Goal: Transaction & Acquisition: Purchase product/service

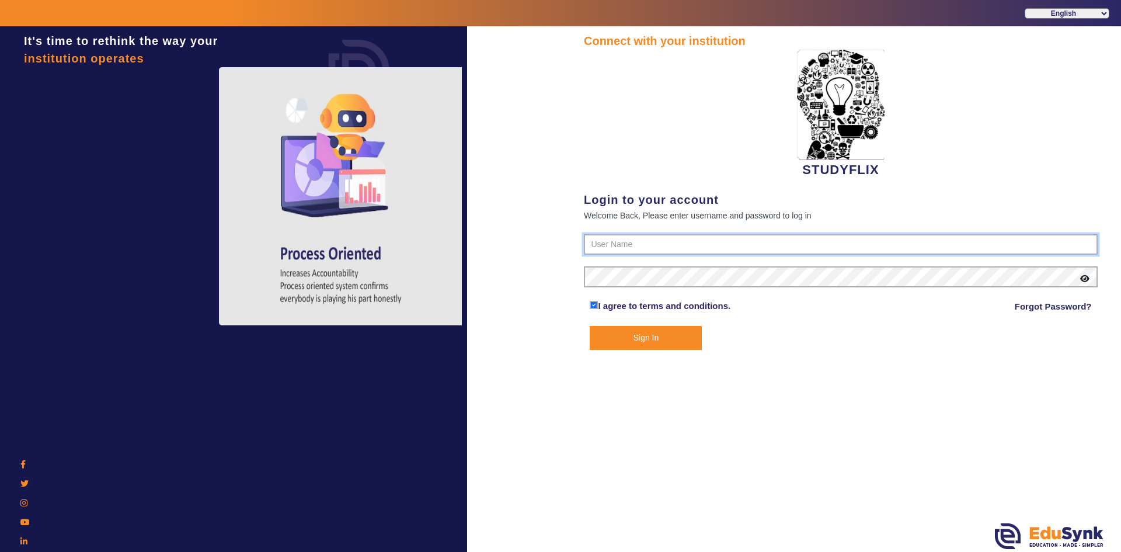
type input "6354922771"
click at [611, 333] on button "Sign In" at bounding box center [646, 338] width 112 height 24
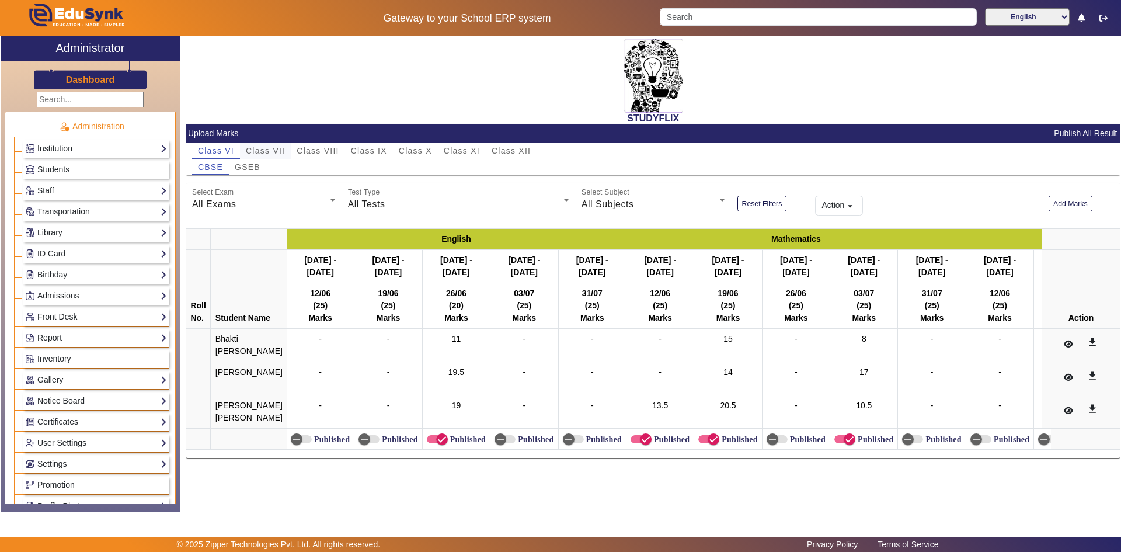
click at [270, 148] on span "Class VII" at bounding box center [265, 151] width 39 height 8
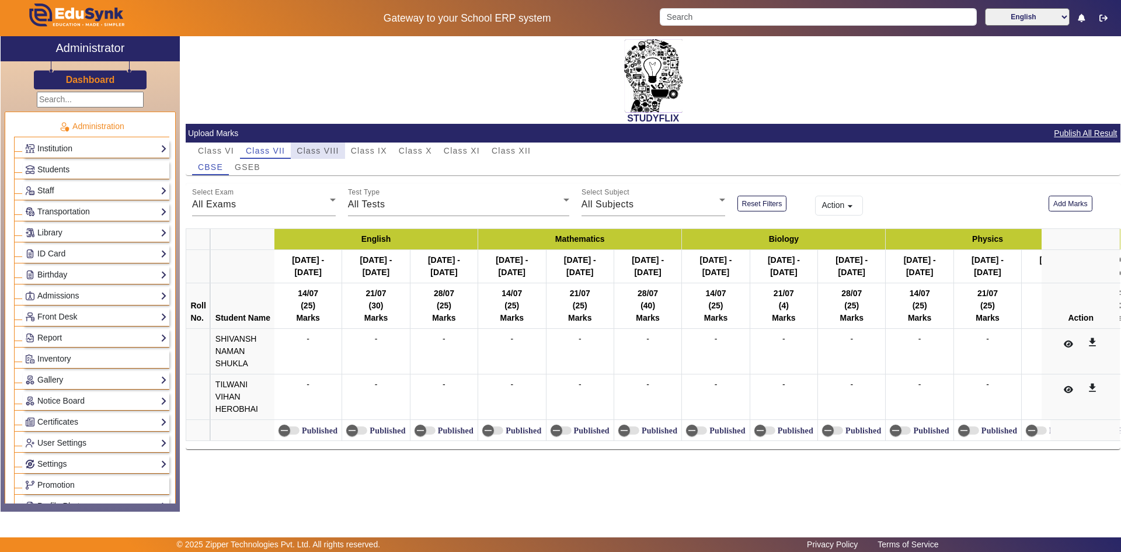
click at [330, 147] on span "Class VIII" at bounding box center [318, 151] width 42 height 8
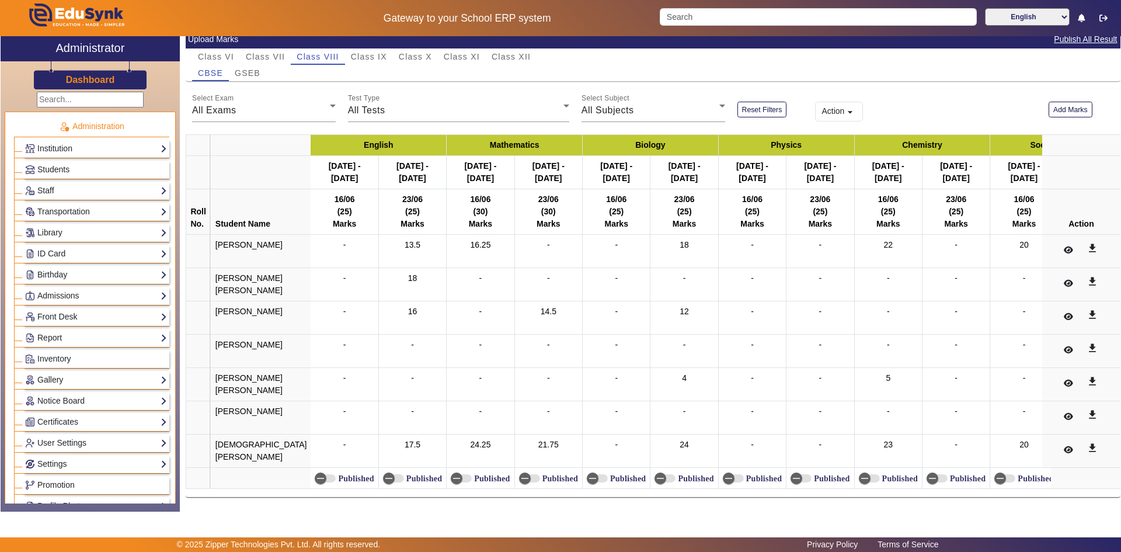
scroll to position [124, 0]
click at [384, 473] on icon "button" at bounding box center [389, 478] width 11 height 11
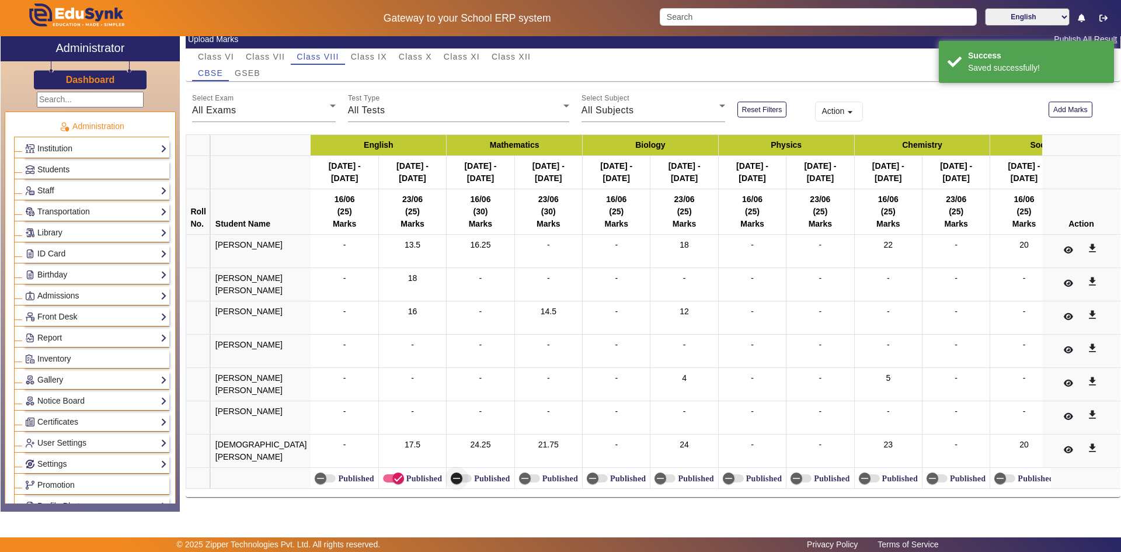
click at [451, 473] on icon "button" at bounding box center [456, 478] width 11 height 11
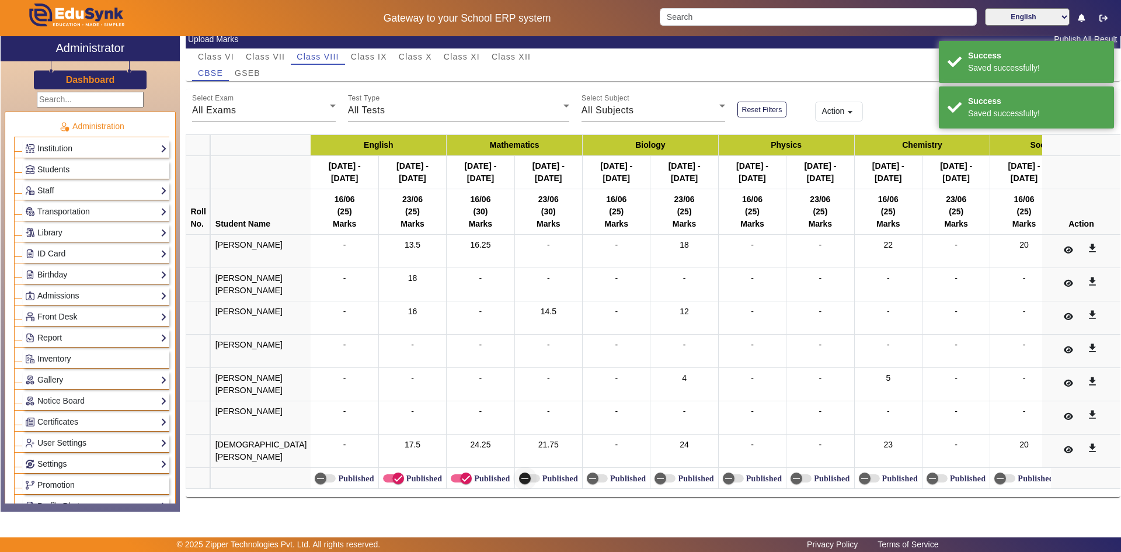
click at [520, 473] on icon "button" at bounding box center [525, 478] width 11 height 11
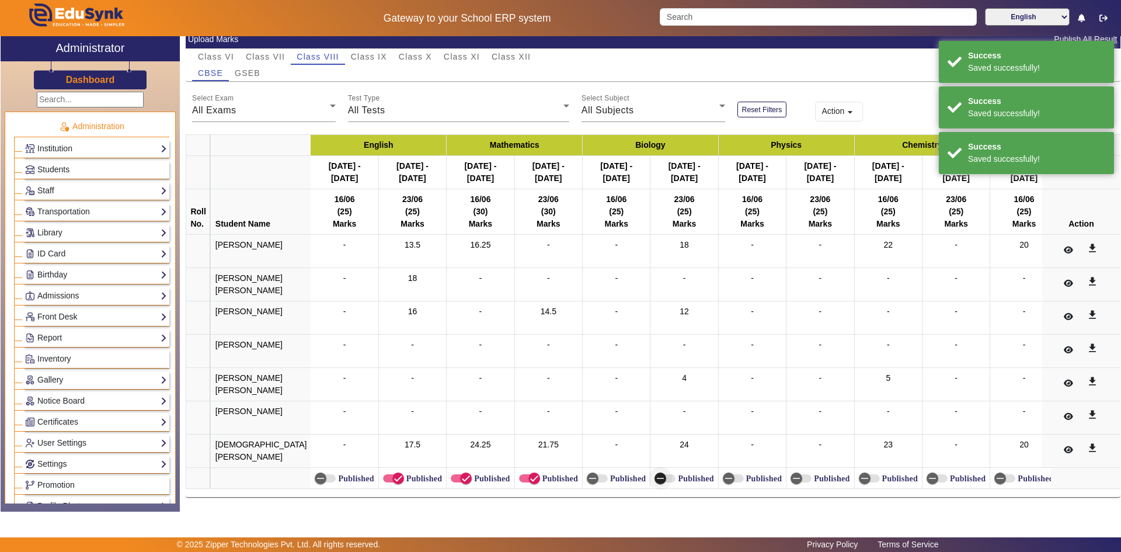
click at [657, 478] on icon "button" at bounding box center [660, 478] width 7 height 1
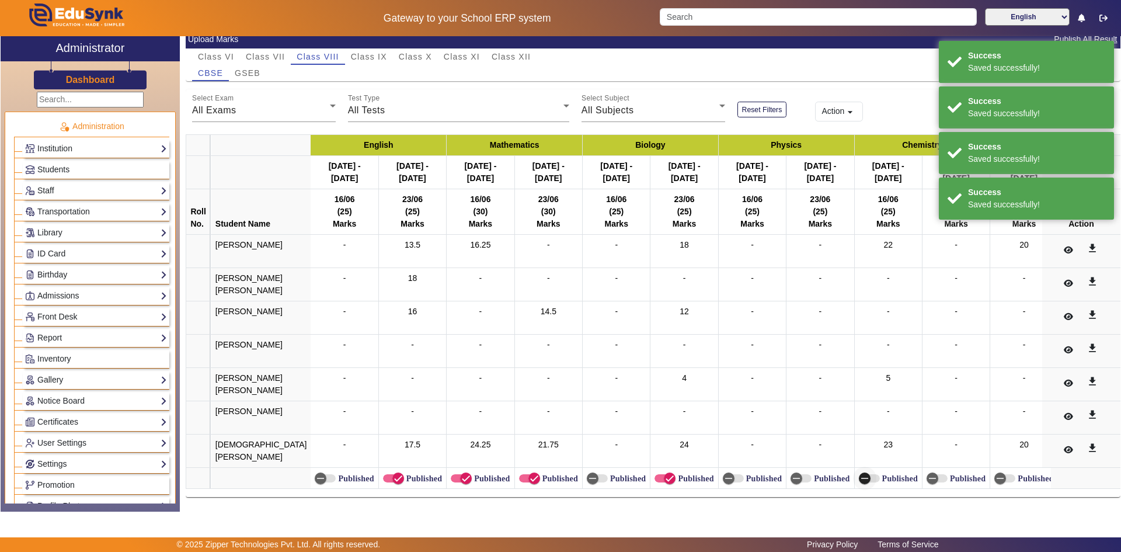
click at [859, 476] on icon "button" at bounding box center [864, 478] width 11 height 11
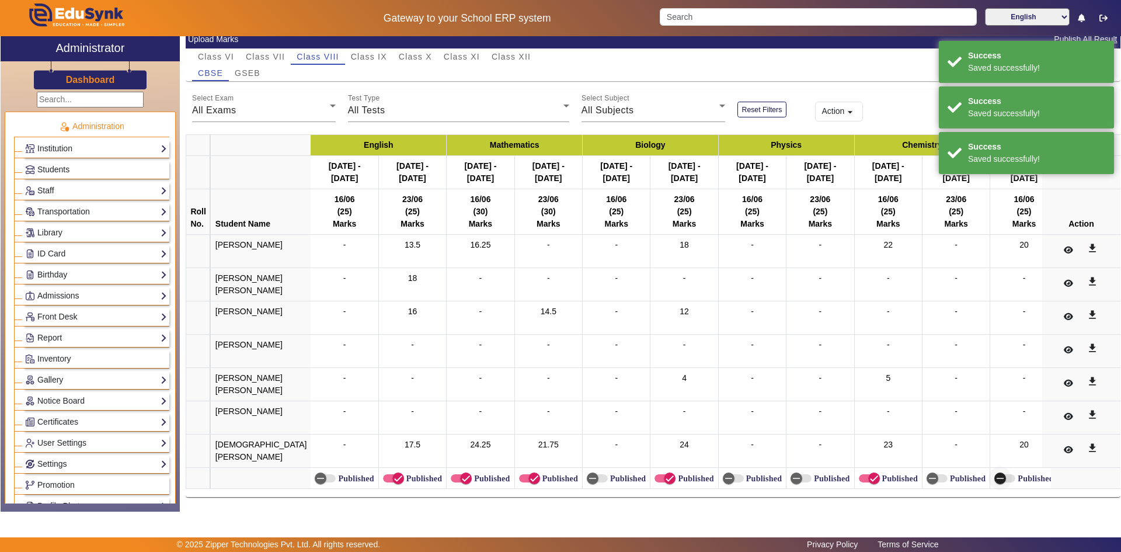
click at [995, 473] on icon "button" at bounding box center [1000, 478] width 11 height 11
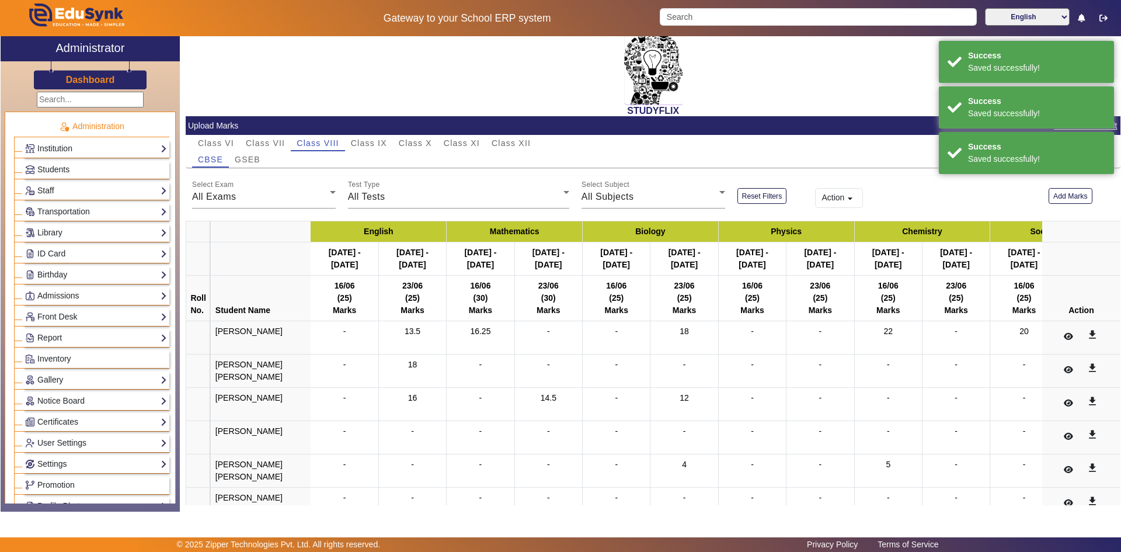
scroll to position [0, 0]
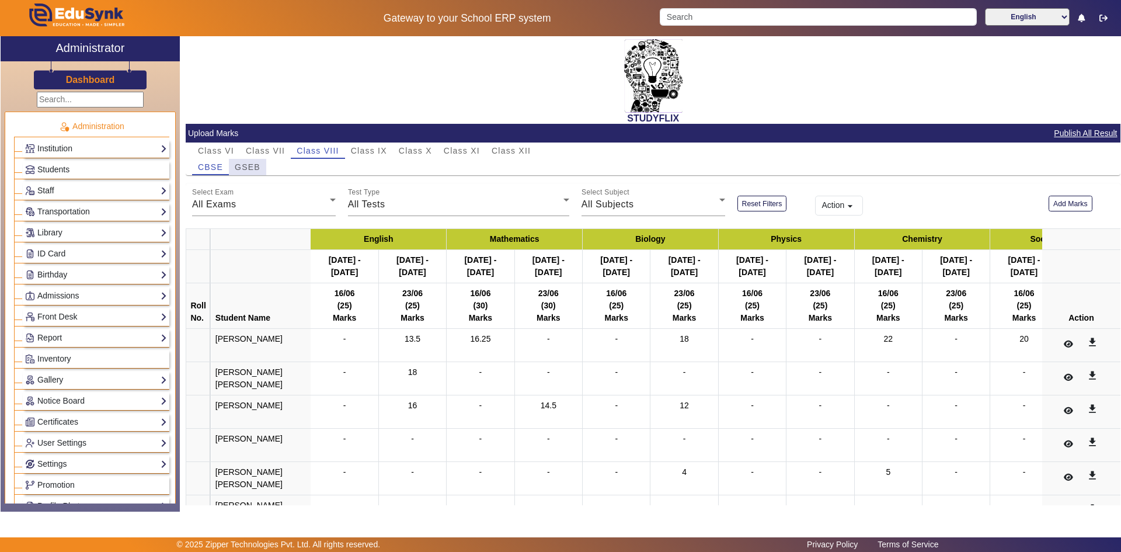
click at [246, 162] on span "GSEB" at bounding box center [248, 167] width 26 height 16
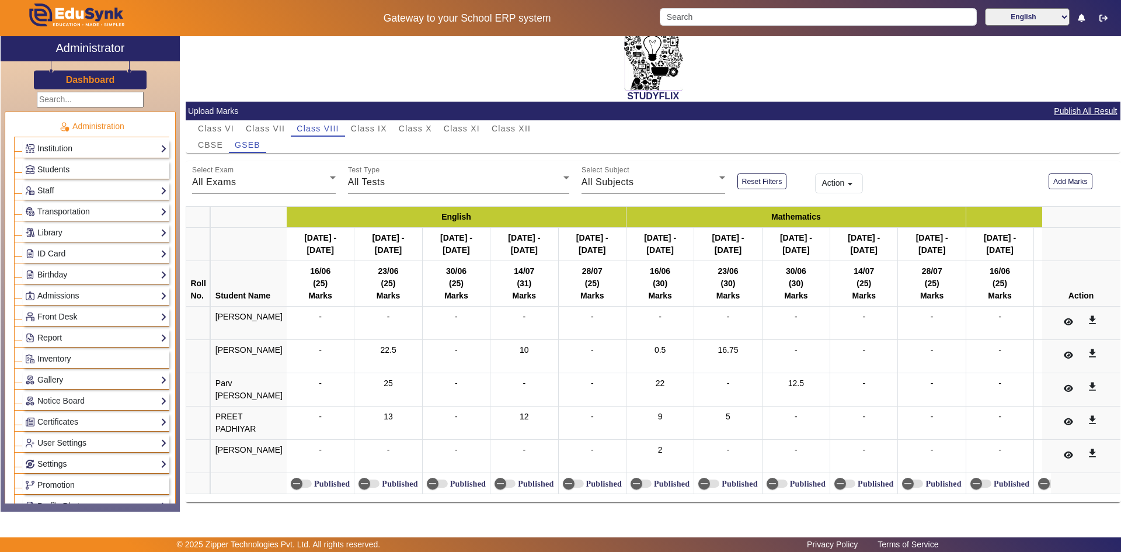
scroll to position [33, 0]
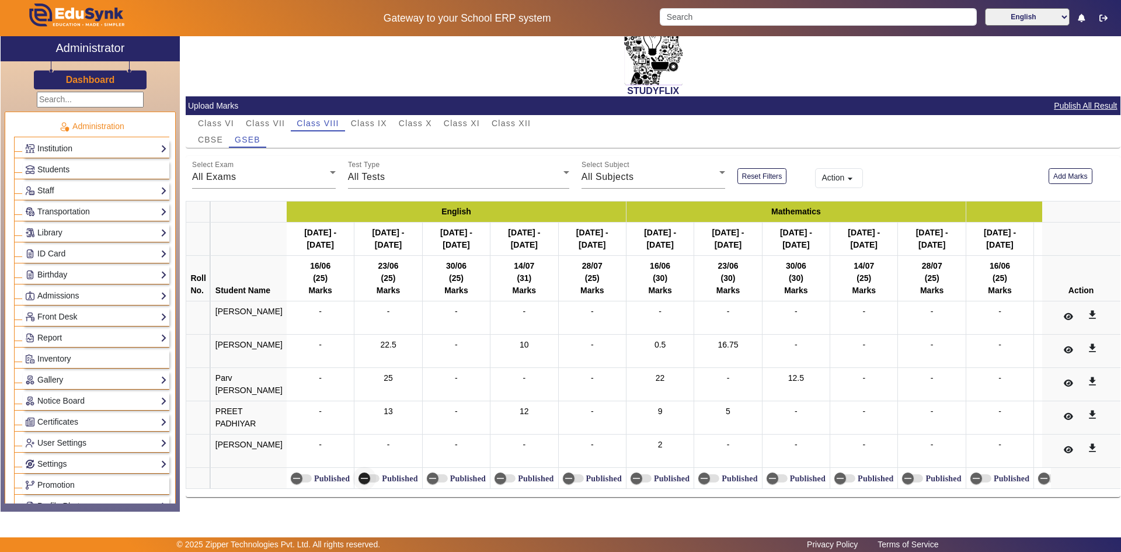
click at [361, 478] on icon "button" at bounding box center [364, 478] width 7 height 1
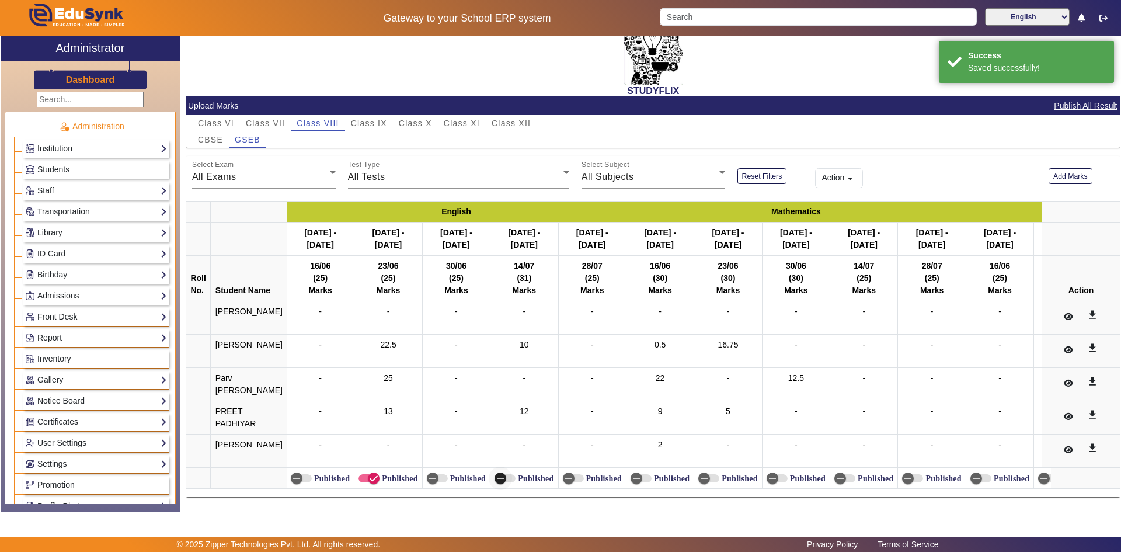
click at [501, 474] on span "button" at bounding box center [504, 478] width 21 height 8
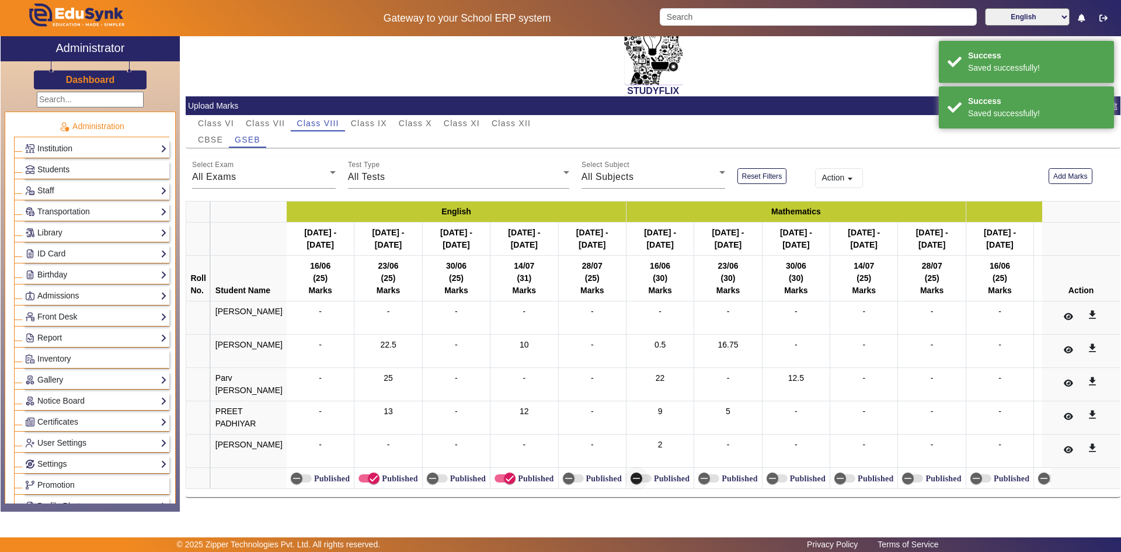
click at [631, 473] on icon "button" at bounding box center [636, 478] width 11 height 11
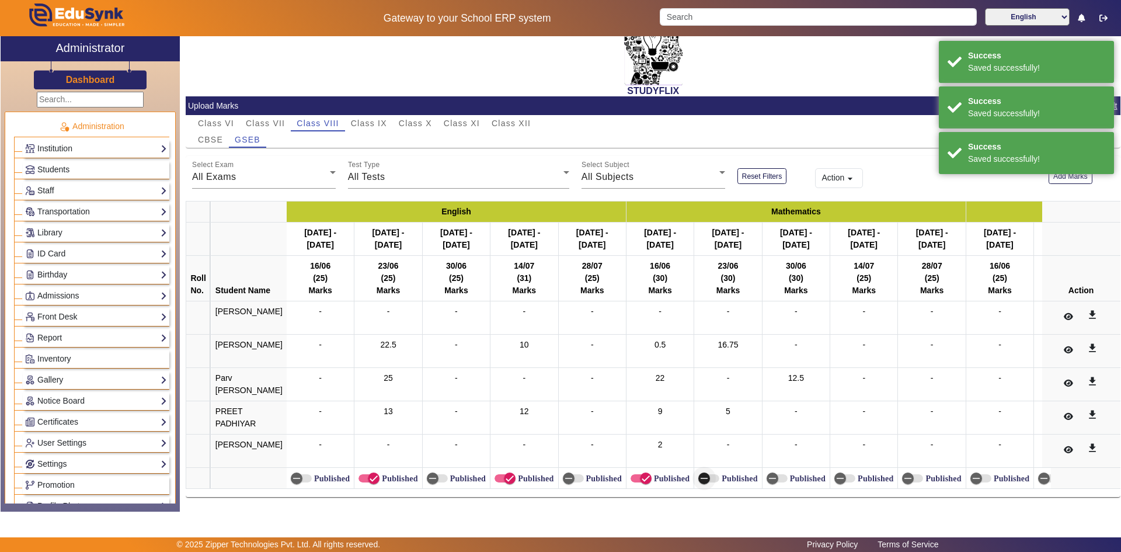
click at [699, 473] on icon "button" at bounding box center [704, 478] width 11 height 11
click at [769, 472] on span "button" at bounding box center [772, 477] width 23 height 23
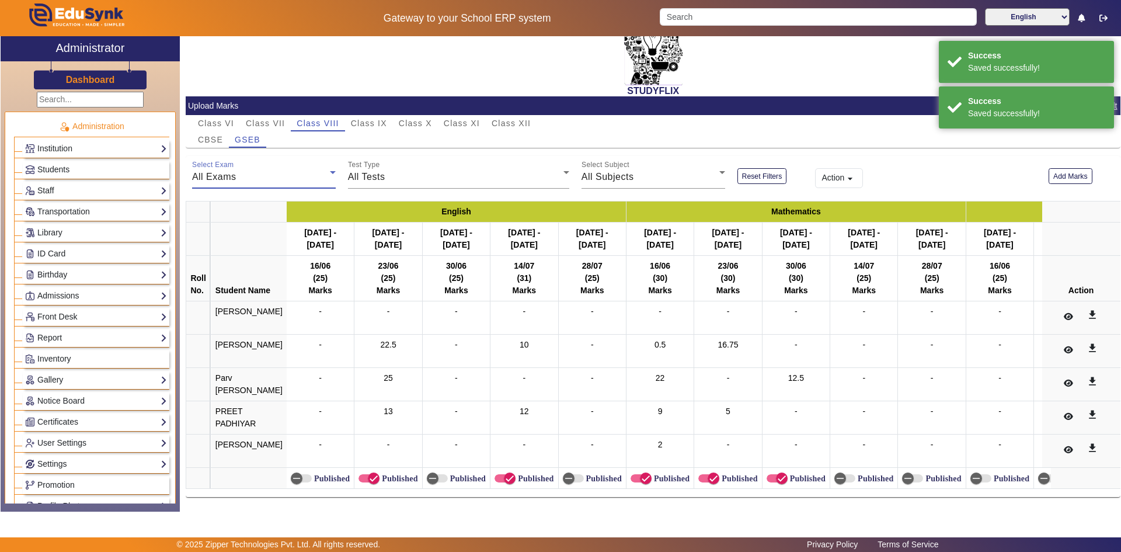
click at [260, 170] on div "All Exams" at bounding box center [261, 177] width 138 height 14
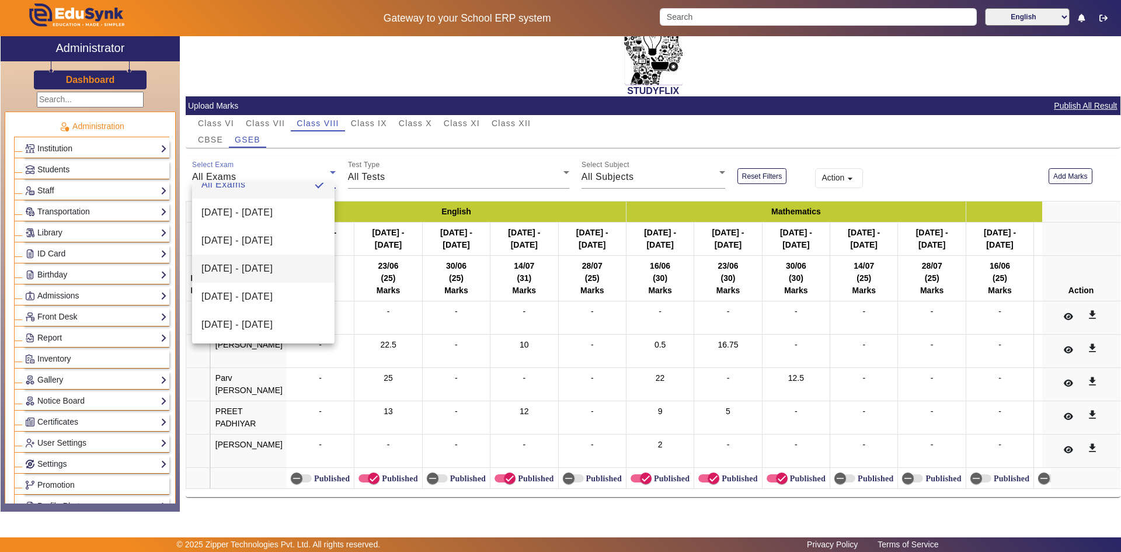
scroll to position [0, 0]
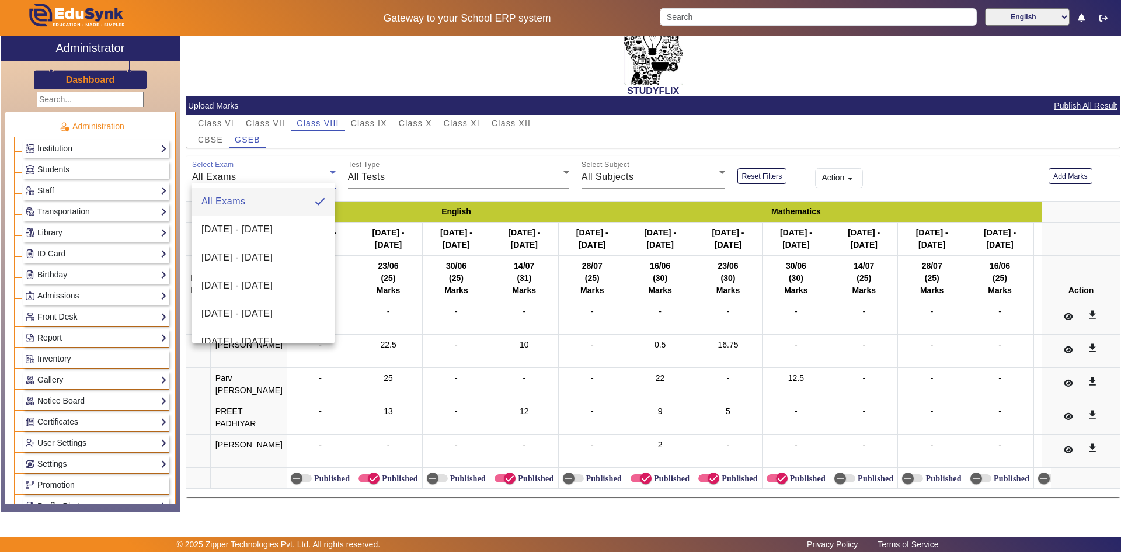
click at [445, 149] on div at bounding box center [560, 276] width 1121 height 552
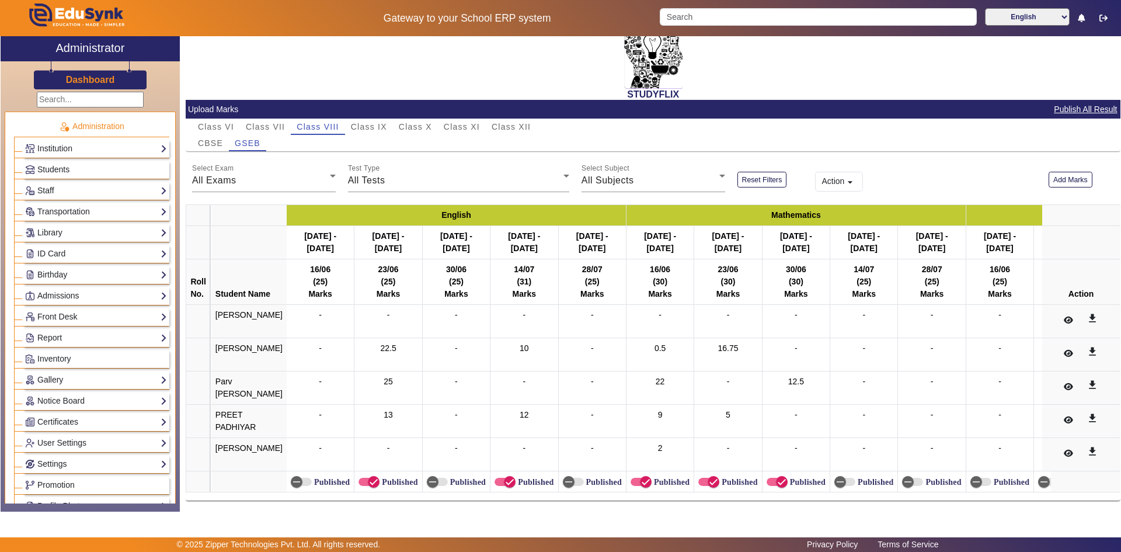
scroll to position [33, 0]
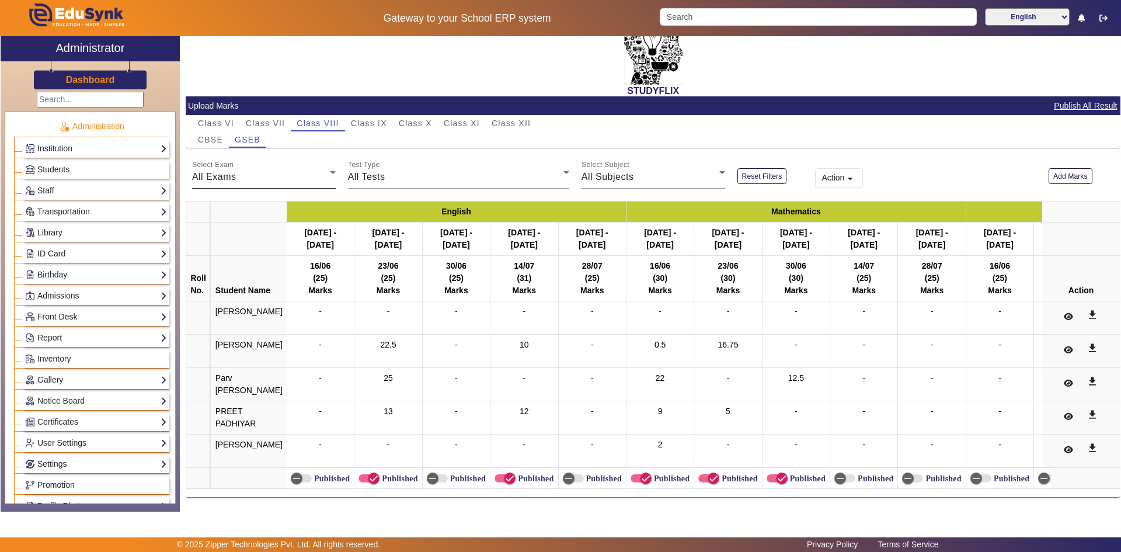
click at [255, 170] on div "All Exams" at bounding box center [261, 177] width 138 height 14
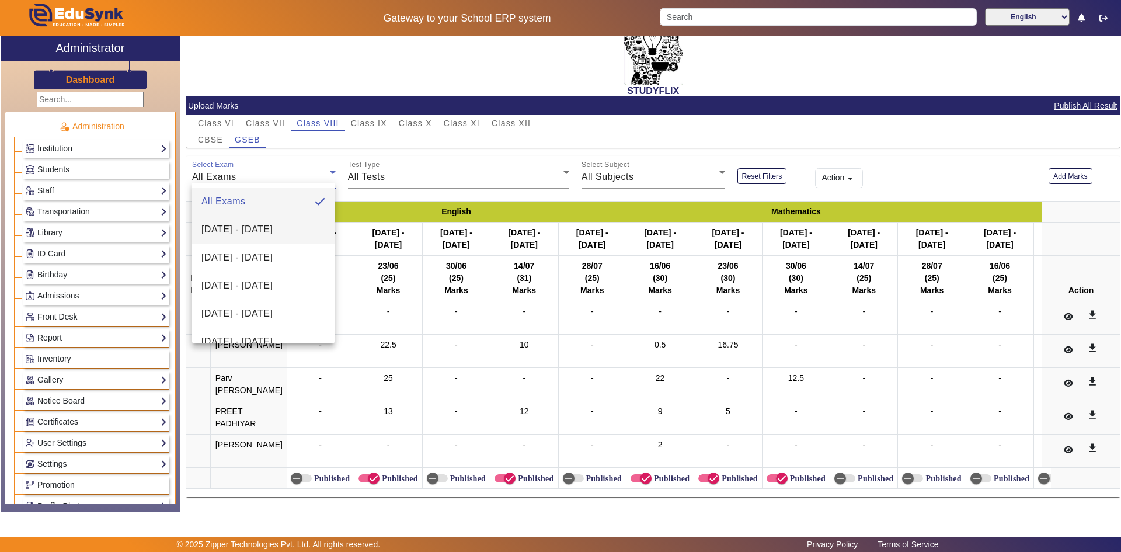
click at [242, 224] on span "16/06/2025 - 21/06/2025" at bounding box center [236, 229] width 71 height 14
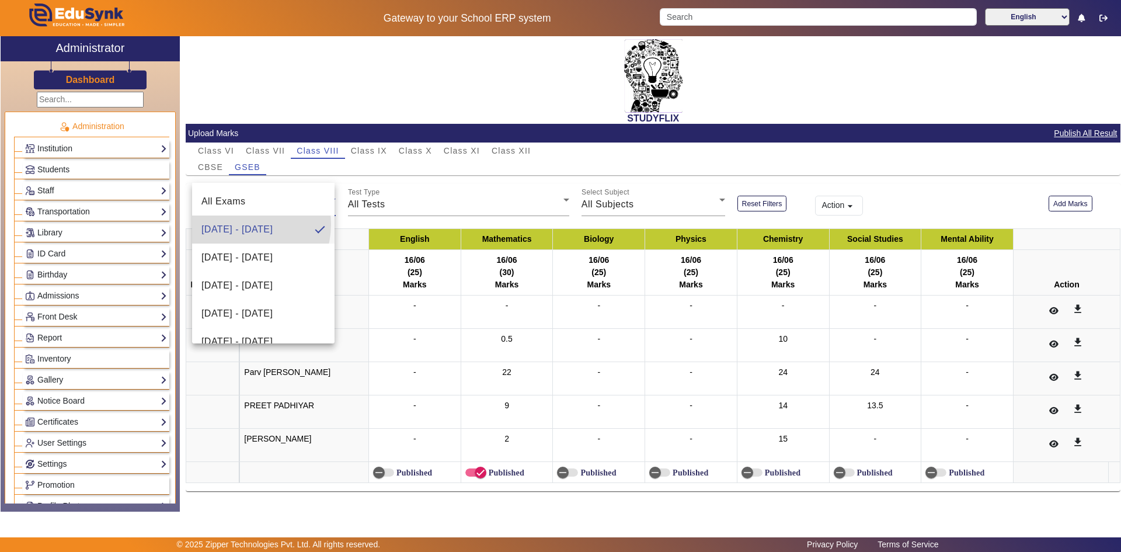
scroll to position [0, 0]
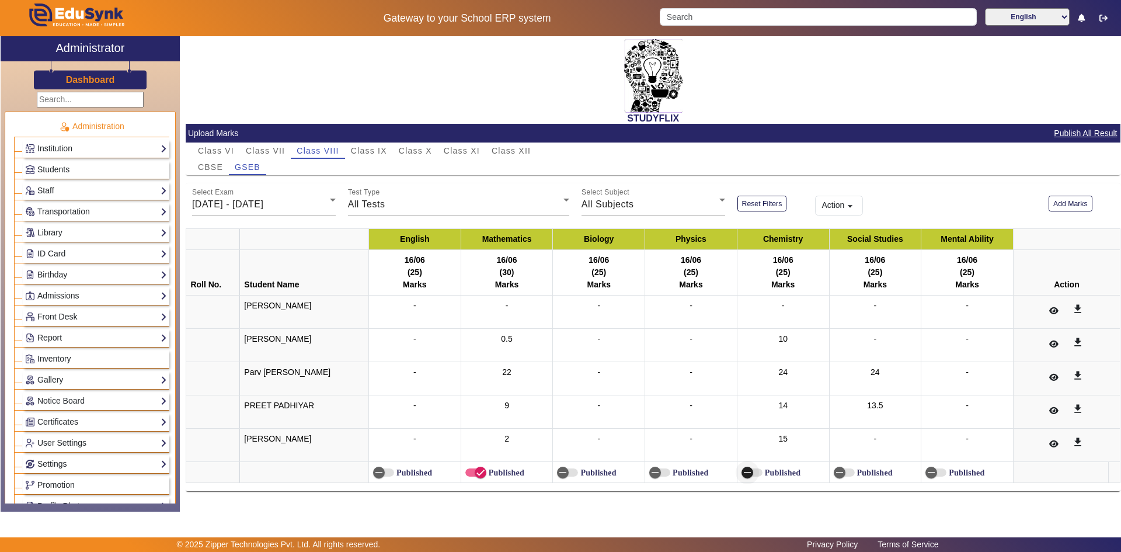
click at [751, 471] on span "button" at bounding box center [747, 472] width 23 height 23
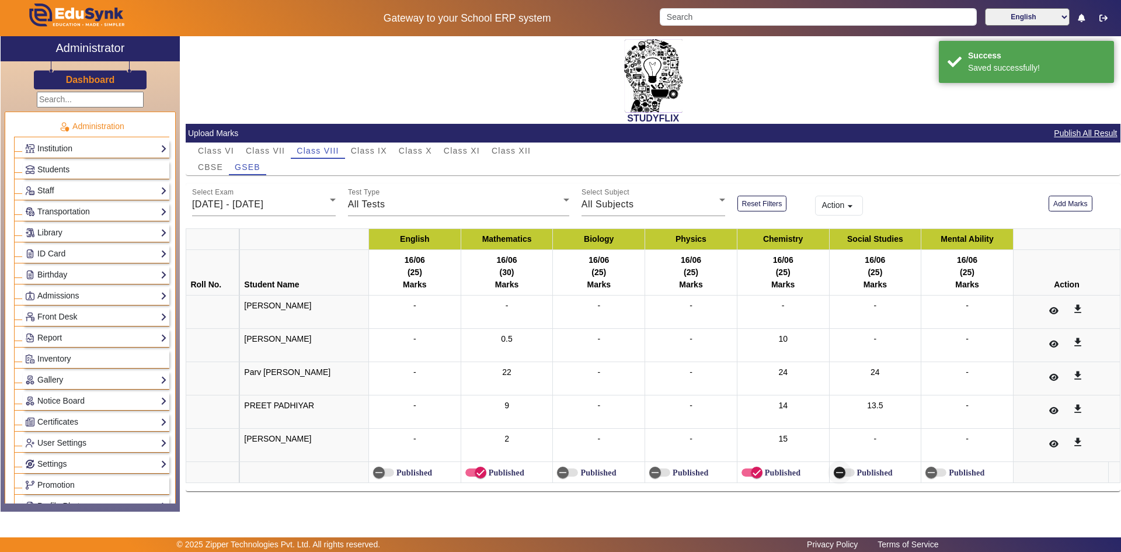
click at [841, 470] on icon "button" at bounding box center [839, 472] width 11 height 11
click at [304, 201] on div "16/06/2025 - 21/06/2025" at bounding box center [261, 204] width 138 height 14
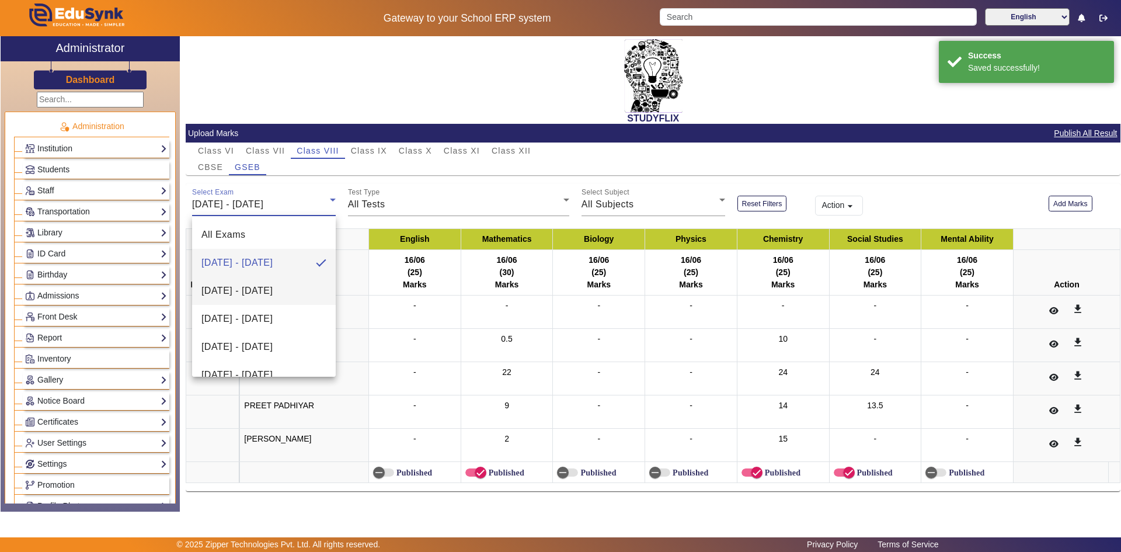
click at [273, 289] on span "23/06/2025 - 28/06/2025" at bounding box center [236, 291] width 71 height 14
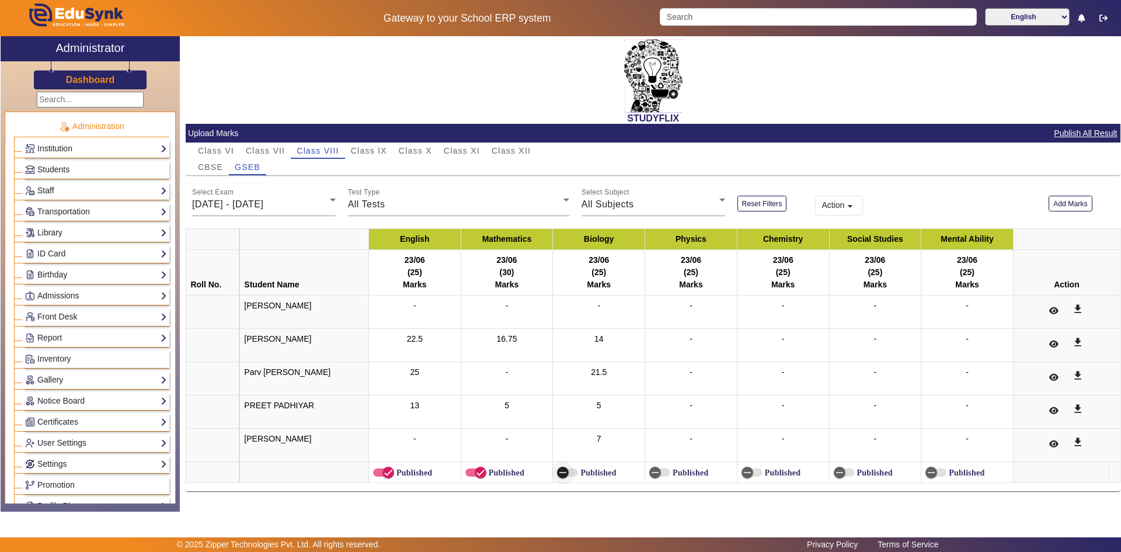
click at [562, 466] on span "button" at bounding box center [563, 472] width 12 height 12
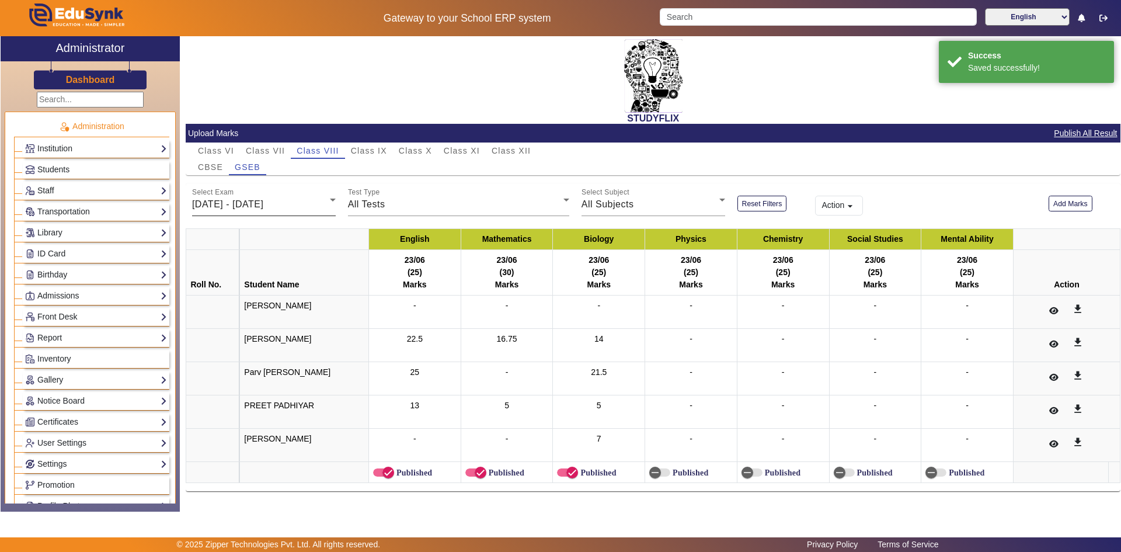
click at [278, 196] on div "Select Exam 23/06/2025 - 28/06/2025" at bounding box center [264, 199] width 144 height 33
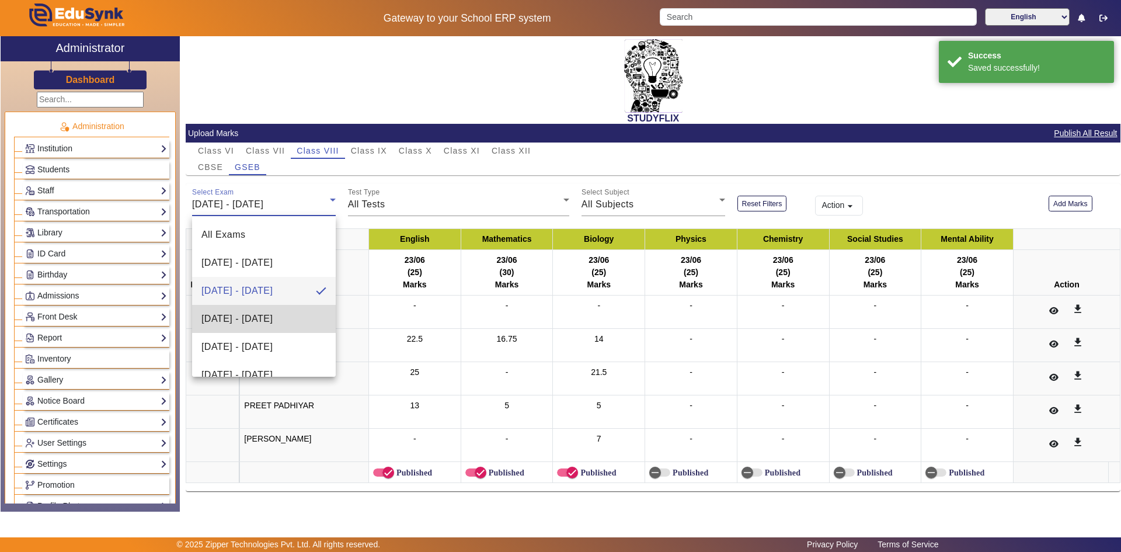
click at [273, 316] on span "30/06/2025 - 05/07/2025" at bounding box center [236, 319] width 71 height 14
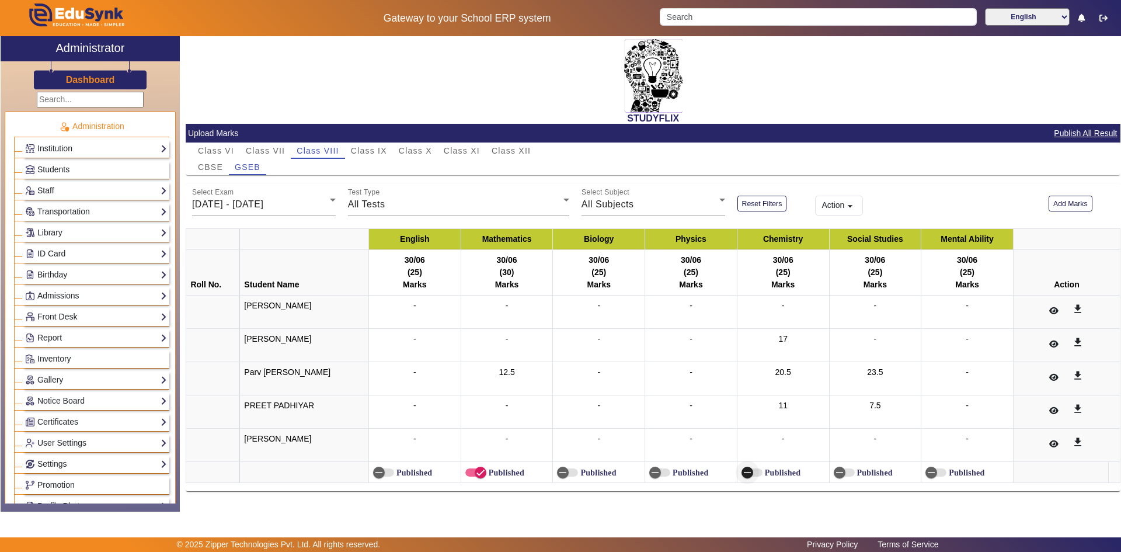
click at [747, 472] on icon "button" at bounding box center [747, 472] width 7 height 1
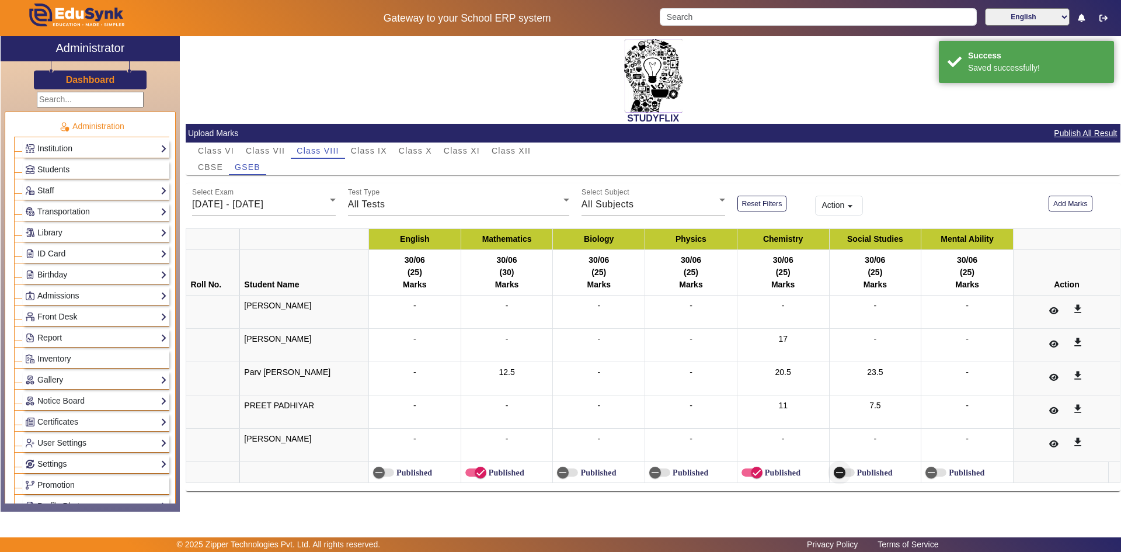
click at [847, 468] on span "button" at bounding box center [839, 472] width 23 height 23
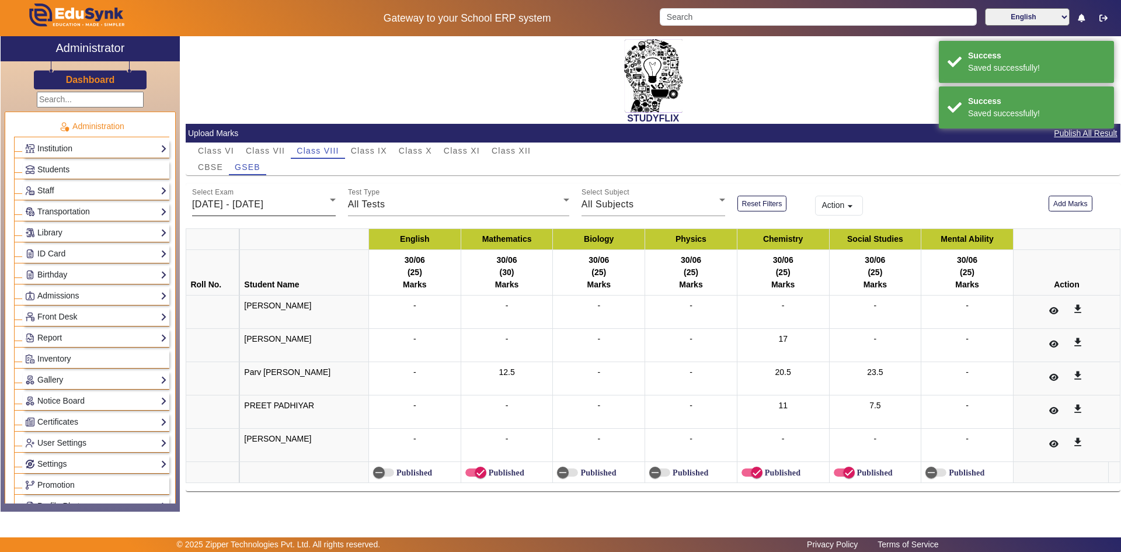
click at [263, 209] on span "30/06/2025 - 05/07/2025" at bounding box center [227, 204] width 71 height 10
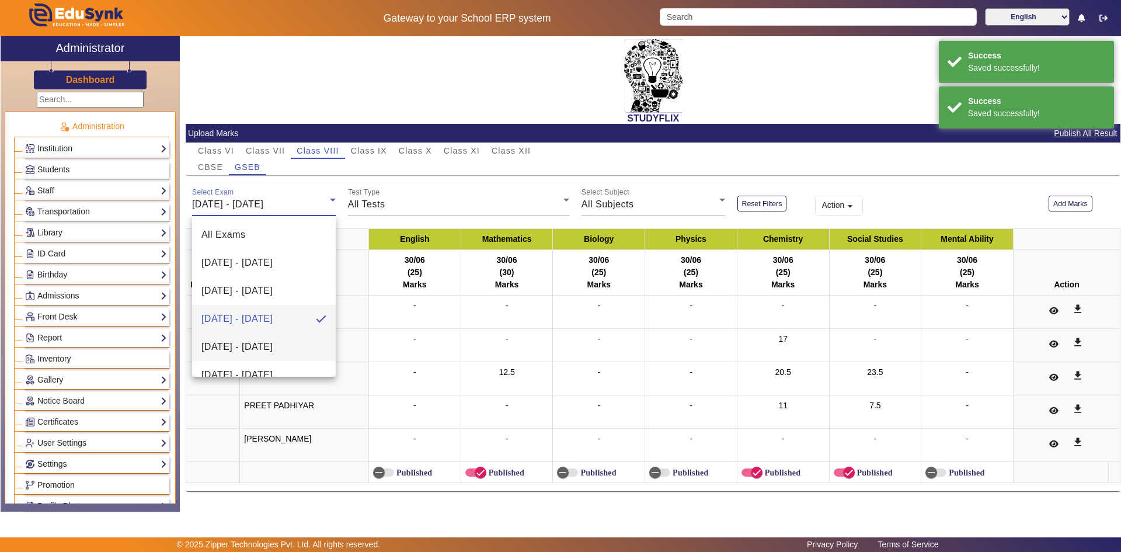
click at [273, 347] on span "14/07/2025 - 19/07/2025" at bounding box center [236, 347] width 71 height 14
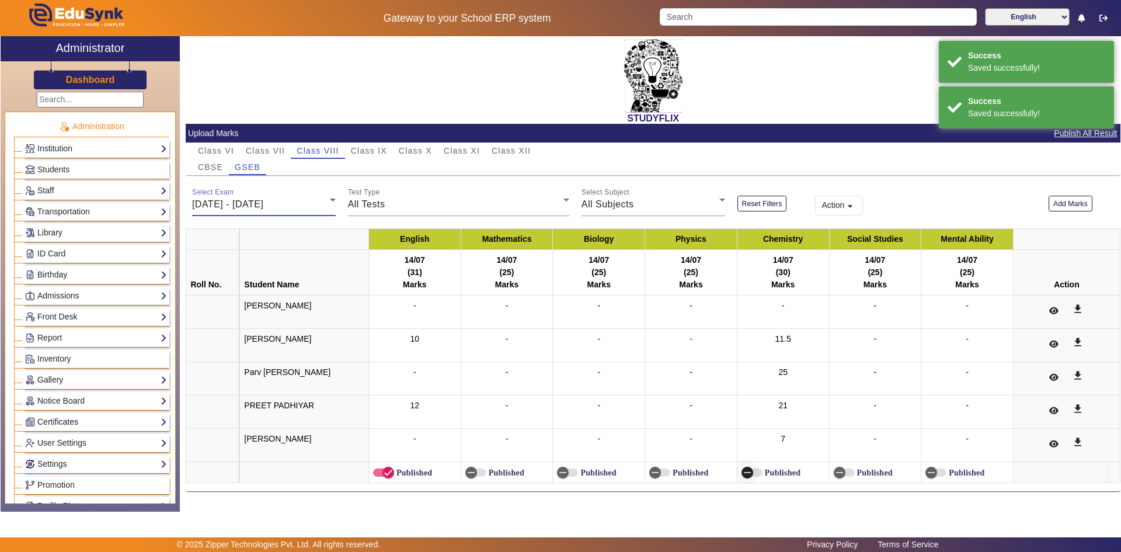
click at [746, 471] on icon "button" at bounding box center [747, 472] width 11 height 11
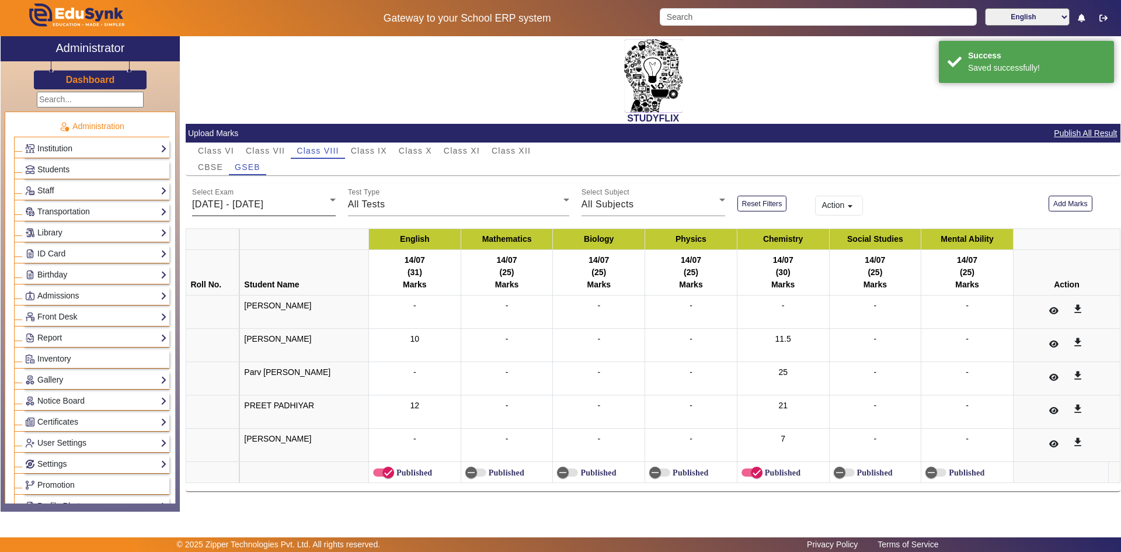
click at [227, 201] on span "14/07/2025 - 19/07/2025" at bounding box center [227, 204] width 71 height 10
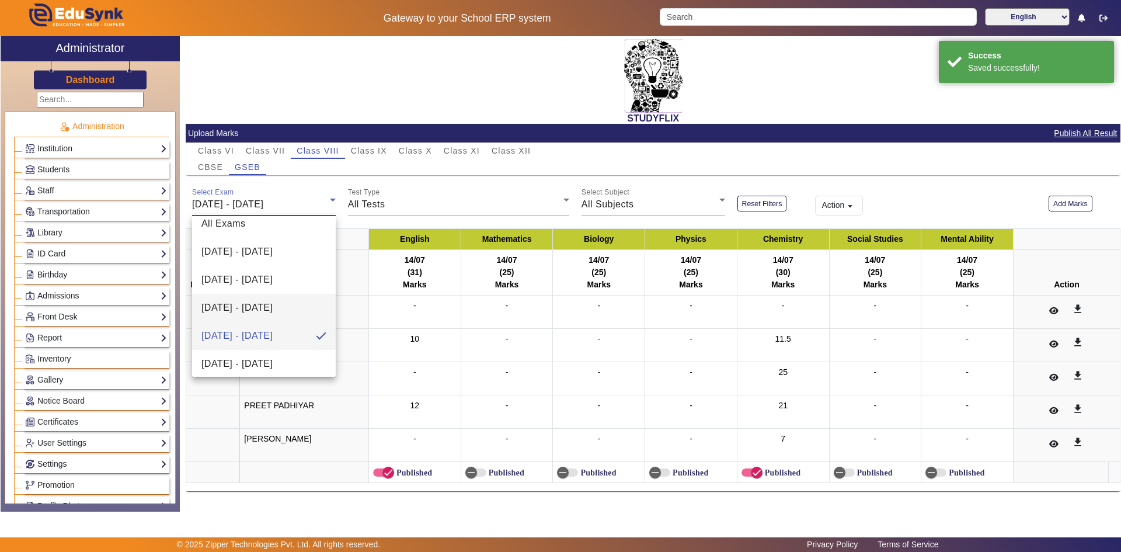
scroll to position [17, 0]
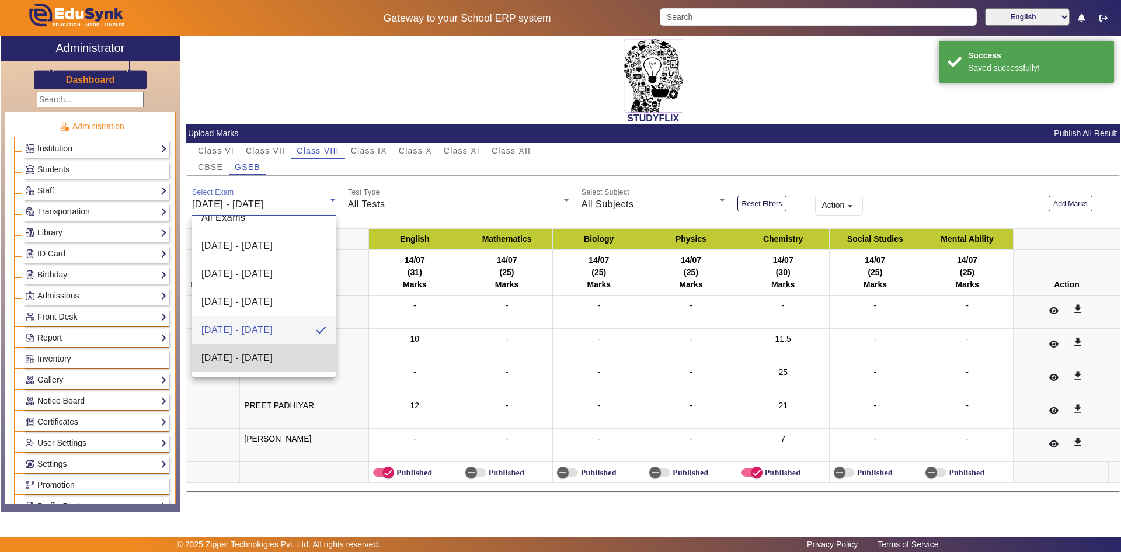
click at [272, 357] on span "28/07/2026 - 02/08/2025" at bounding box center [236, 358] width 71 height 14
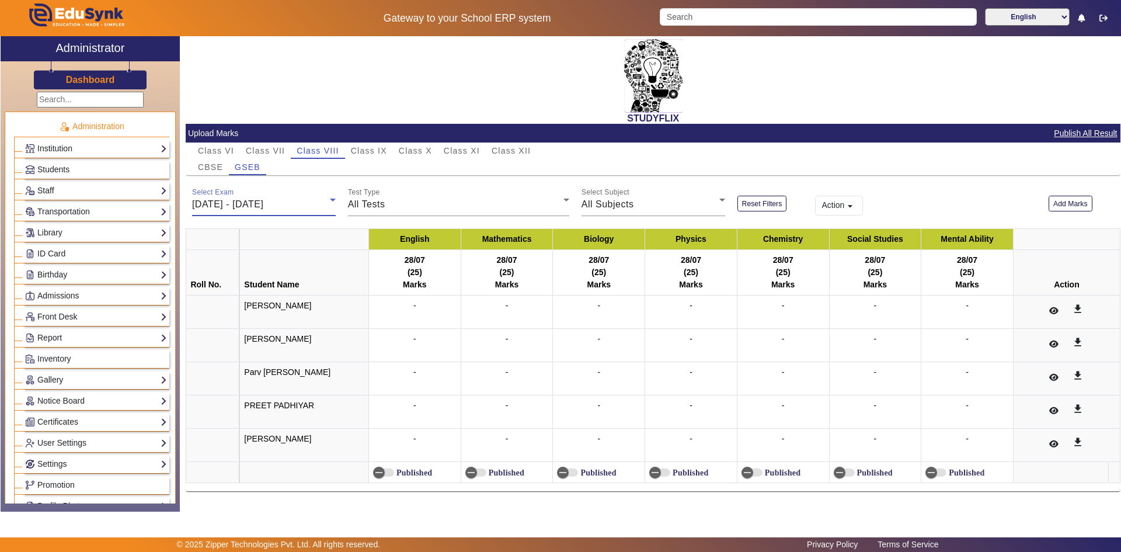
click at [263, 203] on span "28/07/2026 - 02/08/2025" at bounding box center [227, 204] width 71 height 10
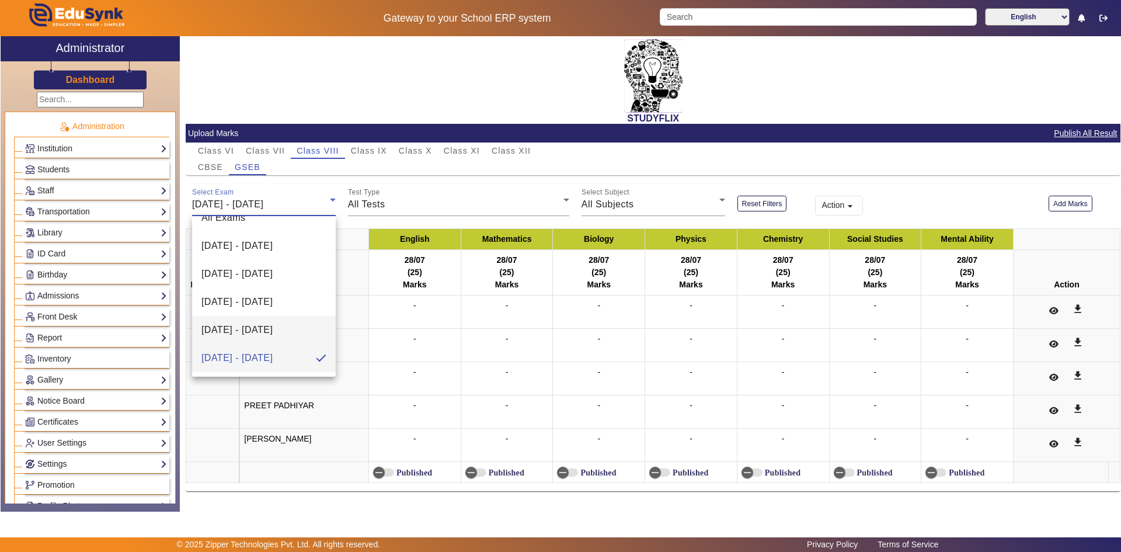
scroll to position [0, 0]
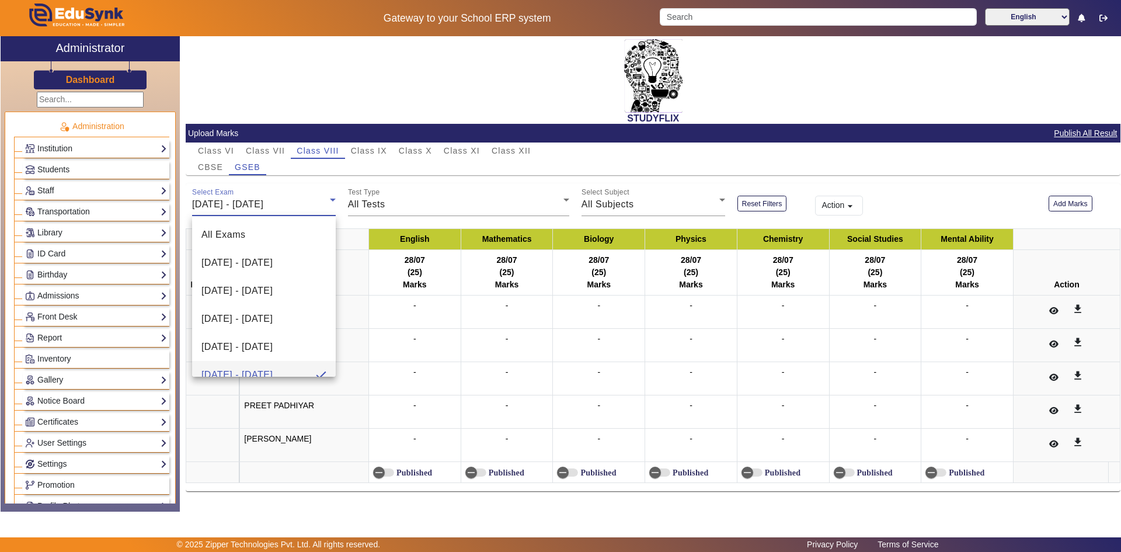
click at [217, 169] on div at bounding box center [560, 276] width 1121 height 552
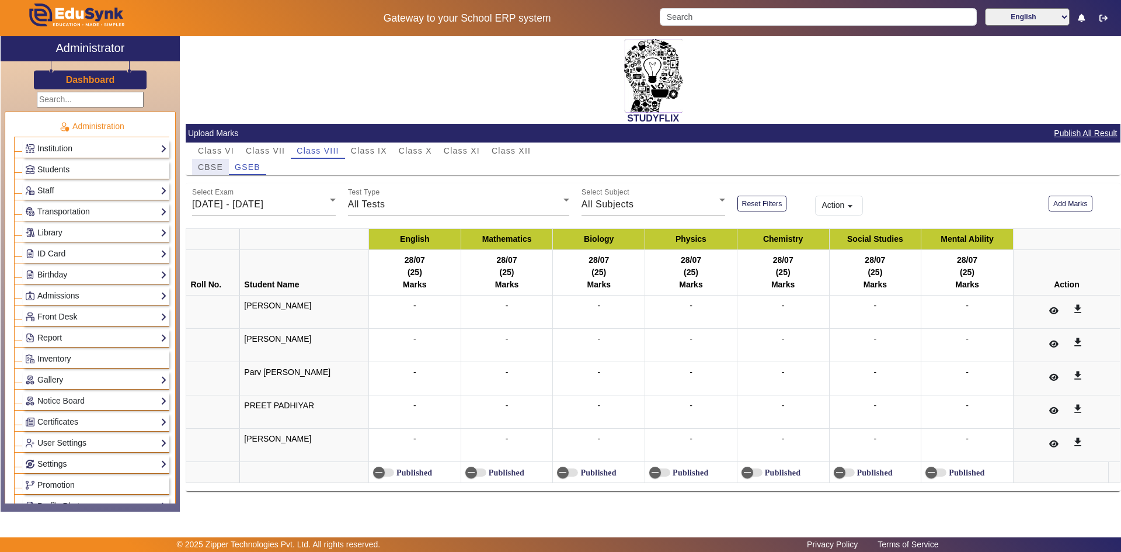
click at [217, 169] on span "CBSE" at bounding box center [210, 167] width 25 height 8
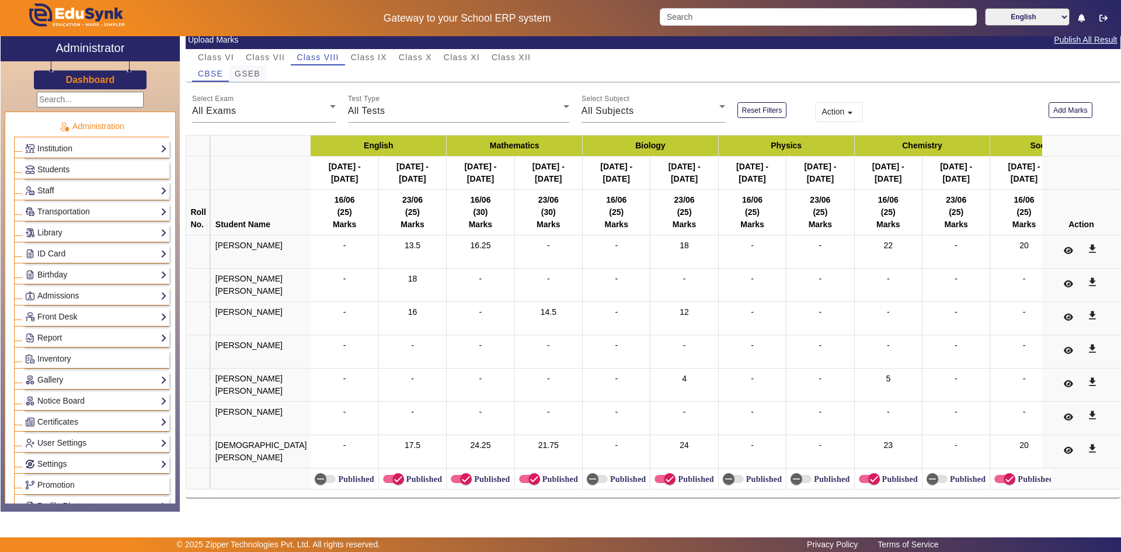
scroll to position [66, 0]
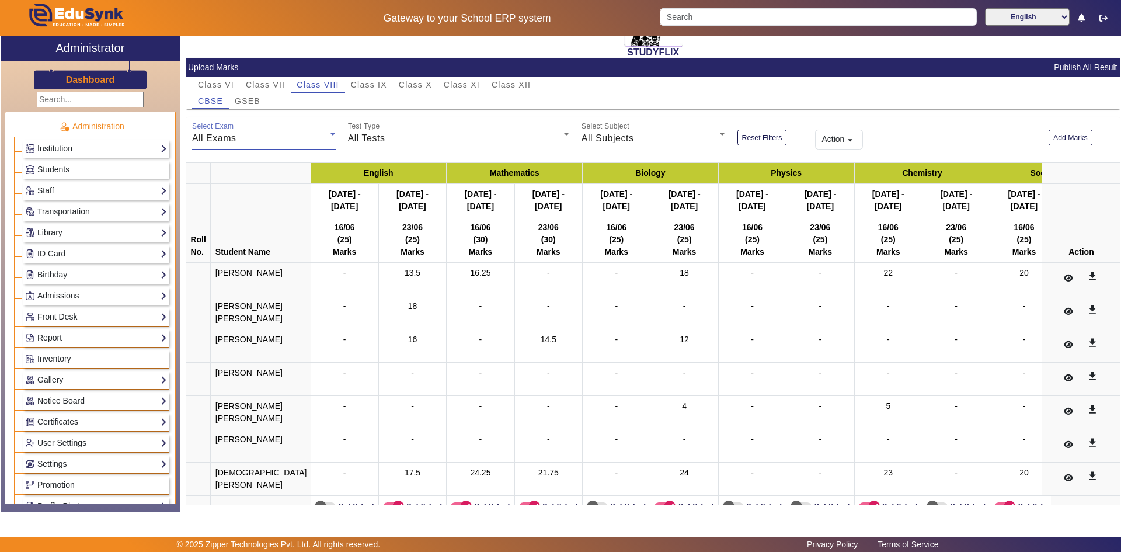
click at [228, 143] on span "All Exams" at bounding box center [214, 138] width 44 height 10
click at [236, 205] on mat-option "16/06/2025 - 21/06/2025" at bounding box center [263, 197] width 142 height 28
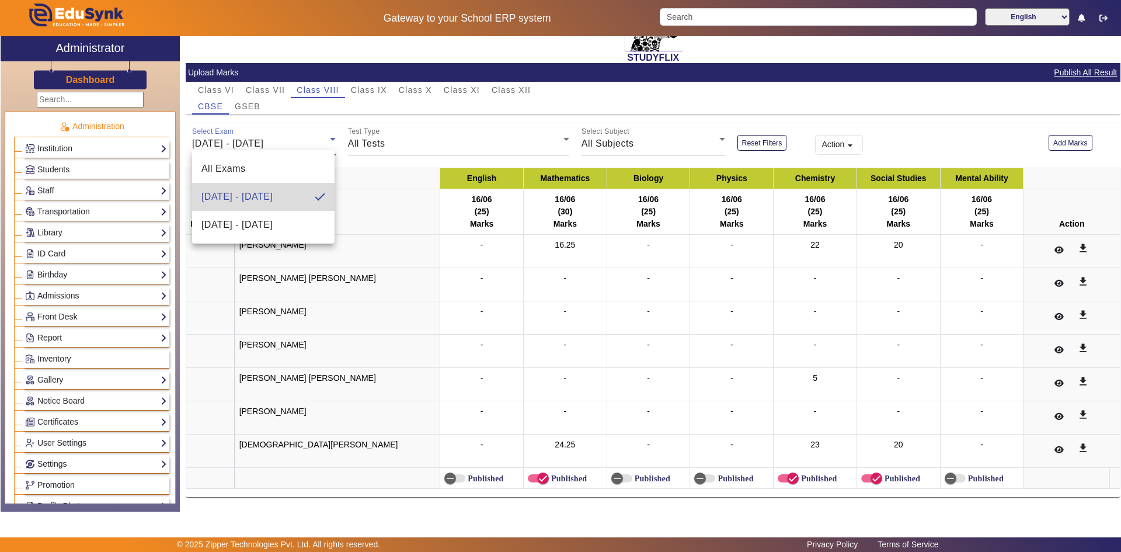
scroll to position [61, 0]
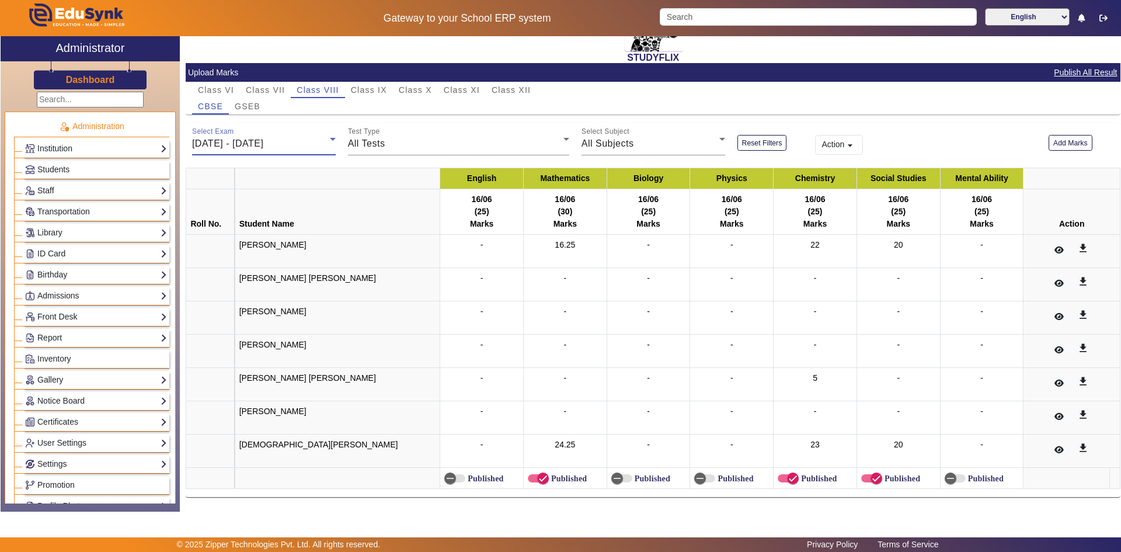
click at [262, 142] on span "16/06/2025 - 21/06/2025" at bounding box center [227, 143] width 71 height 10
click at [257, 235] on span "23/06/2025 - 28/06/2025" at bounding box center [236, 230] width 71 height 14
click at [254, 145] on span "23/06/2025 - 28/06/2025" at bounding box center [227, 143] width 71 height 10
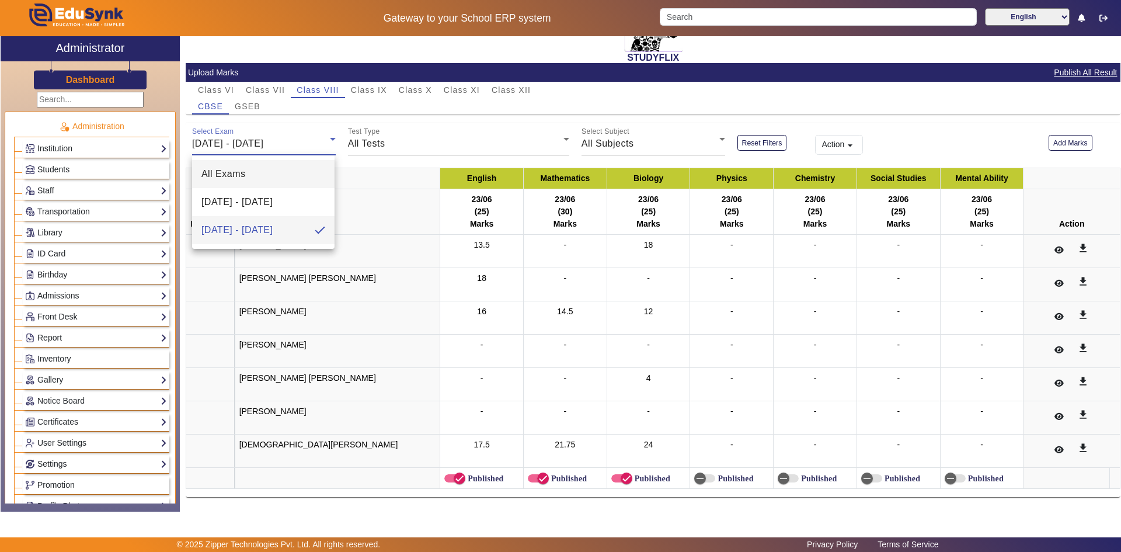
click at [318, 172] on mat-option "All Exams" at bounding box center [263, 174] width 142 height 28
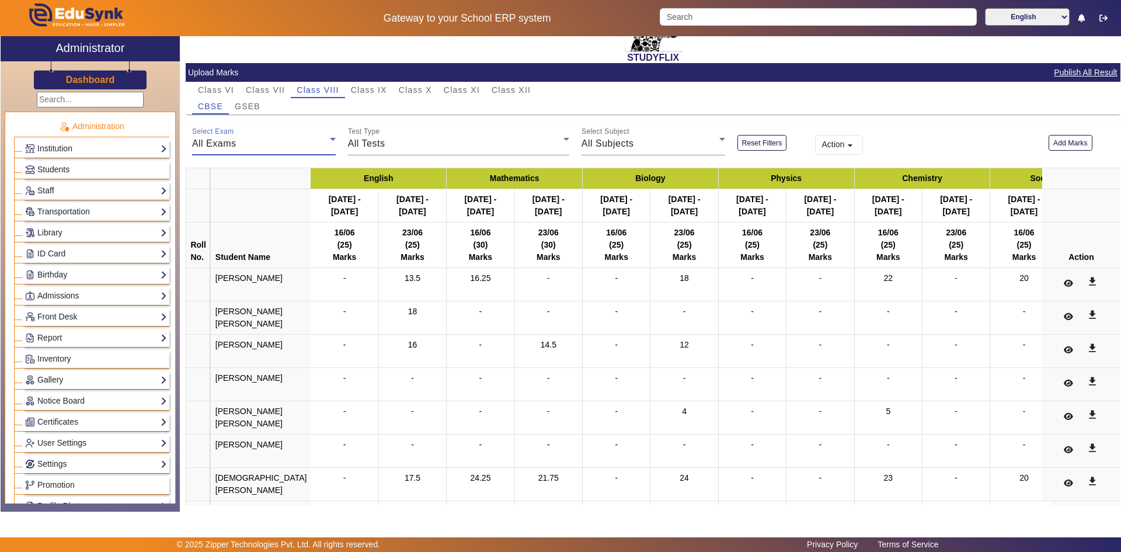
scroll to position [2, 0]
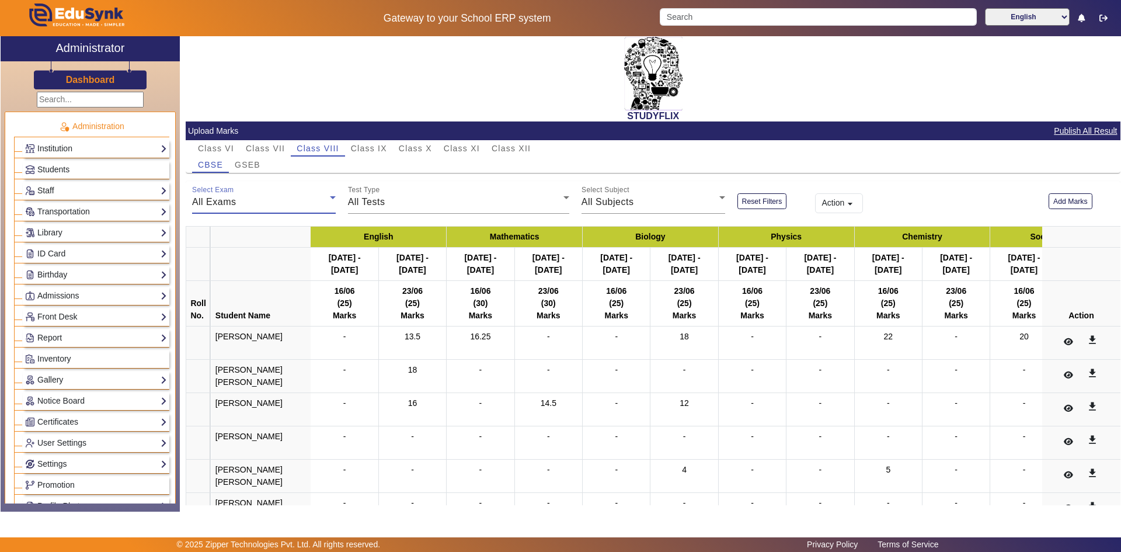
click at [265, 193] on div "Select Exam All Exams" at bounding box center [264, 197] width 144 height 33
click at [431, 194] on div at bounding box center [560, 276] width 1121 height 552
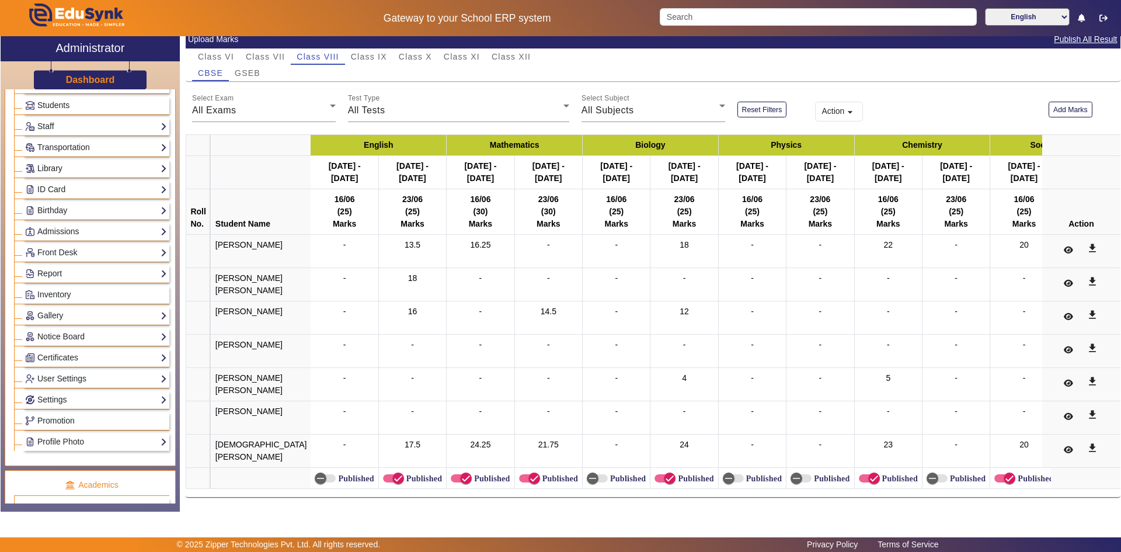
scroll to position [0, 0]
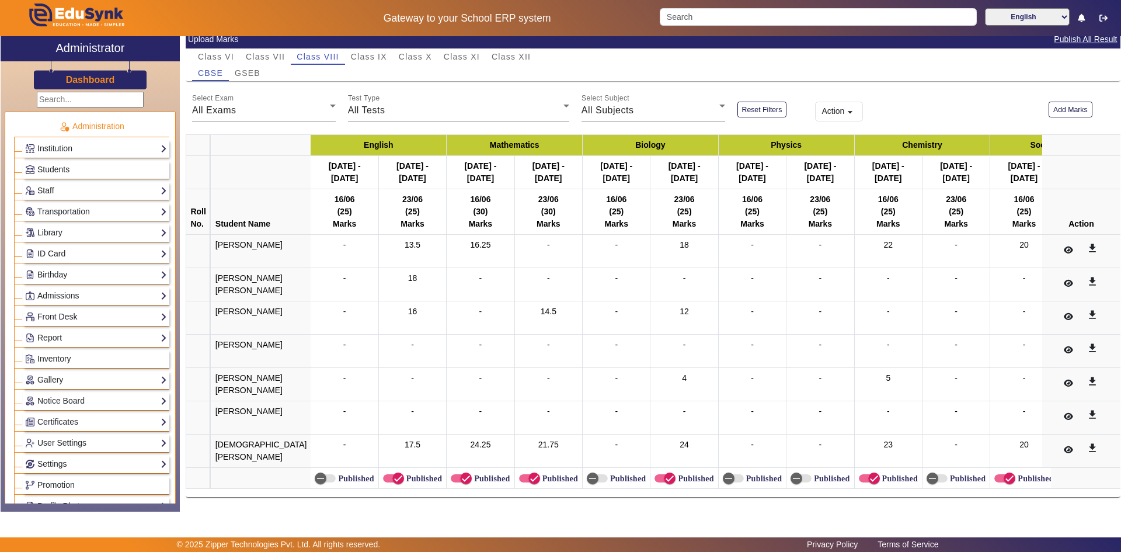
click at [64, 97] on input "text" at bounding box center [90, 100] width 107 height 16
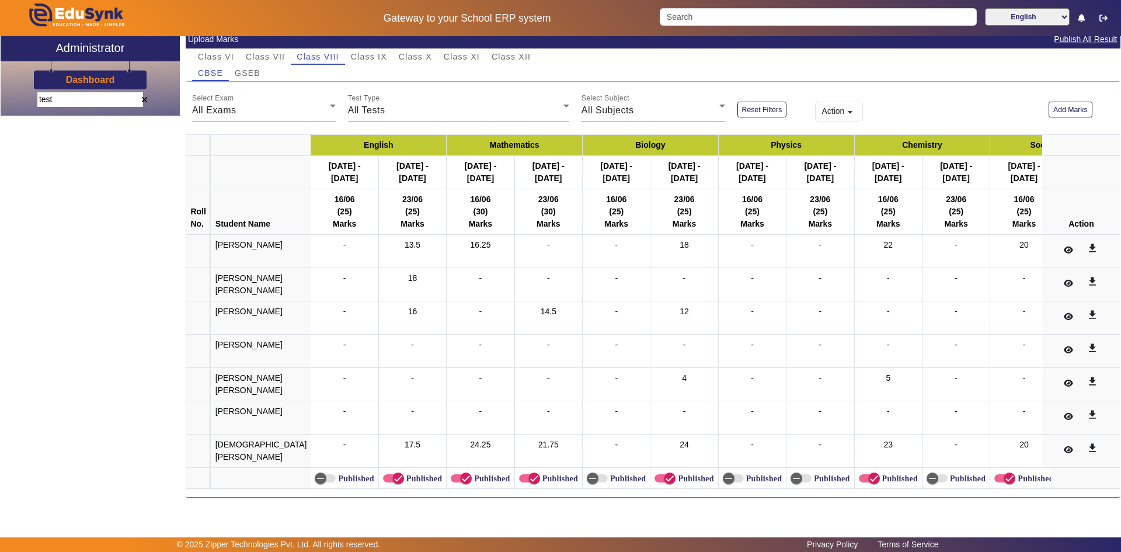
click at [68, 102] on input "test" at bounding box center [90, 100] width 107 height 16
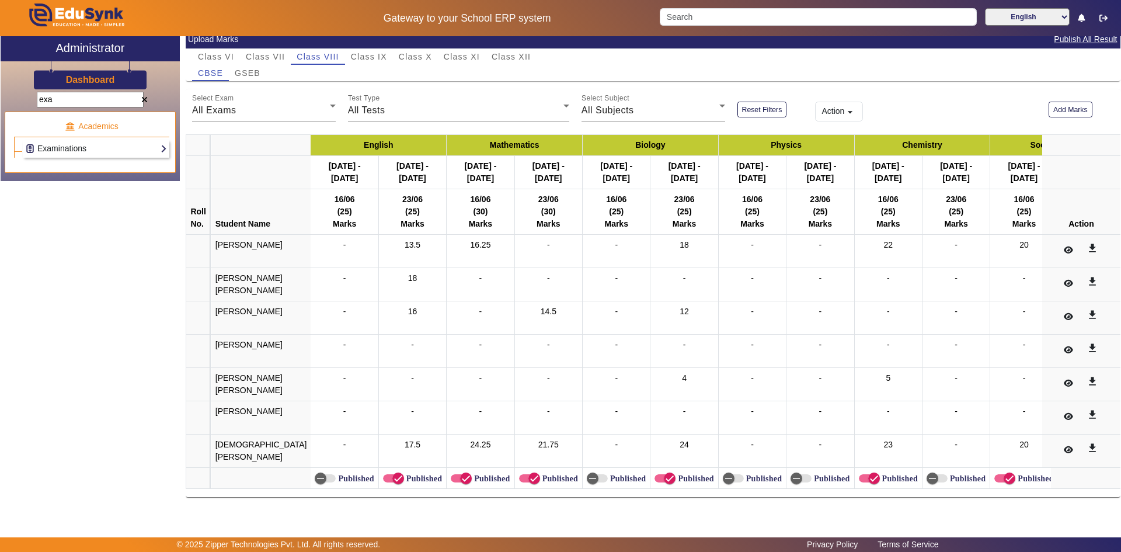
click at [70, 150] on link "Examinations" at bounding box center [96, 148] width 142 height 13
click at [68, 165] on link "Exam Structure" at bounding box center [59, 164] width 56 height 9
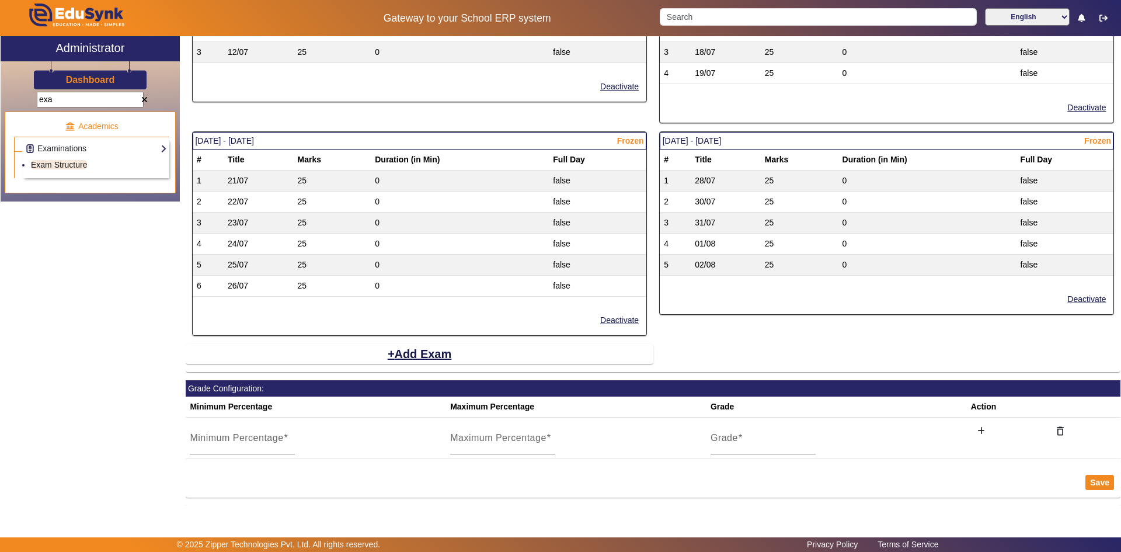
scroll to position [659, 0]
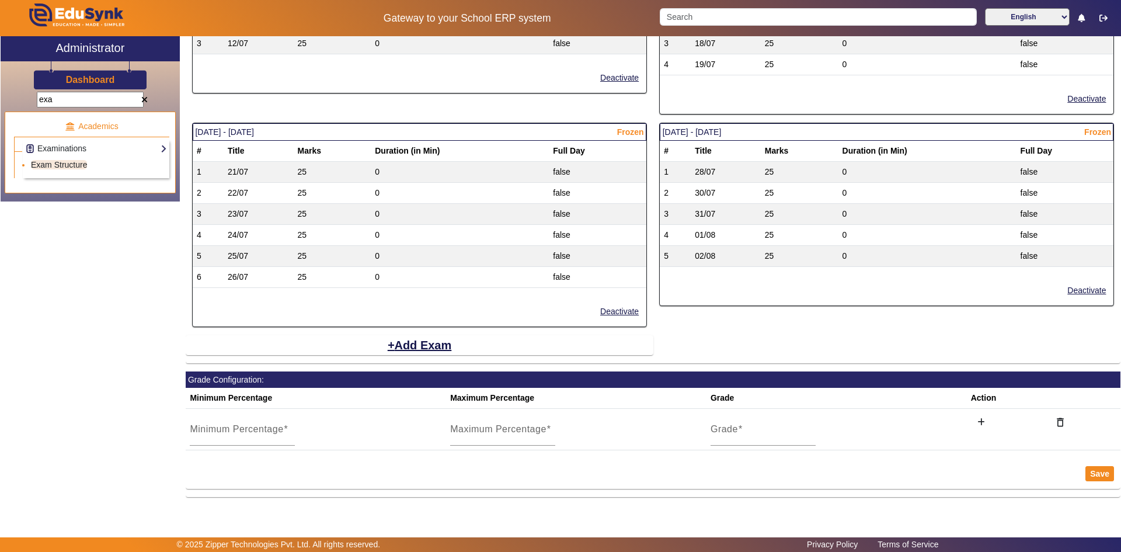
click at [90, 166] on li "Exam Structure" at bounding box center [99, 165] width 136 height 13
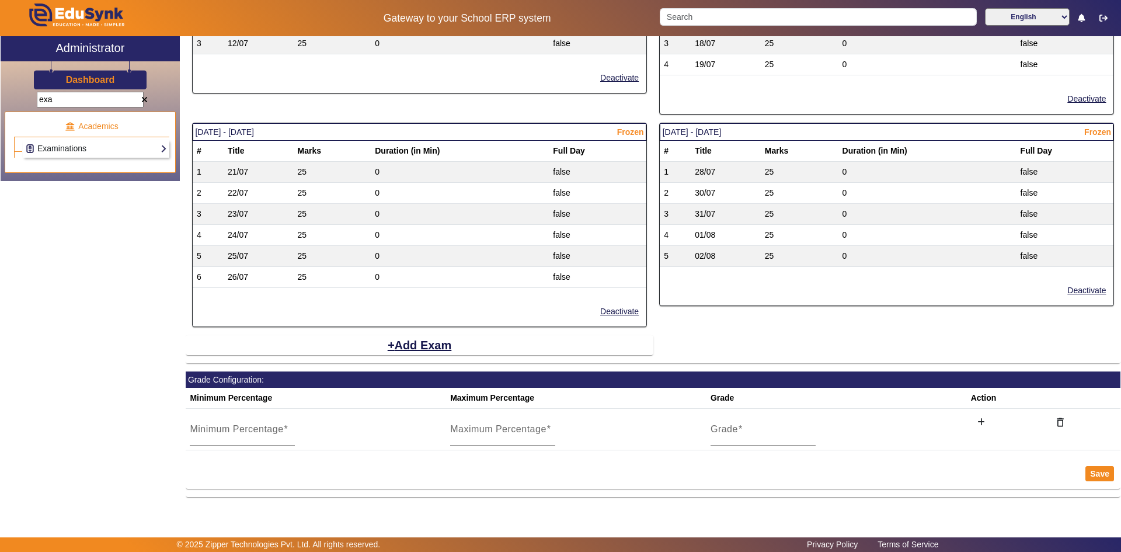
click at [67, 149] on link "Examinations" at bounding box center [96, 148] width 142 height 13
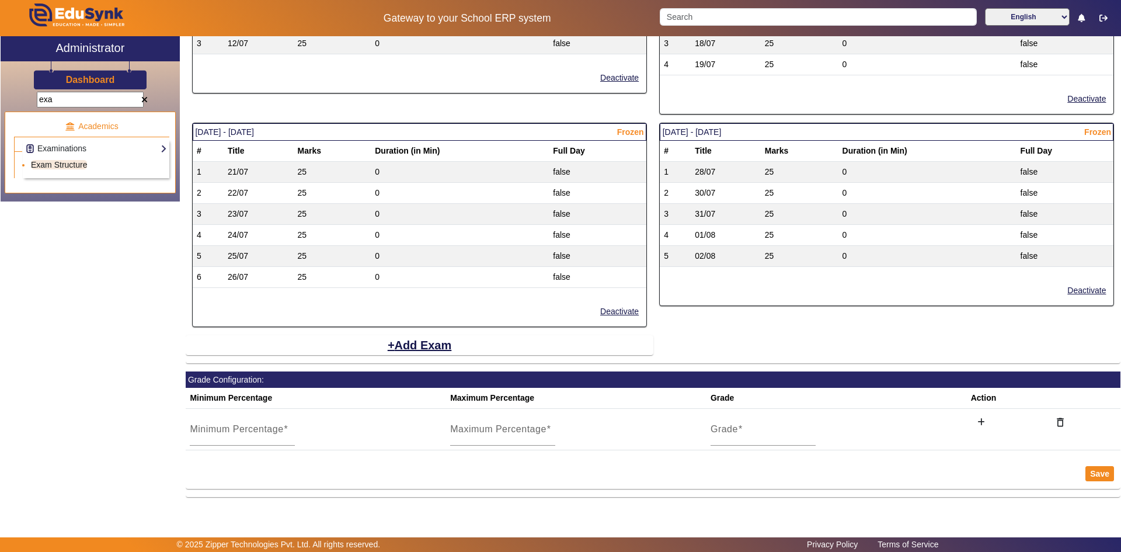
click at [54, 163] on link "Exam Structure" at bounding box center [59, 164] width 56 height 9
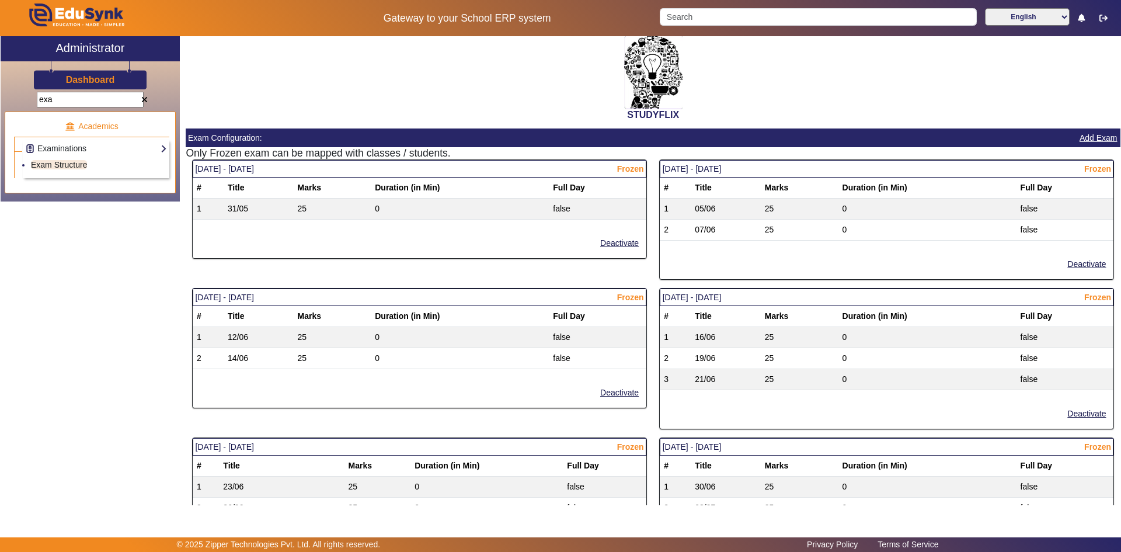
scroll to position [0, 0]
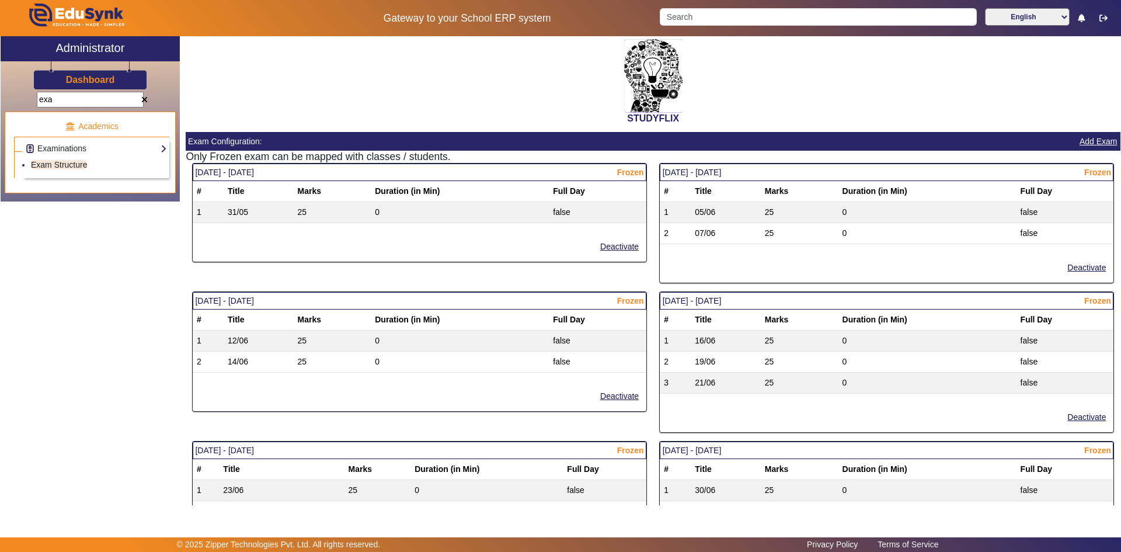
click at [80, 105] on input "exa" at bounding box center [90, 100] width 107 height 16
type input "resu"
click at [40, 177] on link "Results" at bounding box center [44, 177] width 27 height 9
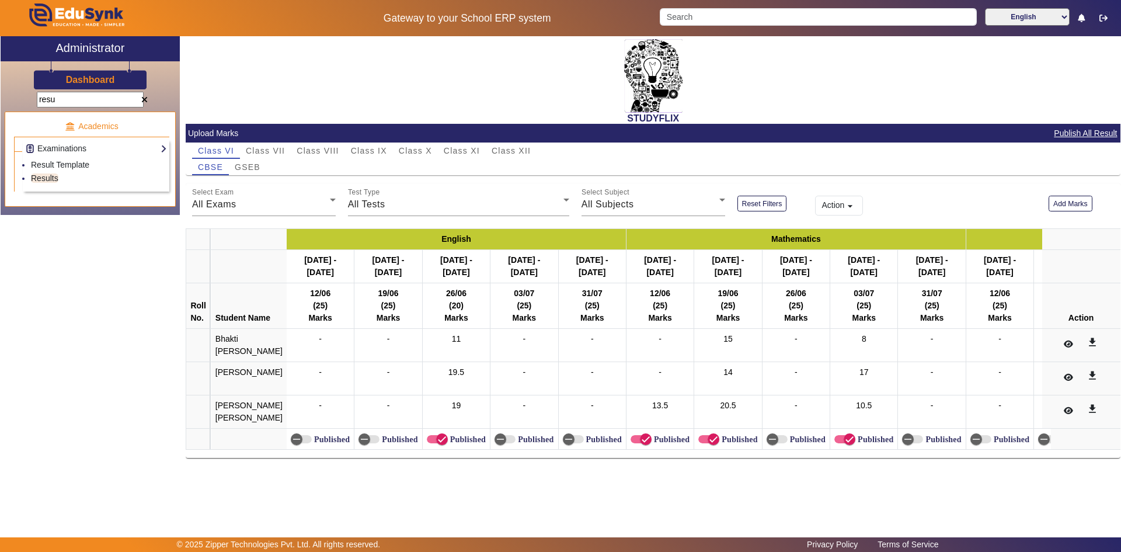
click at [219, 99] on div "STUDYFLIX" at bounding box center [653, 80] width 935 height 88
click at [262, 154] on span "Class VII" at bounding box center [265, 151] width 39 height 8
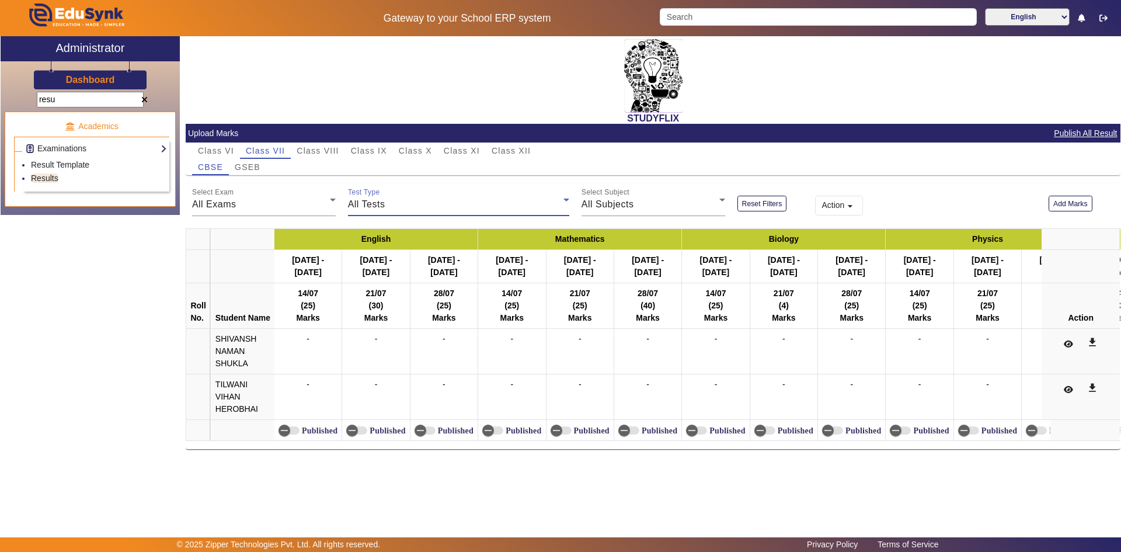
click at [382, 204] on span "All Tests" at bounding box center [366, 204] width 37 height 10
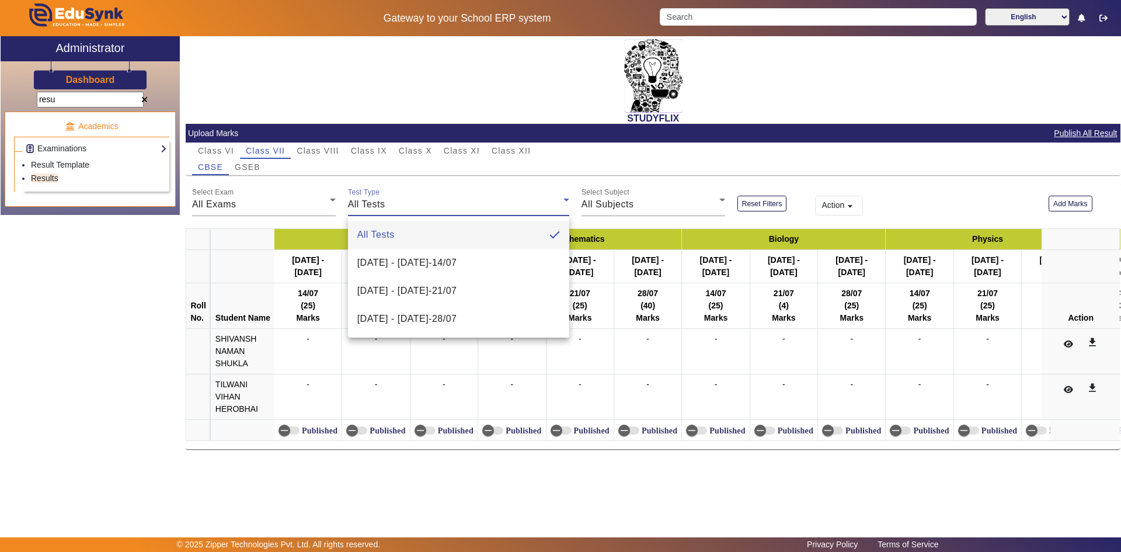
click at [609, 198] on div at bounding box center [560, 276] width 1121 height 552
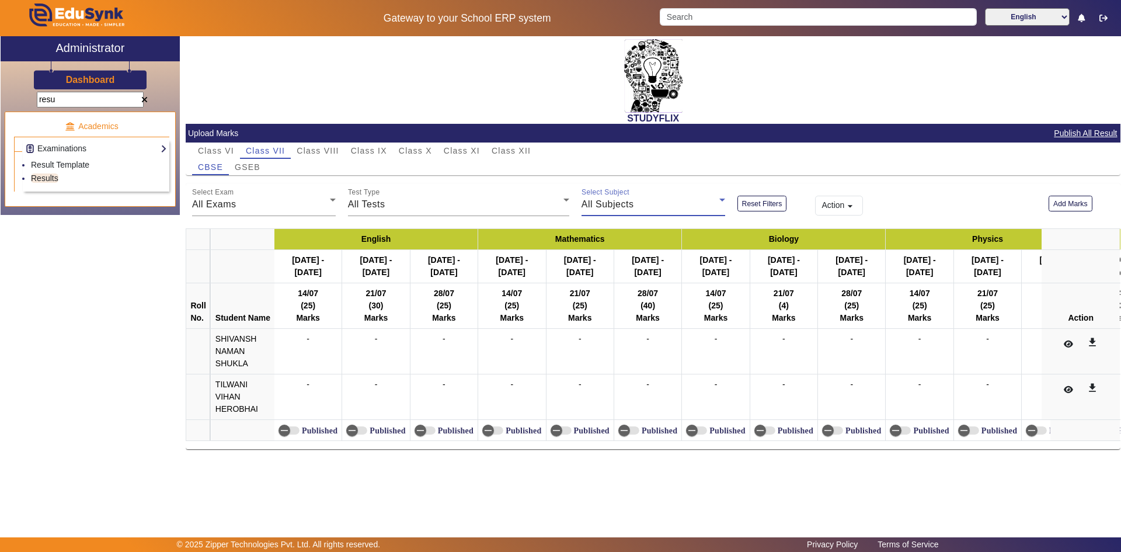
click at [608, 201] on span "All Subjects" at bounding box center [607, 204] width 53 height 10
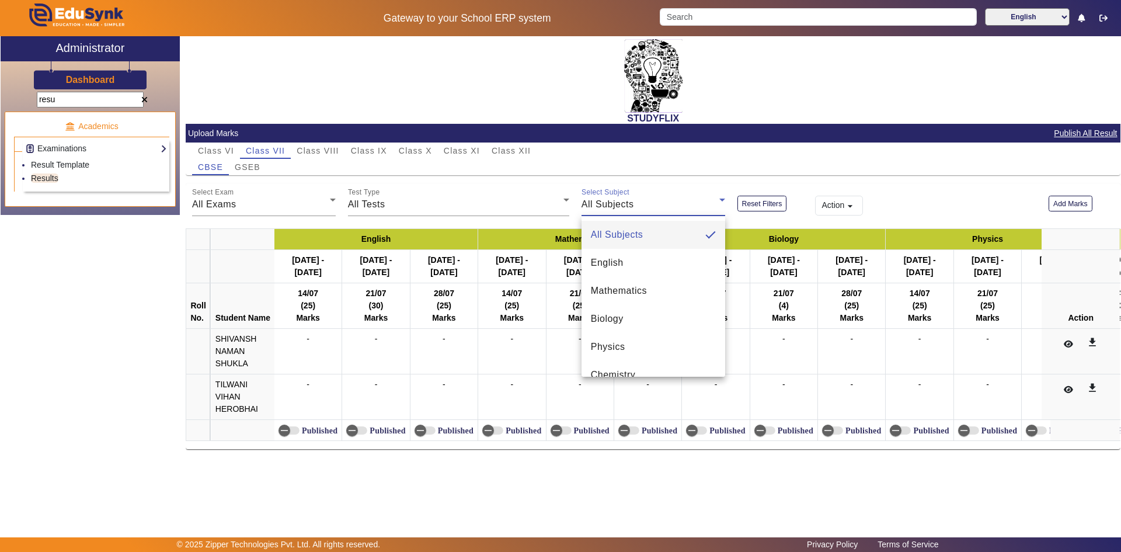
click at [774, 207] on div at bounding box center [560, 276] width 1121 height 552
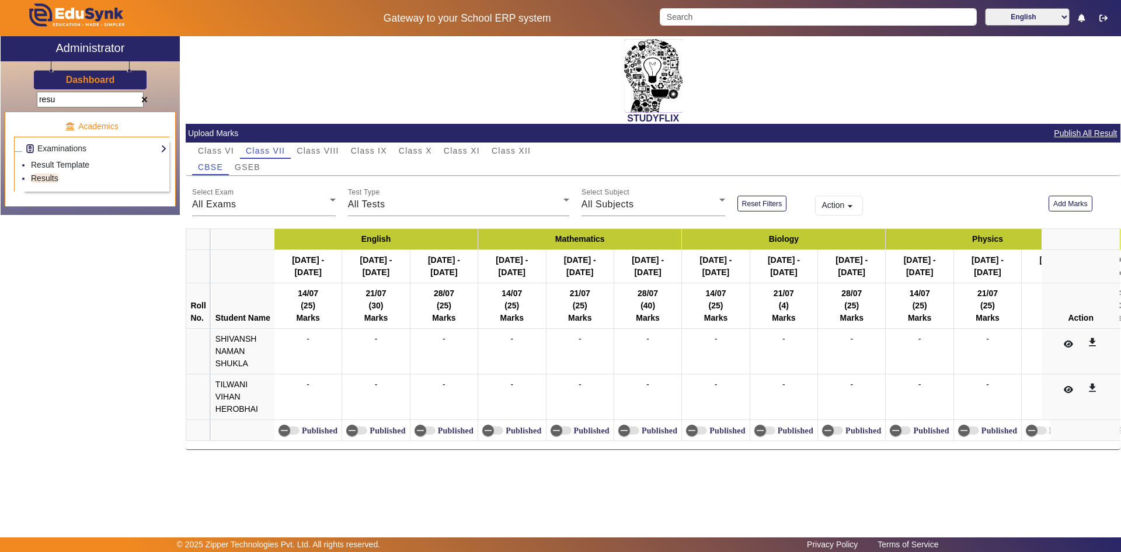
click at [826, 205] on button "Action arrow_drop_down" at bounding box center [839, 206] width 48 height 20
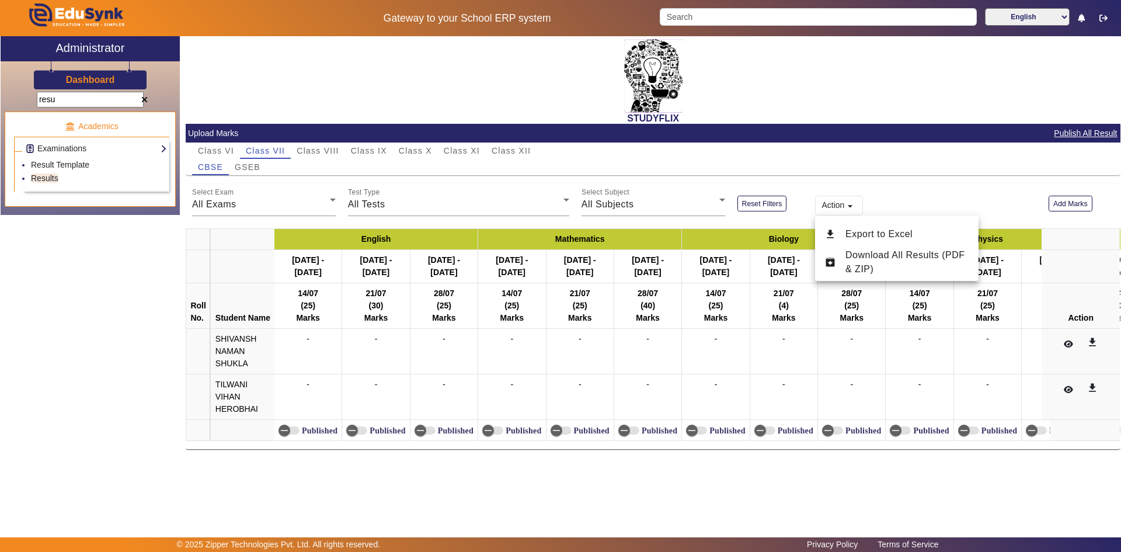
click at [832, 189] on div at bounding box center [560, 276] width 1121 height 552
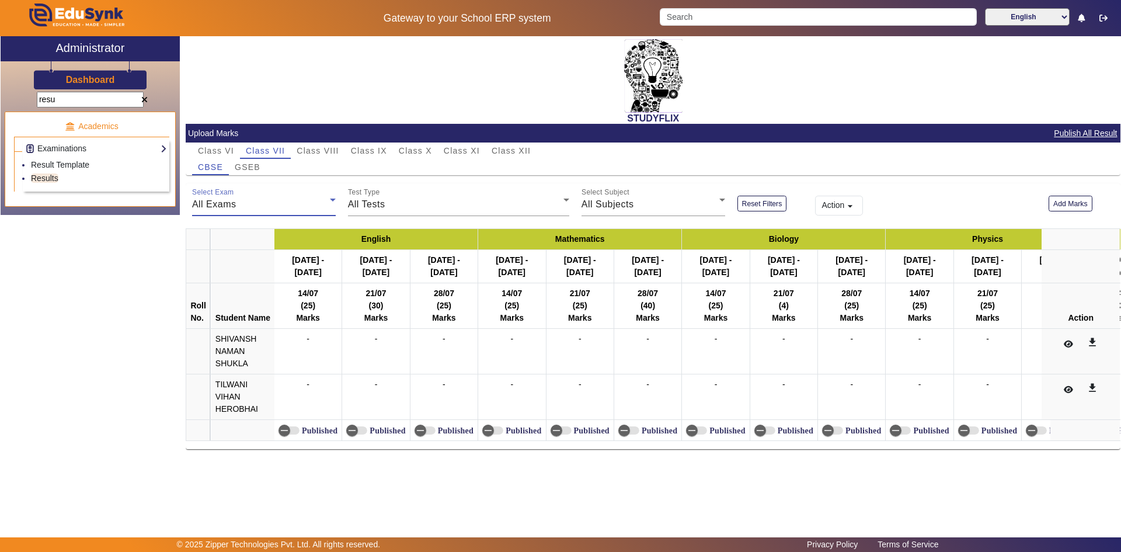
click at [245, 207] on div "All Exams" at bounding box center [261, 204] width 138 height 14
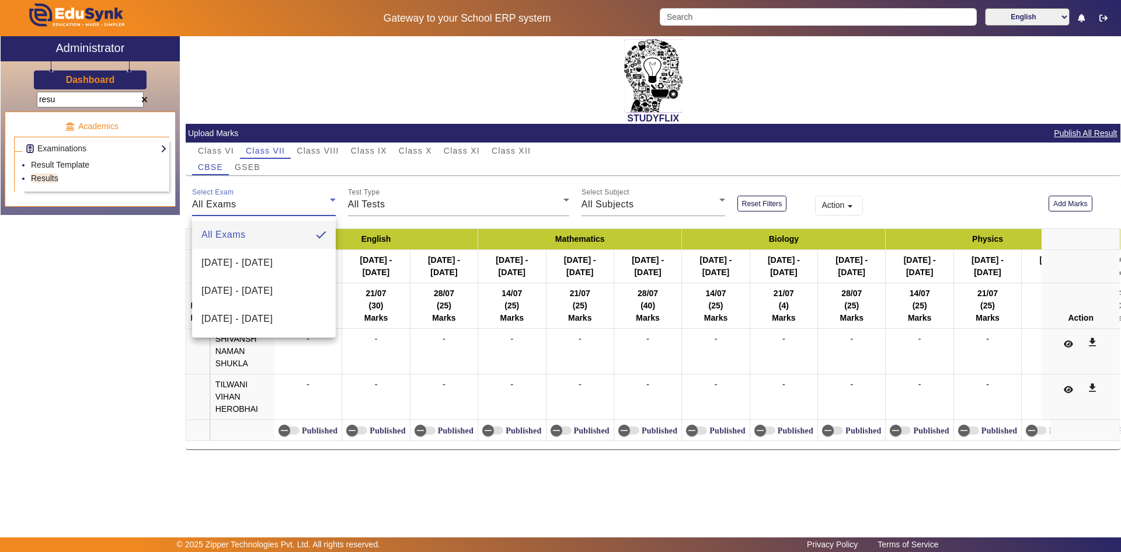
click at [493, 146] on div at bounding box center [560, 276] width 1121 height 552
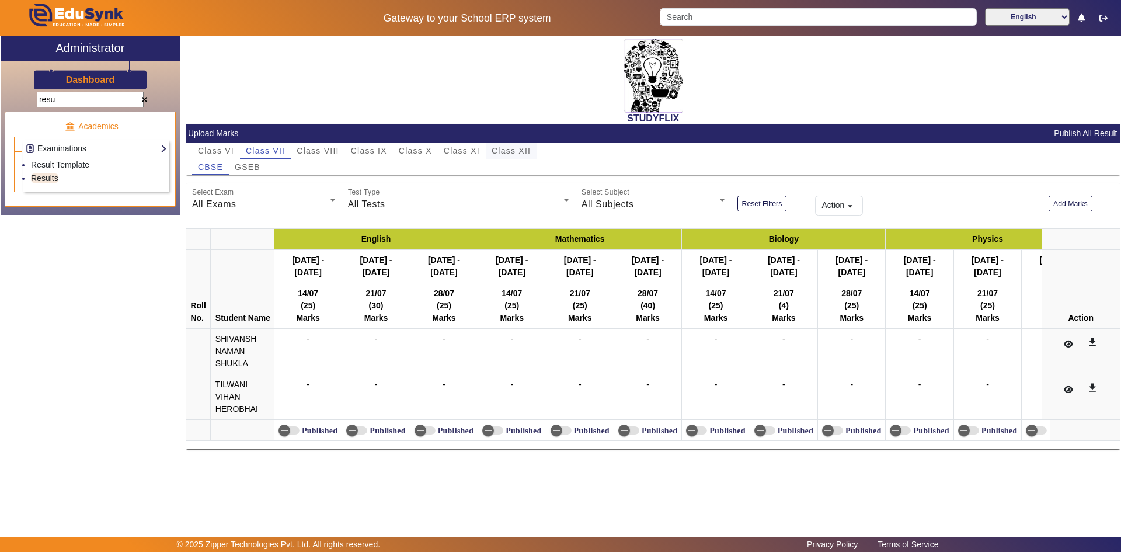
click at [496, 147] on span "Class XII" at bounding box center [511, 151] width 39 height 8
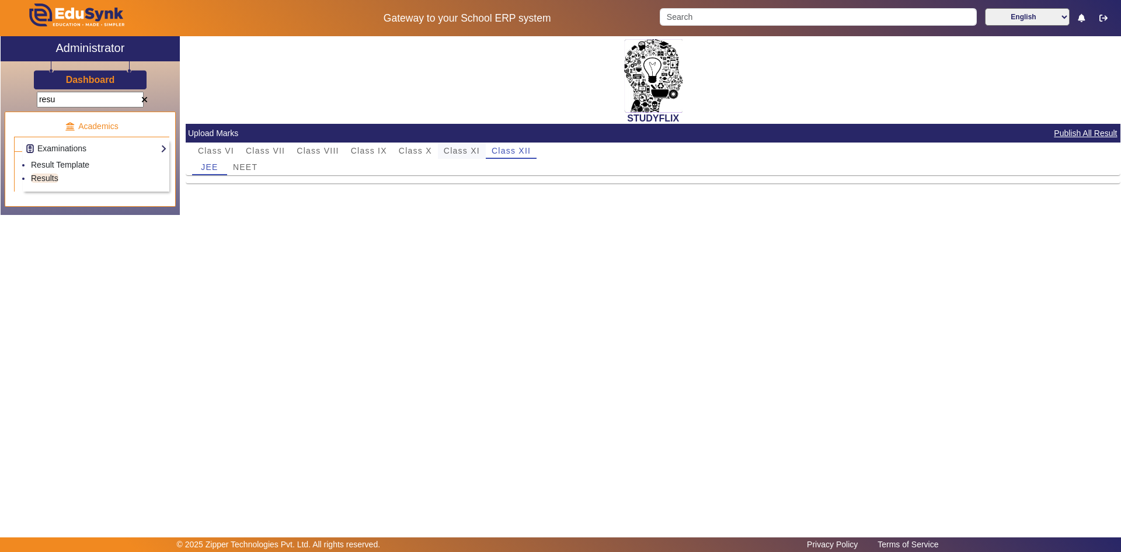
click at [462, 152] on span "Class XI" at bounding box center [462, 151] width 36 height 8
click at [412, 147] on span "Class X" at bounding box center [415, 151] width 33 height 8
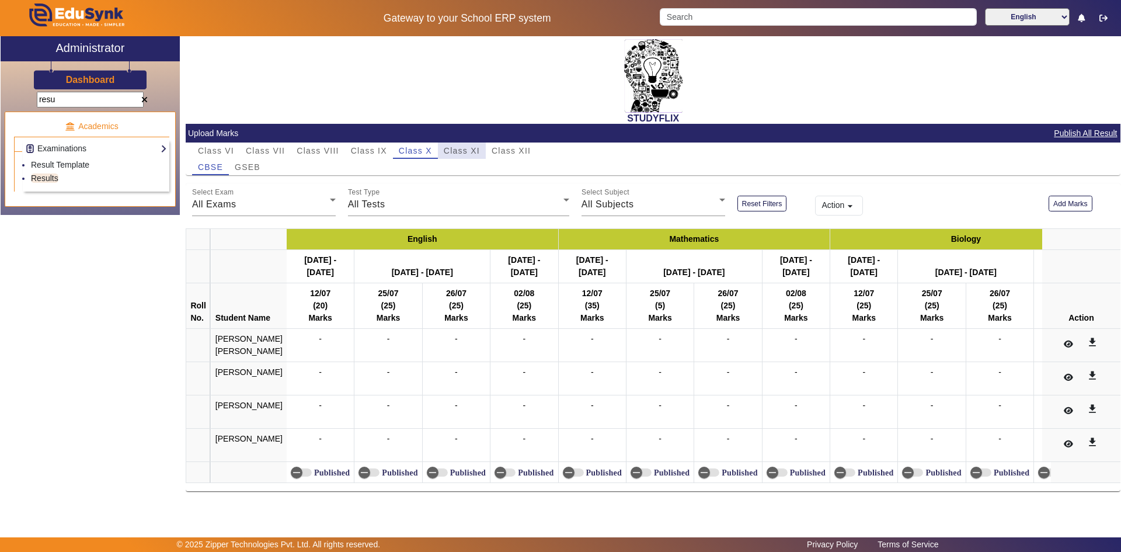
click at [478, 148] on span "Class XI" at bounding box center [462, 151] width 36 height 8
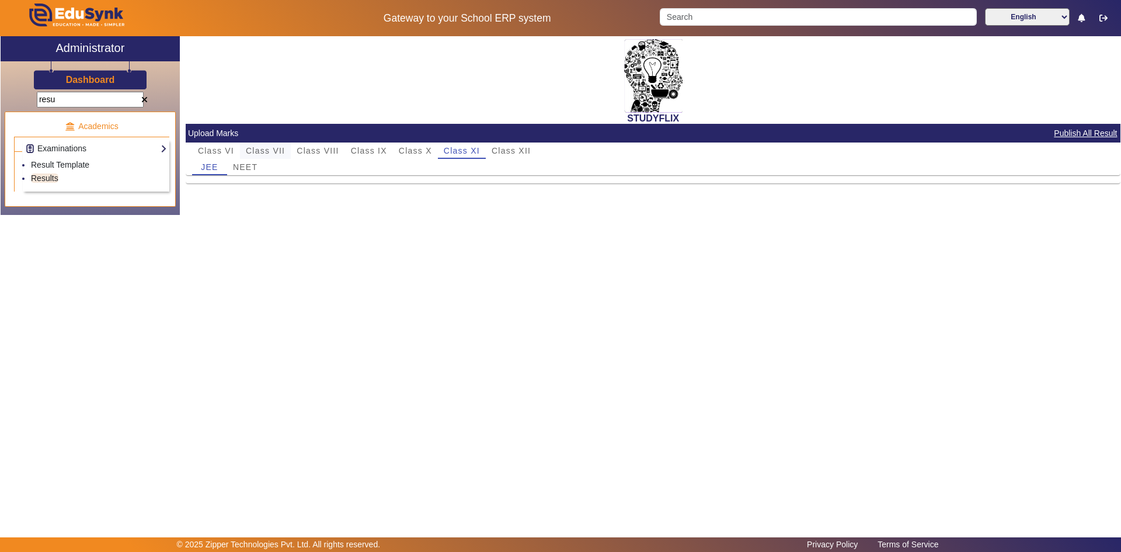
click at [263, 152] on span "Class VII" at bounding box center [265, 151] width 39 height 8
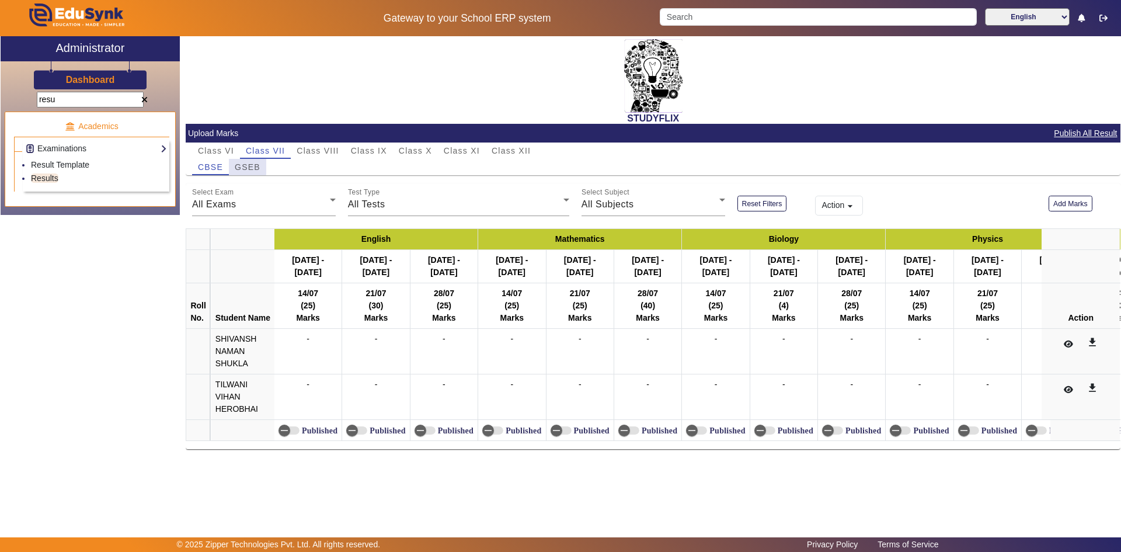
click at [241, 164] on span "GSEB" at bounding box center [248, 167] width 26 height 8
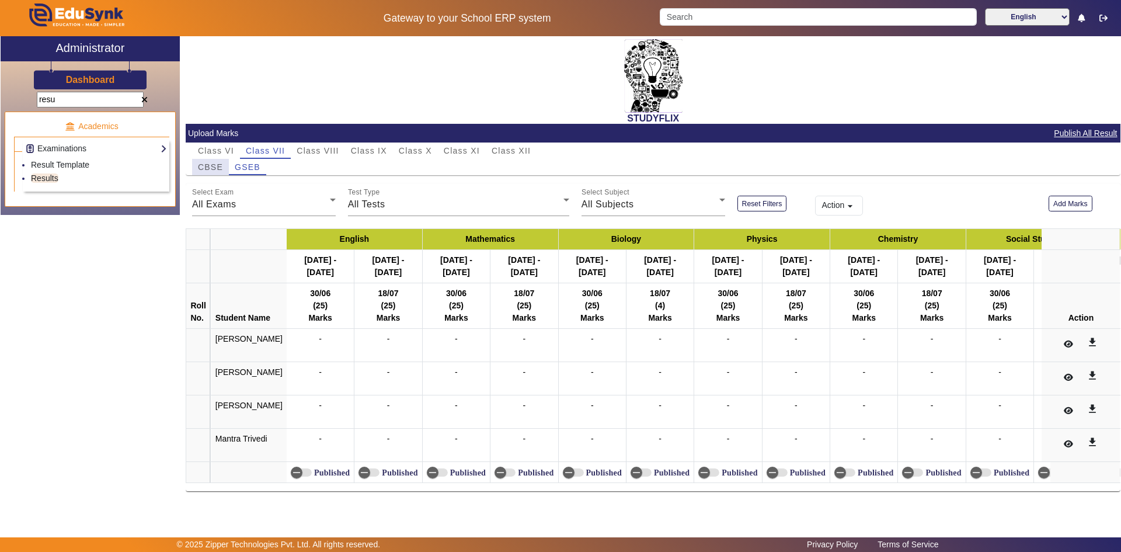
click at [213, 160] on span "CBSE" at bounding box center [210, 167] width 25 height 16
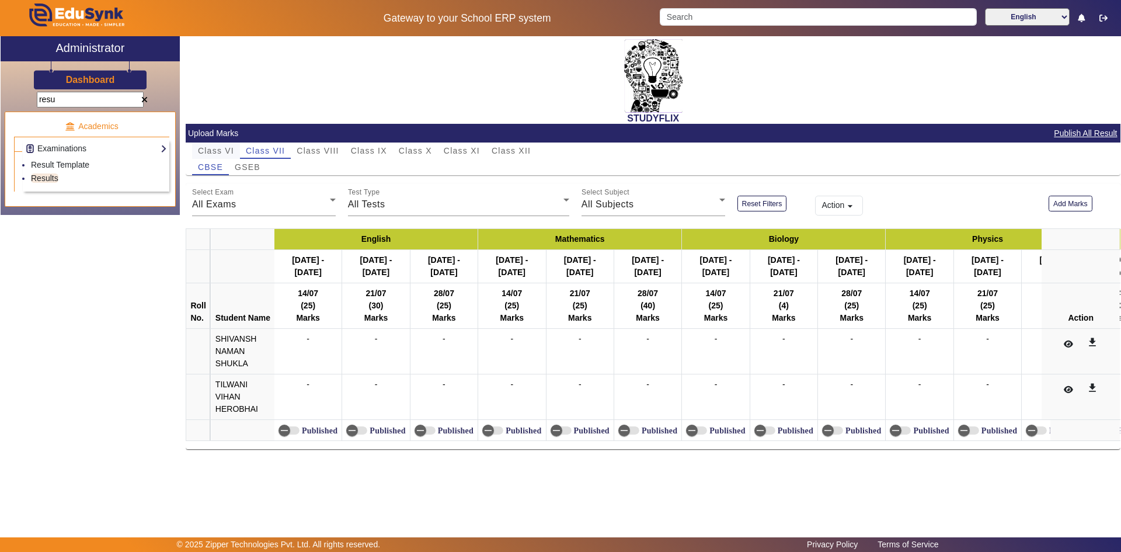
click at [221, 154] on span "Class VI" at bounding box center [216, 151] width 36 height 8
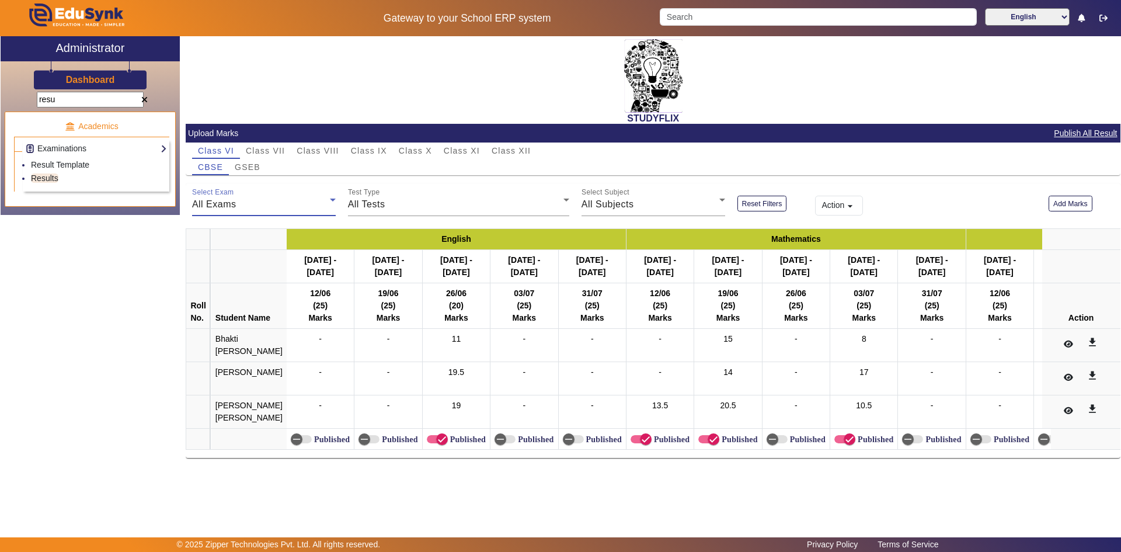
click at [216, 204] on span "All Exams" at bounding box center [214, 204] width 44 height 10
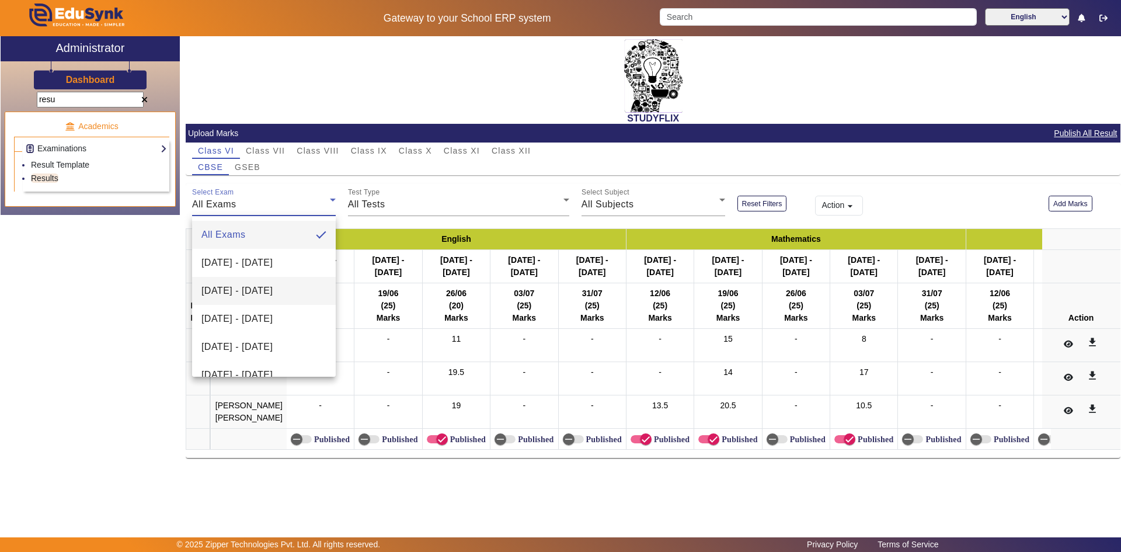
scroll to position [17, 0]
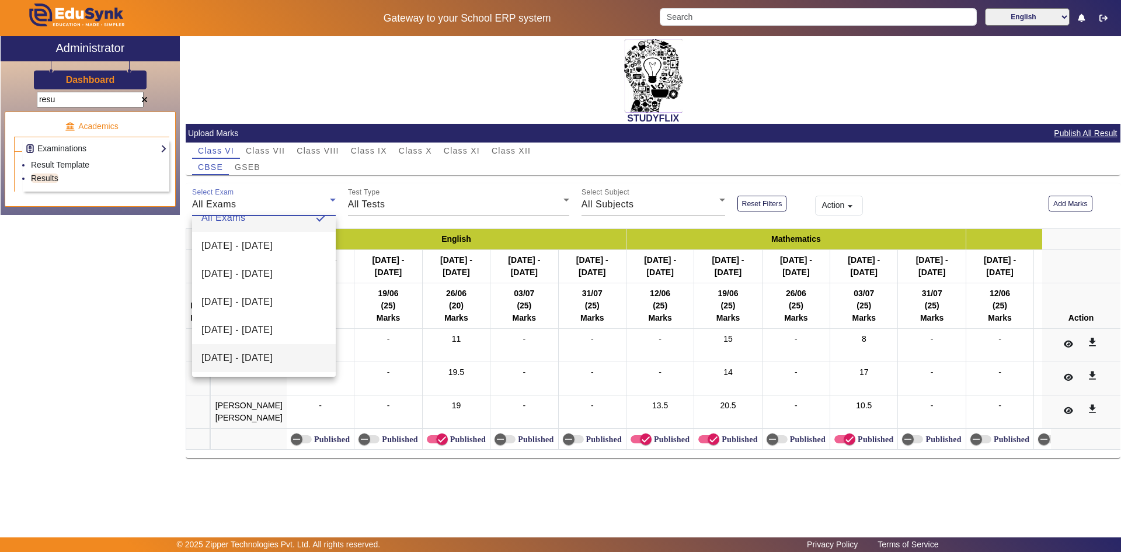
click at [270, 353] on span "28/07/2026 - 02/08/2025" at bounding box center [236, 358] width 71 height 14
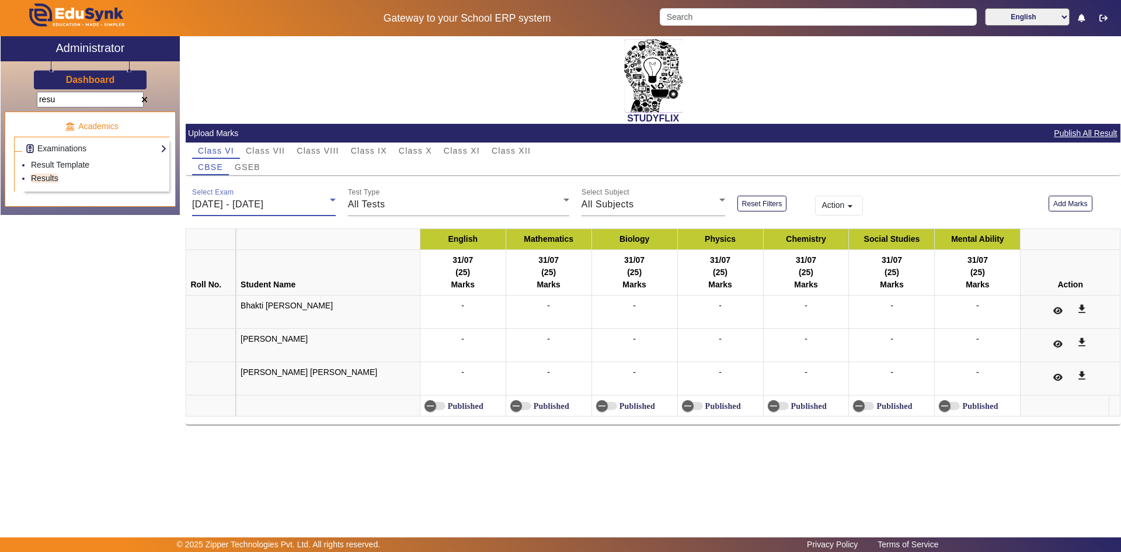
click at [263, 205] on span "28/07/2026 - 02/08/2025" at bounding box center [227, 204] width 71 height 10
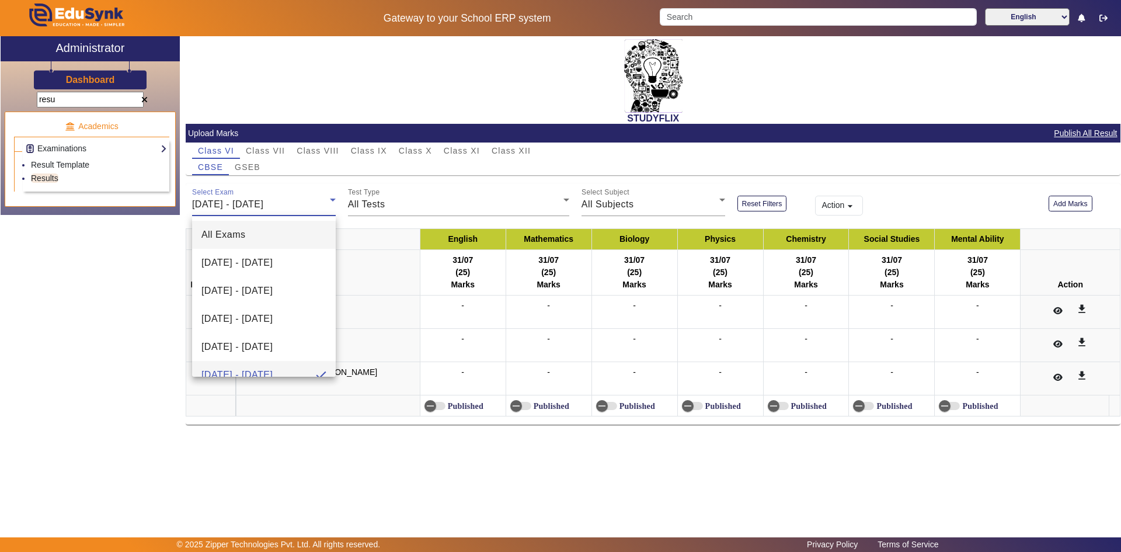
scroll to position [12, 0]
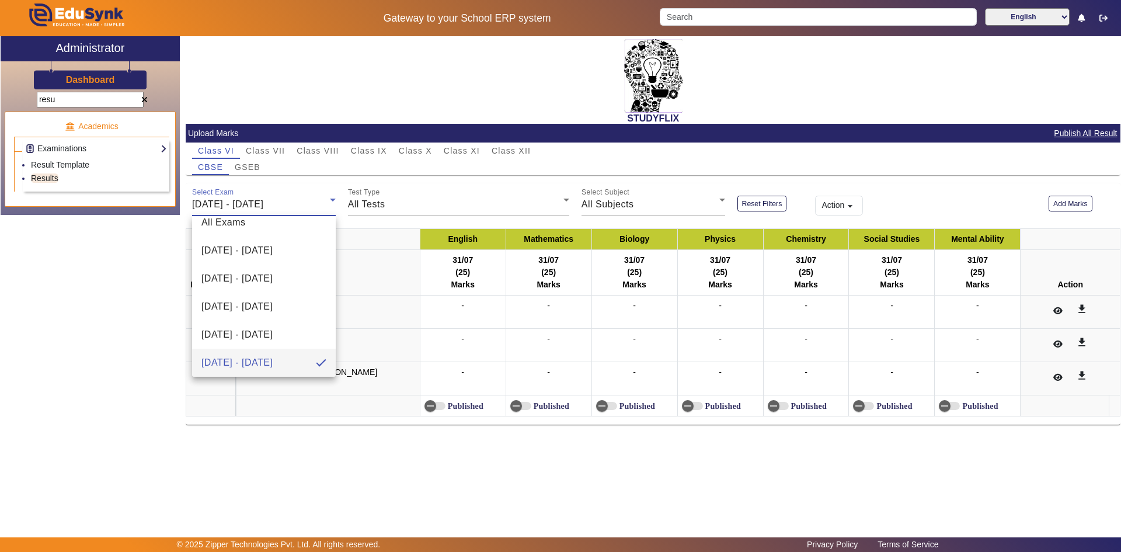
click at [413, 204] on div at bounding box center [560, 276] width 1121 height 552
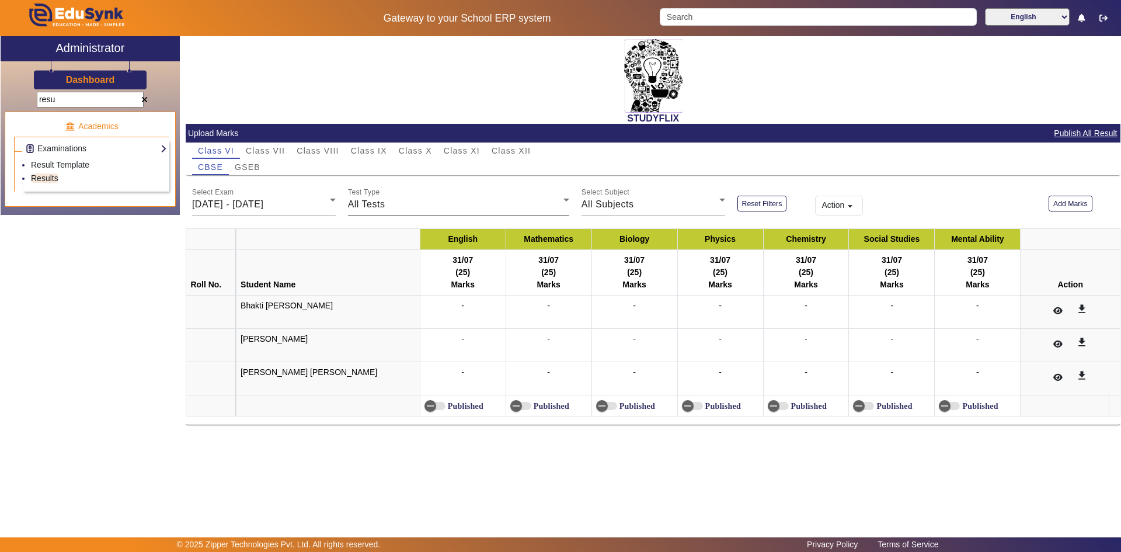
click at [405, 204] on div "All Tests" at bounding box center [455, 204] width 215 height 14
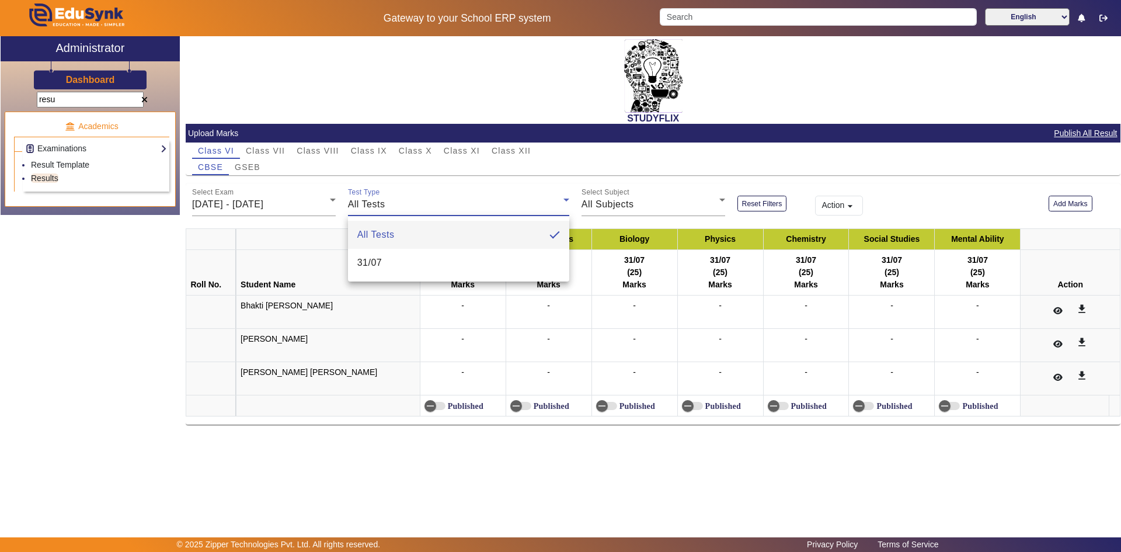
click at [405, 204] on div at bounding box center [560, 276] width 1121 height 552
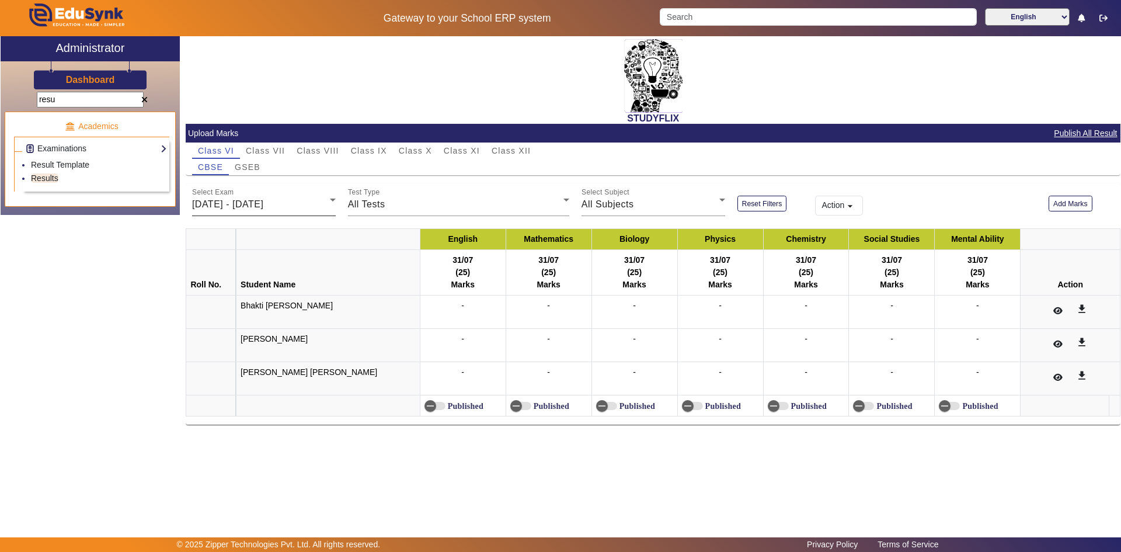
click at [262, 198] on div "28/07/2026 - 02/08/2025" at bounding box center [261, 204] width 138 height 14
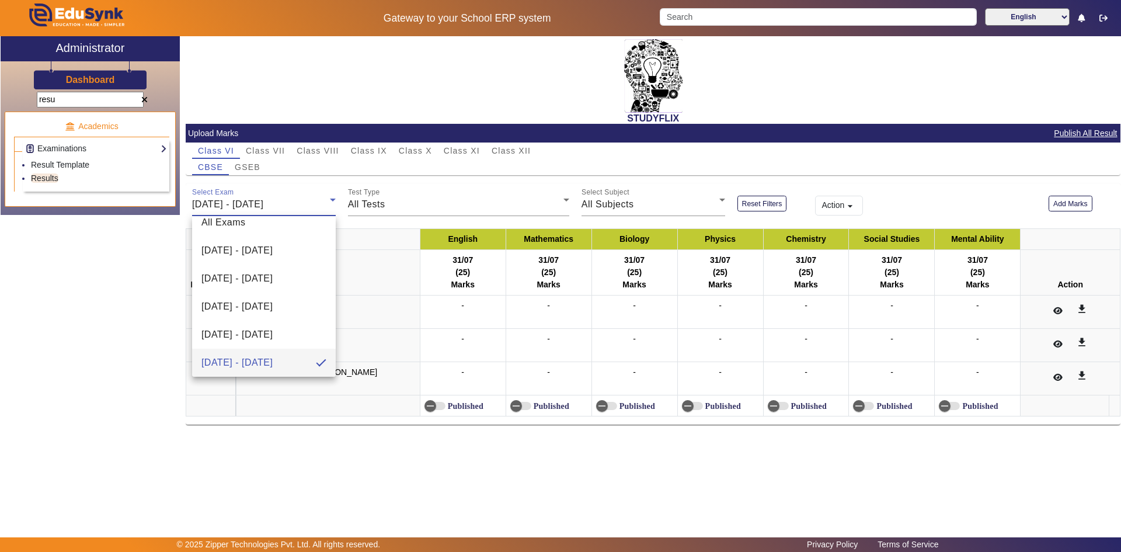
click at [262, 198] on div at bounding box center [560, 276] width 1121 height 552
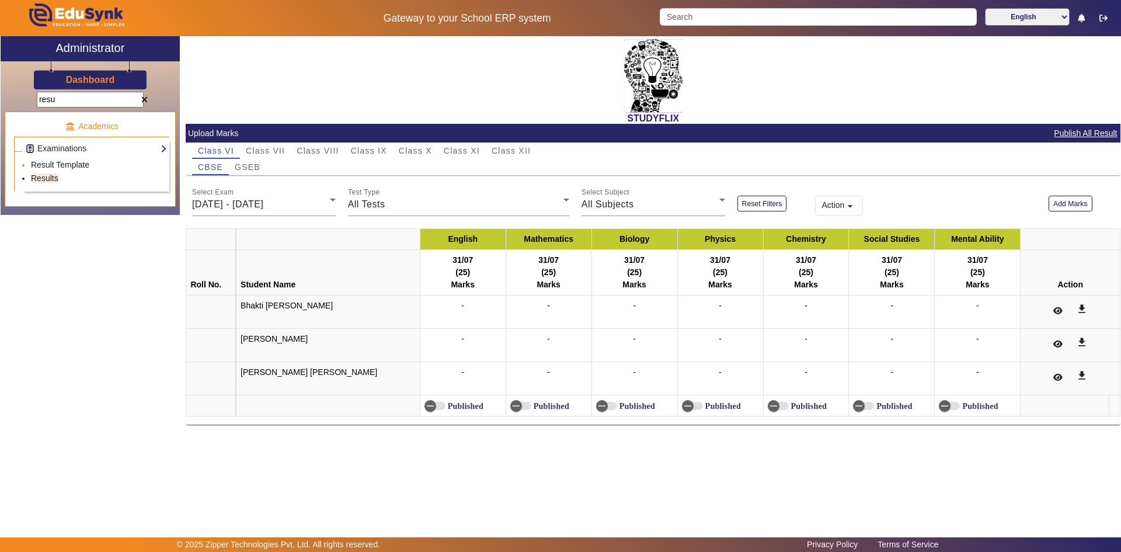
click at [69, 162] on link "Result Template" at bounding box center [60, 164] width 58 height 9
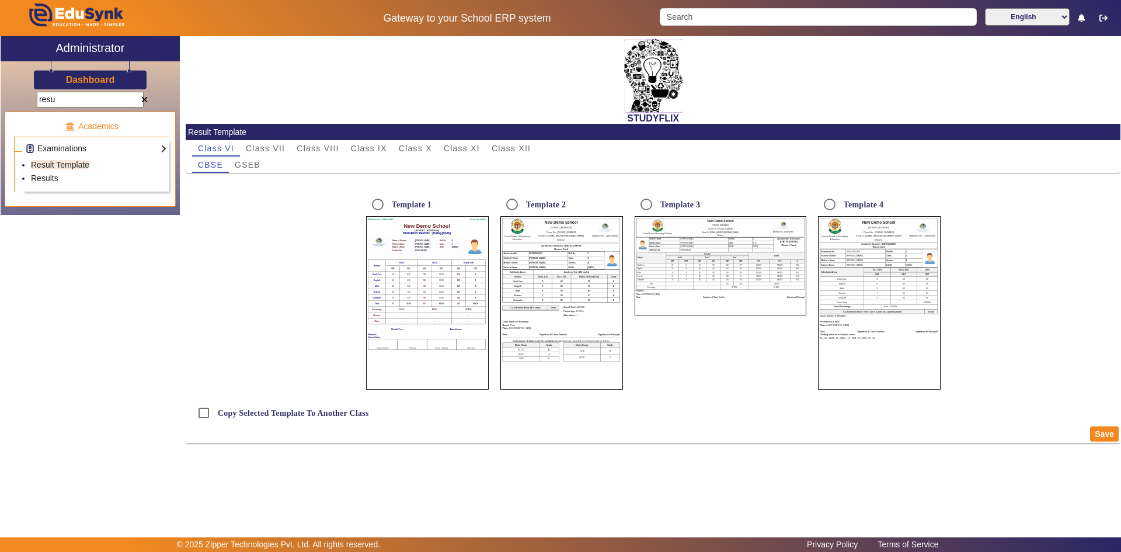
click at [72, 150] on link "Examinations" at bounding box center [96, 148] width 142 height 13
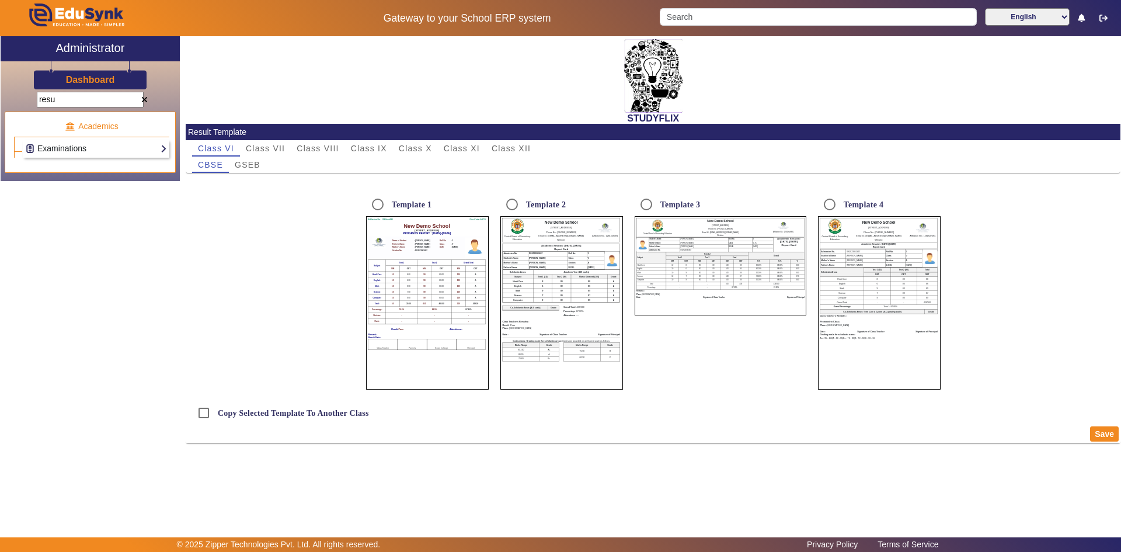
click at [72, 150] on link "Examinations" at bounding box center [96, 148] width 142 height 13
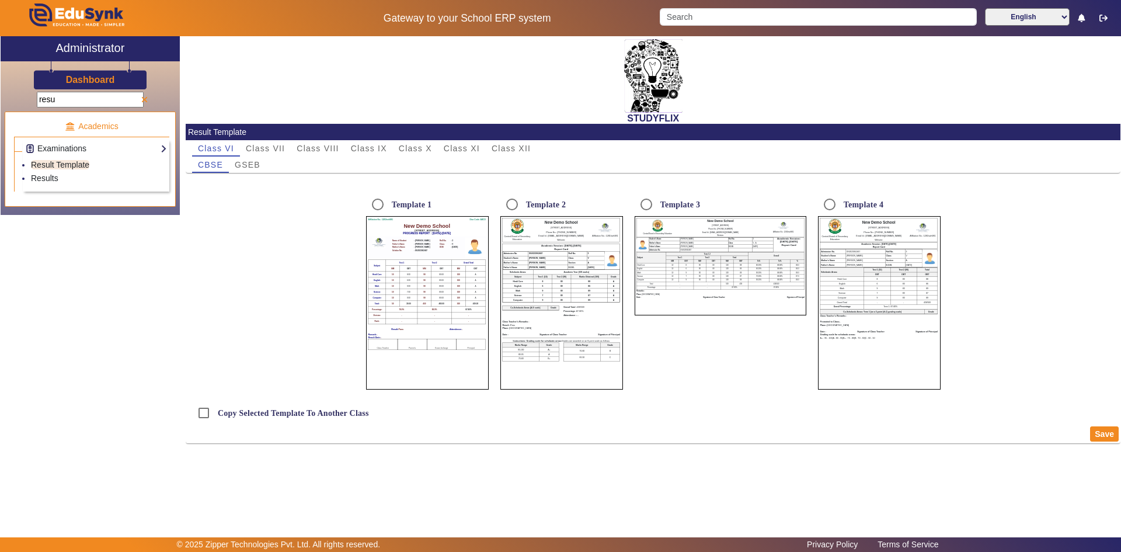
click at [145, 99] on span at bounding box center [144, 100] width 6 height 8
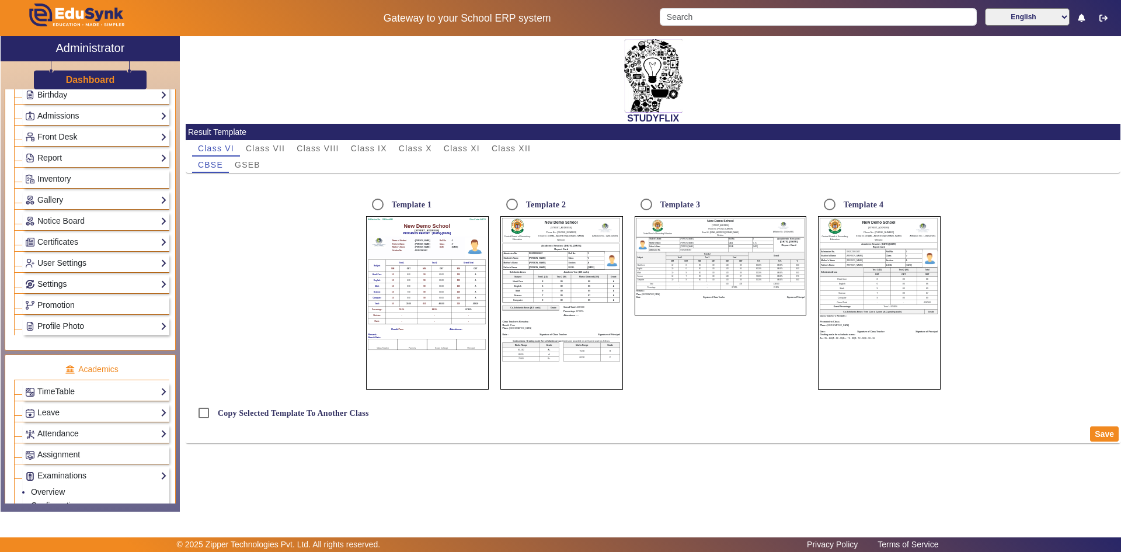
scroll to position [292, 0]
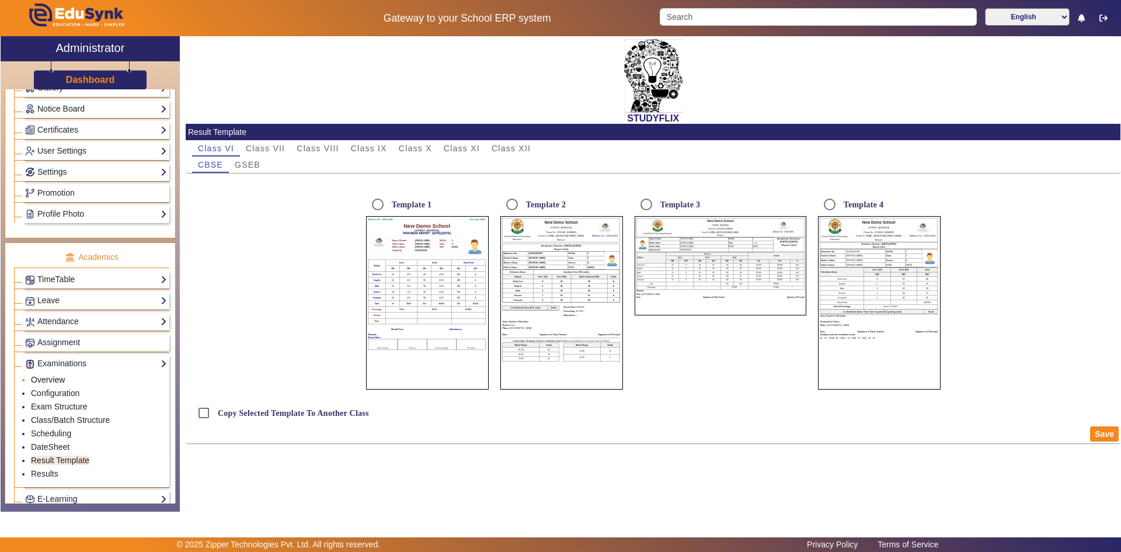
click at [48, 379] on link "Overview" at bounding box center [48, 379] width 34 height 9
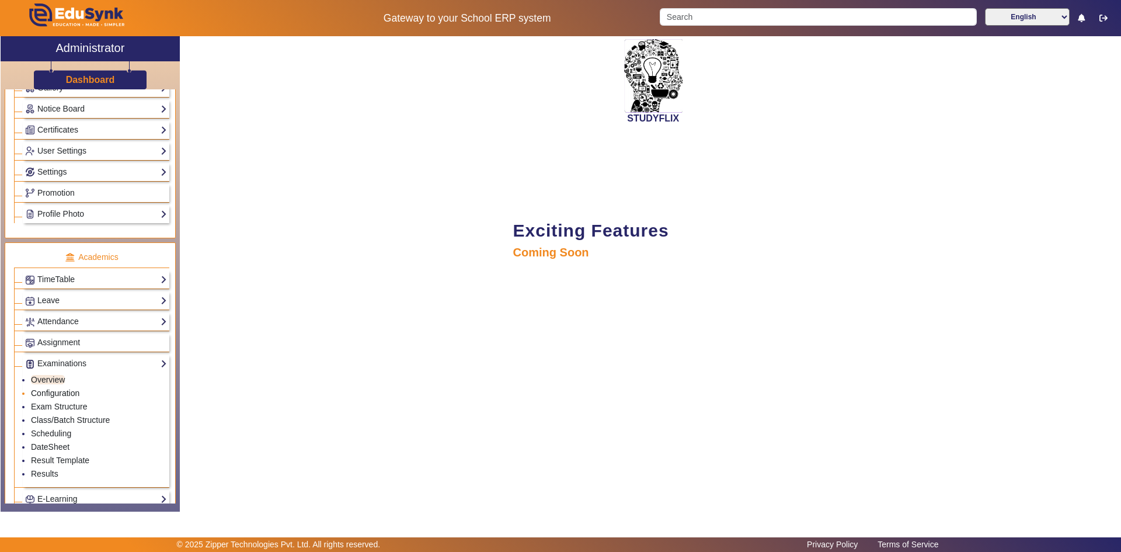
click at [53, 396] on link "Configuration" at bounding box center [55, 392] width 48 height 9
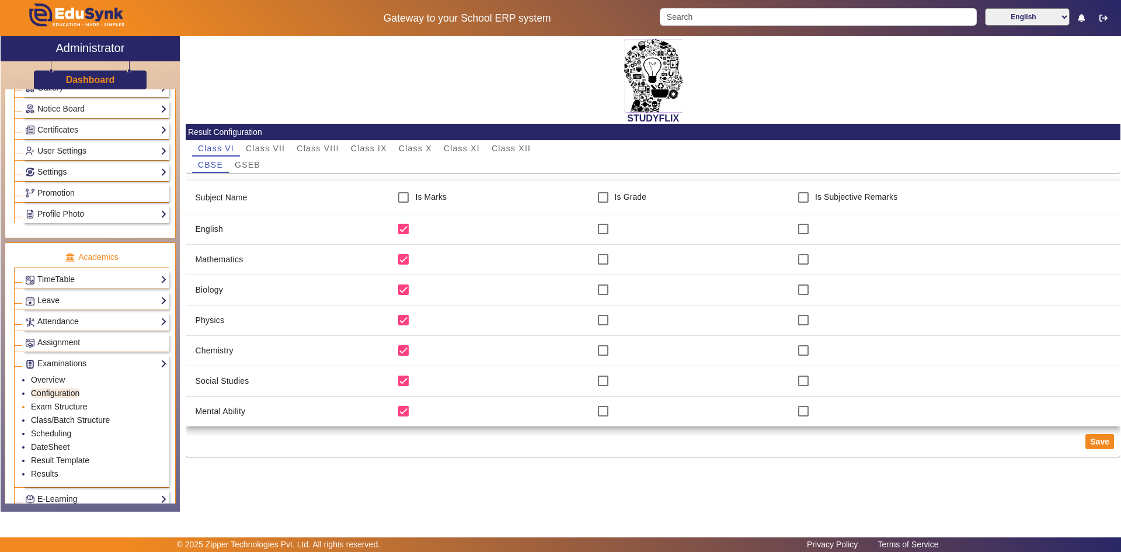
click at [62, 405] on link "Exam Structure" at bounding box center [59, 406] width 56 height 9
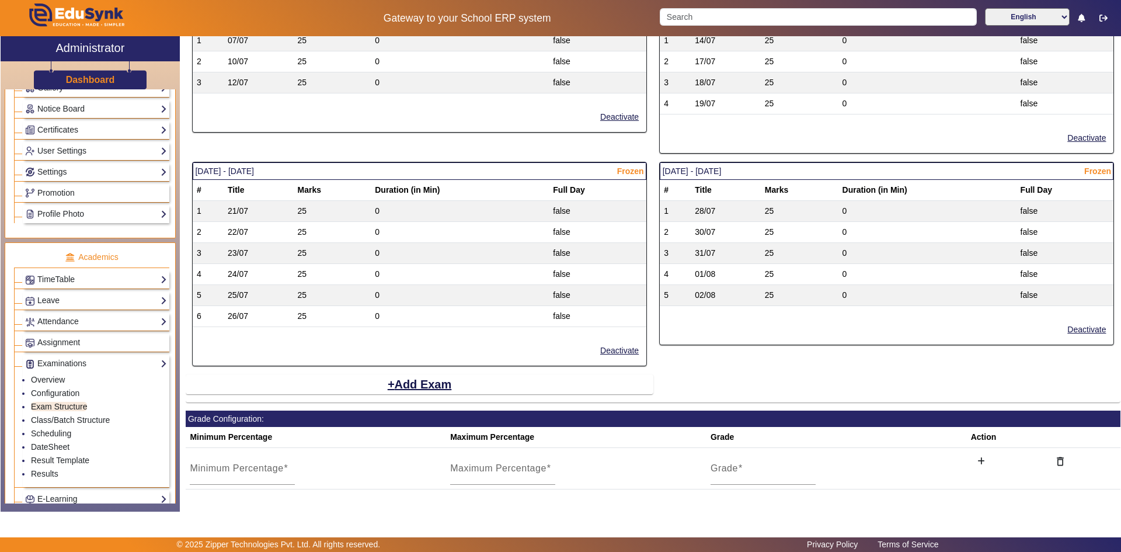
scroll to position [659, 0]
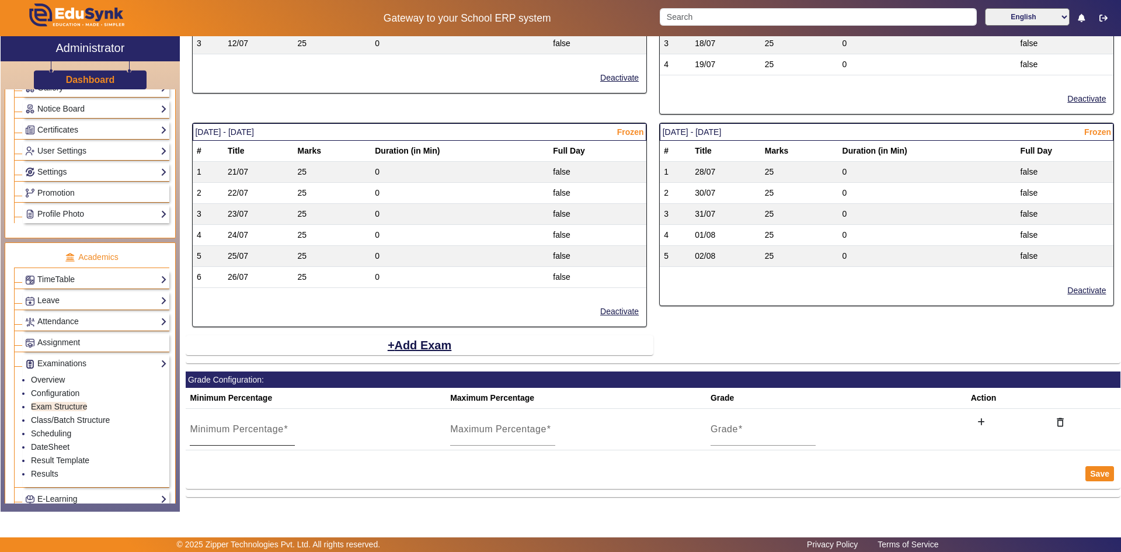
click at [278, 430] on mat-label "Minimum Percentage" at bounding box center [236, 429] width 93 height 10
click at [278, 430] on input "Minimum Percentage" at bounding box center [242, 434] width 105 height 14
click at [344, 425] on td "Minimum Percentage" at bounding box center [316, 429] width 260 height 41
click at [68, 419] on link "Class/Batch Structure" at bounding box center [70, 419] width 79 height 9
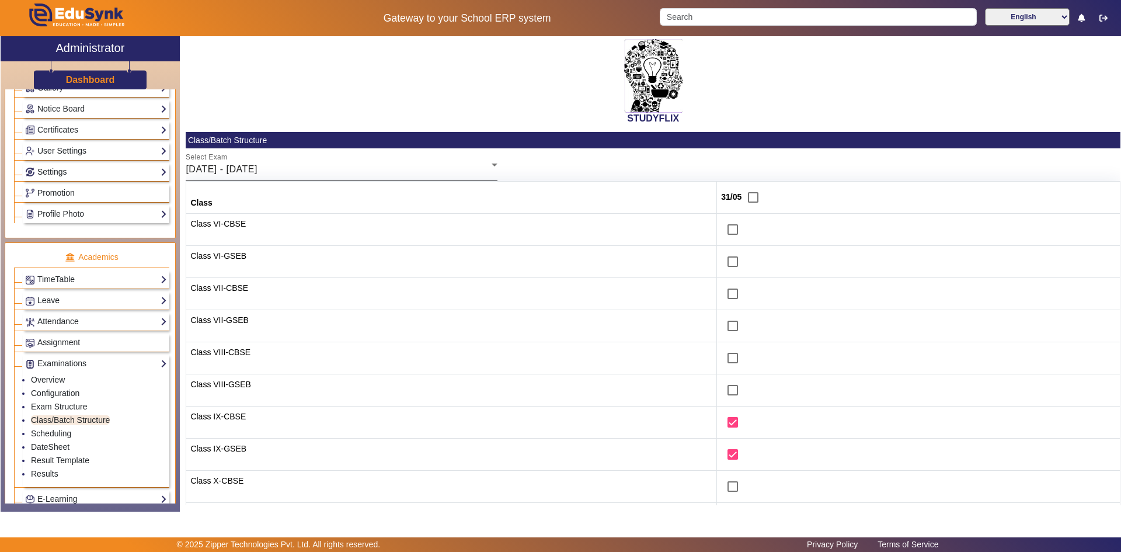
click at [377, 173] on div "26/05/2025 - 31/05/2025" at bounding box center [339, 169] width 306 height 14
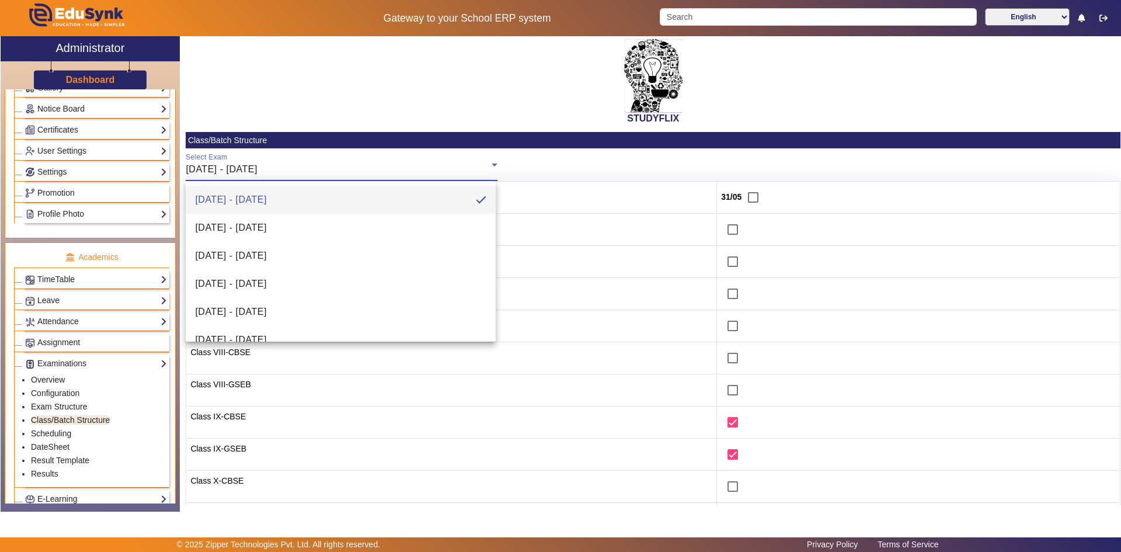
click at [53, 431] on div at bounding box center [560, 276] width 1121 height 552
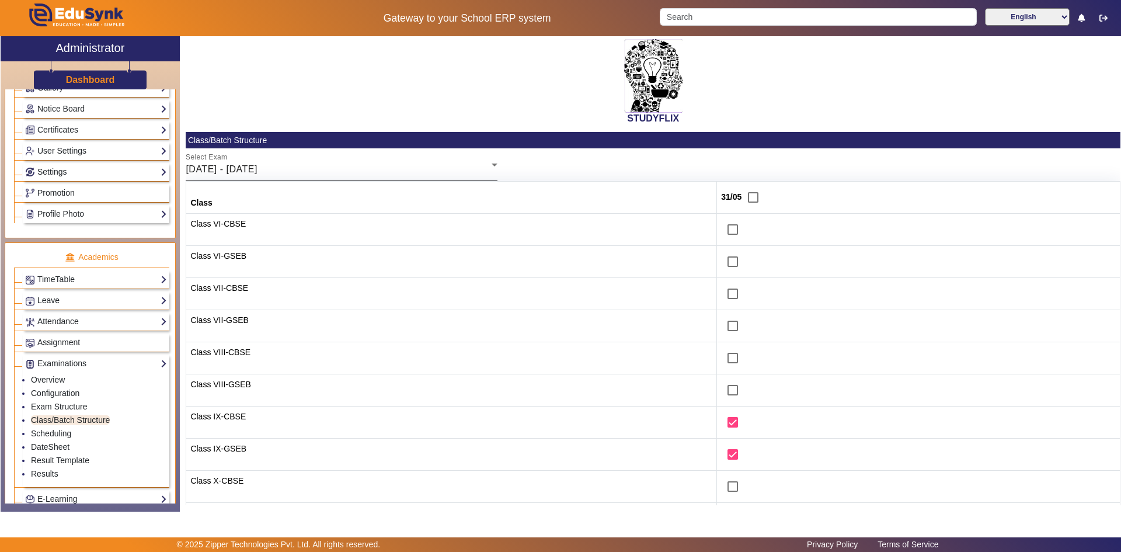
click at [319, 176] on div "26/05/2025 - 31/05/2025" at bounding box center [339, 169] width 306 height 14
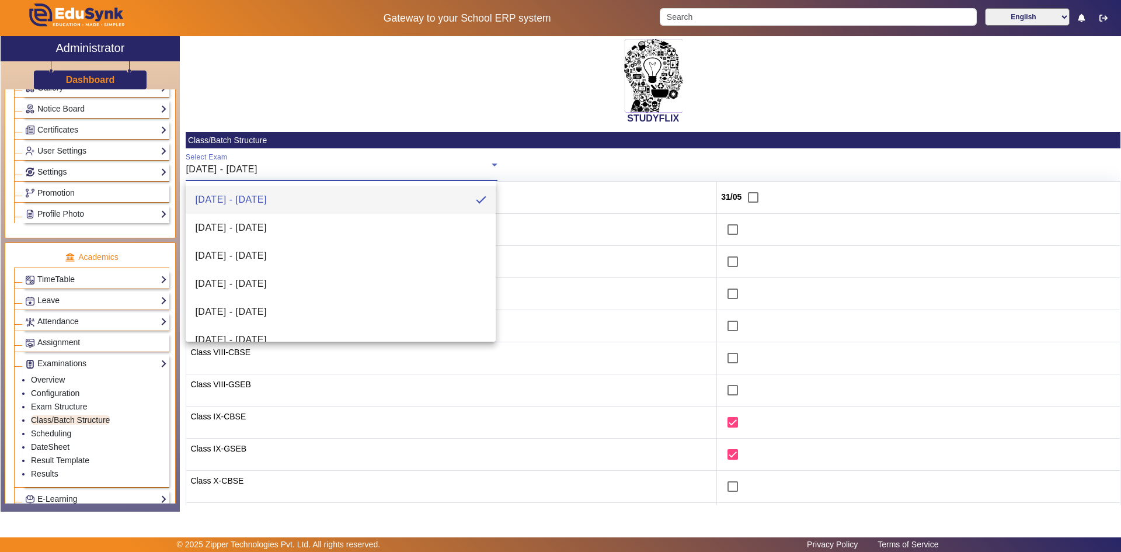
click at [346, 100] on div at bounding box center [560, 276] width 1121 height 552
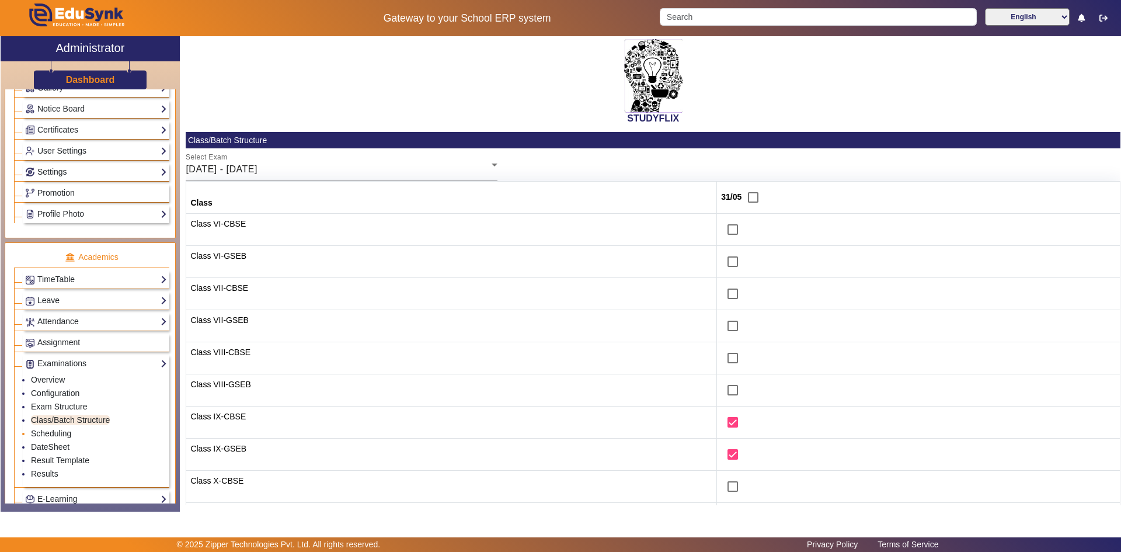
click at [42, 433] on link "Scheduling" at bounding box center [51, 433] width 40 height 9
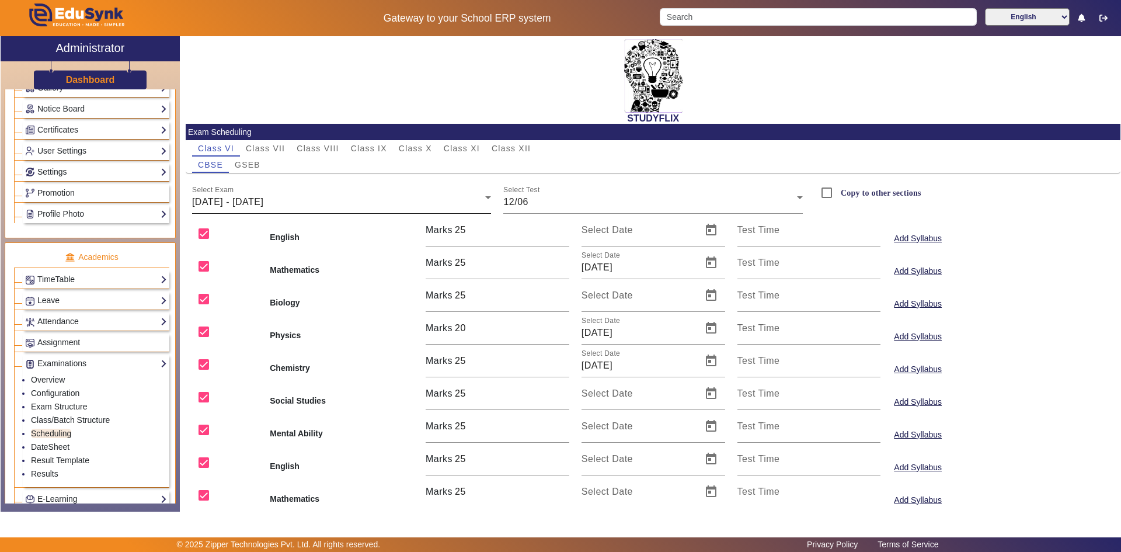
click at [324, 200] on div "09/06/2025 - 14/06/2025" at bounding box center [339, 202] width 294 height 14
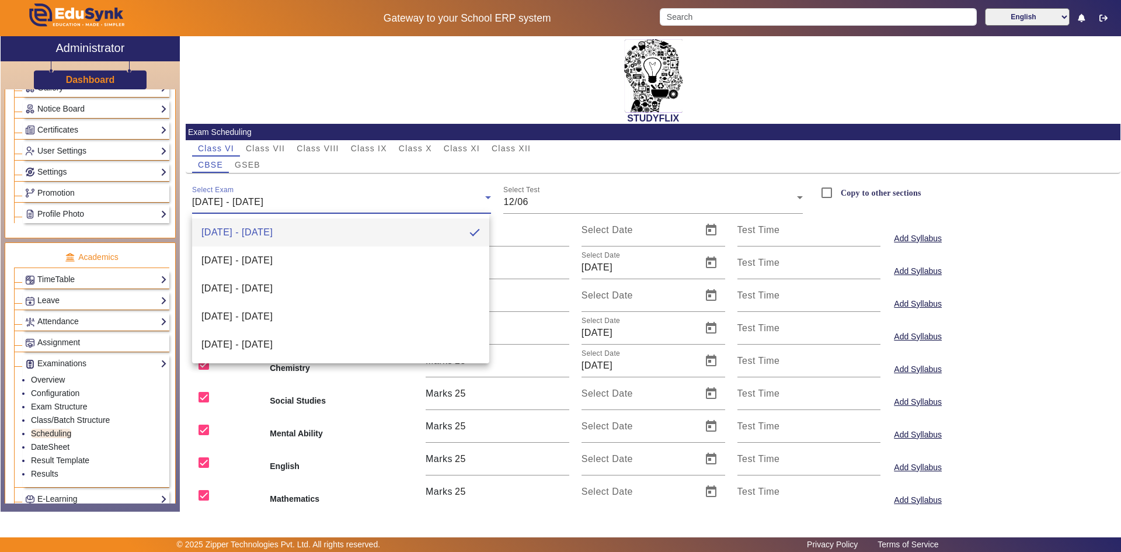
click at [429, 192] on div at bounding box center [560, 276] width 1121 height 552
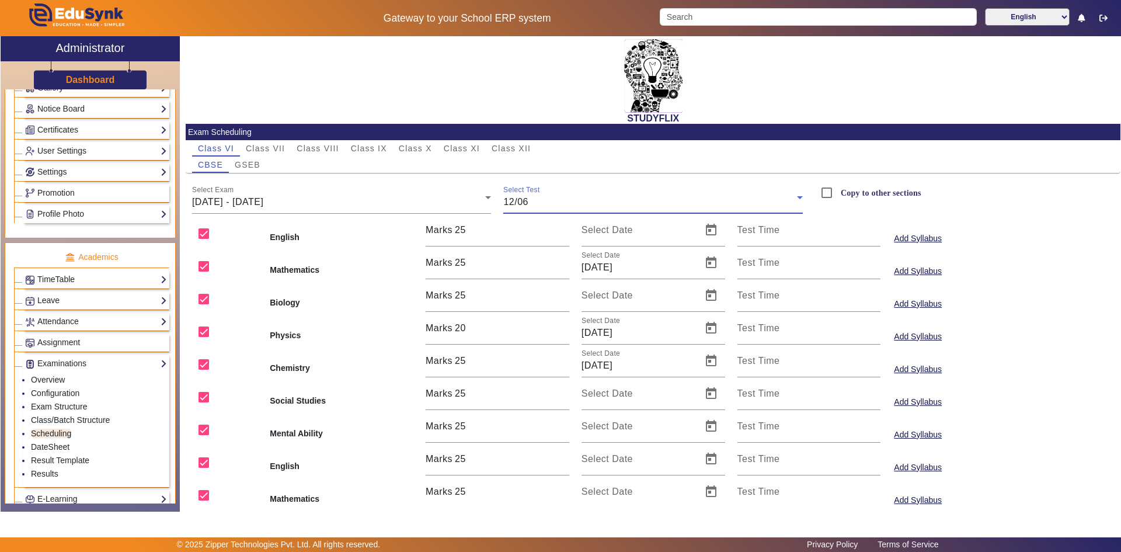
click at [546, 199] on div "12/06" at bounding box center [650, 202] width 294 height 14
click at [671, 205] on div at bounding box center [560, 276] width 1121 height 552
click at [855, 193] on label "Copy to other sections" at bounding box center [879, 193] width 83 height 10
click at [838, 193] on input "Copy to other sections" at bounding box center [826, 192] width 23 height 23
checkbox input "true"
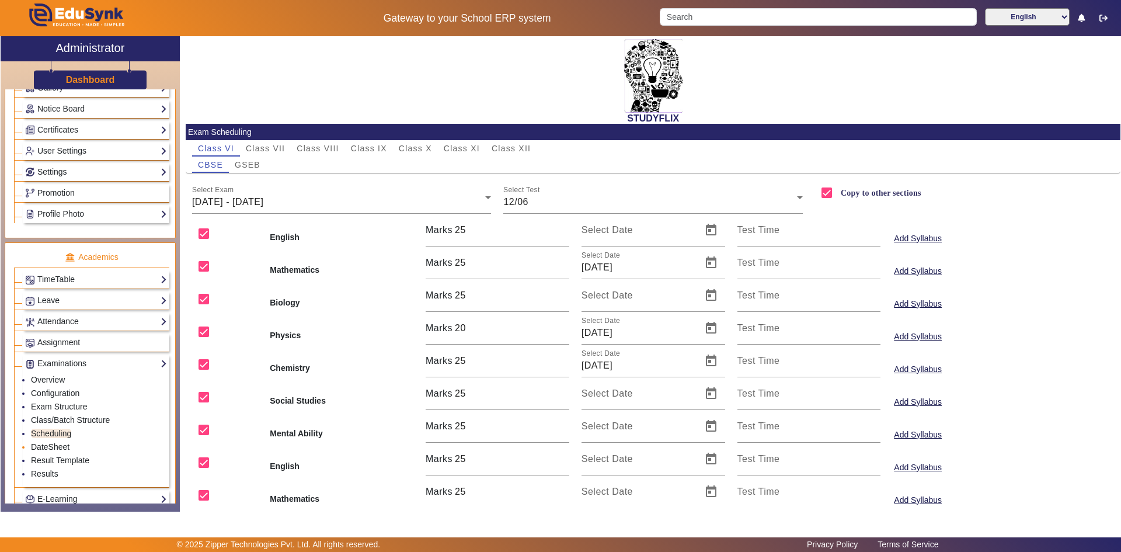
click at [53, 448] on link "DateSheet" at bounding box center [50, 446] width 39 height 9
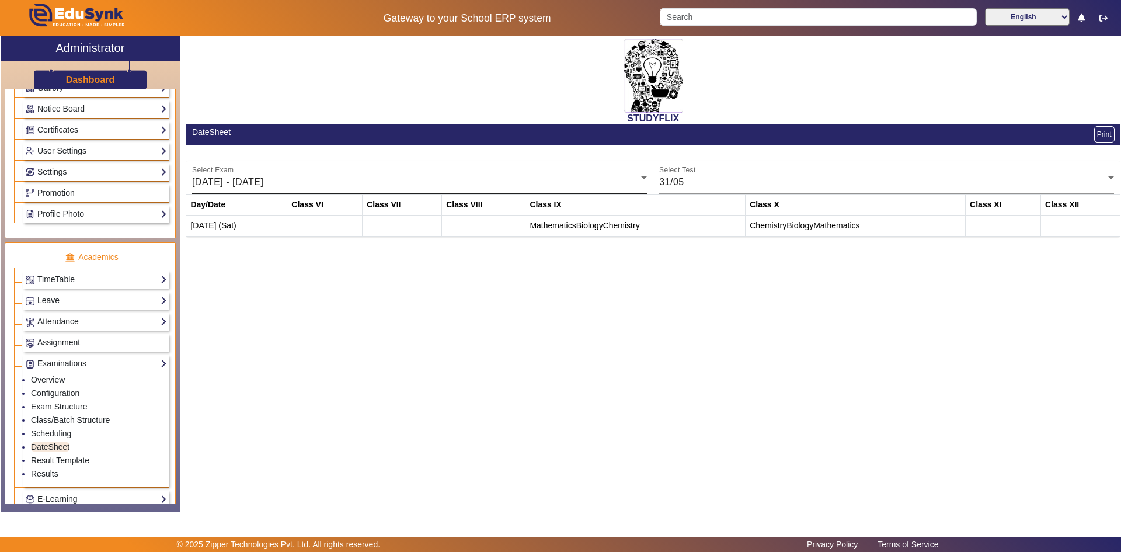
click at [305, 186] on div "26/05/2025 - 31/05/2025" at bounding box center [416, 182] width 449 height 14
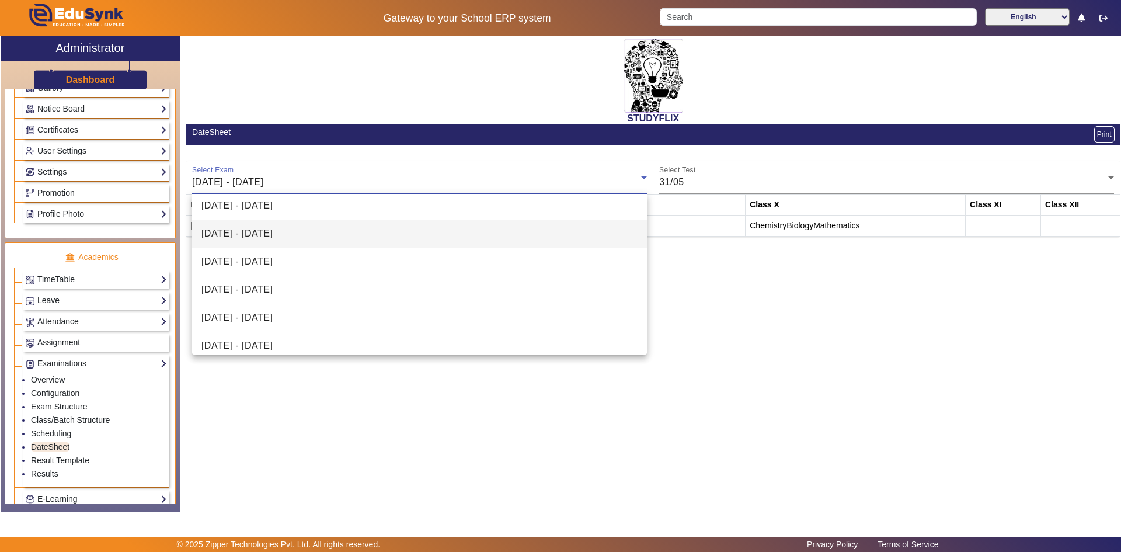
scroll to position [129, 0]
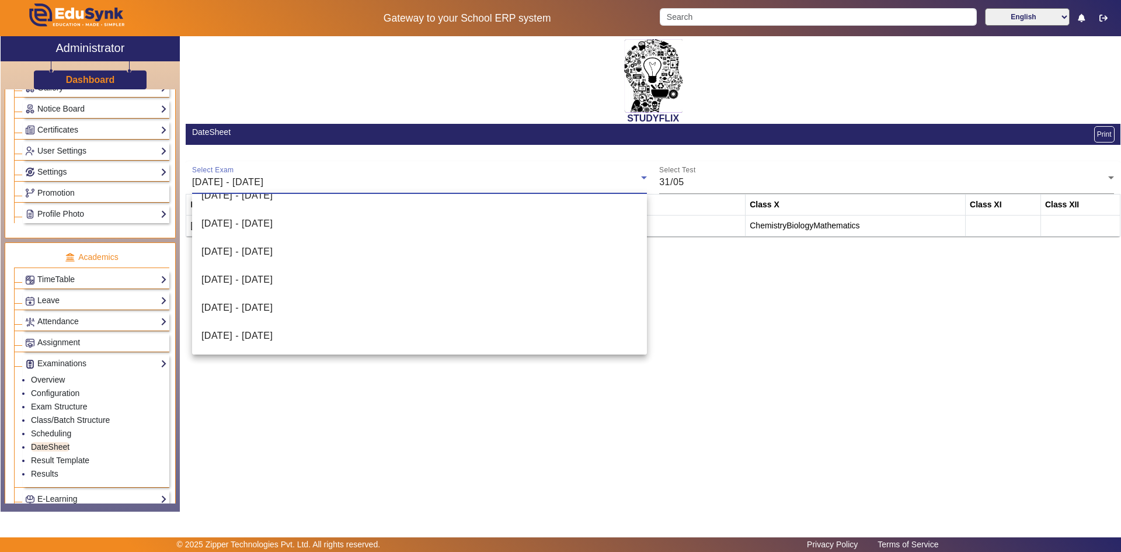
click at [695, 180] on div at bounding box center [560, 276] width 1121 height 552
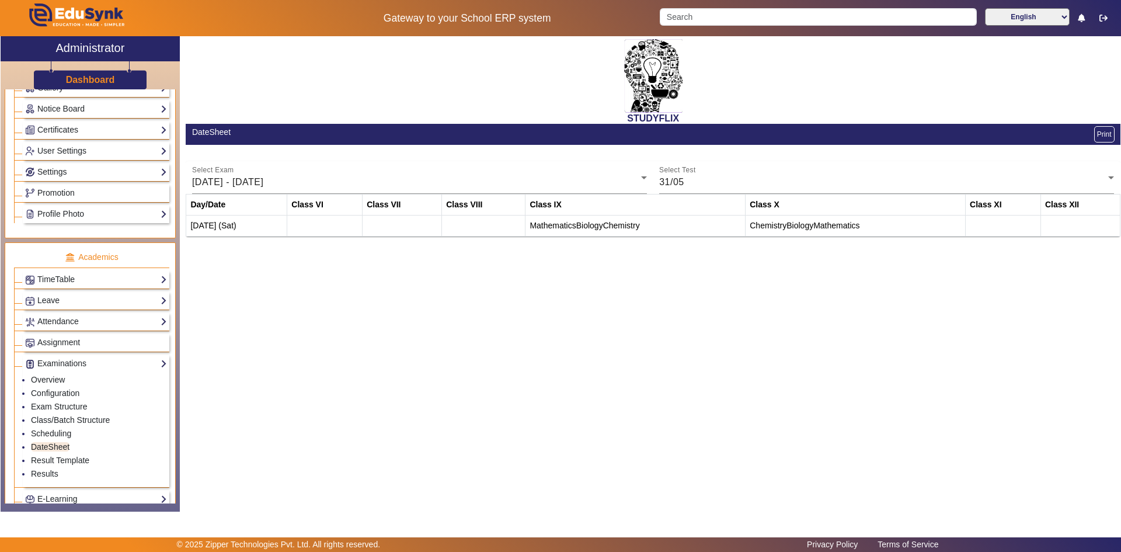
click at [695, 180] on div "31/05" at bounding box center [883, 182] width 449 height 14
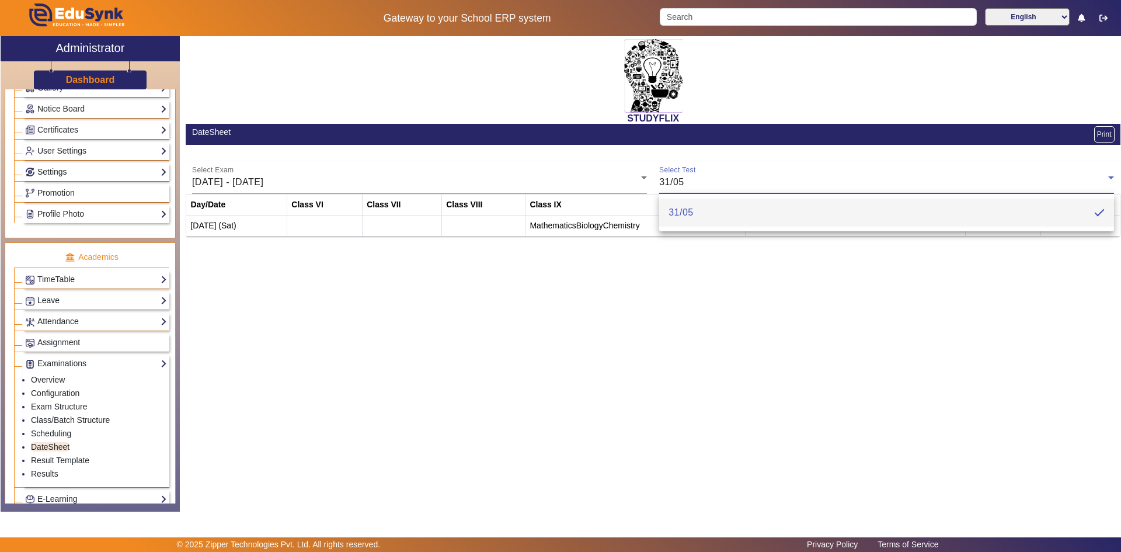
click at [695, 180] on div at bounding box center [560, 276] width 1121 height 552
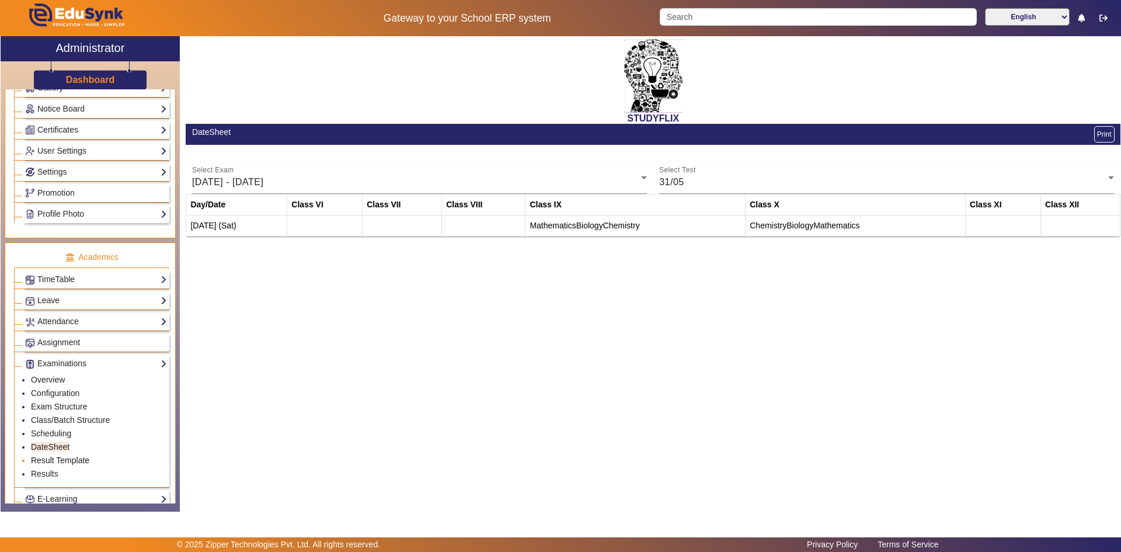
click at [51, 457] on link "Result Template" at bounding box center [60, 459] width 58 height 9
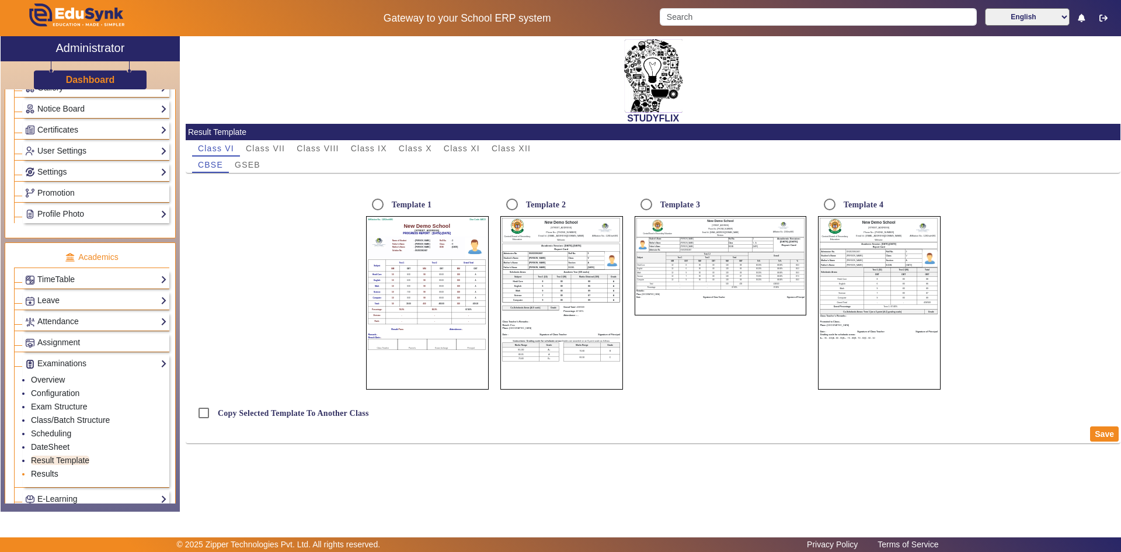
click at [41, 472] on link "Results" at bounding box center [44, 473] width 27 height 9
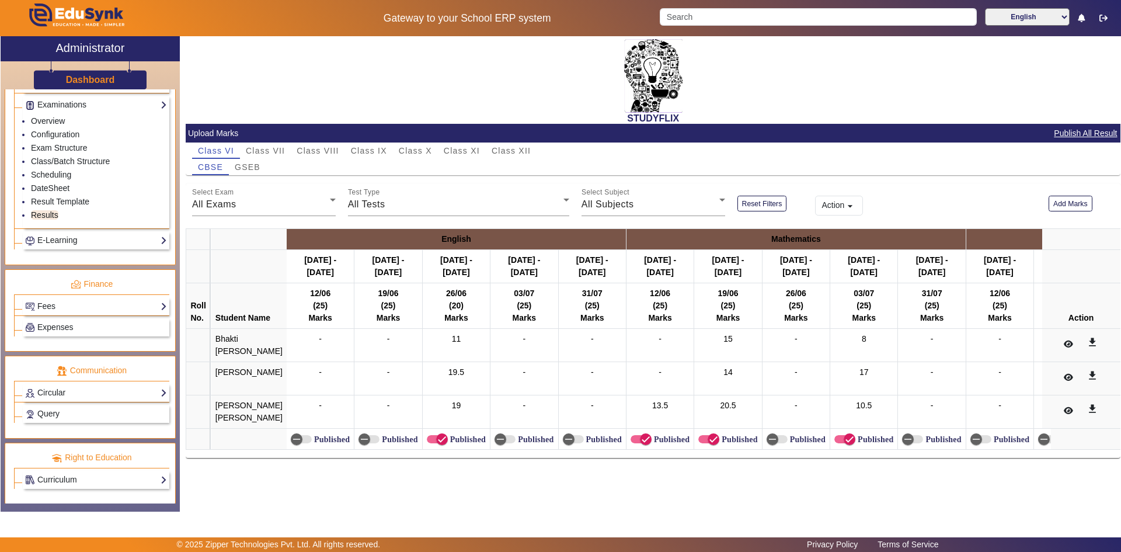
scroll to position [551, 0]
click at [48, 482] on link "Curriculum" at bounding box center [96, 478] width 142 height 13
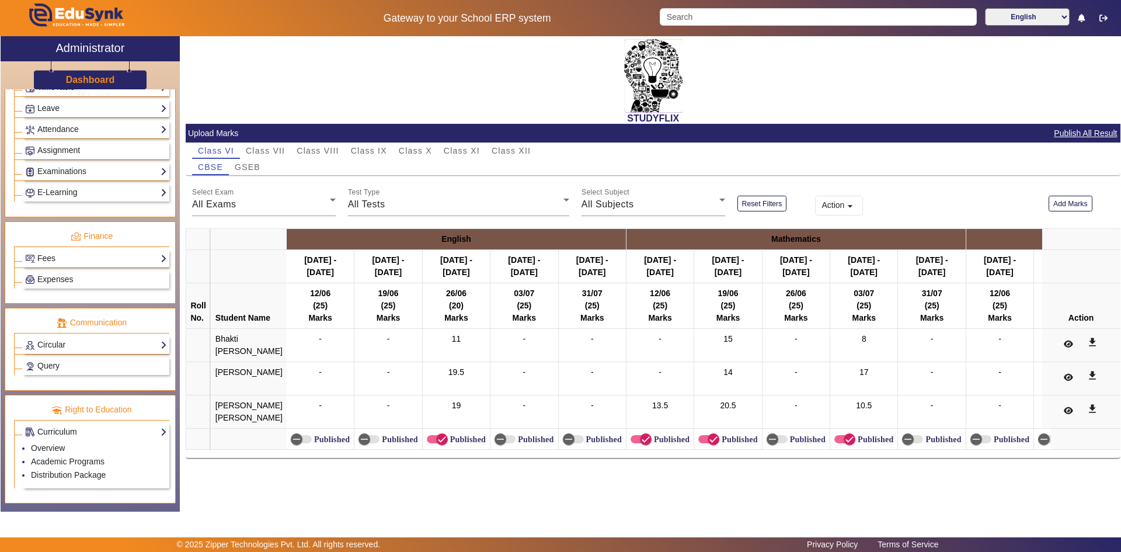
scroll to position [484, 0]
click at [47, 447] on link "Overview" at bounding box center [48, 447] width 34 height 9
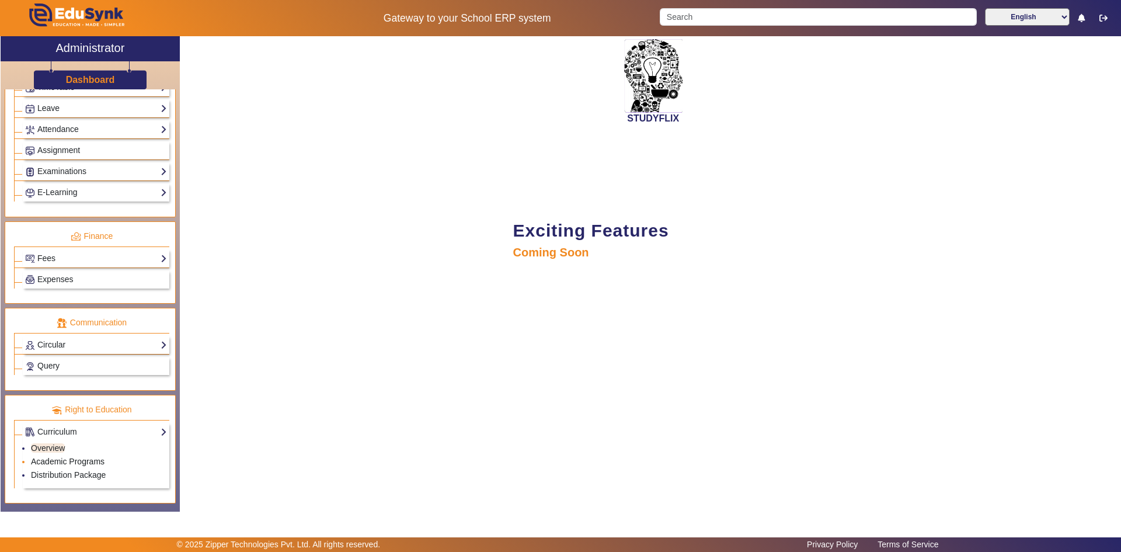
click at [48, 457] on link "Academic Programs" at bounding box center [68, 461] width 74 height 9
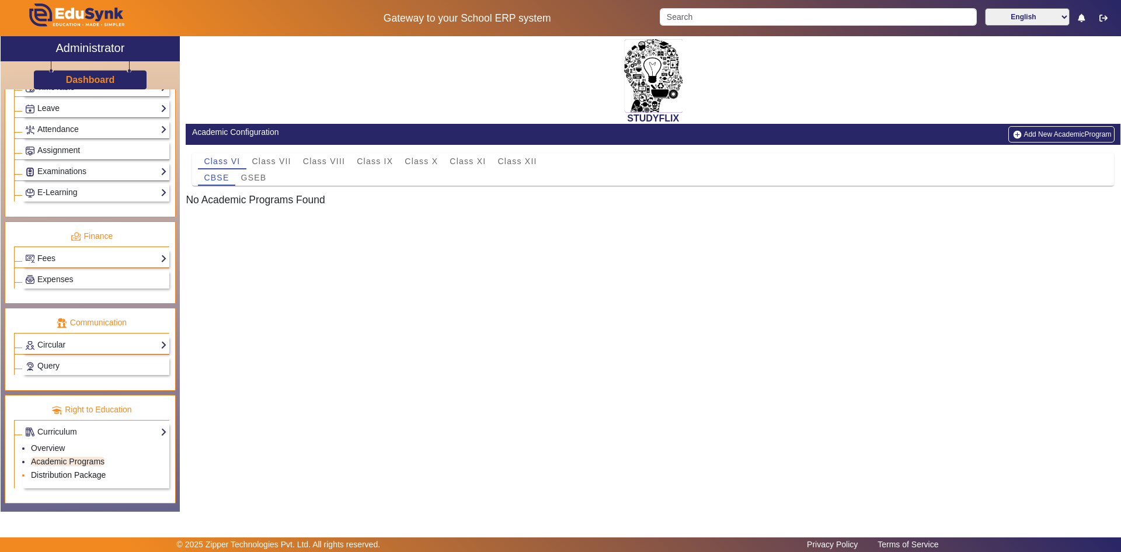
click at [46, 472] on link "Distribution Package" at bounding box center [68, 474] width 75 height 9
click at [52, 277] on span "Expenses" at bounding box center [55, 278] width 36 height 9
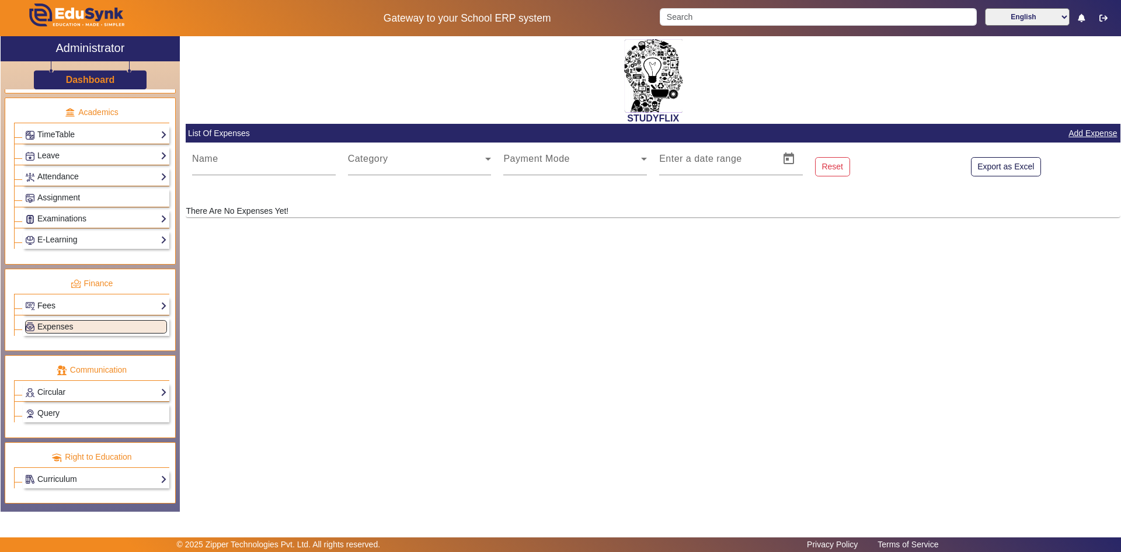
click at [43, 302] on link "Fees" at bounding box center [96, 305] width 142 height 13
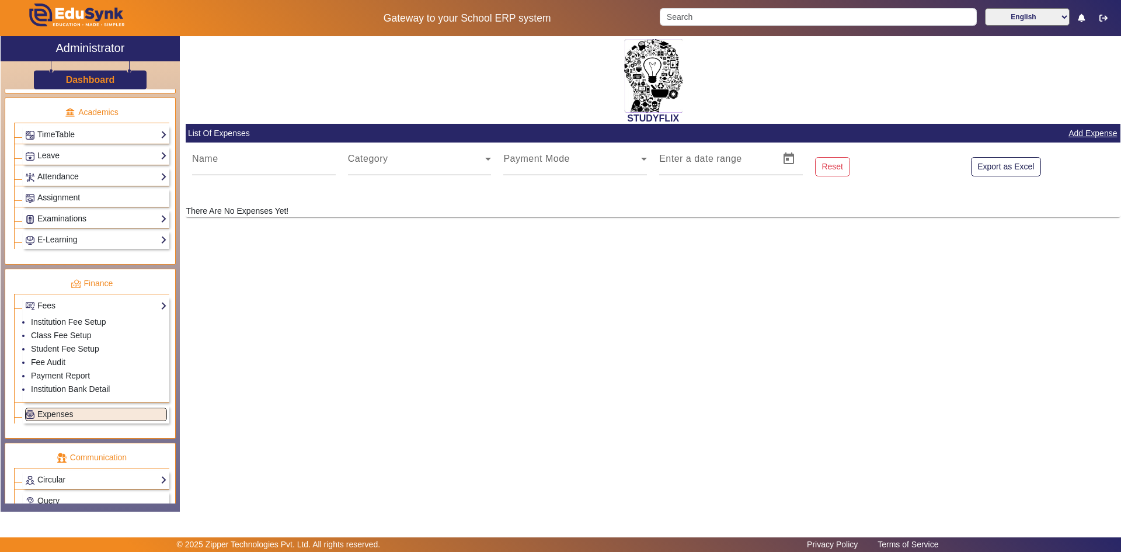
click at [60, 220] on link "Examinations" at bounding box center [96, 218] width 142 height 13
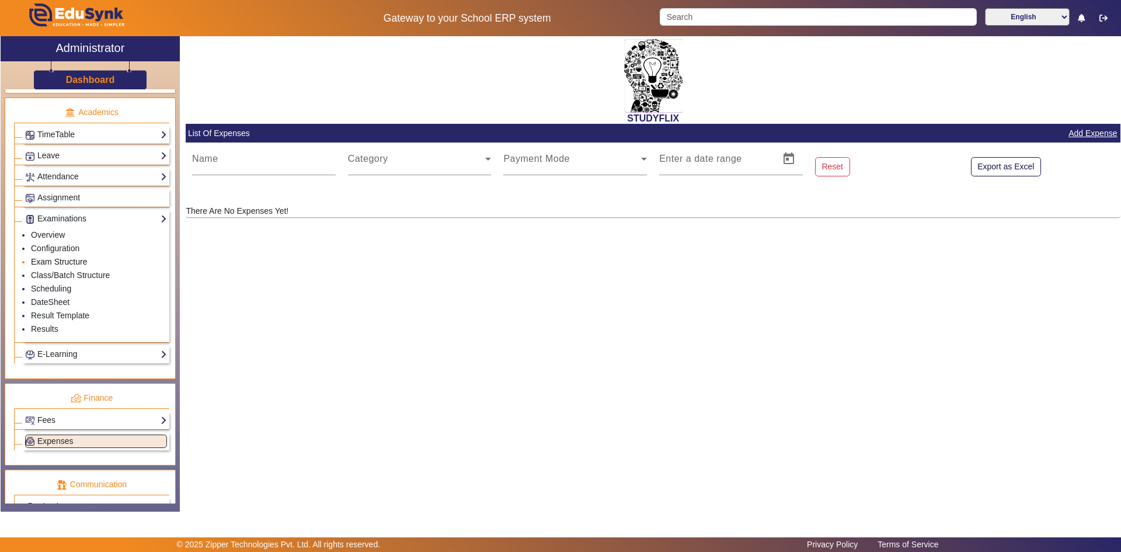
click at [58, 259] on link "Exam Structure" at bounding box center [59, 261] width 56 height 9
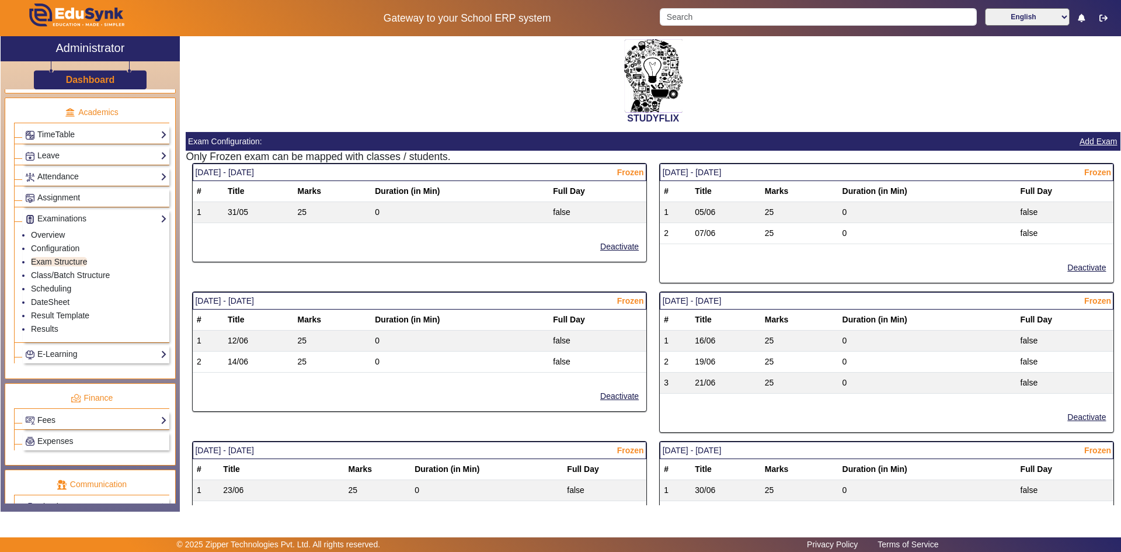
click at [625, 173] on span "Frozen" at bounding box center [630, 172] width 27 height 12
click at [623, 172] on span "Frozen" at bounding box center [630, 172] width 27 height 12
click at [1089, 139] on button "Add Exam" at bounding box center [1098, 141] width 40 height 15
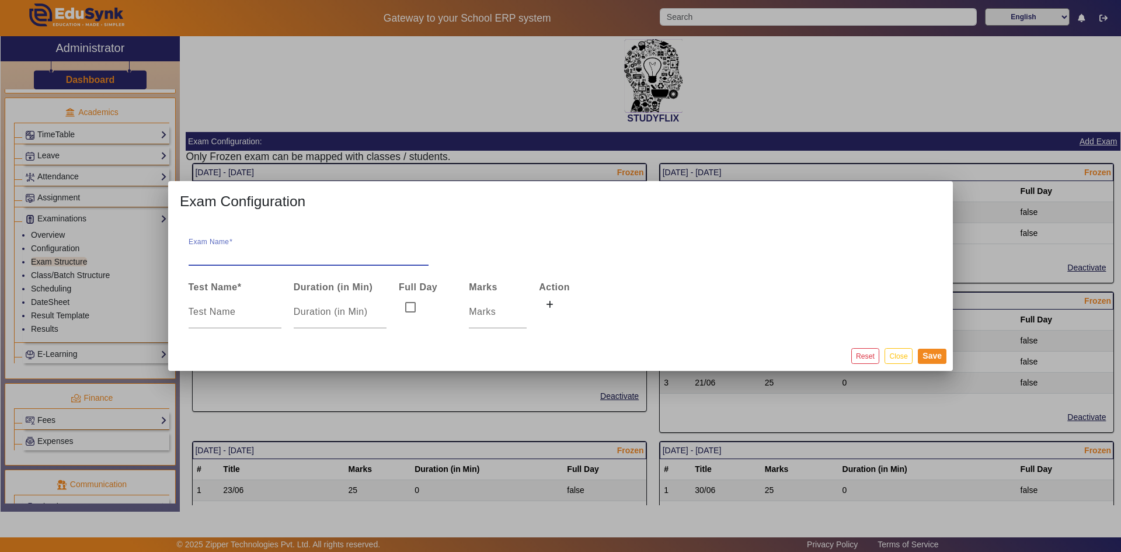
click at [241, 257] on input "Exam Name" at bounding box center [309, 254] width 240 height 14
click at [232, 301] on div at bounding box center [235, 311] width 93 height 33
click at [241, 253] on mat-label "Exam Name" at bounding box center [216, 249] width 54 height 10
click at [241, 253] on input "Exam Name" at bounding box center [309, 254] width 240 height 14
click at [490, 315] on input "number" at bounding box center [498, 312] width 58 height 14
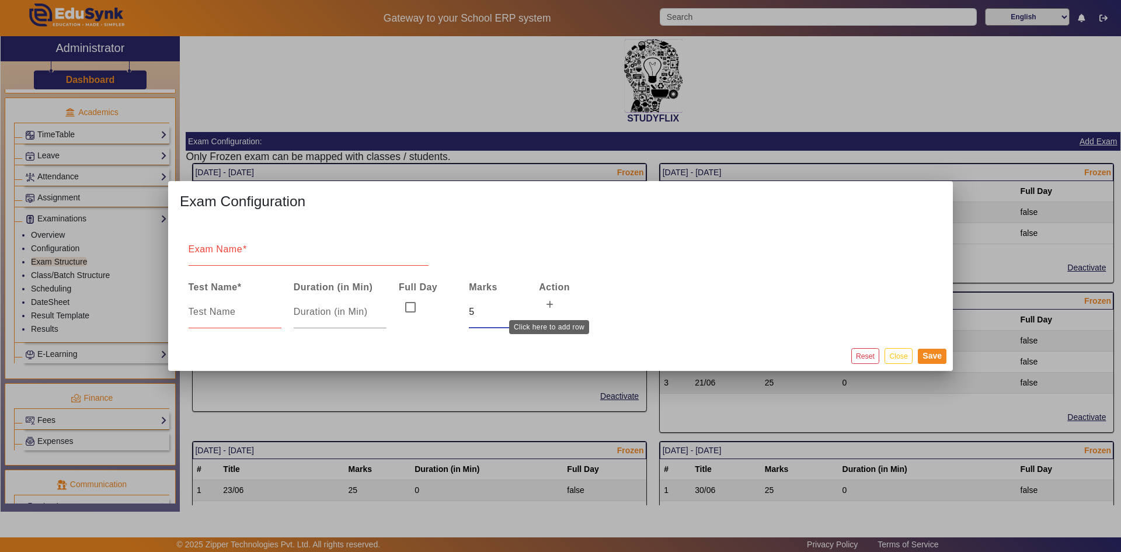
type input "5"
click at [548, 304] on icon at bounding box center [550, 305] width 8 height 8
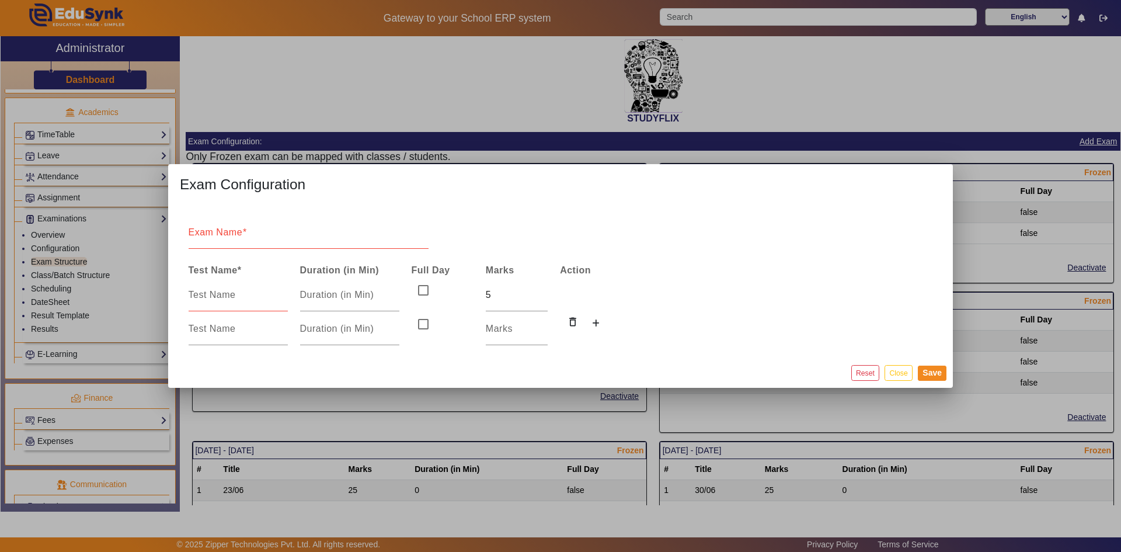
click at [217, 296] on input at bounding box center [238, 295] width 99 height 14
click at [223, 298] on input at bounding box center [238, 295] width 99 height 14
click at [196, 290] on input "maths" at bounding box center [238, 295] width 99 height 14
type input "Maths"
click at [197, 323] on input at bounding box center [238, 329] width 99 height 14
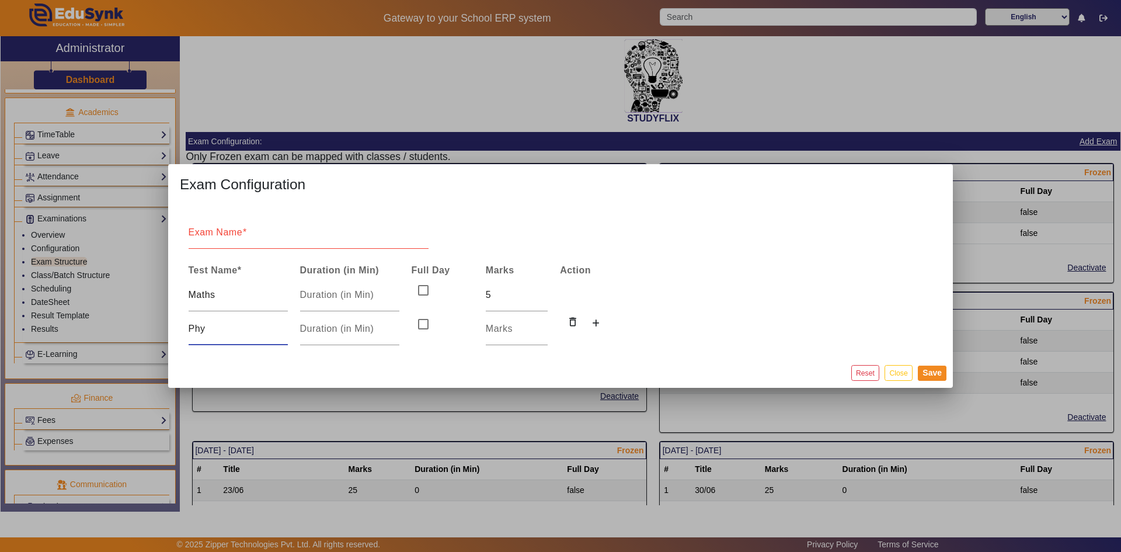
type input "Phy"
click at [235, 236] on mat-label "Exam Name" at bounding box center [216, 232] width 54 height 10
click at [235, 236] on input "Exam Name" at bounding box center [309, 237] width 240 height 14
click at [493, 332] on input "number" at bounding box center [517, 329] width 62 height 14
type input "5"
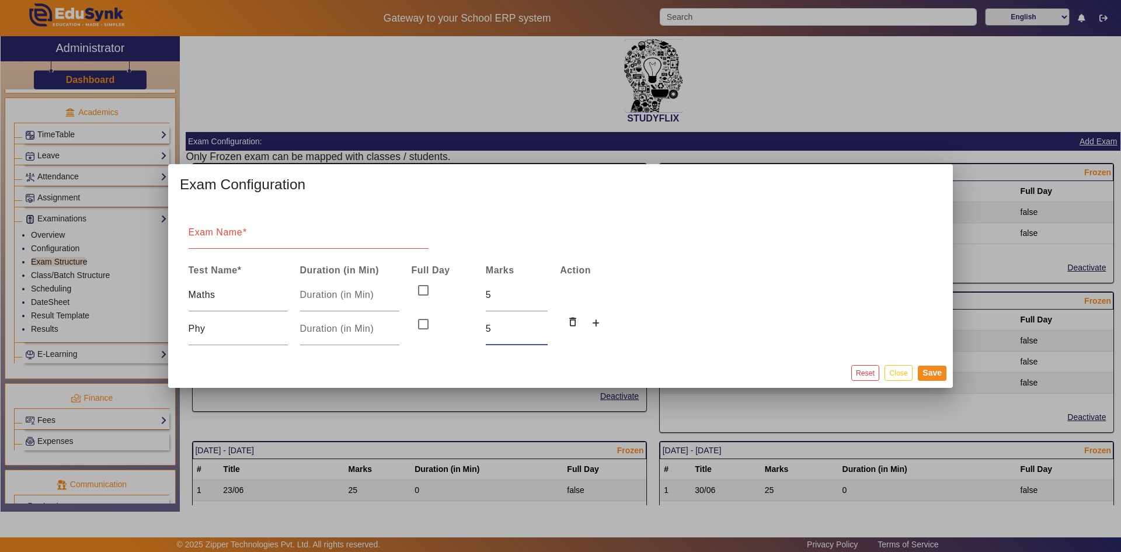
click at [260, 239] on input "Exam Name" at bounding box center [309, 237] width 240 height 14
click at [923, 378] on button "Save" at bounding box center [932, 372] width 29 height 15
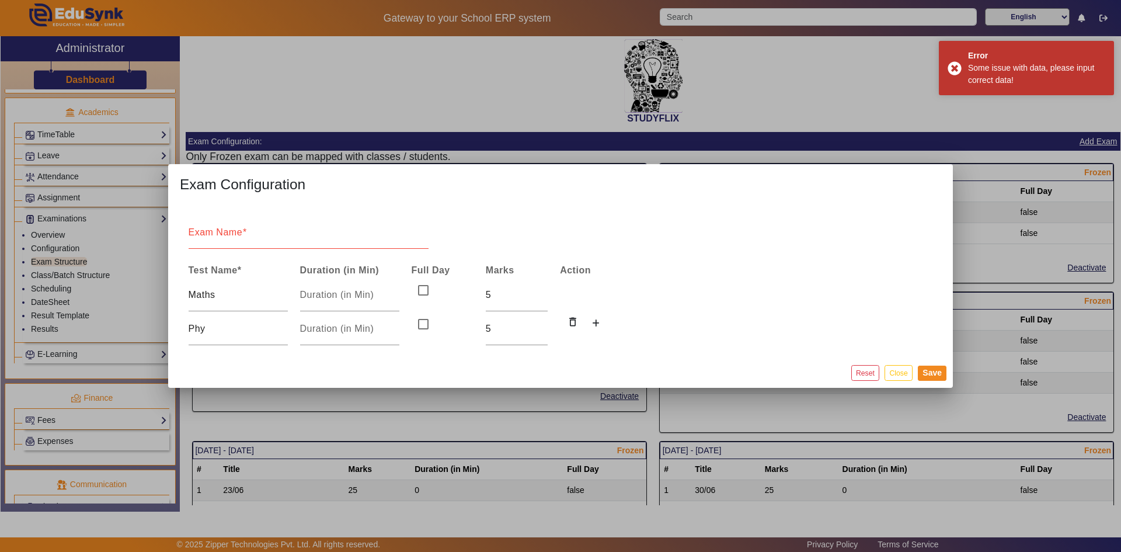
click at [250, 239] on input "Exam Name" at bounding box center [309, 237] width 240 height 14
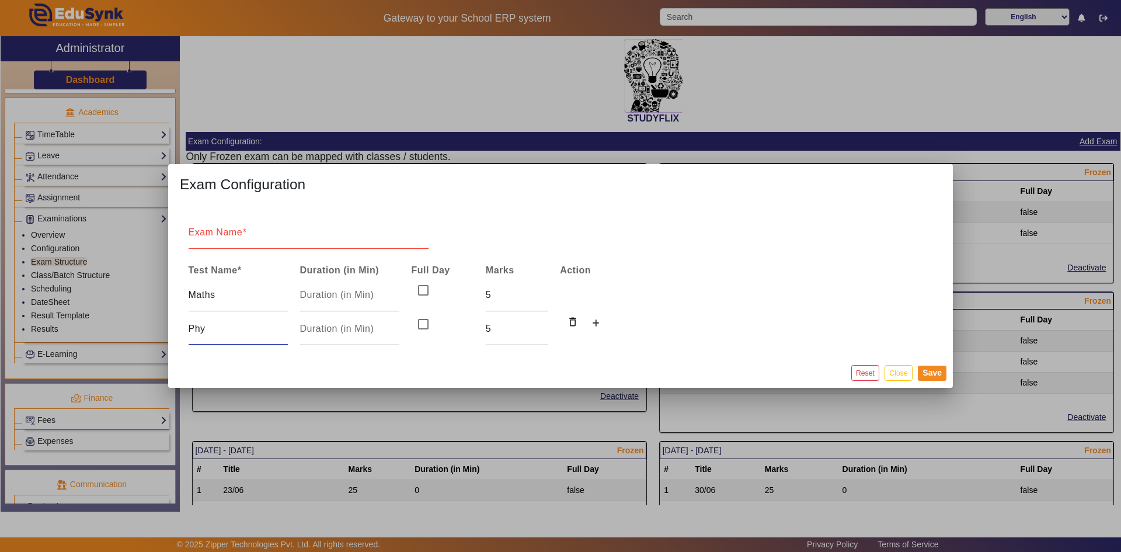
drag, startPoint x: 210, startPoint y: 330, endPoint x: 186, endPoint y: 332, distance: 24.0
click at [186, 332] on td "Phy" at bounding box center [238, 329] width 112 height 34
click at [194, 332] on input "maths" at bounding box center [238, 329] width 99 height 14
type input "Maths"
click at [239, 243] on input "Exam Name" at bounding box center [309, 237] width 240 height 14
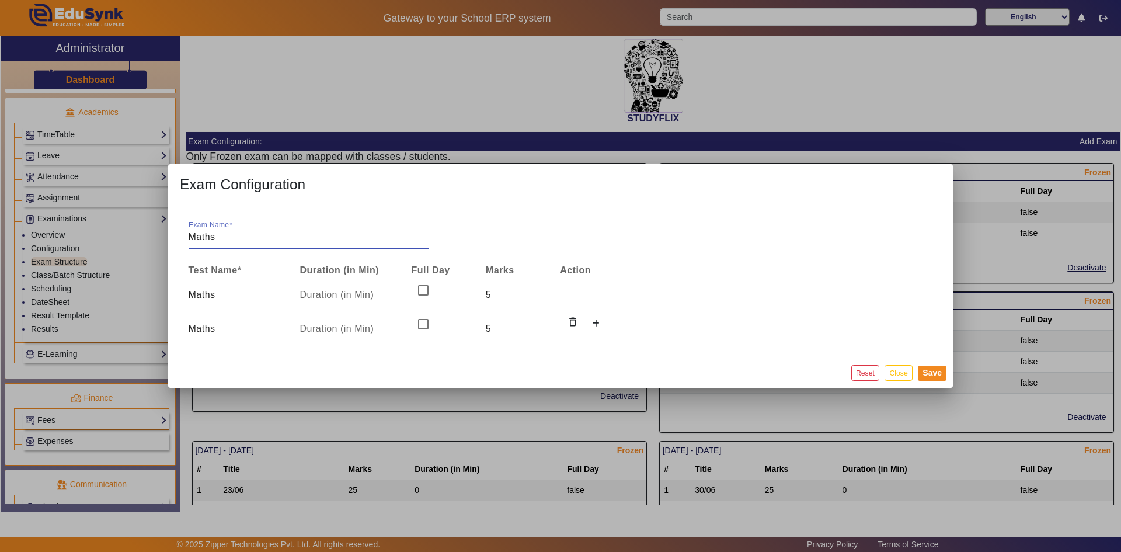
type input "Maths"
click at [923, 371] on button "Save" at bounding box center [932, 372] width 29 height 15
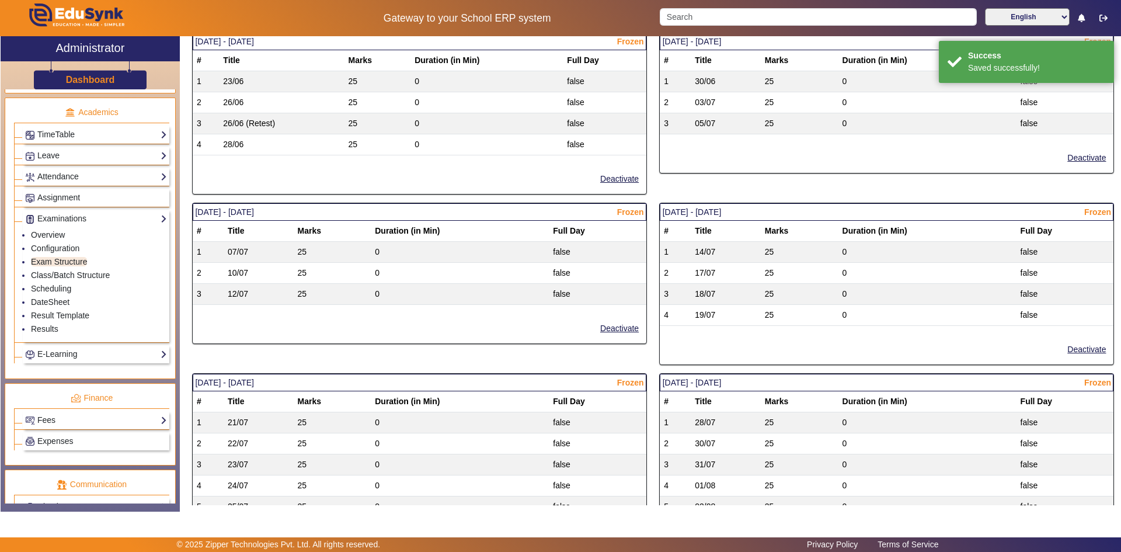
scroll to position [760, 0]
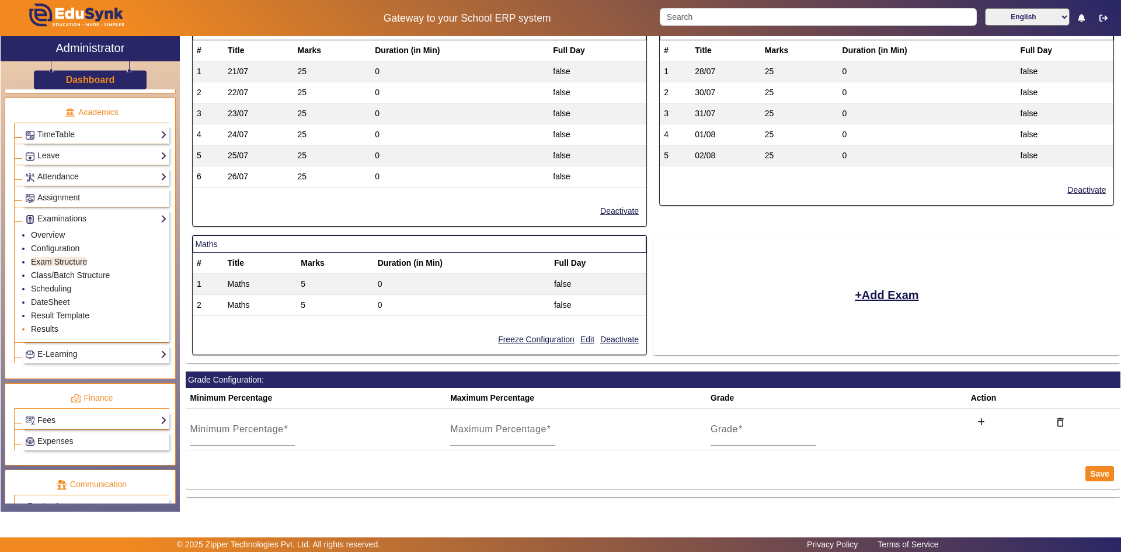
click at [46, 326] on link "Results" at bounding box center [44, 328] width 27 height 9
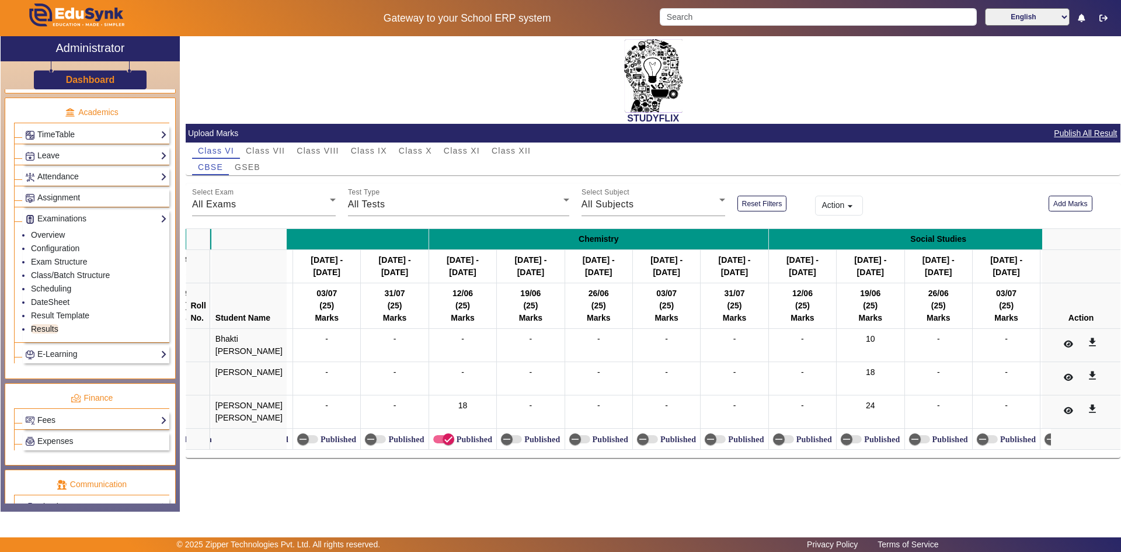
scroll to position [0, 1218]
click at [839, 444] on icon "button" at bounding box center [844, 439] width 11 height 11
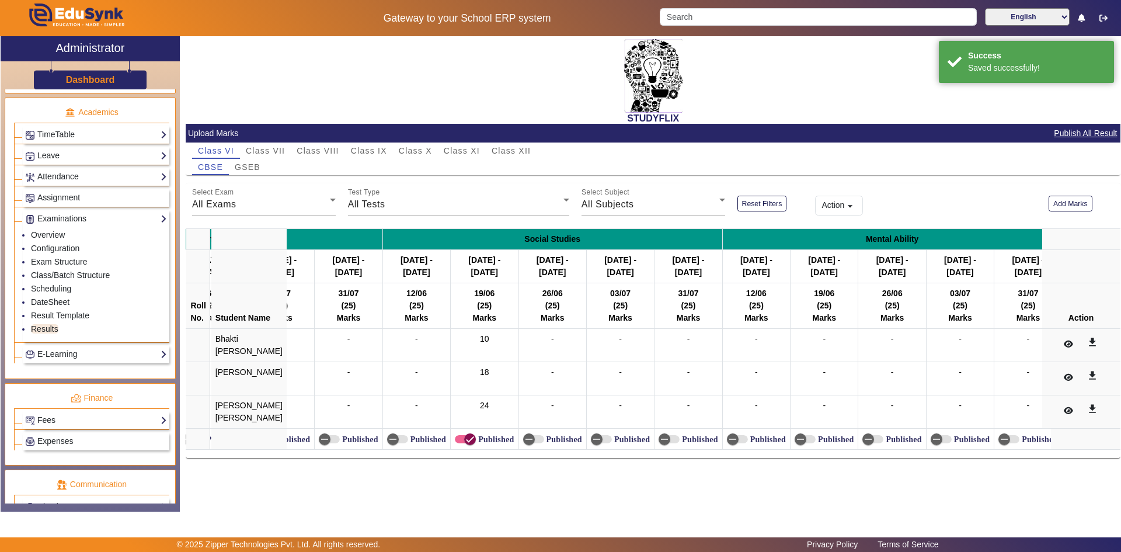
scroll to position [0, 1611]
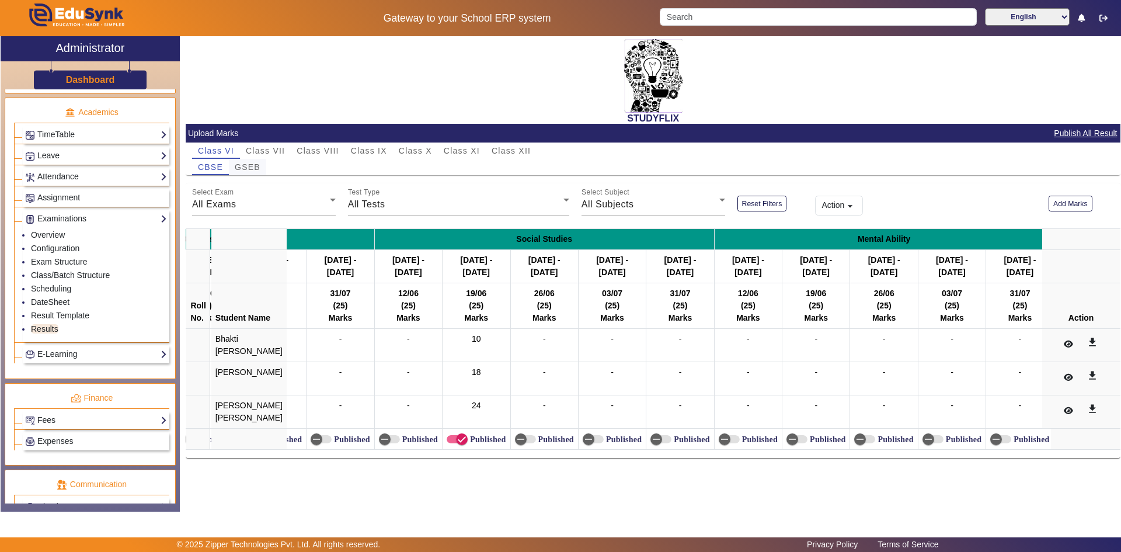
click at [247, 164] on span "GSEB" at bounding box center [248, 167] width 26 height 8
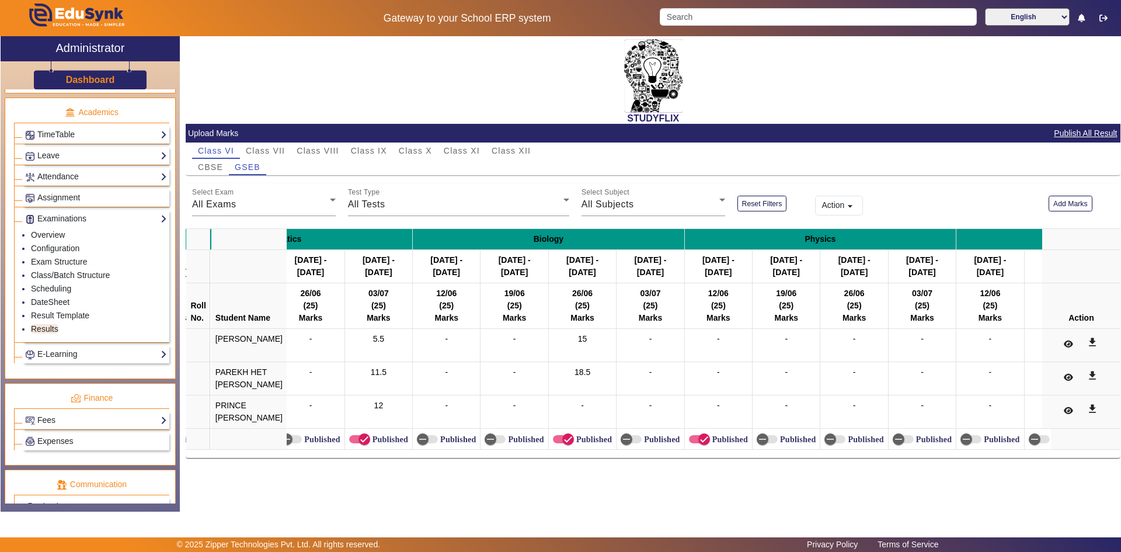
scroll to position [0, 440]
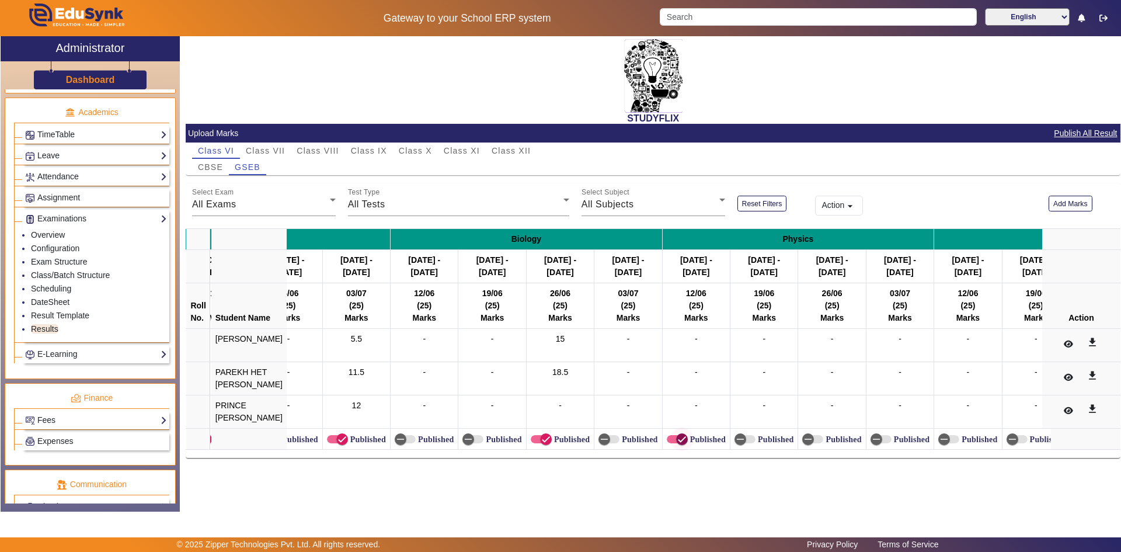
click at [677, 438] on icon "button" at bounding box center [682, 439] width 11 height 11
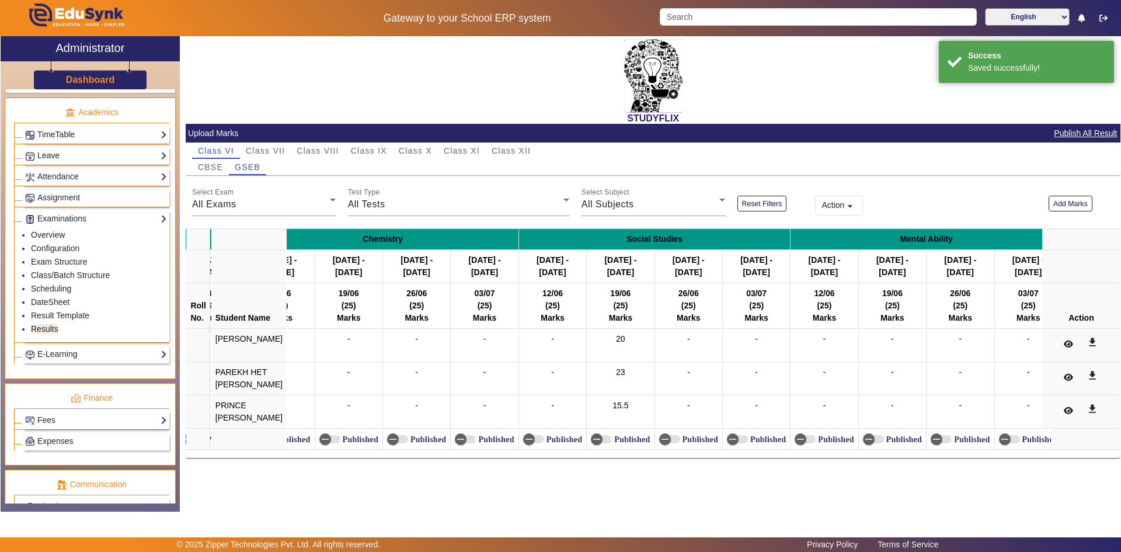
scroll to position [0, 1142]
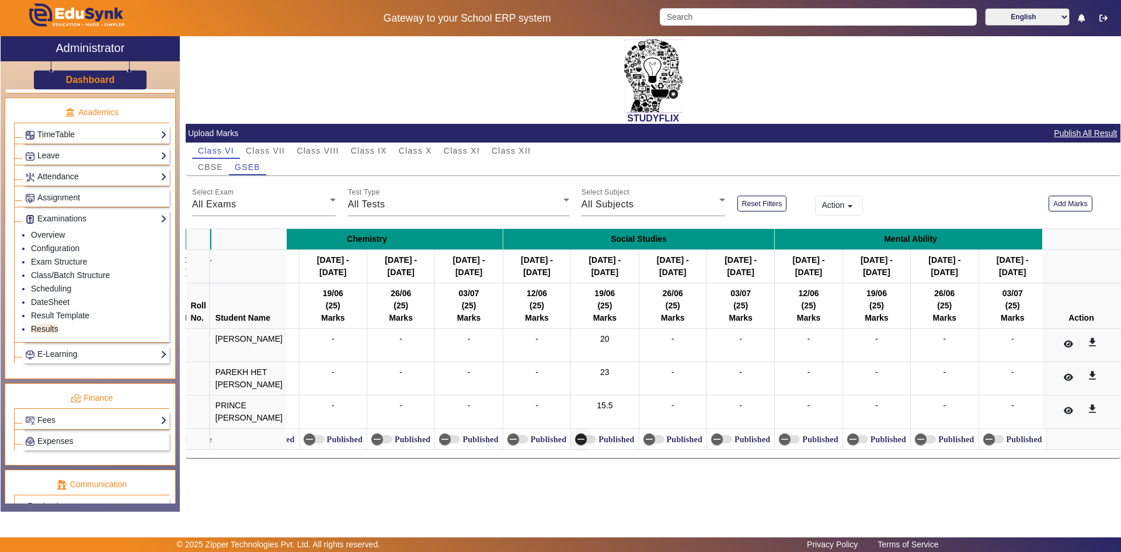
click at [588, 438] on span "button" at bounding box center [585, 439] width 21 height 8
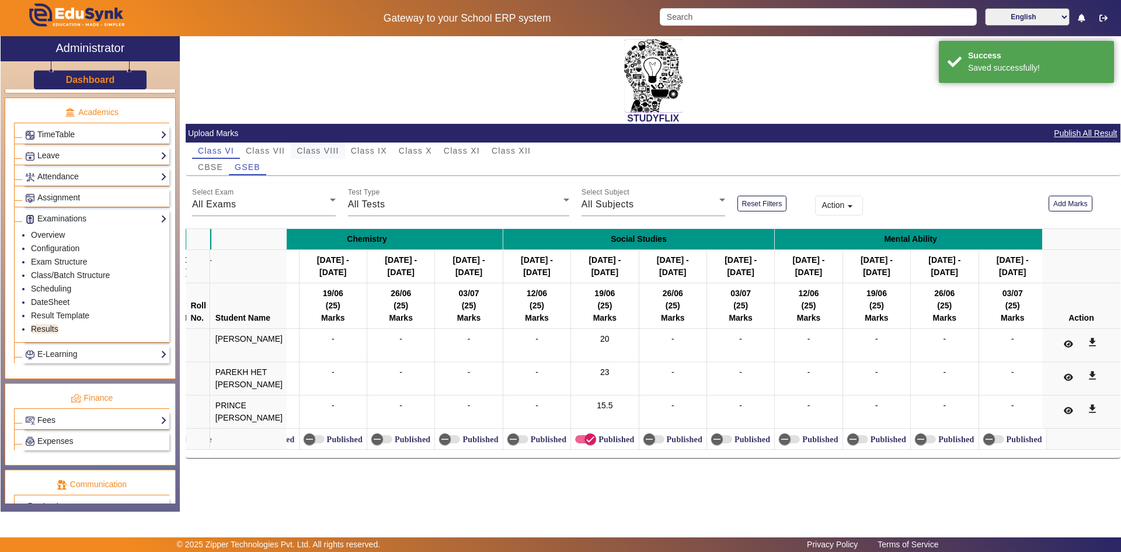
click at [323, 149] on span "Class VIII" at bounding box center [318, 151] width 42 height 8
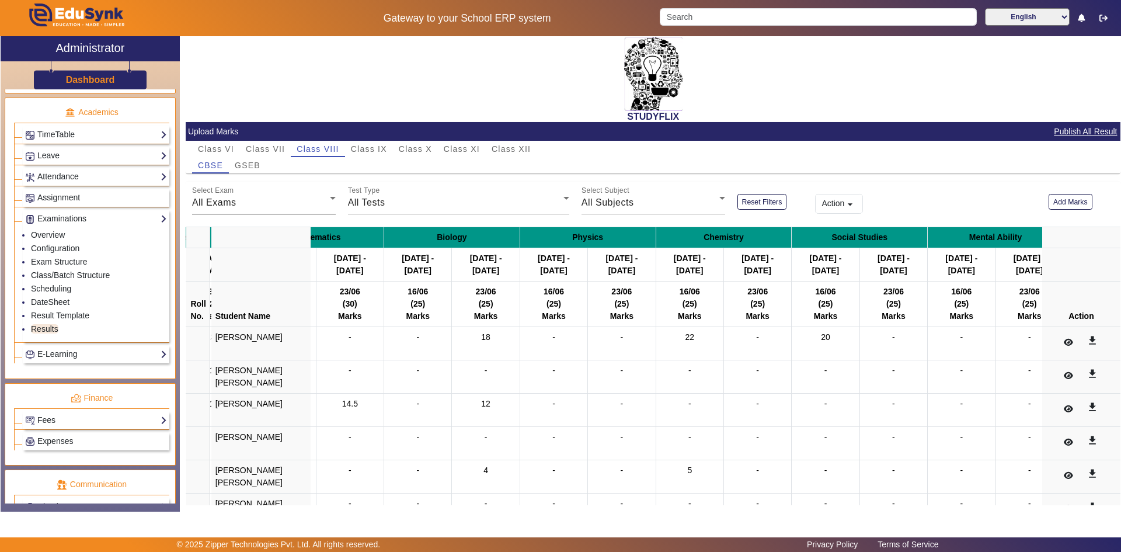
scroll to position [0, 0]
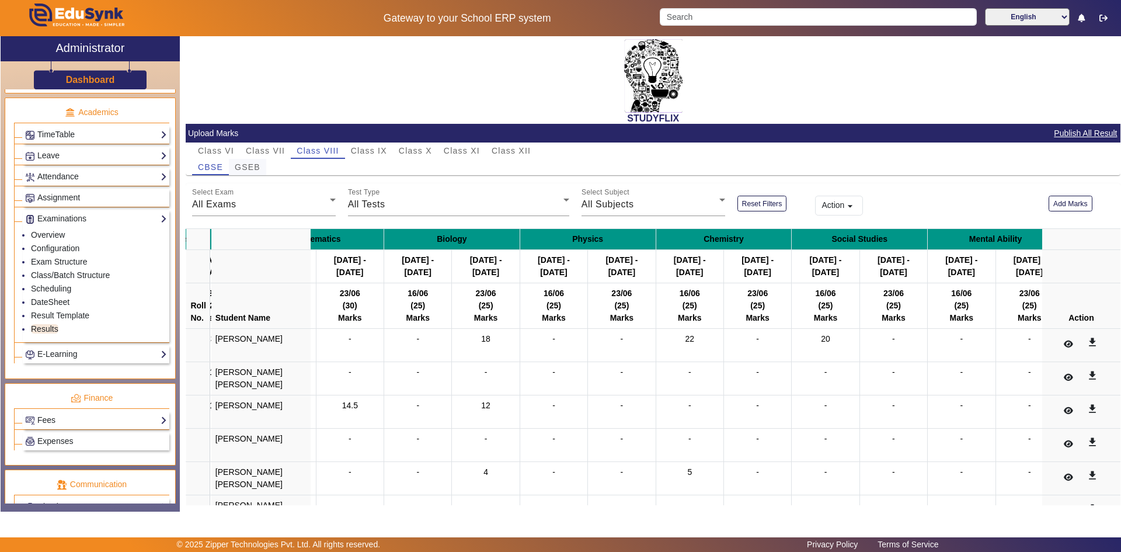
click at [252, 164] on span "GSEB" at bounding box center [248, 167] width 26 height 8
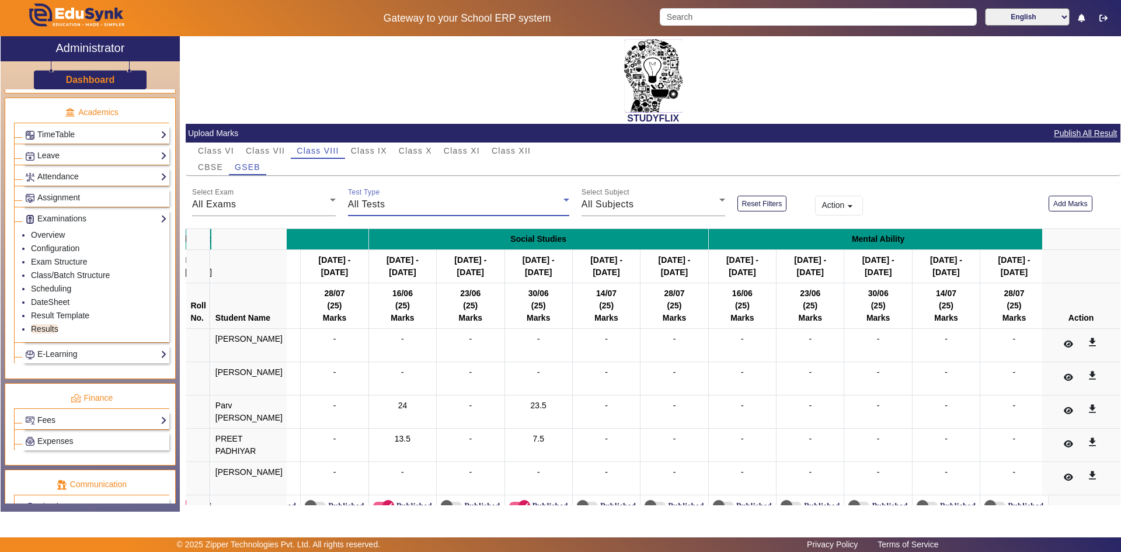
click at [372, 206] on span "All Tests" at bounding box center [366, 204] width 37 height 10
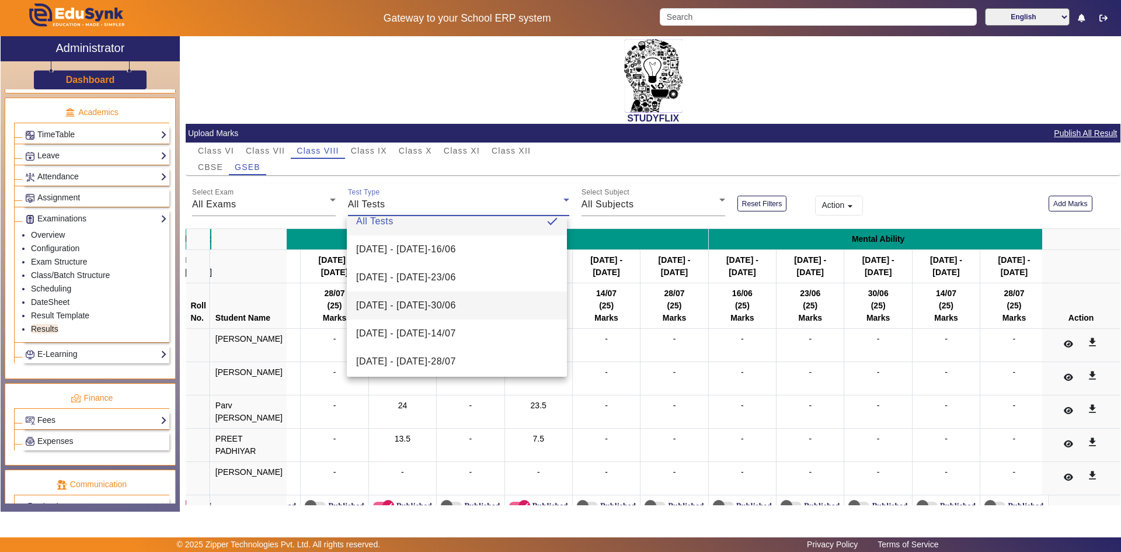
scroll to position [17, 0]
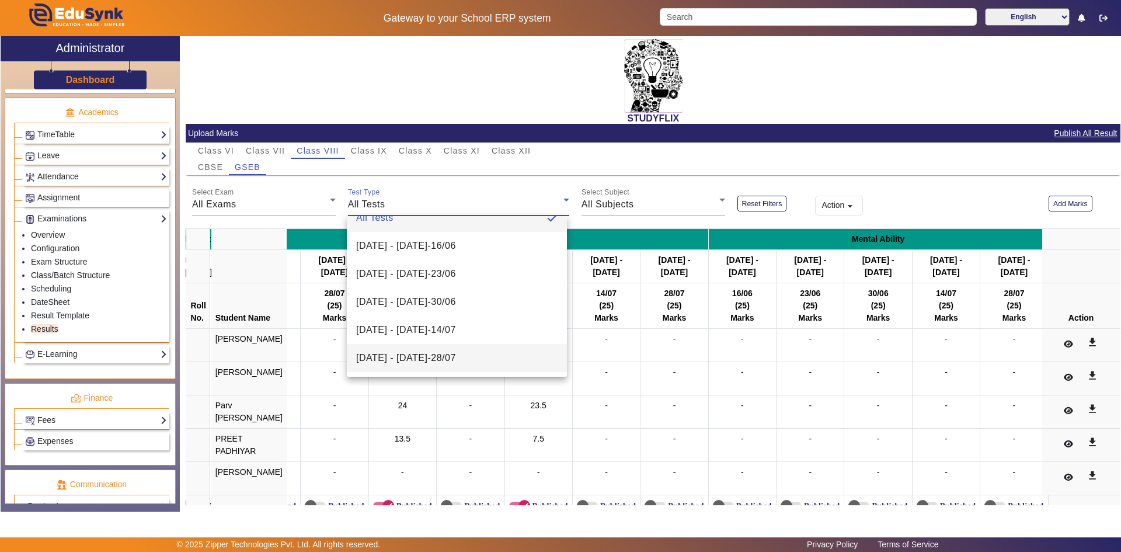
click at [391, 353] on span "28/07/2026 - 02/08/2025 - 28/07" at bounding box center [406, 358] width 100 height 14
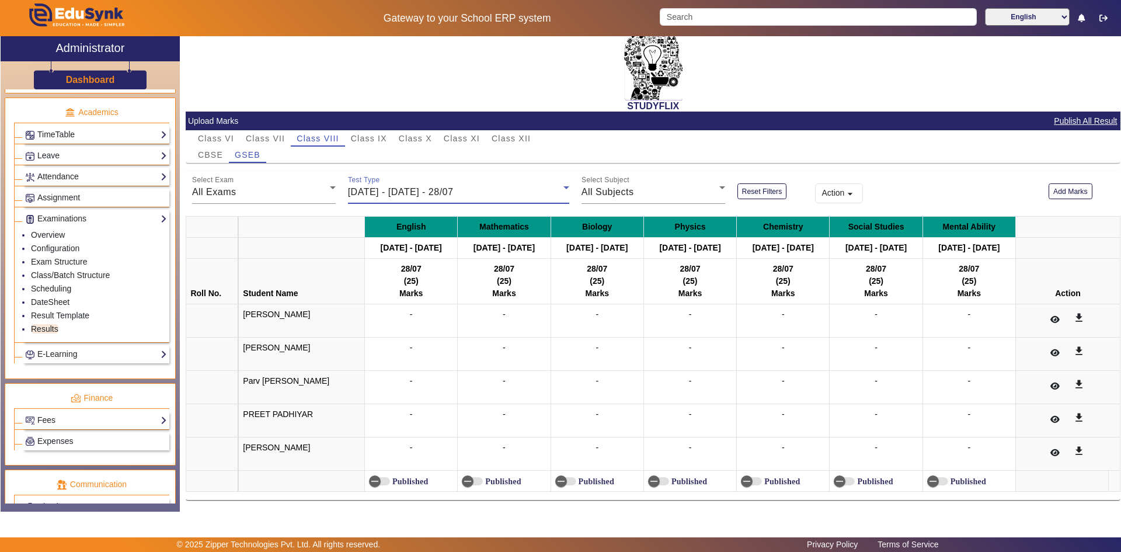
scroll to position [15, 0]
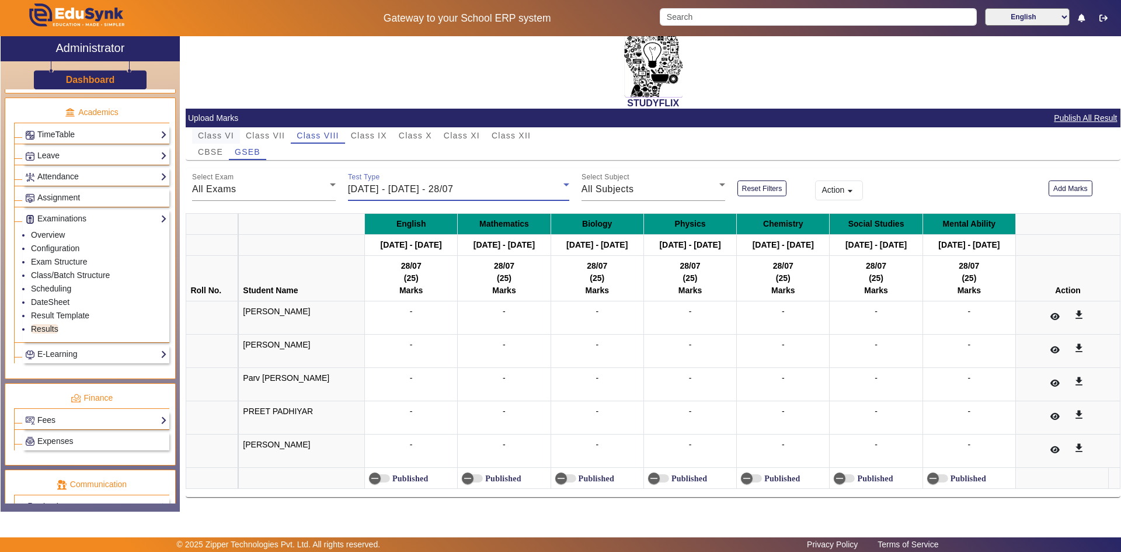
click at [208, 138] on span "Class VI" at bounding box center [216, 135] width 36 height 8
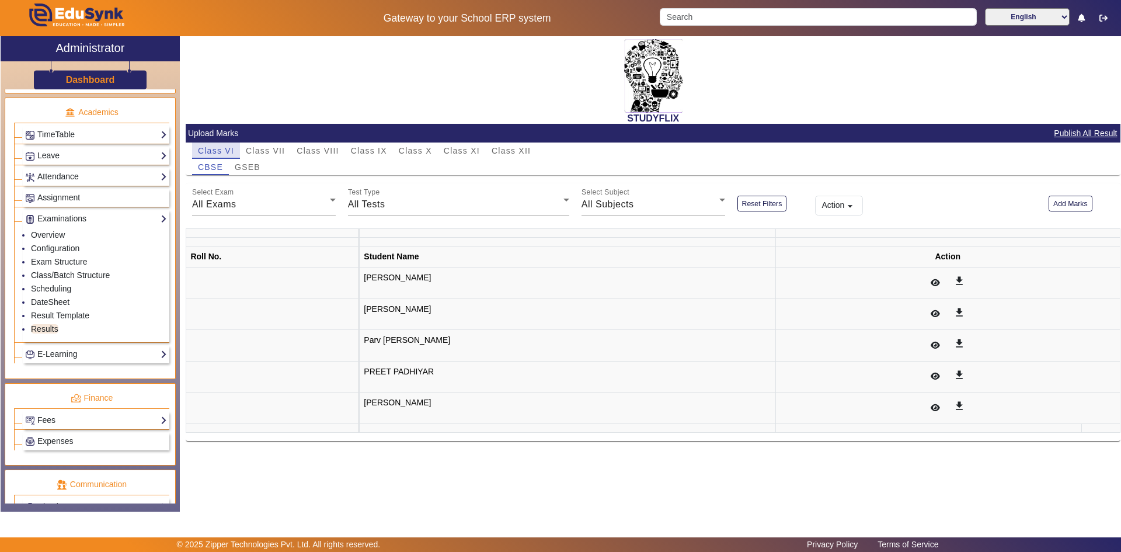
scroll to position [0, 0]
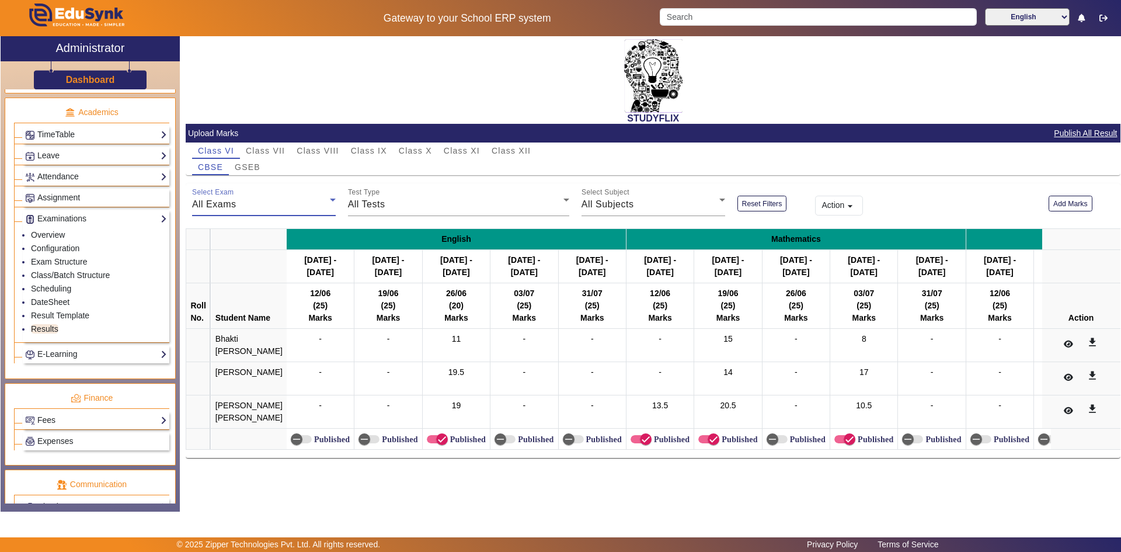
click at [256, 202] on div "All Exams" at bounding box center [261, 204] width 138 height 14
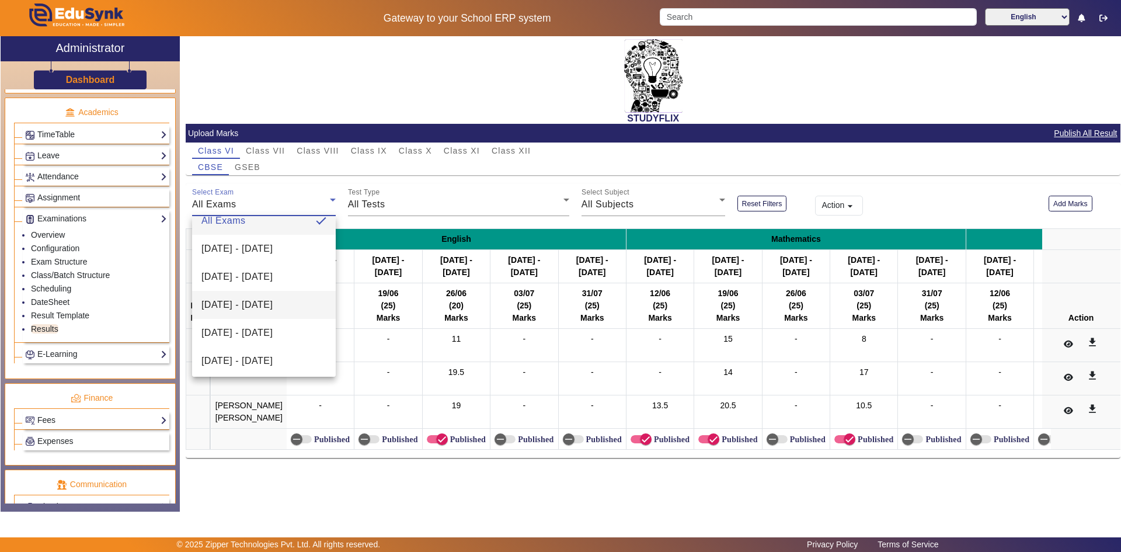
scroll to position [17, 0]
click at [743, 205] on div at bounding box center [560, 276] width 1121 height 552
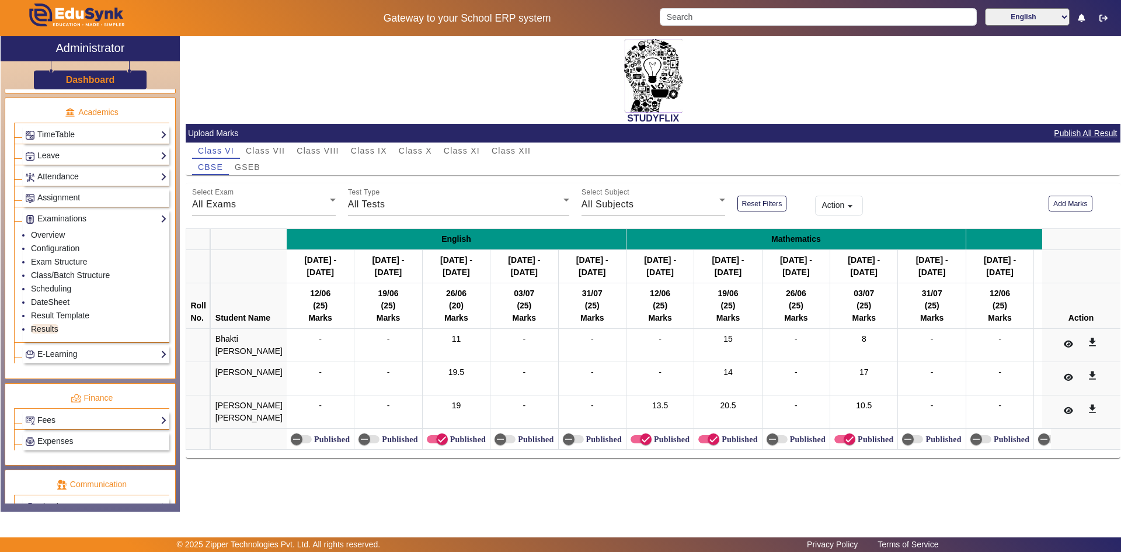
click at [743, 205] on button "Reset Filters" at bounding box center [762, 204] width 50 height 16
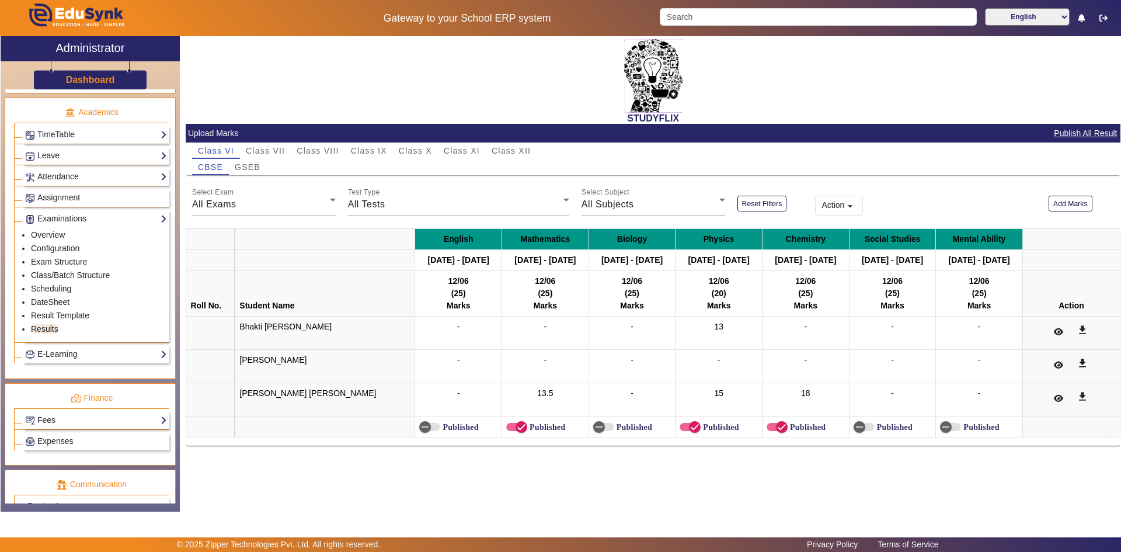
click at [743, 205] on button "Reset Filters" at bounding box center [762, 204] width 50 height 16
click at [827, 207] on button "Action arrow_drop_down" at bounding box center [839, 206] width 48 height 20
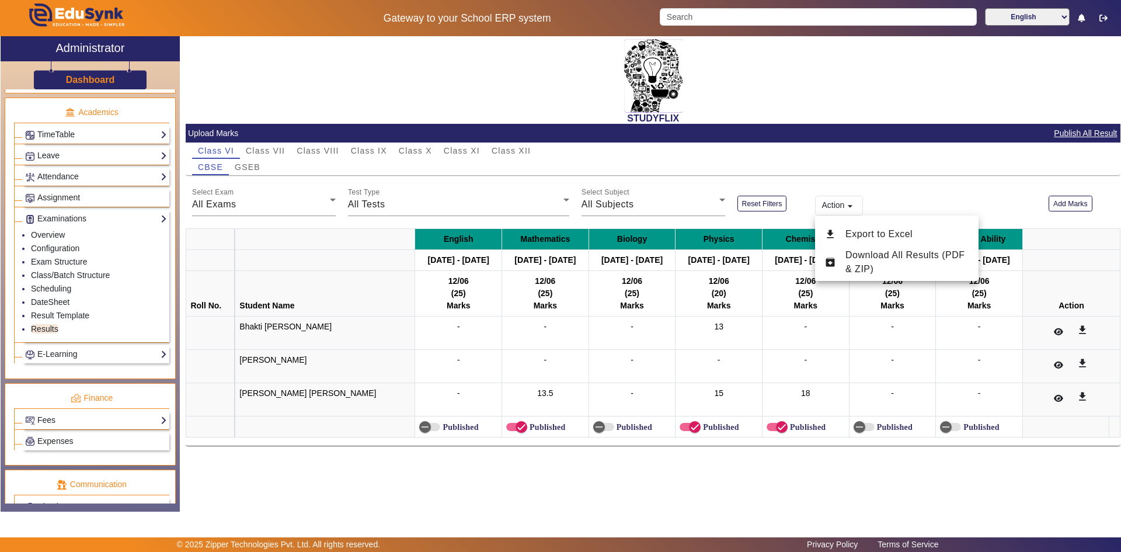
click at [836, 179] on div at bounding box center [560, 276] width 1121 height 552
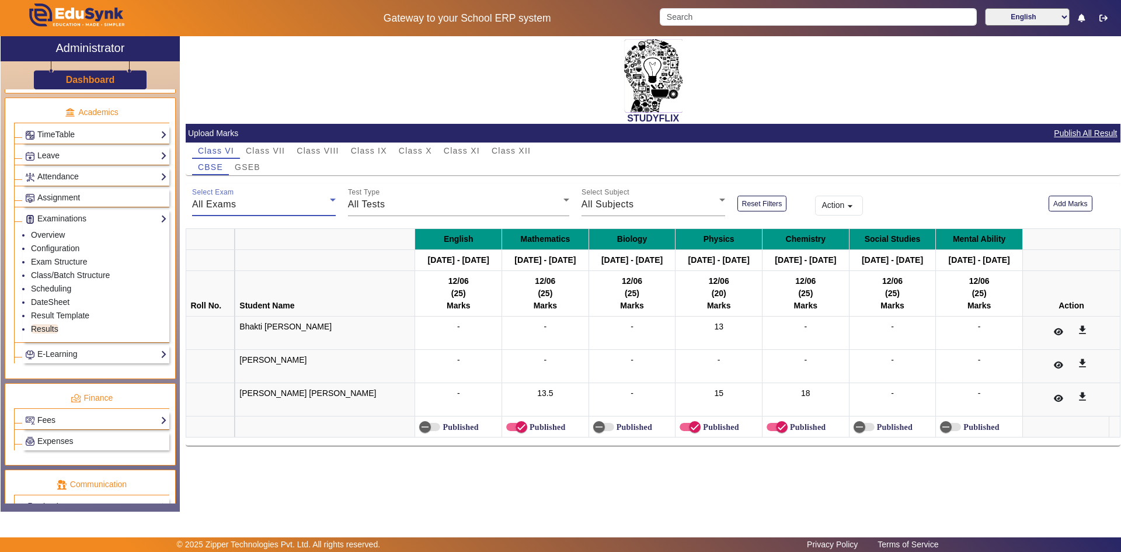
click at [228, 207] on span "All Exams" at bounding box center [214, 204] width 44 height 10
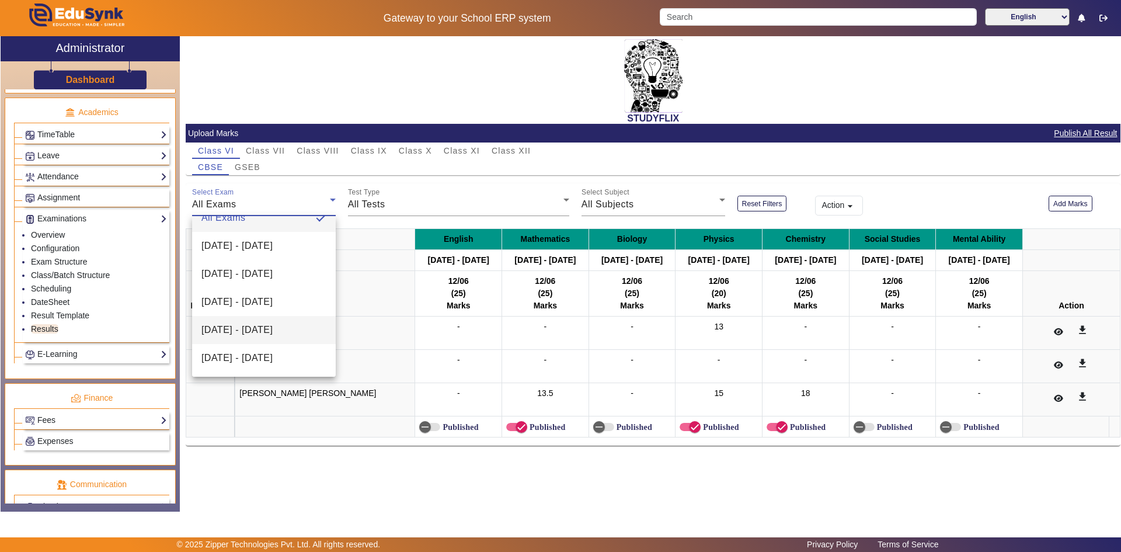
scroll to position [0, 0]
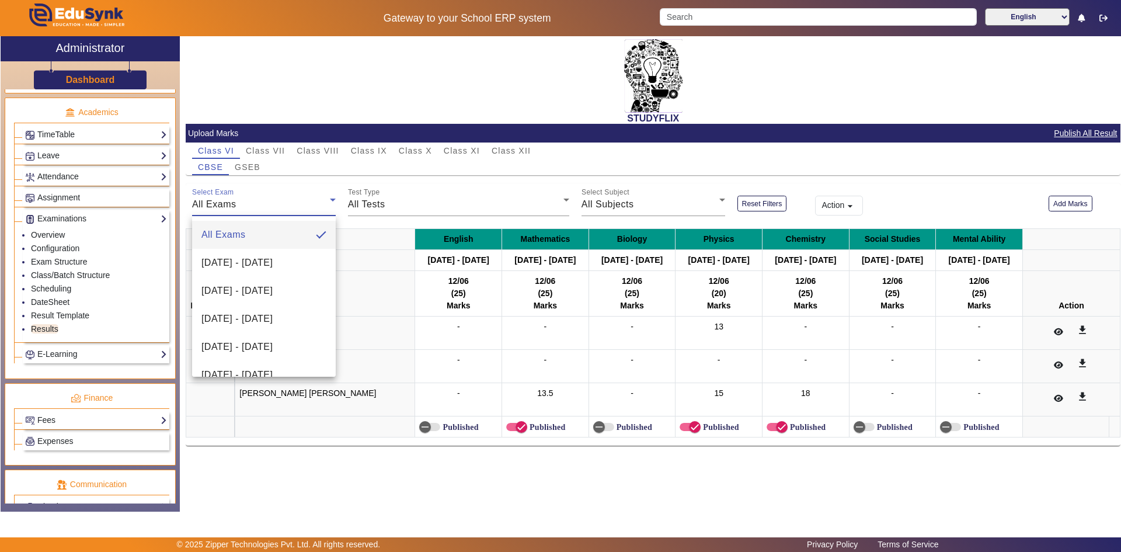
click at [52, 288] on div at bounding box center [560, 276] width 1121 height 552
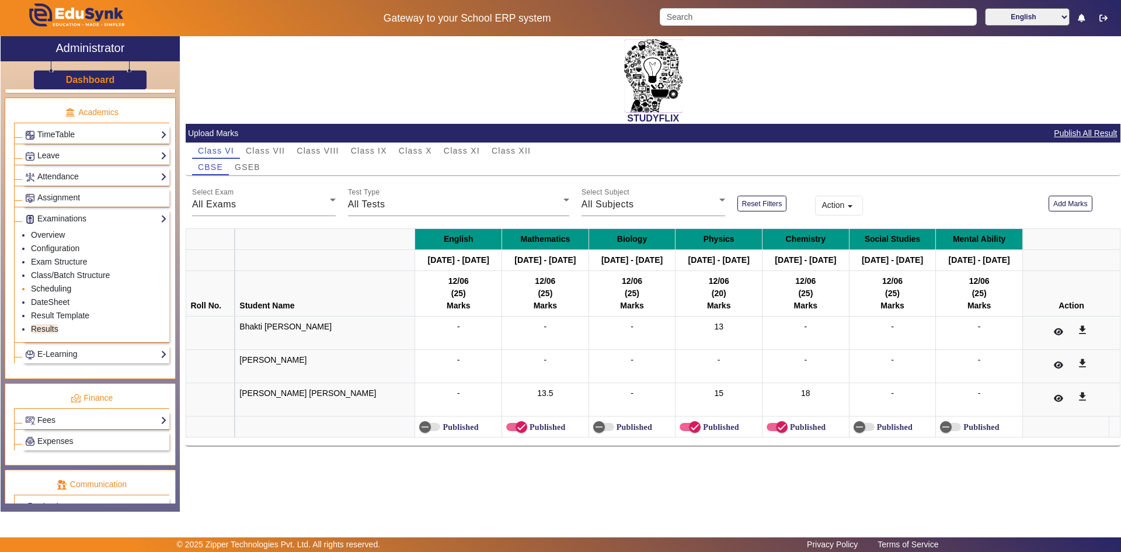
click at [51, 288] on link "Scheduling" at bounding box center [51, 288] width 40 height 9
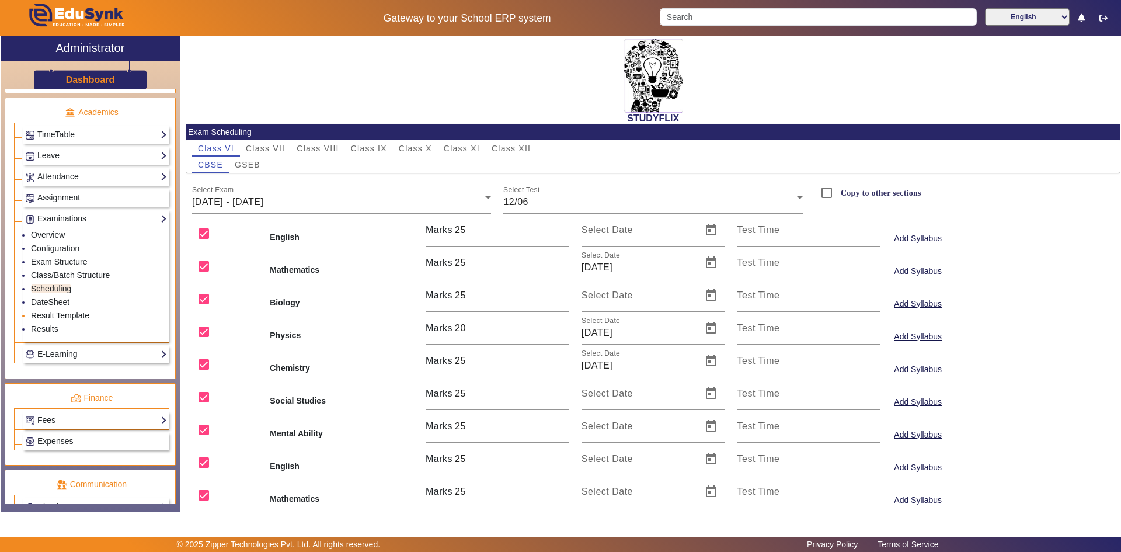
click at [48, 315] on link "Result Template" at bounding box center [60, 315] width 58 height 9
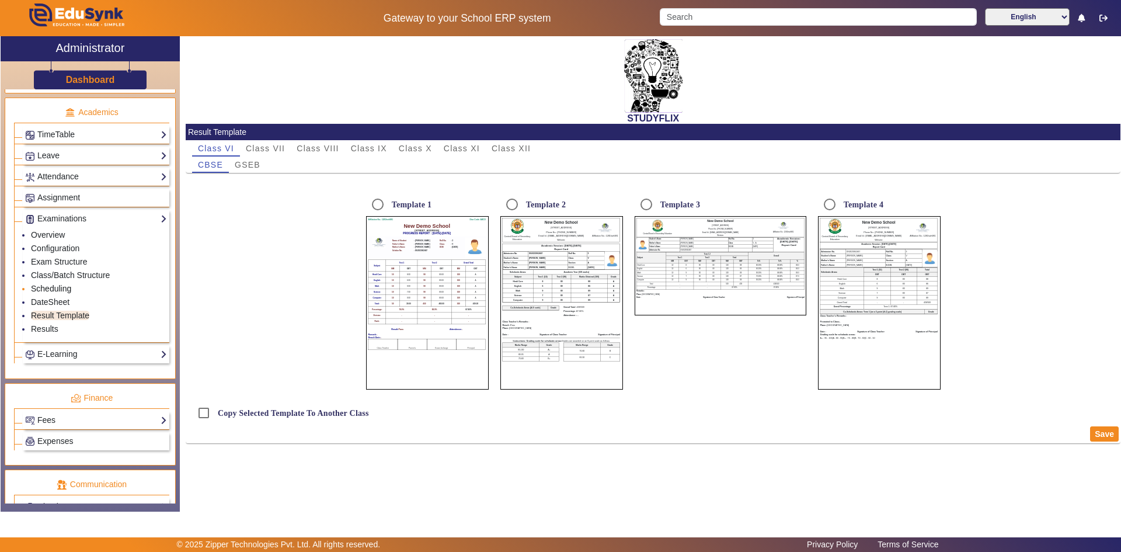
click at [53, 289] on link "Scheduling" at bounding box center [51, 288] width 40 height 9
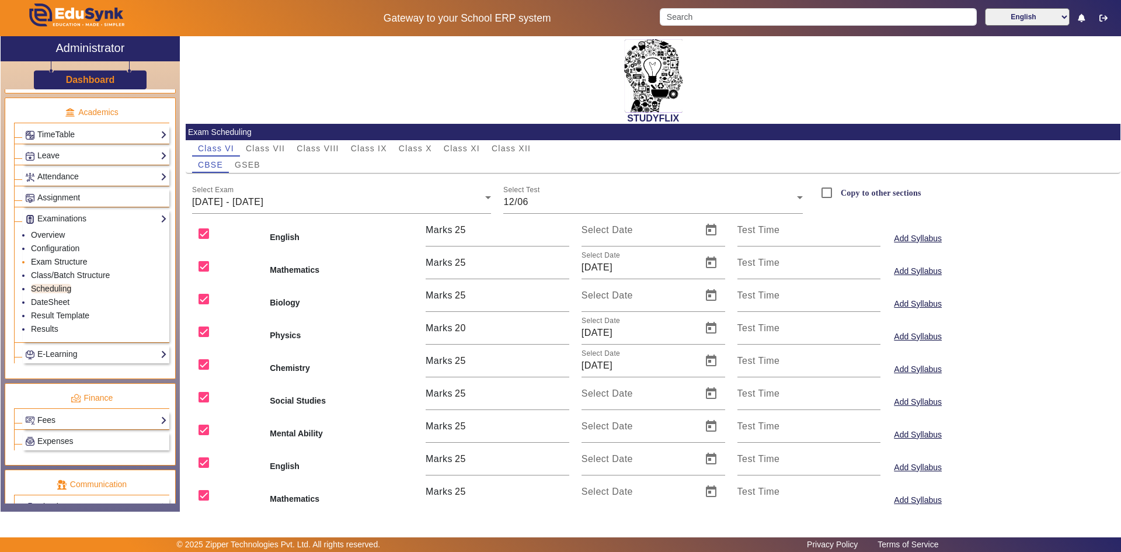
click at [61, 259] on link "Exam Structure" at bounding box center [59, 261] width 56 height 9
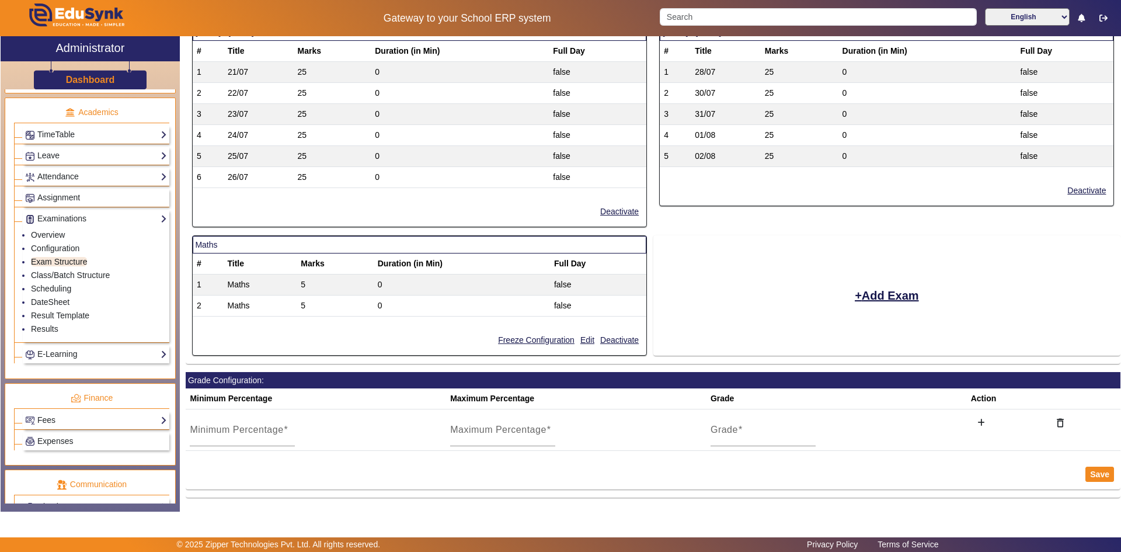
scroll to position [760, 0]
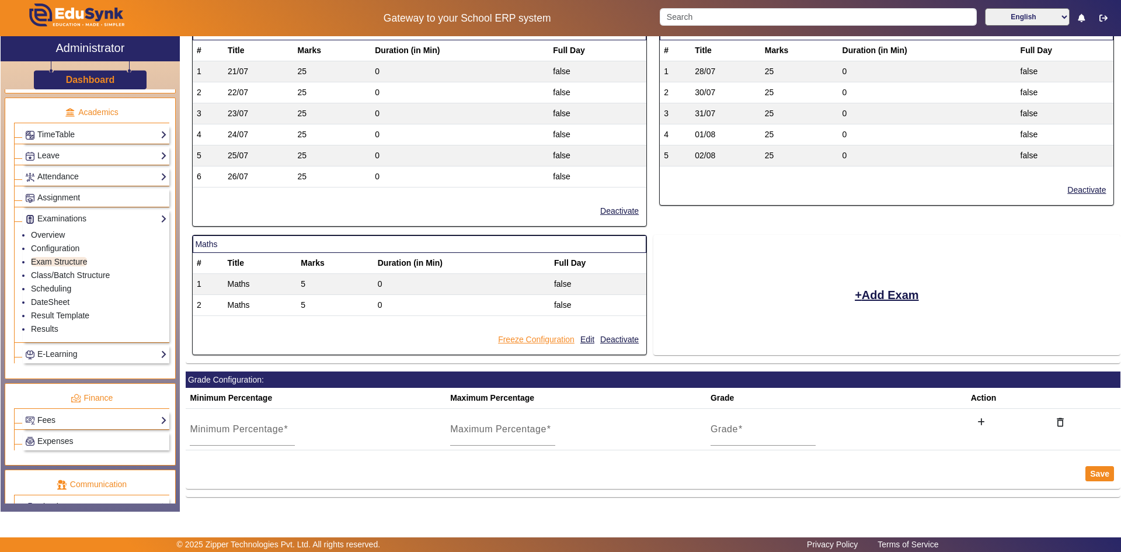
click at [550, 339] on button "Freeze Configuration" at bounding box center [536, 339] width 79 height 15
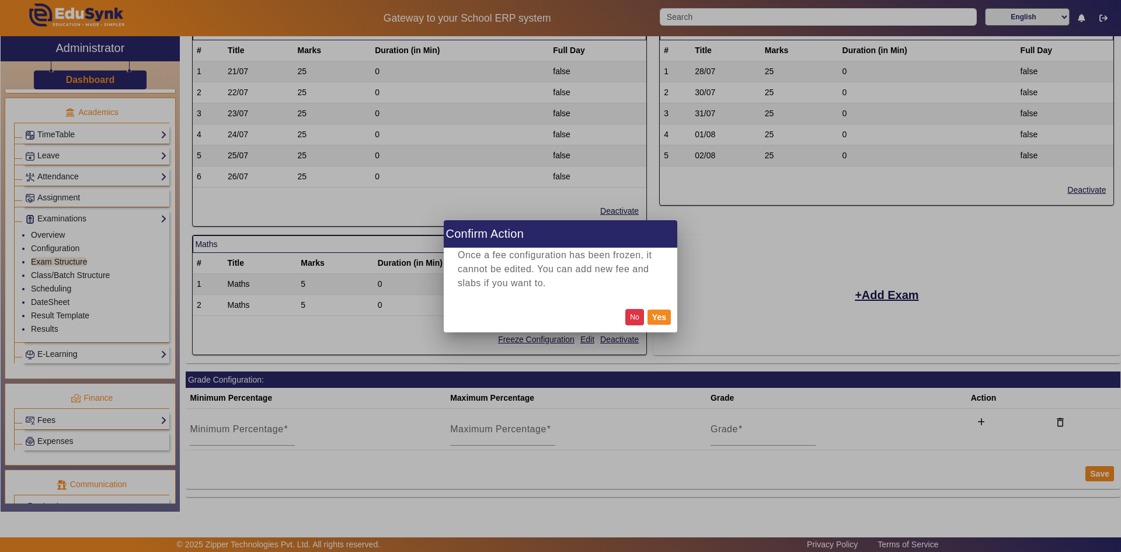
click at [629, 319] on button "No" at bounding box center [634, 317] width 19 height 16
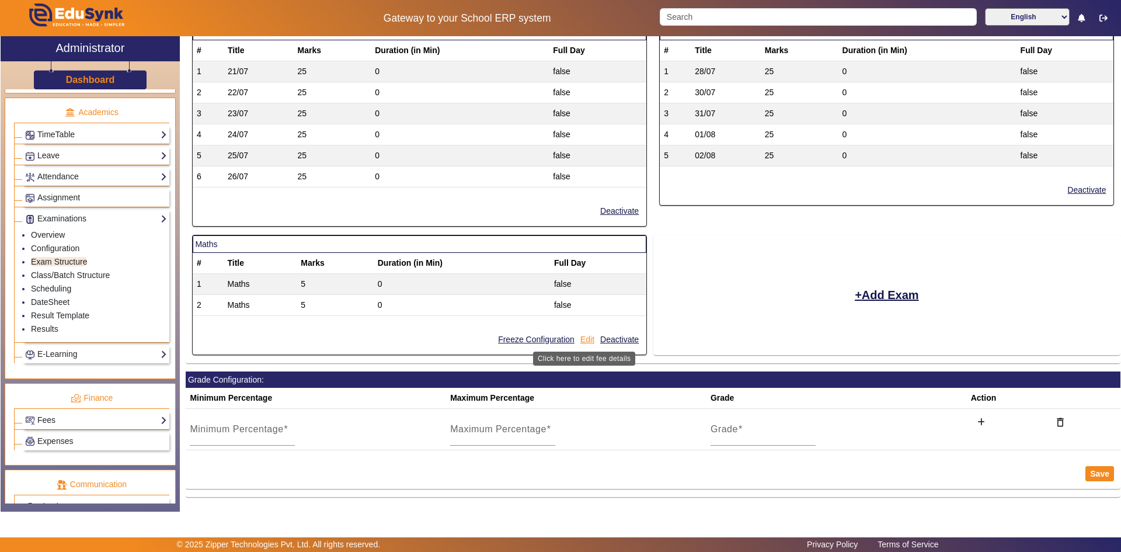
click at [587, 340] on button "Edit" at bounding box center [587, 339] width 16 height 15
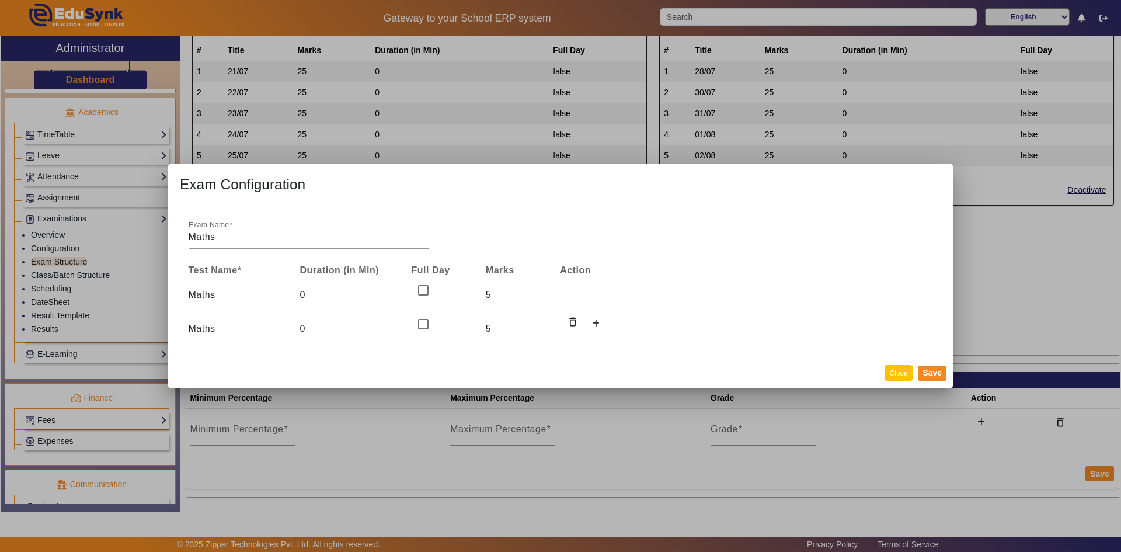
click at [894, 375] on button "Close" at bounding box center [897, 373] width 27 height 16
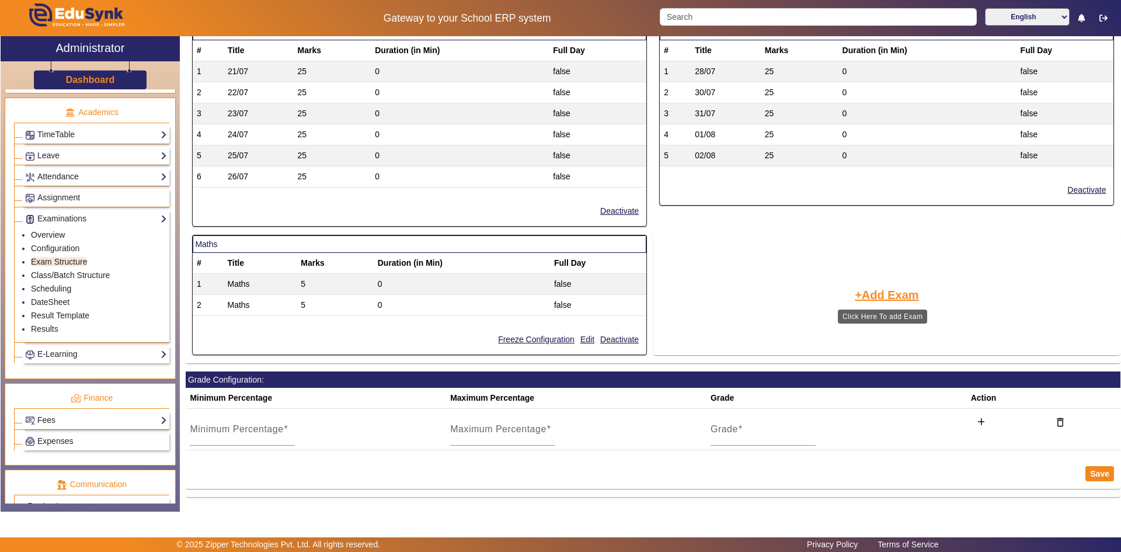
click at [887, 296] on button "Add Exam" at bounding box center [887, 295] width 67 height 20
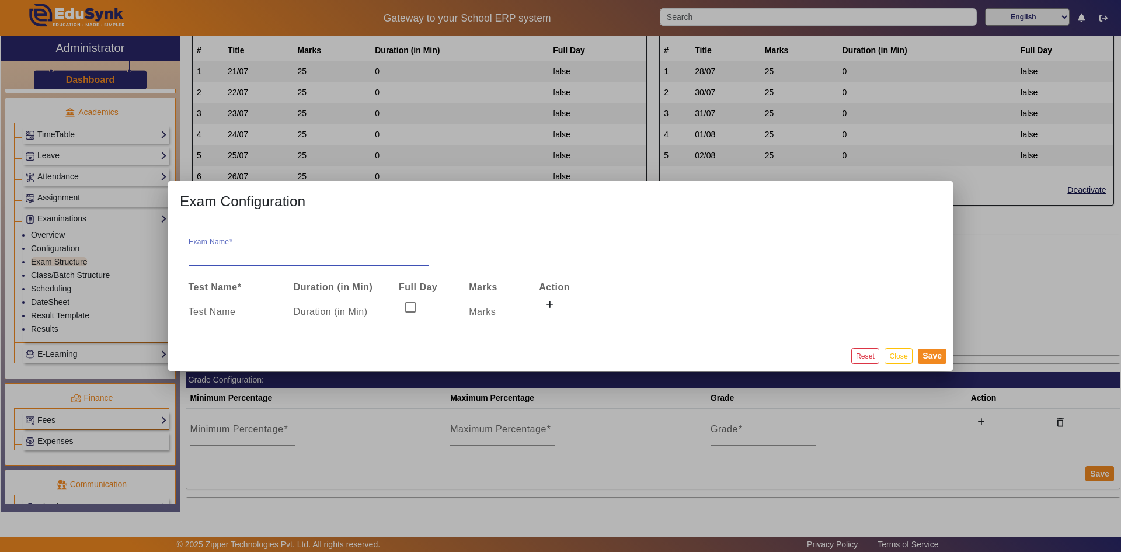
click at [253, 257] on input "Exam Name" at bounding box center [309, 254] width 240 height 14
type input "08-08-2025"
click at [235, 309] on input at bounding box center [235, 312] width 93 height 14
click at [897, 361] on button "Close" at bounding box center [897, 356] width 27 height 16
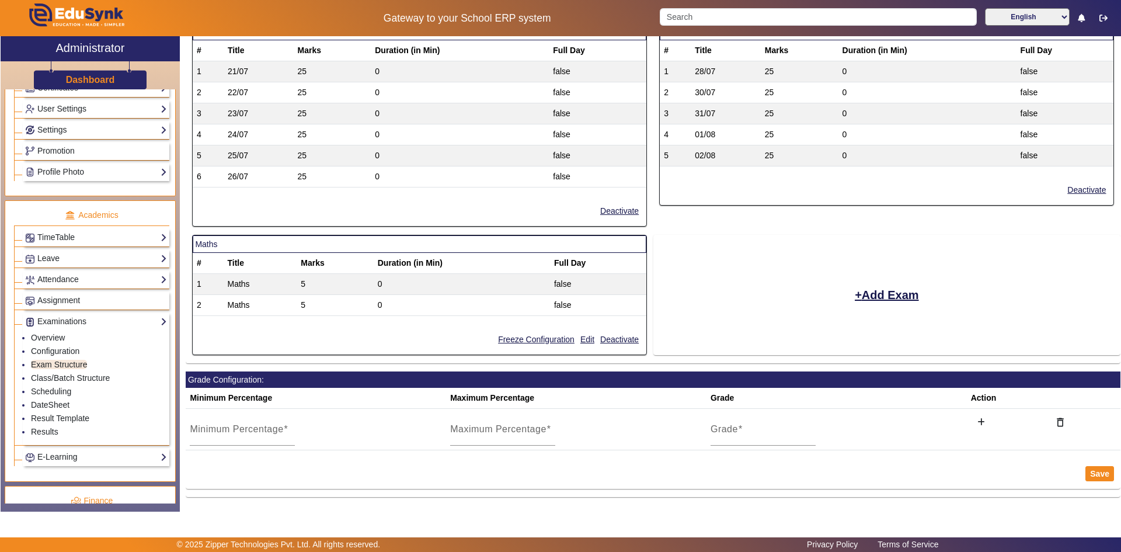
scroll to position [409, 0]
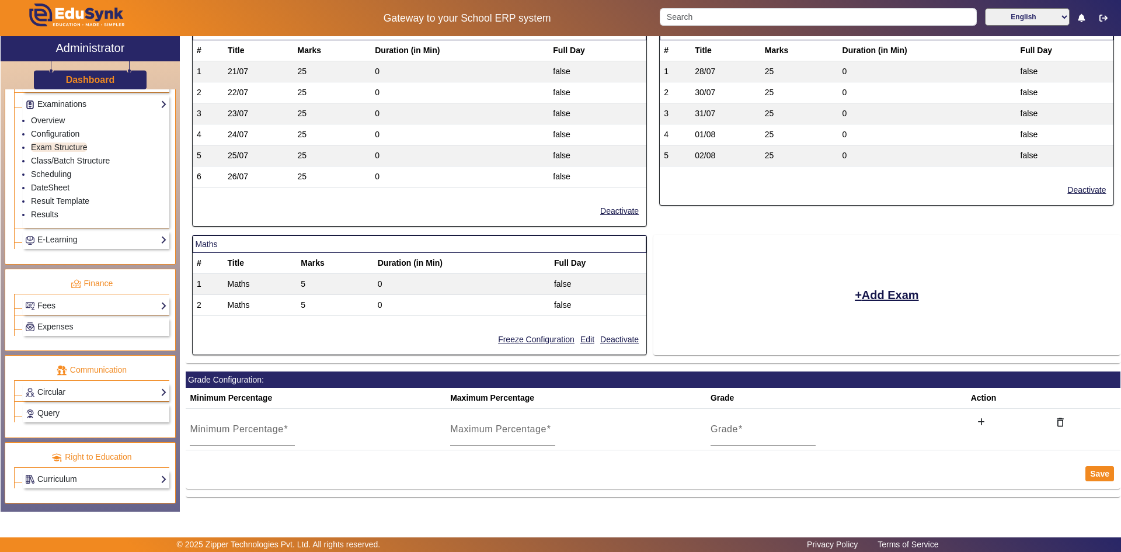
click at [47, 298] on div "Fees Institution Fee Setup Class Fee Setup Student Fee Setup Fee Audit Payment …" at bounding box center [96, 306] width 147 height 18
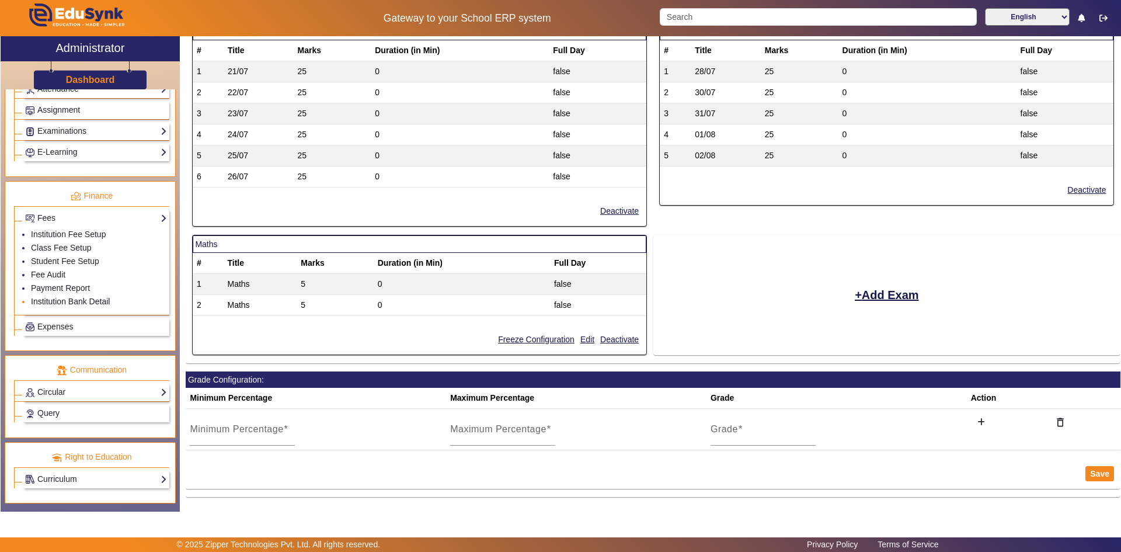
scroll to position [524, 0]
click at [54, 275] on link "Fee Audit" at bounding box center [48, 274] width 34 height 9
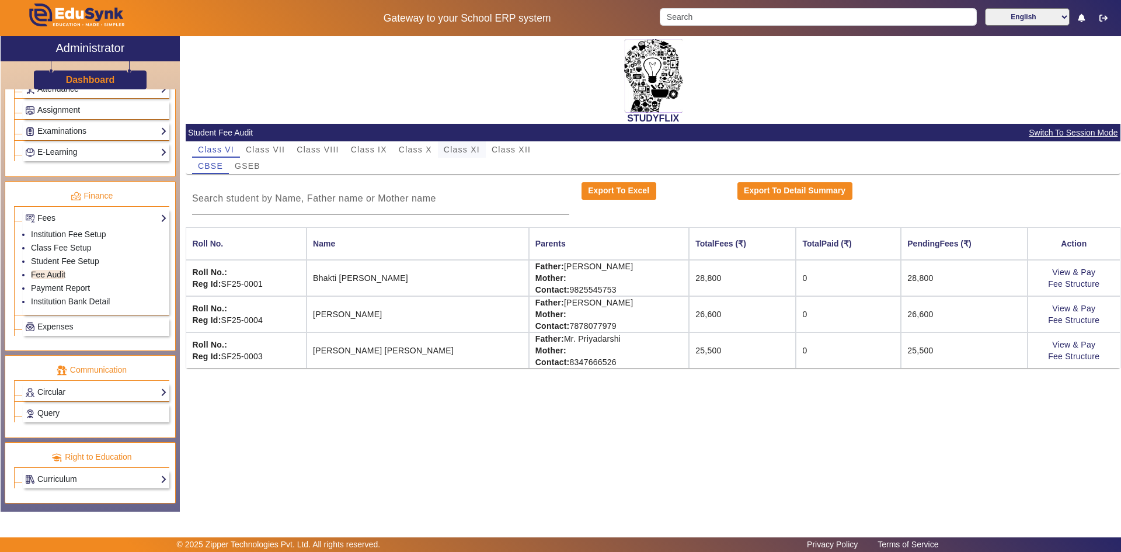
click at [465, 144] on span "Class XI" at bounding box center [462, 149] width 36 height 16
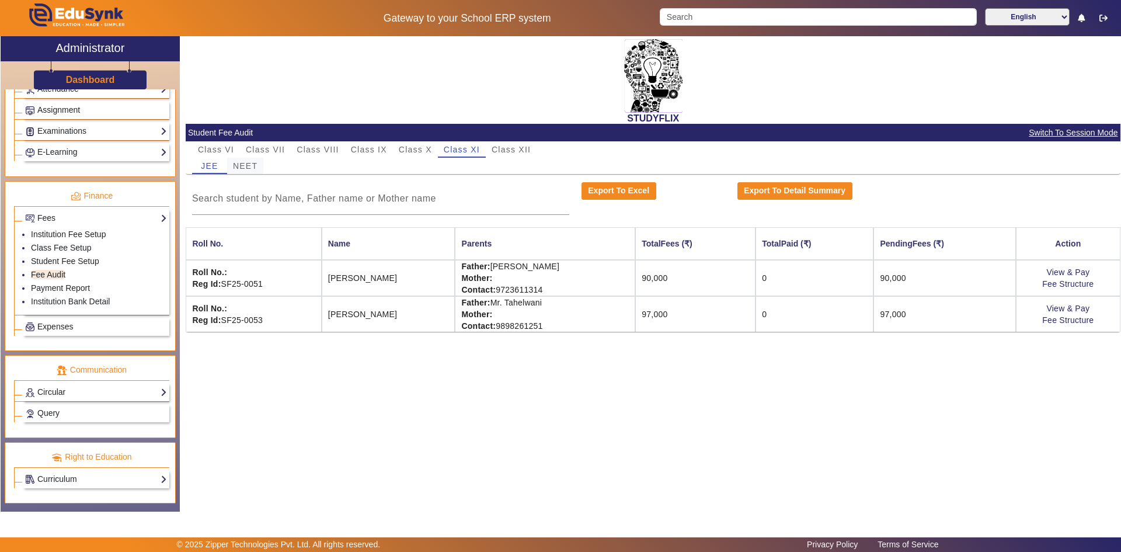
click at [246, 162] on span "NEET" at bounding box center [245, 166] width 25 height 8
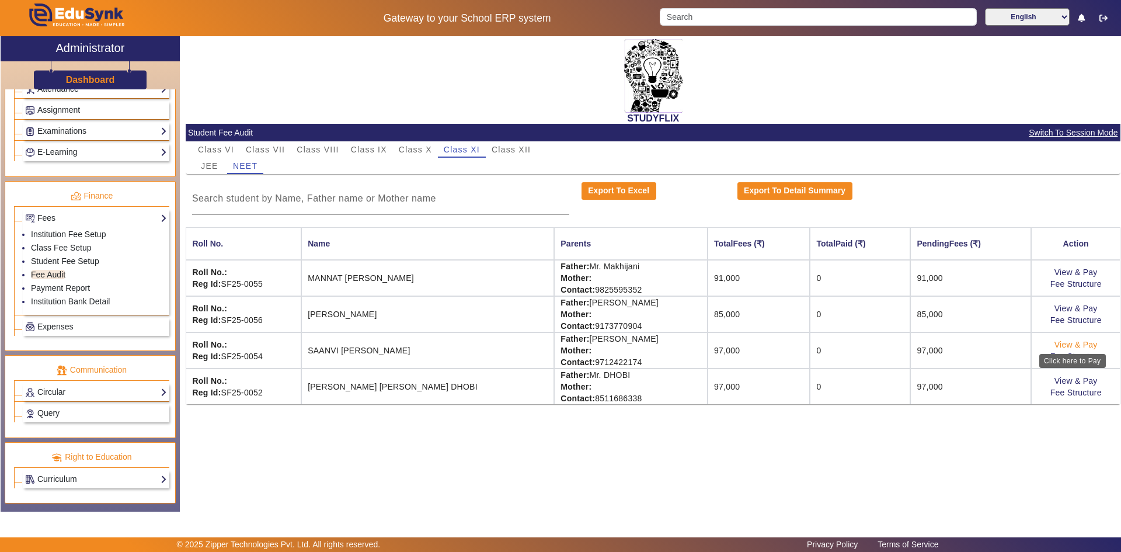
click at [1083, 342] on link "View & Pay" at bounding box center [1075, 344] width 43 height 9
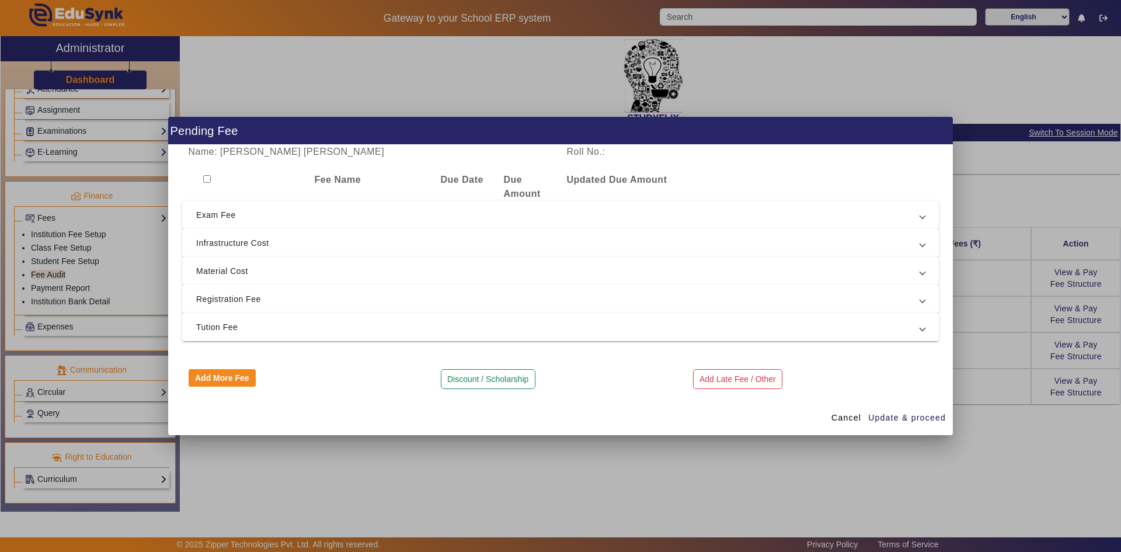
click at [204, 177] on input "checkbox" at bounding box center [207, 179] width 8 height 8
checkbox input "true"
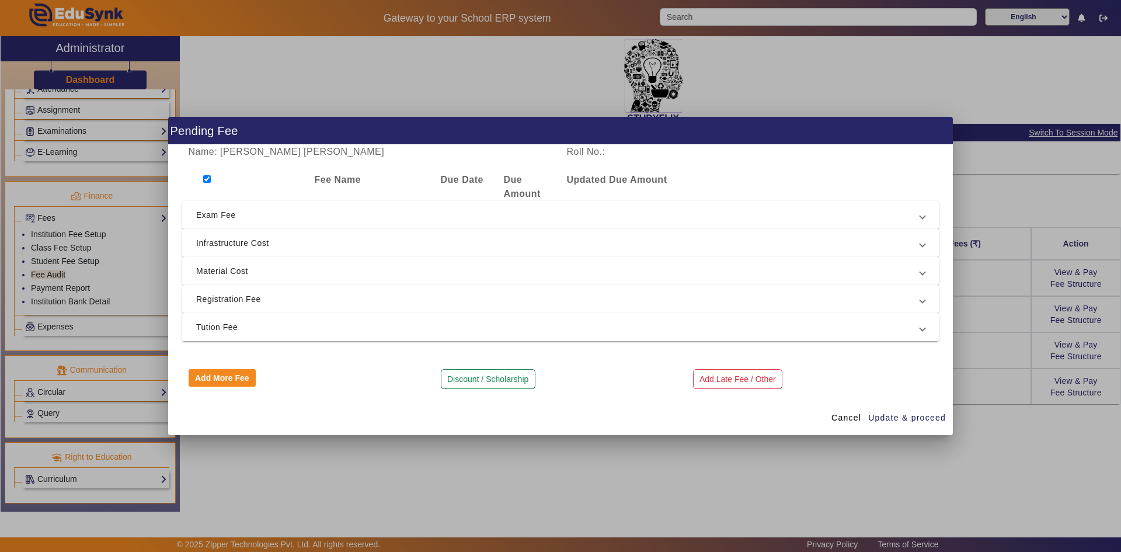
checkbox input "true"
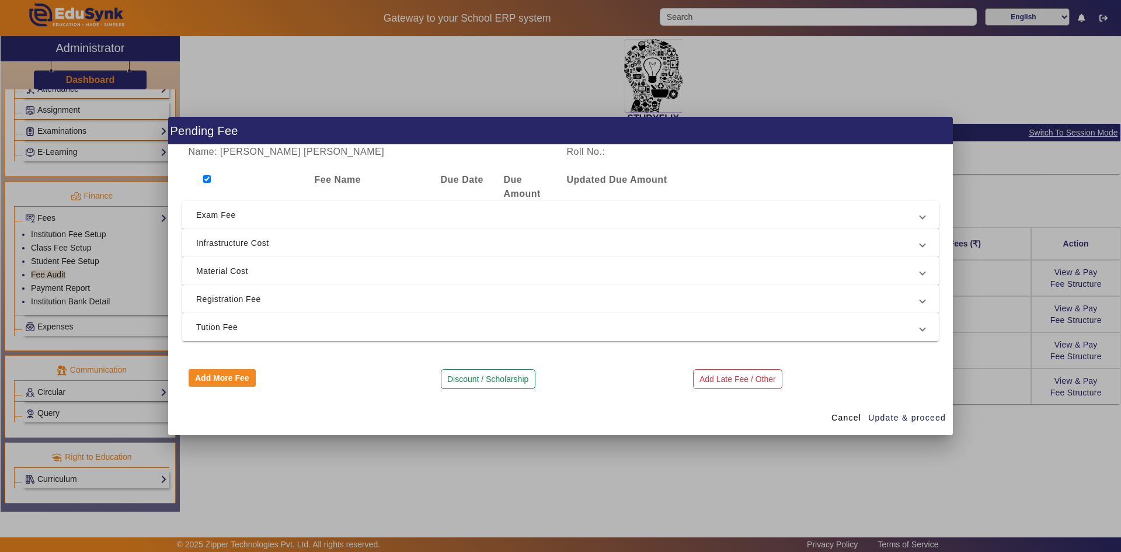
checkbox input "true"
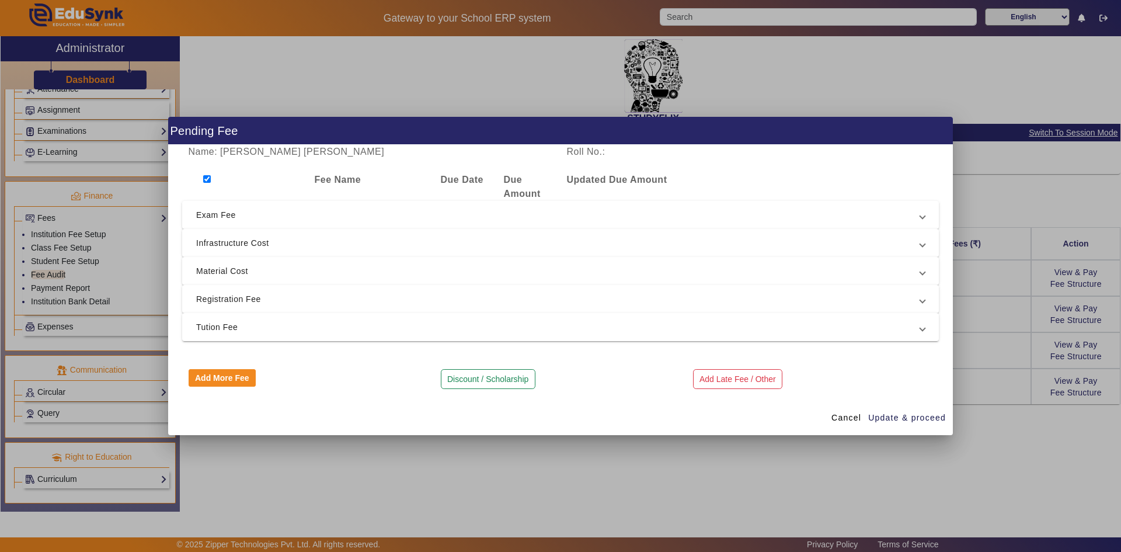
checkbox input "true"
click at [885, 419] on span "Update & proceed" at bounding box center [907, 418] width 78 height 12
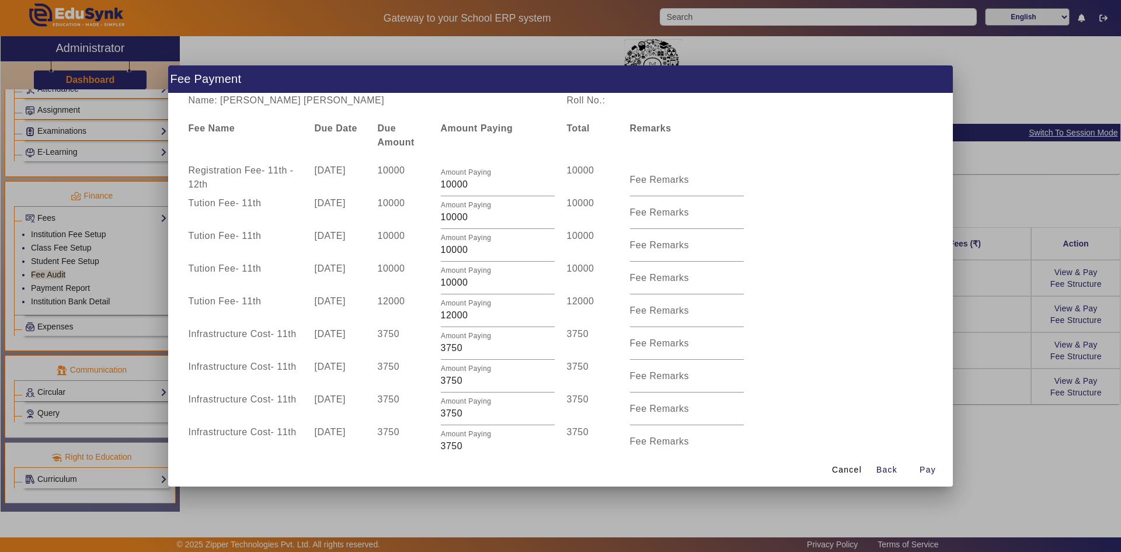
click at [485, 133] on div "Amount Paying" at bounding box center [497, 135] width 126 height 28
click at [490, 128] on b "Amount Paying" at bounding box center [477, 128] width 72 height 10
click at [970, 291] on div at bounding box center [560, 276] width 1121 height 552
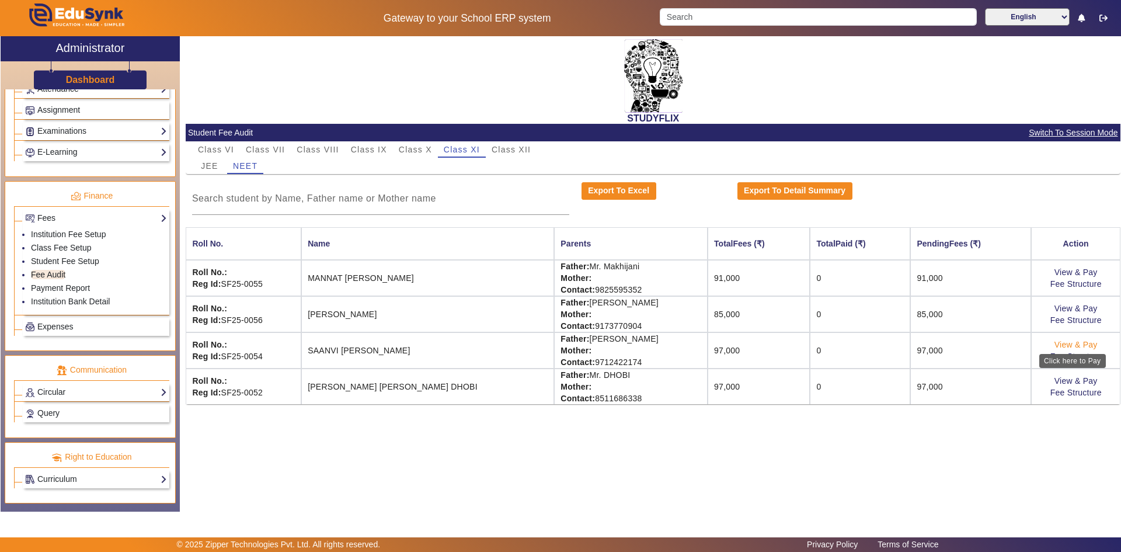
click at [1080, 343] on link "View & Pay" at bounding box center [1075, 344] width 43 height 9
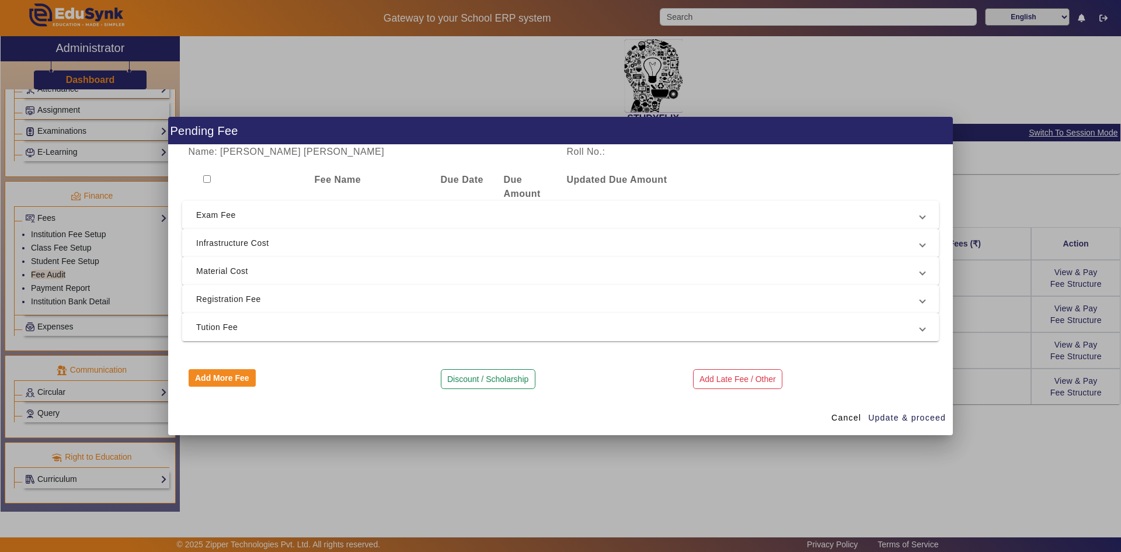
click at [207, 175] on input "checkbox" at bounding box center [207, 179] width 8 height 8
checkbox input "true"
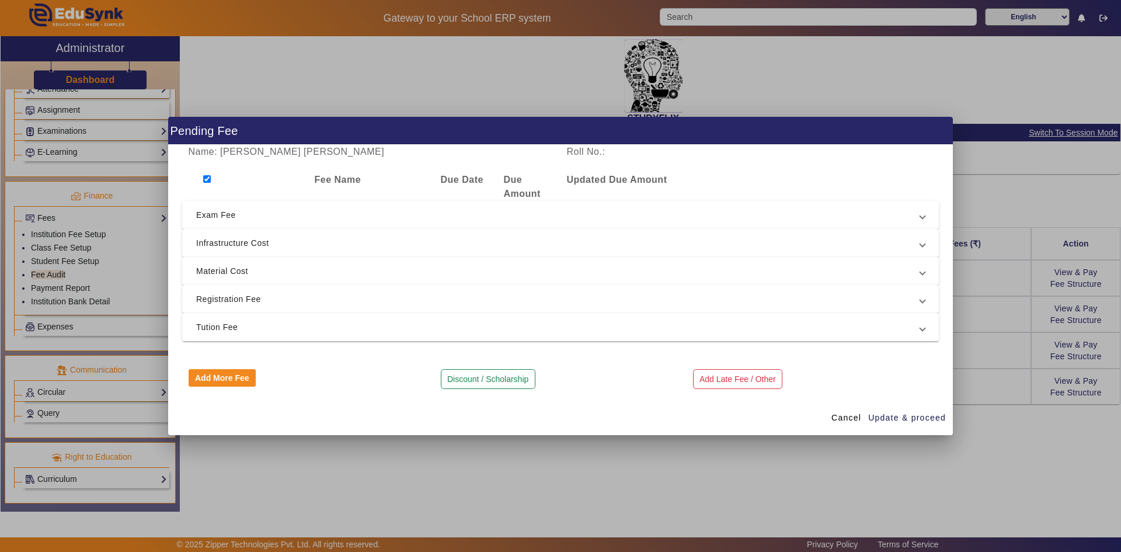
checkbox input "true"
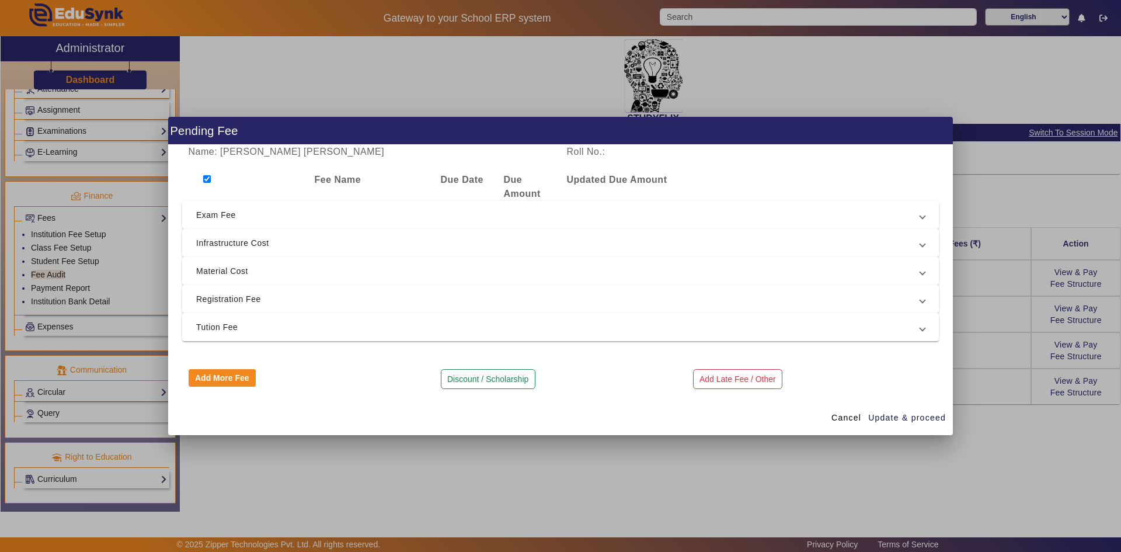
checkbox input "true"
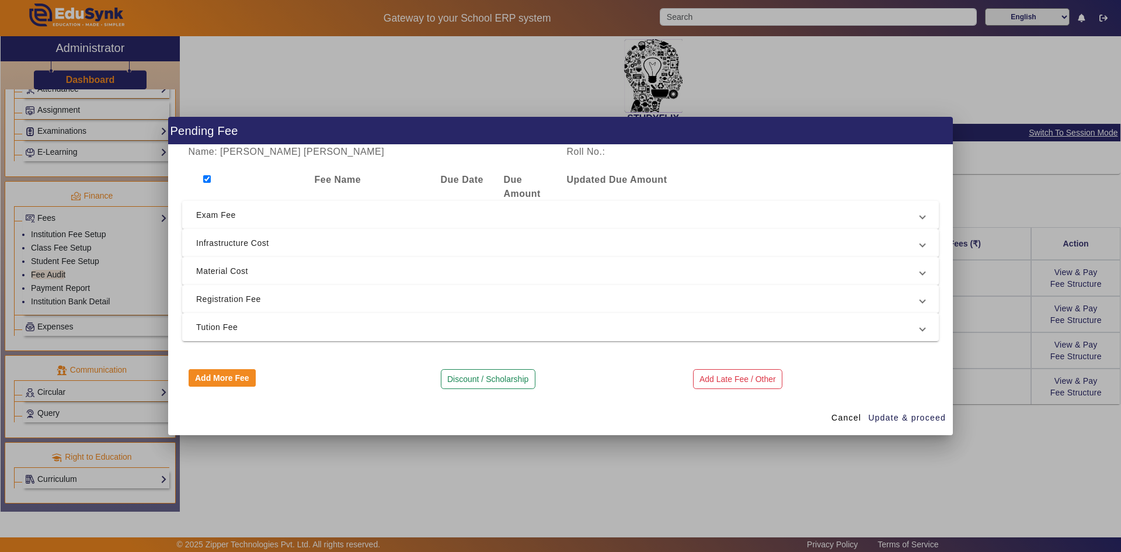
checkbox input "true"
click at [206, 211] on span "Exam Fee" at bounding box center [558, 215] width 724 height 14
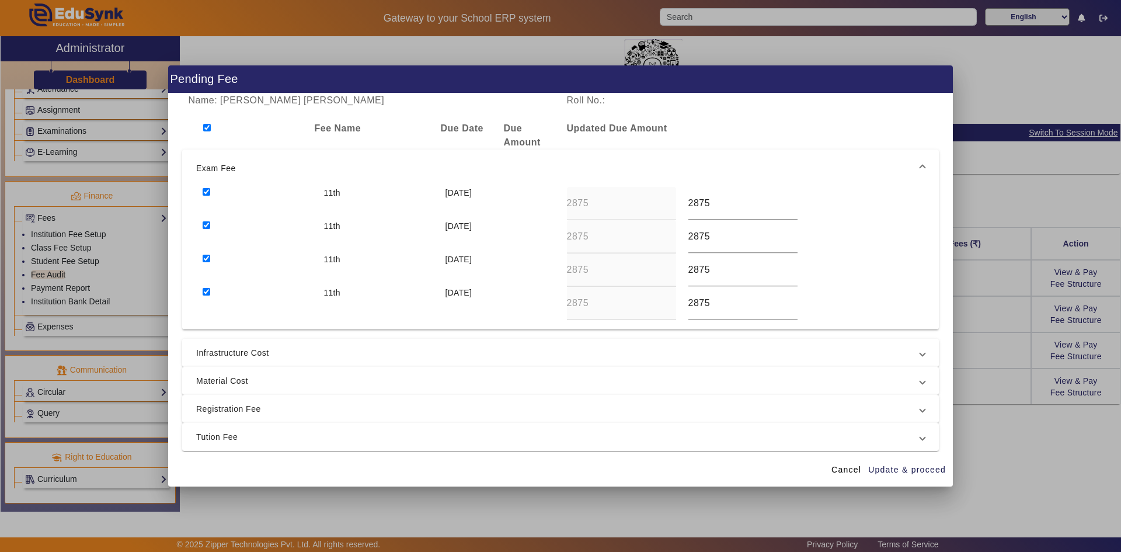
click at [238, 353] on span "Infrastructure Cost" at bounding box center [558, 353] width 724 height 14
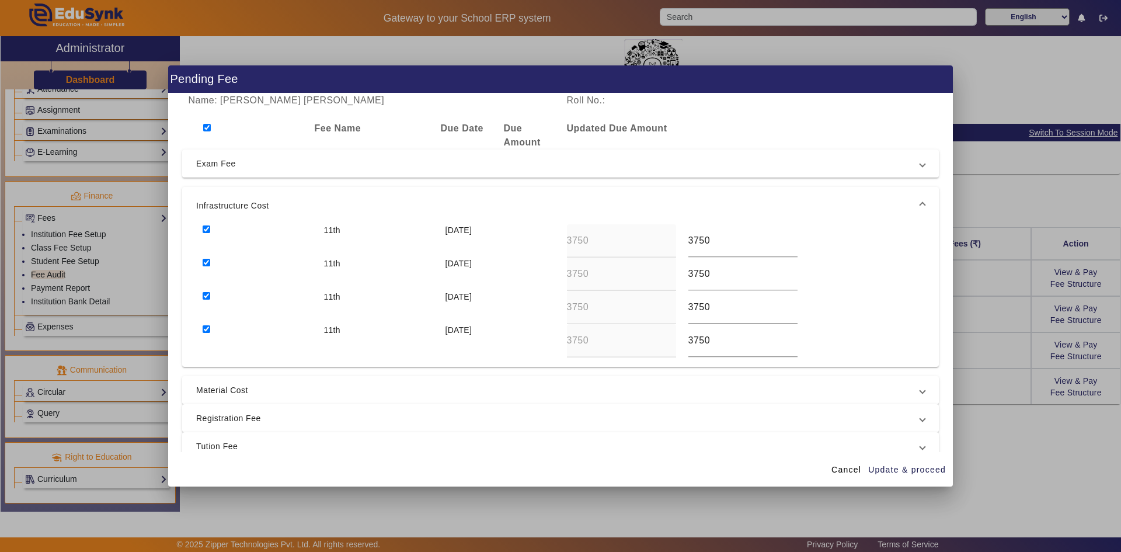
click at [238, 393] on span "Material Cost" at bounding box center [558, 390] width 724 height 14
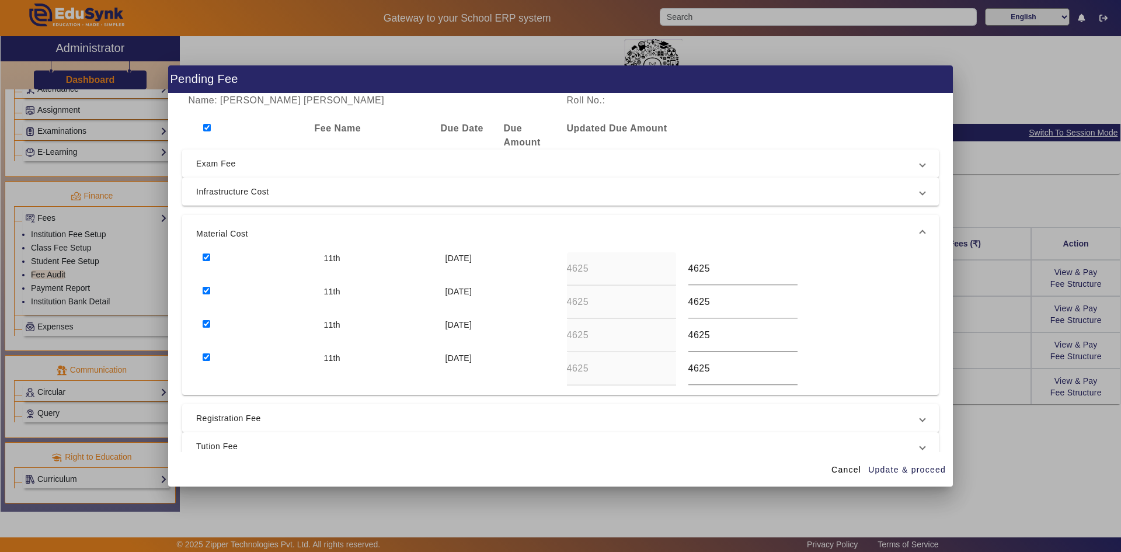
scroll to position [67, 0]
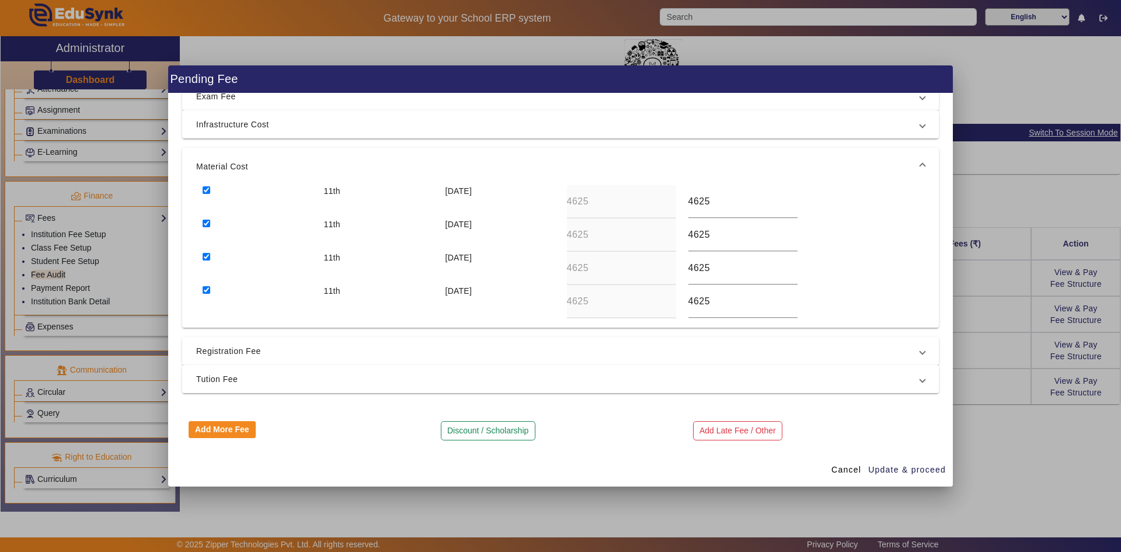
click at [292, 355] on span "Registration Fee" at bounding box center [558, 351] width 724 height 14
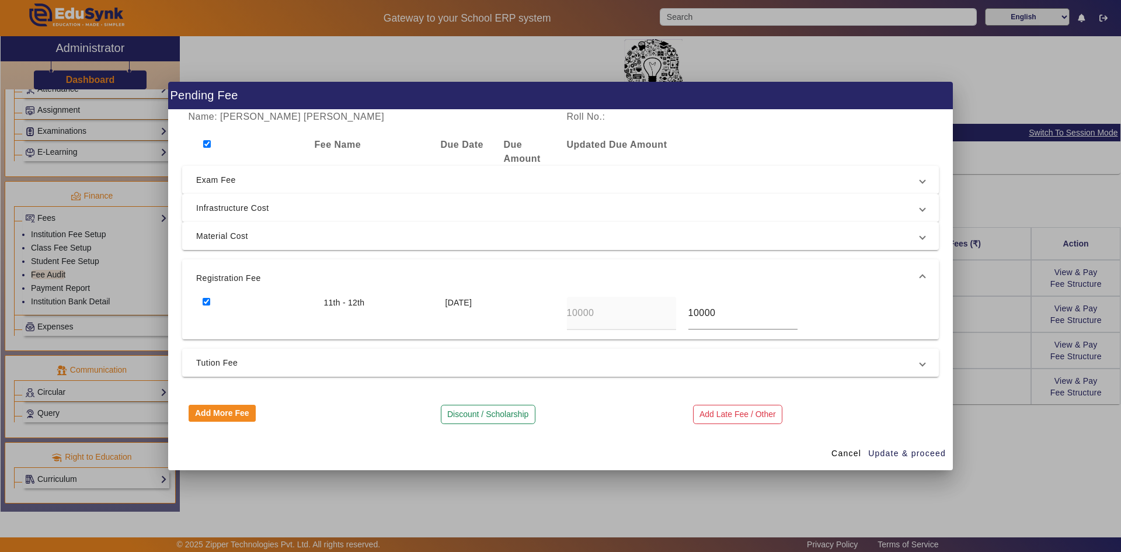
click at [208, 302] on input "checkbox" at bounding box center [207, 302] width 8 height 8
checkbox input "false"
click at [225, 236] on span "Material Cost" at bounding box center [558, 236] width 724 height 14
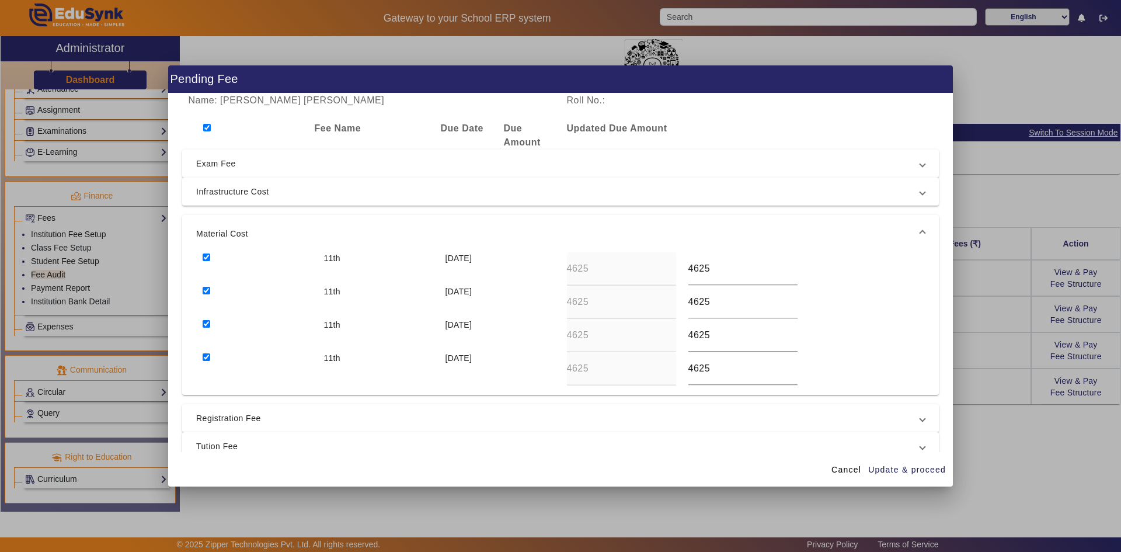
click at [205, 257] on input "checkbox" at bounding box center [207, 257] width 8 height 8
checkbox input "false"
click at [207, 287] on input "checkbox" at bounding box center [207, 291] width 8 height 8
checkbox input "false"
click at [207, 326] on input "checkbox" at bounding box center [207, 324] width 8 height 8
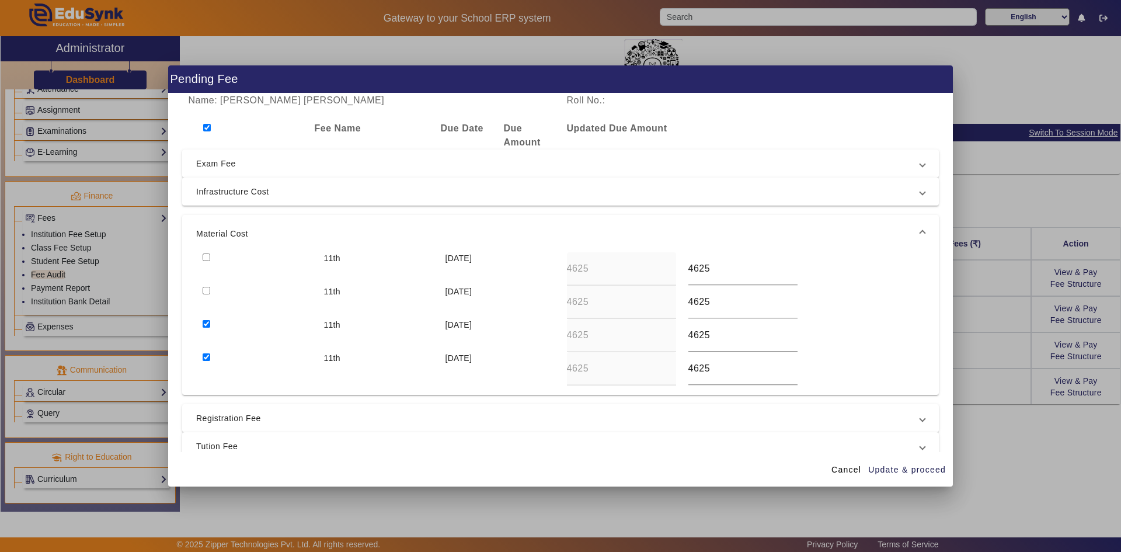
checkbox input "false"
click at [205, 356] on input "checkbox" at bounding box center [207, 357] width 8 height 8
checkbox input "false"
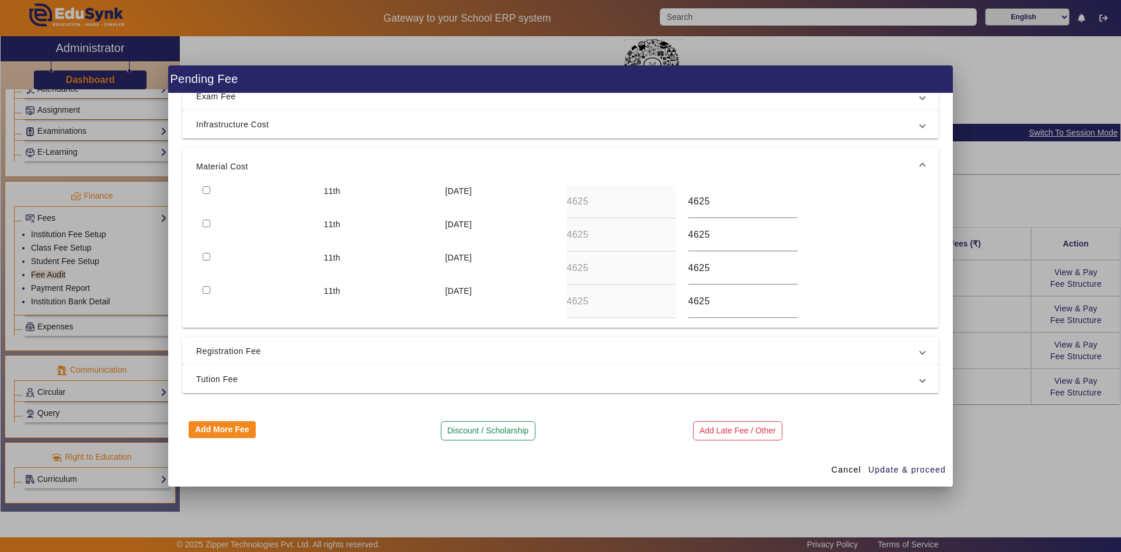
click at [228, 372] on span "Tution Fee" at bounding box center [558, 379] width 724 height 14
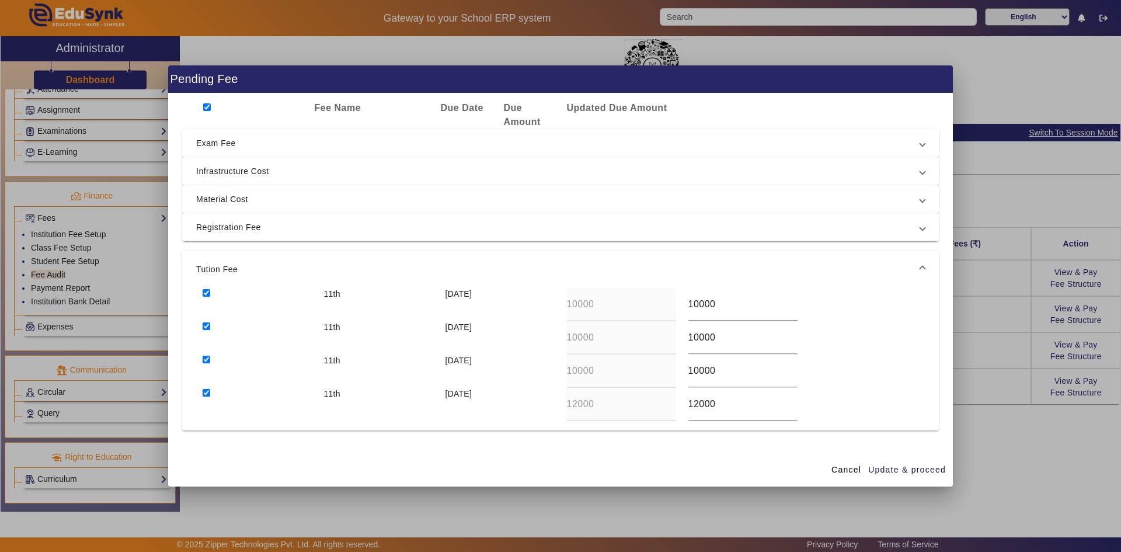
scroll to position [0, 0]
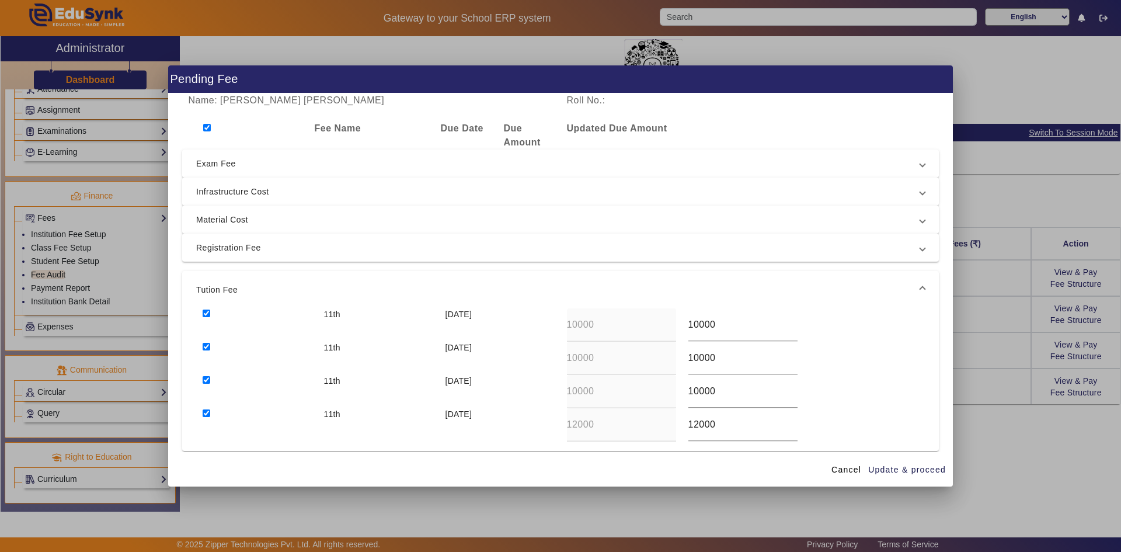
click at [209, 124] on input "checkbox" at bounding box center [207, 128] width 8 height 8
checkbox input "false"
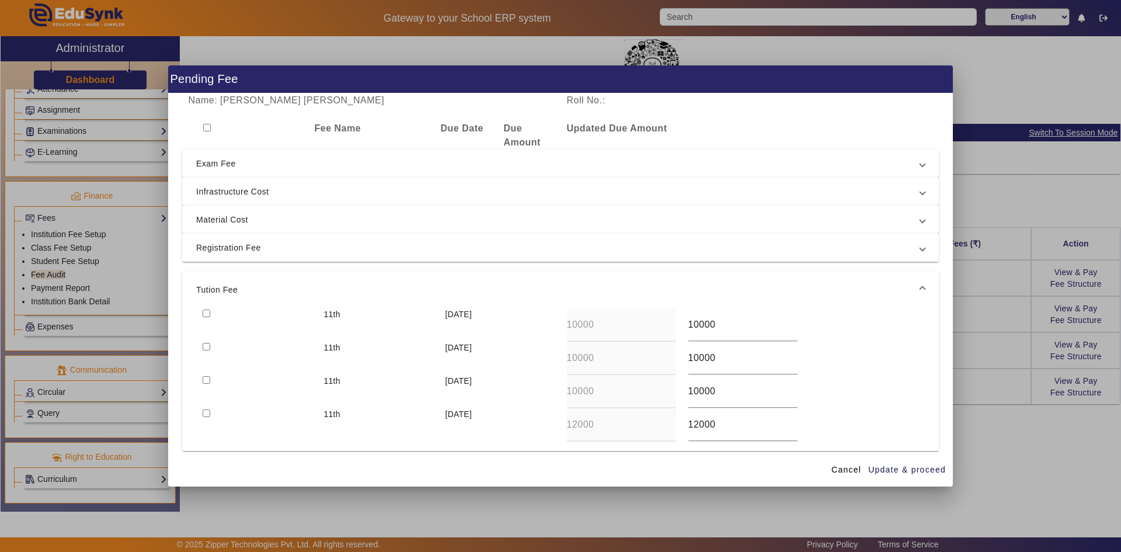
checkbox input "false"
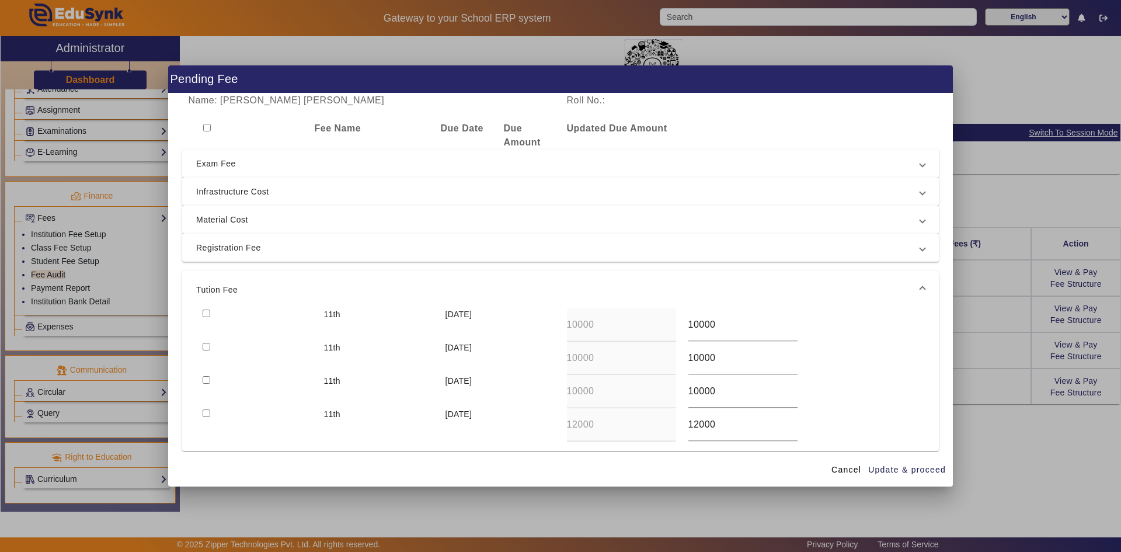
checkbox input "false"
click at [208, 124] on input "checkbox" at bounding box center [207, 128] width 8 height 8
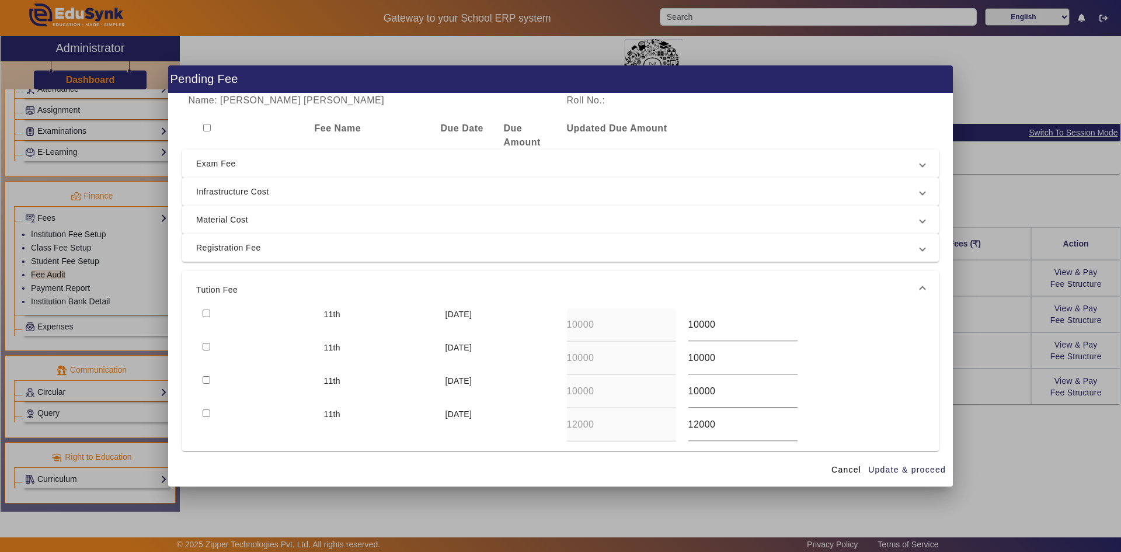
checkbox input "true"
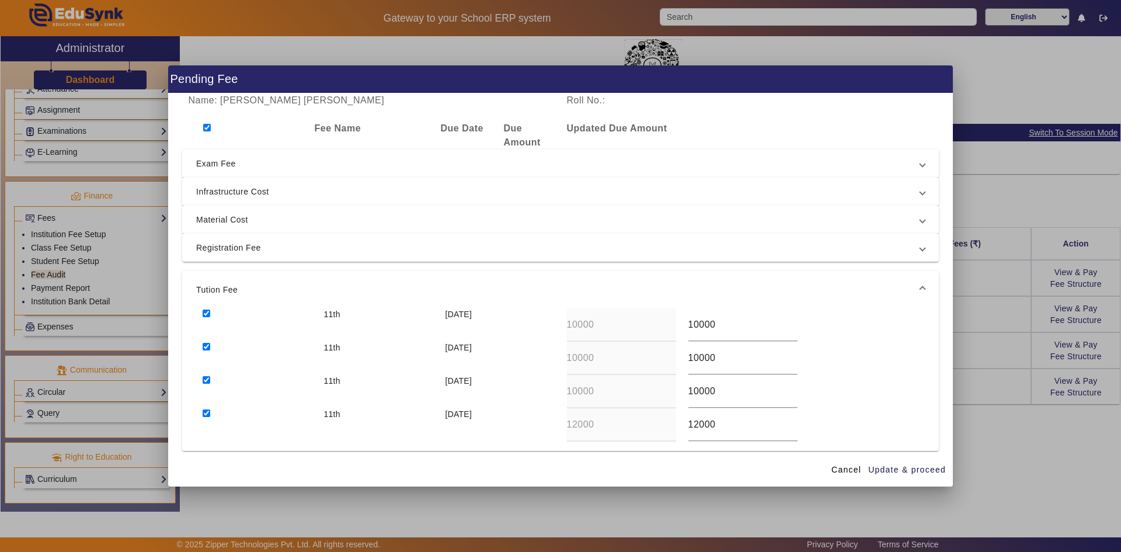
checkbox input "true"
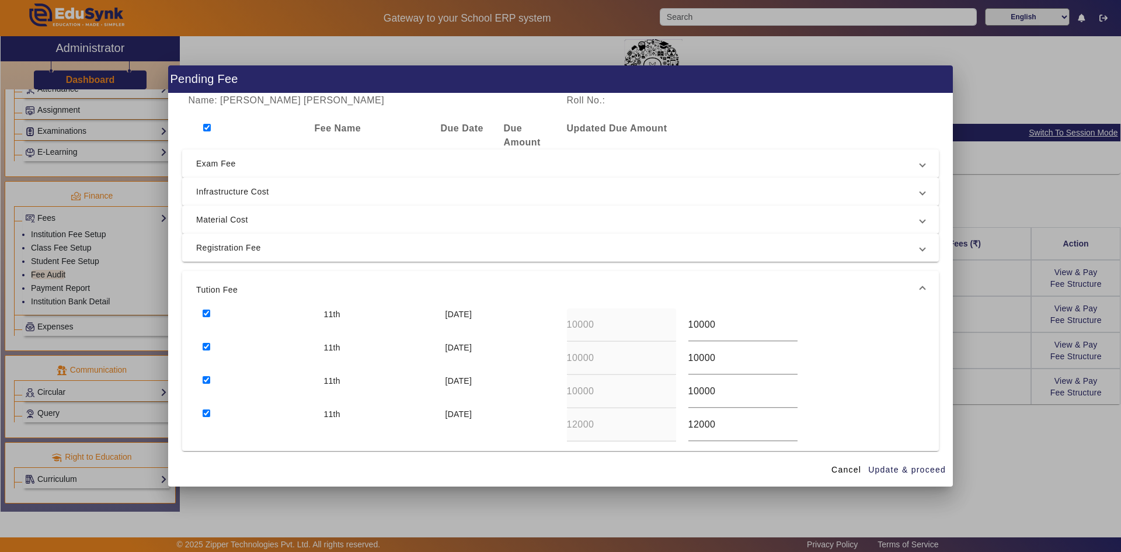
checkbox input "true"
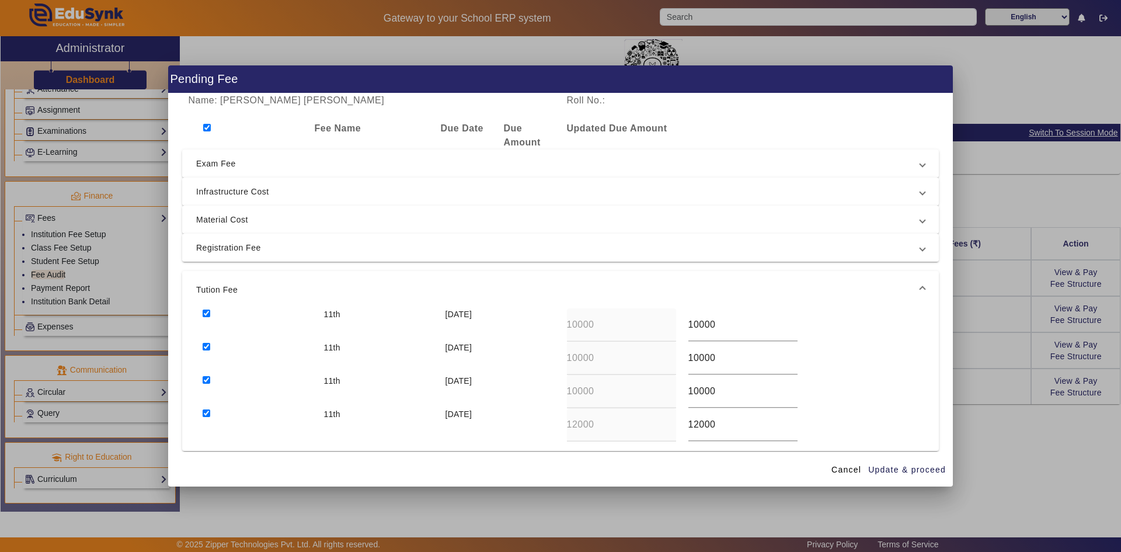
checkbox input "true"
click at [245, 169] on span "Exam Fee" at bounding box center [558, 163] width 724 height 14
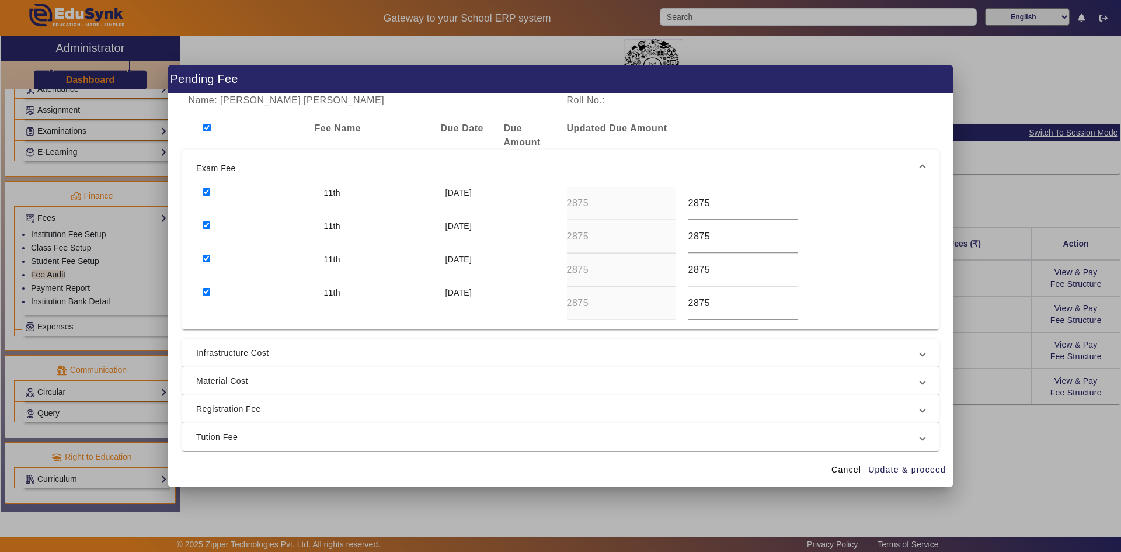
click at [218, 163] on span "Exam Fee" at bounding box center [558, 168] width 724 height 14
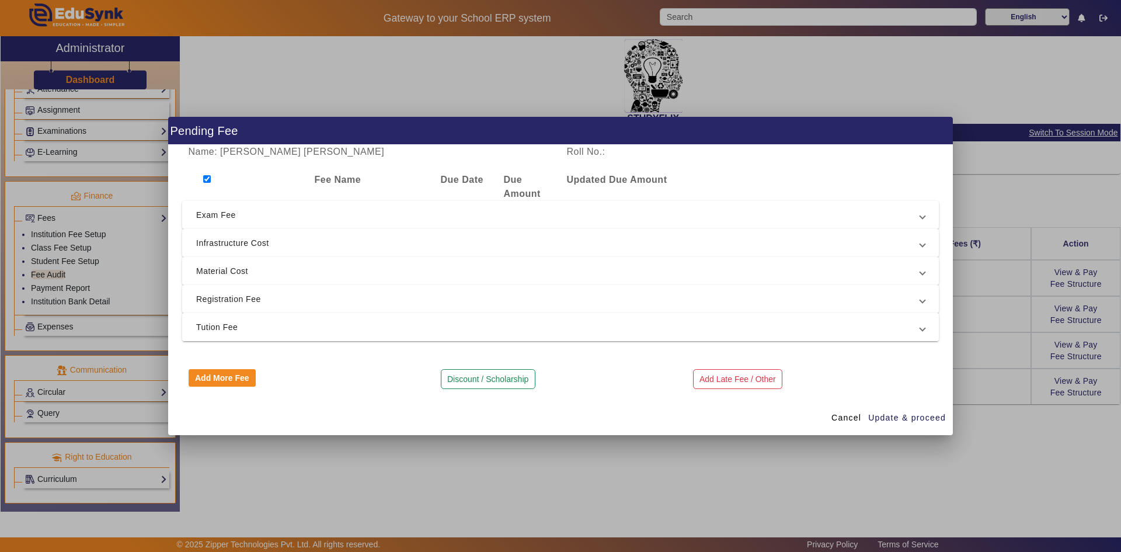
click at [229, 333] on span "Tution Fee" at bounding box center [558, 327] width 724 height 14
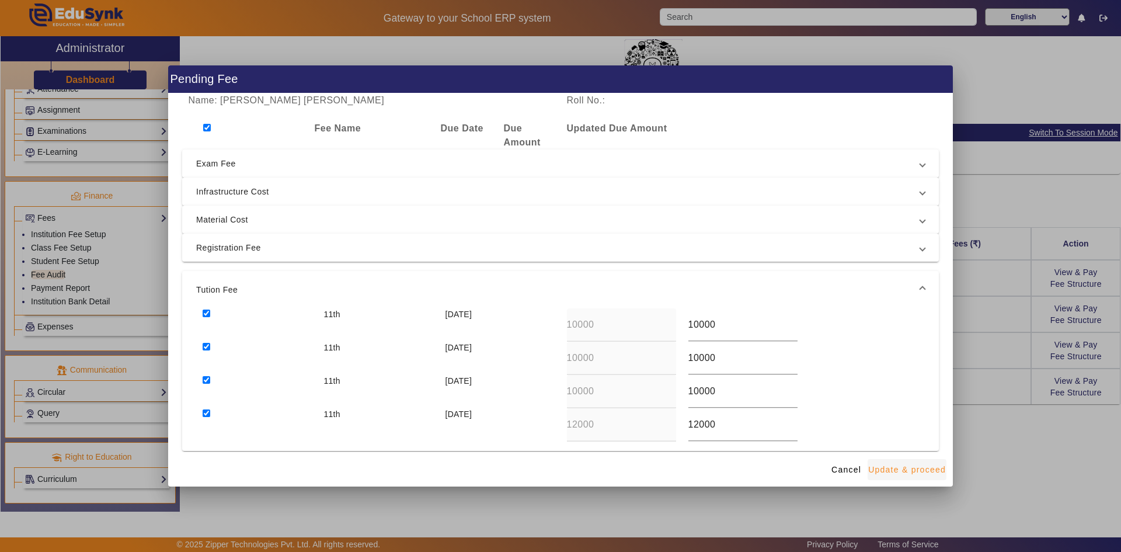
click at [900, 468] on span "Update & proceed" at bounding box center [907, 470] width 78 height 12
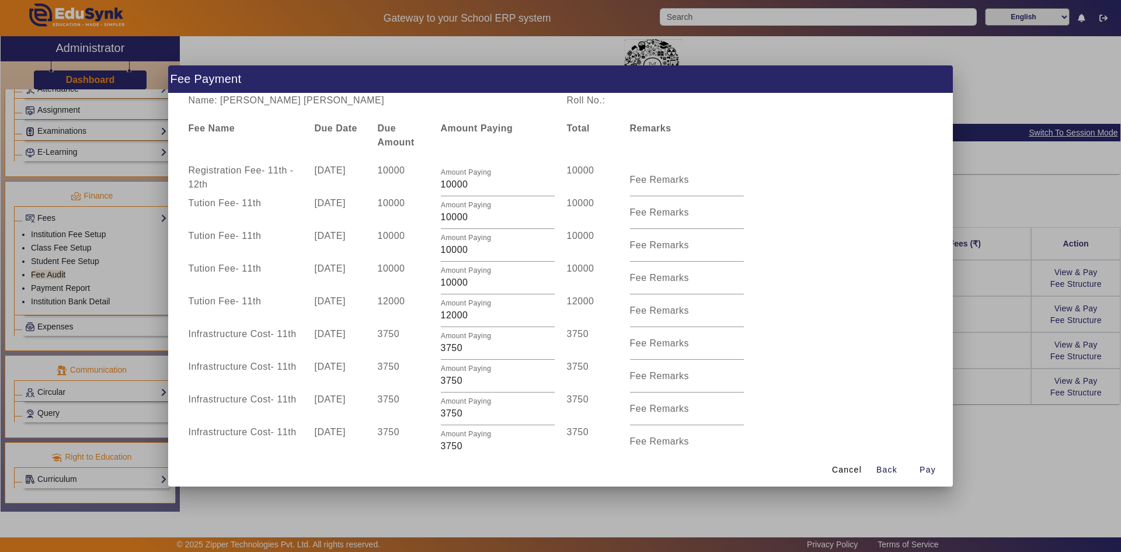
click at [980, 374] on div at bounding box center [560, 276] width 1121 height 552
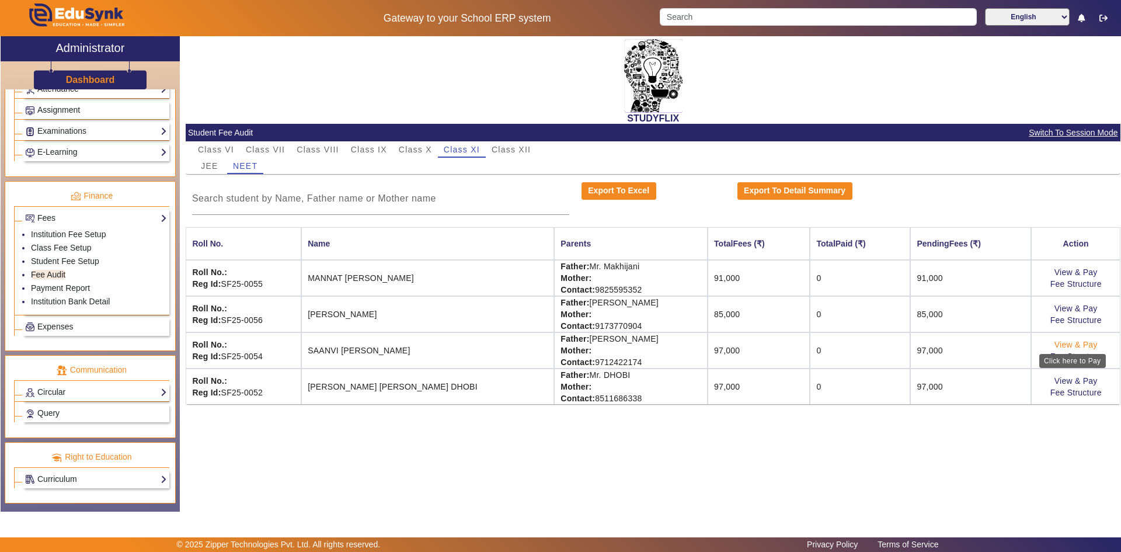
click at [1082, 344] on link "View & Pay" at bounding box center [1075, 344] width 43 height 9
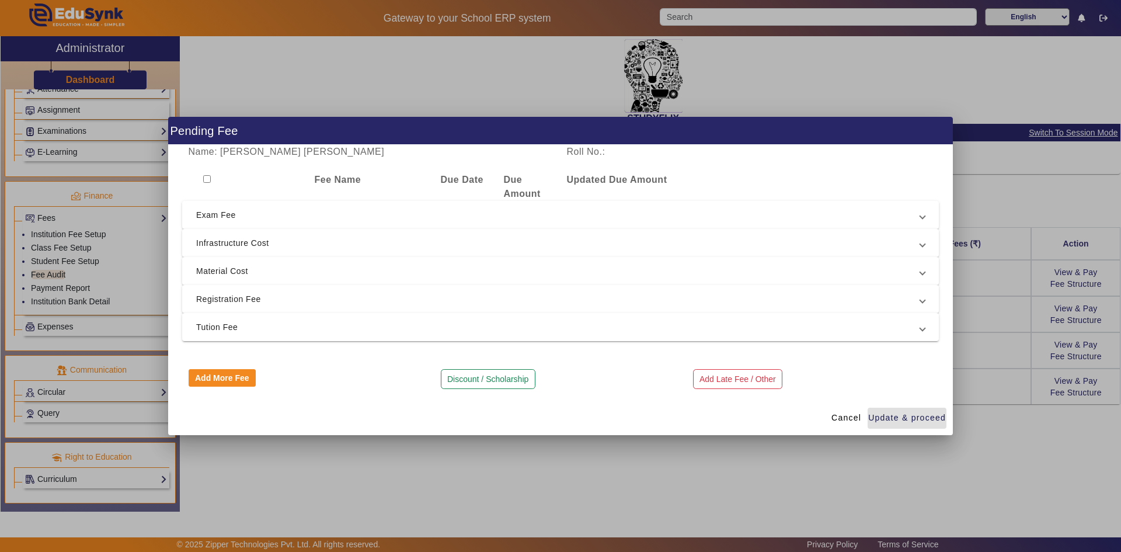
click at [207, 179] on input "checkbox" at bounding box center [207, 179] width 8 height 8
checkbox input "true"
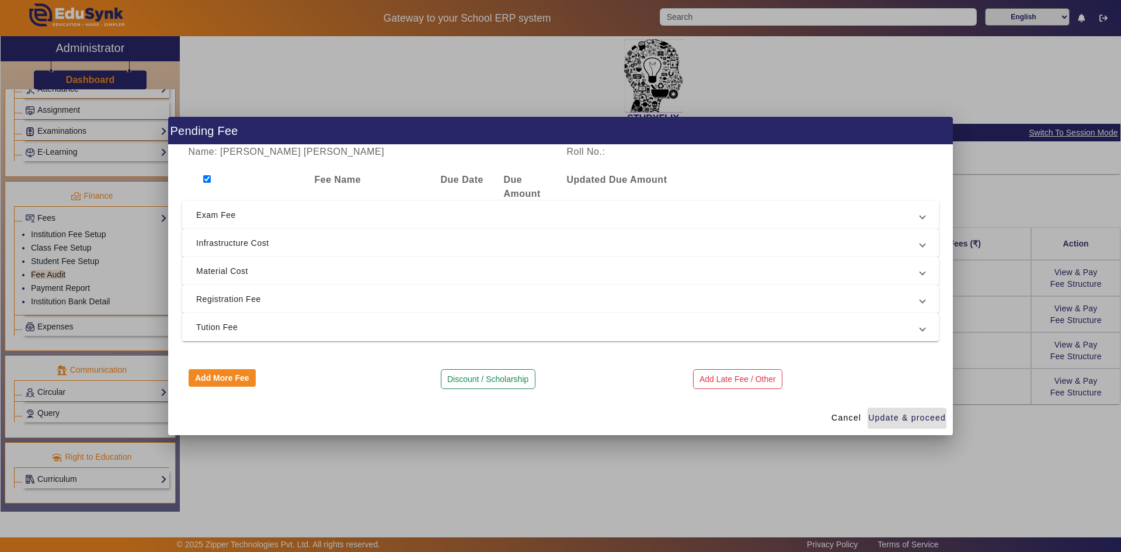
checkbox input "true"
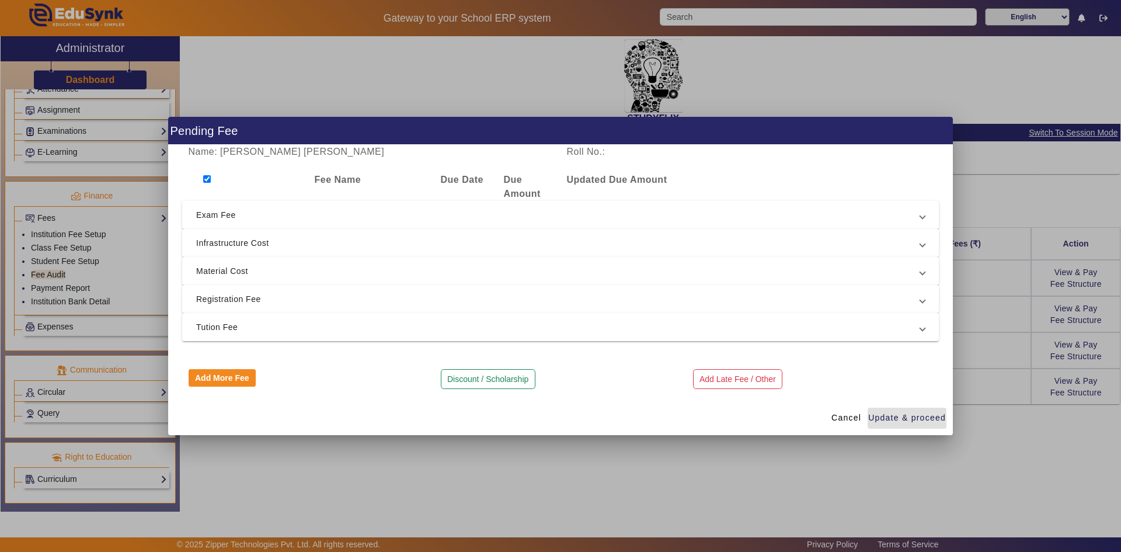
checkbox input "true"
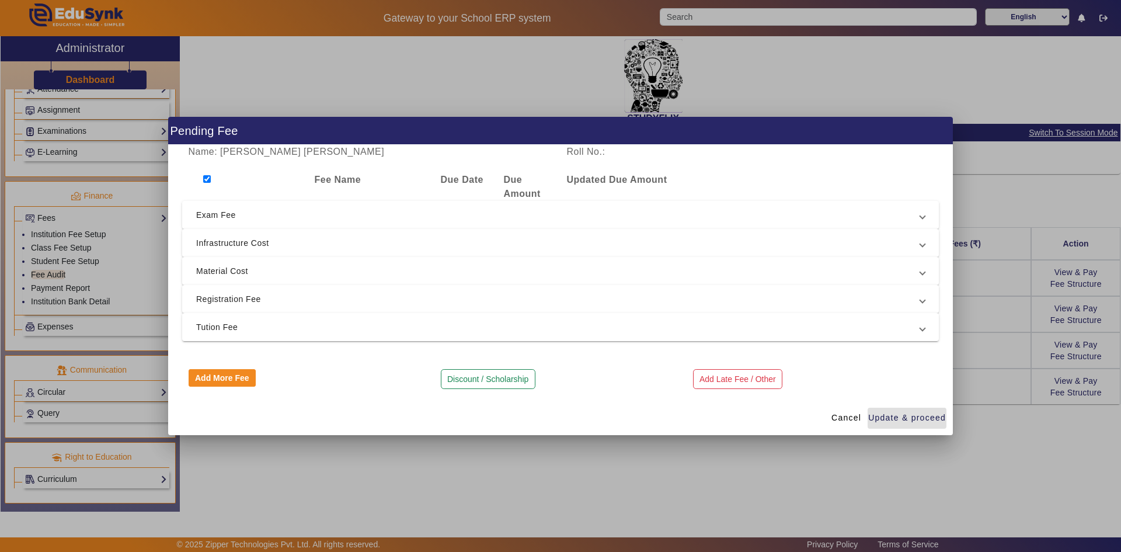
checkbox input "true"
click at [214, 214] on span "Exam Fee" at bounding box center [558, 215] width 724 height 14
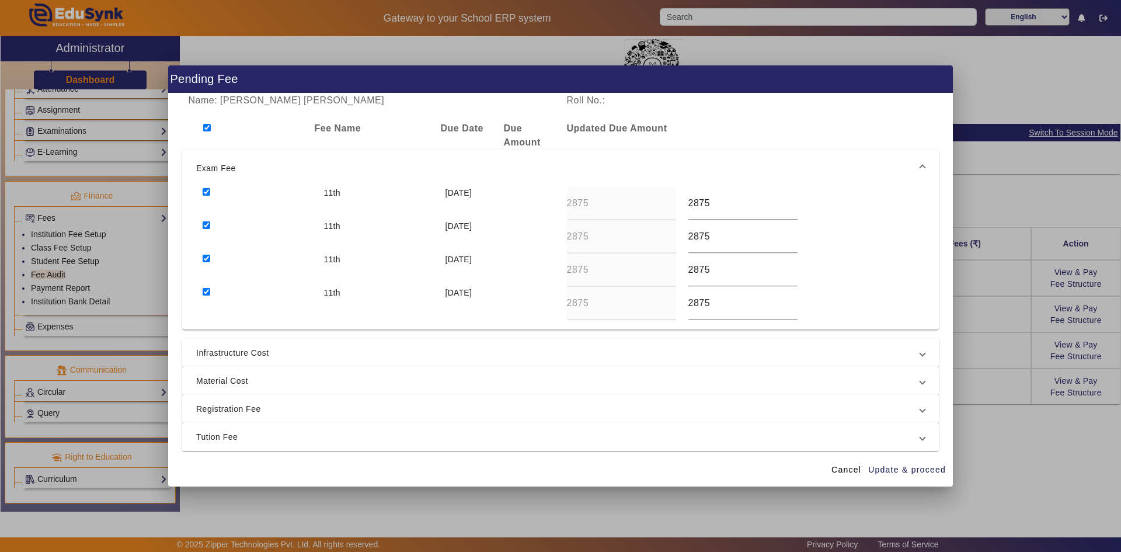
click at [207, 191] on input "checkbox" at bounding box center [207, 192] width 8 height 8
checkbox input "false"
click at [207, 228] on input "checkbox" at bounding box center [207, 225] width 8 height 8
checkbox input "false"
click at [207, 259] on input "checkbox" at bounding box center [207, 259] width 8 height 8
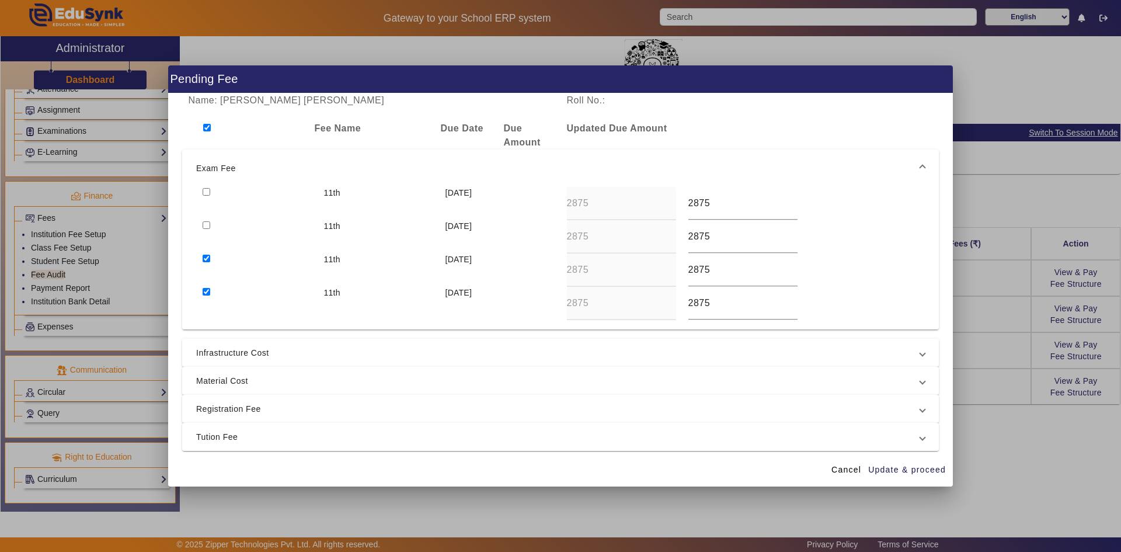
checkbox input "false"
click at [204, 292] on input "checkbox" at bounding box center [207, 292] width 8 height 8
checkbox input "false"
click at [226, 360] on mat-expansion-panel-header "Infrastructure Cost" at bounding box center [560, 353] width 757 height 28
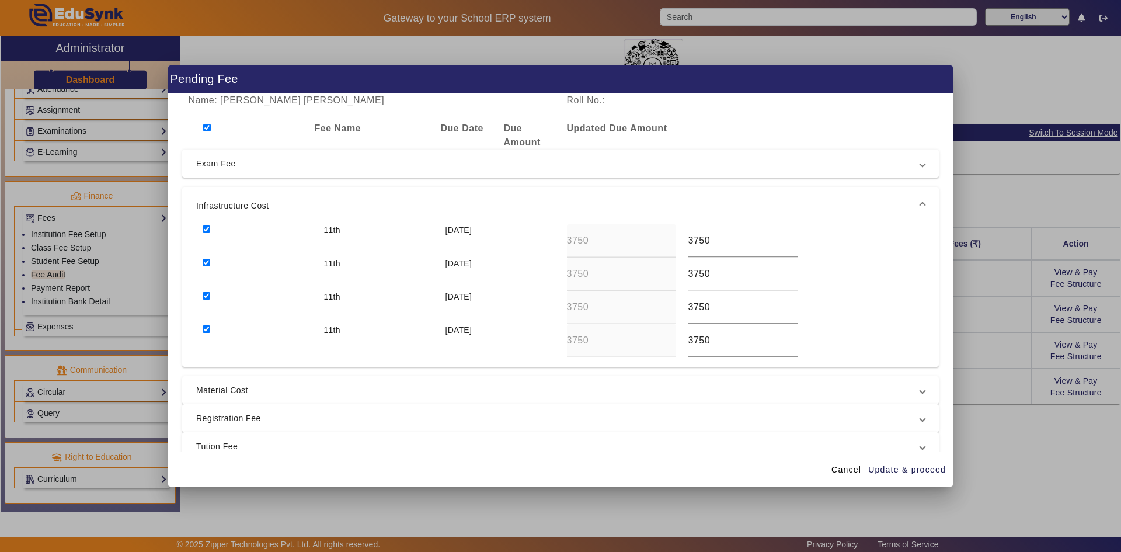
click at [204, 326] on input "checkbox" at bounding box center [207, 329] width 8 height 8
checkbox input "false"
click at [205, 296] on input "checkbox" at bounding box center [207, 296] width 8 height 8
checkbox input "false"
click at [207, 266] on div at bounding box center [256, 273] width 121 height 33
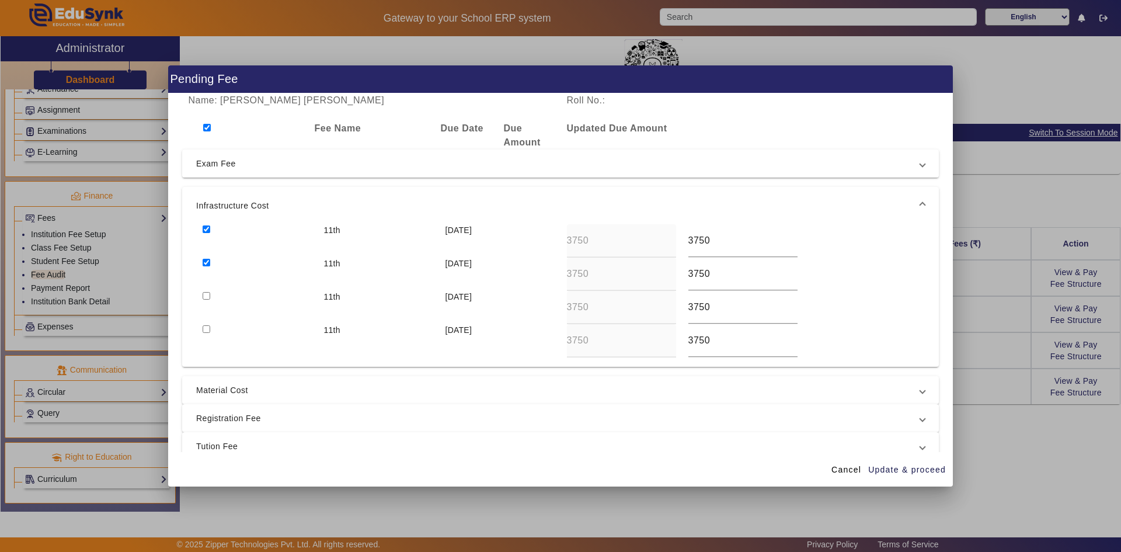
click at [207, 230] on input "checkbox" at bounding box center [207, 229] width 8 height 8
checkbox input "false"
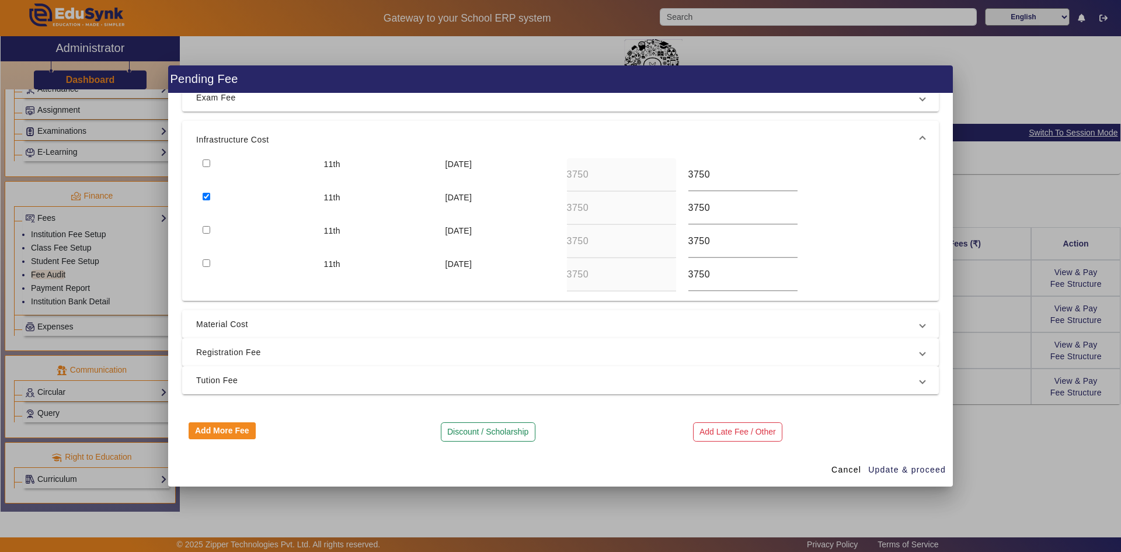
scroll to position [67, 0]
click at [207, 193] on input "checkbox" at bounding box center [207, 195] width 8 height 8
checkbox input "false"
click at [235, 316] on span "Material Cost" at bounding box center [558, 323] width 724 height 14
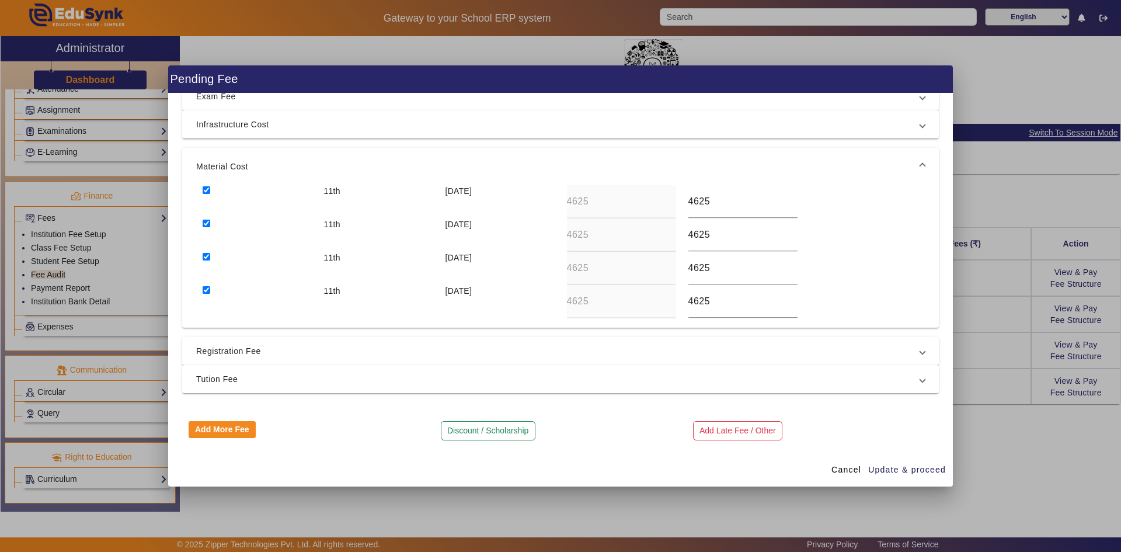
click at [206, 290] on input "checkbox" at bounding box center [207, 290] width 8 height 8
checkbox input "false"
click at [204, 255] on input "checkbox" at bounding box center [207, 257] width 8 height 8
checkbox input "false"
click at [200, 225] on div at bounding box center [256, 234] width 121 height 33
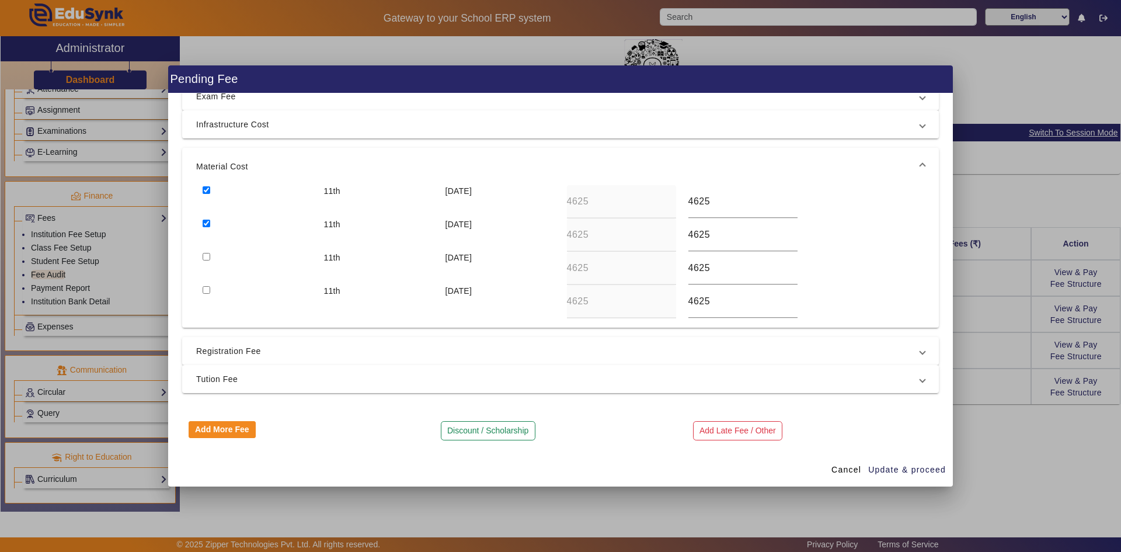
click at [204, 191] on input "checkbox" at bounding box center [207, 190] width 8 height 8
checkbox input "false"
click at [204, 225] on input "checkbox" at bounding box center [207, 224] width 8 height 8
checkbox input "false"
click at [215, 352] on span "Registration Fee" at bounding box center [558, 351] width 724 height 14
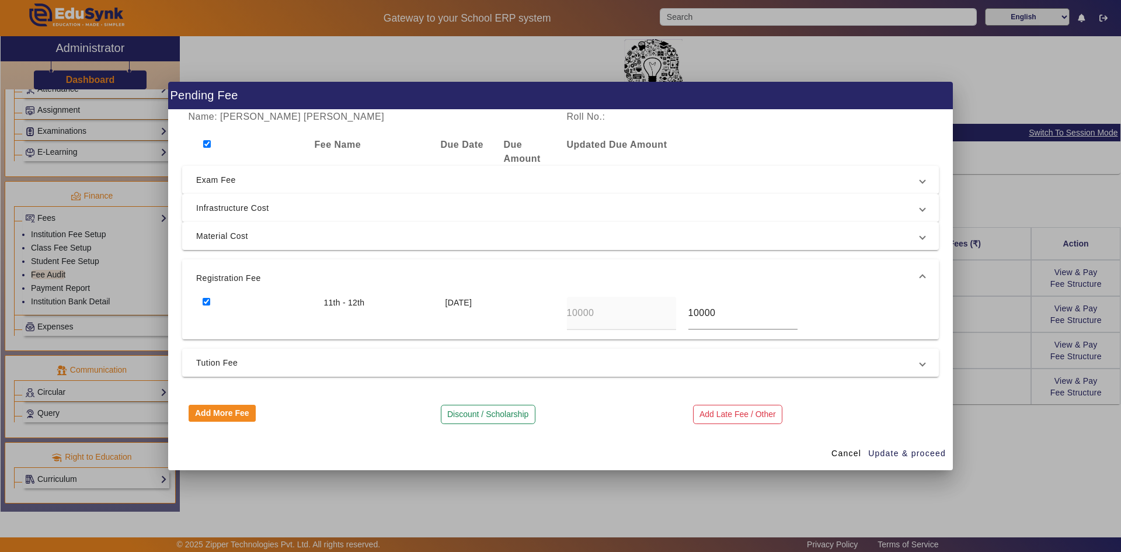
scroll to position [0, 0]
click at [208, 301] on input "checkbox" at bounding box center [207, 302] width 8 height 8
checkbox input "false"
click at [208, 358] on span "Tution Fee" at bounding box center [558, 363] width 724 height 14
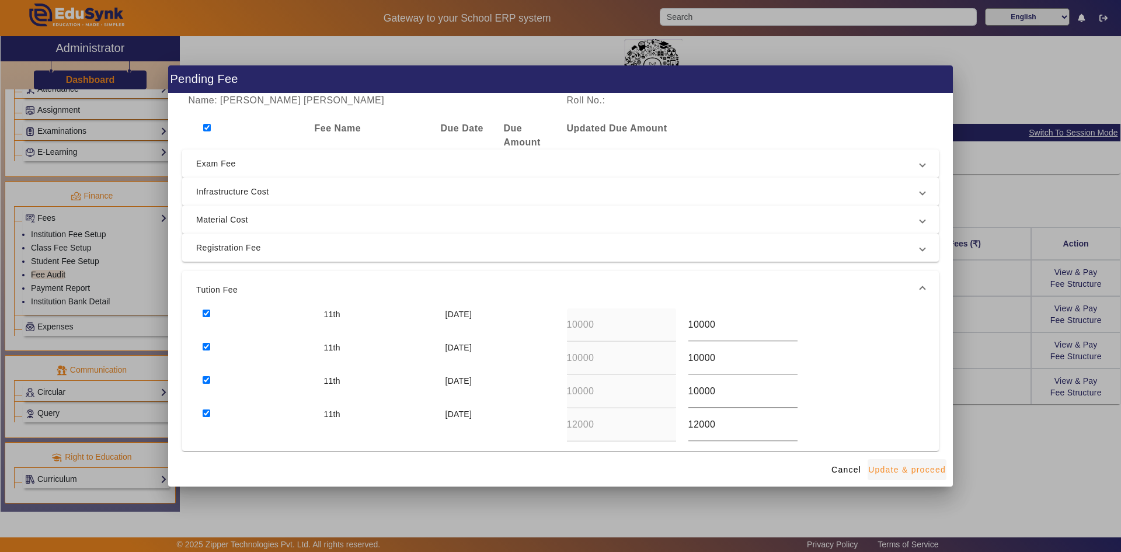
click at [891, 466] on span "Update & proceed" at bounding box center [907, 470] width 78 height 12
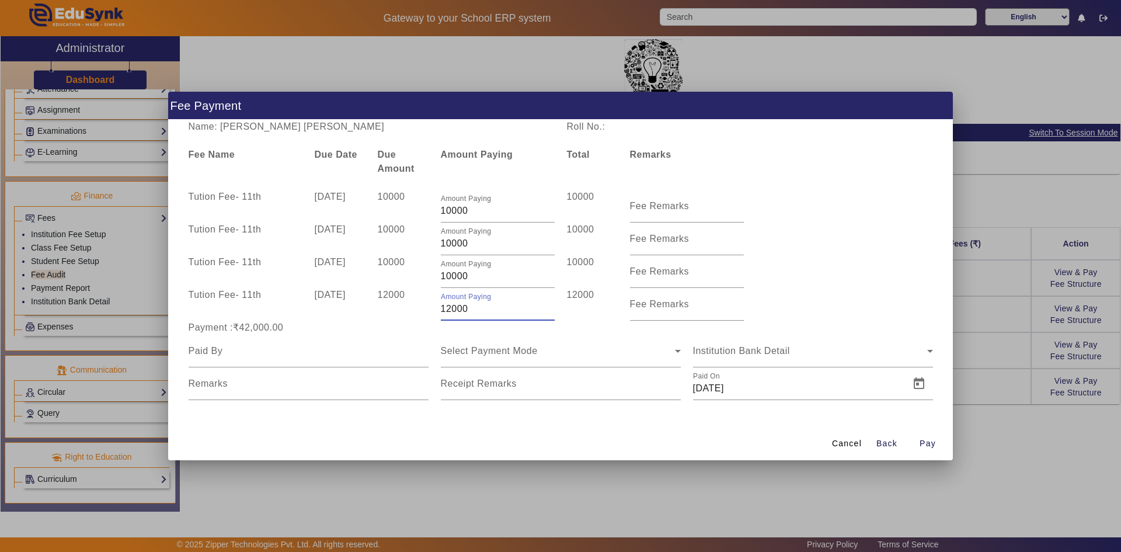
drag, startPoint x: 476, startPoint y: 313, endPoint x: 440, endPoint y: 313, distance: 36.2
click at [441, 313] on input "12000" at bounding box center [498, 309] width 114 height 14
type input "1750"
click at [315, 355] on input at bounding box center [309, 351] width 240 height 14
type input "Parag Naik"
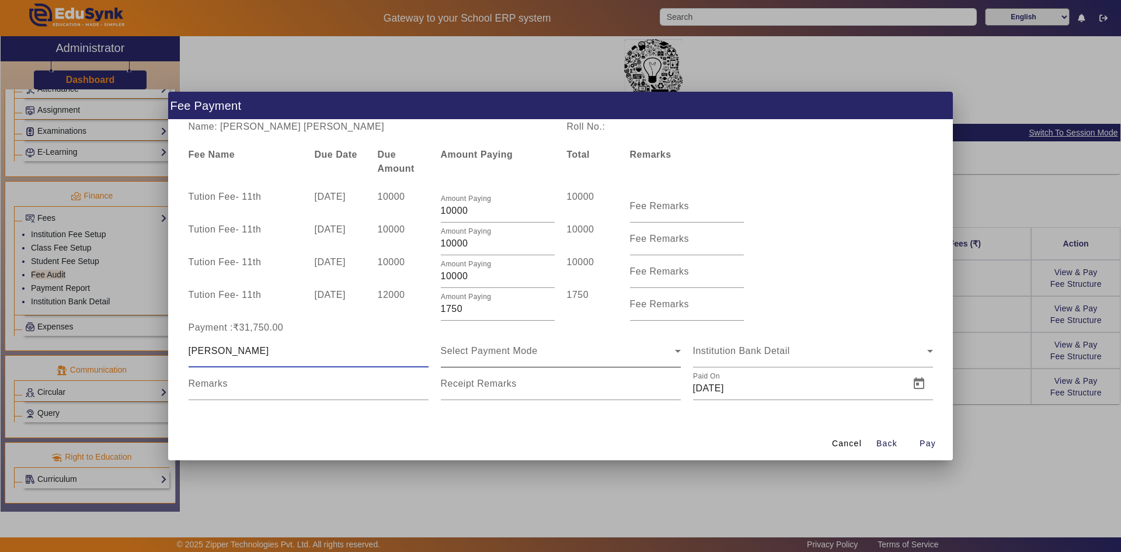
click at [503, 355] on span "Select Payment Mode" at bounding box center [489, 351] width 97 height 10
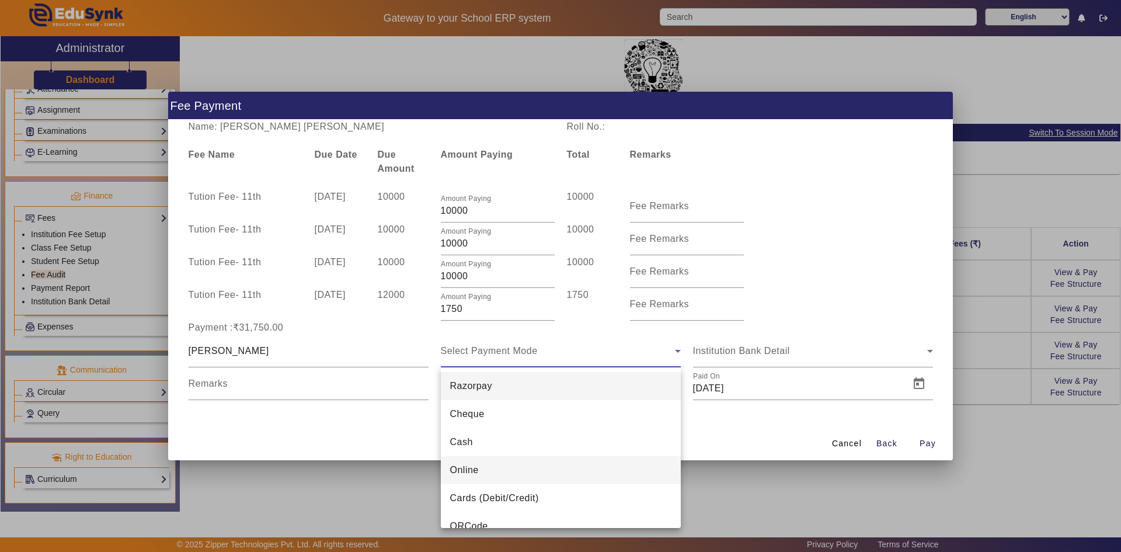
click at [475, 469] on span "Online" at bounding box center [464, 470] width 29 height 14
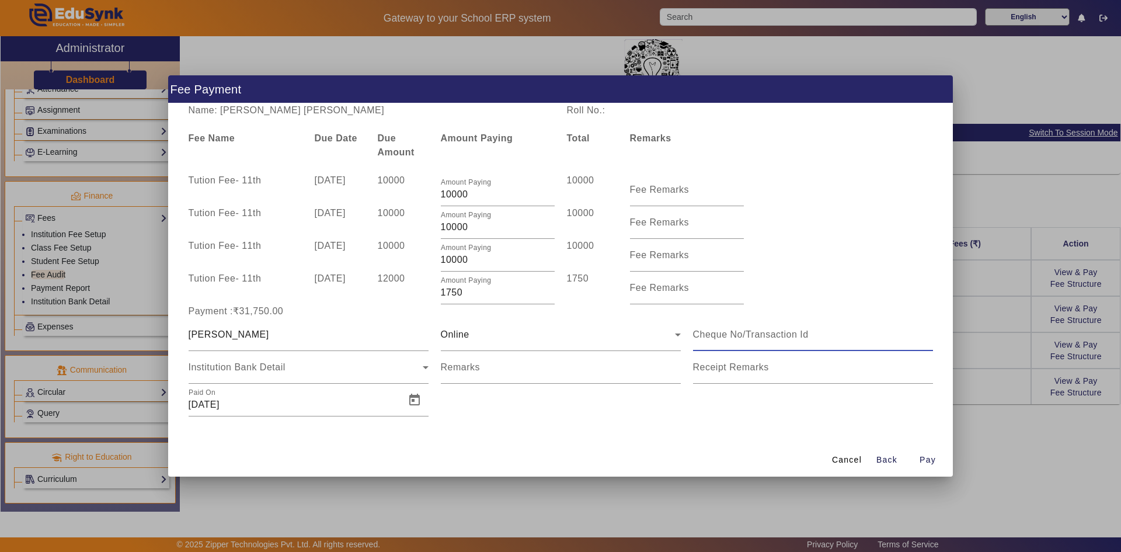
click at [727, 337] on input at bounding box center [813, 335] width 240 height 14
type input "509472202256"
click at [291, 399] on input "[DATE]" at bounding box center [294, 405] width 210 height 14
click at [406, 399] on span "Open calendar" at bounding box center [414, 400] width 28 height 28
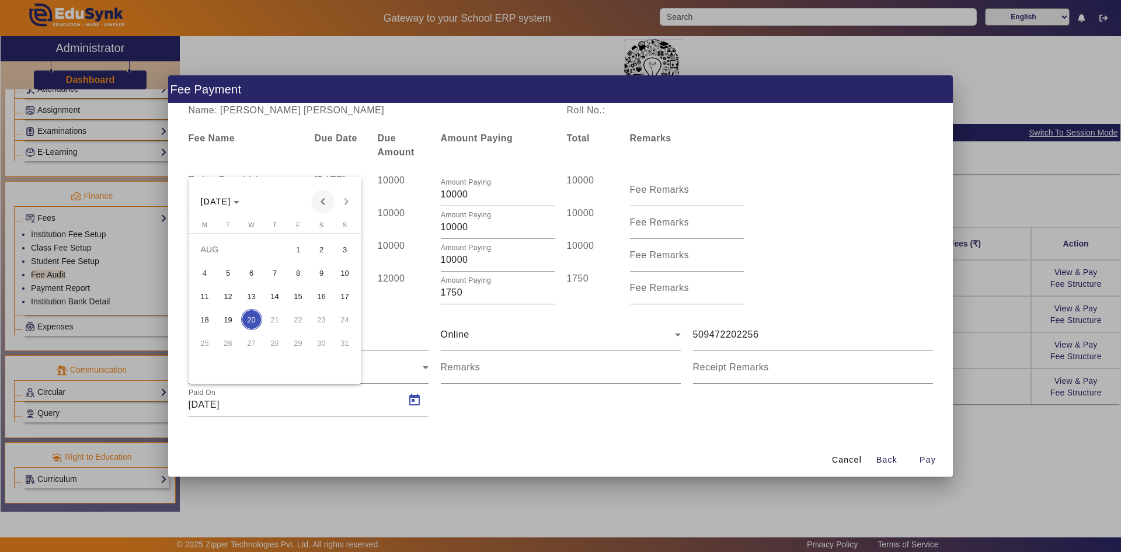
click at [322, 200] on span "Previous month" at bounding box center [322, 201] width 23 height 23
click at [323, 201] on span "Previous month" at bounding box center [322, 201] width 23 height 23
click at [274, 273] on span "3" at bounding box center [274, 272] width 21 height 21
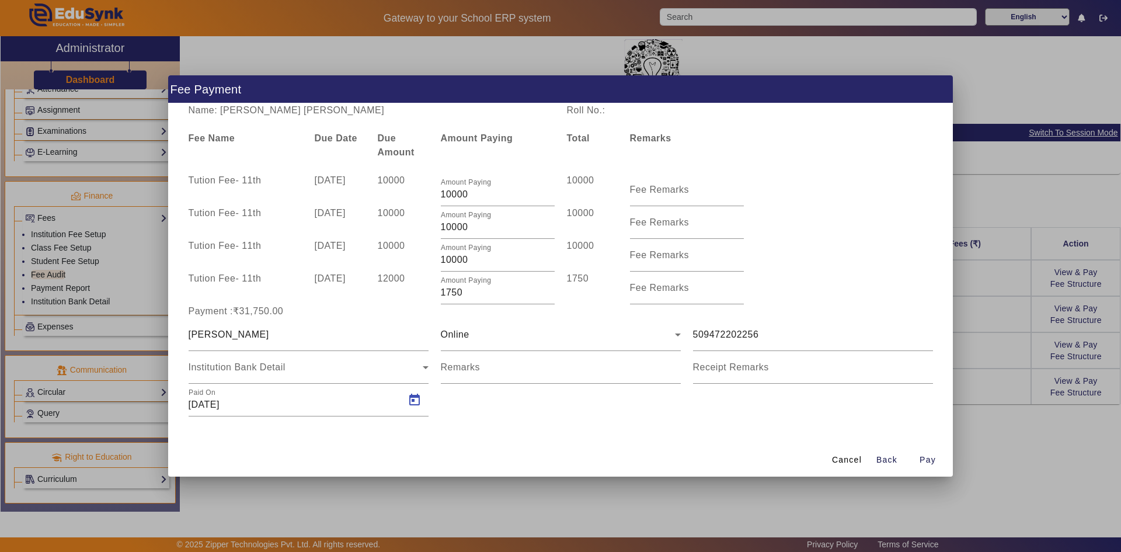
type input "03/04/2025"
click at [232, 372] on div "Institution Bank Detail" at bounding box center [306, 367] width 234 height 14
click at [248, 363] on span "Institution Bank Detail" at bounding box center [237, 367] width 97 height 10
click at [355, 361] on div "Institution Bank Detail" at bounding box center [306, 367] width 234 height 14
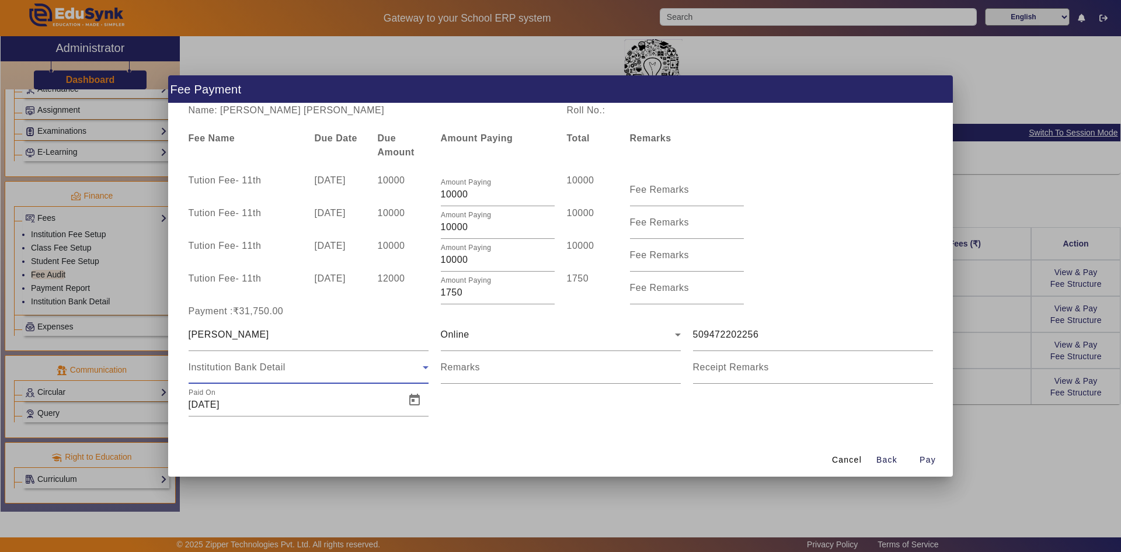
click at [424, 363] on icon at bounding box center [426, 367] width 14 height 14
click at [488, 334] on div "Online" at bounding box center [558, 335] width 234 height 14
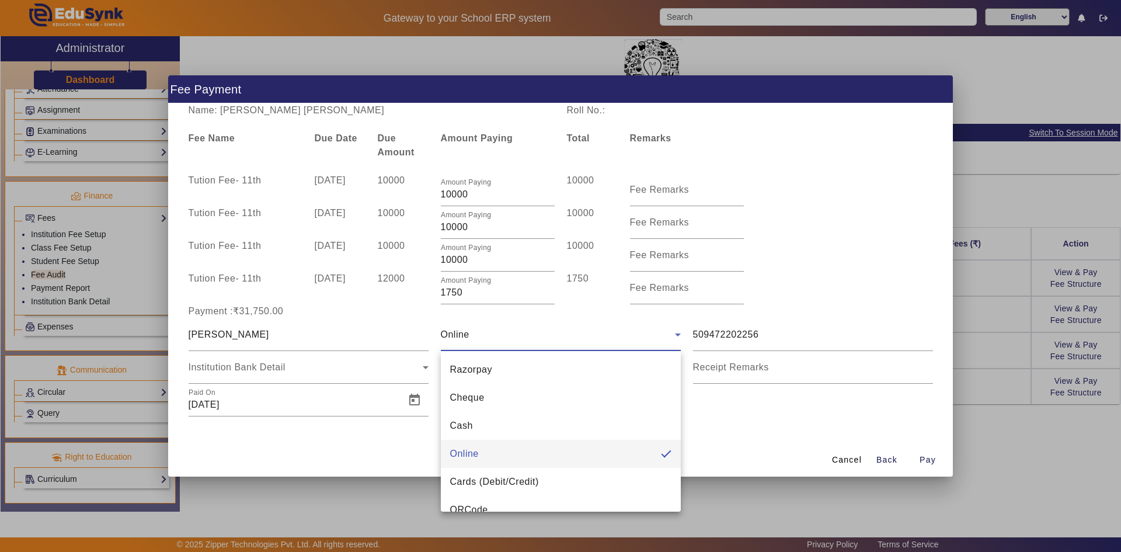
click at [488, 334] on div at bounding box center [560, 276] width 1121 height 552
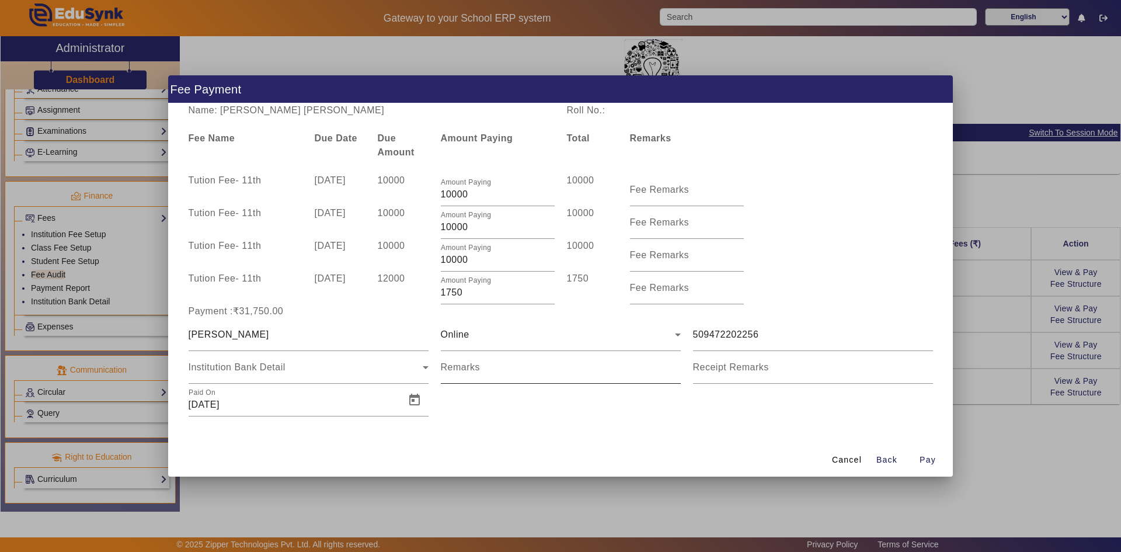
click at [472, 364] on mat-label "Remarks" at bounding box center [461, 367] width 40 height 10
click at [472, 365] on input "Remarks" at bounding box center [561, 372] width 240 height 14
click at [715, 364] on mat-label "Receipt Remarks" at bounding box center [731, 367] width 76 height 10
click at [715, 365] on input "Receipt Remarks" at bounding box center [813, 372] width 240 height 14
click at [552, 377] on input "Remarks" at bounding box center [561, 372] width 240 height 14
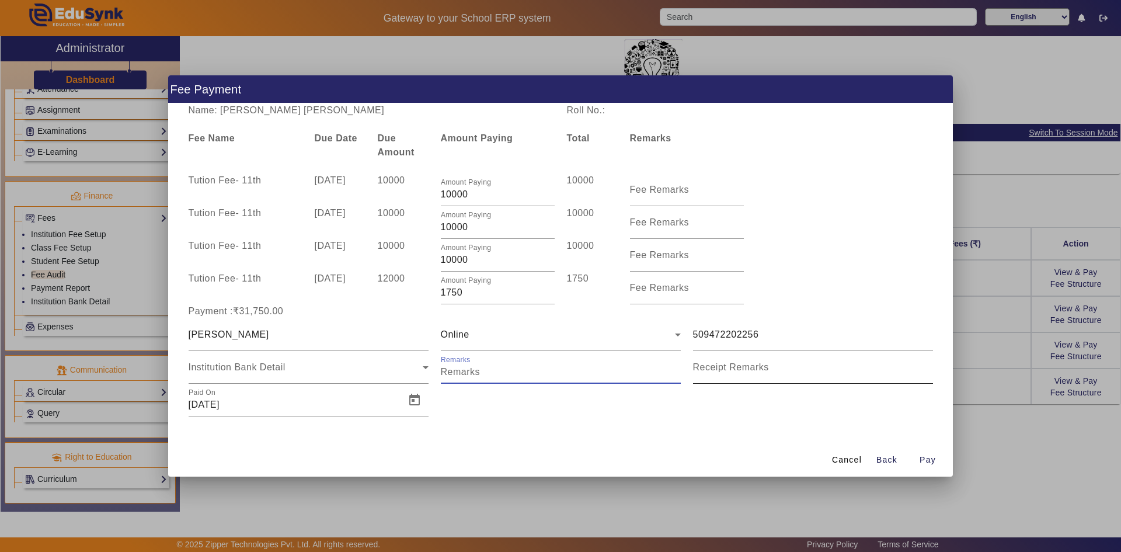
click at [716, 372] on input "Receipt Remarks" at bounding box center [813, 372] width 240 height 14
click at [395, 375] on div "Institution Bank Detail" at bounding box center [309, 367] width 240 height 33
click at [426, 368] on icon at bounding box center [426, 367] width 6 height 3
click at [360, 373] on div "Institution Bank Detail" at bounding box center [306, 367] width 234 height 14
click at [277, 370] on span "Institution Bank Detail" at bounding box center [237, 367] width 97 height 10
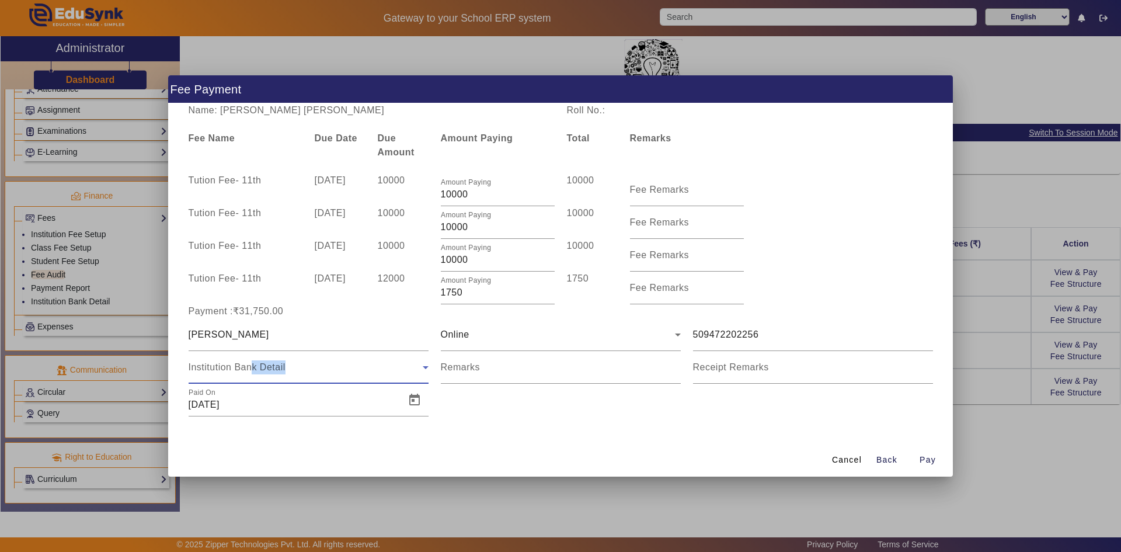
click at [250, 375] on div "Institution Bank Detail" at bounding box center [309, 367] width 240 height 33
click at [368, 367] on div "Institution Bank Detail" at bounding box center [306, 367] width 234 height 14
click at [469, 368] on mat-label "Remarks" at bounding box center [461, 367] width 40 height 10
click at [469, 368] on input "Remarks" at bounding box center [561, 372] width 240 height 14
click at [708, 364] on mat-label "Receipt Remarks" at bounding box center [731, 367] width 76 height 10
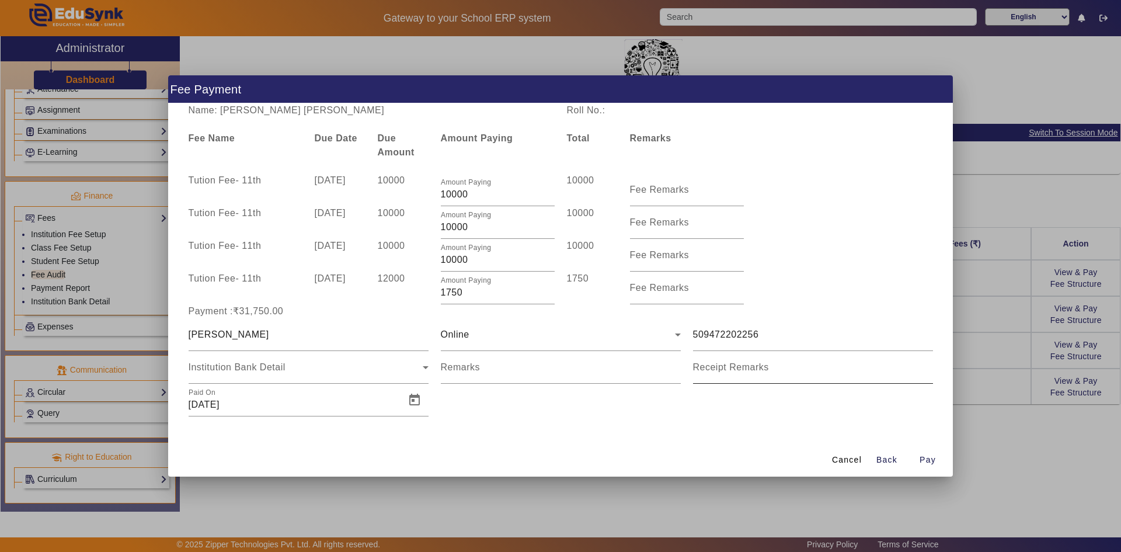
click at [708, 365] on input "Receipt Remarks" at bounding box center [813, 372] width 240 height 14
click at [929, 464] on span "Pay" at bounding box center [927, 460] width 16 height 12
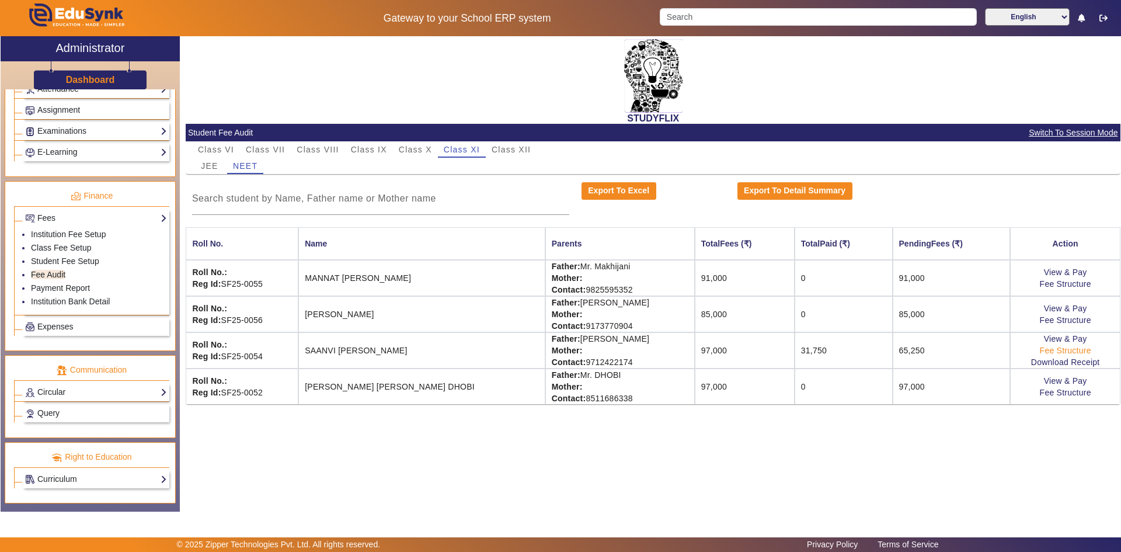
click at [1065, 346] on link "Fee Structure" at bounding box center [1065, 350] width 51 height 9
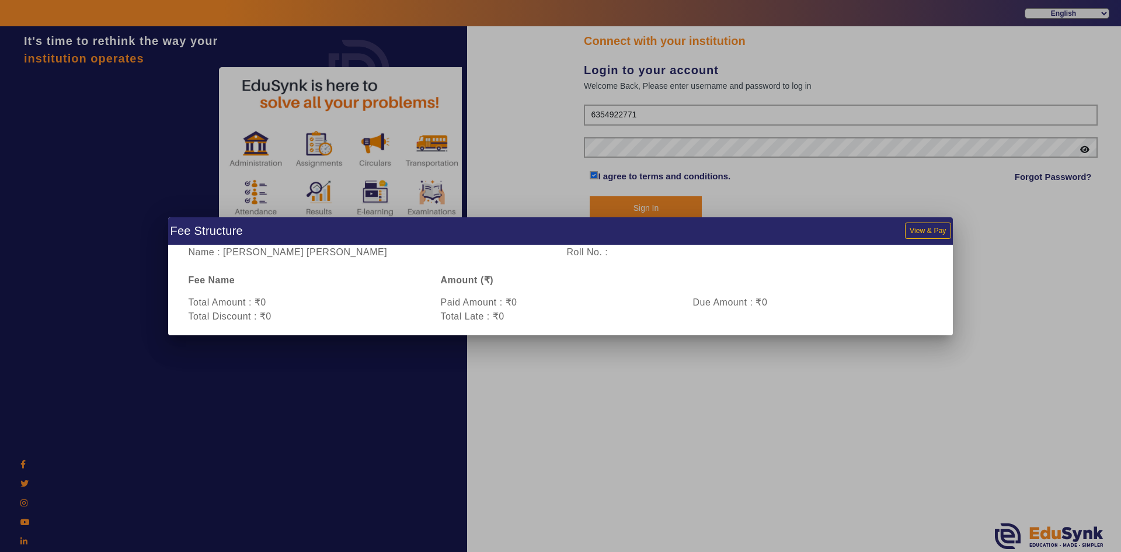
click at [973, 245] on div at bounding box center [560, 276] width 1121 height 552
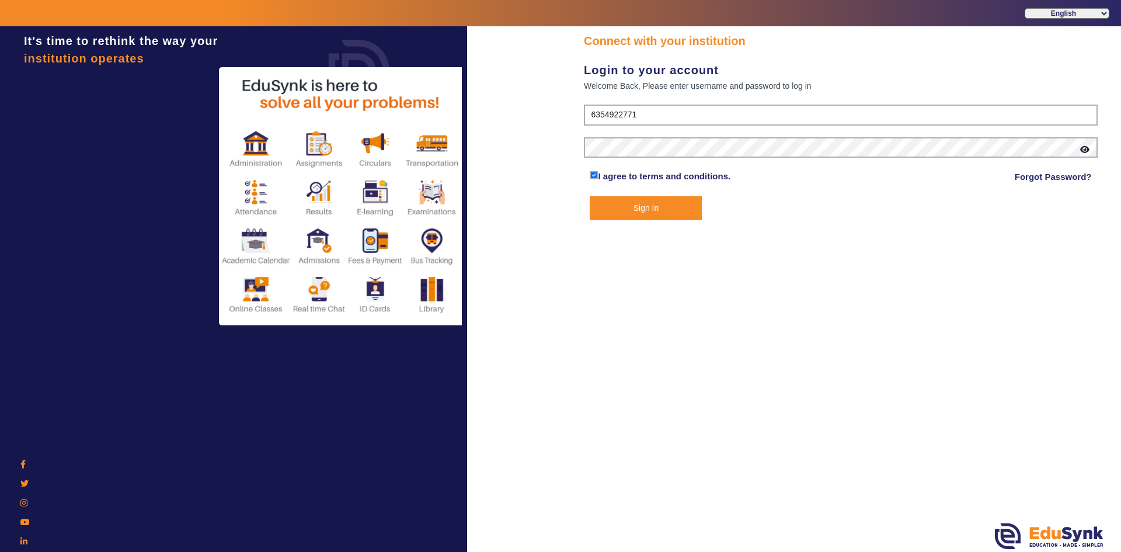
click at [663, 207] on button "Sign In" at bounding box center [646, 208] width 112 height 24
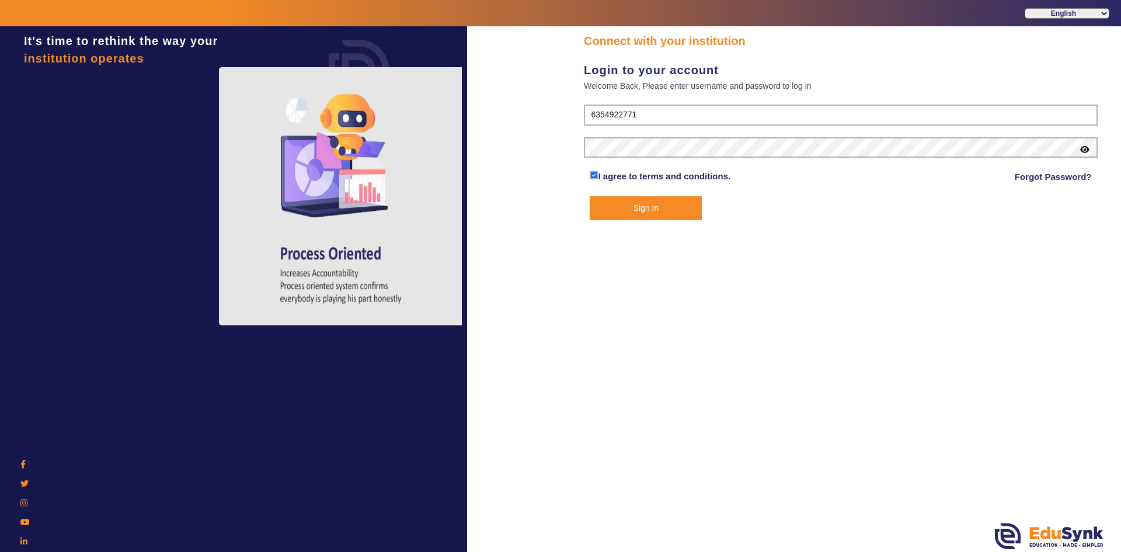
click at [663, 212] on button "Sign In" at bounding box center [646, 208] width 112 height 24
click at [681, 213] on button "Sign In" at bounding box center [646, 208] width 112 height 24
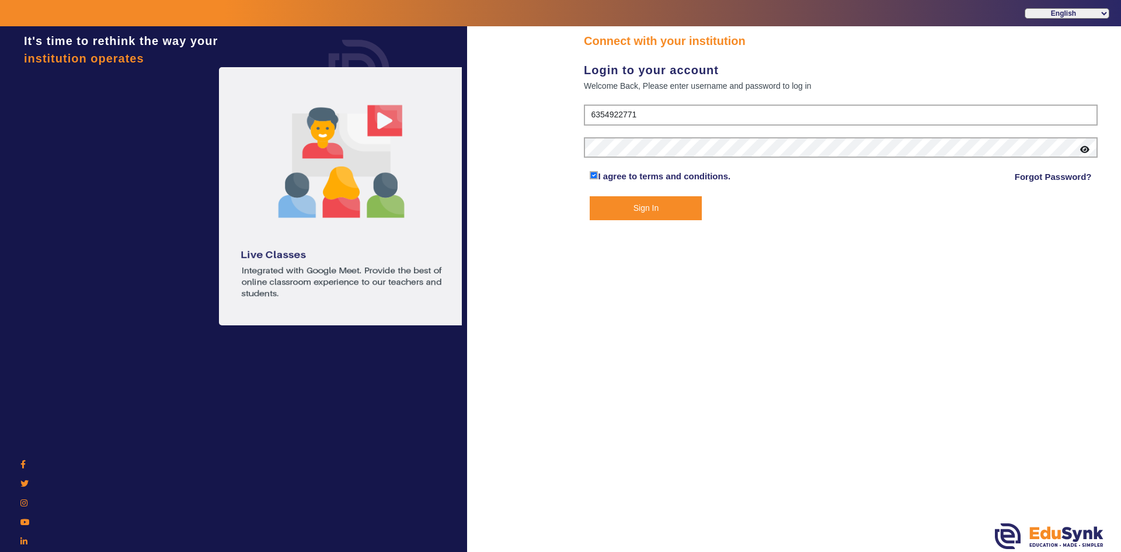
click at [660, 213] on button "Sign In" at bounding box center [646, 208] width 112 height 24
click at [657, 204] on button "Sign In" at bounding box center [646, 208] width 112 height 24
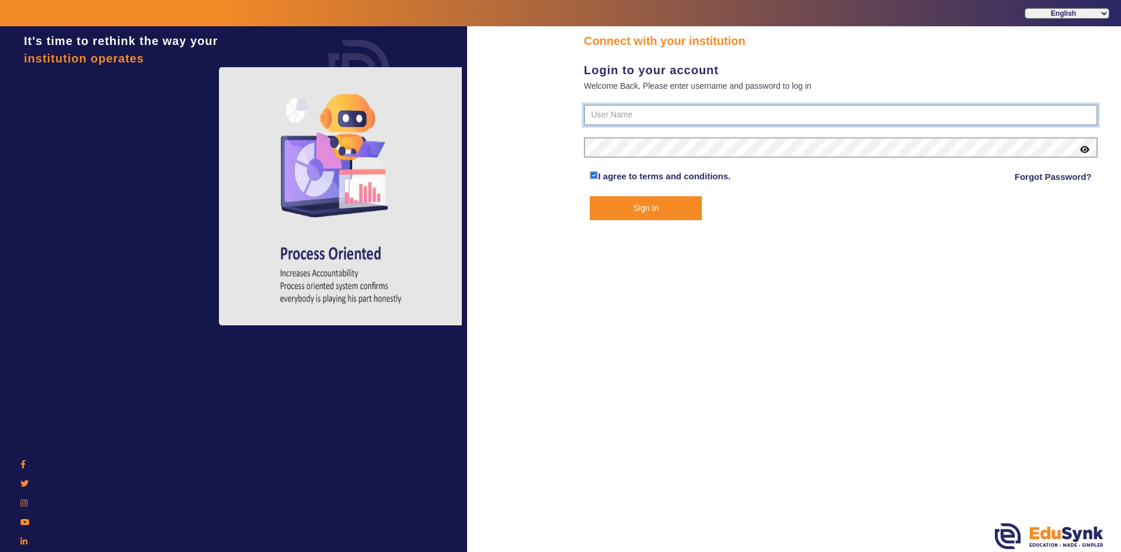
type input "6354922771"
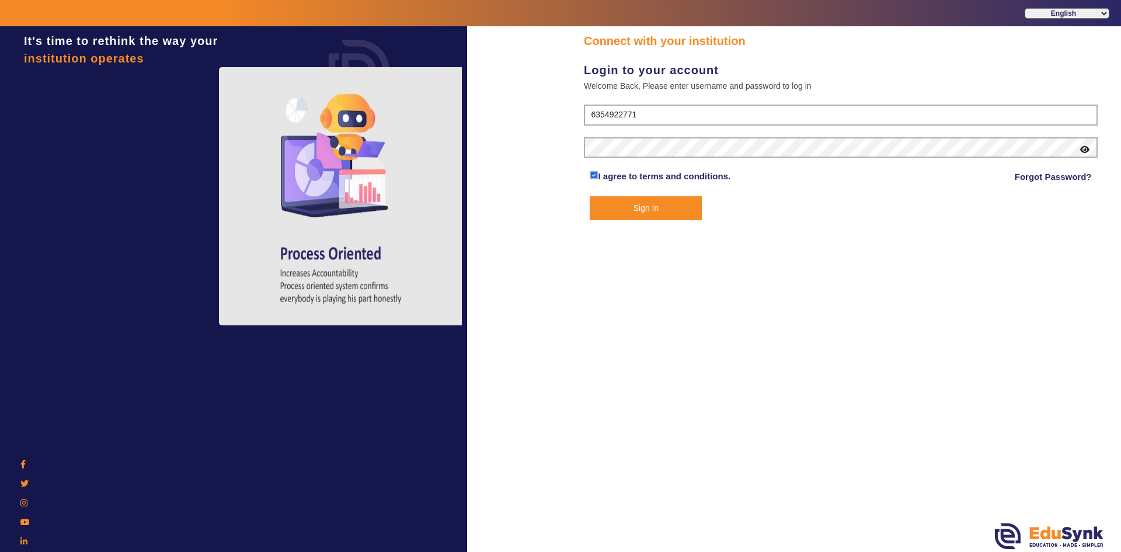
click at [657, 206] on button "Sign In" at bounding box center [646, 208] width 112 height 24
click at [661, 209] on button "Sign In" at bounding box center [646, 208] width 112 height 24
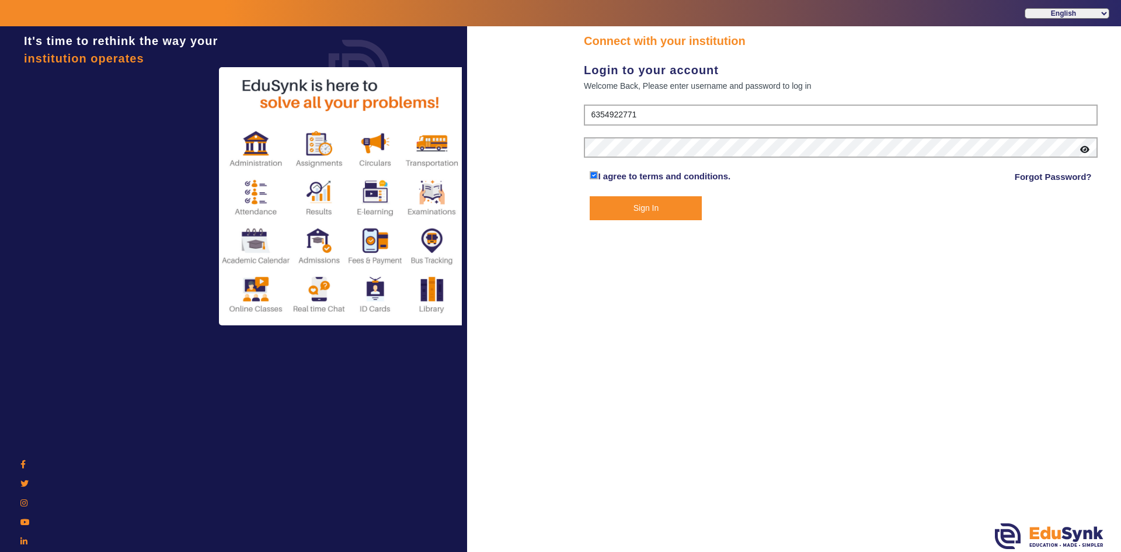
click at [661, 209] on button "Sign In" at bounding box center [646, 208] width 112 height 24
click at [666, 220] on button "Sign In" at bounding box center [646, 208] width 112 height 24
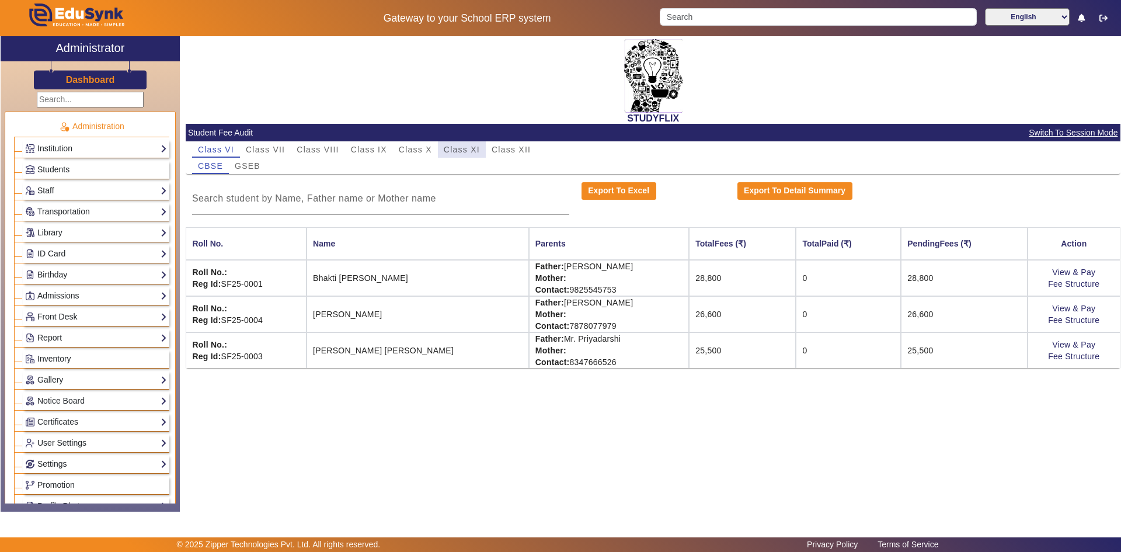
click at [454, 149] on span "Class XI" at bounding box center [462, 149] width 36 height 8
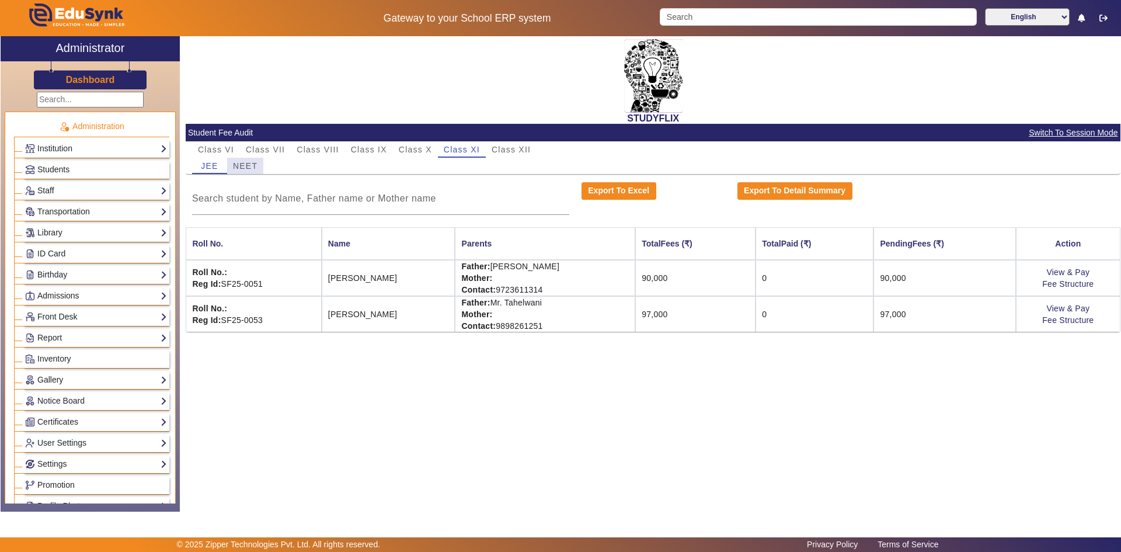
click at [247, 161] on span "NEET" at bounding box center [245, 166] width 25 height 16
click at [216, 166] on span "JEE" at bounding box center [209, 166] width 17 height 8
click at [241, 166] on span "NEET" at bounding box center [245, 166] width 25 height 8
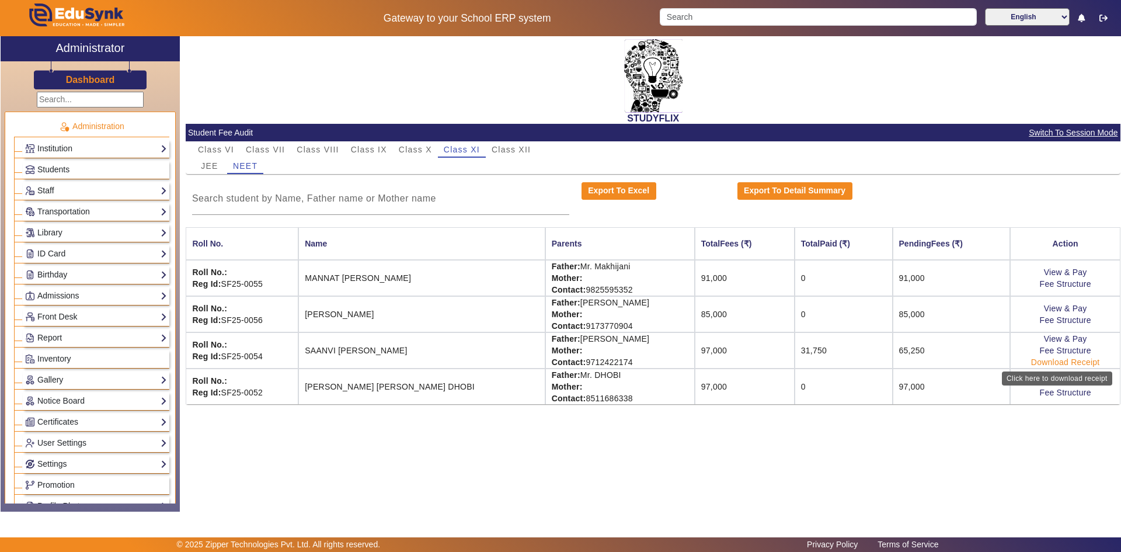
click at [1044, 358] on link "Download Receipt" at bounding box center [1065, 361] width 69 height 9
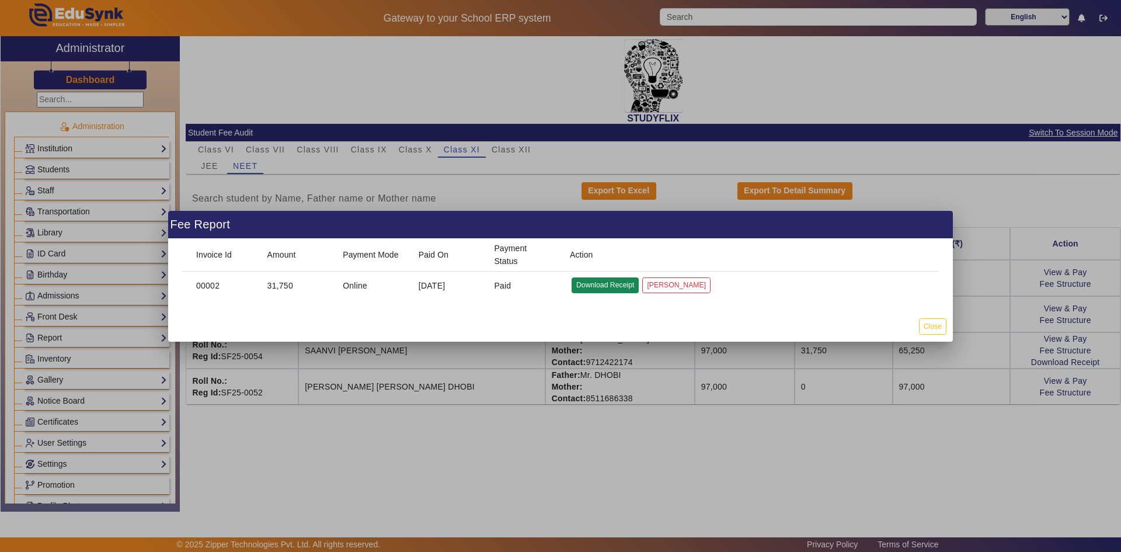
click at [626, 285] on button "Download Receipt" at bounding box center [605, 285] width 67 height 16
click at [373, 193] on div at bounding box center [560, 276] width 1121 height 552
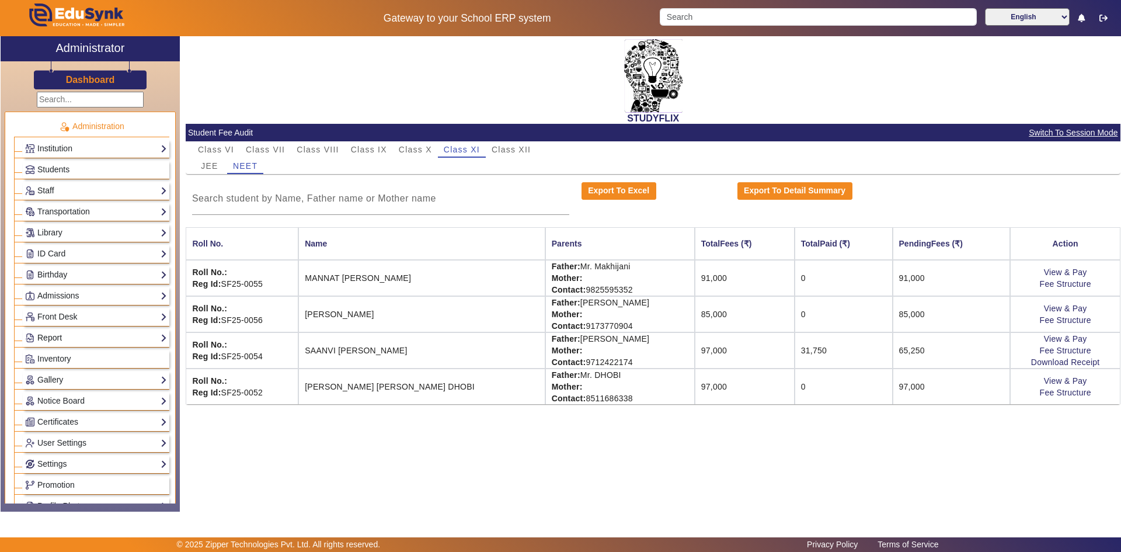
click at [53, 339] on link "Report" at bounding box center [96, 337] width 142 height 13
click at [53, 370] on link "App Invites" at bounding box center [51, 367] width 40 height 9
select select
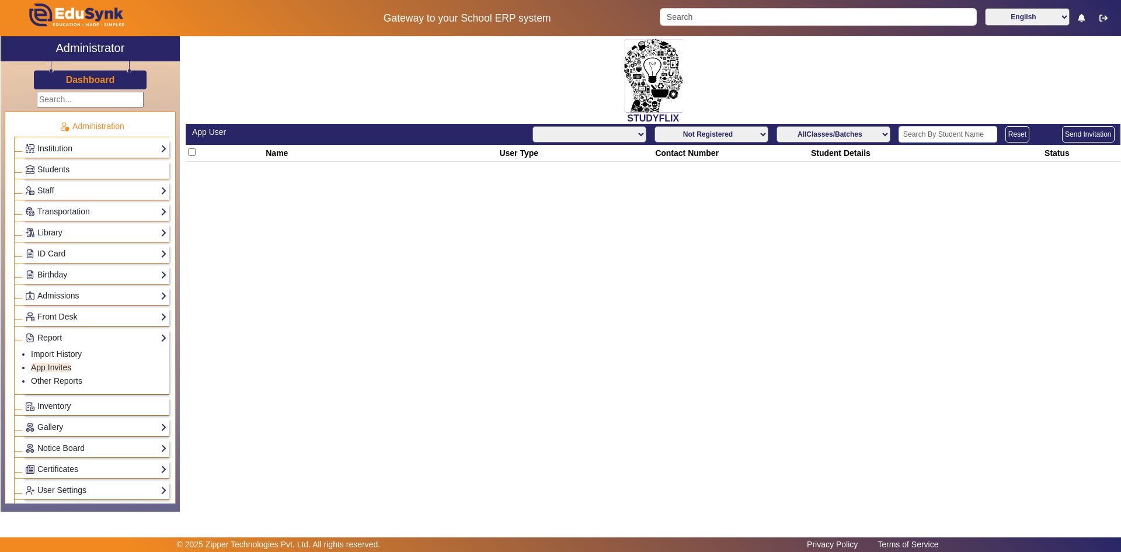
click at [764, 134] on select "Not Registered Registered" at bounding box center [711, 134] width 114 height 16
select select "registered"
click at [656, 126] on select "Not Registered Registered" at bounding box center [711, 134] width 114 height 16
select select "All"
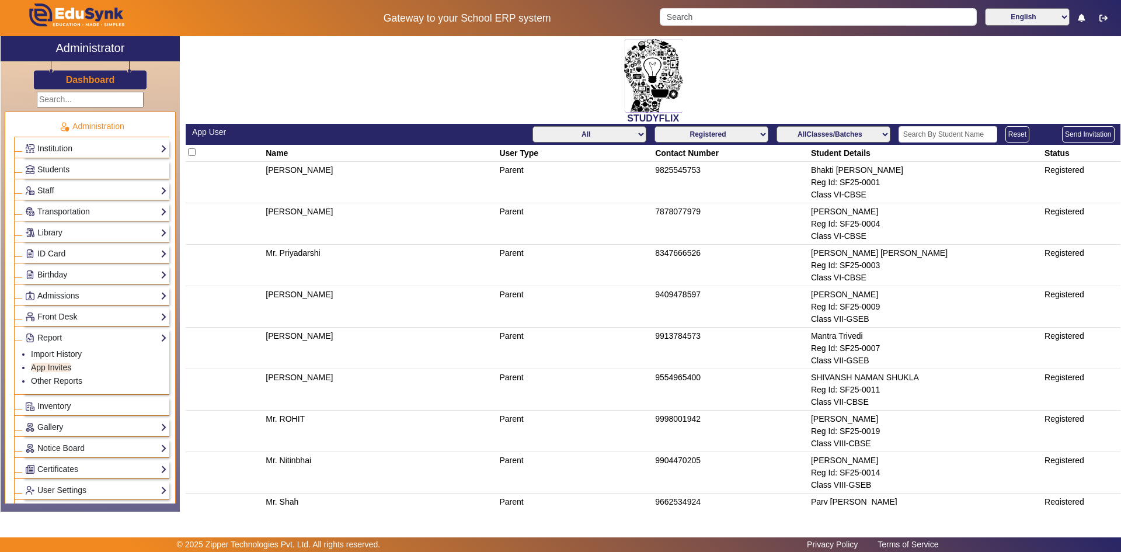
click at [760, 136] on select "Not Registered Registered" at bounding box center [711, 134] width 114 height 16
select select "not_registered"
click at [654, 126] on select "Not Registered Registered" at bounding box center [711, 134] width 114 height 16
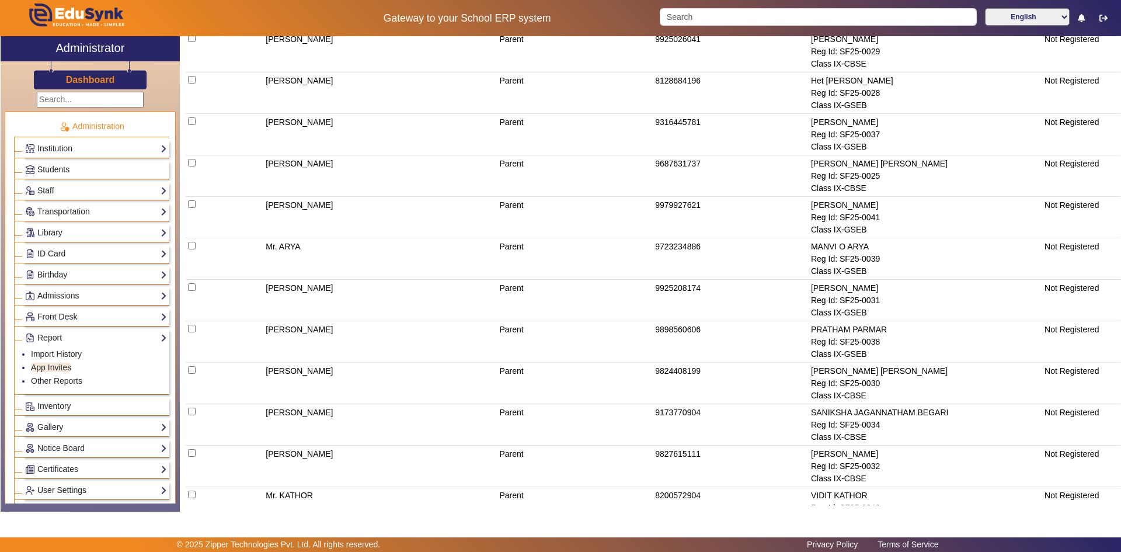
scroll to position [1283, 0]
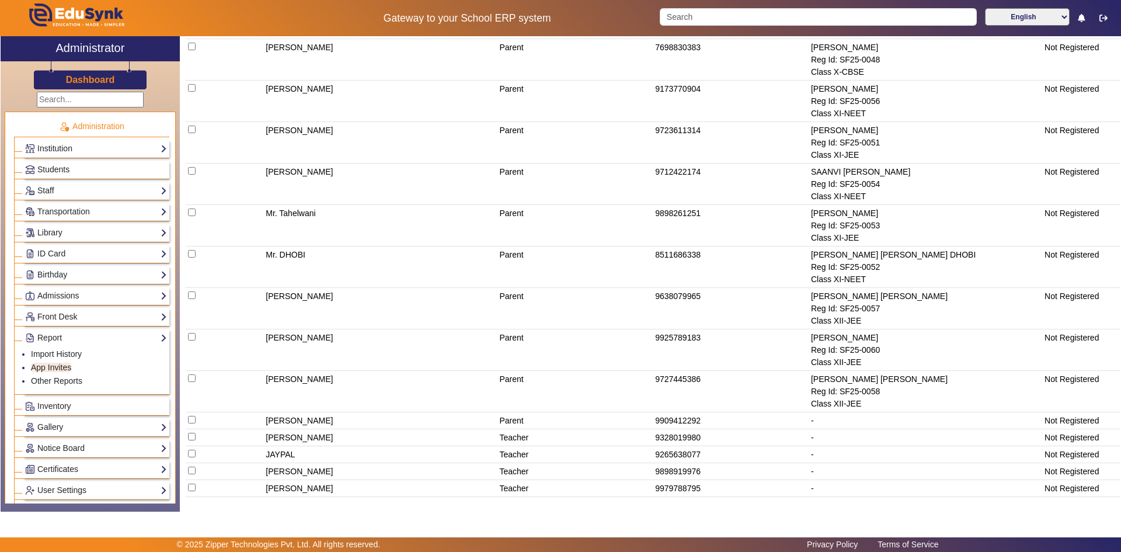
drag, startPoint x: 256, startPoint y: 170, endPoint x: 544, endPoint y: 558, distance: 482.8
click at [544, 551] on html "Gateway to your School ERP system English हिंदी (Hindi) ಕನ್ನಡ (Kannada) தமிழ் (…" at bounding box center [560, 276] width 1121 height 552
copy app-layout "[PERSON_NAME] Parent 9925208174 [PERSON_NAME] Reg Id: SF25-0002 Class VI-GSEB N…"
click at [542, 341] on td "Parent" at bounding box center [575, 349] width 156 height 41
click at [448, 336] on td "[PERSON_NAME]" at bounding box center [381, 349] width 234 height 41
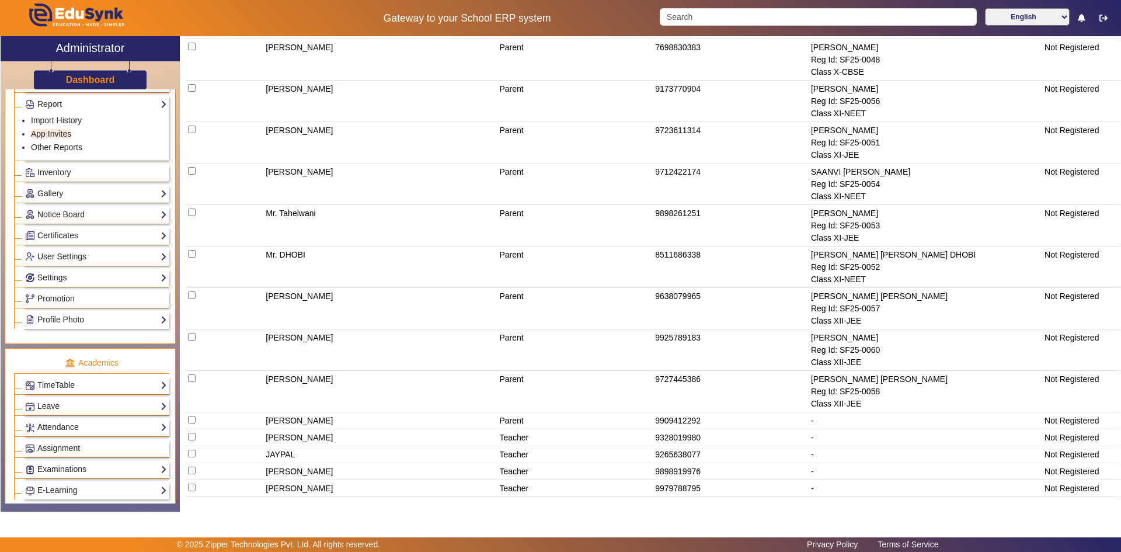
scroll to position [409, 0]
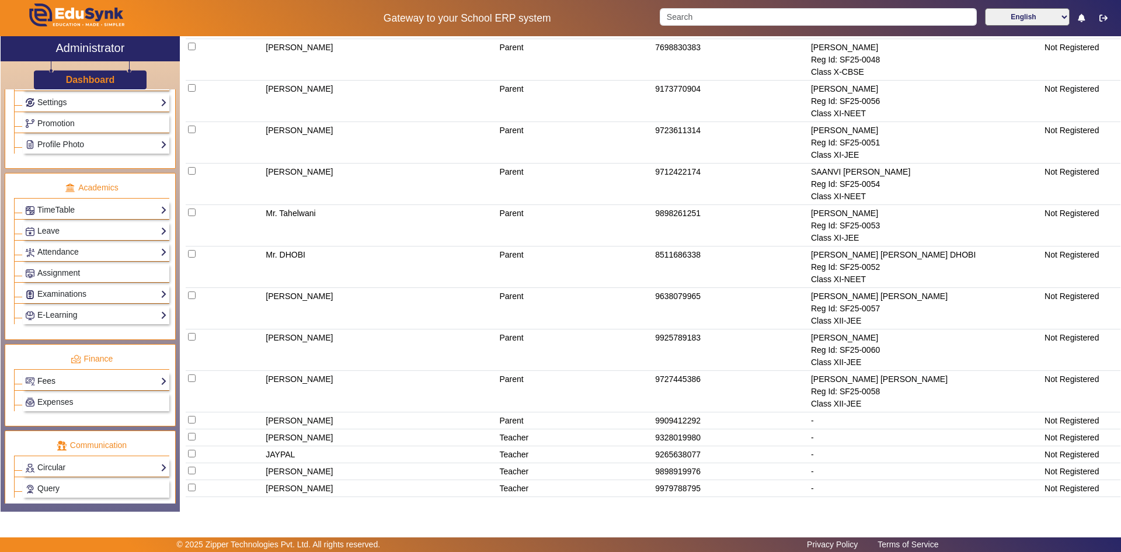
click at [55, 382] on link "Fees" at bounding box center [96, 380] width 142 height 13
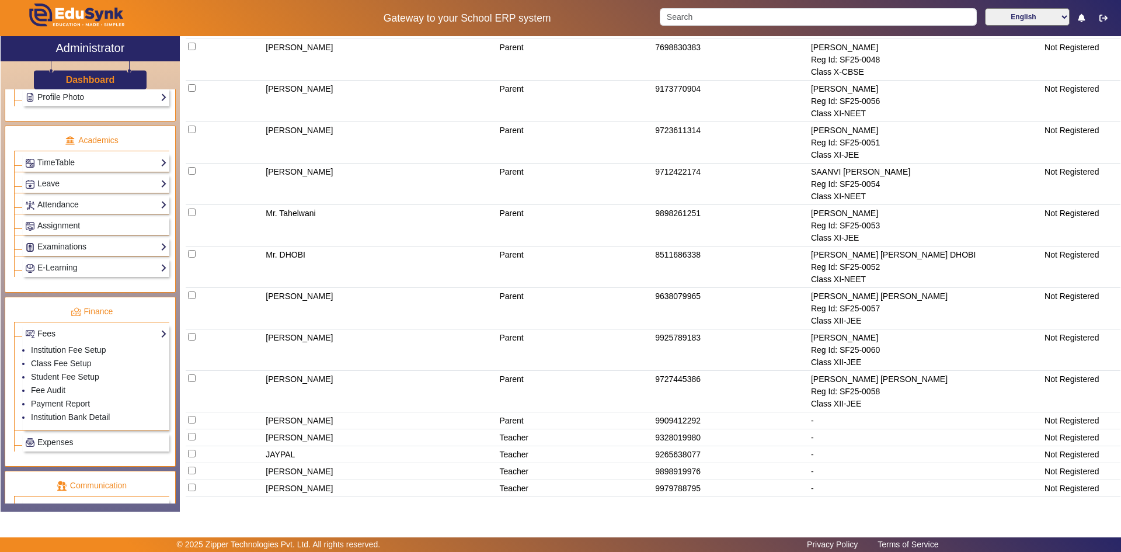
scroll to position [361, 0]
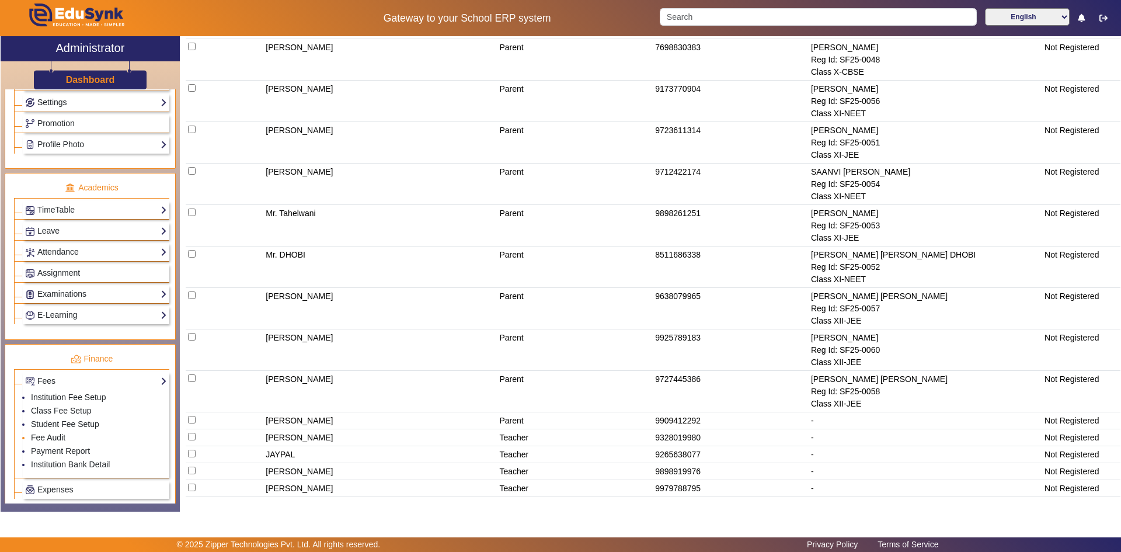
click at [50, 437] on link "Fee Audit" at bounding box center [48, 437] width 34 height 9
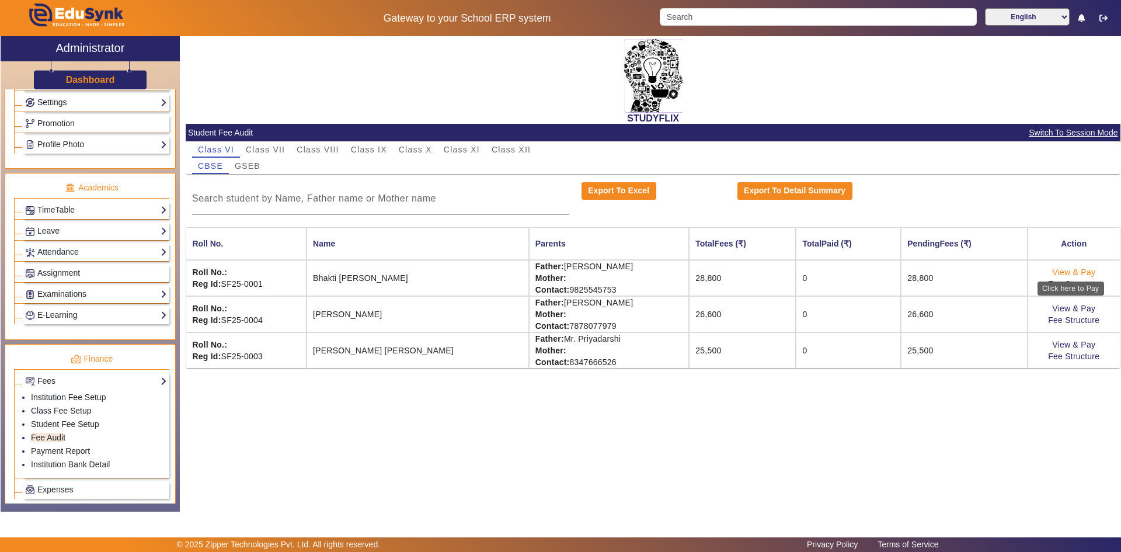
click at [1082, 270] on link "View & Pay" at bounding box center [1073, 271] width 43 height 9
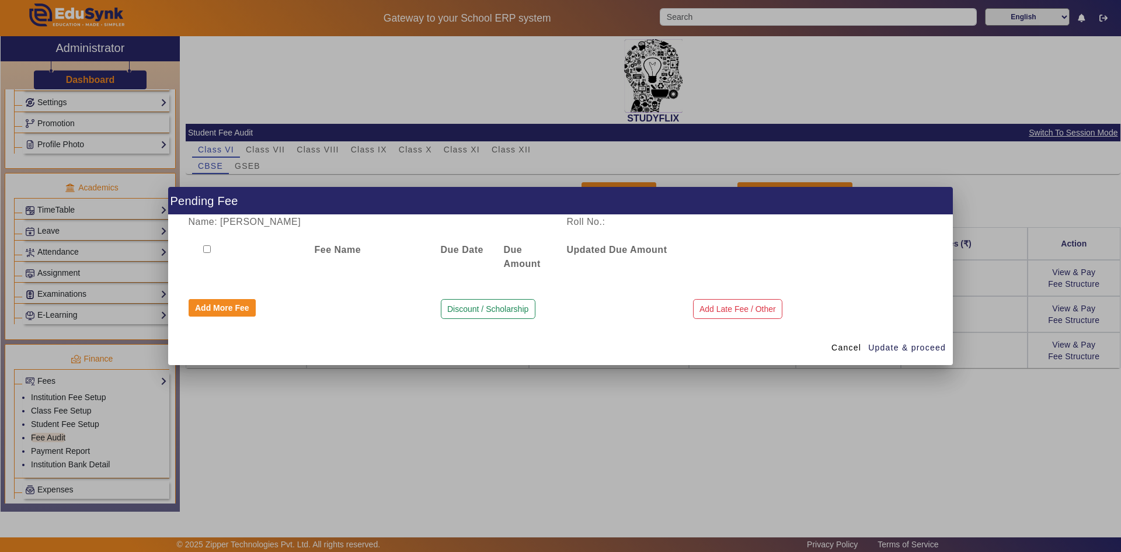
click at [208, 248] on input "checkbox" at bounding box center [207, 249] width 8 height 8
checkbox input "true"
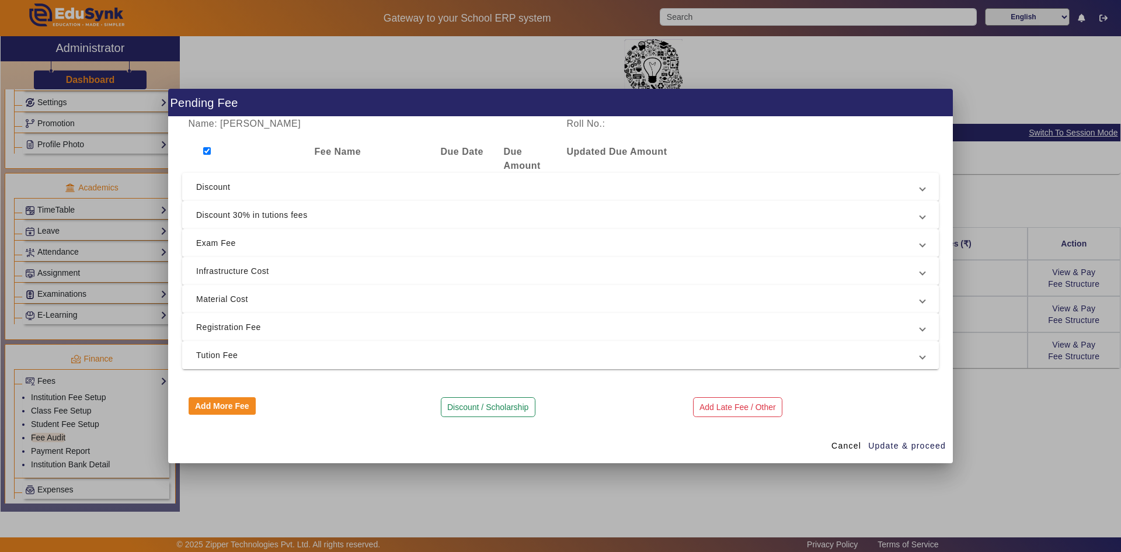
click at [241, 354] on span "Tution Fee" at bounding box center [558, 355] width 724 height 14
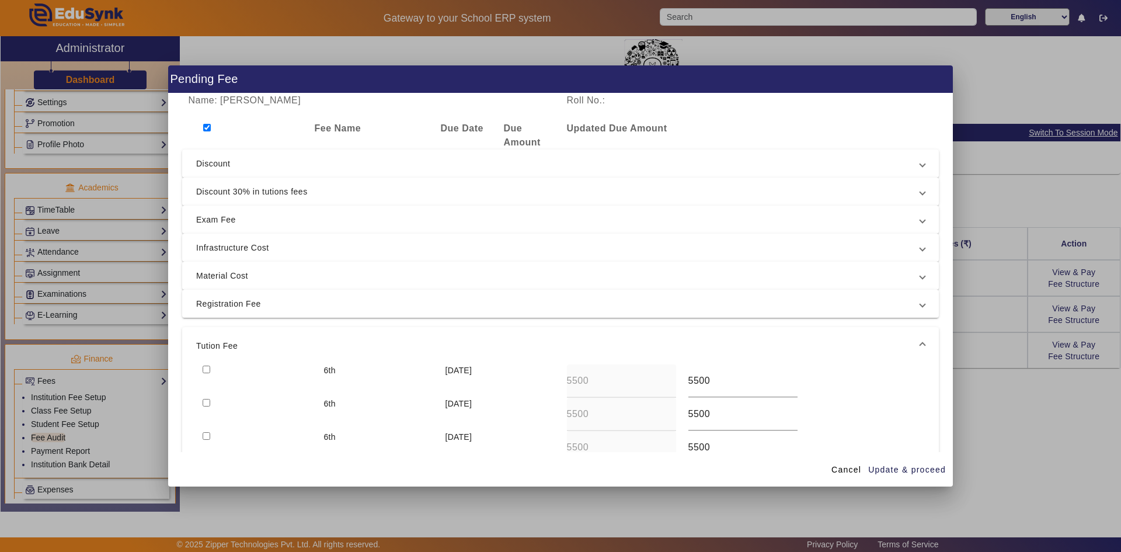
click at [198, 371] on div at bounding box center [256, 380] width 121 height 33
click at [207, 371] on input "checkbox" at bounding box center [207, 369] width 8 height 8
checkbox input "true"
click at [903, 467] on span "Update & proceed" at bounding box center [907, 470] width 78 height 12
click at [908, 468] on span "Update & proceed" at bounding box center [907, 470] width 78 height 12
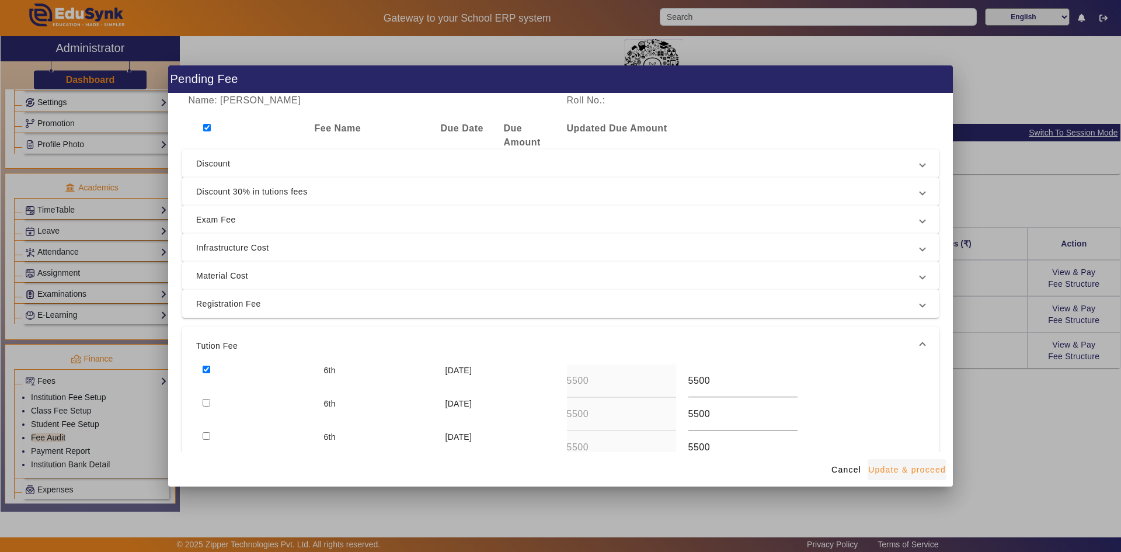
click at [884, 471] on span "Update & proceed" at bounding box center [907, 470] width 78 height 12
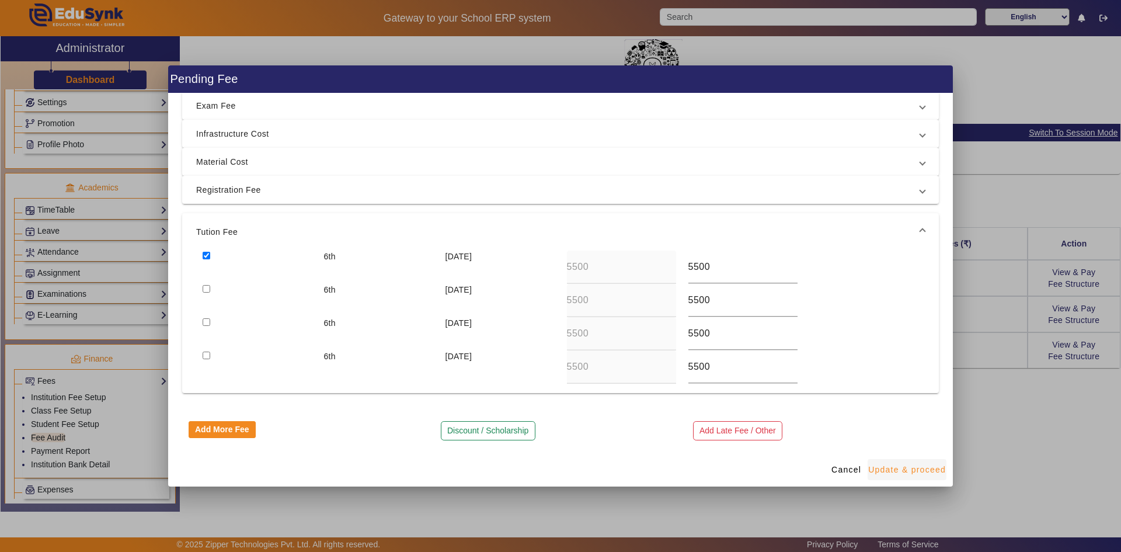
click at [881, 470] on span "Update & proceed" at bounding box center [907, 470] width 78 height 12
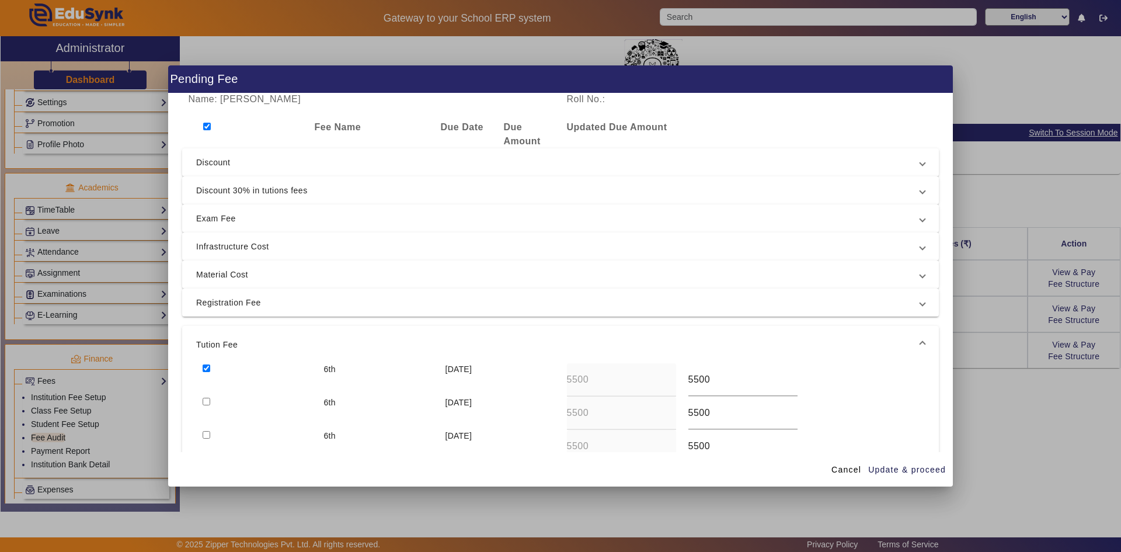
scroll to position [0, 0]
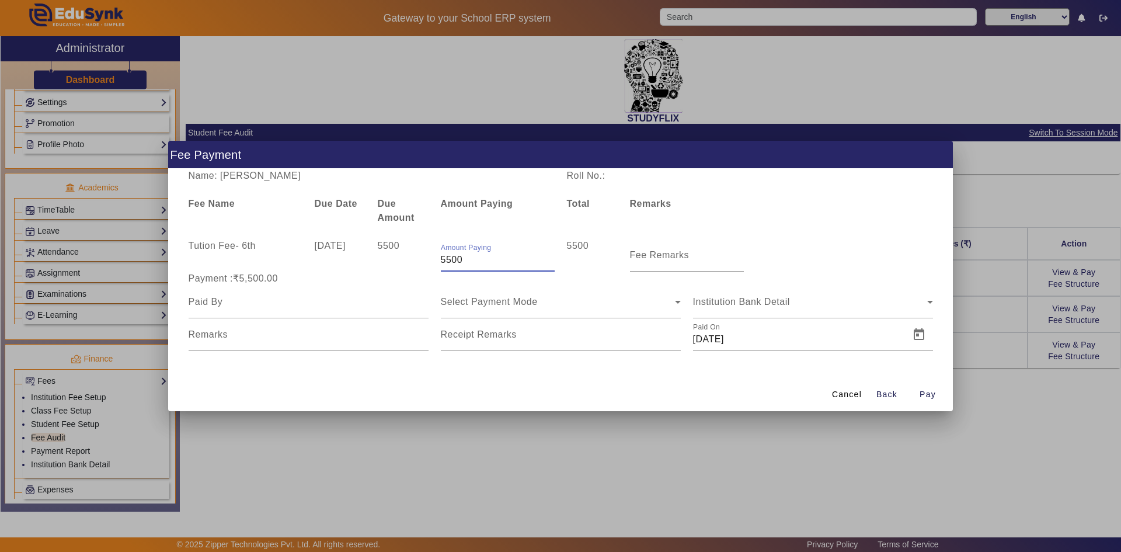
drag, startPoint x: 445, startPoint y: 260, endPoint x: 472, endPoint y: 259, distance: 26.3
click at [472, 259] on input "5500" at bounding box center [498, 260] width 114 height 14
type input "5000"
click at [666, 257] on mat-label "Fee Remarks" at bounding box center [660, 255] width 60 height 10
click at [666, 257] on input "Fee Remarks" at bounding box center [687, 260] width 114 height 14
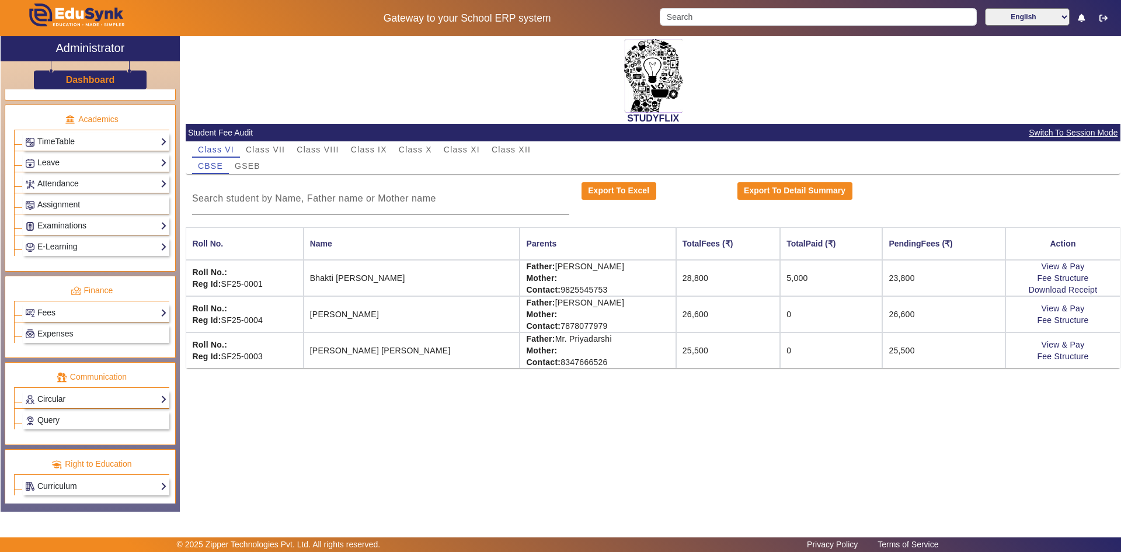
scroll to position [437, 0]
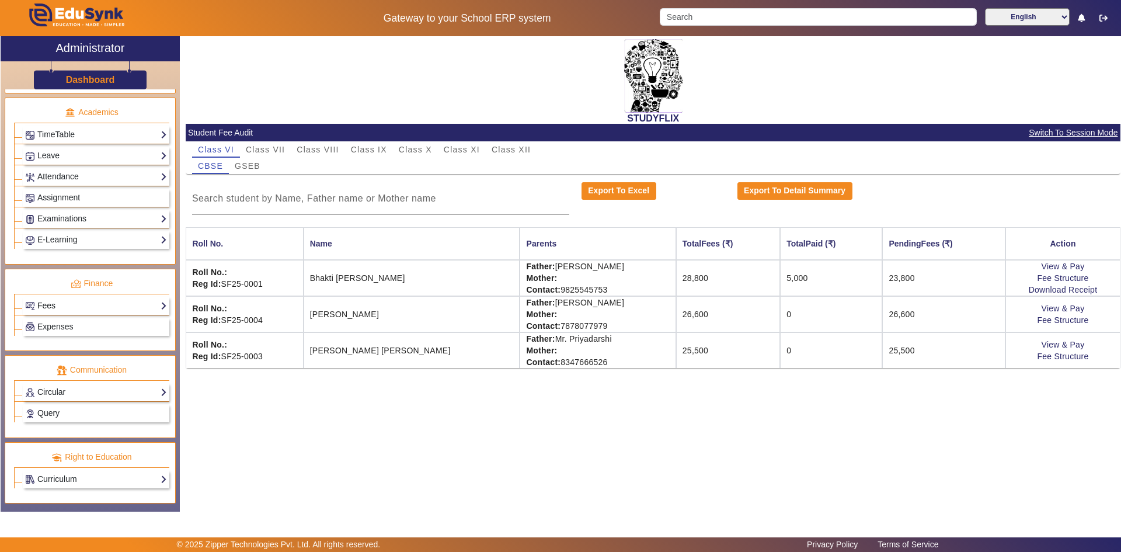
click at [48, 304] on link "Fees" at bounding box center [96, 305] width 142 height 13
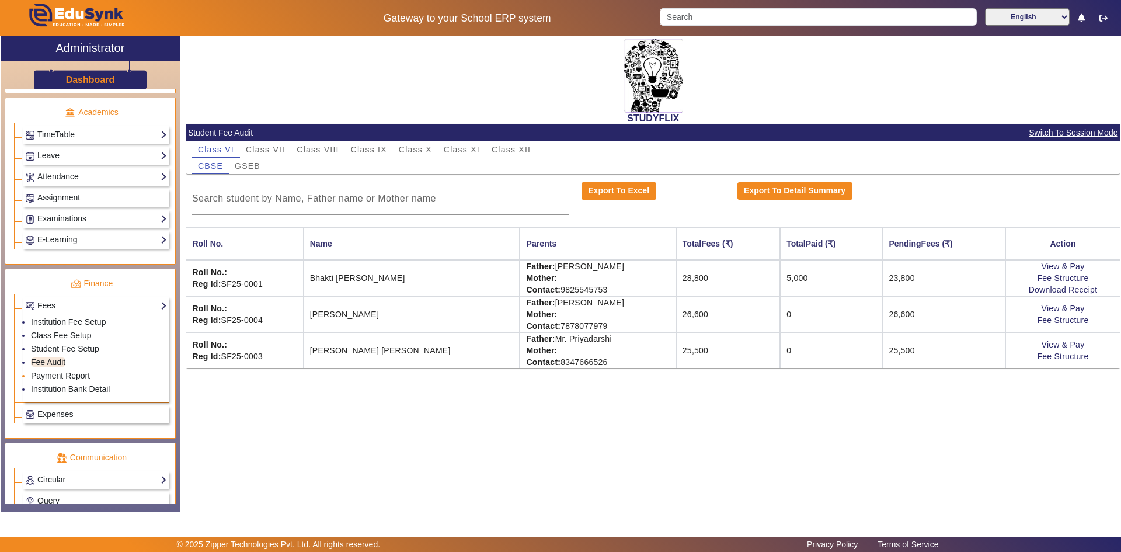
click at [41, 372] on link "Payment Report" at bounding box center [60, 375] width 59 height 9
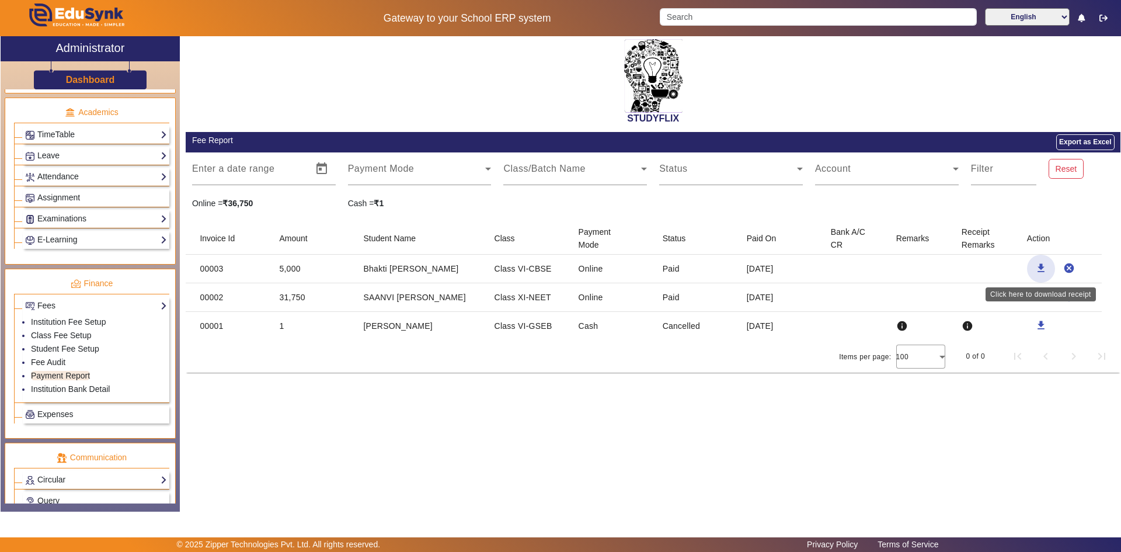
click at [1040, 269] on mat-icon "download" at bounding box center [1041, 268] width 12 height 12
drag, startPoint x: 514, startPoint y: 270, endPoint x: 600, endPoint y: 276, distance: 86.1
click at [600, 276] on mat-row "00003 5,000 Bhakti Sandeep Khirodkar Class VI-CBSE Online Paid 20 Aug 2025 down…" at bounding box center [653, 269] width 935 height 29
click at [612, 274] on mat-cell "Online" at bounding box center [611, 269] width 84 height 29
click at [715, 267] on mat-cell "Paid" at bounding box center [695, 269] width 84 height 29
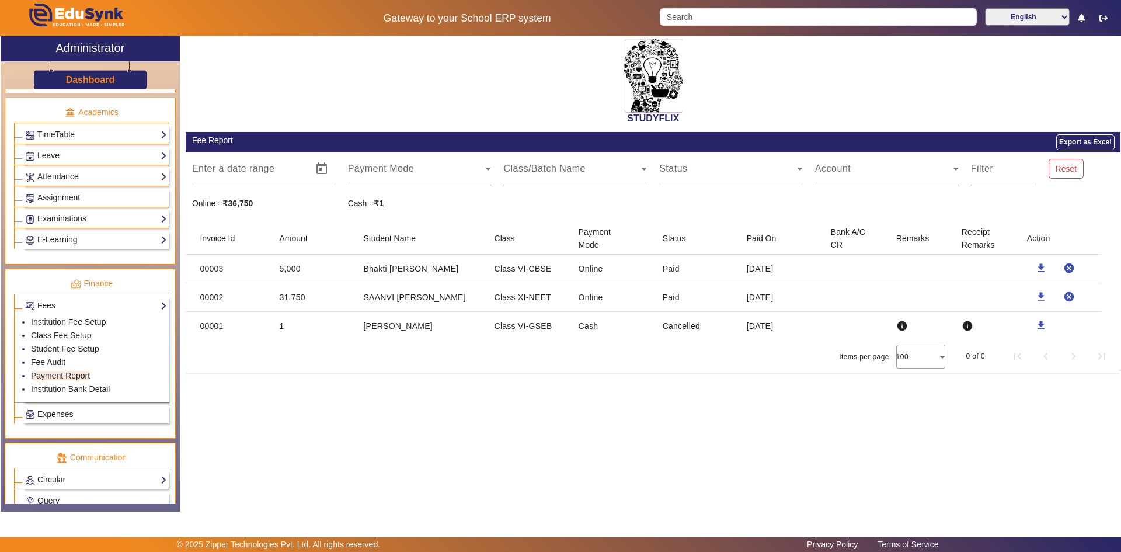
click at [751, 266] on mat-cell "20 Aug 2025" at bounding box center [779, 269] width 84 height 29
drag, startPoint x: 751, startPoint y: 266, endPoint x: 783, endPoint y: 268, distance: 31.6
click at [783, 268] on mat-cell "20 Aug 2025" at bounding box center [779, 269] width 84 height 29
click at [51, 360] on link "Fee Audit" at bounding box center [48, 361] width 34 height 9
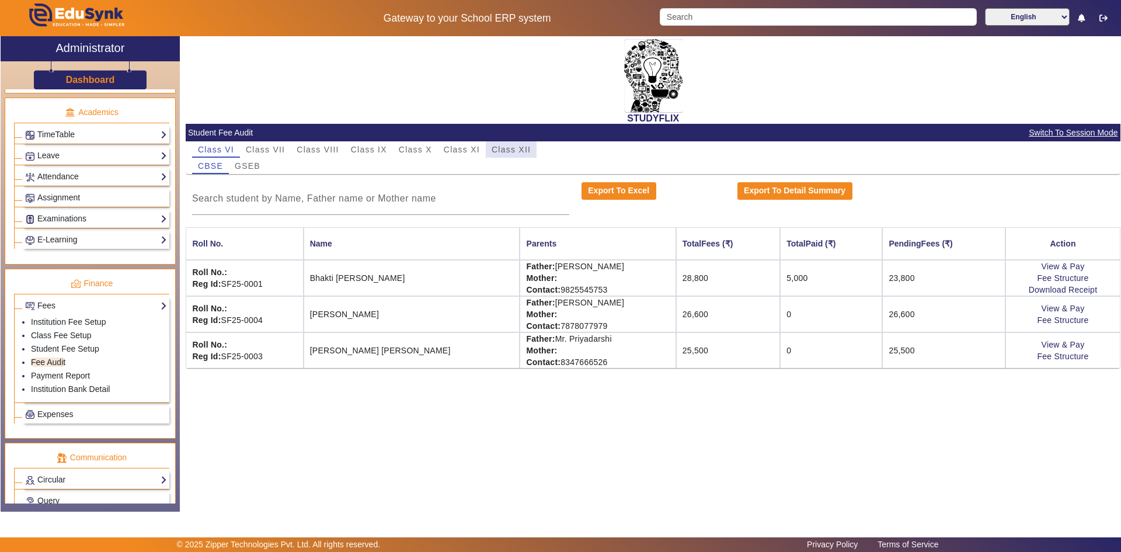
click at [521, 151] on span "Class XII" at bounding box center [511, 149] width 39 height 8
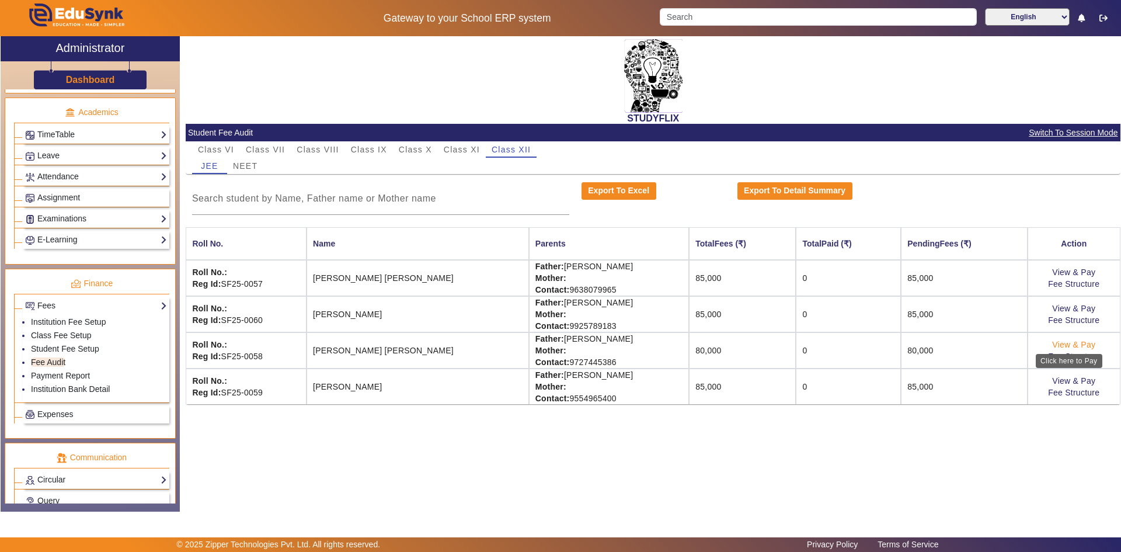
click at [1065, 344] on link "View & Pay" at bounding box center [1073, 344] width 43 height 9
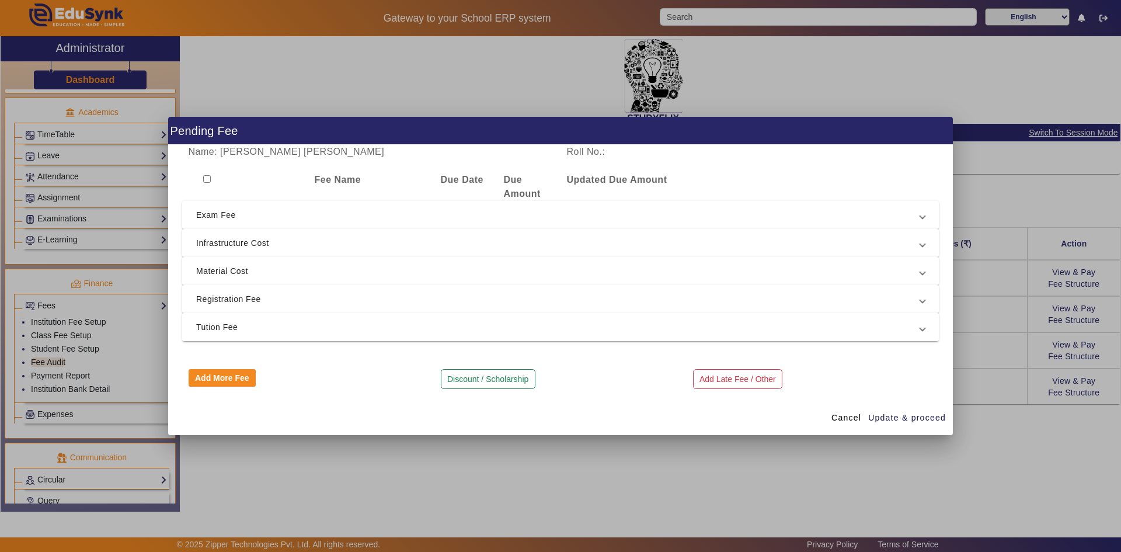
click at [226, 328] on span "Tution Fee" at bounding box center [558, 327] width 724 height 14
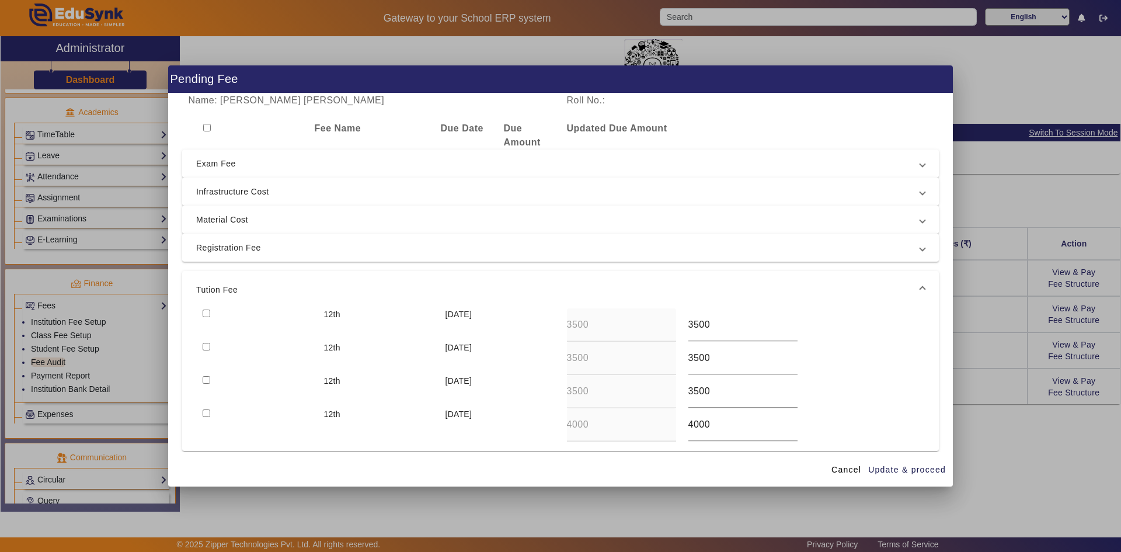
click at [205, 312] on input "checkbox" at bounding box center [207, 313] width 8 height 8
checkbox input "true"
click at [209, 349] on input "checkbox" at bounding box center [207, 347] width 8 height 8
checkbox input "true"
click at [207, 380] on input "checkbox" at bounding box center [207, 380] width 8 height 8
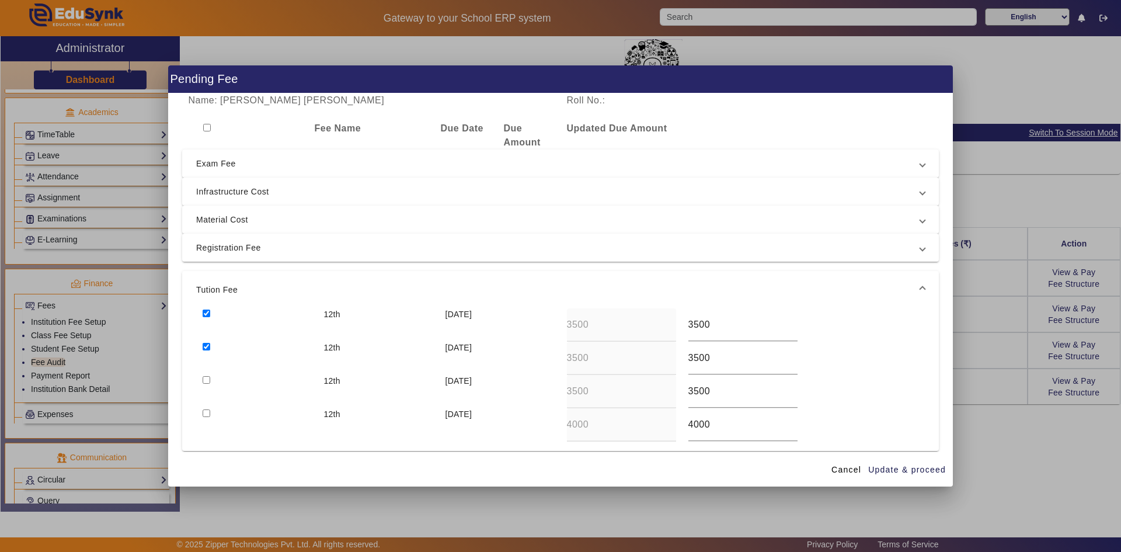
checkbox input "true"
click at [893, 472] on span "Update & proceed" at bounding box center [907, 470] width 78 height 12
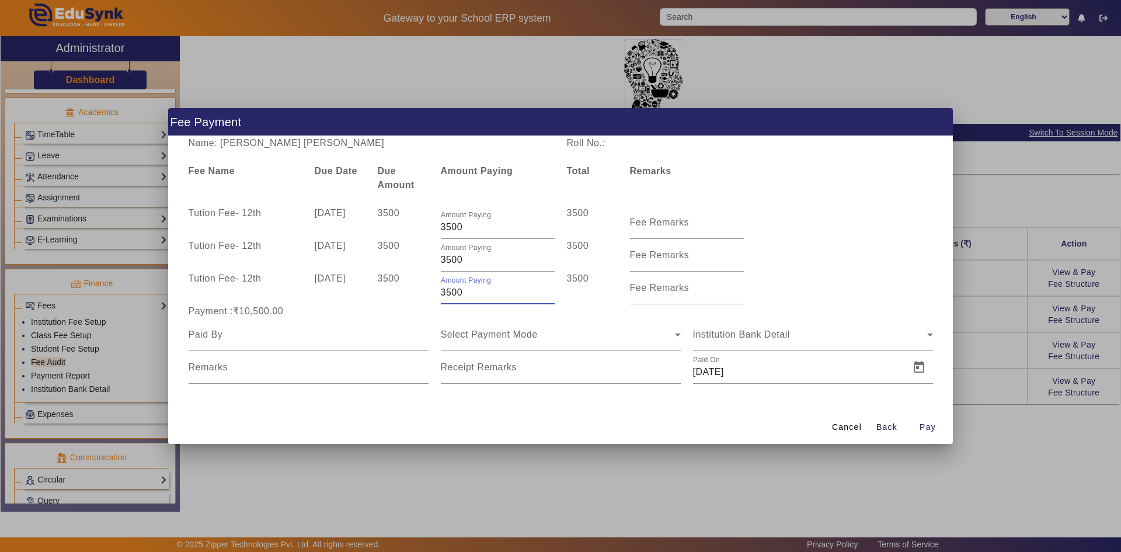
drag, startPoint x: 448, startPoint y: 293, endPoint x: 463, endPoint y: 292, distance: 15.2
click at [463, 292] on input "3500" at bounding box center [498, 292] width 114 height 14
type input "2997"
click at [278, 340] on input at bounding box center [309, 335] width 240 height 14
type input "Nisha mam"
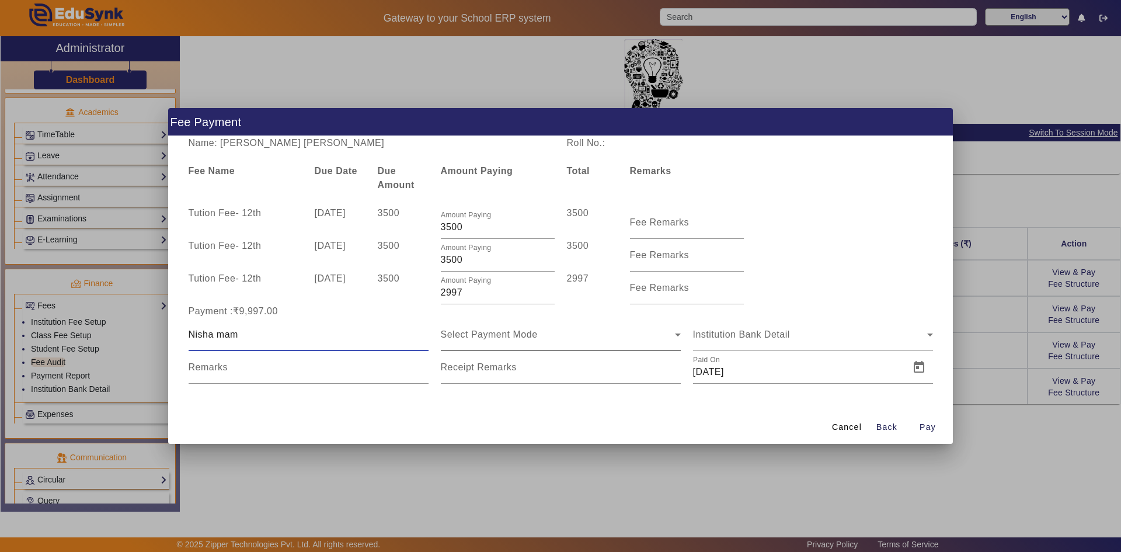
click at [509, 345] on div "Select Payment Mode" at bounding box center [561, 334] width 240 height 33
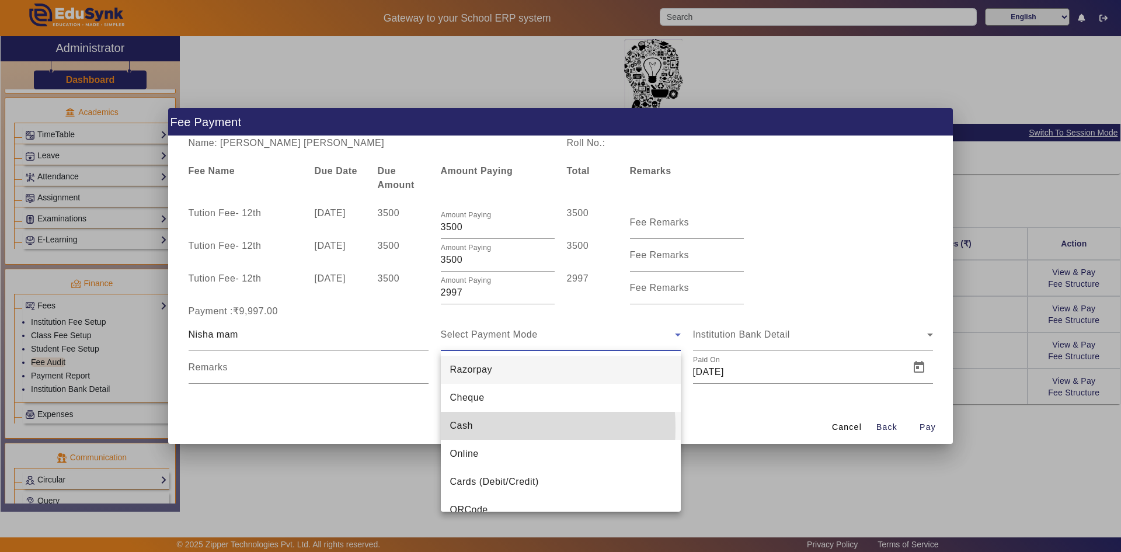
click at [464, 427] on span "Cash" at bounding box center [461, 426] width 23 height 14
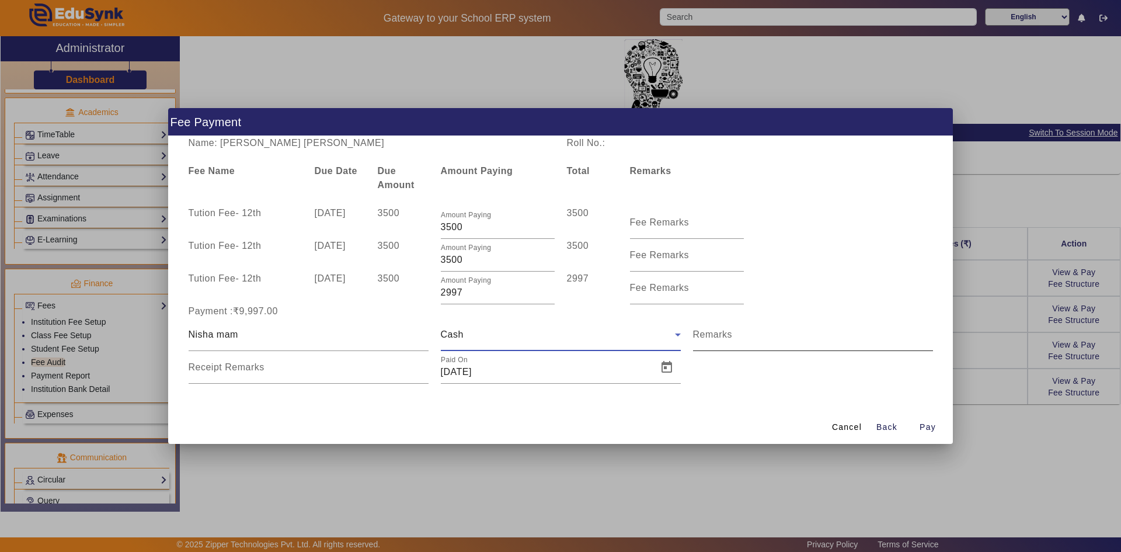
click at [701, 343] on input "Remarks" at bounding box center [813, 339] width 240 height 14
type input "Paid by Ak sir"
click at [326, 374] on input "Receipt Remarks" at bounding box center [309, 372] width 240 height 14
click at [458, 369] on input "[DATE]" at bounding box center [546, 372] width 210 height 14
click at [465, 372] on input "[DATE]" at bounding box center [546, 372] width 210 height 14
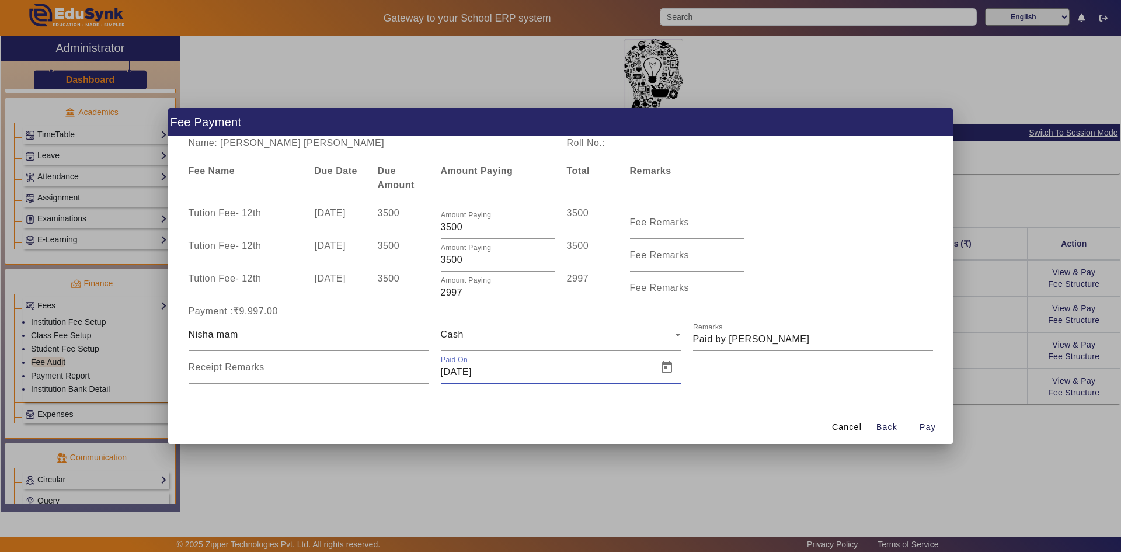
drag, startPoint x: 449, startPoint y: 369, endPoint x: 430, endPoint y: 373, distance: 19.1
click at [430, 373] on div "Nisha mam Cash Remarks Receipt Remarks Paid On 20/04/2025" at bounding box center [560, 350] width 757 height 65
type input "04/06/2025"
click at [468, 417] on div "Cancel Back Pay" at bounding box center [560, 426] width 785 height 34
click at [552, 288] on input "2997" at bounding box center [498, 292] width 114 height 14
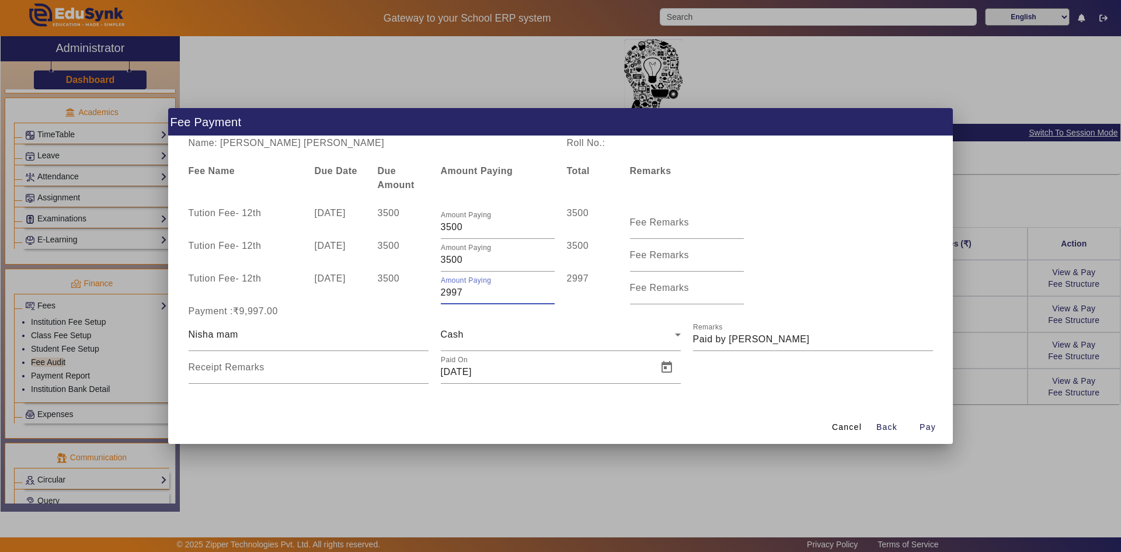
click at [552, 288] on input "2997" at bounding box center [498, 292] width 114 height 14
click at [552, 298] on input "2996" at bounding box center [498, 292] width 114 height 14
click at [552, 298] on input "2995" at bounding box center [498, 292] width 114 height 14
click at [552, 289] on input "2995" at bounding box center [498, 292] width 114 height 14
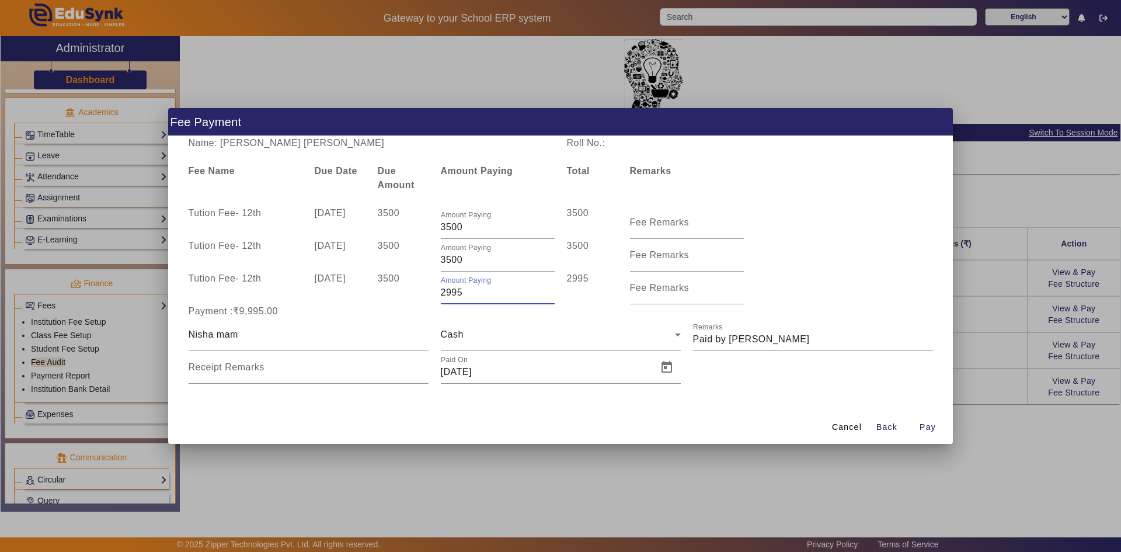
click at [552, 289] on input "2995" at bounding box center [498, 292] width 114 height 14
click at [470, 295] on input "2995" at bounding box center [498, 292] width 114 height 14
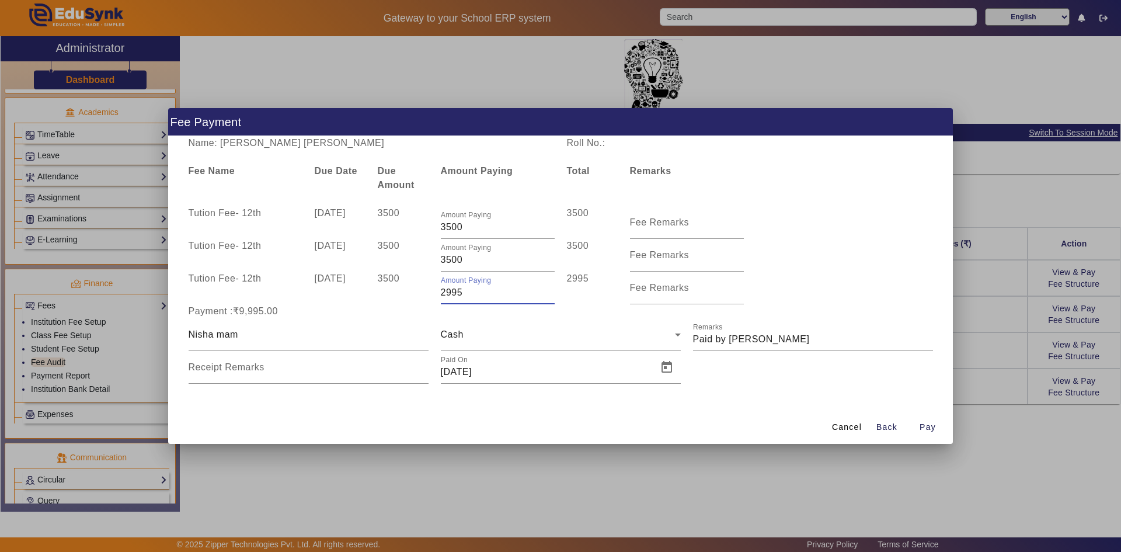
drag, startPoint x: 464, startPoint y: 294, endPoint x: 440, endPoint y: 293, distance: 23.4
click at [441, 293] on input "2995" at bounding box center [498, 292] width 114 height 14
type input "3000"
click at [582, 323] on div "Cash" at bounding box center [561, 334] width 240 height 33
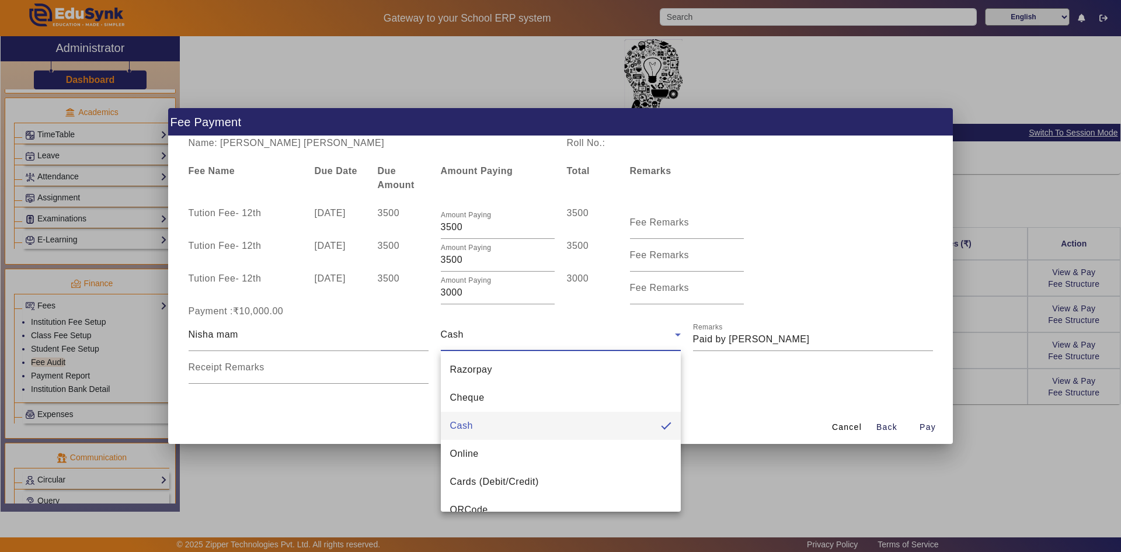
click at [788, 306] on div at bounding box center [560, 276] width 1121 height 552
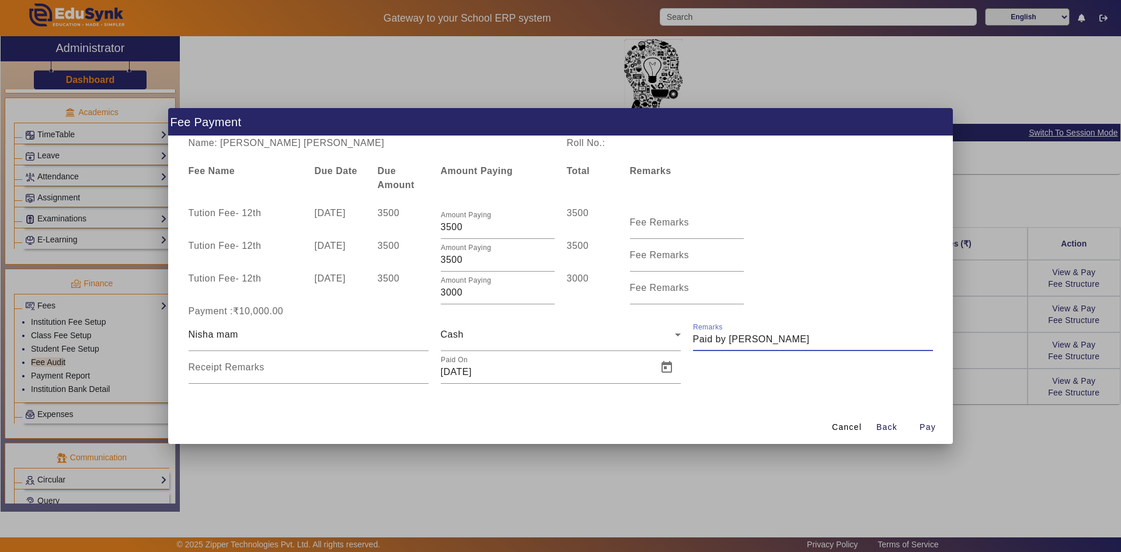
drag, startPoint x: 724, startPoint y: 341, endPoint x: 691, endPoint y: 342, distance: 33.9
click at [691, 342] on div "Remarks" at bounding box center [813, 334] width 252 height 33
type input "Ak sir"
drag, startPoint x: 713, startPoint y: 343, endPoint x: 681, endPoint y: 345, distance: 32.2
click at [681, 345] on div "Nisha mam Cash Remarks Receipt Remarks Paid On 04/06/2025" at bounding box center [560, 350] width 757 height 65
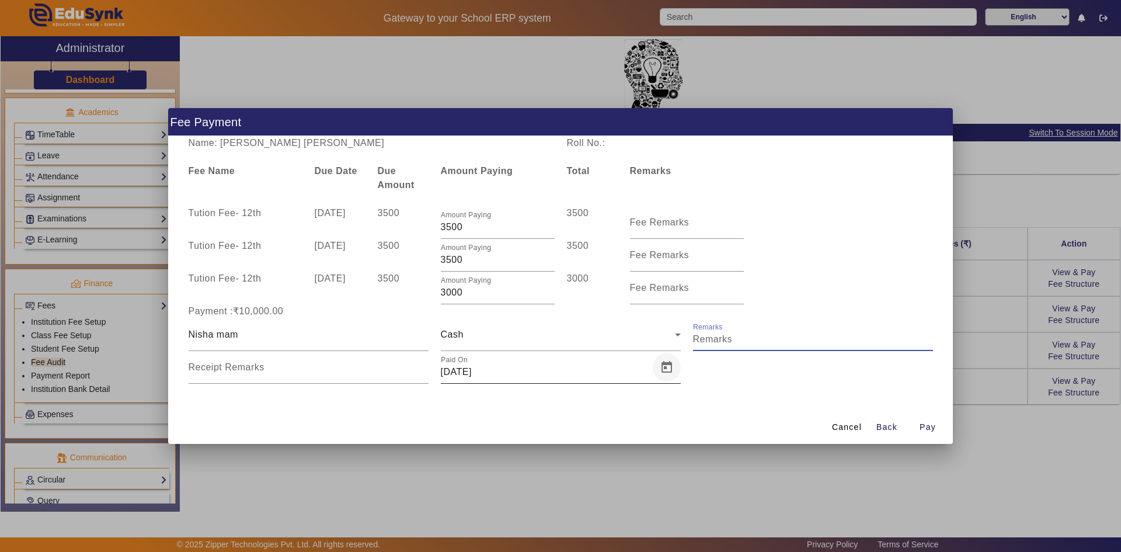
click at [663, 368] on span "Open calendar" at bounding box center [667, 367] width 28 height 28
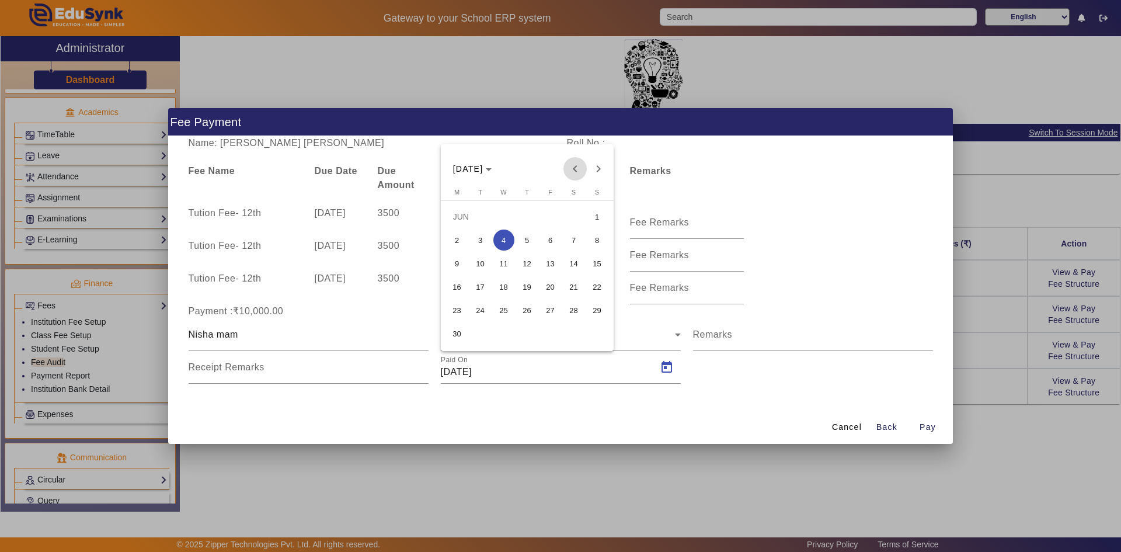
click at [578, 171] on span "Previous month" at bounding box center [574, 168] width 23 height 23
click at [597, 238] on span "6" at bounding box center [597, 239] width 21 height 21
type input "06/04/2025"
click at [922, 427] on span "Pay" at bounding box center [927, 427] width 16 height 12
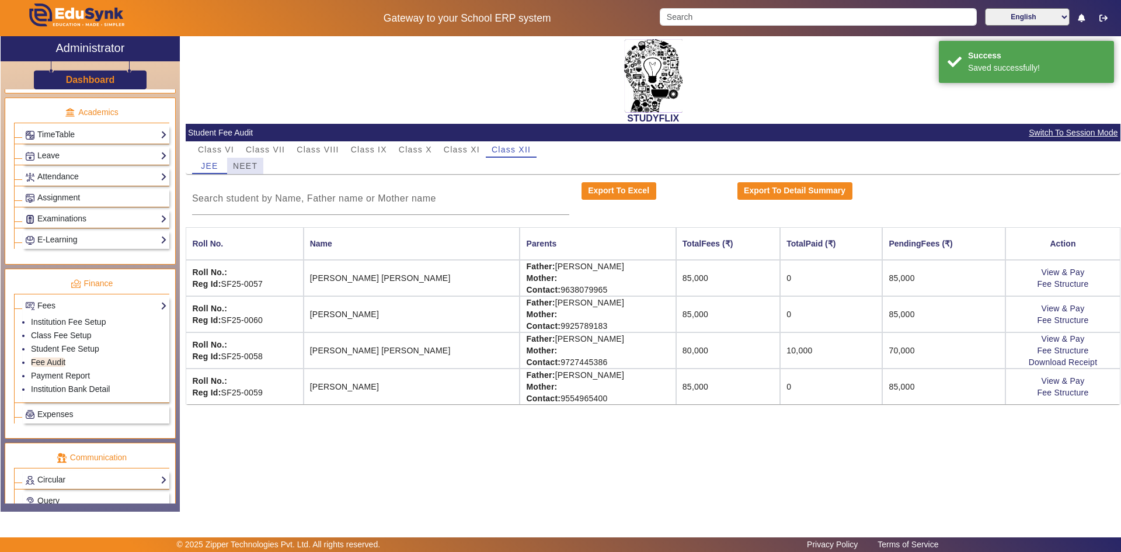
click at [237, 167] on span "NEET" at bounding box center [245, 166] width 25 height 8
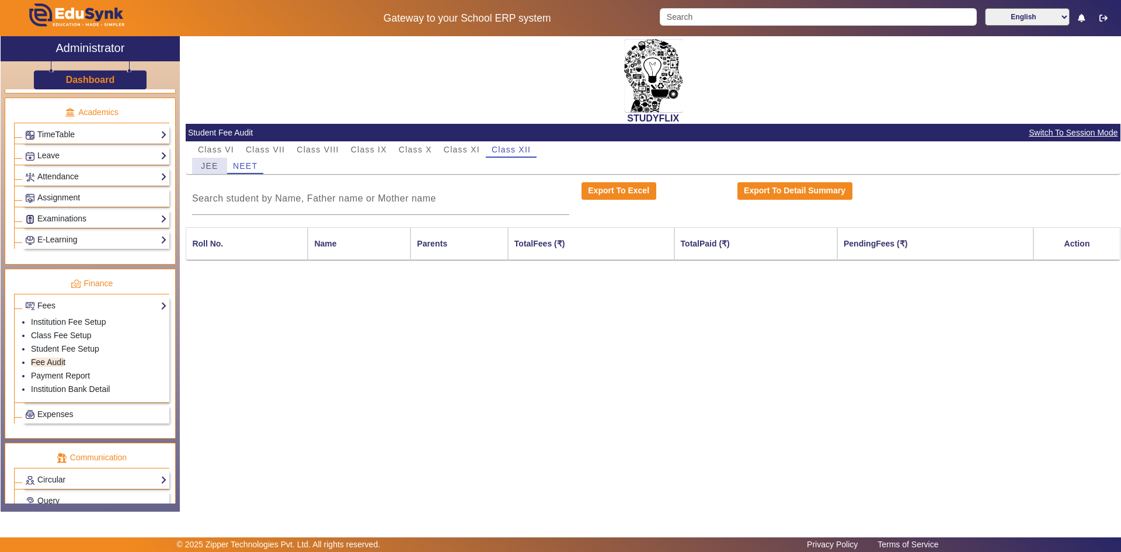
click at [214, 168] on span "JEE" at bounding box center [209, 166] width 17 height 8
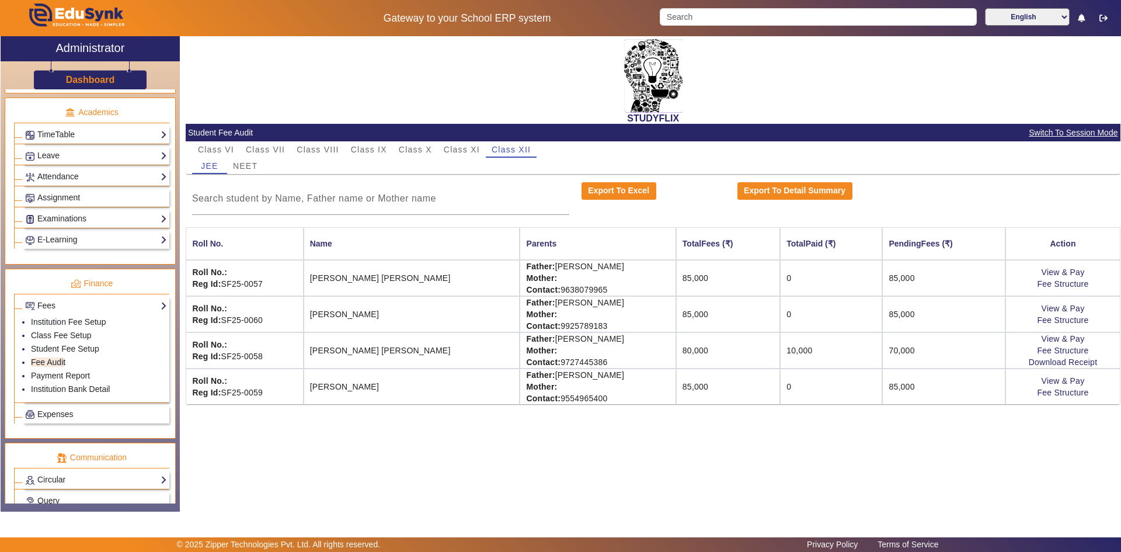
drag, startPoint x: 620, startPoint y: 82, endPoint x: 633, endPoint y: 89, distance: 14.6
click at [633, 89] on div "STUDYFLIX" at bounding box center [653, 80] width 935 height 88
drag, startPoint x: 619, startPoint y: 56, endPoint x: 666, endPoint y: 87, distance: 56.0
click at [666, 87] on div "STUDYFLIX" at bounding box center [653, 80] width 935 height 88
click at [687, 86] on div "STUDYFLIX" at bounding box center [653, 80] width 935 height 88
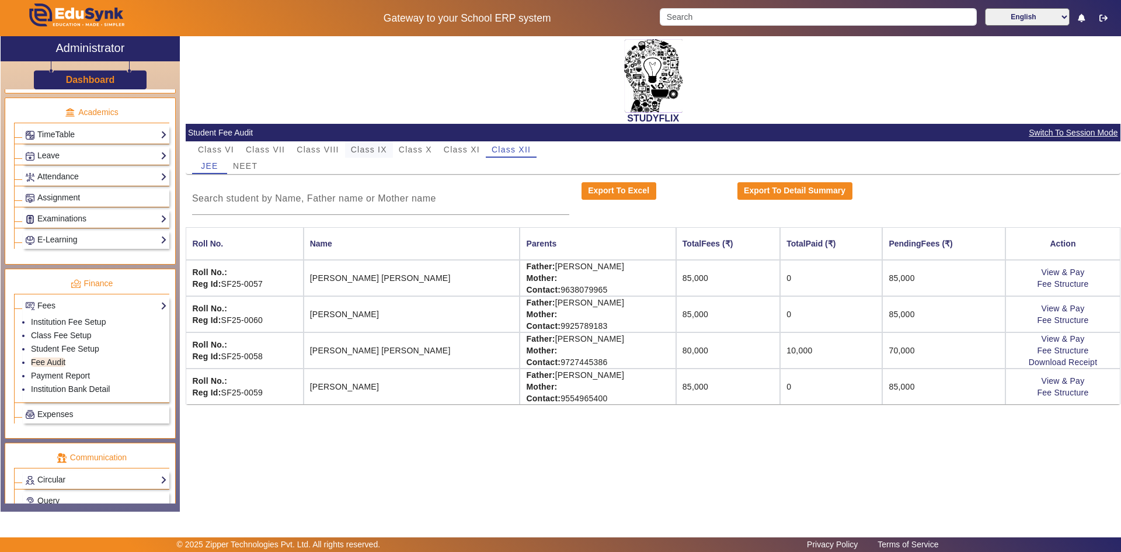
click at [382, 148] on span "Class IX" at bounding box center [369, 149] width 36 height 8
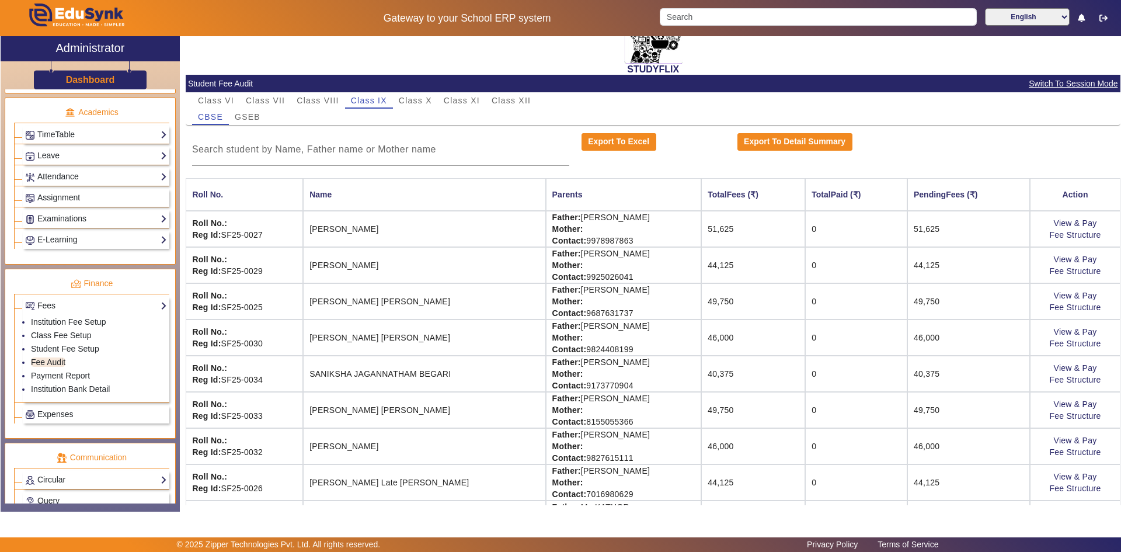
scroll to position [30, 0]
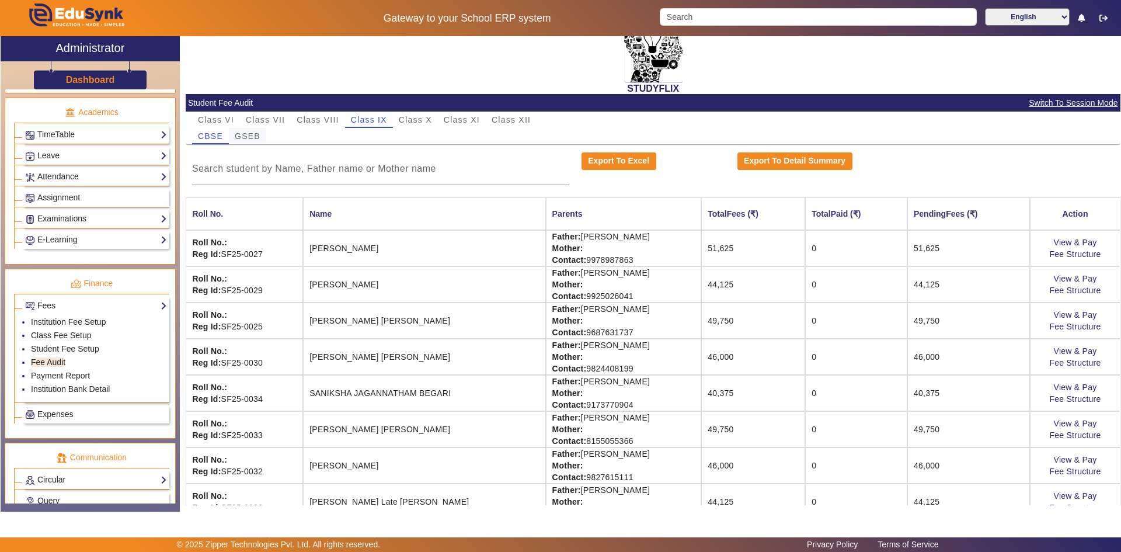
click at [257, 134] on span "GSEB" at bounding box center [248, 136] width 26 height 8
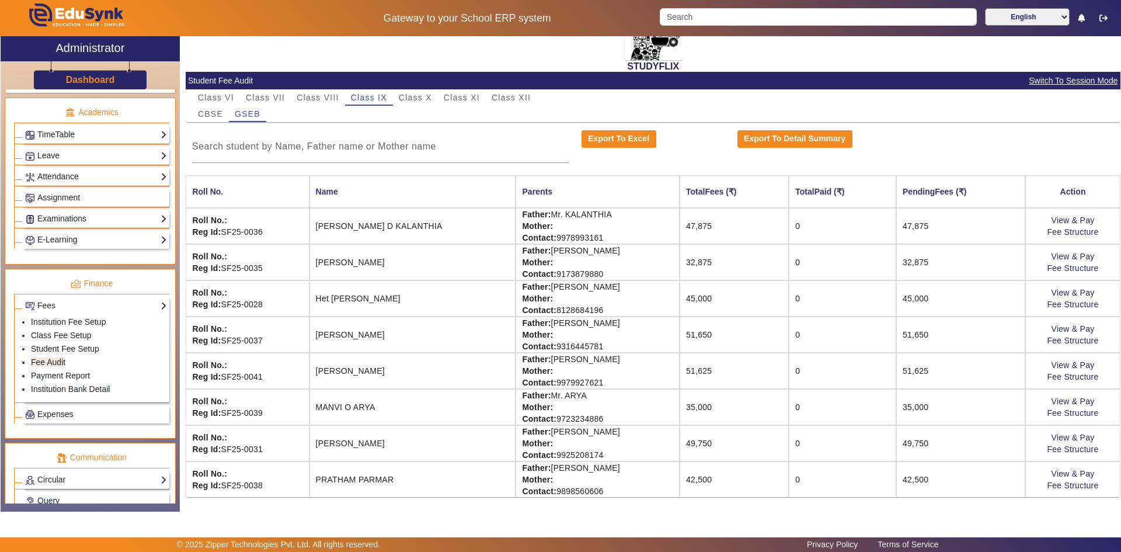
scroll to position [0, 0]
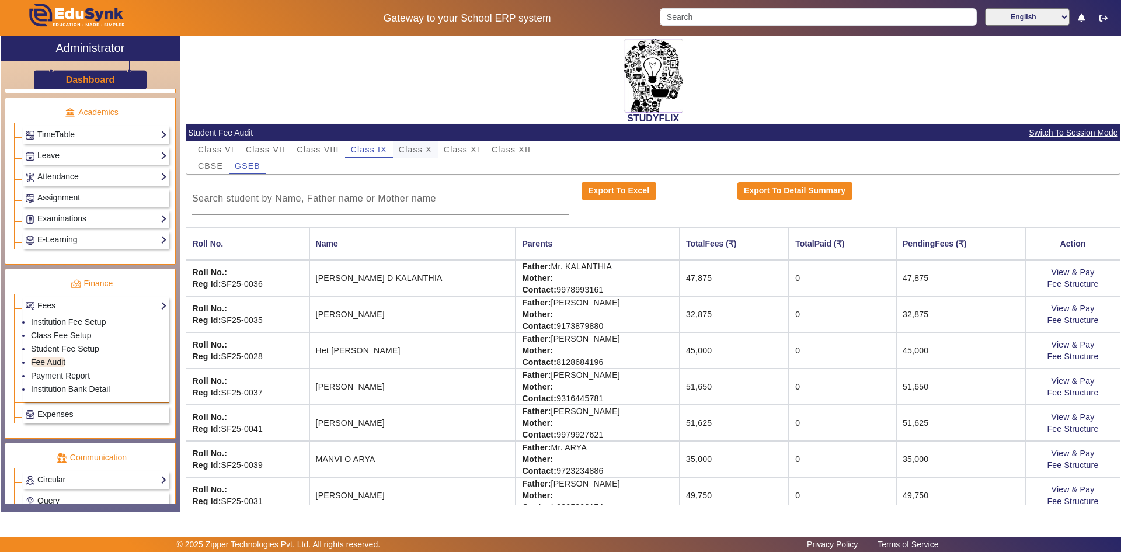
click at [406, 152] on span "Class X" at bounding box center [415, 149] width 33 height 8
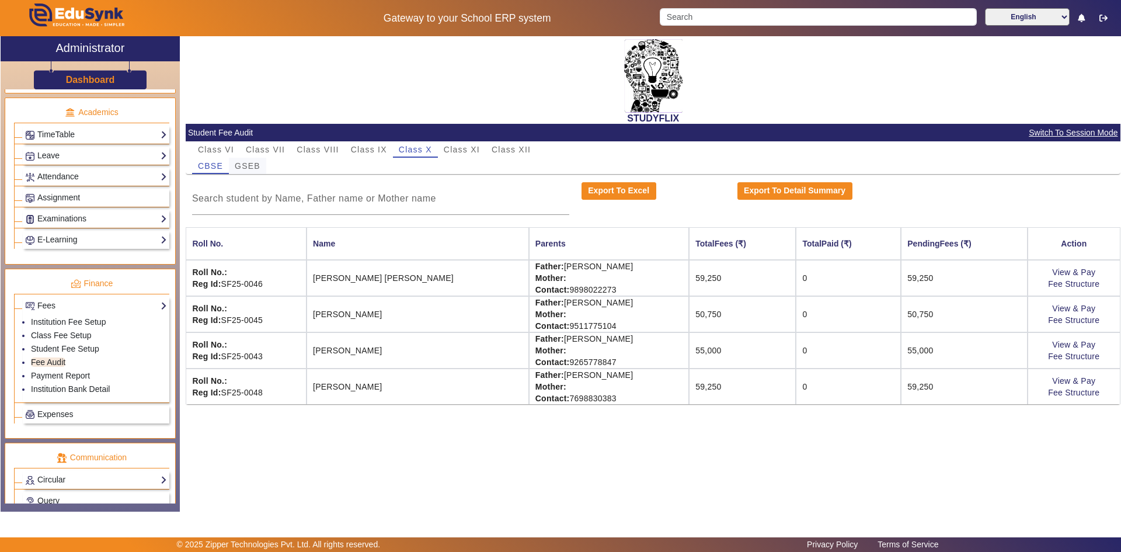
click at [256, 169] on span "GSEB" at bounding box center [248, 166] width 26 height 8
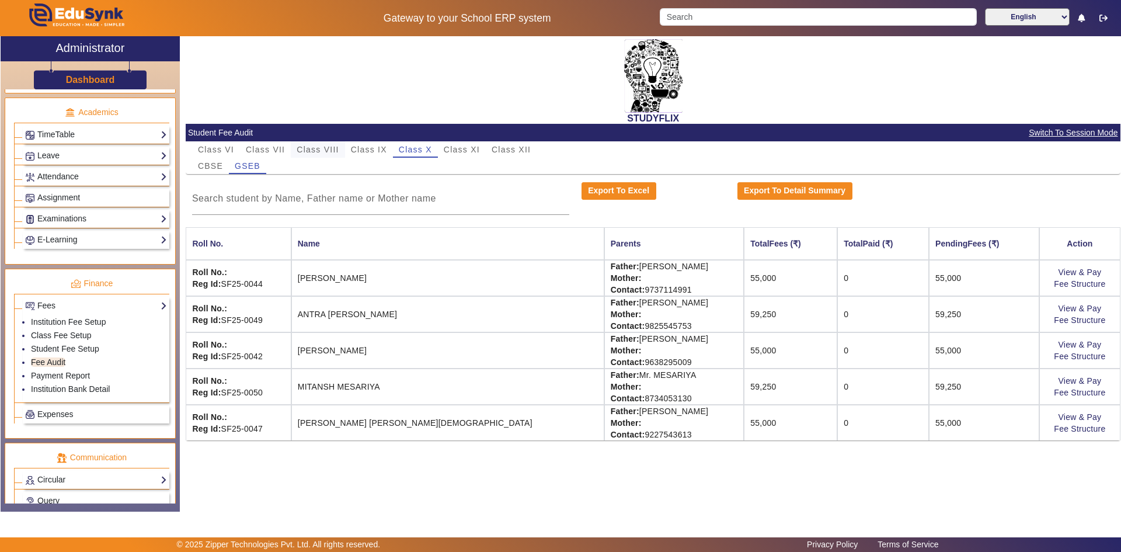
click at [330, 149] on span "Class VIII" at bounding box center [318, 149] width 42 height 8
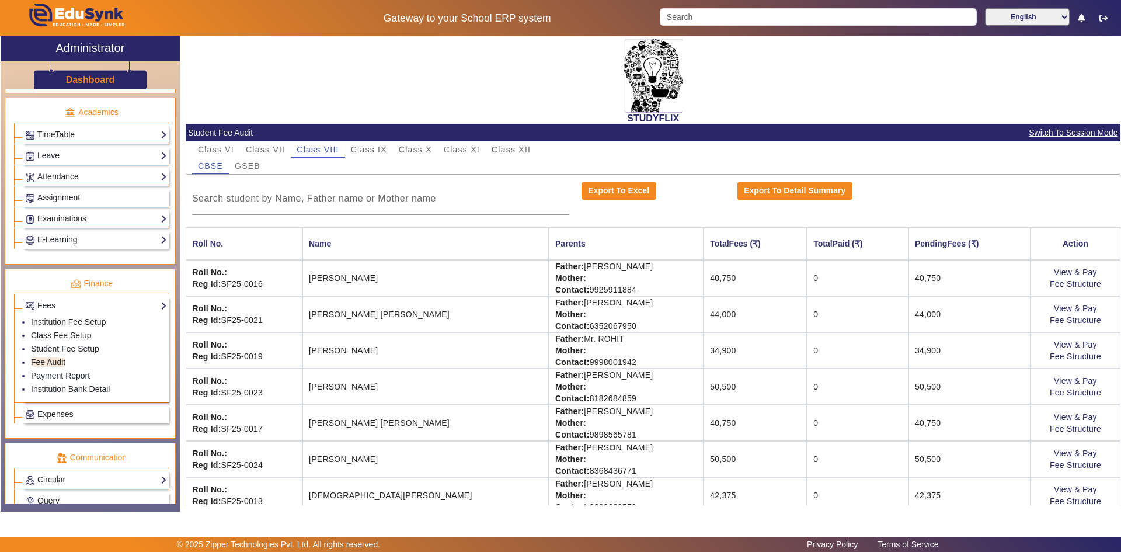
scroll to position [16, 0]
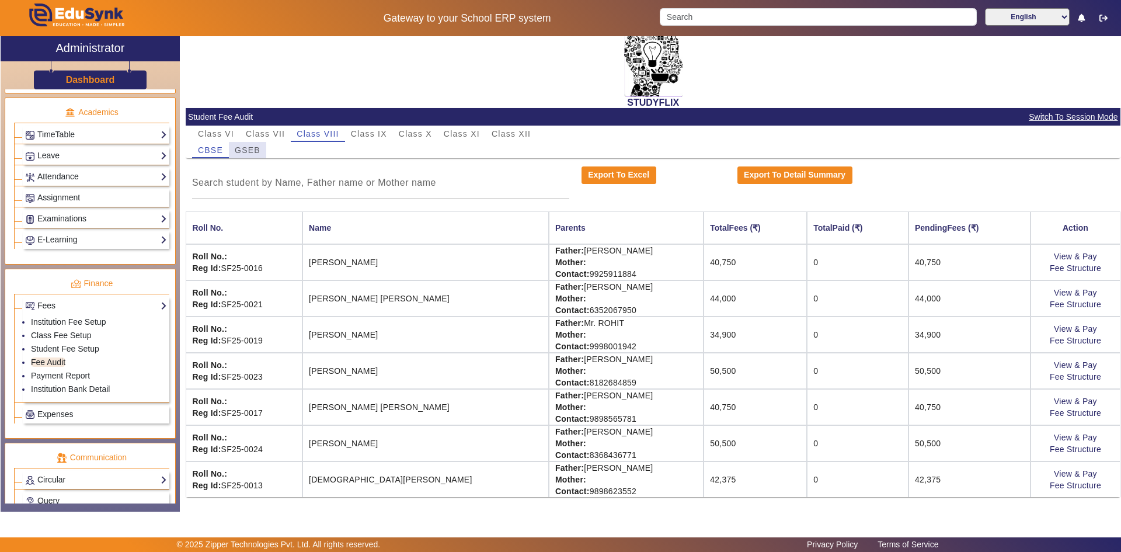
click at [255, 151] on span "GSEB" at bounding box center [248, 150] width 26 height 8
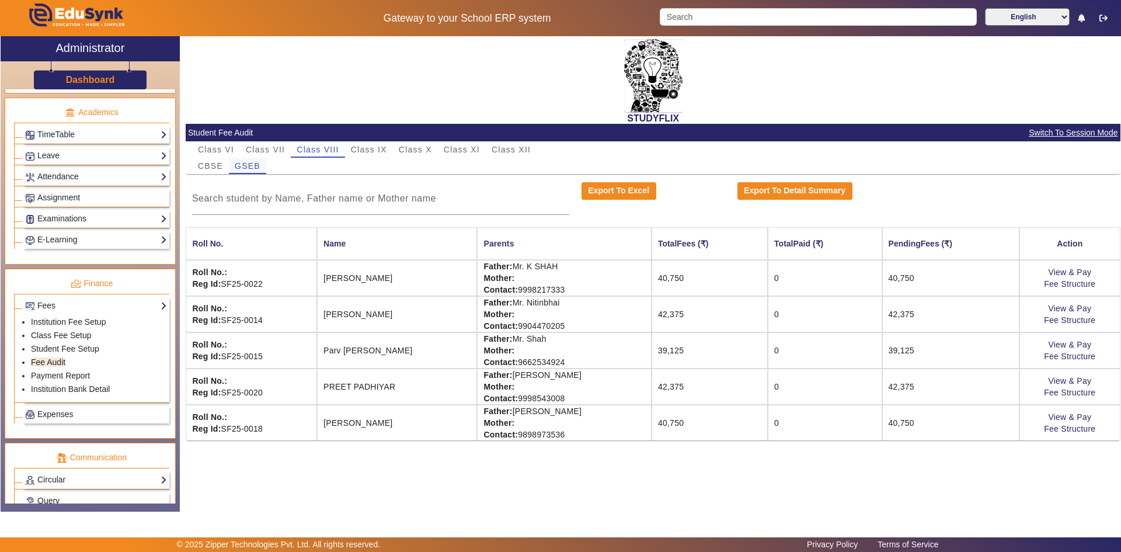
scroll to position [0, 0]
click at [255, 144] on span "Class VII" at bounding box center [265, 149] width 39 height 16
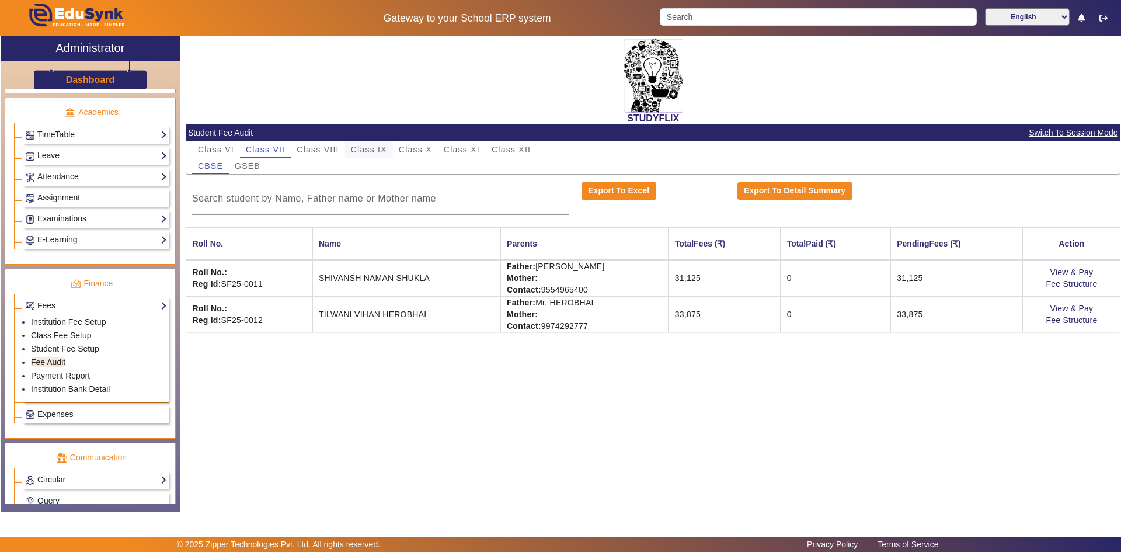
click at [371, 148] on span "Class IX" at bounding box center [369, 149] width 36 height 8
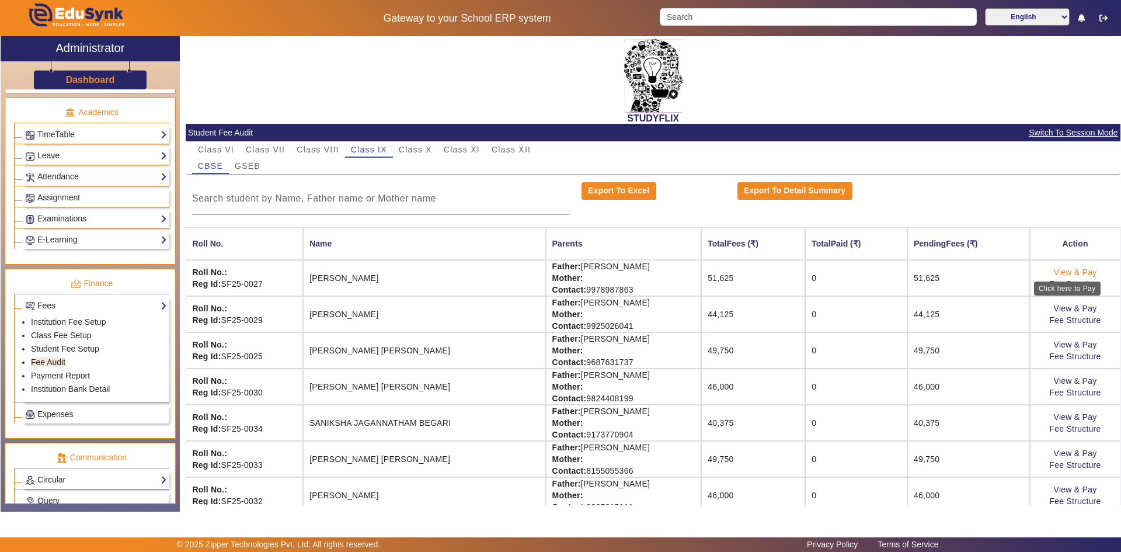
click at [1080, 270] on link "View & Pay" at bounding box center [1075, 271] width 43 height 9
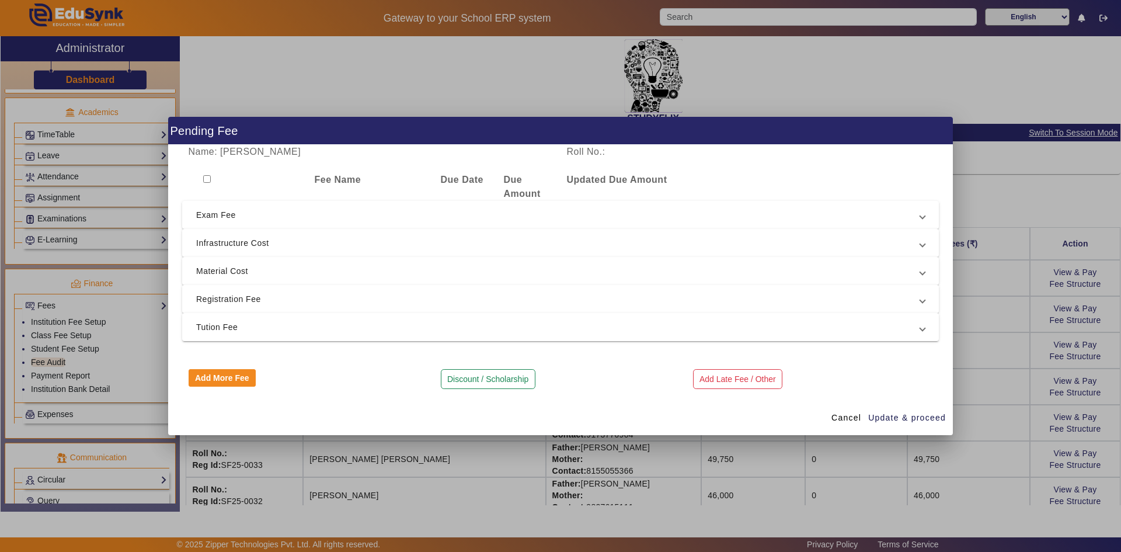
click at [235, 298] on span "Registration Fee" at bounding box center [558, 299] width 724 height 14
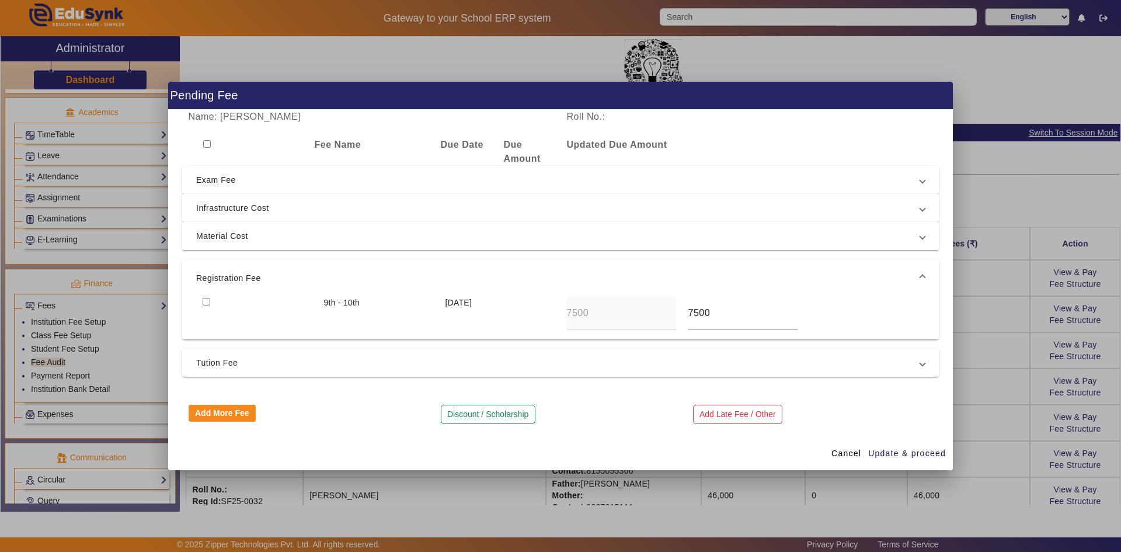
click at [201, 301] on div at bounding box center [256, 313] width 121 height 33
click at [204, 302] on input "checkbox" at bounding box center [207, 302] width 8 height 8
checkbox input "true"
click at [924, 454] on span "Update & proceed" at bounding box center [907, 453] width 78 height 12
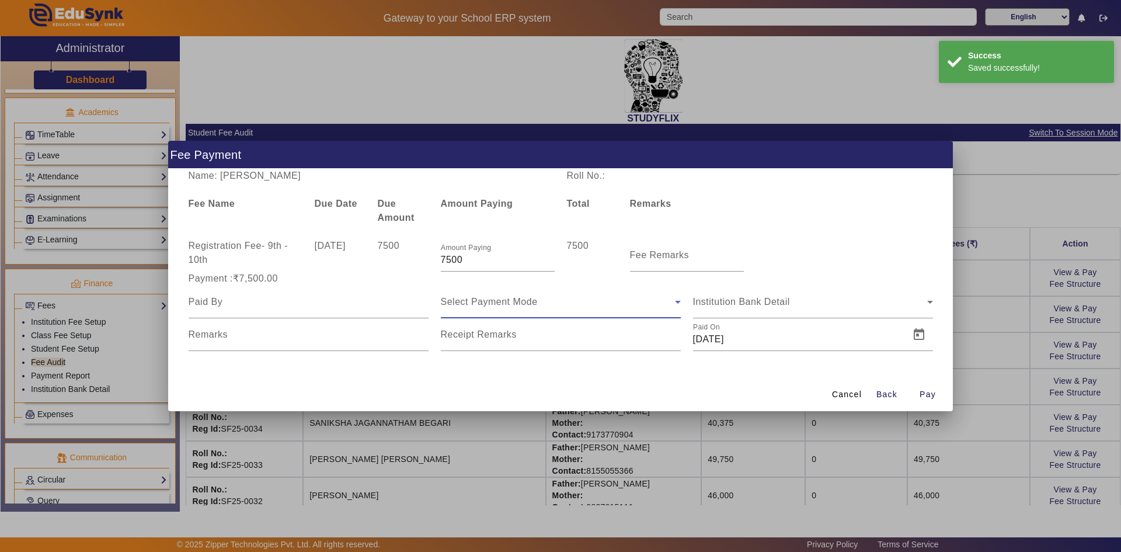
click at [482, 299] on span "Select Payment Mode" at bounding box center [489, 302] width 97 height 10
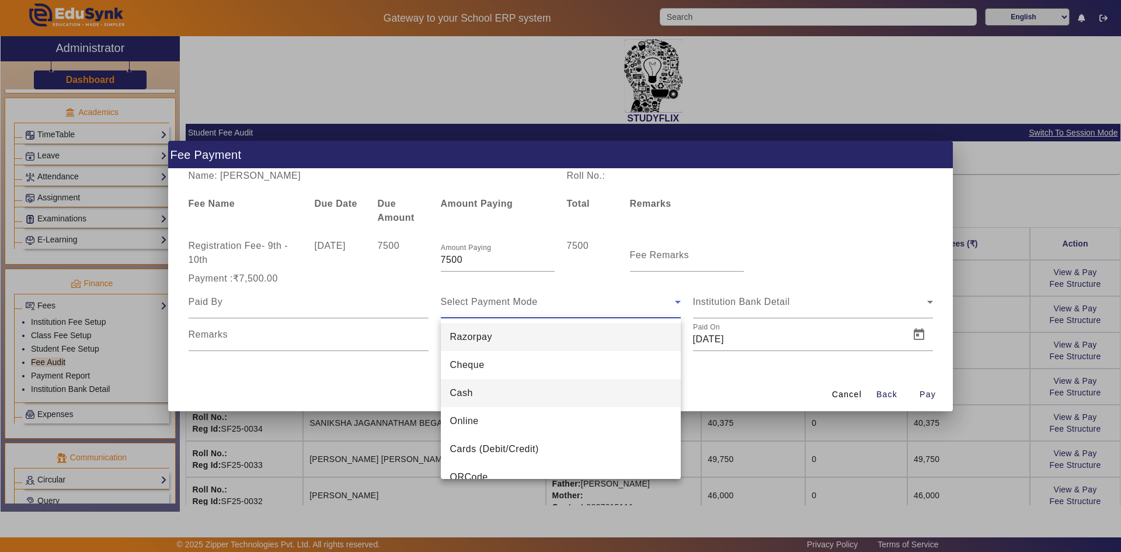
click at [473, 389] on mat-option "Cash" at bounding box center [561, 393] width 240 height 28
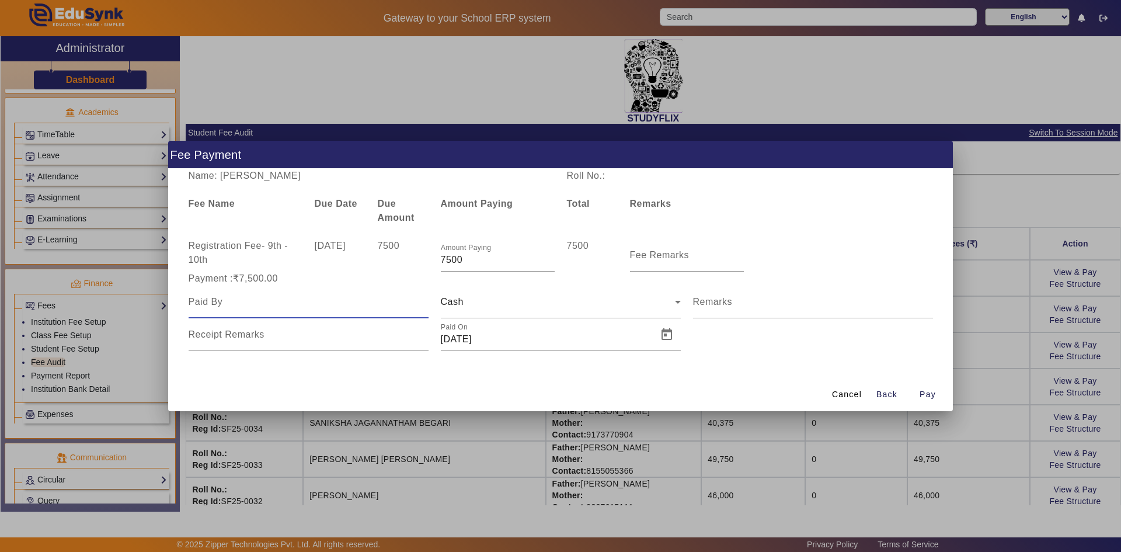
click at [270, 304] on input at bounding box center [309, 302] width 240 height 14
type input "p"
type input "Palakba V Rathod"
click at [760, 299] on input "Remarks" at bounding box center [813, 306] width 240 height 14
click at [301, 340] on input "Receipt Remarks" at bounding box center [309, 339] width 240 height 14
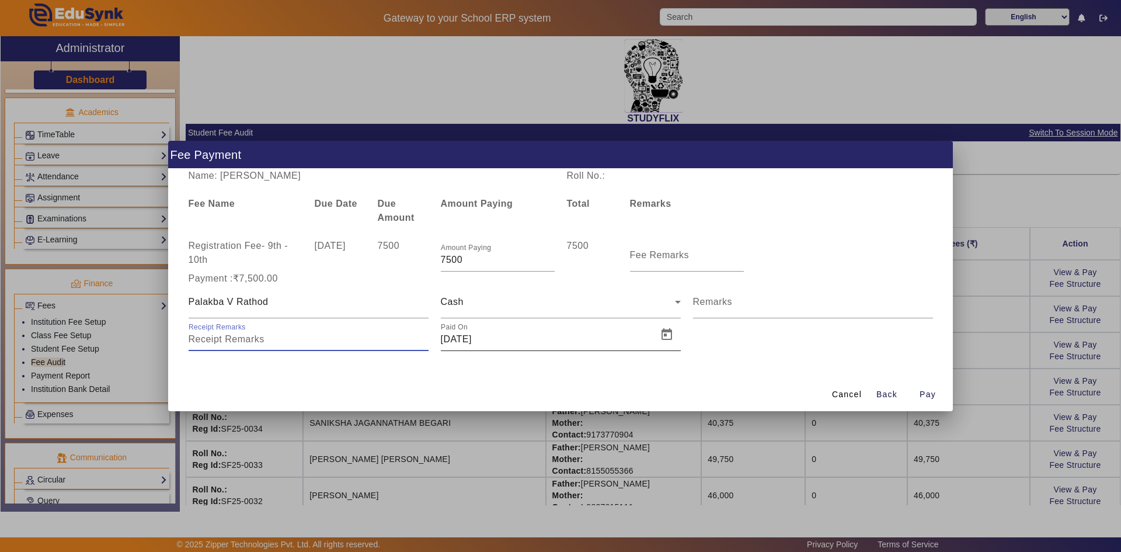
click at [497, 332] on div "Paid On 20/08/2025" at bounding box center [546, 334] width 210 height 33
click at [663, 340] on span "Open calendar" at bounding box center [667, 335] width 28 height 28
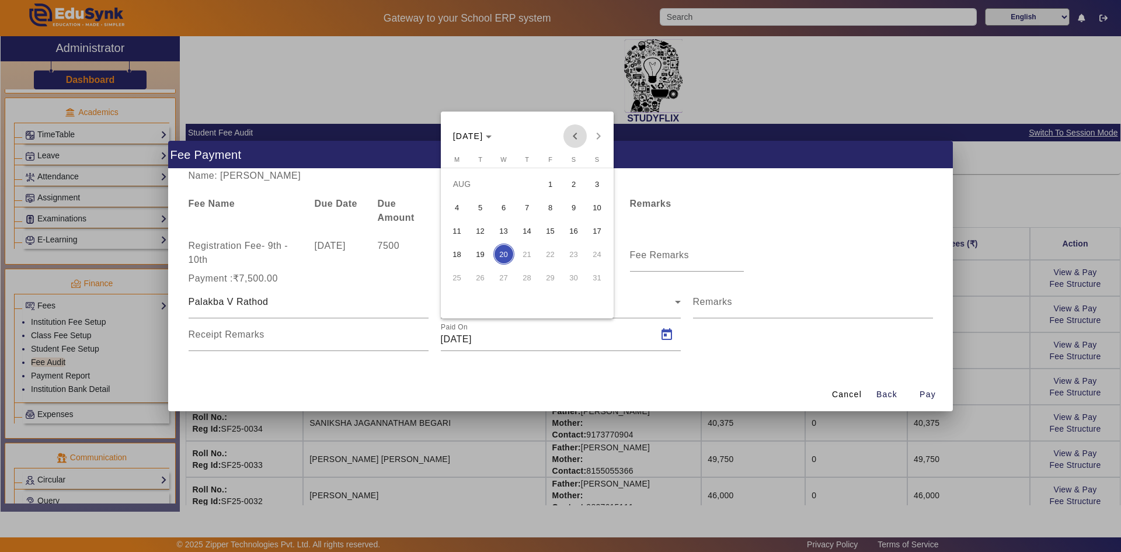
click at [573, 138] on span "Previous month" at bounding box center [574, 135] width 23 height 23
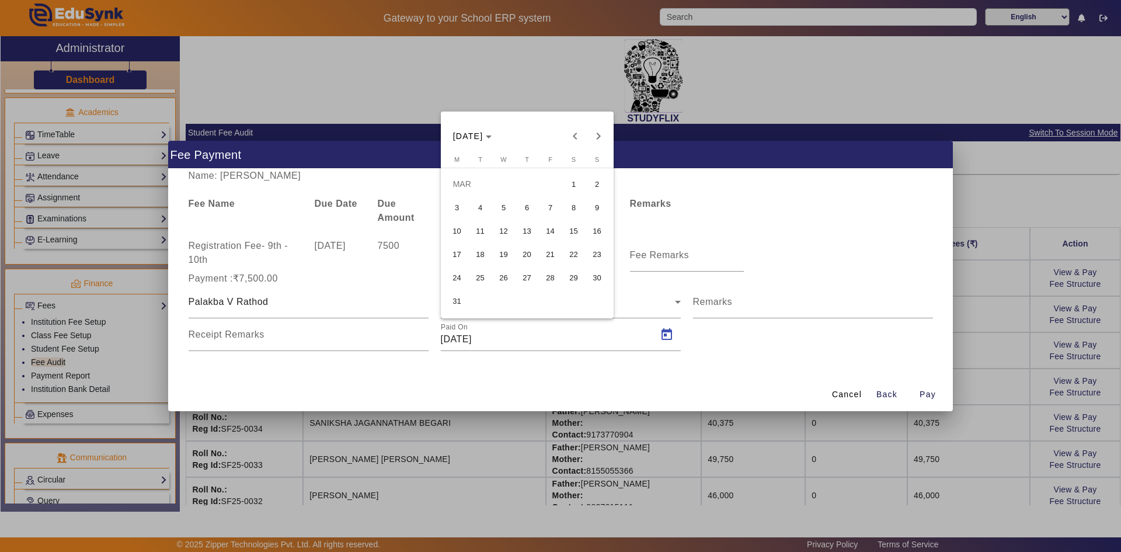
click at [562, 140] on div "MAR 2025 MAR 2025" at bounding box center [527, 135] width 167 height 23
click at [570, 137] on span "Previous month" at bounding box center [574, 135] width 23 height 23
click at [602, 138] on span "Next month" at bounding box center [598, 135] width 23 height 23
click at [479, 204] on span "1" at bounding box center [480, 207] width 21 height 21
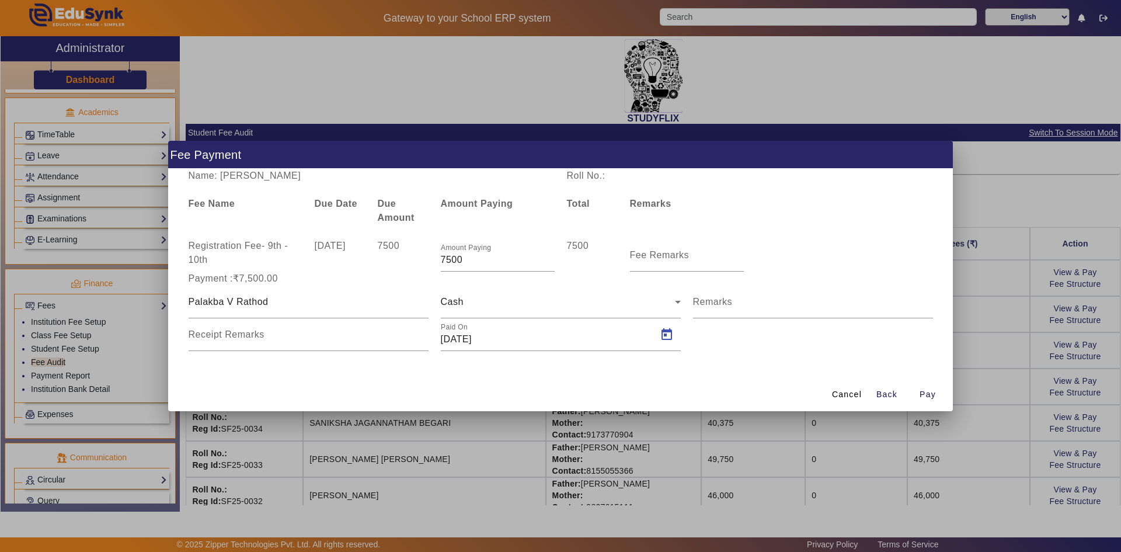
type input "01/04/2025"
click at [922, 392] on span "Pay" at bounding box center [927, 394] width 16 height 12
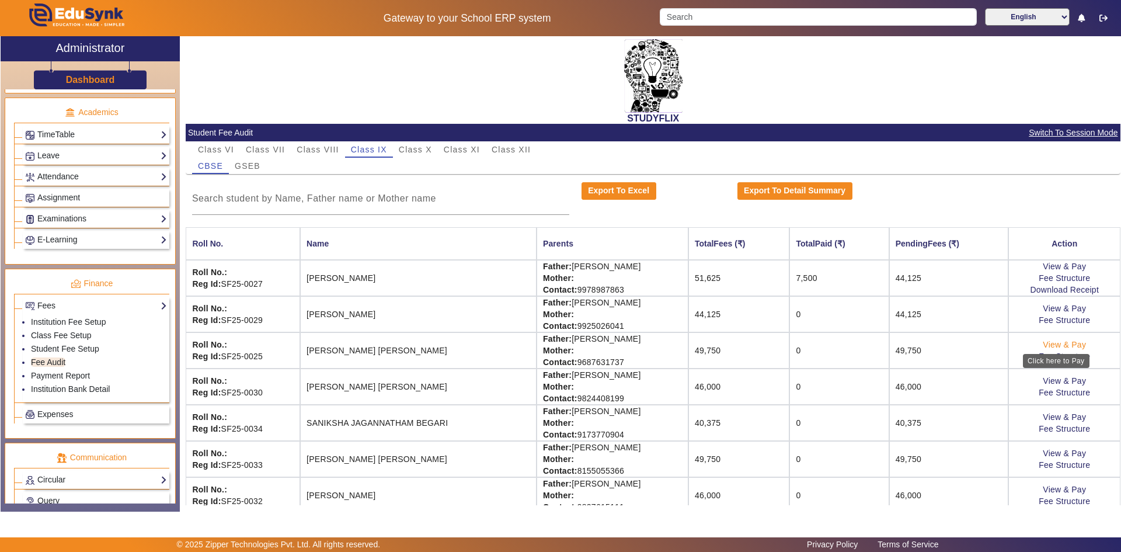
click at [1066, 343] on link "View & Pay" at bounding box center [1064, 344] width 43 height 9
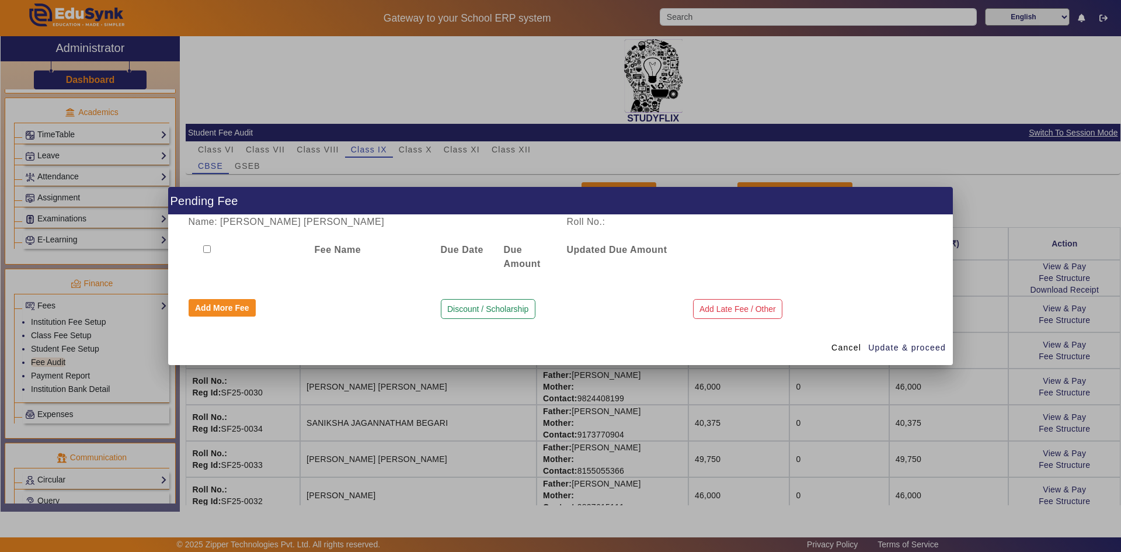
click at [208, 247] on input "checkbox" at bounding box center [207, 249] width 8 height 8
checkbox input "false"
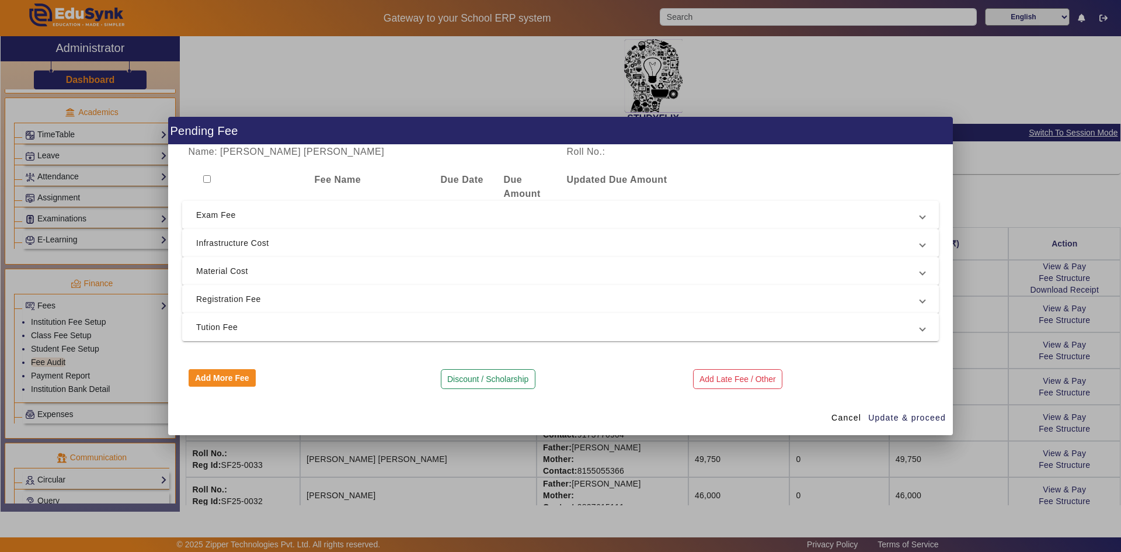
click at [255, 298] on span "Registration Fee" at bounding box center [558, 299] width 724 height 14
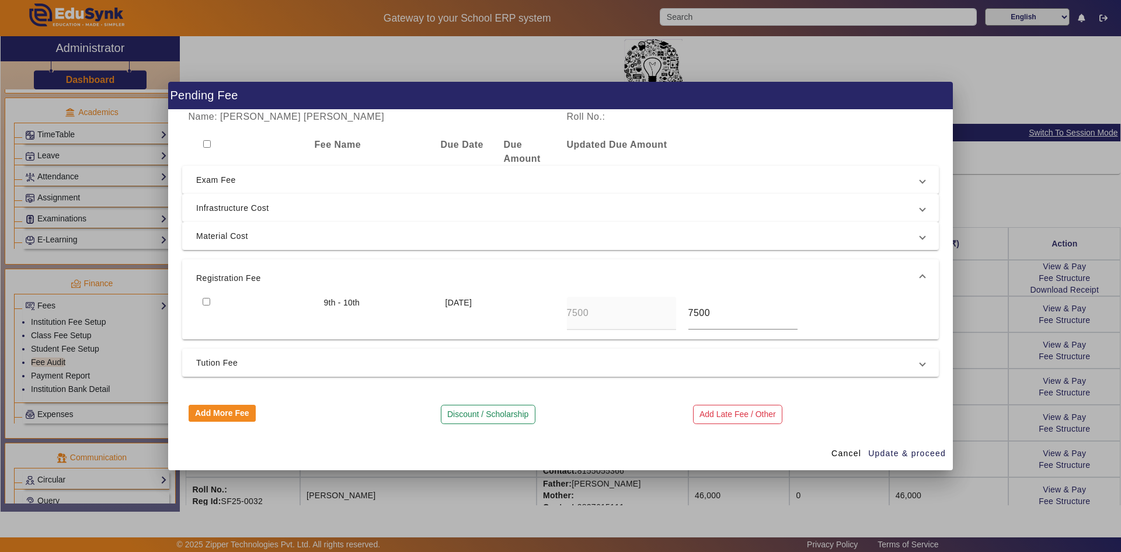
click at [205, 300] on input "checkbox" at bounding box center [207, 302] width 8 height 8
checkbox input "true"
click at [893, 455] on span "Update & proceed" at bounding box center [907, 453] width 78 height 12
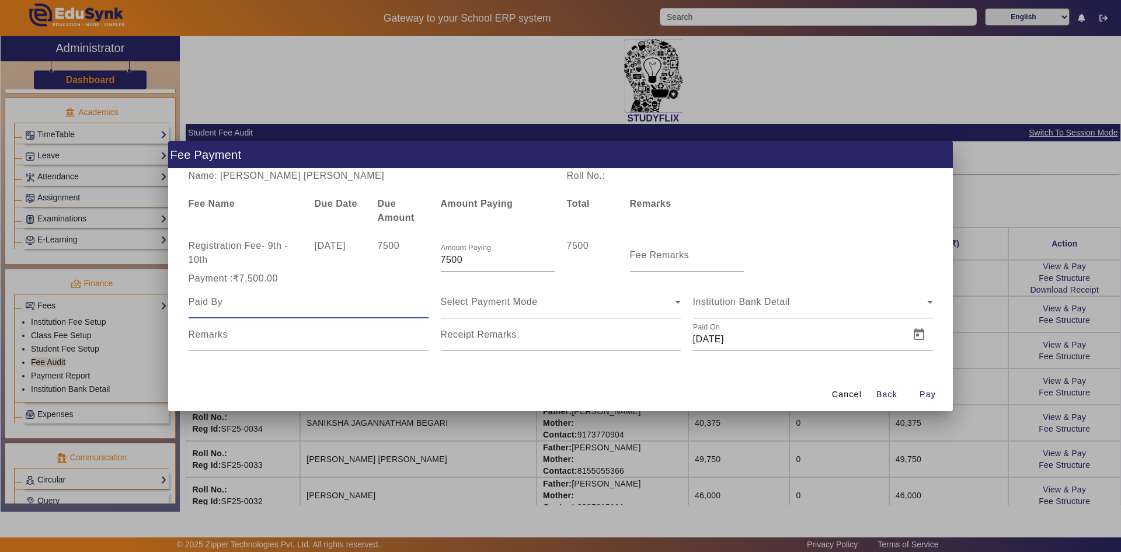
click at [322, 308] on input at bounding box center [309, 302] width 240 height 14
type input "s"
type input "Saroj K Thakor"
click at [466, 298] on span "Select Payment Mode" at bounding box center [489, 302] width 97 height 10
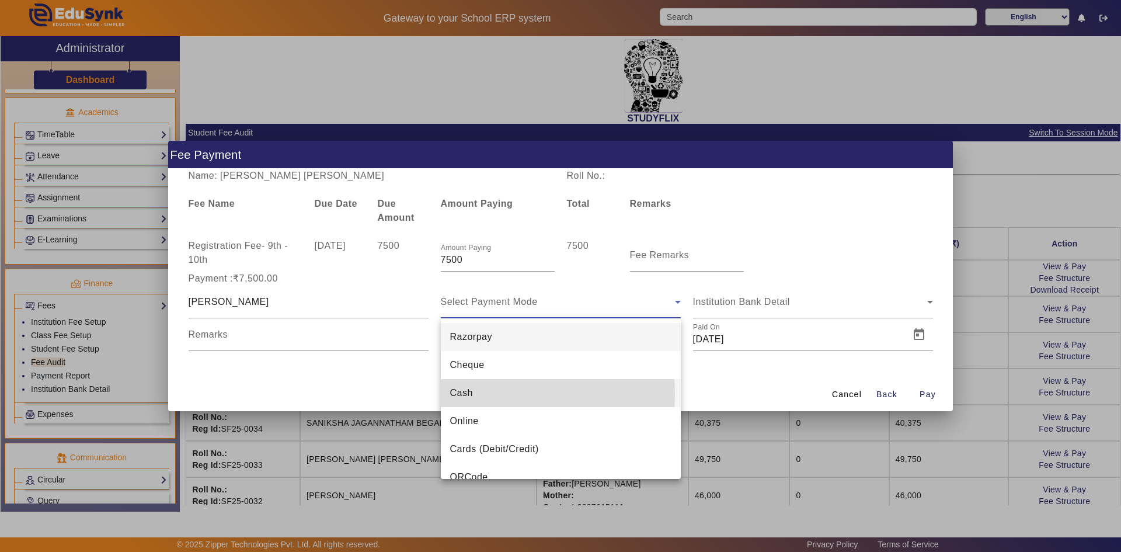
click at [465, 393] on span "Cash" at bounding box center [461, 393] width 23 height 14
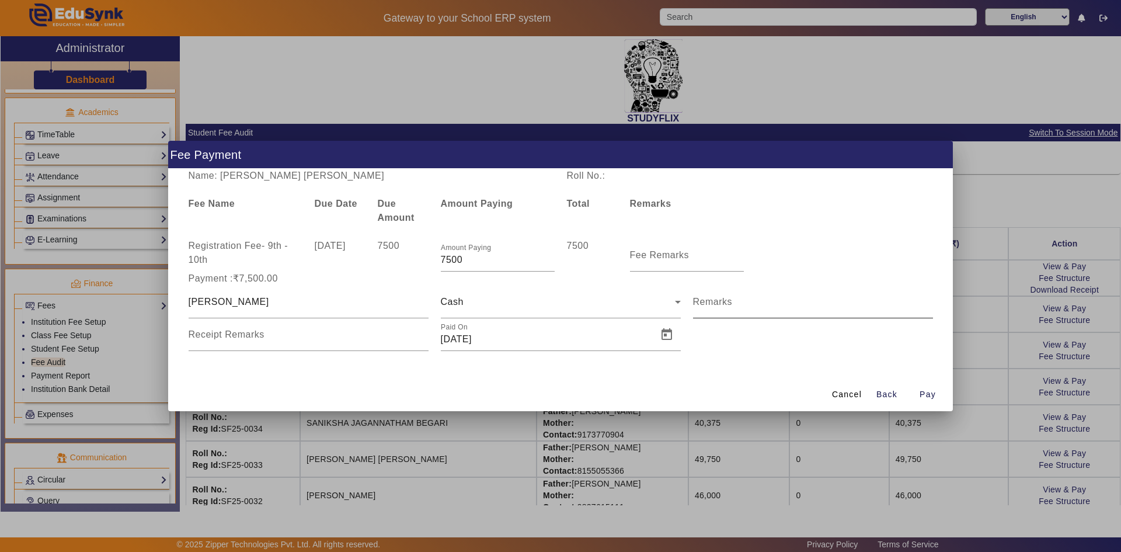
click at [722, 298] on mat-label "Remarks" at bounding box center [713, 302] width 40 height 10
click at [722, 299] on input "Remarks" at bounding box center [813, 306] width 240 height 14
click at [670, 332] on span "Open calendar" at bounding box center [667, 335] width 28 height 28
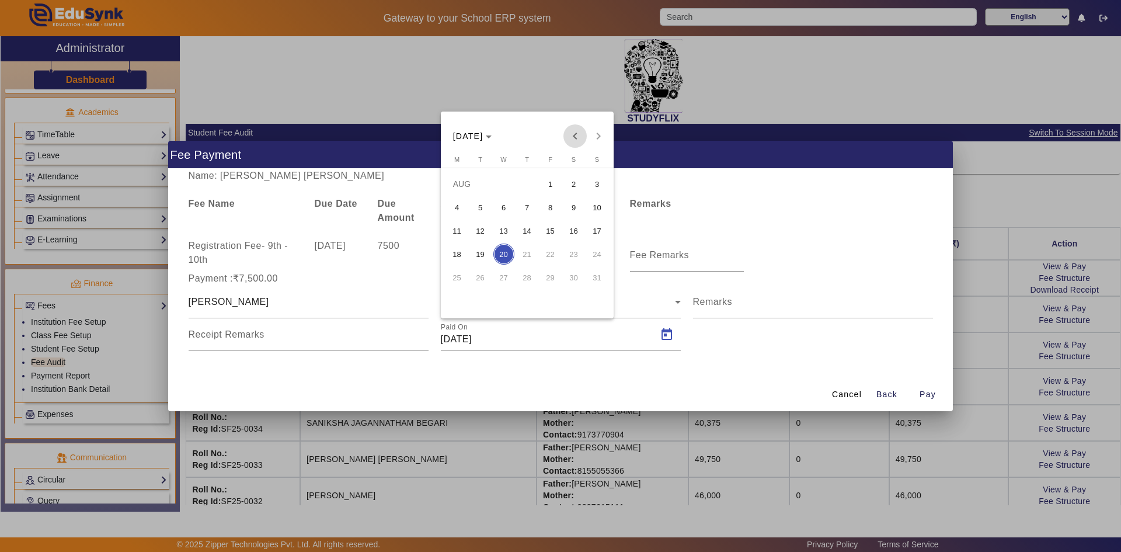
click at [572, 134] on span "Previous month" at bounding box center [574, 135] width 23 height 23
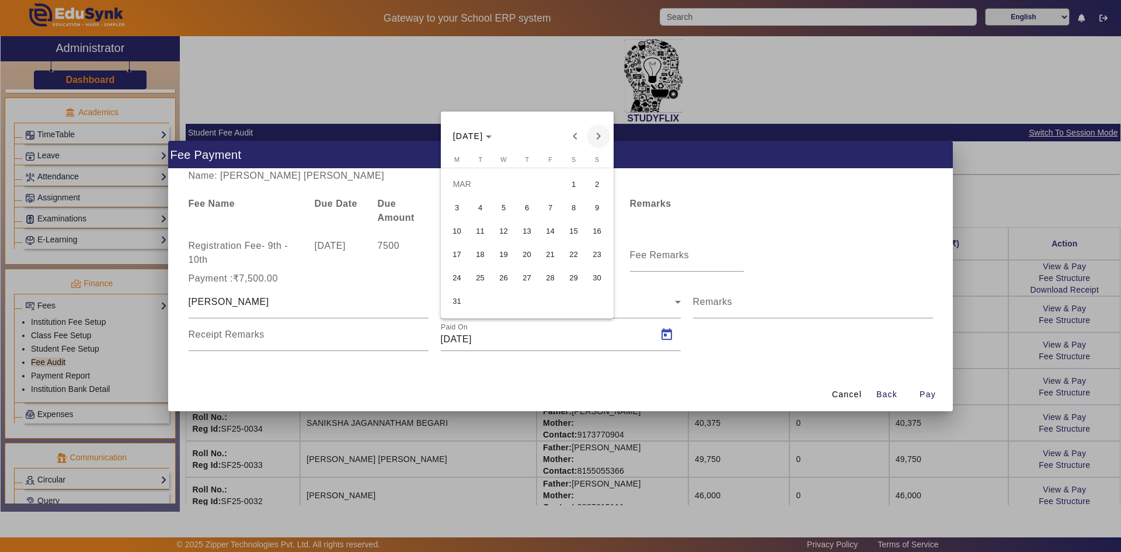
click at [604, 135] on span "Next month" at bounding box center [598, 135] width 23 height 23
click at [485, 208] on span "1" at bounding box center [480, 207] width 21 height 21
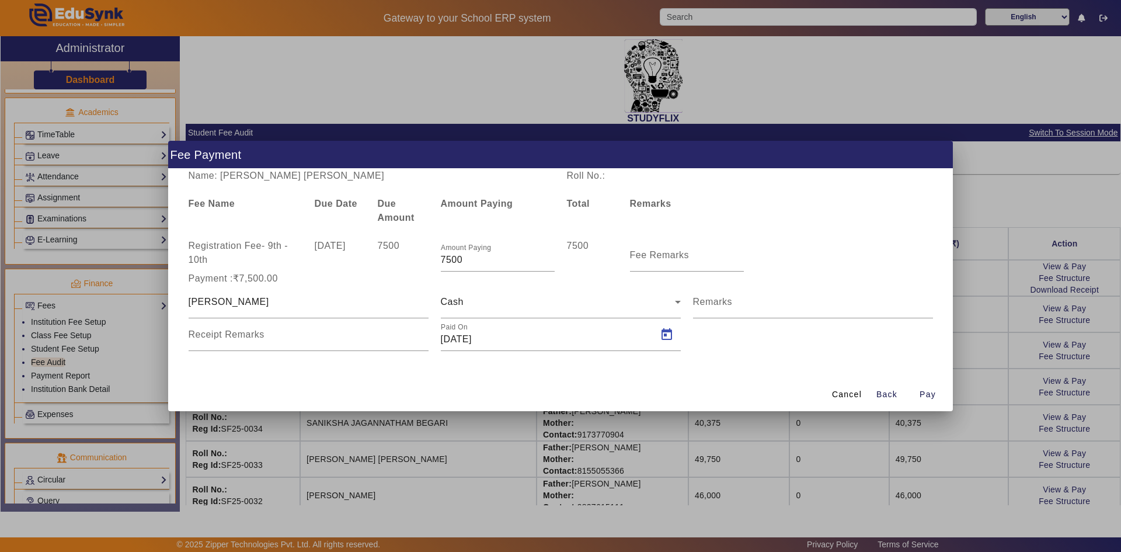
type input "01/04/2025"
click at [920, 396] on span "Pay" at bounding box center [927, 394] width 16 height 12
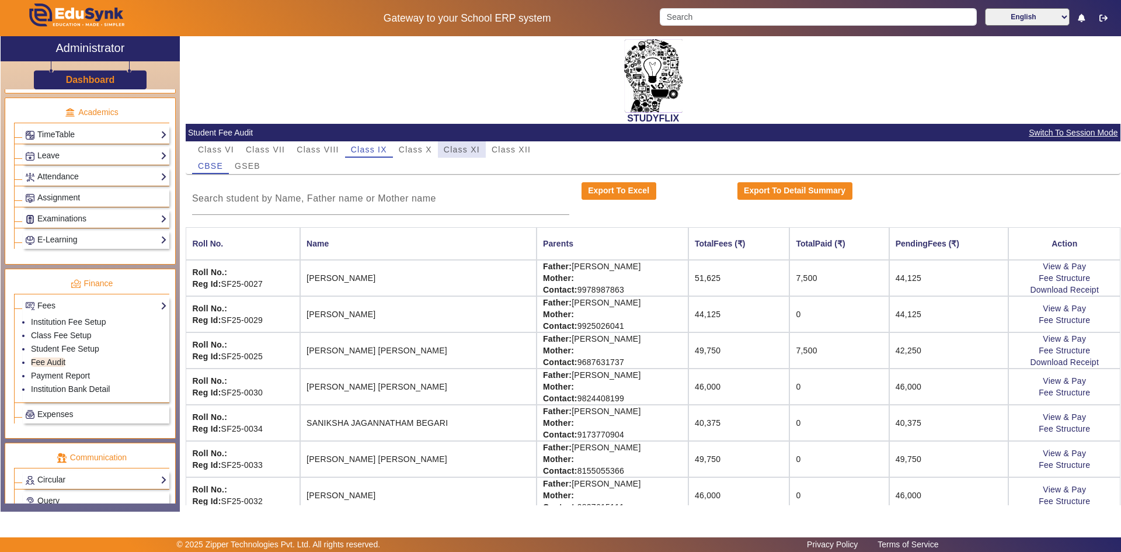
click at [472, 148] on span "Class XI" at bounding box center [462, 149] width 36 height 8
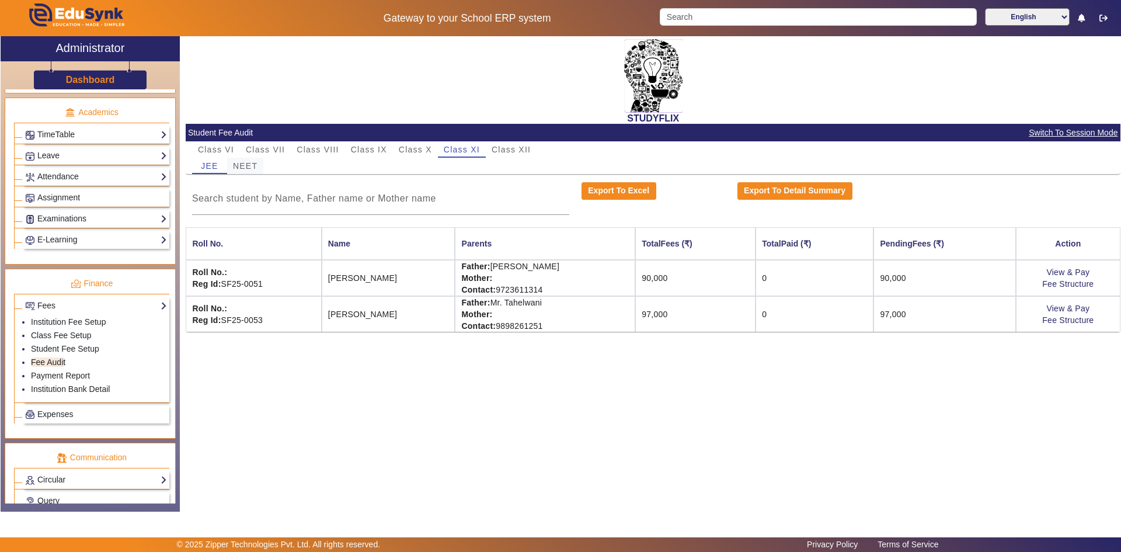
click at [255, 166] on span "NEET" at bounding box center [245, 166] width 25 height 8
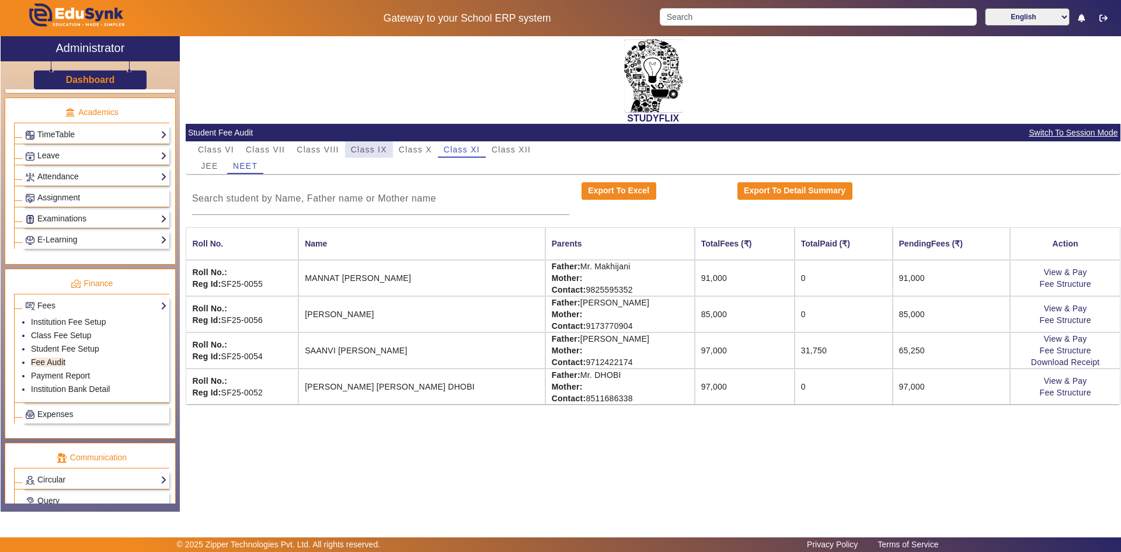
click at [352, 148] on span "Class IX" at bounding box center [369, 149] width 36 height 8
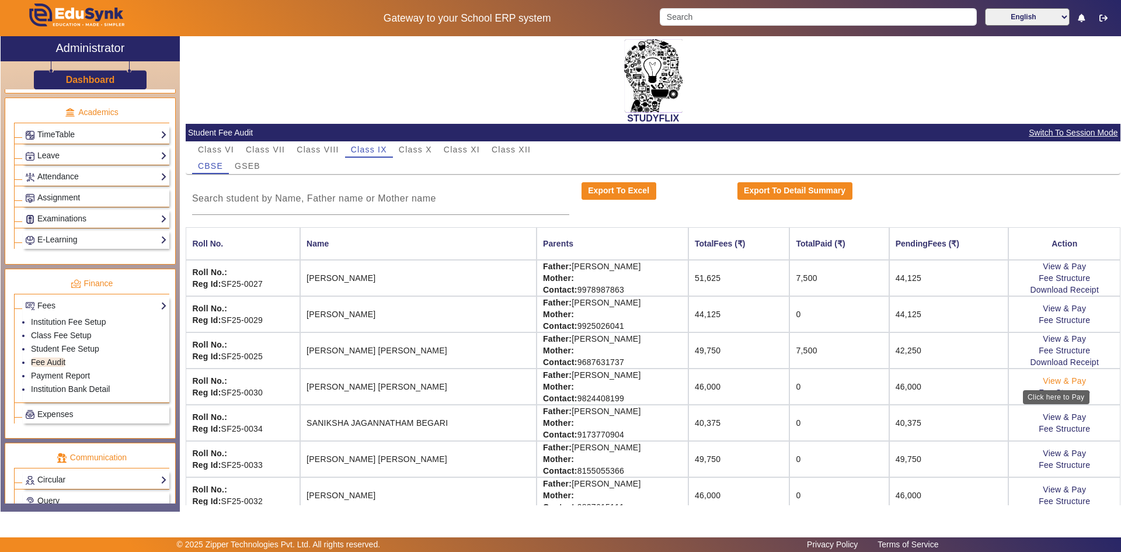
click at [1054, 379] on link "View & Pay" at bounding box center [1064, 380] width 43 height 9
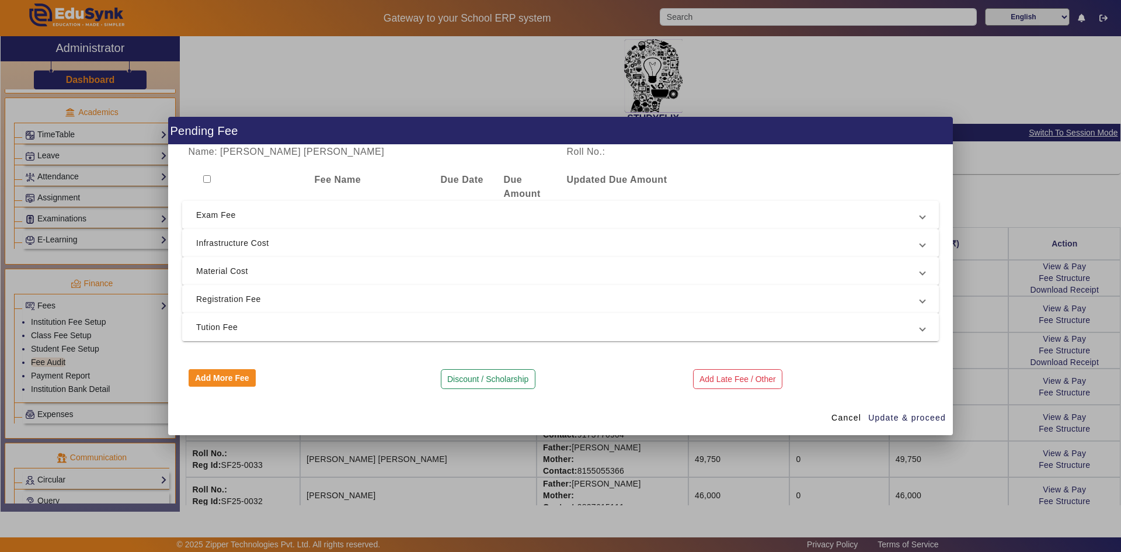
click at [235, 315] on mat-expansion-panel-header "Tution Fee" at bounding box center [560, 327] width 757 height 28
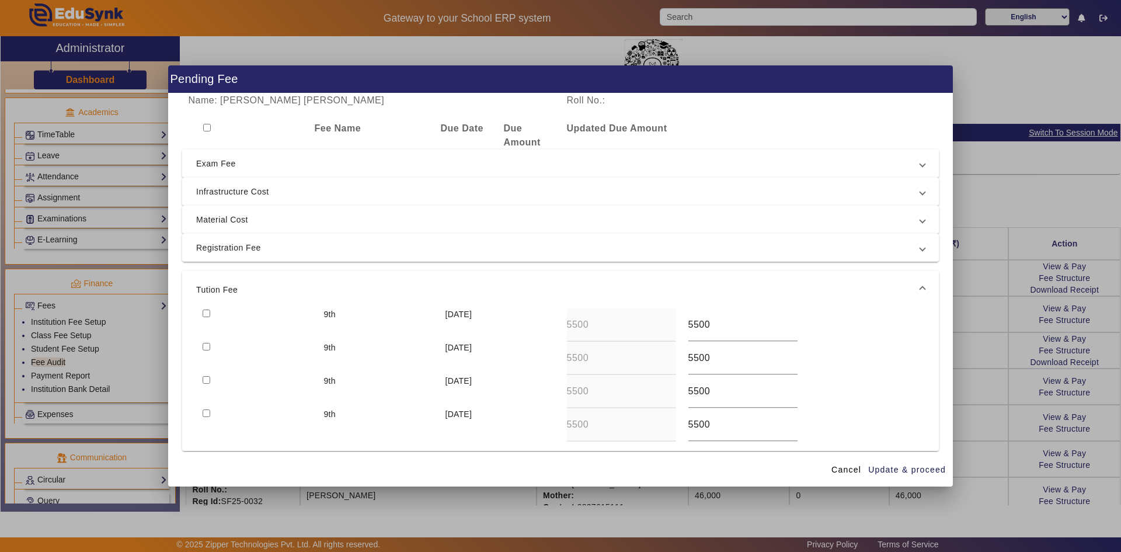
click at [204, 316] on input "checkbox" at bounding box center [207, 313] width 8 height 8
checkbox input "true"
click at [207, 346] on input "checkbox" at bounding box center [207, 347] width 8 height 8
checkbox input "true"
click at [209, 379] on input "checkbox" at bounding box center [207, 380] width 8 height 8
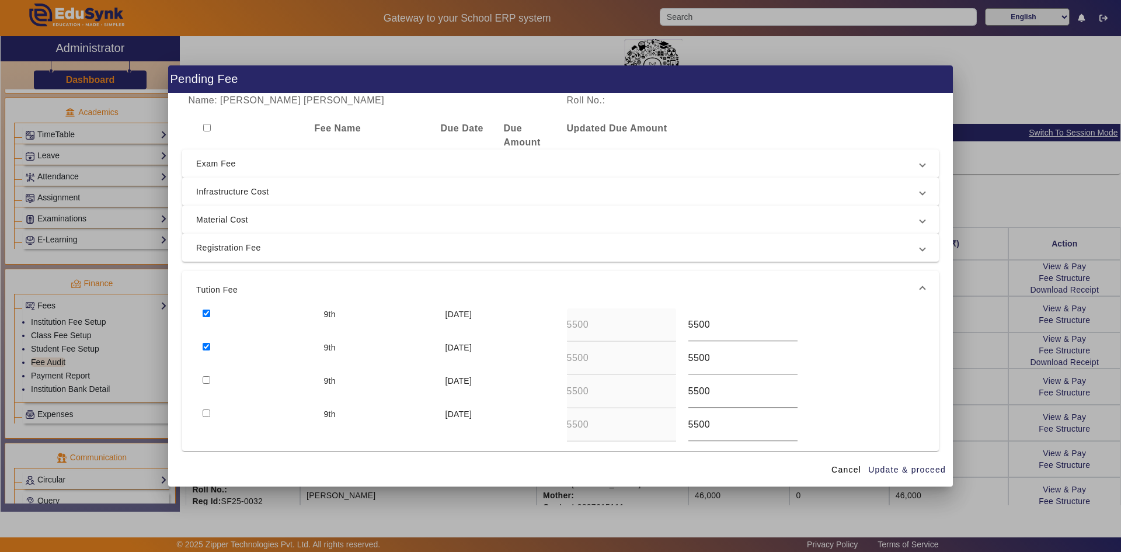
checkbox input "true"
click at [203, 410] on input "checkbox" at bounding box center [207, 413] width 8 height 8
checkbox input "true"
click at [915, 468] on span "Update & proceed" at bounding box center [907, 470] width 78 height 12
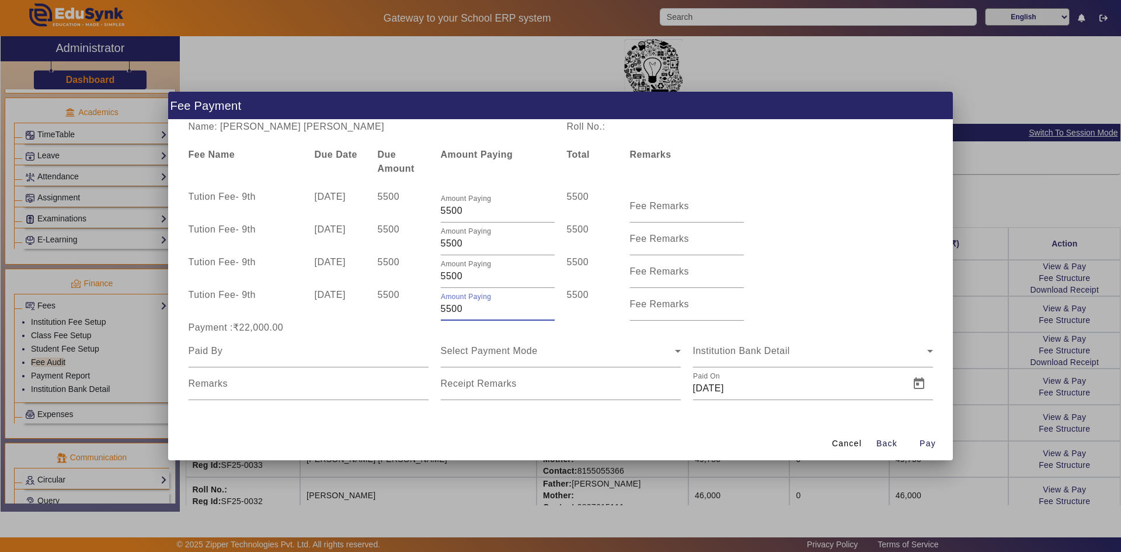
drag, startPoint x: 474, startPoint y: 311, endPoint x: 436, endPoint y: 308, distance: 38.6
click at [436, 308] on div "Amount Paying 5500" at bounding box center [497, 304] width 126 height 33
type input "700"
click at [586, 337] on div "Select Payment Mode" at bounding box center [561, 351] width 240 height 33
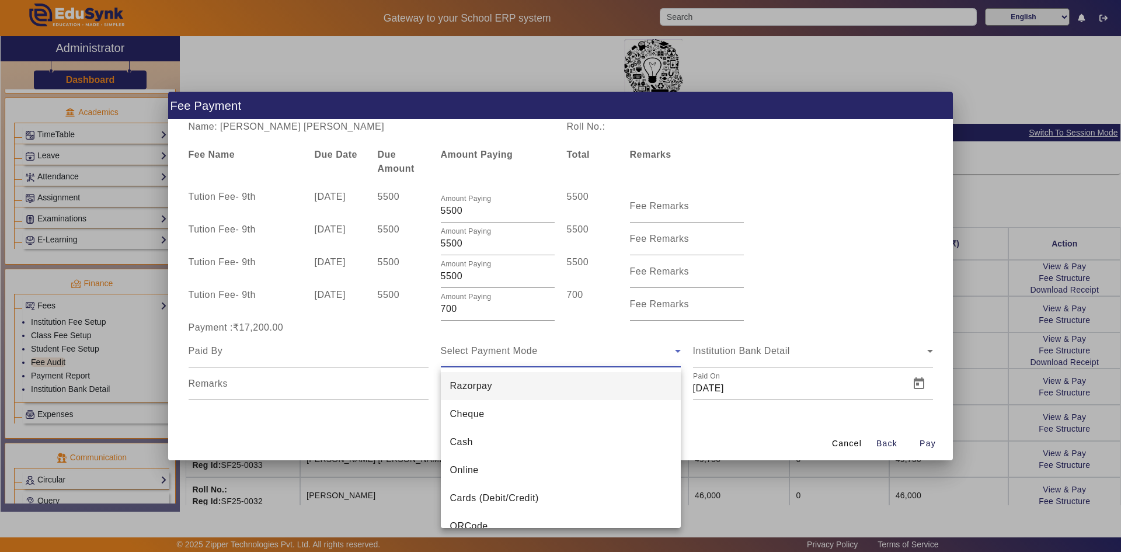
click at [586, 336] on div at bounding box center [560, 276] width 1121 height 552
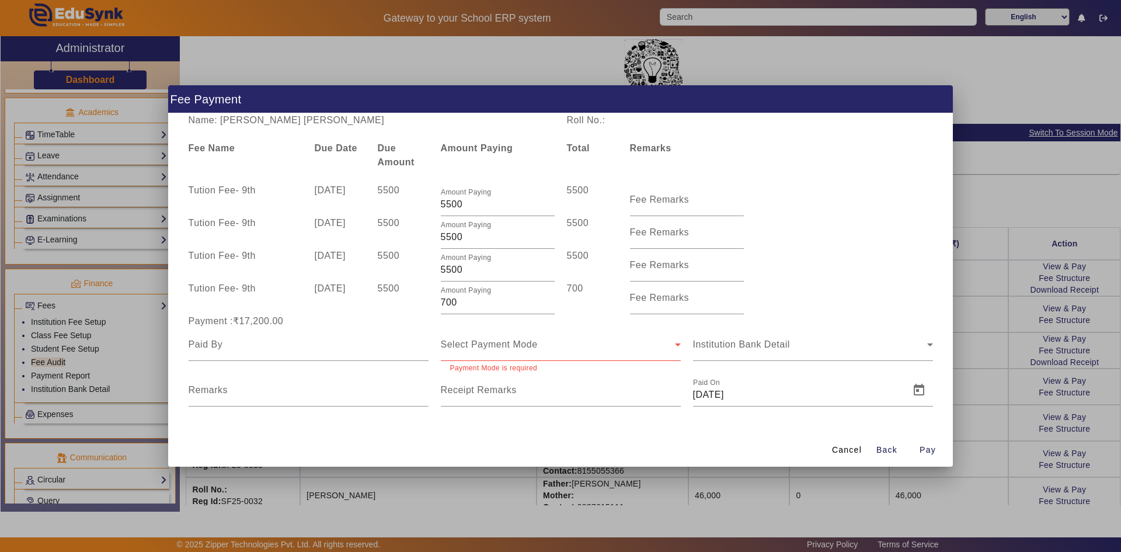
click at [539, 352] on div "Select Payment Mode" at bounding box center [561, 344] width 240 height 33
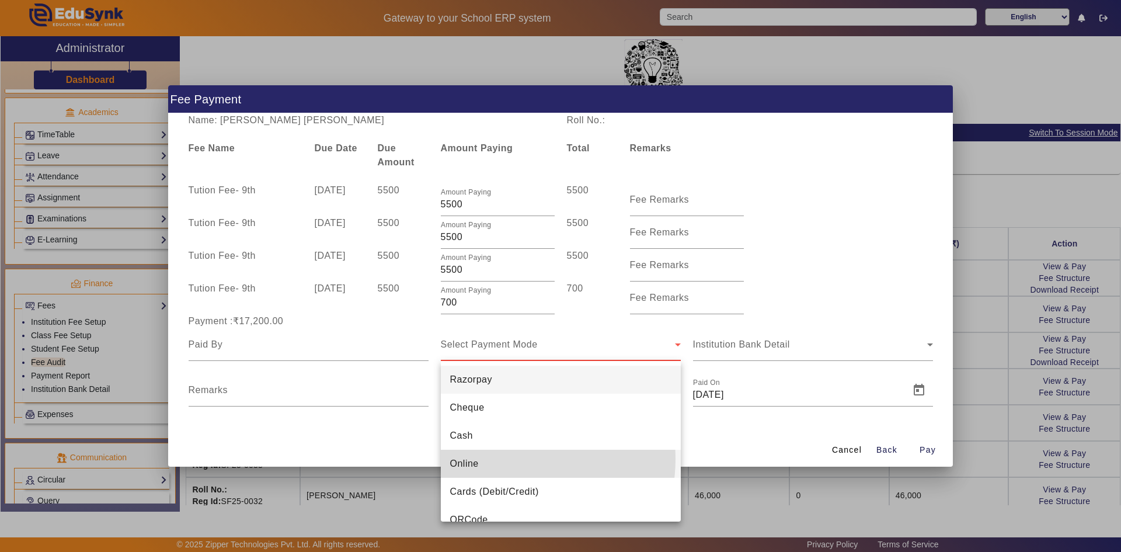
click at [500, 458] on mat-option "Online" at bounding box center [561, 464] width 240 height 28
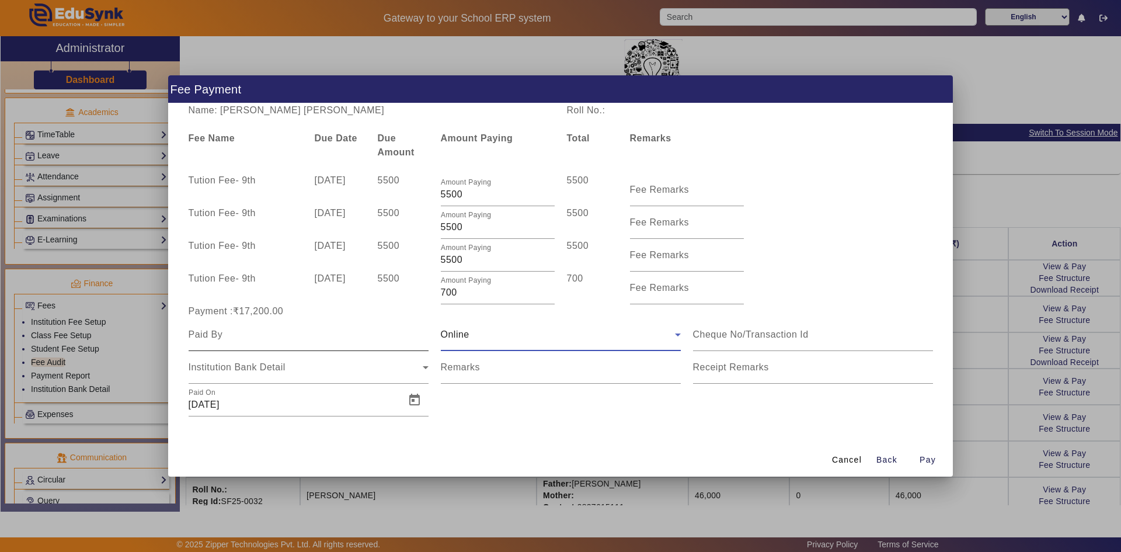
click at [210, 338] on input at bounding box center [309, 335] width 240 height 14
type input "k"
type input "Ketan Tkakkar"
click at [227, 368] on span "Institution Bank Detail" at bounding box center [237, 367] width 97 height 10
click at [410, 400] on span "Open calendar" at bounding box center [414, 400] width 28 height 28
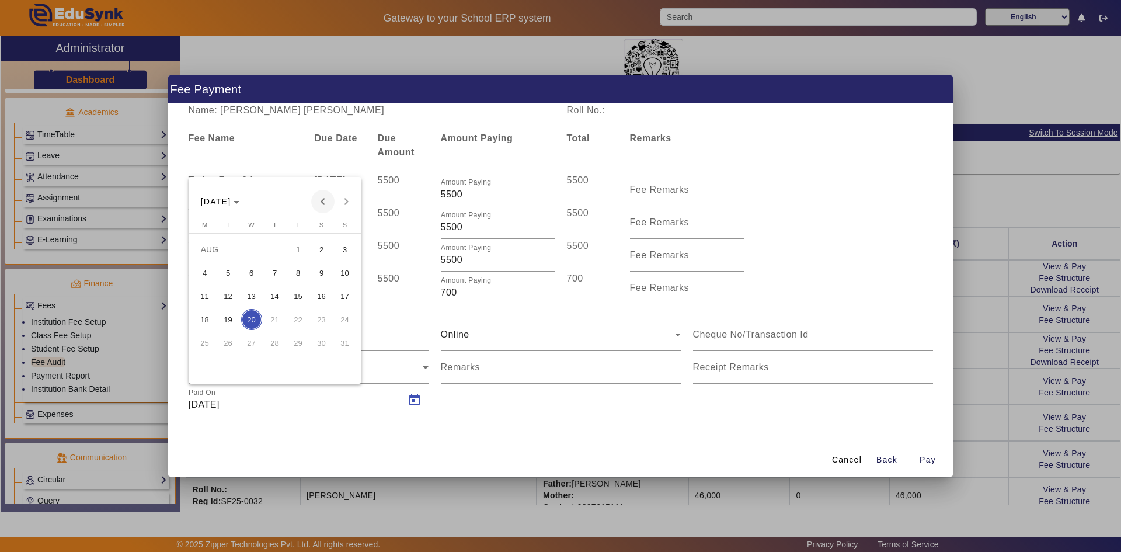
click at [318, 204] on span "Previous month" at bounding box center [322, 201] width 23 height 23
click at [210, 292] on span "7" at bounding box center [204, 295] width 21 height 21
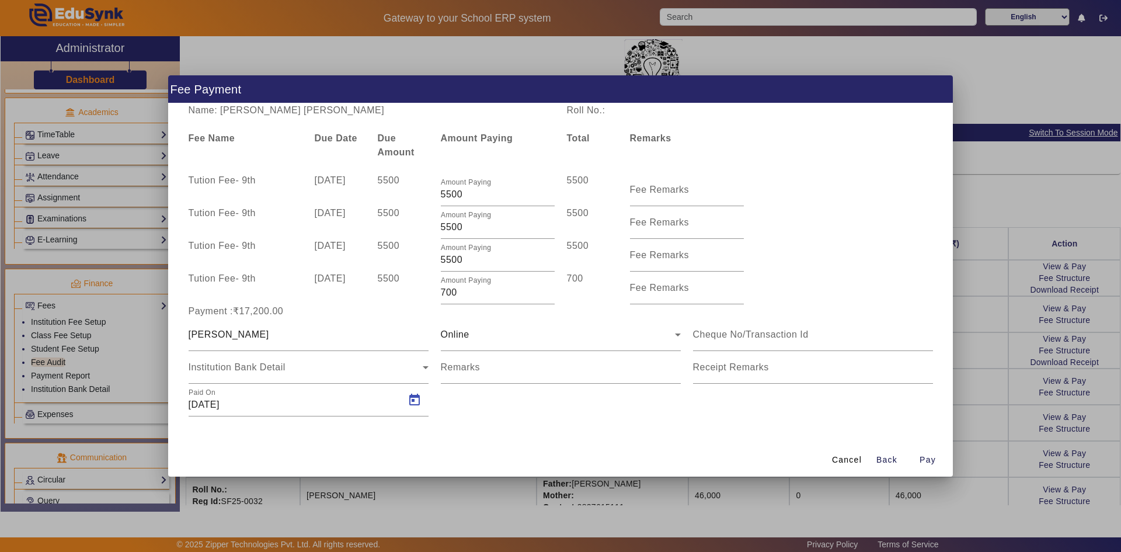
type input "07/04/2025"
click at [921, 457] on span "Pay" at bounding box center [927, 460] width 16 height 12
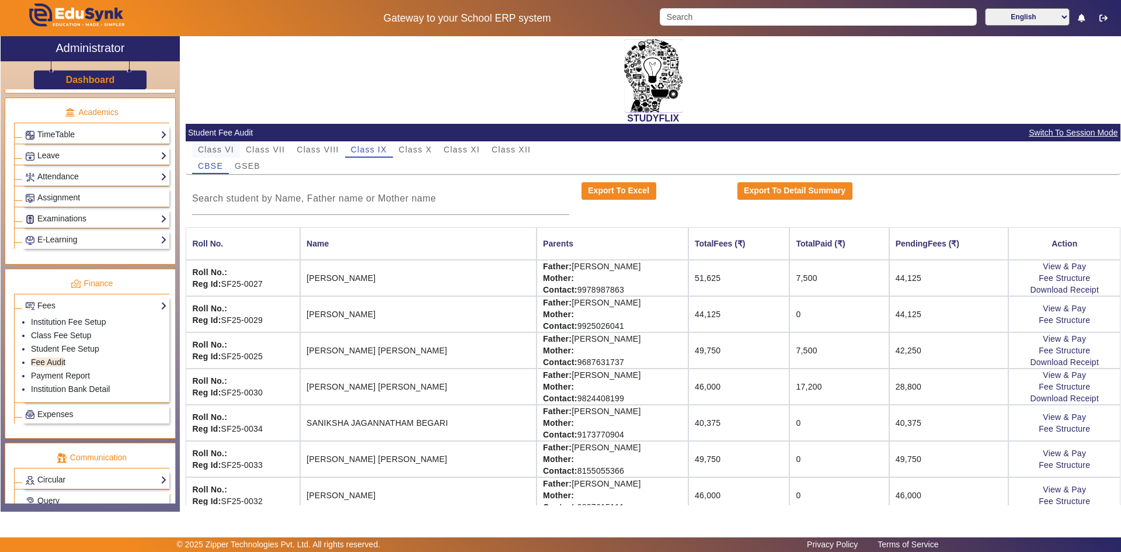
click at [217, 147] on span "Class VI" at bounding box center [216, 149] width 36 height 8
click at [252, 158] on span "GSEB" at bounding box center [248, 166] width 26 height 16
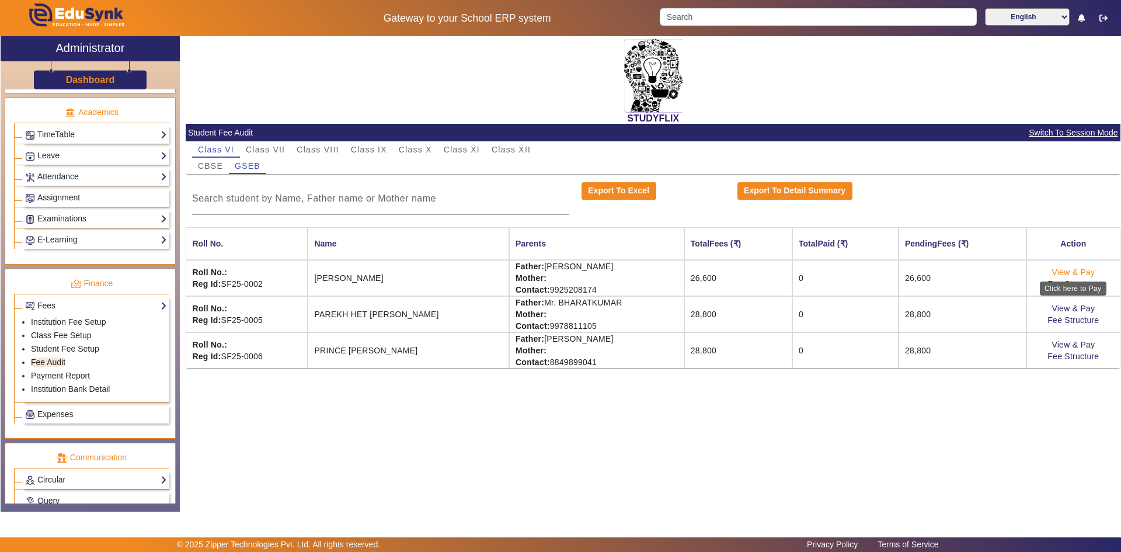
click at [1091, 268] on link "View & Pay" at bounding box center [1072, 271] width 43 height 9
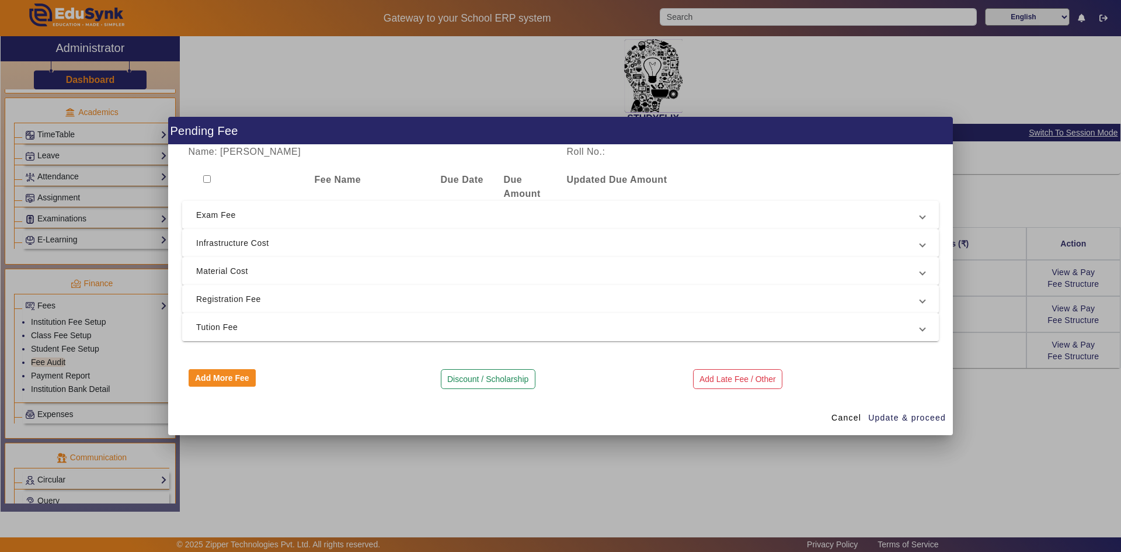
click at [214, 328] on span "Tution Fee" at bounding box center [558, 327] width 724 height 14
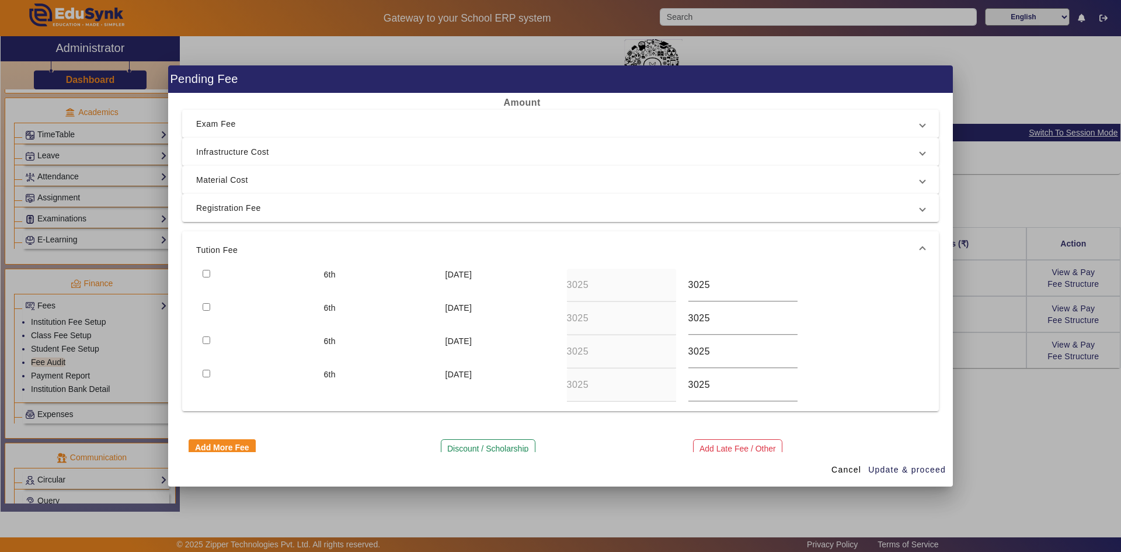
scroll to position [58, 0]
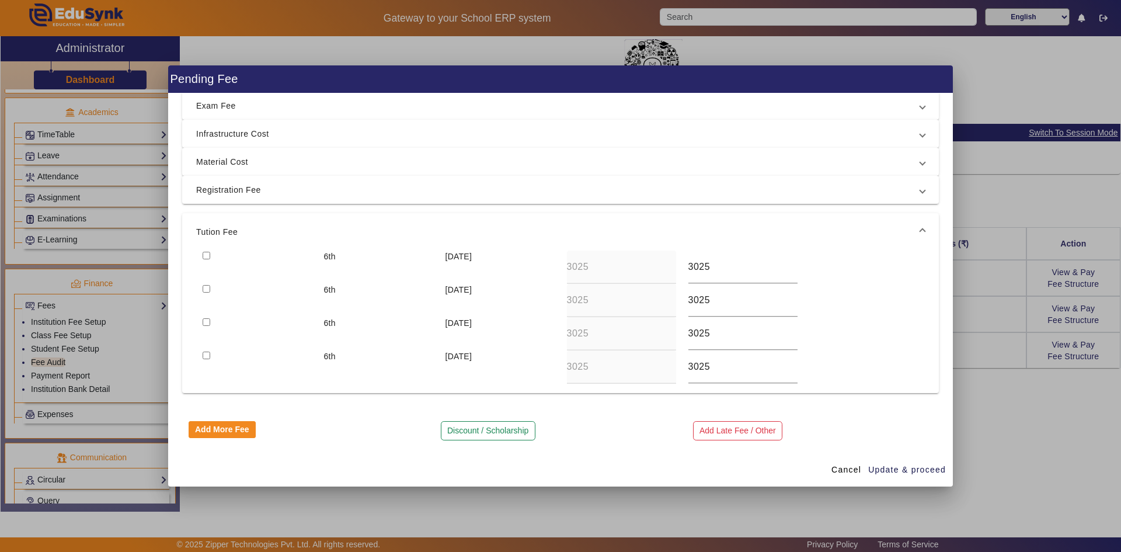
click at [207, 254] on input "checkbox" at bounding box center [207, 256] width 8 height 8
checkbox input "true"
click at [225, 191] on span "Registration Fee" at bounding box center [558, 190] width 724 height 14
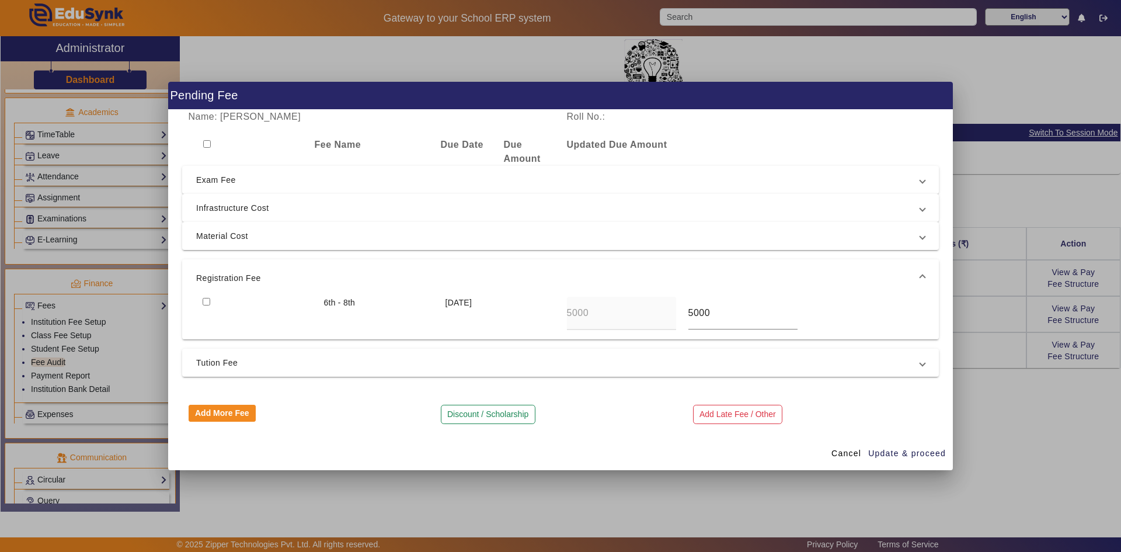
scroll to position [0, 0]
click at [203, 298] on input "checkbox" at bounding box center [207, 302] width 8 height 8
checkbox input "true"
click at [903, 451] on span "Update & proceed" at bounding box center [907, 453] width 78 height 12
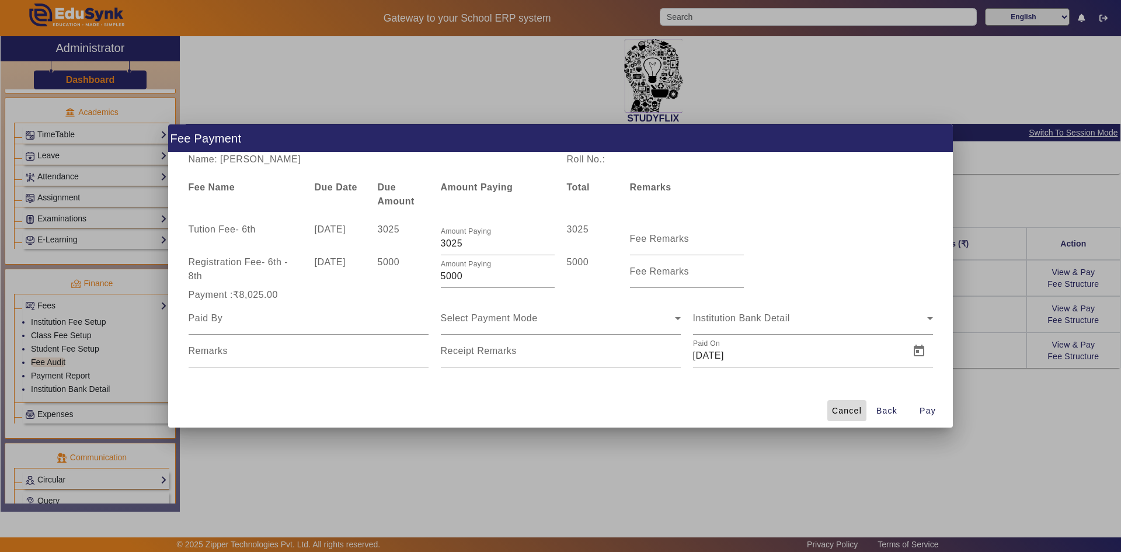
click at [848, 411] on span "Cancel" at bounding box center [847, 411] width 30 height 12
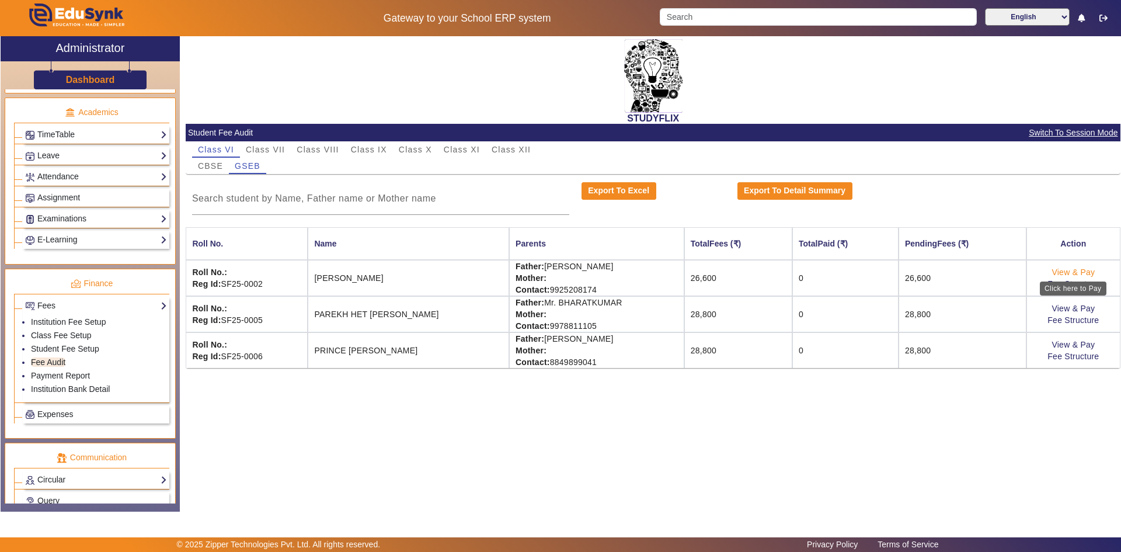
click at [1086, 271] on link "View & Pay" at bounding box center [1072, 271] width 43 height 9
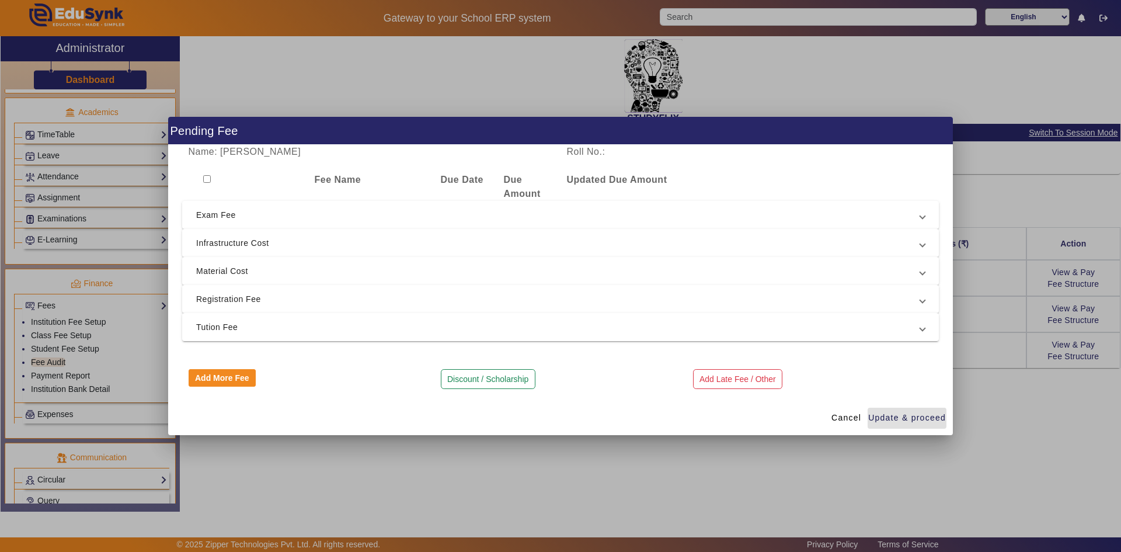
click at [208, 182] on input "checkbox" at bounding box center [207, 179] width 8 height 8
checkbox input "true"
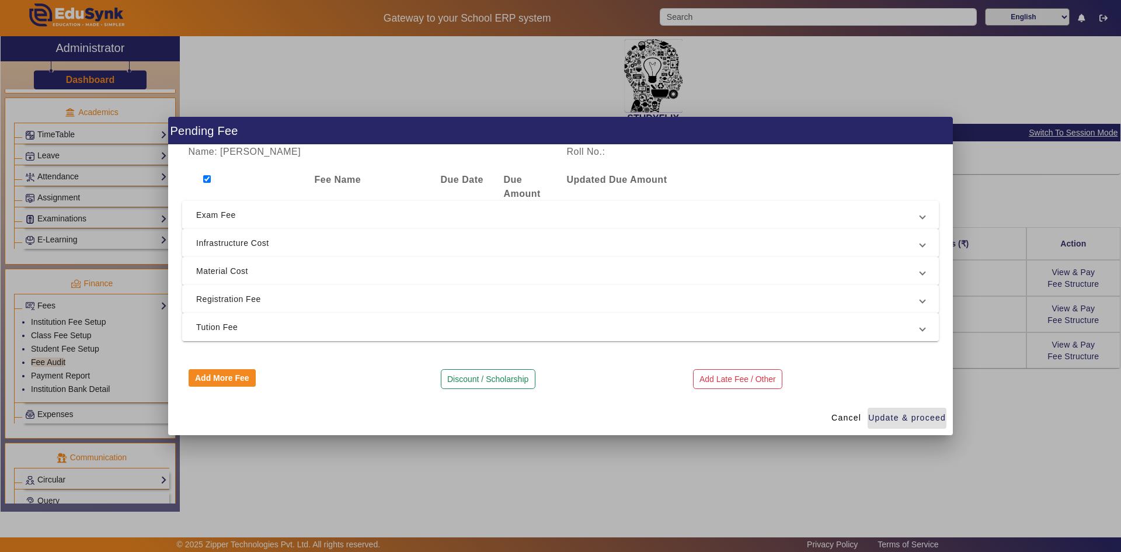
checkbox input "true"
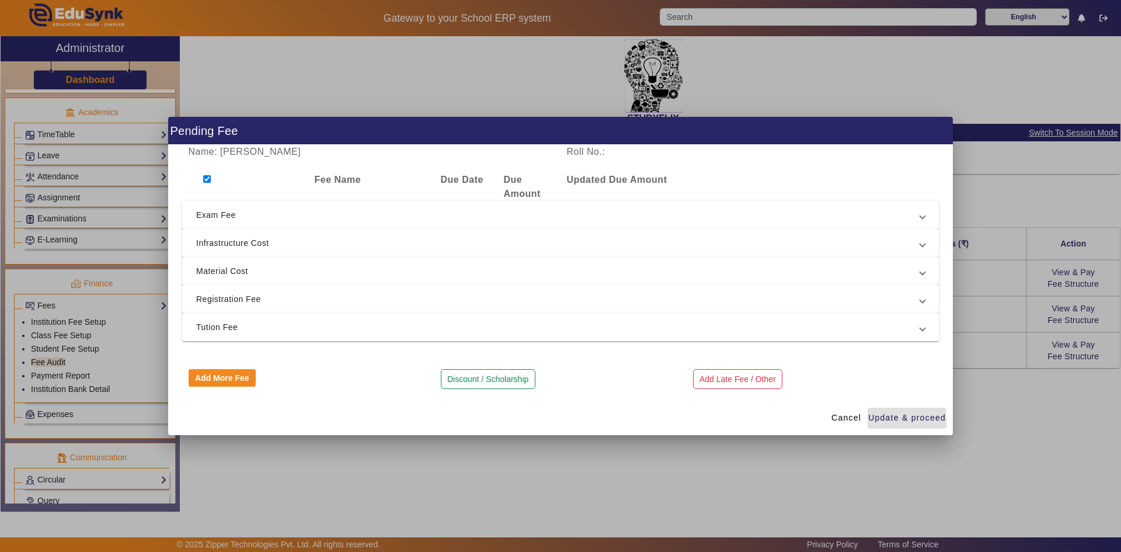
checkbox input "true"
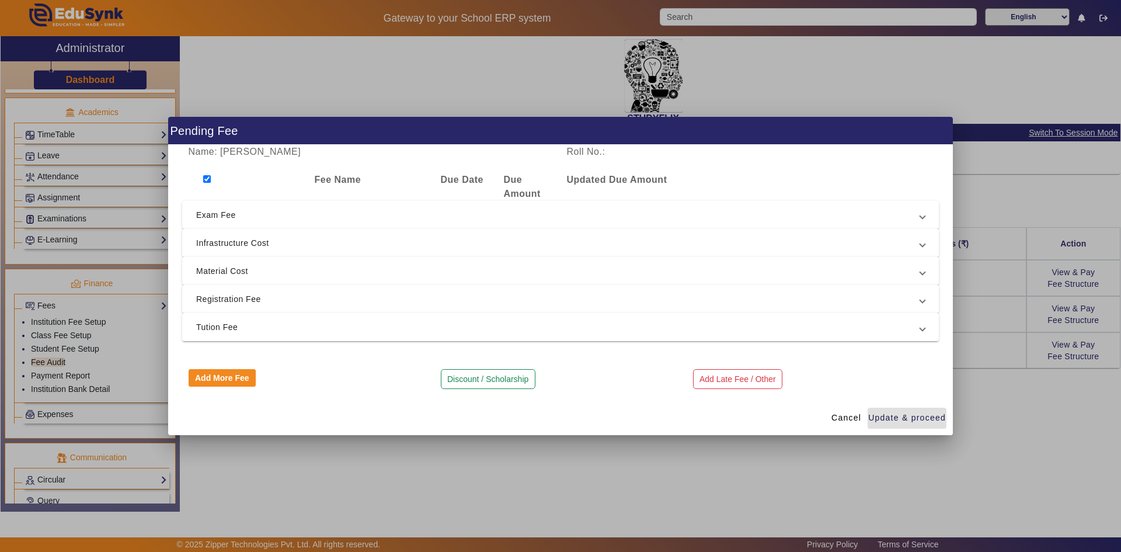
checkbox input "true"
click at [203, 231] on mat-expansion-panel-header "Infrastructure Cost" at bounding box center [560, 243] width 757 height 28
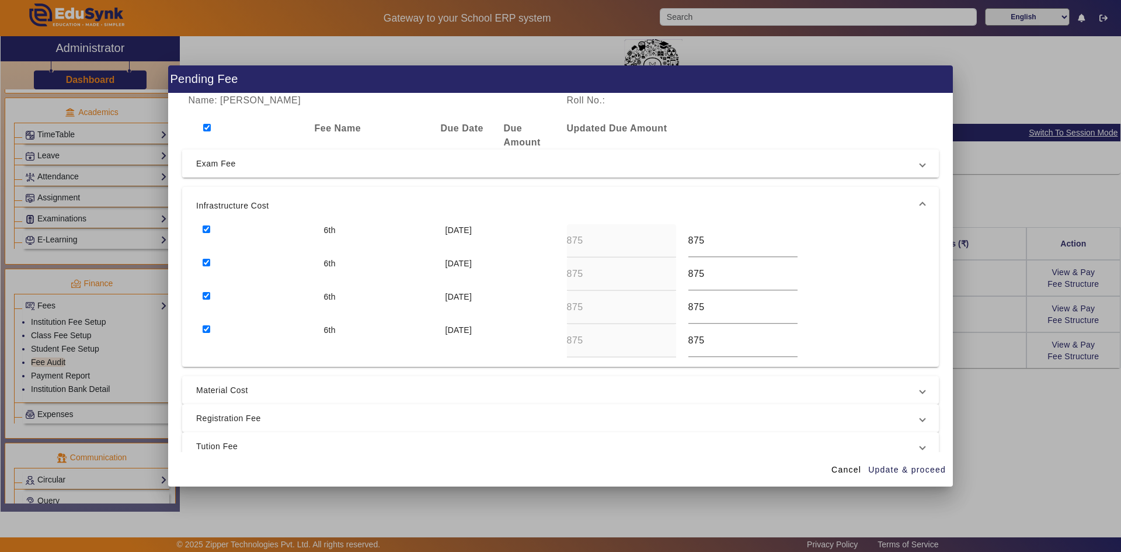
click at [215, 170] on span "Exam Fee" at bounding box center [558, 163] width 724 height 14
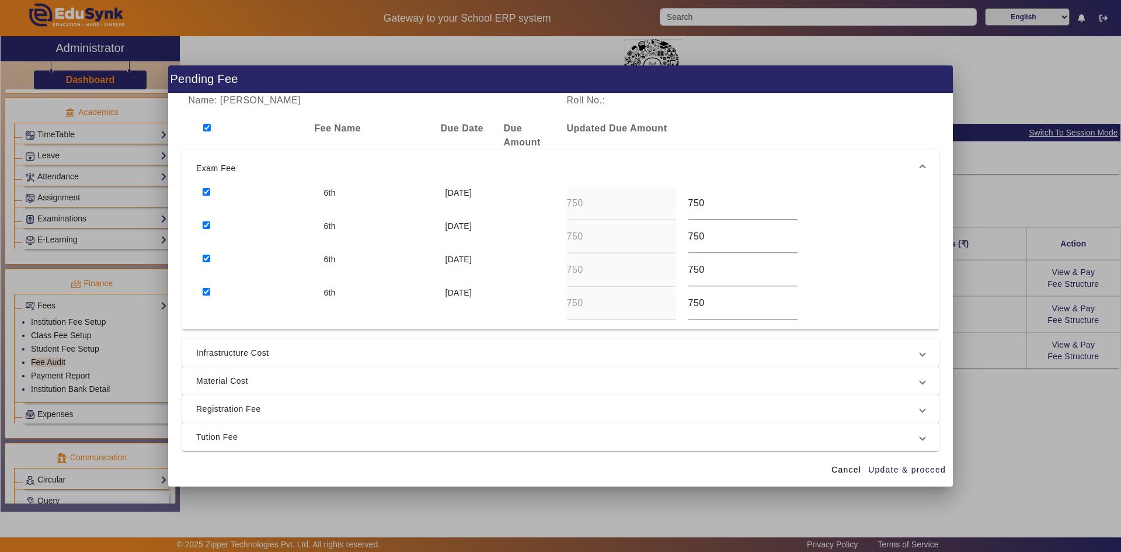
click at [210, 127] on input "checkbox" at bounding box center [207, 128] width 8 height 8
checkbox input "false"
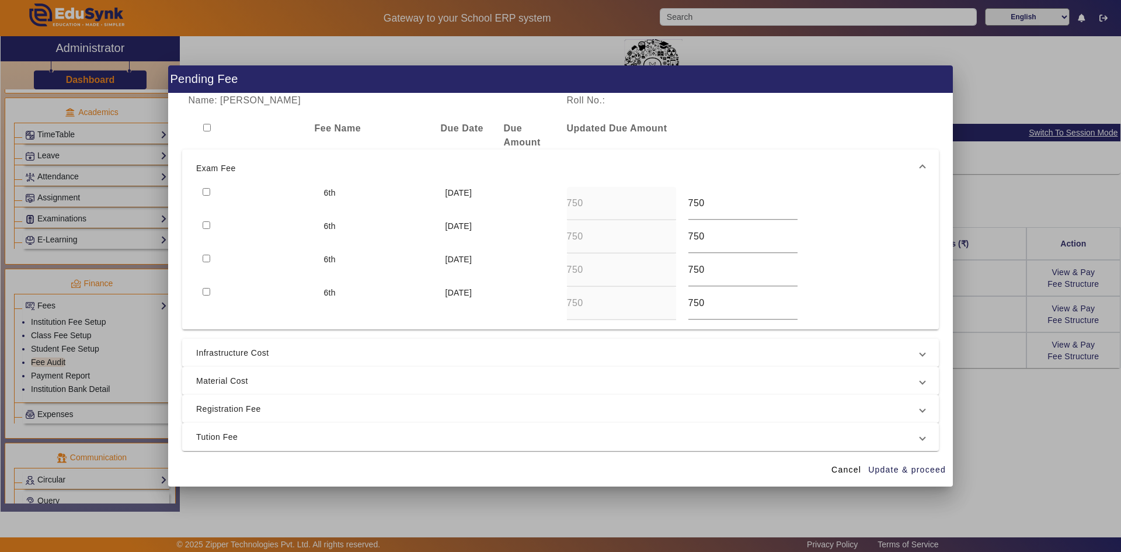
checkbox input "false"
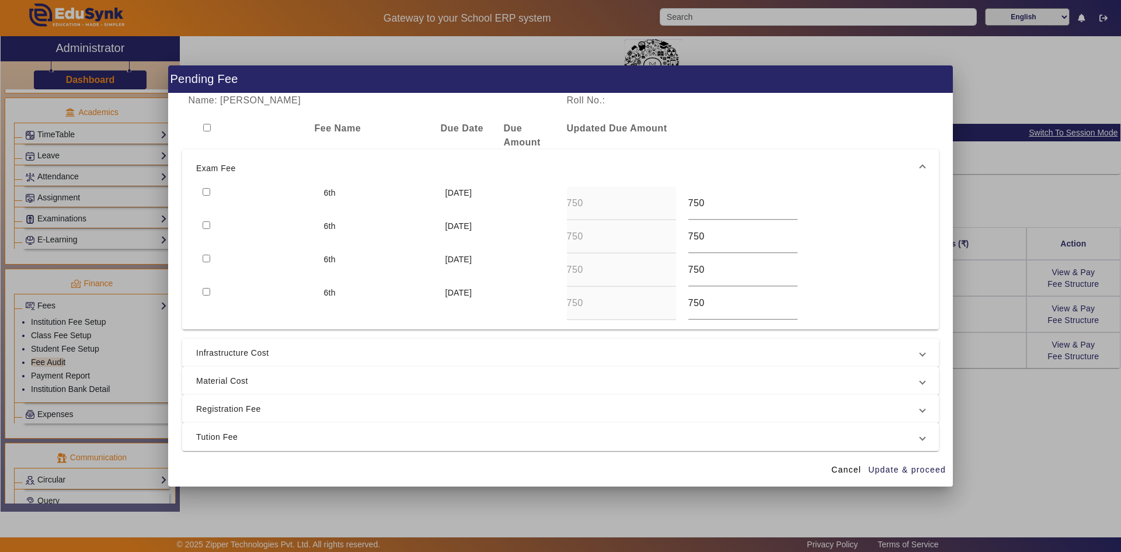
checkbox input "false"
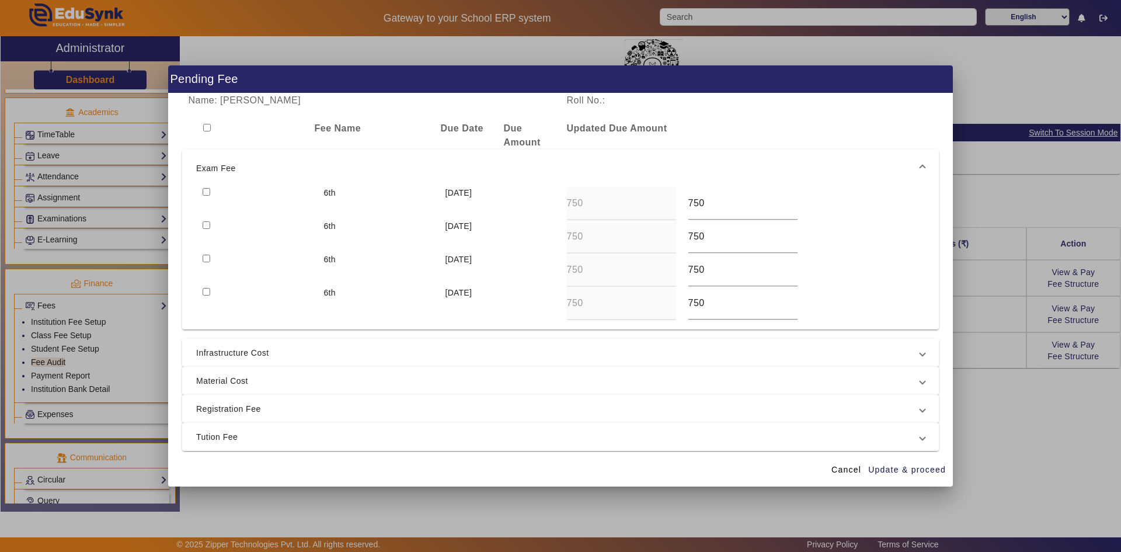
checkbox input "false"
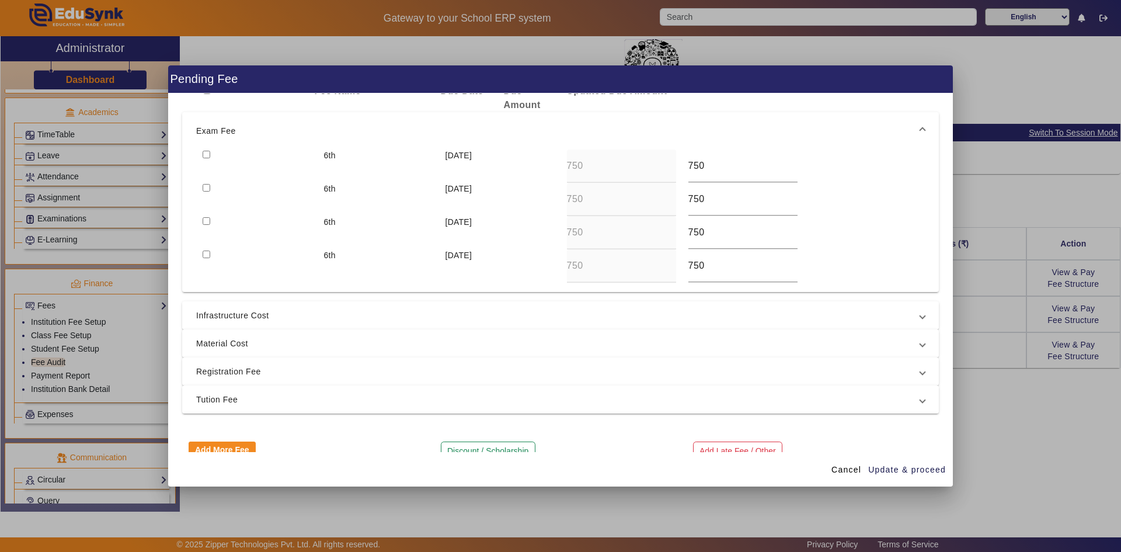
scroll to position [58, 0]
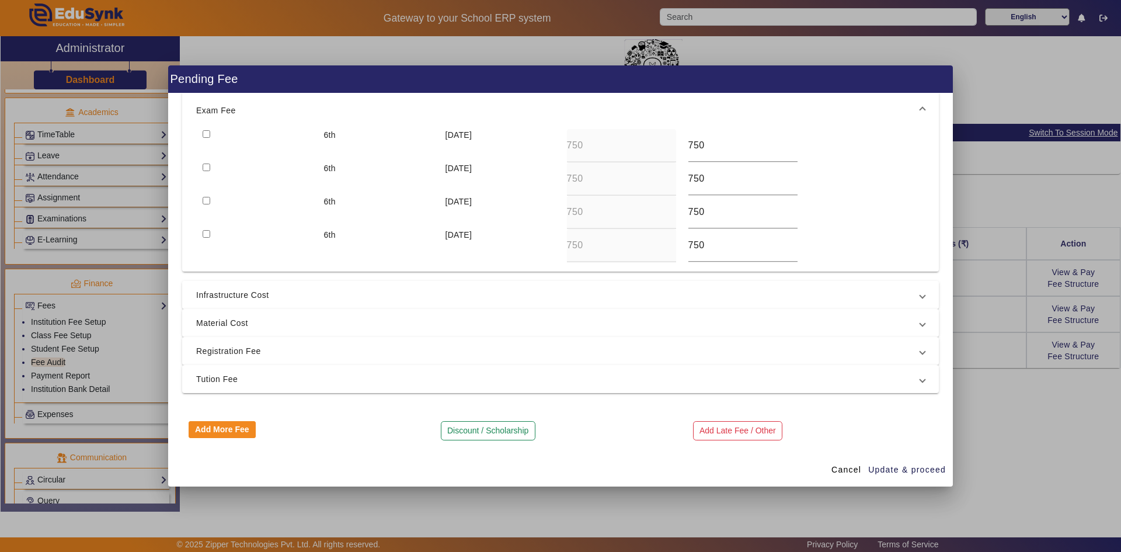
click at [232, 298] on span "Infrastructure Cost" at bounding box center [558, 295] width 724 height 14
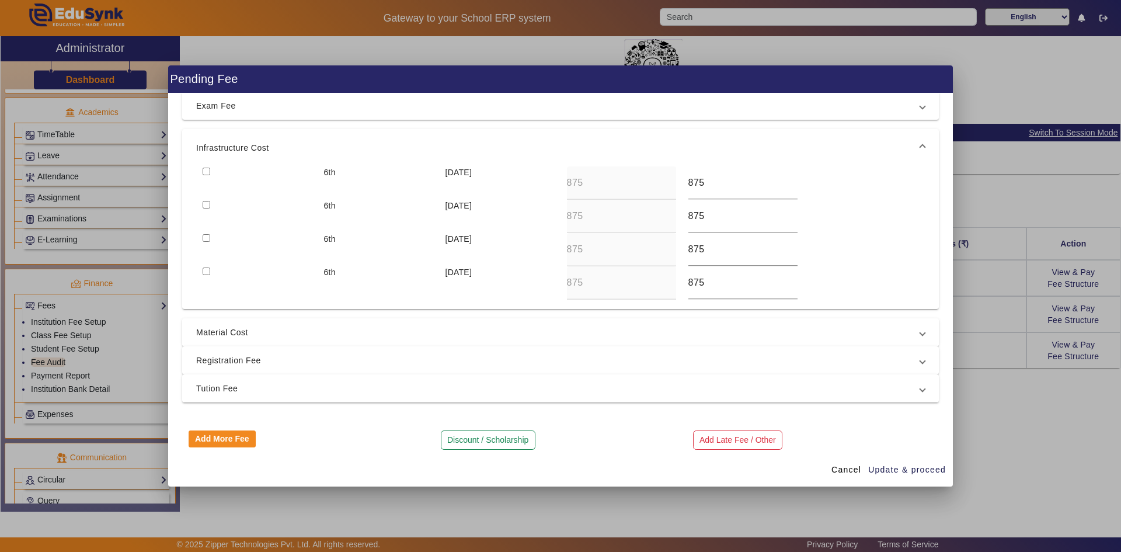
click at [223, 331] on span "Material Cost" at bounding box center [558, 332] width 724 height 14
click at [208, 196] on input "checkbox" at bounding box center [207, 200] width 8 height 8
checkbox input "true"
click at [206, 233] on input "checkbox" at bounding box center [207, 233] width 8 height 8
checkbox input "true"
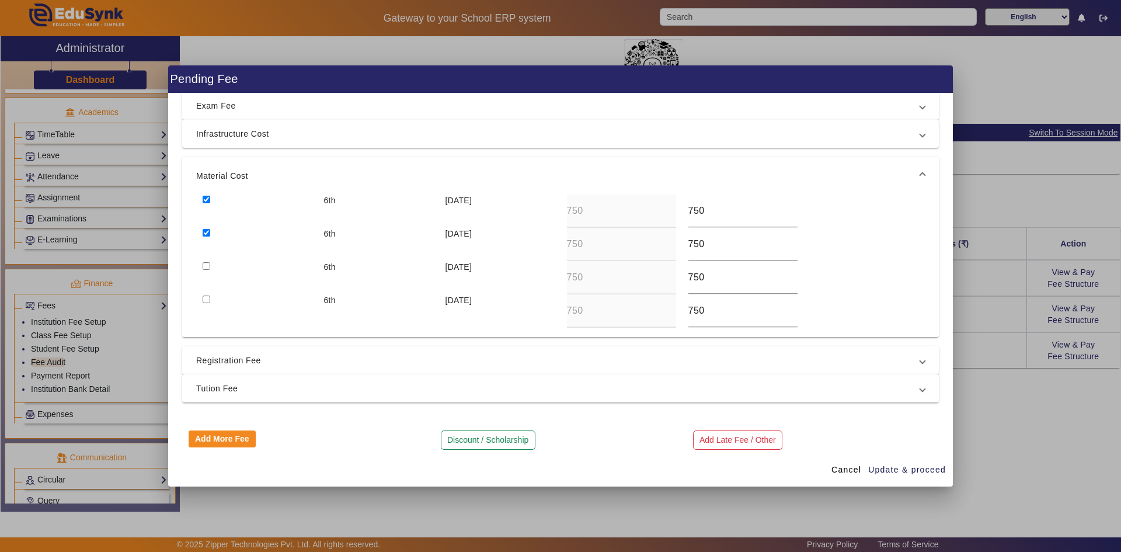
click at [206, 268] on input "checkbox" at bounding box center [207, 266] width 8 height 8
checkbox input "true"
click at [208, 299] on input "checkbox" at bounding box center [207, 299] width 8 height 8
checkbox input "true"
click at [215, 363] on span "Registration Fee" at bounding box center [558, 360] width 724 height 14
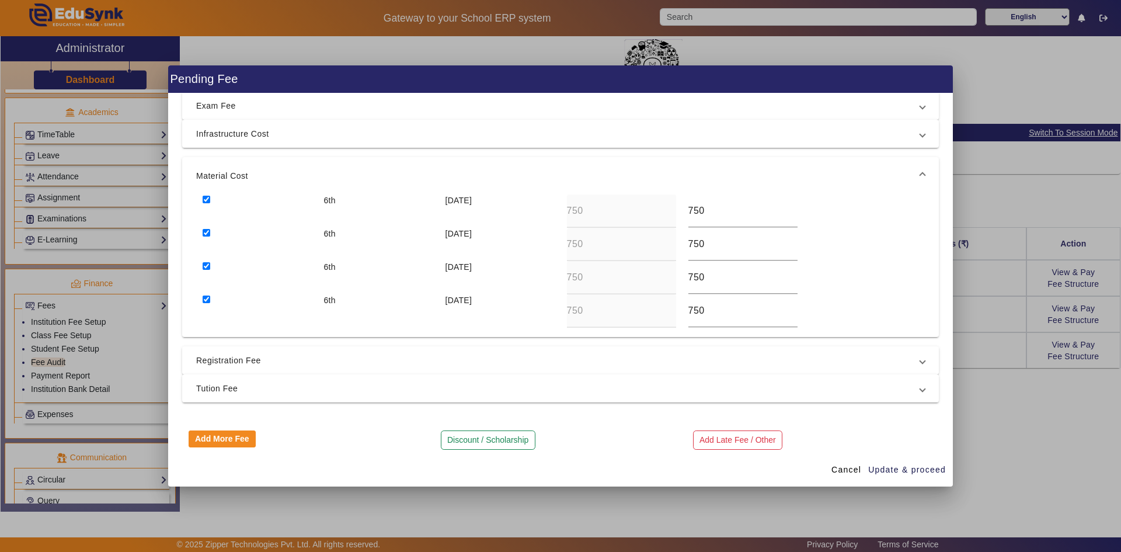
scroll to position [0, 0]
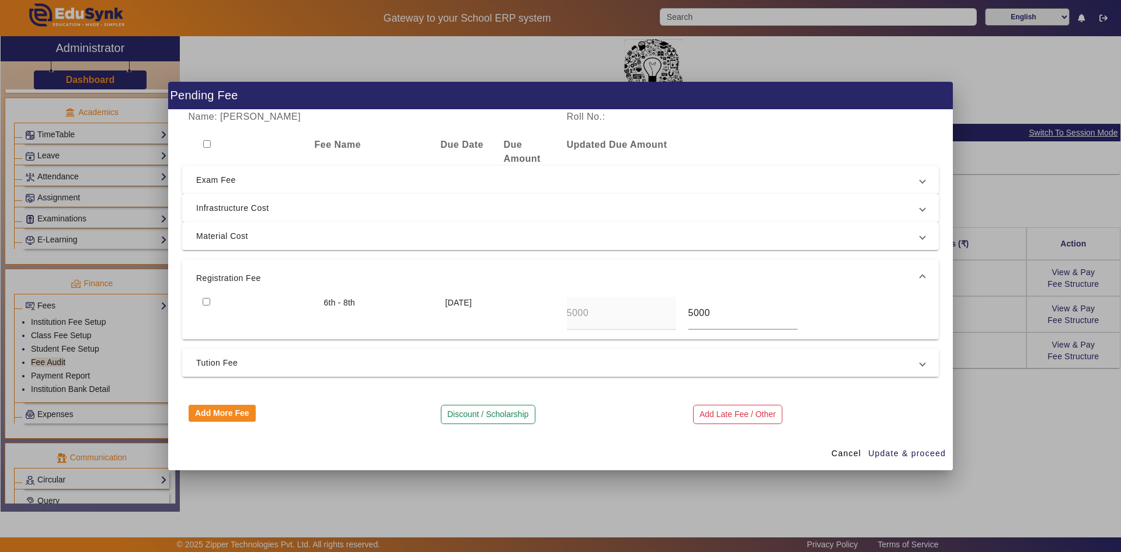
click at [207, 299] on input "checkbox" at bounding box center [207, 302] width 8 height 8
checkbox input "true"
click at [216, 360] on span "Tution Fee" at bounding box center [558, 363] width 724 height 14
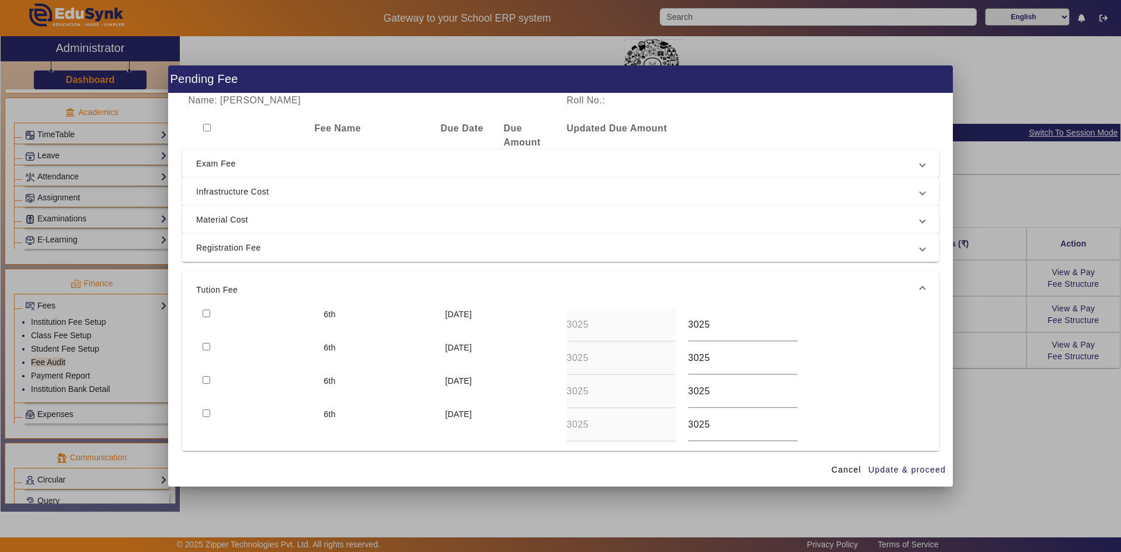
click at [209, 343] on input "checkbox" at bounding box center [207, 347] width 8 height 8
checkbox input "true"
click at [209, 315] on input "checkbox" at bounding box center [207, 313] width 8 height 8
checkbox input "true"
click at [207, 379] on input "checkbox" at bounding box center [207, 380] width 8 height 8
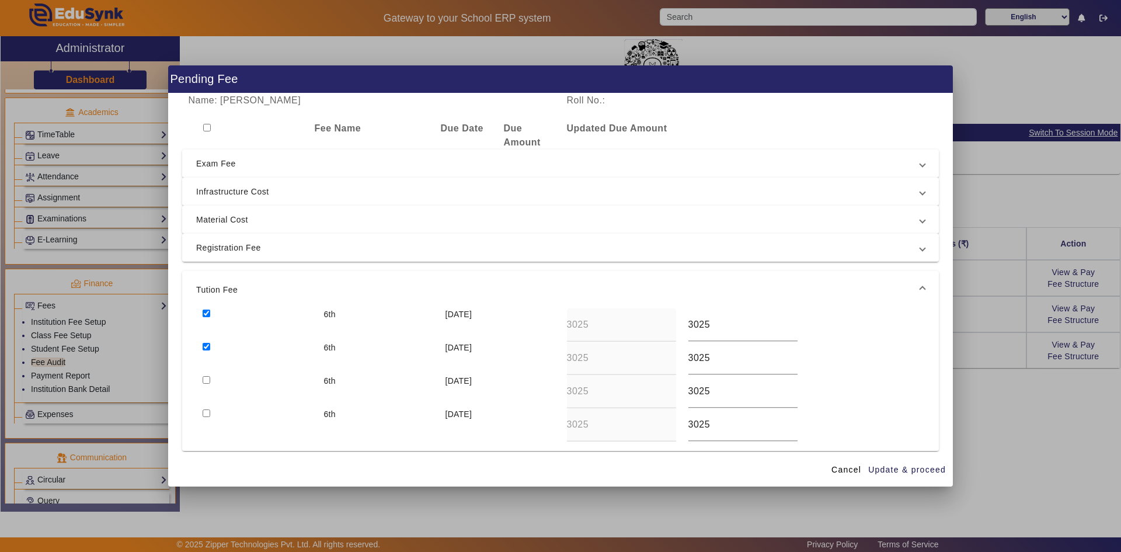
checkbox input "true"
click at [897, 468] on span "Update & proceed" at bounding box center [907, 470] width 78 height 12
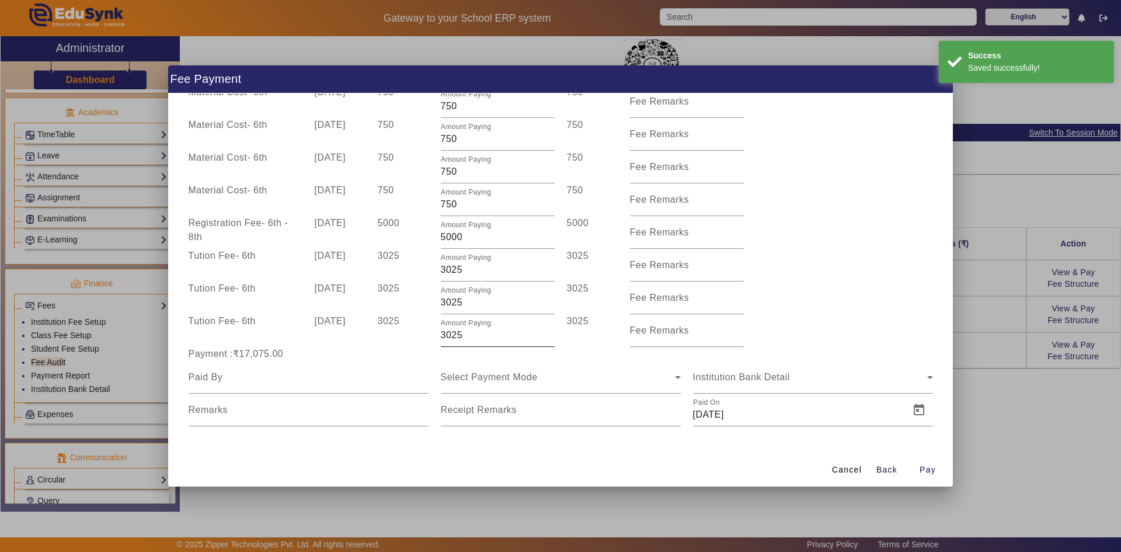
scroll to position [20, 0]
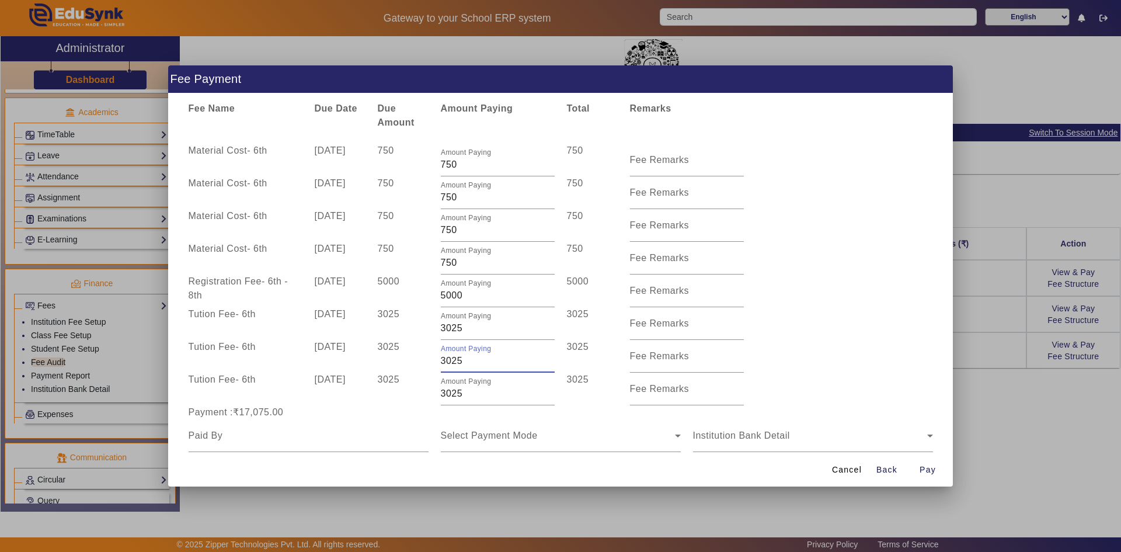
drag, startPoint x: 466, startPoint y: 364, endPoint x: 422, endPoint y: 365, distance: 45.0
click at [425, 365] on div "Tution Fee - 6th 10 Apr 2025 3025 Amount Paying 3025 3025 Fee Remarks" at bounding box center [560, 356] width 757 height 33
type input "0"
click at [594, 417] on div "Payment :₹14,050.00" at bounding box center [560, 412] width 757 height 14
drag, startPoint x: 475, startPoint y: 389, endPoint x: 429, endPoint y: 392, distance: 46.2
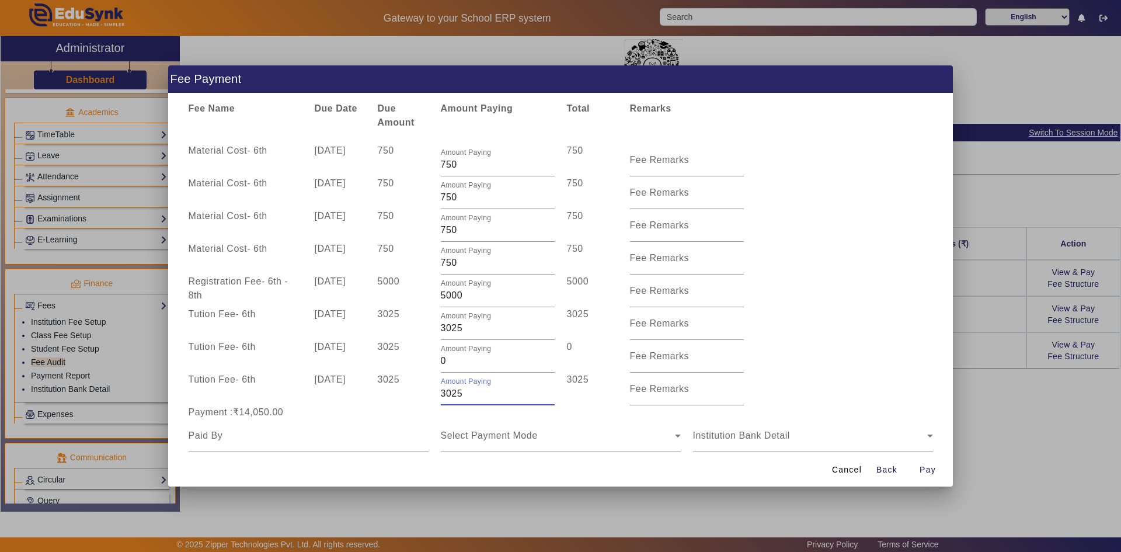
click at [429, 392] on div "Tution Fee - 6th 10 Oct 2025 3025 Amount Paying 3025 3025 Fee Remarks" at bounding box center [560, 388] width 757 height 33
click at [578, 417] on div "Payment :₹11,025.00" at bounding box center [560, 412] width 757 height 14
click at [580, 406] on div "Payment :₹14,050.00" at bounding box center [560, 412] width 757 height 14
click at [854, 328] on div "Tution Fee - 6th 10 Jul 2025 3025 Amount Paying 3025 3025 Fee Remarks" at bounding box center [560, 323] width 757 height 33
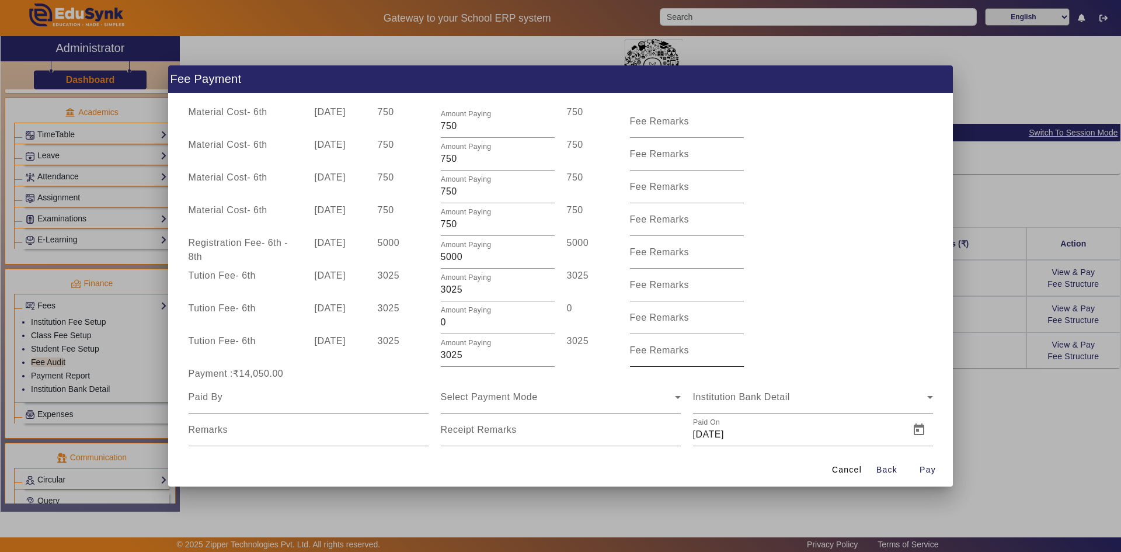
scroll to position [78, 0]
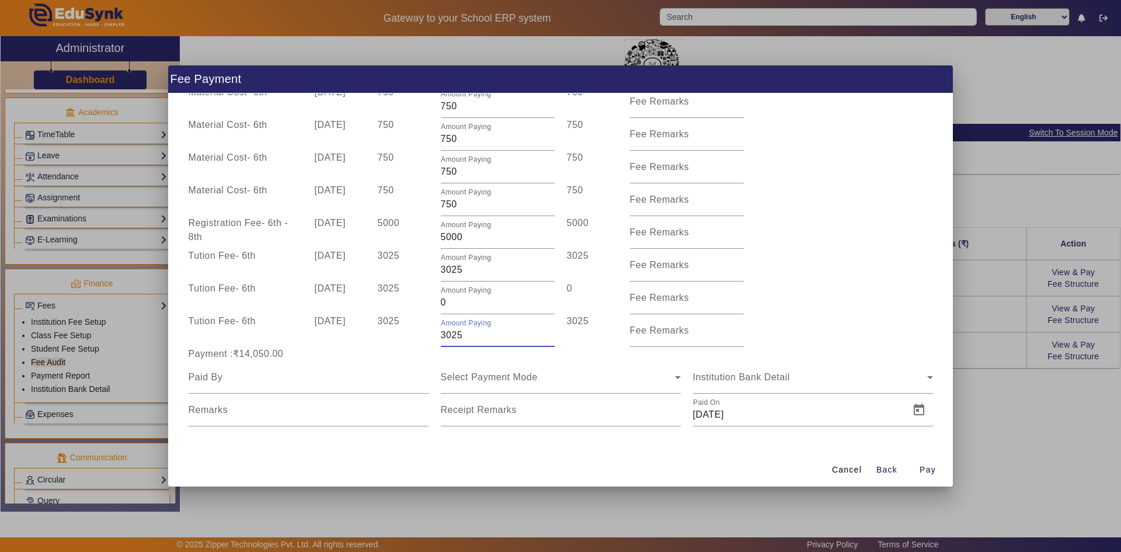
drag, startPoint x: 462, startPoint y: 333, endPoint x: 438, endPoint y: 334, distance: 24.5
click at [438, 334] on div "Amount Paying 3025" at bounding box center [497, 330] width 126 height 33
click at [608, 368] on div "Select Payment Mode" at bounding box center [561, 377] width 240 height 33
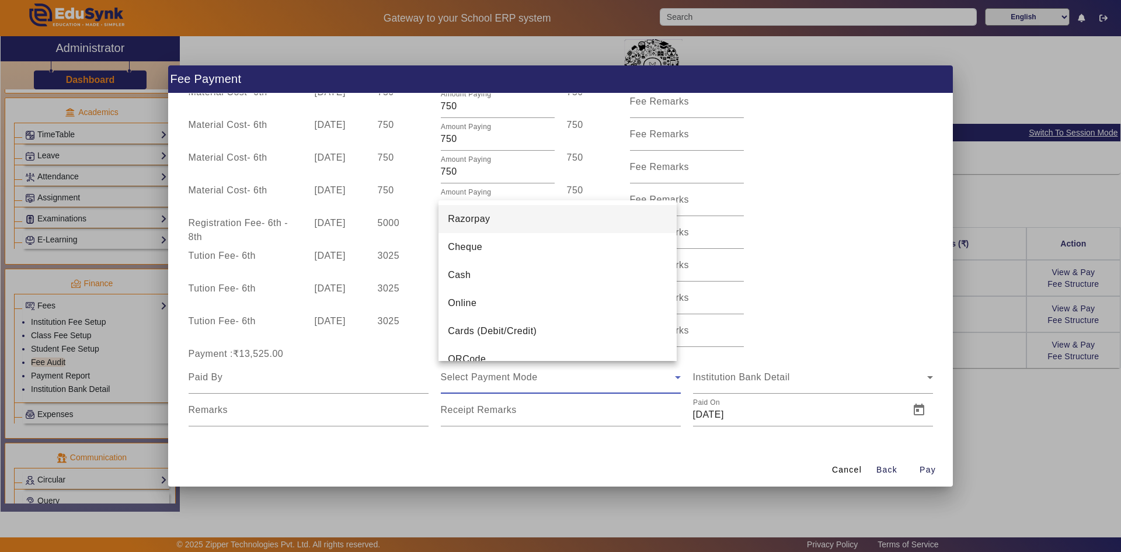
click at [607, 374] on div at bounding box center [560, 276] width 1121 height 552
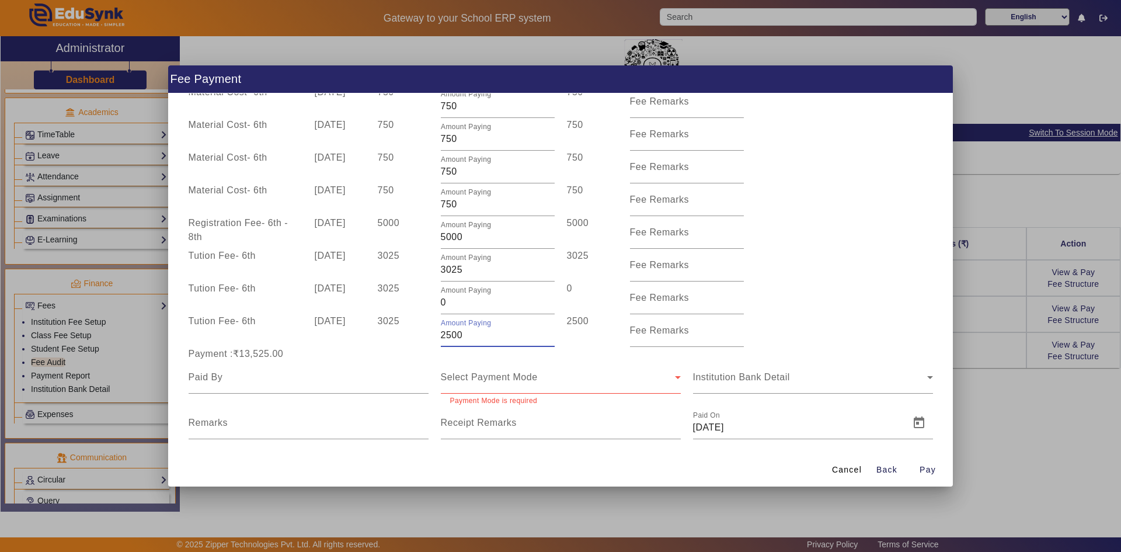
drag, startPoint x: 445, startPoint y: 336, endPoint x: 466, endPoint y: 336, distance: 21.0
click at [466, 336] on input "2500" at bounding box center [498, 335] width 114 height 14
type input "2000"
drag, startPoint x: 452, startPoint y: 270, endPoint x: 461, endPoint y: 270, distance: 8.8
click at [461, 270] on input "3025" at bounding box center [498, 270] width 114 height 14
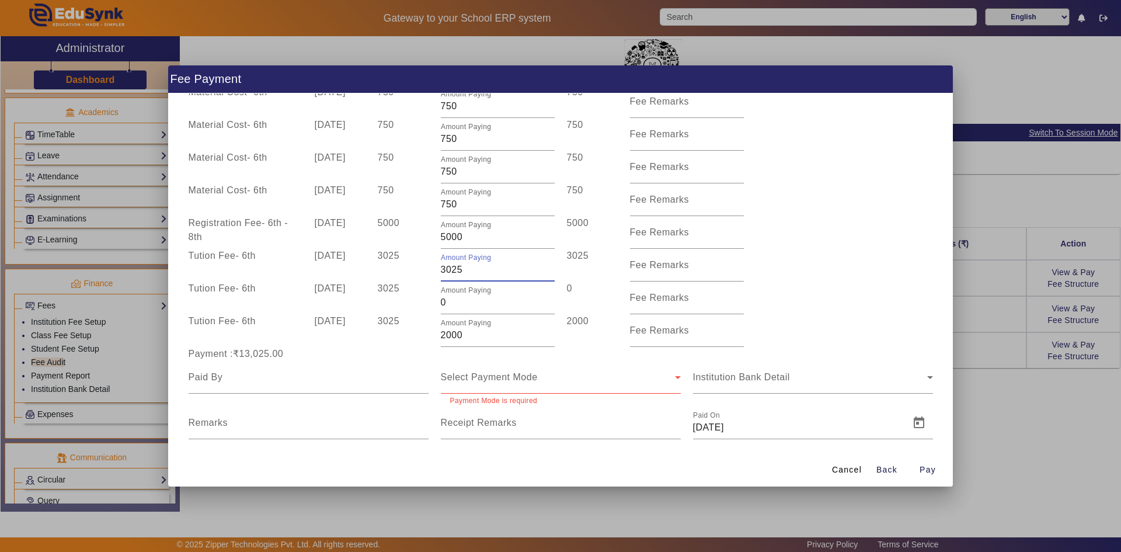
click at [461, 270] on input "3025" at bounding box center [498, 270] width 114 height 14
type input "3000"
click at [813, 288] on div "Tution Fee - 6th 10 Apr 2025 3025 Amount Paying 0 0 Fee Remarks" at bounding box center [560, 297] width 757 height 33
click at [385, 378] on input at bounding box center [309, 377] width 240 height 14
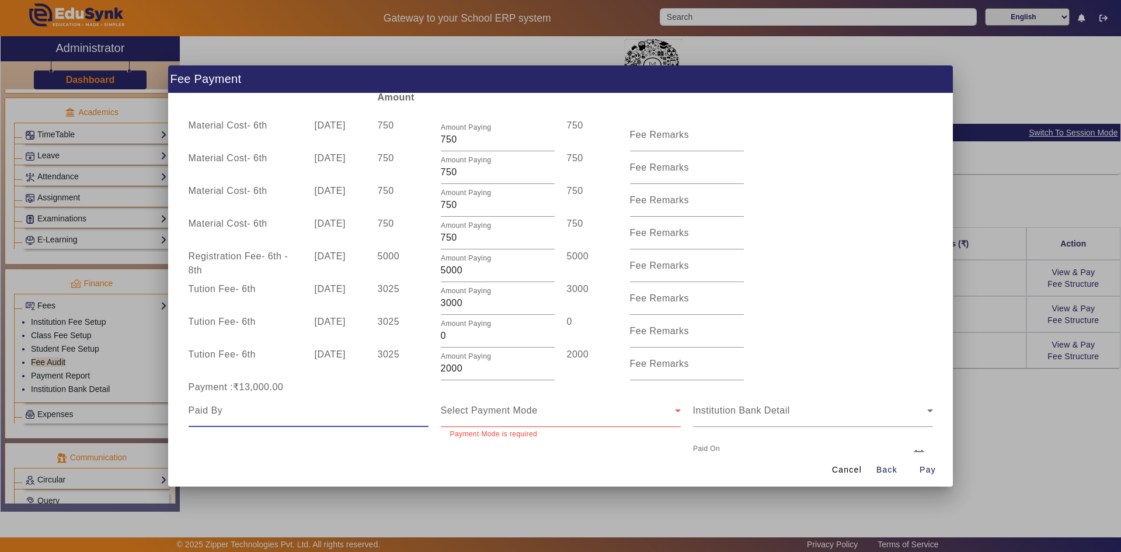
scroll to position [91, 0]
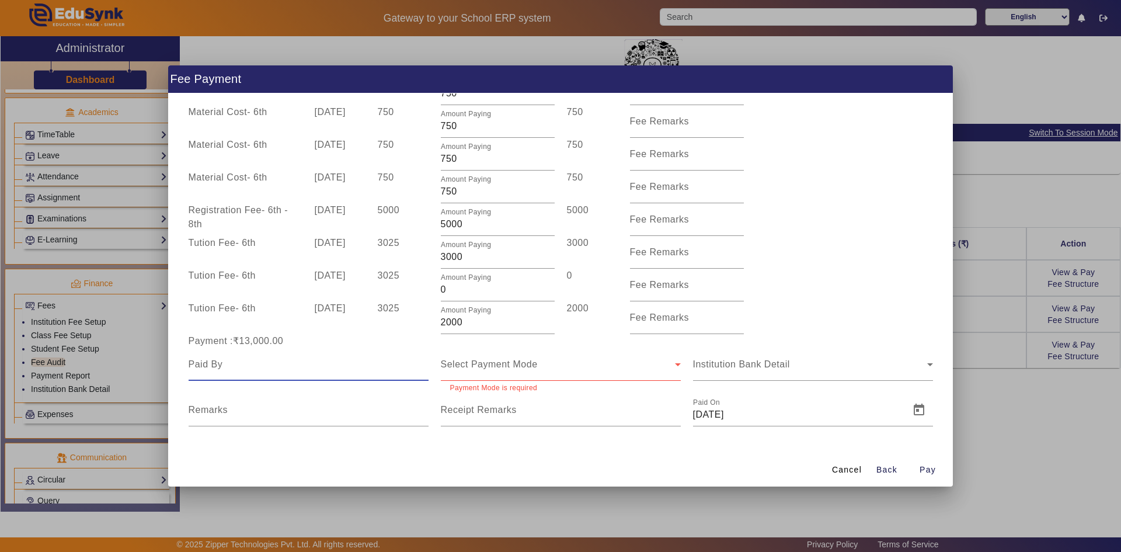
click at [229, 363] on input at bounding box center [309, 364] width 240 height 14
click at [191, 367] on input "vijeshkumar bhuriya" at bounding box center [309, 364] width 240 height 14
type input "Vijeshkumar bhuriya"
click at [503, 360] on span "Select Payment Mode" at bounding box center [489, 364] width 97 height 10
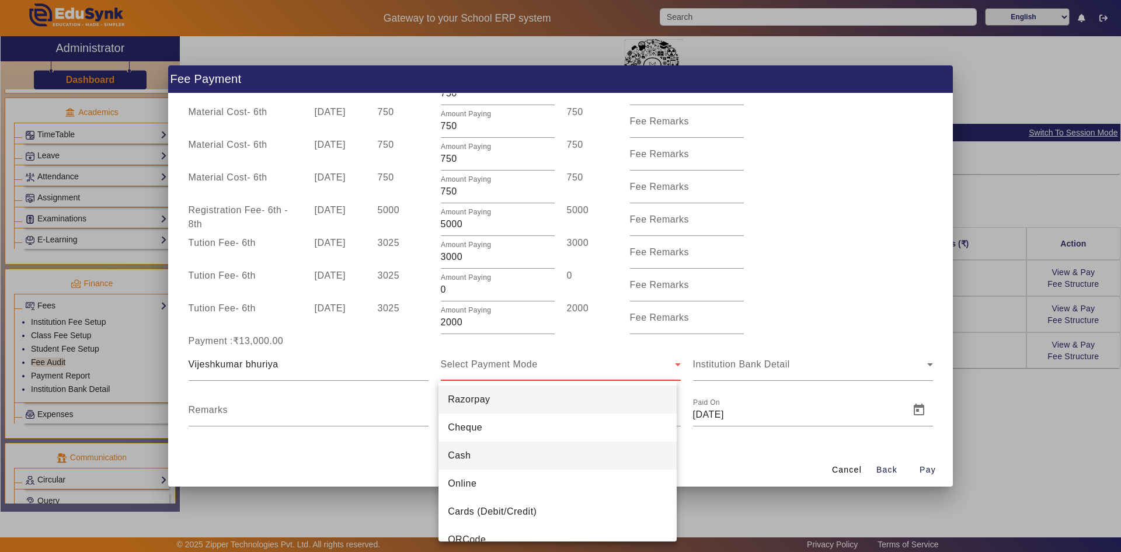
click at [492, 460] on mat-option "Cash" at bounding box center [557, 455] width 238 height 28
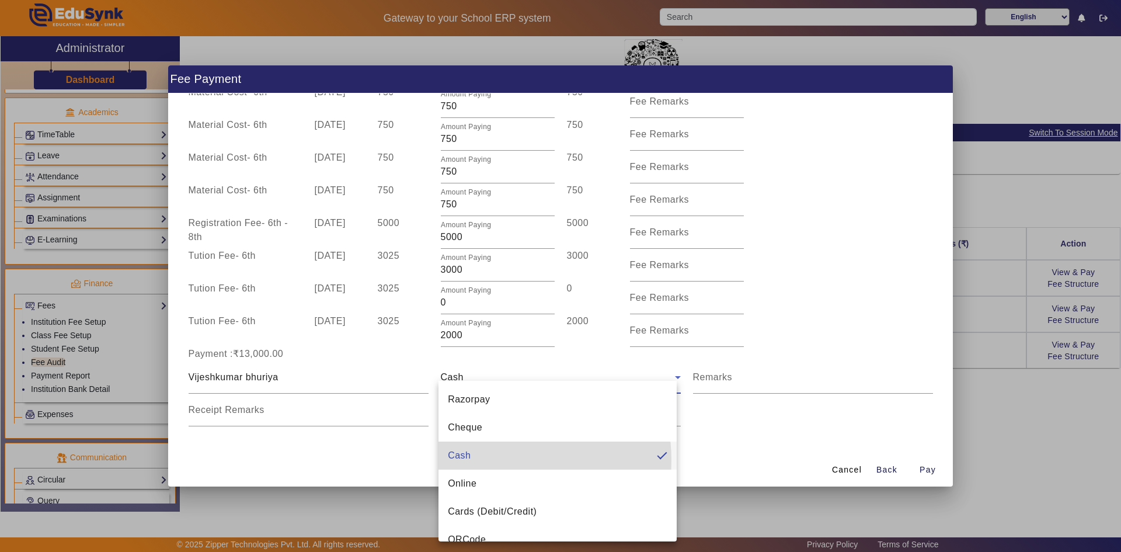
scroll to position [78, 0]
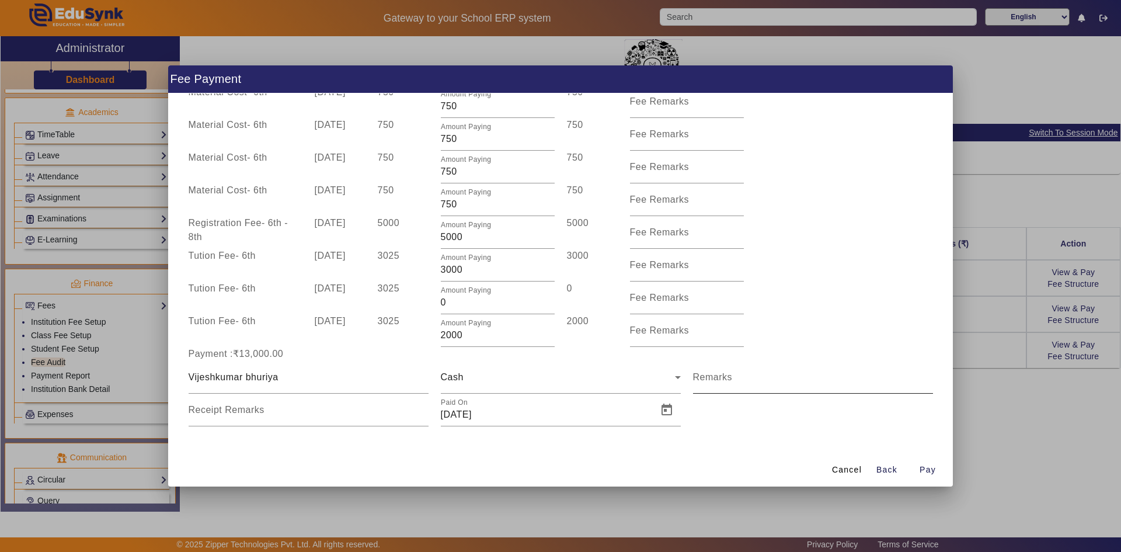
click at [701, 372] on mat-label "Remarks" at bounding box center [713, 377] width 40 height 10
click at [701, 375] on input "Remarks" at bounding box center [813, 382] width 240 height 14
click at [656, 412] on span "Open calendar" at bounding box center [667, 410] width 28 height 28
click at [565, 215] on span "Previous month" at bounding box center [573, 211] width 23 height 23
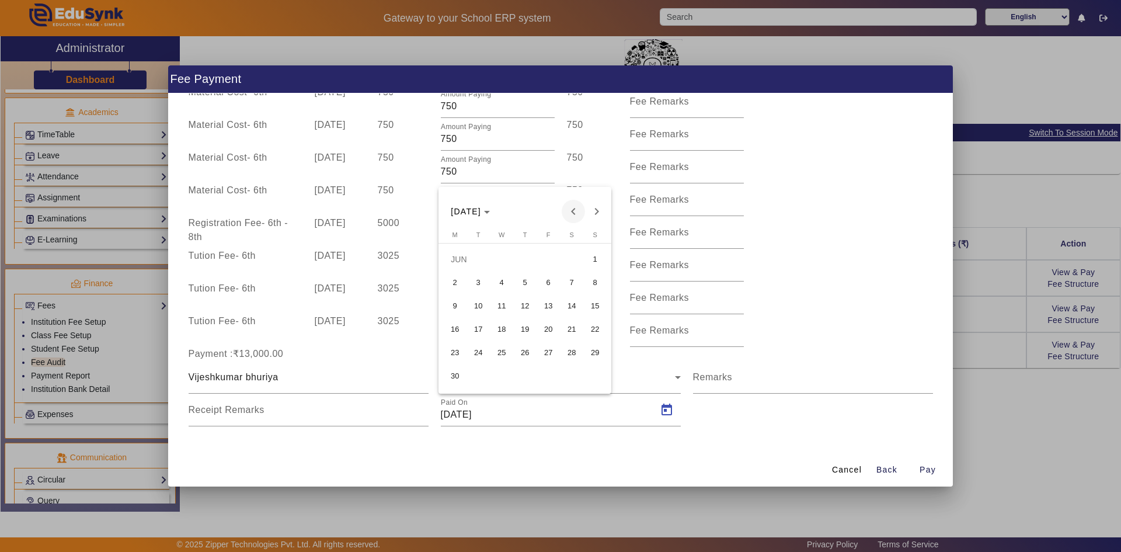
click at [565, 215] on span "Previous month" at bounding box center [573, 211] width 23 height 23
click at [590, 214] on span "Next month" at bounding box center [596, 211] width 23 height 23
click at [458, 304] on span "7" at bounding box center [454, 305] width 21 height 21
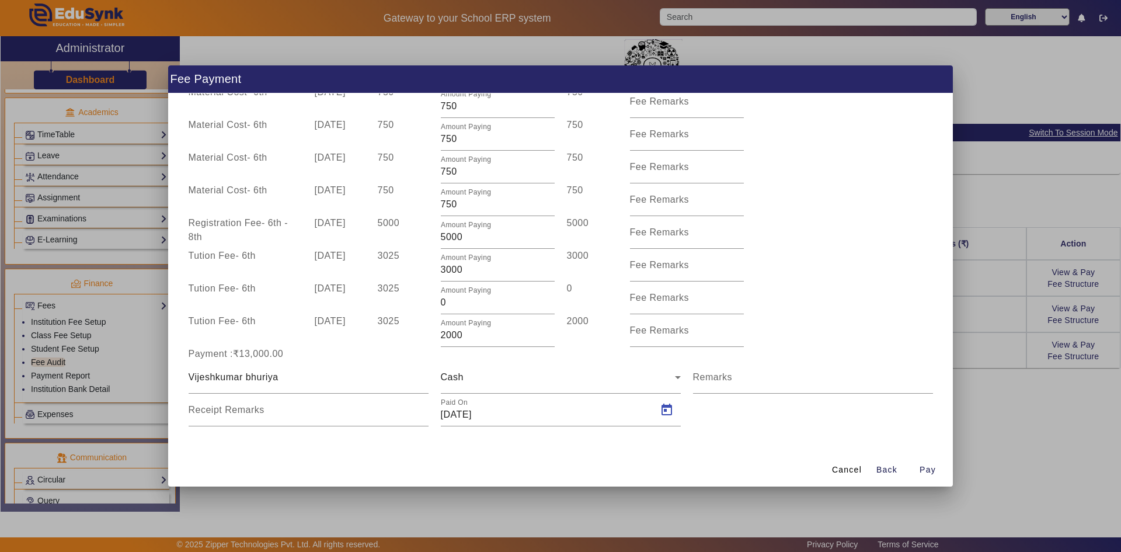
type input "07/04/2025"
click at [915, 468] on span "button" at bounding box center [927, 469] width 37 height 28
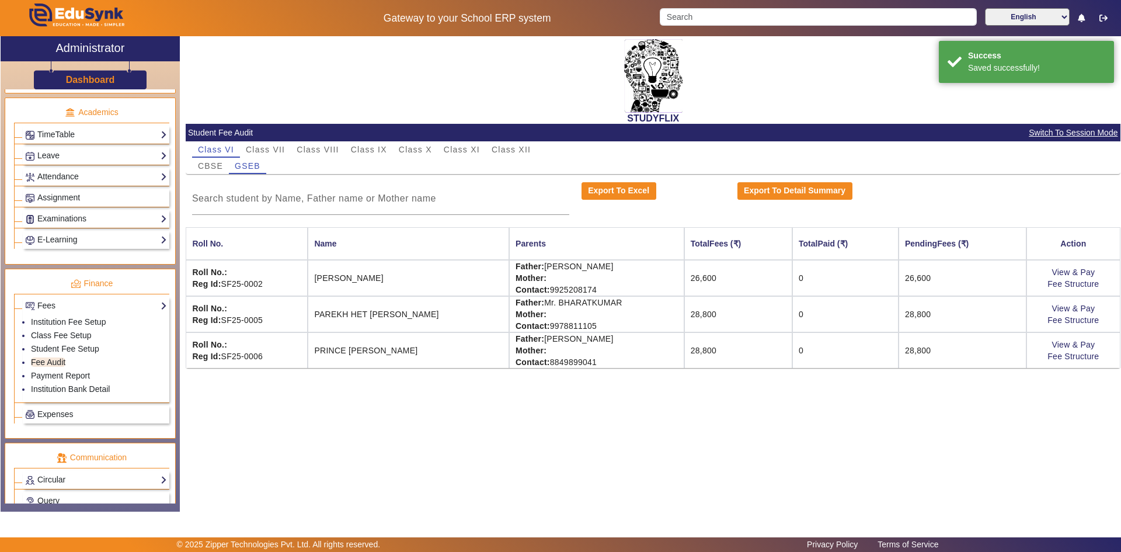
scroll to position [0, 0]
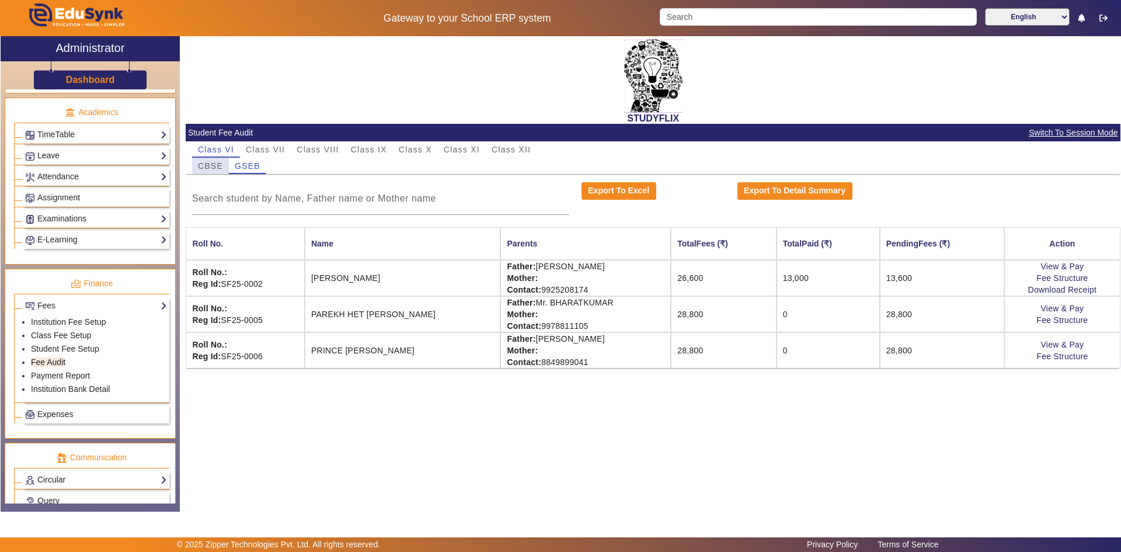
click at [215, 165] on span "CBSE" at bounding box center [210, 166] width 25 height 8
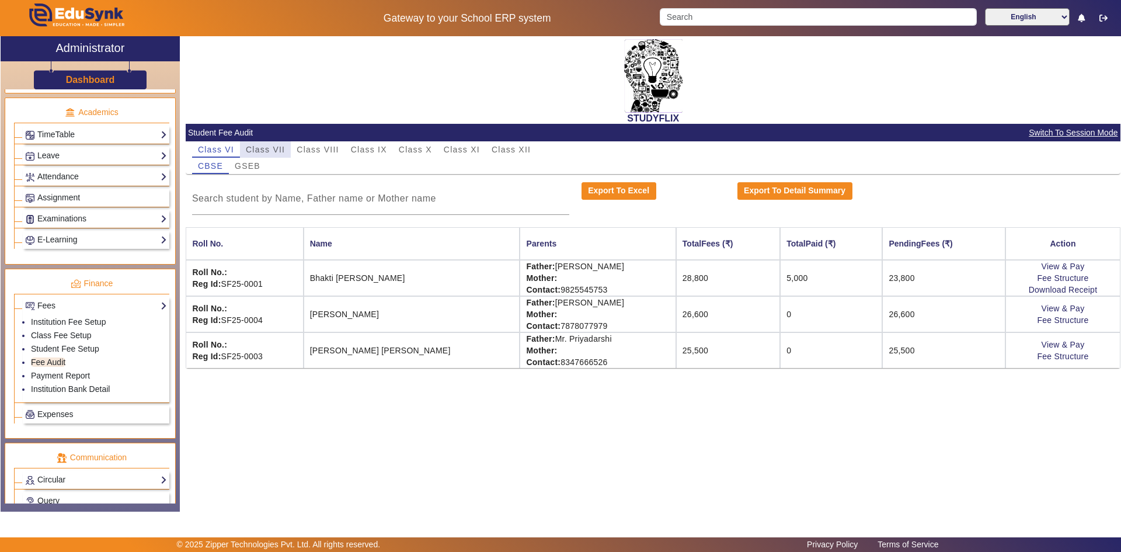
click at [266, 147] on span "Class VII" at bounding box center [265, 149] width 39 height 8
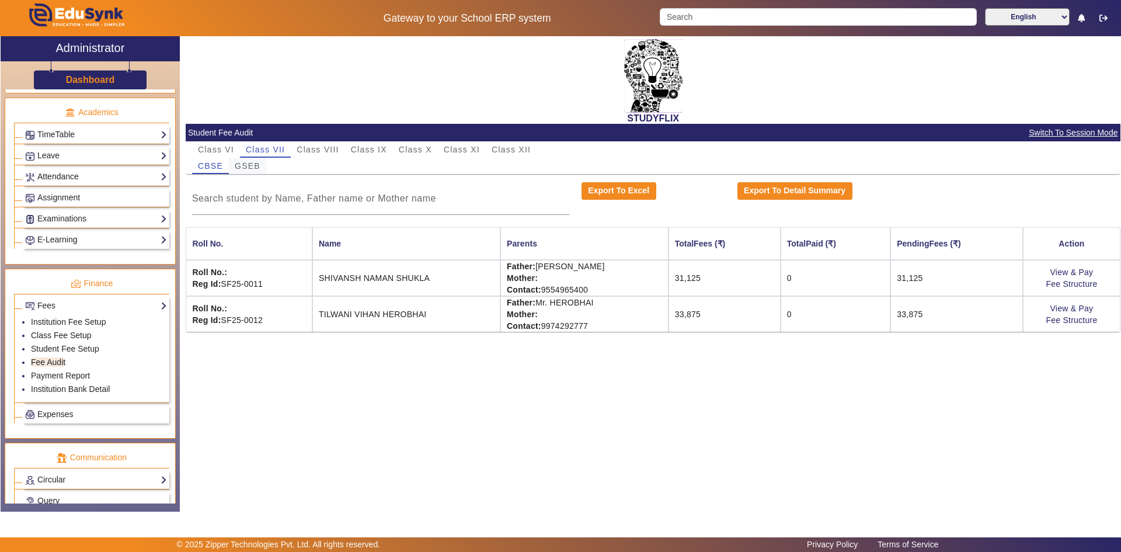
click at [256, 164] on span "GSEB" at bounding box center [248, 166] width 26 height 8
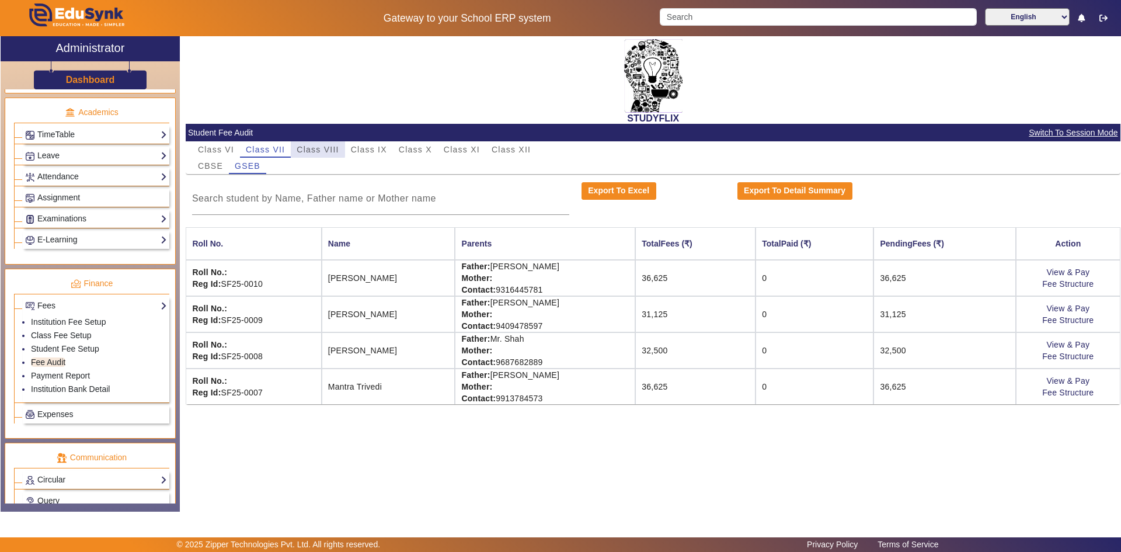
click at [309, 147] on span "Class VIII" at bounding box center [318, 149] width 42 height 8
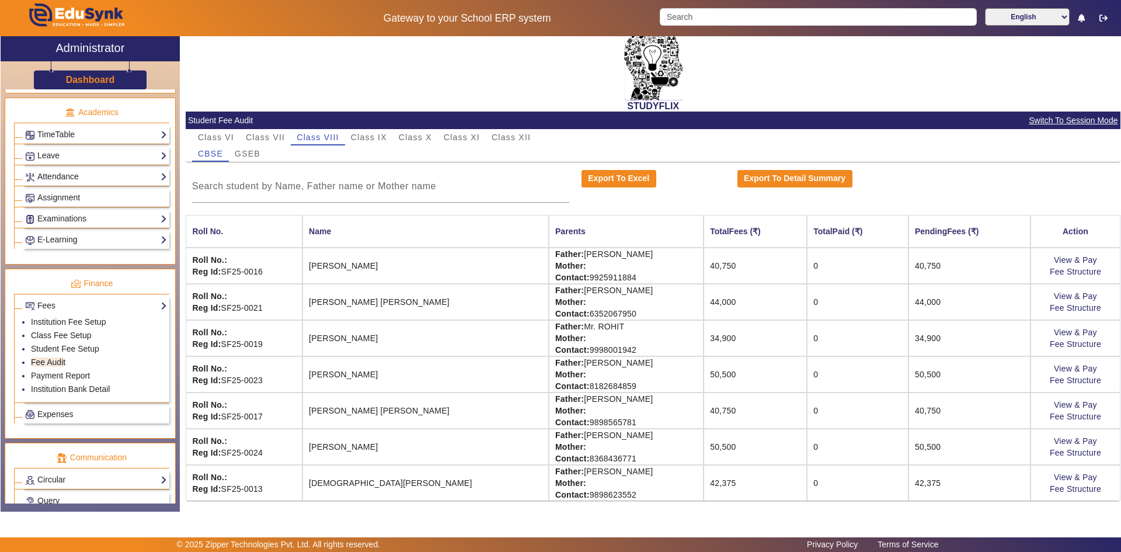
scroll to position [16, 0]
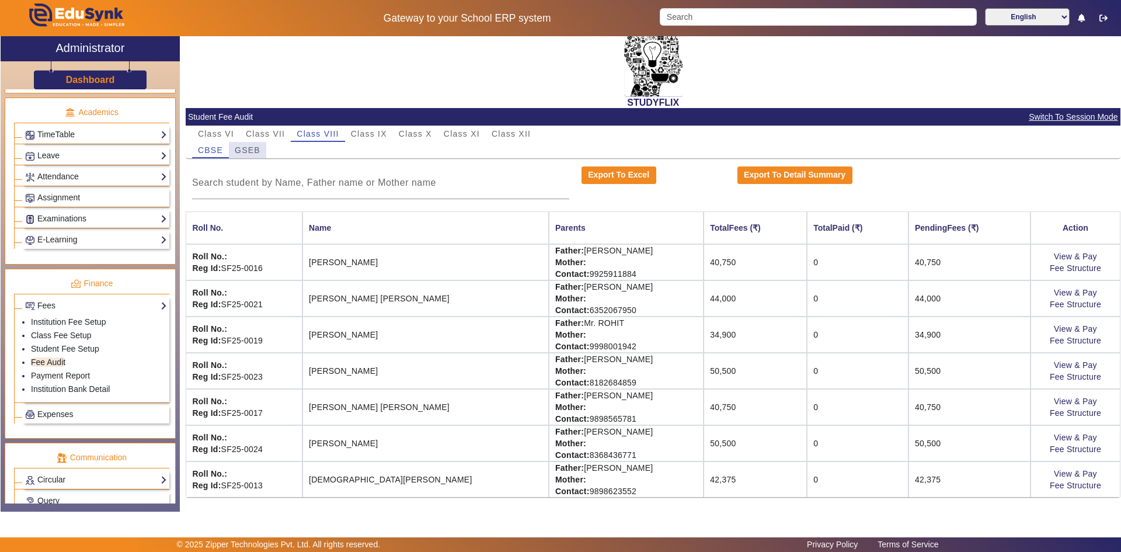
click at [249, 153] on span "GSEB" at bounding box center [248, 150] width 26 height 8
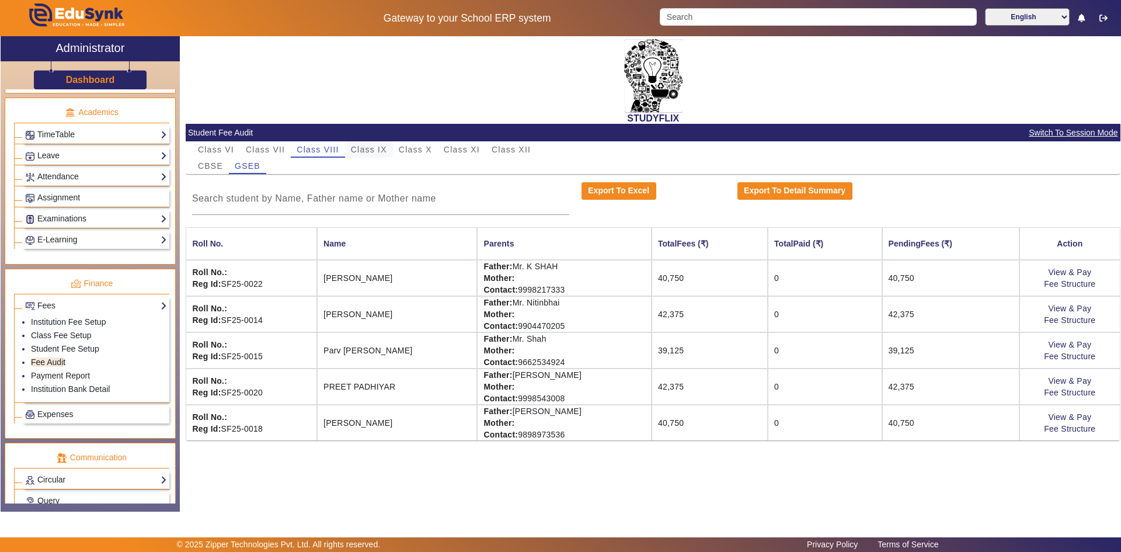
click at [364, 148] on span "Class IX" at bounding box center [369, 149] width 36 height 8
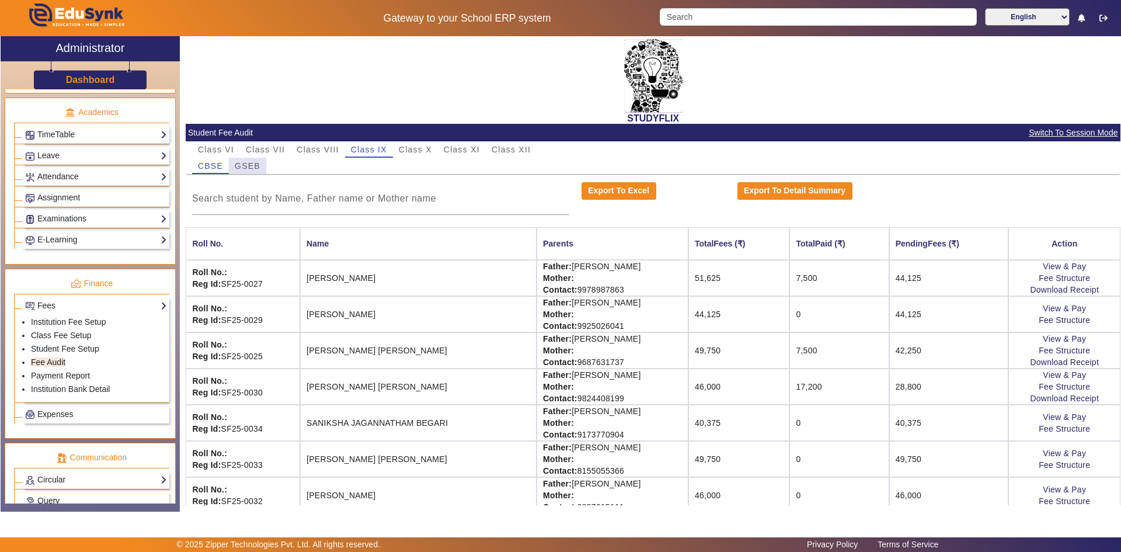
click at [256, 167] on span "GSEB" at bounding box center [248, 166] width 26 height 8
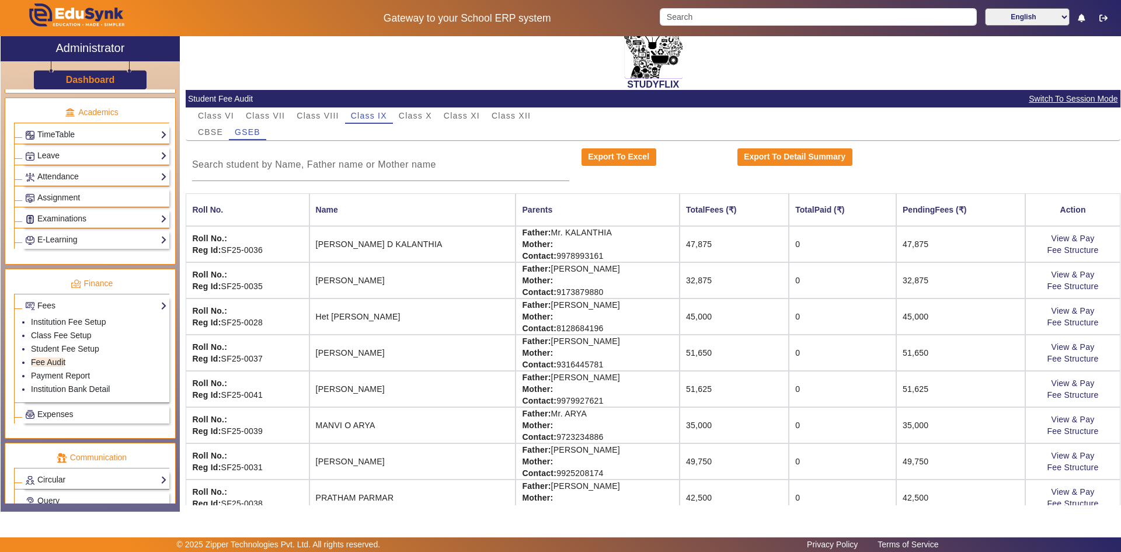
scroll to position [52, 0]
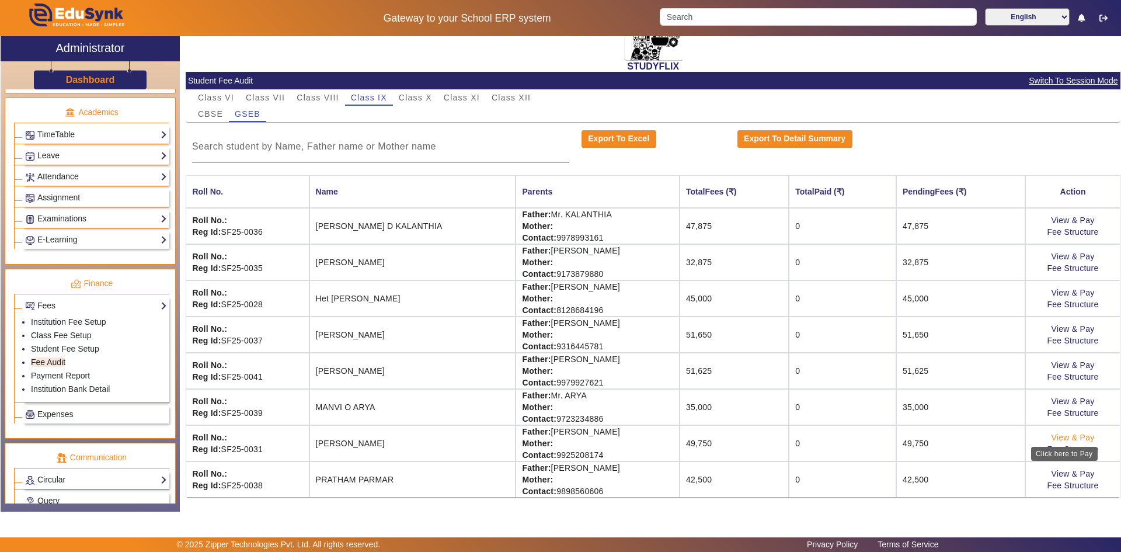
click at [1075, 437] on link "View & Pay" at bounding box center [1072, 437] width 43 height 9
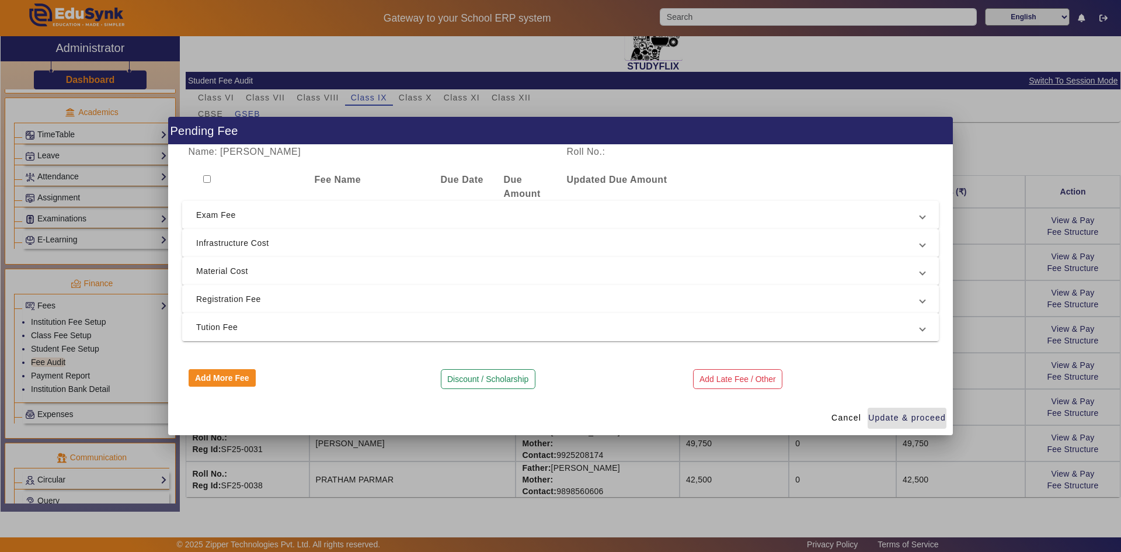
click at [241, 334] on span "Tution Fee" at bounding box center [558, 327] width 724 height 14
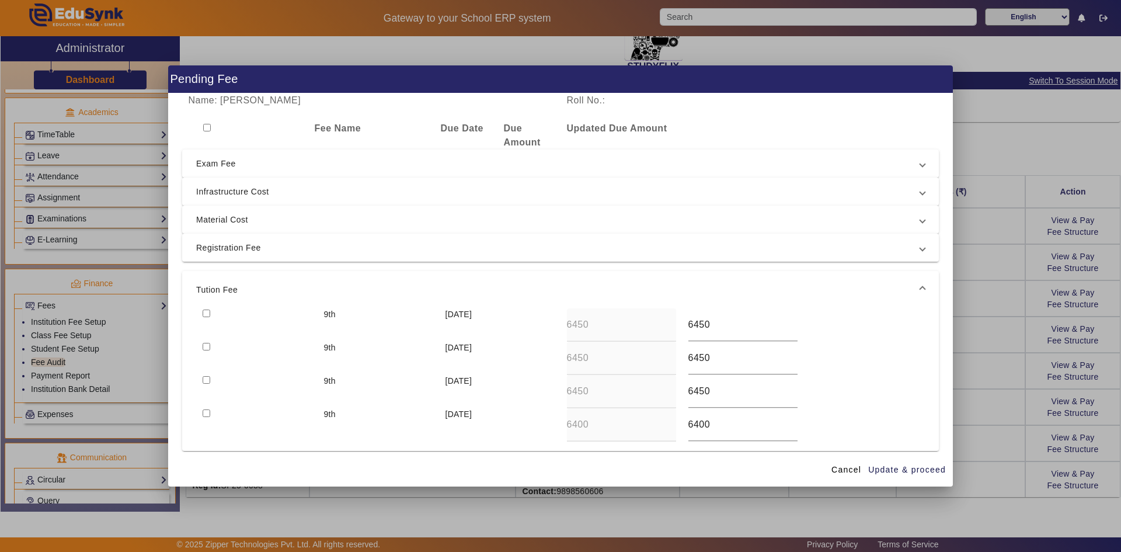
click at [203, 309] on input "checkbox" at bounding box center [207, 313] width 8 height 8
checkbox input "true"
click at [204, 349] on input "checkbox" at bounding box center [207, 347] width 8 height 8
checkbox input "true"
click at [206, 379] on input "checkbox" at bounding box center [207, 380] width 8 height 8
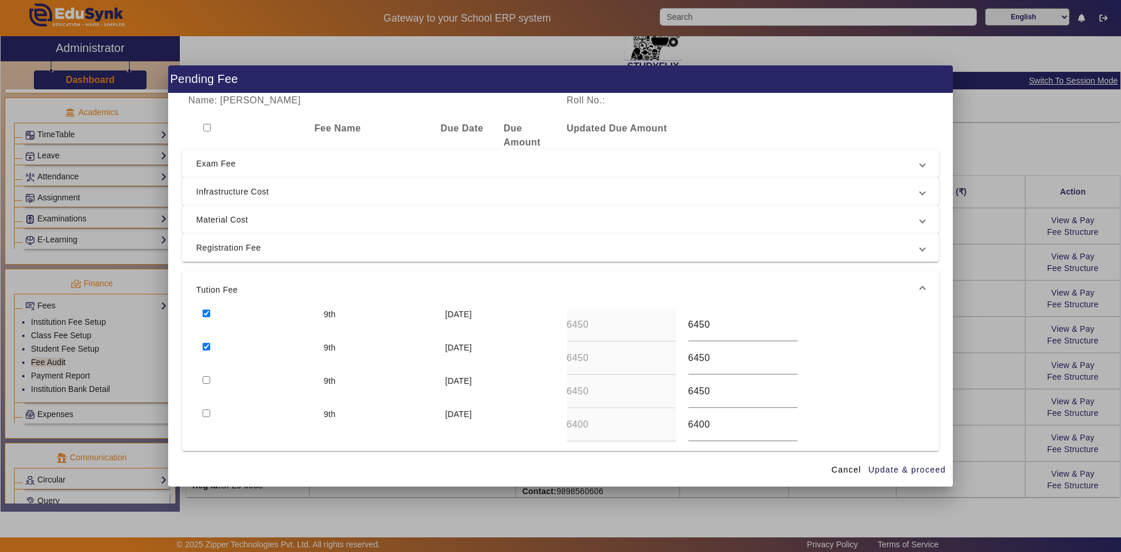
checkbox input "true"
click at [204, 410] on input "checkbox" at bounding box center [207, 413] width 8 height 8
checkbox input "true"
click at [930, 468] on span "Update & proceed" at bounding box center [907, 470] width 78 height 12
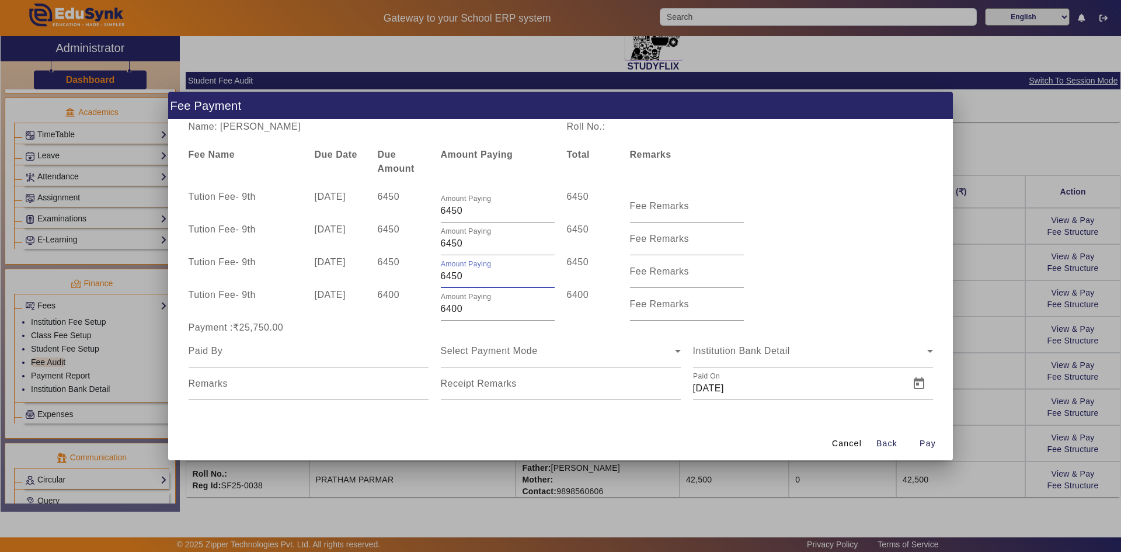
drag, startPoint x: 447, startPoint y: 280, endPoint x: 475, endPoint y: 278, distance: 27.5
click at [475, 278] on input "6450" at bounding box center [498, 276] width 114 height 14
type input "6000"
drag, startPoint x: 448, startPoint y: 308, endPoint x: 470, endPoint y: 310, distance: 21.7
click at [470, 310] on input "6400" at bounding box center [498, 309] width 114 height 14
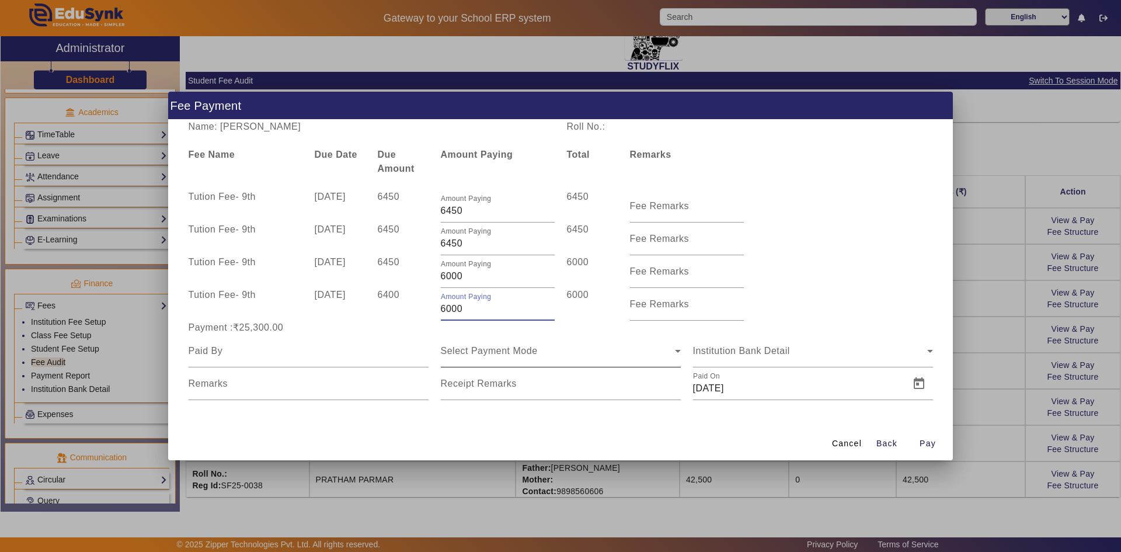
type input "6000"
click at [594, 341] on div "Select Payment Mode" at bounding box center [561, 351] width 240 height 33
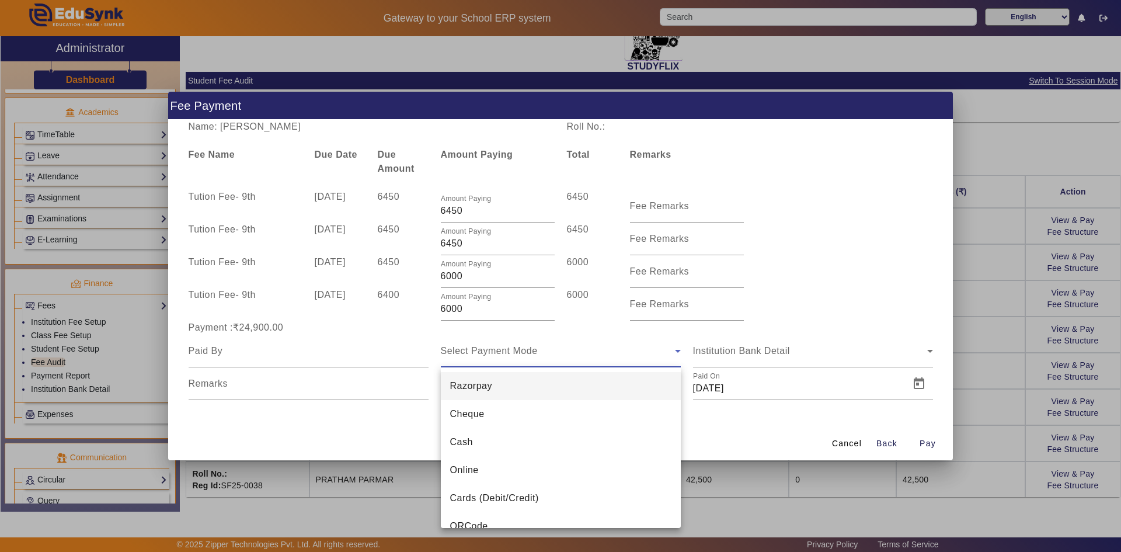
click at [605, 338] on div at bounding box center [560, 276] width 1121 height 552
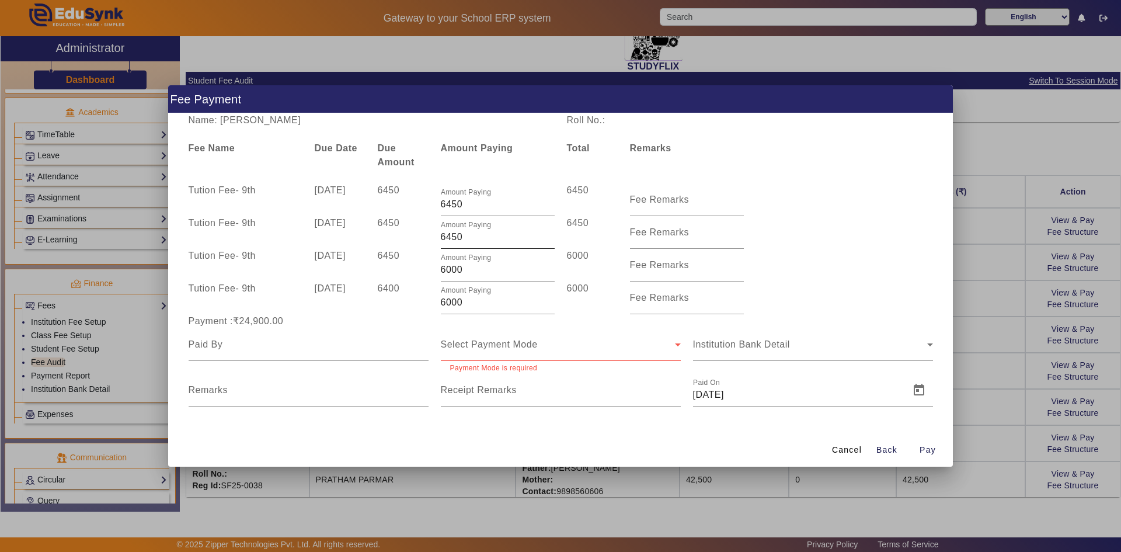
click at [451, 235] on input "6450" at bounding box center [498, 237] width 114 height 14
click at [822, 263] on div "Tution Fee - 9th 10 Oct 2025 6450 Amount Paying 6000 6000 Fee Remarks" at bounding box center [560, 265] width 757 height 33
drag, startPoint x: 451, startPoint y: 239, endPoint x: 445, endPoint y: 238, distance: 6.0
click at [445, 238] on input "6350" at bounding box center [498, 237] width 114 height 14
type input "6550"
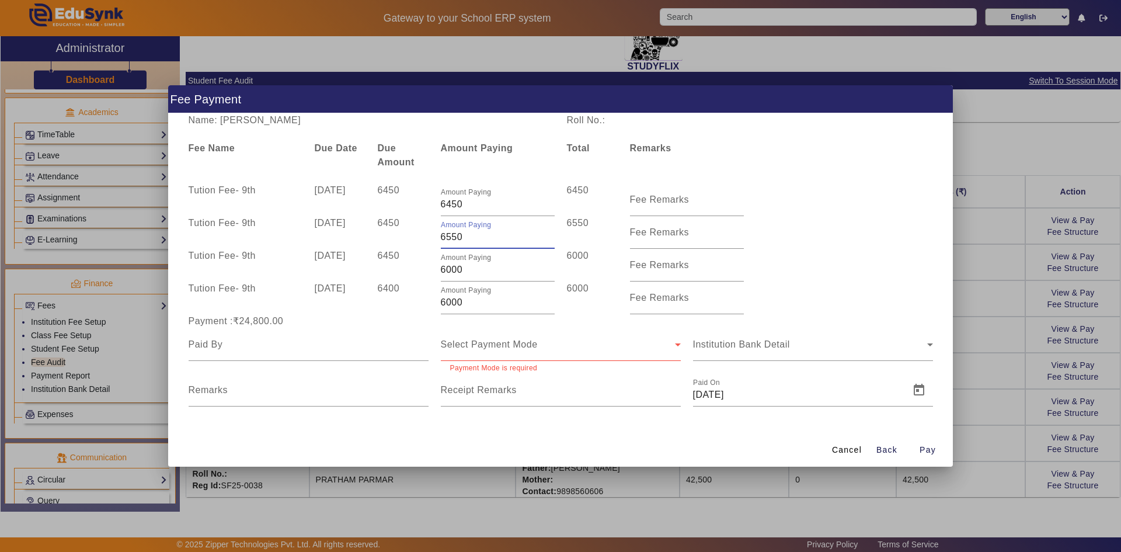
click at [787, 237] on div "Tution Fee - 9th 10 Jul 2025 6450 Amount Paying 6550 6550 Fee Remarks" at bounding box center [560, 232] width 757 height 33
click at [495, 342] on span "Select Payment Mode" at bounding box center [489, 344] width 97 height 10
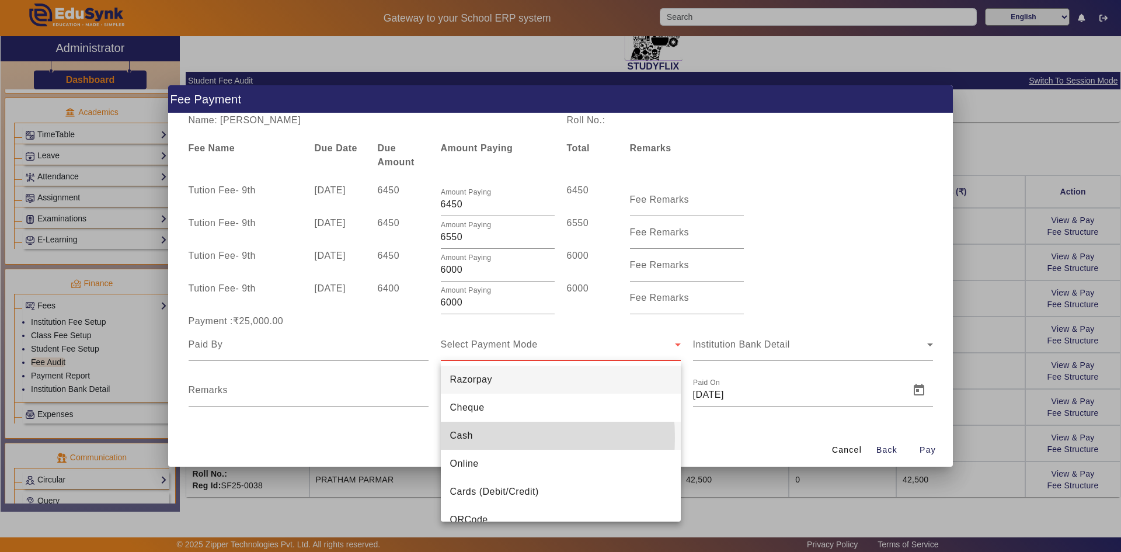
click at [459, 437] on span "Cash" at bounding box center [461, 436] width 23 height 14
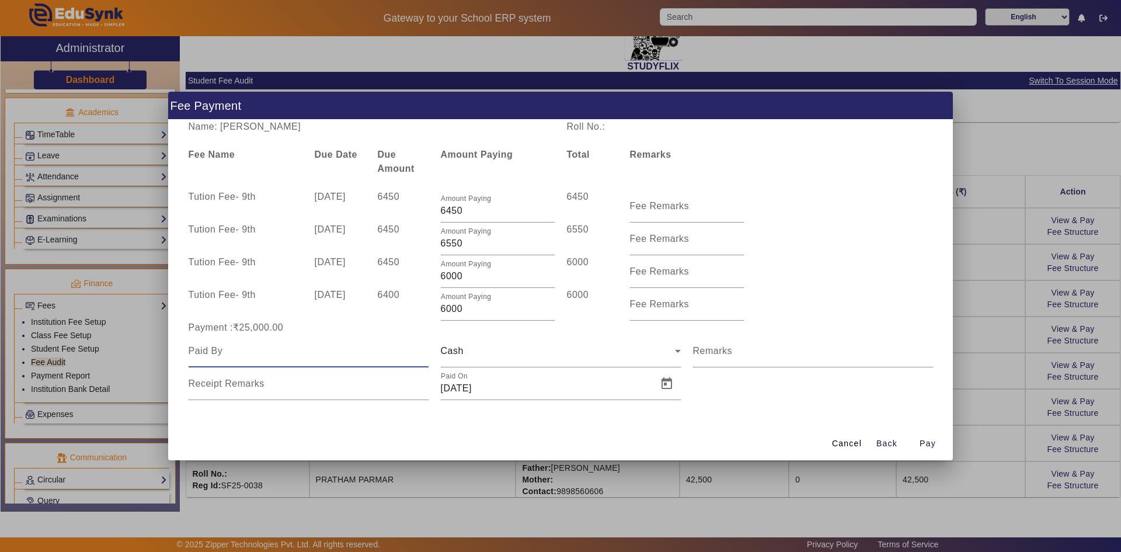
click at [343, 352] on input at bounding box center [309, 351] width 240 height 14
type input "Vijeshkumar bhuriya"
click at [661, 388] on span "Open calendar" at bounding box center [667, 384] width 28 height 28
click at [573, 187] on span "Previous month" at bounding box center [574, 184] width 23 height 23
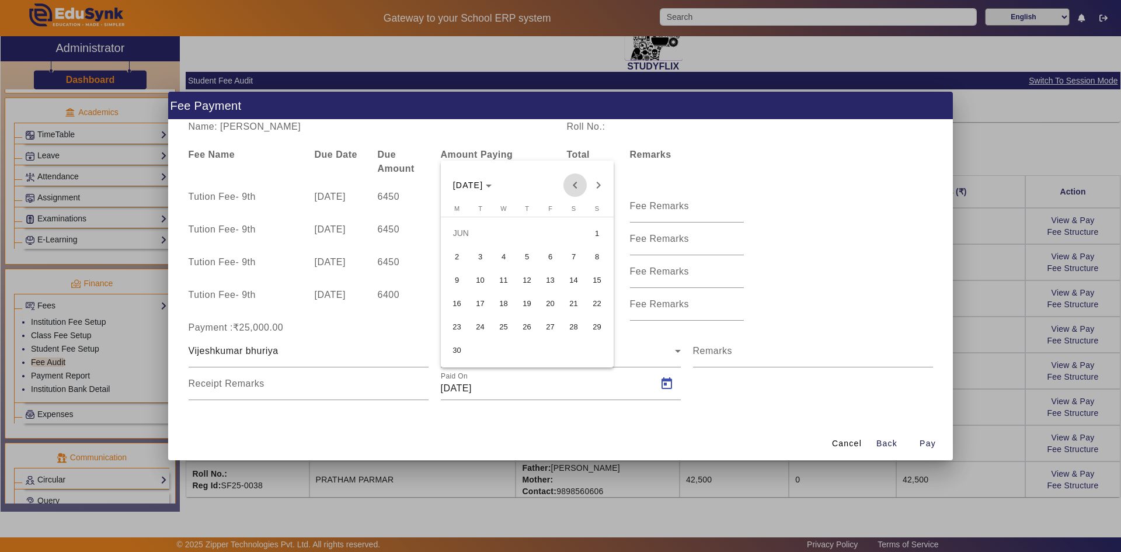
click at [573, 187] on span "Previous month" at bounding box center [574, 184] width 23 height 23
click at [462, 277] on span "7" at bounding box center [457, 279] width 21 height 21
type input "07/04/2025"
click at [915, 440] on span "button" at bounding box center [927, 443] width 37 height 28
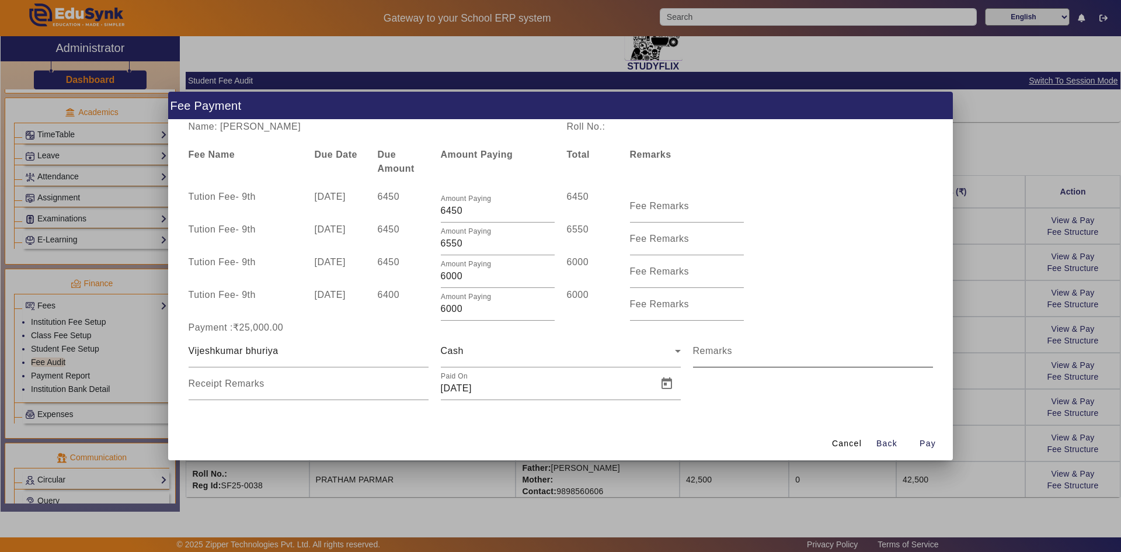
click at [756, 353] on input "Remarks" at bounding box center [813, 356] width 240 height 14
click at [921, 445] on span "Pay" at bounding box center [927, 443] width 16 height 12
click at [919, 440] on span "button" at bounding box center [927, 443] width 37 height 28
click at [363, 387] on input "Receipt Remarks" at bounding box center [309, 388] width 240 height 14
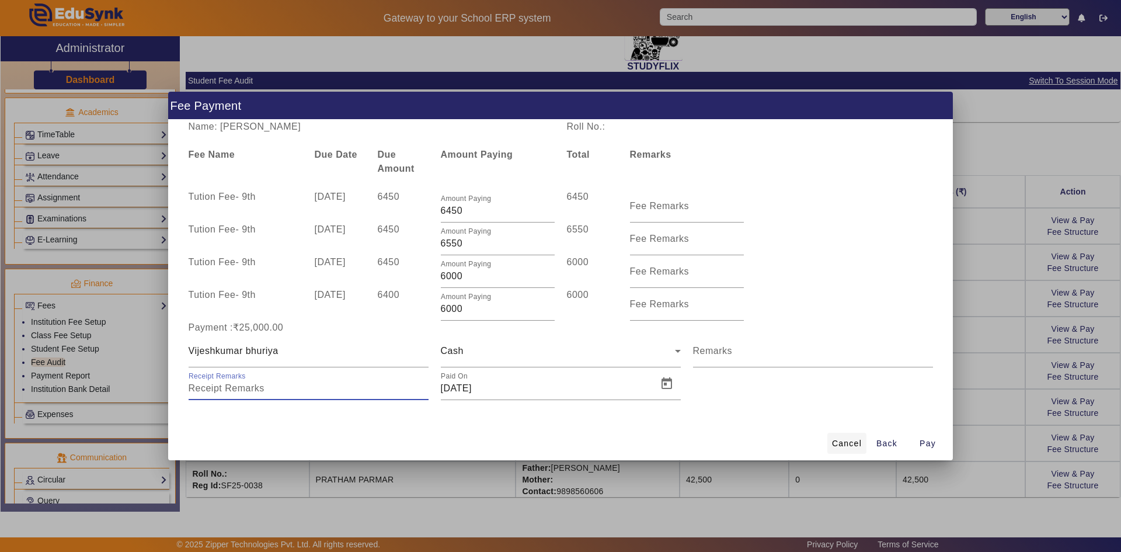
click at [860, 447] on span "Cancel" at bounding box center [847, 443] width 30 height 12
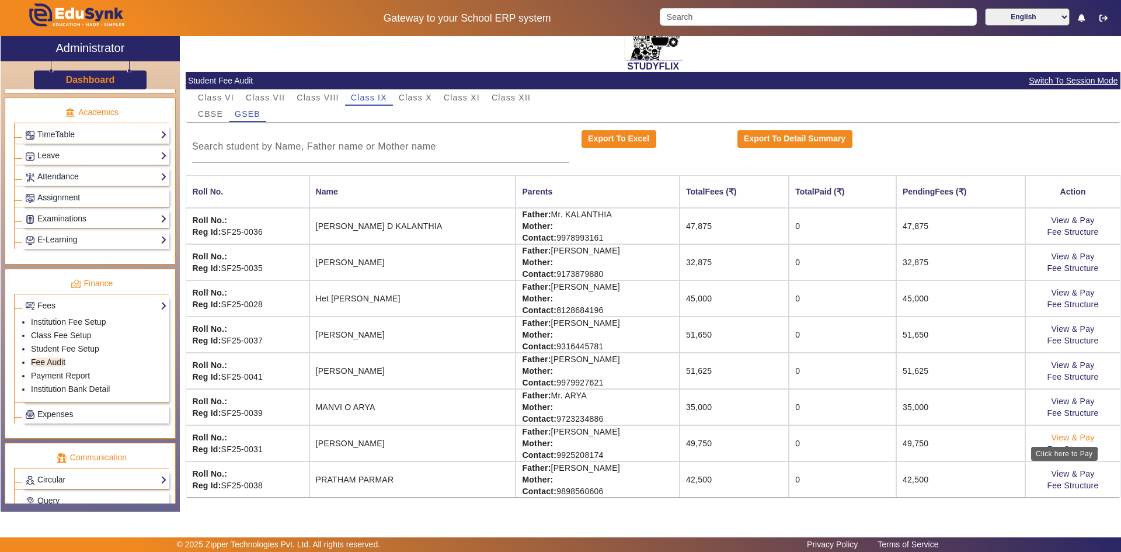
click at [1078, 438] on link "View & Pay" at bounding box center [1072, 437] width 43 height 9
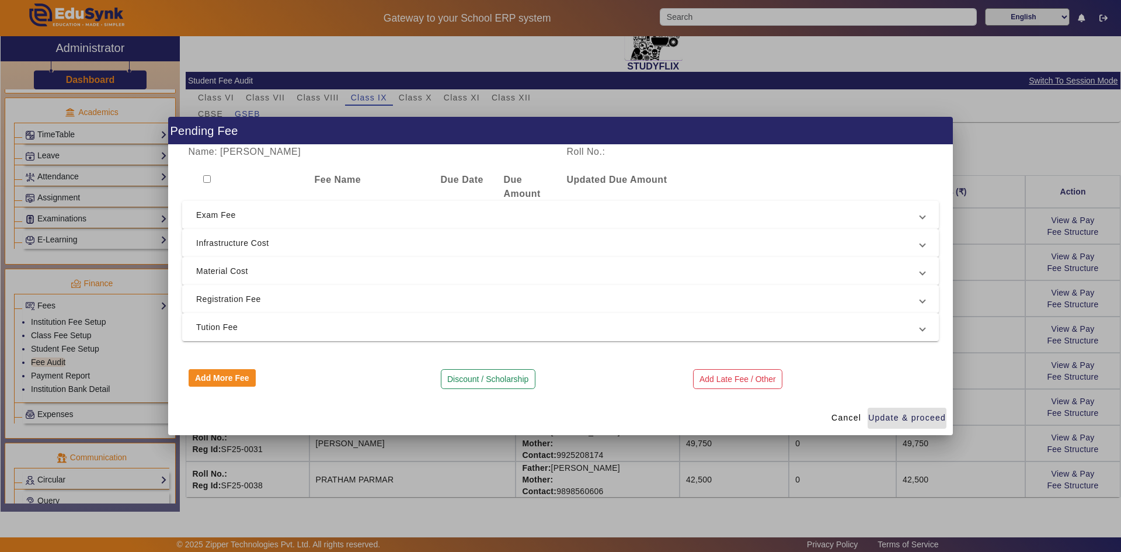
click at [210, 180] on input "checkbox" at bounding box center [207, 179] width 8 height 8
checkbox input "true"
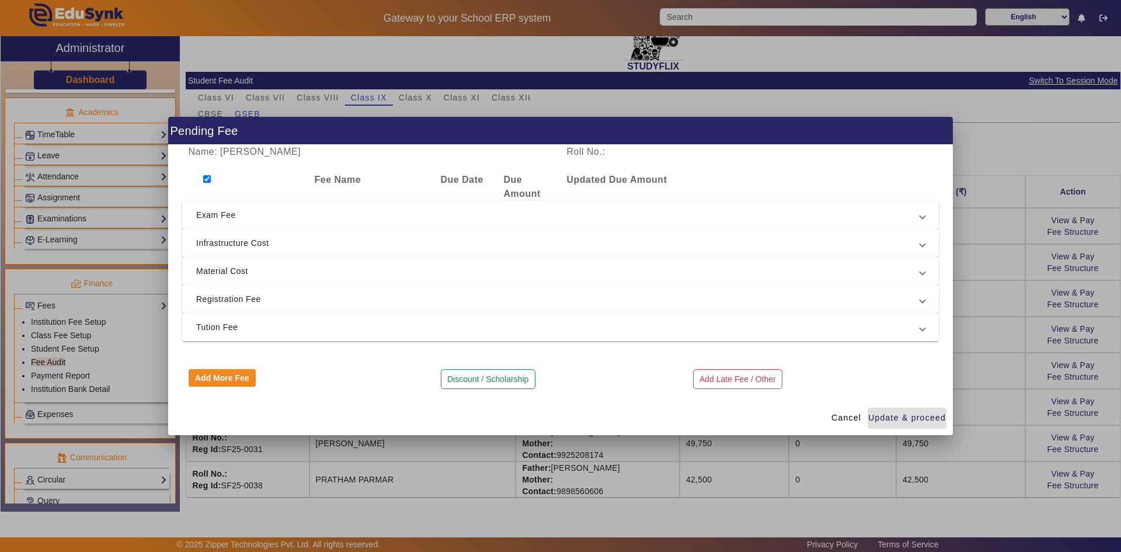
checkbox input "true"
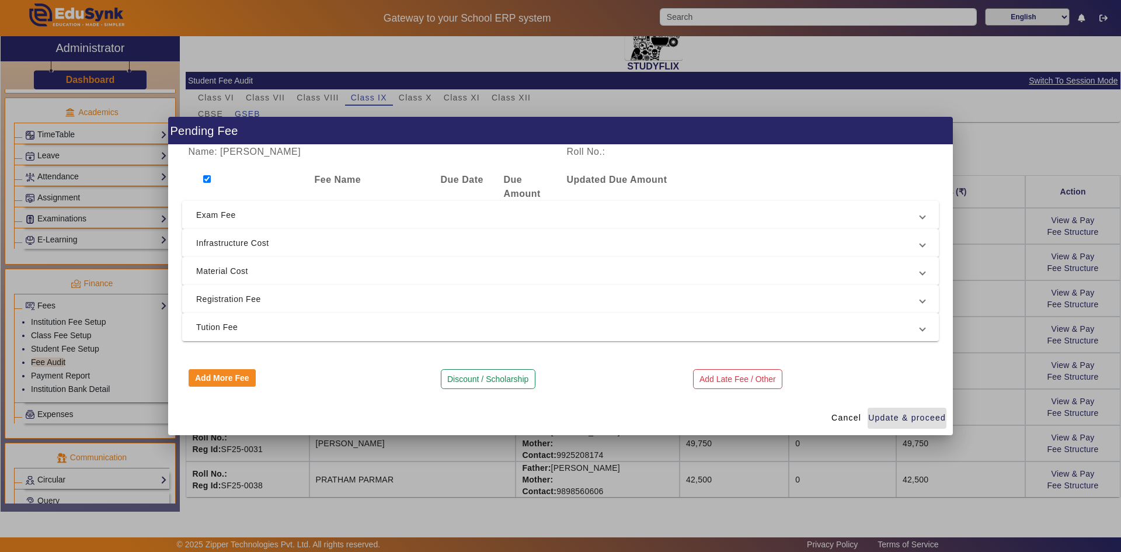
checkbox input "true"
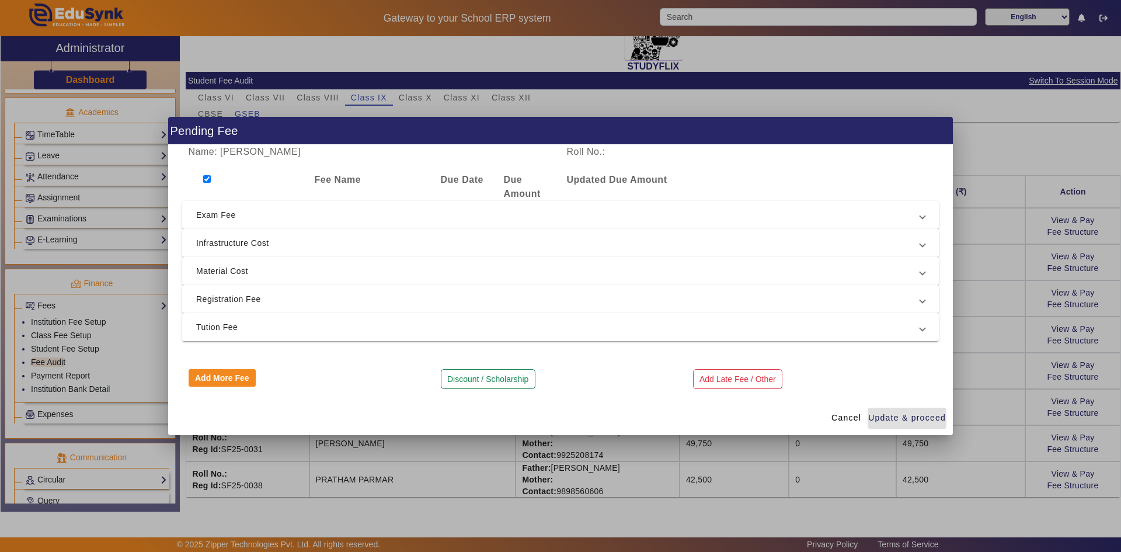
checkbox input "true"
click at [212, 215] on span "Exam Fee" at bounding box center [558, 215] width 724 height 14
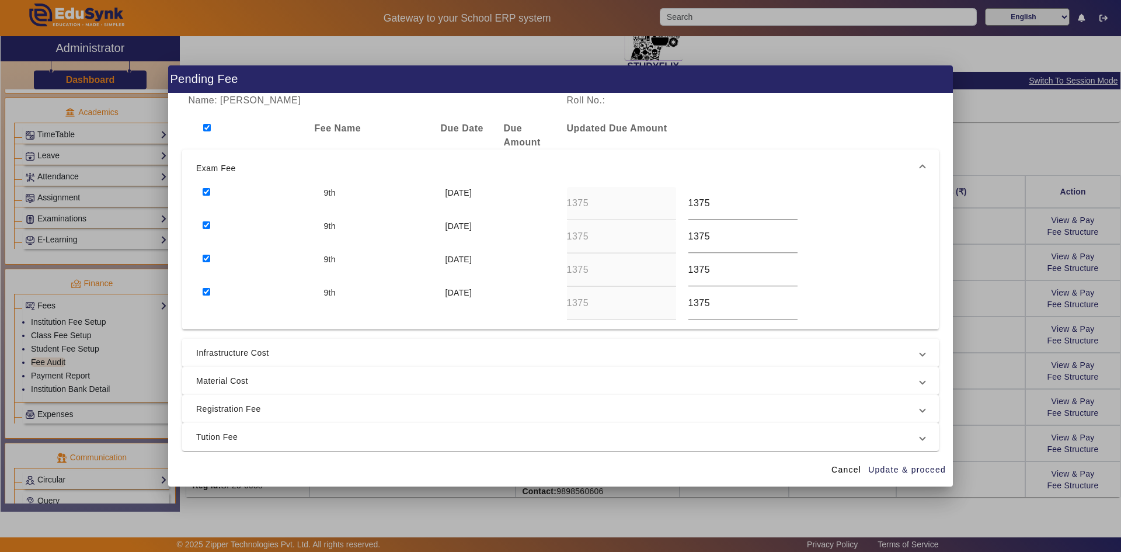
click at [219, 351] on span "Infrastructure Cost" at bounding box center [558, 353] width 724 height 14
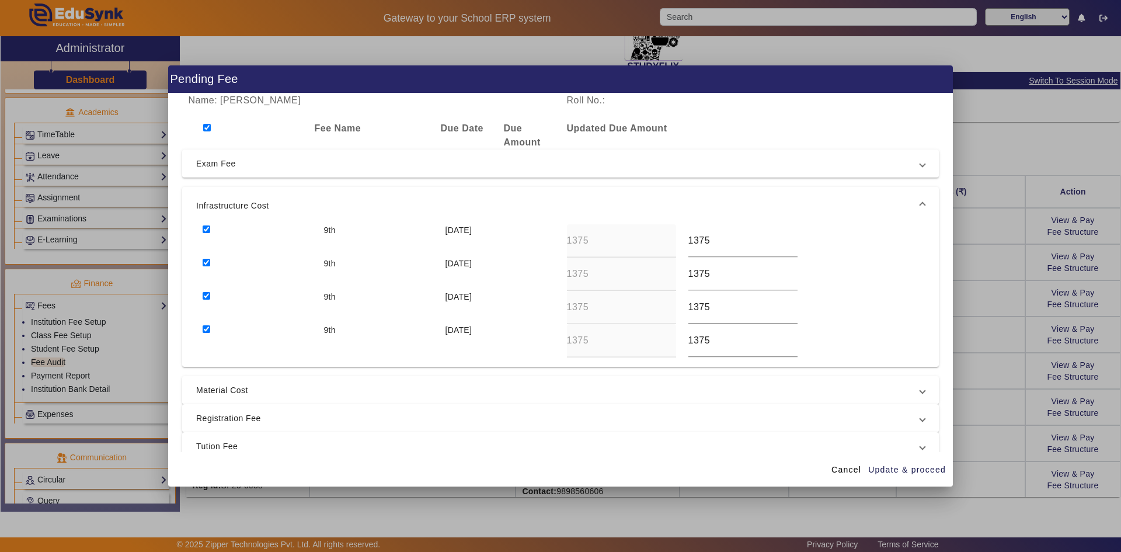
click at [221, 391] on span "Material Cost" at bounding box center [558, 390] width 724 height 14
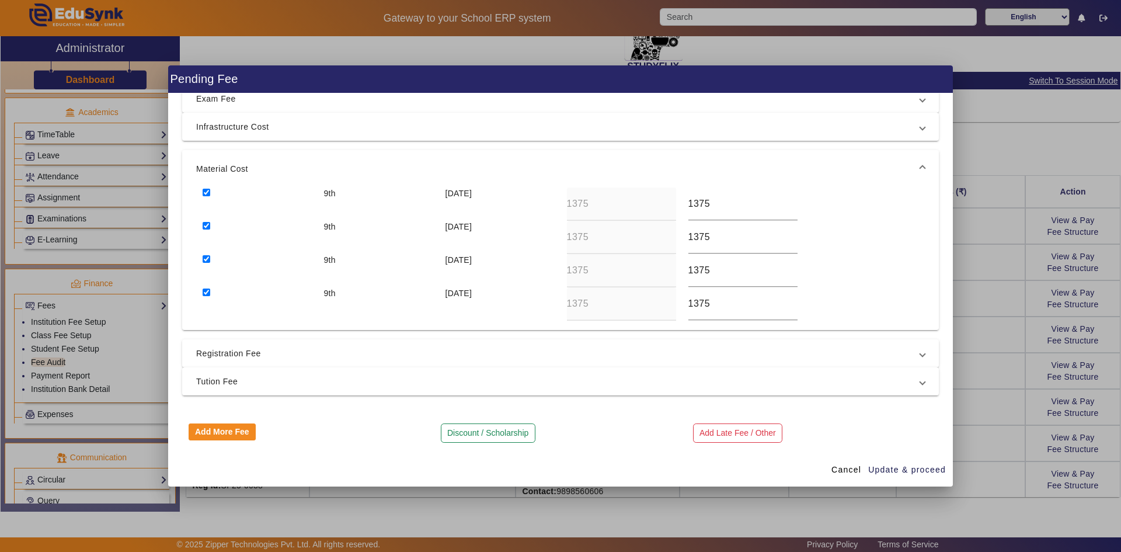
scroll to position [67, 0]
click at [242, 358] on mat-expansion-panel-header "Registration Fee" at bounding box center [560, 351] width 757 height 28
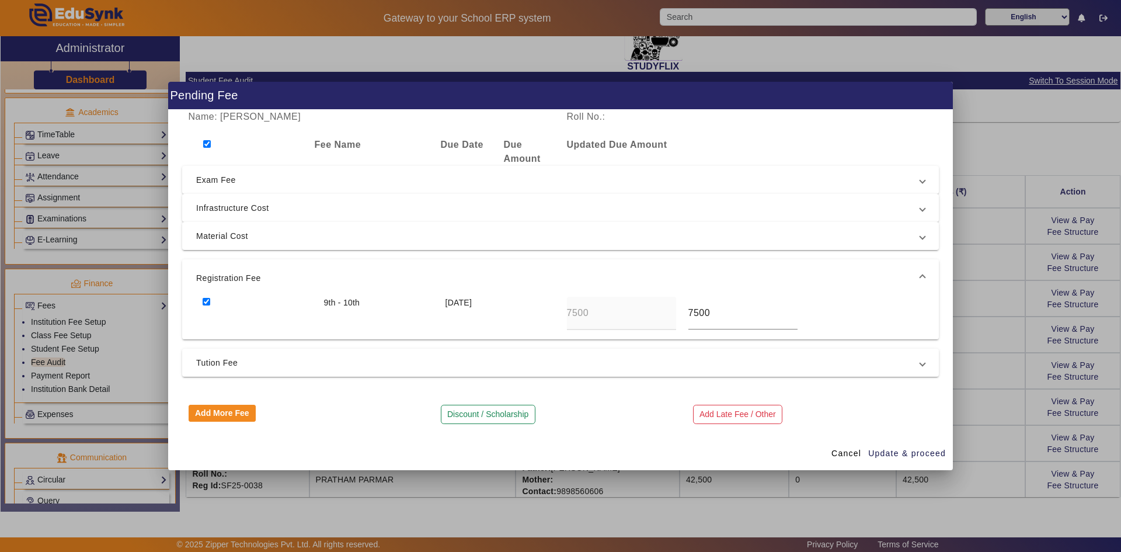
scroll to position [0, 0]
click at [242, 358] on span "Tution Fee" at bounding box center [558, 363] width 724 height 14
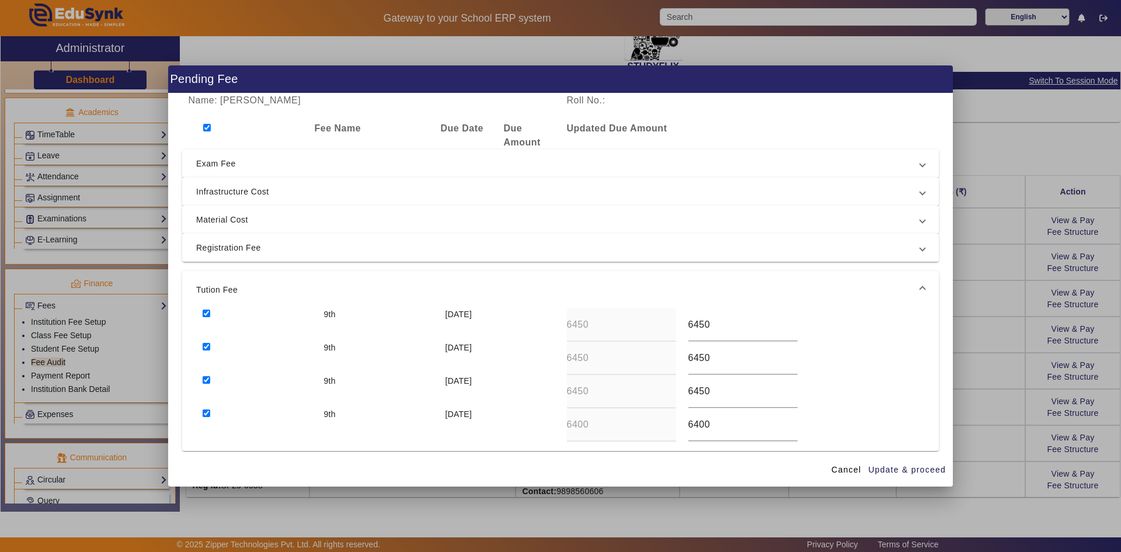
click at [204, 316] on input "checkbox" at bounding box center [207, 313] width 8 height 8
checkbox input "false"
click at [207, 346] on input "checkbox" at bounding box center [207, 347] width 8 height 8
checkbox input "false"
click at [207, 378] on input "checkbox" at bounding box center [207, 380] width 8 height 8
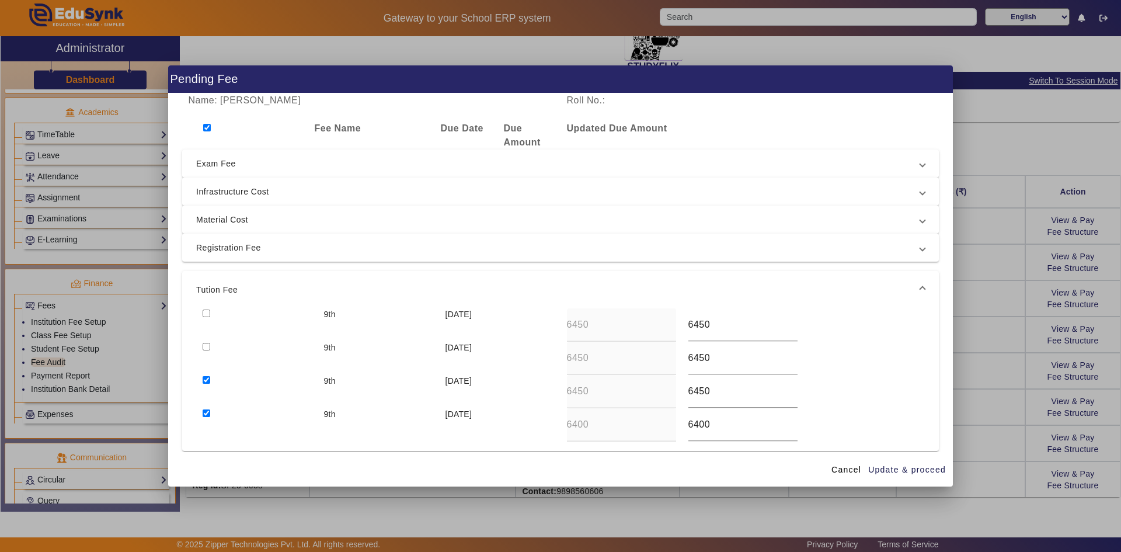
checkbox input "false"
click at [205, 412] on input "checkbox" at bounding box center [207, 413] width 8 height 8
checkbox input "false"
click at [894, 470] on span "Update & proceed" at bounding box center [907, 470] width 78 height 12
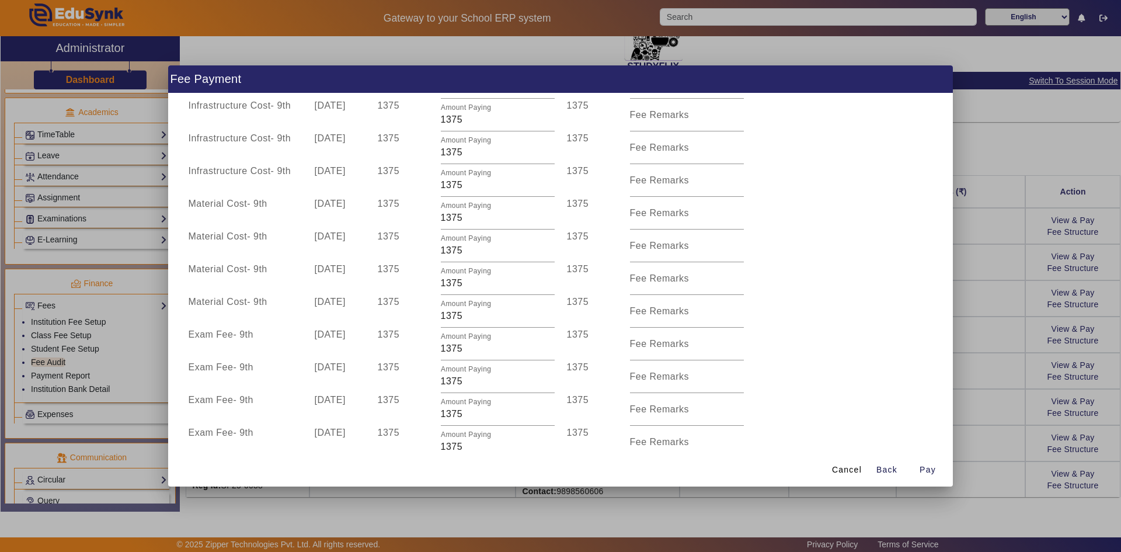
scroll to position [125, 0]
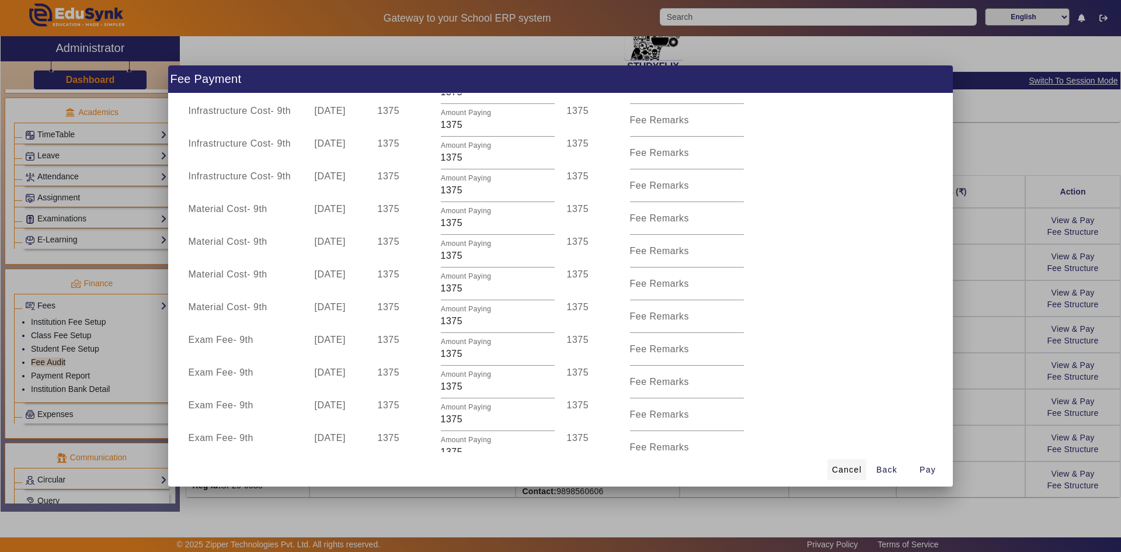
click at [851, 469] on span "Cancel" at bounding box center [847, 470] width 30 height 12
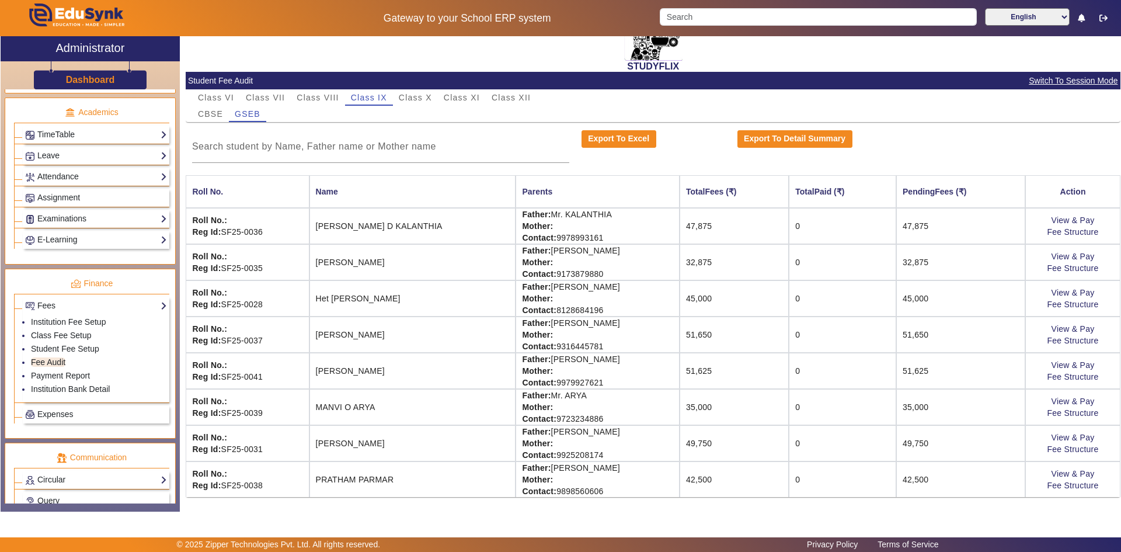
scroll to position [0, 0]
click at [1067, 436] on link "View & Pay" at bounding box center [1072, 437] width 43 height 9
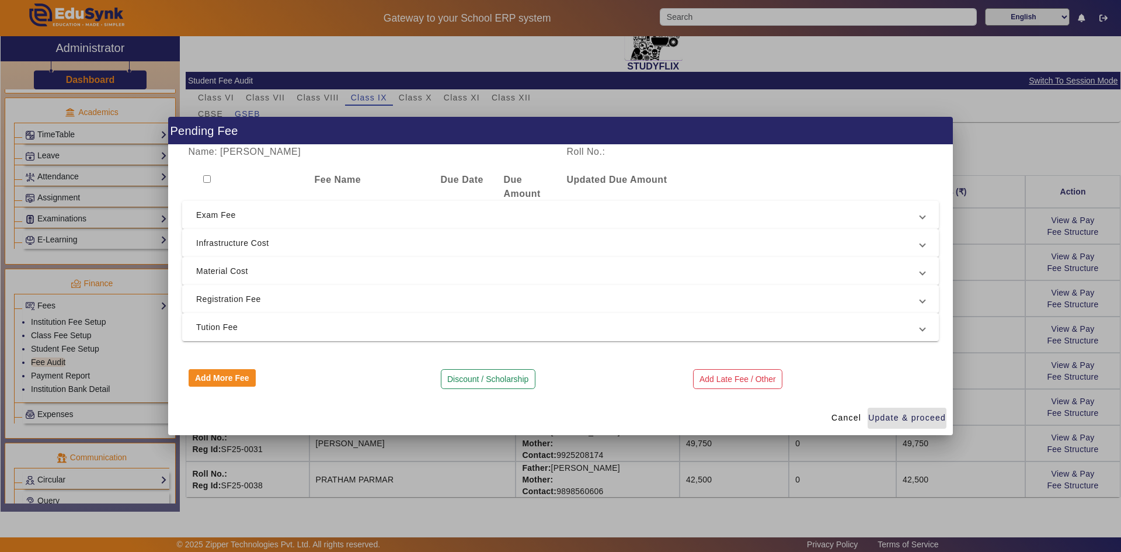
click at [206, 180] on input "checkbox" at bounding box center [207, 179] width 8 height 8
checkbox input "true"
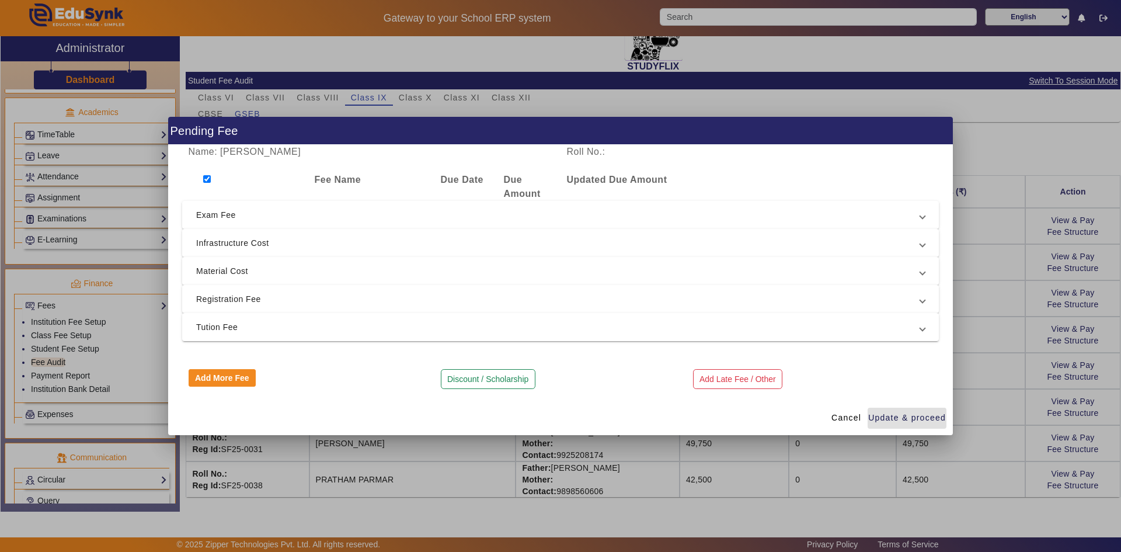
checkbox input "true"
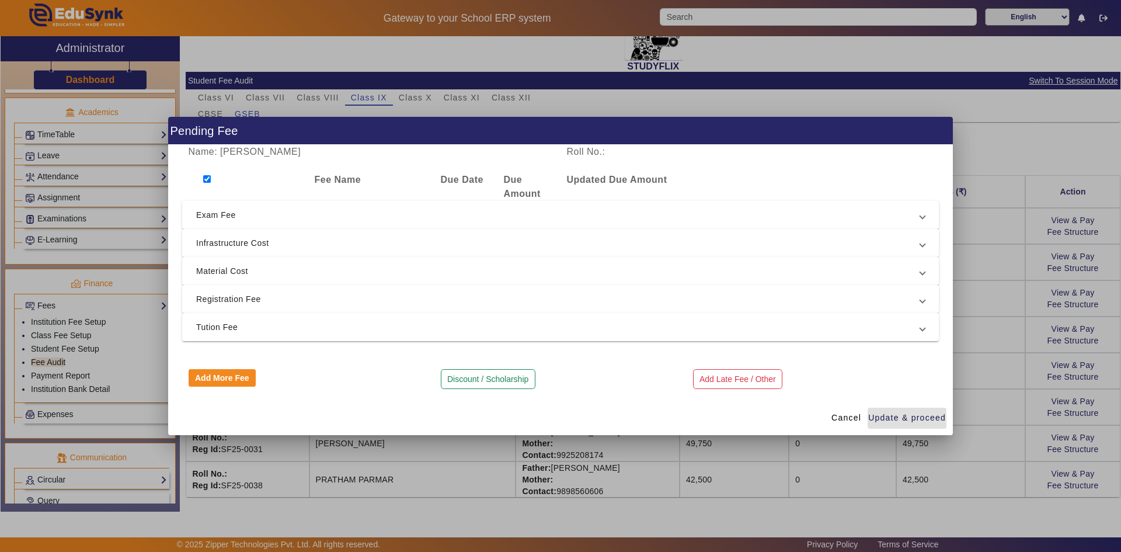
checkbox input "true"
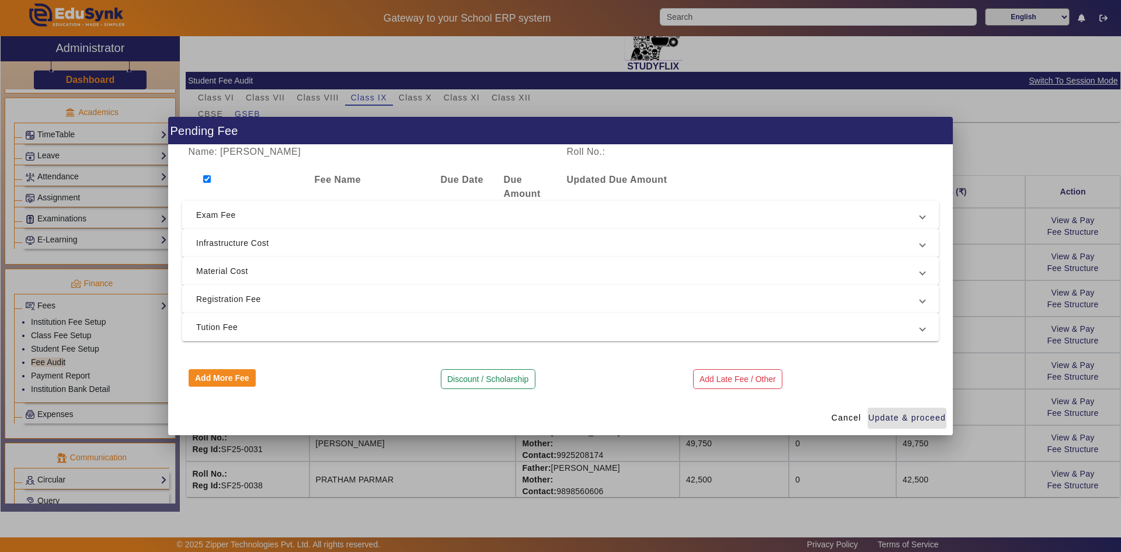
checkbox input "true"
click at [898, 417] on span "Update & proceed" at bounding box center [907, 418] width 78 height 12
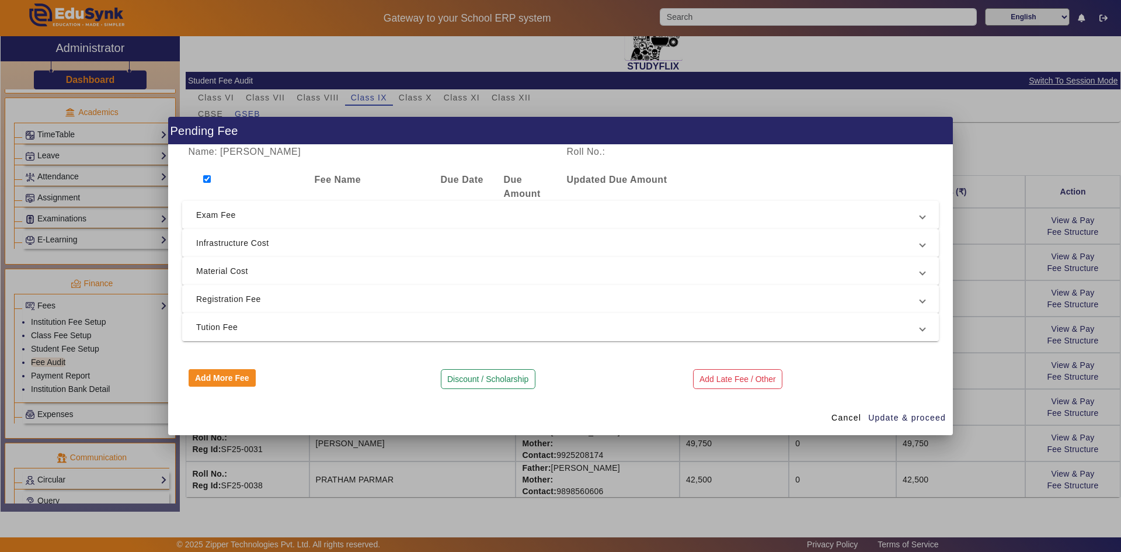
click at [301, 326] on span "Tution Fee" at bounding box center [558, 327] width 724 height 14
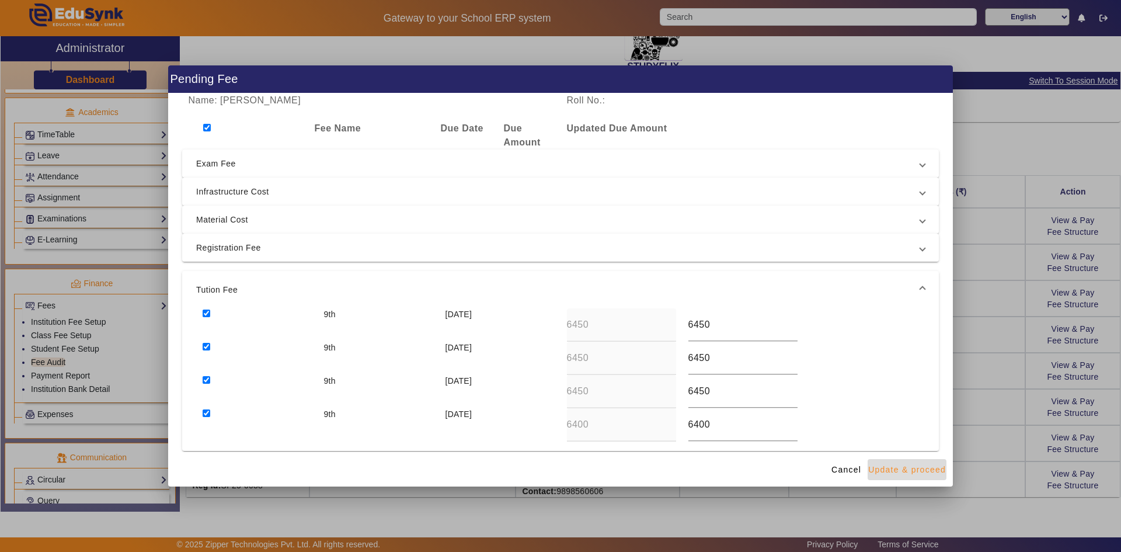
click at [919, 467] on span "Update & proceed" at bounding box center [907, 470] width 78 height 12
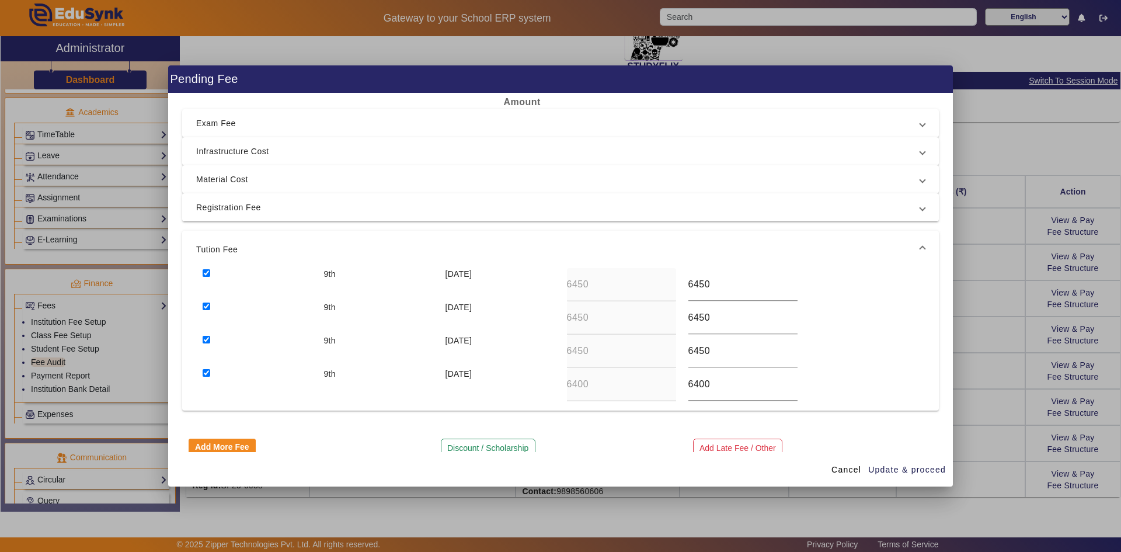
scroll to position [58, 0]
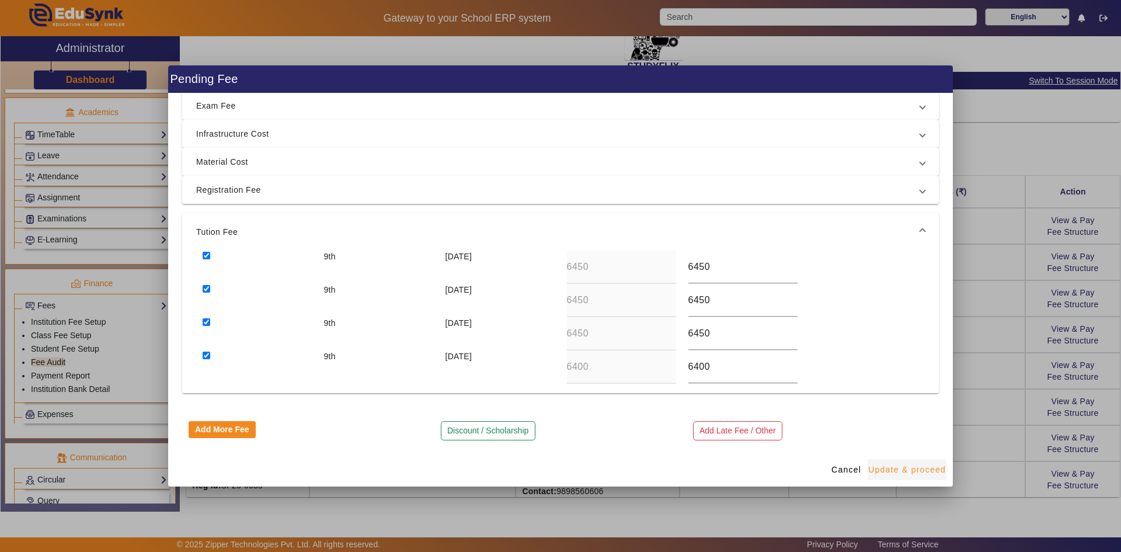
click at [907, 466] on span "Update & proceed" at bounding box center [907, 470] width 78 height 12
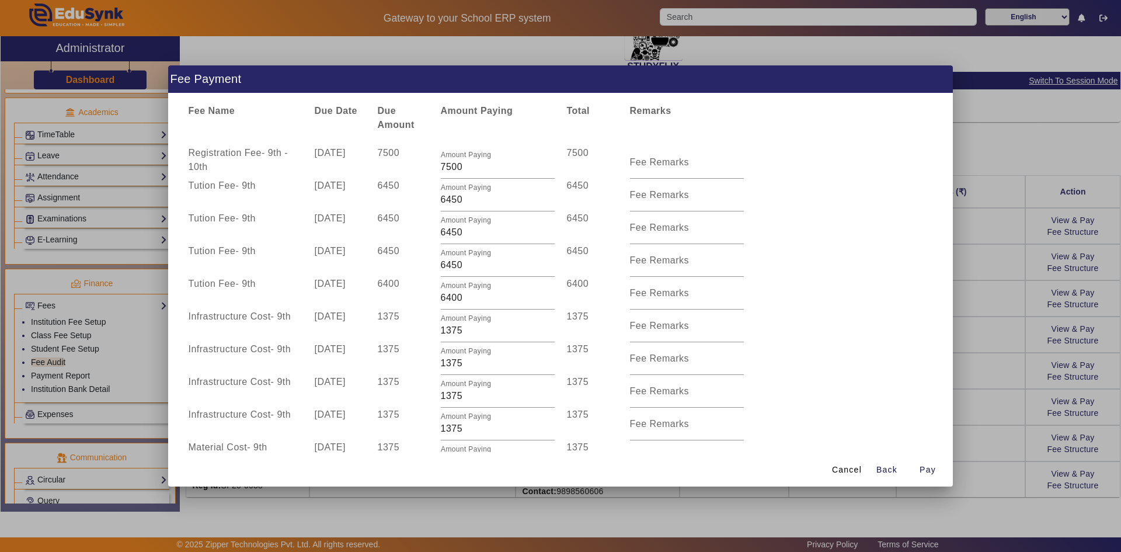
scroll to position [0, 0]
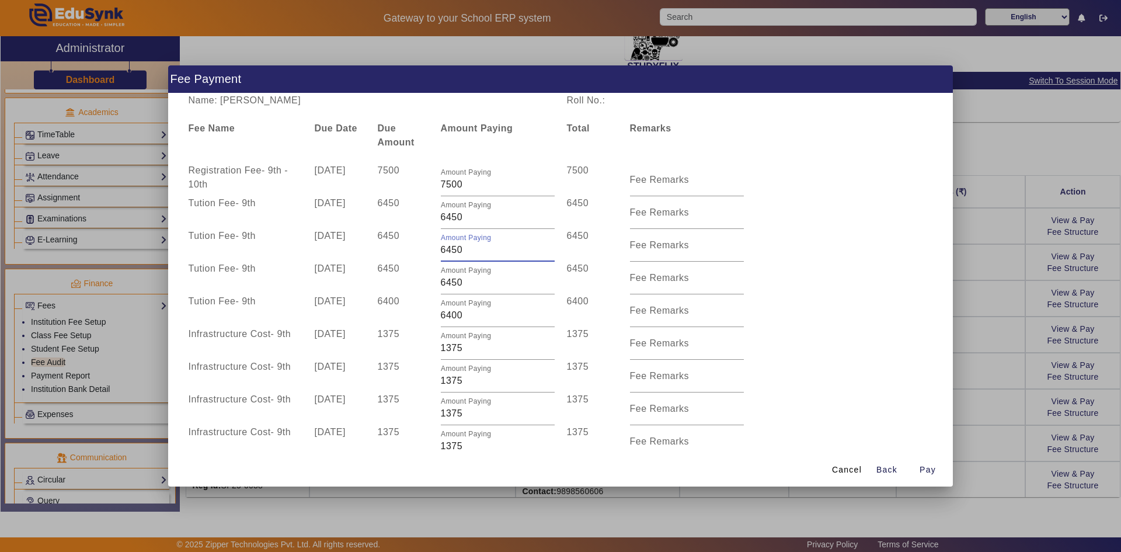
drag, startPoint x: 465, startPoint y: 253, endPoint x: 438, endPoint y: 250, distance: 27.0
click at [438, 250] on div "Amount Paying 6450" at bounding box center [497, 245] width 126 height 33
type input "0"
drag, startPoint x: 470, startPoint y: 283, endPoint x: 425, endPoint y: 288, distance: 45.3
click at [430, 287] on div "Tution Fee - 9th 10 Oct 2025 6450 Amount Paying 6450 6450 Fee Remarks" at bounding box center [560, 278] width 757 height 33
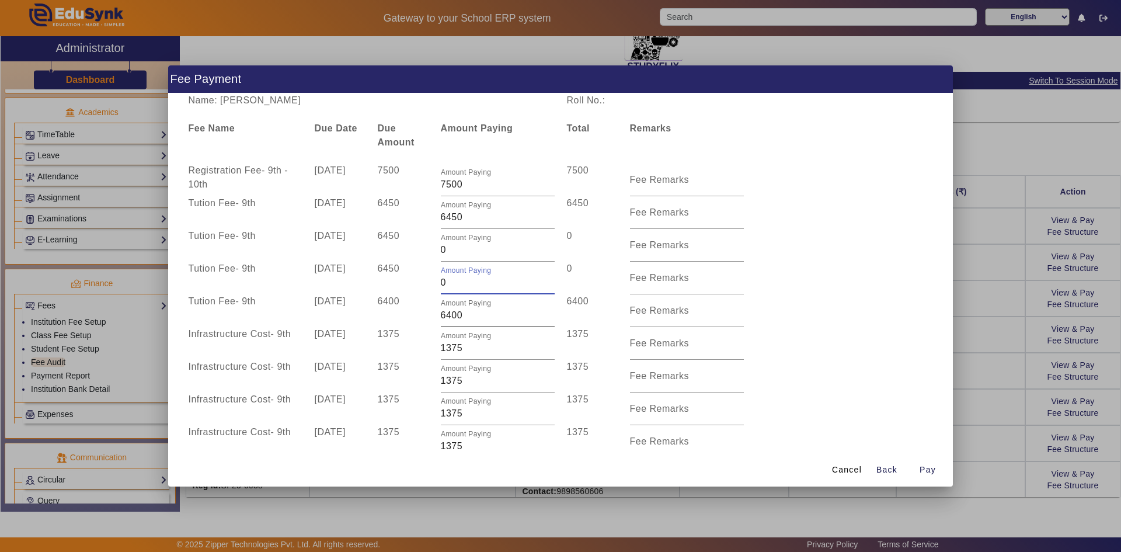
type input "0"
drag, startPoint x: 440, startPoint y: 317, endPoint x: 427, endPoint y: 316, distance: 12.9
click at [427, 316] on div "Tution Fee - 9th 10 Dec 2025 6400 Amount Paying 6400 6400 Fee Remarks" at bounding box center [560, 310] width 757 height 33
type input "0"
drag, startPoint x: 478, startPoint y: 347, endPoint x: 438, endPoint y: 351, distance: 39.9
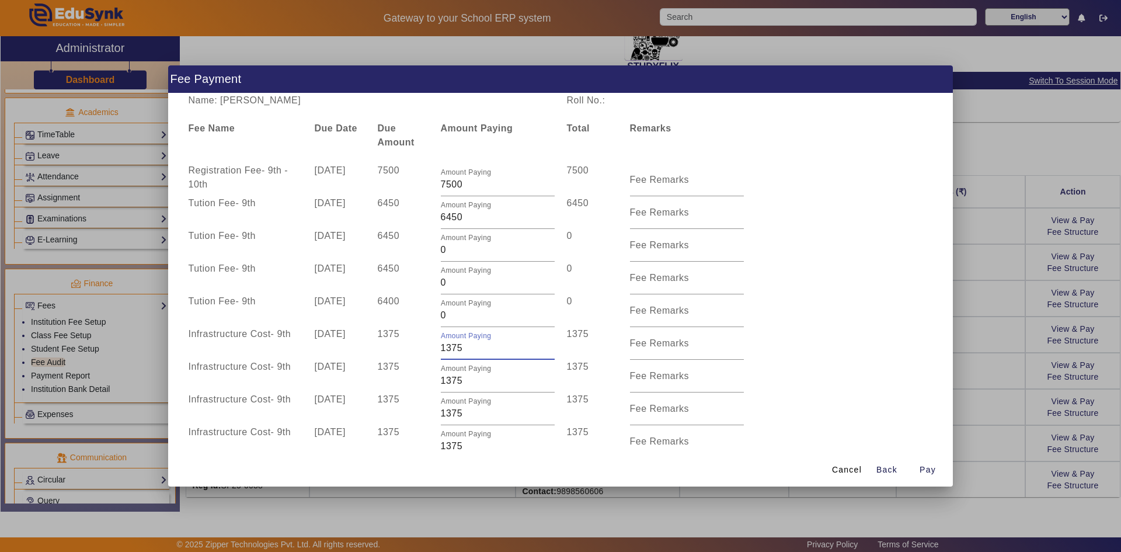
click at [438, 351] on div "Amount Paying 1375" at bounding box center [497, 343] width 126 height 33
type input "0"
click at [811, 367] on div "Infrastructure Cost - 9th 10 Jul 2025 1375 Amount Paying 1375 1375 Fee Remarks" at bounding box center [560, 376] width 757 height 33
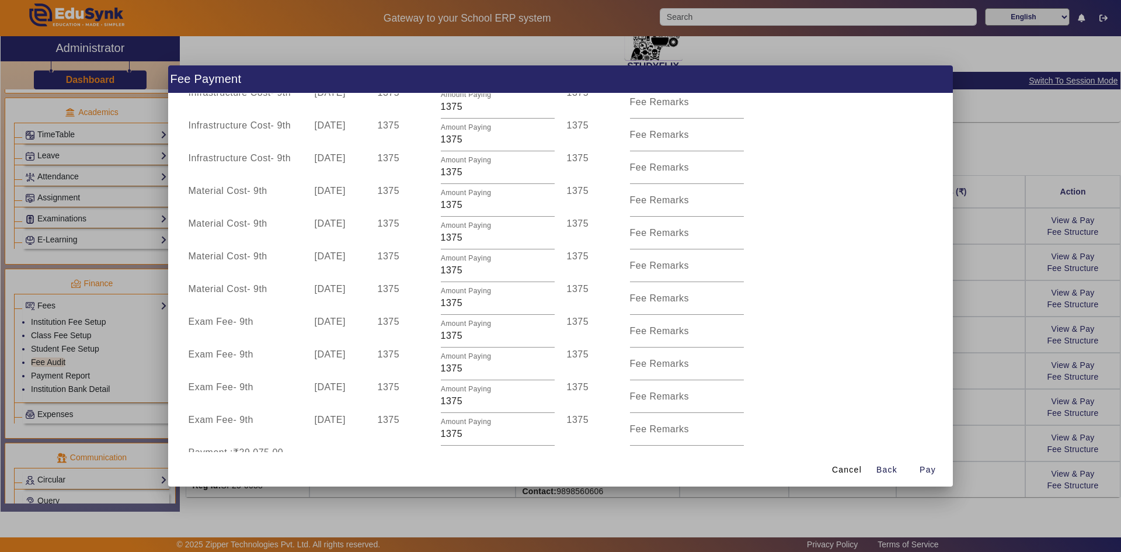
scroll to position [350, 0]
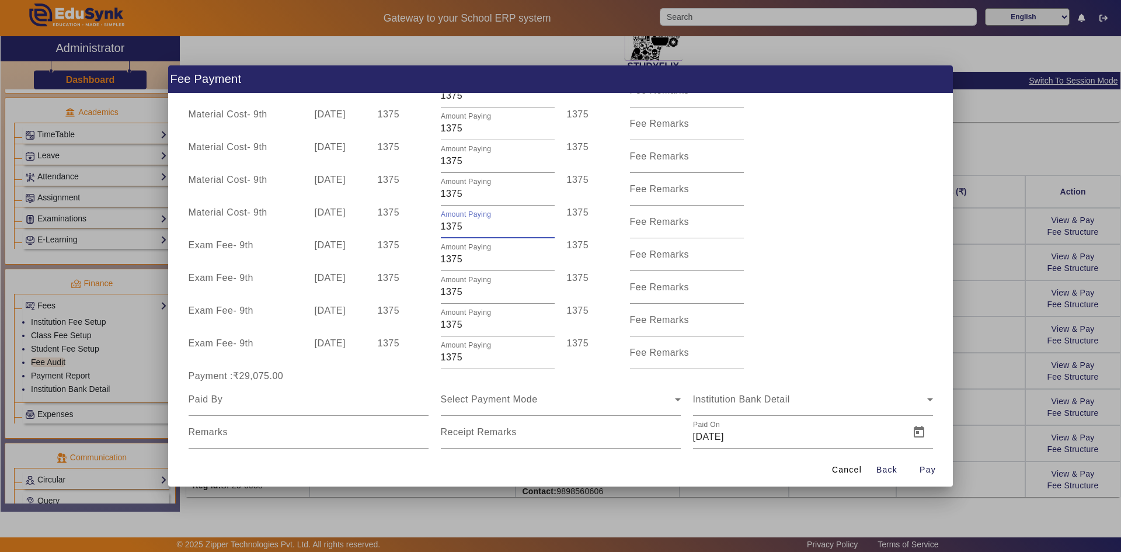
drag, startPoint x: 466, startPoint y: 228, endPoint x: 420, endPoint y: 229, distance: 46.1
click at [422, 229] on div "Material Cost - 9th 10 Dec 2025 1375 Amount Paying 1375 1375 Fee Remarks" at bounding box center [560, 221] width 757 height 33
type input "0"
click at [859, 271] on div "Exam Fee - 9th 10 Jul 2025 1375 Amount Paying 1375 1375 Fee Remarks" at bounding box center [560, 287] width 757 height 33
drag, startPoint x: 468, startPoint y: 193, endPoint x: 406, endPoint y: 204, distance: 63.0
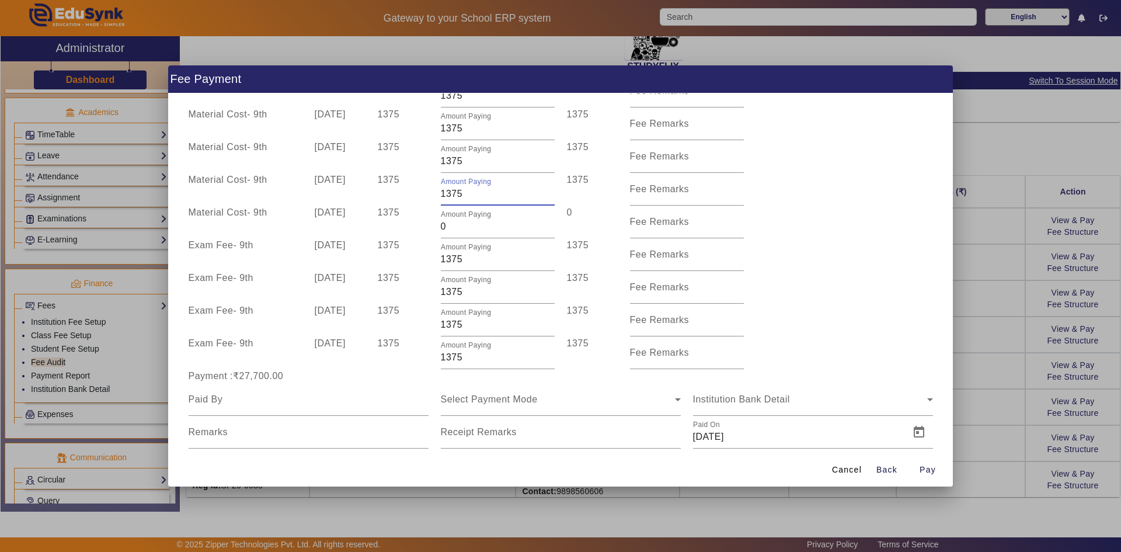
click at [407, 204] on div "Material Cost - 9th 10 Oct 2025 1375 Amount Paying 1375 1375 Fee Remarks" at bounding box center [560, 189] width 757 height 33
type input "0"
drag, startPoint x: 440, startPoint y: 163, endPoint x: 403, endPoint y: 160, distance: 36.9
click at [405, 161] on div "Material Cost - 9th 10 Jul 2025 1375 Amount Paying 1375 1375 Fee Remarks" at bounding box center [560, 156] width 757 height 33
click at [824, 198] on div "Material Cost - 9th 10 Oct 2025 1375 Amount Paying 0 0 Fee Remarks" at bounding box center [560, 189] width 757 height 33
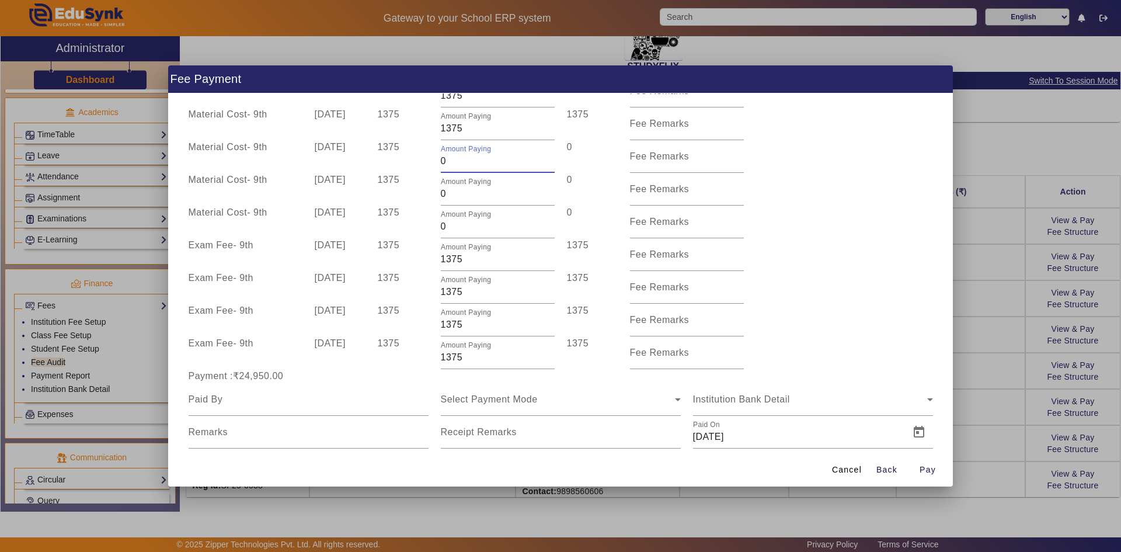
drag, startPoint x: 447, startPoint y: 165, endPoint x: 434, endPoint y: 163, distance: 12.4
click at [434, 163] on div "Amount Paying 0" at bounding box center [497, 156] width 126 height 33
type input "50"
click at [806, 205] on div "Material Cost - 9th 10 Dec 2025 1375 Amount Paying 0 0 Fee Remarks" at bounding box center [560, 221] width 757 height 33
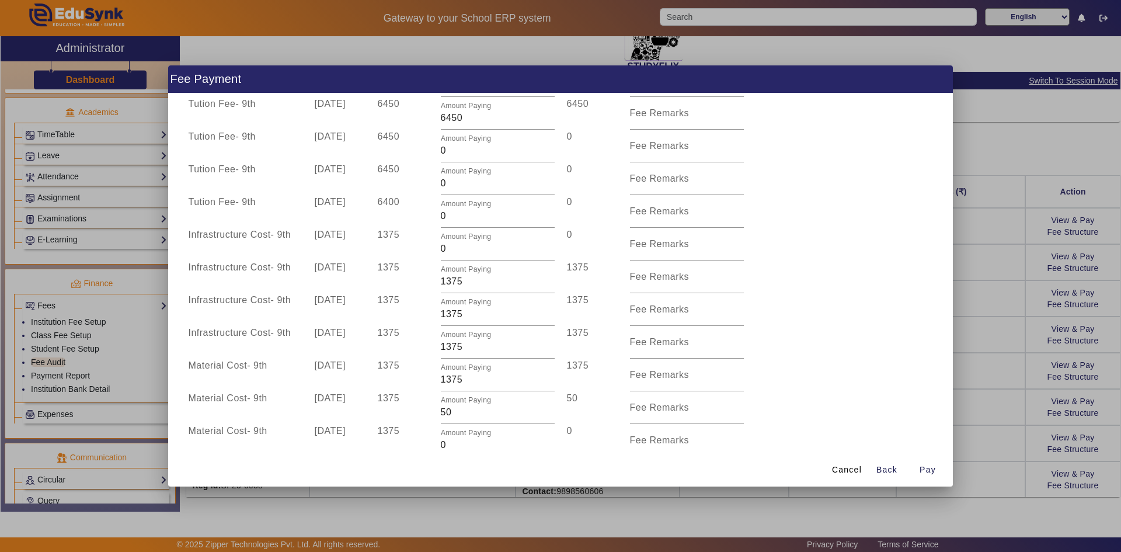
scroll to position [0, 0]
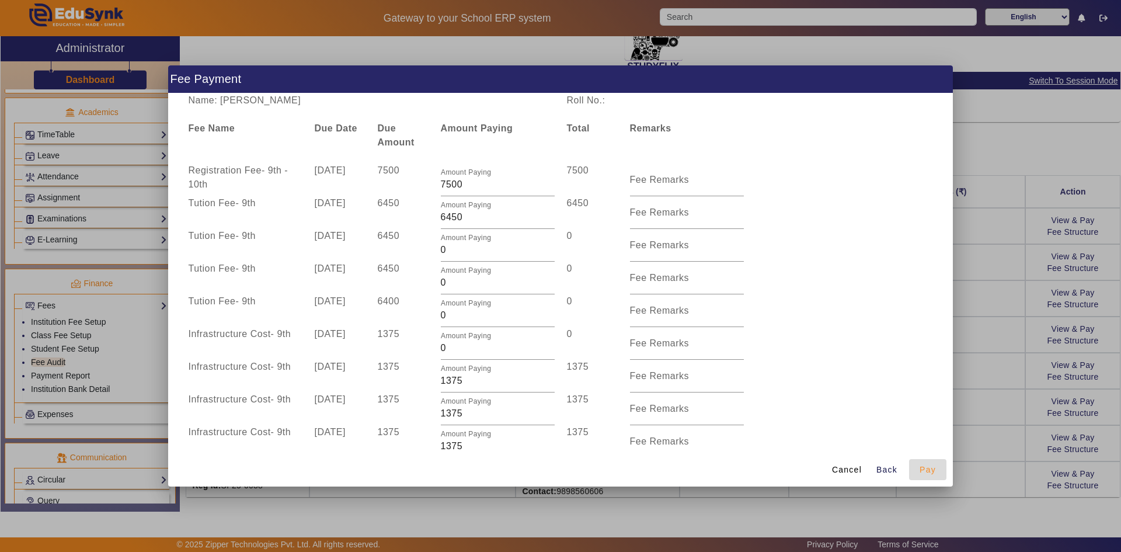
click at [918, 469] on span "button" at bounding box center [927, 469] width 37 height 28
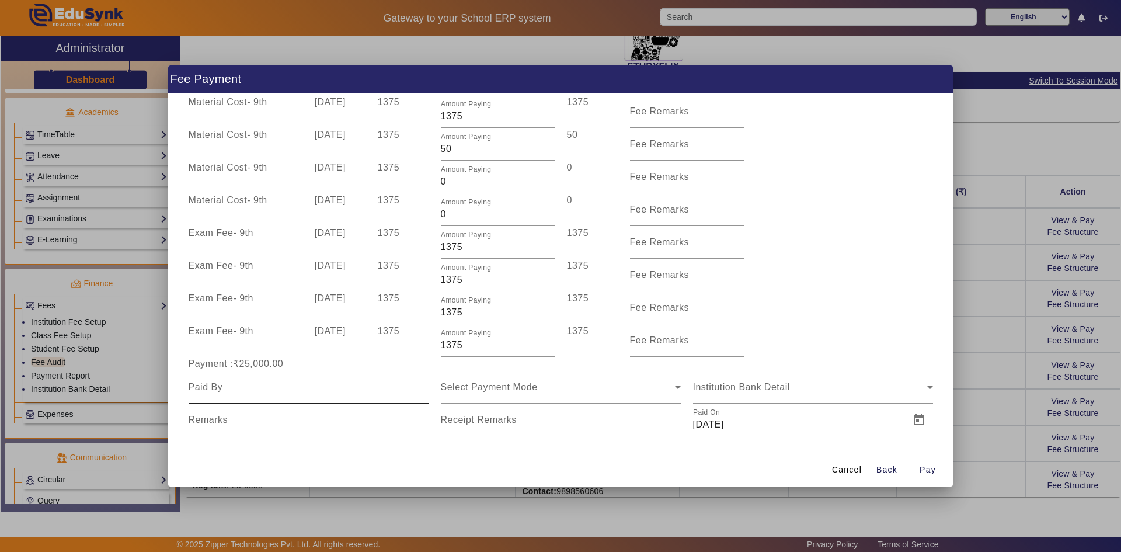
scroll to position [372, 0]
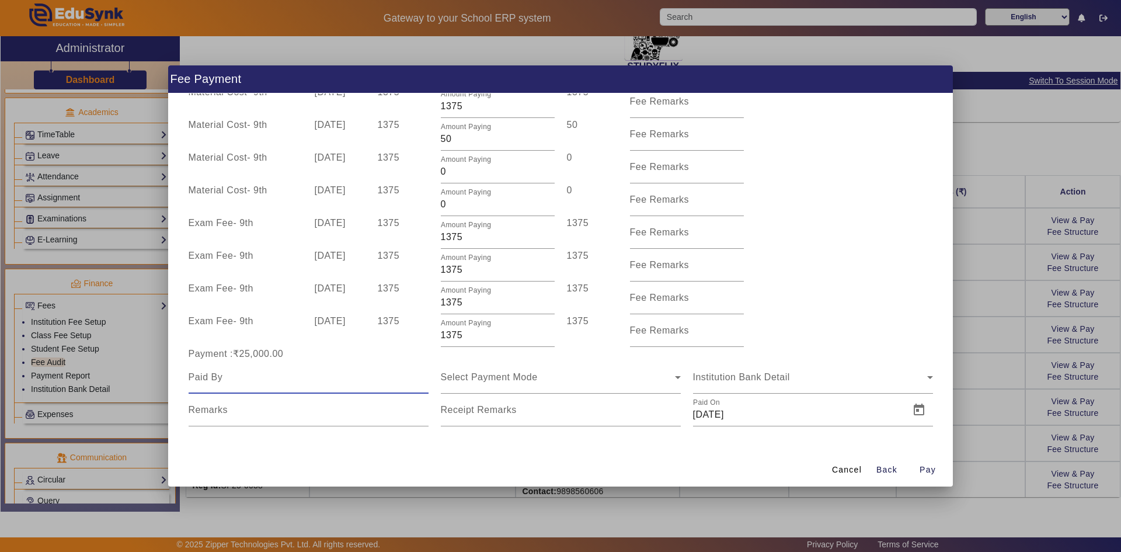
click at [221, 377] on input at bounding box center [309, 377] width 240 height 14
type input "Vijeshkumar bhuriya"
click at [505, 372] on span "Select Payment Mode" at bounding box center [489, 377] width 97 height 10
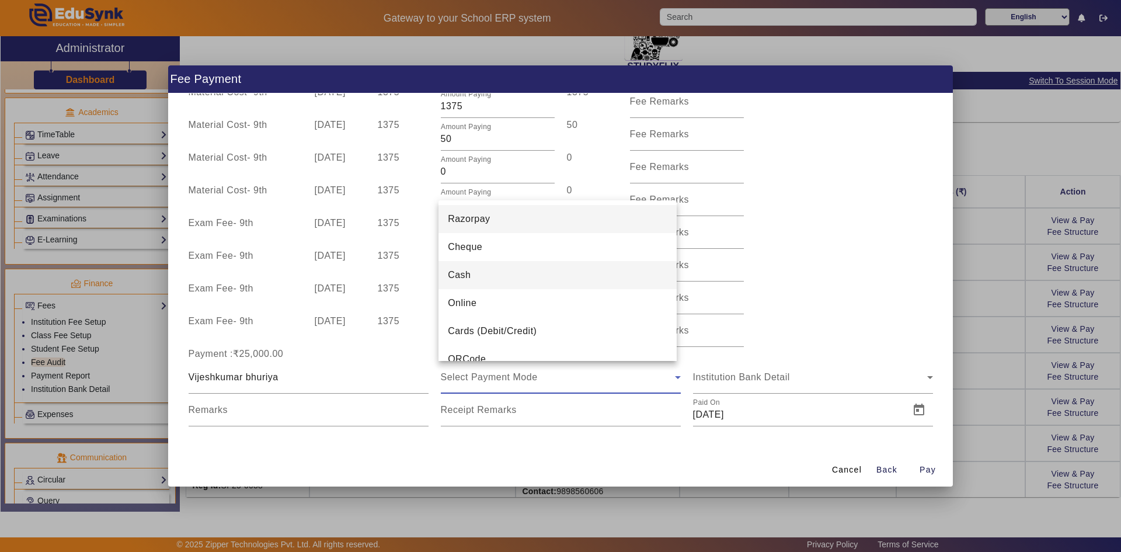
click at [489, 276] on mat-option "Cash" at bounding box center [557, 275] width 238 height 28
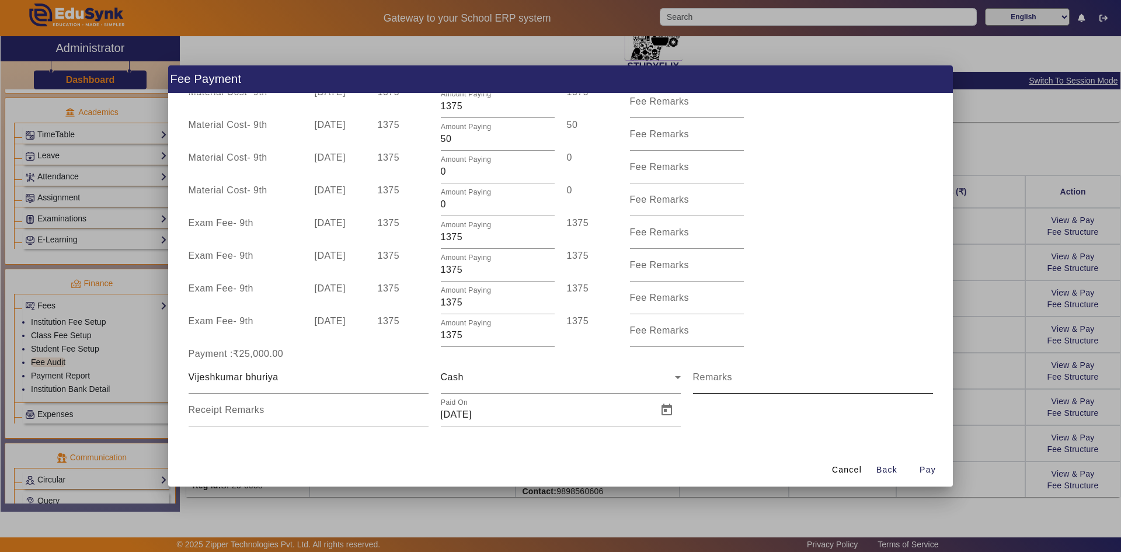
click at [693, 378] on mat-label "Remarks" at bounding box center [713, 377] width 40 height 10
click at [693, 378] on input "Remarks" at bounding box center [813, 382] width 240 height 14
click at [666, 409] on span "Open calendar" at bounding box center [667, 410] width 28 height 28
click at [580, 209] on span "Previous month" at bounding box center [573, 211] width 23 height 23
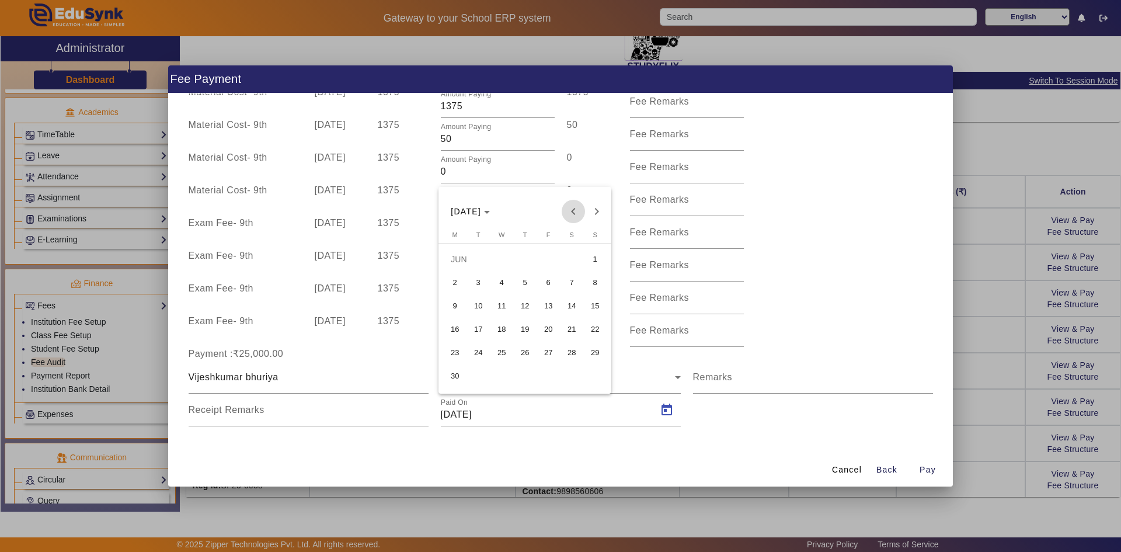
click at [580, 209] on span "Previous month" at bounding box center [573, 211] width 23 height 23
click at [455, 306] on span "7" at bounding box center [454, 305] width 21 height 21
type input "07/04/2025"
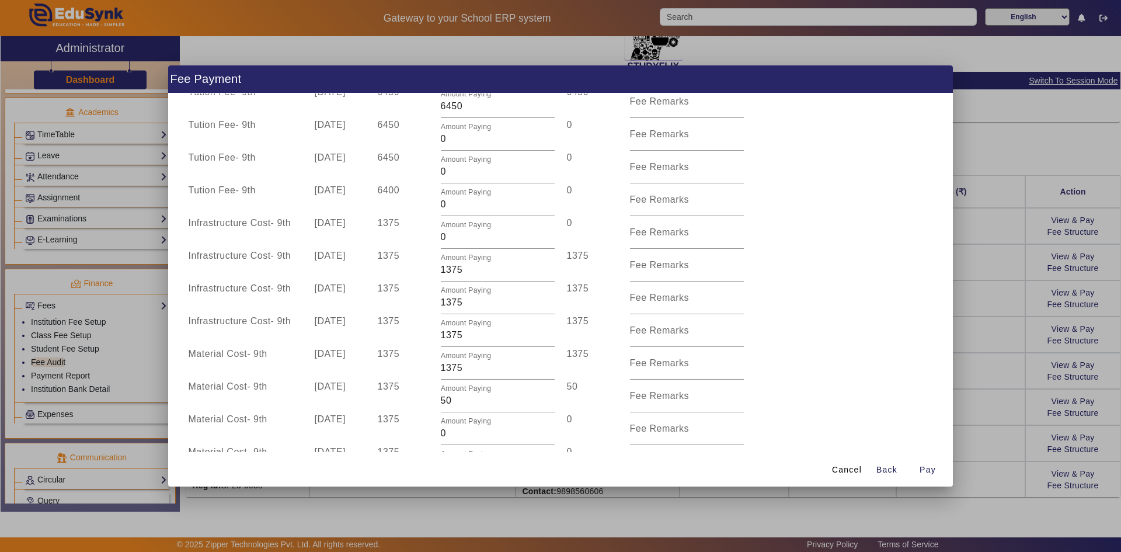
scroll to position [234, 0]
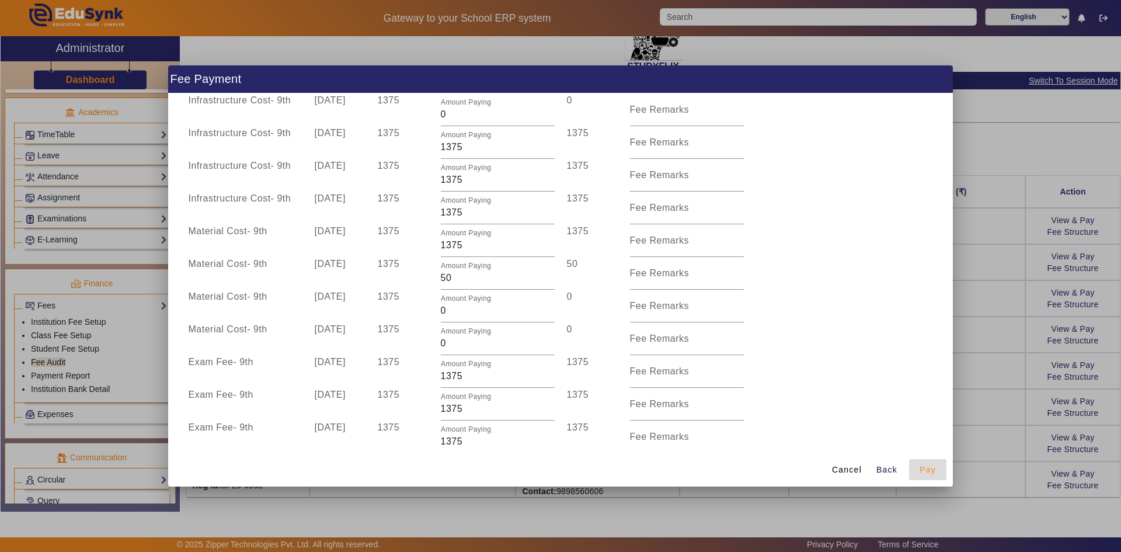
click at [917, 464] on span "button" at bounding box center [927, 469] width 37 height 28
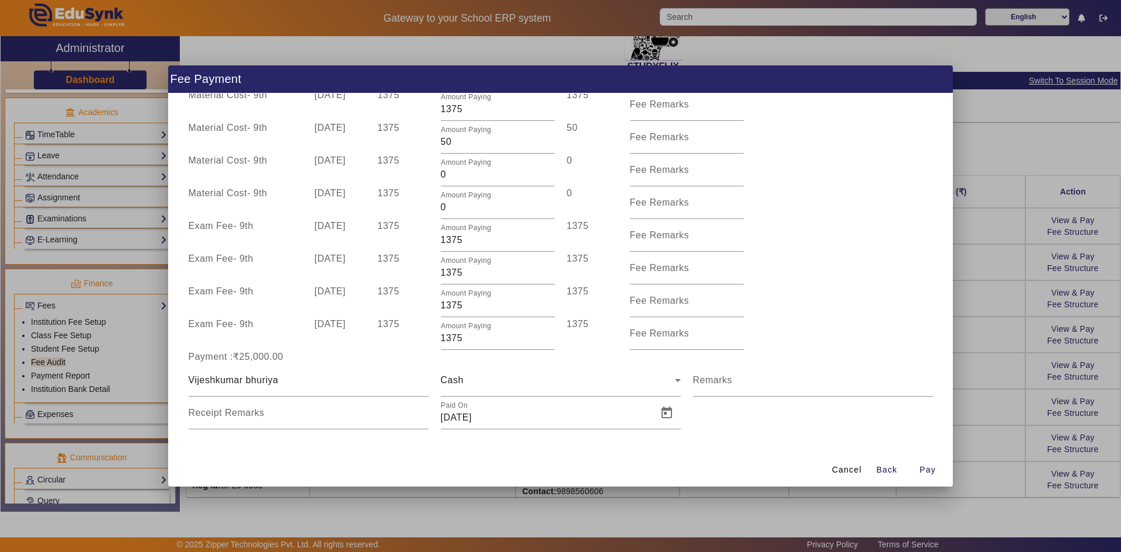
scroll to position [372, 0]
click at [925, 466] on span "Pay" at bounding box center [927, 470] width 16 height 12
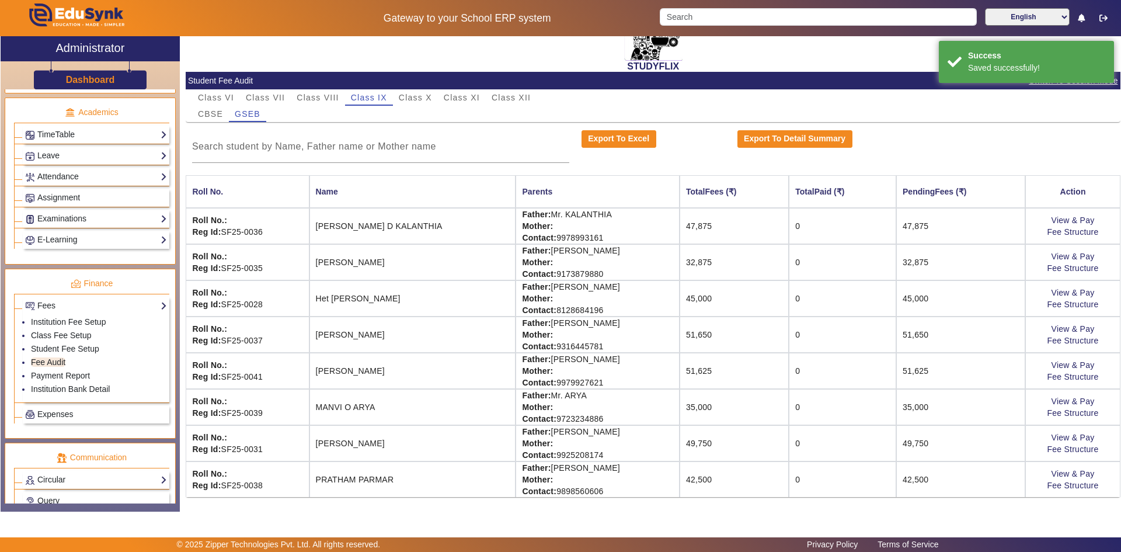
scroll to position [0, 0]
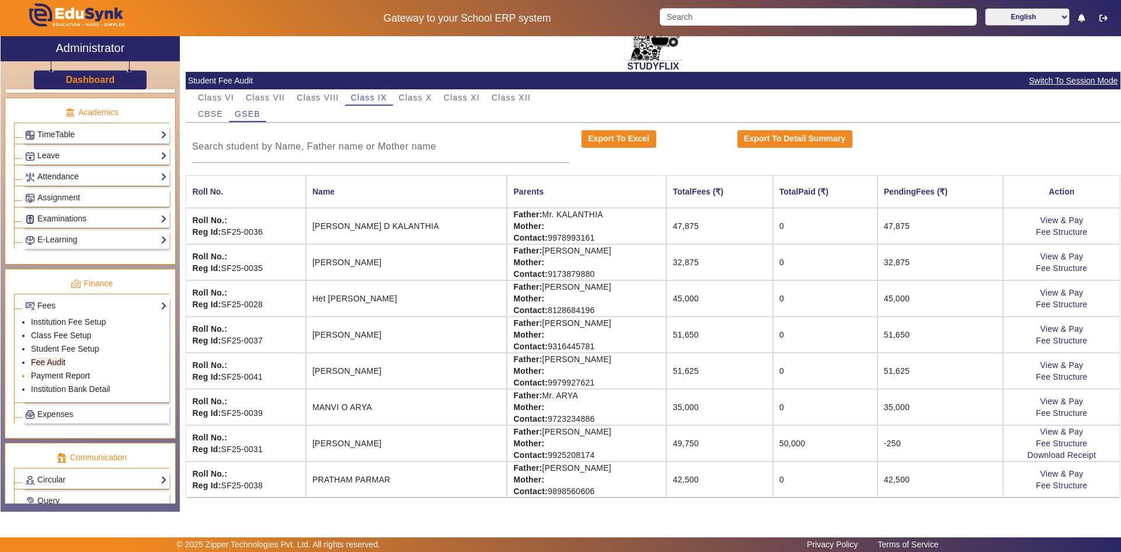
click at [64, 376] on link "Payment Report" at bounding box center [60, 375] width 59 height 9
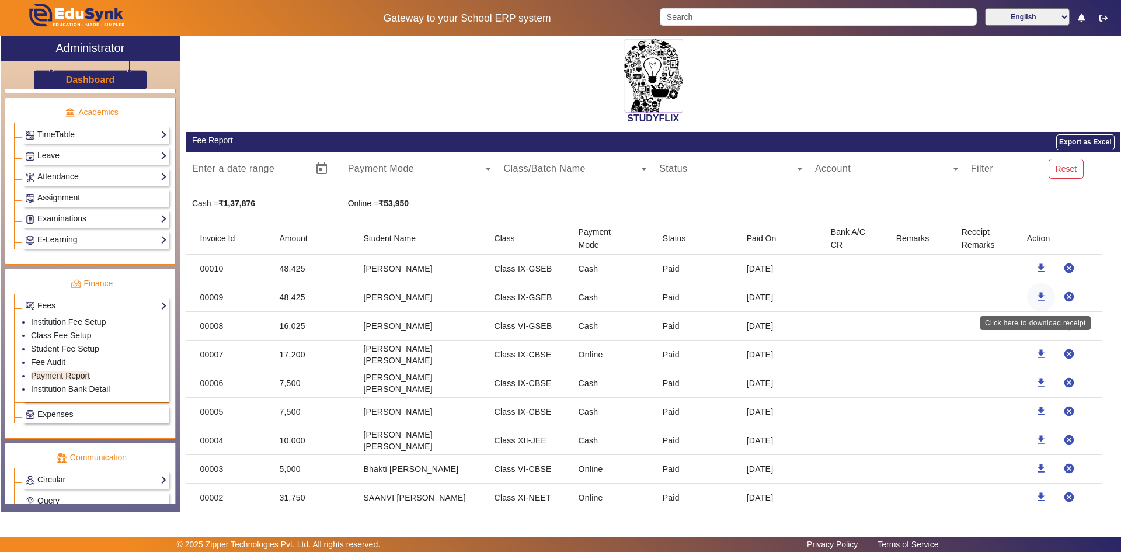
click at [1036, 294] on mat-icon "download" at bounding box center [1041, 297] width 12 height 12
click at [1035, 269] on mat-icon "download" at bounding box center [1041, 268] width 12 height 12
click at [1035, 270] on mat-icon "download" at bounding box center [1041, 268] width 12 height 12
click at [1035, 273] on mat-icon "download" at bounding box center [1041, 268] width 12 height 12
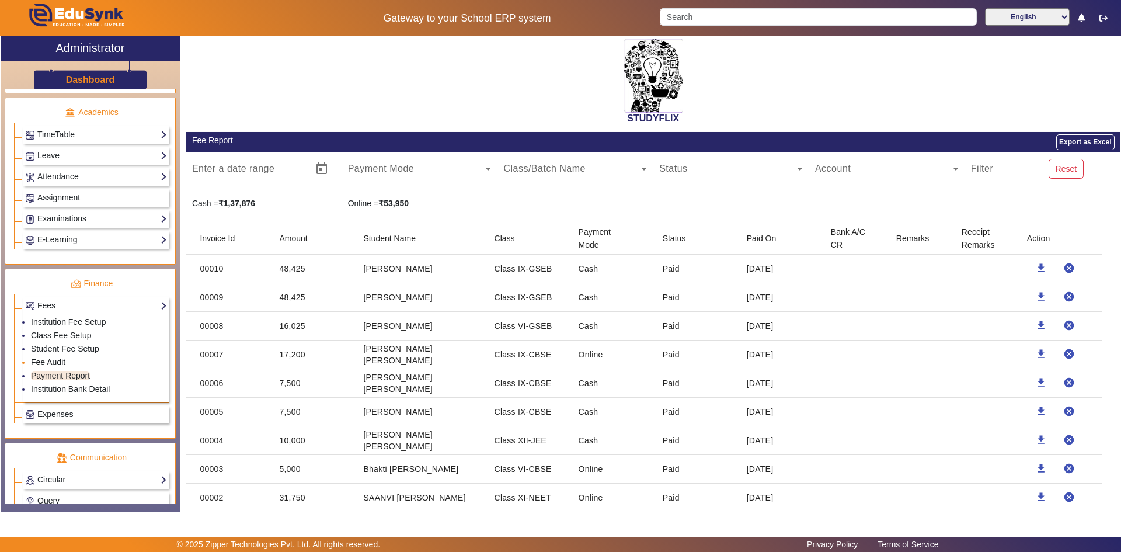
click at [50, 362] on link "Fee Audit" at bounding box center [48, 361] width 34 height 9
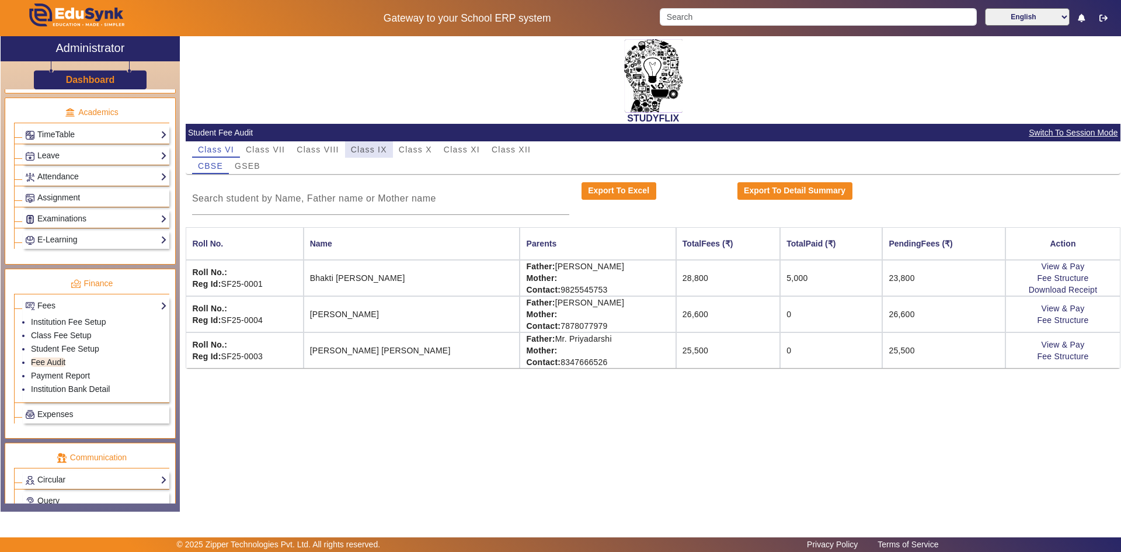
click at [361, 144] on span "Class IX" at bounding box center [369, 149] width 36 height 16
click at [263, 167] on div "GSEB" at bounding box center [247, 166] width 37 height 16
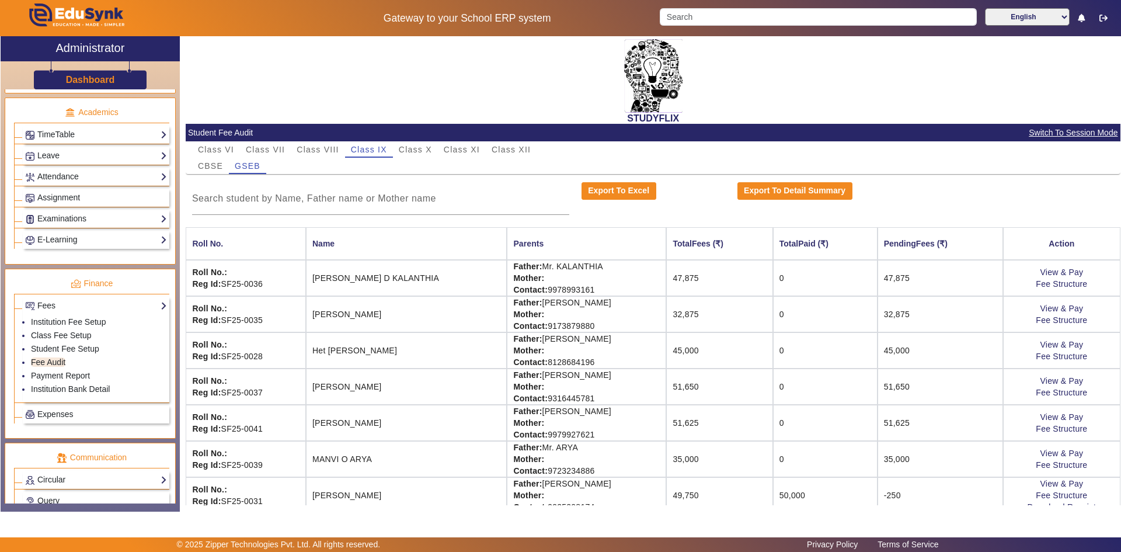
scroll to position [52, 0]
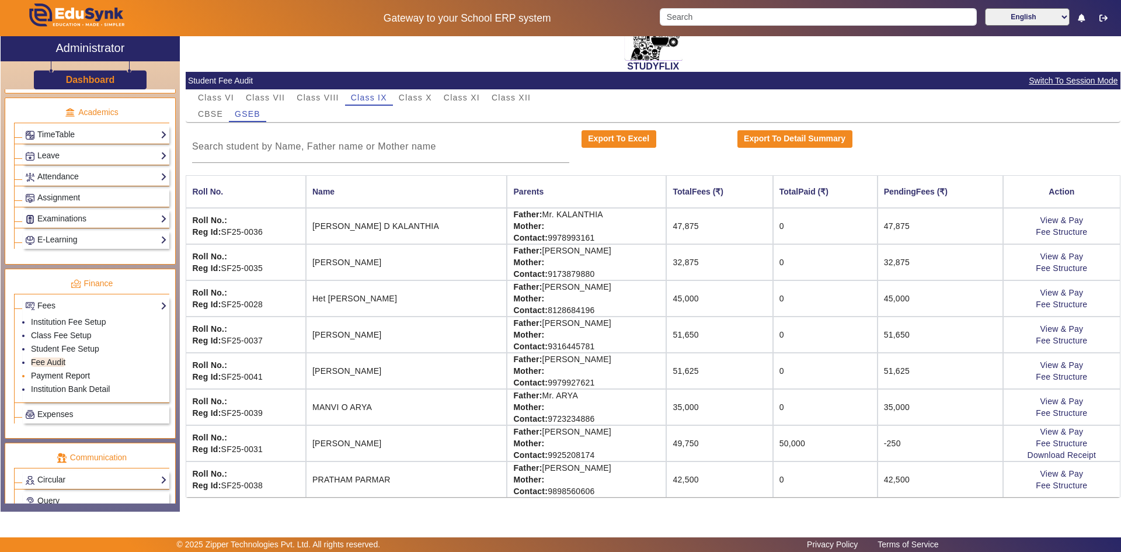
click at [79, 374] on link "Payment Report" at bounding box center [60, 375] width 59 height 9
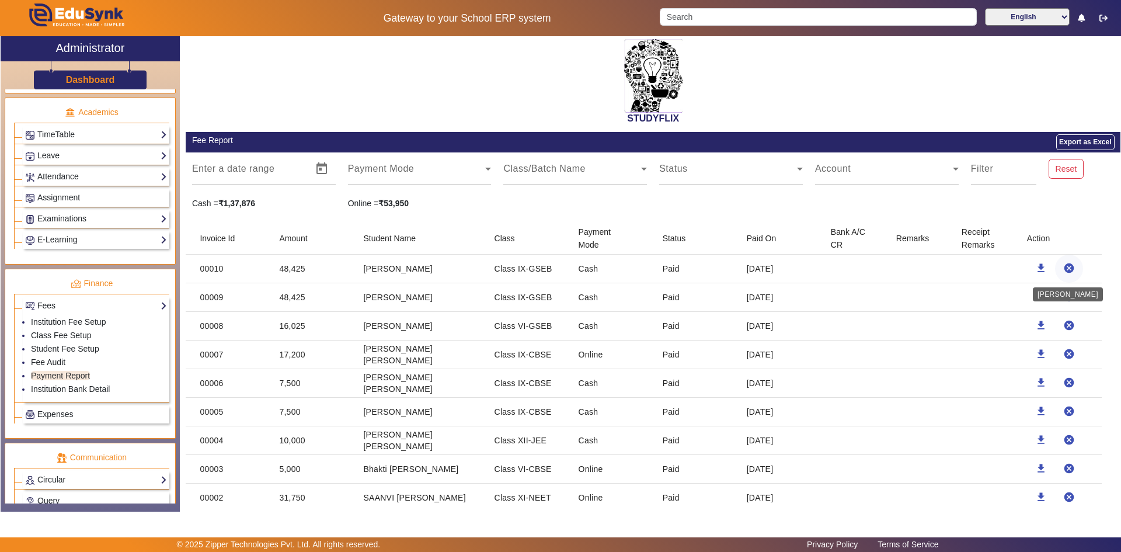
click at [1063, 267] on mat-icon "cancel" at bounding box center [1069, 268] width 12 height 12
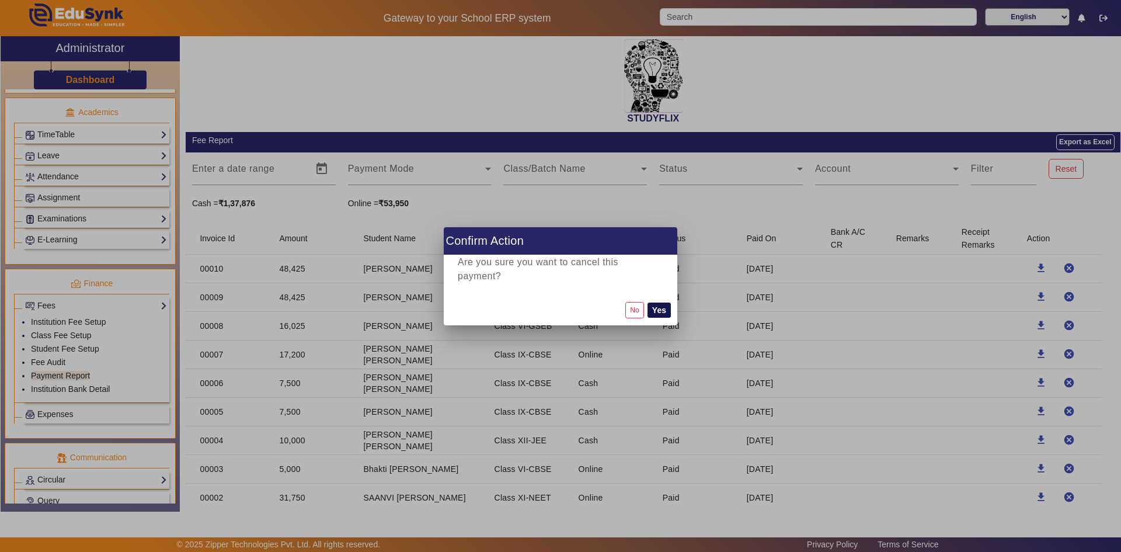
click at [663, 306] on button "Yes" at bounding box center [658, 309] width 23 height 15
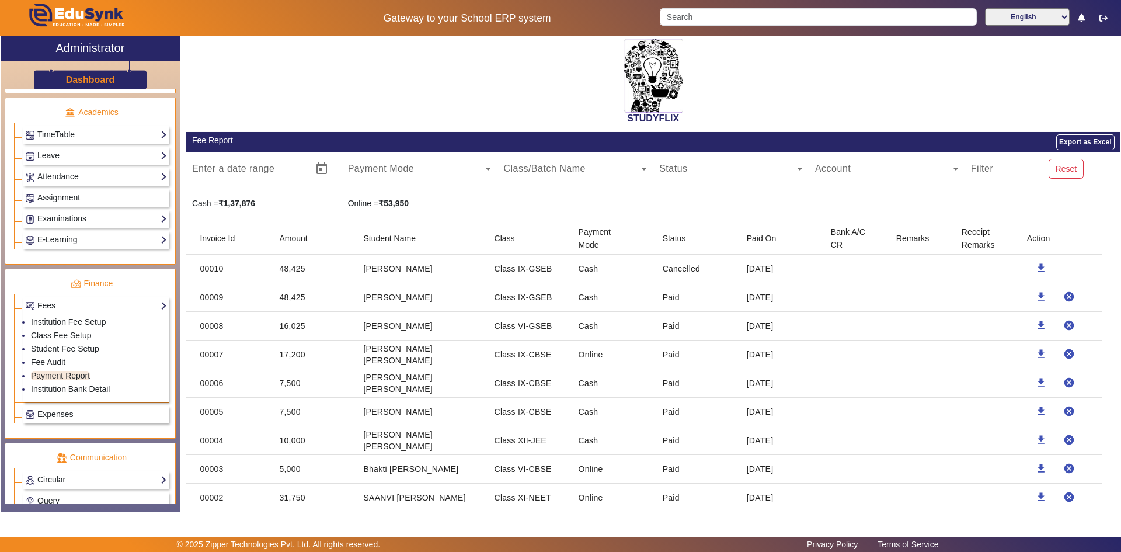
click at [961, 242] on mat-header-cell "Receipt Remarks" at bounding box center [984, 238] width 65 height 33
drag, startPoint x: 983, startPoint y: 240, endPoint x: 943, endPoint y: 240, distance: 40.3
click at [943, 240] on mat-header-row "Invoice Id Amount Student Name Class Payment Mode Status Paid On Bank A/C CR Re…" at bounding box center [653, 238] width 935 height 33
click at [976, 233] on mat-header-cell "Receipt Remarks" at bounding box center [984, 238] width 65 height 33
click at [889, 176] on span at bounding box center [884, 173] width 138 height 14
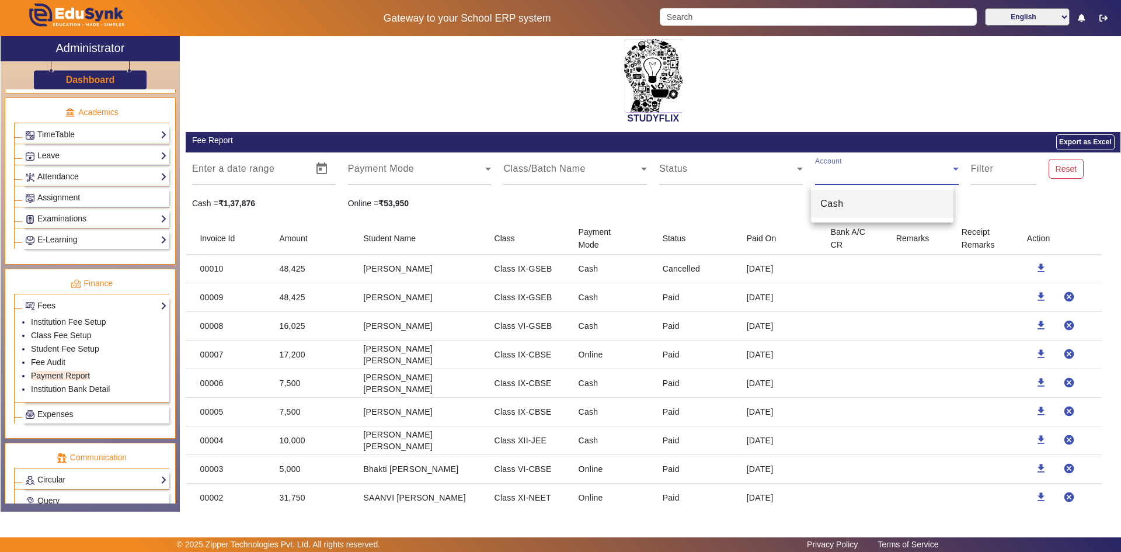
click at [976, 170] on div at bounding box center [560, 276] width 1121 height 552
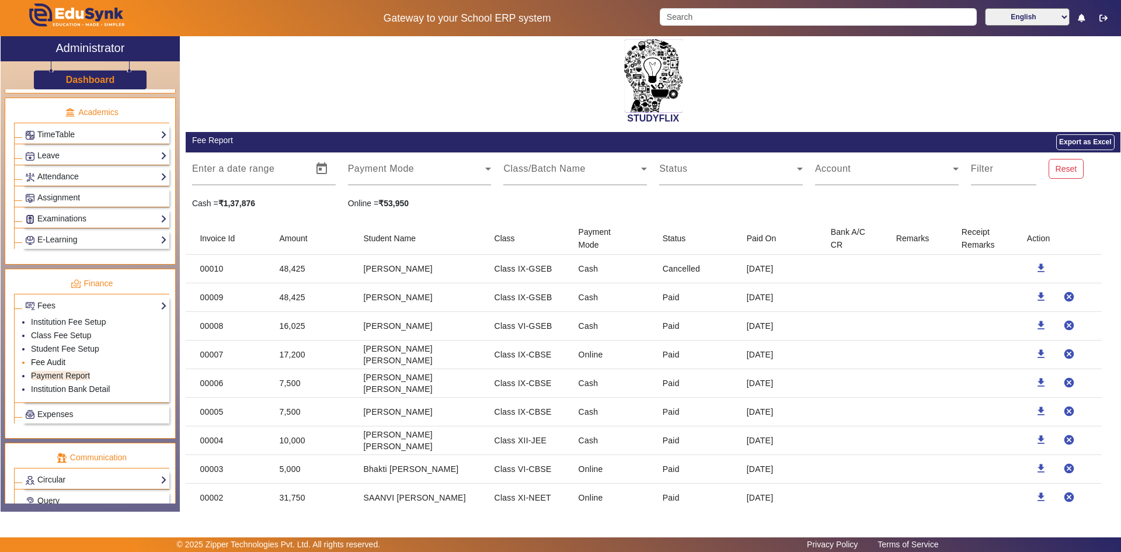
click at [62, 363] on link "Fee Audit" at bounding box center [48, 361] width 34 height 9
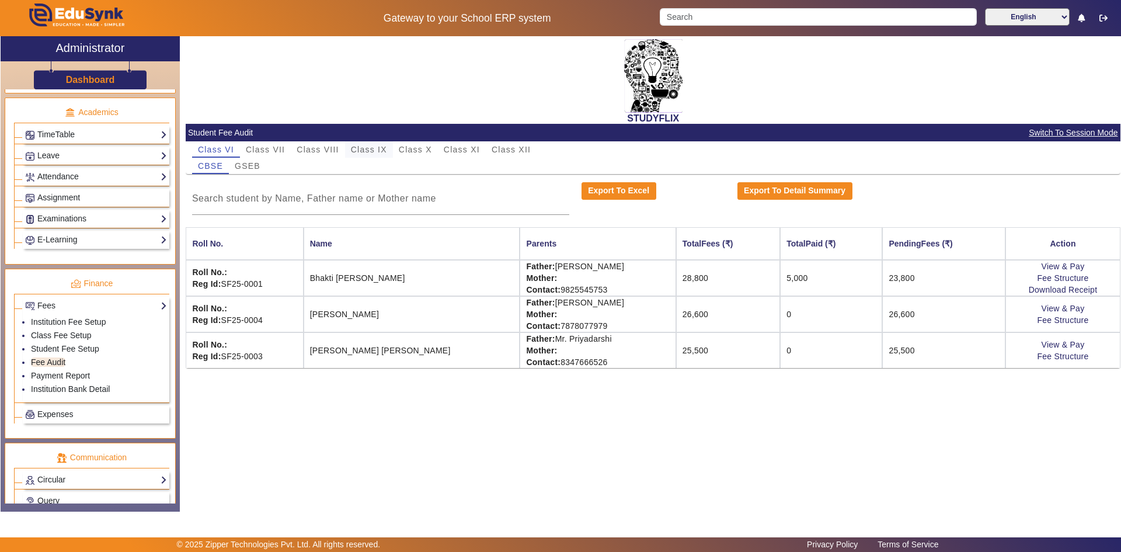
click at [378, 145] on span "Class IX" at bounding box center [369, 149] width 36 height 8
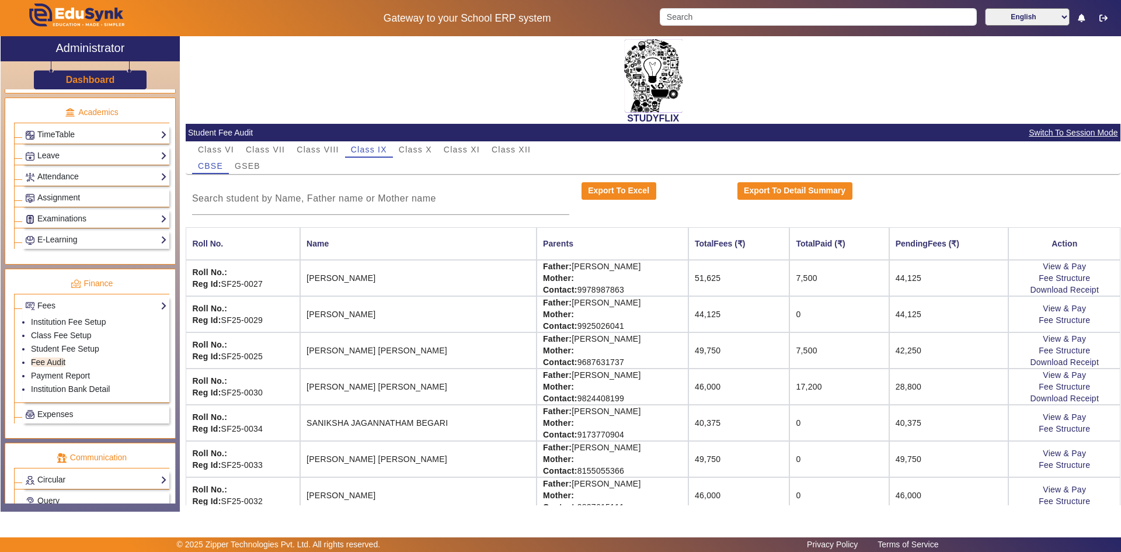
click at [869, 103] on div "STUDYFLIX" at bounding box center [653, 80] width 935 height 88
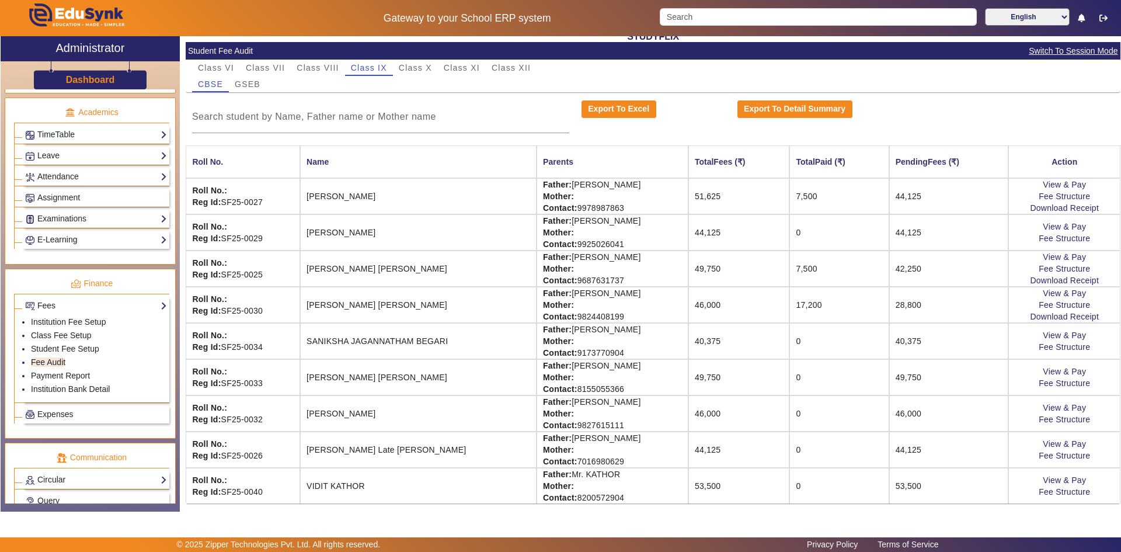
scroll to position [88, 0]
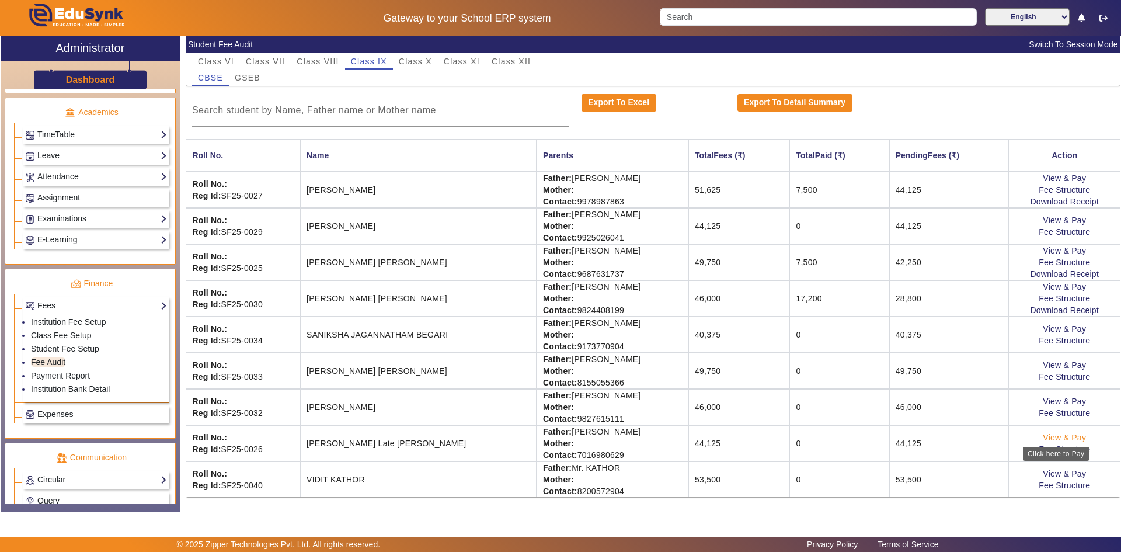
click at [1049, 436] on link "View & Pay" at bounding box center [1064, 437] width 43 height 9
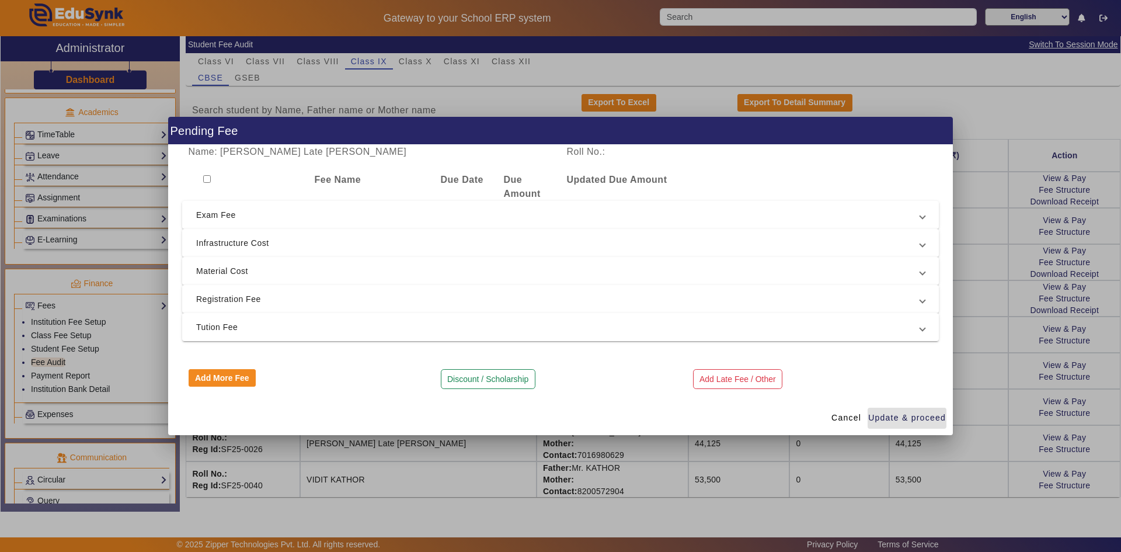
click at [205, 180] on input "checkbox" at bounding box center [207, 179] width 8 height 8
checkbox input "true"
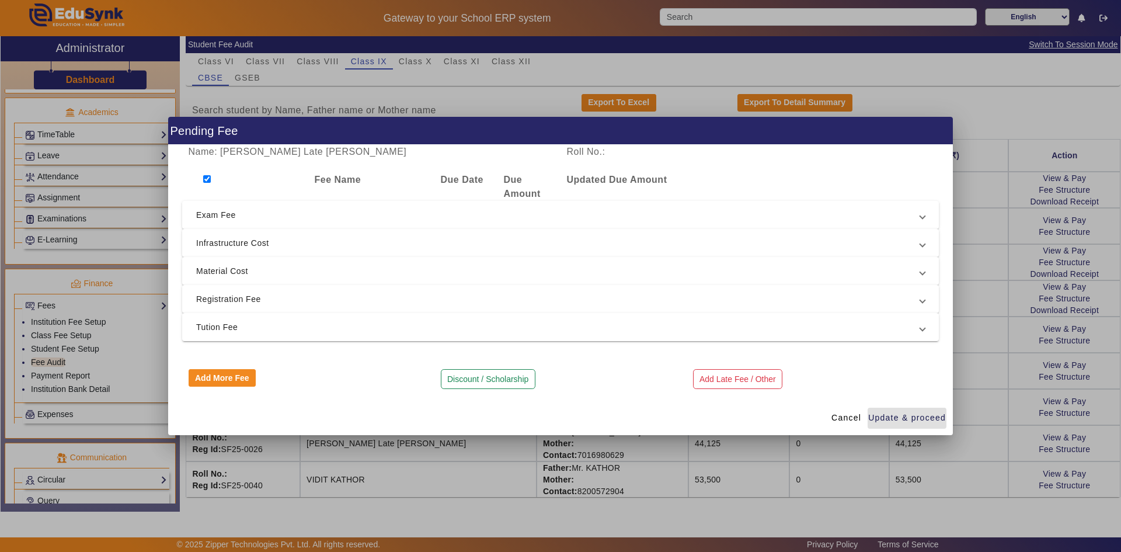
checkbox input "true"
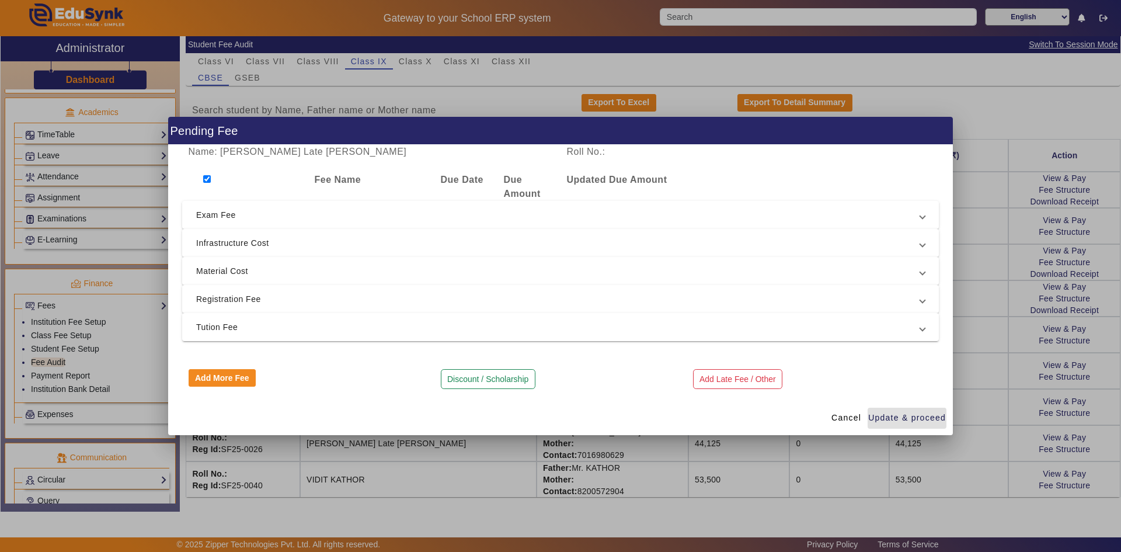
checkbox input "true"
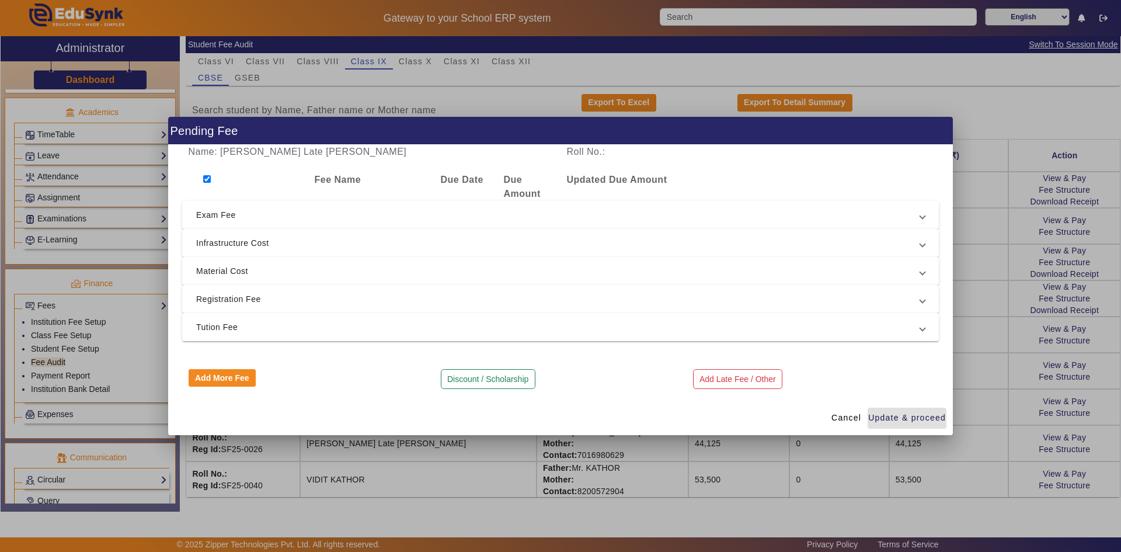
checkbox input "true"
click at [211, 294] on span "Registration Fee" at bounding box center [558, 299] width 724 height 14
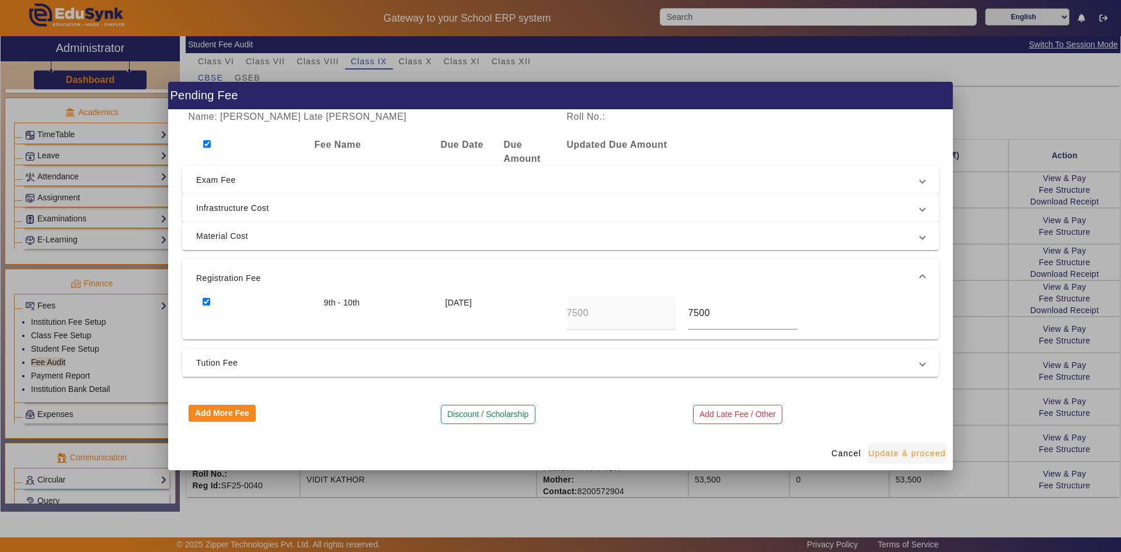
click at [902, 455] on span "Update & proceed" at bounding box center [907, 453] width 78 height 12
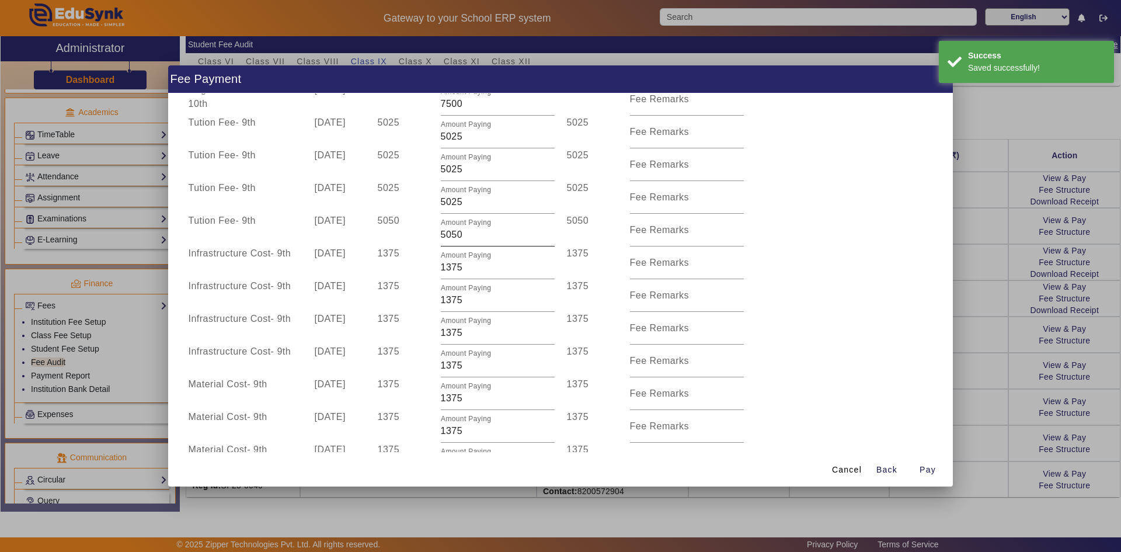
scroll to position [0, 0]
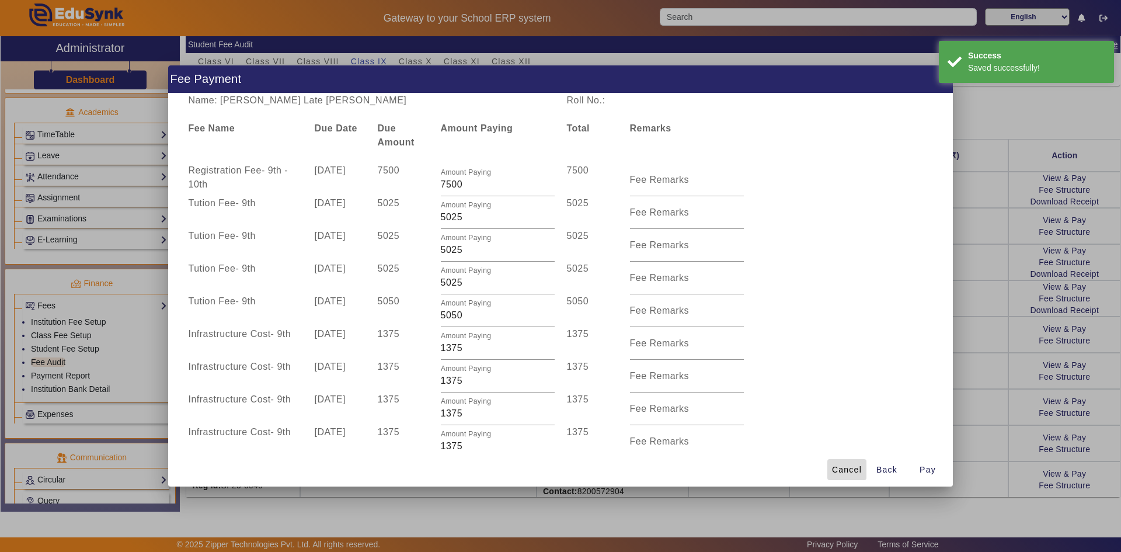
click at [838, 472] on span "Cancel" at bounding box center [847, 470] width 30 height 12
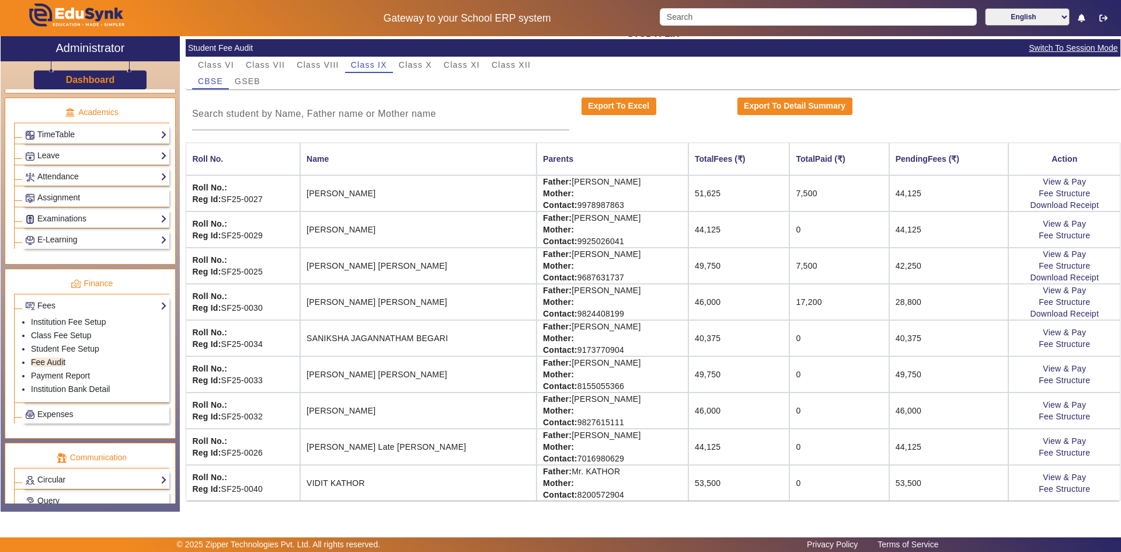
scroll to position [88, 0]
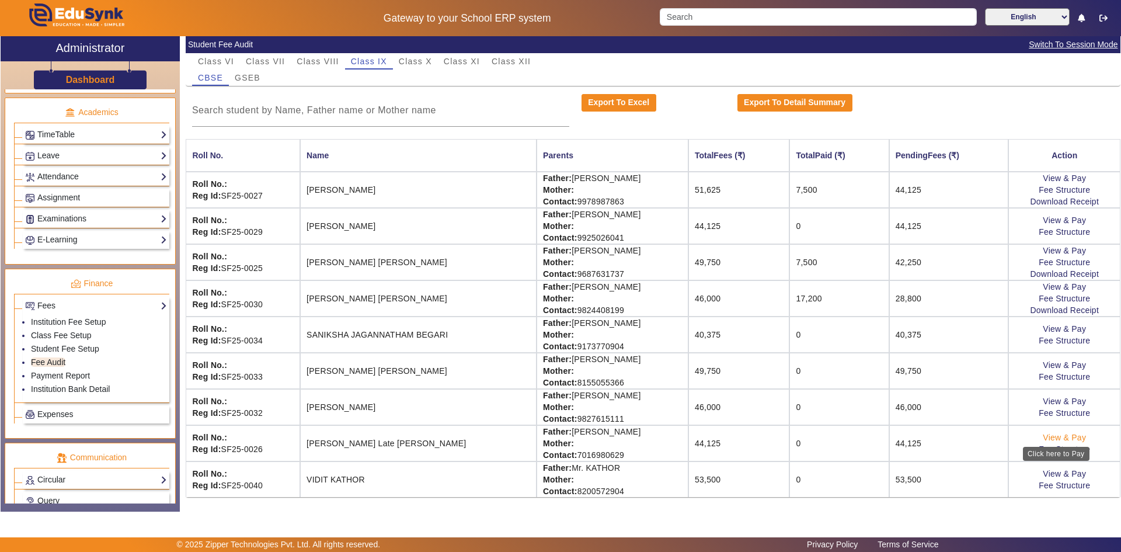
click at [1047, 439] on link "View & Pay" at bounding box center [1064, 437] width 43 height 9
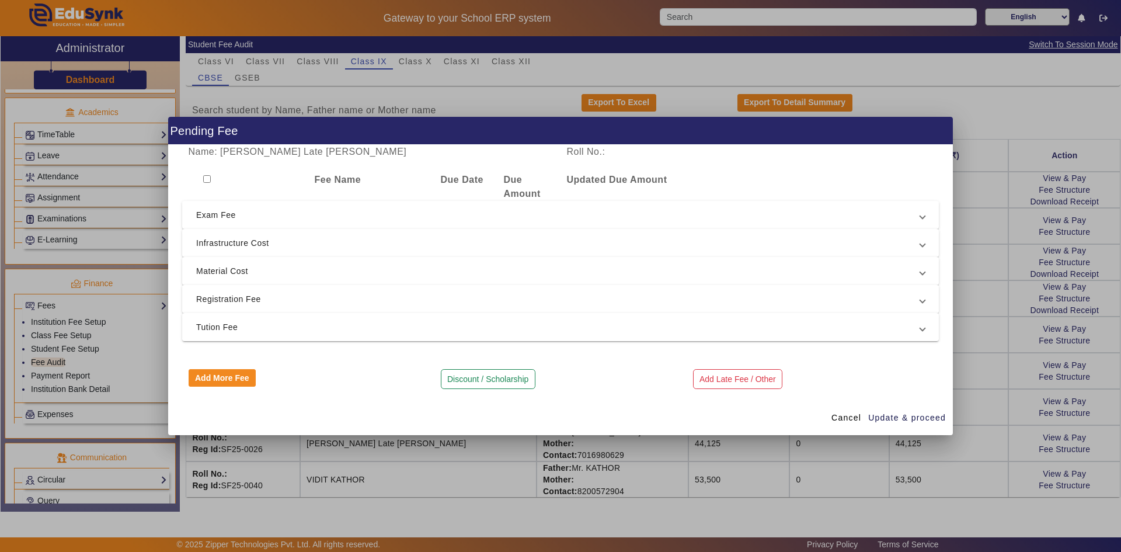
click at [278, 300] on span "Registration Fee" at bounding box center [558, 299] width 724 height 14
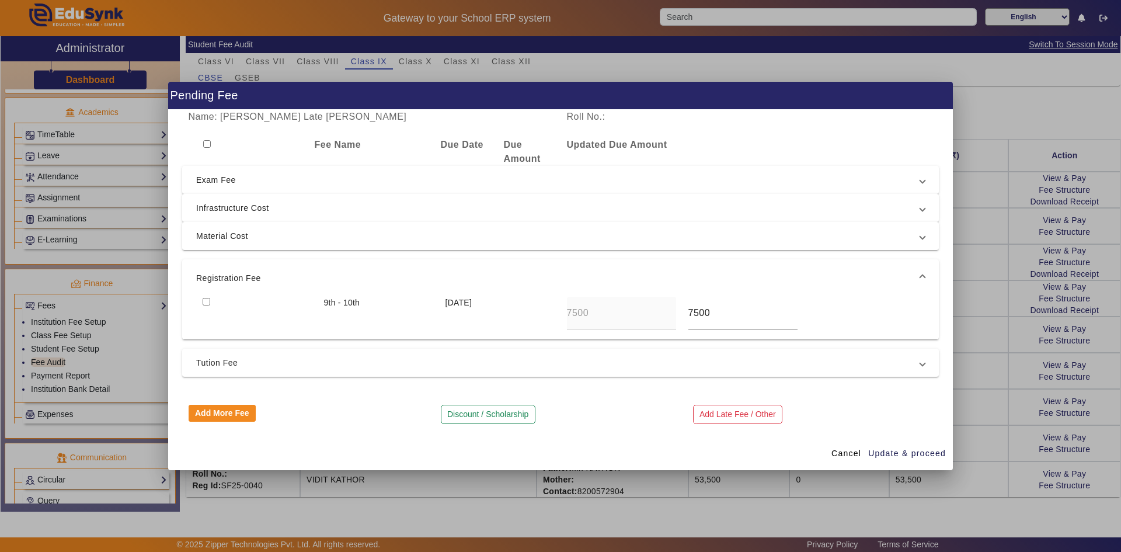
click at [209, 302] on input "checkbox" at bounding box center [207, 302] width 8 height 8
checkbox input "true"
click at [897, 456] on span "Update & proceed" at bounding box center [907, 453] width 78 height 12
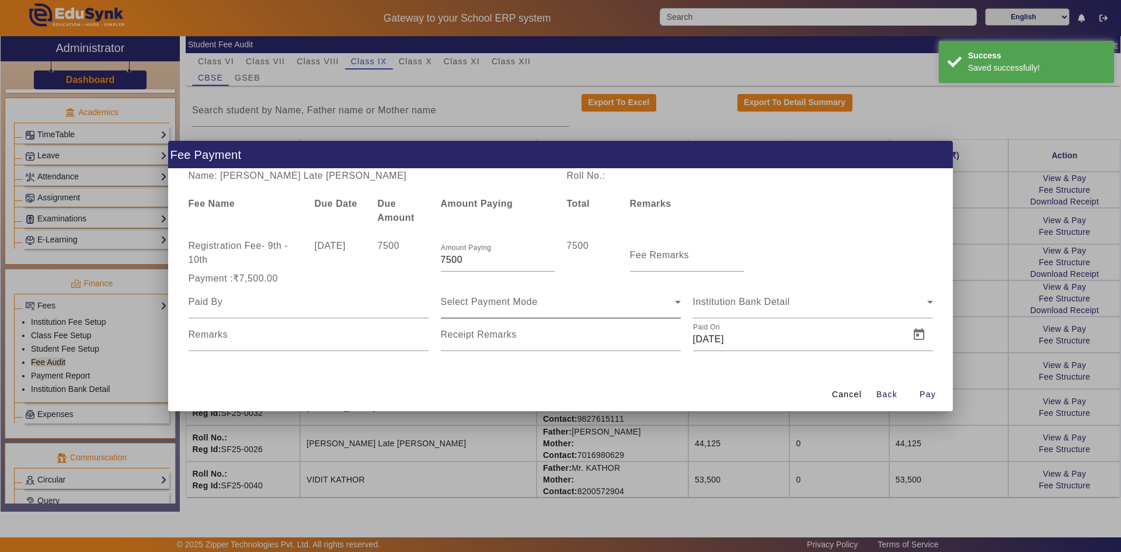
click at [495, 302] on span "Select Payment Mode" at bounding box center [489, 302] width 97 height 10
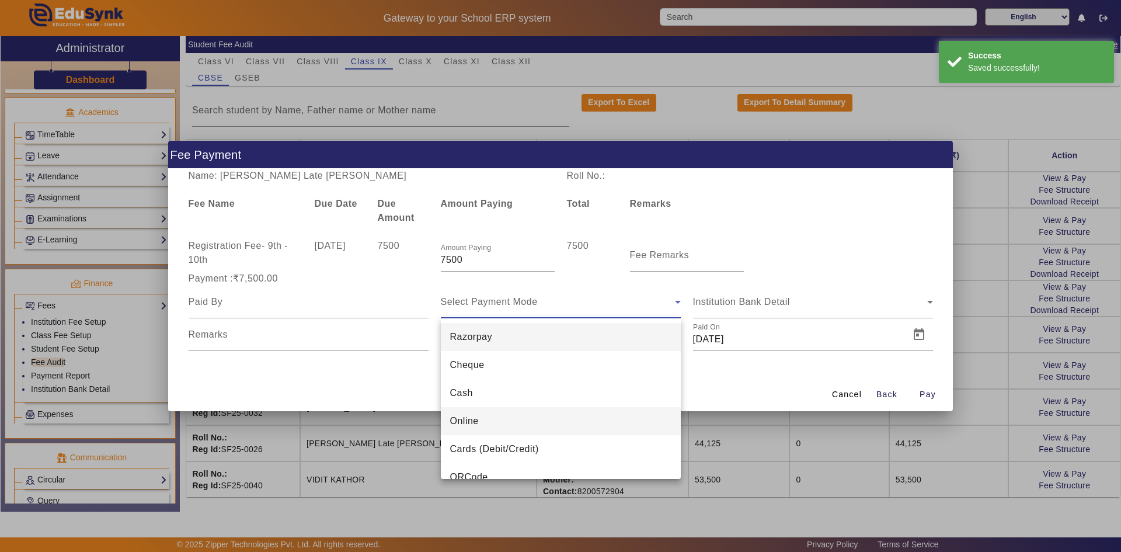
click at [472, 416] on span "Online" at bounding box center [464, 421] width 29 height 14
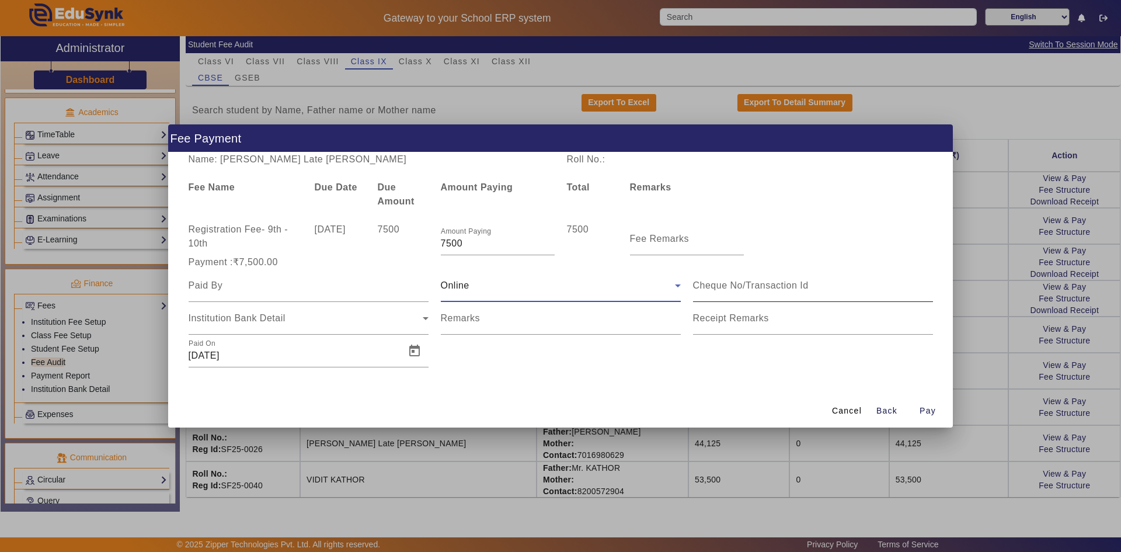
click at [760, 287] on input at bounding box center [813, 285] width 240 height 14
type input "509829799346"
click at [276, 278] on div at bounding box center [309, 285] width 240 height 33
click at [276, 283] on input at bounding box center [309, 285] width 240 height 14
type input "Nisha Pahuja"
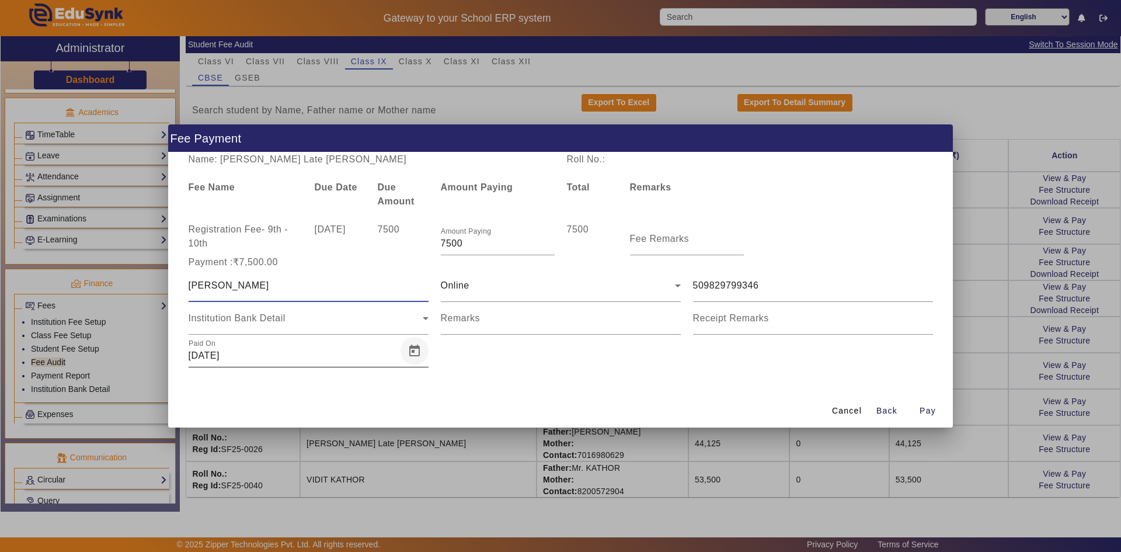
click at [413, 347] on span "Open calendar" at bounding box center [414, 351] width 28 height 28
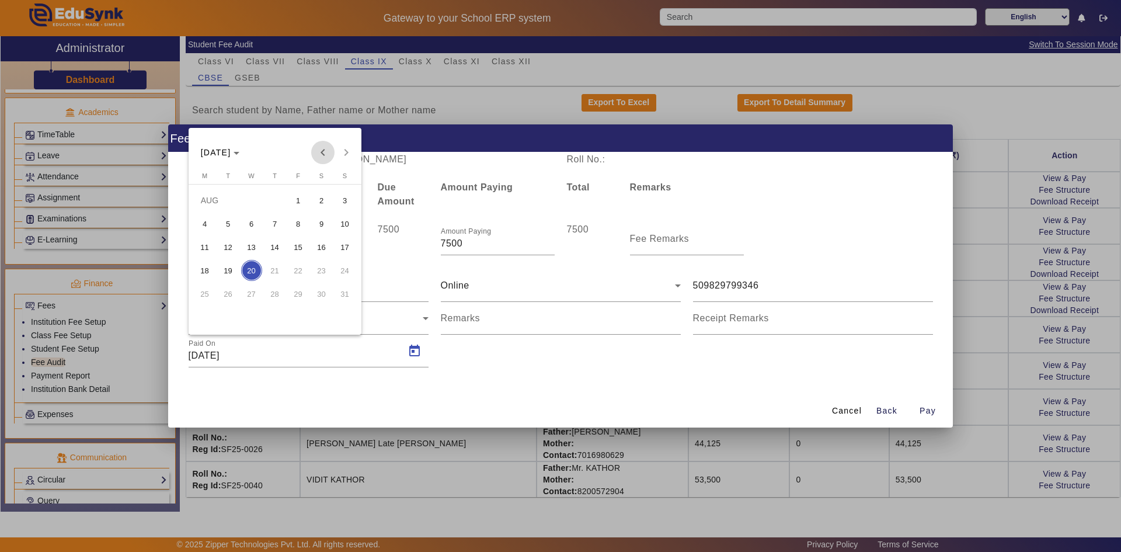
click at [320, 152] on span "Previous month" at bounding box center [322, 152] width 23 height 23
click at [322, 152] on span "Previous month" at bounding box center [322, 152] width 23 height 23
click at [233, 245] on span "8" at bounding box center [228, 246] width 21 height 21
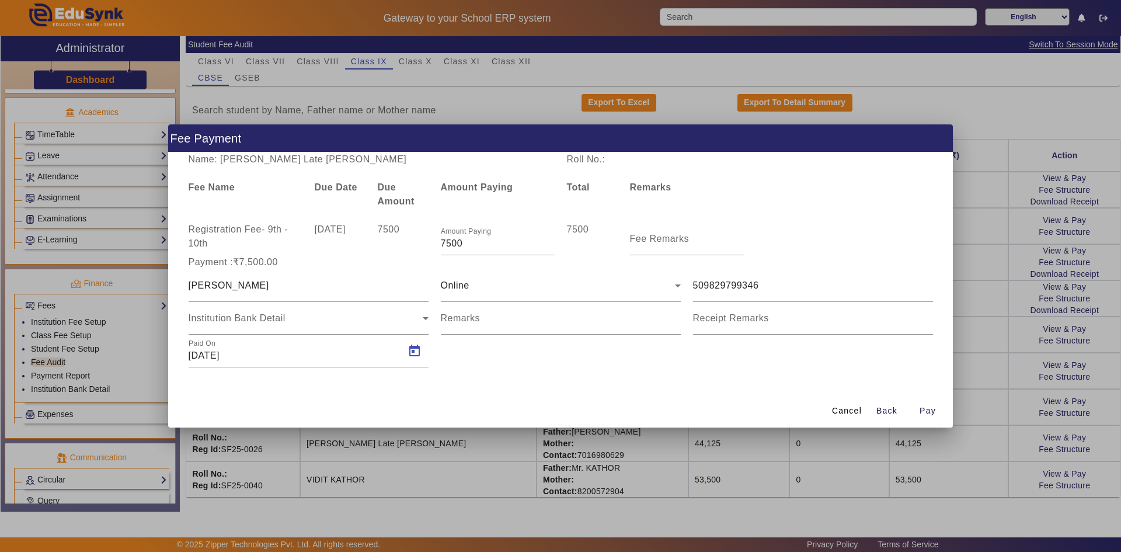
type input "08/04/2025"
click at [508, 375] on div "Name: Unnati Late Murli Pahuja Roll No.: Fee Name Due Date Due Amount Amount Pa…" at bounding box center [560, 272] width 785 height 241
click at [924, 410] on span "Pay" at bounding box center [927, 411] width 16 height 12
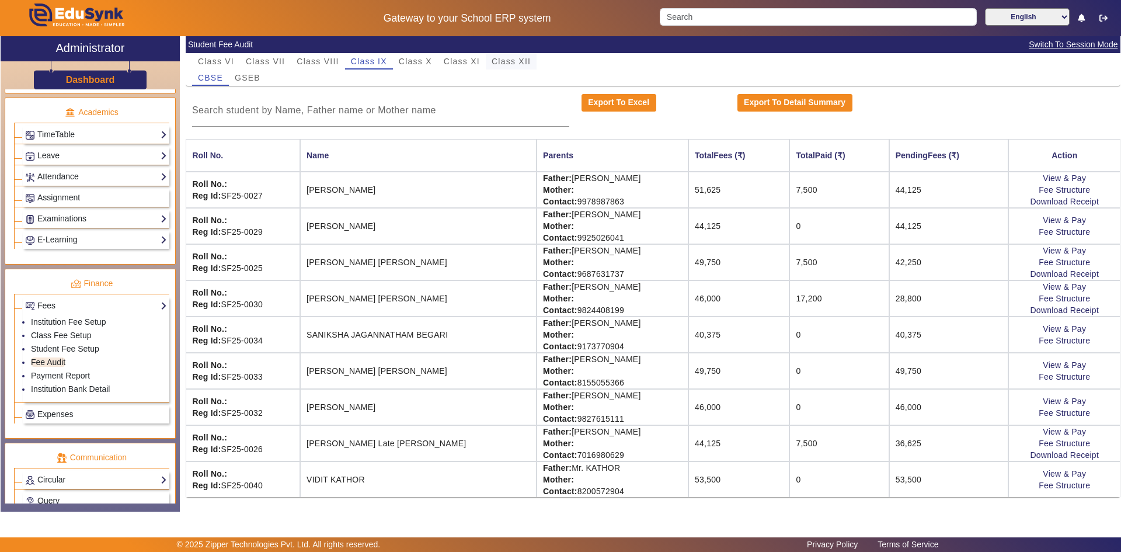
click at [520, 58] on span "Class XII" at bounding box center [511, 61] width 39 height 8
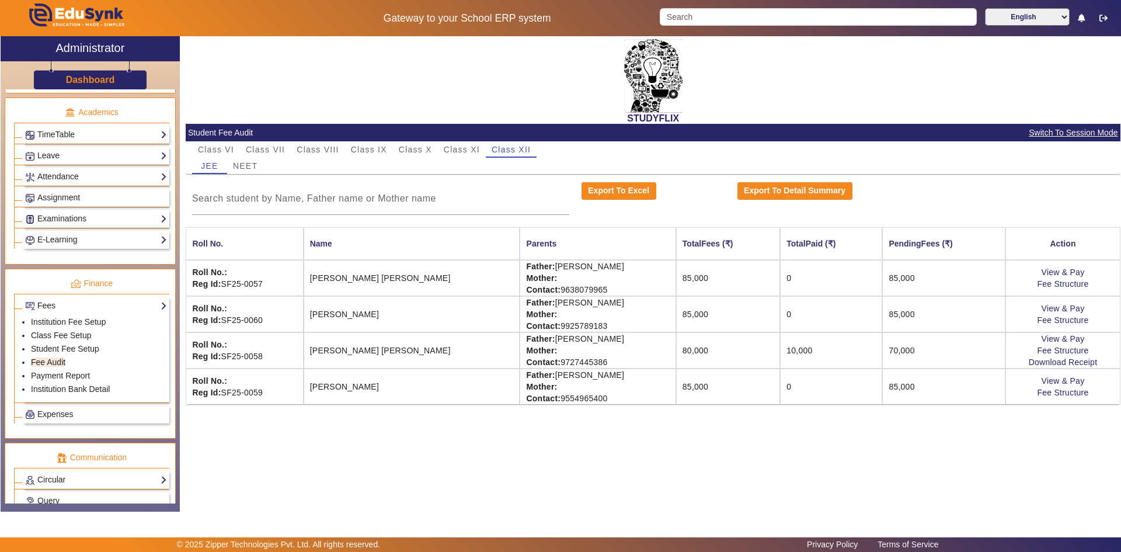
click at [455, 55] on div "STUDYFLIX" at bounding box center [653, 80] width 935 height 88
click at [469, 147] on span "Class XI" at bounding box center [462, 149] width 36 height 8
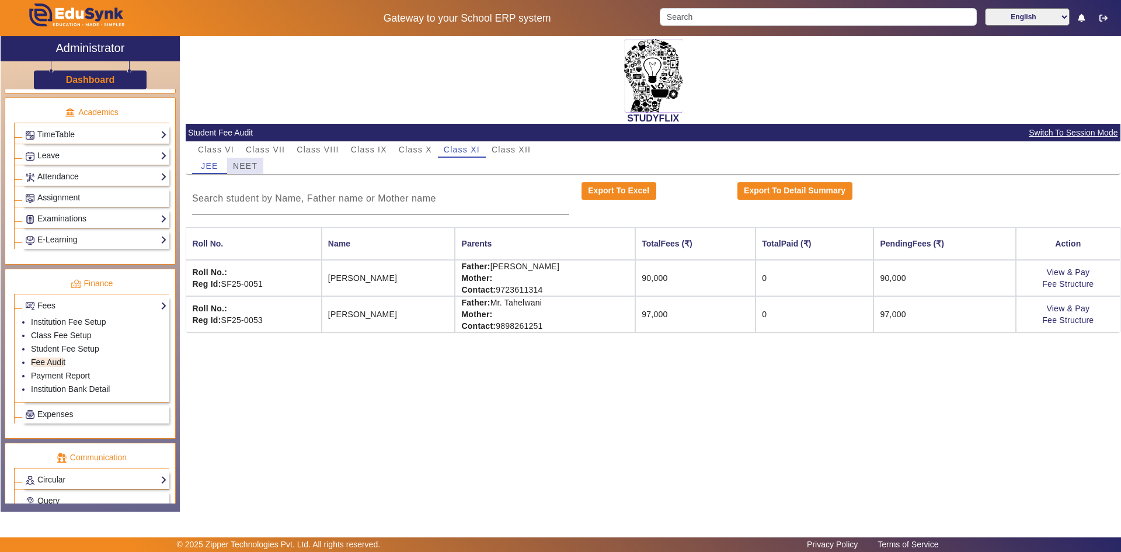
click at [239, 170] on span "NEET" at bounding box center [245, 166] width 25 height 8
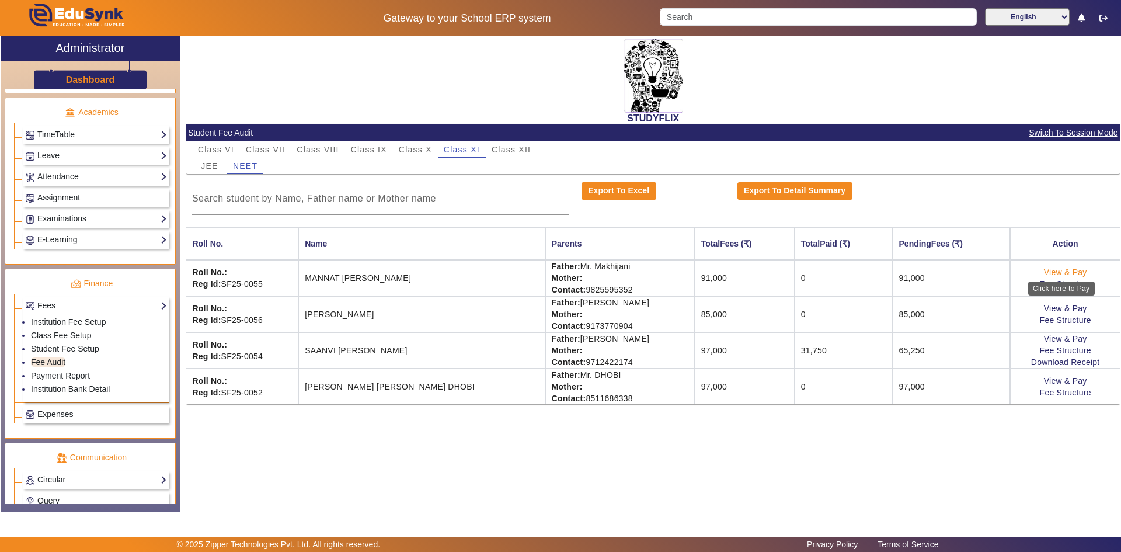
click at [1072, 271] on link "View & Pay" at bounding box center [1065, 271] width 43 height 9
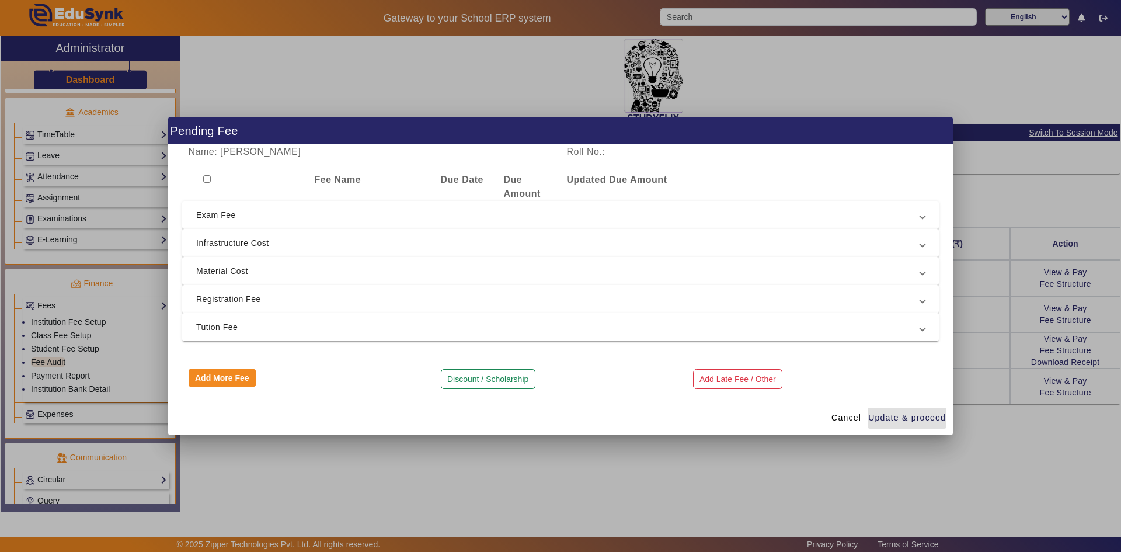
click at [223, 331] on span "Tution Fee" at bounding box center [558, 327] width 724 height 14
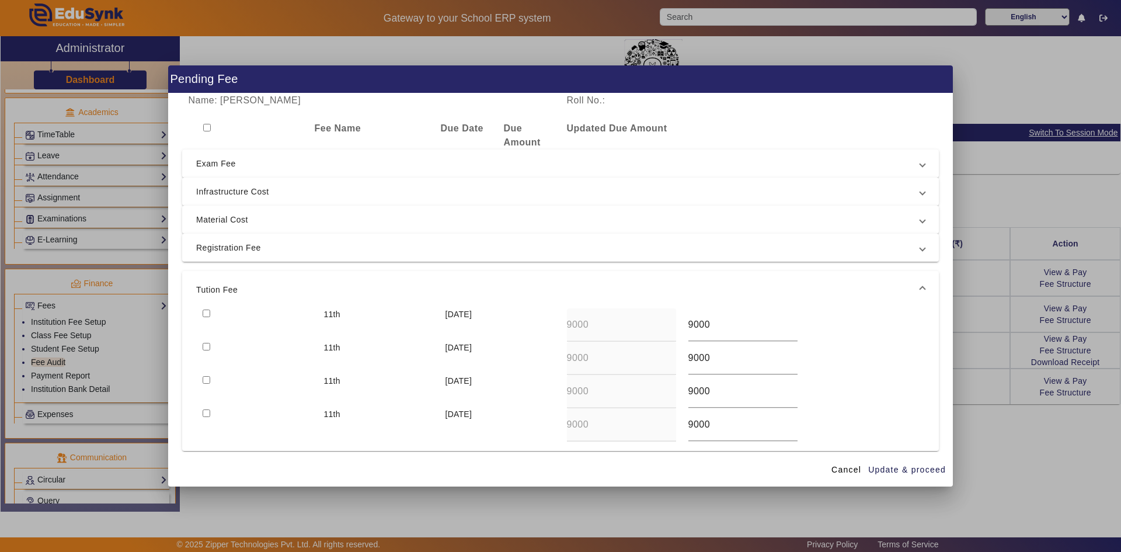
click at [203, 312] on input "checkbox" at bounding box center [207, 313] width 8 height 8
checkbox input "true"
click at [205, 347] on input "checkbox" at bounding box center [207, 347] width 8 height 8
checkbox input "true"
click at [203, 378] on input "checkbox" at bounding box center [207, 380] width 8 height 8
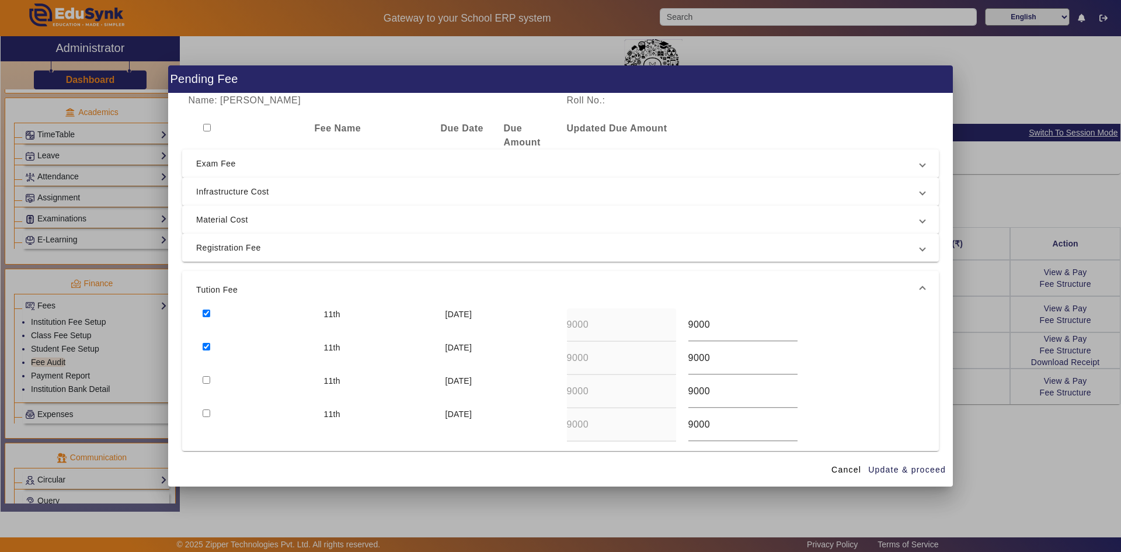
checkbox input "true"
click at [205, 418] on div at bounding box center [256, 424] width 121 height 33
click at [204, 413] on input "checkbox" at bounding box center [207, 413] width 8 height 8
checkbox input "true"
click at [897, 468] on span "Update & proceed" at bounding box center [907, 470] width 78 height 12
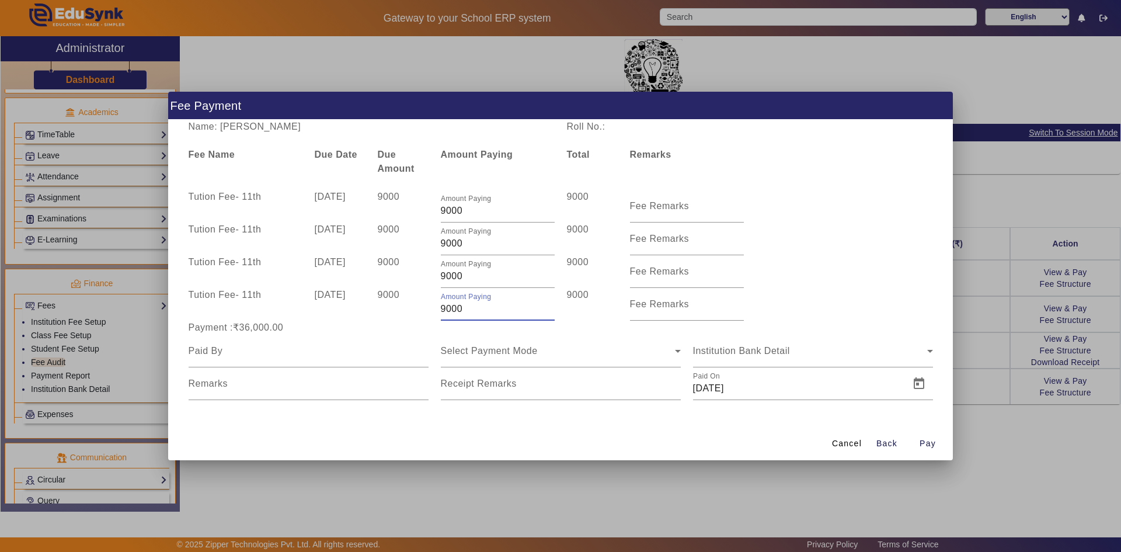
drag, startPoint x: 445, startPoint y: 311, endPoint x: 438, endPoint y: 312, distance: 6.5
click at [438, 312] on div "Amount Paying 9000" at bounding box center [497, 304] width 126 height 33
type input "7000"
drag, startPoint x: 446, startPoint y: 280, endPoint x: 438, endPoint y: 279, distance: 7.6
click at [438, 279] on div "Amount Paying 9000" at bounding box center [497, 271] width 126 height 33
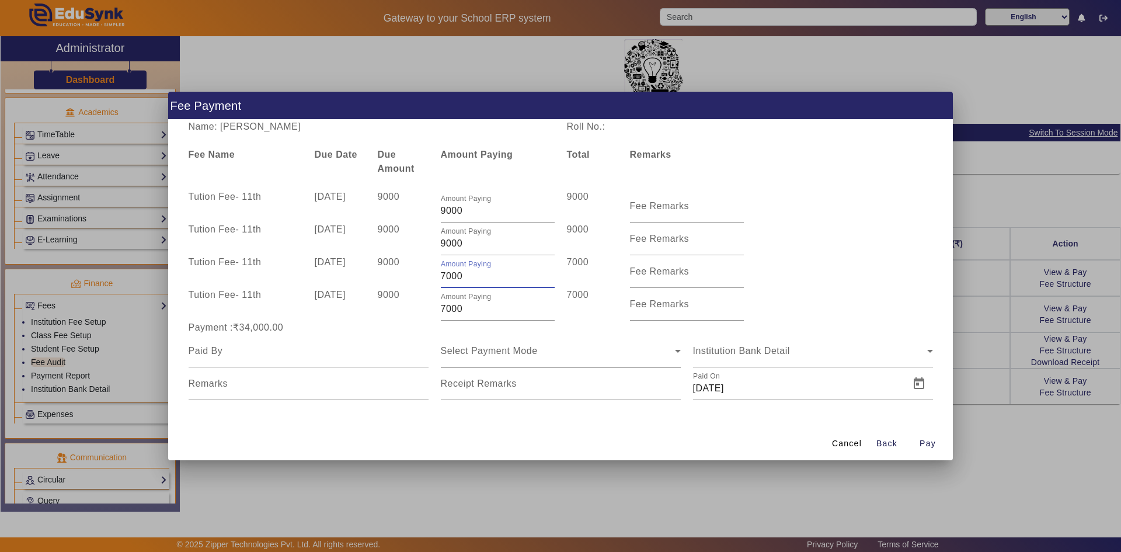
type input "7000"
click at [590, 346] on div "Select Payment Mode" at bounding box center [558, 351] width 234 height 14
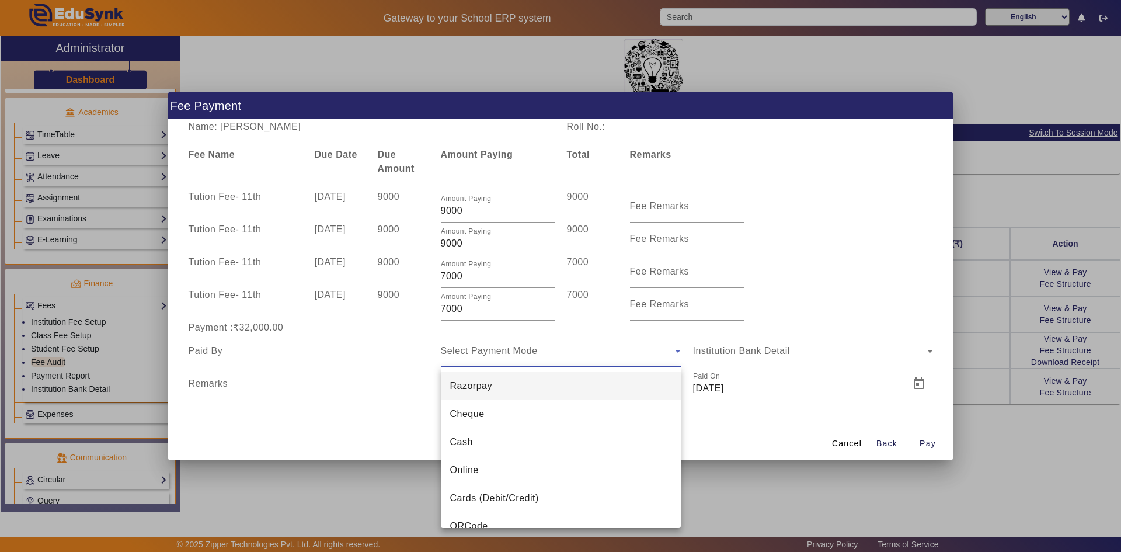
click at [859, 328] on div at bounding box center [560, 276] width 1121 height 552
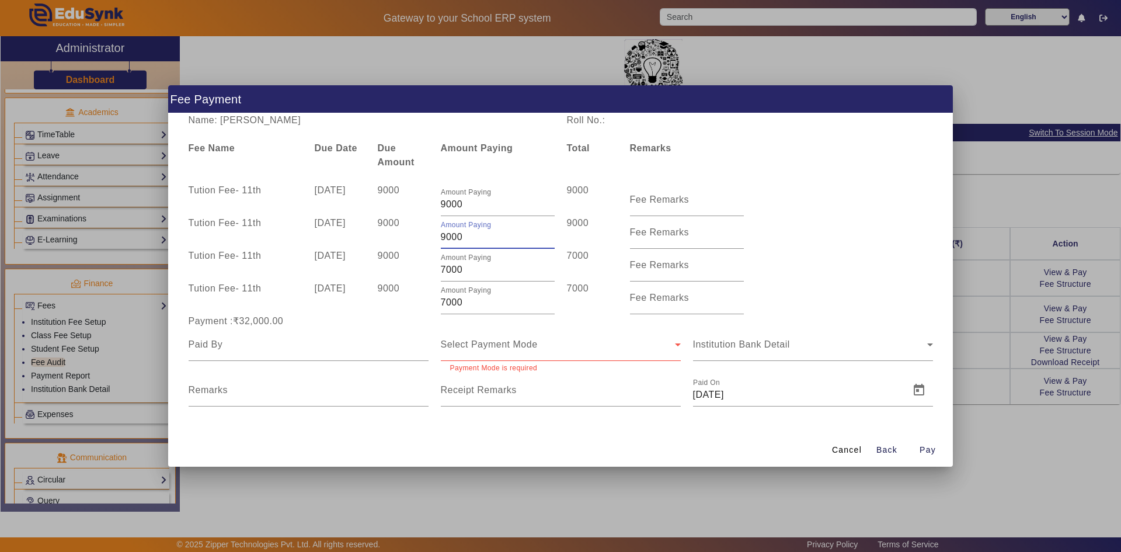
drag, startPoint x: 445, startPoint y: 240, endPoint x: 437, endPoint y: 240, distance: 8.2
click at [437, 240] on div "Amount Paying 9000" at bounding box center [497, 232] width 126 height 33
type input "7000"
click at [855, 334] on div "Institution Bank Detail" at bounding box center [813, 344] width 240 height 33
click at [289, 355] on div at bounding box center [309, 344] width 240 height 33
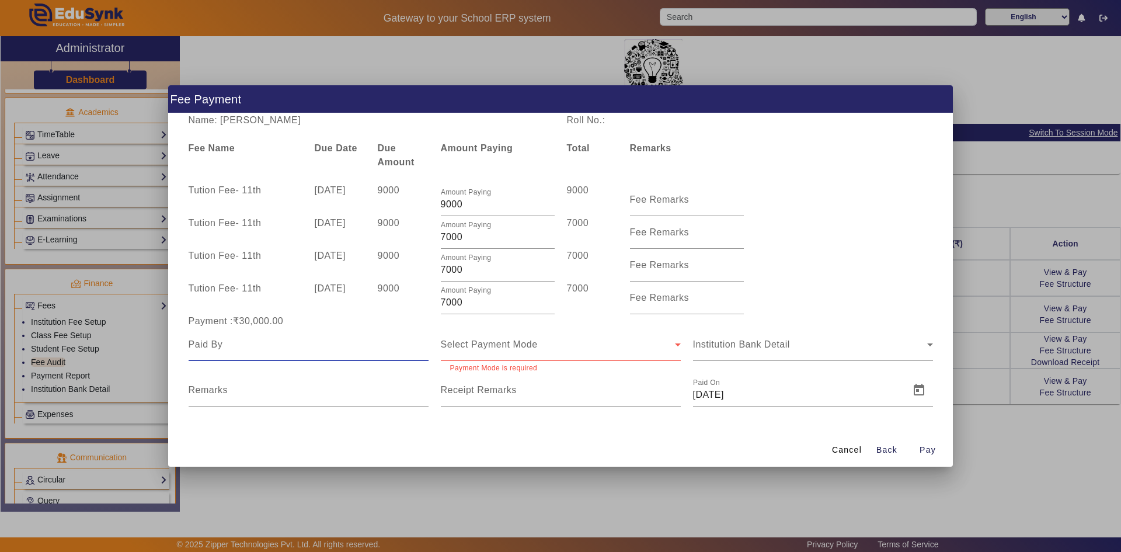
click at [454, 349] on div "Select Payment Mode" at bounding box center [558, 344] width 234 height 14
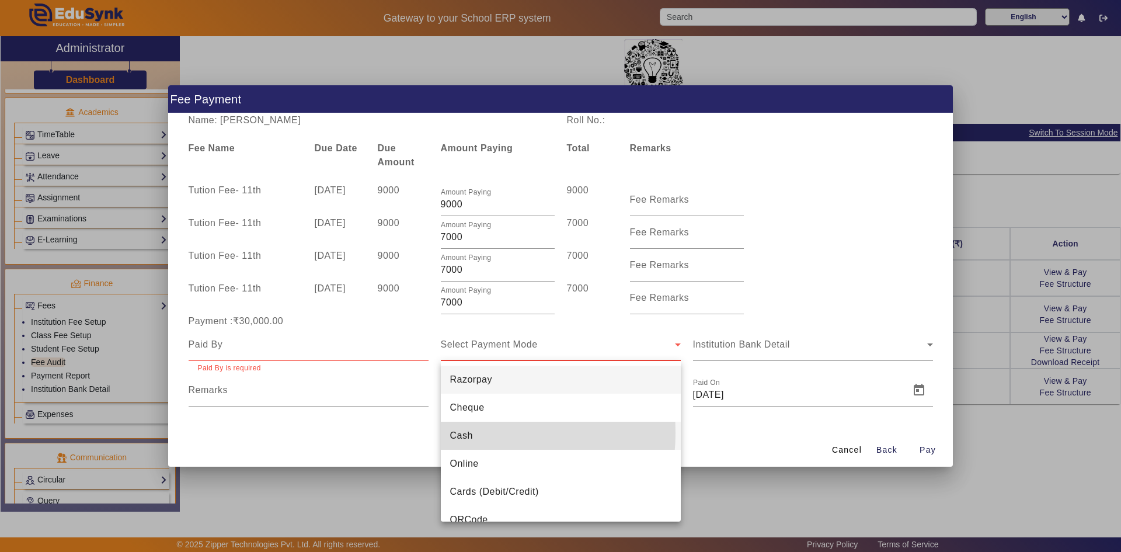
click at [459, 433] on span "Cash" at bounding box center [461, 436] width 23 height 14
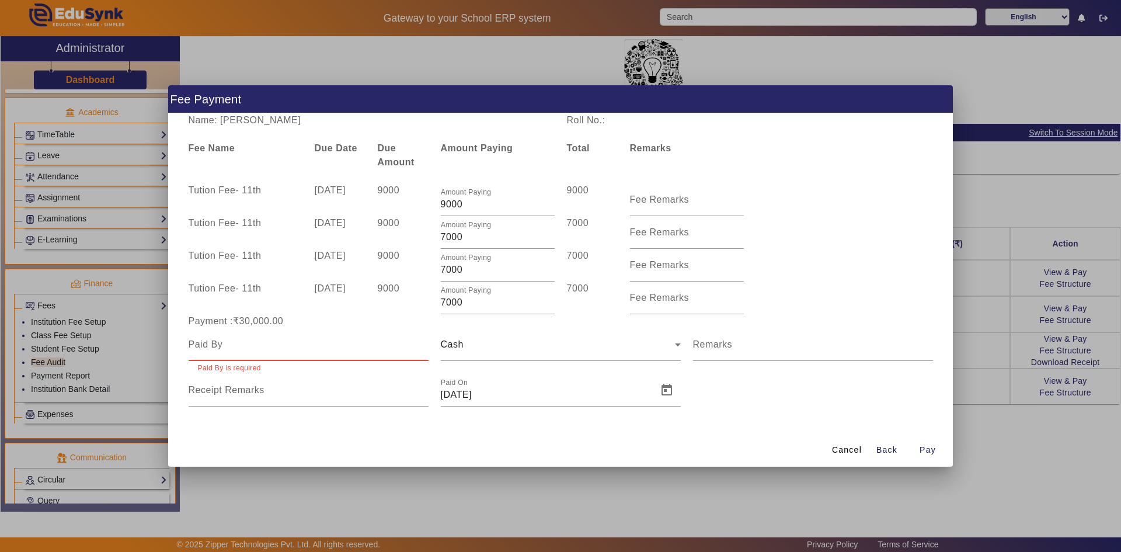
click at [283, 347] on input at bounding box center [309, 344] width 240 height 14
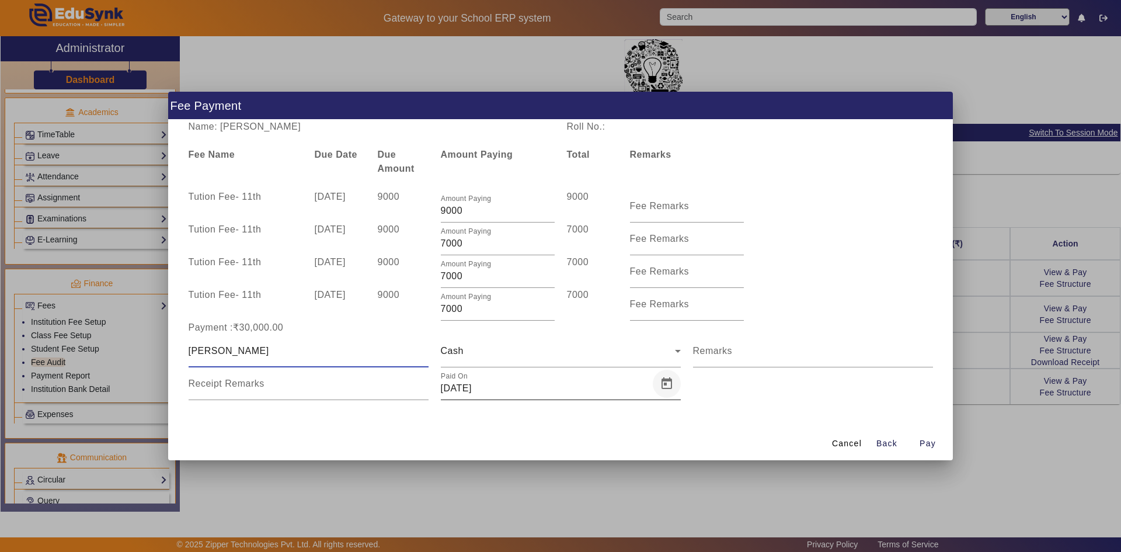
type input "Jay Makhijani"
click at [667, 385] on span "Open calendar" at bounding box center [667, 384] width 28 height 28
click at [573, 183] on span "Previous month" at bounding box center [574, 184] width 23 height 23
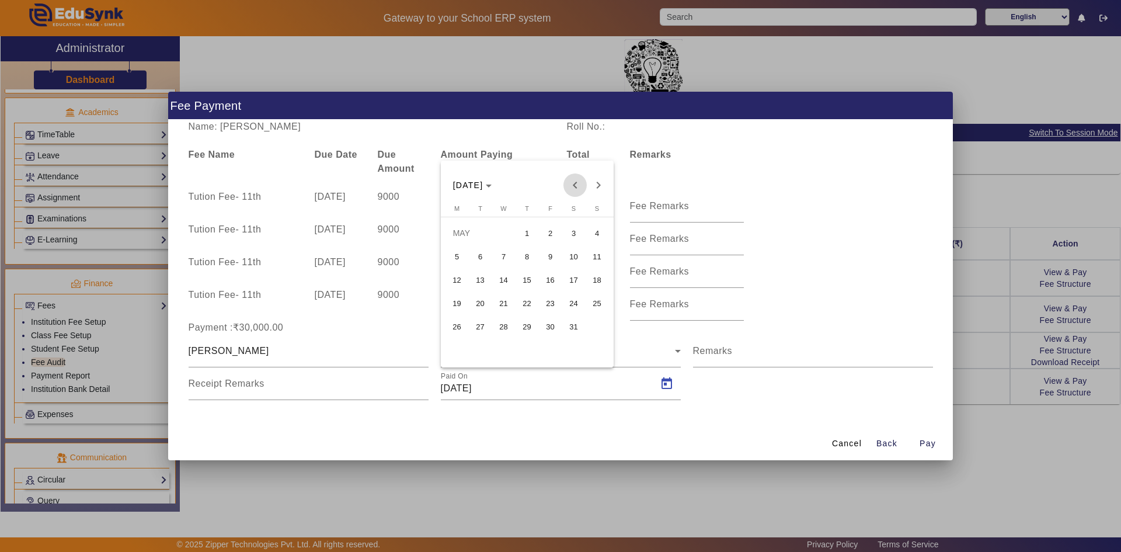
click at [573, 183] on span "Previous month" at bounding box center [574, 184] width 23 height 23
click at [509, 279] on span "9" at bounding box center [503, 279] width 21 height 21
type input "09/04/2025"
click at [922, 438] on span "Pay" at bounding box center [927, 443] width 16 height 12
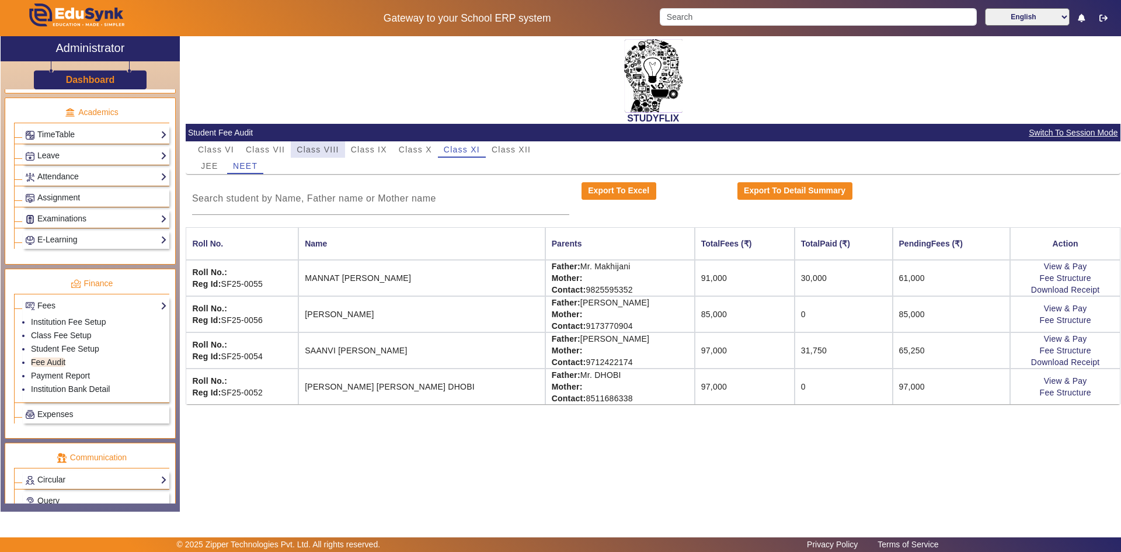
click at [325, 151] on span "Class VIII" at bounding box center [318, 149] width 42 height 8
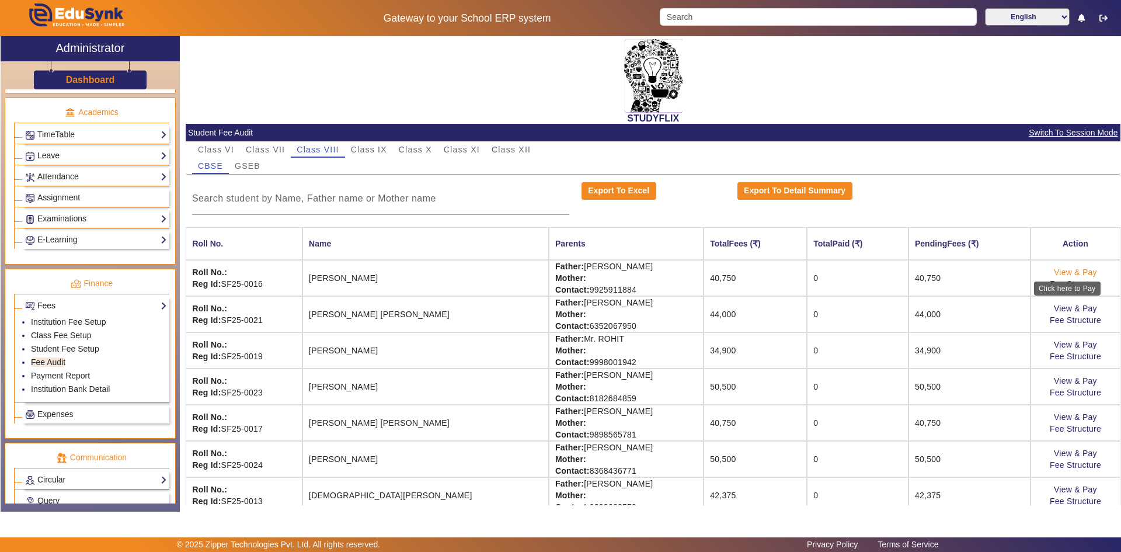
click at [1076, 271] on link "View & Pay" at bounding box center [1075, 271] width 43 height 9
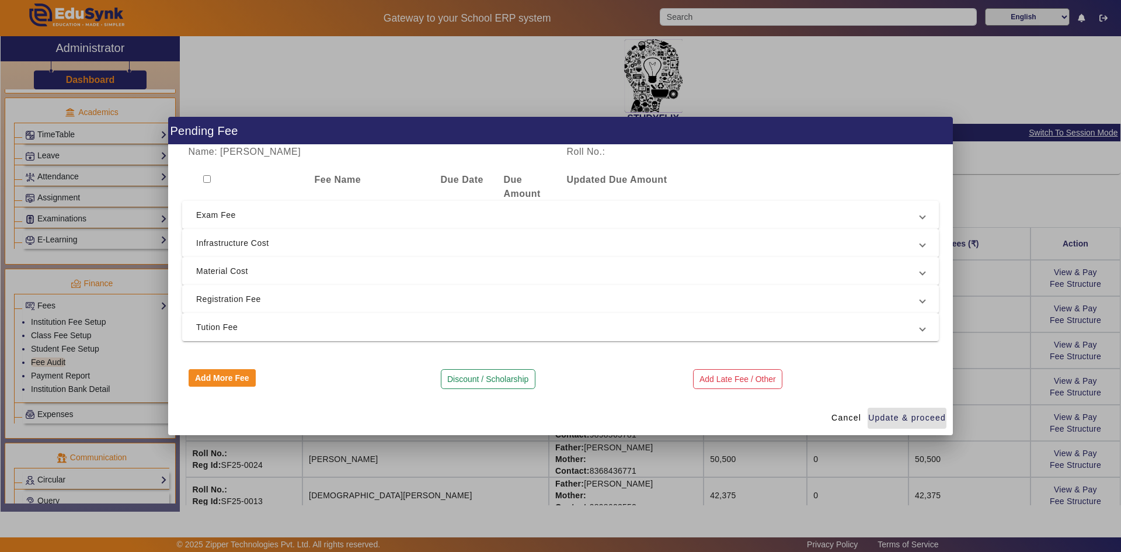
click at [868, 407] on button "Update & proceed" at bounding box center [907, 417] width 79 height 21
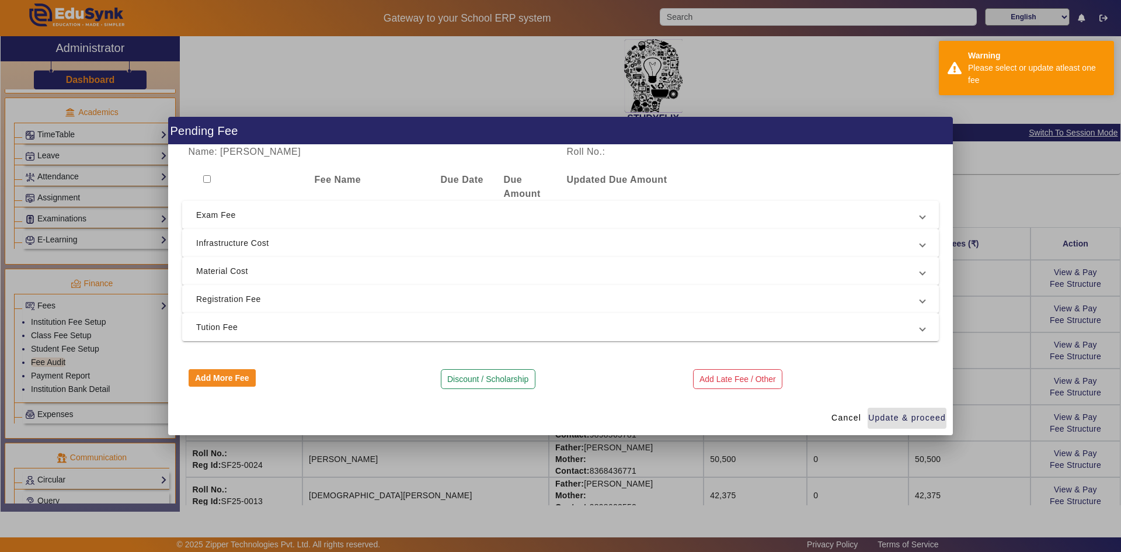
click at [868, 407] on button "Update & proceed" at bounding box center [907, 417] width 79 height 21
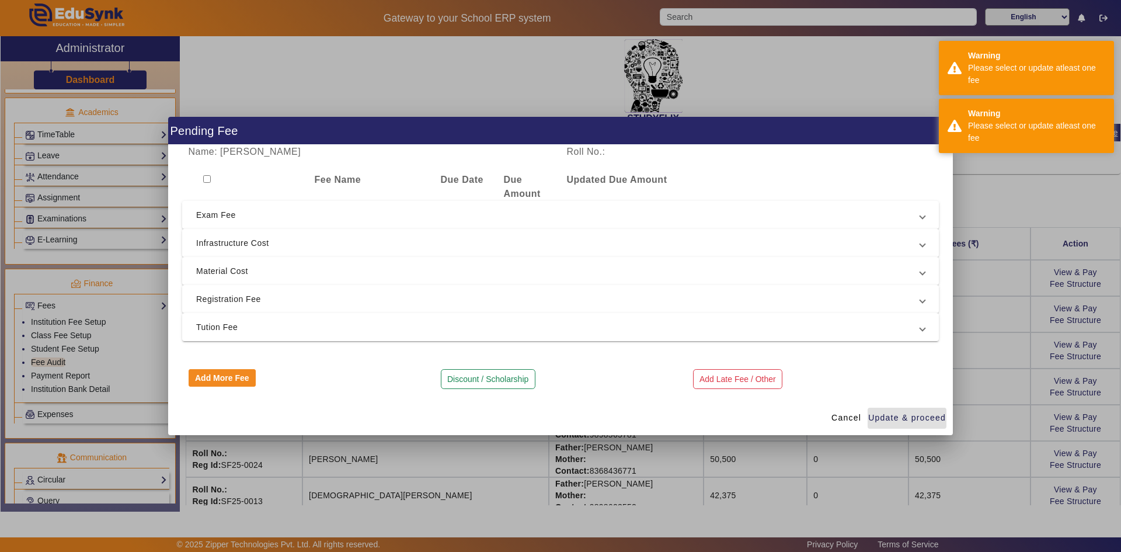
click at [868, 407] on button "Update & proceed" at bounding box center [907, 417] width 79 height 21
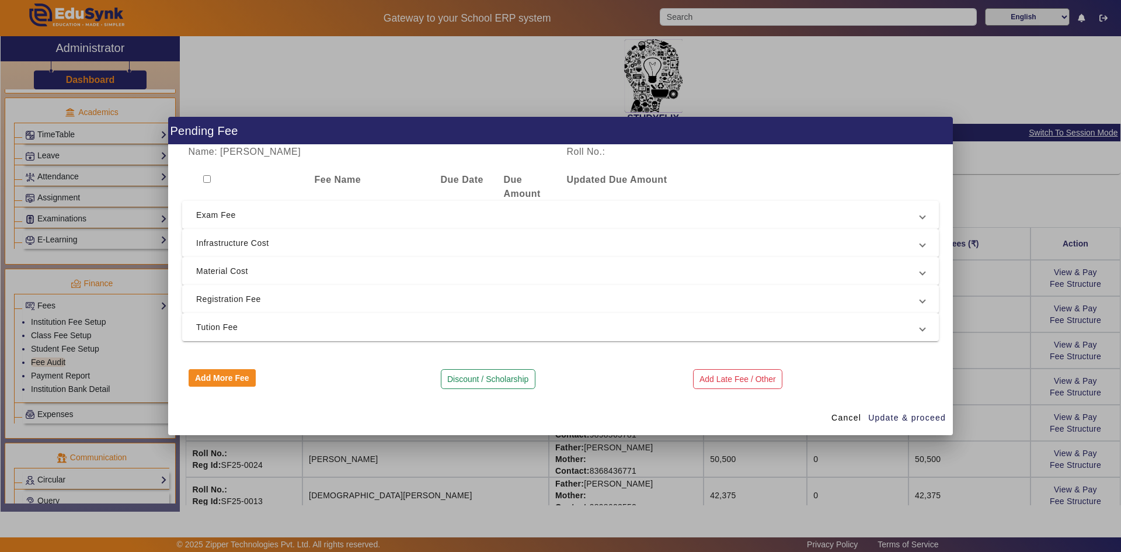
click at [976, 37] on div at bounding box center [560, 276] width 1121 height 552
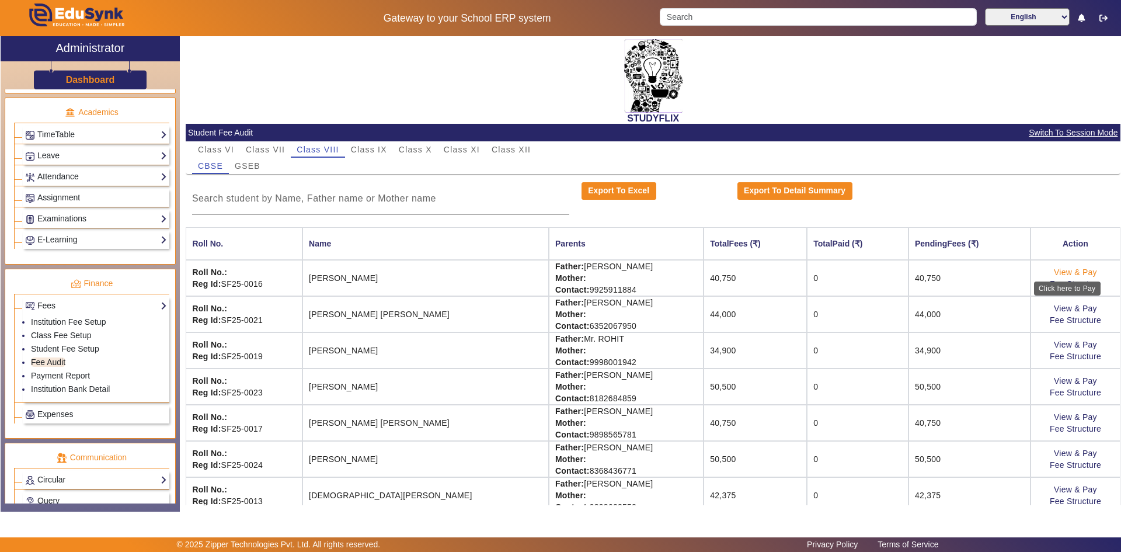
click at [1074, 270] on link "View & Pay" at bounding box center [1075, 271] width 43 height 9
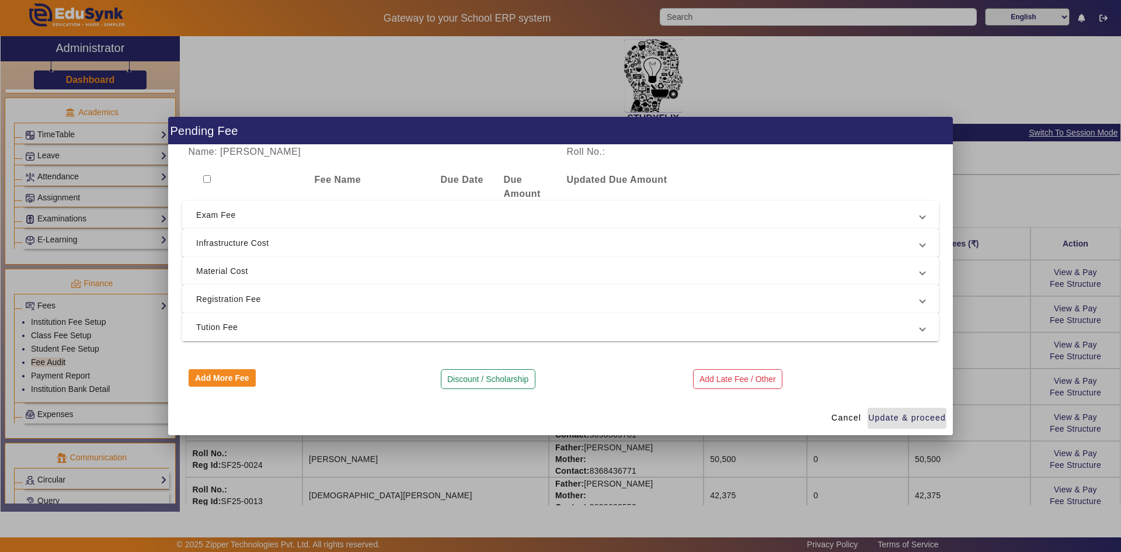
click at [391, 328] on span "Tution Fee" at bounding box center [558, 327] width 724 height 14
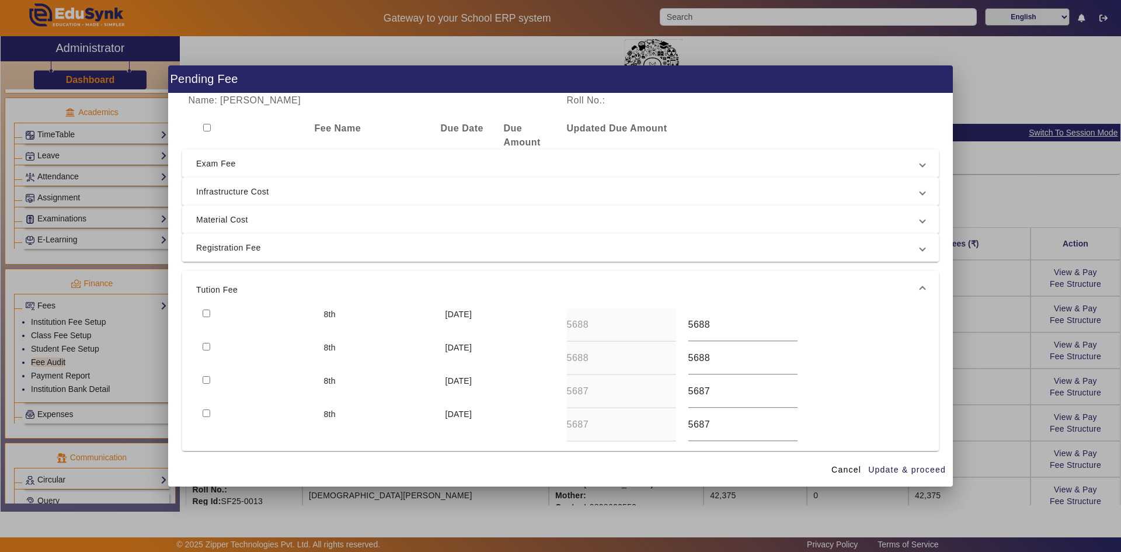
click at [252, 253] on span "Registration Fee" at bounding box center [558, 248] width 724 height 14
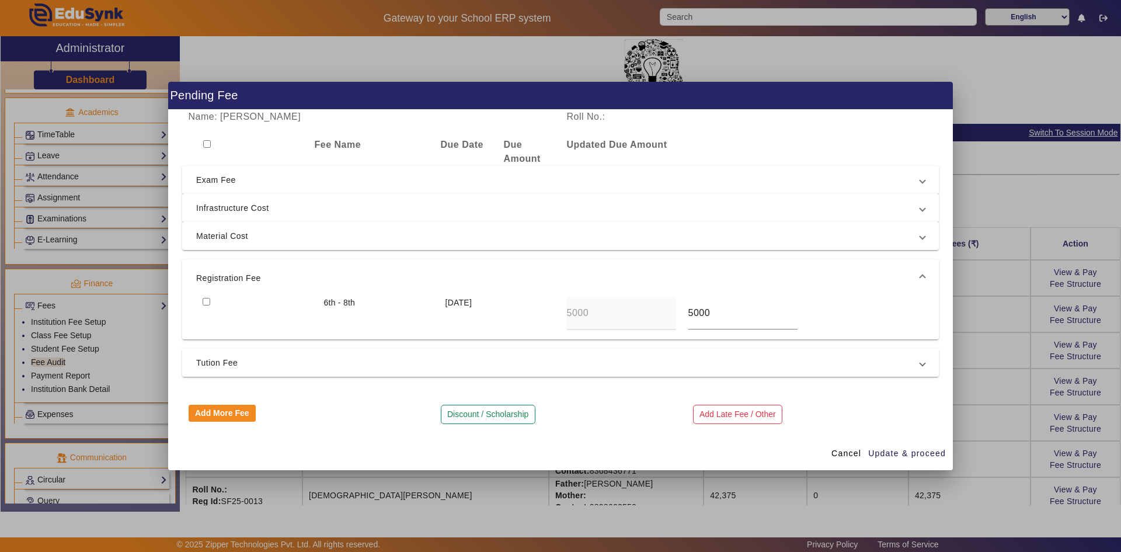
click at [206, 300] on input "checkbox" at bounding box center [207, 302] width 8 height 8
checkbox input "true"
click at [232, 239] on span "Material Cost" at bounding box center [558, 236] width 724 height 14
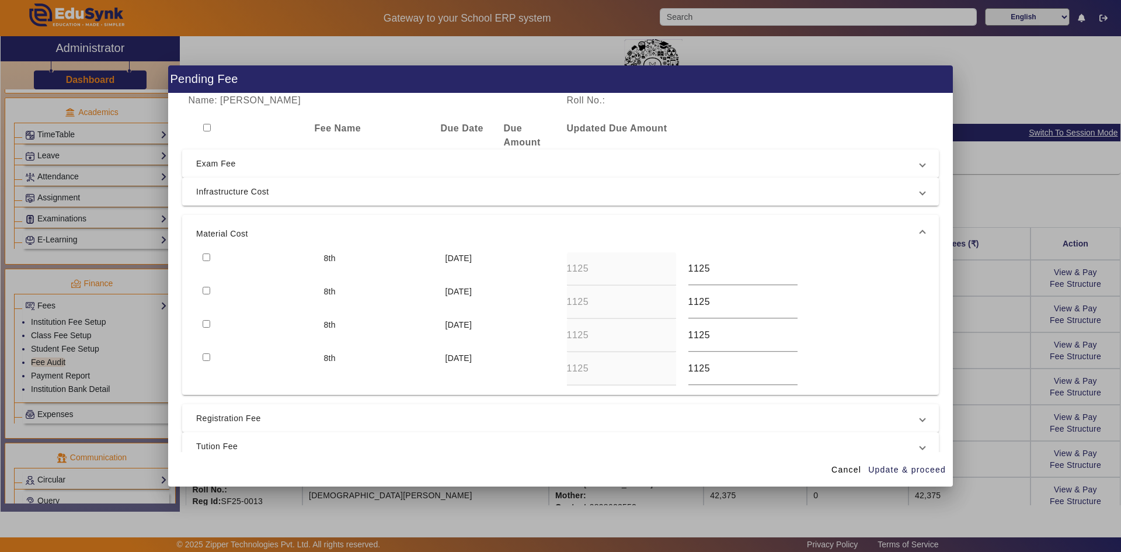
click at [208, 259] on input "checkbox" at bounding box center [207, 257] width 8 height 8
checkbox input "true"
click at [206, 293] on input "checkbox" at bounding box center [207, 291] width 8 height 8
checkbox input "true"
click at [207, 324] on input "checkbox" at bounding box center [207, 324] width 8 height 8
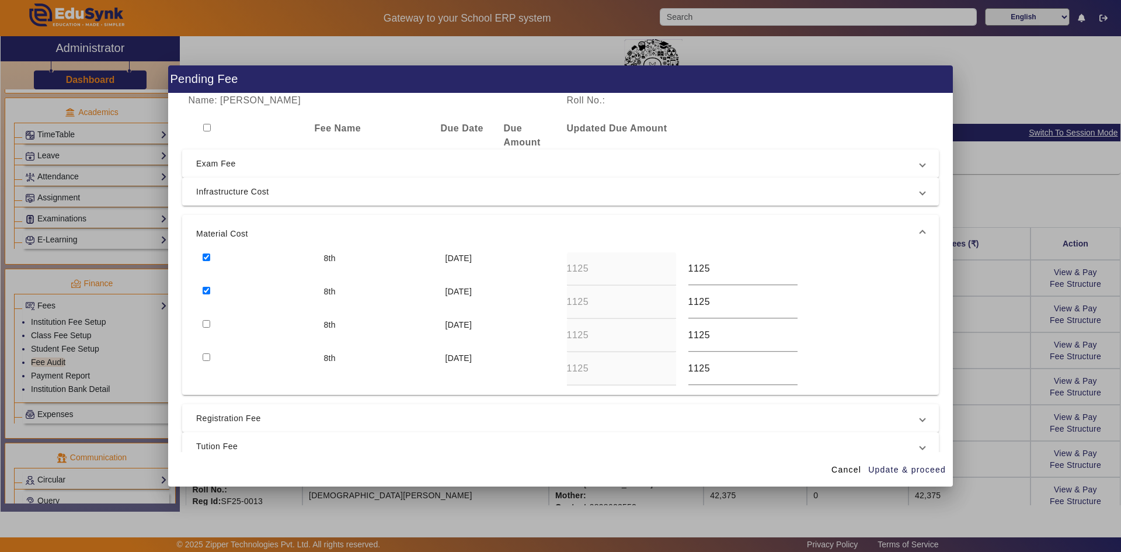
checkbox input "true"
click at [204, 357] on input "checkbox" at bounding box center [207, 357] width 8 height 8
checkbox input "true"
click at [230, 203] on mat-expansion-panel-header "Infrastructure Cost" at bounding box center [560, 191] width 757 height 28
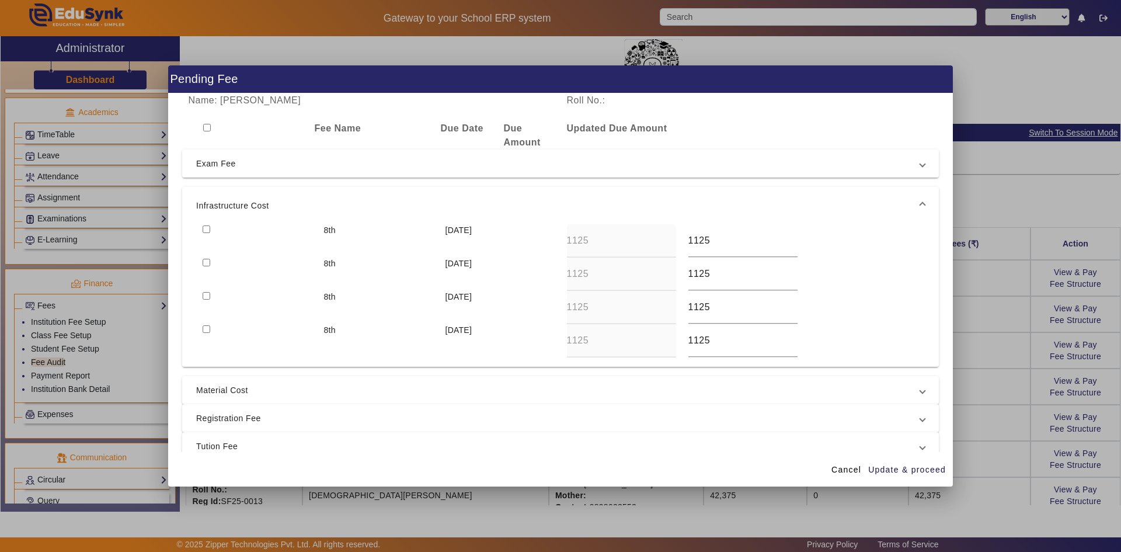
click at [209, 231] on input "checkbox" at bounding box center [207, 229] width 8 height 8
checkbox input "true"
click at [205, 266] on input "checkbox" at bounding box center [207, 263] width 8 height 8
checkbox input "true"
click at [206, 297] on input "checkbox" at bounding box center [207, 296] width 8 height 8
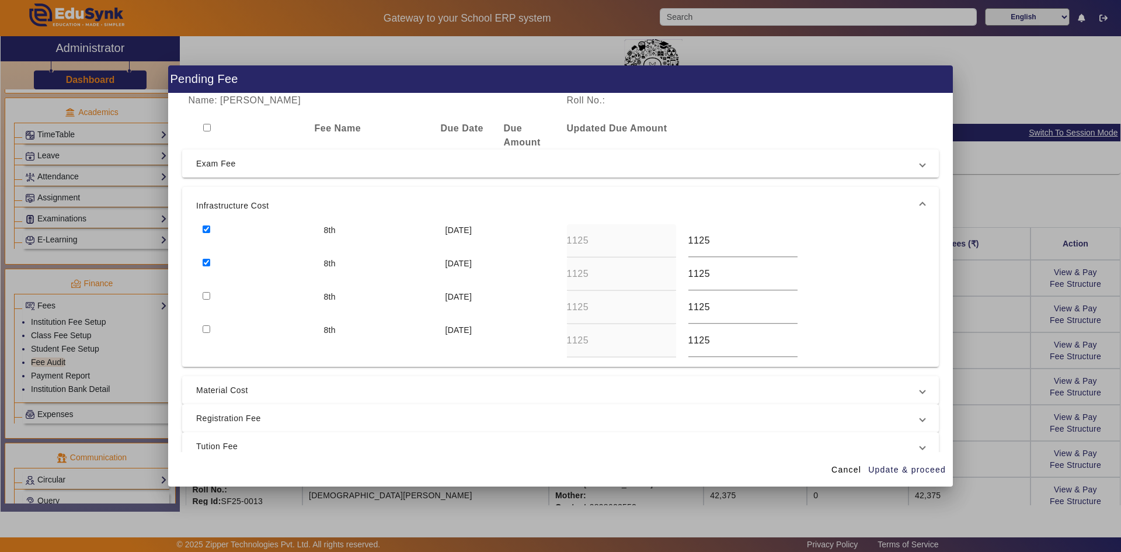
checkbox input "true"
click at [205, 327] on input "checkbox" at bounding box center [207, 329] width 8 height 8
checkbox input "true"
click at [209, 126] on input "checkbox" at bounding box center [207, 128] width 8 height 8
checkbox input "true"
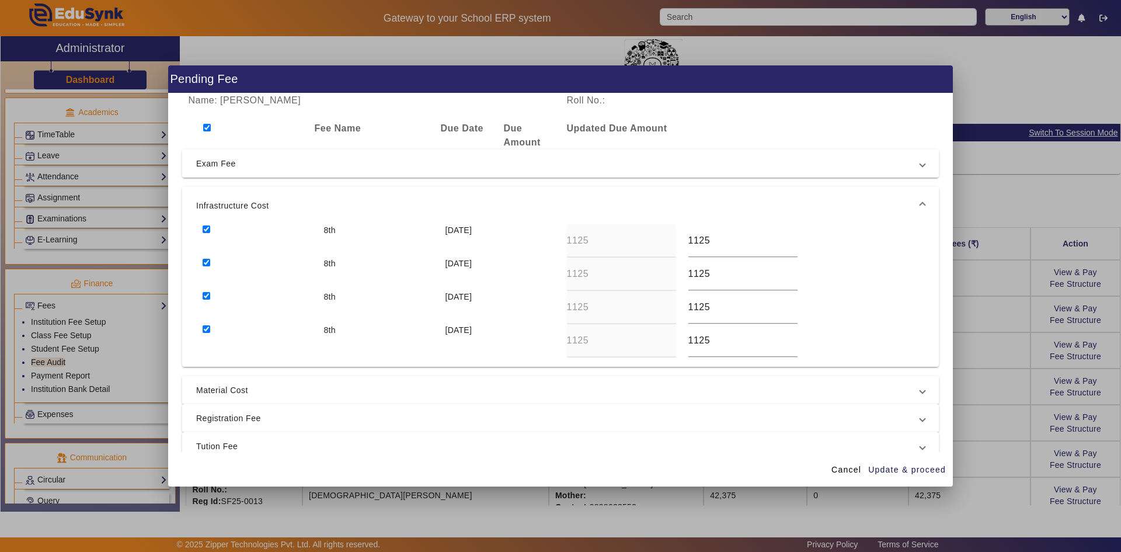
checkbox input "true"
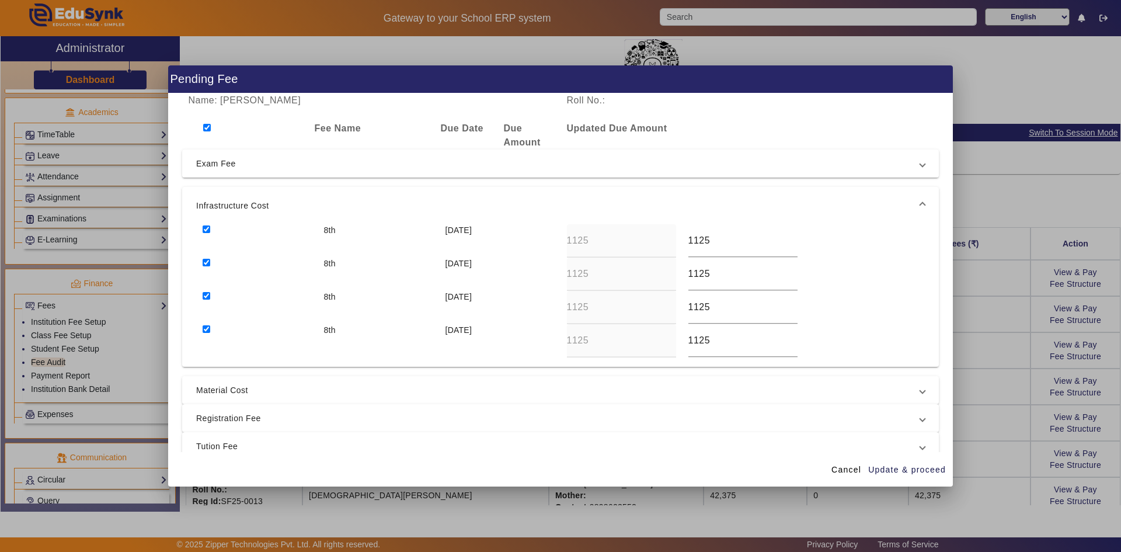
checkbox input "true"
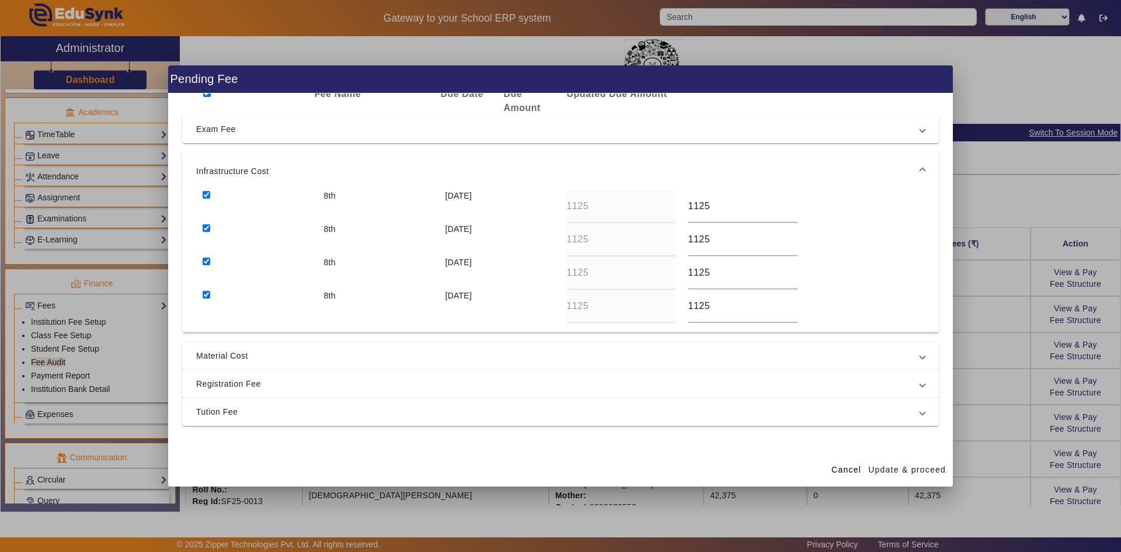
scroll to position [67, 0]
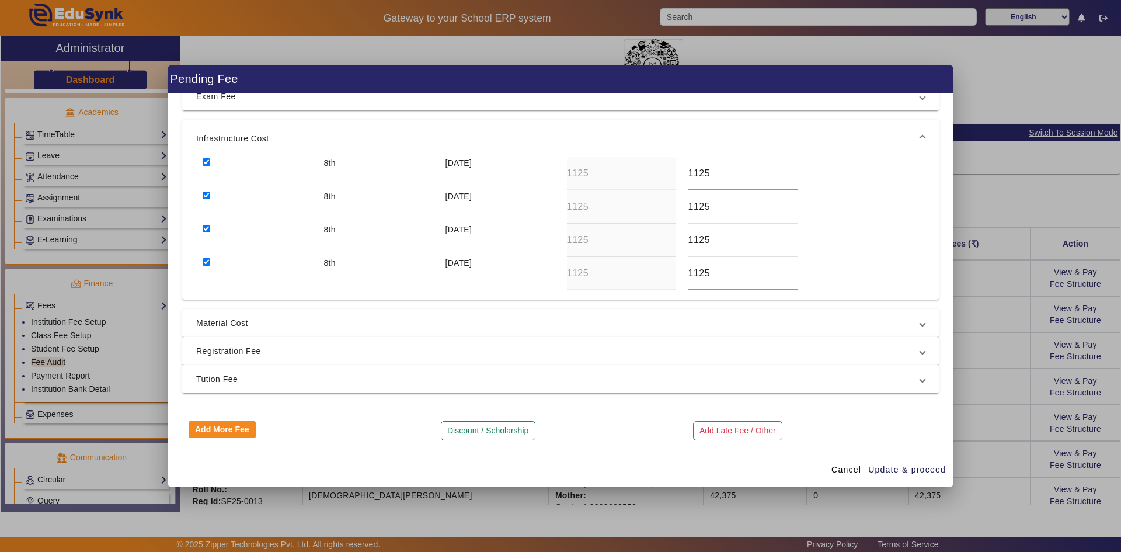
click at [248, 378] on span "Tution Fee" at bounding box center [558, 379] width 724 height 14
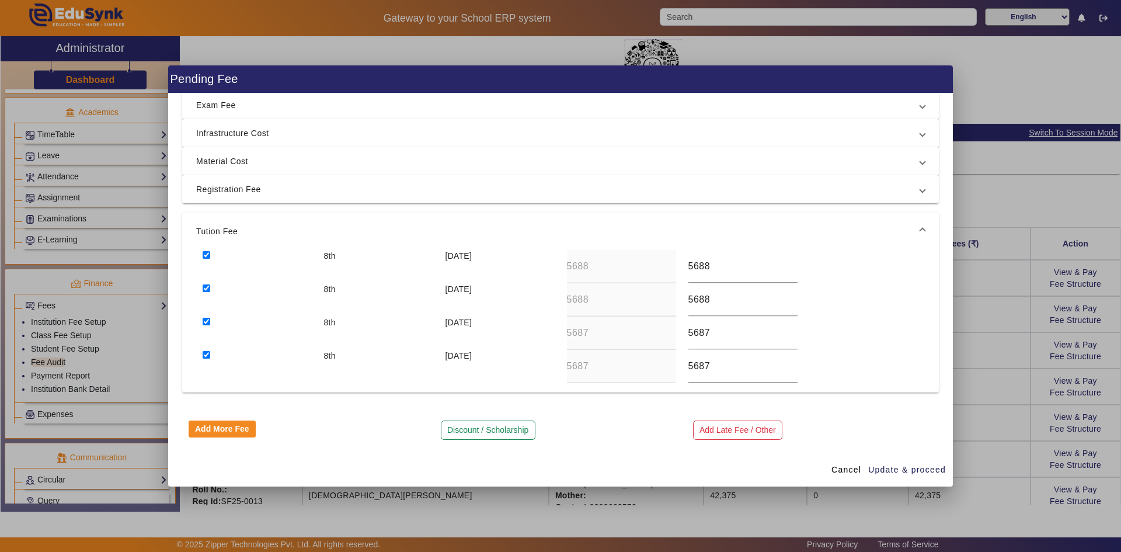
scroll to position [58, 0]
click at [205, 354] on input "checkbox" at bounding box center [207, 355] width 8 height 8
checkbox input "false"
click at [207, 323] on input "checkbox" at bounding box center [207, 322] width 8 height 8
checkbox input "false"
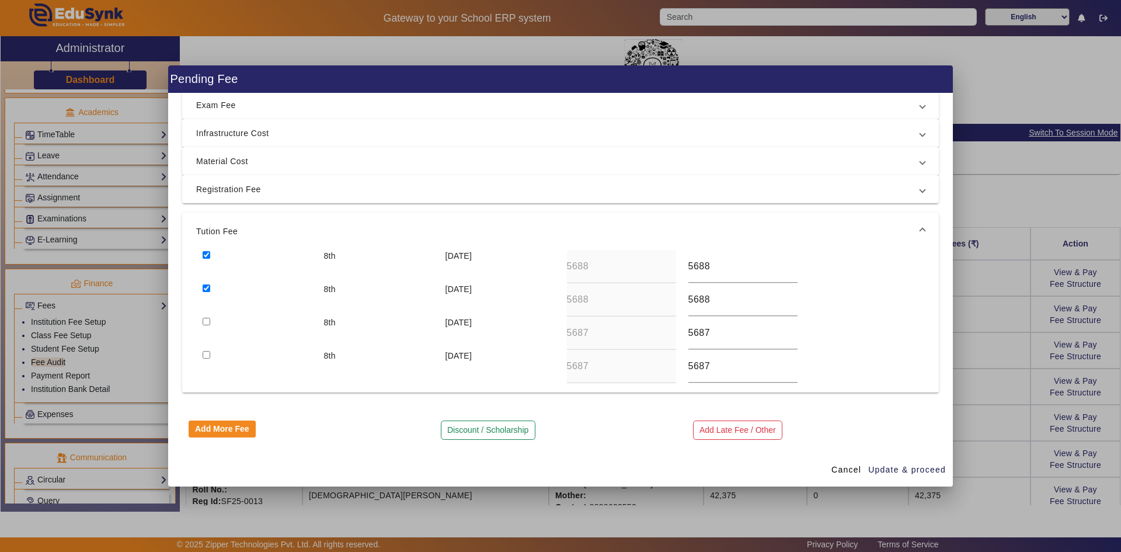
click at [210, 289] on input "checkbox" at bounding box center [207, 288] width 8 height 8
checkbox input "false"
click at [204, 259] on div at bounding box center [256, 266] width 121 height 33
click at [214, 257] on div at bounding box center [256, 266] width 121 height 33
click at [210, 255] on div at bounding box center [256, 266] width 121 height 33
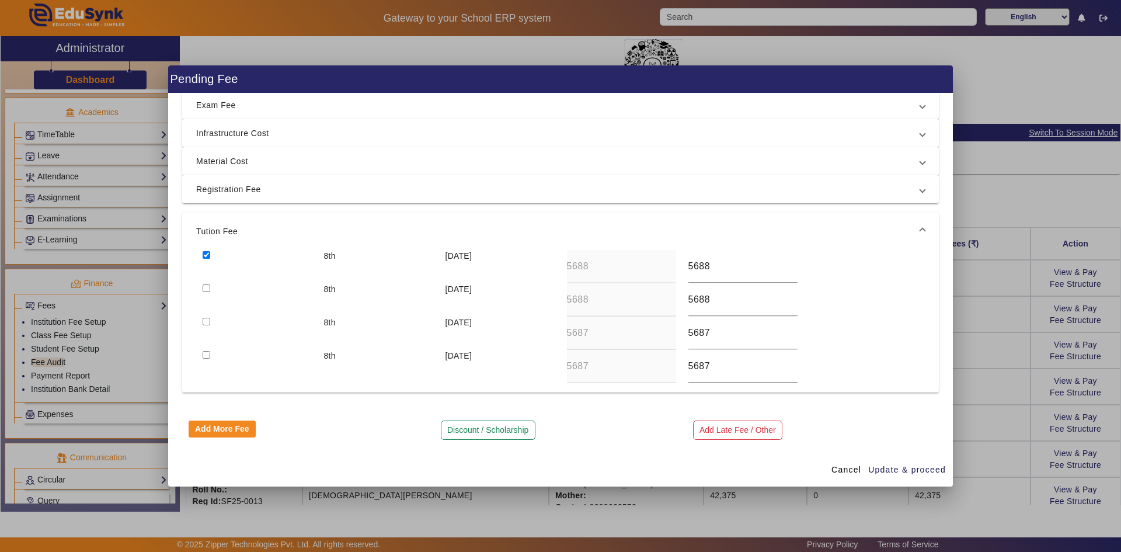
click at [209, 254] on input "checkbox" at bounding box center [207, 255] width 8 height 8
checkbox input "false"
click at [893, 466] on span "Update & proceed" at bounding box center [907, 470] width 78 height 12
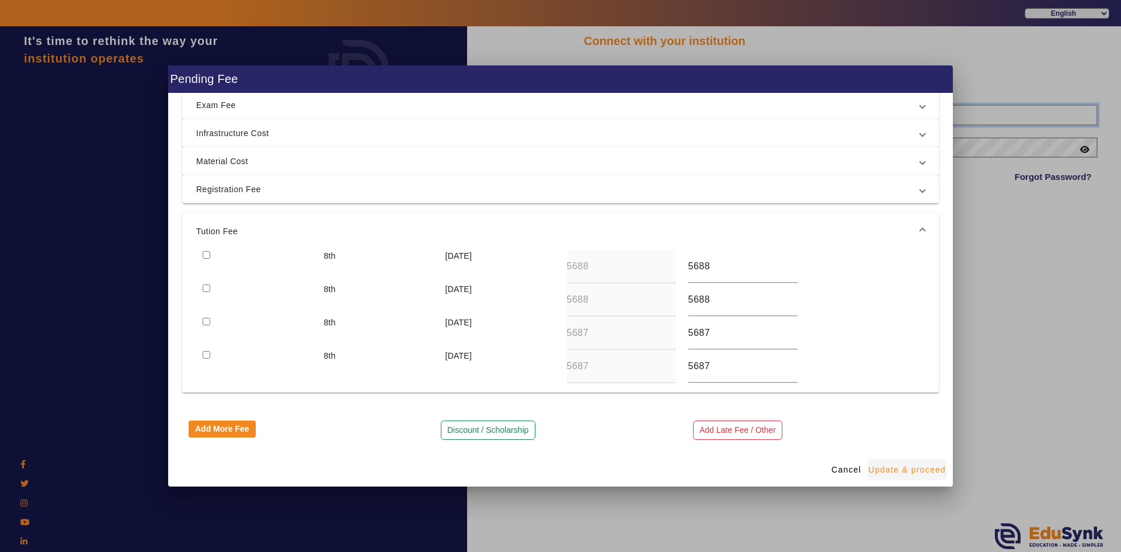
type input "6354922771"
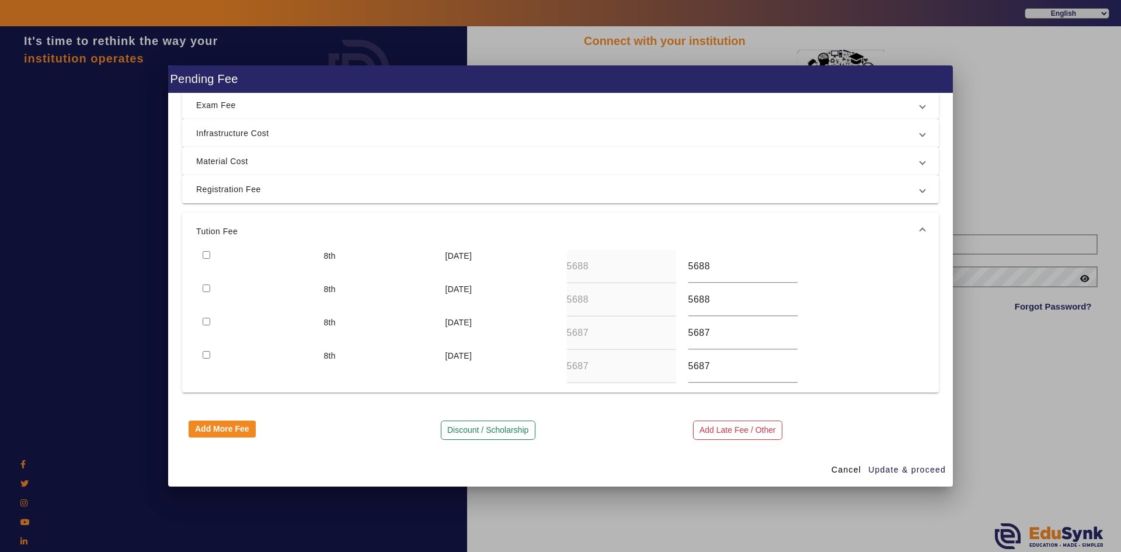
click at [962, 374] on div at bounding box center [560, 276] width 1121 height 552
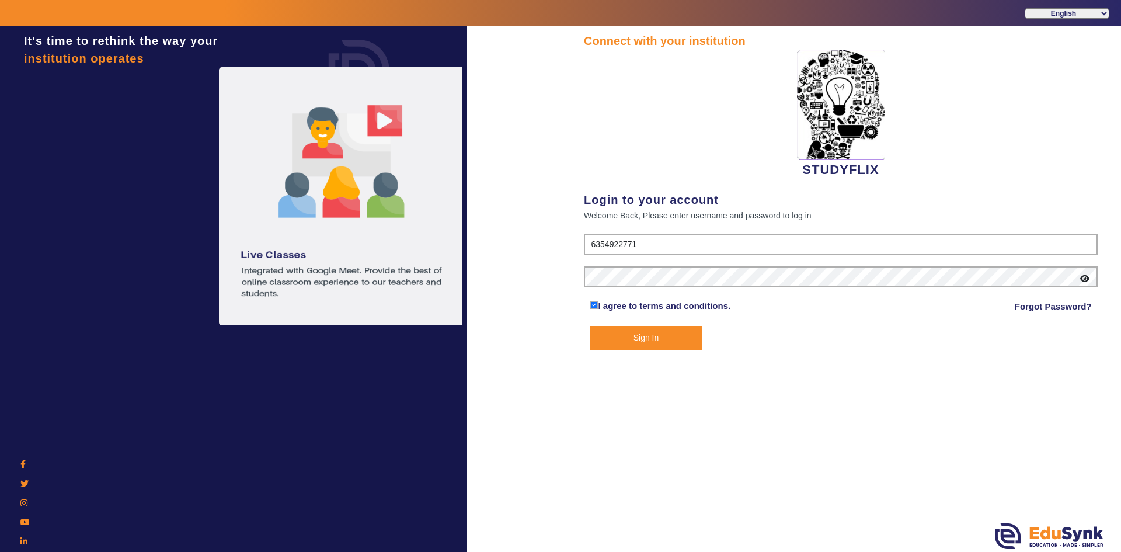
click at [645, 345] on button "Sign In" at bounding box center [646, 338] width 112 height 24
click at [647, 335] on button "Sign In" at bounding box center [646, 338] width 112 height 24
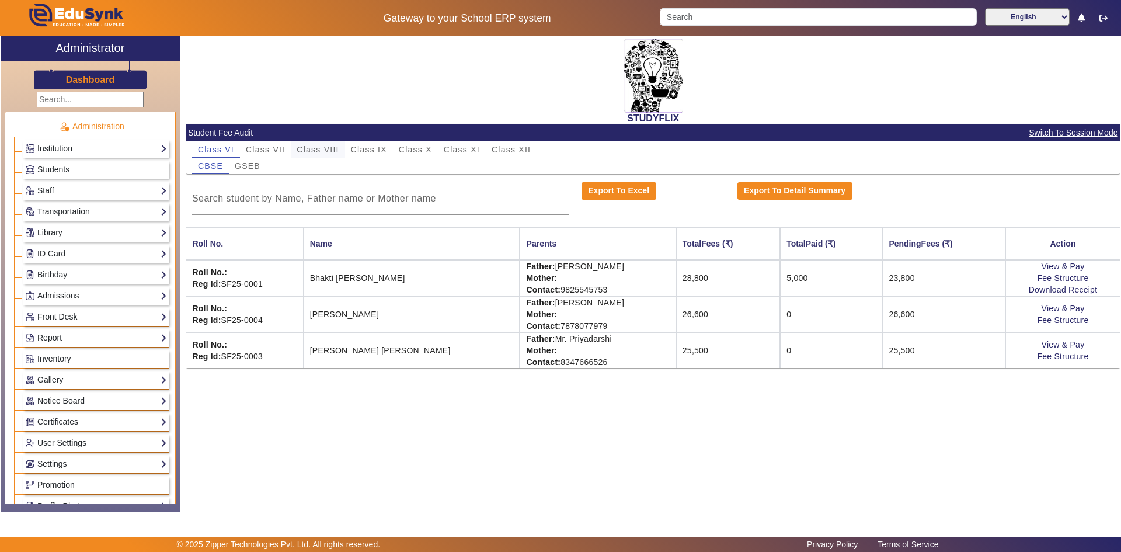
click at [311, 149] on span "Class VIII" at bounding box center [318, 149] width 42 height 8
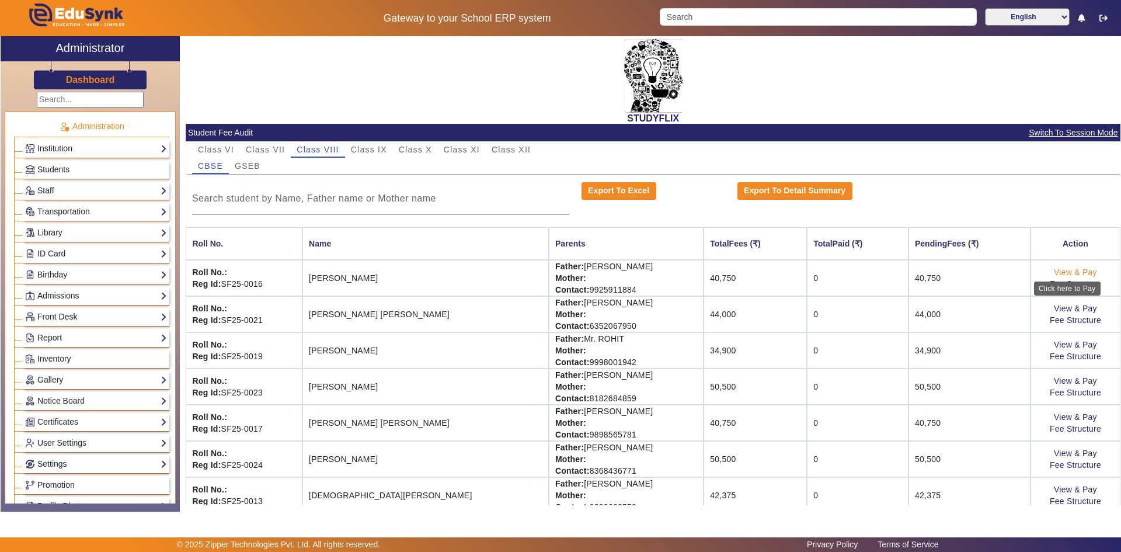
click at [1058, 272] on link "View & Pay" at bounding box center [1075, 271] width 43 height 9
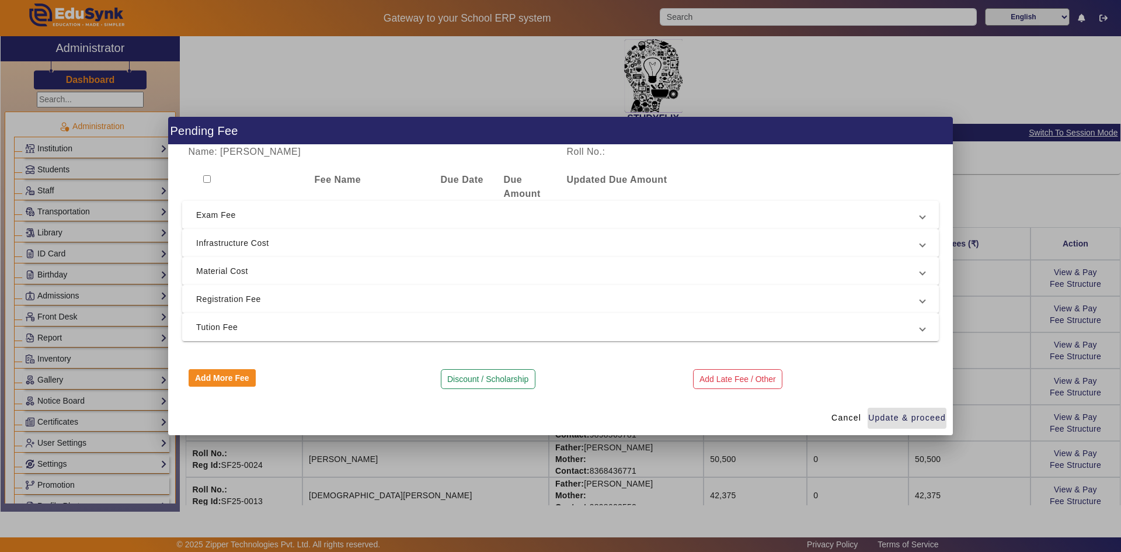
click at [210, 177] on input "checkbox" at bounding box center [207, 179] width 8 height 8
checkbox input "true"
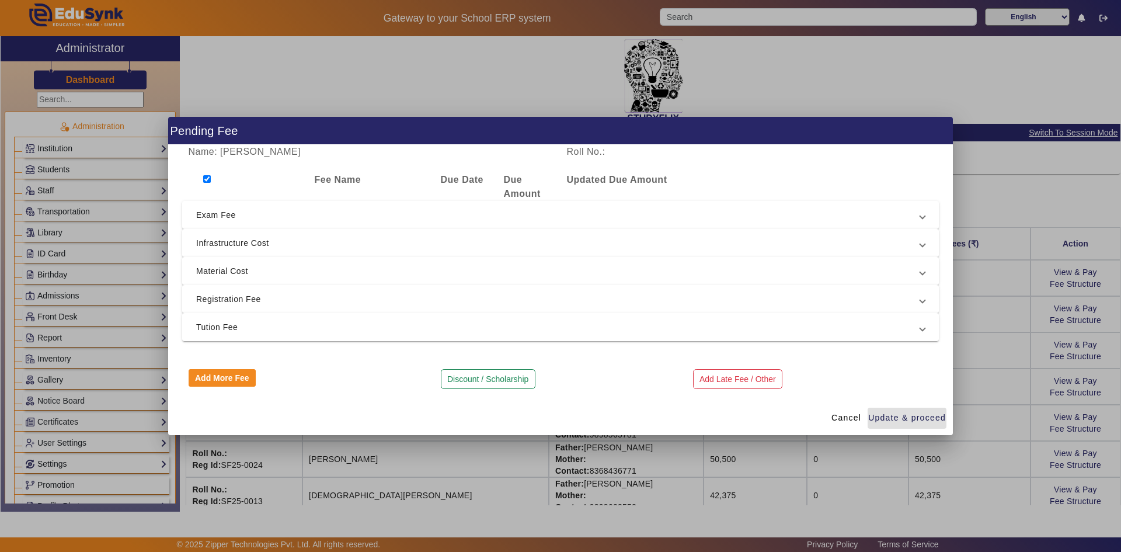
checkbox input "true"
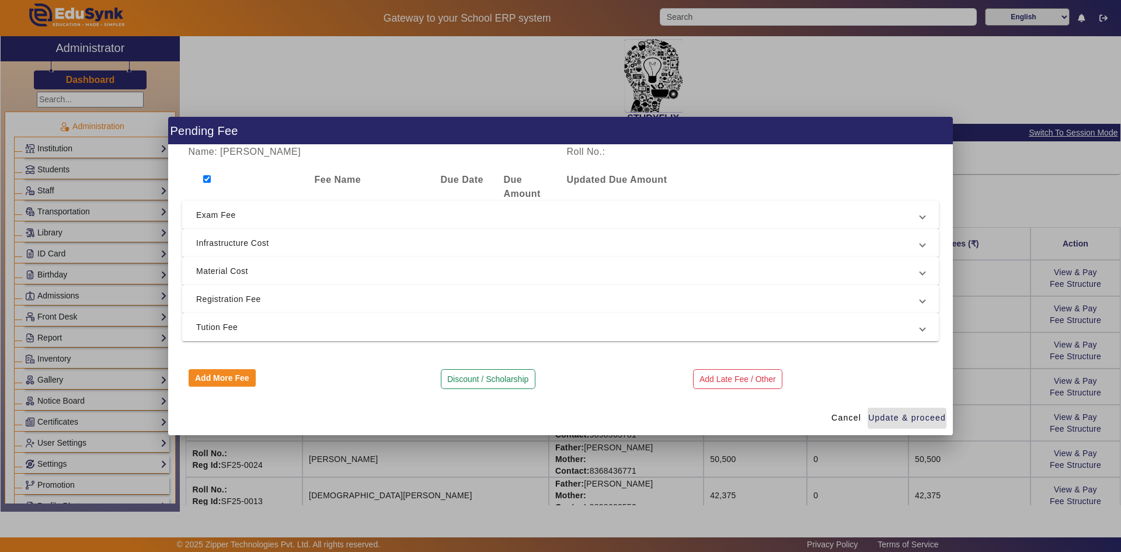
checkbox input "true"
click at [200, 332] on span "Tution Fee" at bounding box center [558, 327] width 724 height 14
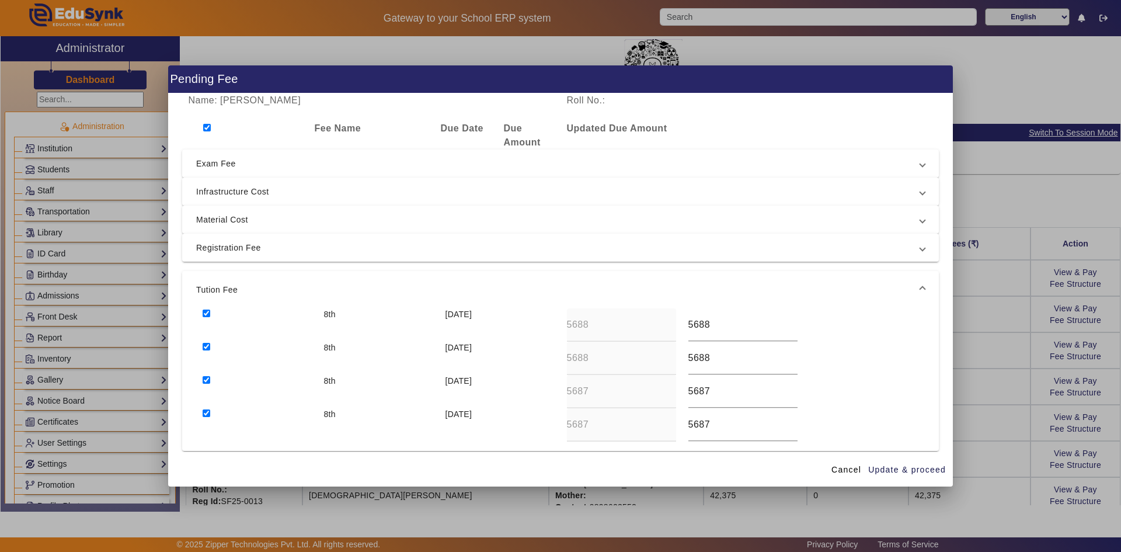
click at [209, 313] on input "checkbox" at bounding box center [207, 313] width 8 height 8
click at [205, 349] on input "checkbox" at bounding box center [207, 347] width 8 height 8
click at [208, 380] on input "checkbox" at bounding box center [207, 380] width 8 height 8
click at [206, 417] on div at bounding box center [256, 424] width 121 height 33
click at [206, 413] on input "checkbox" at bounding box center [207, 413] width 8 height 8
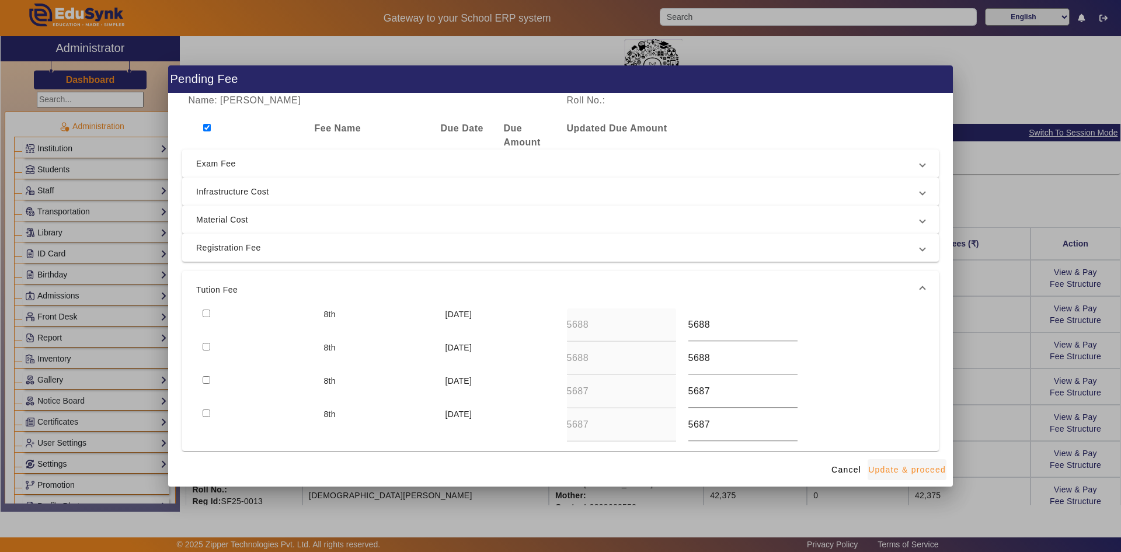
click at [890, 465] on span "Update & proceed" at bounding box center [907, 470] width 78 height 12
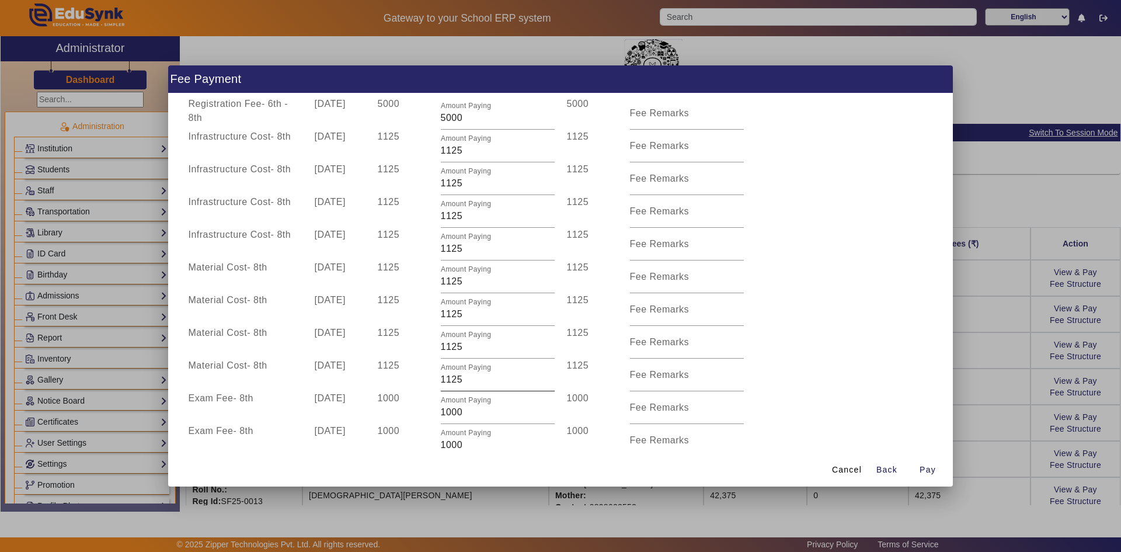
scroll to position [8, 0]
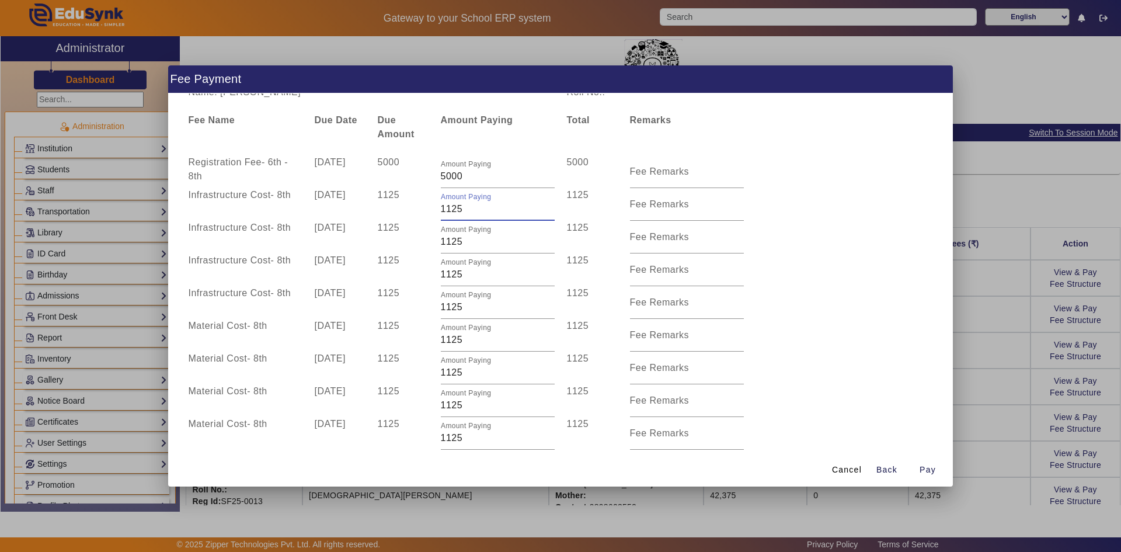
drag, startPoint x: 444, startPoint y: 209, endPoint x: 467, endPoint y: 210, distance: 23.4
click at [467, 210] on input "1125" at bounding box center [498, 209] width 114 height 14
drag, startPoint x: 443, startPoint y: 242, endPoint x: 468, endPoint y: 242, distance: 25.1
click at [468, 242] on input "1125" at bounding box center [498, 242] width 114 height 14
drag, startPoint x: 444, startPoint y: 276, endPoint x: 473, endPoint y: 276, distance: 29.8
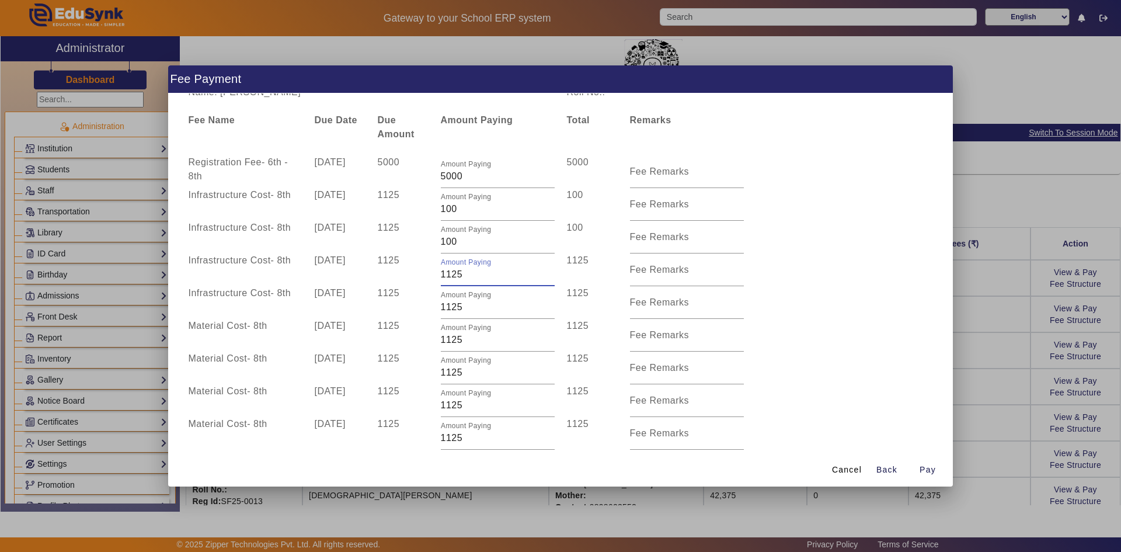
click at [473, 276] on input "1125" at bounding box center [498, 274] width 114 height 14
drag, startPoint x: 445, startPoint y: 308, endPoint x: 464, endPoint y: 308, distance: 18.7
click at [464, 308] on input "1125" at bounding box center [498, 307] width 114 height 14
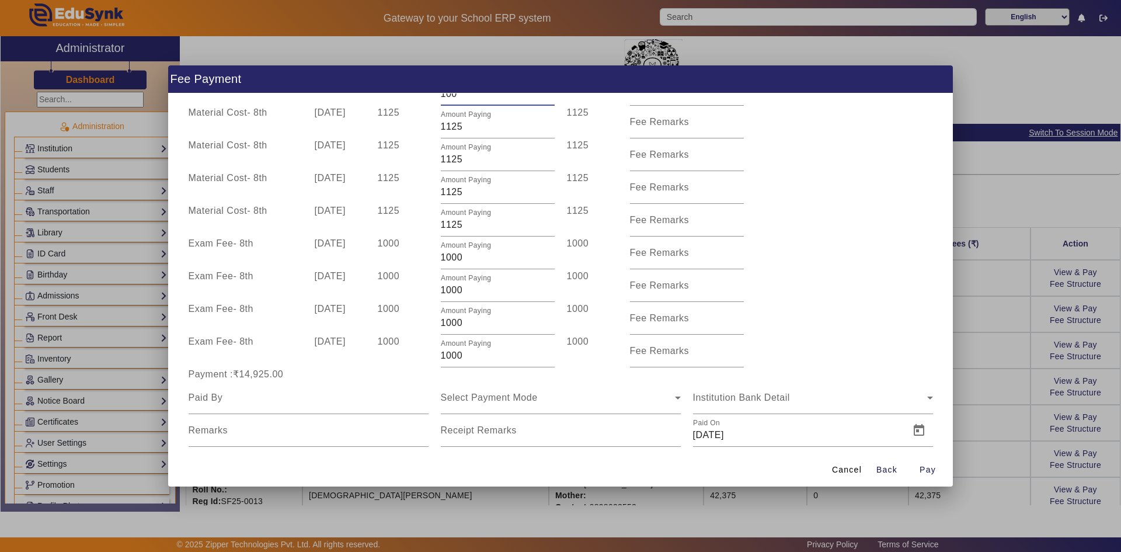
scroll to position [242, 0]
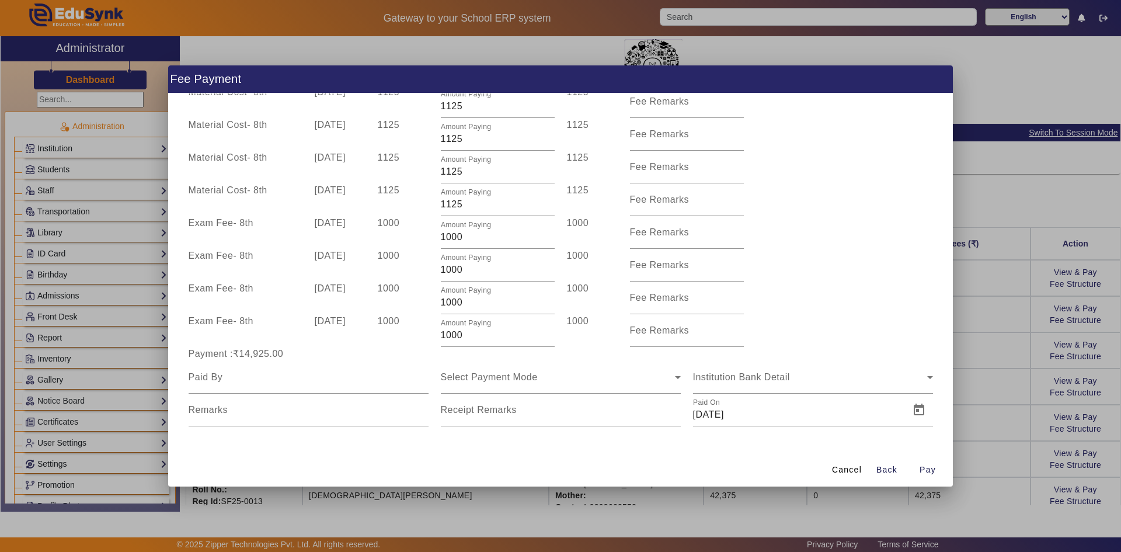
click at [781, 347] on div "Payment :₹14,925.00" at bounding box center [560, 354] width 757 height 14
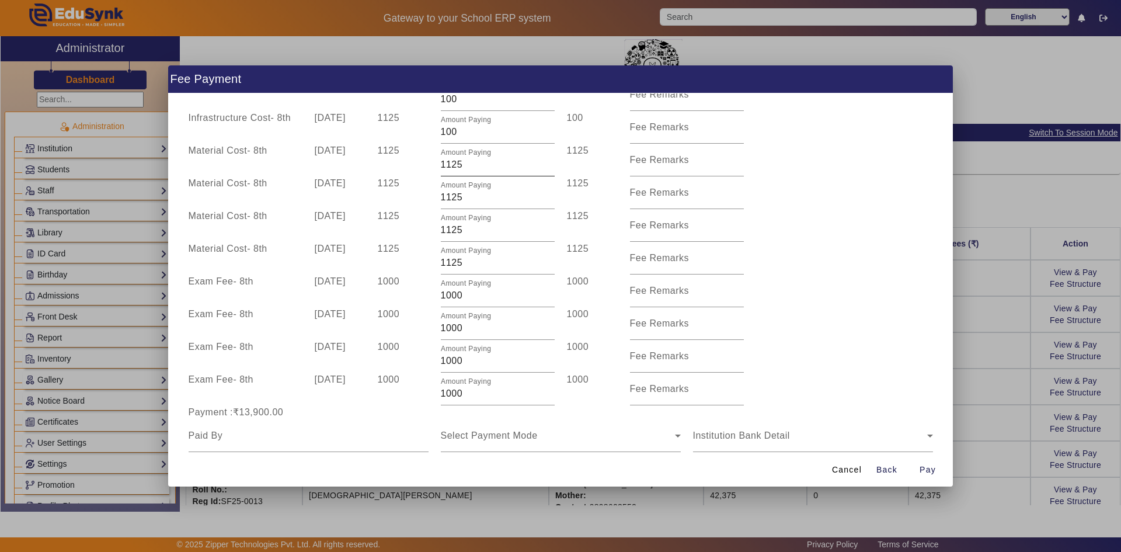
scroll to position [125, 0]
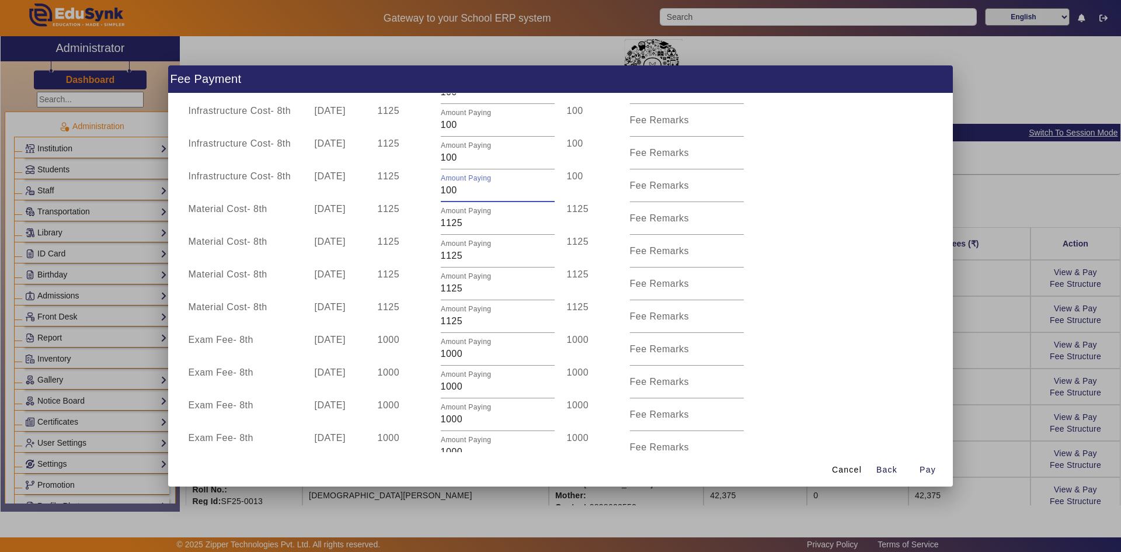
drag, startPoint x: 454, startPoint y: 189, endPoint x: 436, endPoint y: 191, distance: 18.9
click at [436, 191] on div "Amount Paying 100" at bounding box center [497, 185] width 126 height 33
click at [813, 237] on div "Material Cost - 8th 10 Jul 2025 1125 Amount Paying 1125 1125 Fee Remarks" at bounding box center [560, 251] width 757 height 33
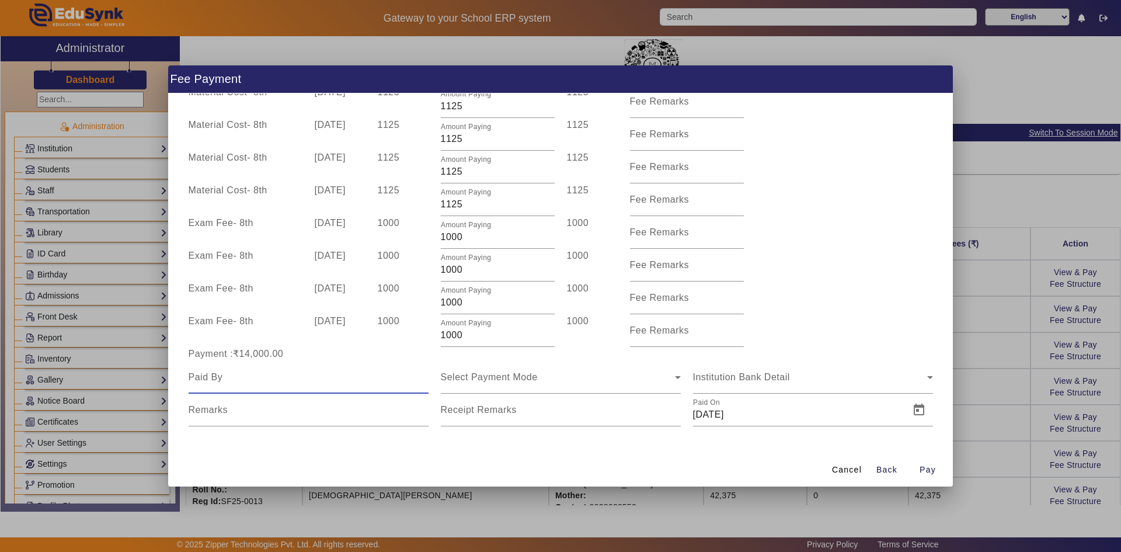
click at [288, 379] on input at bounding box center [309, 377] width 240 height 14
click at [461, 379] on span "Select Payment Mode" at bounding box center [489, 377] width 97 height 10
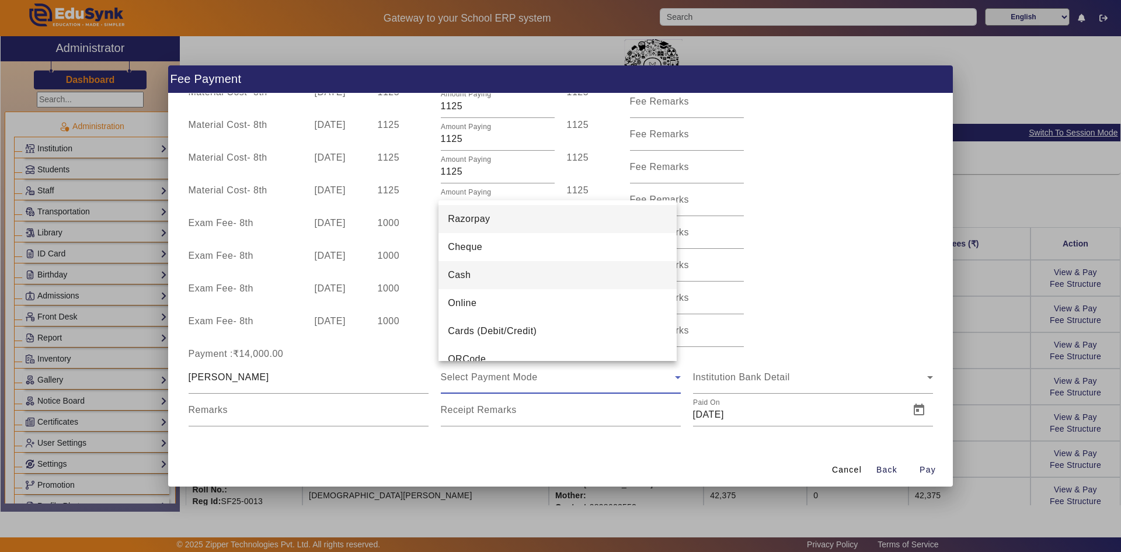
click at [478, 275] on mat-option "Cash" at bounding box center [557, 275] width 238 height 28
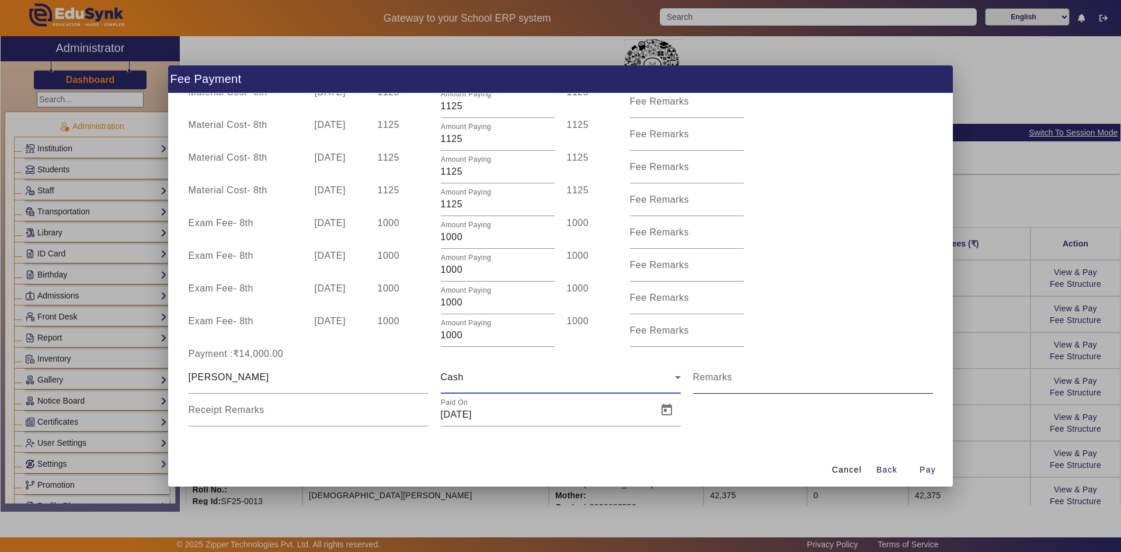
click at [715, 379] on mat-label "Remarks" at bounding box center [713, 377] width 40 height 10
click at [715, 379] on input "Remarks" at bounding box center [813, 382] width 240 height 14
click at [659, 410] on span "Open calendar" at bounding box center [667, 410] width 28 height 28
click at [569, 213] on span "Previous month" at bounding box center [573, 211] width 23 height 23
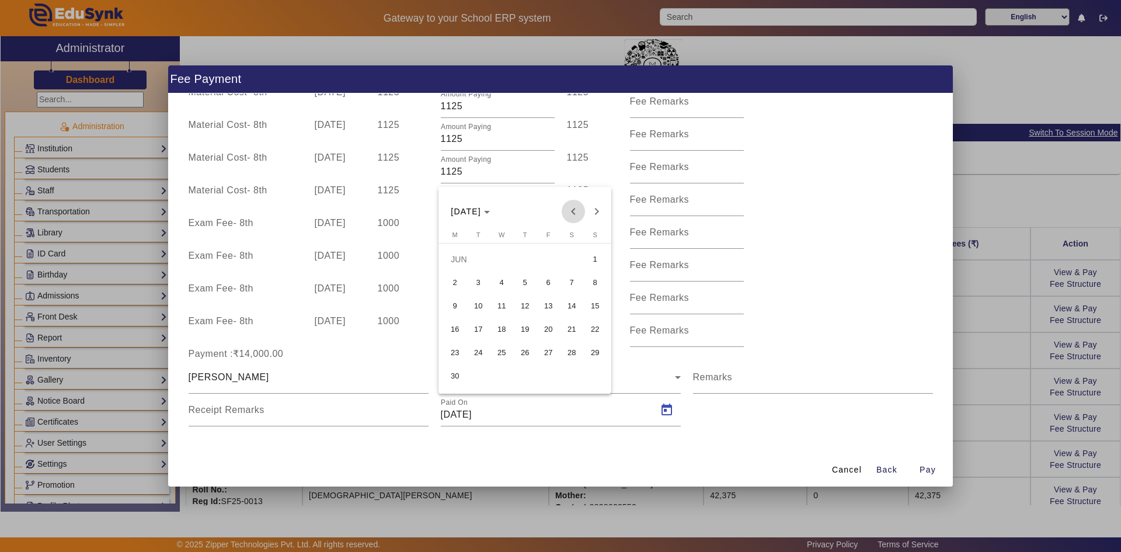
click at [569, 213] on span "Previous month" at bounding box center [573, 211] width 23 height 23
click at [479, 328] on span "15" at bounding box center [478, 329] width 21 height 21
click at [928, 466] on span "Pay" at bounding box center [927, 470] width 16 height 12
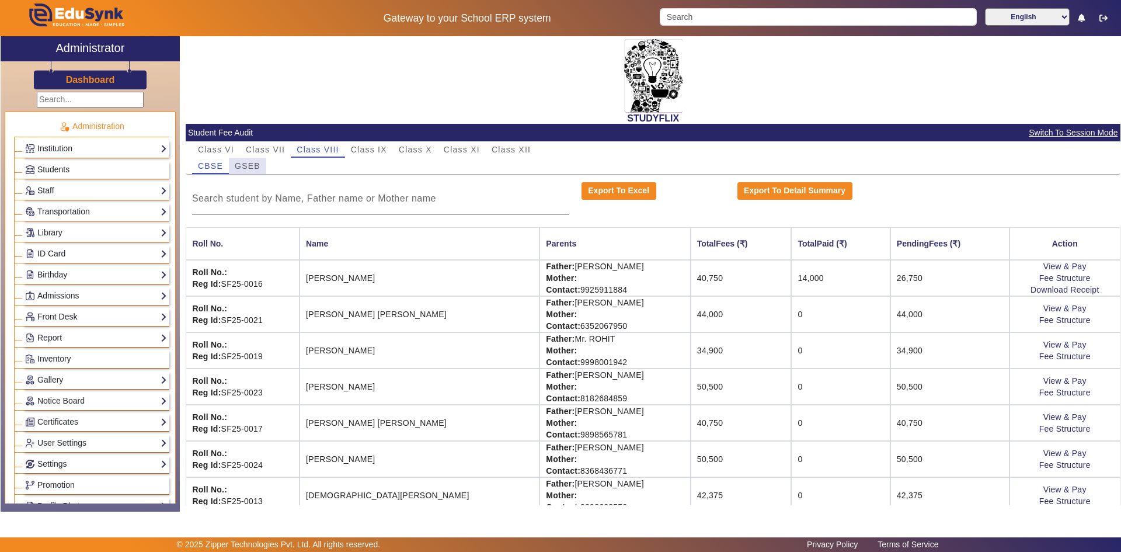
click at [252, 162] on span "GSEB" at bounding box center [248, 166] width 26 height 8
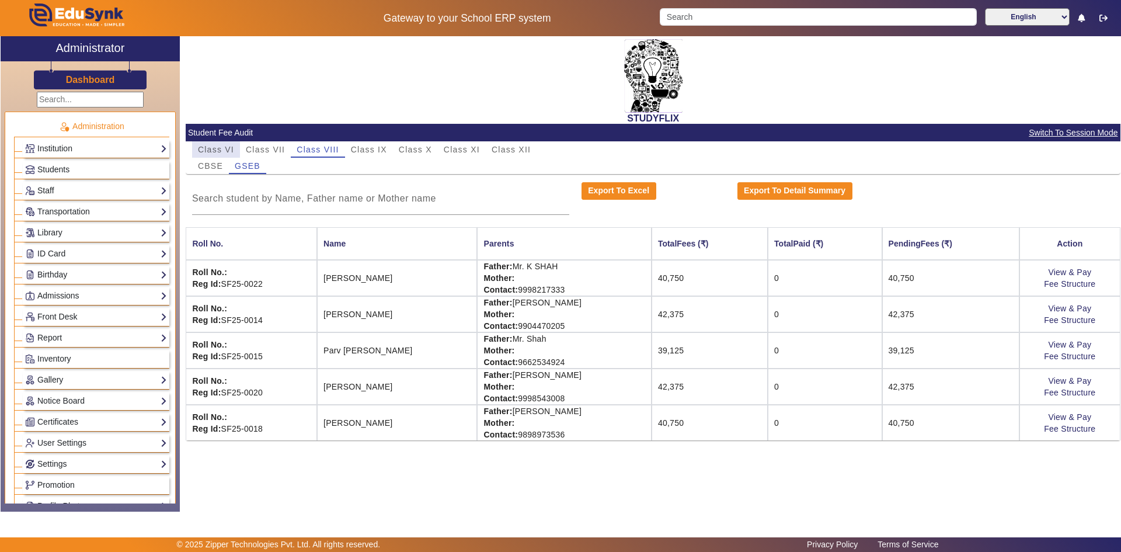
click at [211, 150] on span "Class VI" at bounding box center [216, 149] width 36 height 8
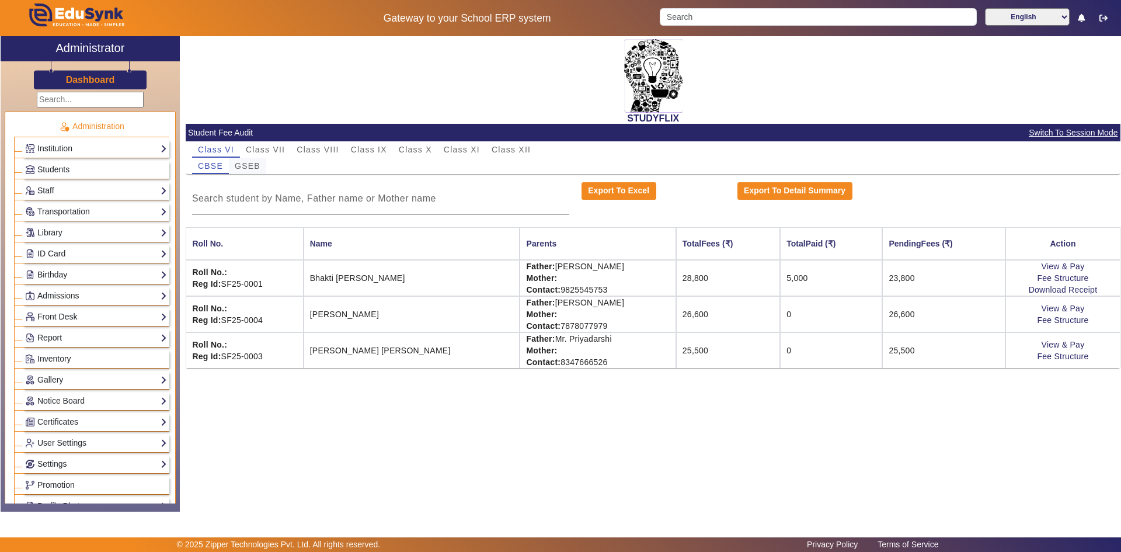
click at [238, 166] on span "GSEB" at bounding box center [248, 166] width 26 height 8
click at [220, 166] on span "CBSE" at bounding box center [210, 166] width 25 height 8
click at [1057, 341] on link "View & Pay" at bounding box center [1062, 344] width 43 height 9
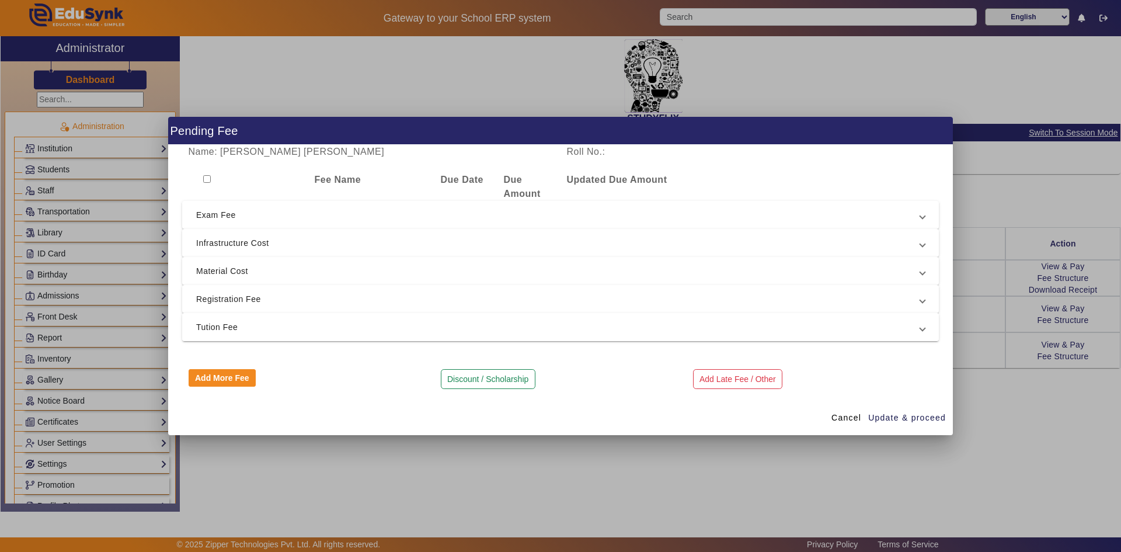
click at [218, 322] on span "Tution Fee" at bounding box center [558, 327] width 724 height 14
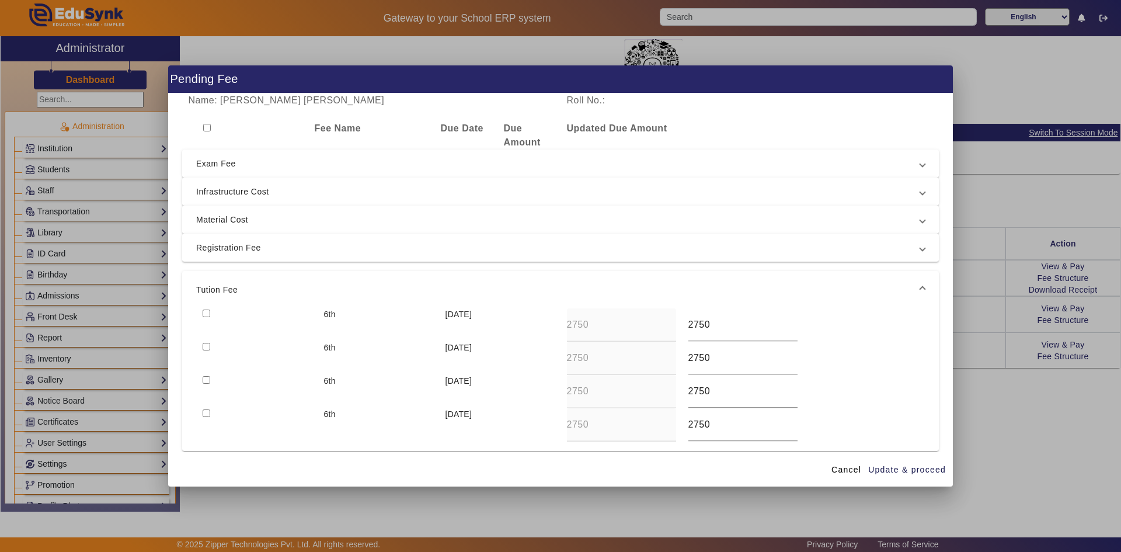
click at [204, 309] on input "checkbox" at bounding box center [207, 313] width 8 height 8
click at [207, 350] on div at bounding box center [256, 358] width 121 height 33
click at [206, 349] on input "checkbox" at bounding box center [207, 347] width 8 height 8
click at [205, 381] on input "checkbox" at bounding box center [207, 380] width 8 height 8
click at [899, 466] on span "Update & proceed" at bounding box center [907, 470] width 78 height 12
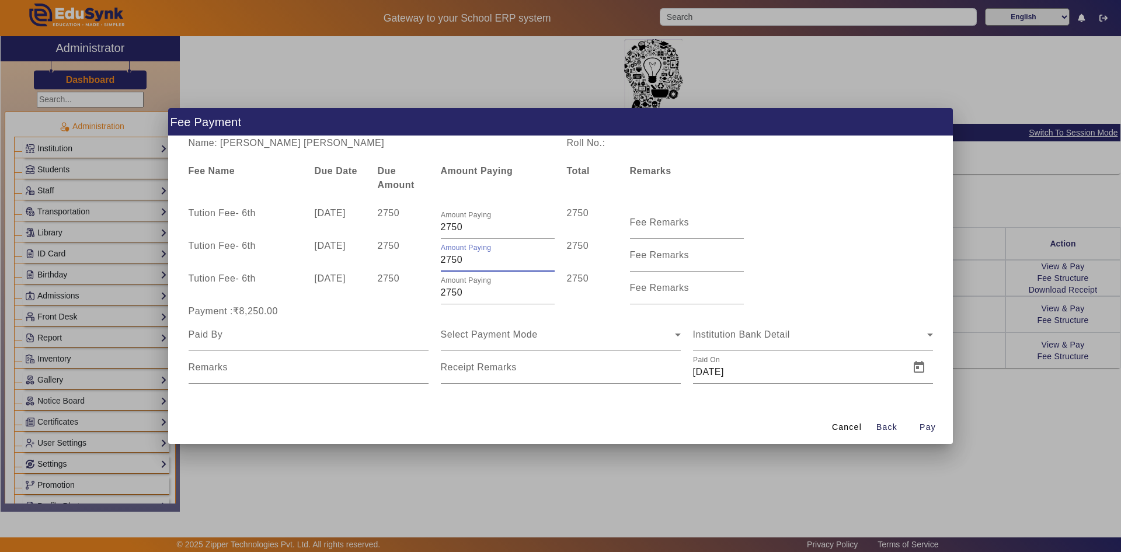
drag, startPoint x: 447, startPoint y: 262, endPoint x: 440, endPoint y: 261, distance: 6.4
click at [441, 261] on input "2750" at bounding box center [498, 260] width 114 height 14
drag, startPoint x: 444, startPoint y: 291, endPoint x: 434, endPoint y: 292, distance: 10.0
click at [434, 292] on div "Amount Paying 2750" at bounding box center [497, 287] width 126 height 33
click at [761, 312] on div "Payment :₹7,250.00" at bounding box center [560, 311] width 757 height 14
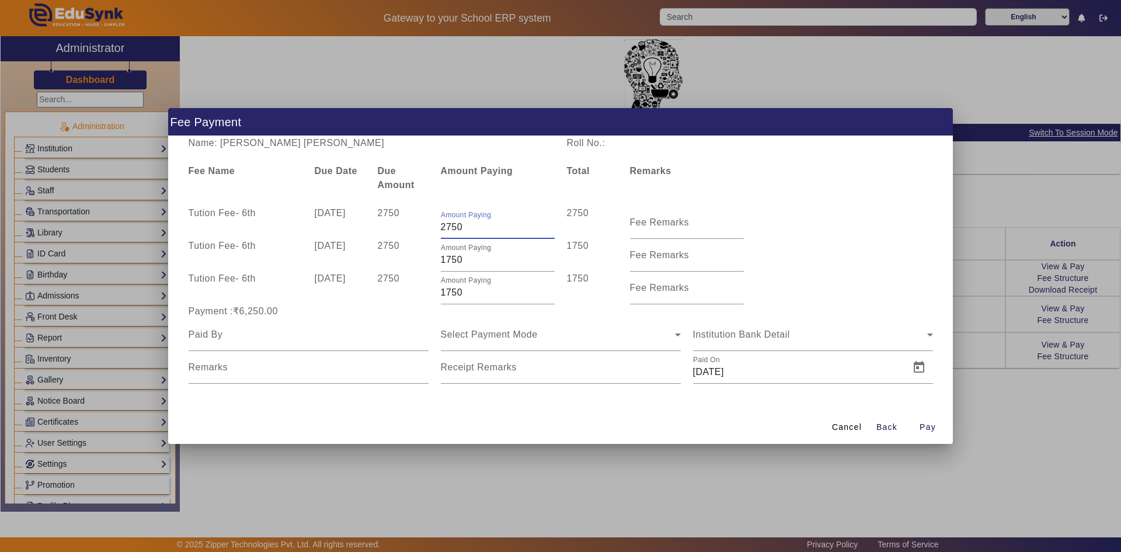
click at [440, 229] on div "Amount Paying 2750" at bounding box center [497, 222] width 126 height 33
click at [862, 321] on div "Institution Bank Detail" at bounding box center [813, 334] width 240 height 33
drag, startPoint x: 447, startPoint y: 293, endPoint x: 473, endPoint y: 297, distance: 26.5
click at [473, 297] on input "1750" at bounding box center [498, 292] width 114 height 14
click at [888, 294] on div "Tution Fee - 6th 10 Oct 2025 2750 Amount Paying 1500 1500 Fee Remarks" at bounding box center [560, 287] width 757 height 33
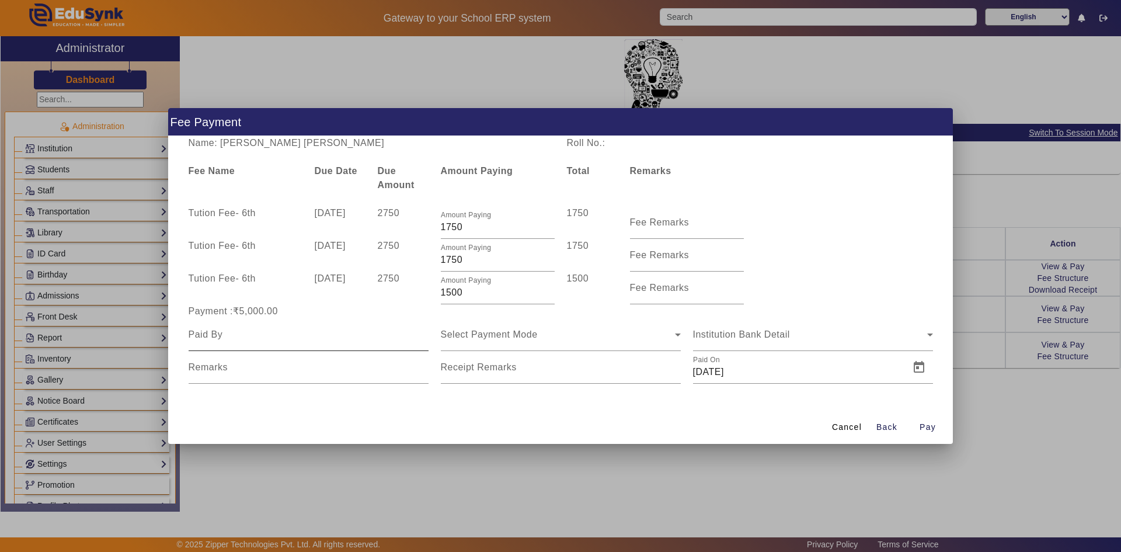
click at [263, 335] on input at bounding box center [309, 335] width 240 height 14
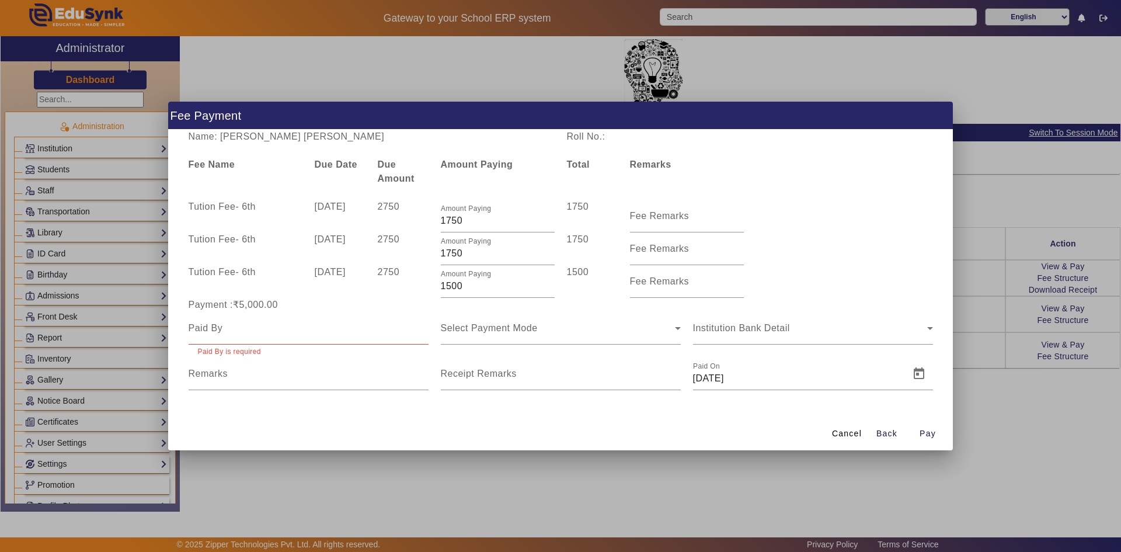
drag, startPoint x: 253, startPoint y: 144, endPoint x: 276, endPoint y: 144, distance: 23.4
click at [276, 144] on div "Name: Vansh Milindkumar Priyadarshi Roll No.: Fee Name Due Date Due Amount Amou…" at bounding box center [560, 273] width 785 height 286
drag, startPoint x: 254, startPoint y: 135, endPoint x: 363, endPoint y: 135, distance: 108.6
click at [363, 135] on div "Name: Vansh Milindkumar Priyadarshi" at bounding box center [371, 137] width 378 height 14
copy div "Milindkumar Priyadarshi"
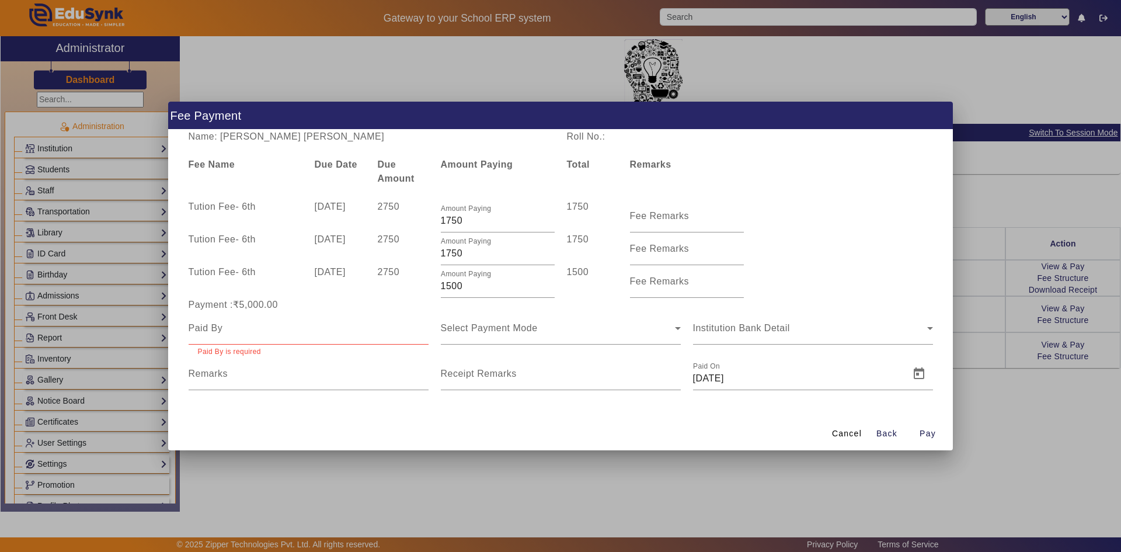
click at [232, 336] on div at bounding box center [309, 328] width 240 height 33
paste input "Milindkumar Priyadarshi"
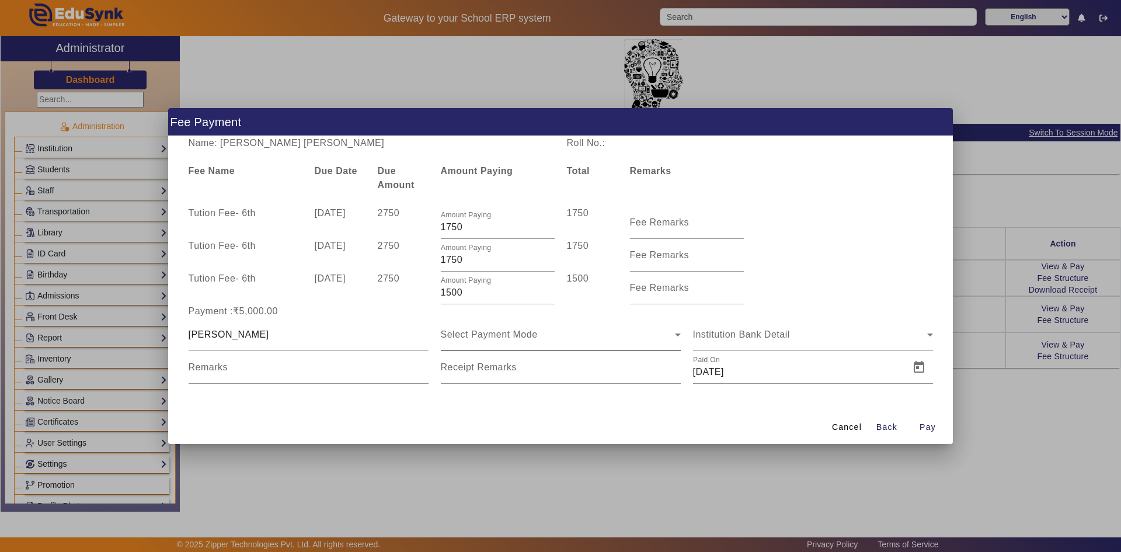
click at [559, 342] on div "Select Payment Mode" at bounding box center [561, 334] width 240 height 33
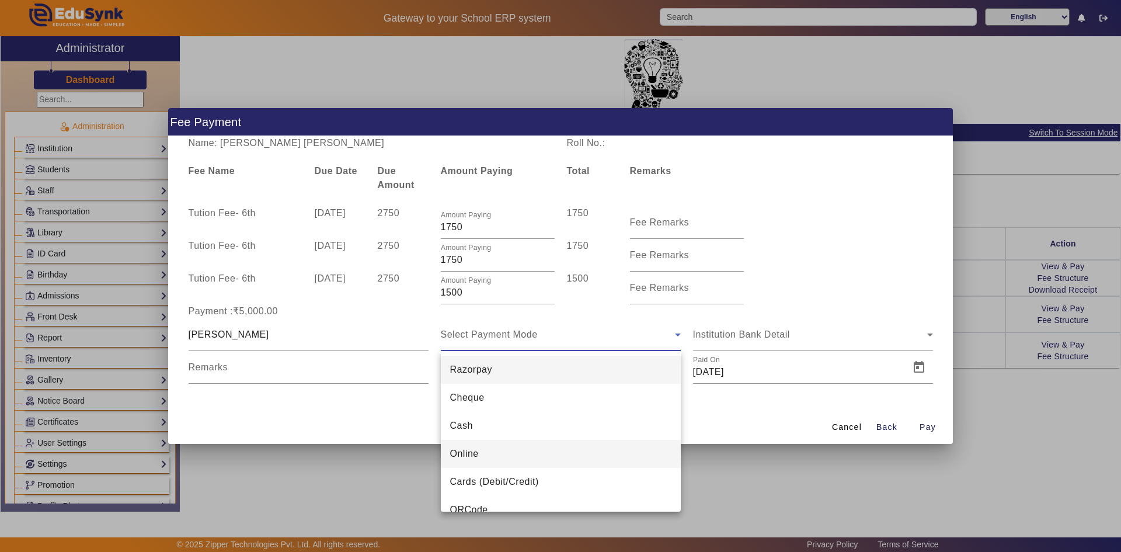
click at [504, 447] on mat-option "Online" at bounding box center [561, 454] width 240 height 28
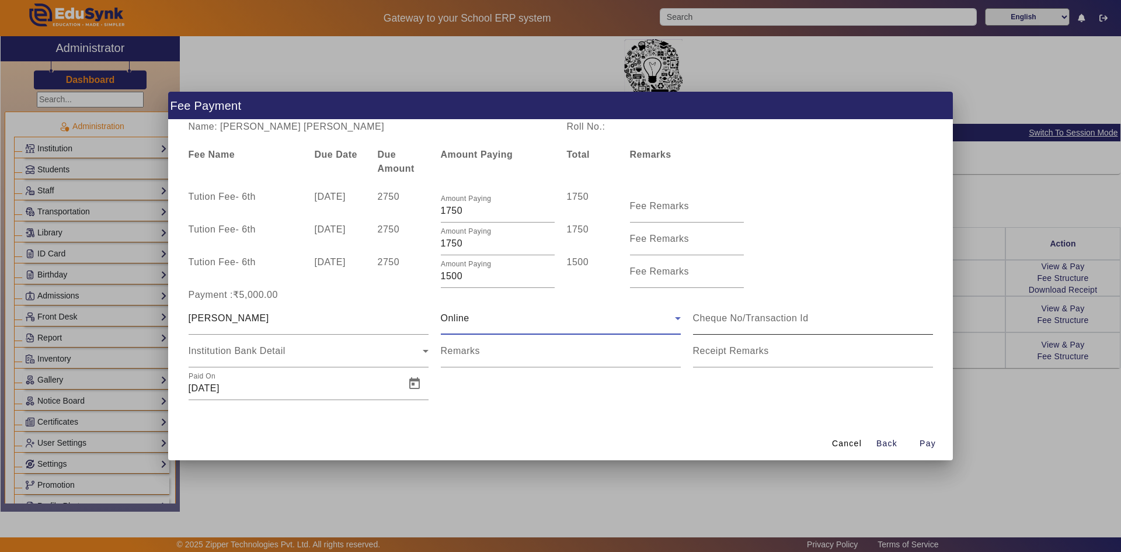
click at [726, 316] on input at bounding box center [813, 318] width 240 height 14
click at [410, 384] on span "Open calendar" at bounding box center [414, 384] width 28 height 28
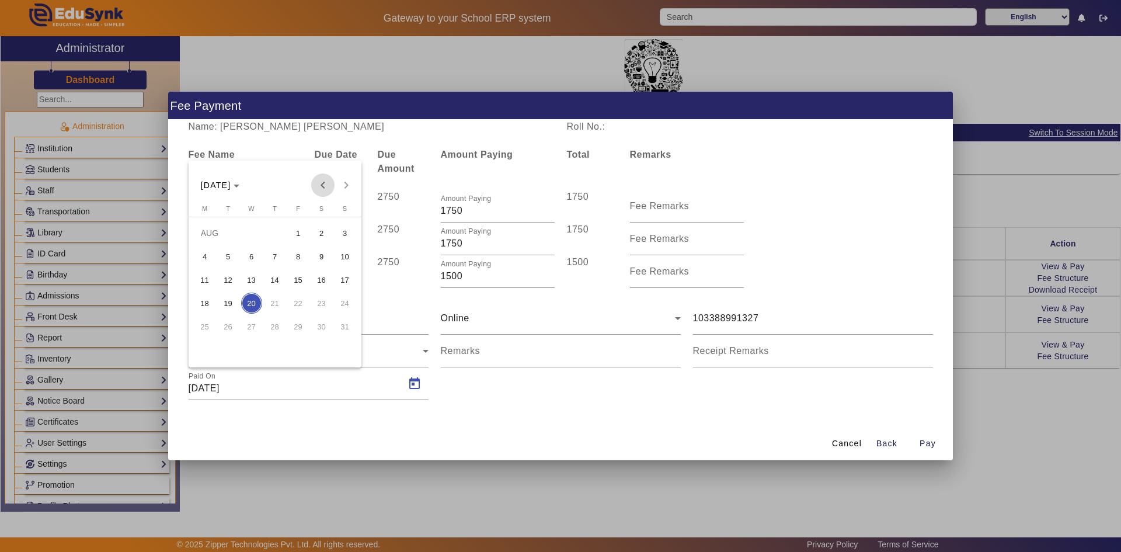
click at [329, 183] on span "Previous month" at bounding box center [322, 184] width 23 height 23
click at [299, 304] on span "18" at bounding box center [298, 302] width 21 height 21
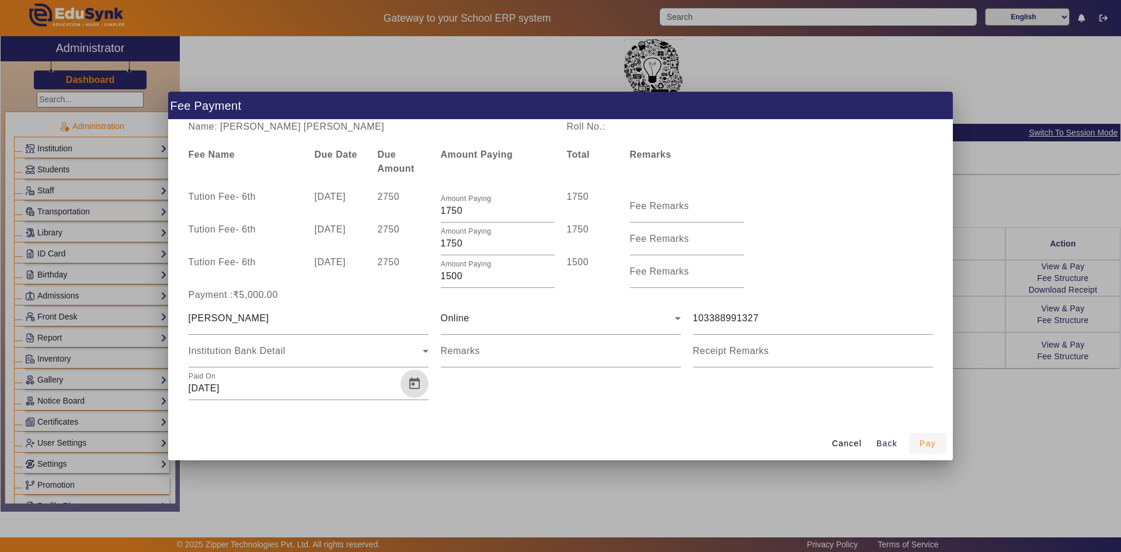
click at [920, 440] on span "Pay" at bounding box center [927, 443] width 16 height 12
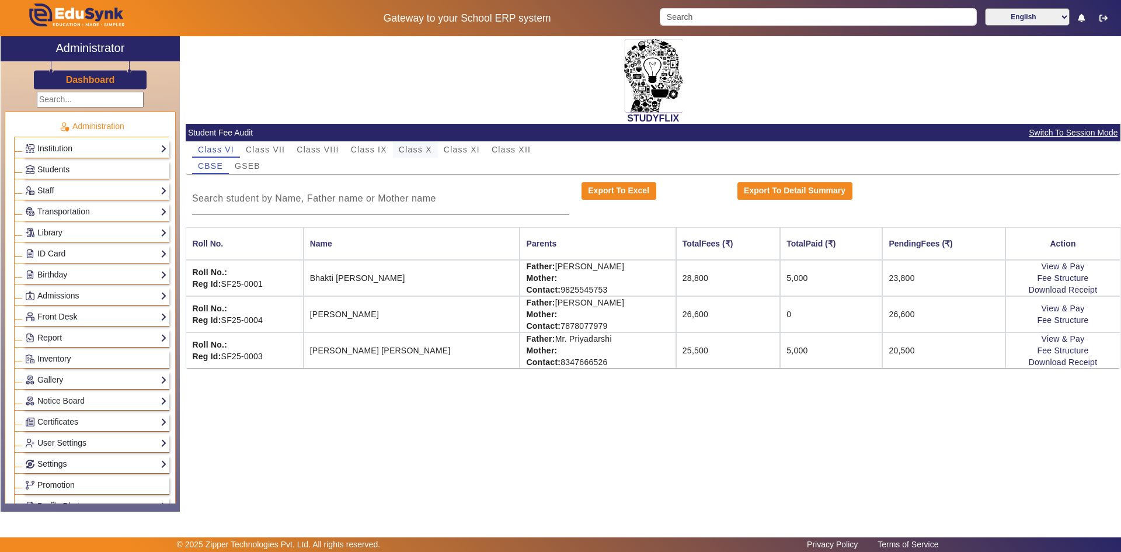
click at [412, 147] on span "Class X" at bounding box center [415, 149] width 33 height 8
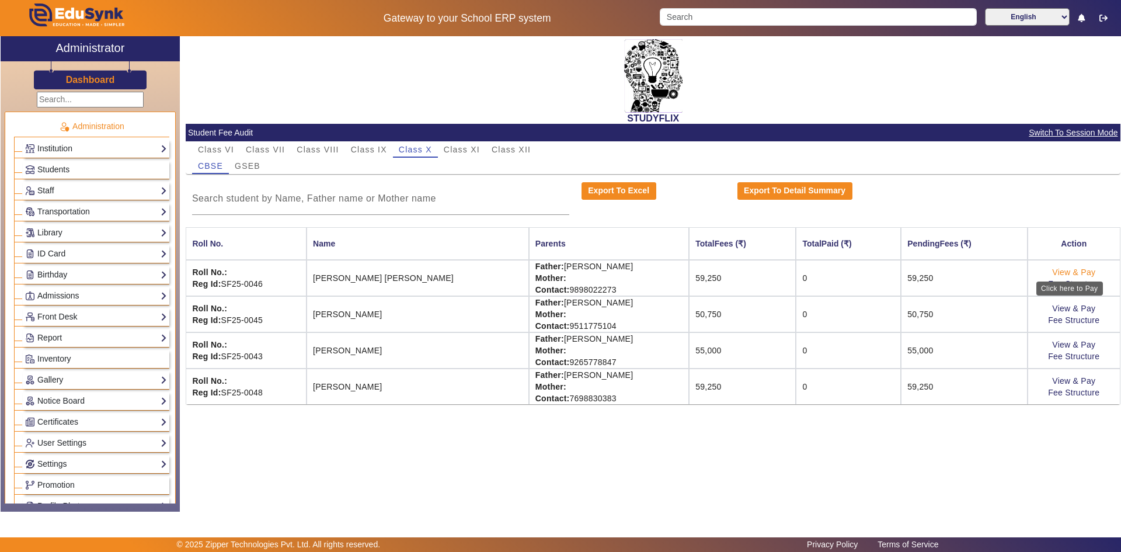
click at [1061, 276] on link "View & Pay" at bounding box center [1073, 271] width 43 height 9
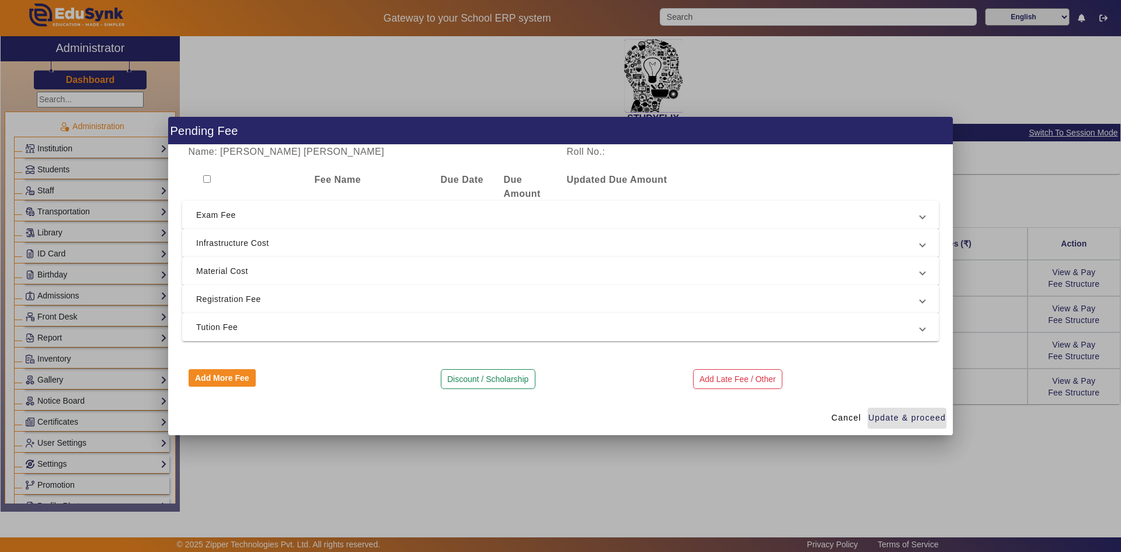
click at [223, 298] on span "Registration Fee" at bounding box center [558, 299] width 724 height 14
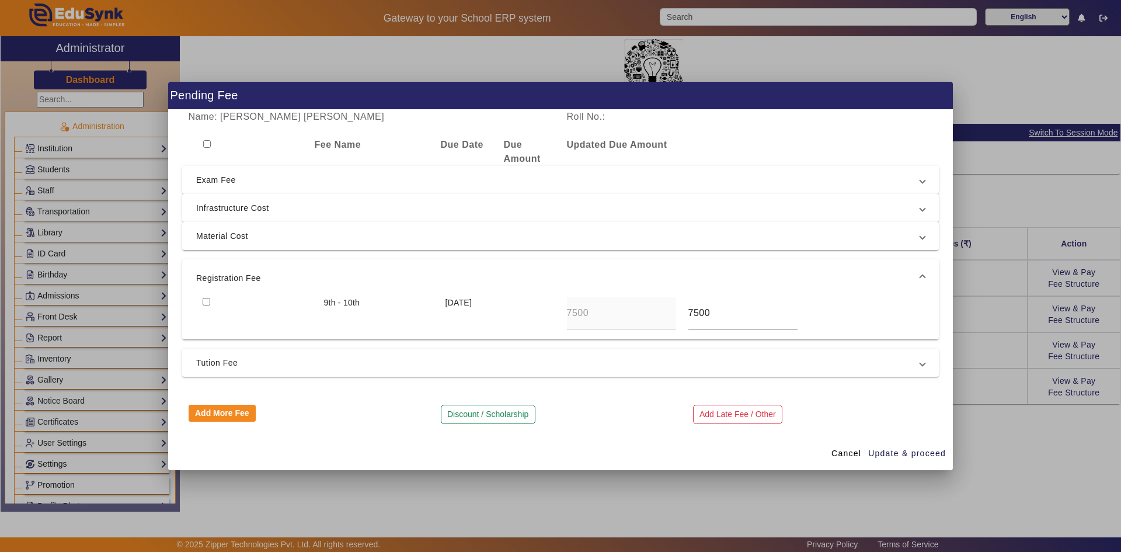
click at [205, 298] on input "checkbox" at bounding box center [207, 302] width 8 height 8
click at [221, 207] on span "Infrastructure Cost" at bounding box center [558, 208] width 724 height 14
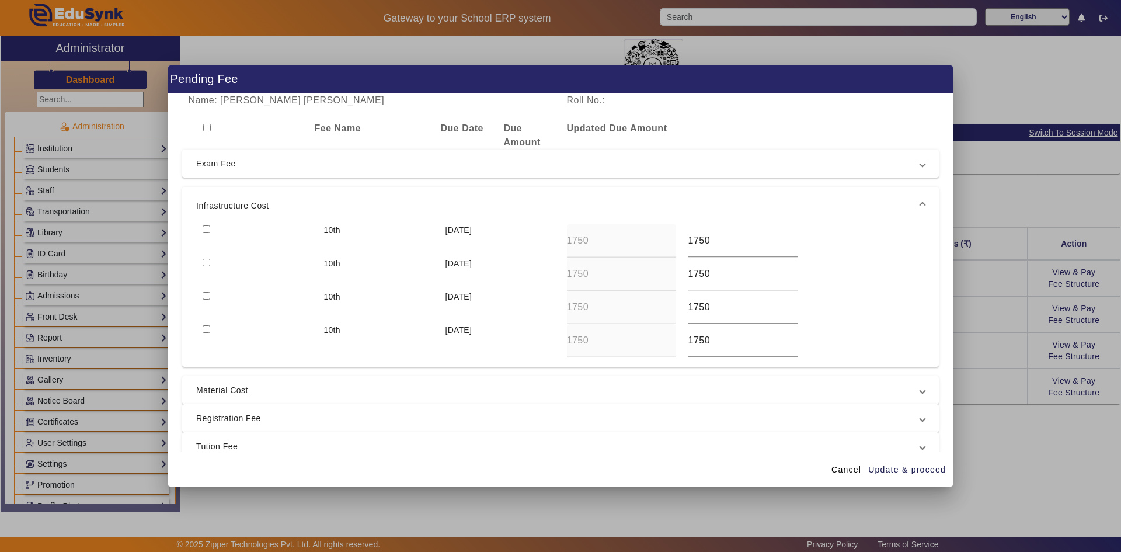
click at [221, 207] on span "Infrastructure Cost" at bounding box center [558, 205] width 724 height 14
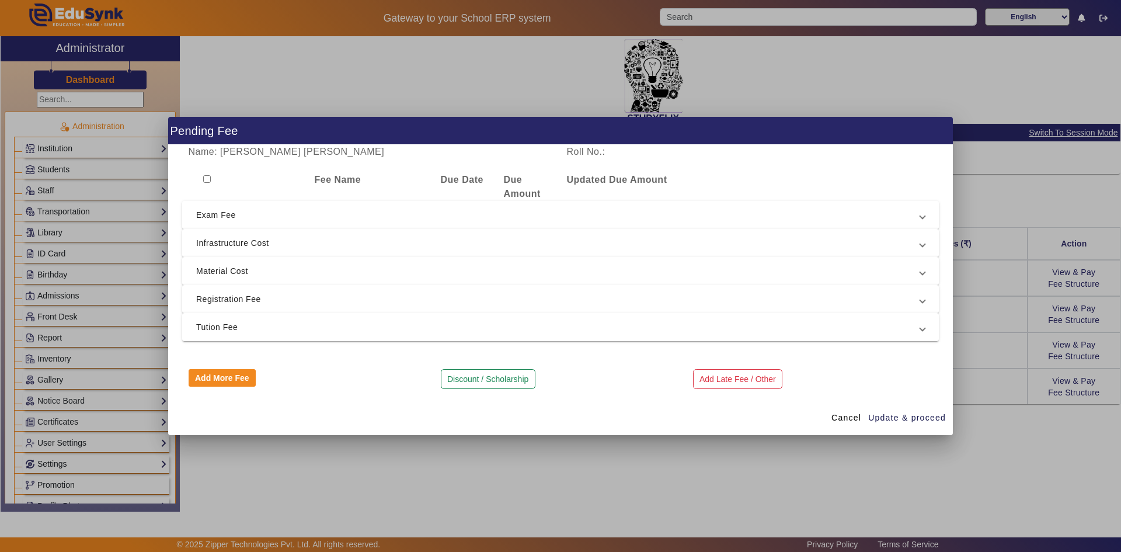
click at [217, 213] on span "Exam Fee" at bounding box center [558, 215] width 724 height 14
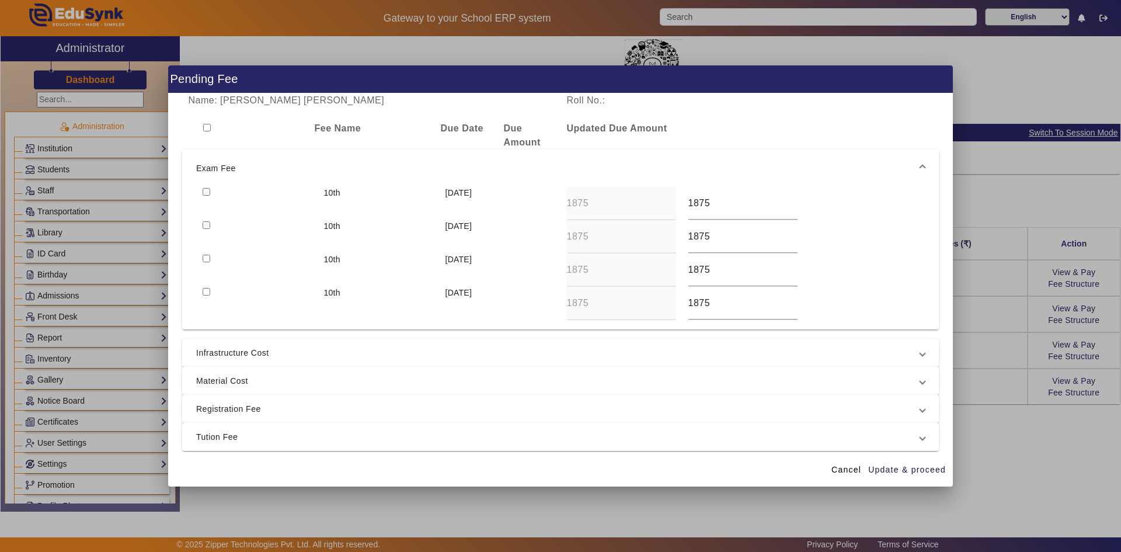
click at [204, 191] on input "checkbox" at bounding box center [207, 192] width 8 height 8
click at [206, 225] on input "checkbox" at bounding box center [207, 225] width 8 height 8
click at [204, 257] on input "checkbox" at bounding box center [207, 259] width 8 height 8
click at [205, 292] on input "checkbox" at bounding box center [207, 292] width 8 height 8
click at [207, 130] on input "checkbox" at bounding box center [207, 128] width 8 height 8
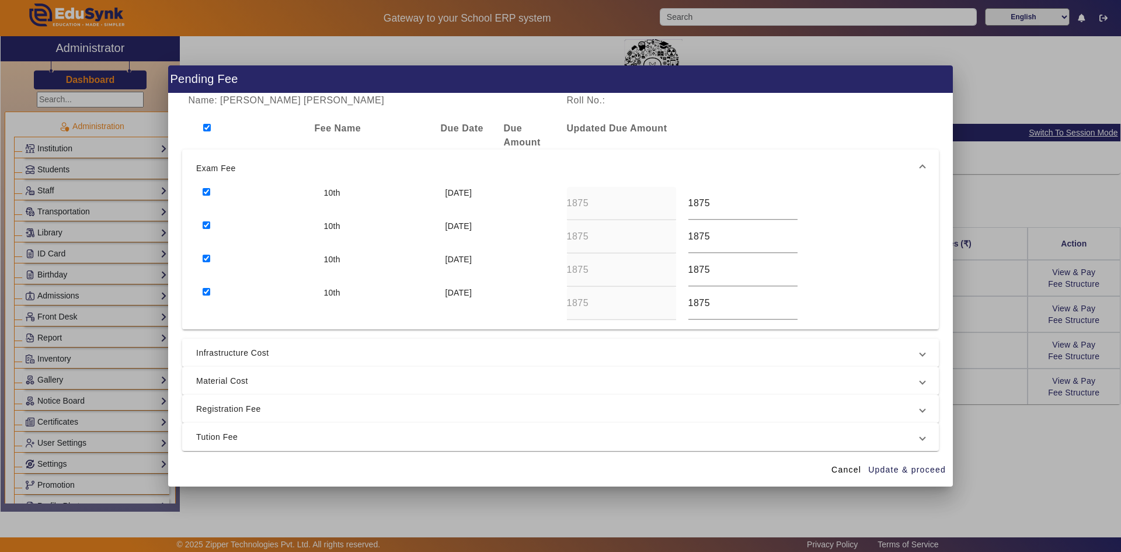
click at [223, 357] on span "Infrastructure Cost" at bounding box center [558, 353] width 724 height 14
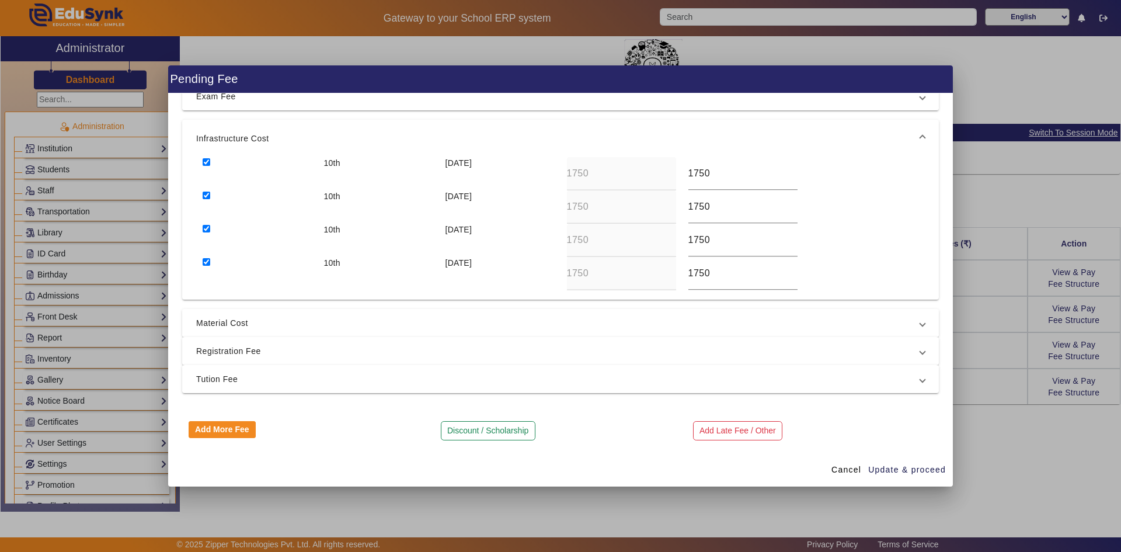
click at [212, 323] on span "Material Cost" at bounding box center [558, 323] width 724 height 14
click at [217, 350] on span "Registration Fee" at bounding box center [558, 351] width 724 height 14
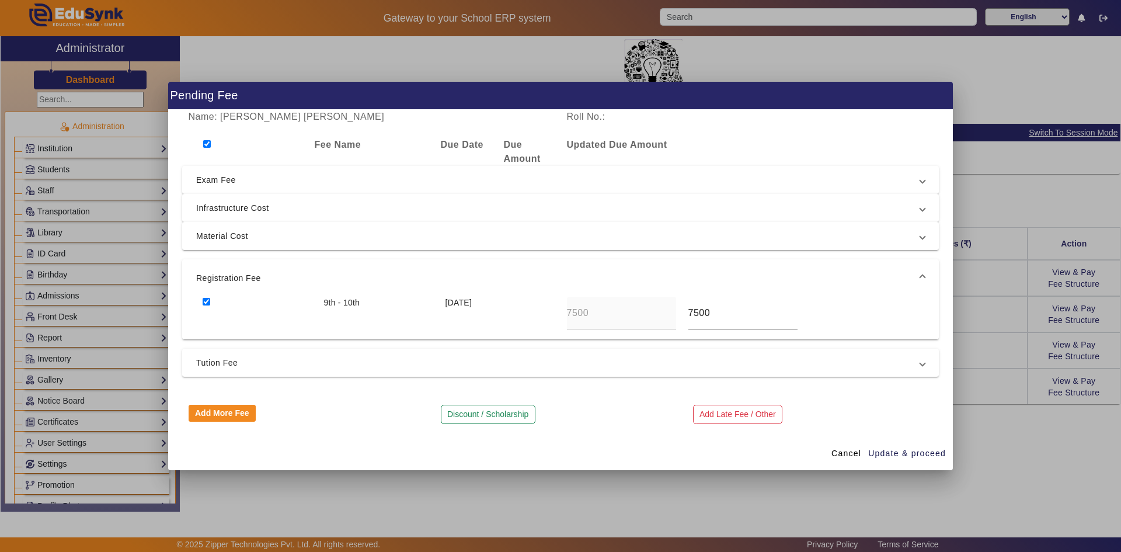
scroll to position [0, 0]
click at [213, 364] on span "Tution Fee" at bounding box center [558, 363] width 724 height 14
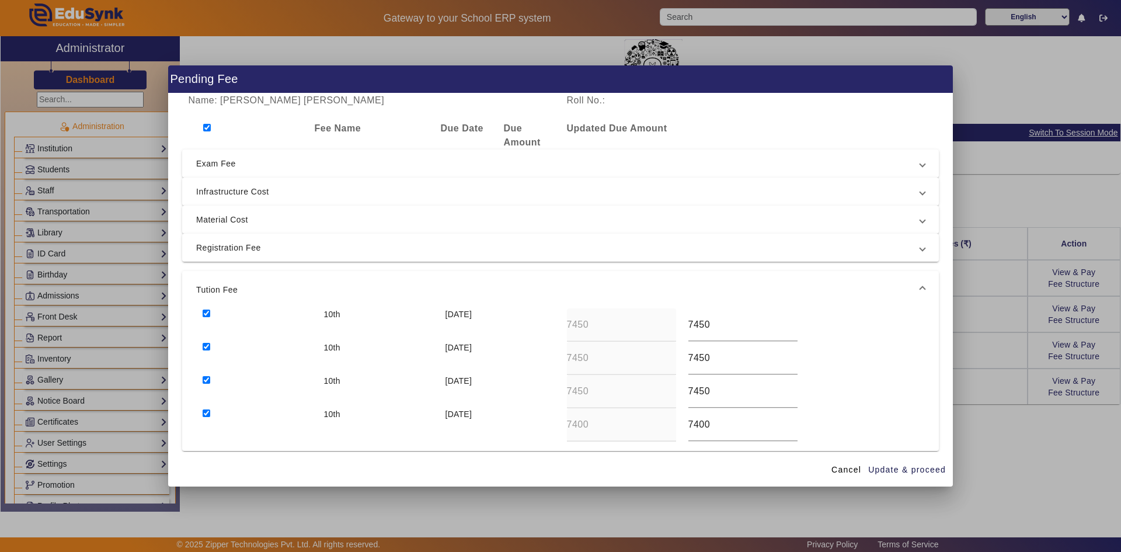
click at [205, 412] on input "checkbox" at bounding box center [207, 413] width 8 height 8
click at [207, 381] on input "checkbox" at bounding box center [207, 380] width 8 height 8
click at [208, 347] on input "checkbox" at bounding box center [207, 347] width 8 height 8
click at [205, 313] on input "checkbox" at bounding box center [207, 313] width 8 height 8
click at [910, 473] on span "Update & proceed" at bounding box center [907, 470] width 78 height 12
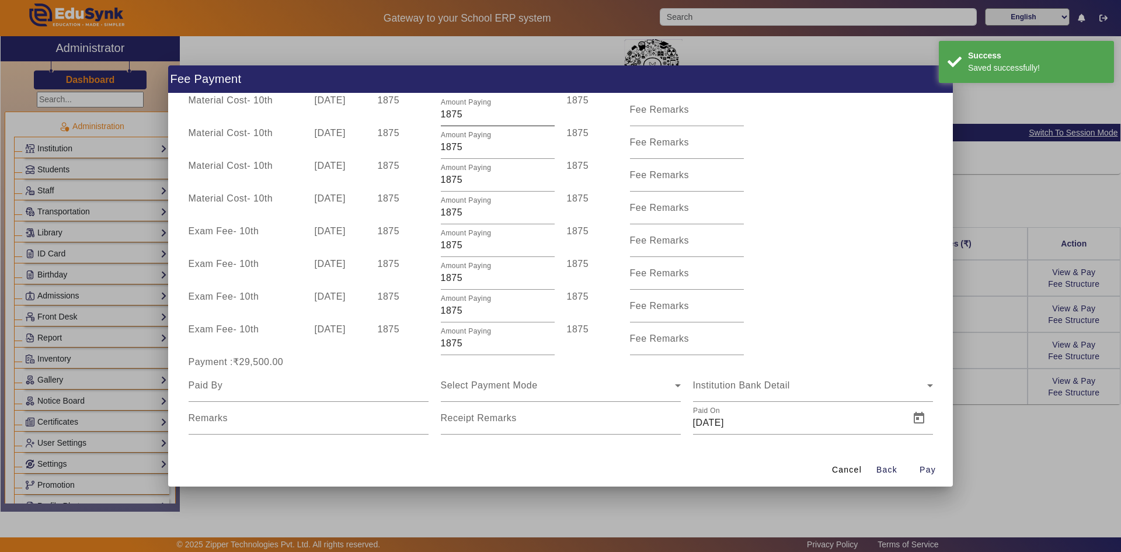
scroll to position [242, 0]
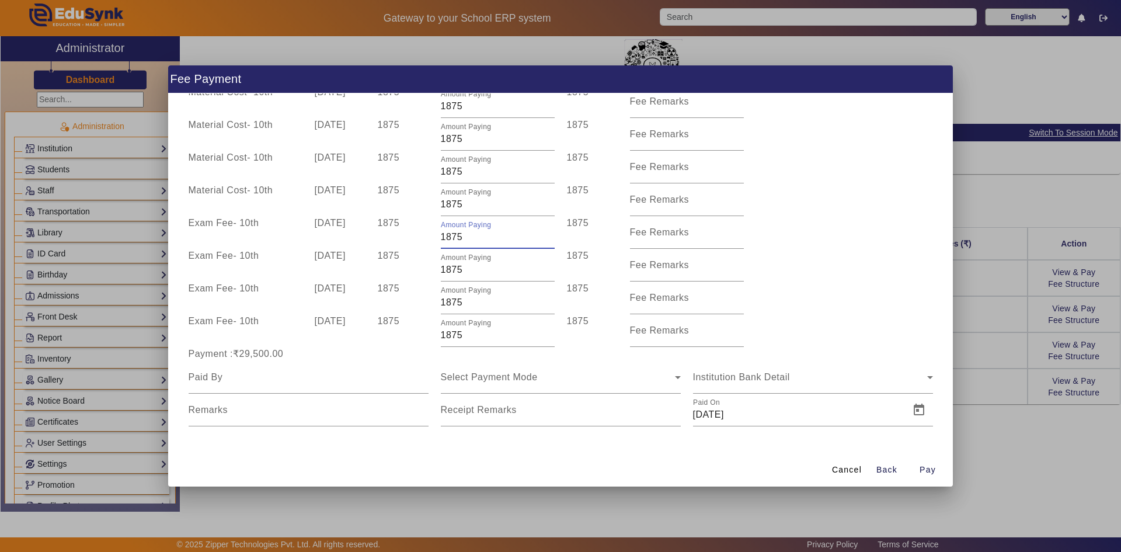
drag, startPoint x: 445, startPoint y: 236, endPoint x: 469, endPoint y: 236, distance: 23.9
click at [469, 236] on input "1875" at bounding box center [498, 237] width 114 height 14
drag, startPoint x: 445, startPoint y: 270, endPoint x: 466, endPoint y: 270, distance: 21.0
click at [466, 270] on input "1875" at bounding box center [498, 270] width 114 height 14
drag, startPoint x: 445, startPoint y: 302, endPoint x: 477, endPoint y: 302, distance: 32.1
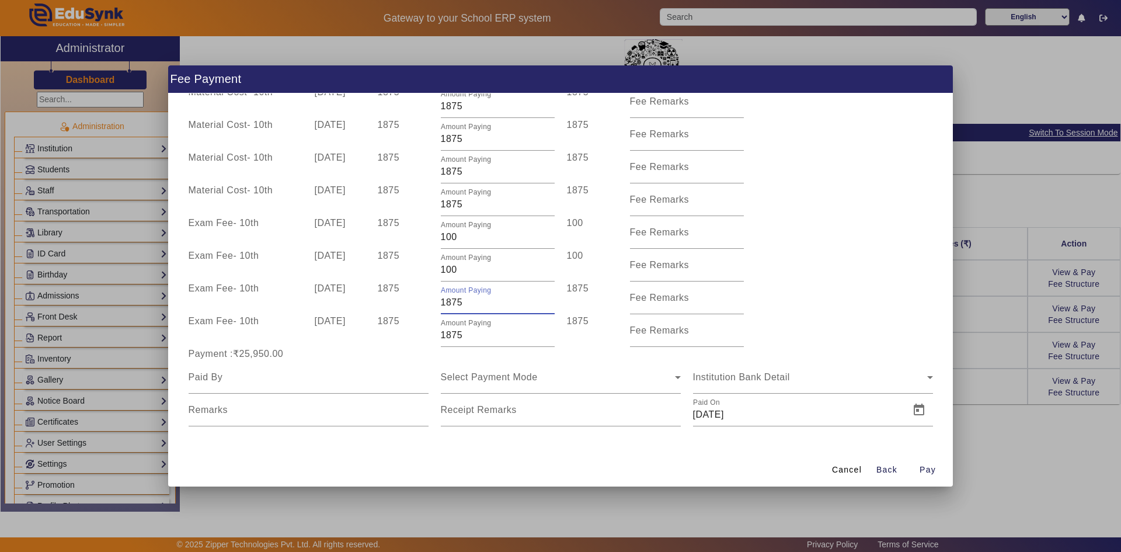
click at [477, 302] on input "1875" at bounding box center [498, 302] width 114 height 14
drag, startPoint x: 443, startPoint y: 336, endPoint x: 462, endPoint y: 336, distance: 19.3
click at [462, 336] on input "1875" at bounding box center [498, 335] width 114 height 14
click at [783, 312] on div "Exam Fee - 10th 10 Oct 2025 1875 Amount Paying 100 100 Fee Remarks" at bounding box center [560, 297] width 757 height 33
drag, startPoint x: 451, startPoint y: 204, endPoint x: 470, endPoint y: 204, distance: 19.3
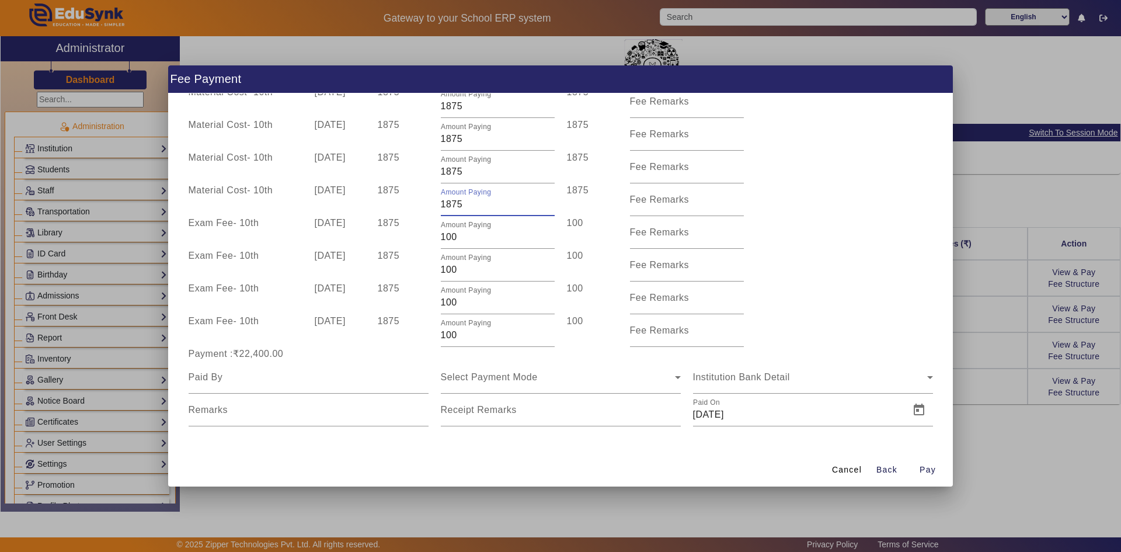
click at [470, 204] on input "1875" at bounding box center [498, 204] width 114 height 14
drag, startPoint x: 444, startPoint y: 172, endPoint x: 462, endPoint y: 172, distance: 18.7
click at [462, 172] on input "1875" at bounding box center [498, 172] width 114 height 14
click at [734, 197] on input "Fee Remarks" at bounding box center [687, 204] width 114 height 14
drag, startPoint x: 438, startPoint y: 170, endPoint x: 457, endPoint y: 170, distance: 18.7
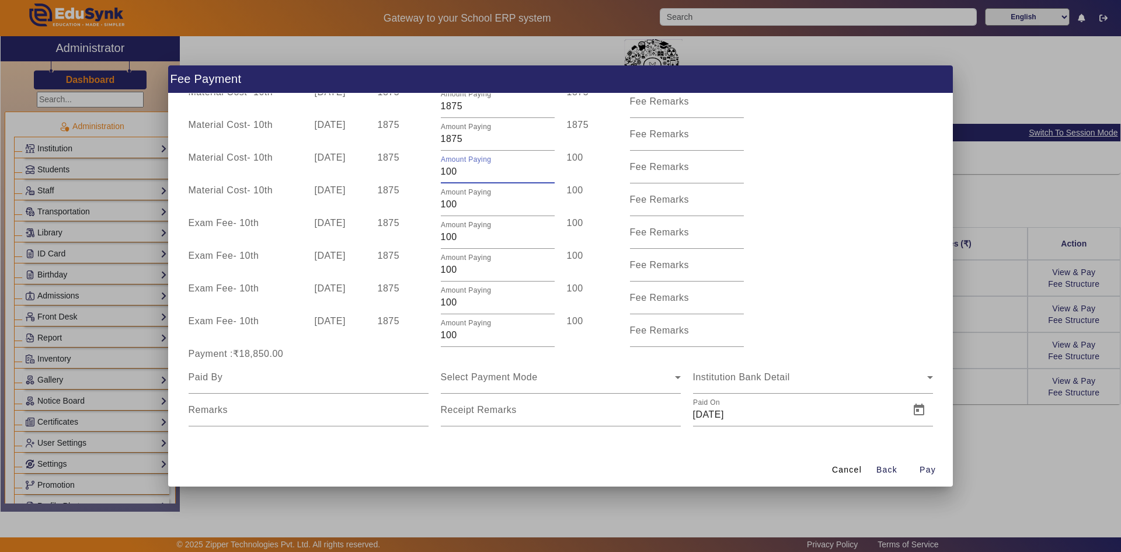
click at [457, 170] on input "100" at bounding box center [498, 172] width 114 height 14
click at [792, 267] on div "Exam Fee - 10th 10 Jul 2025 1875 Amount Paying 100 100 Fee Remarks" at bounding box center [560, 265] width 757 height 33
drag, startPoint x: 445, startPoint y: 173, endPoint x: 465, endPoint y: 172, distance: 19.9
click at [465, 172] on input "1500" at bounding box center [498, 172] width 114 height 14
click at [796, 233] on div "Exam Fee - 10th 10 Apr 2025 1875 Amount Paying 100 100 Fee Remarks" at bounding box center [560, 232] width 757 height 33
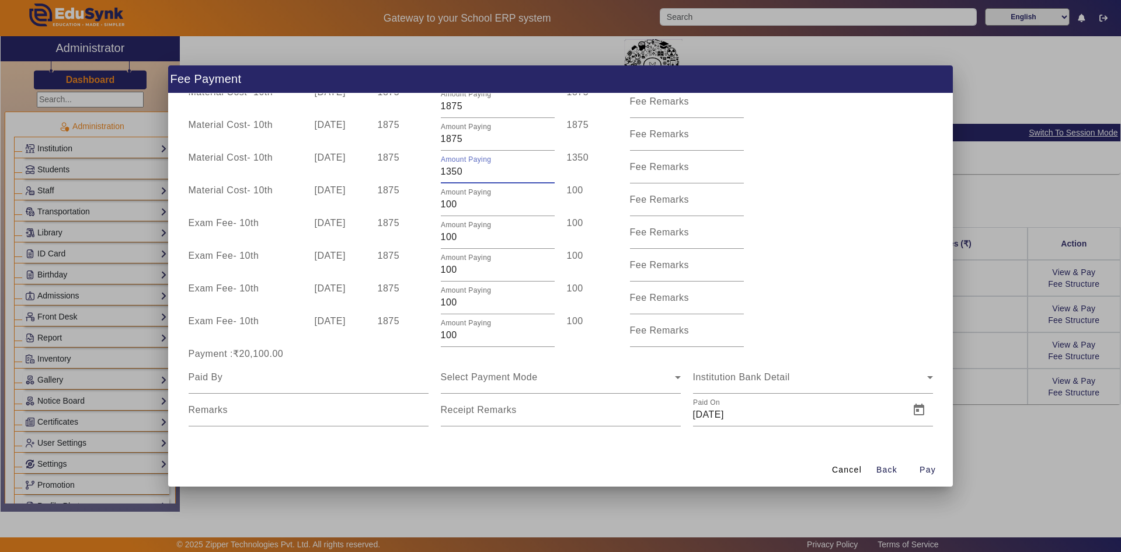
drag, startPoint x: 445, startPoint y: 170, endPoint x: 476, endPoint y: 170, distance: 30.9
click at [476, 170] on input "1350" at bounding box center [498, 172] width 114 height 14
click at [828, 261] on div "Exam Fee - 10th 10 Jul 2025 1875 Amount Paying 100 100 Fee Remarks" at bounding box center [560, 265] width 757 height 33
drag, startPoint x: 445, startPoint y: 175, endPoint x: 468, endPoint y: 176, distance: 23.4
click at [468, 176] on input "1450" at bounding box center [498, 172] width 114 height 14
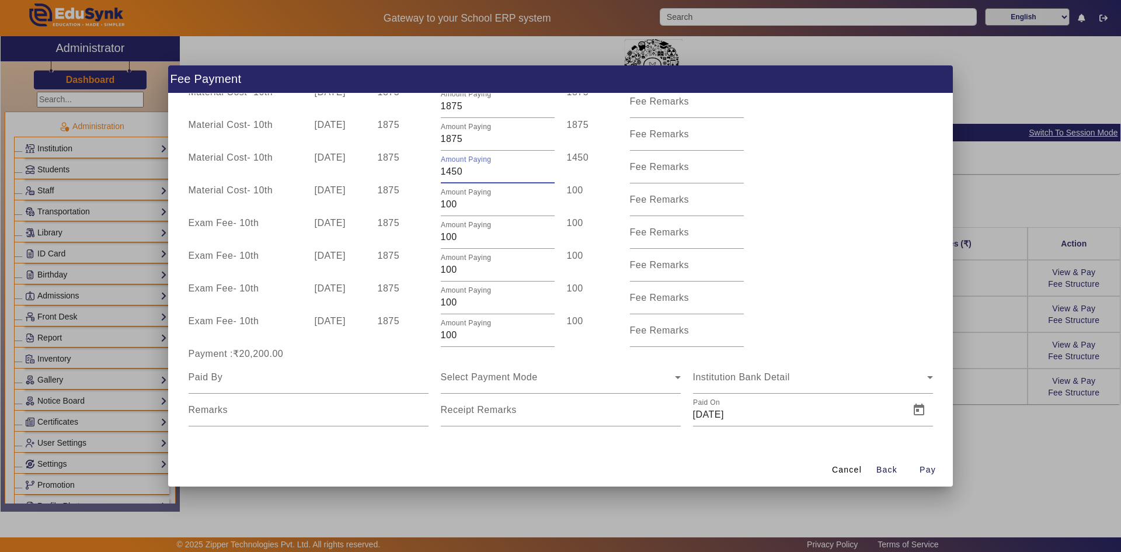
click at [450, 173] on input "1450" at bounding box center [498, 172] width 114 height 14
click at [817, 248] on div "Exam Fee - 10th 10 Apr 2025 1875 Amount Paying 100 100 Fee Remarks" at bounding box center [560, 232] width 757 height 33
drag, startPoint x: 439, startPoint y: 207, endPoint x: 474, endPoint y: 207, distance: 35.0
click at [474, 207] on input "100" at bounding box center [498, 204] width 114 height 14
drag, startPoint x: 440, startPoint y: 237, endPoint x: 464, endPoint y: 237, distance: 23.9
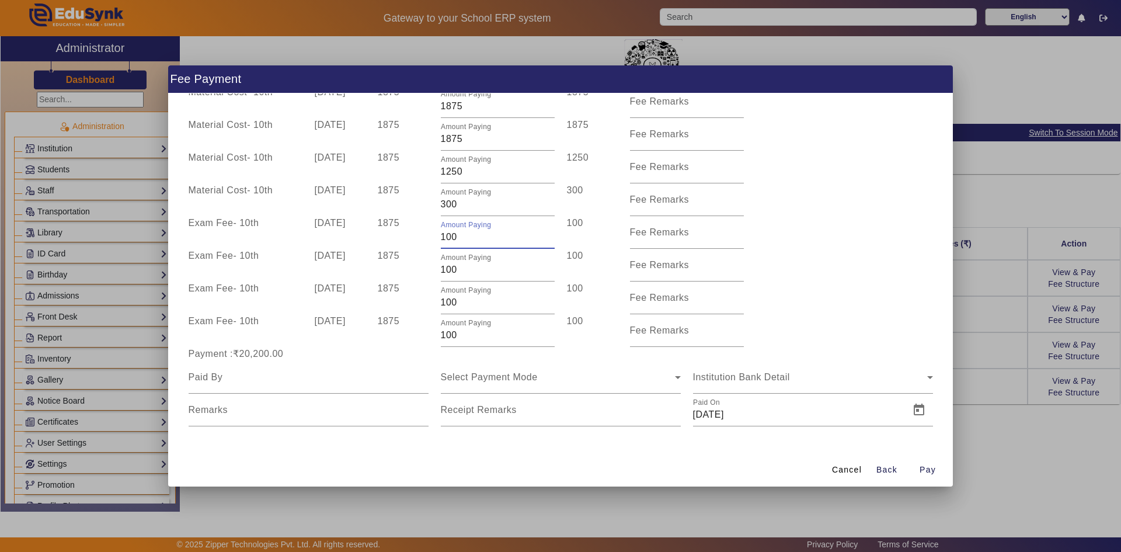
click at [464, 237] on input "100" at bounding box center [498, 237] width 114 height 14
click at [822, 295] on div "Exam Fee - 10th 10 Oct 2025 1875 Amount Paying 100 100 Fee Remarks" at bounding box center [560, 297] width 757 height 33
drag, startPoint x: 438, startPoint y: 269, endPoint x: 485, endPoint y: 270, distance: 46.7
click at [485, 270] on input "100" at bounding box center [498, 270] width 114 height 14
click at [857, 316] on div "Exam Fee - 10th 10 Dec 2025 1875 Amount Paying 100 100 Fee Remarks" at bounding box center [560, 330] width 757 height 33
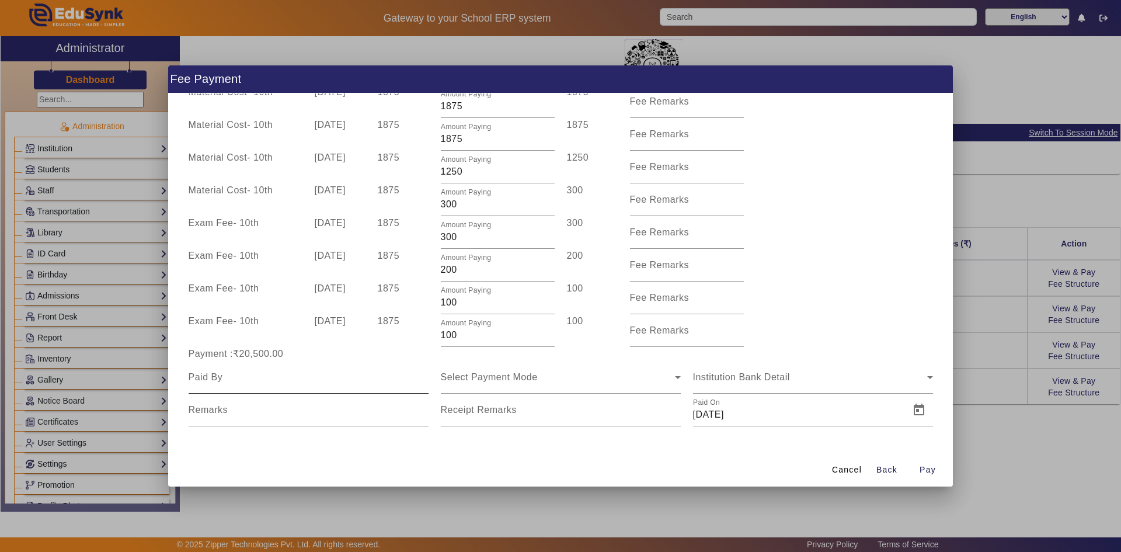
click at [285, 367] on div at bounding box center [309, 377] width 240 height 33
click at [496, 377] on span "Select Payment Mode" at bounding box center [489, 377] width 97 height 10
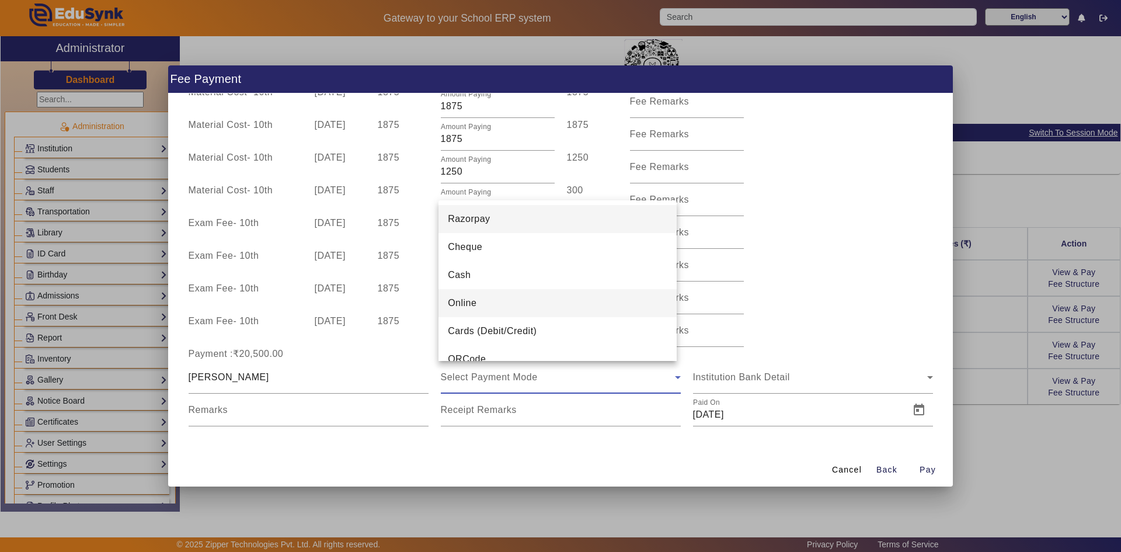
click at [467, 306] on span "Online" at bounding box center [462, 303] width 29 height 14
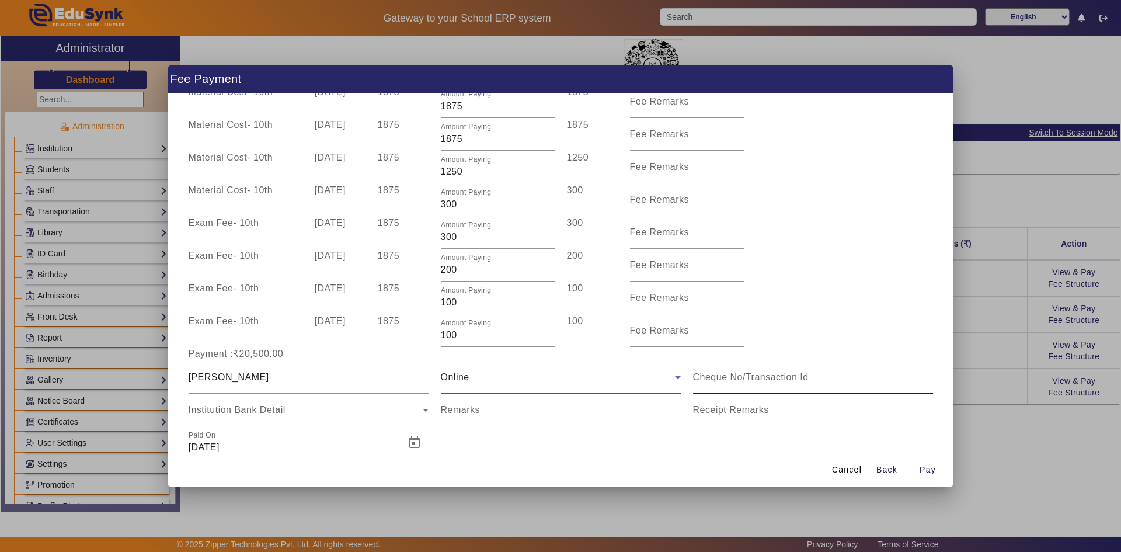
click at [708, 369] on div at bounding box center [813, 377] width 240 height 33
click at [325, 415] on div "Institution Bank Detail" at bounding box center [306, 410] width 234 height 14
click at [416, 445] on span "Open calendar" at bounding box center [414, 443] width 28 height 28
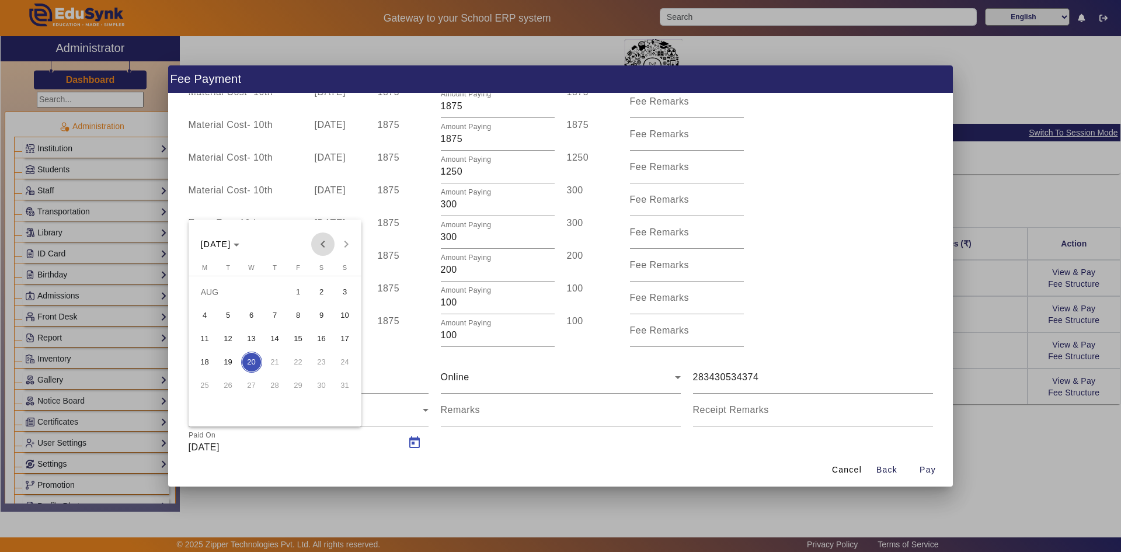
click at [321, 248] on span "Previous month" at bounding box center [322, 243] width 23 height 23
click at [321, 247] on span "Previous month" at bounding box center [322, 243] width 23 height 23
click at [319, 247] on span "Previous month" at bounding box center [322, 243] width 23 height 23
click at [319, 360] on span "19" at bounding box center [321, 361] width 21 height 21
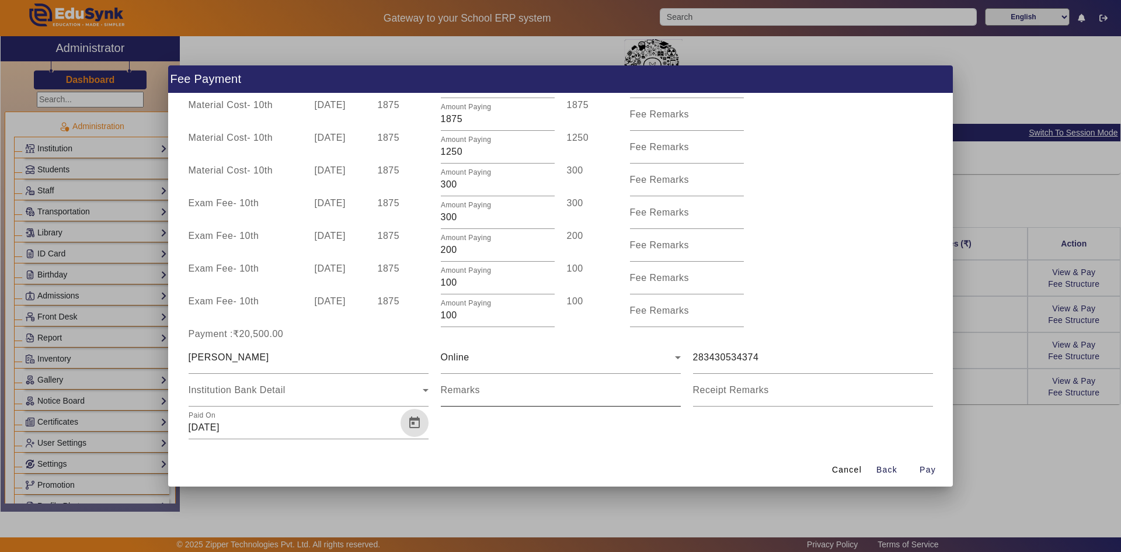
scroll to position [274, 0]
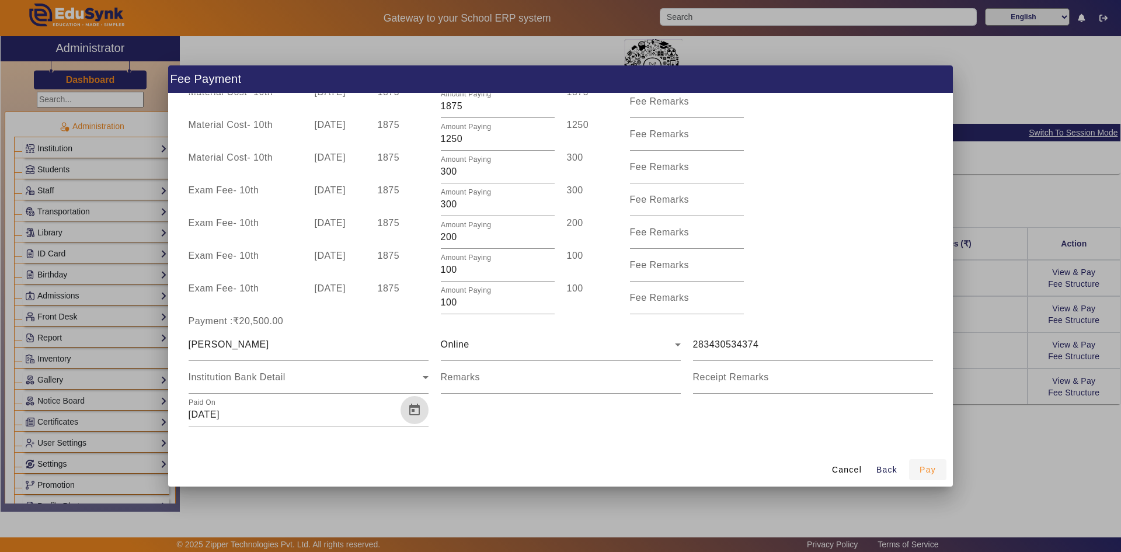
click at [926, 469] on span "Pay" at bounding box center [927, 470] width 16 height 12
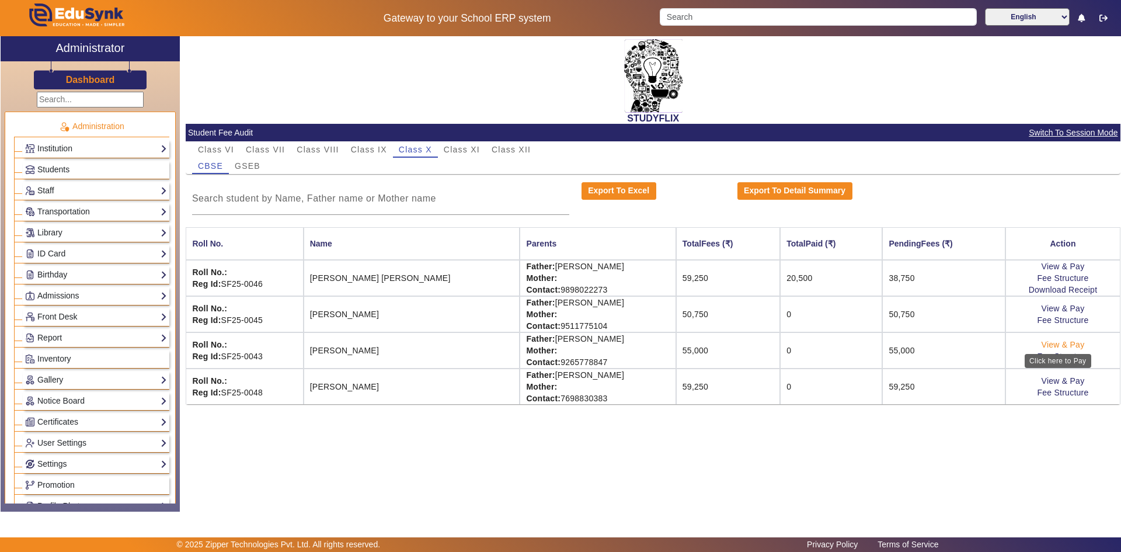
click at [1070, 342] on link "View & Pay" at bounding box center [1062, 344] width 43 height 9
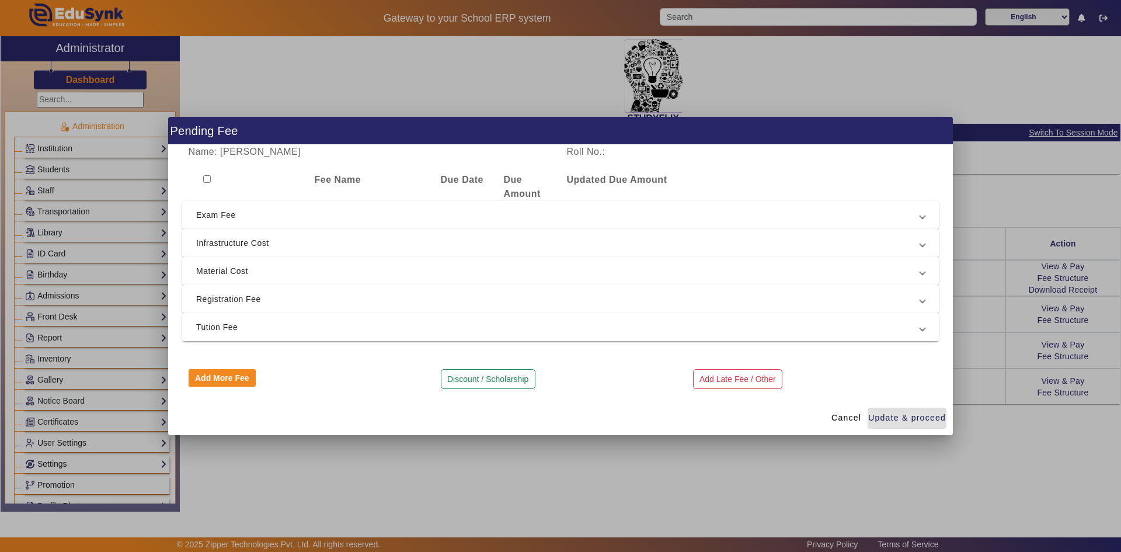
click at [206, 177] on input "checkbox" at bounding box center [207, 179] width 8 height 8
click at [214, 326] on span "Tution Fee" at bounding box center [558, 327] width 724 height 14
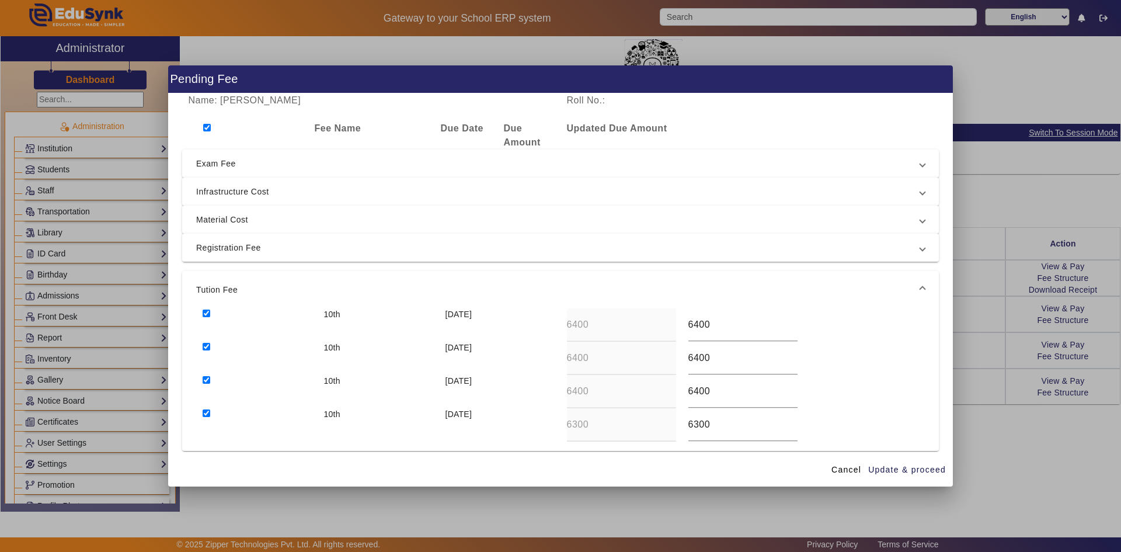
click at [204, 312] on input "checkbox" at bounding box center [207, 313] width 8 height 8
click at [205, 347] on input "checkbox" at bounding box center [207, 347] width 8 height 8
click at [204, 377] on input "checkbox" at bounding box center [207, 380] width 8 height 8
click at [203, 411] on input "checkbox" at bounding box center [207, 413] width 8 height 8
click at [213, 239] on mat-expansion-panel-header "Registration Fee" at bounding box center [560, 248] width 757 height 28
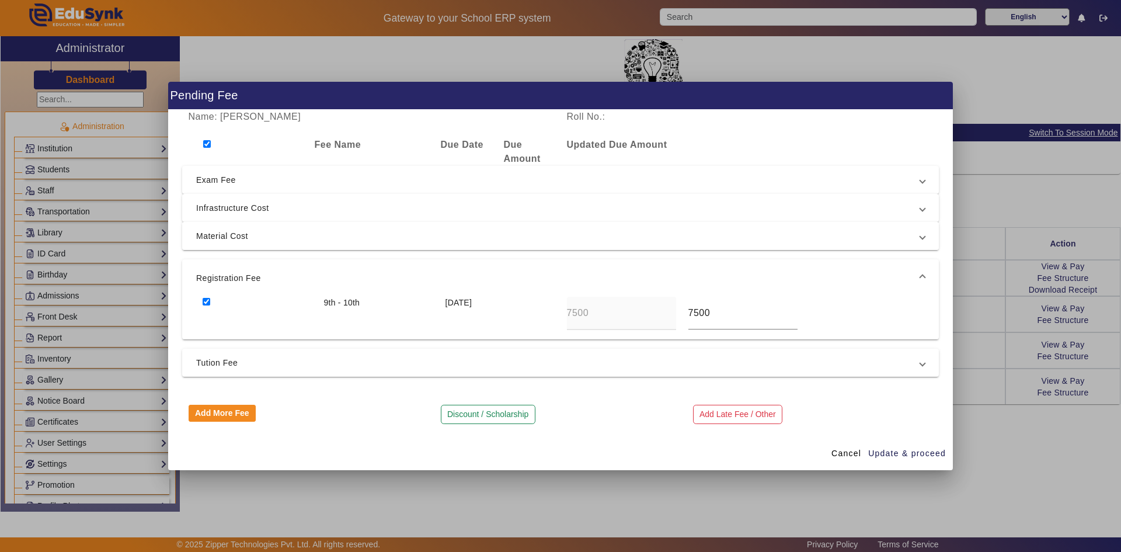
click at [216, 237] on span "Material Cost" at bounding box center [558, 236] width 724 height 14
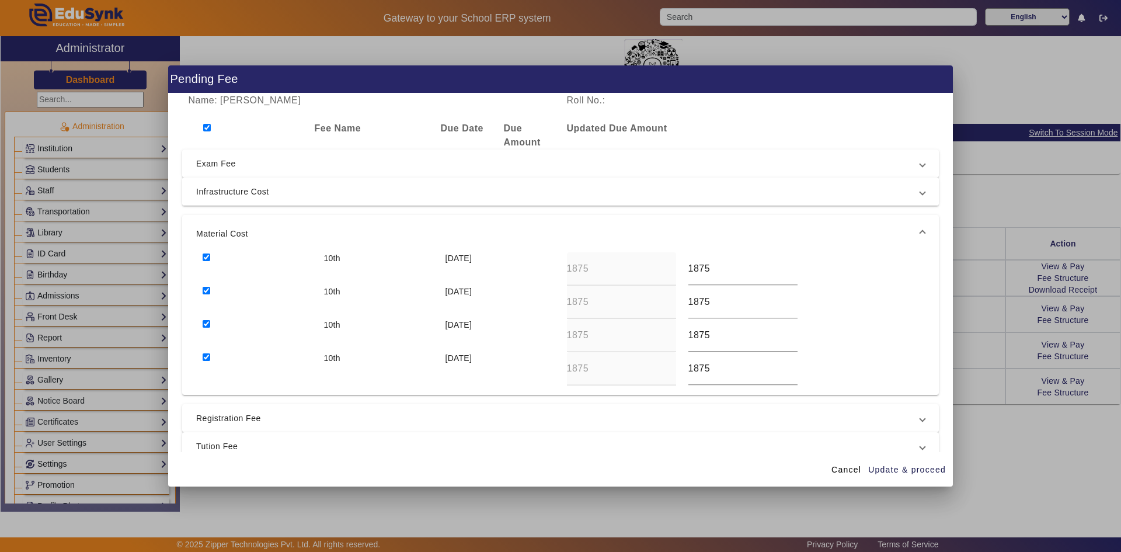
click at [221, 186] on span "Infrastructure Cost" at bounding box center [558, 191] width 724 height 14
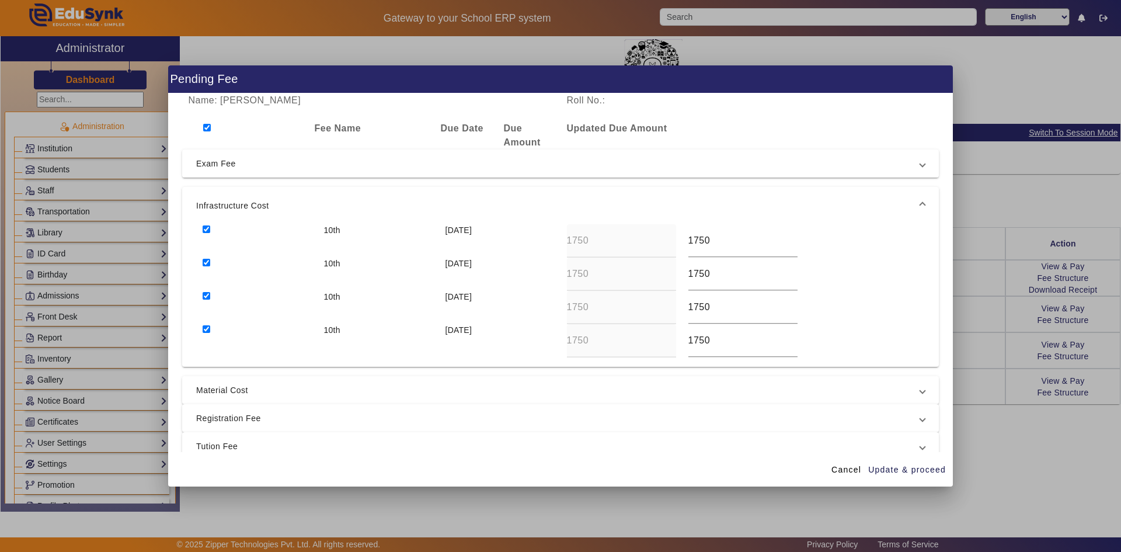
click at [204, 296] on input "checkbox" at bounding box center [207, 296] width 8 height 8
click at [205, 330] on input "checkbox" at bounding box center [207, 329] width 8 height 8
click at [205, 257] on div at bounding box center [256, 273] width 121 height 33
click at [205, 262] on input "checkbox" at bounding box center [207, 263] width 8 height 8
click at [924, 469] on span "Update & proceed" at bounding box center [907, 470] width 78 height 12
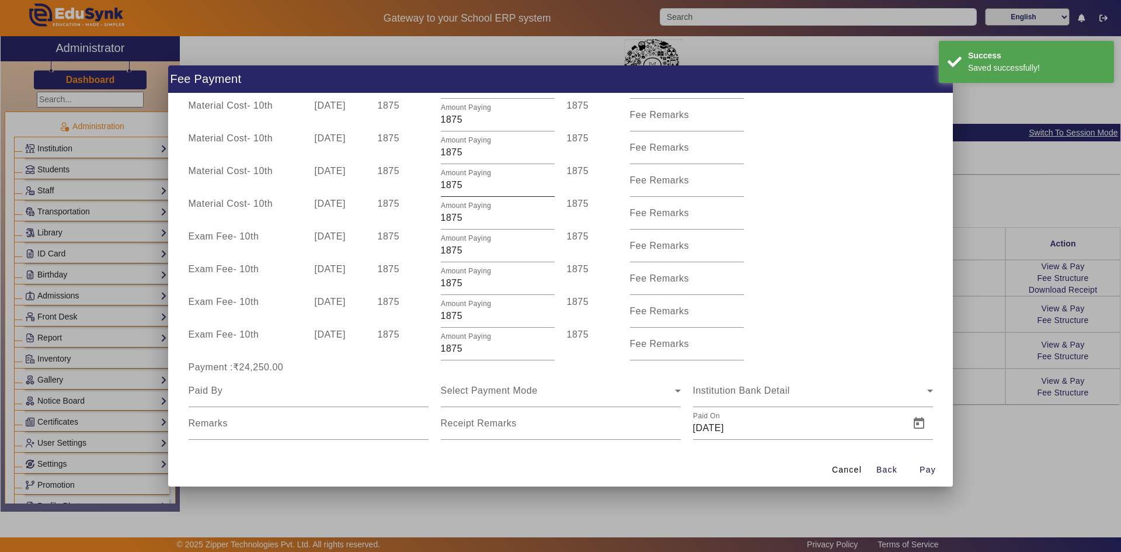
scroll to position [144, 0]
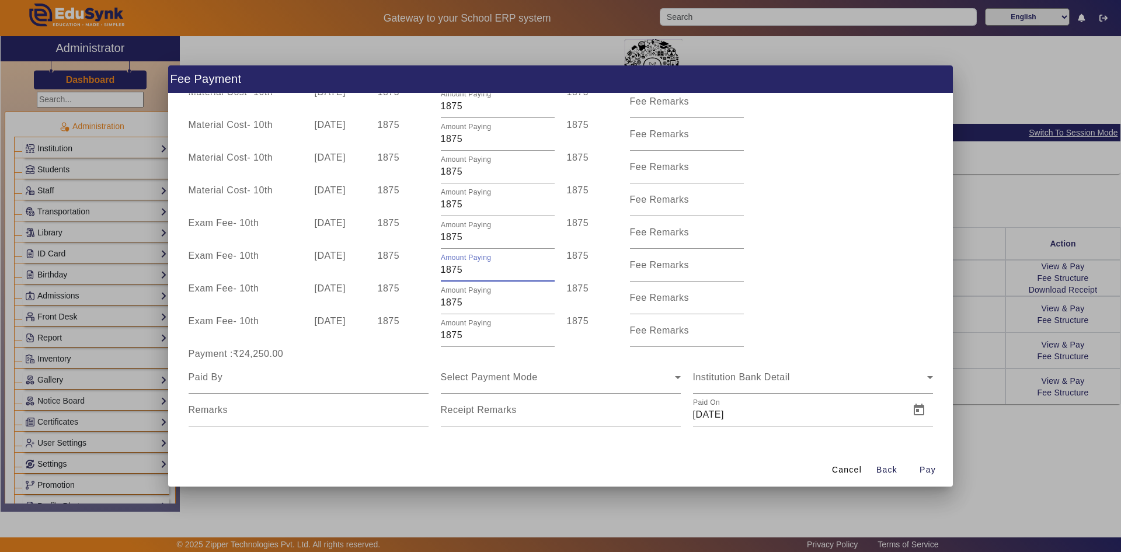
drag, startPoint x: 445, startPoint y: 270, endPoint x: 469, endPoint y: 273, distance: 24.6
click at [469, 273] on input "1875" at bounding box center [498, 270] width 114 height 14
drag, startPoint x: 444, startPoint y: 237, endPoint x: 471, endPoint y: 239, distance: 26.4
click at [471, 239] on input "1875" at bounding box center [498, 237] width 114 height 14
drag, startPoint x: 445, startPoint y: 205, endPoint x: 462, endPoint y: 208, distance: 17.1
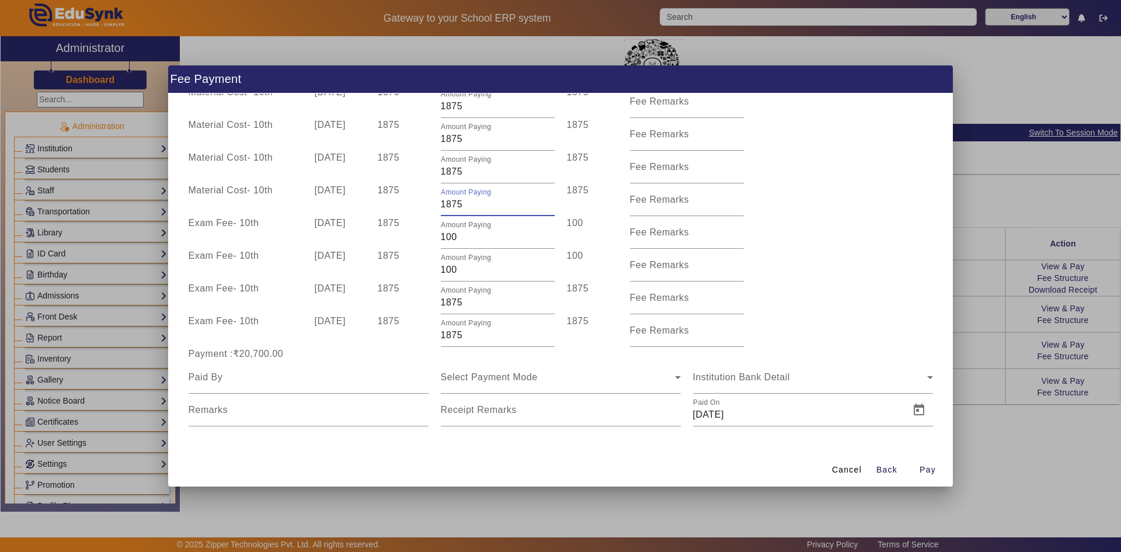
click at [462, 208] on input "1875" at bounding box center [498, 204] width 114 height 14
drag, startPoint x: 443, startPoint y: 172, endPoint x: 465, endPoint y: 177, distance: 22.7
click at [465, 177] on input "1875" at bounding box center [498, 172] width 114 height 14
drag, startPoint x: 439, startPoint y: 205, endPoint x: 471, endPoint y: 208, distance: 31.7
click at [471, 208] on input "100" at bounding box center [498, 204] width 114 height 14
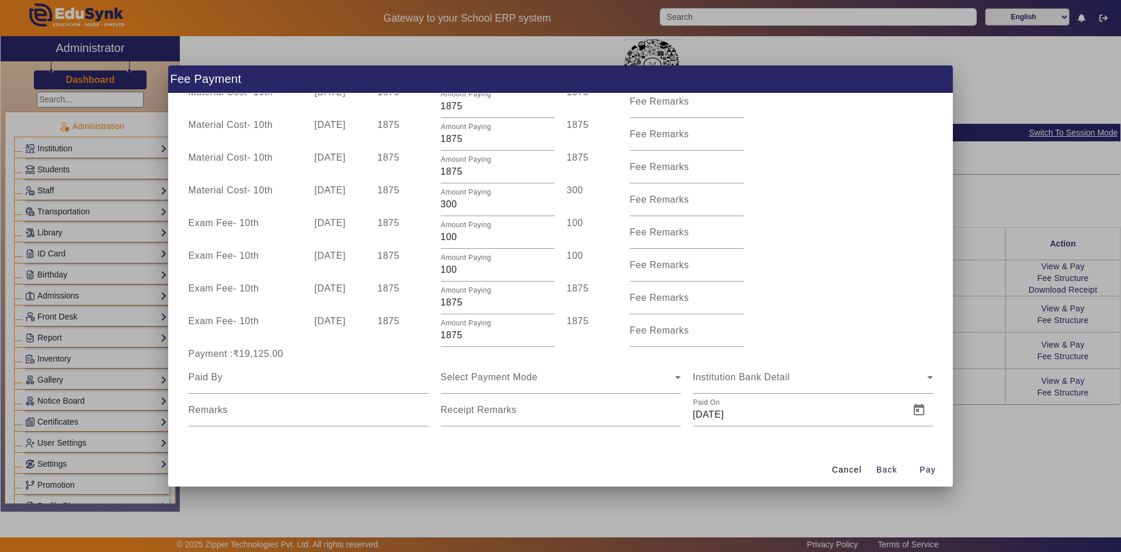
click at [431, 210] on div "1875" at bounding box center [402, 199] width 63 height 33
click at [859, 249] on div "Exam Fee - 10th 10 Jul 2025 1875 Amount Paying 100 100 Fee Remarks" at bounding box center [560, 265] width 757 height 33
drag, startPoint x: 437, startPoint y: 240, endPoint x: 461, endPoint y: 239, distance: 24.5
click at [461, 239] on div "Amount Paying 100" at bounding box center [497, 232] width 126 height 33
drag, startPoint x: 461, startPoint y: 239, endPoint x: 424, endPoint y: 238, distance: 37.4
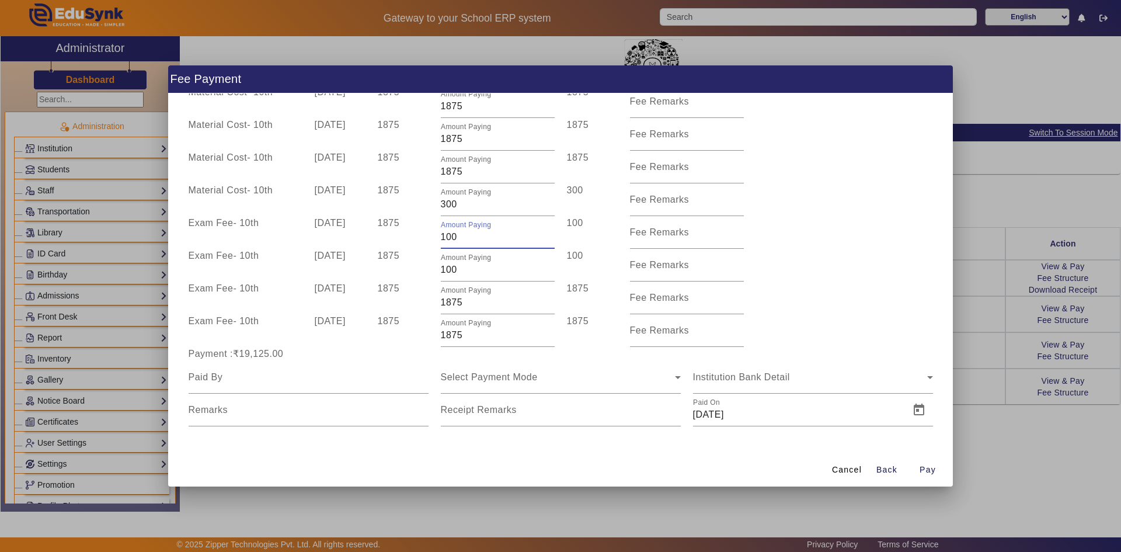
click at [424, 238] on div "Exam Fee - 10th 10 Apr 2025 1875 Amount Paying 100 100 Fee Remarks" at bounding box center [560, 232] width 757 height 33
click at [781, 277] on div "Exam Fee - 10th 10 Jul 2025 1875 Amount Paying 100 100 Fee Remarks" at bounding box center [560, 265] width 757 height 33
drag, startPoint x: 444, startPoint y: 270, endPoint x: 473, endPoint y: 272, distance: 29.2
click at [473, 272] on input "100" at bounding box center [498, 270] width 114 height 14
click at [831, 280] on div "Exam Fee - 10th 10 Jul 2025 1875 Amount Paying 175 175 Fee Remarks" at bounding box center [560, 265] width 757 height 33
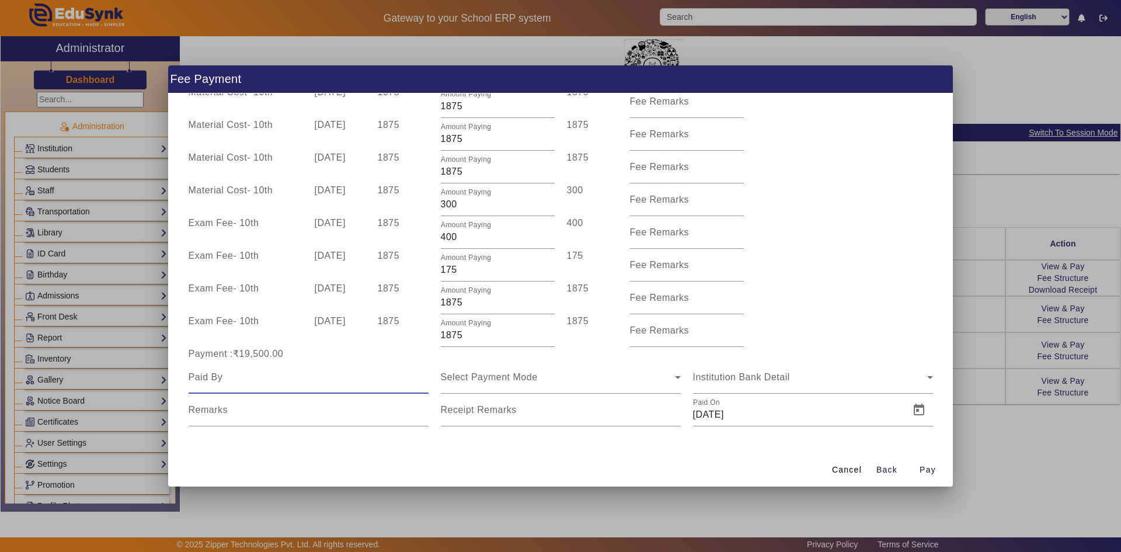
click at [312, 381] on input at bounding box center [309, 377] width 240 height 14
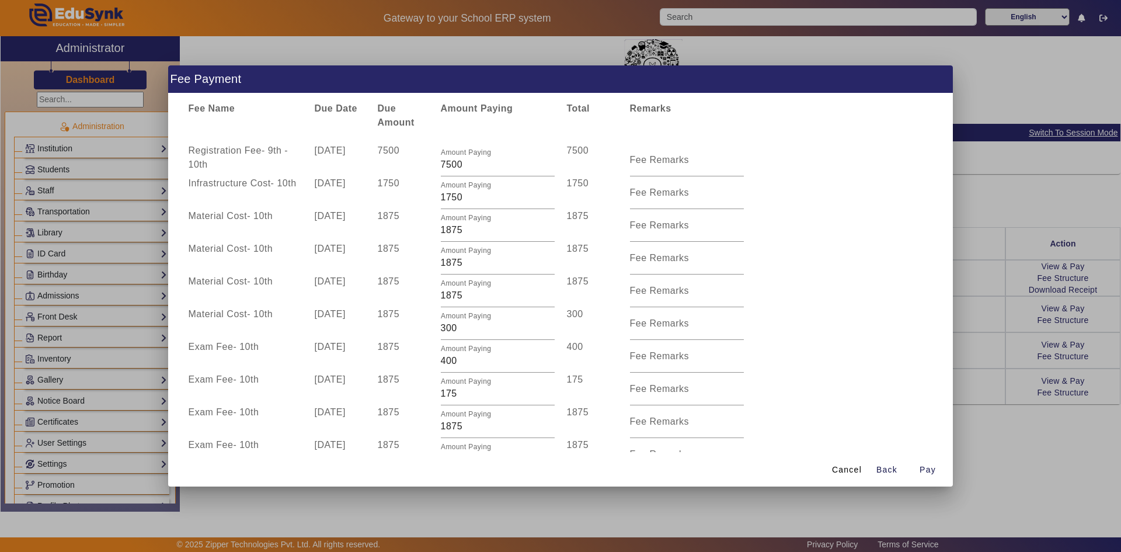
scroll to position [0, 0]
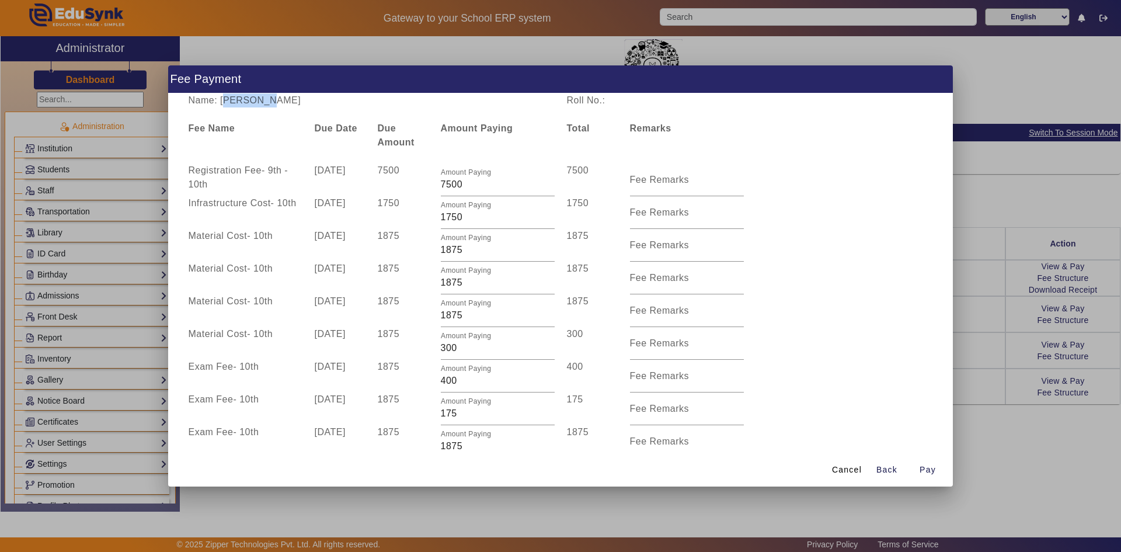
drag, startPoint x: 221, startPoint y: 100, endPoint x: 262, endPoint y: 100, distance: 40.9
click at [262, 100] on div "Name: Shashank Kamlesh Nankani" at bounding box center [371, 100] width 378 height 14
copy div "Shashank"
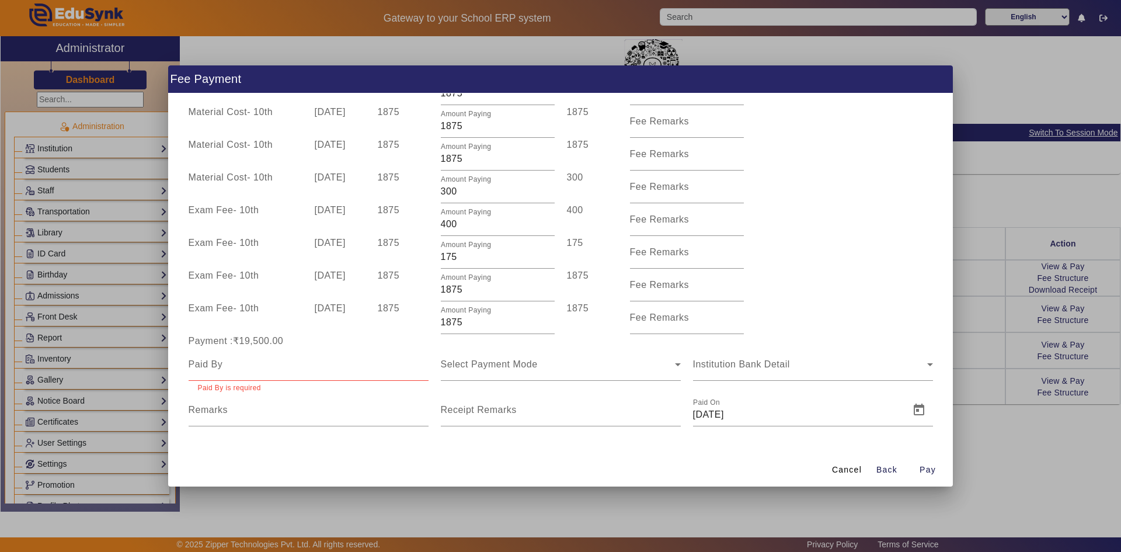
click at [225, 372] on div at bounding box center [309, 364] width 240 height 33
paste input "Shashank"
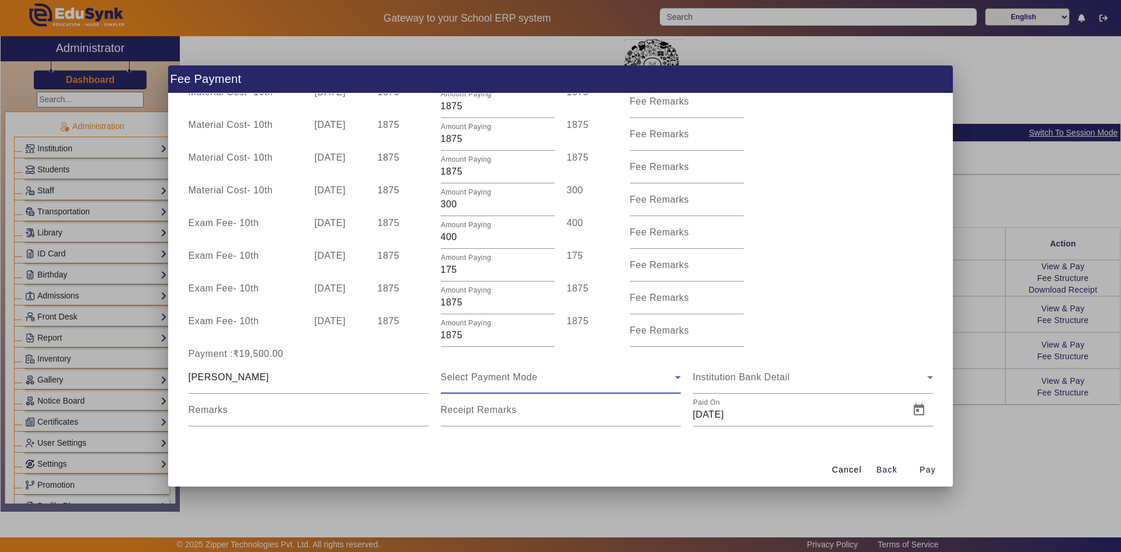
click at [474, 382] on div "Select Payment Mode" at bounding box center [558, 377] width 234 height 14
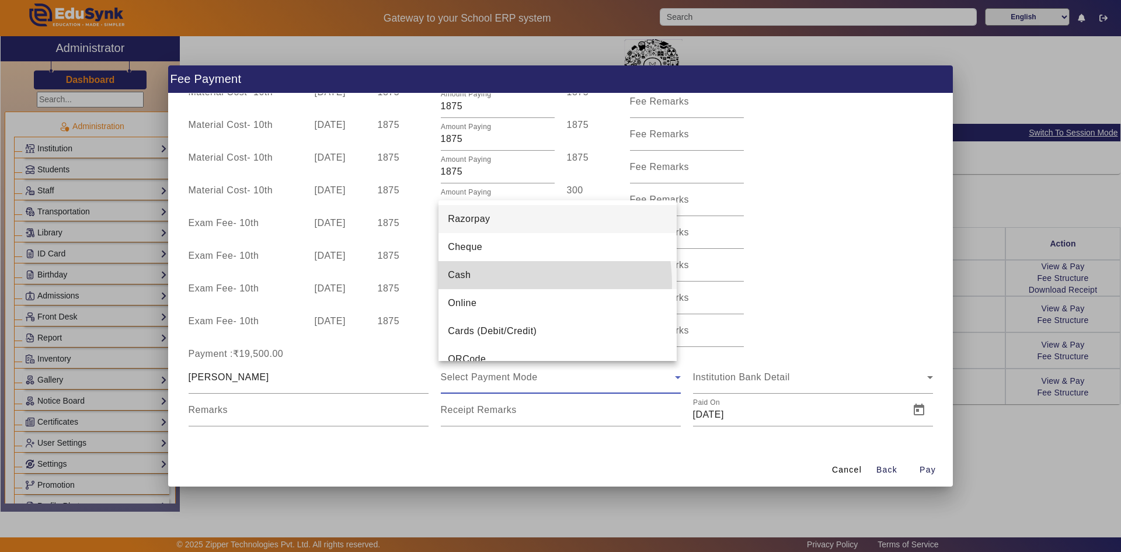
click at [484, 284] on mat-option "Cash" at bounding box center [557, 275] width 238 height 28
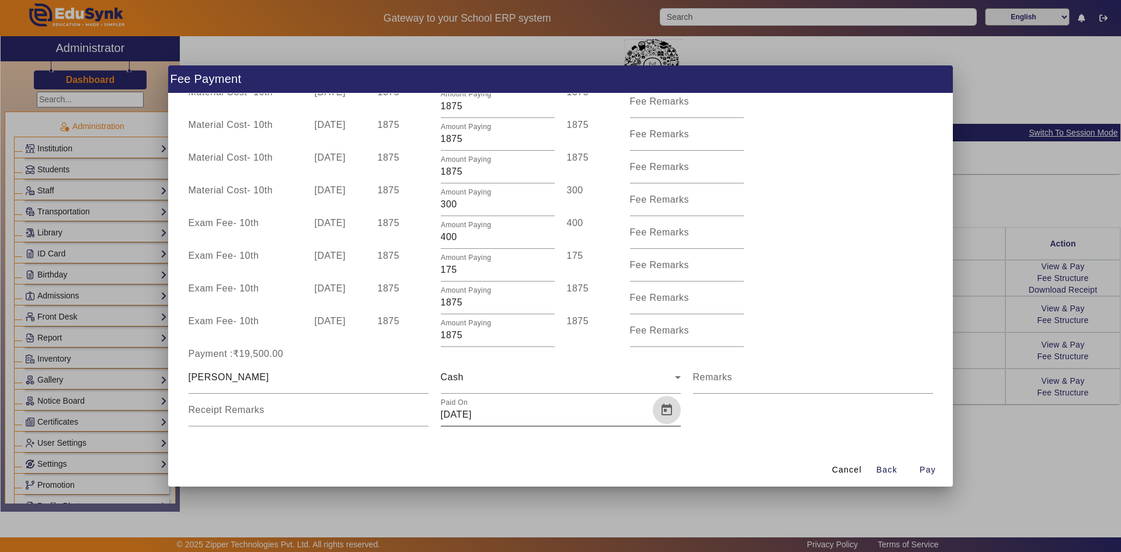
click at [668, 416] on span "Open calendar" at bounding box center [667, 410] width 28 height 28
click at [574, 213] on span "Previous month" at bounding box center [573, 211] width 23 height 23
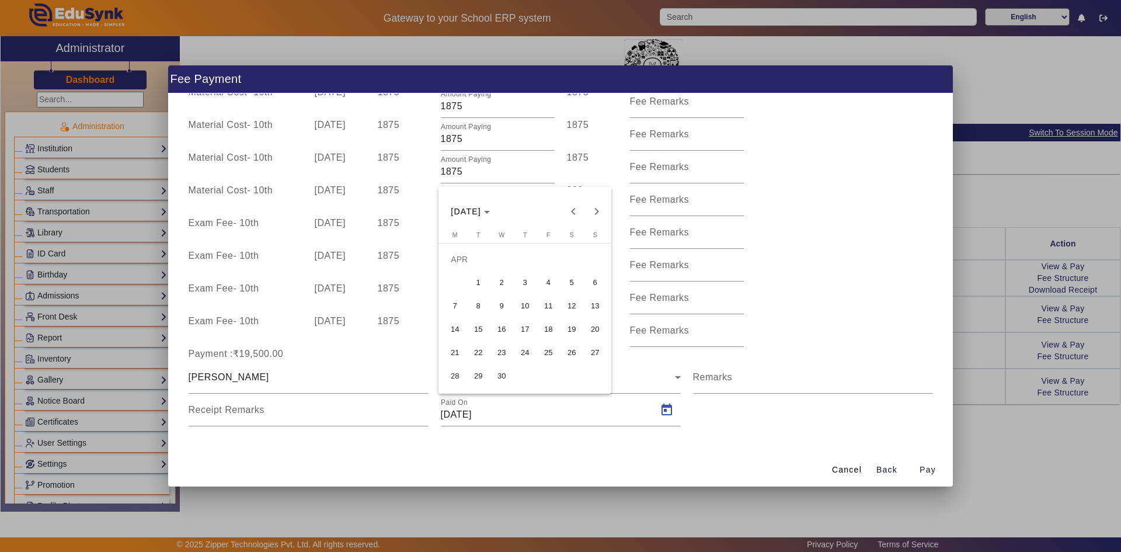
click at [565, 322] on span "19" at bounding box center [571, 329] width 21 height 21
click at [922, 467] on span "Pay" at bounding box center [927, 470] width 16 height 12
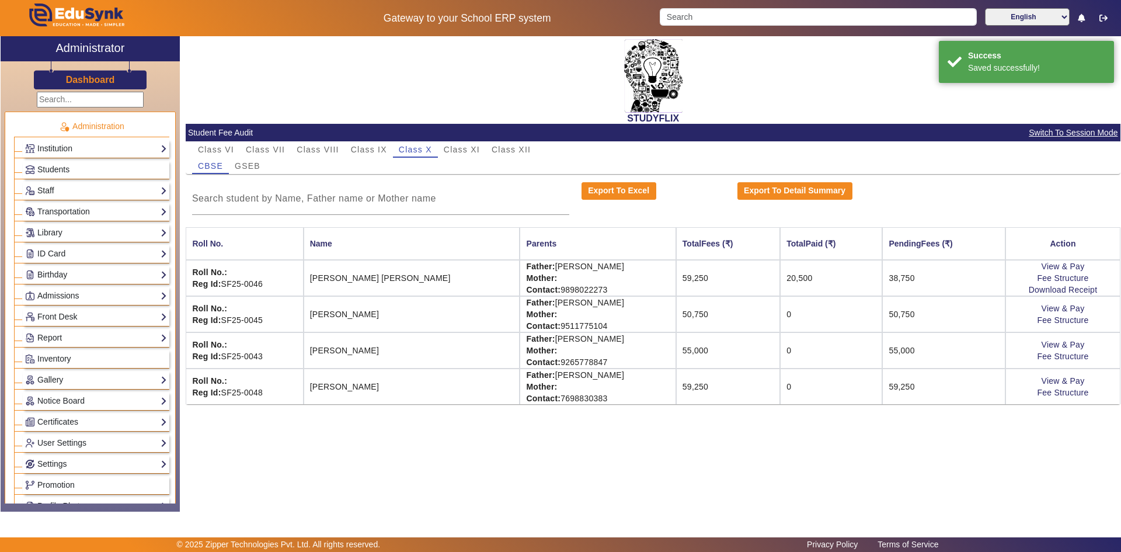
scroll to position [0, 0]
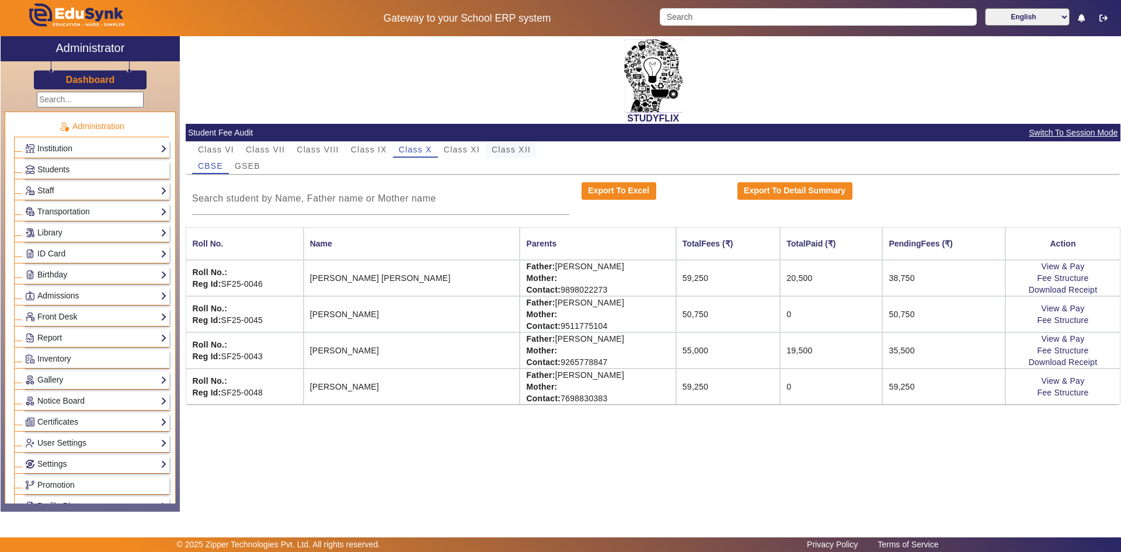
click at [503, 148] on span "Class XII" at bounding box center [511, 149] width 39 height 8
click at [252, 169] on span "NEET" at bounding box center [245, 166] width 25 height 8
click at [217, 171] on span "JEE" at bounding box center [209, 166] width 17 height 16
click at [255, 169] on span "NEET" at bounding box center [245, 166] width 25 height 8
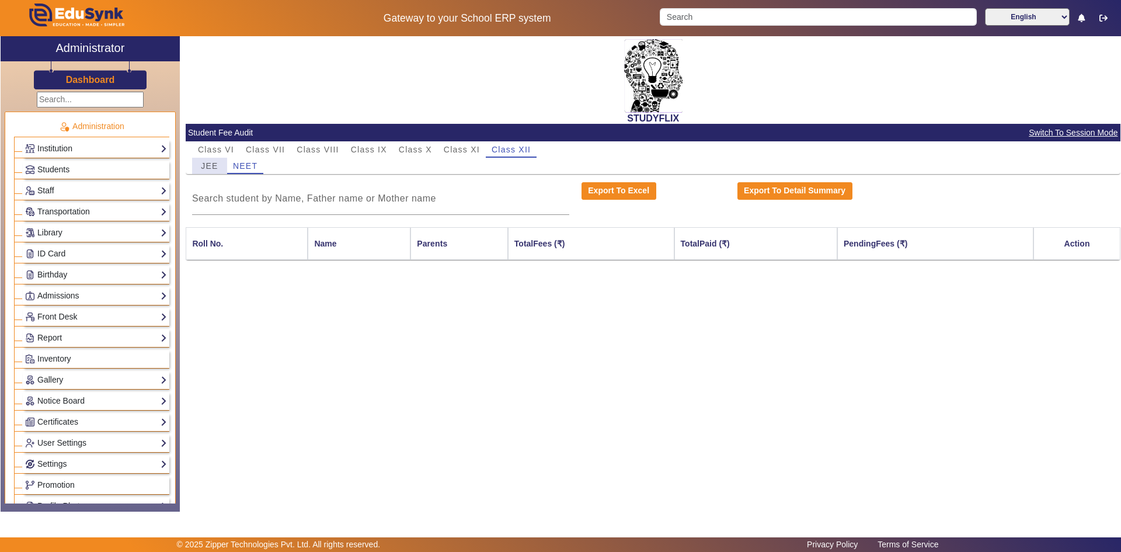
click at [203, 165] on span "JEE" at bounding box center [209, 166] width 17 height 8
click at [454, 152] on span "Class XI" at bounding box center [462, 149] width 36 height 8
click at [252, 168] on span "NEET" at bounding box center [245, 166] width 25 height 8
click at [216, 169] on span "JEE" at bounding box center [209, 166] width 17 height 8
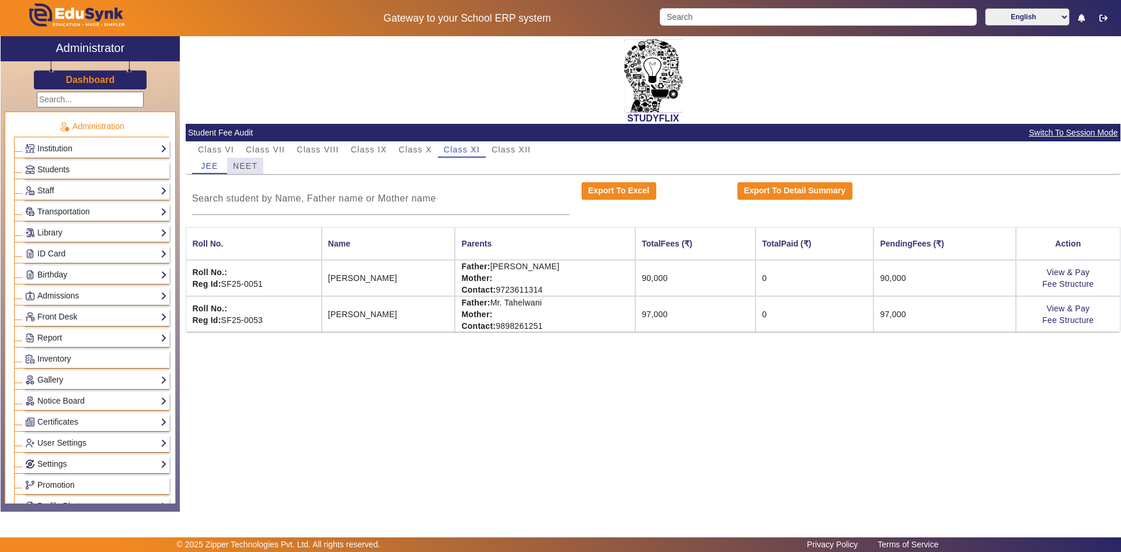
click at [234, 170] on span "NEET" at bounding box center [245, 166] width 25 height 8
click at [208, 170] on span "JEE" at bounding box center [209, 166] width 17 height 8
click at [1063, 305] on link "View & Pay" at bounding box center [1067, 308] width 43 height 9
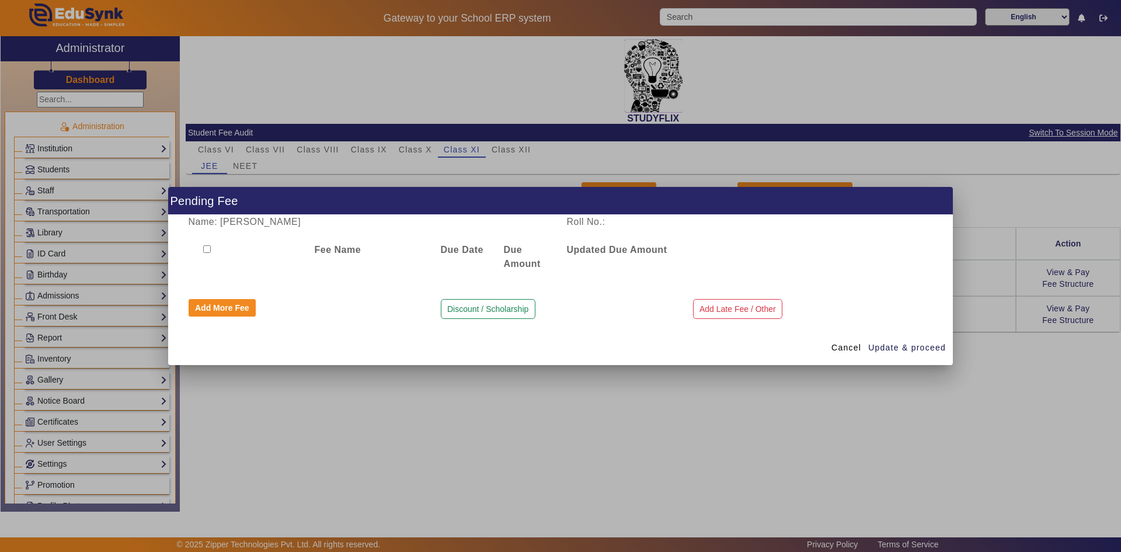
click at [205, 250] on input "checkbox" at bounding box center [207, 249] width 8 height 8
click at [405, 363] on div "Cancel Update & proceed" at bounding box center [560, 347] width 785 height 34
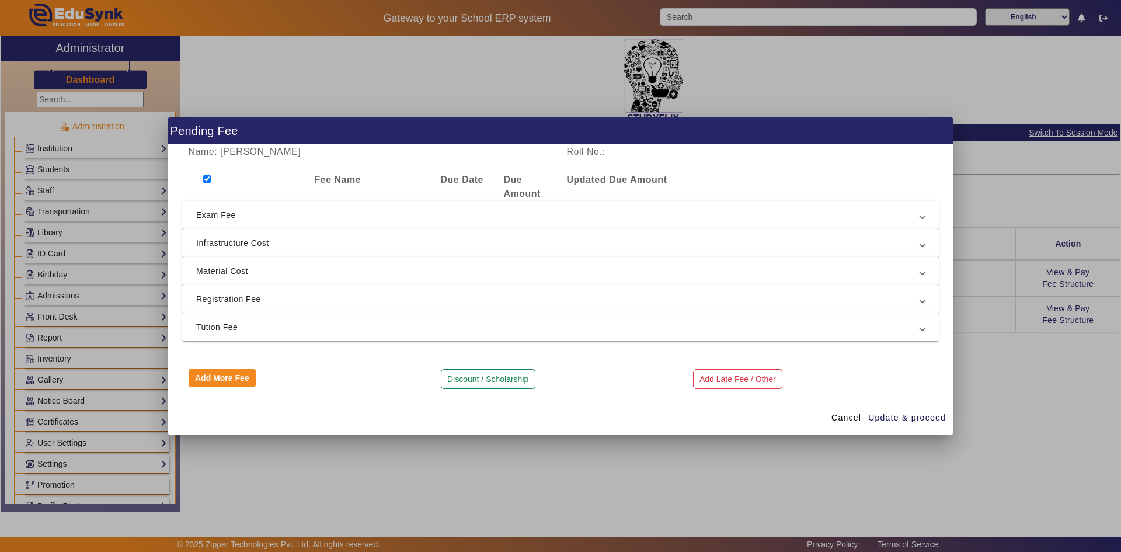
click at [215, 325] on span "Tution Fee" at bounding box center [558, 327] width 724 height 14
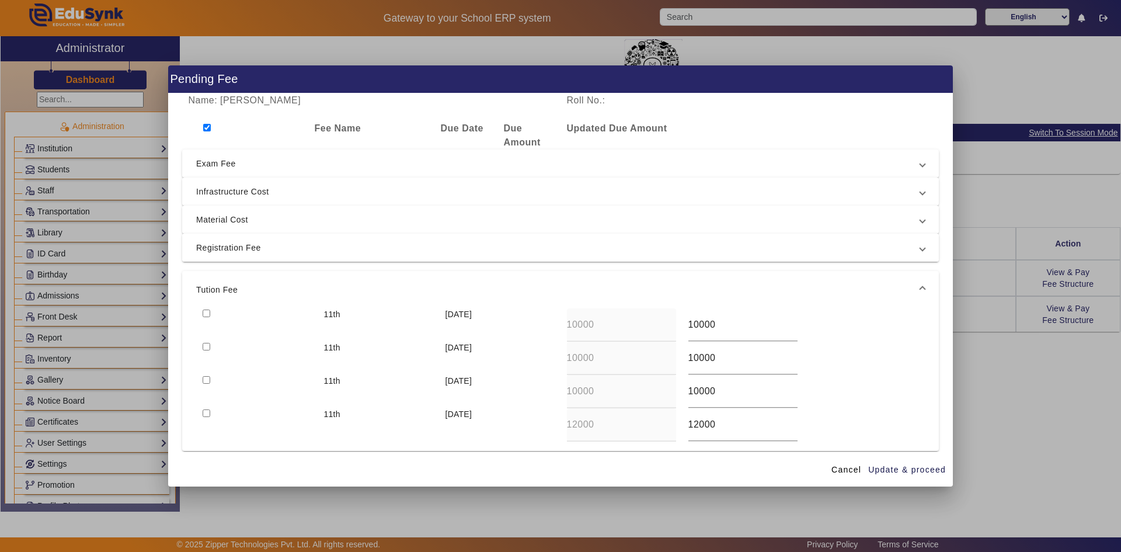
click at [233, 248] on span "Registration Fee" at bounding box center [558, 248] width 724 height 14
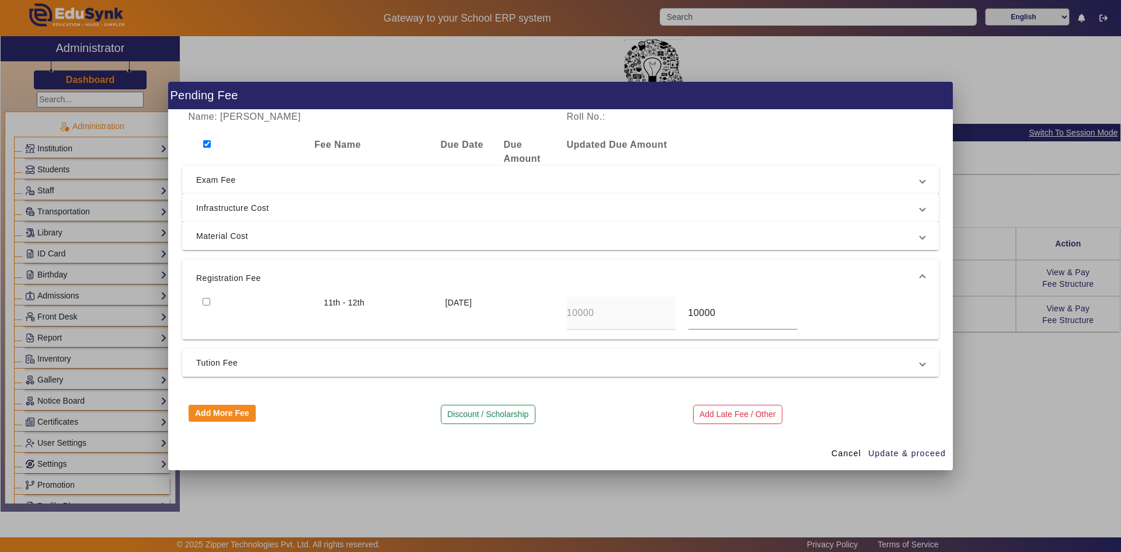
click at [235, 238] on span "Material Cost" at bounding box center [558, 236] width 724 height 14
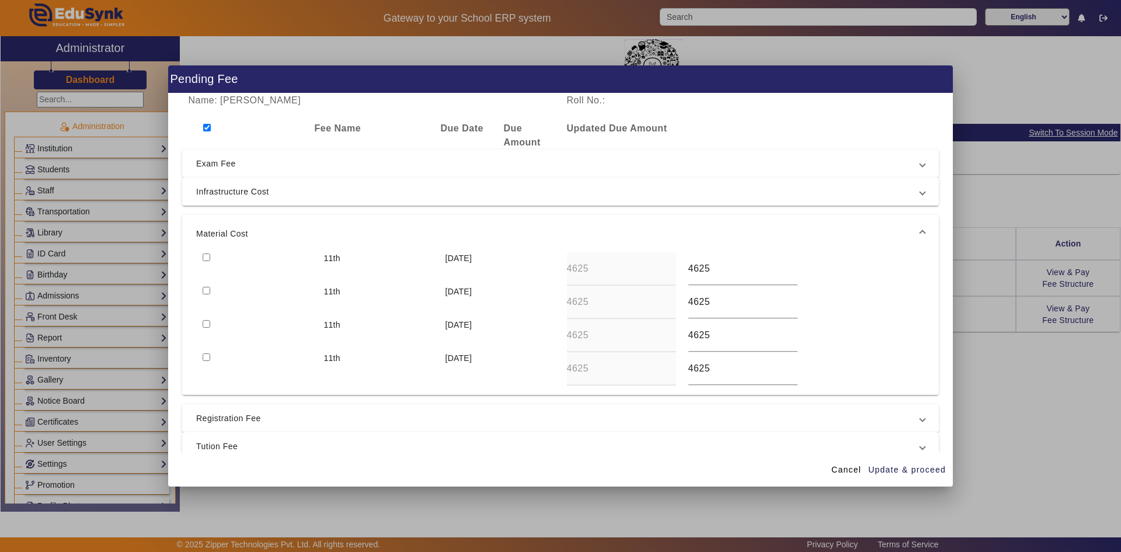
click at [246, 190] on span "Infrastructure Cost" at bounding box center [558, 191] width 724 height 14
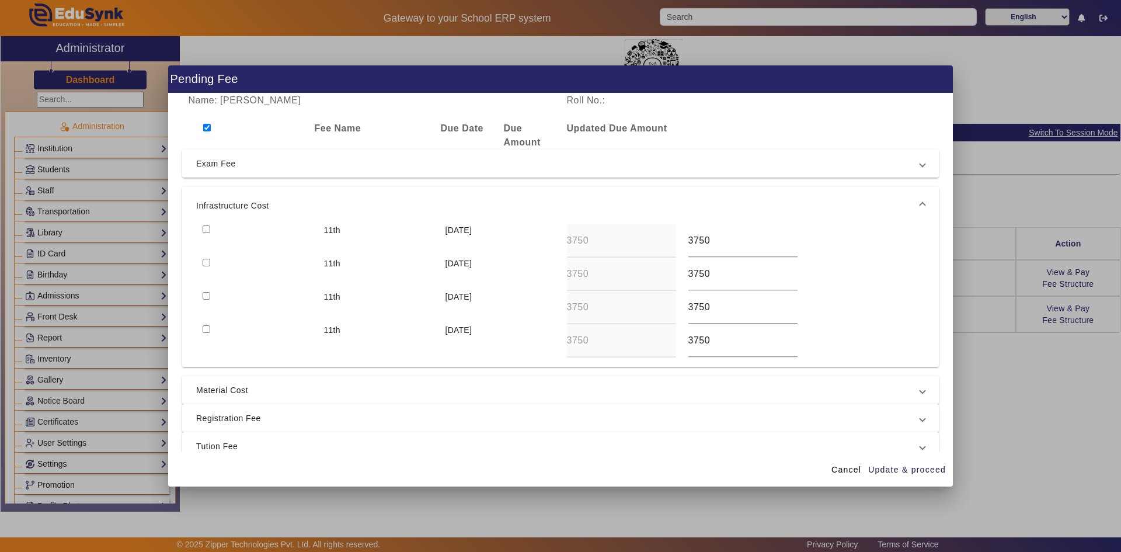
click at [252, 170] on span "Exam Fee" at bounding box center [558, 163] width 724 height 14
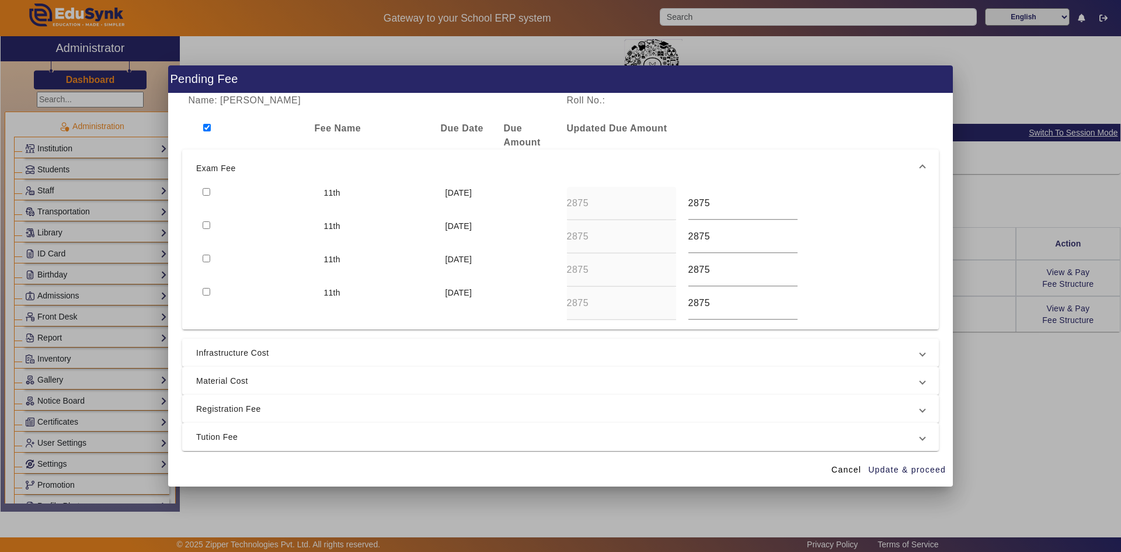
click at [205, 127] on input "checkbox" at bounding box center [207, 128] width 8 height 8
click at [211, 348] on span "Infrastructure Cost" at bounding box center [558, 353] width 724 height 14
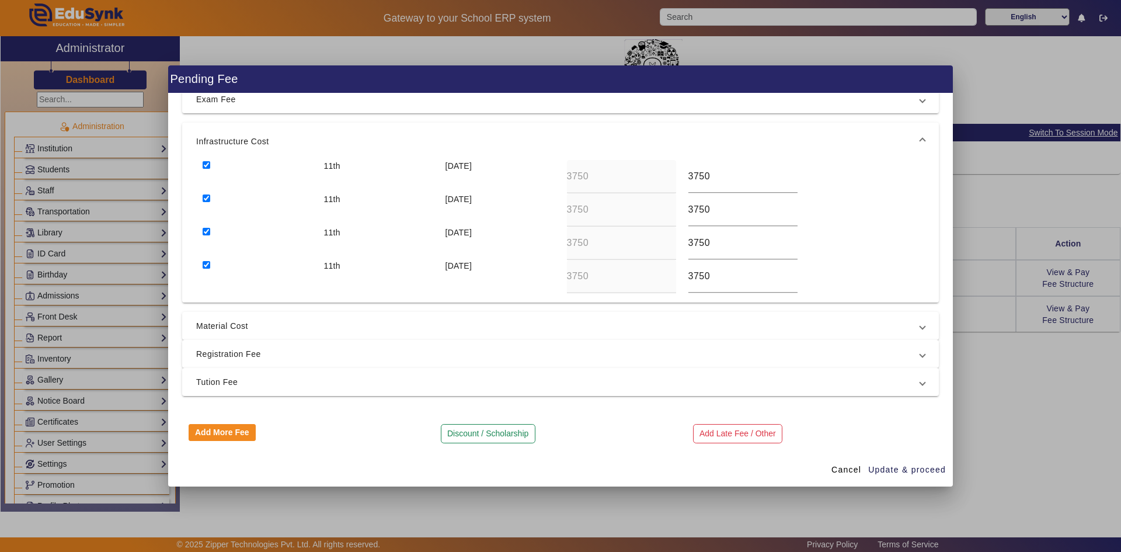
scroll to position [67, 0]
click at [218, 375] on span "Tution Fee" at bounding box center [558, 379] width 724 height 14
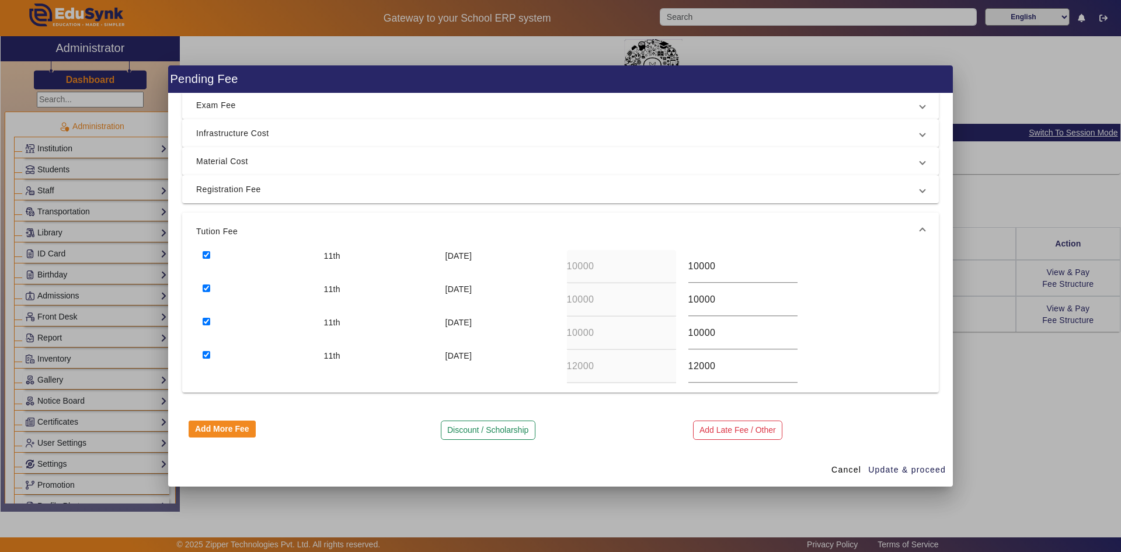
scroll to position [58, 0]
click at [204, 353] on input "checkbox" at bounding box center [207, 355] width 8 height 8
click at [206, 320] on input "checkbox" at bounding box center [207, 322] width 8 height 8
click at [207, 288] on input "checkbox" at bounding box center [207, 288] width 8 height 8
click at [205, 253] on input "checkbox" at bounding box center [207, 255] width 8 height 8
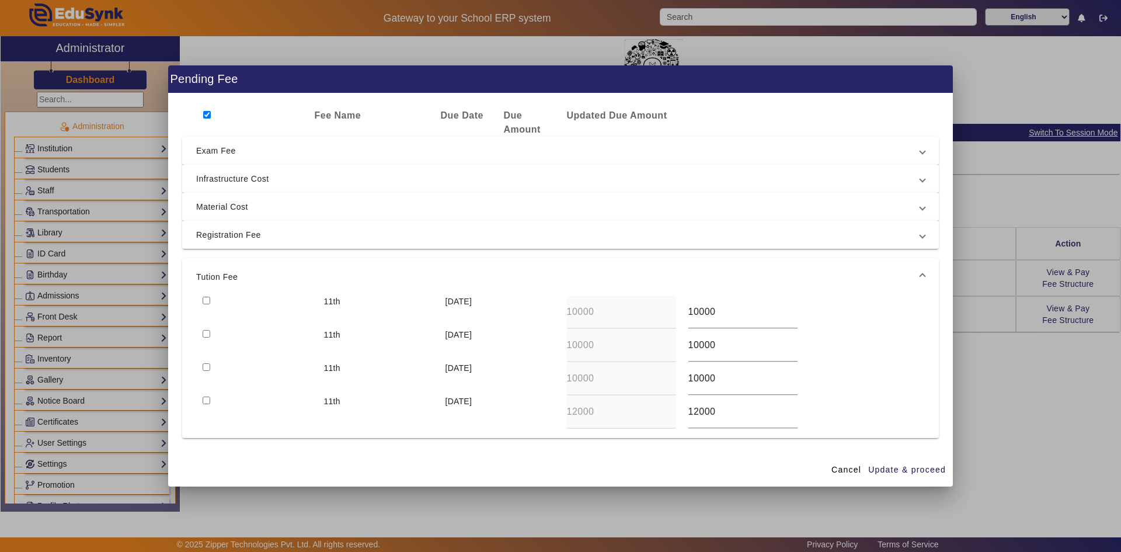
scroll to position [0, 0]
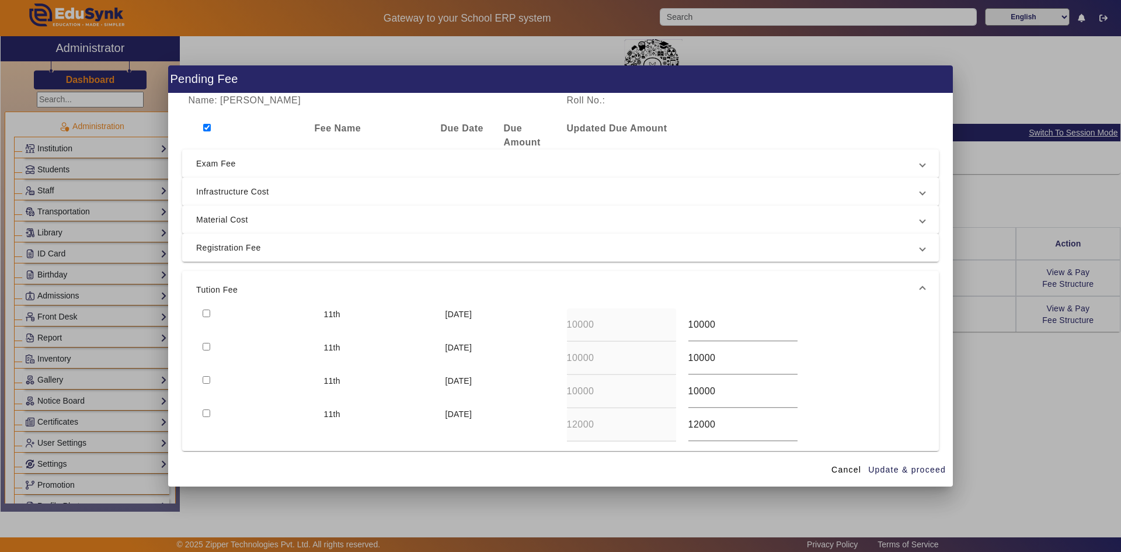
click at [235, 198] on mat-expansion-panel-header "Infrastructure Cost" at bounding box center [560, 191] width 757 height 28
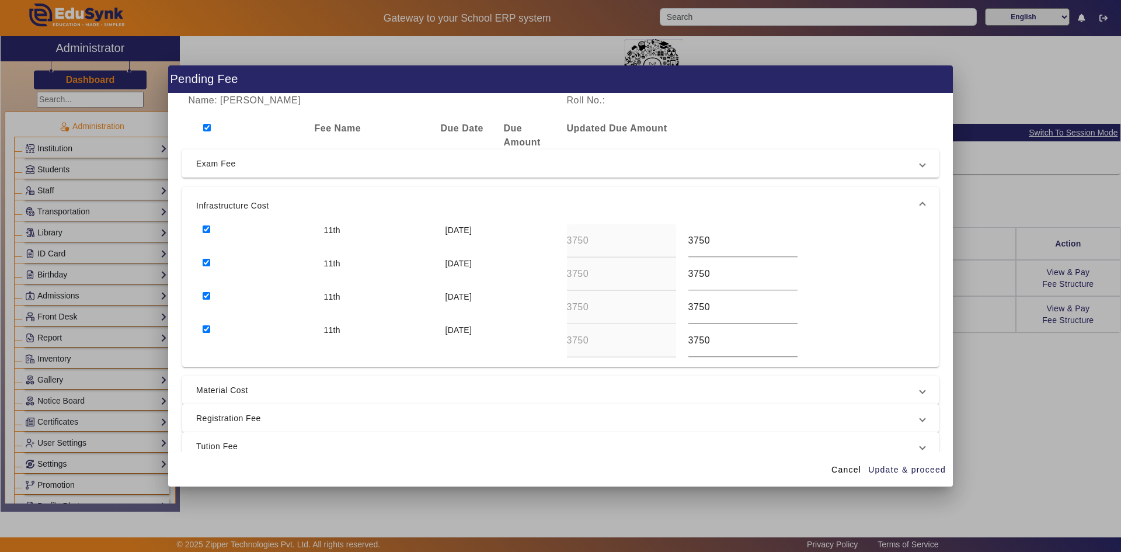
click at [204, 229] on input "checkbox" at bounding box center [207, 229] width 8 height 8
click at [208, 264] on input "checkbox" at bounding box center [207, 263] width 8 height 8
click at [207, 294] on input "checkbox" at bounding box center [207, 296] width 8 height 8
click at [207, 332] on input "checkbox" at bounding box center [207, 329] width 8 height 8
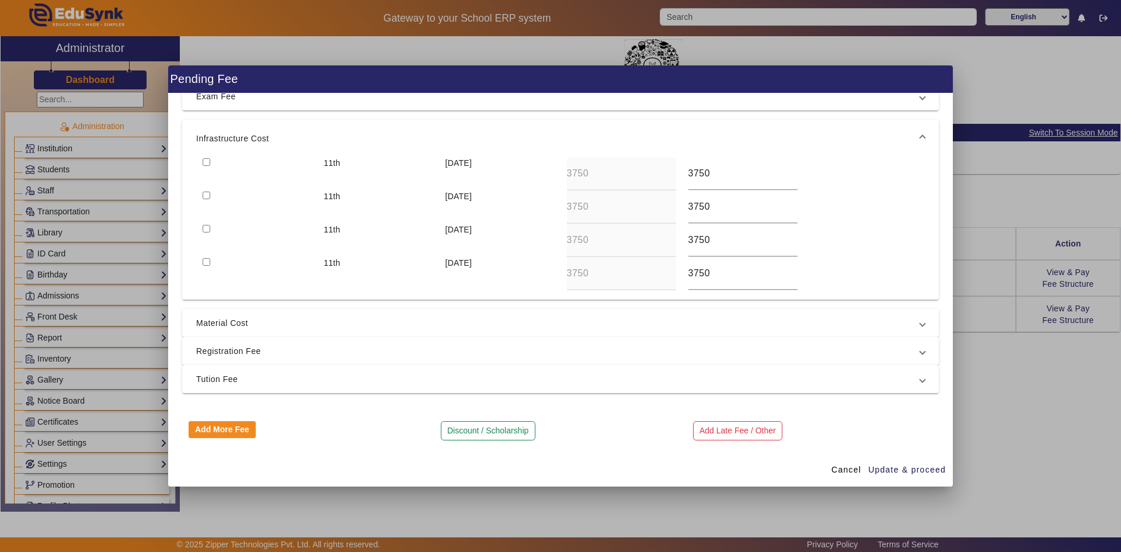
click at [261, 321] on span "Material Cost" at bounding box center [558, 323] width 724 height 14
click at [207, 257] on input "checkbox" at bounding box center [207, 257] width 8 height 8
click at [206, 288] on input "checkbox" at bounding box center [207, 290] width 8 height 8
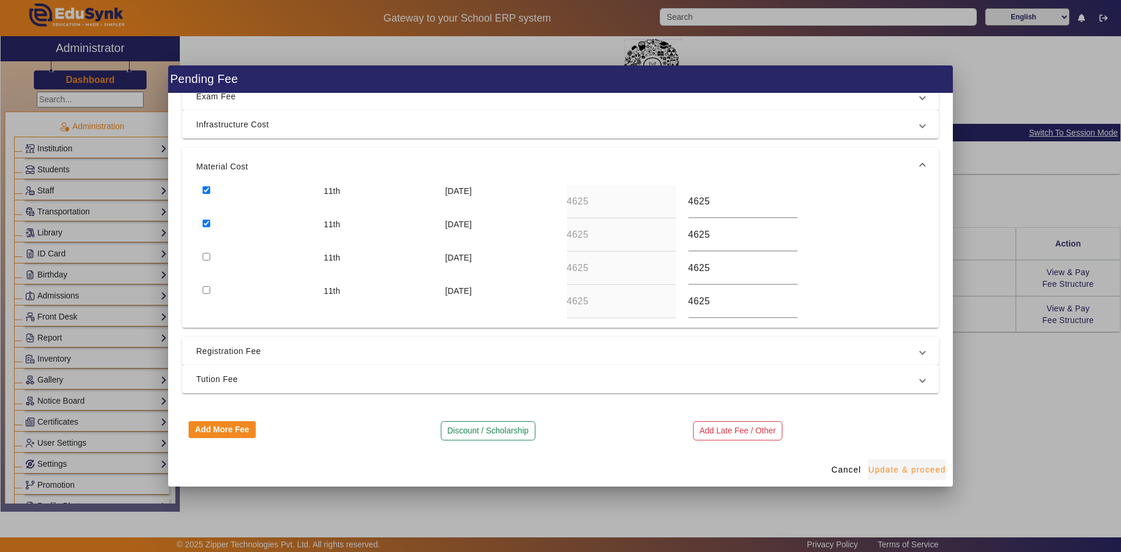
click at [897, 467] on span "Update & proceed" at bounding box center [907, 470] width 78 height 12
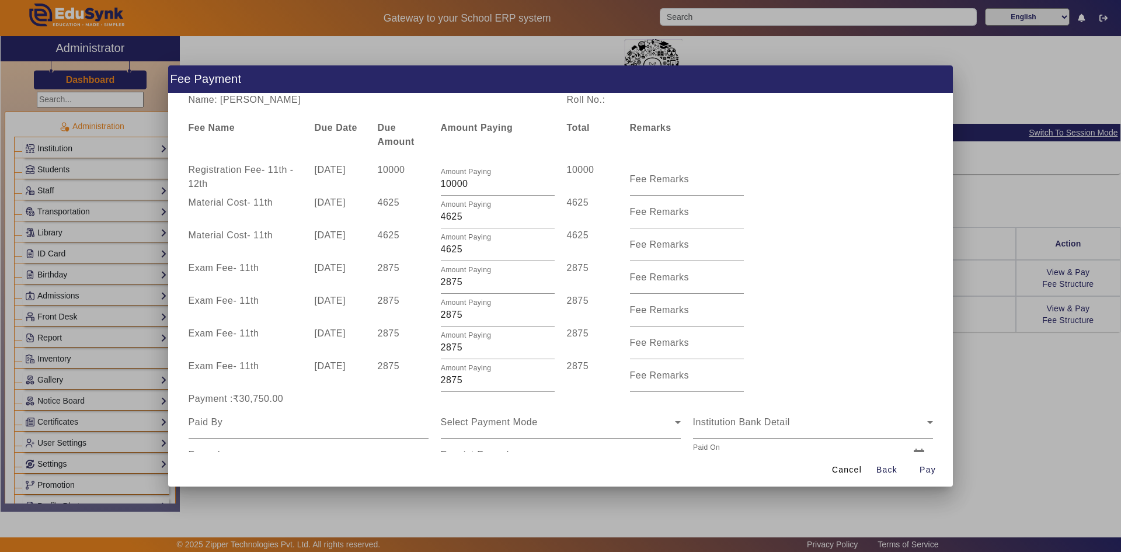
scroll to position [0, 0]
click at [852, 469] on span "Cancel" at bounding box center [847, 470] width 30 height 12
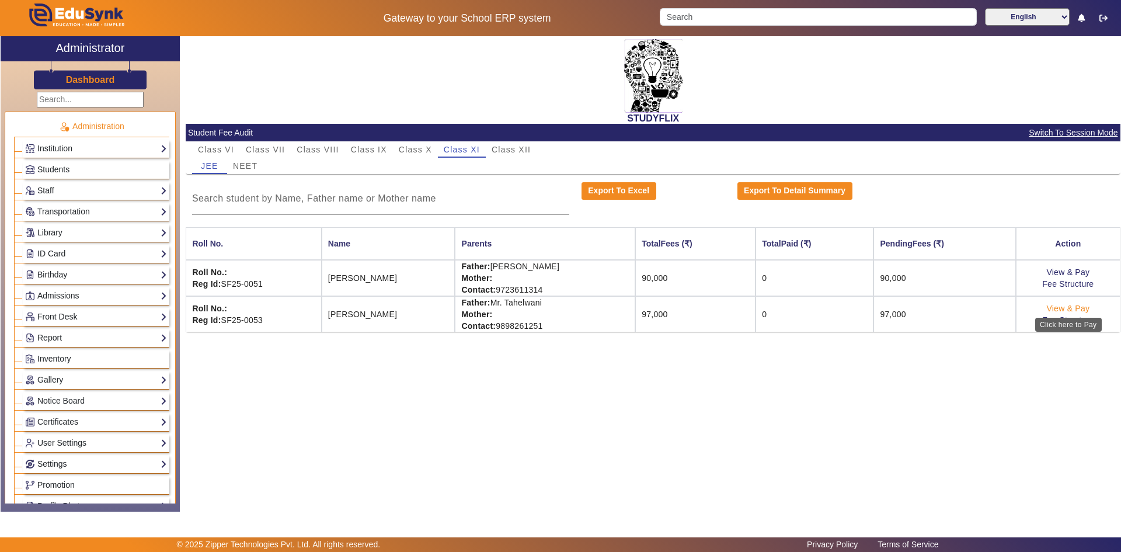
click at [1051, 307] on link "View & Pay" at bounding box center [1067, 308] width 43 height 9
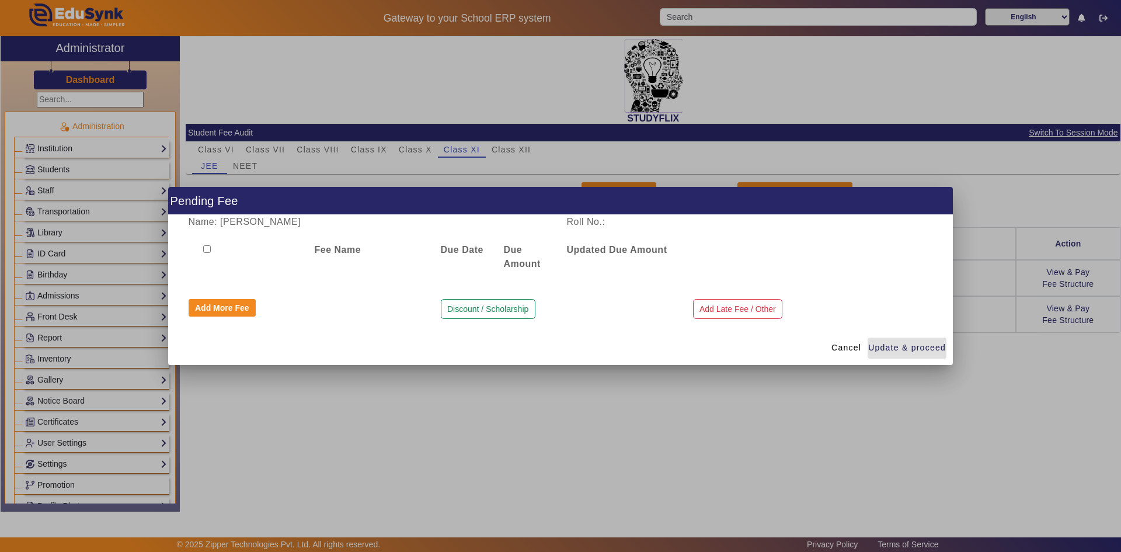
click at [208, 246] on input "checkbox" at bounding box center [207, 249] width 8 height 8
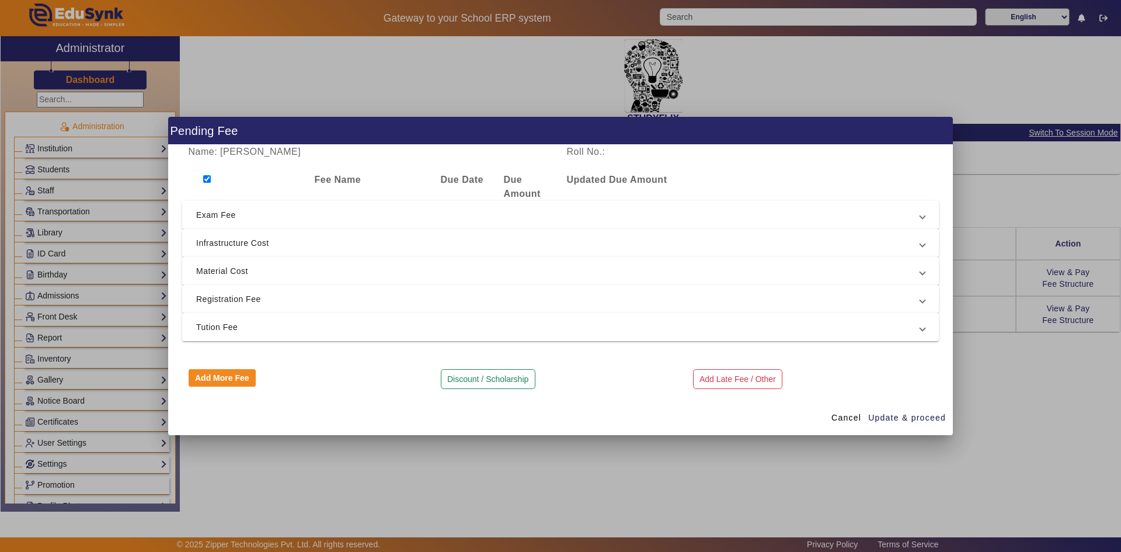
click at [229, 213] on span "Exam Fee" at bounding box center [558, 215] width 724 height 14
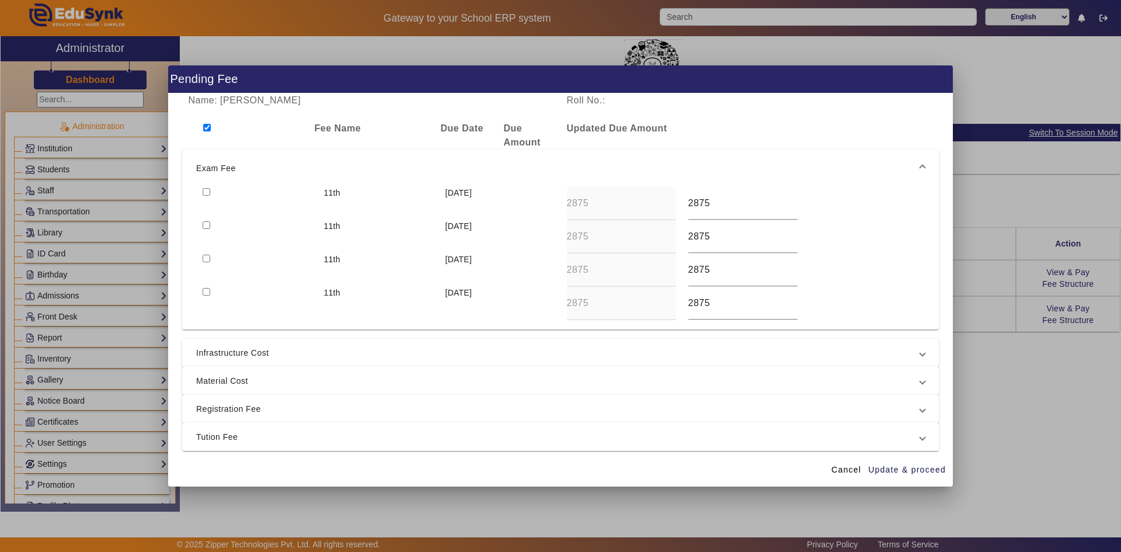
click at [207, 128] on input "checkbox" at bounding box center [207, 128] width 8 height 8
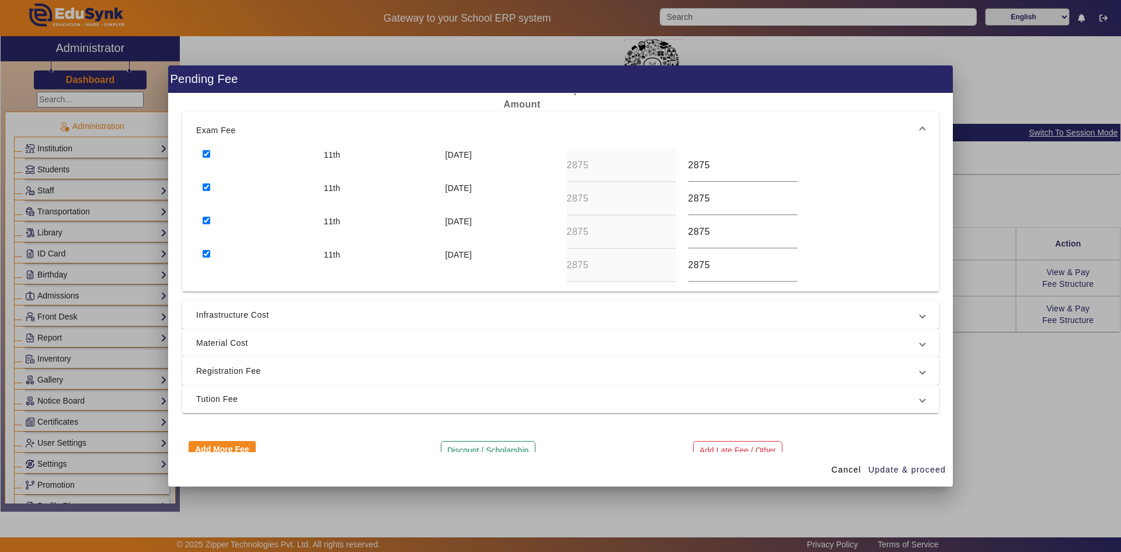
scroll to position [58, 0]
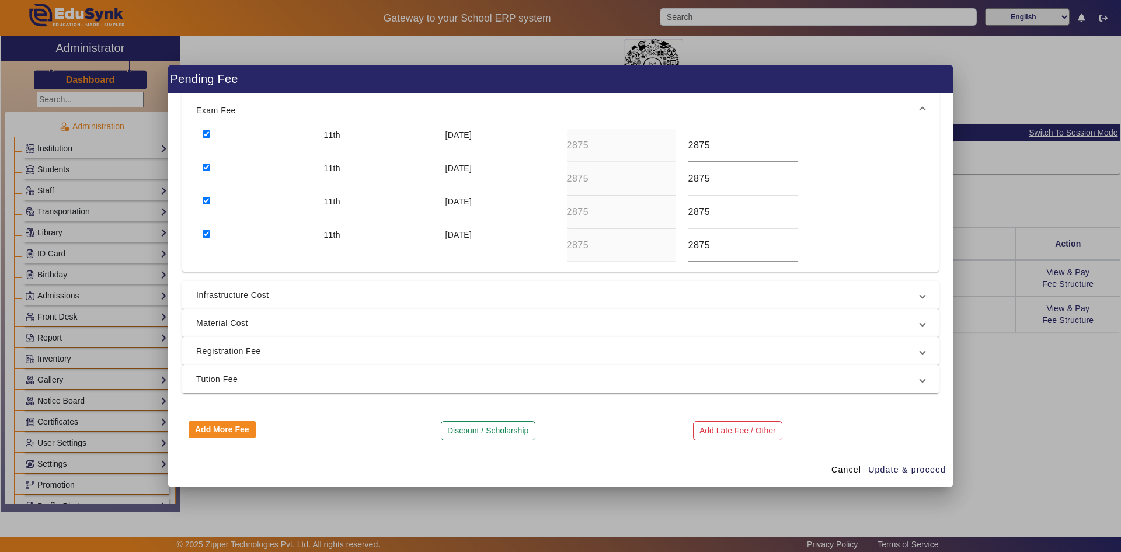
click at [246, 294] on span "Infrastructure Cost" at bounding box center [558, 295] width 724 height 14
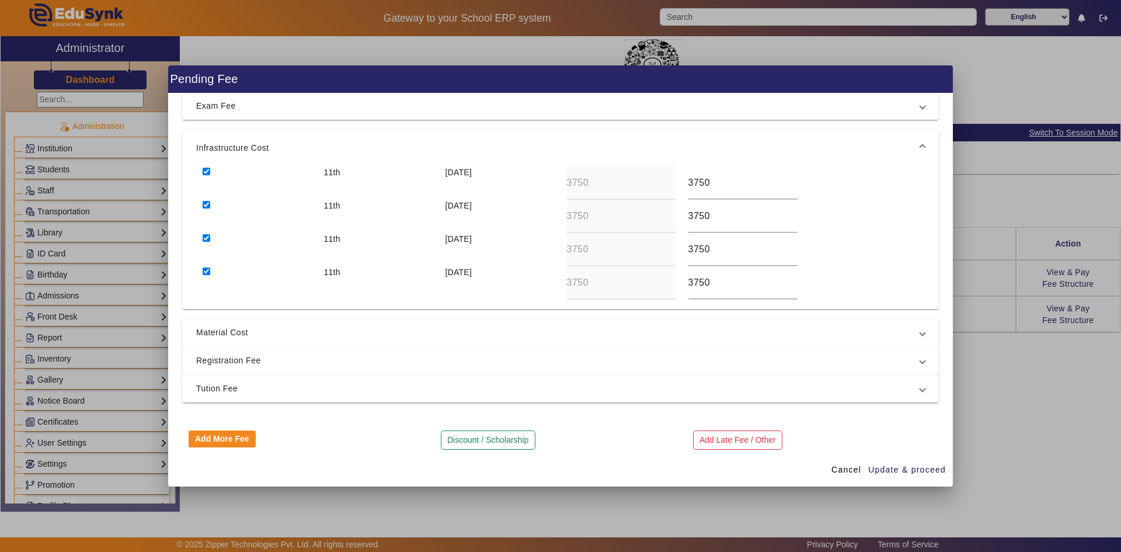
click at [251, 333] on span "Material Cost" at bounding box center [558, 332] width 724 height 14
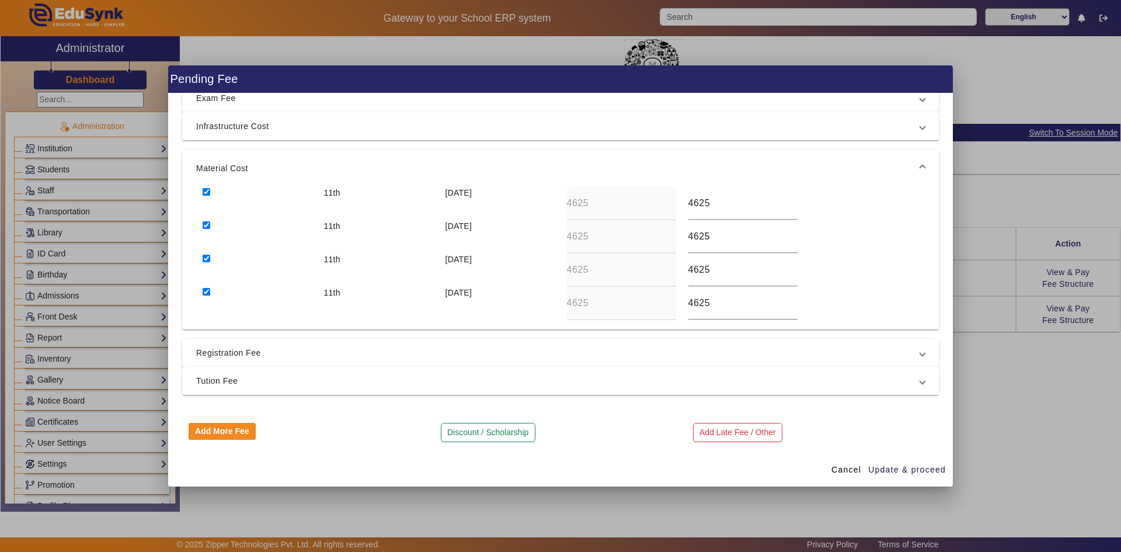
scroll to position [67, 0]
click at [245, 356] on span "Registration Fee" at bounding box center [558, 351] width 724 height 14
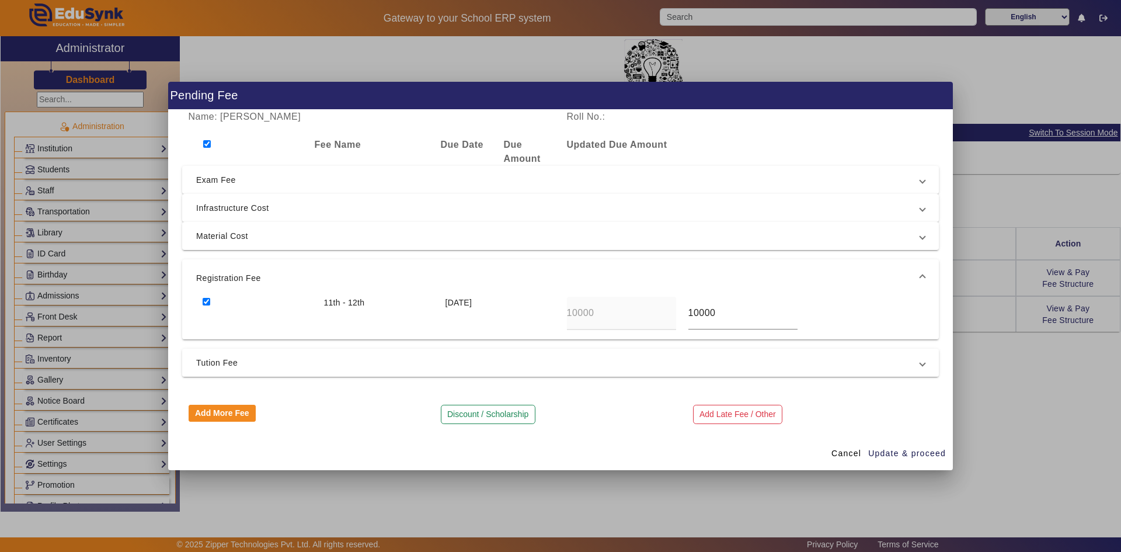
click at [245, 361] on span "Tution Fee" at bounding box center [558, 363] width 724 height 14
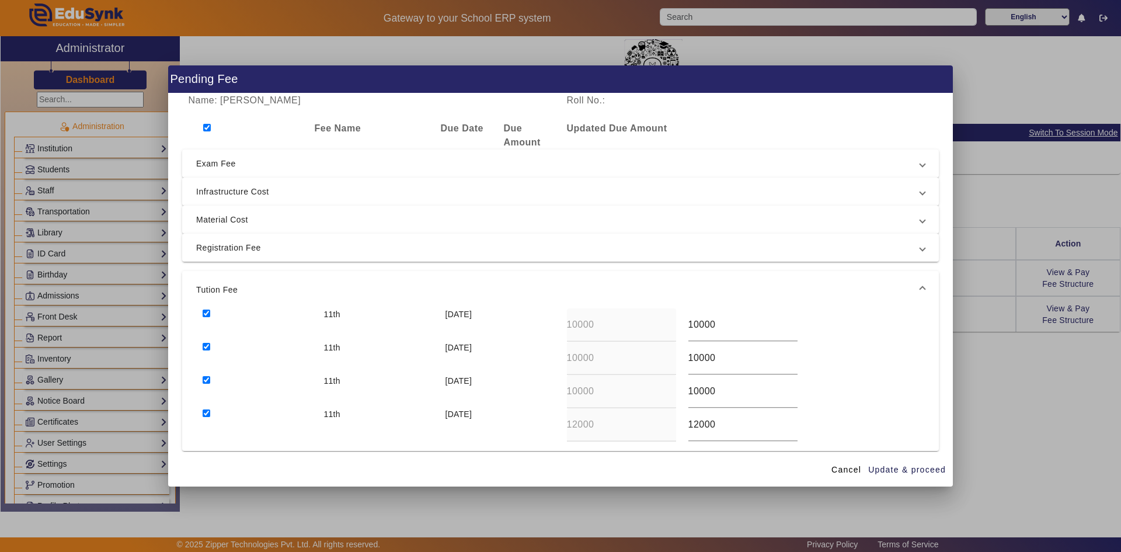
click at [205, 312] on input "checkbox" at bounding box center [207, 313] width 8 height 8
click at [206, 347] on input "checkbox" at bounding box center [207, 347] width 8 height 8
click at [206, 378] on input "checkbox" at bounding box center [207, 380] width 8 height 8
click at [204, 416] on input "checkbox" at bounding box center [207, 413] width 8 height 8
click at [907, 471] on span "Update & proceed" at bounding box center [907, 470] width 78 height 12
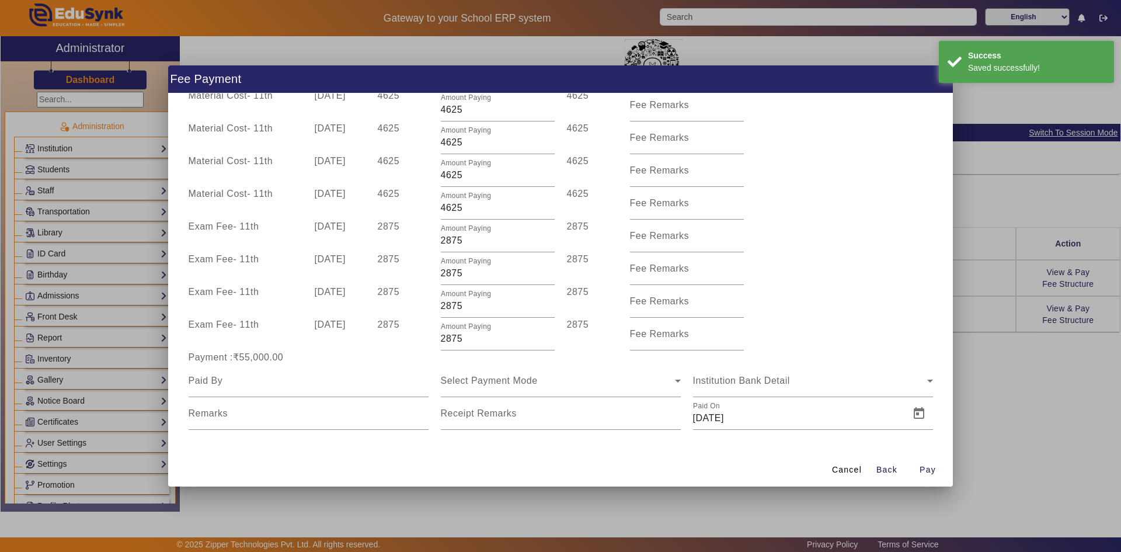
scroll to position [242, 0]
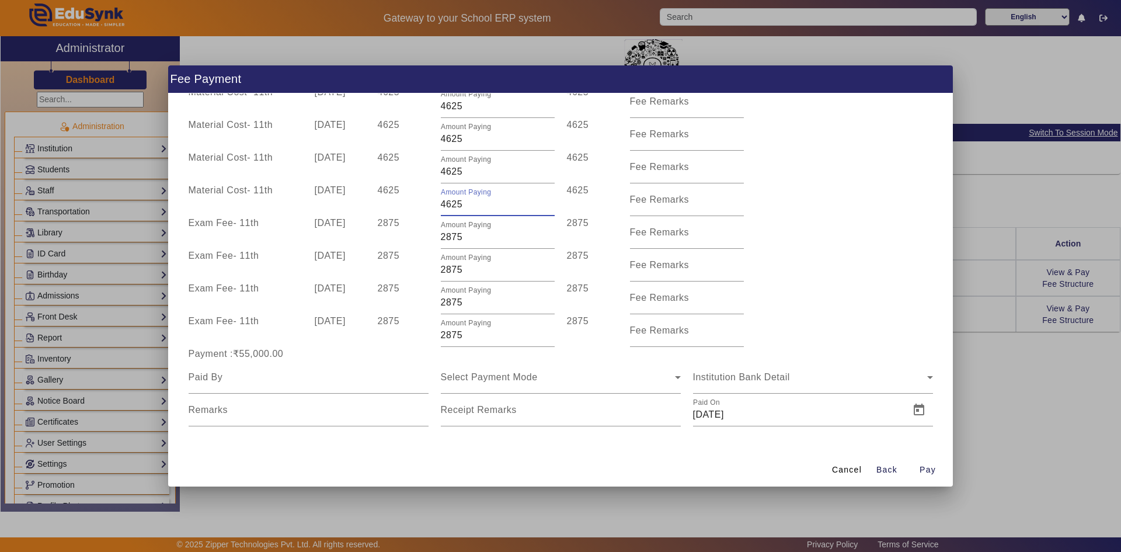
click at [443, 201] on input "4625" at bounding box center [498, 204] width 114 height 14
click at [436, 173] on div "Amount Paying 4625" at bounding box center [497, 167] width 126 height 33
click at [441, 142] on input "4625" at bounding box center [498, 139] width 114 height 14
drag, startPoint x: 442, startPoint y: 109, endPoint x: 431, endPoint y: 111, distance: 11.2
click at [431, 111] on div "Material Cost - 11th 10 Apr 2025 4625 Amount Paying 4625 4625 Fee Remarks" at bounding box center [560, 101] width 757 height 33
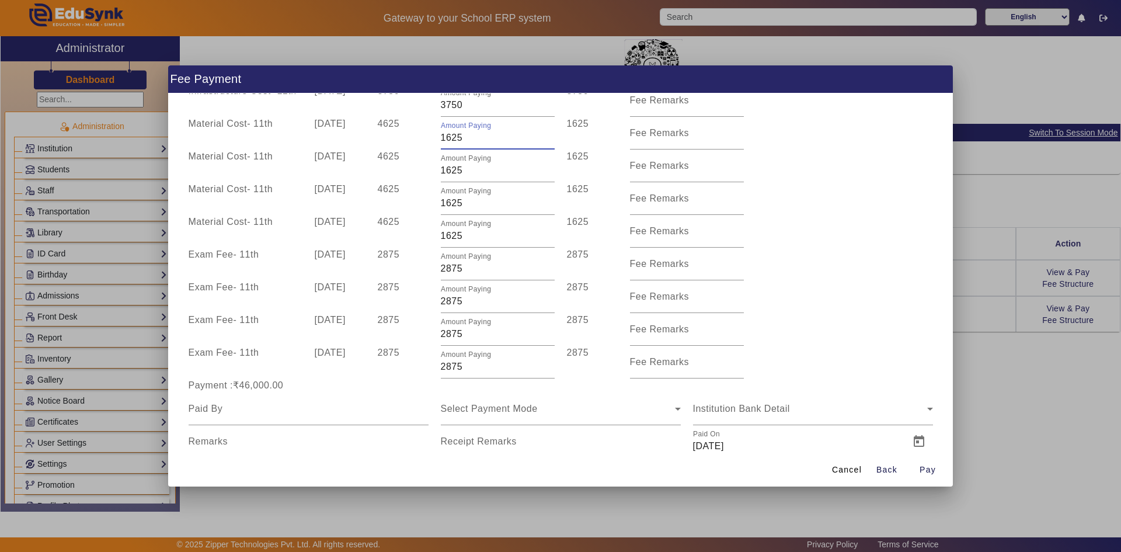
scroll to position [183, 0]
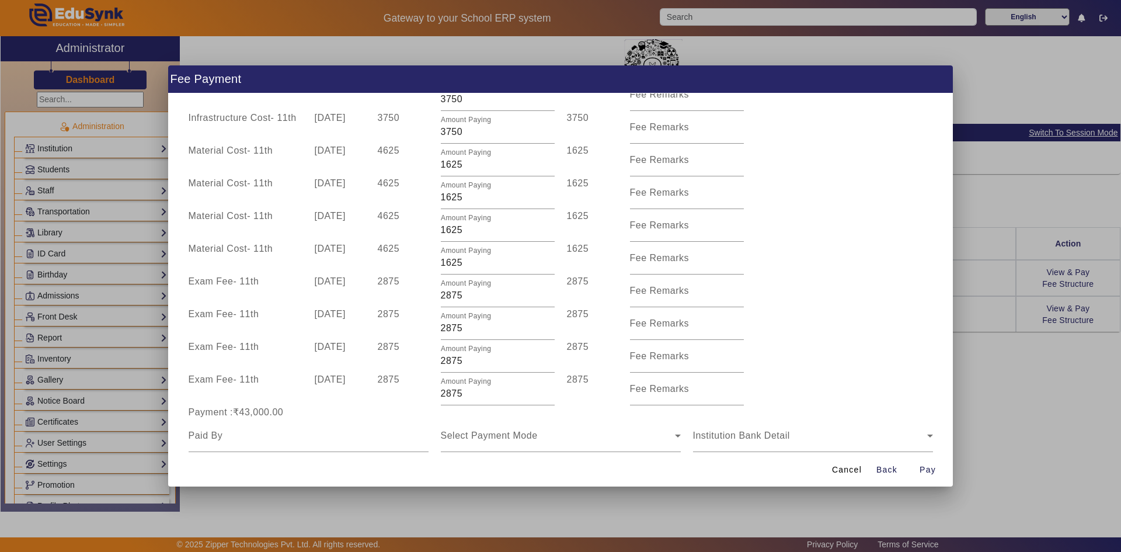
click at [813, 225] on div "Material Cost - 11th 10 Oct 2025 4625 Amount Paying 1625 1625 Fee Remarks" at bounding box center [560, 225] width 757 height 33
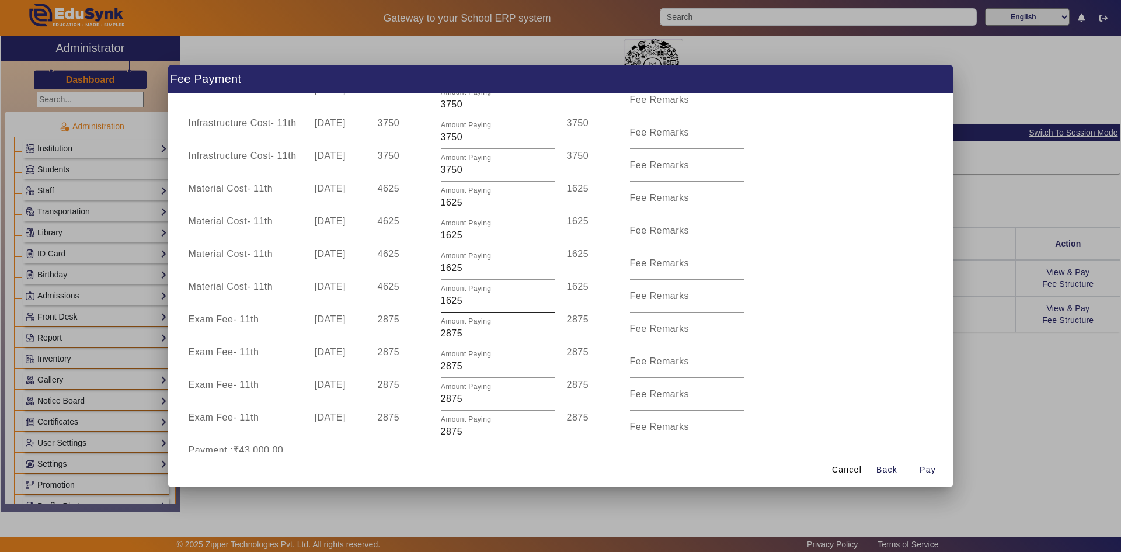
scroll to position [125, 0]
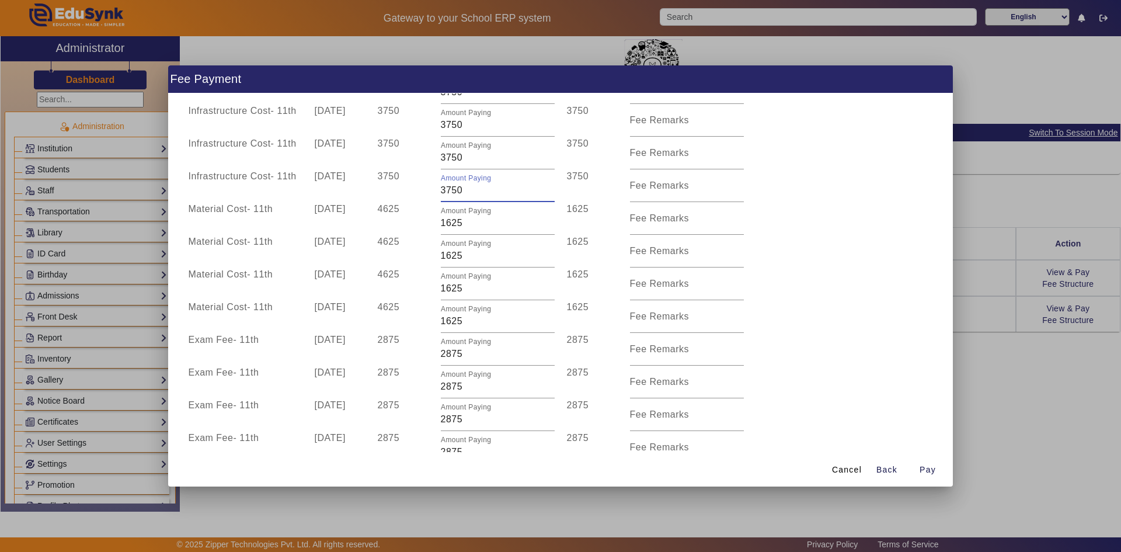
click at [441, 193] on input "3750" at bounding box center [498, 190] width 114 height 14
drag, startPoint x: 442, startPoint y: 162, endPoint x: 435, endPoint y: 161, distance: 7.0
click at [435, 161] on div "Amount Paying 3750" at bounding box center [497, 153] width 126 height 33
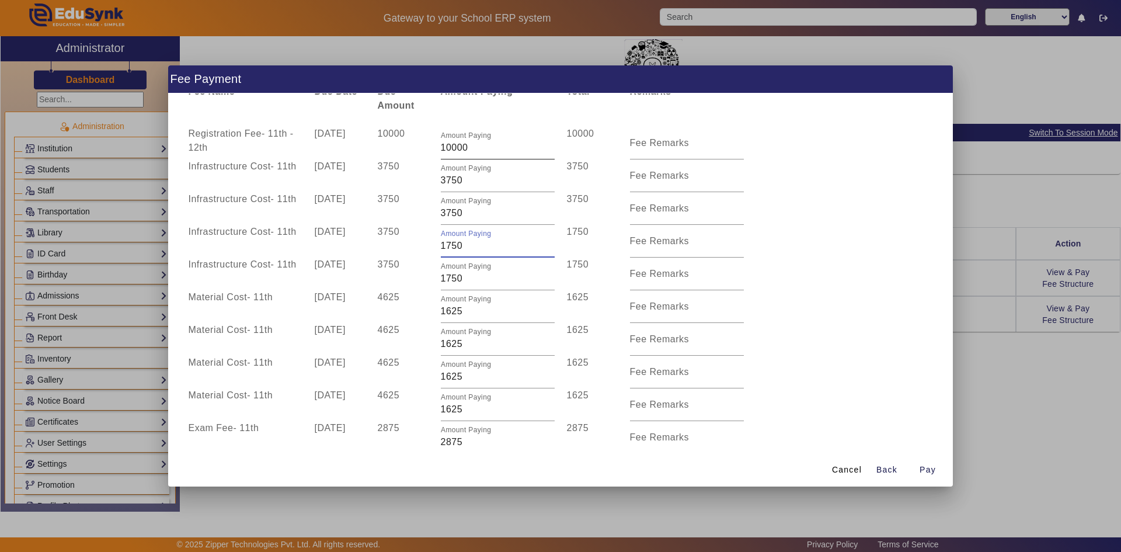
scroll to position [8, 0]
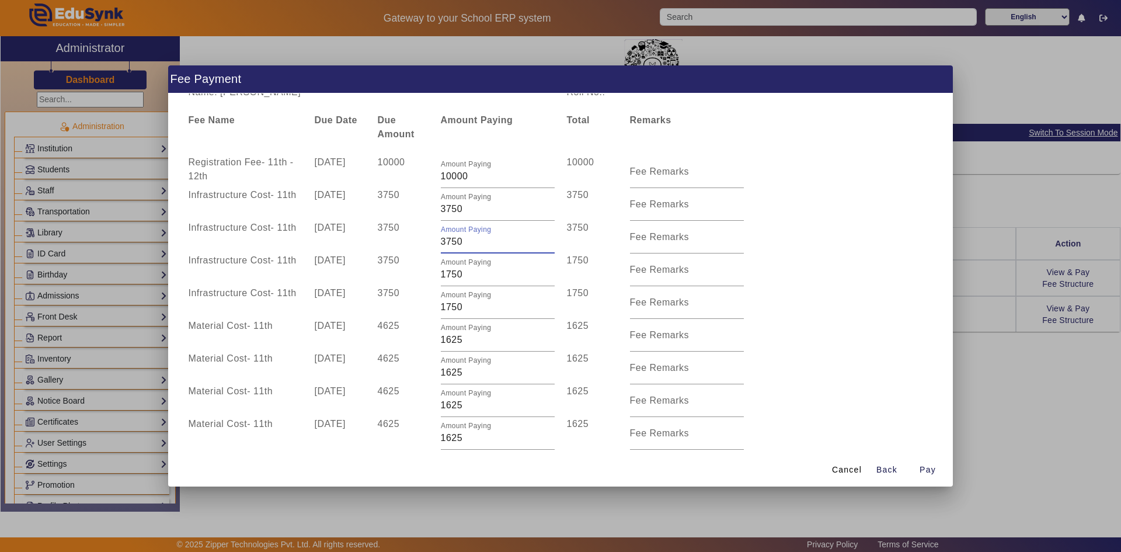
drag, startPoint x: 444, startPoint y: 243, endPoint x: 433, endPoint y: 244, distance: 11.1
click at [434, 244] on div "Amount Paying 3750" at bounding box center [497, 237] width 126 height 33
drag, startPoint x: 443, startPoint y: 211, endPoint x: 432, endPoint y: 212, distance: 10.6
click at [434, 212] on div "Amount Paying 3750" at bounding box center [497, 204] width 126 height 33
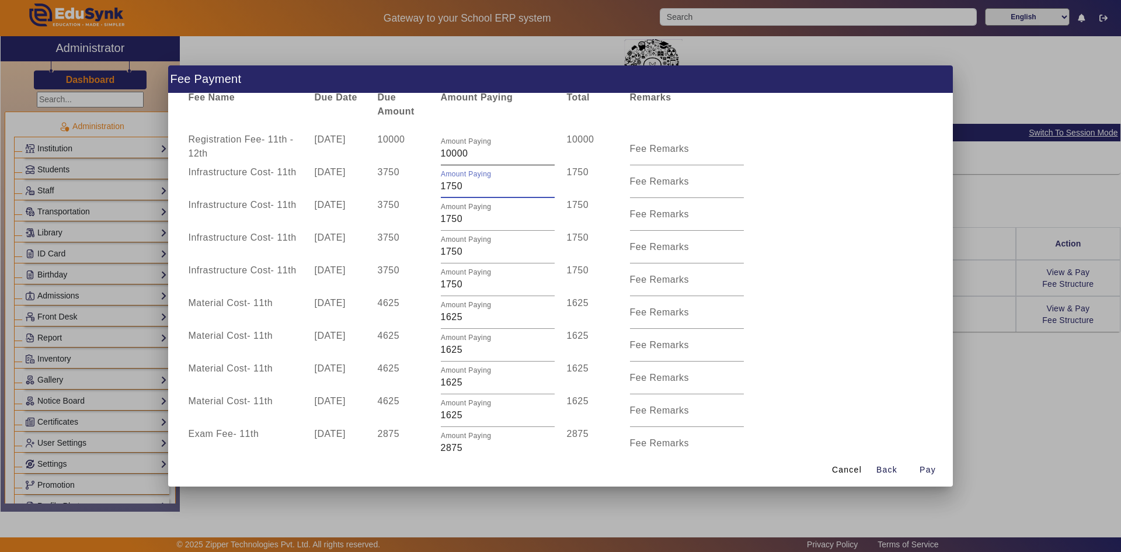
scroll to position [0, 0]
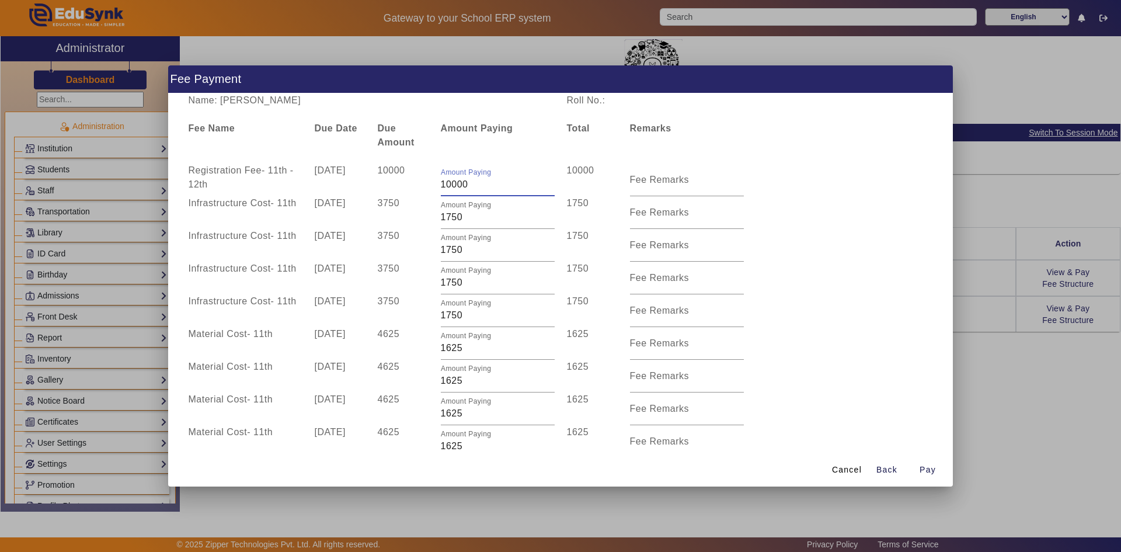
drag, startPoint x: 440, startPoint y: 183, endPoint x: 483, endPoint y: 183, distance: 43.2
click at [483, 183] on input "10000" at bounding box center [498, 184] width 114 height 14
click at [811, 273] on div "Infrastructure Cost - 11th 10 Oct 2025 3750 Amount Paying 1750 1750 Fee Remarks" at bounding box center [560, 278] width 757 height 33
drag, startPoint x: 439, startPoint y: 183, endPoint x: 463, endPoint y: 183, distance: 23.9
click at [463, 183] on input "5000" at bounding box center [498, 184] width 114 height 14
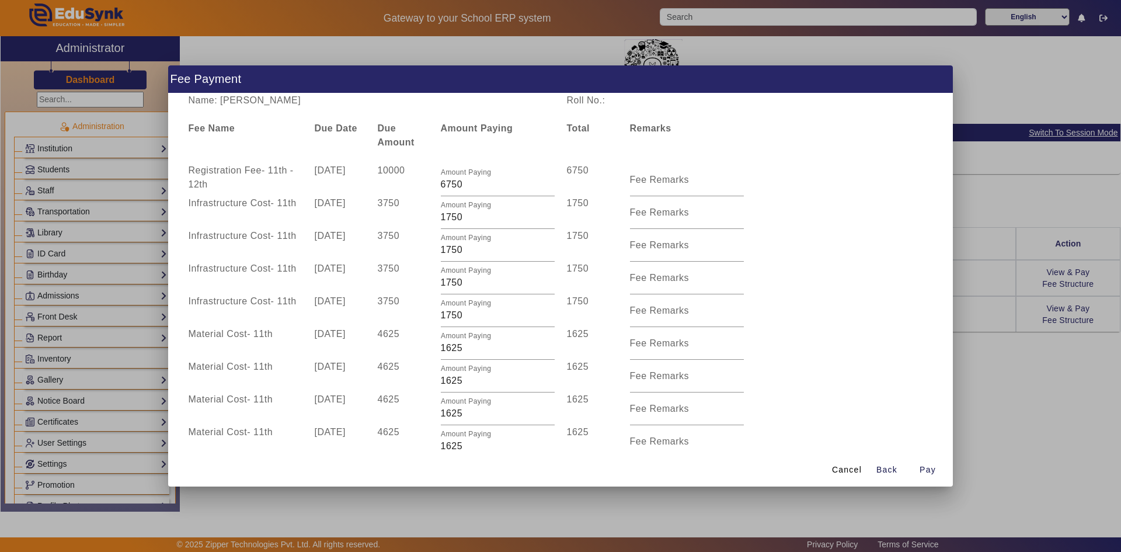
click at [843, 247] on div "Infrastructure Cost - 11th 10 Jul 2025 3750 Amount Paying 1750 1750 Fee Remarks" at bounding box center [560, 245] width 757 height 33
drag, startPoint x: 248, startPoint y: 99, endPoint x: 343, endPoint y: 98, distance: 95.2
click at [343, 98] on div "Name: Shiva Dinesh Tahelwani" at bounding box center [371, 100] width 378 height 14
copy div "Dinesh Tahelwani"
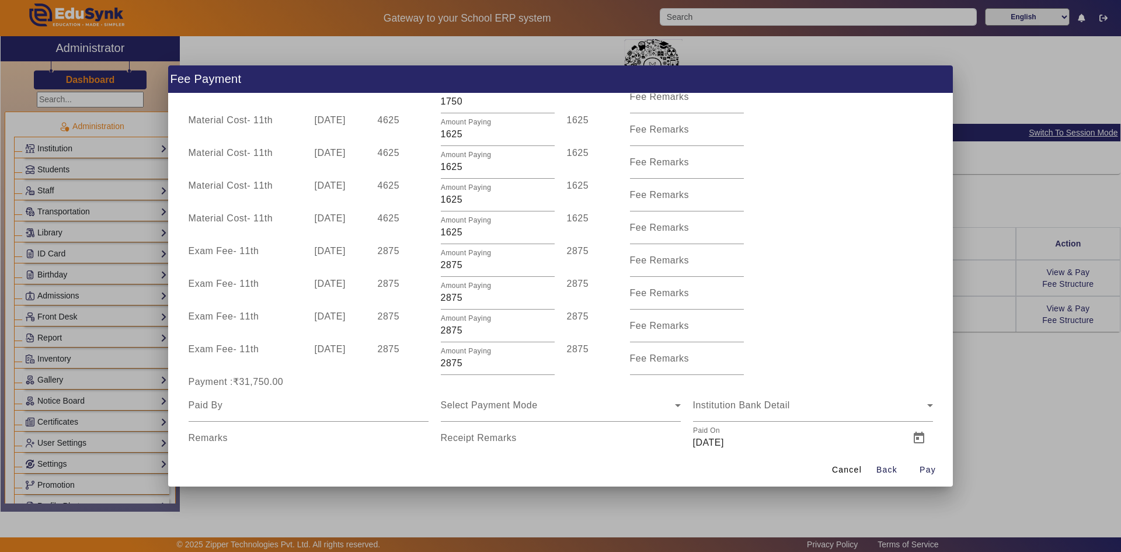
scroll to position [242, 0]
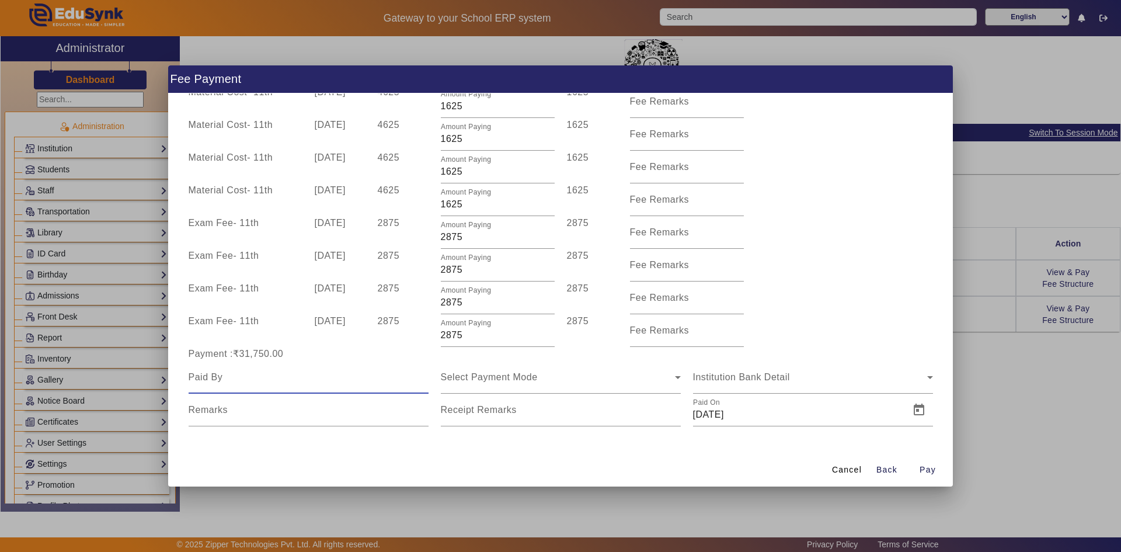
click at [264, 378] on input at bounding box center [309, 377] width 240 height 14
paste input "Dinesh Tahelwani"
click at [554, 380] on div "Select Payment Mode" at bounding box center [558, 377] width 234 height 14
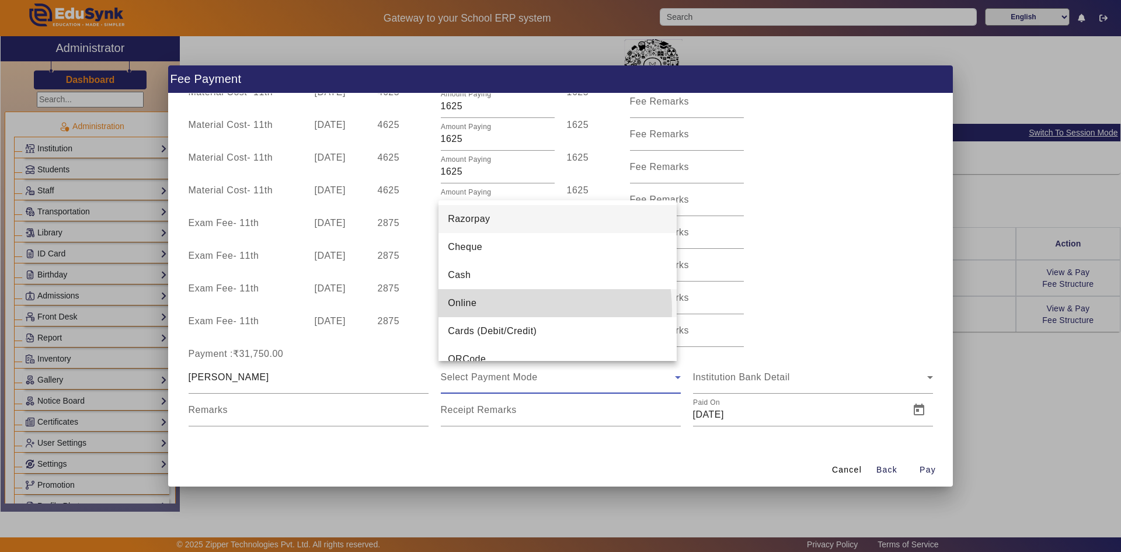
click at [500, 310] on mat-option "Online" at bounding box center [557, 303] width 238 height 28
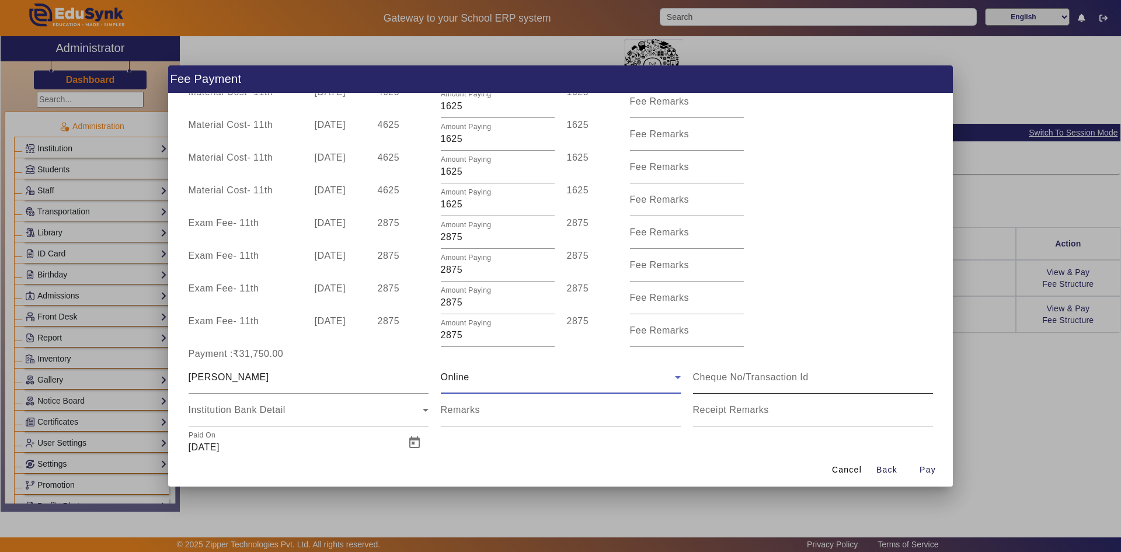
click at [705, 380] on input at bounding box center [813, 377] width 240 height 14
click at [410, 445] on span "Open calendar" at bounding box center [414, 443] width 28 height 28
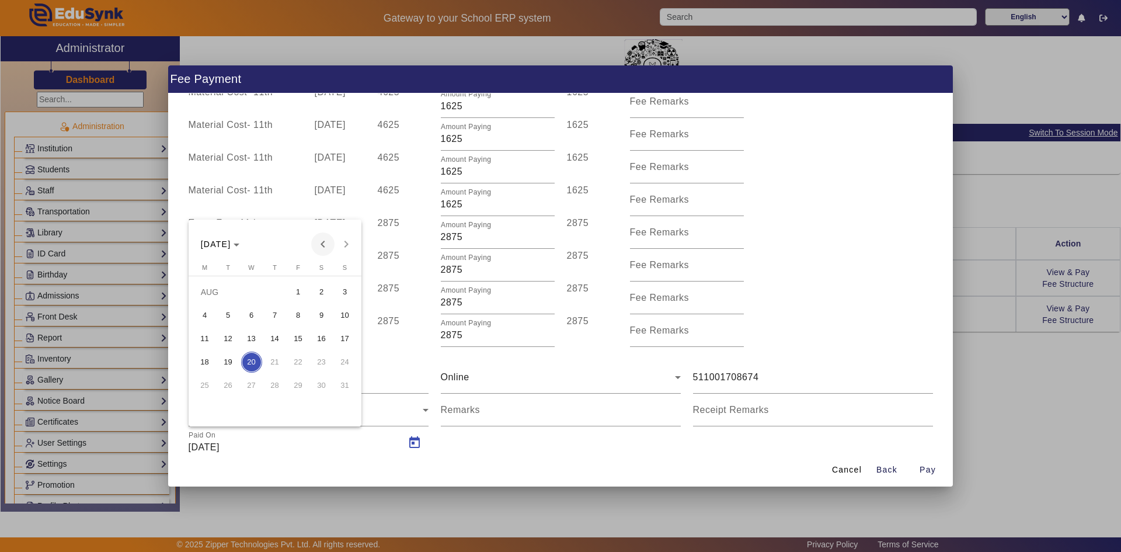
click at [325, 243] on span "Previous month" at bounding box center [322, 243] width 23 height 23
click at [347, 361] on span "20" at bounding box center [345, 361] width 21 height 21
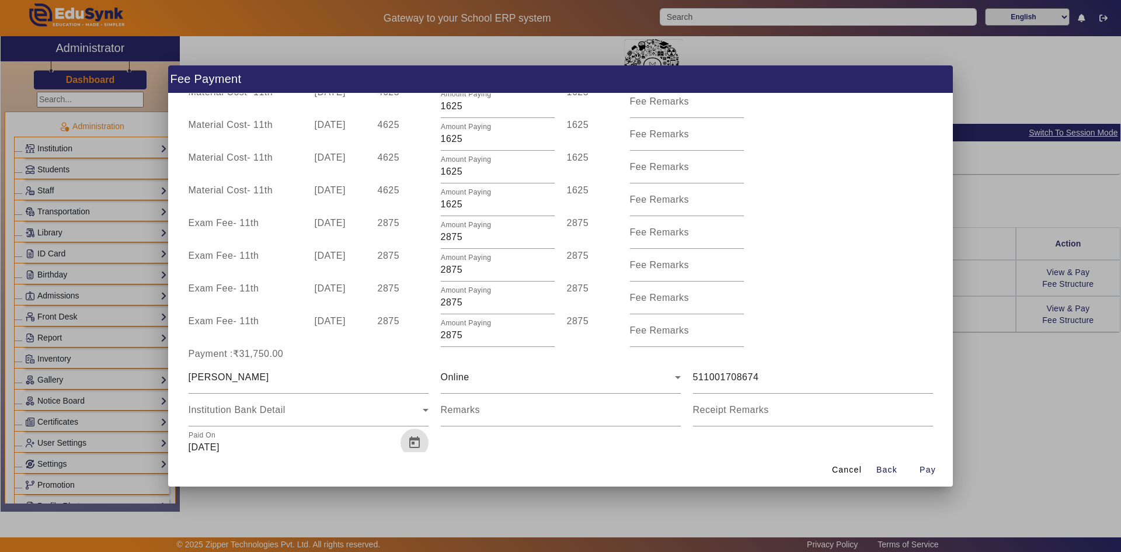
scroll to position [246, 0]
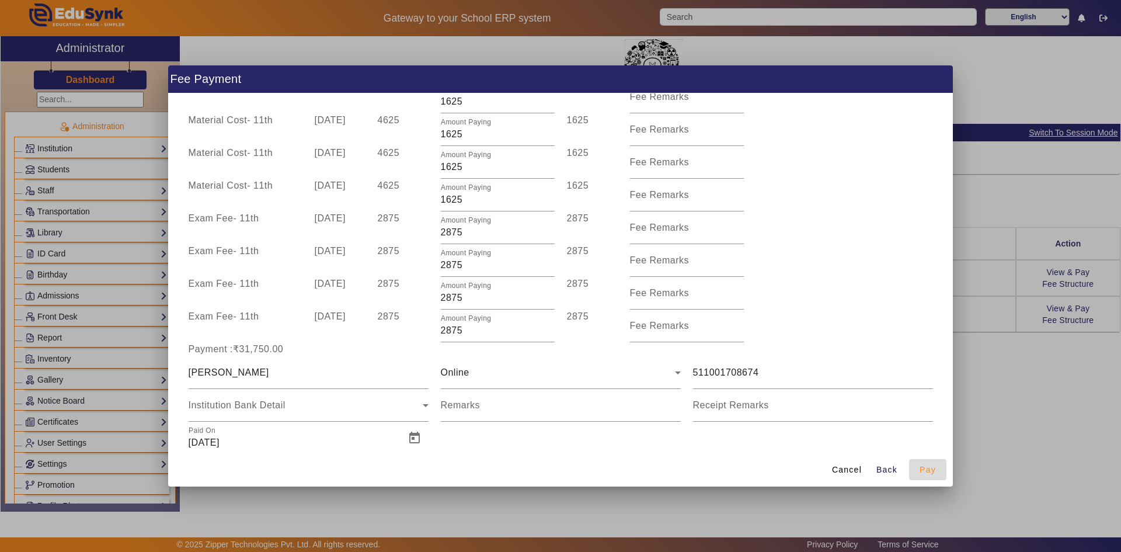
click at [921, 467] on span "Pay" at bounding box center [927, 470] width 16 height 12
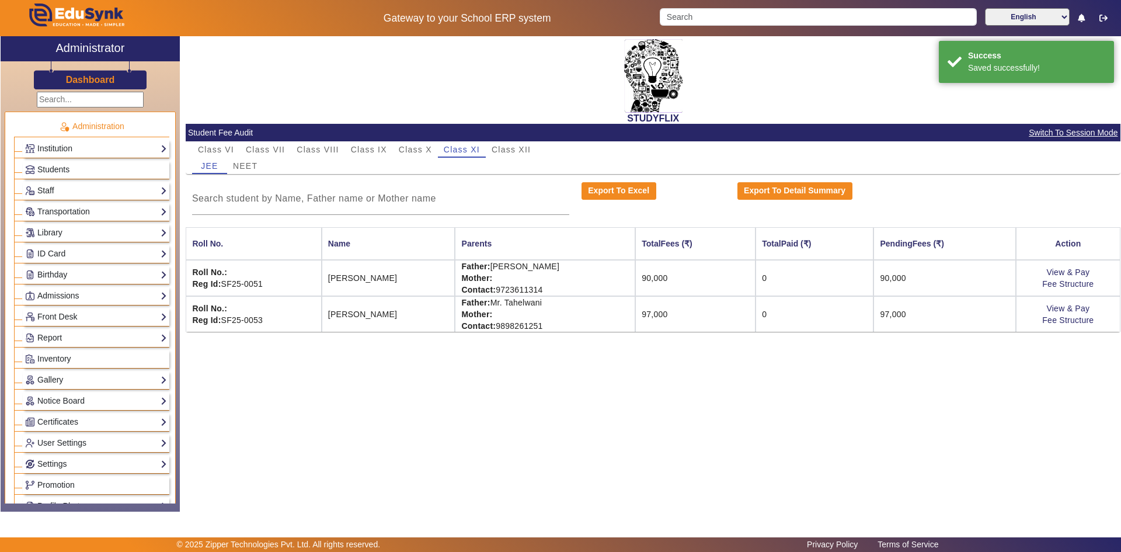
scroll to position [0, 0]
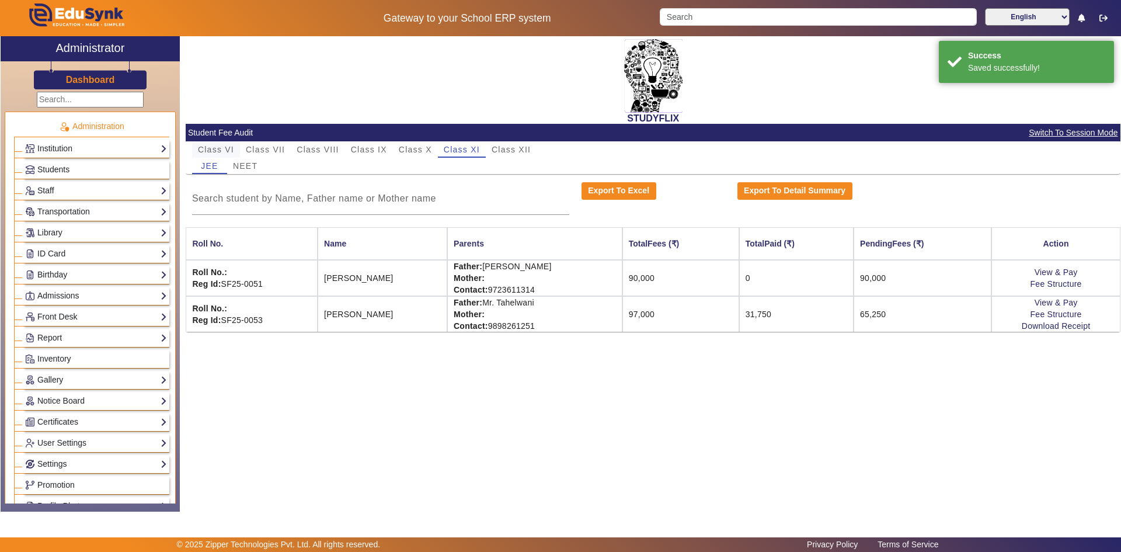
click at [227, 148] on span "Class VI" at bounding box center [216, 149] width 36 height 8
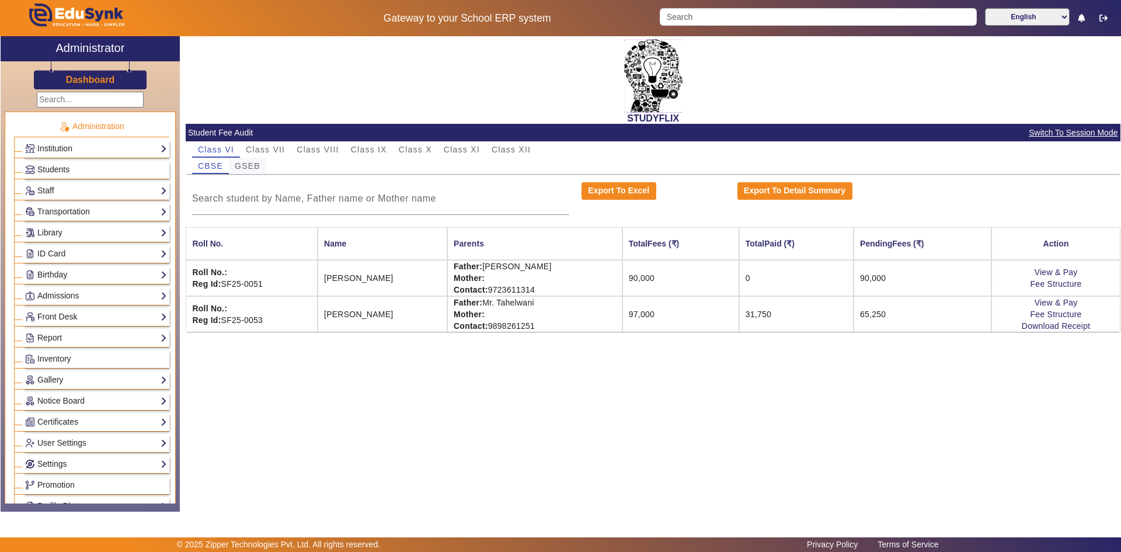
click at [239, 162] on span "GSEB" at bounding box center [248, 166] width 26 height 8
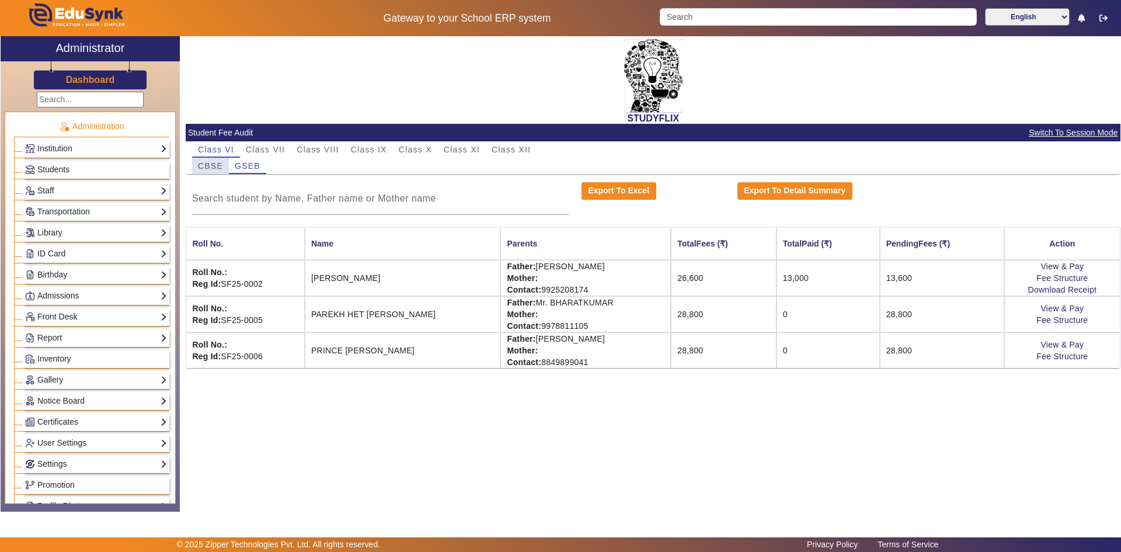
click at [206, 163] on span "CBSE" at bounding box center [210, 166] width 25 height 8
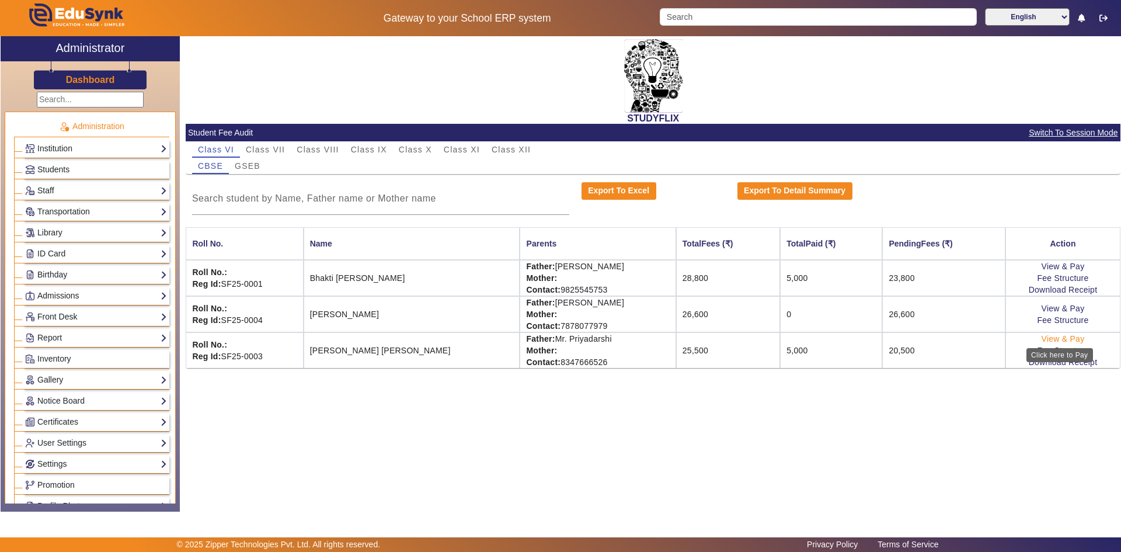
click at [1058, 340] on link "View & Pay" at bounding box center [1062, 338] width 43 height 9
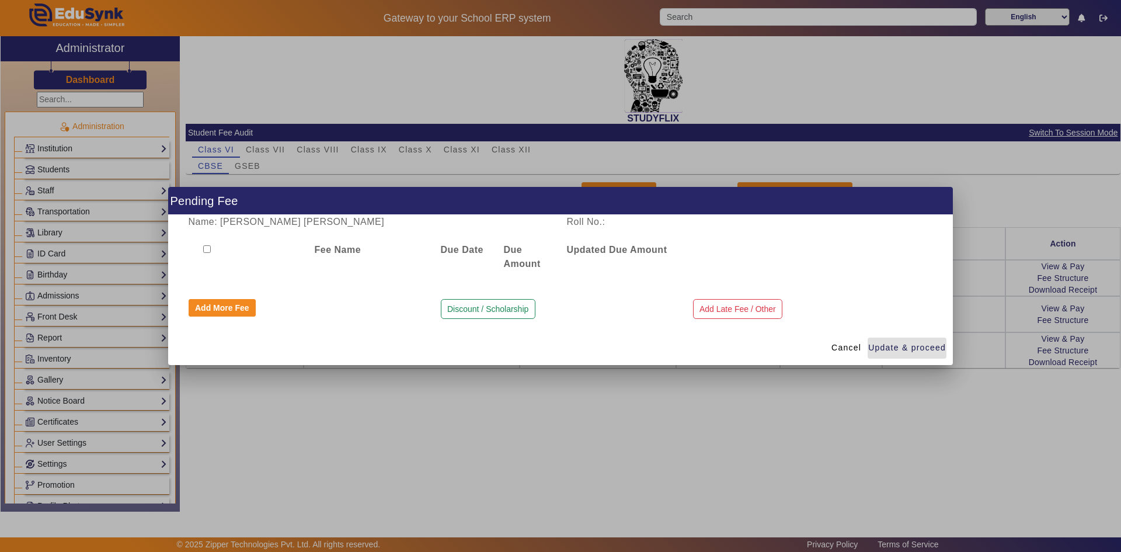
click at [209, 248] on input "checkbox" at bounding box center [207, 249] width 8 height 8
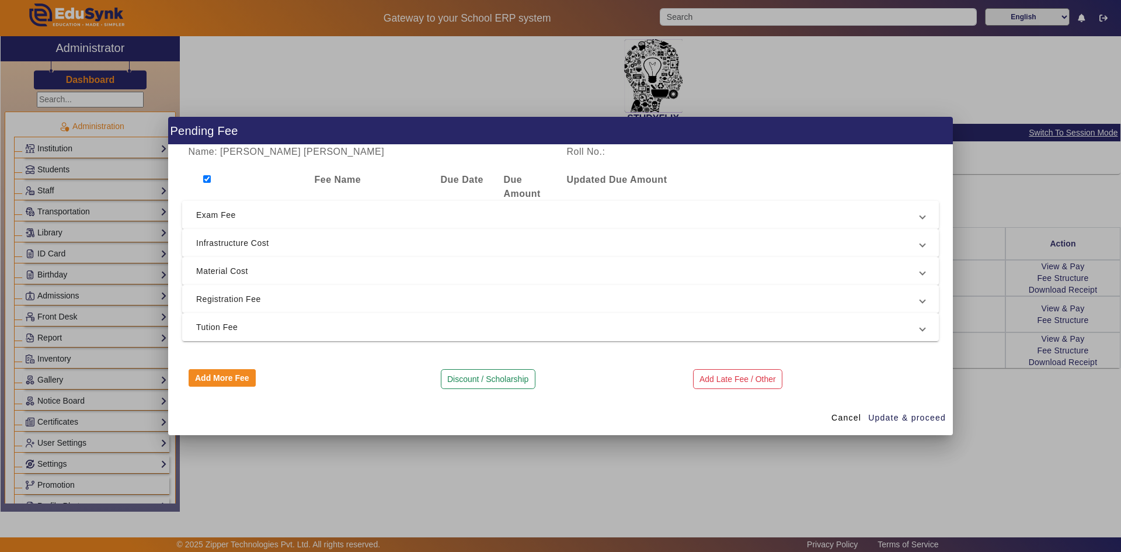
click at [211, 208] on span "Exam Fee" at bounding box center [558, 215] width 724 height 14
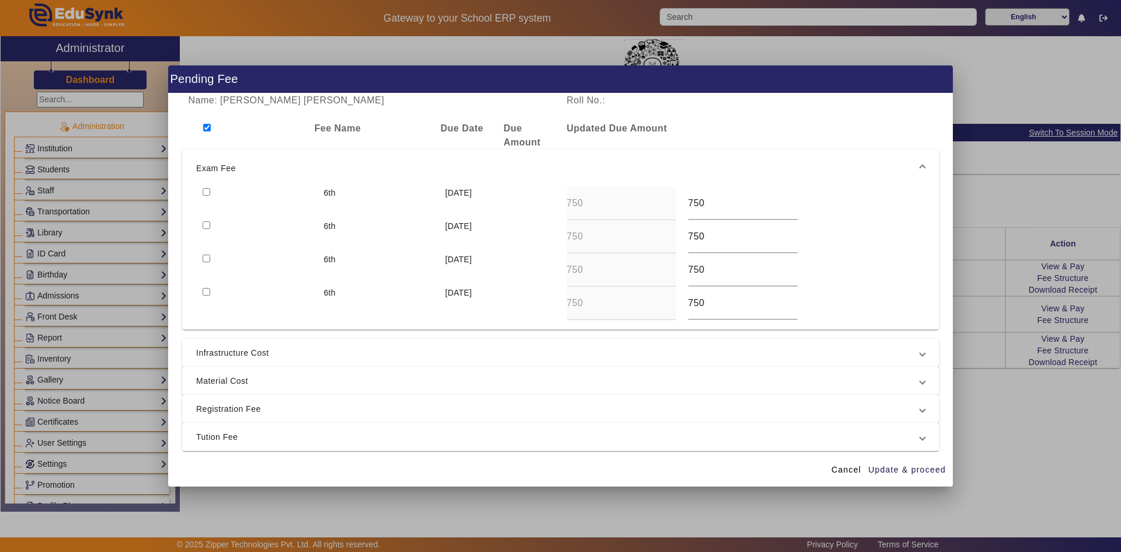
click at [207, 191] on input "checkbox" at bounding box center [207, 192] width 8 height 8
click at [207, 227] on input "checkbox" at bounding box center [207, 225] width 8 height 8
drag, startPoint x: 206, startPoint y: 257, endPoint x: 206, endPoint y: 271, distance: 14.6
click at [206, 258] on input "checkbox" at bounding box center [207, 259] width 8 height 8
click at [208, 294] on input "checkbox" at bounding box center [207, 292] width 8 height 8
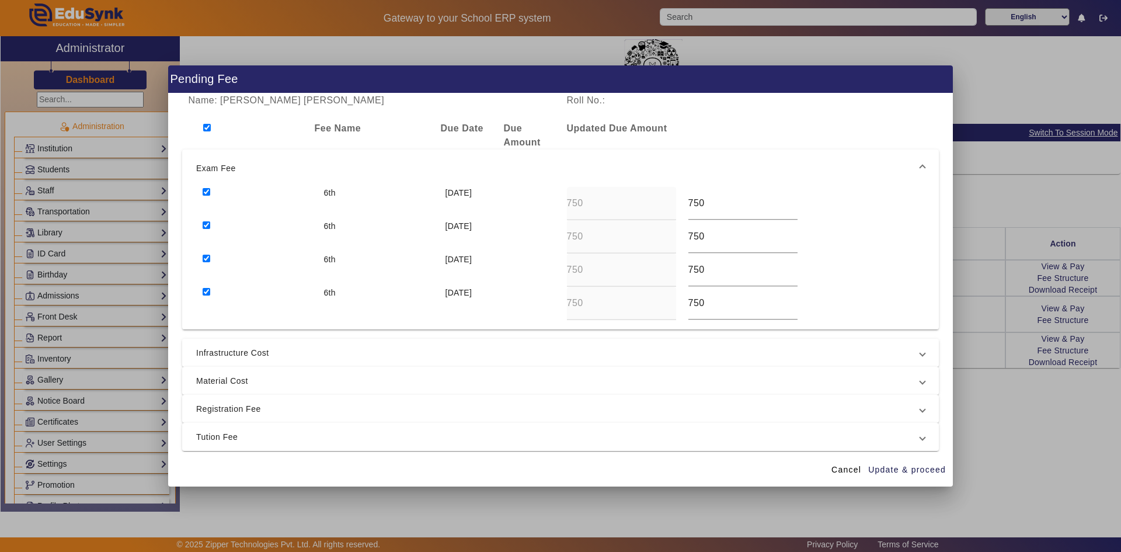
click at [212, 350] on span "Infrastructure Cost" at bounding box center [558, 353] width 724 height 14
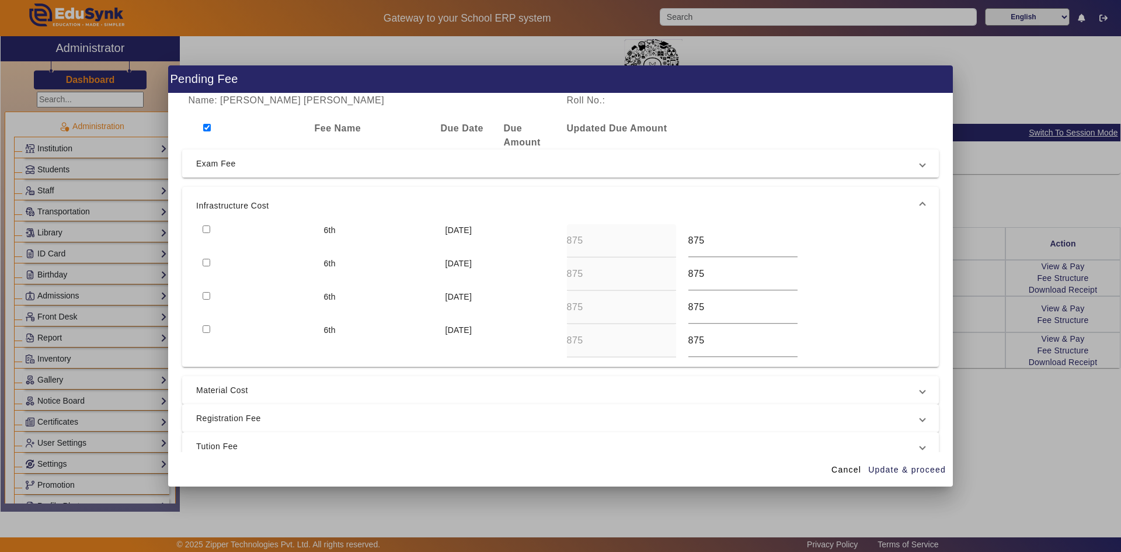
click at [206, 324] on div at bounding box center [256, 340] width 121 height 33
click at [204, 296] on input "checkbox" at bounding box center [207, 296] width 8 height 8
click at [205, 328] on input "checkbox" at bounding box center [207, 329] width 8 height 8
click at [207, 256] on div at bounding box center [256, 240] width 121 height 33
click at [206, 265] on input "checkbox" at bounding box center [207, 263] width 8 height 8
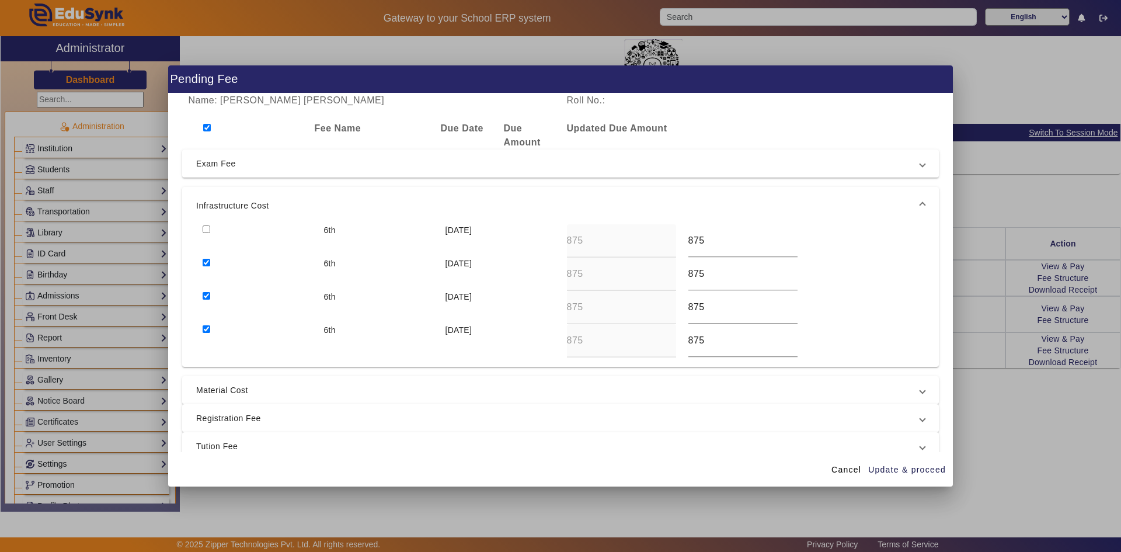
click at [207, 231] on input "checkbox" at bounding box center [207, 229] width 8 height 8
click at [244, 395] on span "Material Cost" at bounding box center [558, 390] width 724 height 14
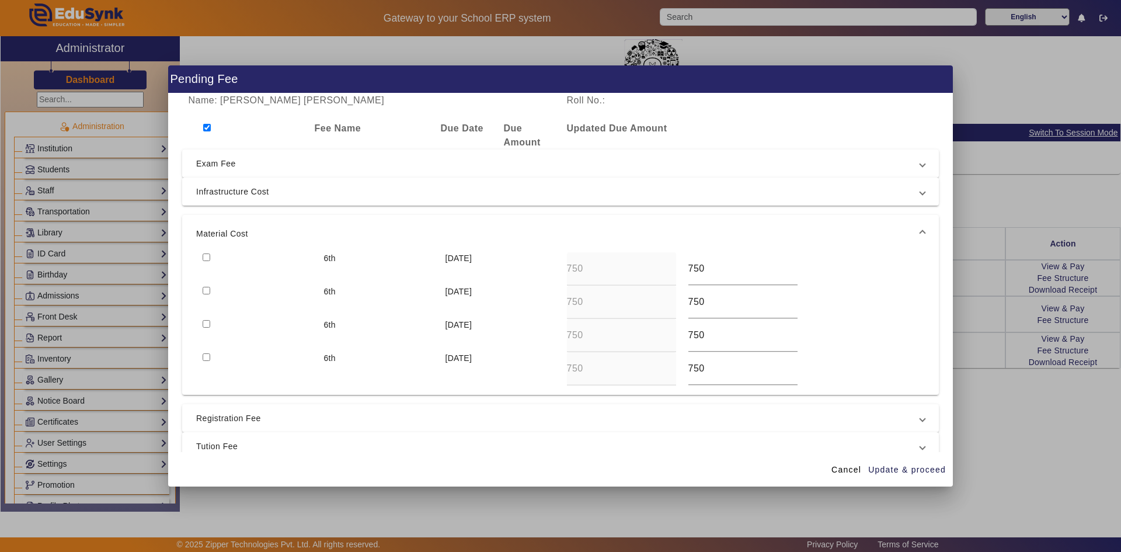
click at [203, 355] on input "checkbox" at bounding box center [207, 357] width 8 height 8
click at [205, 323] on input "checkbox" at bounding box center [207, 324] width 8 height 8
click at [208, 291] on input "checkbox" at bounding box center [207, 291] width 8 height 8
click at [205, 256] on input "checkbox" at bounding box center [207, 257] width 8 height 8
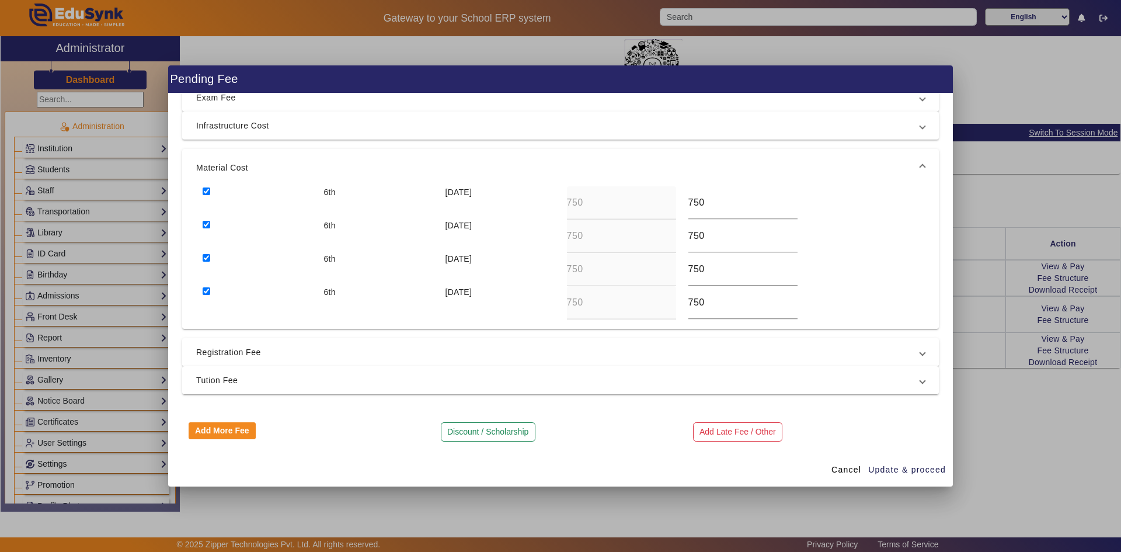
scroll to position [67, 0]
click at [249, 348] on span "Registration Fee" at bounding box center [558, 351] width 724 height 14
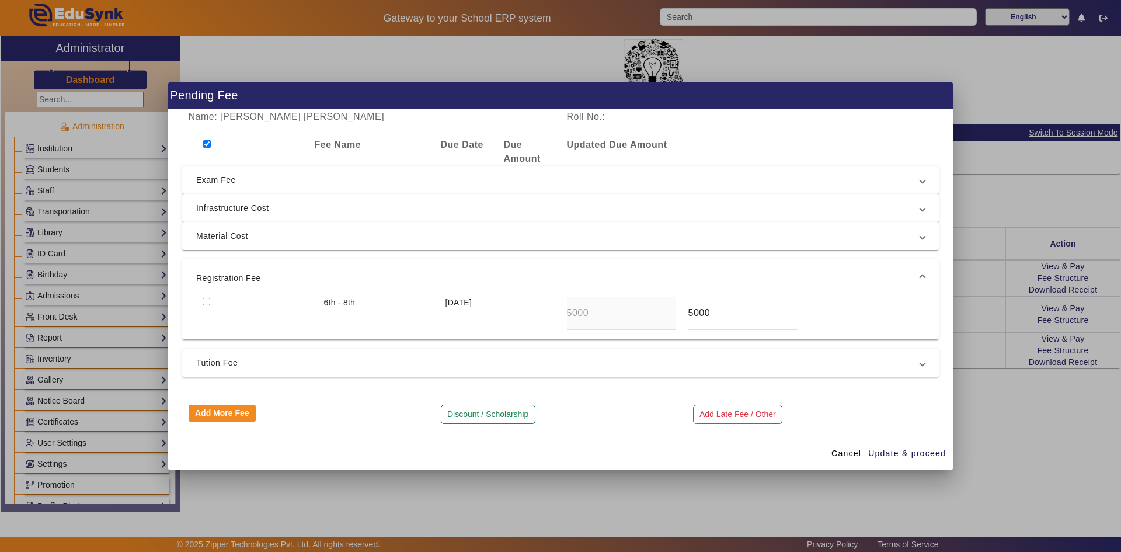
click at [253, 359] on span "Tution Fee" at bounding box center [558, 363] width 724 height 14
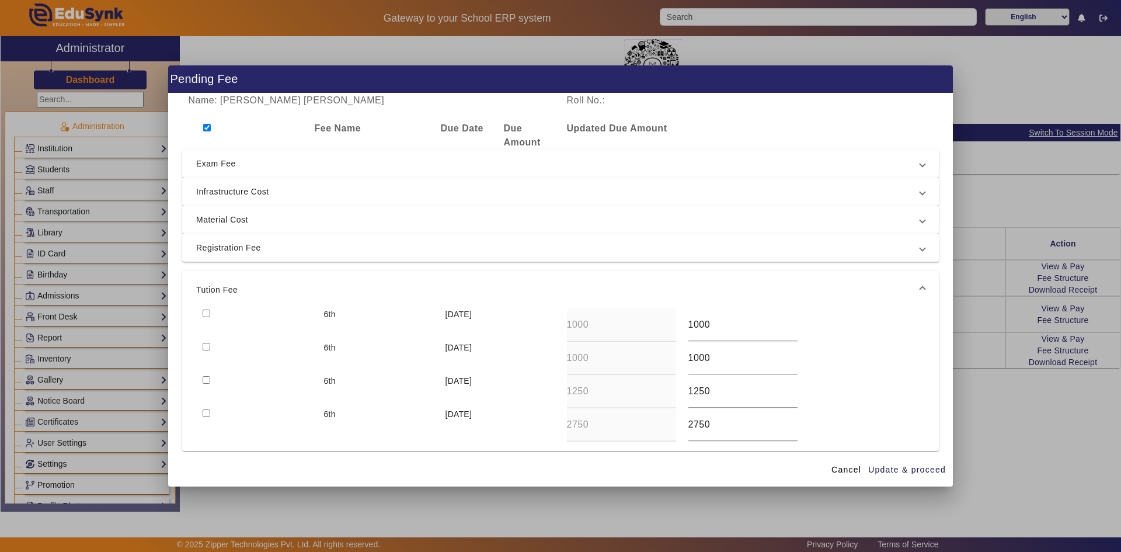
click at [204, 380] on input "checkbox" at bounding box center [207, 380] width 8 height 8
click at [204, 343] on input "checkbox" at bounding box center [207, 347] width 8 height 8
click at [902, 468] on span "Update & proceed" at bounding box center [907, 470] width 78 height 12
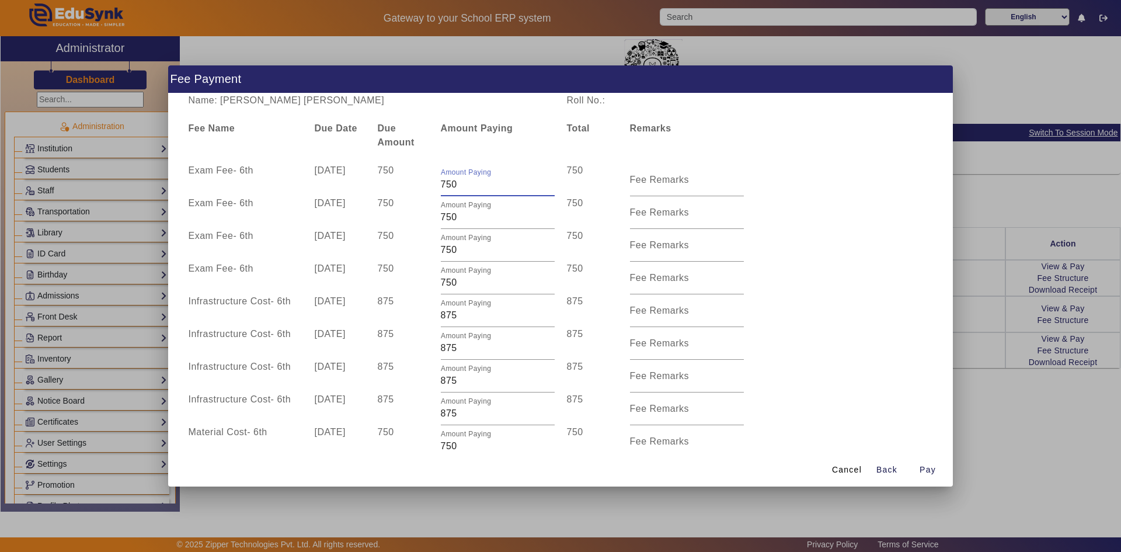
drag, startPoint x: 439, startPoint y: 183, endPoint x: 463, endPoint y: 186, distance: 24.1
click at [463, 186] on input "750" at bounding box center [498, 184] width 114 height 14
drag, startPoint x: 457, startPoint y: 220, endPoint x: 434, endPoint y: 220, distance: 22.8
click at [434, 220] on div "Amount Paying 750" at bounding box center [497, 212] width 126 height 33
drag, startPoint x: 445, startPoint y: 186, endPoint x: 438, endPoint y: 186, distance: 7.0
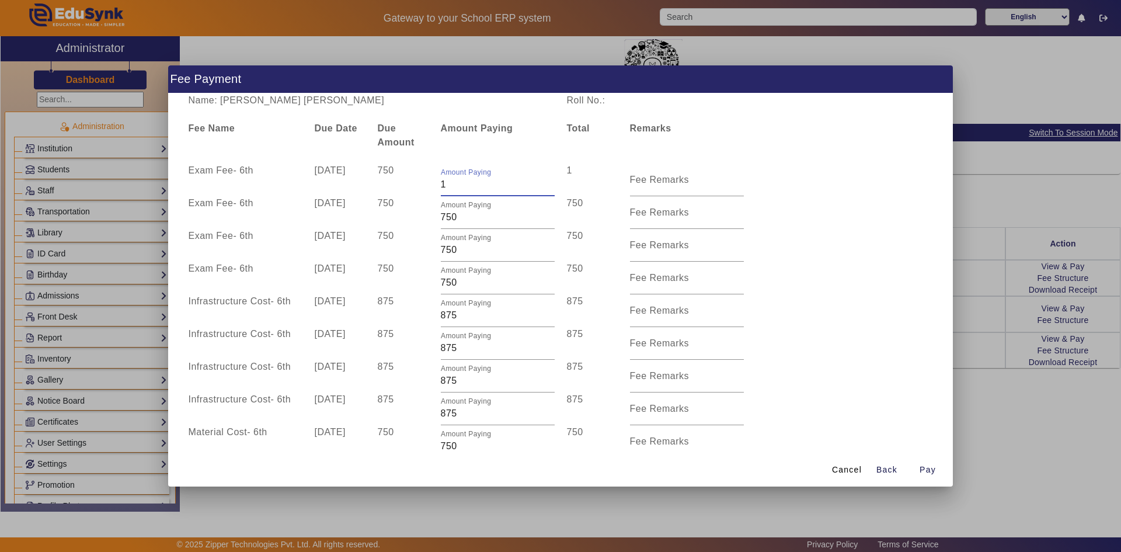
click at [438, 186] on div "Amount Paying 1" at bounding box center [497, 179] width 126 height 33
drag, startPoint x: 459, startPoint y: 216, endPoint x: 431, endPoint y: 221, distance: 28.5
click at [431, 221] on div "Exam Fee - 6th 10 Jul 2025 750 Amount Paying 750 750 Fee Remarks" at bounding box center [560, 212] width 757 height 33
drag, startPoint x: 460, startPoint y: 243, endPoint x: 437, endPoint y: 244, distance: 23.4
click at [437, 244] on div "Amount Paying 750" at bounding box center [497, 245] width 126 height 33
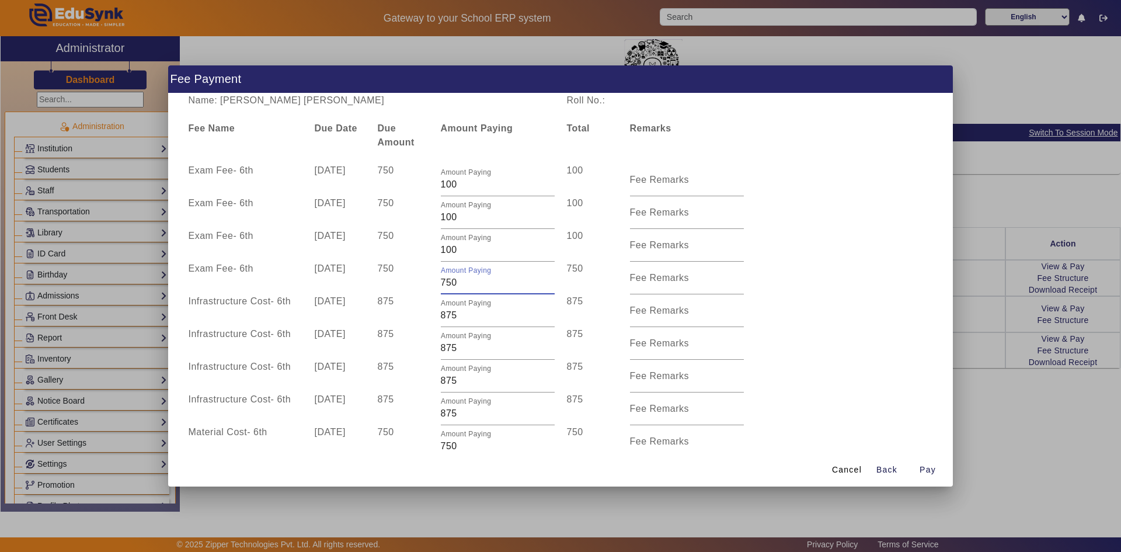
drag, startPoint x: 453, startPoint y: 281, endPoint x: 431, endPoint y: 283, distance: 21.6
click at [436, 283] on div "Amount Paying 750" at bounding box center [497, 278] width 126 height 33
drag, startPoint x: 457, startPoint y: 314, endPoint x: 434, endPoint y: 317, distance: 23.5
click at [434, 317] on div "Amount Paying 875" at bounding box center [497, 310] width 126 height 33
click at [815, 357] on div "Infrastructure Cost - 6th 10 Dec 2025 875 Amount Paying 875 875 Fee Remarks" at bounding box center [560, 343] width 757 height 33
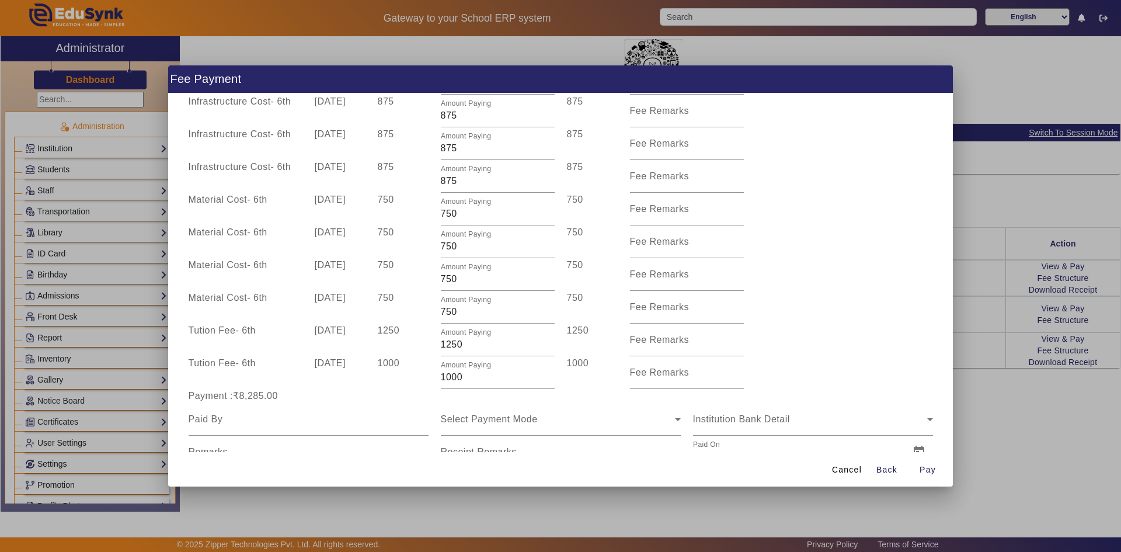
scroll to position [234, 0]
drag, startPoint x: 441, startPoint y: 184, endPoint x: 453, endPoint y: 182, distance: 12.5
click at [453, 182] on input "875" at bounding box center [498, 180] width 114 height 14
drag, startPoint x: 455, startPoint y: 150, endPoint x: 438, endPoint y: 151, distance: 17.6
click at [438, 151] on div "Amount Paying 875" at bounding box center [497, 142] width 126 height 33
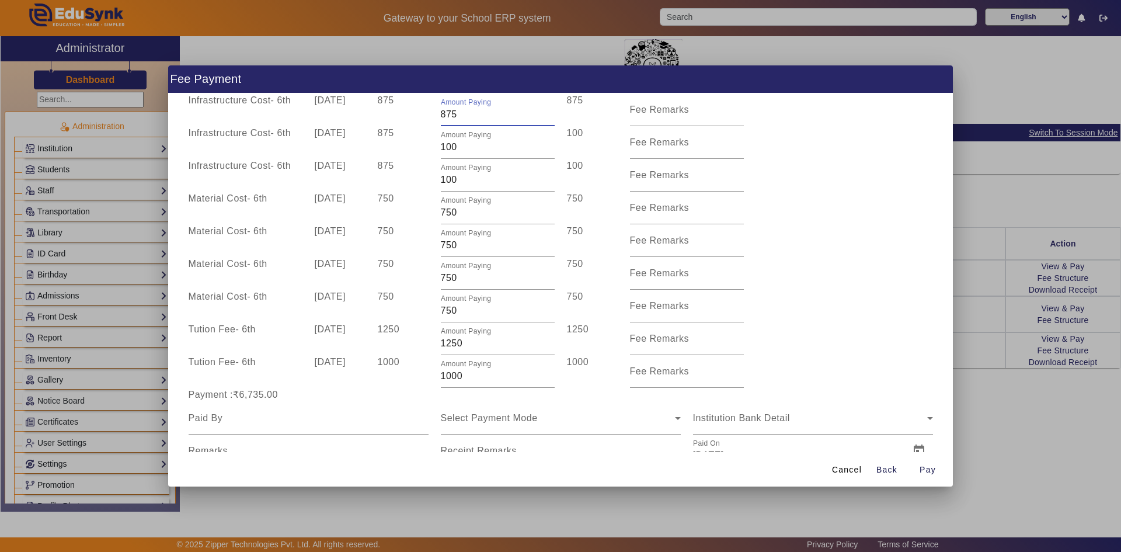
drag, startPoint x: 459, startPoint y: 117, endPoint x: 436, endPoint y: 119, distance: 23.4
click at [436, 119] on div "Amount Paying 875" at bounding box center [497, 109] width 126 height 33
click at [789, 236] on div "Material Cost - 6th 10 Oct 2025 750 Amount Paying 750 750 Fee Remarks" at bounding box center [560, 240] width 757 height 33
drag, startPoint x: 436, startPoint y: 311, endPoint x: 453, endPoint y: 310, distance: 17.6
click at [452, 310] on div "Amount Paying 750" at bounding box center [497, 306] width 126 height 33
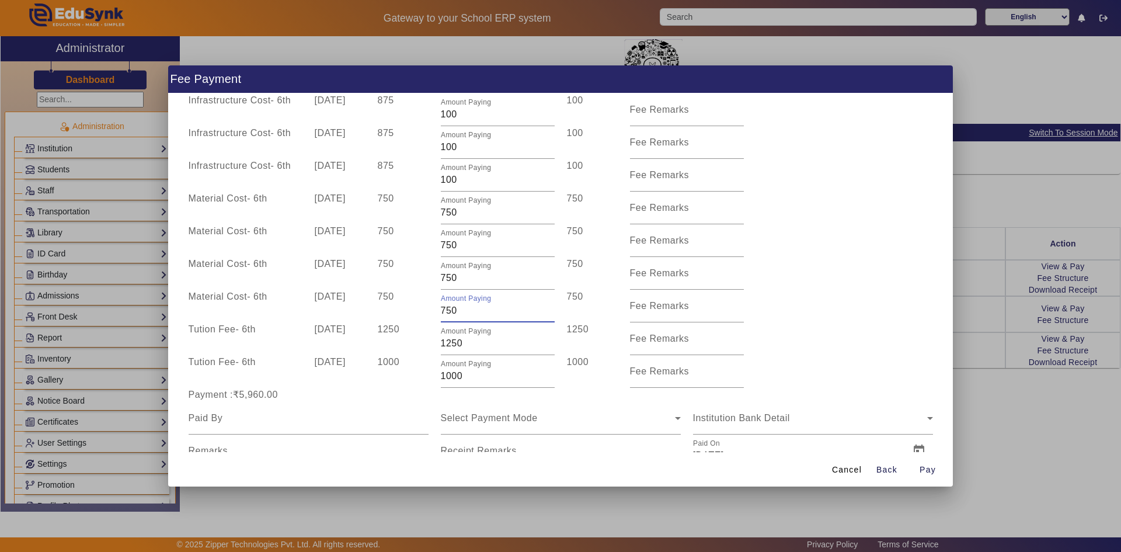
drag, startPoint x: 461, startPoint y: 313, endPoint x: 432, endPoint y: 315, distance: 28.7
click at [434, 315] on div "Amount Paying 750" at bounding box center [497, 306] width 126 height 33
click at [863, 323] on div "Tution Fee - 6th 10 Oct 2025 1250 Amount Paying 1250 1250 Fee Remarks" at bounding box center [560, 338] width 757 height 33
click at [448, 344] on input "1250" at bounding box center [498, 343] width 114 height 14
click at [782, 355] on div "Tution Fee - 6th 10 Jul 2025 1000 Amount Paying 1000 1000 Fee Remarks" at bounding box center [560, 371] width 757 height 33
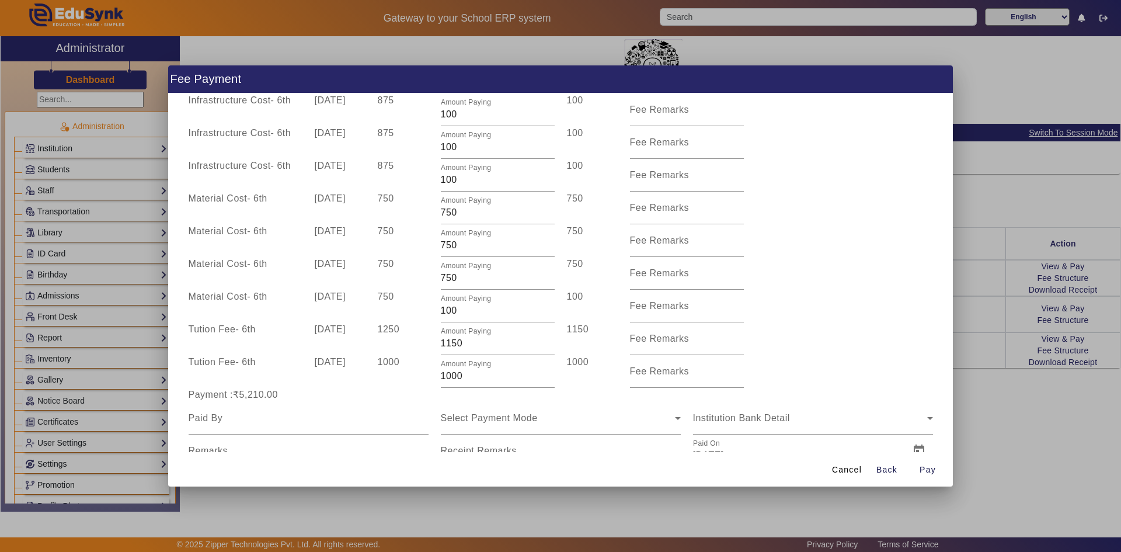
click at [806, 330] on div "Tution Fee - 6th 10 Oct 2025 1250 Amount Paying 1150 1150 Fee Remarks" at bounding box center [560, 338] width 757 height 33
click at [448, 377] on input "1000" at bounding box center [498, 376] width 114 height 14
click at [792, 295] on div "Material Cost - 6th 10 Apr 2025 750 Amount Paying 100 100 Fee Remarks" at bounding box center [560, 306] width 757 height 33
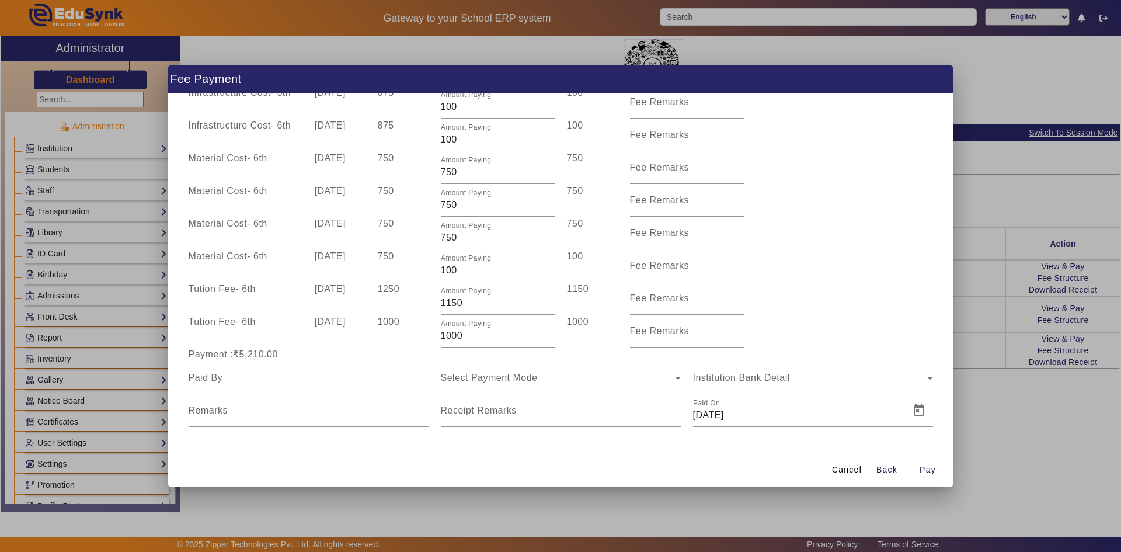
scroll to position [274, 0]
click at [444, 302] on input "1150" at bounding box center [498, 302] width 114 height 14
click at [873, 285] on div "Tution Fee - 6th 10 Oct 2025 1250 Amount Paying 1050 1050 Fee Remarks" at bounding box center [560, 297] width 757 height 33
drag, startPoint x: 454, startPoint y: 203, endPoint x: 444, endPoint y: 202, distance: 9.4
click at [444, 202] on input "750" at bounding box center [498, 204] width 114 height 14
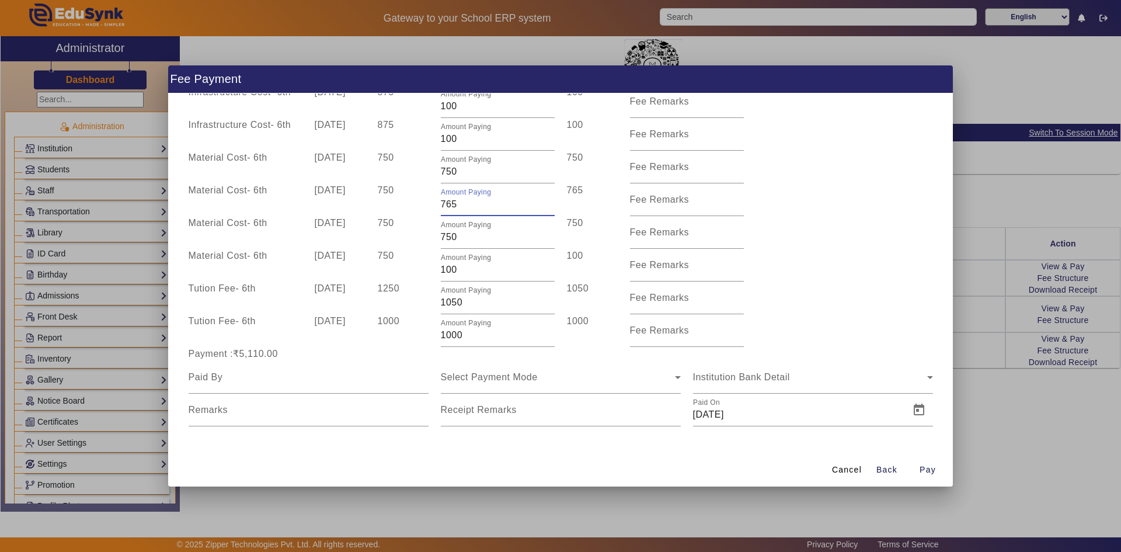
click at [842, 248] on div "Material Cost - 6th 10 Jul 2025 750 Amount Paying 750 750 Fee Remarks" at bounding box center [560, 232] width 757 height 33
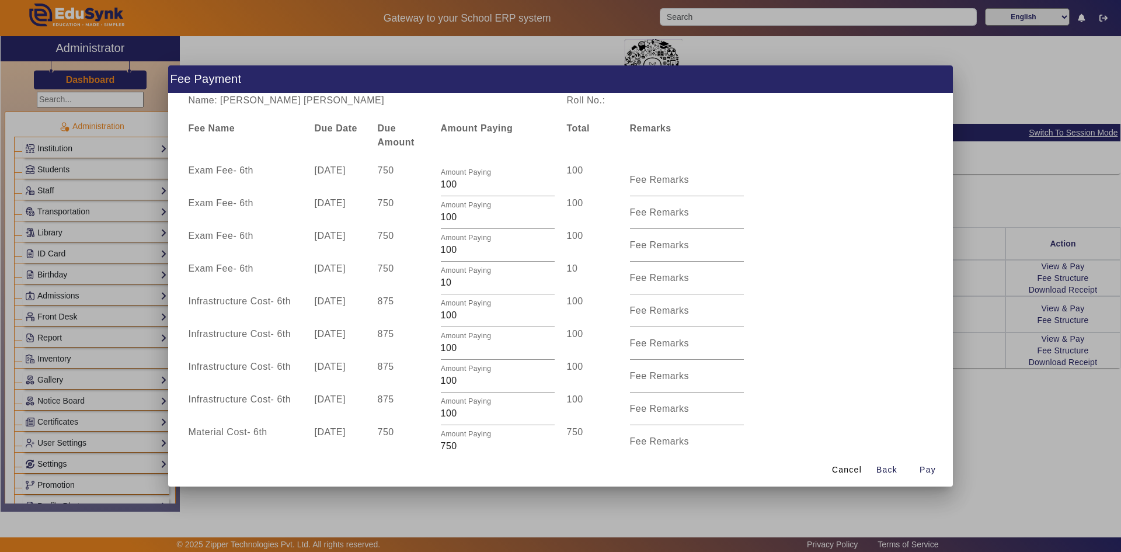
drag, startPoint x: 252, startPoint y: 102, endPoint x: 372, endPoint y: 102, distance: 120.8
click at [372, 102] on div "Name: Vansh Milindkumar Priyadarshi" at bounding box center [371, 100] width 378 height 14
copy div "Milindkumar Priyadarshi"
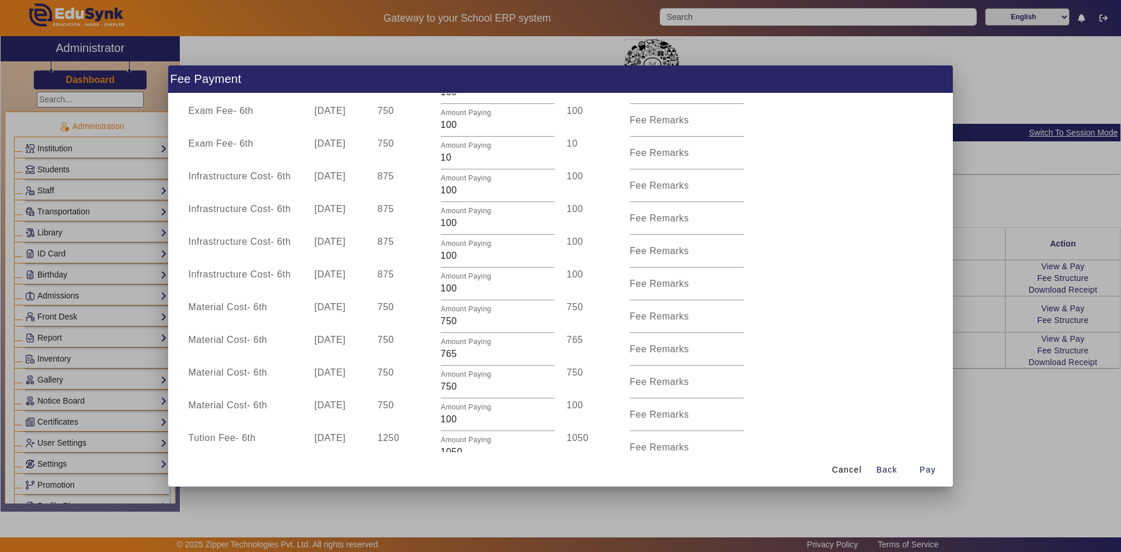
scroll to position [274, 0]
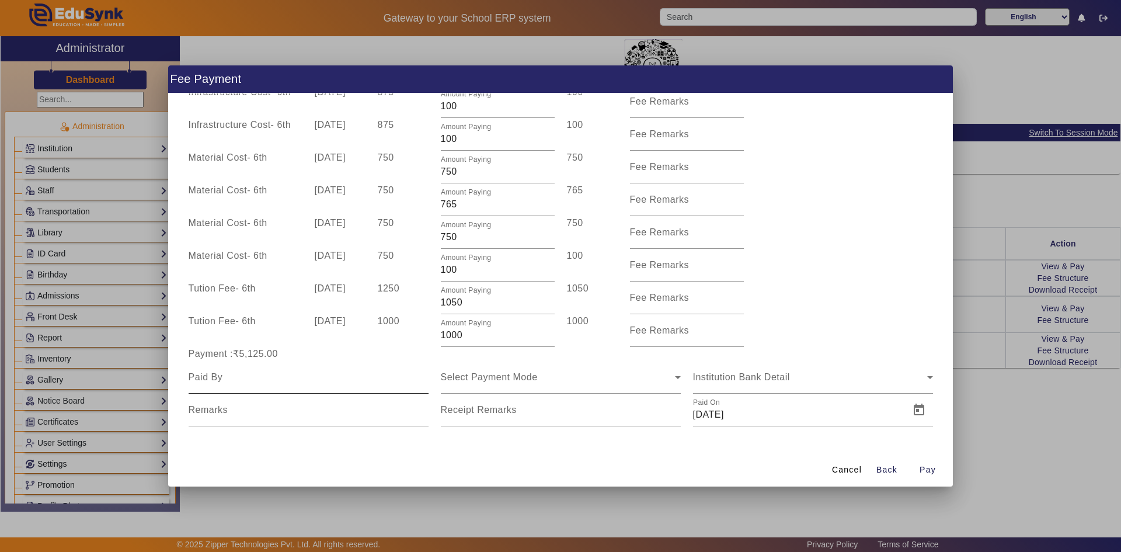
click at [219, 379] on input at bounding box center [309, 377] width 240 height 14
paste input "Milindkumar Priyadarshi"
click at [471, 382] on div "Select Payment Mode" at bounding box center [558, 377] width 234 height 14
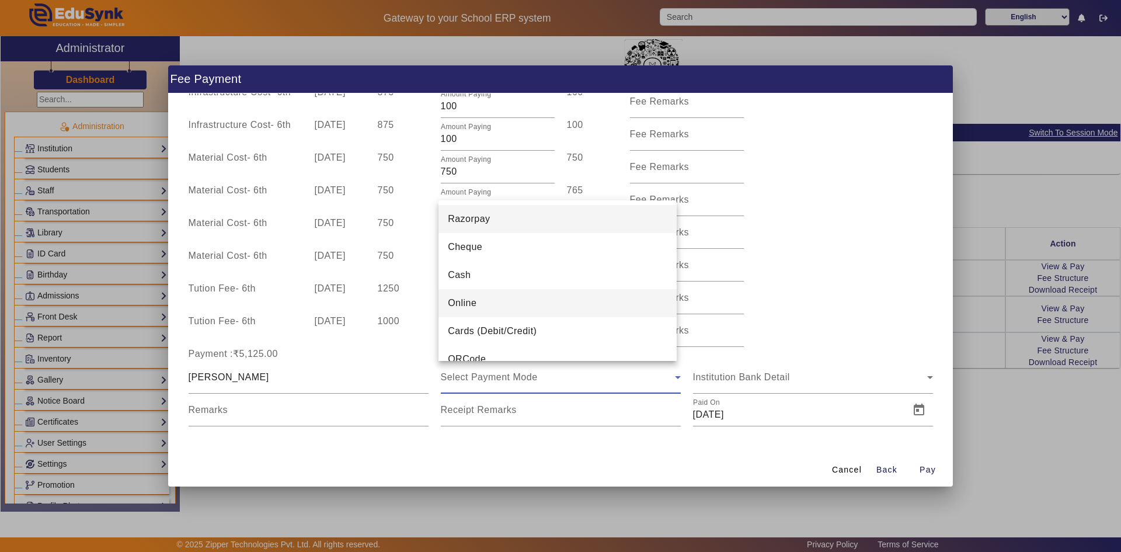
click at [473, 299] on span "Online" at bounding box center [462, 303] width 29 height 14
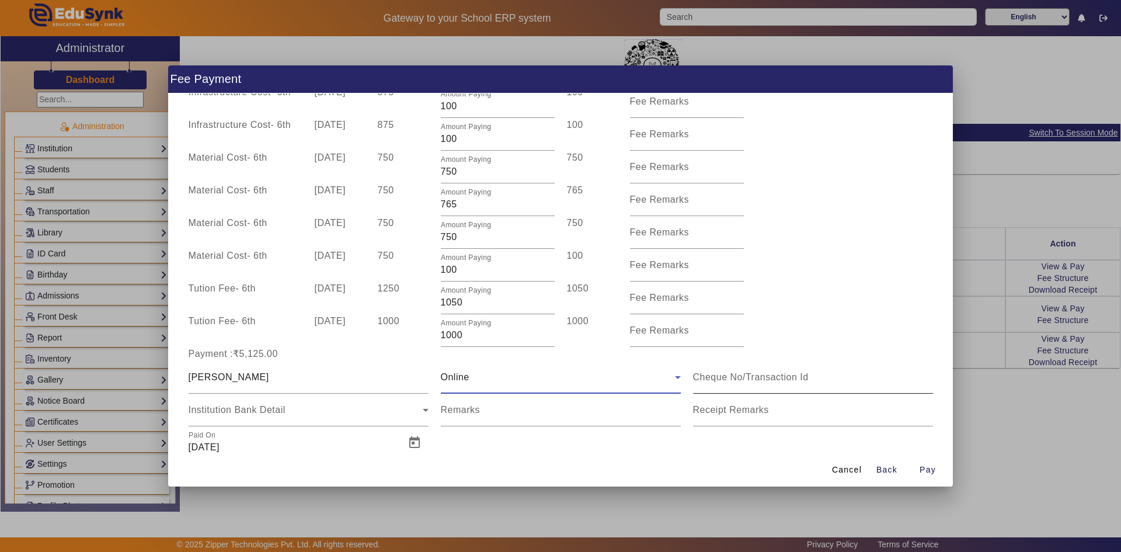
click at [696, 372] on input at bounding box center [813, 377] width 240 height 14
click at [409, 438] on span "Open calendar" at bounding box center [414, 443] width 28 height 28
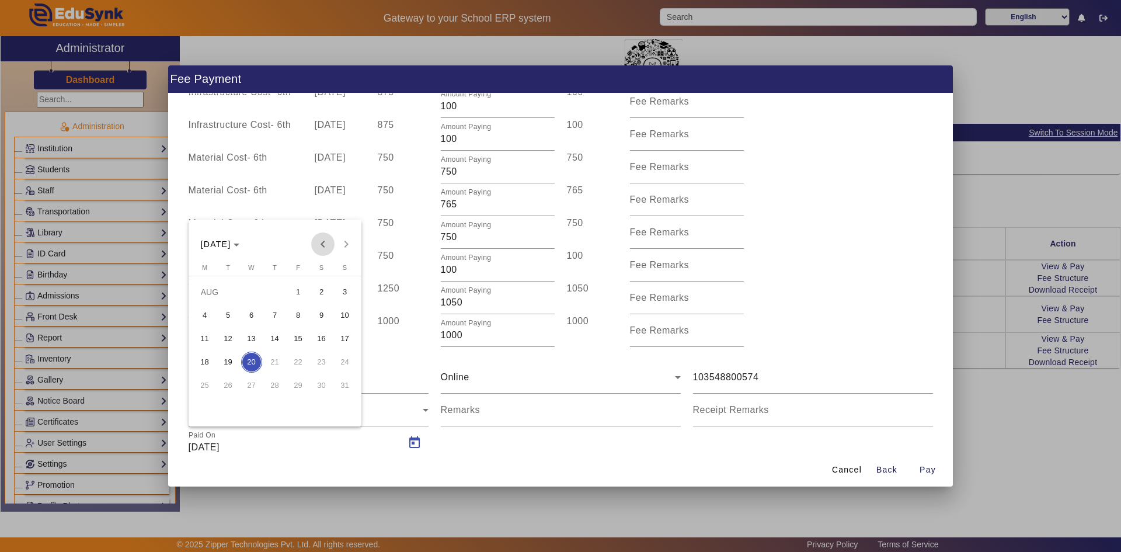
click at [318, 239] on span "Previous month" at bounding box center [322, 243] width 23 height 23
click at [201, 381] on span "21" at bounding box center [204, 385] width 21 height 21
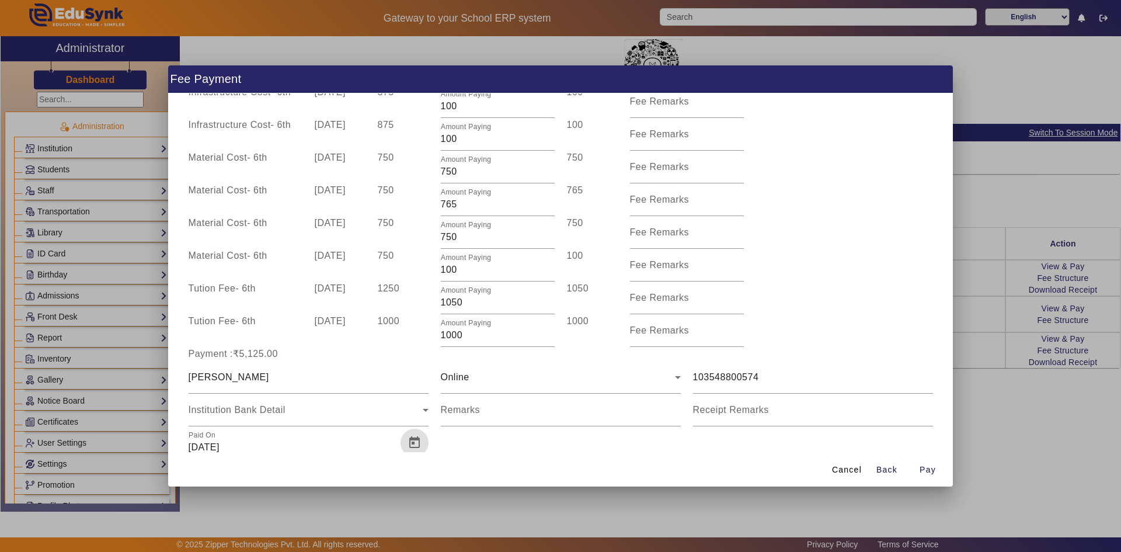
scroll to position [279, 0]
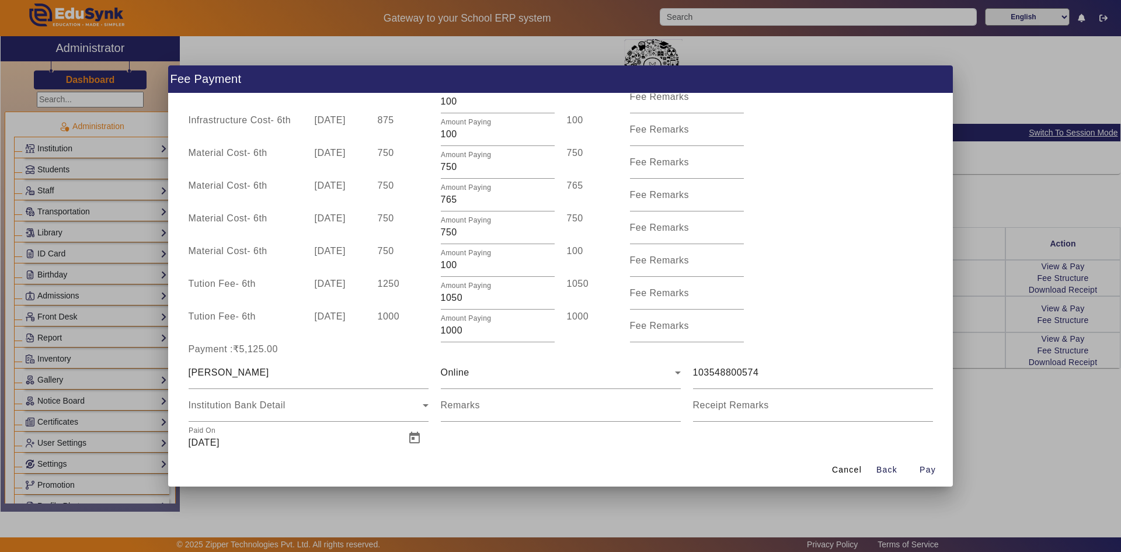
drag, startPoint x: 462, startPoint y: 435, endPoint x: 479, endPoint y: 433, distance: 17.0
click at [464, 436] on div "Milindkumar Priyadarshi Online 103548800574 Institution Bank Detail Remarks Rec…" at bounding box center [560, 405] width 757 height 98
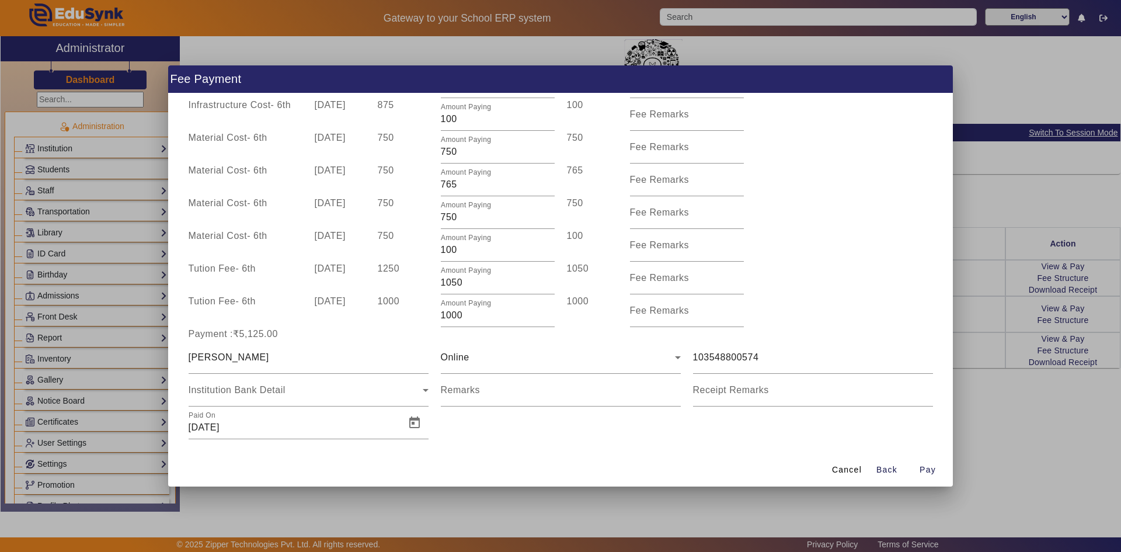
scroll to position [307, 0]
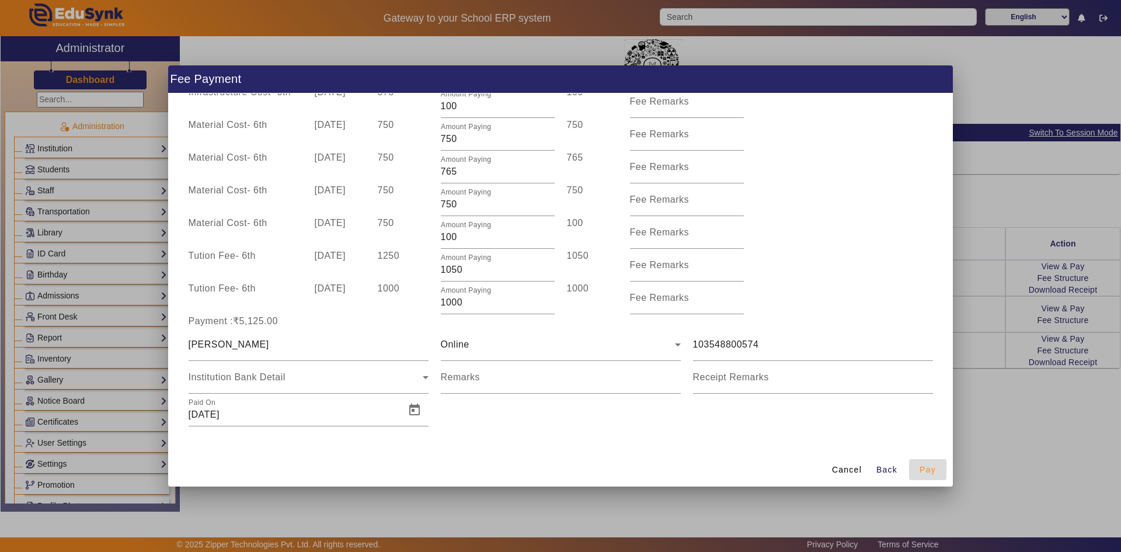
click at [922, 465] on span "Pay" at bounding box center [927, 470] width 16 height 12
click at [927, 471] on span "Pay" at bounding box center [927, 470] width 16 height 12
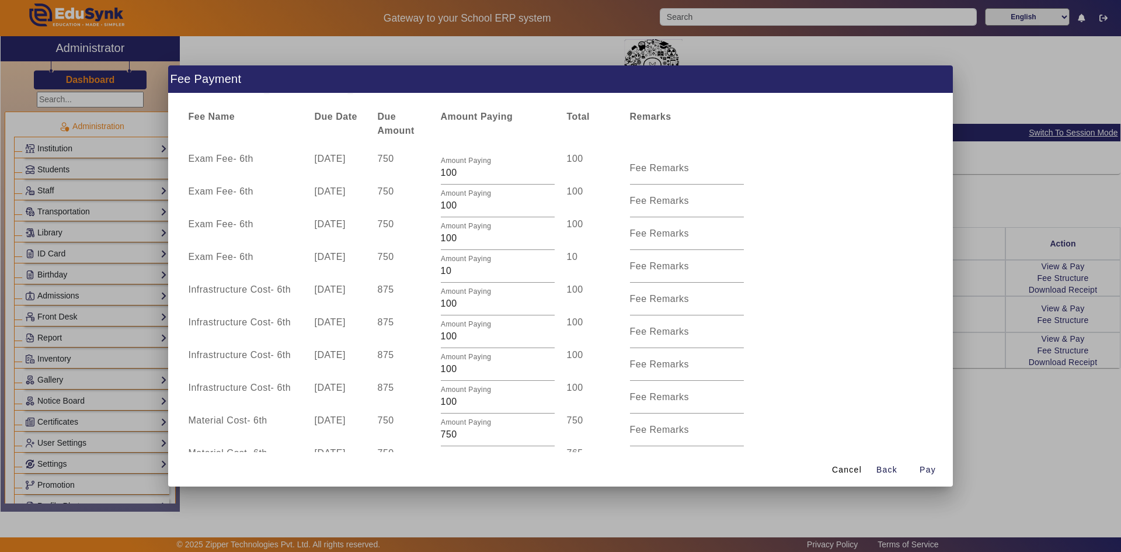
scroll to position [0, 0]
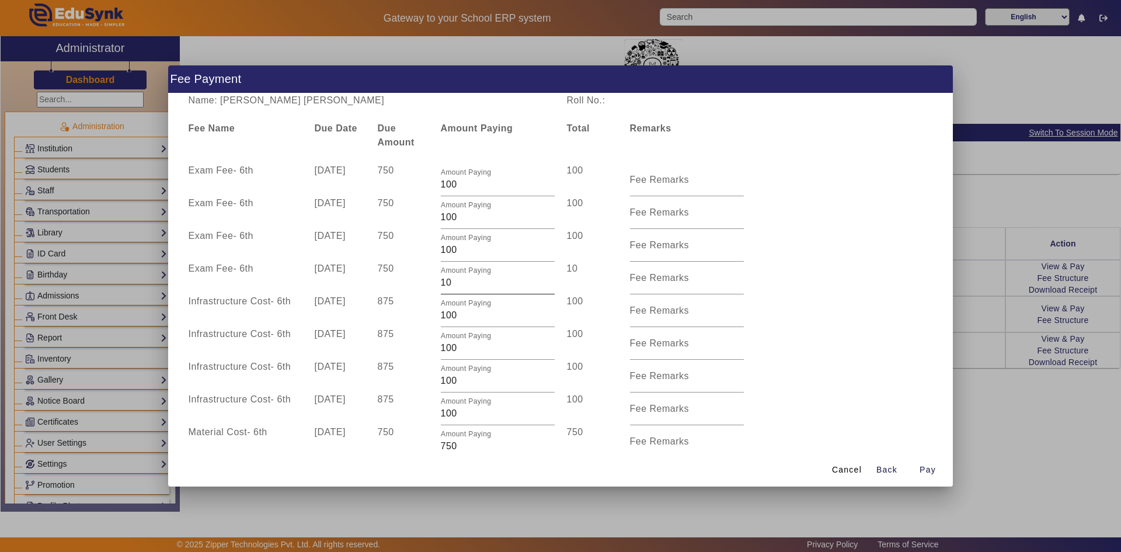
click at [462, 286] on input "10" at bounding box center [498, 283] width 114 height 14
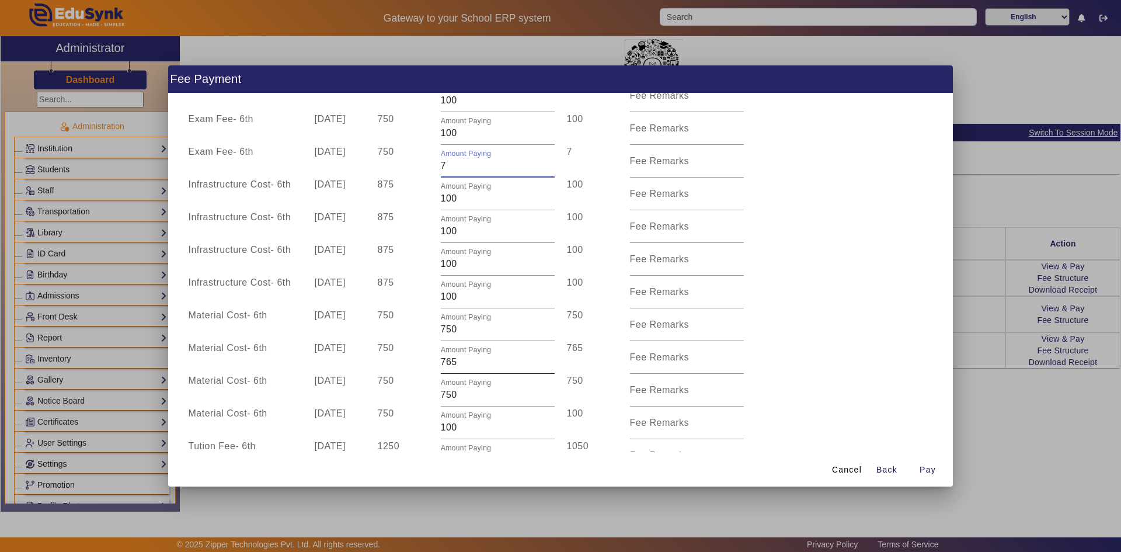
scroll to position [307, 0]
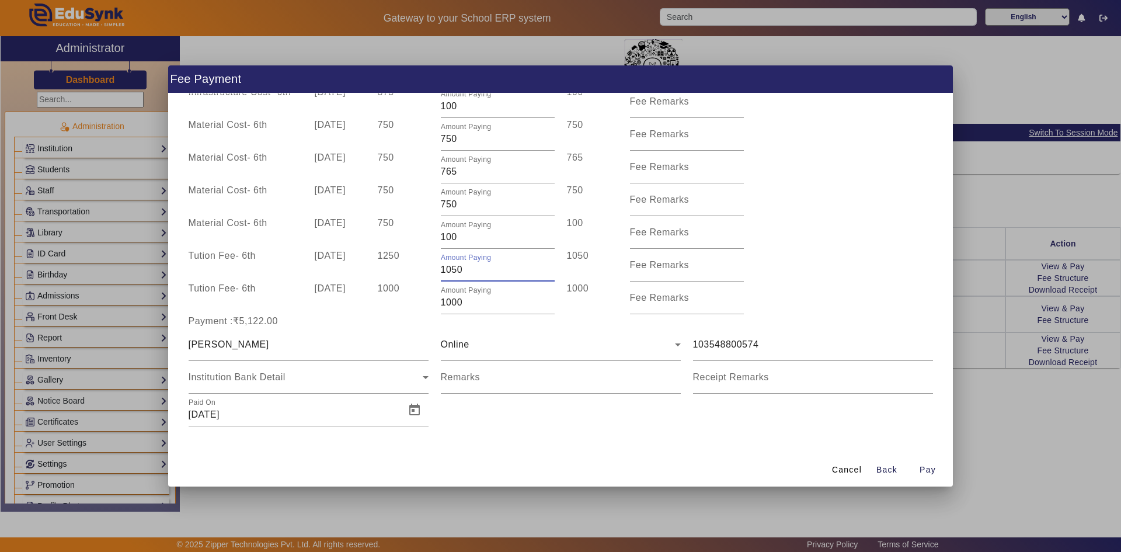
drag, startPoint x: 472, startPoint y: 269, endPoint x: 436, endPoint y: 271, distance: 36.9
click at [436, 271] on div "Amount Paying 1050" at bounding box center [497, 265] width 126 height 33
click at [461, 235] on input "100" at bounding box center [498, 237] width 114 height 14
drag, startPoint x: 451, startPoint y: 173, endPoint x: 436, endPoint y: 172, distance: 15.2
click at [436, 172] on div "Amount Paying 765" at bounding box center [497, 167] width 126 height 33
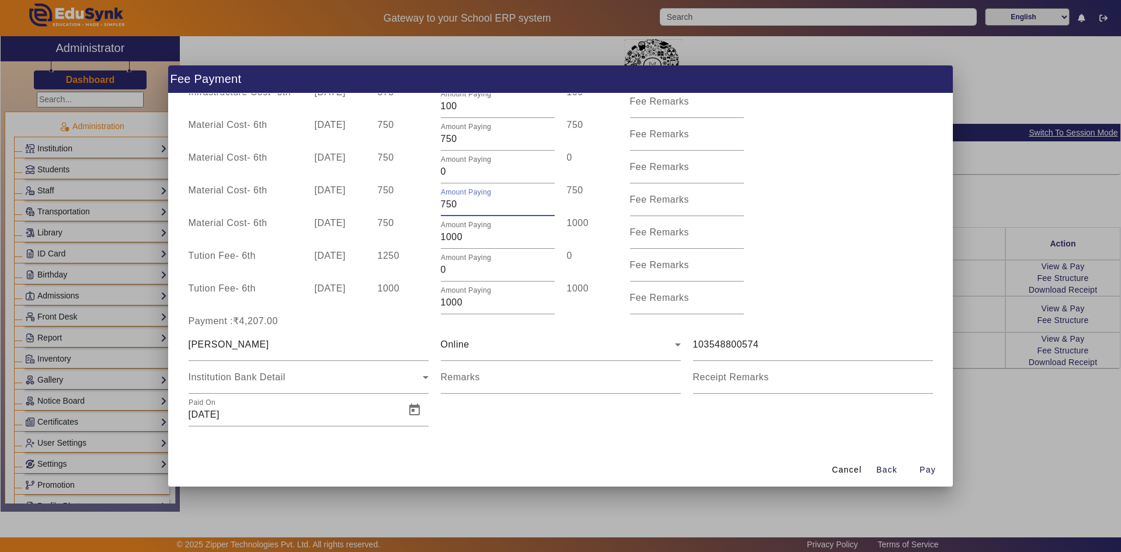
drag, startPoint x: 456, startPoint y: 199, endPoint x: 429, endPoint y: 204, distance: 27.9
click at [429, 204] on div "Material Cost - 6th 10 Jul 2025 750 Amount Paying 750 750 Fee Remarks" at bounding box center [560, 199] width 757 height 33
click at [811, 238] on div "Material Cost - 6th 10 Apr 2025 750 Amount Paying 1000 1000 Fee Remarks" at bounding box center [560, 232] width 757 height 33
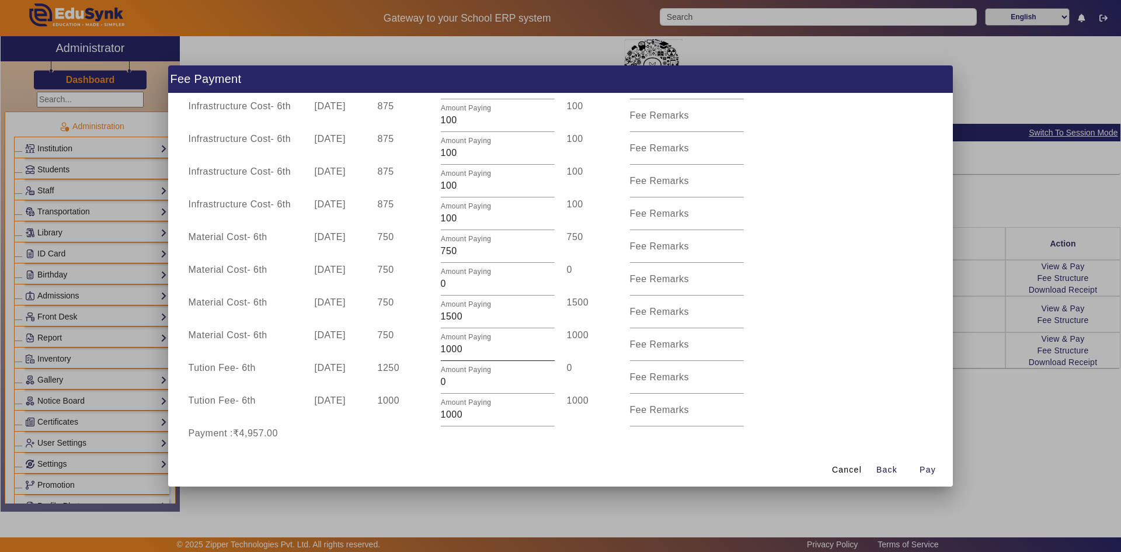
scroll to position [190, 0]
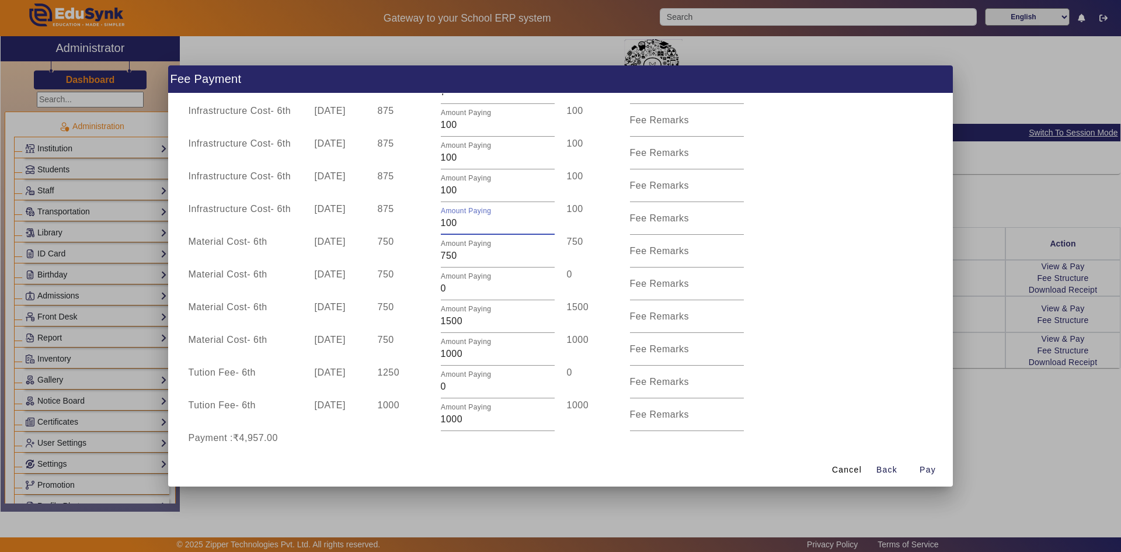
drag, startPoint x: 456, startPoint y: 224, endPoint x: 436, endPoint y: 224, distance: 20.4
click at [436, 224] on div "Amount Paying 100" at bounding box center [497, 218] width 126 height 33
click at [893, 276] on div "Material Cost - 6th 10 Oct 2025 750 Amount Paying 0 0 Fee Remarks" at bounding box center [560, 283] width 757 height 33
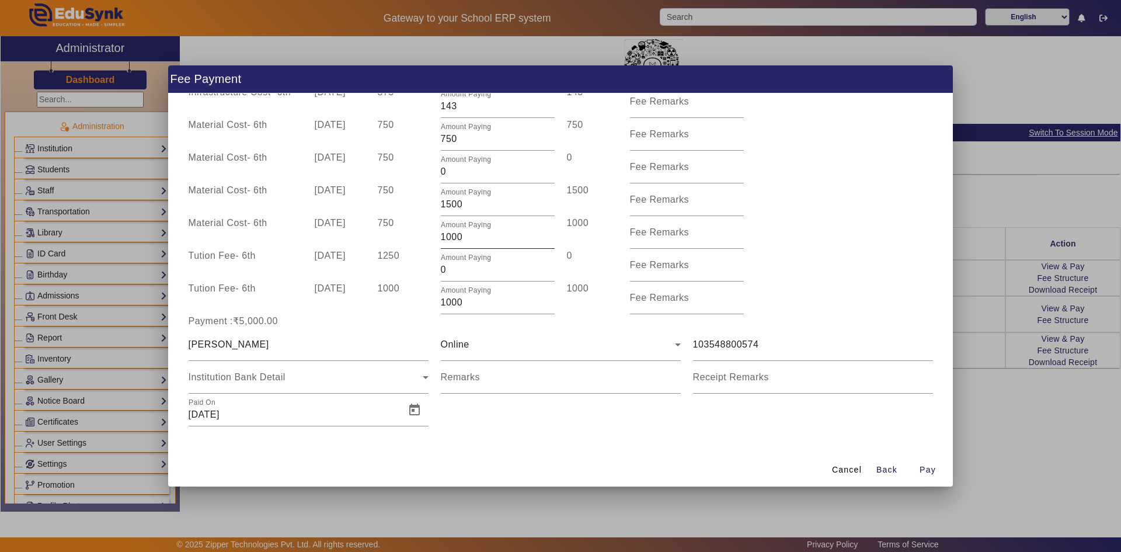
scroll to position [249, 0]
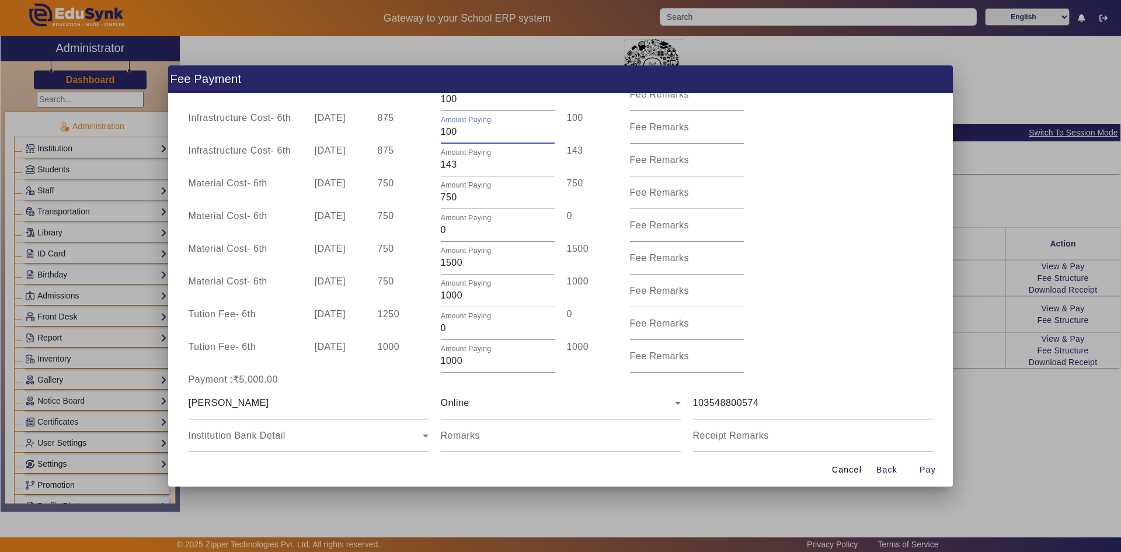
drag, startPoint x: 457, startPoint y: 133, endPoint x: 430, endPoint y: 133, distance: 27.4
click at [430, 133] on div "Infrastructure Cost - 6th 10 Jul 2025 875 Amount Paying 100 100 Fee Remarks" at bounding box center [560, 127] width 757 height 33
click at [831, 256] on div "Material Cost - 6th 10 Jul 2025 750 Amount Paying 1500 1500 Fee Remarks" at bounding box center [560, 258] width 757 height 33
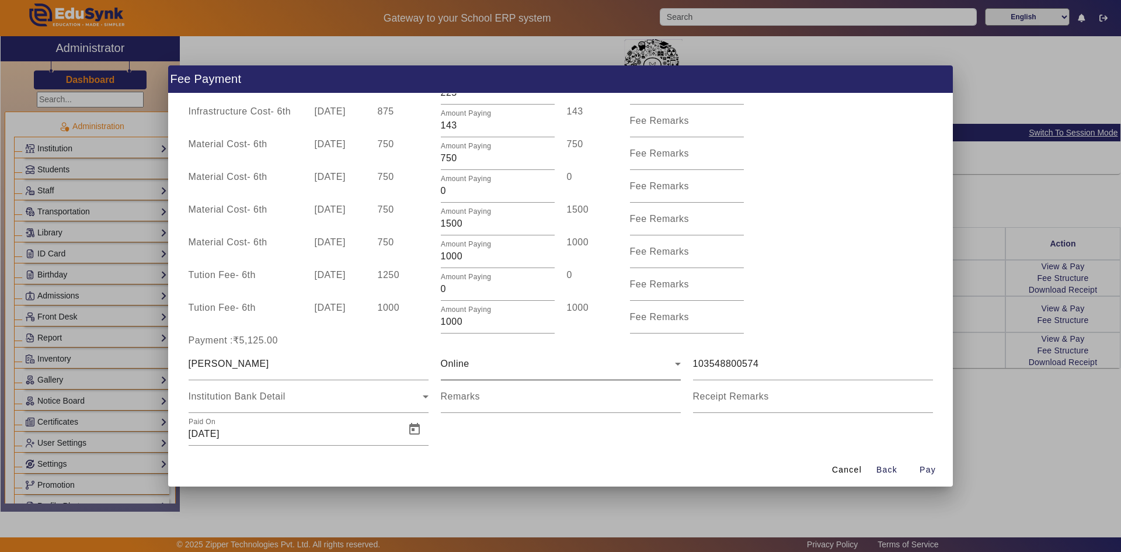
scroll to position [307, 0]
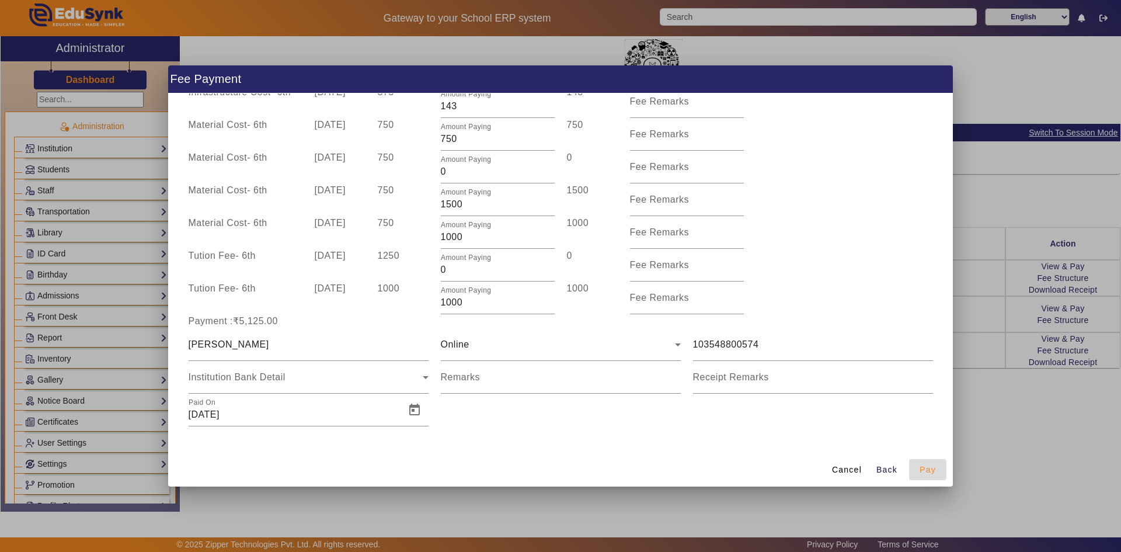
click at [917, 465] on span "button" at bounding box center [927, 469] width 37 height 28
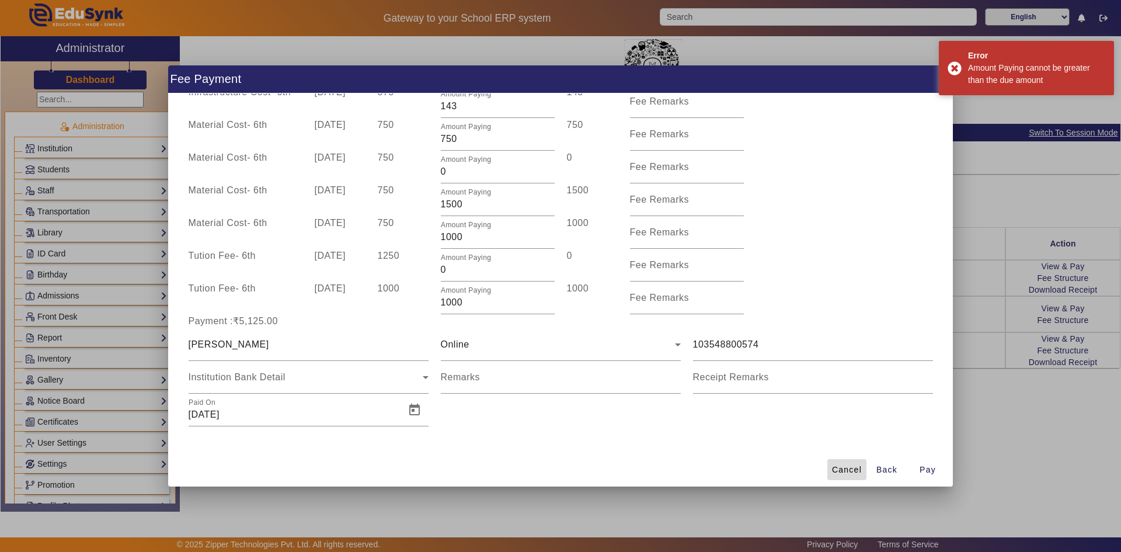
click at [837, 471] on span "Cancel" at bounding box center [847, 470] width 30 height 12
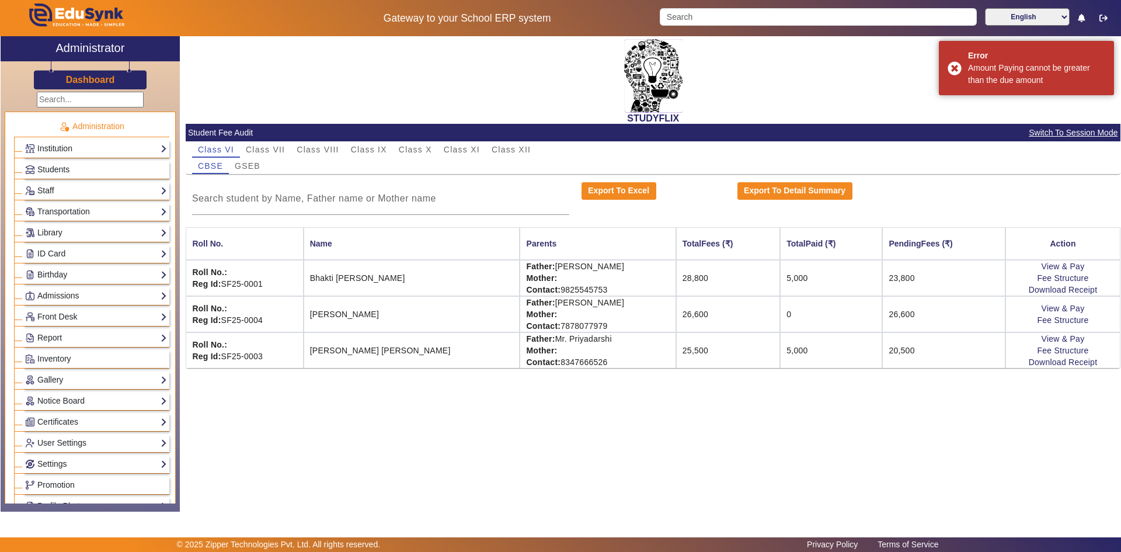
scroll to position [0, 0]
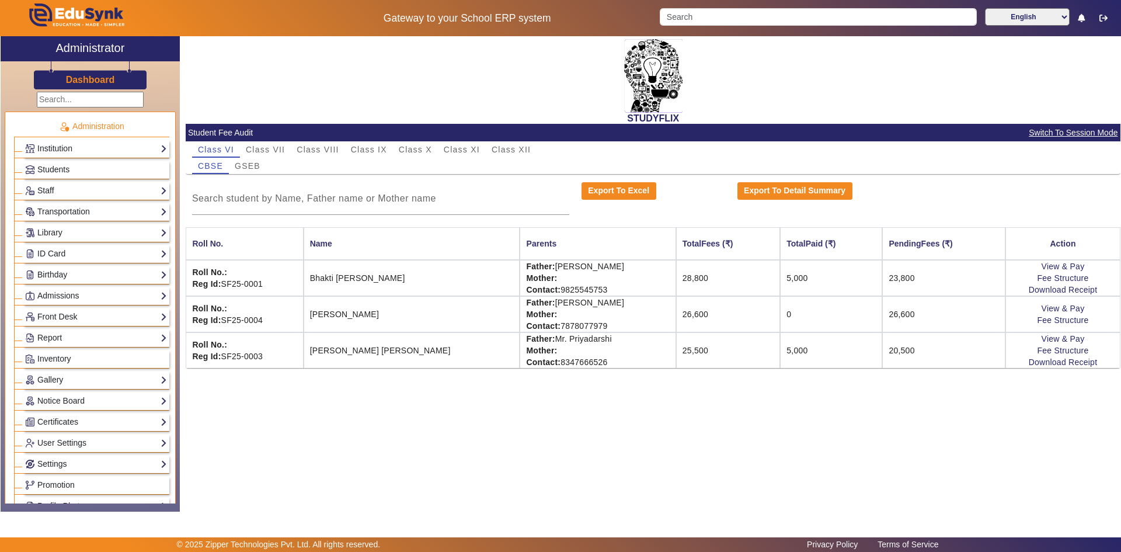
click at [956, 340] on td "20,500" at bounding box center [943, 350] width 123 height 36
click at [941, 347] on td "20,500" at bounding box center [943, 350] width 123 height 36
click at [1071, 336] on link "View & Pay" at bounding box center [1062, 338] width 43 height 9
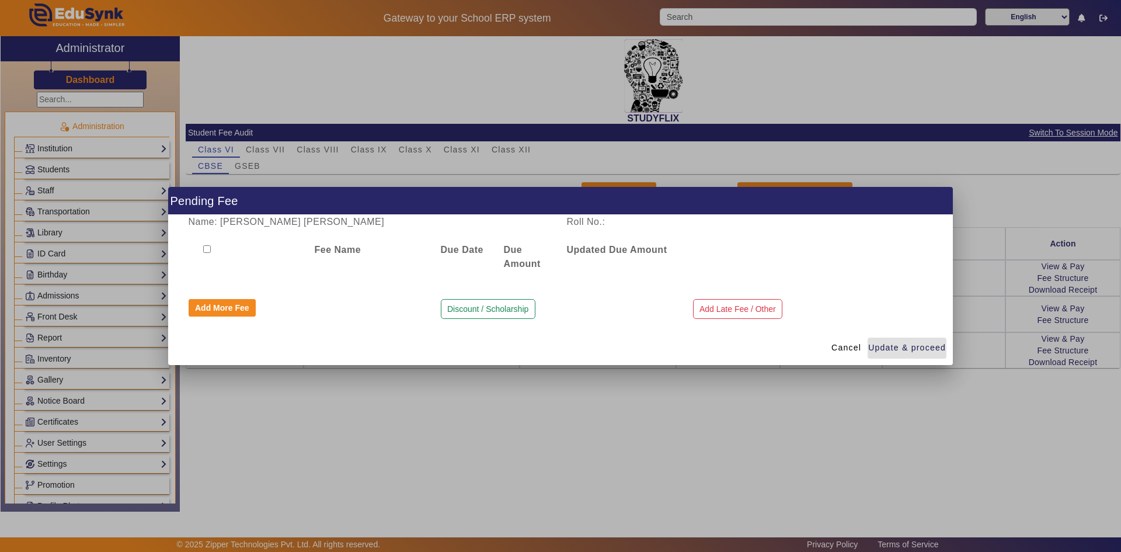
click at [208, 246] on input "checkbox" at bounding box center [207, 249] width 8 height 8
checkbox input "true"
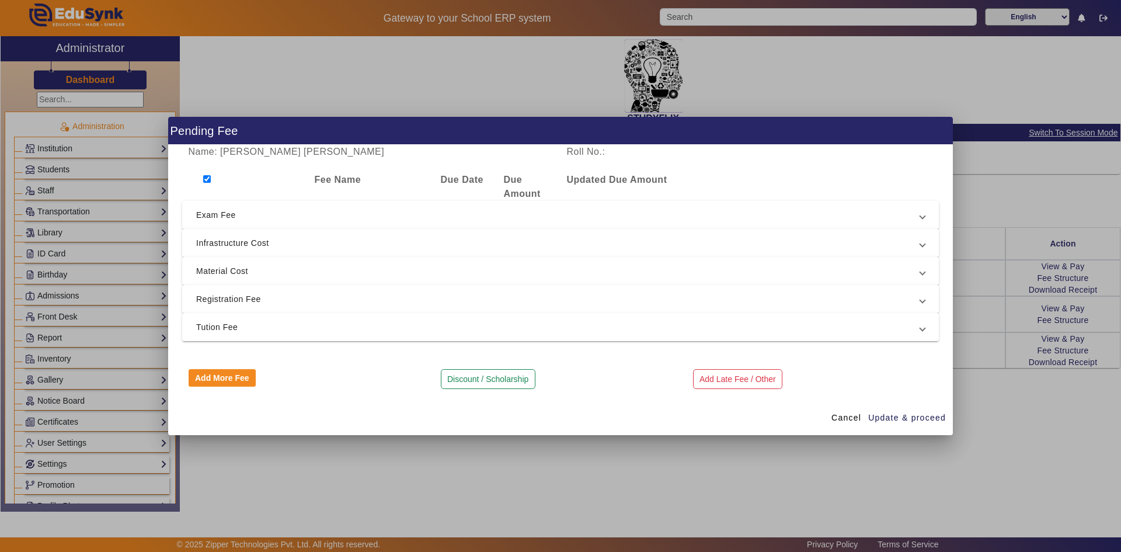
click at [253, 217] on span "Exam Fee" at bounding box center [558, 215] width 724 height 14
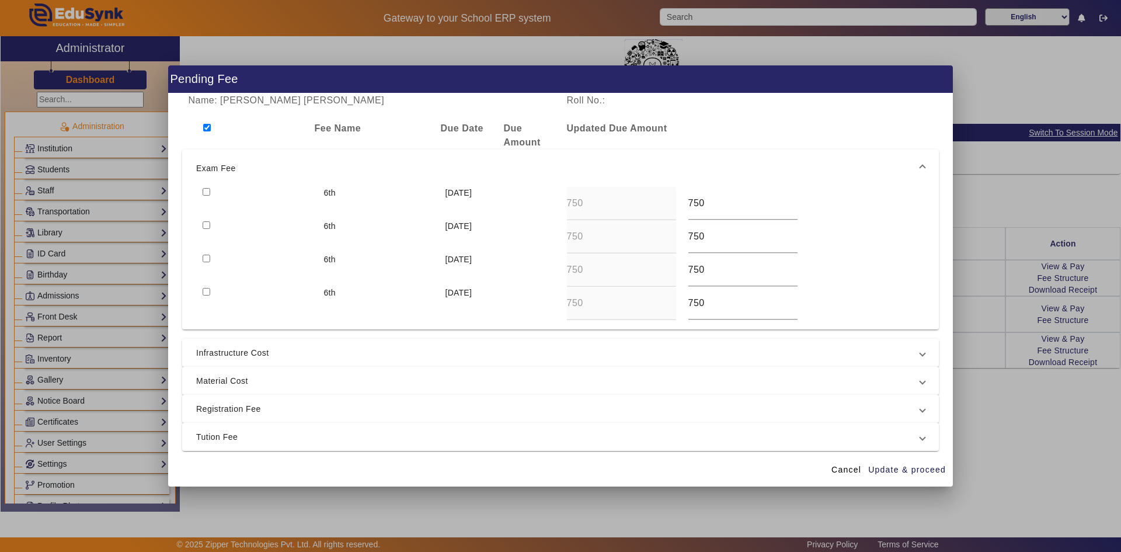
click at [205, 189] on input "checkbox" at bounding box center [207, 192] width 8 height 8
checkbox input "true"
click at [207, 225] on input "checkbox" at bounding box center [207, 225] width 8 height 8
checkbox input "true"
click at [209, 259] on input "checkbox" at bounding box center [207, 259] width 8 height 8
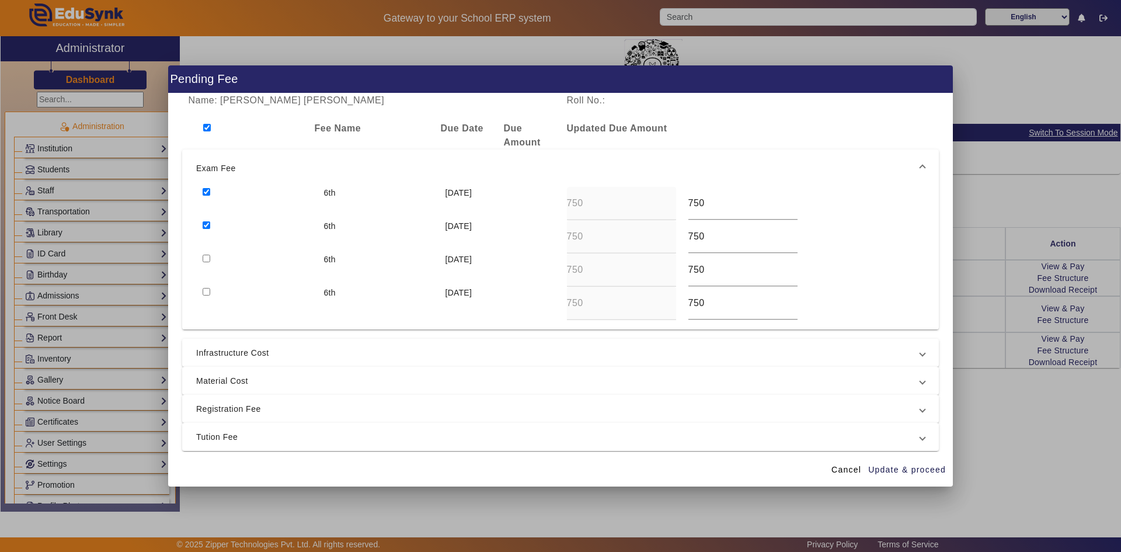
checkbox input "true"
click at [207, 291] on input "checkbox" at bounding box center [207, 292] width 8 height 8
checkbox input "true"
click at [209, 357] on span "Infrastructure Cost" at bounding box center [558, 353] width 724 height 14
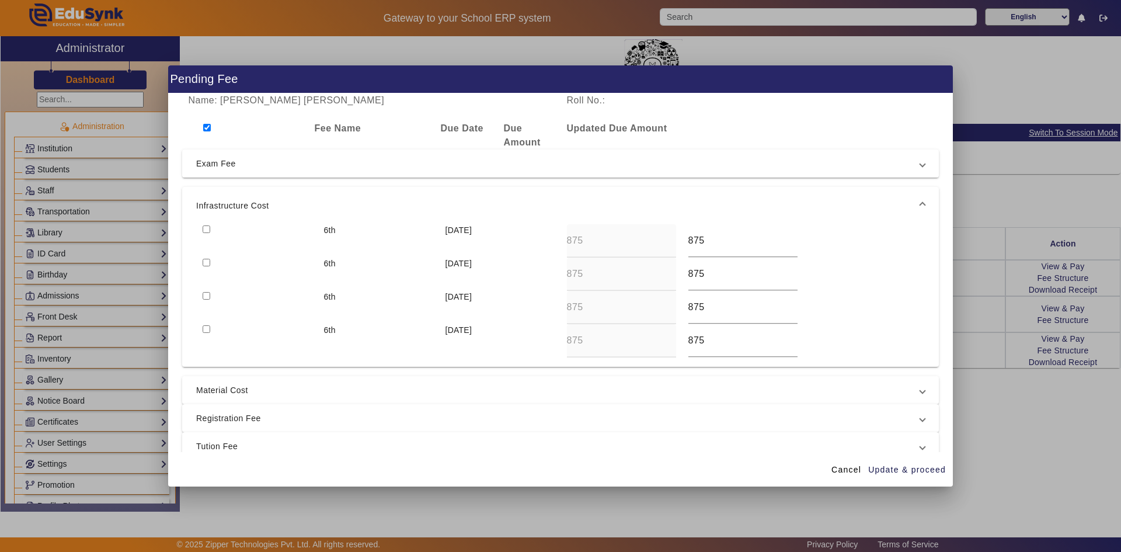
click at [206, 329] on input "checkbox" at bounding box center [207, 329] width 8 height 8
checkbox input "true"
click at [205, 296] on input "checkbox" at bounding box center [207, 296] width 8 height 8
checkbox input "true"
click at [208, 264] on input "checkbox" at bounding box center [207, 263] width 8 height 8
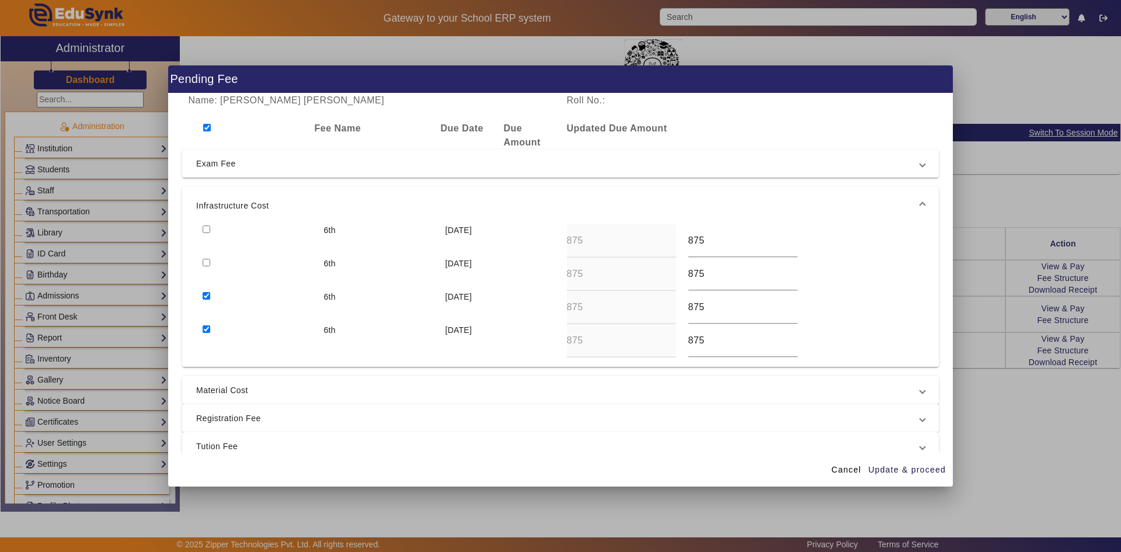
checkbox input "true"
click at [207, 231] on input "checkbox" at bounding box center [207, 229] width 8 height 8
checkbox input "true"
click at [905, 465] on span "Update & proceed" at bounding box center [907, 470] width 78 height 12
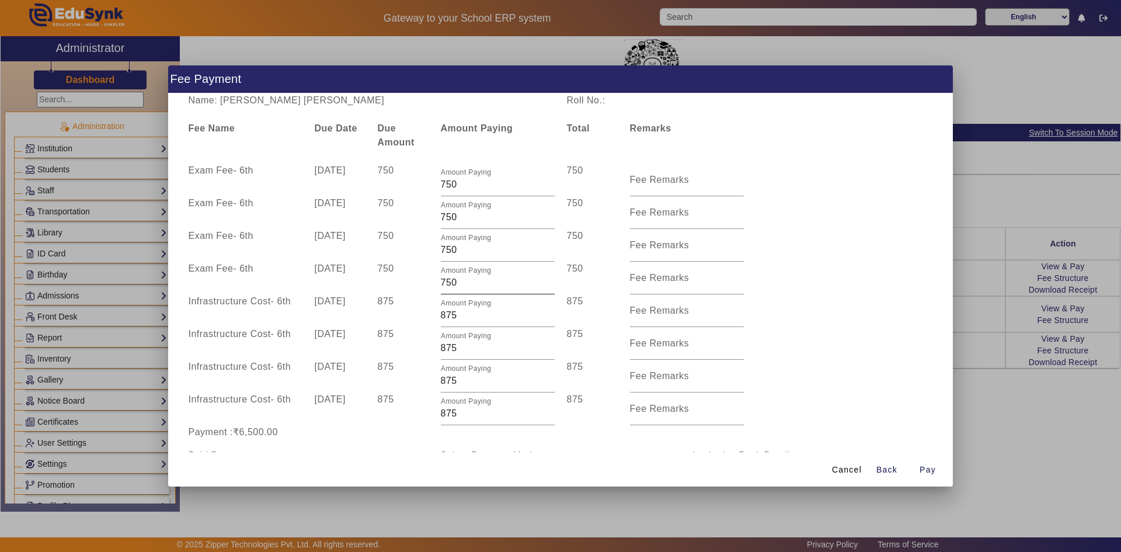
scroll to position [78, 0]
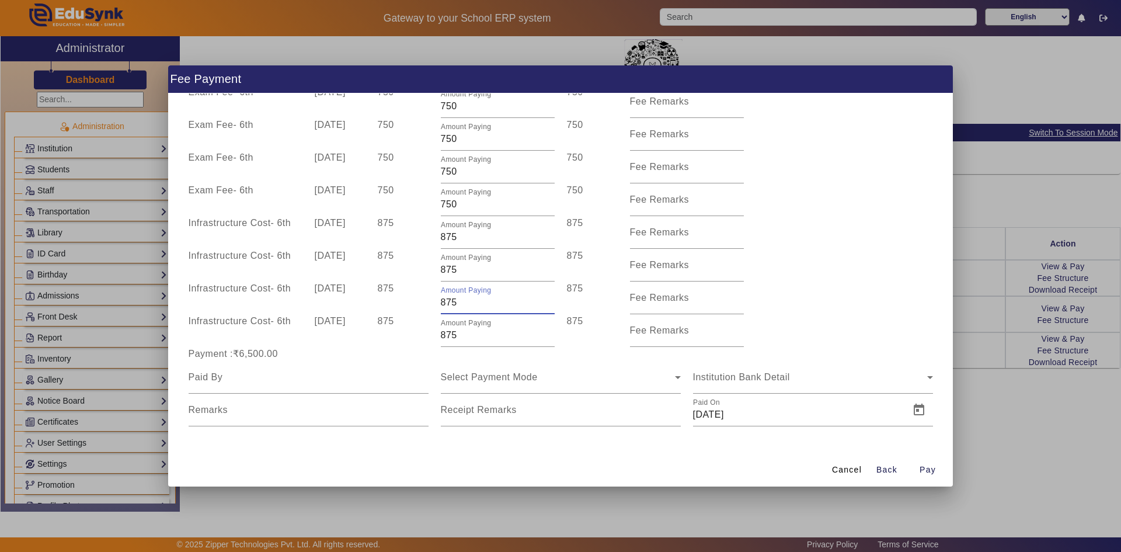
drag, startPoint x: 444, startPoint y: 302, endPoint x: 434, endPoint y: 304, distance: 10.2
click at [434, 304] on div "Amount Paying 875" at bounding box center [497, 297] width 126 height 33
type input "675"
drag, startPoint x: 443, startPoint y: 273, endPoint x: 434, endPoint y: 272, distance: 8.3
click at [434, 272] on div "Amount Paying 875" at bounding box center [497, 265] width 126 height 33
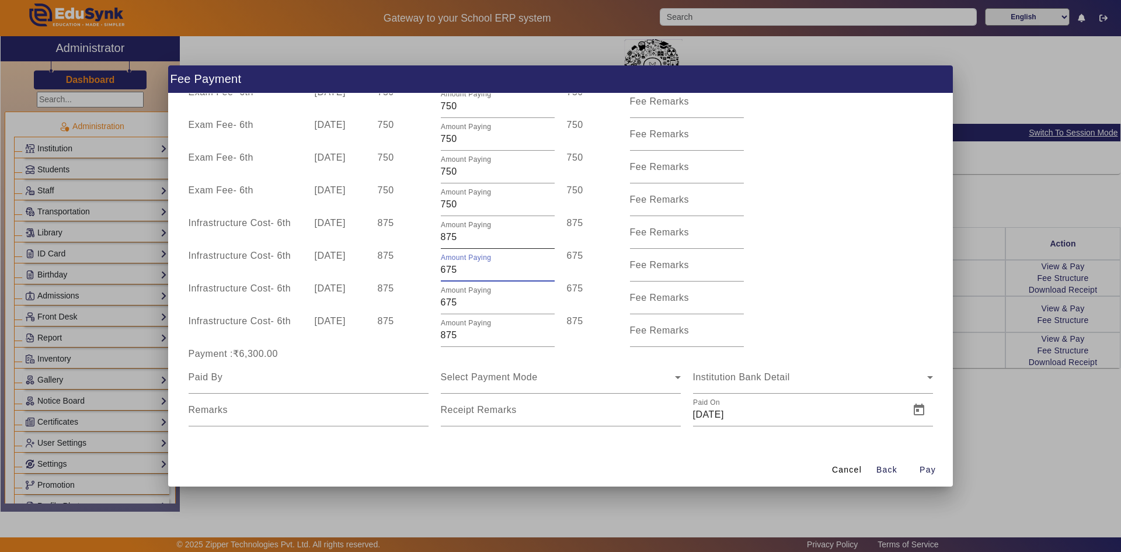
type input "675"
drag, startPoint x: 443, startPoint y: 239, endPoint x: 437, endPoint y: 239, distance: 5.9
click at [437, 239] on div "Amount Paying 875" at bounding box center [497, 232] width 126 height 33
type input "675"
drag, startPoint x: 444, startPoint y: 335, endPoint x: 431, endPoint y: 337, distance: 13.0
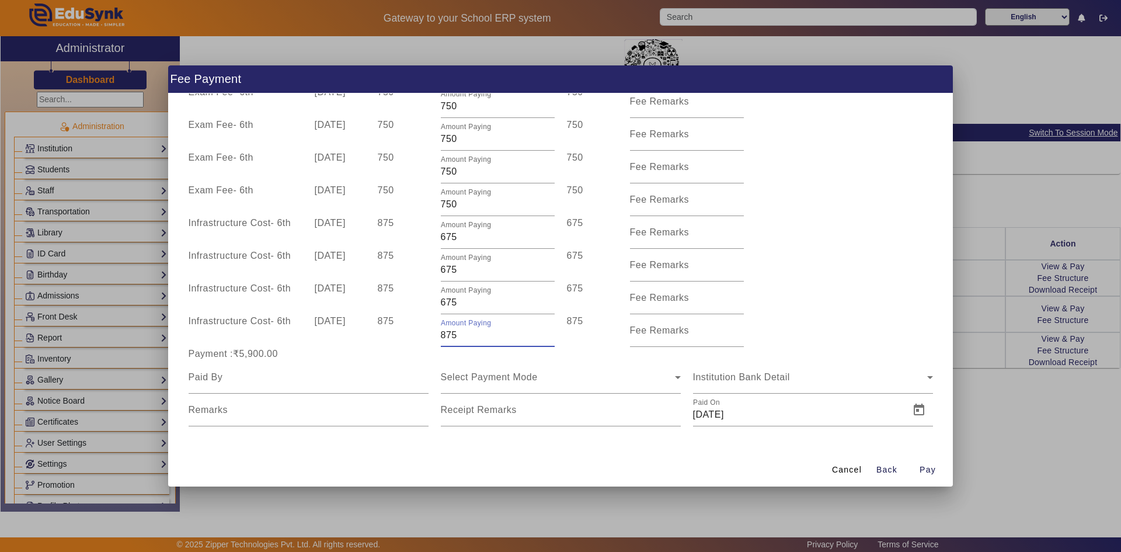
click at [431, 337] on div "Infrastructure Cost - 6th 10 Apr 2025 875 Amount Paying 875 875 Fee Remarks" at bounding box center [560, 330] width 757 height 33
type input "475"
click at [821, 233] on div "Infrastructure Cost - 6th 10 Dec 2025 875 Amount Paying 675 675 Fee Remarks" at bounding box center [560, 232] width 757 height 33
drag, startPoint x: 441, startPoint y: 303, endPoint x: 435, endPoint y: 304, distance: 6.4
click at [435, 304] on div "Amount Paying 675" at bounding box center [497, 297] width 126 height 33
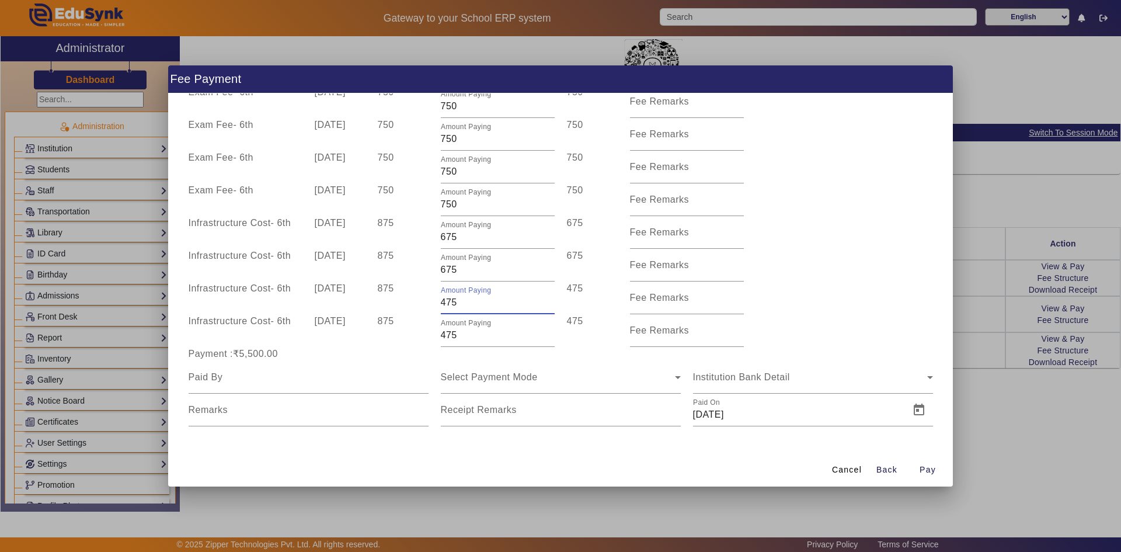
type input "475"
click at [808, 270] on div "Infrastructure Cost - 6th 10 Oct 2025 875 Amount Paying 675 675 Fee Remarks" at bounding box center [560, 265] width 757 height 33
drag, startPoint x: 443, startPoint y: 269, endPoint x: 433, endPoint y: 272, distance: 9.8
click at [434, 272] on div "Amount Paying 675" at bounding box center [497, 265] width 126 height 33
click at [817, 274] on div "Infrastructure Cost - 6th 10 Oct 2025 875 Amount Paying 475 475 Fee Remarks" at bounding box center [560, 265] width 757 height 33
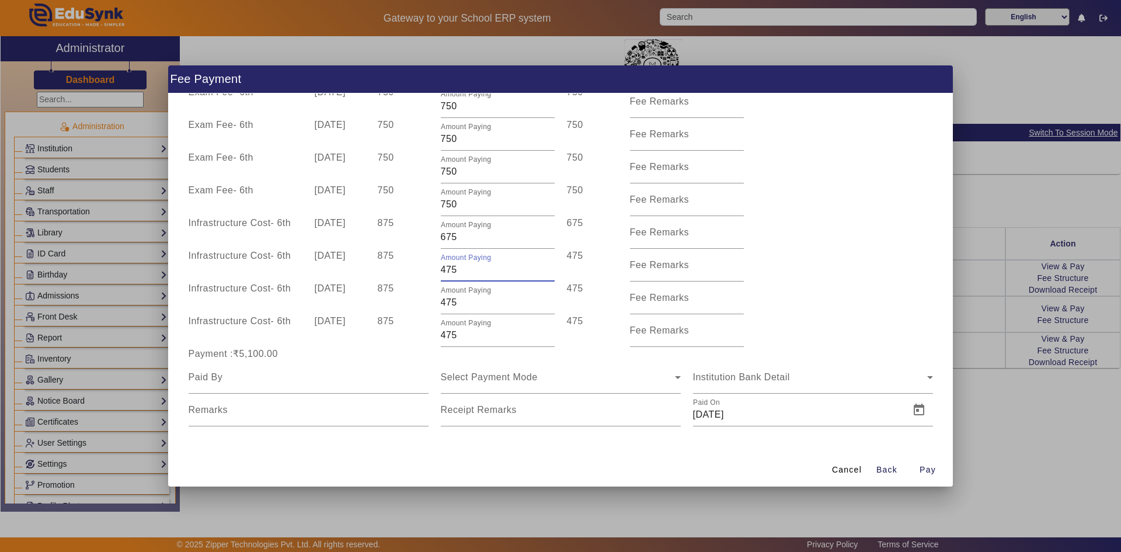
drag, startPoint x: 439, startPoint y: 270, endPoint x: 480, endPoint y: 273, distance: 41.0
click at [480, 273] on input "475" at bounding box center [498, 270] width 114 height 14
type input "500"
click at [824, 286] on div "Infrastructure Cost - 6th 10 Jul 2025 875 Amount Paying 475 475 Fee Remarks" at bounding box center [560, 297] width 757 height 33
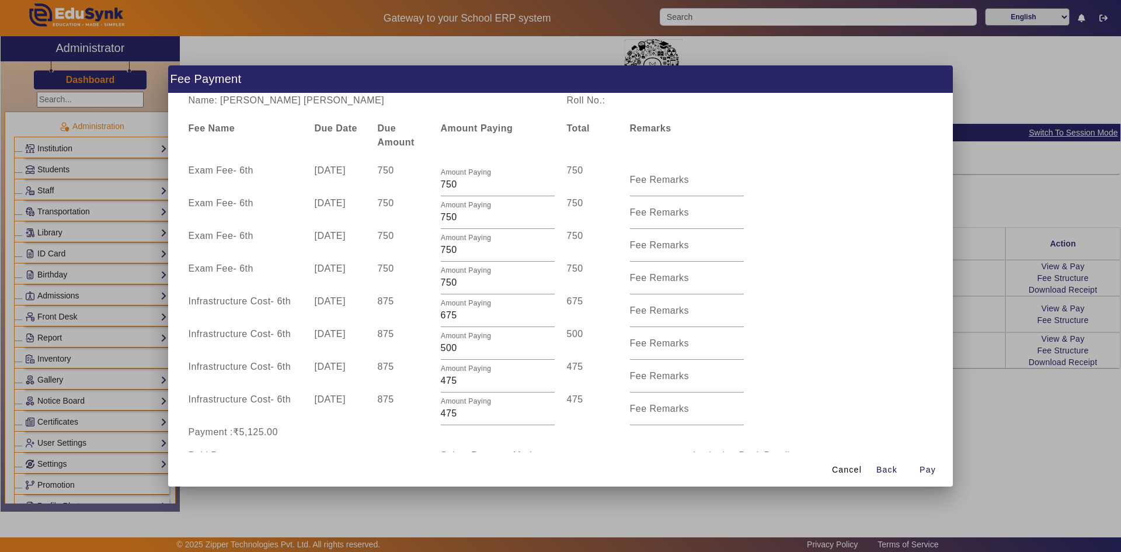
drag, startPoint x: 253, startPoint y: 100, endPoint x: 373, endPoint y: 100, distance: 120.3
click at [373, 100] on div "Name: Vansh Milindkumar Priyadarshi" at bounding box center [371, 100] width 378 height 14
copy div "Milindkumar Priyadarshi"
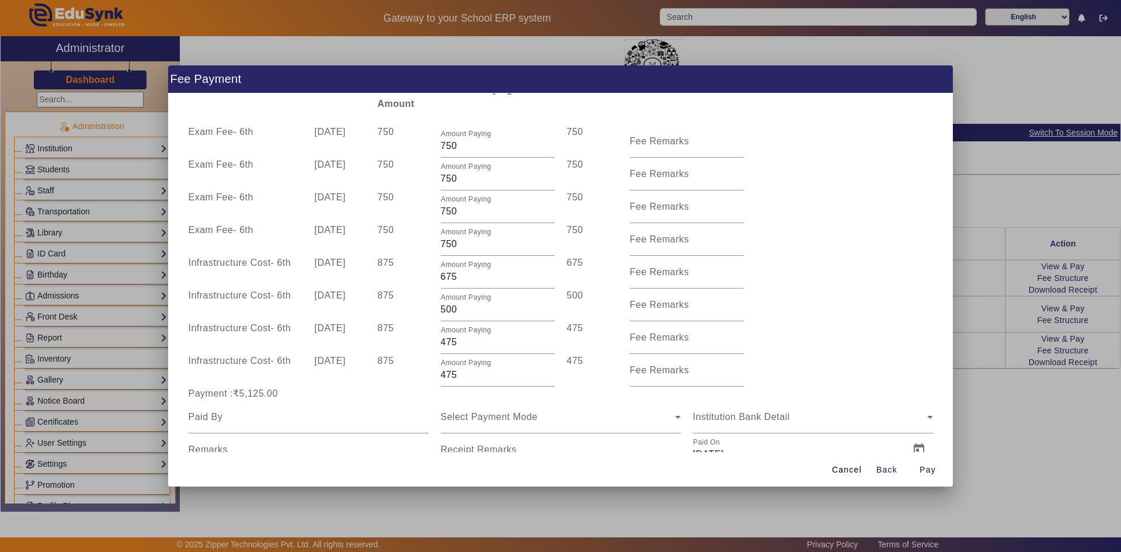
scroll to position [78, 0]
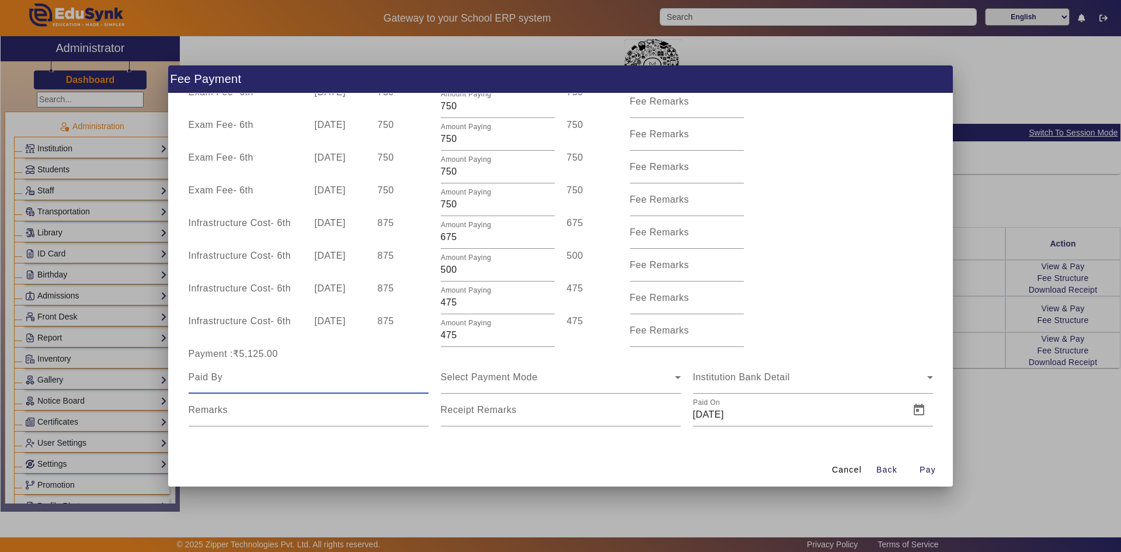
click at [268, 378] on input at bounding box center [309, 377] width 240 height 14
paste input "Milindkumar Priyadarshi"
type input "Milindkumar Priyadarshi"
click at [511, 384] on div "Select Payment Mode" at bounding box center [558, 377] width 234 height 14
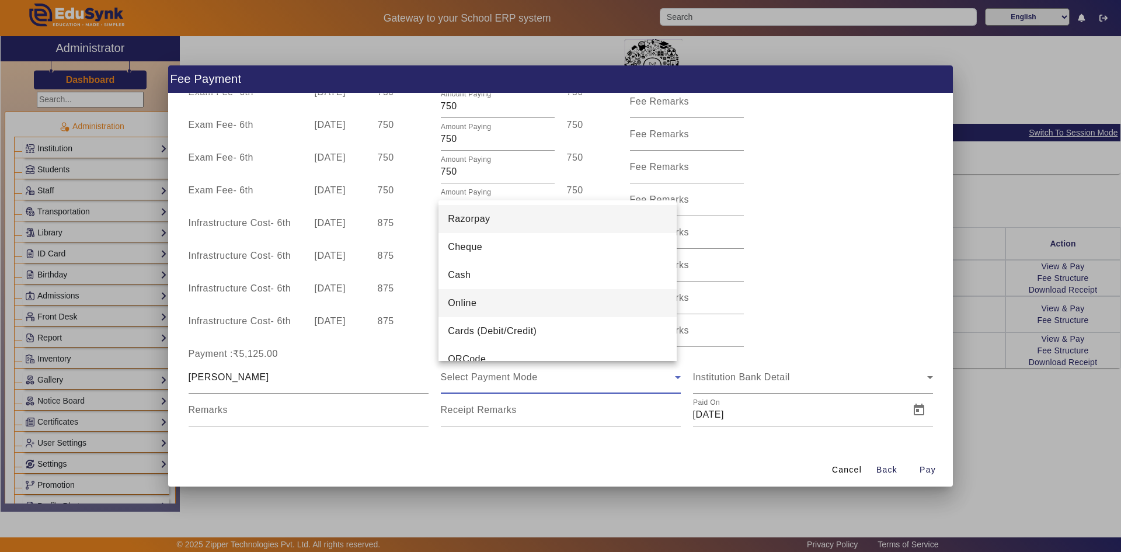
click at [499, 297] on mat-option "Online" at bounding box center [557, 303] width 238 height 28
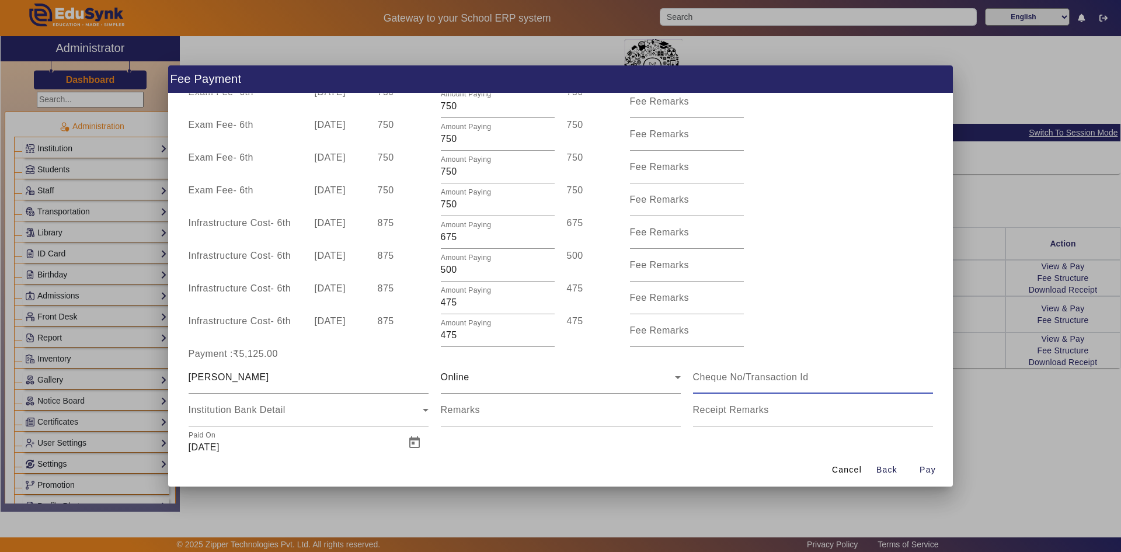
click at [709, 375] on input at bounding box center [813, 377] width 240 height 14
type input "103548800574"
click at [409, 444] on span "Open calendar" at bounding box center [414, 443] width 28 height 28
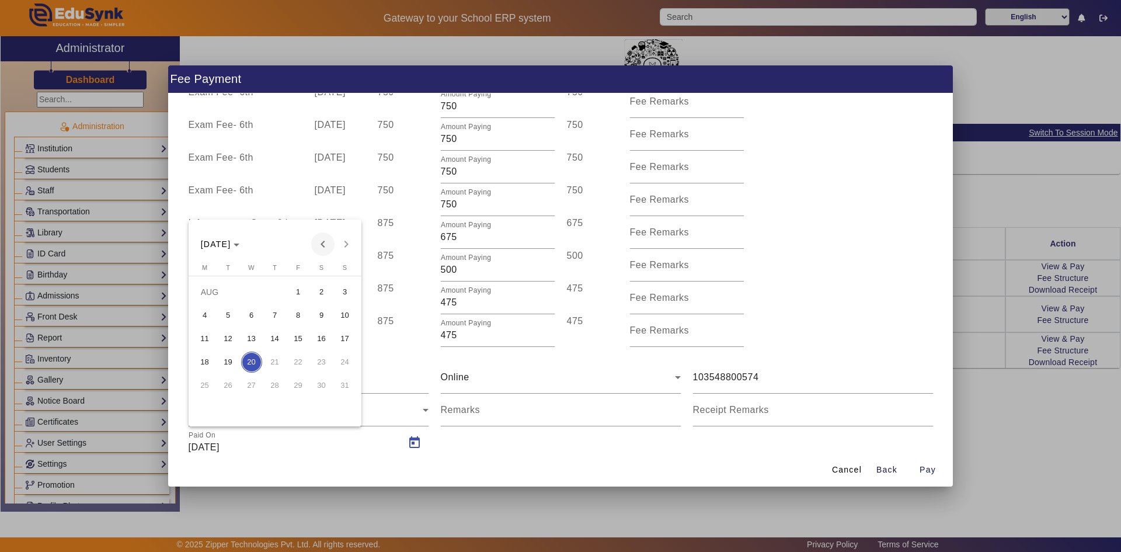
click at [318, 240] on span "Previous month" at bounding box center [322, 243] width 23 height 23
click at [211, 387] on span "21" at bounding box center [204, 385] width 21 height 21
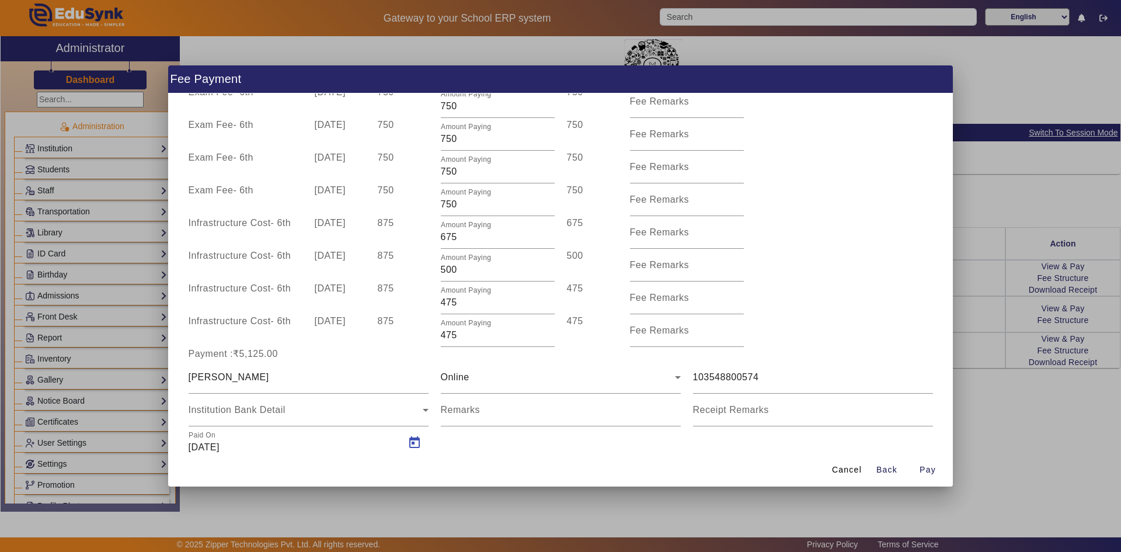
type input "21/04/2025"
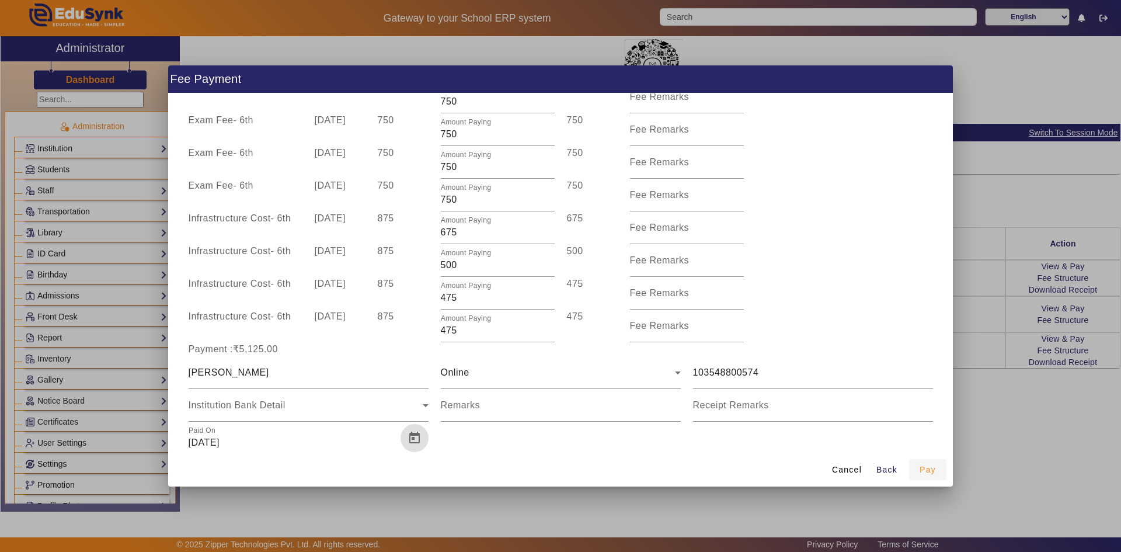
click at [933, 468] on span "Pay" at bounding box center [927, 470] width 16 height 12
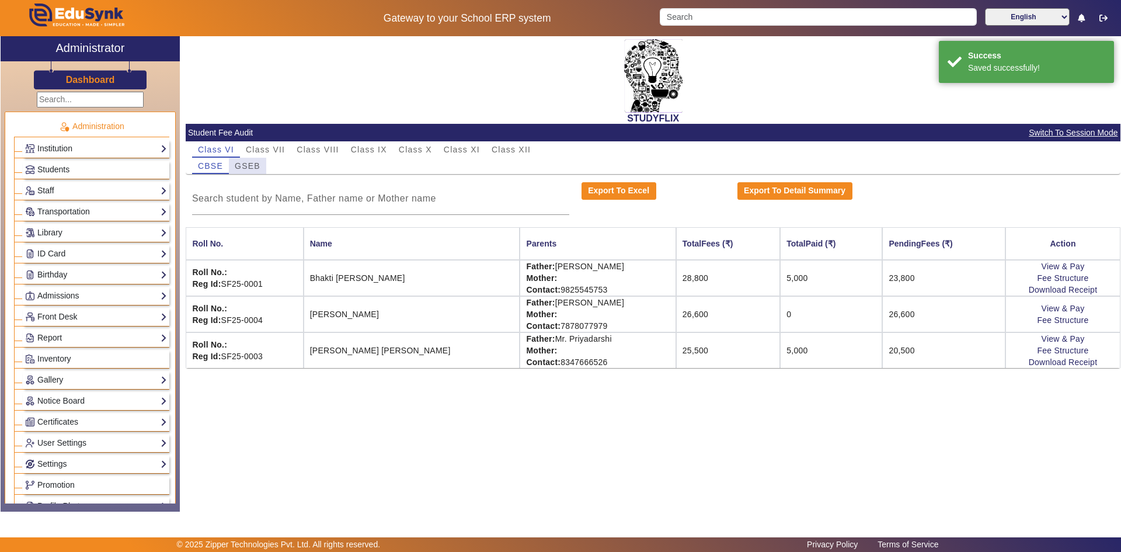
click at [249, 172] on span "GSEB" at bounding box center [248, 166] width 26 height 16
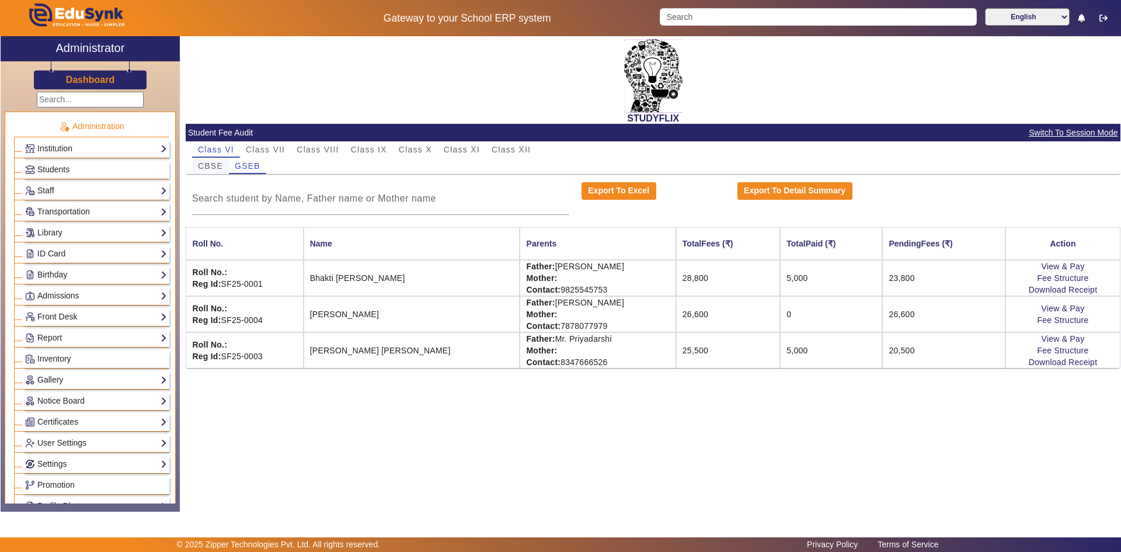
click at [200, 163] on span "CBSE" at bounding box center [210, 166] width 25 height 8
click at [382, 152] on span "Class IX" at bounding box center [369, 149] width 36 height 8
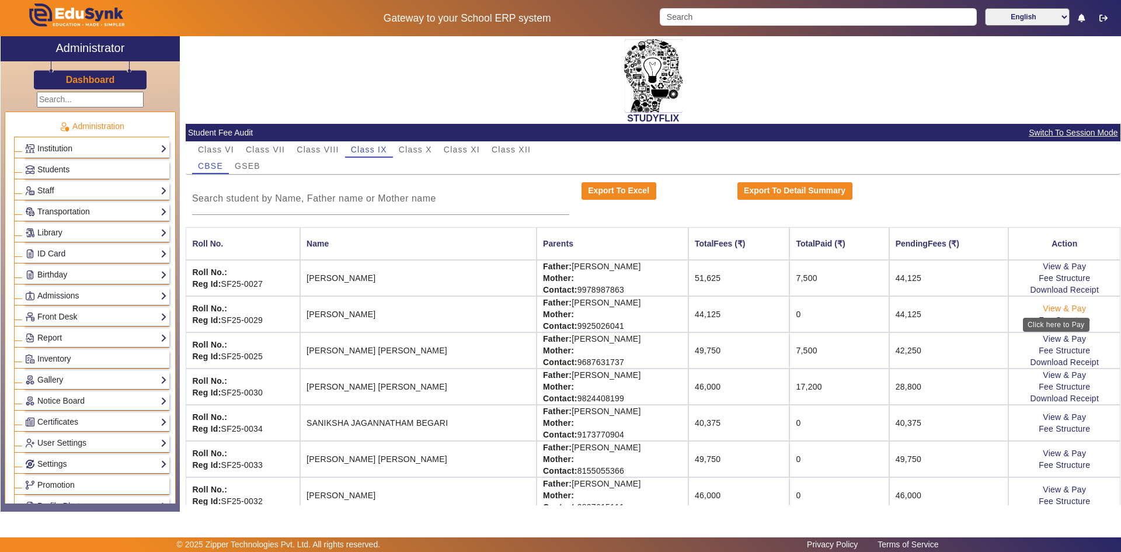
click at [1055, 310] on link "View & Pay" at bounding box center [1064, 308] width 43 height 9
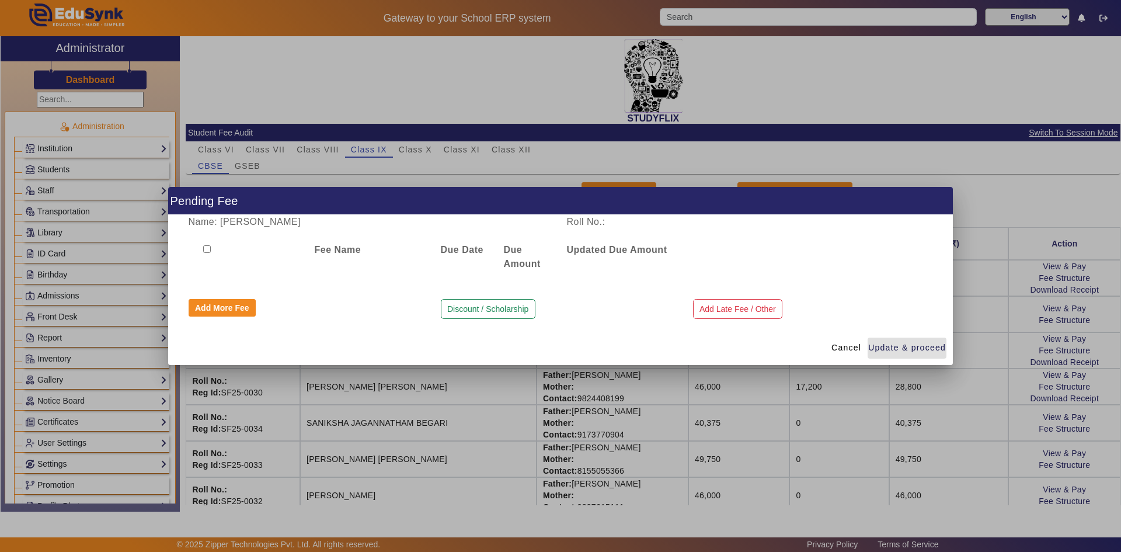
click at [209, 250] on input "checkbox" at bounding box center [207, 249] width 8 height 8
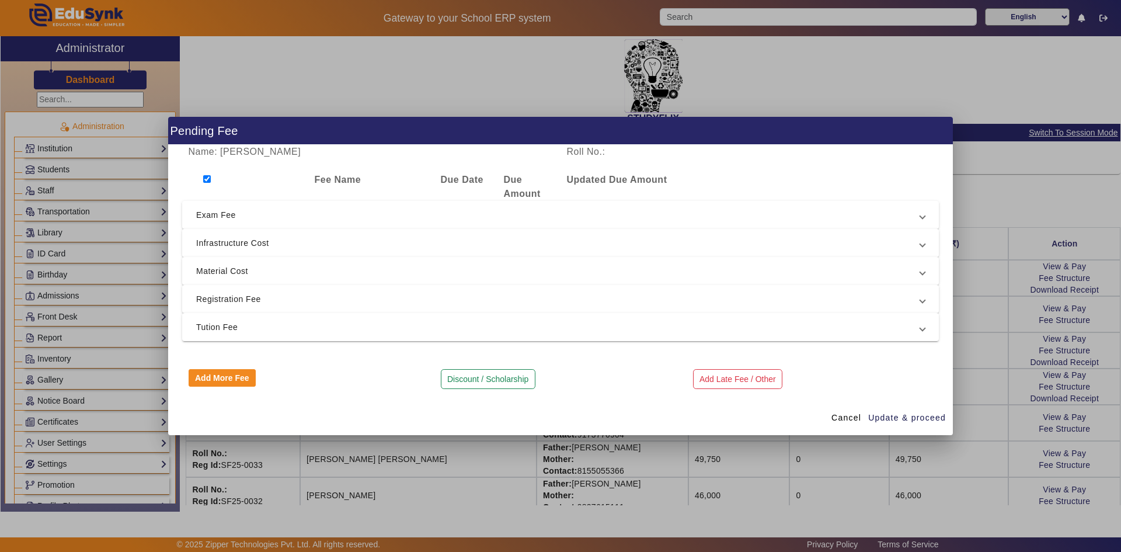
click at [274, 244] on span "Infrastructure Cost" at bounding box center [558, 243] width 724 height 14
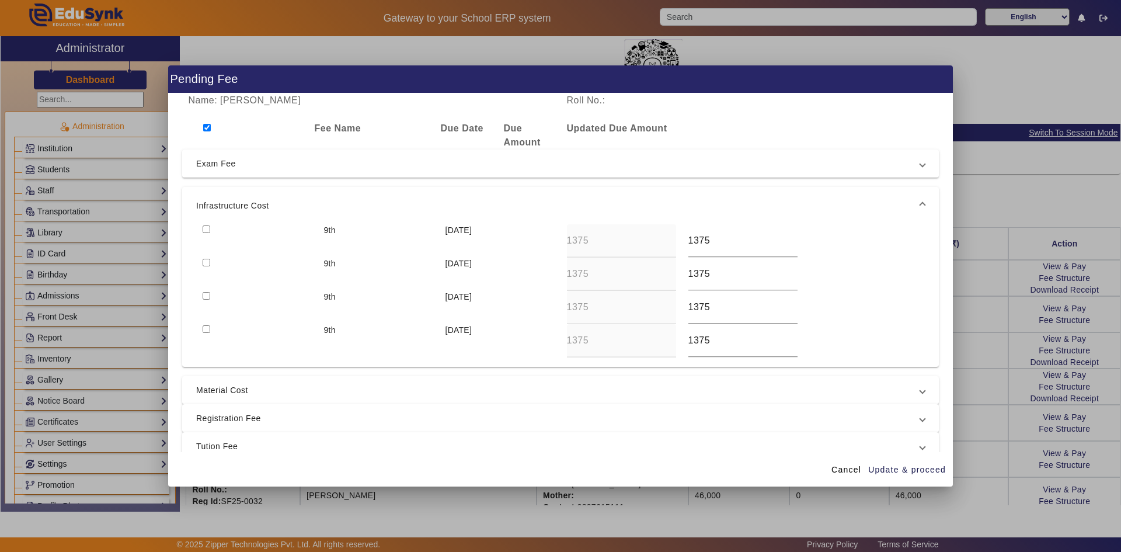
click at [209, 127] on input "checkbox" at bounding box center [207, 128] width 8 height 8
checkbox input "true"
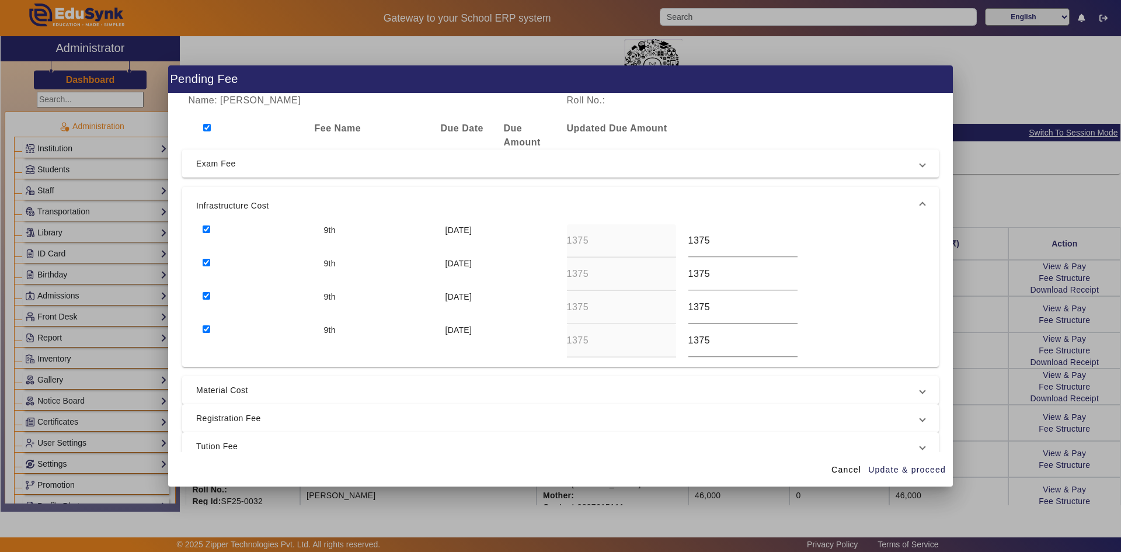
checkbox input "true"
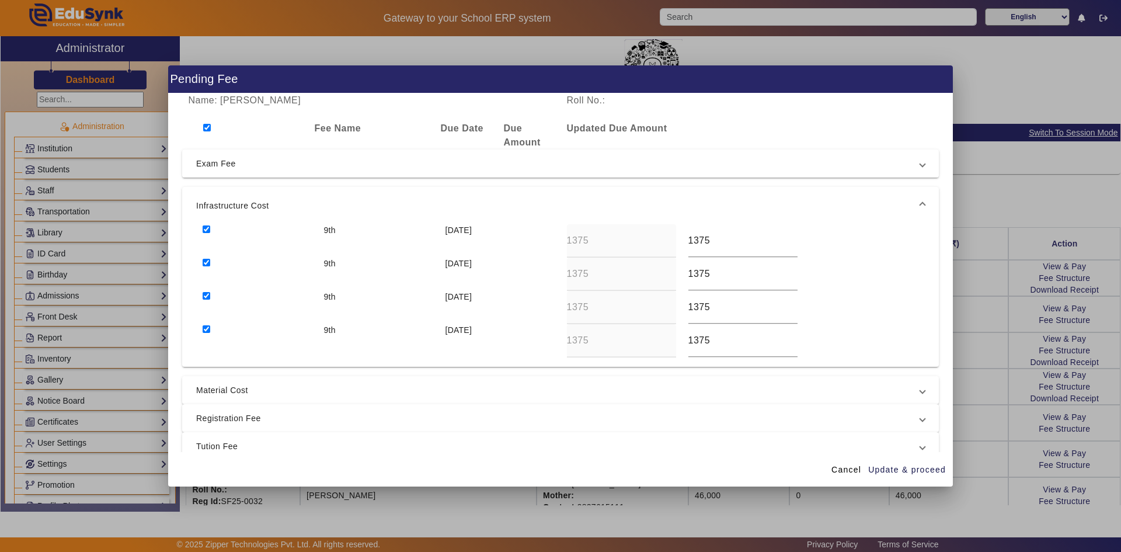
checkbox input "true"
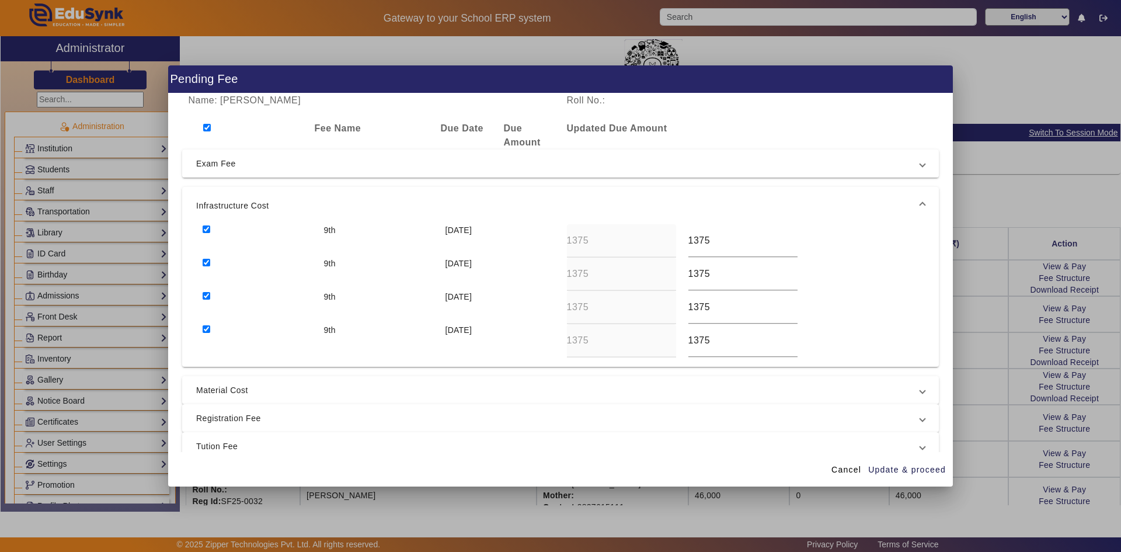
checkbox input "true"
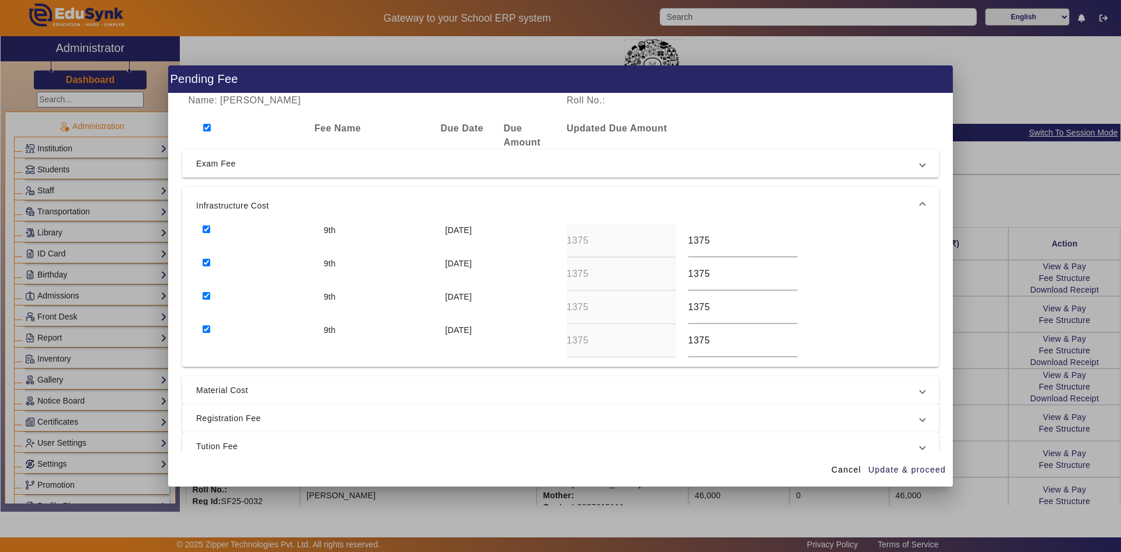
click at [223, 389] on span "Material Cost" at bounding box center [558, 390] width 724 height 14
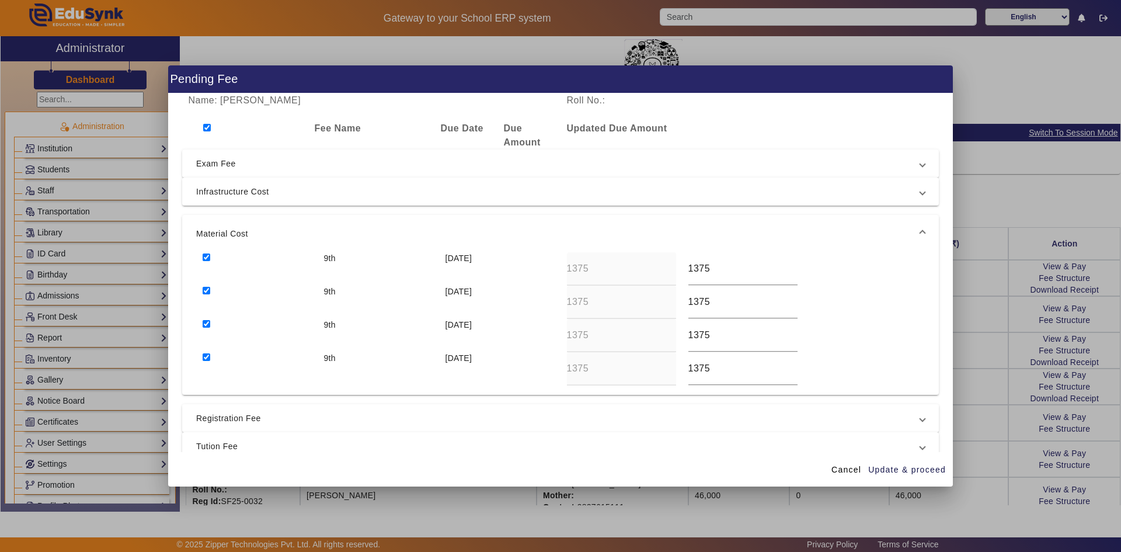
click at [224, 419] on span "Registration Fee" at bounding box center [558, 418] width 724 height 14
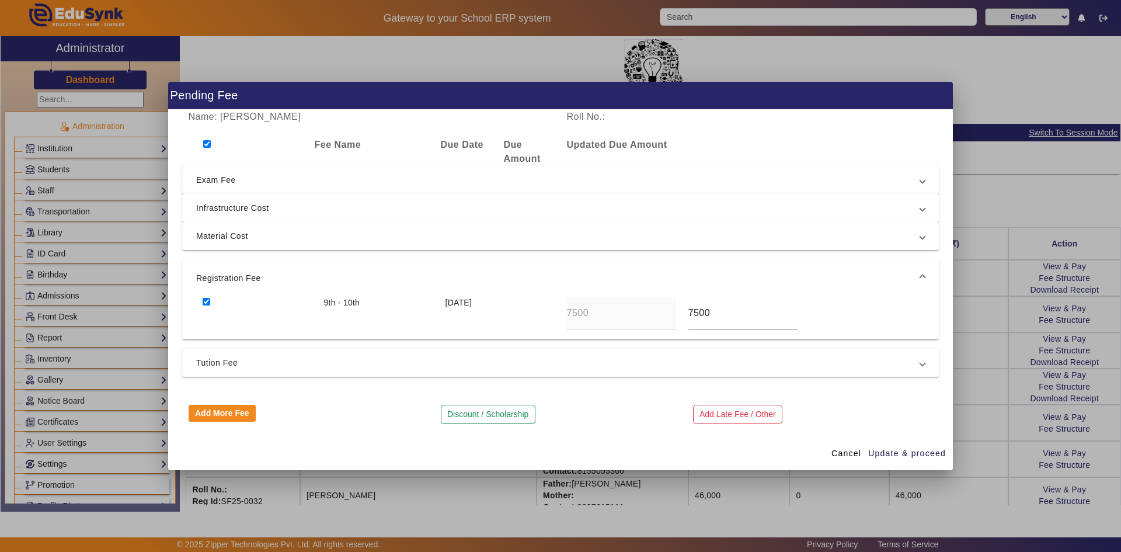
click at [229, 366] on span "Tution Fee" at bounding box center [558, 363] width 724 height 14
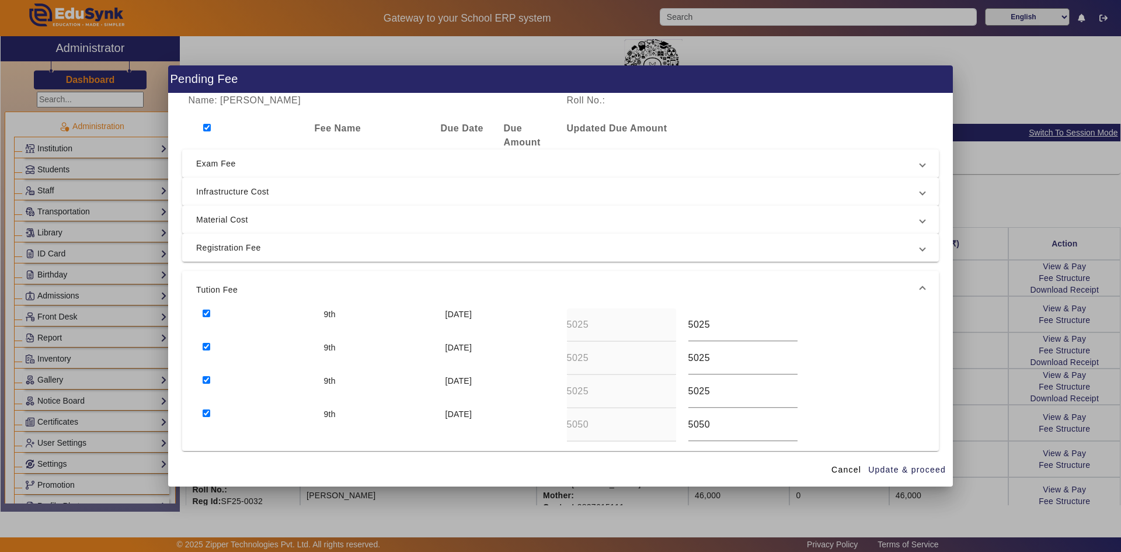
scroll to position [58, 0]
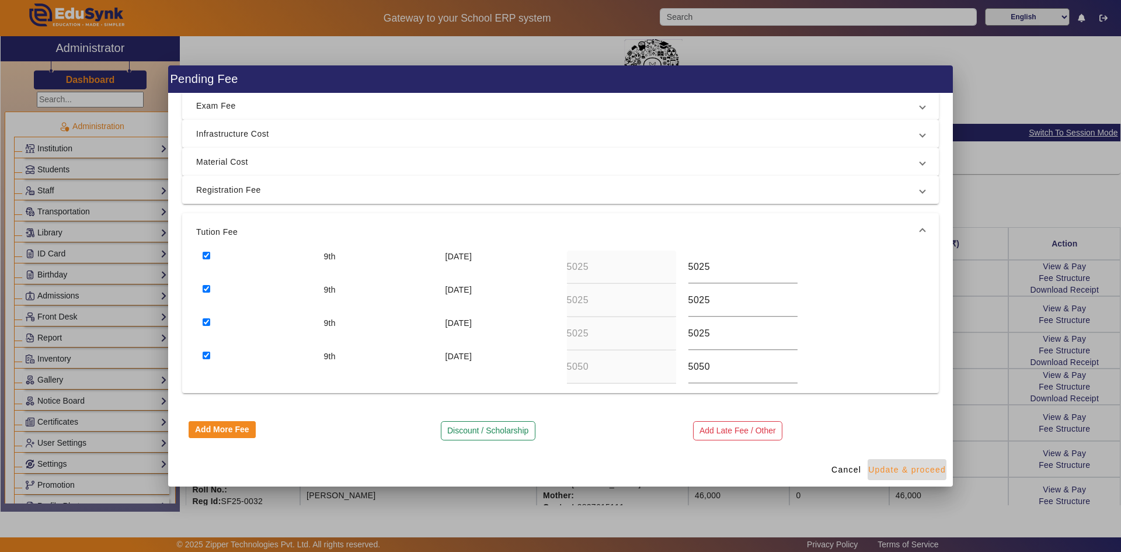
click at [903, 468] on span "Update & proceed" at bounding box center [907, 470] width 78 height 12
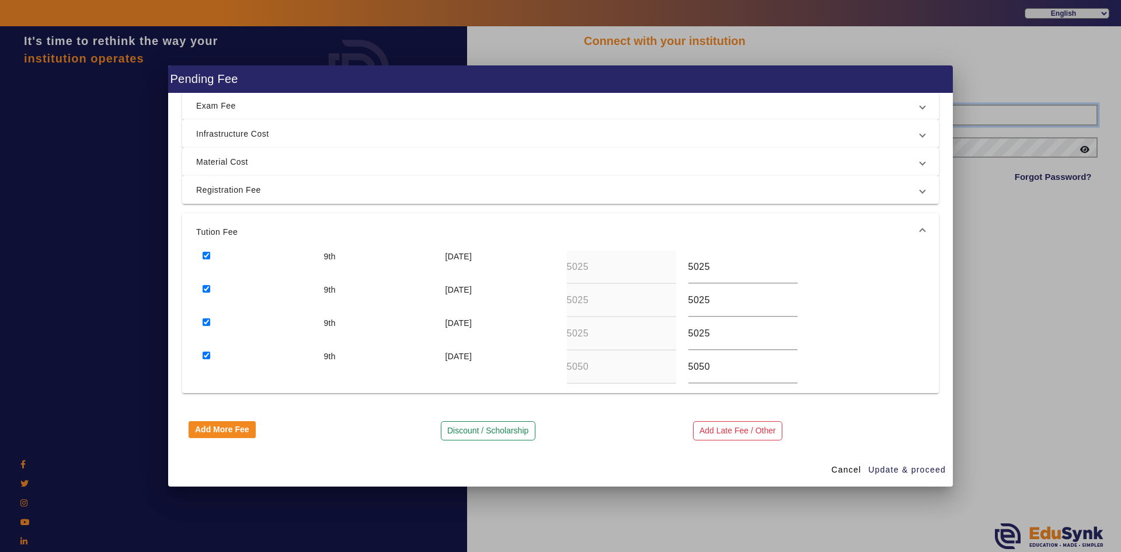
type input "6354922771"
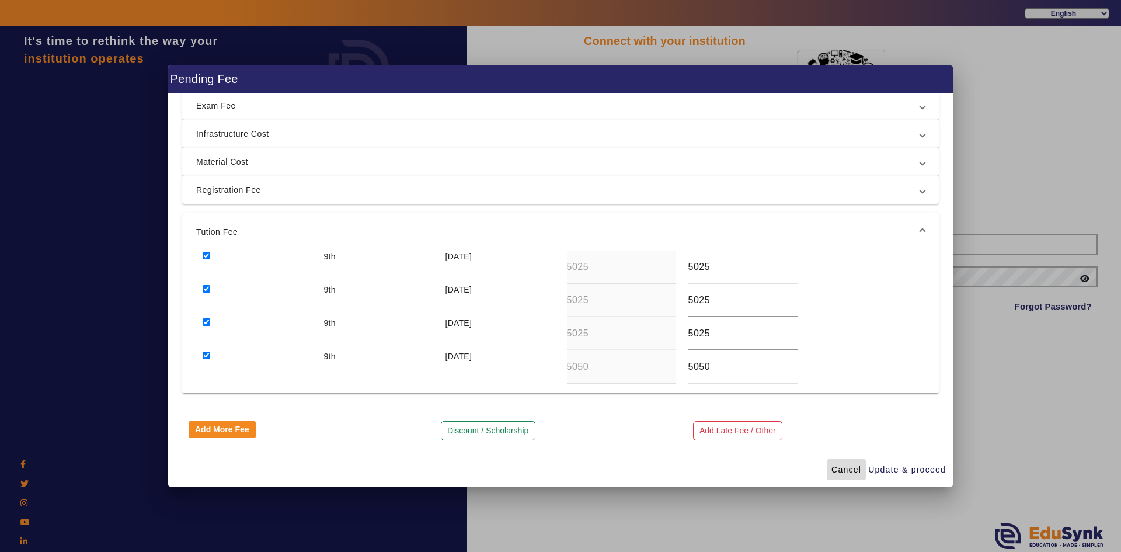
click at [835, 469] on span "Cancel" at bounding box center [846, 470] width 30 height 12
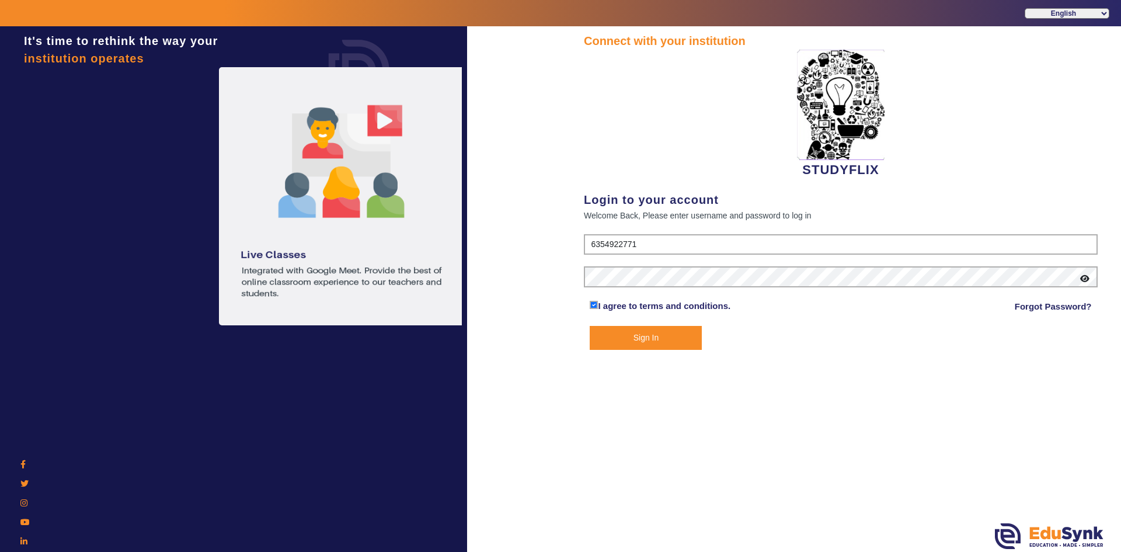
click at [664, 336] on button "Sign In" at bounding box center [646, 338] width 112 height 24
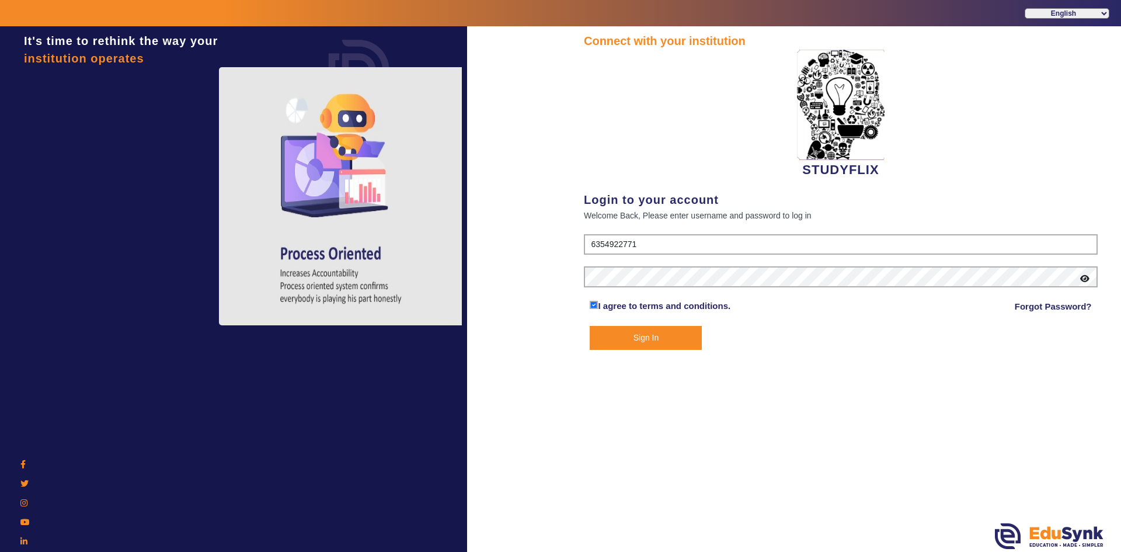
click at [664, 336] on button "Sign In" at bounding box center [646, 338] width 112 height 24
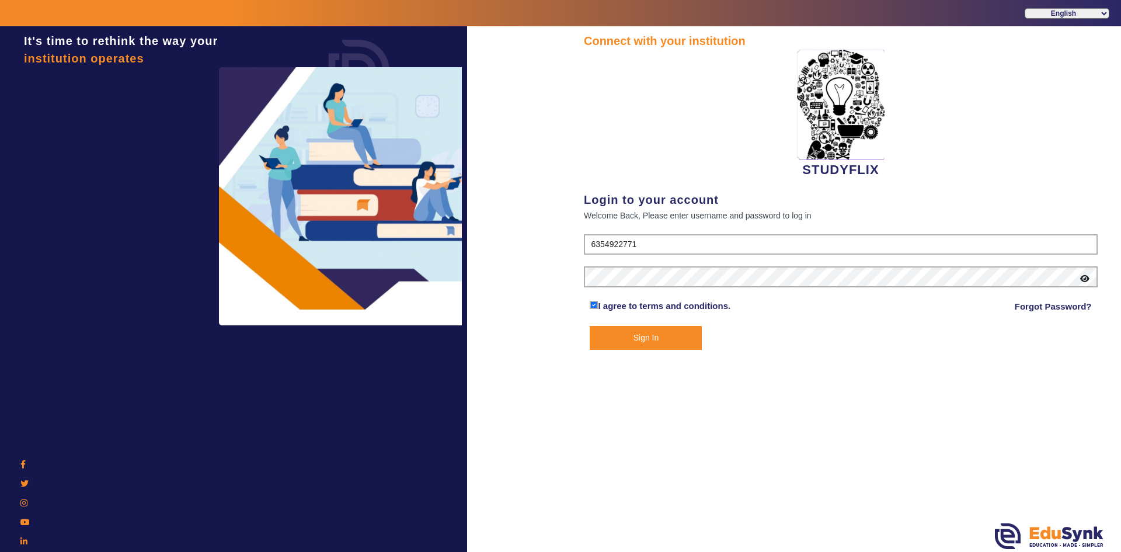
click at [663, 337] on button "Sign In" at bounding box center [646, 338] width 112 height 24
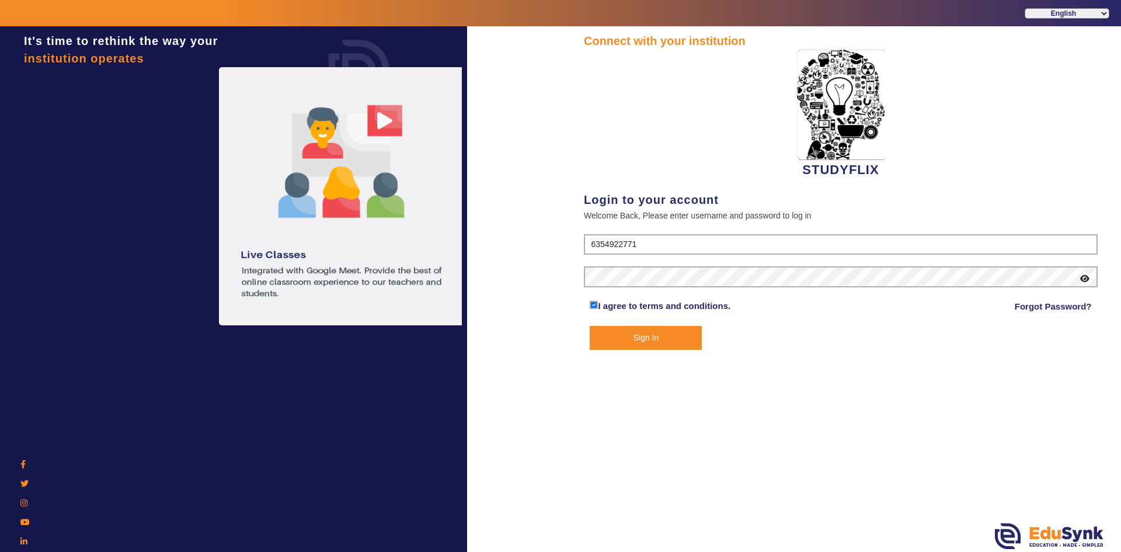
click at [662, 335] on button "Sign In" at bounding box center [646, 338] width 112 height 24
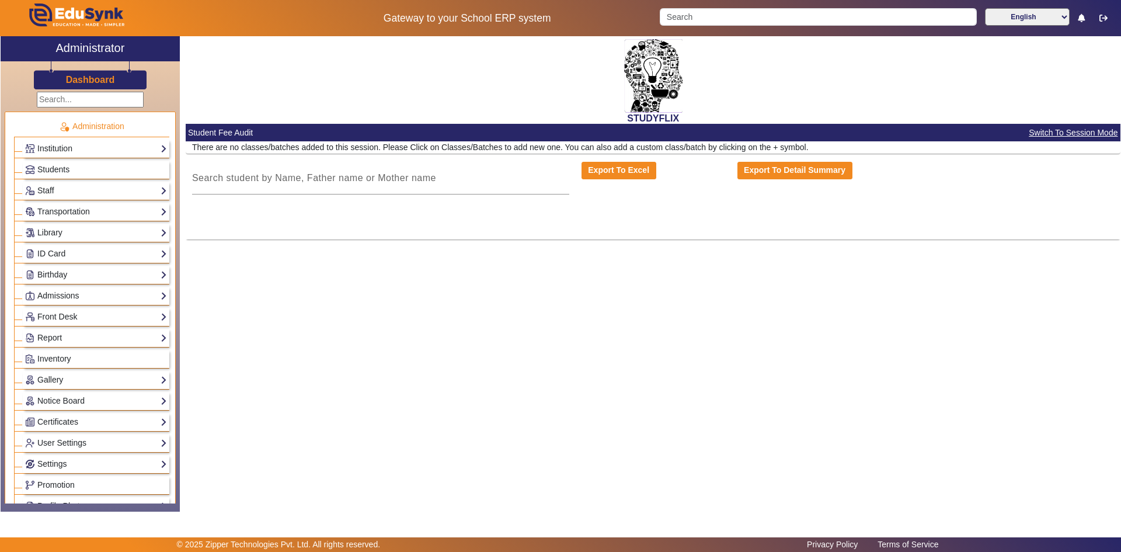
click at [56, 99] on input "text" at bounding box center [90, 100] width 107 height 16
click at [695, 16] on input "Search" at bounding box center [818, 17] width 316 height 18
type input "dev"
click button "submit" at bounding box center [976, 17] width 1 height 18
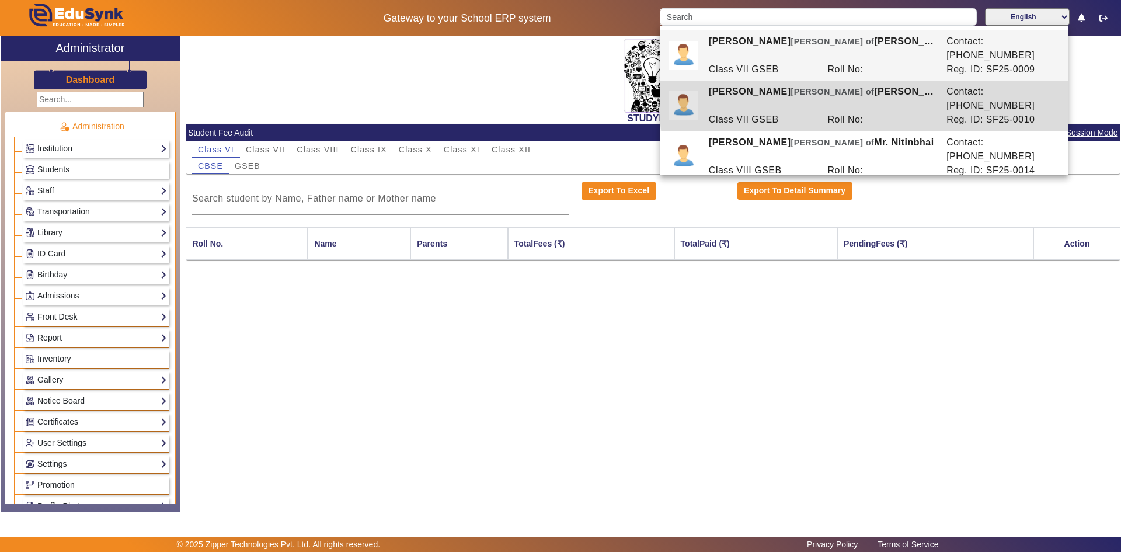
drag, startPoint x: 984, startPoint y: 78, endPoint x: 1030, endPoint y: 83, distance: 46.4
click at [1030, 85] on div "Contact: 9316445781" at bounding box center [999, 99] width 119 height 28
type input "[PERSON_NAME]"
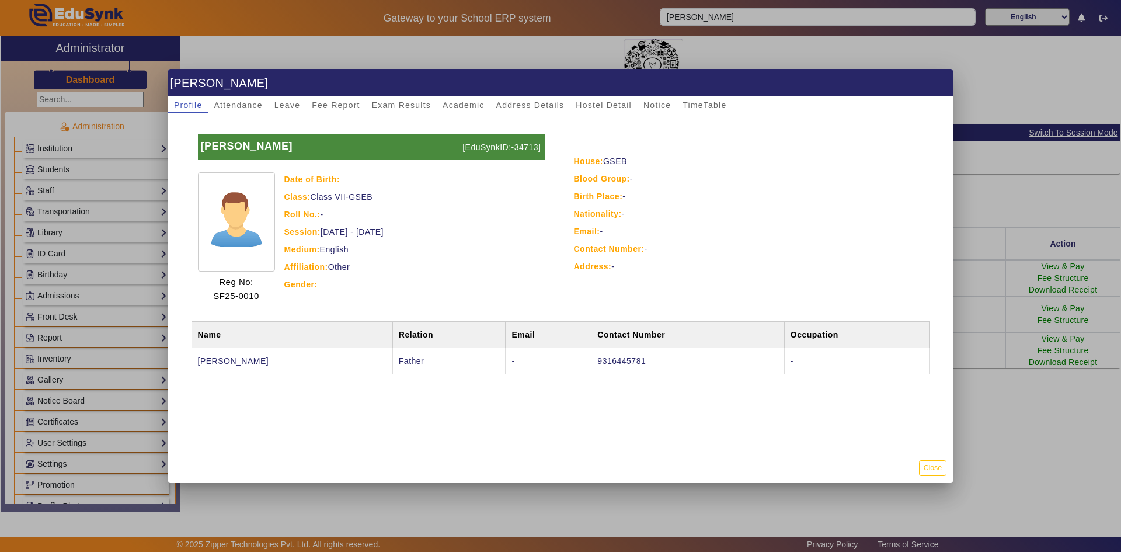
click at [966, 79] on div at bounding box center [560, 276] width 1121 height 552
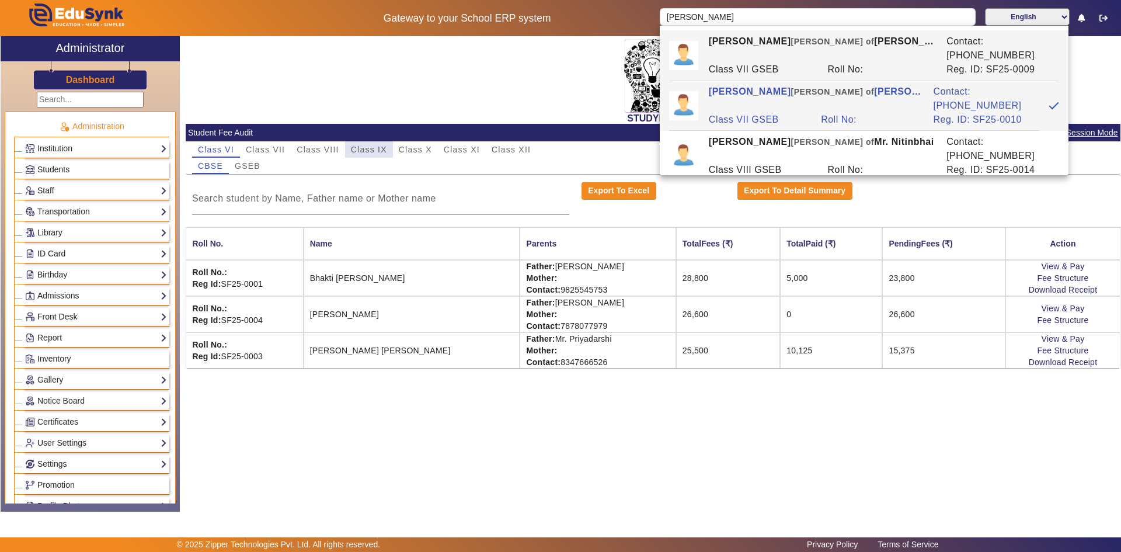
click at [367, 147] on span "Class IX" at bounding box center [369, 149] width 36 height 8
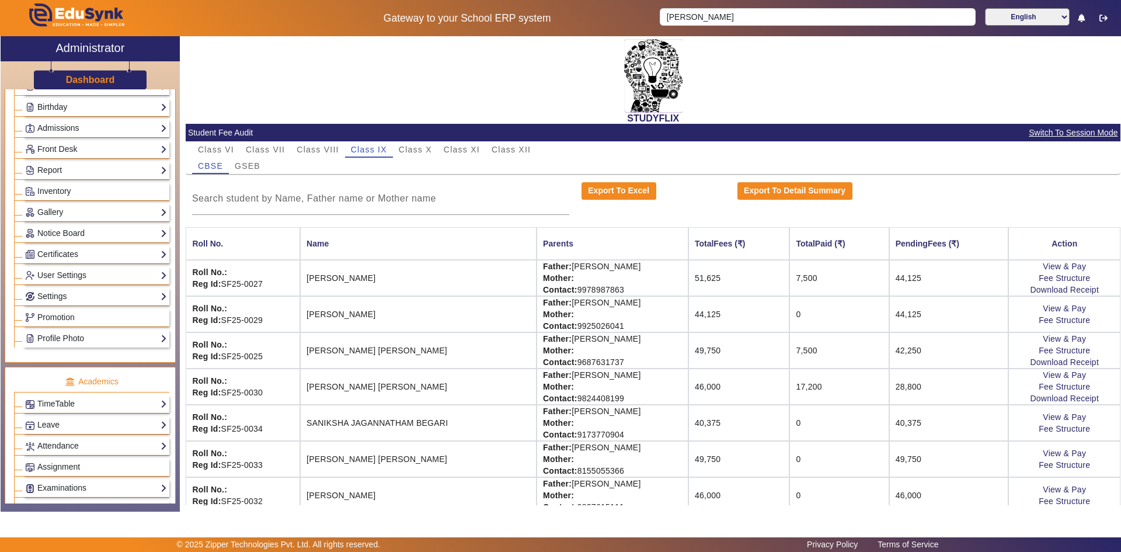
scroll to position [175, 0]
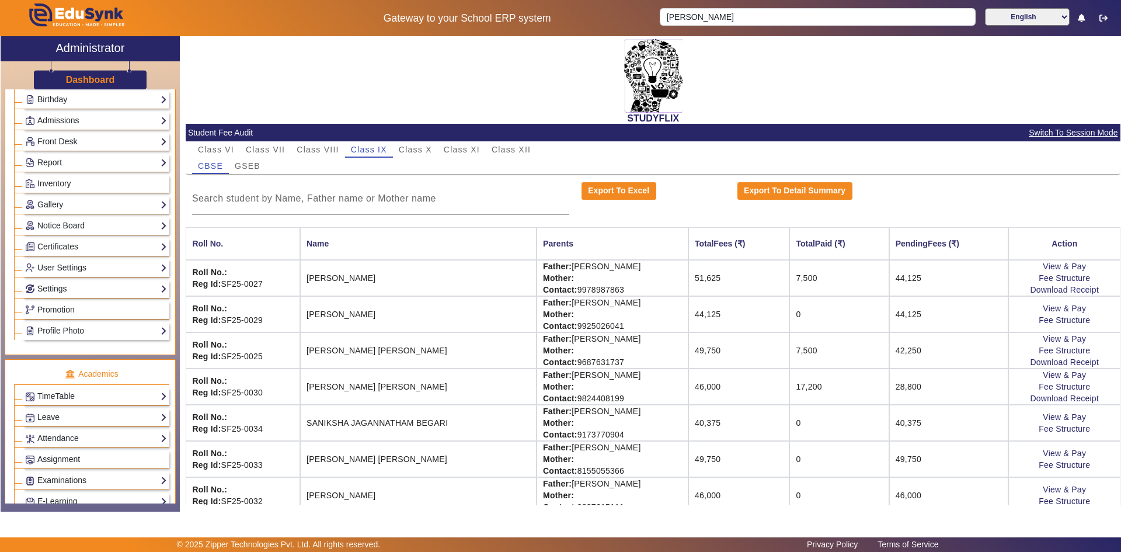
click at [58, 458] on span "Assignment" at bounding box center [58, 458] width 43 height 9
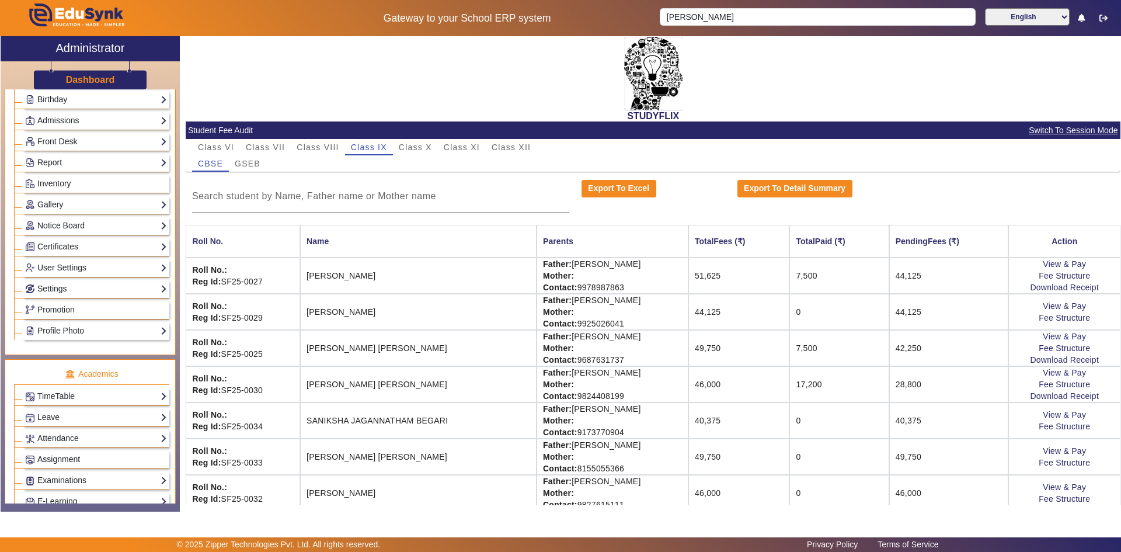
scroll to position [0, 0]
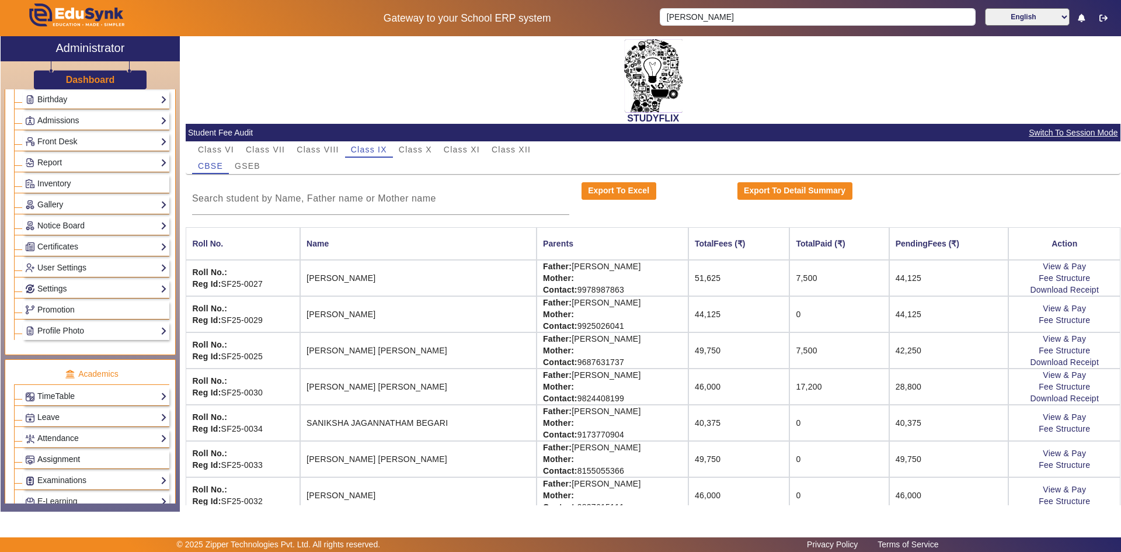
click at [59, 463] on span "Assignment" at bounding box center [58, 458] width 43 height 9
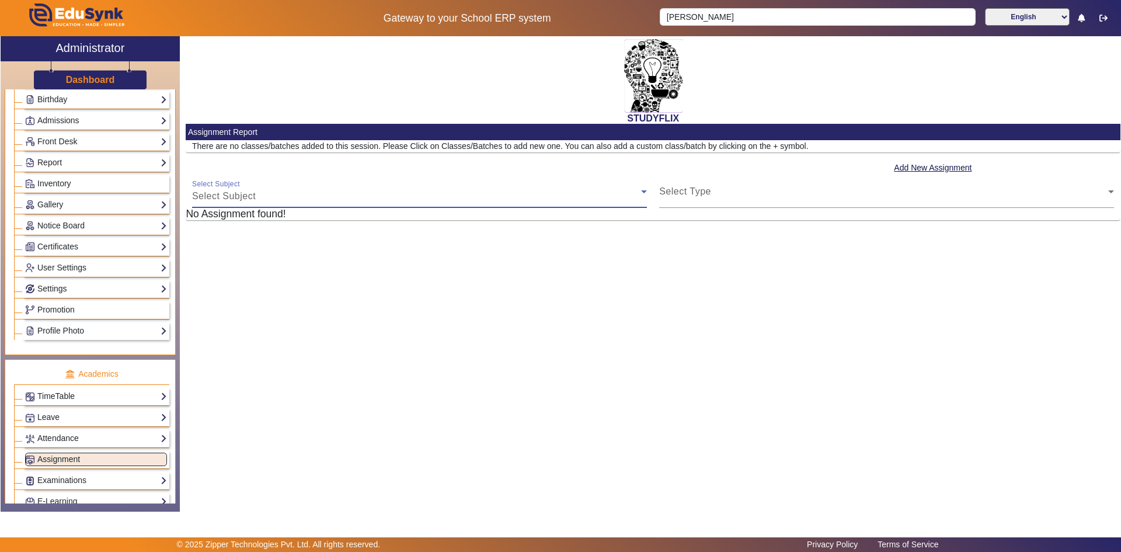
click at [304, 175] on div "Select Subject Select Subject" at bounding box center [419, 191] width 455 height 33
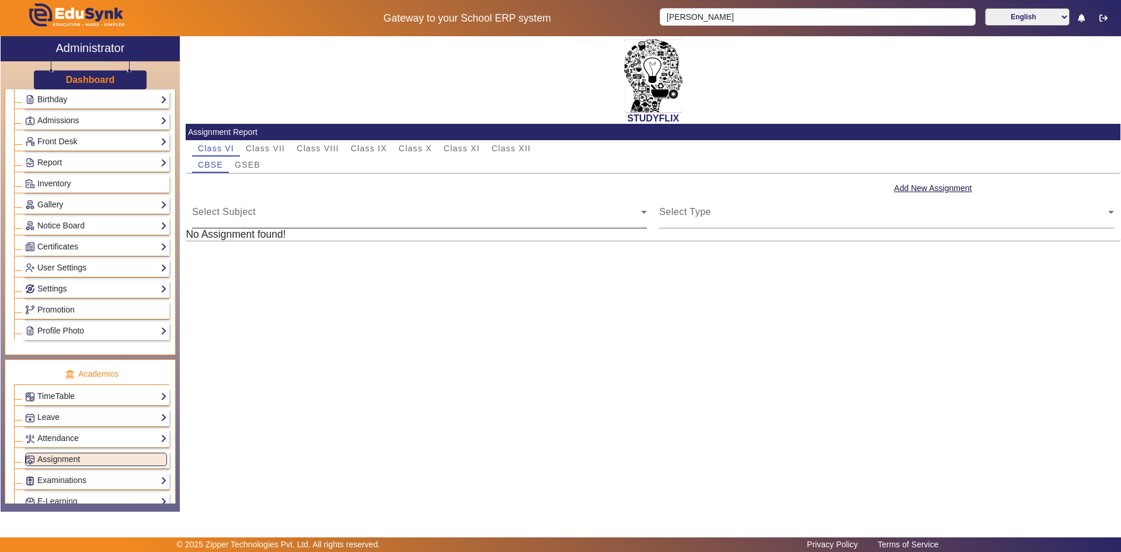
click at [277, 196] on div "Select Subject Select Subject" at bounding box center [419, 212] width 455 height 33
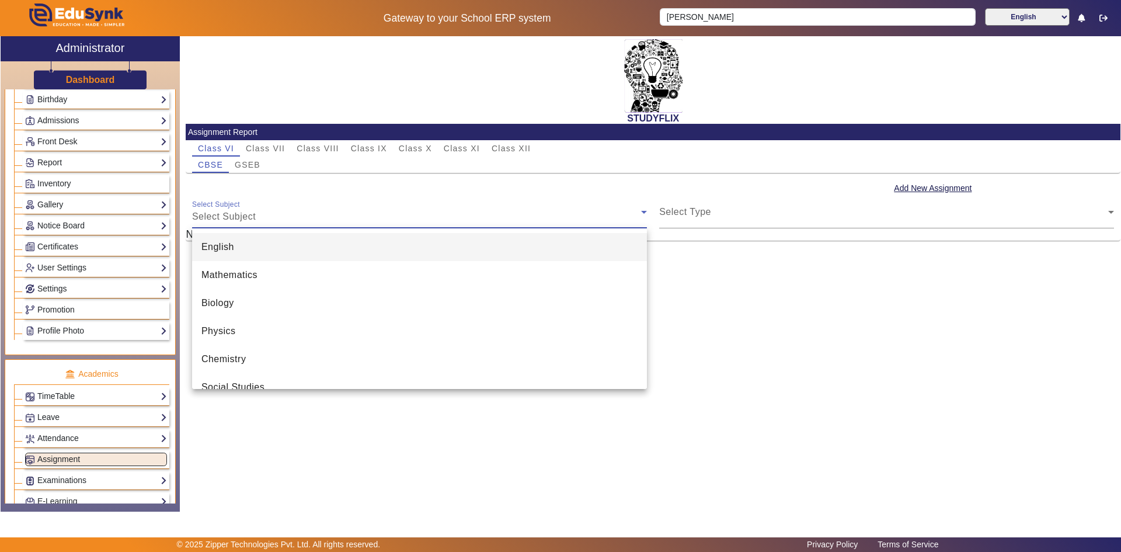
click at [267, 147] on div at bounding box center [560, 276] width 1121 height 552
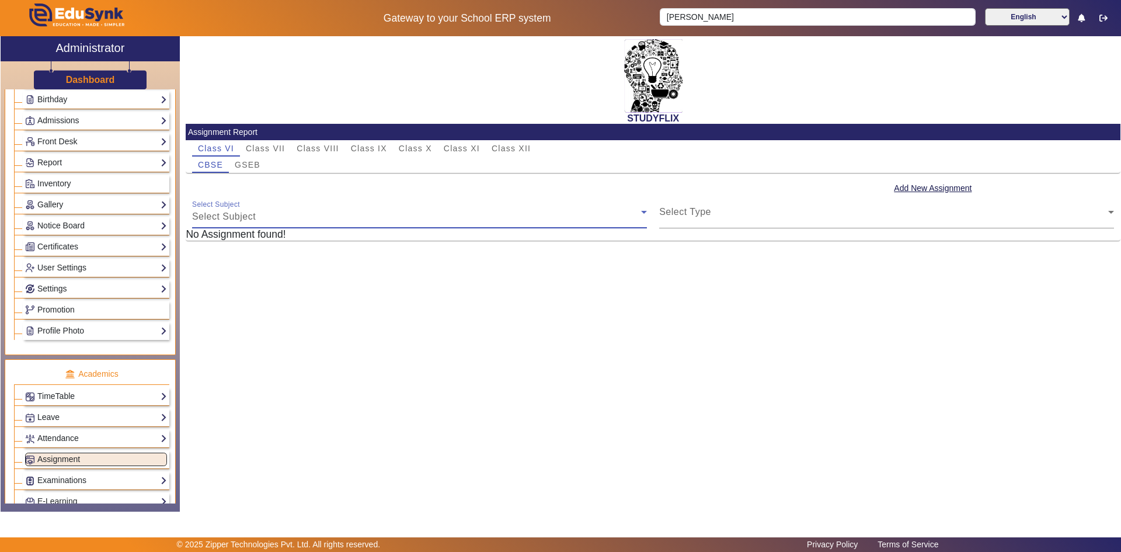
click at [260, 210] on div "Select Subject" at bounding box center [416, 217] width 449 height 14
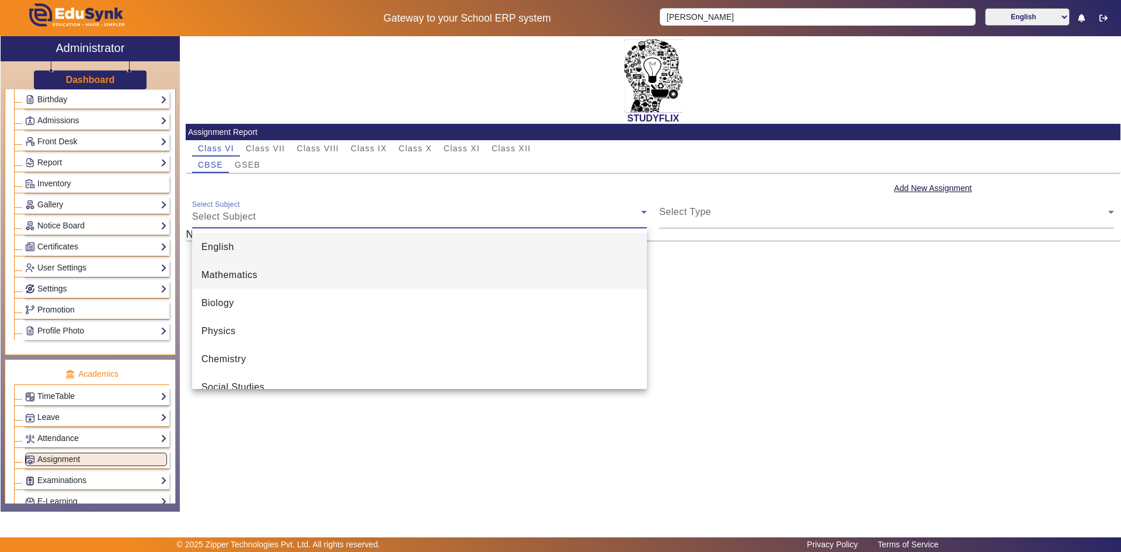
click at [249, 273] on span "Mathematics" at bounding box center [229, 275] width 56 height 14
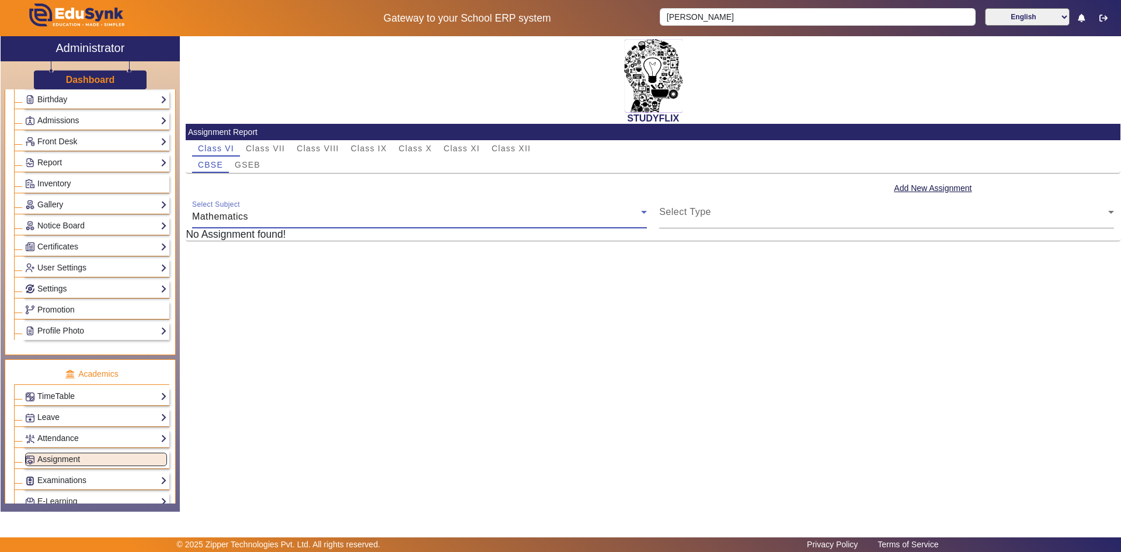
click at [242, 210] on div "Mathematics" at bounding box center [416, 217] width 449 height 14
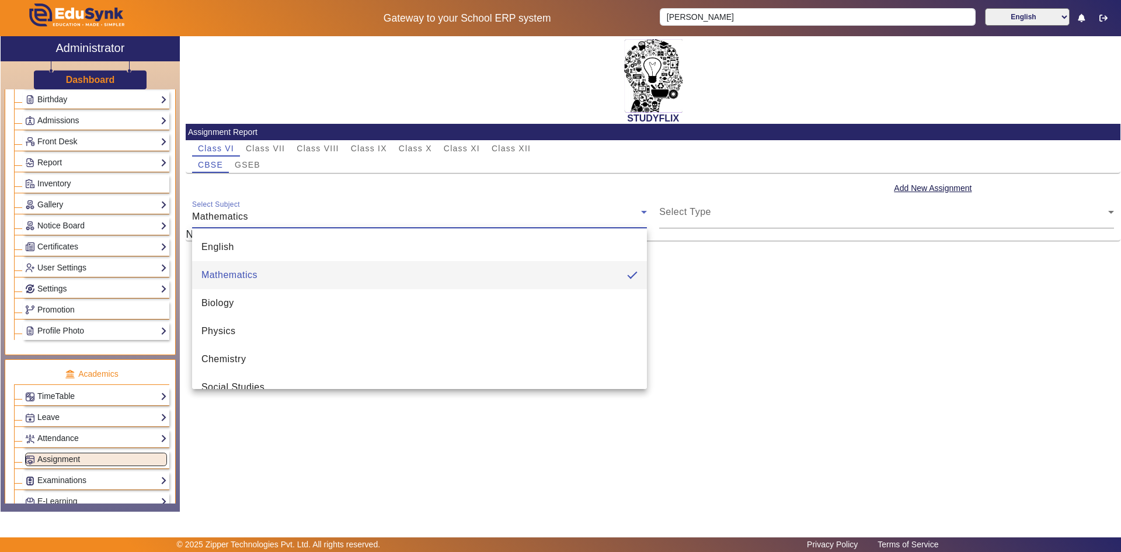
click at [242, 212] on div at bounding box center [560, 276] width 1121 height 552
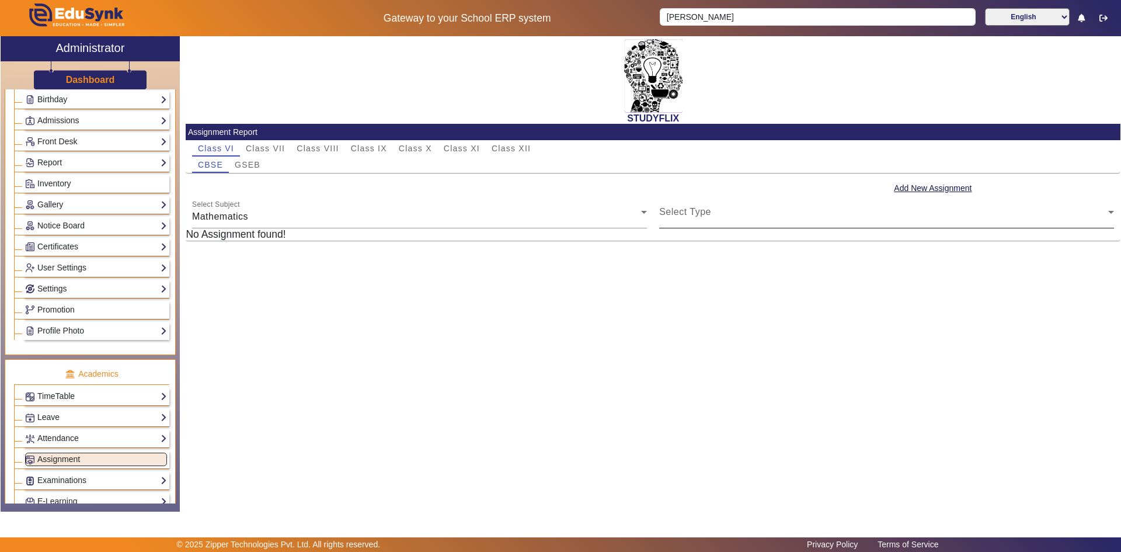
click at [679, 207] on mat-label "Select Type" at bounding box center [685, 212] width 52 height 10
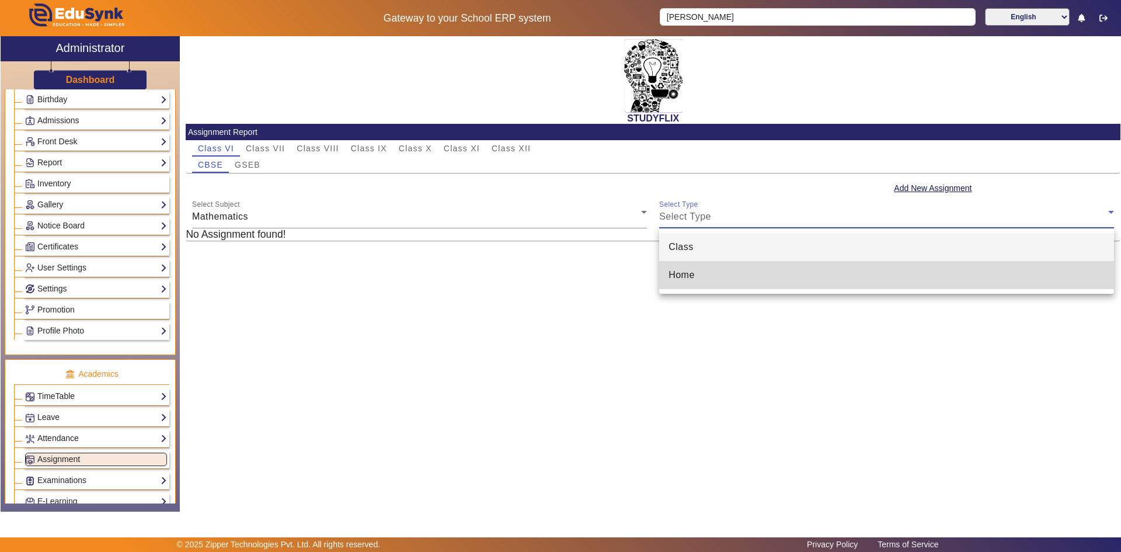
drag, startPoint x: 694, startPoint y: 273, endPoint x: 699, endPoint y: 268, distance: 7.9
click at [696, 273] on mat-option "Home" at bounding box center [886, 275] width 455 height 28
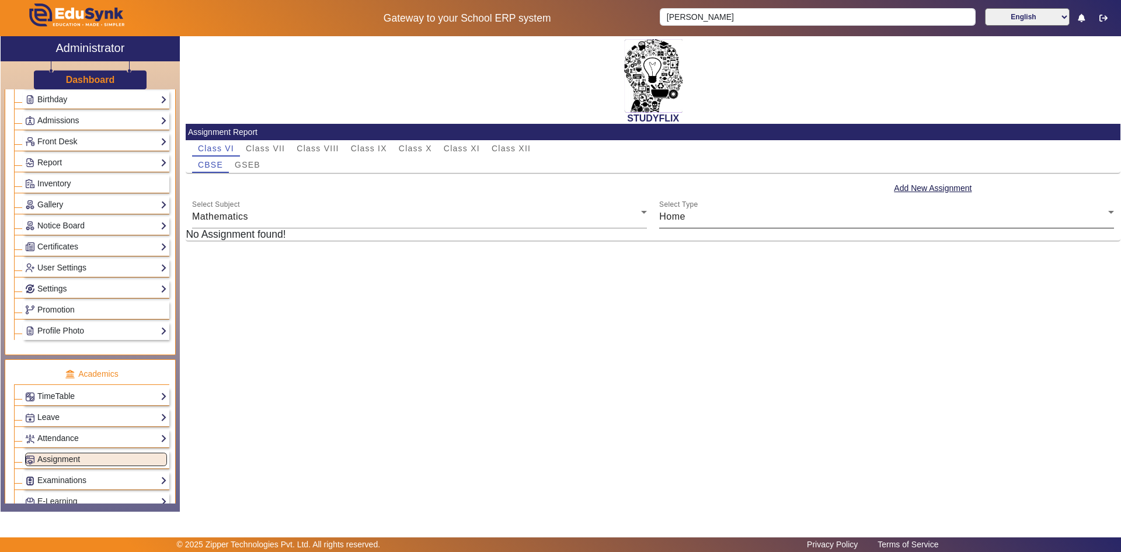
click at [923, 203] on div "Select Type Home" at bounding box center [886, 212] width 455 height 33
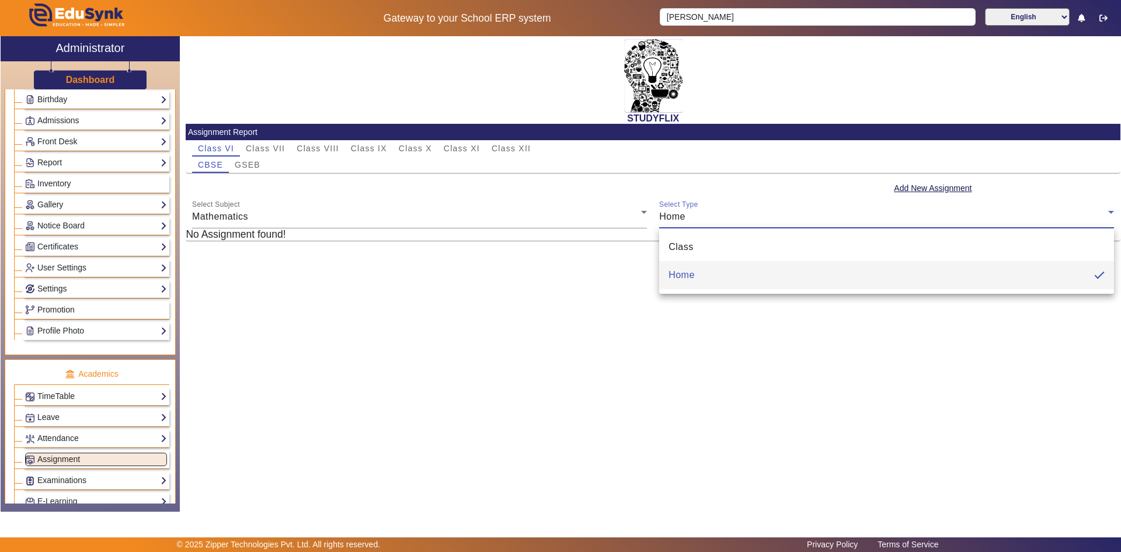
click at [908, 226] on div at bounding box center [560, 276] width 1121 height 552
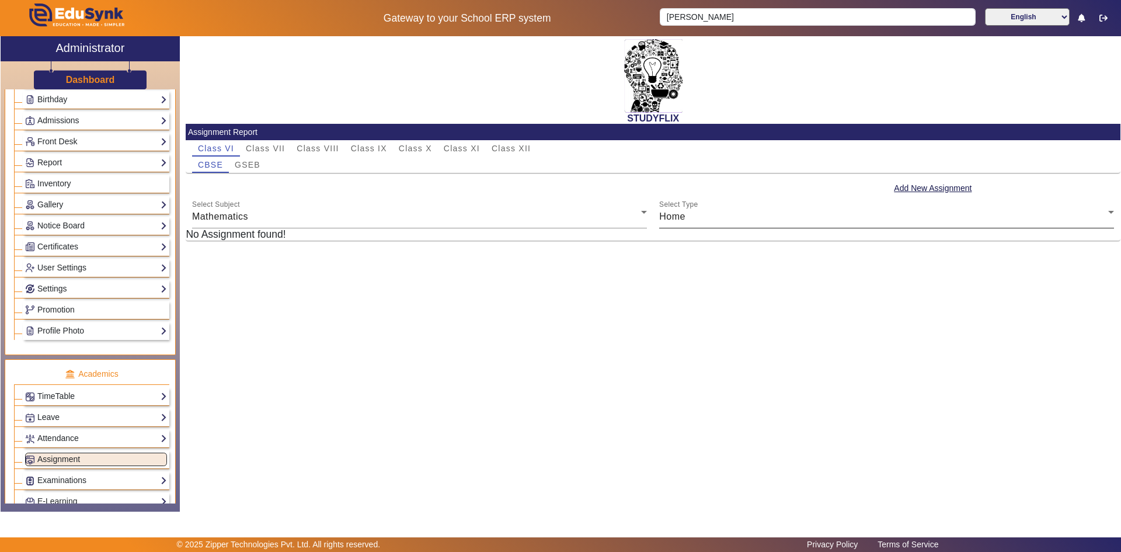
click at [1112, 214] on icon at bounding box center [1111, 212] width 14 height 14
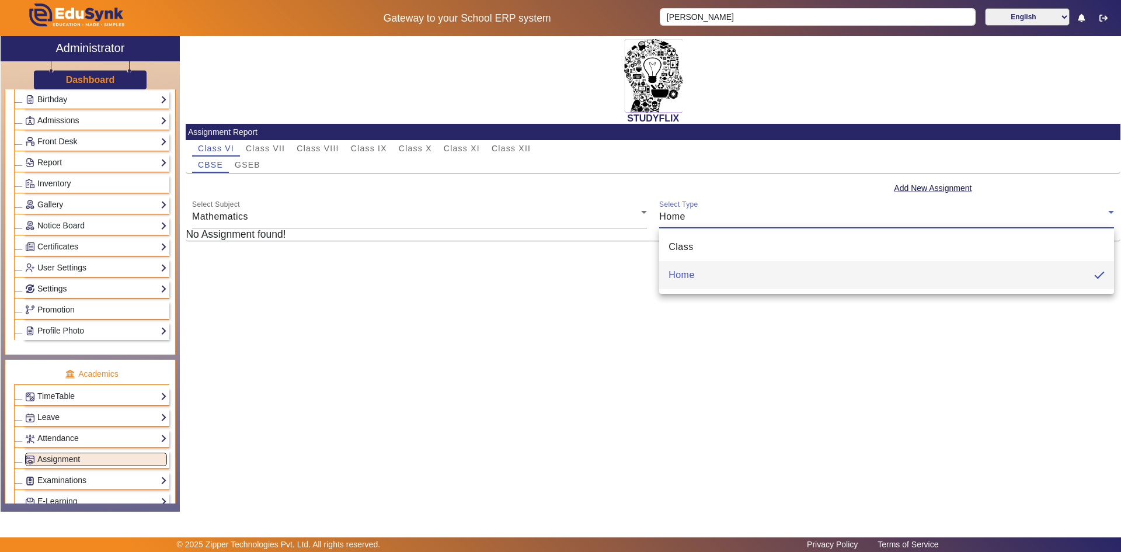
click at [1112, 214] on div at bounding box center [560, 276] width 1121 height 552
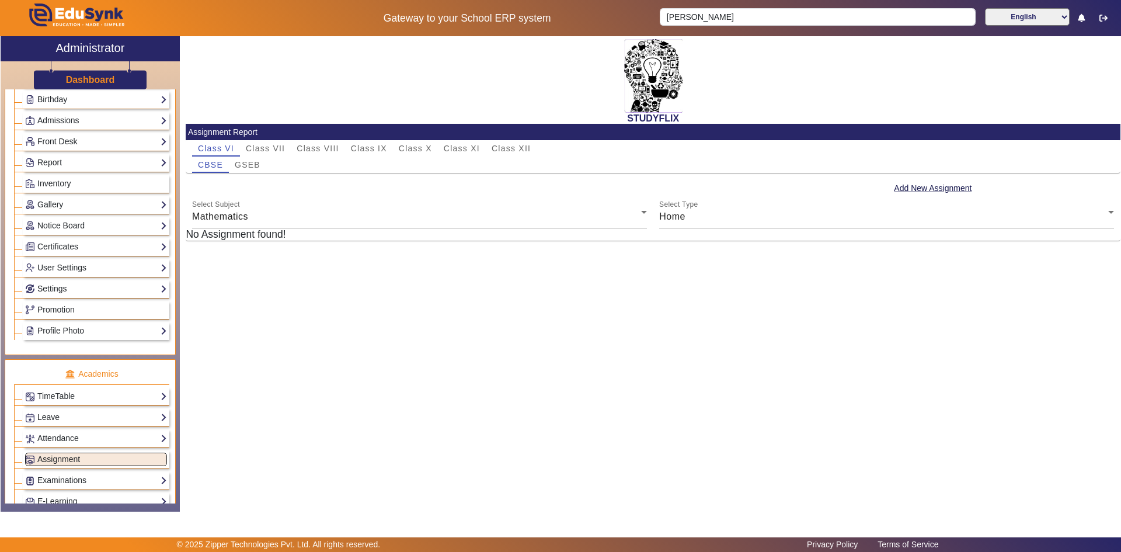
click at [286, 232] on h5 "No Assignment found!" at bounding box center [653, 234] width 935 height 12
click at [922, 190] on button "Add New Assignment" at bounding box center [933, 188] width 80 height 15
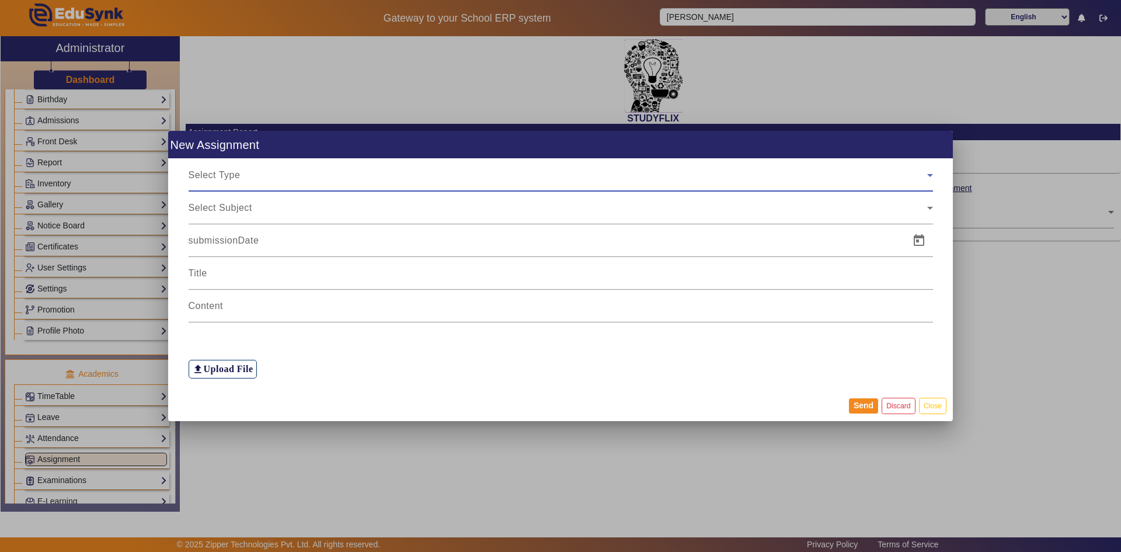
click at [214, 176] on span "Select Type" at bounding box center [215, 175] width 52 height 10
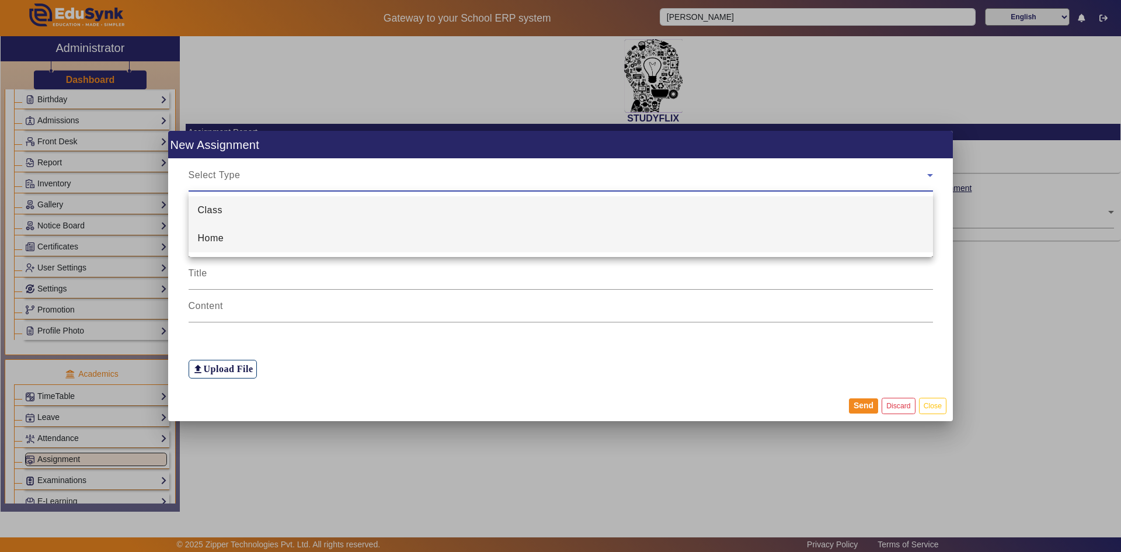
click at [235, 234] on mat-option "Home" at bounding box center [561, 238] width 744 height 28
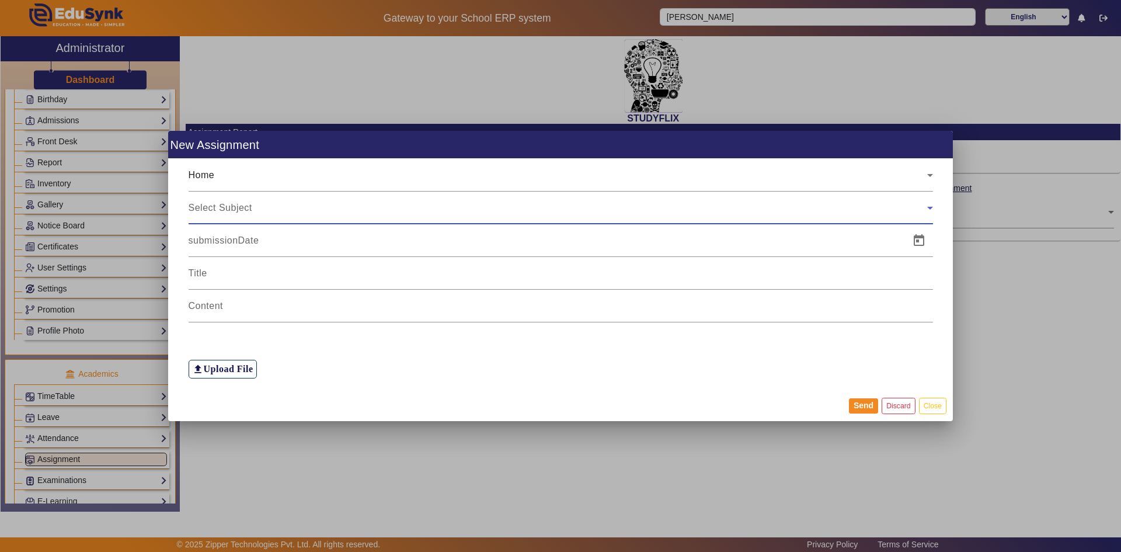
click at [229, 204] on span "Select Subject" at bounding box center [221, 208] width 64 height 10
click at [236, 208] on span "Select Subject" at bounding box center [221, 208] width 64 height 10
click at [237, 207] on span "Select Subject" at bounding box center [221, 208] width 64 height 10
click at [277, 207] on div "Select Subject" at bounding box center [558, 208] width 739 height 14
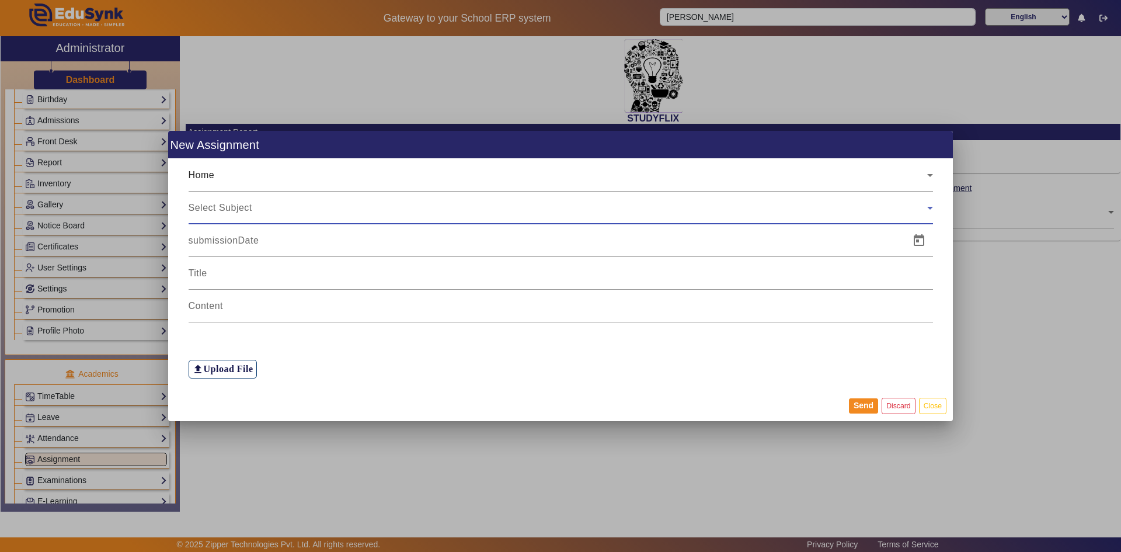
click at [297, 206] on div "Select Subject" at bounding box center [558, 208] width 739 height 14
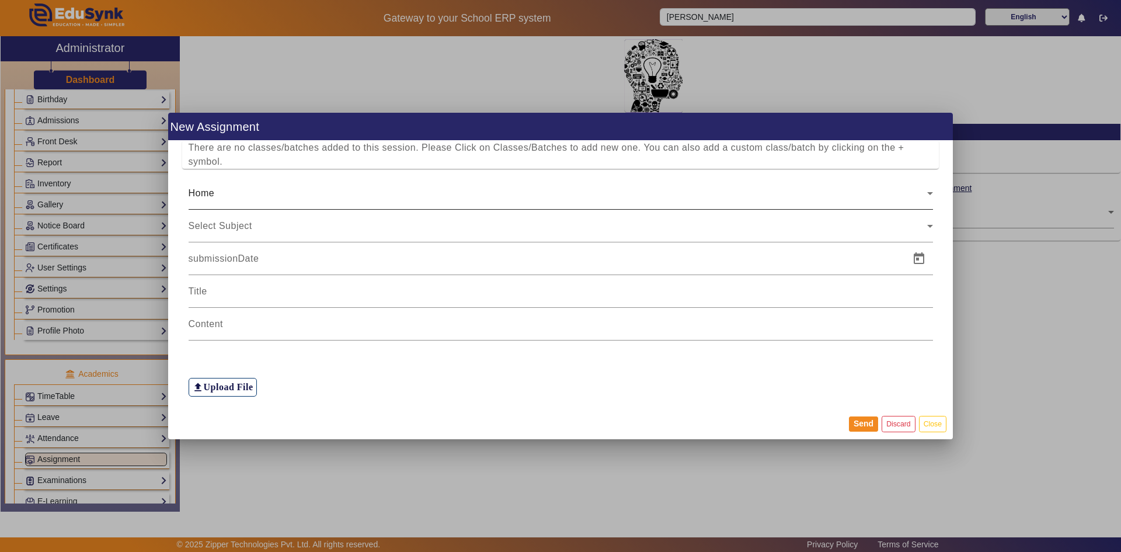
click at [933, 196] on div at bounding box center [933, 196] width 0 height 0
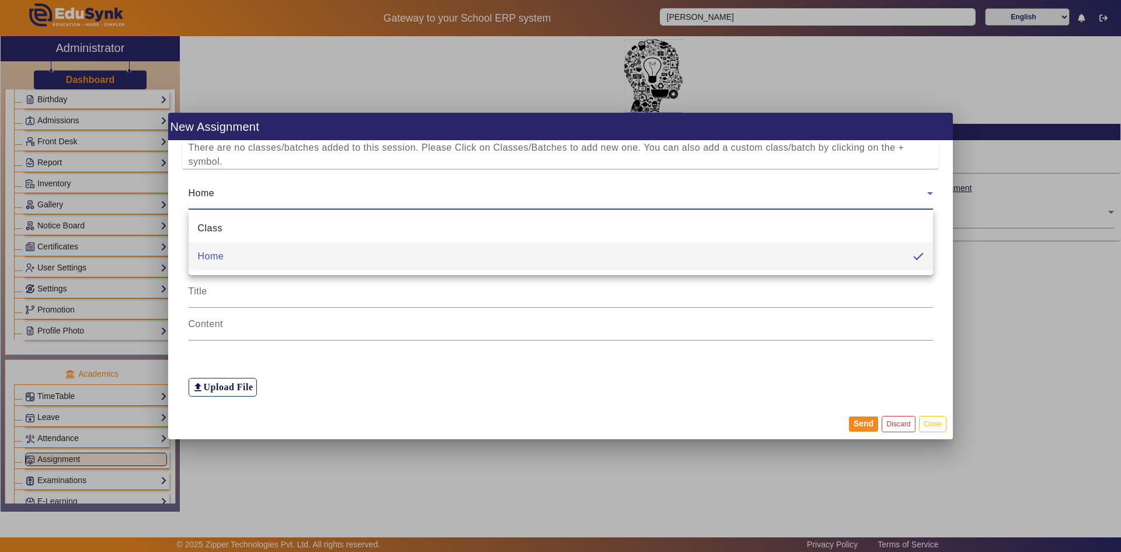
click at [926, 193] on div at bounding box center [560, 276] width 1121 height 552
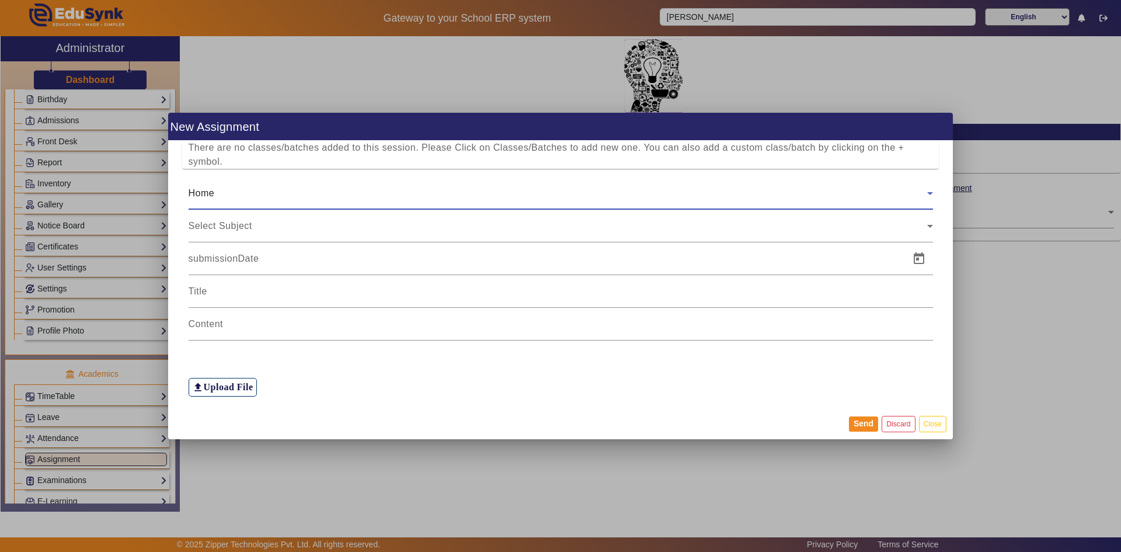
click at [926, 193] on icon at bounding box center [930, 193] width 14 height 14
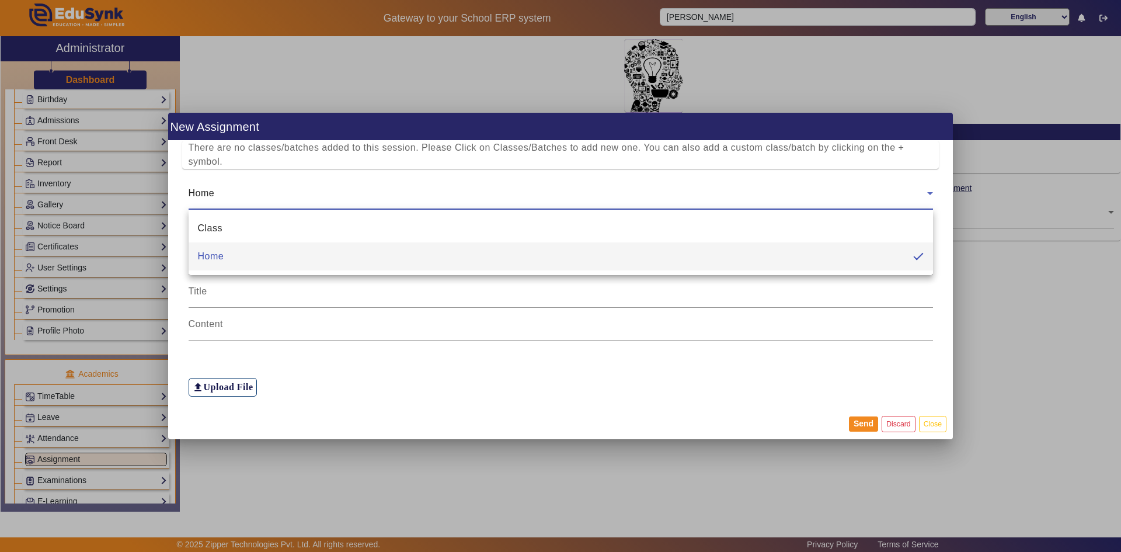
click at [926, 193] on div at bounding box center [560, 276] width 1121 height 552
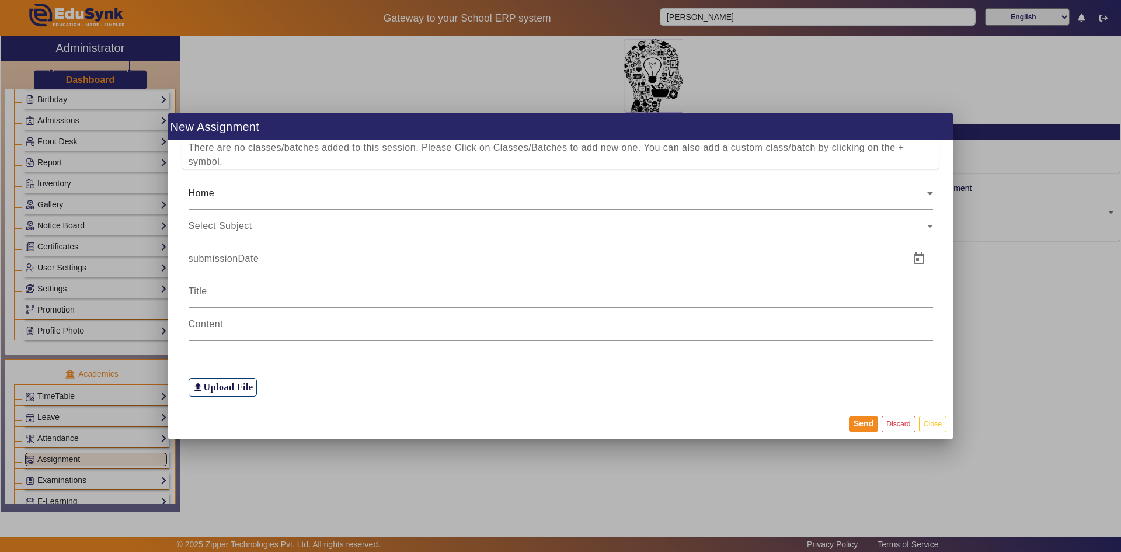
click at [927, 225] on icon at bounding box center [930, 226] width 14 height 14
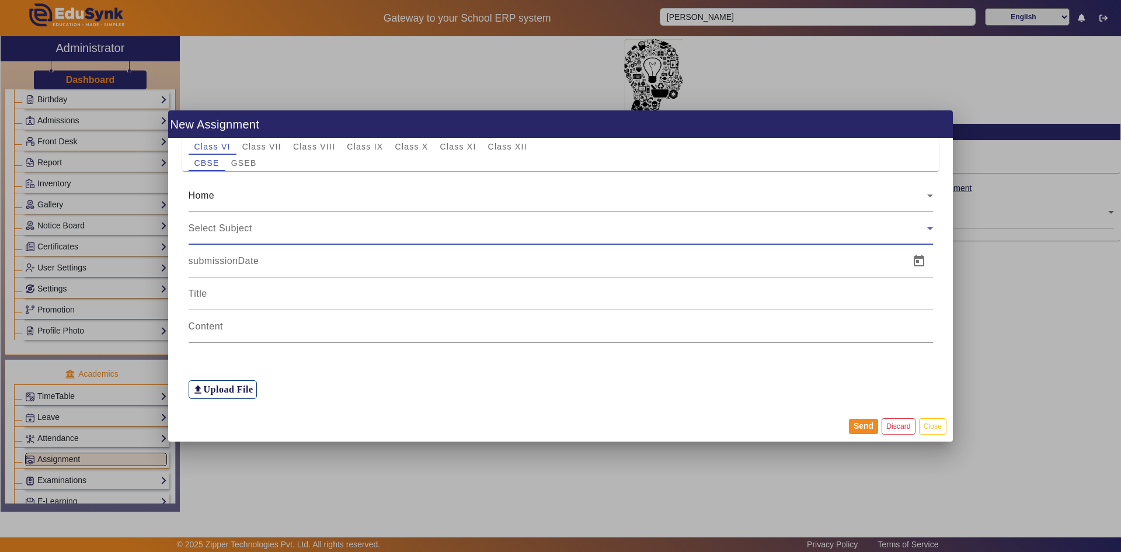
click at [927, 225] on icon at bounding box center [930, 228] width 14 height 14
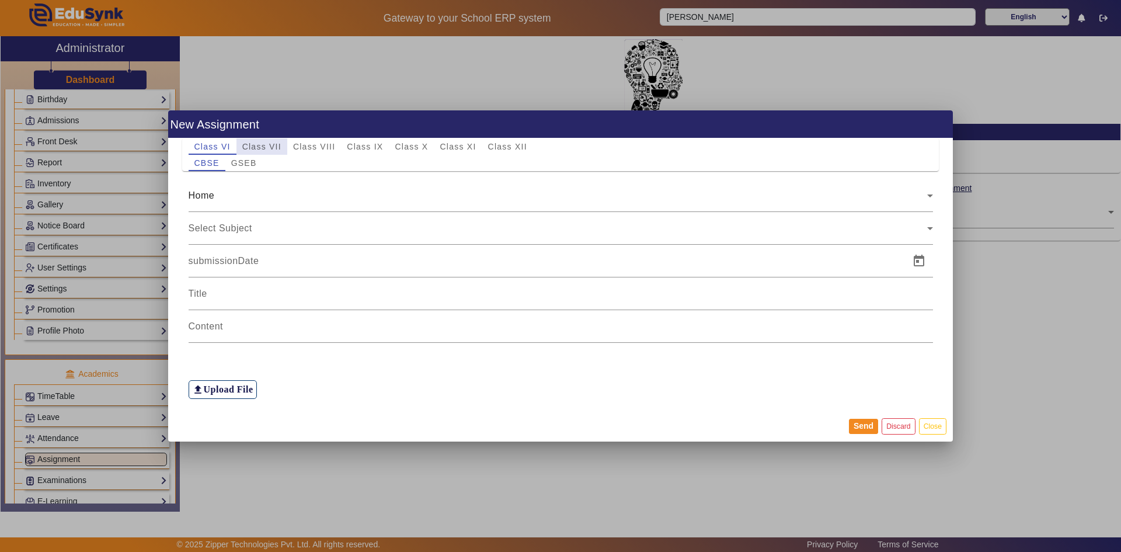
click at [274, 145] on span "Class VII" at bounding box center [261, 146] width 39 height 8
click at [224, 227] on span "Select Subject" at bounding box center [221, 228] width 64 height 10
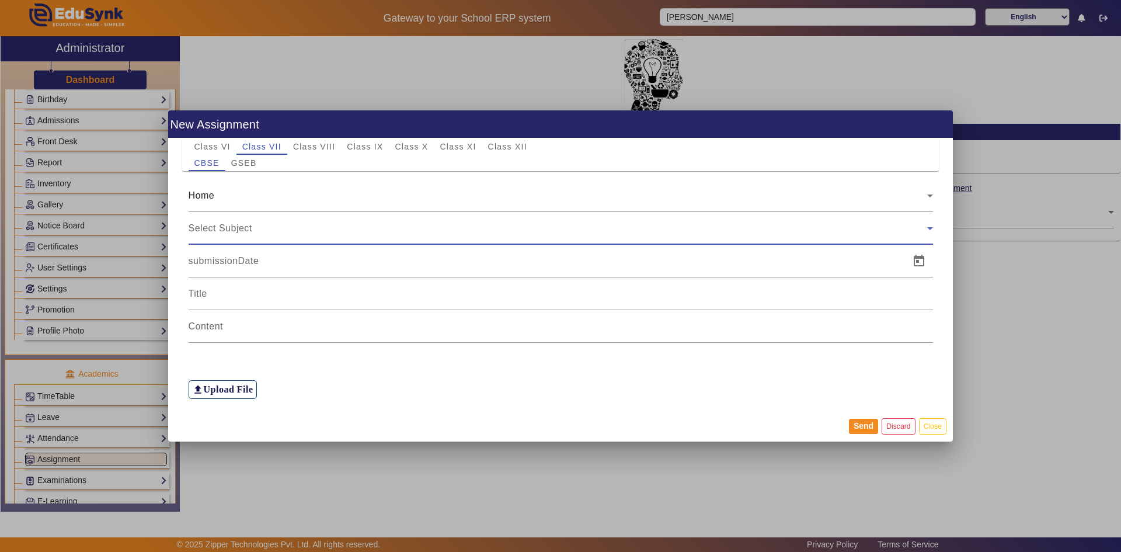
click at [224, 227] on span "Select Subject" at bounding box center [221, 228] width 64 height 10
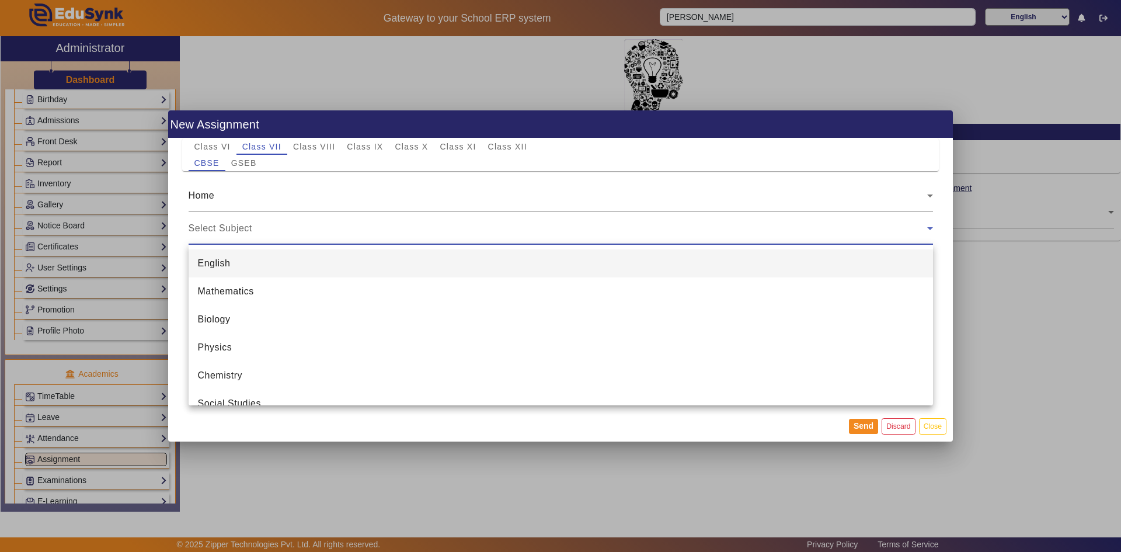
click at [257, 229] on div at bounding box center [560, 276] width 1121 height 552
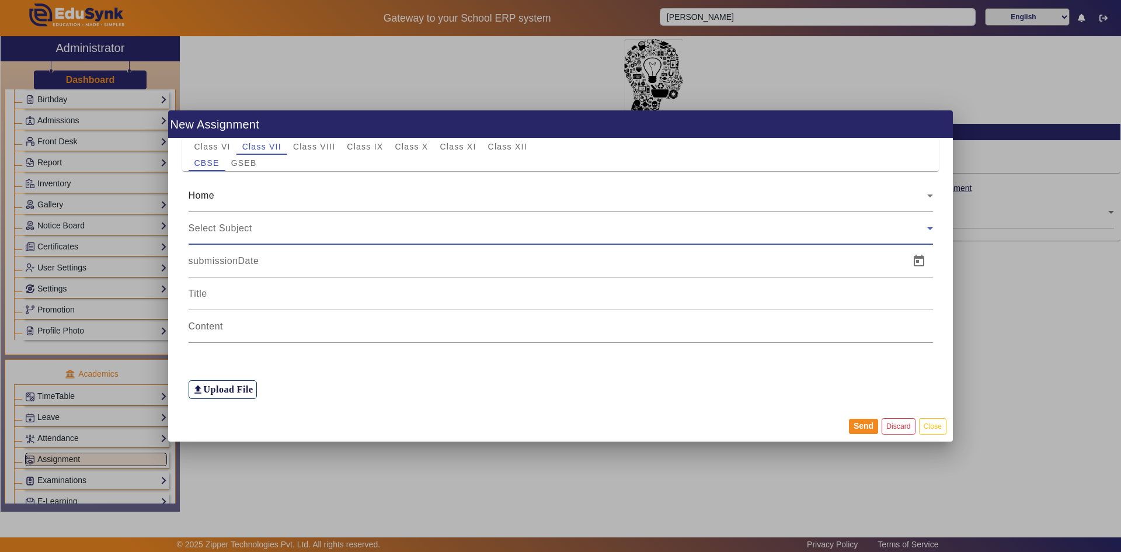
click at [257, 229] on div "Select Subject" at bounding box center [558, 228] width 739 height 14
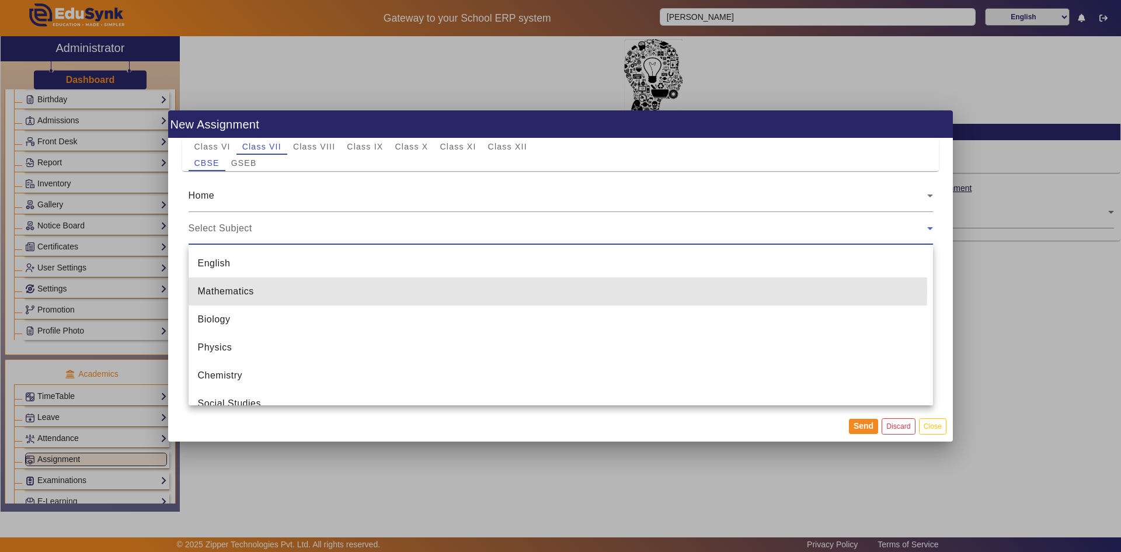
click at [238, 290] on span "Mathematics" at bounding box center [226, 291] width 56 height 14
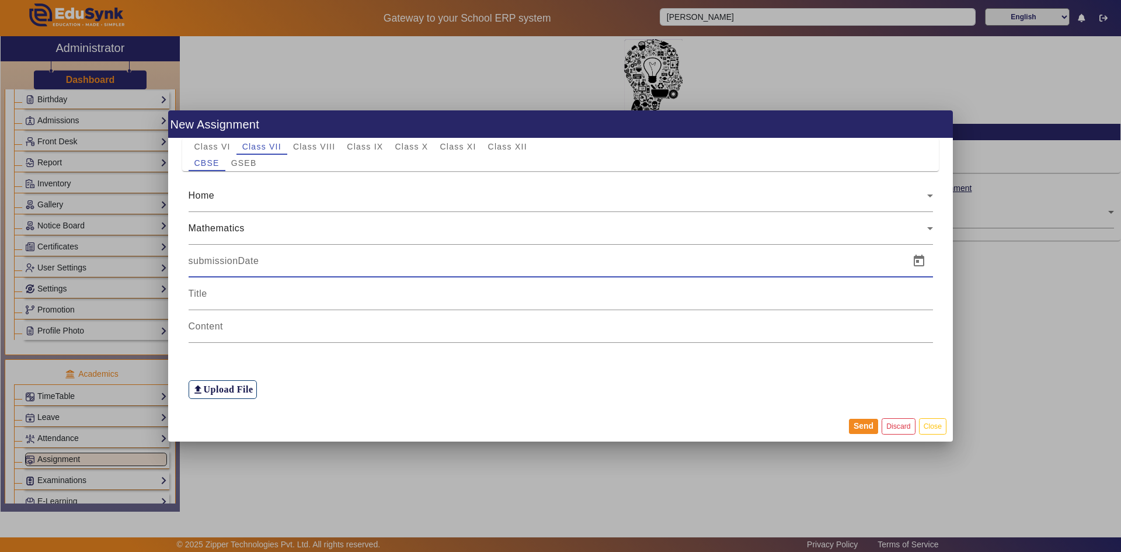
click at [234, 262] on input at bounding box center [546, 261] width 714 height 14
drag, startPoint x: 198, startPoint y: 260, endPoint x: 183, endPoint y: 263, distance: 15.5
click at [183, 263] on div "16/08/2025" at bounding box center [560, 261] width 757 height 33
type input "02/08/20252"
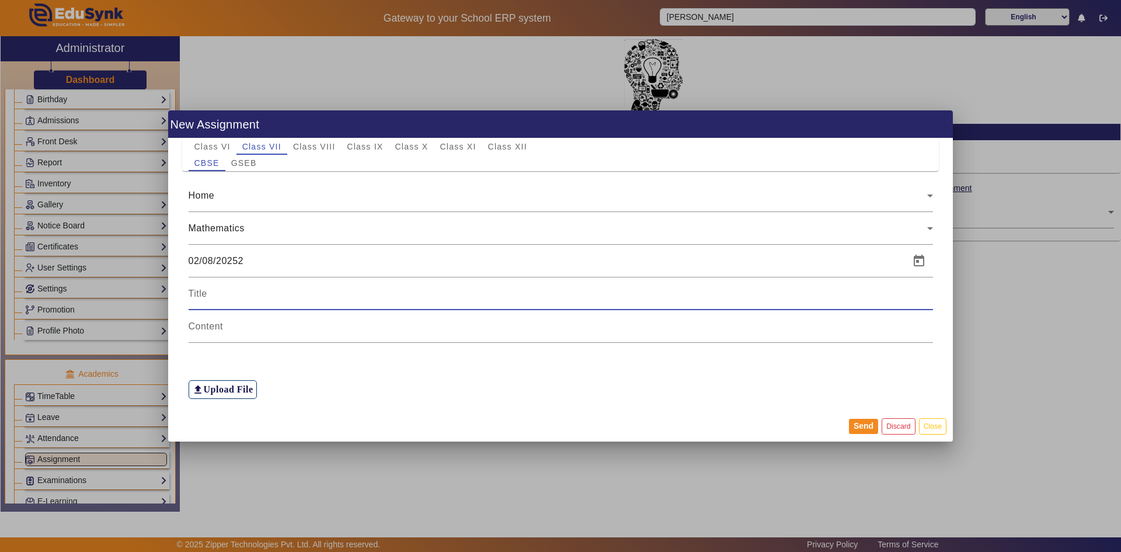
click at [211, 290] on input at bounding box center [561, 294] width 744 height 14
click at [248, 292] on input "Maths homework" at bounding box center [561, 294] width 744 height 14
type input "Maths homework"
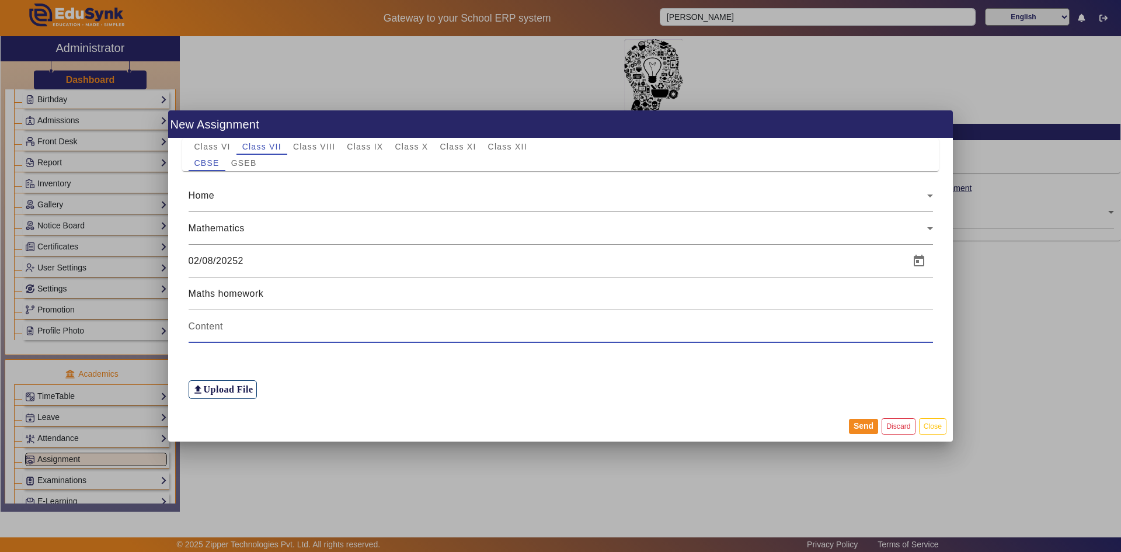
click at [212, 323] on input at bounding box center [561, 326] width 744 height 14
type input "c"
type input "CH:-1"
click at [242, 161] on span "GSEB" at bounding box center [244, 163] width 26 height 8
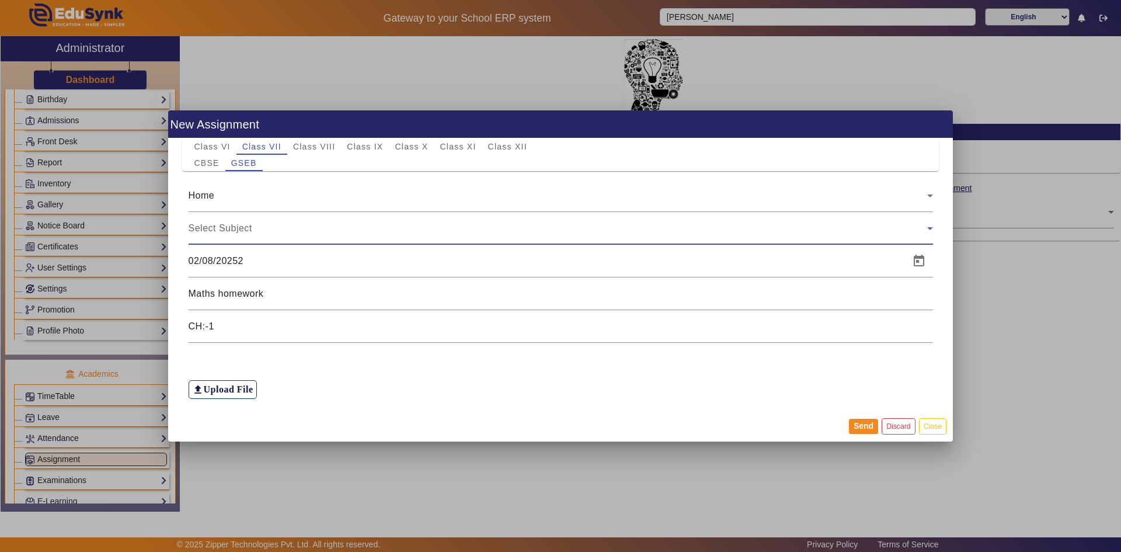
click at [225, 227] on span "Select Subject" at bounding box center [221, 228] width 64 height 10
click at [225, 223] on span "Select Subject" at bounding box center [221, 228] width 64 height 10
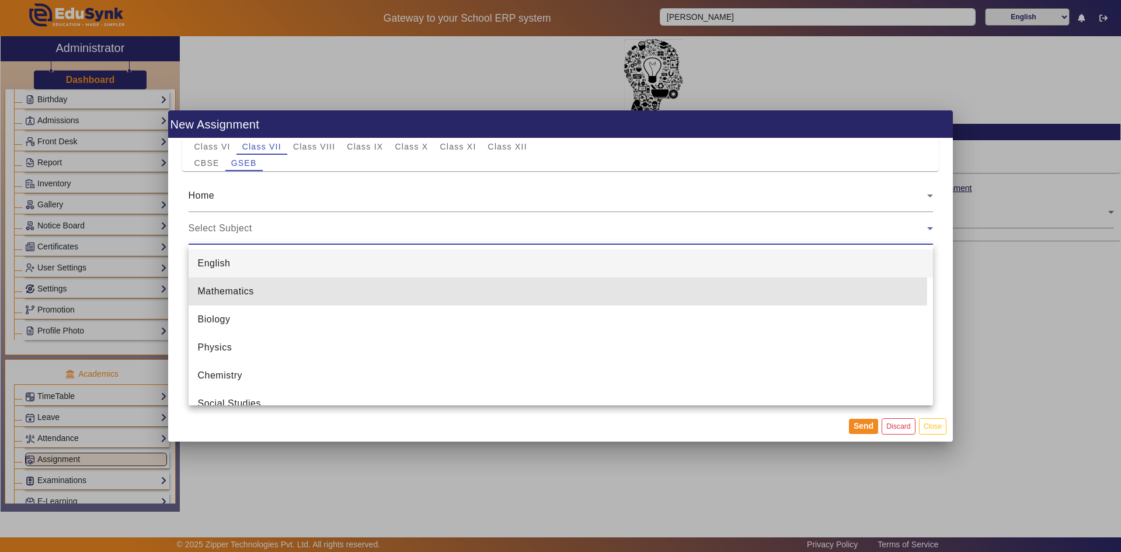
click at [222, 287] on span "Mathematics" at bounding box center [226, 291] width 56 height 14
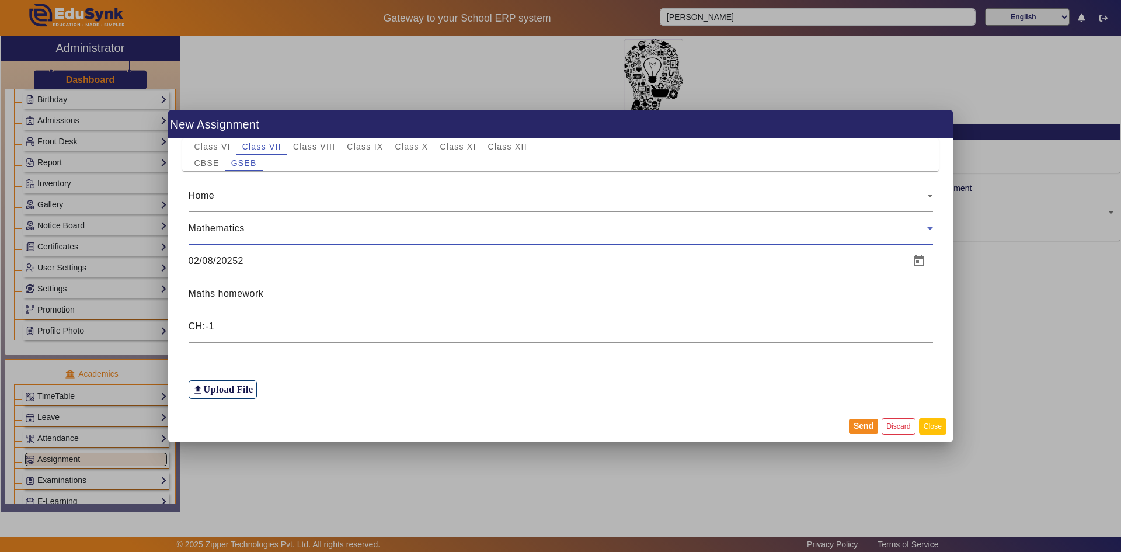
click at [926, 428] on button "Close" at bounding box center [932, 426] width 27 height 16
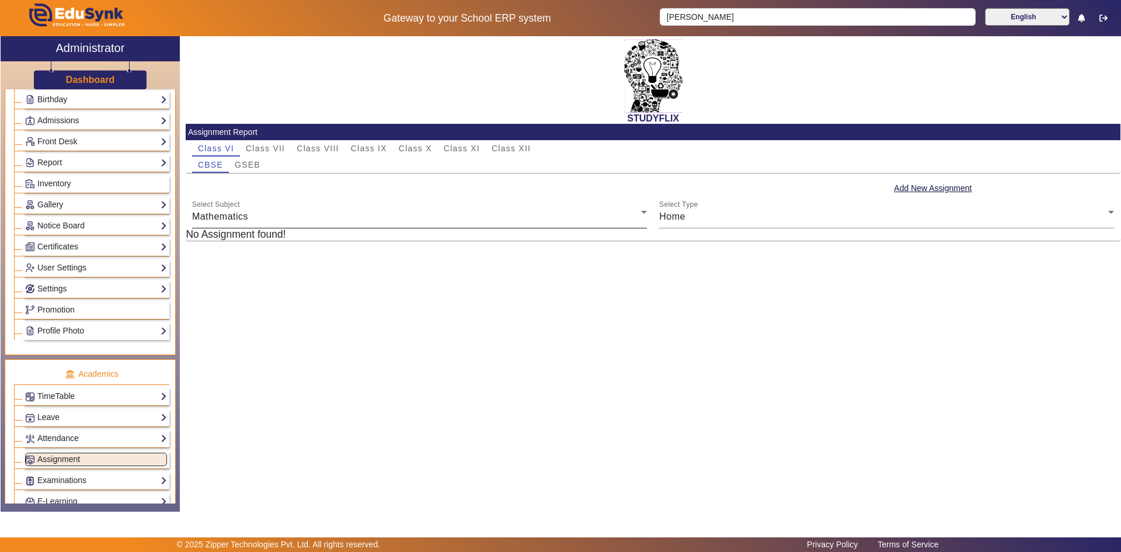
click at [302, 215] on div "Mathematics" at bounding box center [416, 217] width 449 height 14
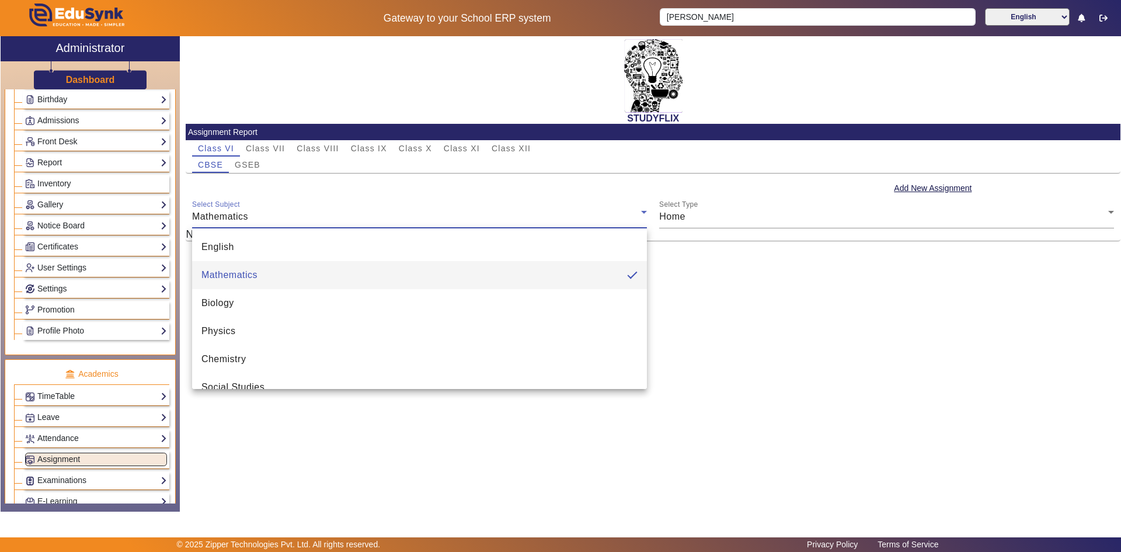
click at [807, 215] on div at bounding box center [560, 276] width 1121 height 552
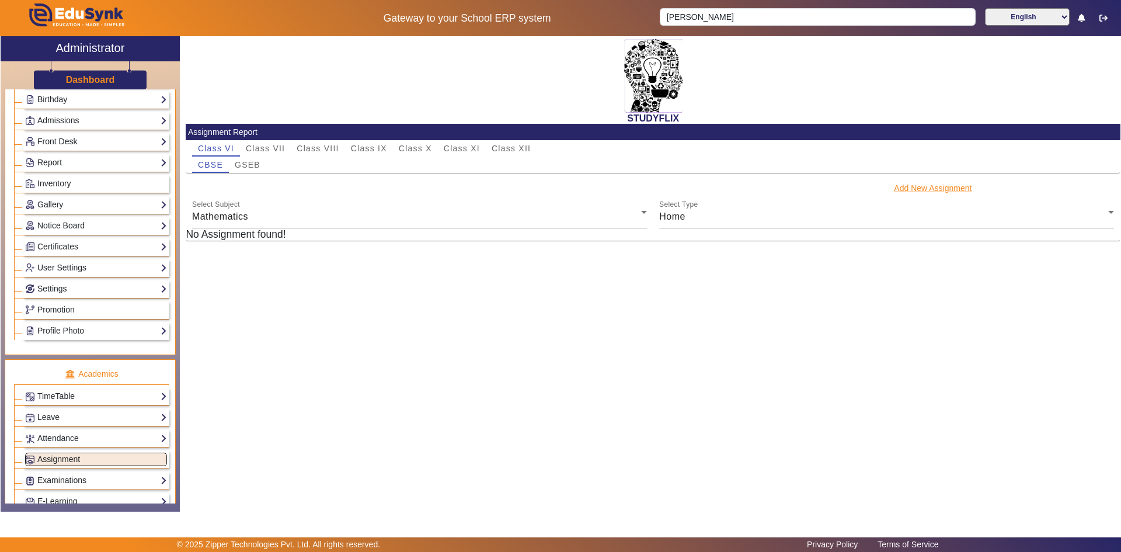
click at [903, 190] on button "Add New Assignment" at bounding box center [933, 188] width 80 height 15
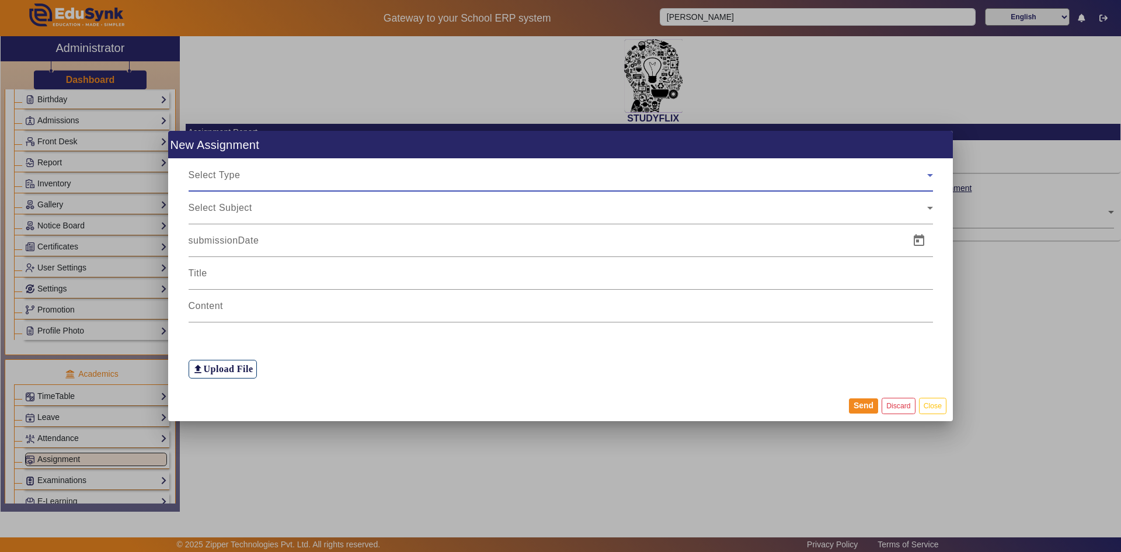
click at [211, 174] on span "Select Type" at bounding box center [215, 175] width 52 height 10
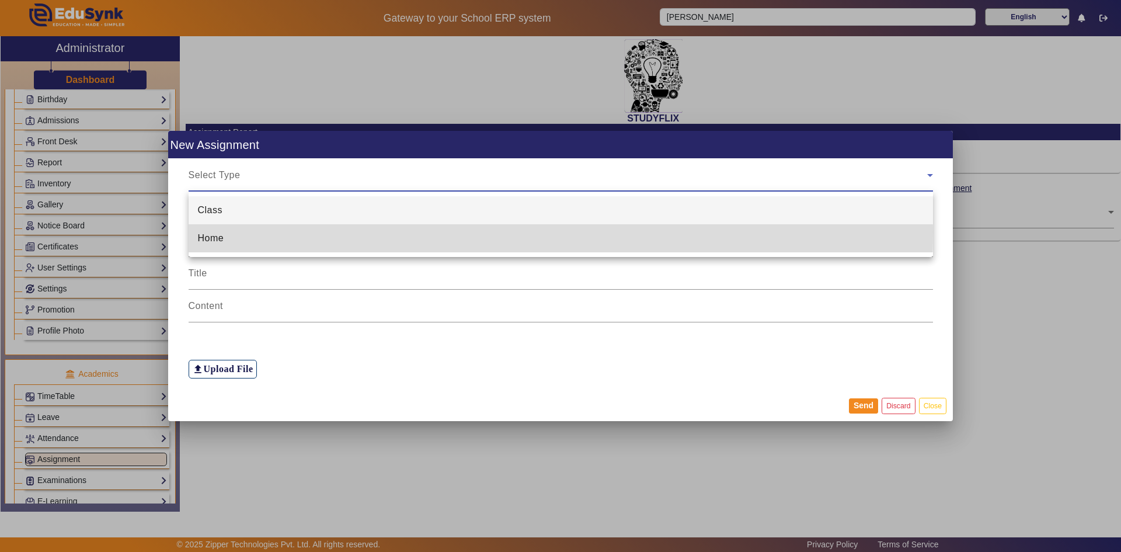
drag, startPoint x: 220, startPoint y: 233, endPoint x: 224, endPoint y: 241, distance: 8.6
click at [224, 241] on span "Home" at bounding box center [211, 238] width 26 height 14
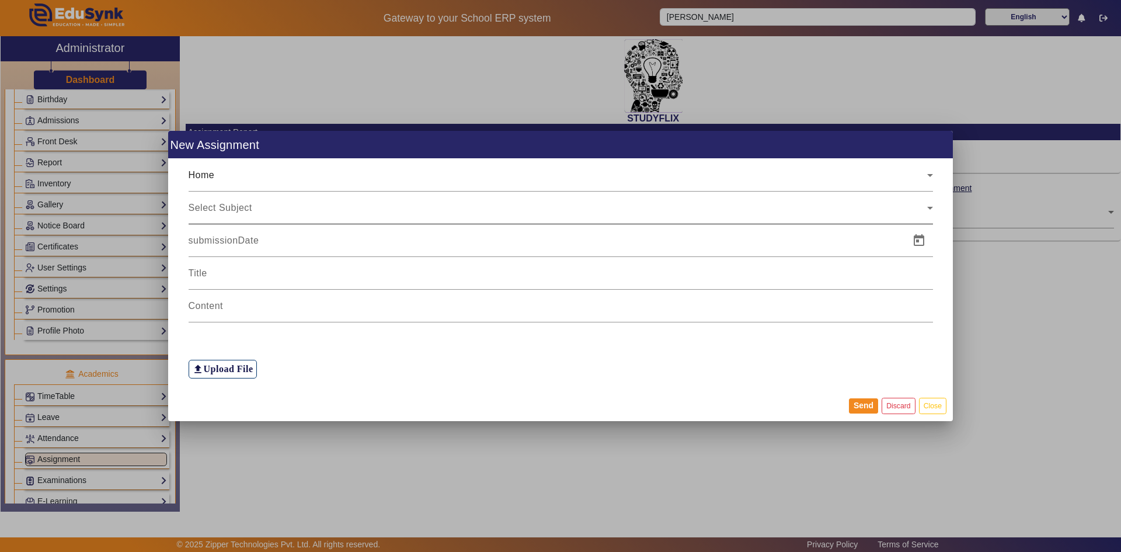
click at [224, 219] on div "Select Subject" at bounding box center [561, 207] width 744 height 33
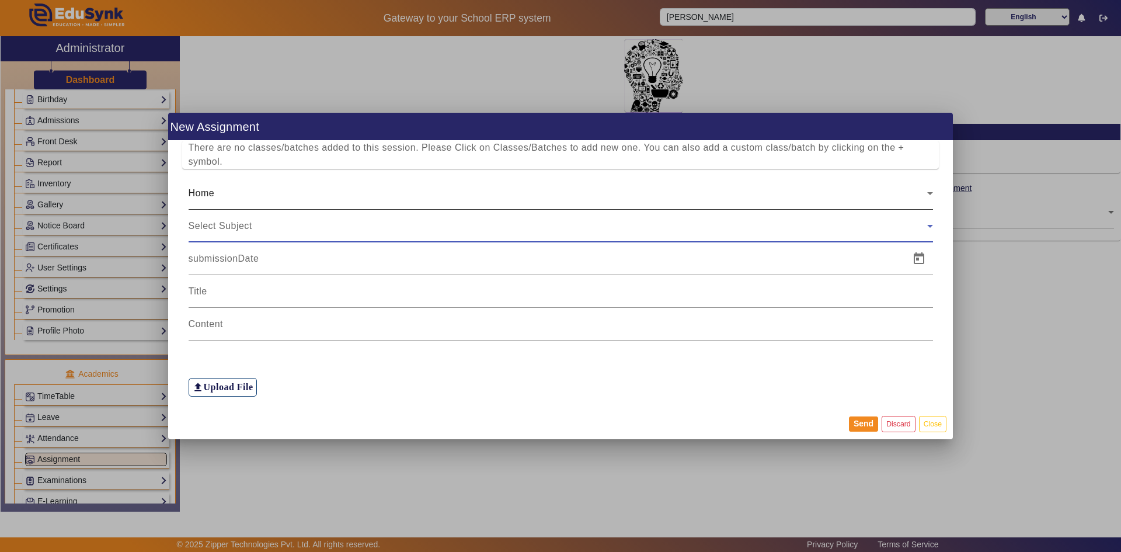
click at [229, 209] on form "Home Select Subject file_upload Upload File" at bounding box center [560, 287] width 757 height 220
click at [229, 222] on span "Select Subject" at bounding box center [221, 226] width 64 height 10
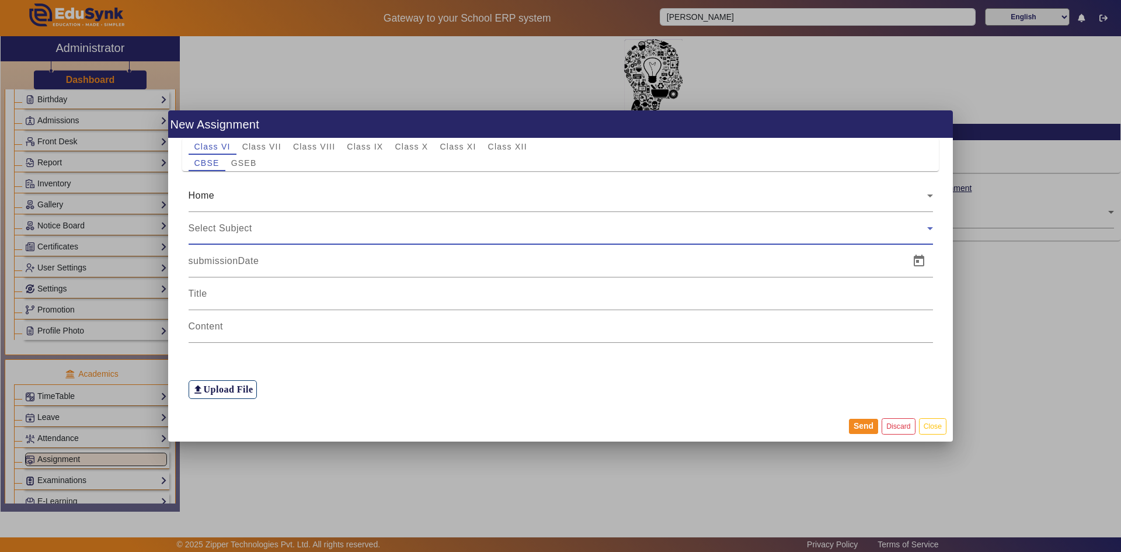
click at [229, 224] on span "Select Subject" at bounding box center [221, 228] width 64 height 10
click at [230, 234] on div "Select Subject" at bounding box center [558, 228] width 739 height 14
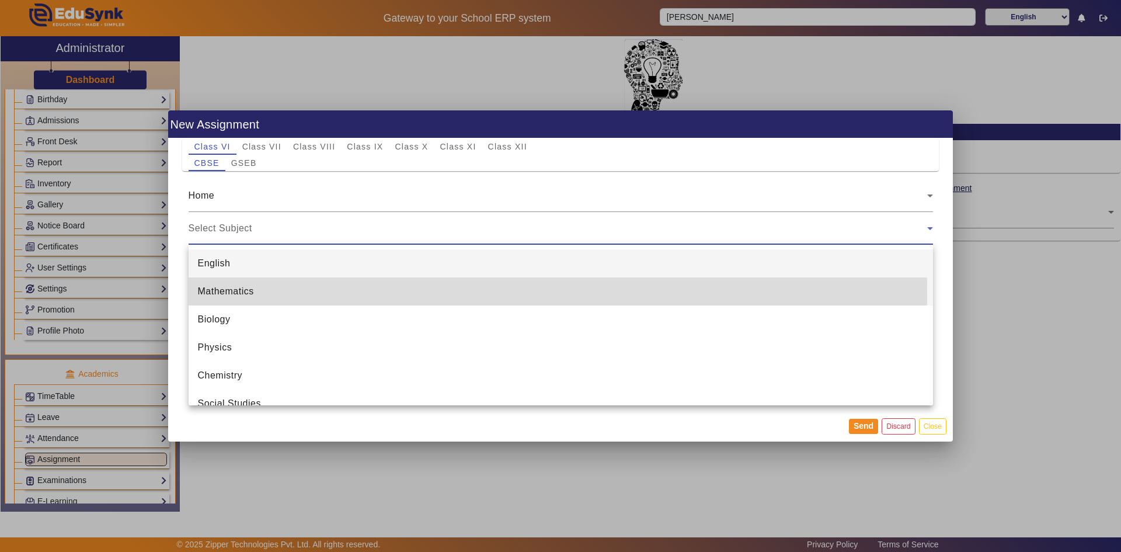
click at [234, 291] on span "Mathematics" at bounding box center [226, 291] width 56 height 14
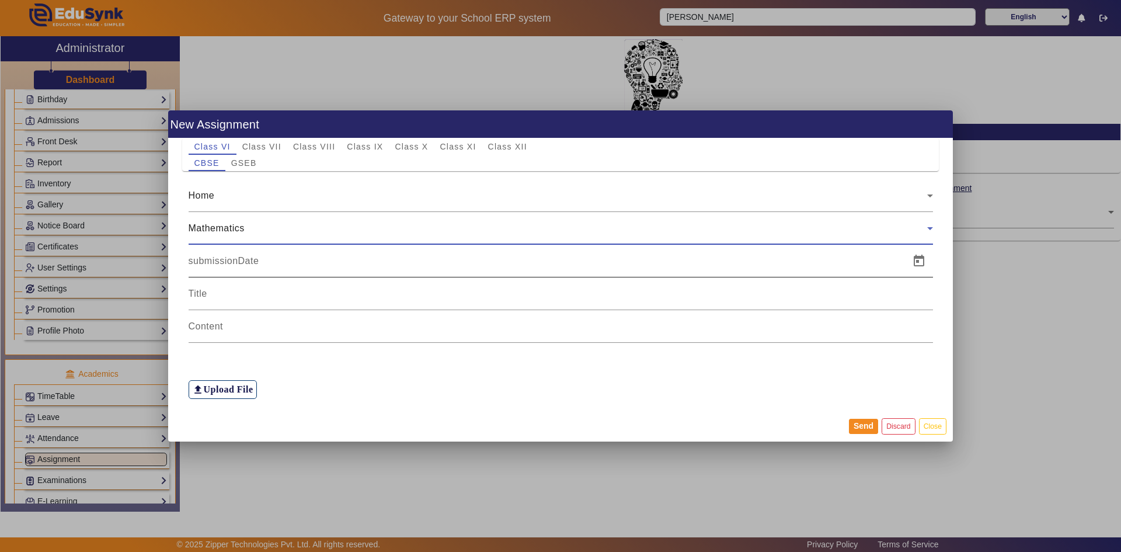
click at [226, 261] on input at bounding box center [546, 261] width 714 height 14
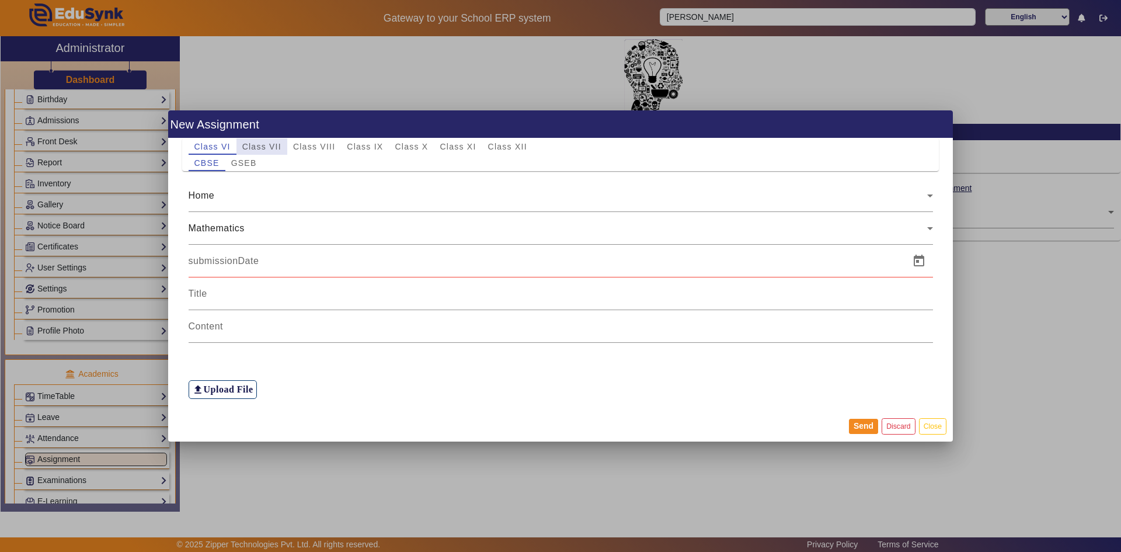
click at [270, 141] on span "Class VII" at bounding box center [261, 146] width 39 height 16
click at [251, 163] on span "GSEB" at bounding box center [244, 163] width 26 height 8
click at [235, 206] on div "Home" at bounding box center [561, 195] width 744 height 33
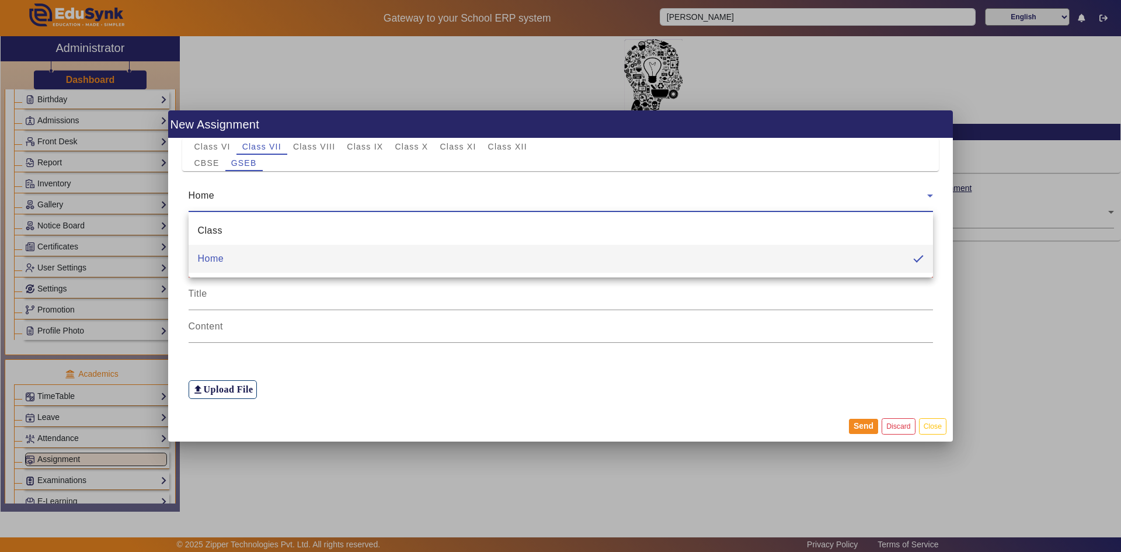
click at [235, 206] on div at bounding box center [560, 276] width 1121 height 552
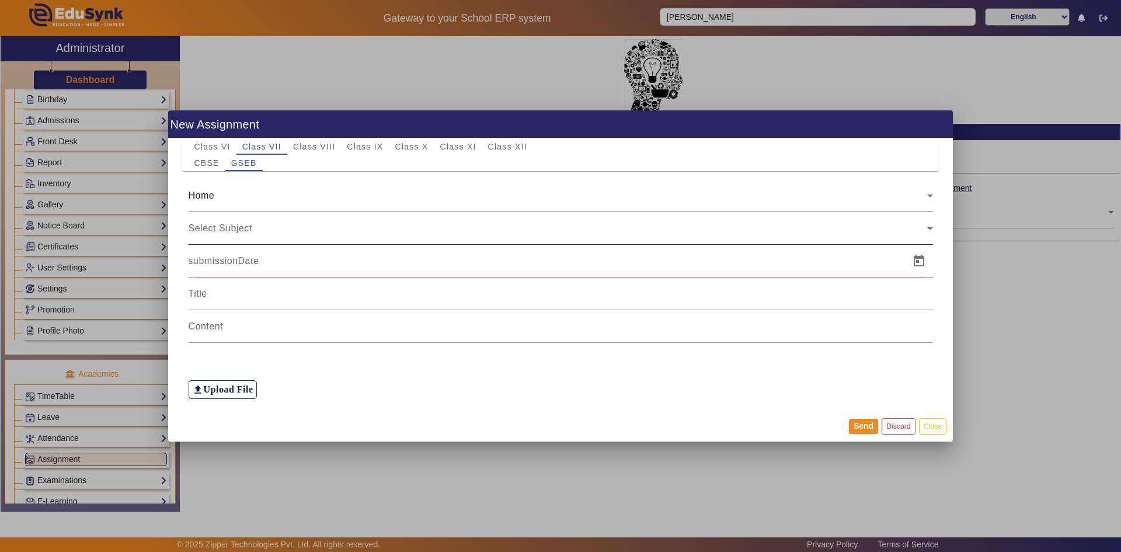
click at [235, 234] on div "Select Subject" at bounding box center [558, 228] width 739 height 14
click at [243, 219] on div "Select Subject" at bounding box center [561, 228] width 744 height 33
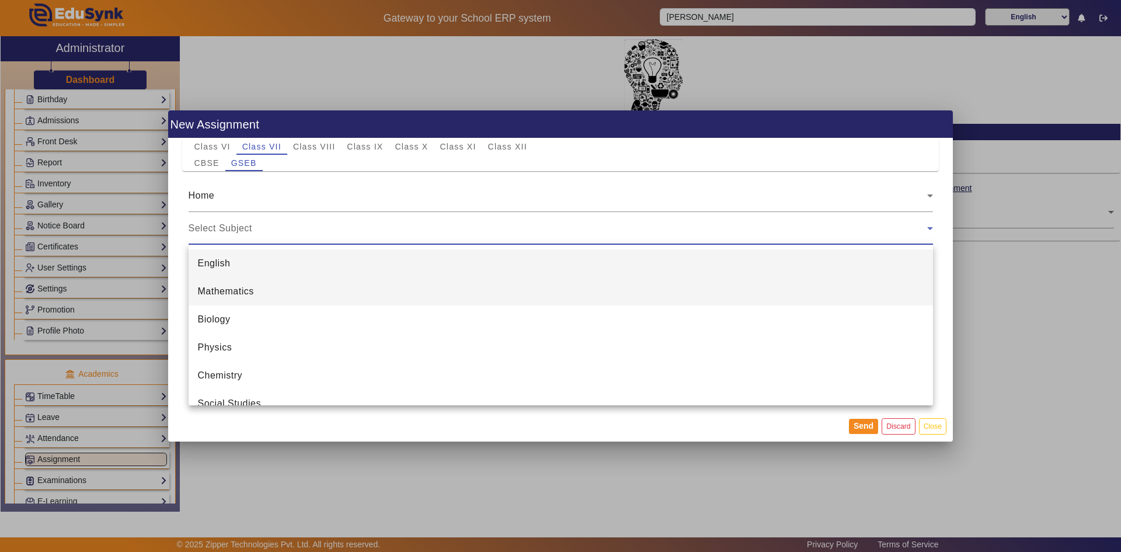
click at [227, 290] on span "Mathematics" at bounding box center [226, 291] width 56 height 14
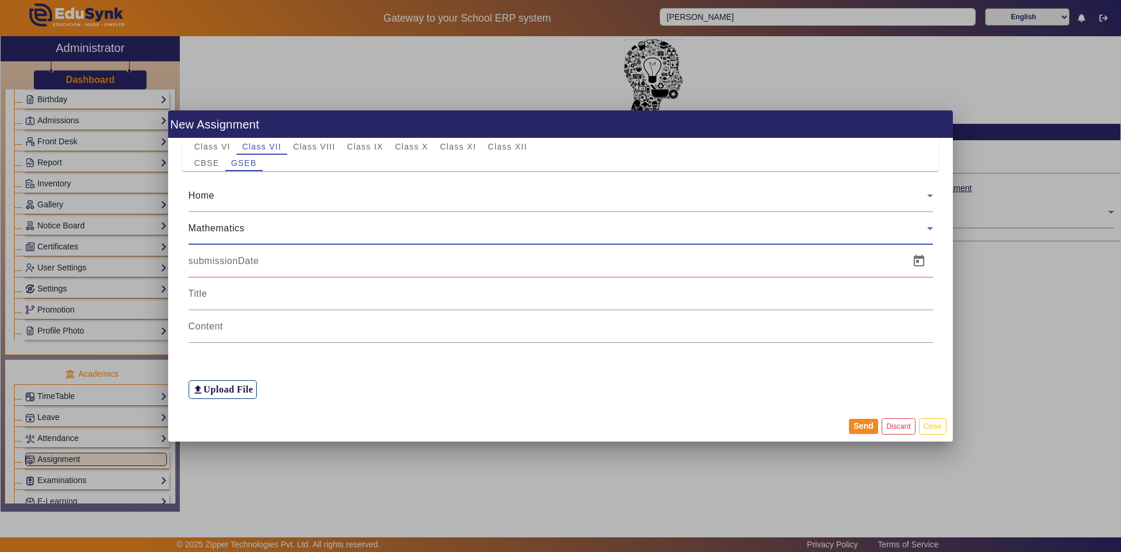
click at [227, 271] on div at bounding box center [546, 261] width 714 height 33
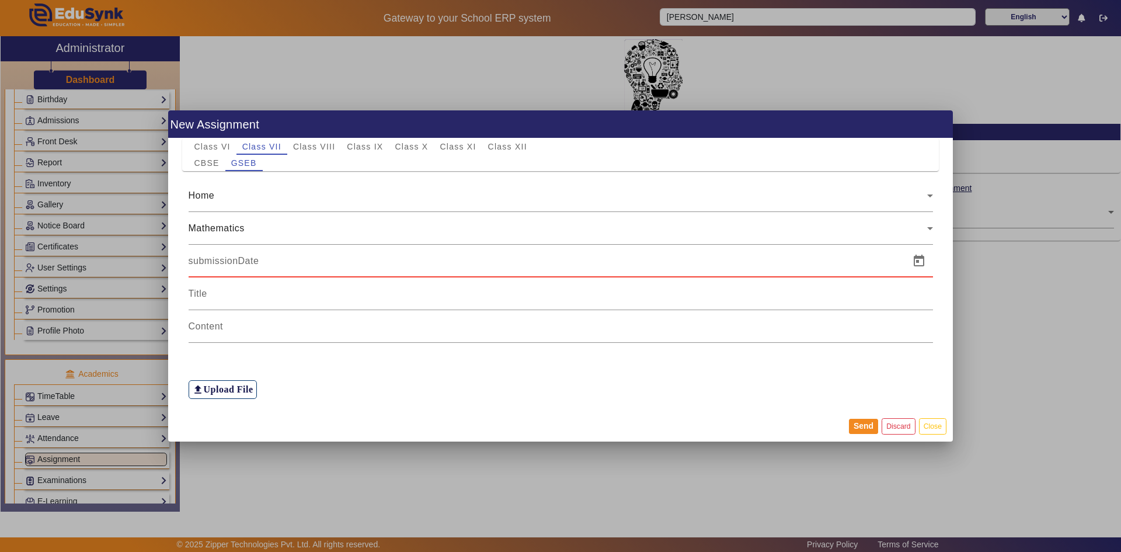
click at [227, 270] on div at bounding box center [546, 261] width 714 height 33
click at [915, 267] on span "Open calendar" at bounding box center [919, 261] width 28 height 28
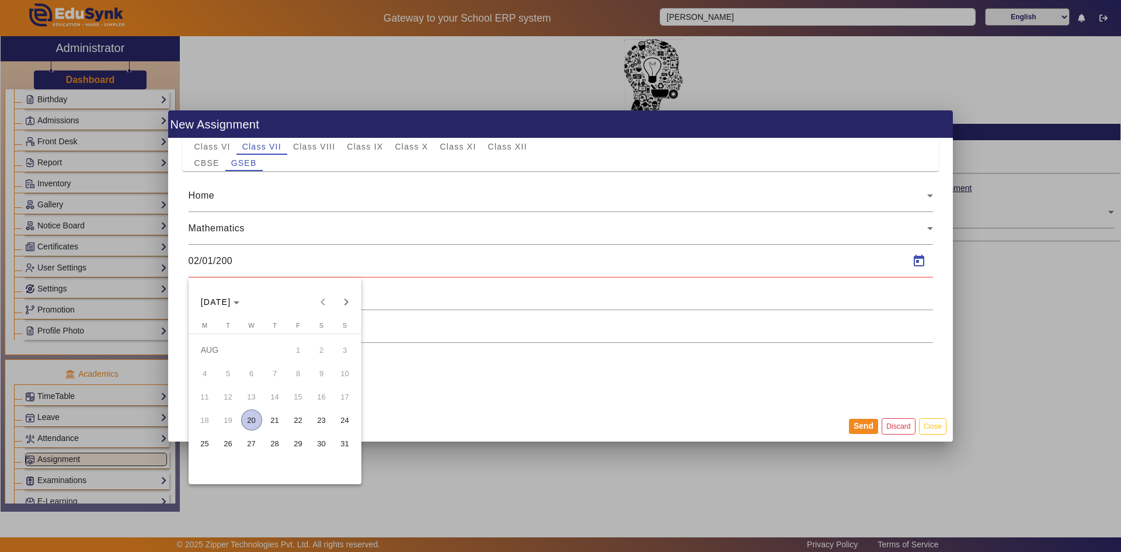
click at [306, 419] on span "22" at bounding box center [298, 419] width 21 height 21
type input "22/08/2025"
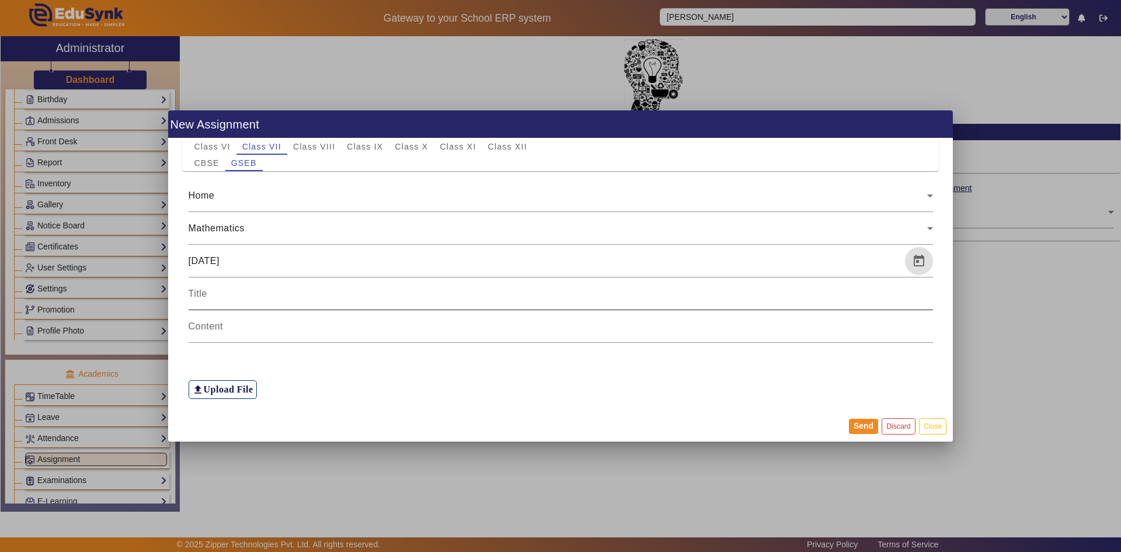
click at [261, 307] on div at bounding box center [561, 293] width 744 height 33
type input "MATHS H.W"
click at [229, 325] on input at bounding box center [561, 326] width 744 height 14
type input "CH:- 1"
click at [862, 429] on button "Send" at bounding box center [863, 426] width 29 height 15
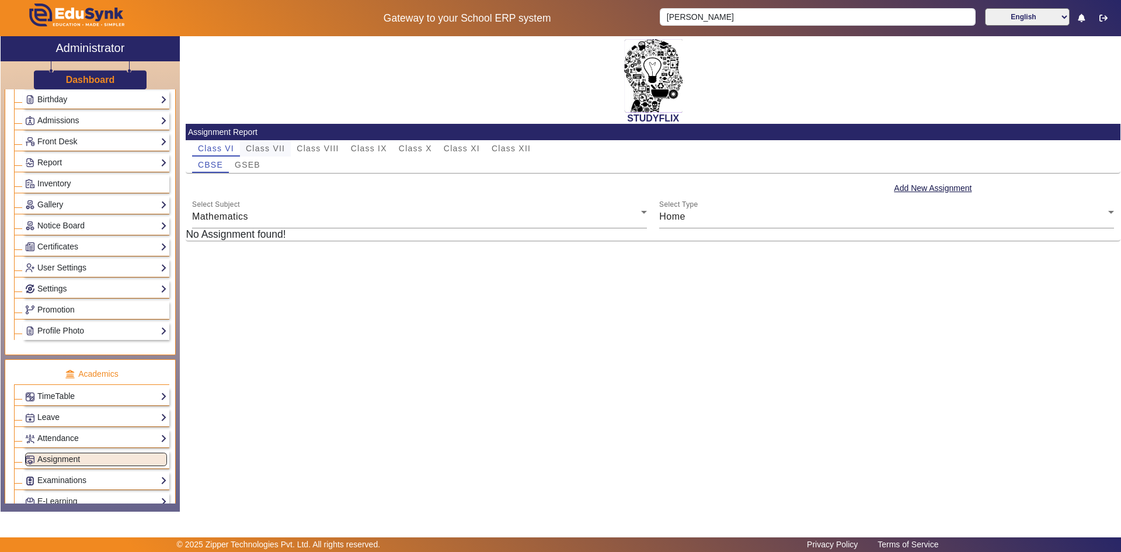
click at [280, 147] on span "Class VII" at bounding box center [265, 148] width 39 height 8
click at [258, 163] on span "GSEB" at bounding box center [248, 165] width 26 height 8
click at [247, 212] on span "Select Subject" at bounding box center [224, 216] width 64 height 10
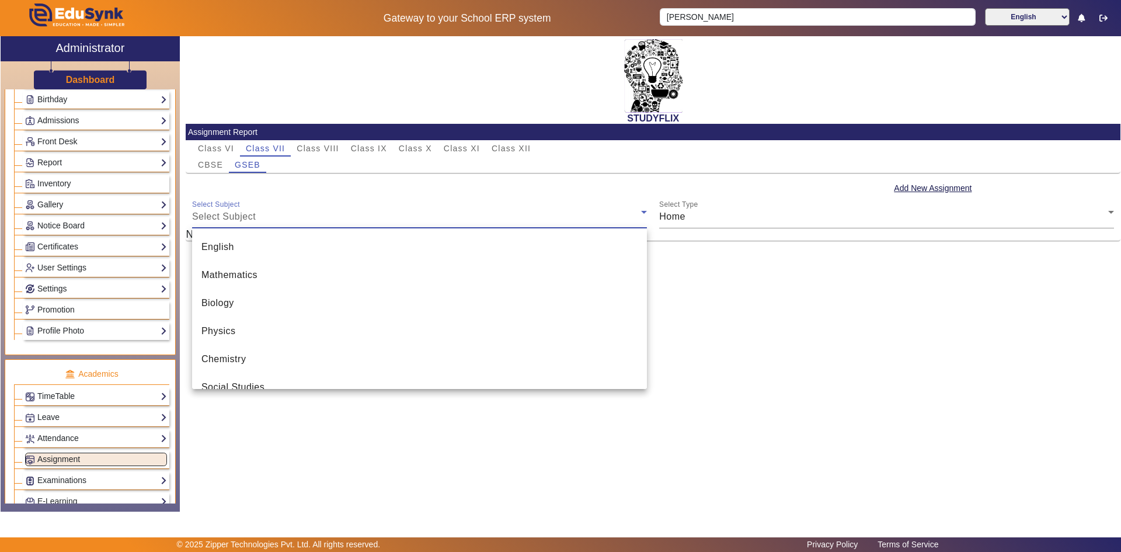
click at [247, 212] on div at bounding box center [560, 276] width 1121 height 552
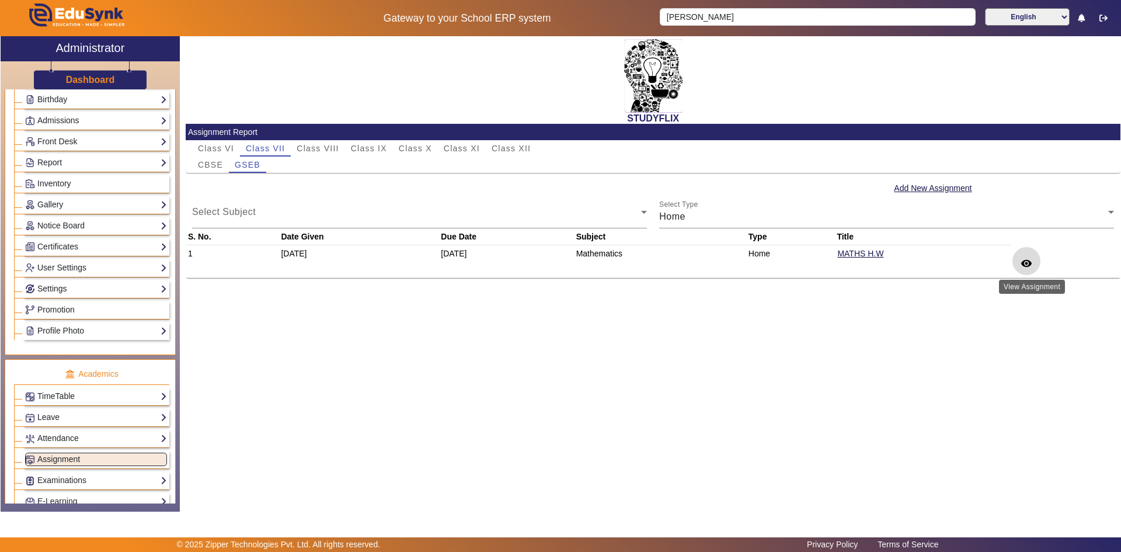
click at [1029, 263] on mat-icon "remove_red_eye" at bounding box center [1026, 263] width 12 height 12
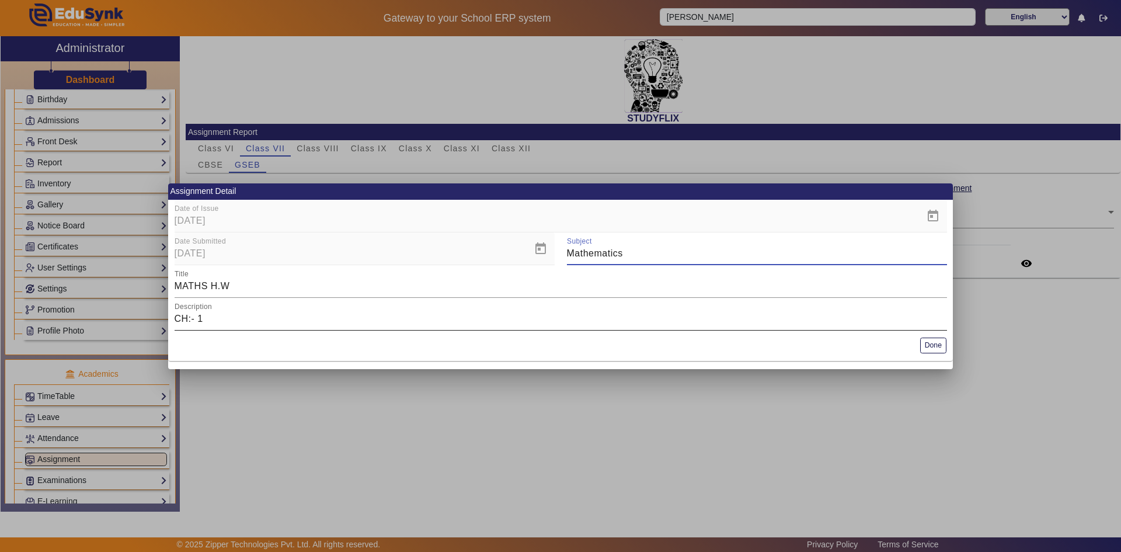
click at [750, 312] on input "CH:- 1" at bounding box center [561, 319] width 772 height 14
click at [593, 332] on mat-card "Assignment Detail Date of Issue 20/08/2025 Date Submitted 22/08/2025 Subject Ma…" at bounding box center [560, 271] width 785 height 177
click at [571, 342] on mat-card-actions "Done" at bounding box center [560, 345] width 785 height 30
click at [627, 327] on div "Description CH:- 1" at bounding box center [561, 314] width 772 height 33
click at [626, 318] on input "CH:- 1" at bounding box center [561, 319] width 772 height 14
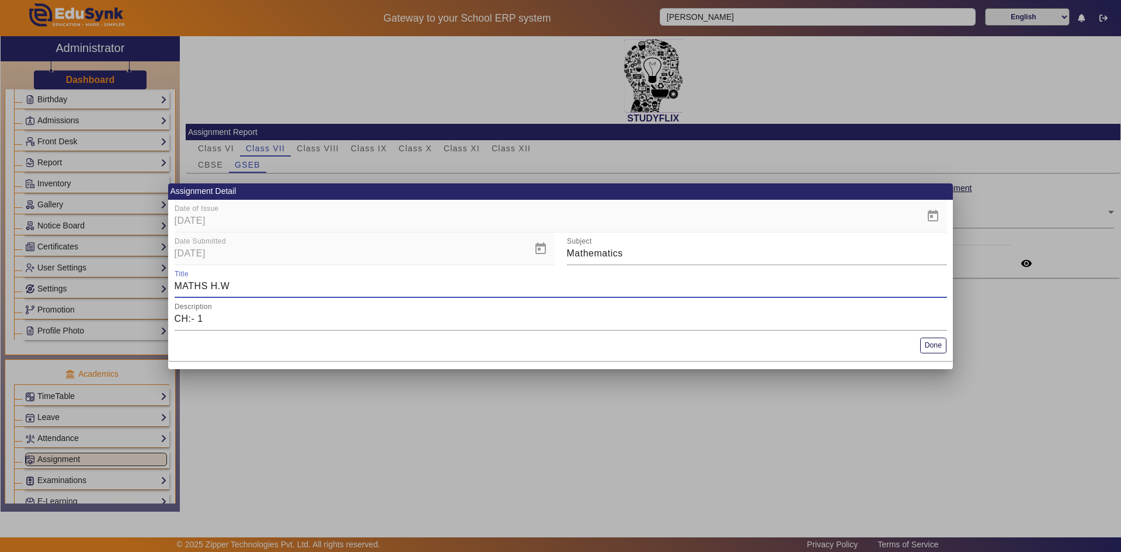
click at [603, 291] on input "MATHS H.W" at bounding box center [561, 286] width 772 height 14
click at [597, 305] on div "Description CH:- 1" at bounding box center [561, 314] width 772 height 33
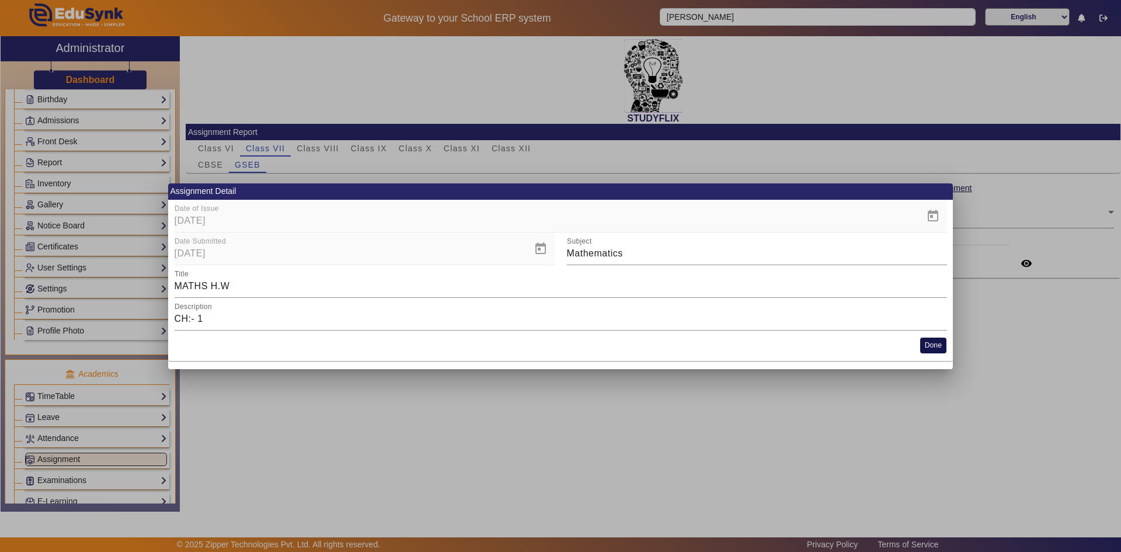
click at [933, 343] on button "Done" at bounding box center [933, 345] width 26 height 16
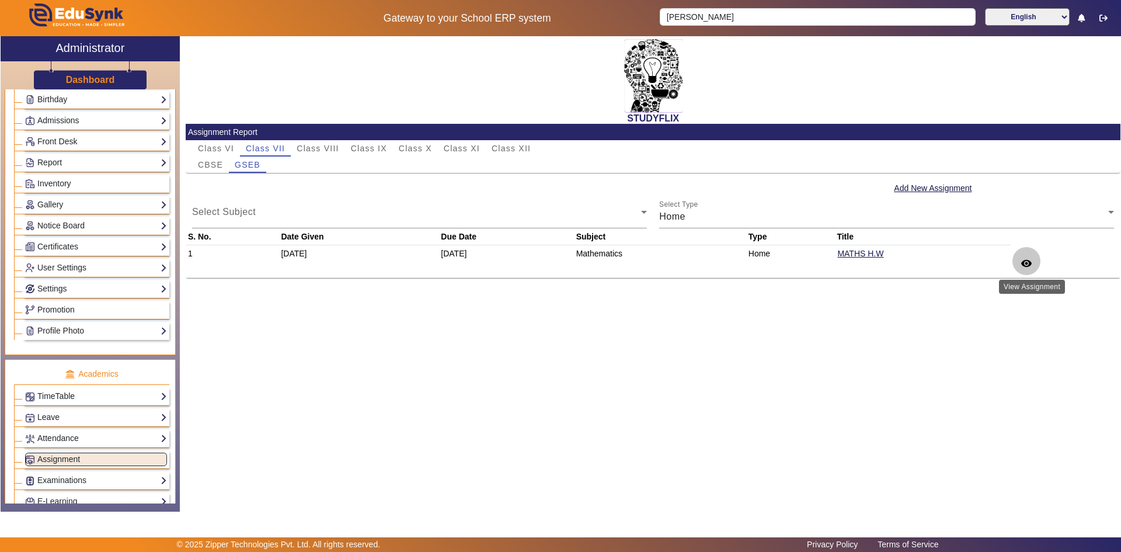
click at [1030, 259] on mat-icon "remove_red_eye" at bounding box center [1026, 263] width 12 height 12
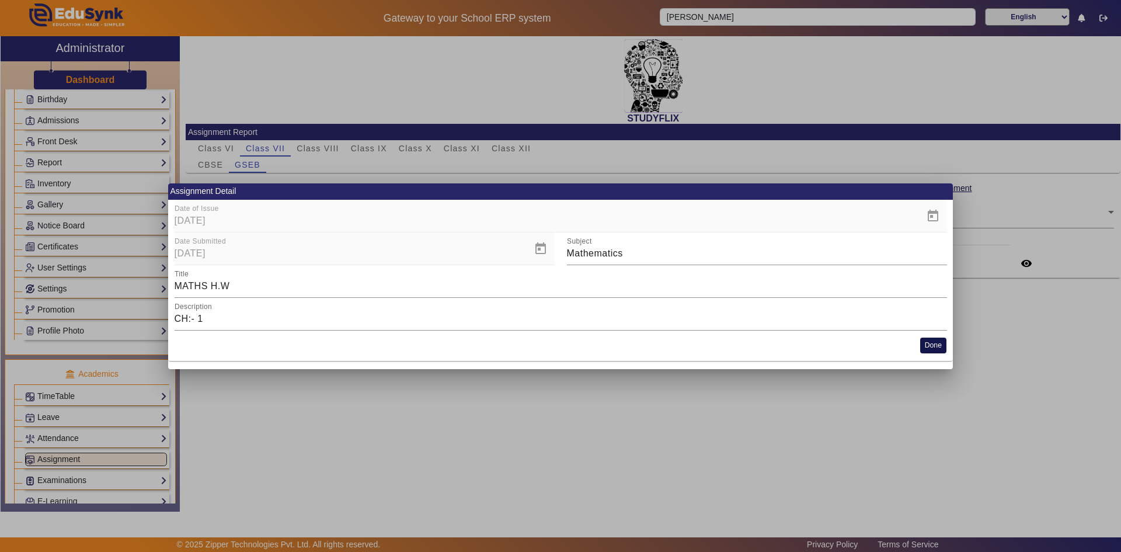
click at [925, 349] on button "Done" at bounding box center [933, 345] width 26 height 16
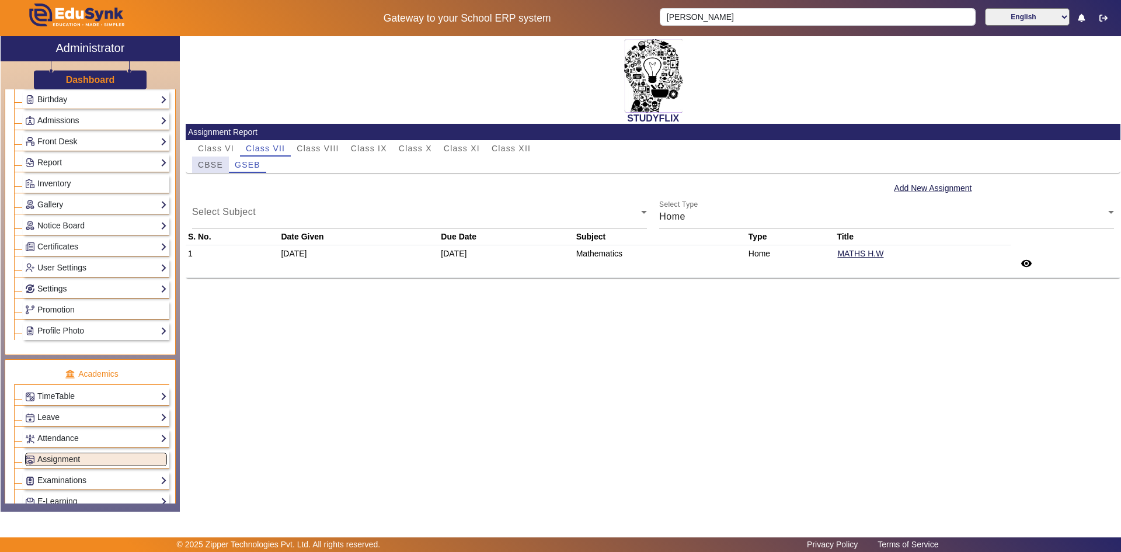
click at [223, 159] on div "CBSE" at bounding box center [210, 164] width 37 height 16
click at [727, 15] on input "[PERSON_NAME]" at bounding box center [817, 17] width 315 height 18
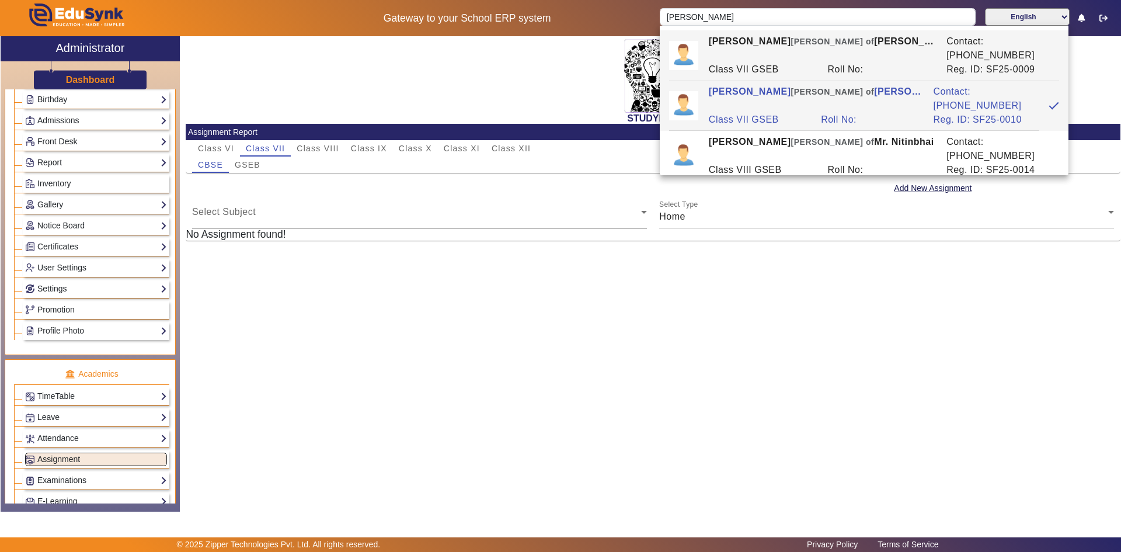
click at [427, 205] on div "Select Subject Select Subject" at bounding box center [419, 212] width 455 height 33
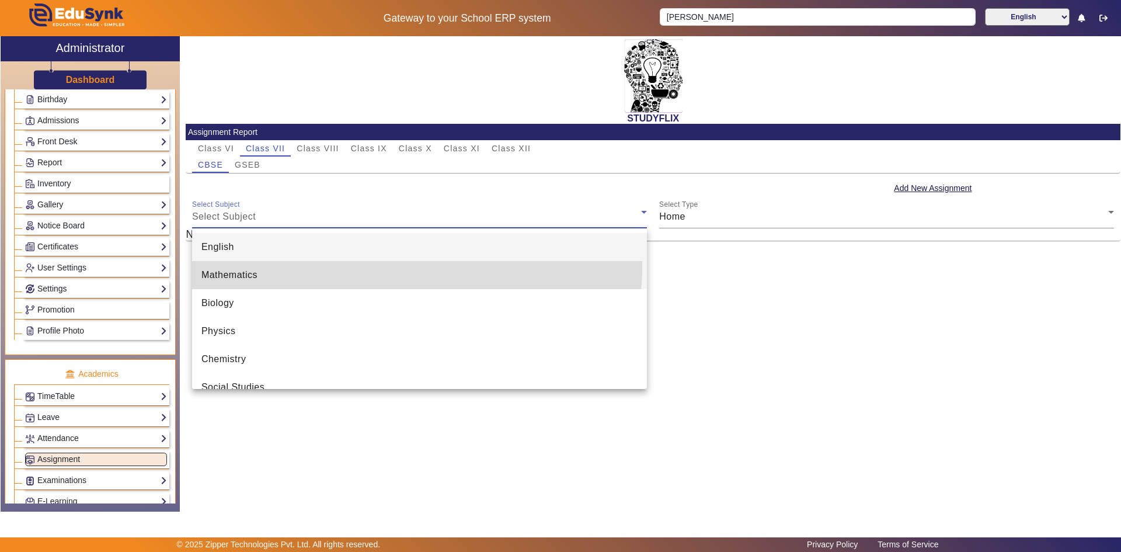
click at [361, 264] on mat-option "Mathematics" at bounding box center [419, 275] width 455 height 28
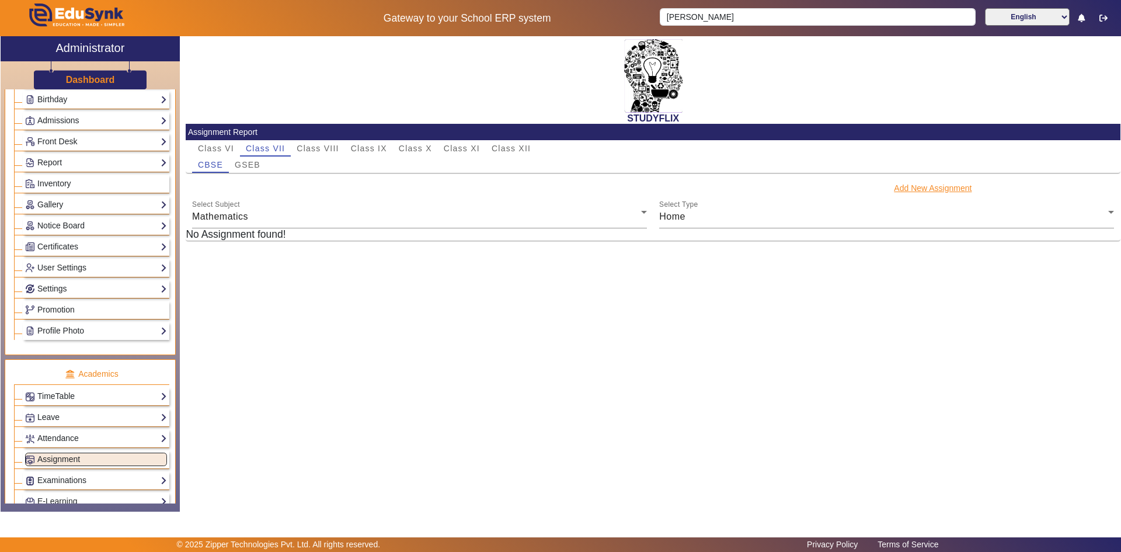
click at [956, 187] on button "Add New Assignment" at bounding box center [933, 188] width 80 height 15
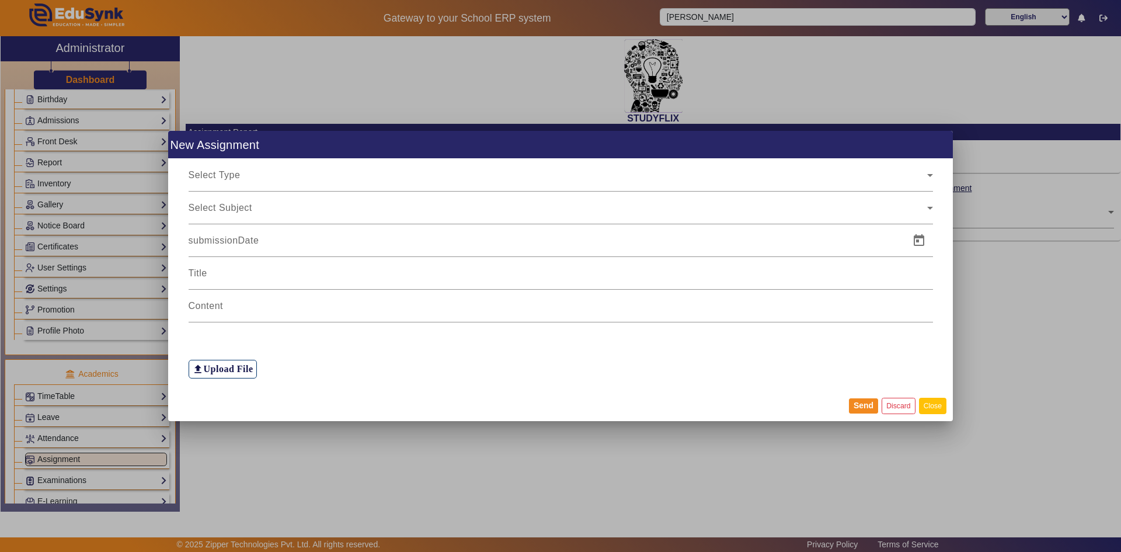
click at [933, 407] on button "Close" at bounding box center [932, 406] width 27 height 16
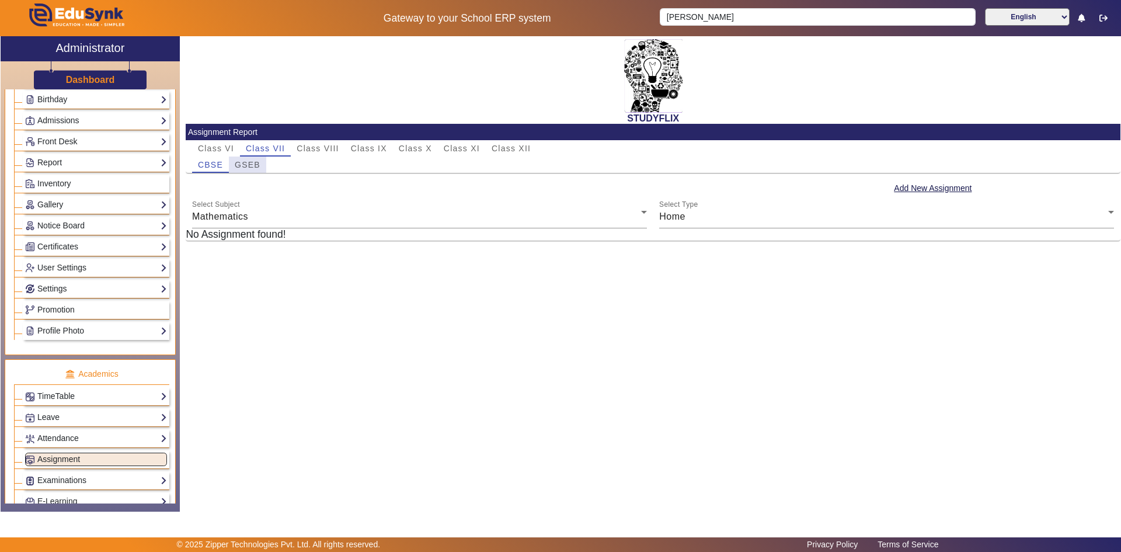
click at [241, 165] on span "GSEB" at bounding box center [248, 165] width 26 height 8
click at [248, 216] on span "Select Subject" at bounding box center [416, 217] width 449 height 14
click at [233, 200] on div "Select Subject Select Subject" at bounding box center [419, 212] width 455 height 33
click at [234, 218] on span "Select Subject" at bounding box center [224, 216] width 64 height 10
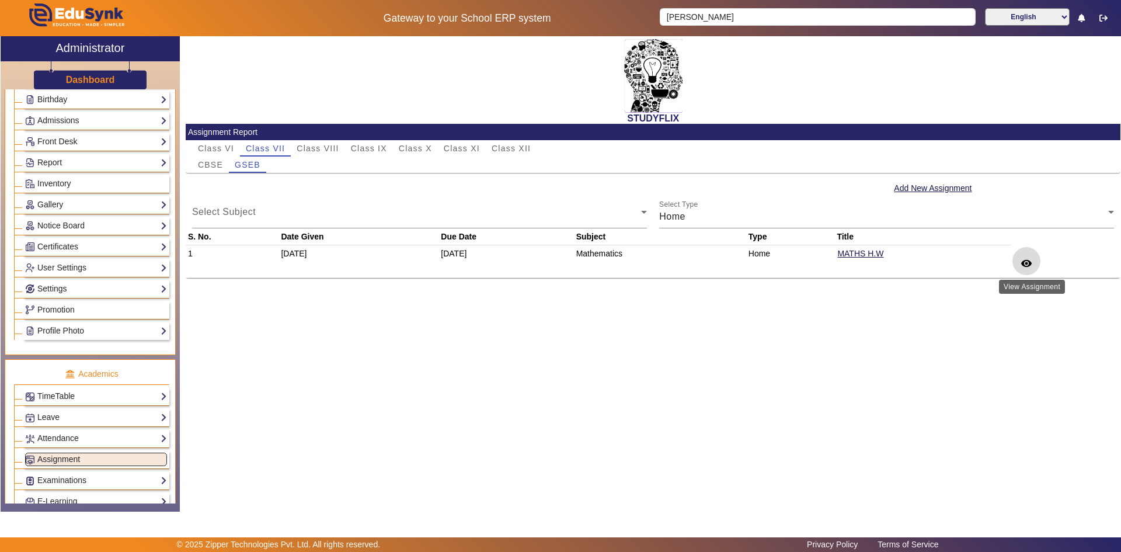
click at [1038, 265] on span at bounding box center [1026, 261] width 28 height 28
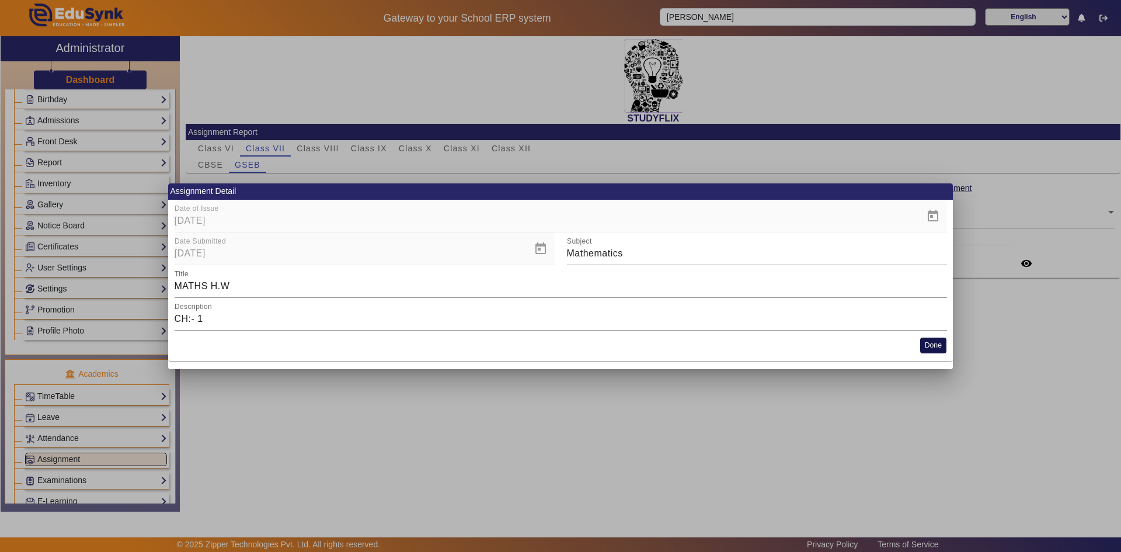
click at [932, 350] on button "Done" at bounding box center [933, 345] width 26 height 16
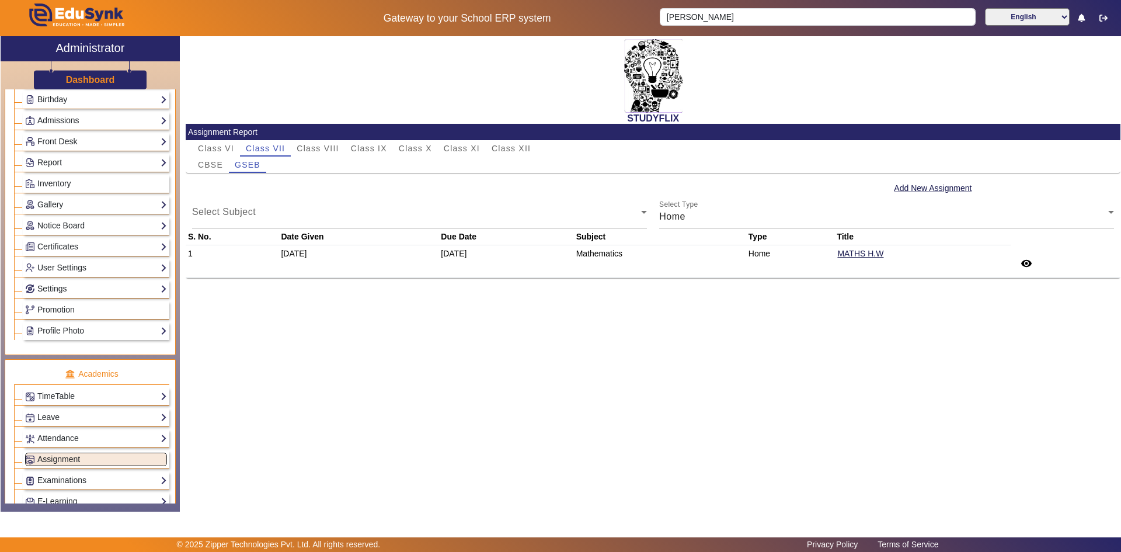
drag, startPoint x: 462, startPoint y: 326, endPoint x: 406, endPoint y: 342, distance: 58.4
click at [406, 342] on div "STUDYFLIX Assignment Report Class VI Class VII Class VIII Class IX Class X Clas…" at bounding box center [650, 267] width 940 height 463
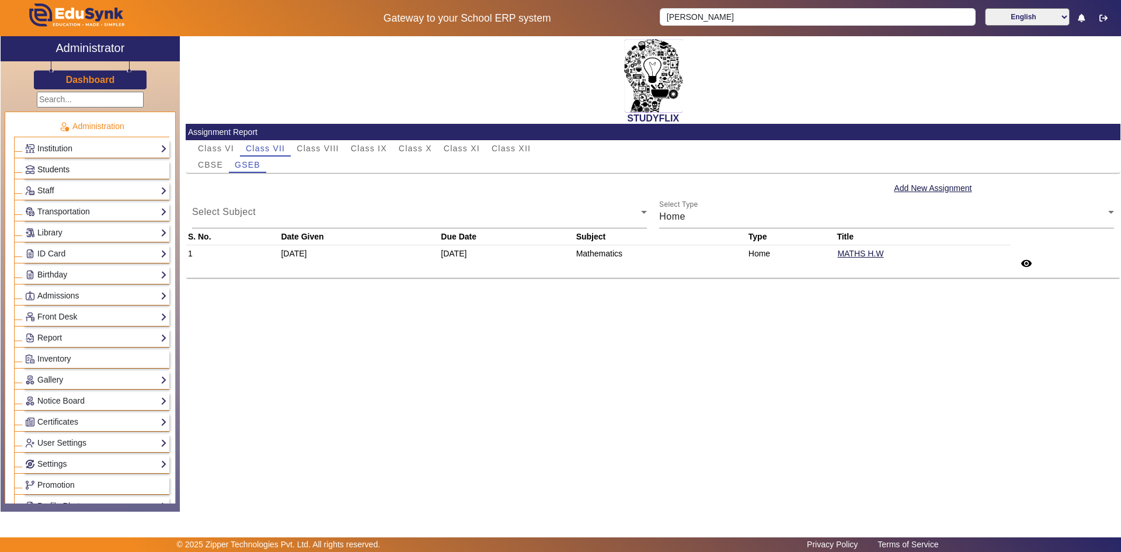
click at [62, 170] on span "Students" at bounding box center [53, 169] width 32 height 9
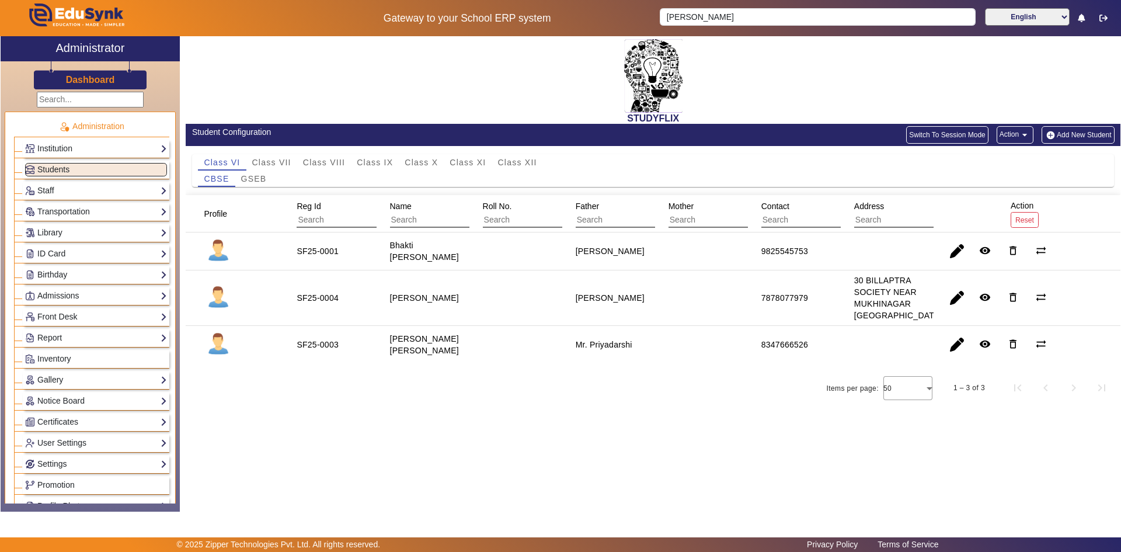
click at [212, 140] on div "Student Configuration" at bounding box center [419, 135] width 467 height 18
click at [338, 71] on div "STUDYFLIX" at bounding box center [653, 80] width 935 height 88
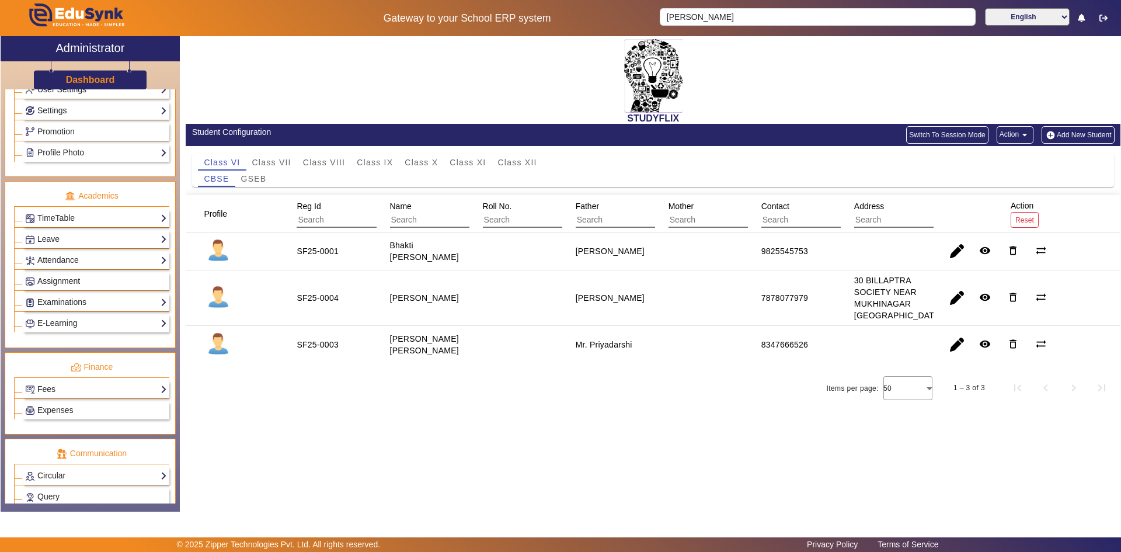
scroll to position [437, 0]
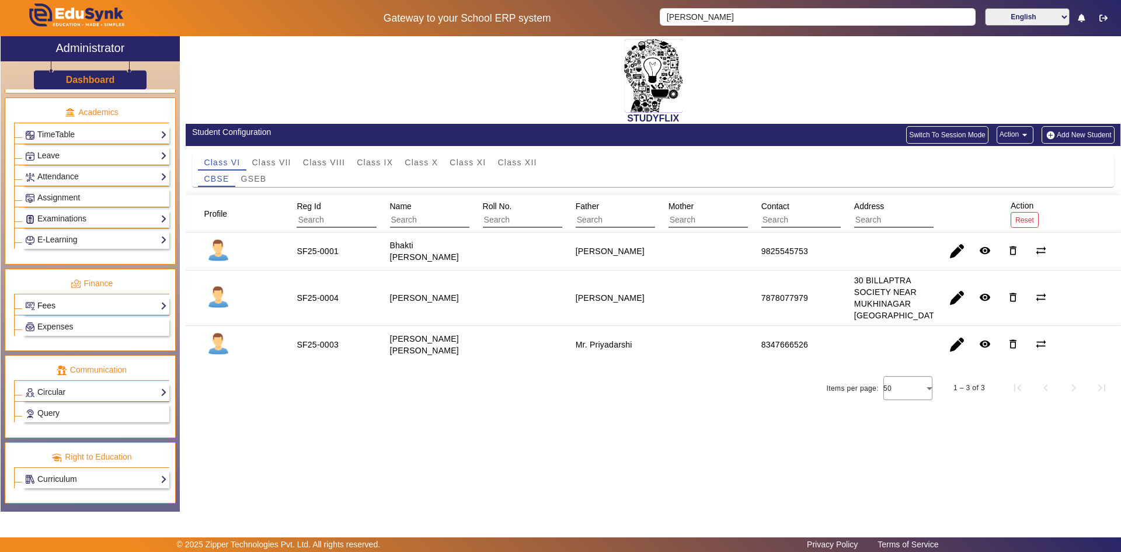
click at [60, 309] on link "Fees" at bounding box center [96, 305] width 142 height 13
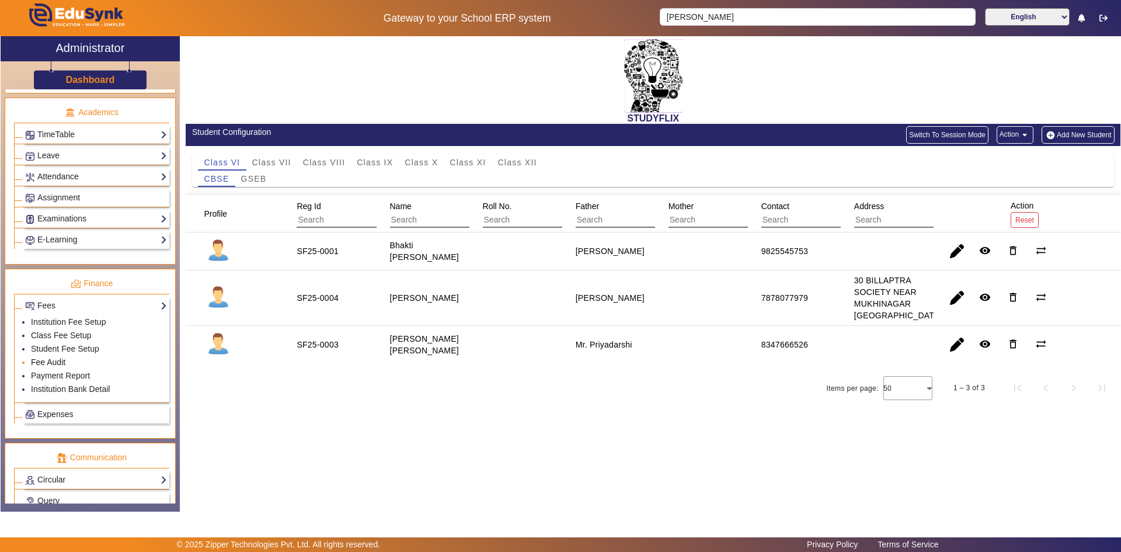
click at [48, 360] on link "Fee Audit" at bounding box center [48, 361] width 34 height 9
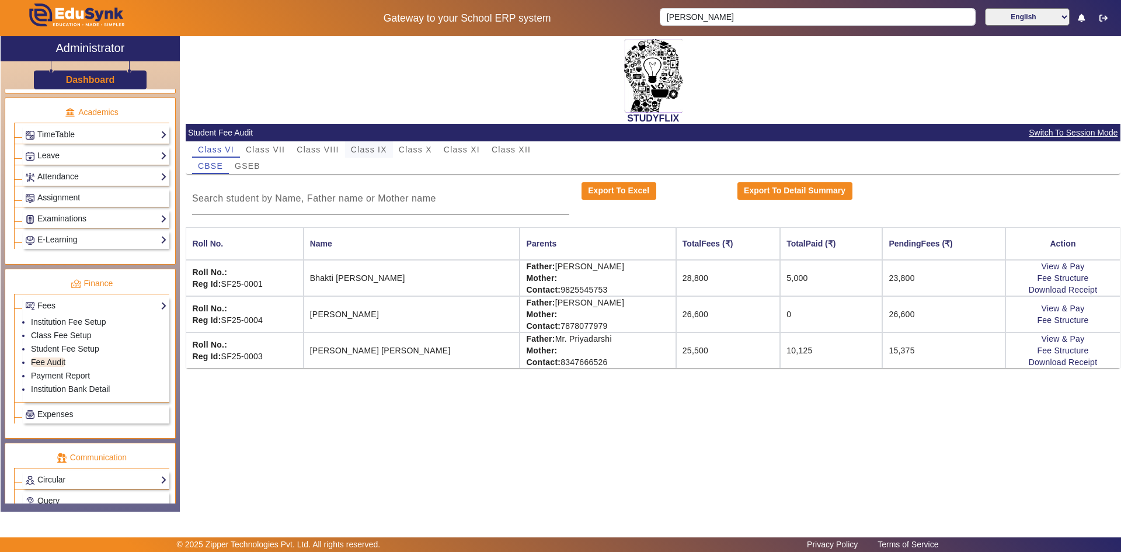
click at [381, 149] on span "Class IX" at bounding box center [369, 149] width 36 height 8
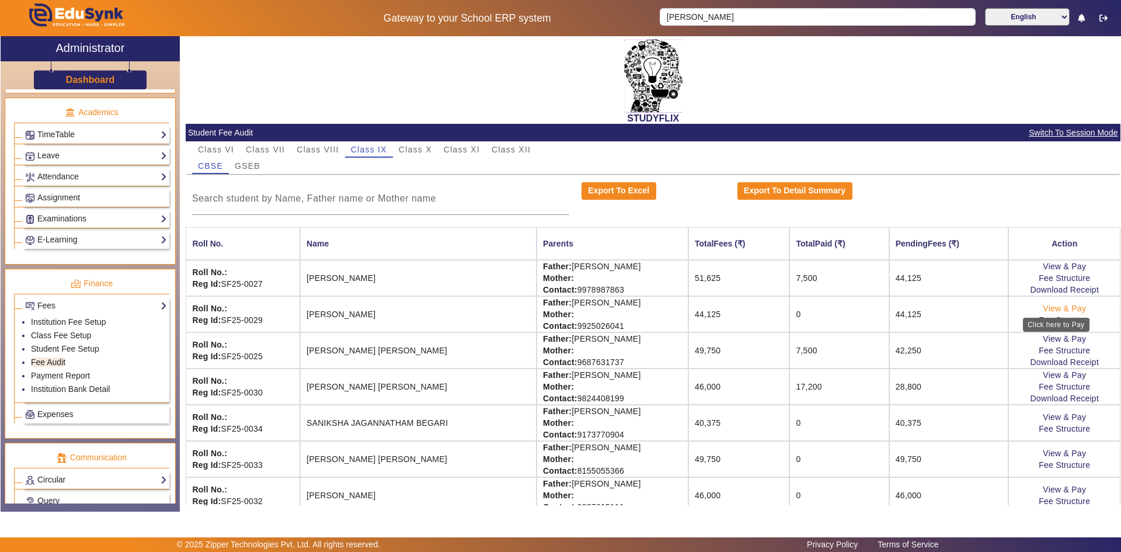
click at [1047, 311] on link "View & Pay" at bounding box center [1064, 308] width 43 height 9
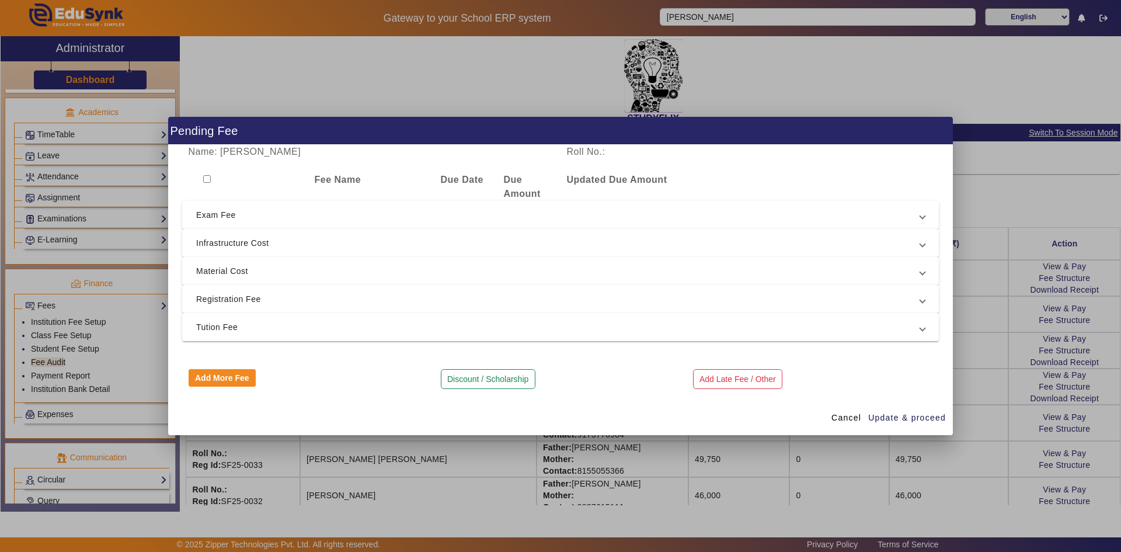
click at [207, 178] on input "checkbox" at bounding box center [207, 179] width 8 height 8
checkbox input "true"
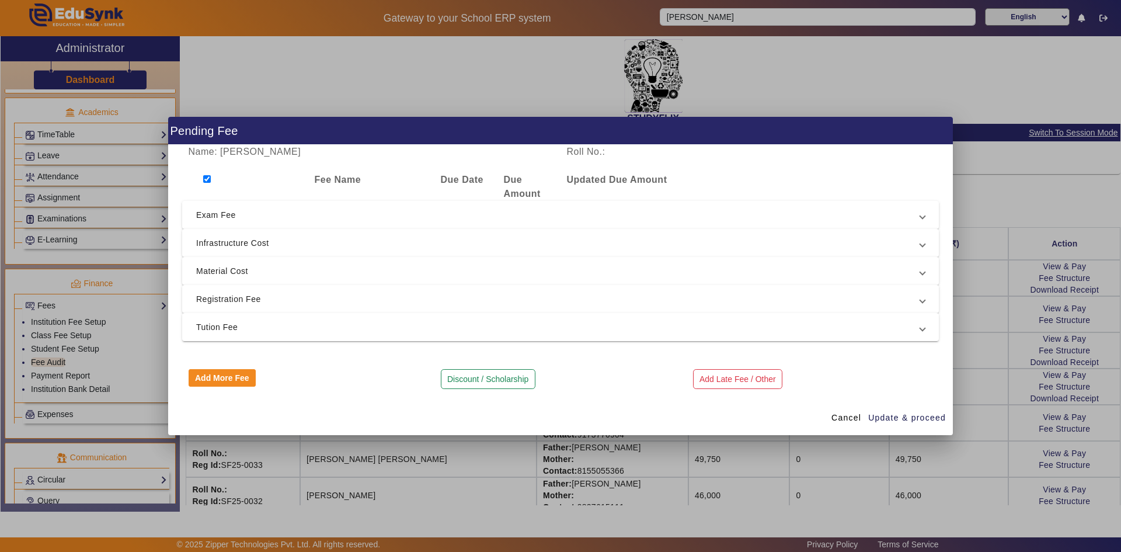
checkbox input "true"
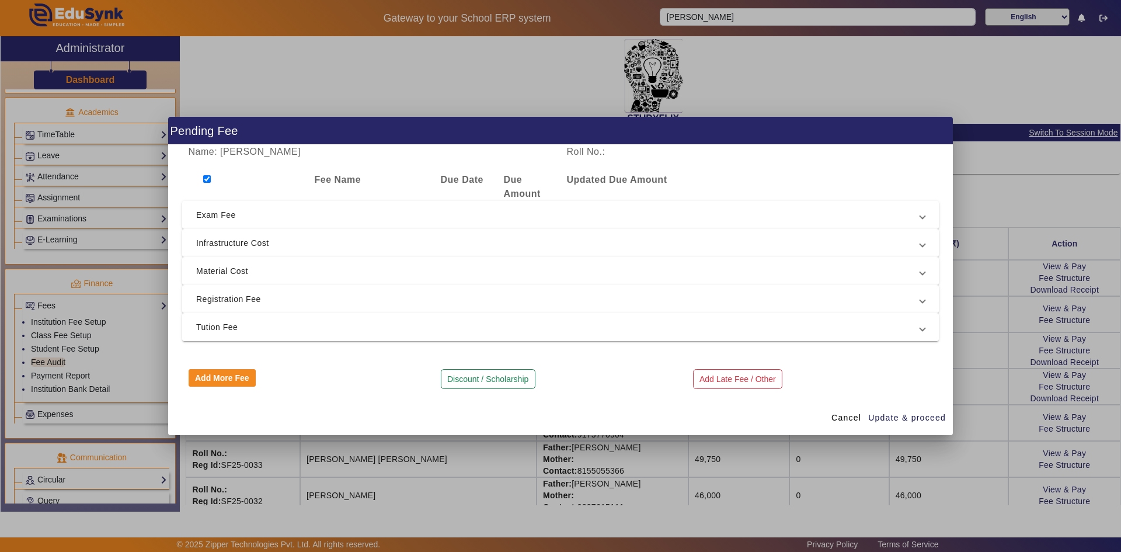
checkbox input "true"
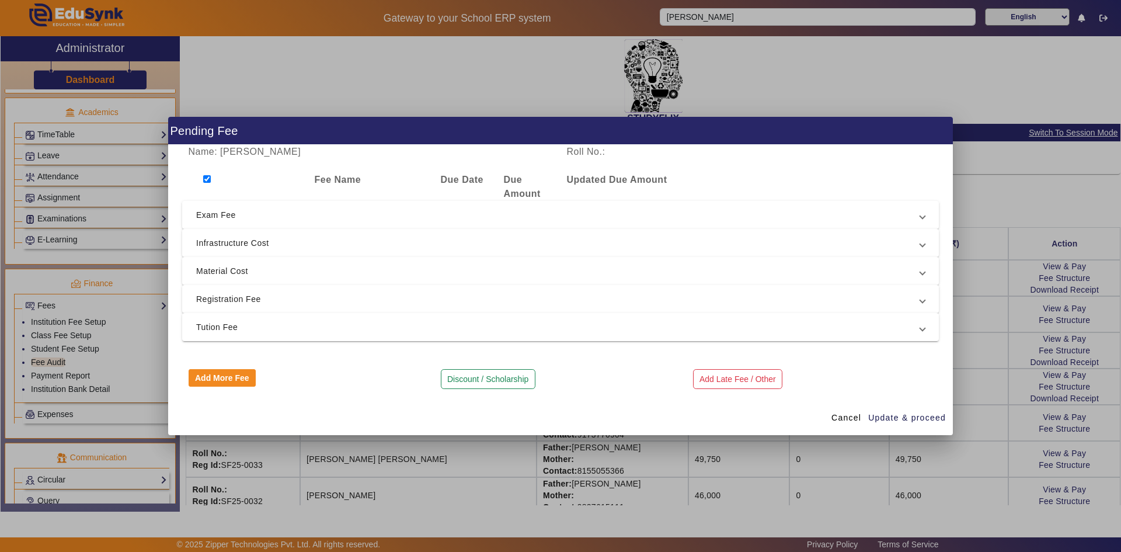
checkbox input "true"
click at [209, 226] on mat-expansion-panel-header "Exam Fee" at bounding box center [560, 215] width 757 height 28
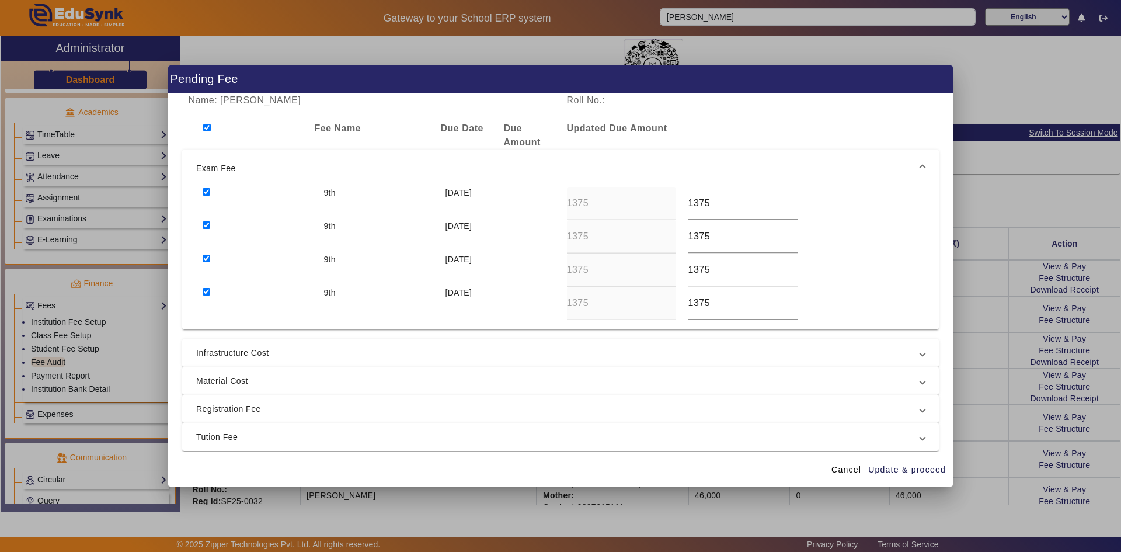
scroll to position [58, 0]
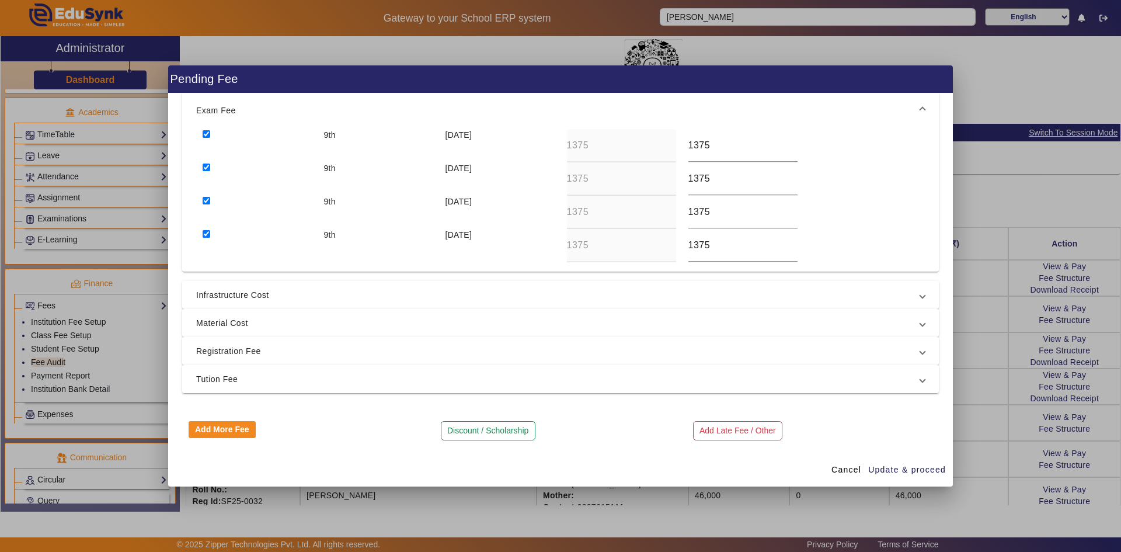
click at [221, 379] on span "Tution Fee" at bounding box center [558, 379] width 724 height 14
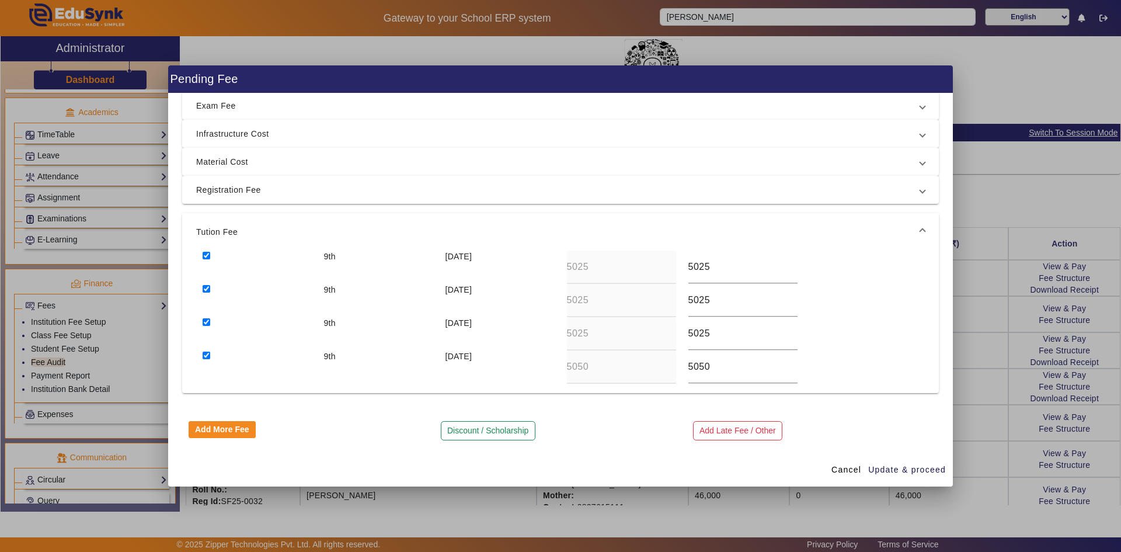
click at [207, 257] on input "checkbox" at bounding box center [207, 256] width 8 height 8
checkbox input "false"
click at [209, 288] on input "checkbox" at bounding box center [207, 289] width 8 height 8
checkbox input "false"
click at [207, 322] on input "checkbox" at bounding box center [207, 322] width 8 height 8
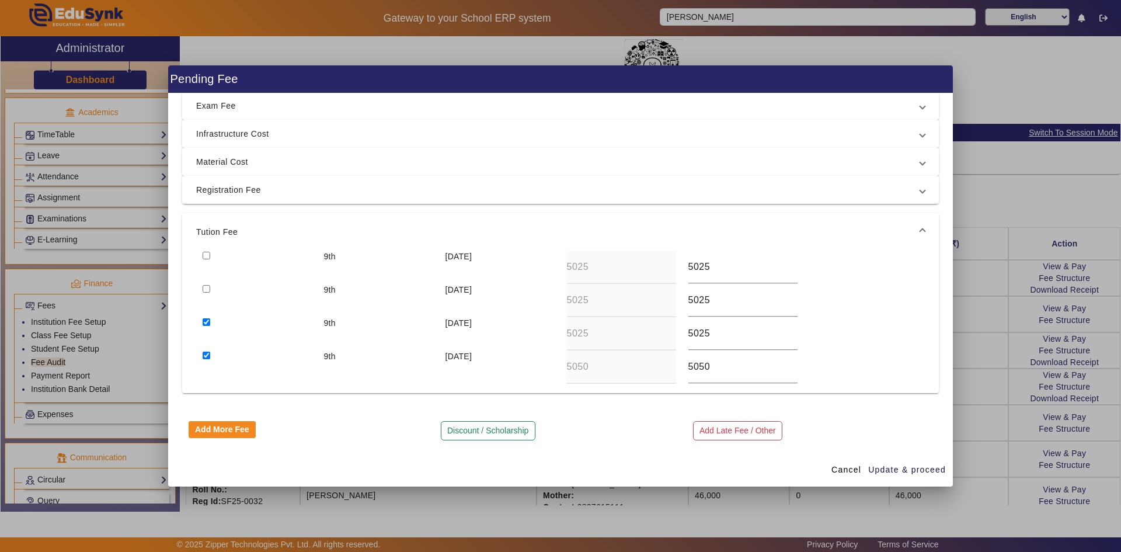
checkbox input "false"
click at [207, 357] on input "checkbox" at bounding box center [207, 355] width 8 height 8
checkbox input "false"
click at [925, 468] on span "Update & proceed" at bounding box center [907, 470] width 78 height 12
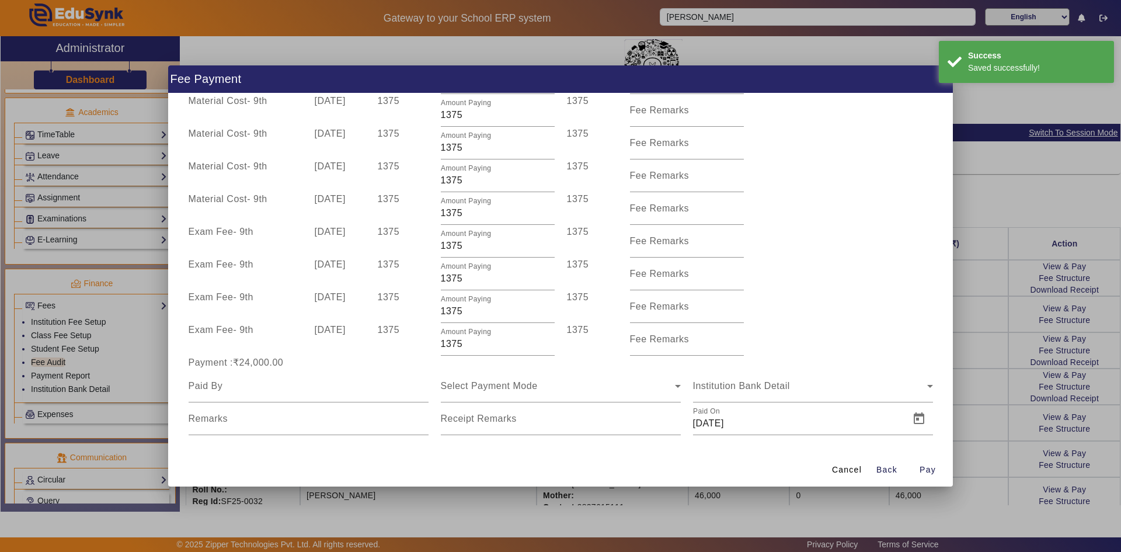
scroll to position [242, 0]
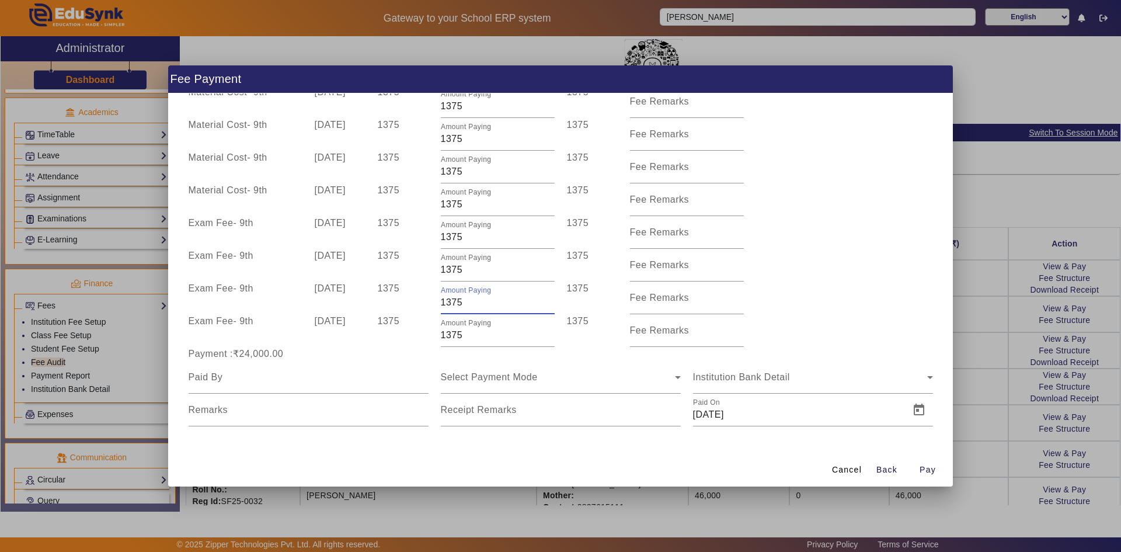
drag, startPoint x: 445, startPoint y: 305, endPoint x: 439, endPoint y: 306, distance: 6.0
click at [441, 306] on input "1375" at bounding box center [498, 302] width 114 height 14
type input "375"
drag, startPoint x: 445, startPoint y: 332, endPoint x: 429, endPoint y: 333, distance: 16.4
click at [429, 333] on div "Exam Fee - 9th 10 Dec 2025 1375 Amount Paying 1375 1375 Fee Remarks" at bounding box center [560, 330] width 757 height 33
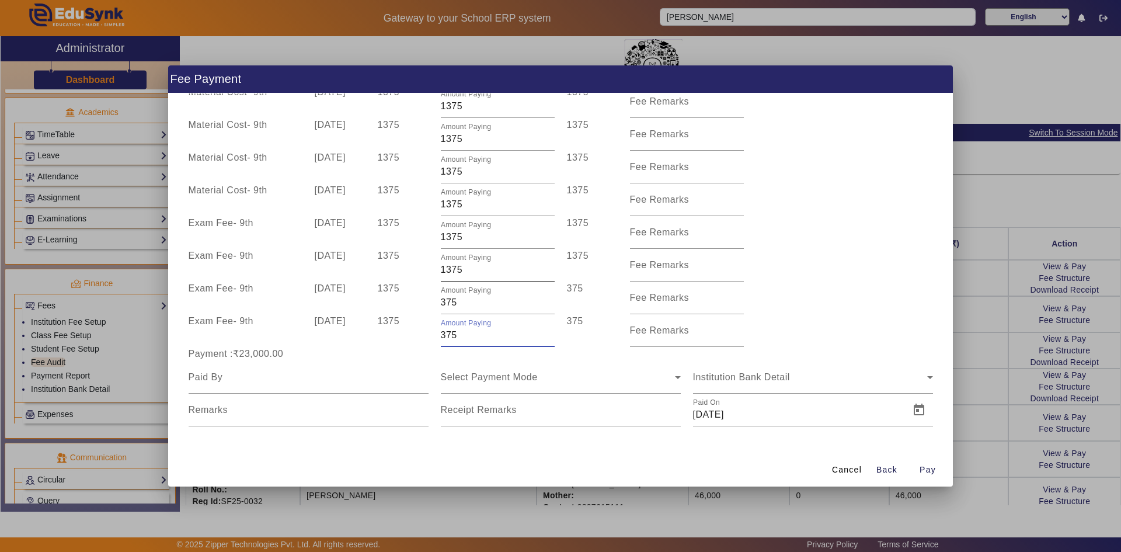
type input "375"
drag, startPoint x: 443, startPoint y: 270, endPoint x: 434, endPoint y: 271, distance: 8.8
click at [436, 271] on div "Amount Paying 1375" at bounding box center [497, 265] width 126 height 33
type input "375"
click at [806, 327] on div "Exam Fee - 9th 10 Dec 2025 1375 Amount Paying 375 375 Fee Remarks" at bounding box center [560, 330] width 757 height 33
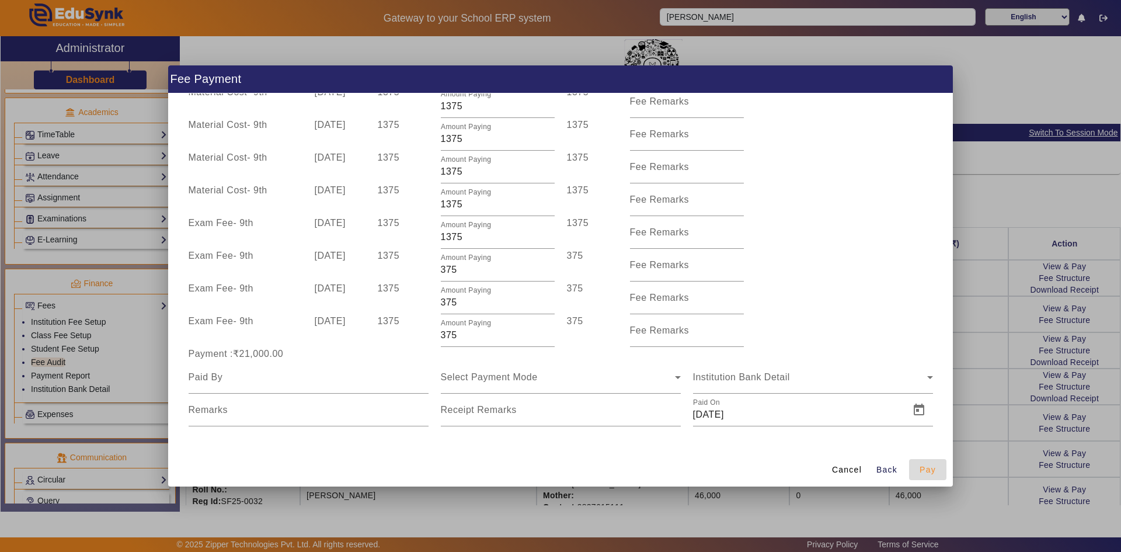
click at [922, 468] on span "Pay" at bounding box center [927, 470] width 16 height 12
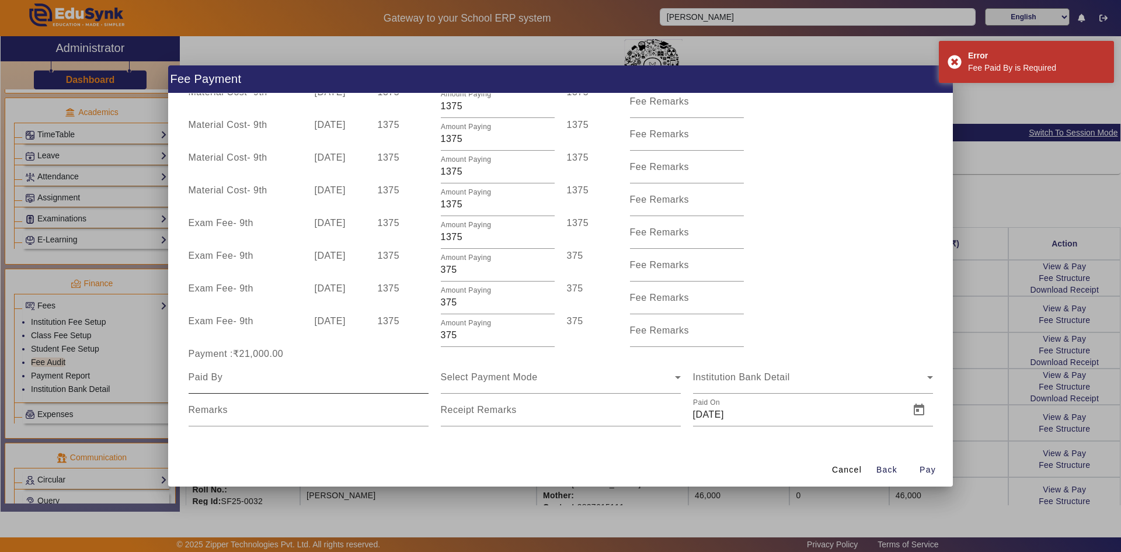
click at [289, 384] on div at bounding box center [309, 377] width 240 height 33
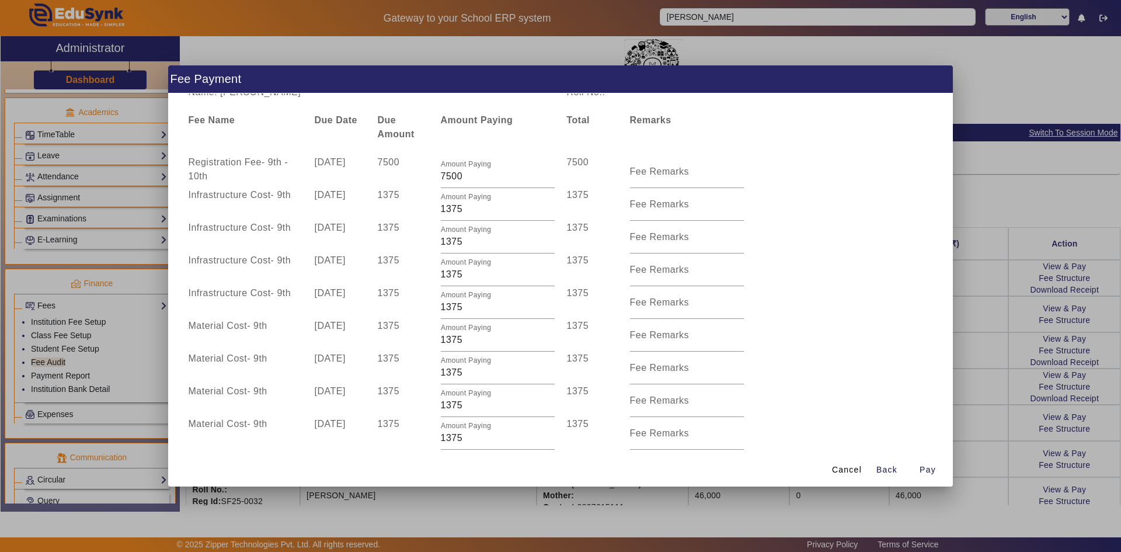
scroll to position [0, 0]
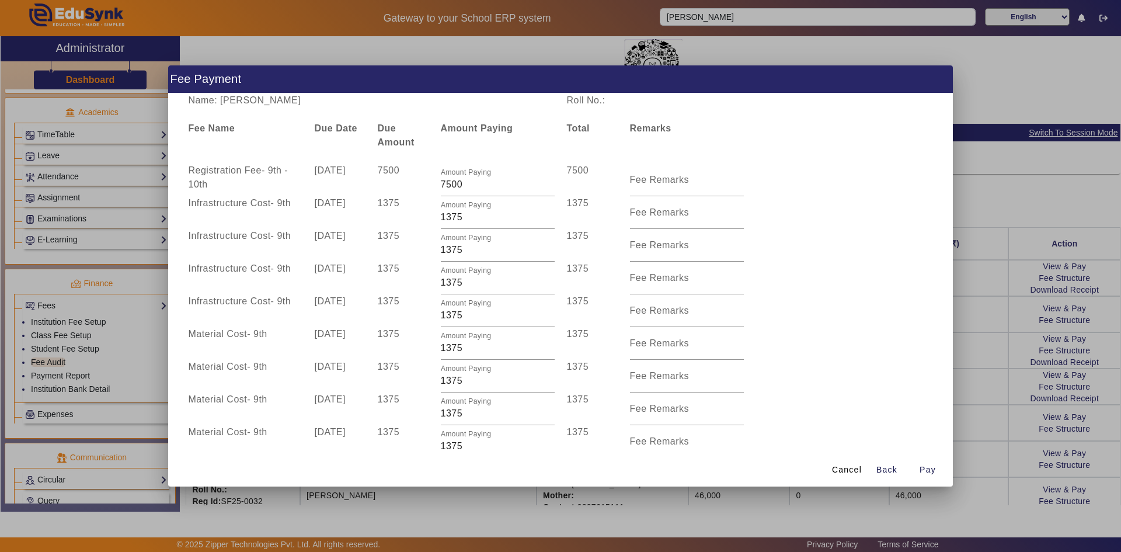
drag, startPoint x: 250, startPoint y: 99, endPoint x: 323, endPoint y: 100, distance: 73.0
click at [323, 100] on div "Name: Darsh D Wadhwani" at bounding box center [371, 100] width 378 height 14
copy div "D Wadhwani"
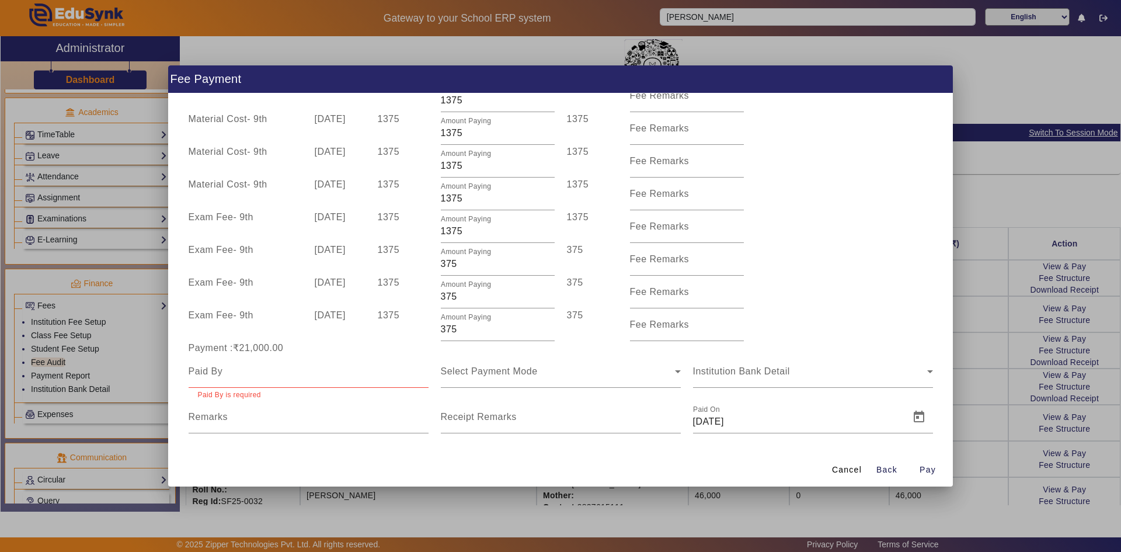
scroll to position [255, 0]
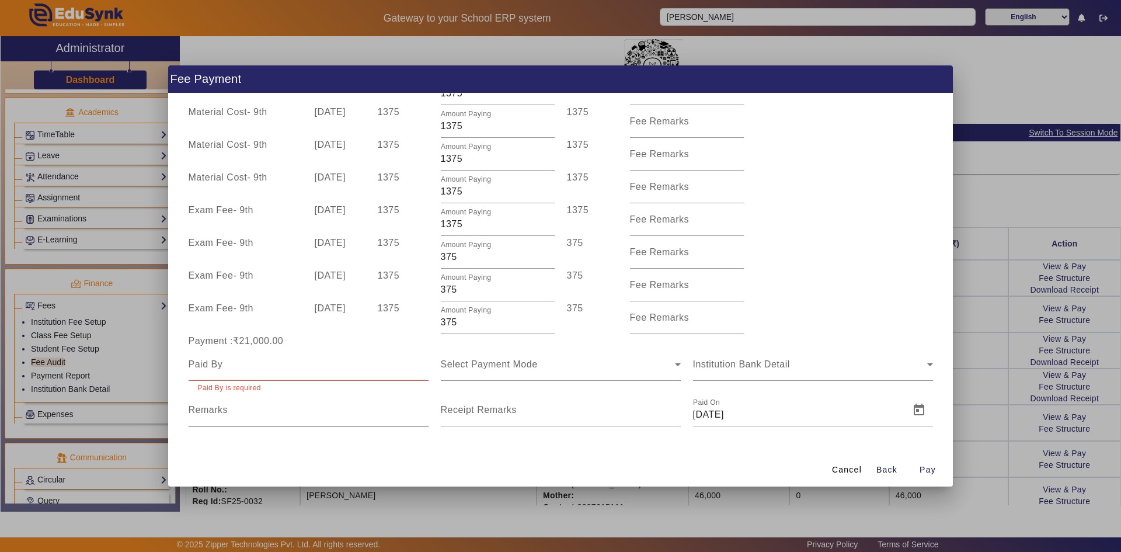
click at [226, 400] on div "Remarks" at bounding box center [309, 409] width 240 height 33
paste input "D Wadhwani"
click at [196, 414] on input "Remarks" at bounding box center [309, 414] width 240 height 14
type input "Dipesh Wadhwani"
drag, startPoint x: 270, startPoint y: 412, endPoint x: 179, endPoint y: 413, distance: 91.1
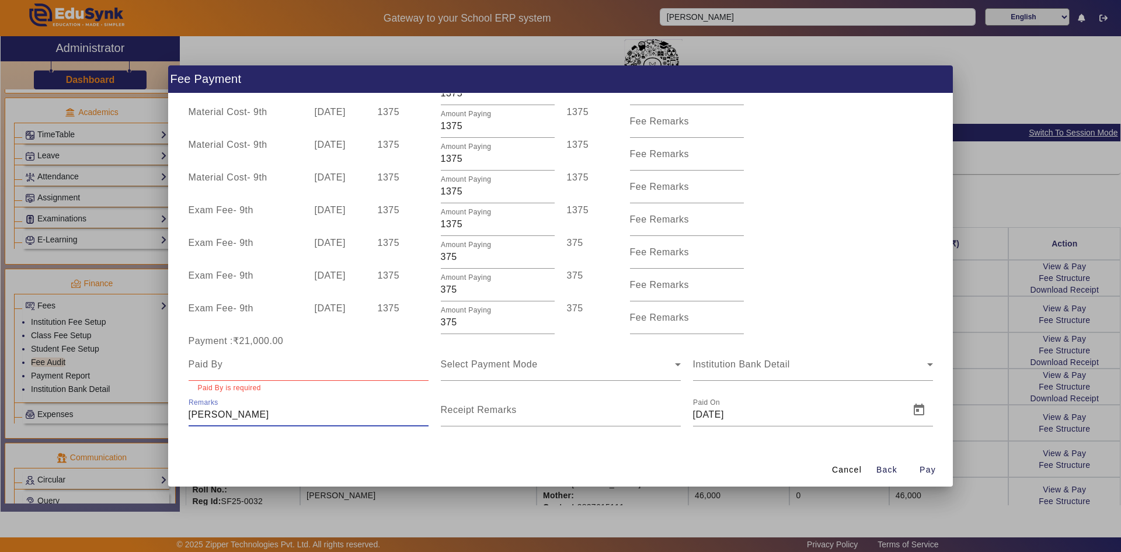
click at [179, 413] on div "Name: Darsh D Wadhwani Roll No.: Fee Name Due Date Due Amount Amount Paying Tot…" at bounding box center [560, 272] width 785 height 358
click at [205, 369] on input at bounding box center [309, 364] width 240 height 14
paste input "Dipesh Wadhwani"
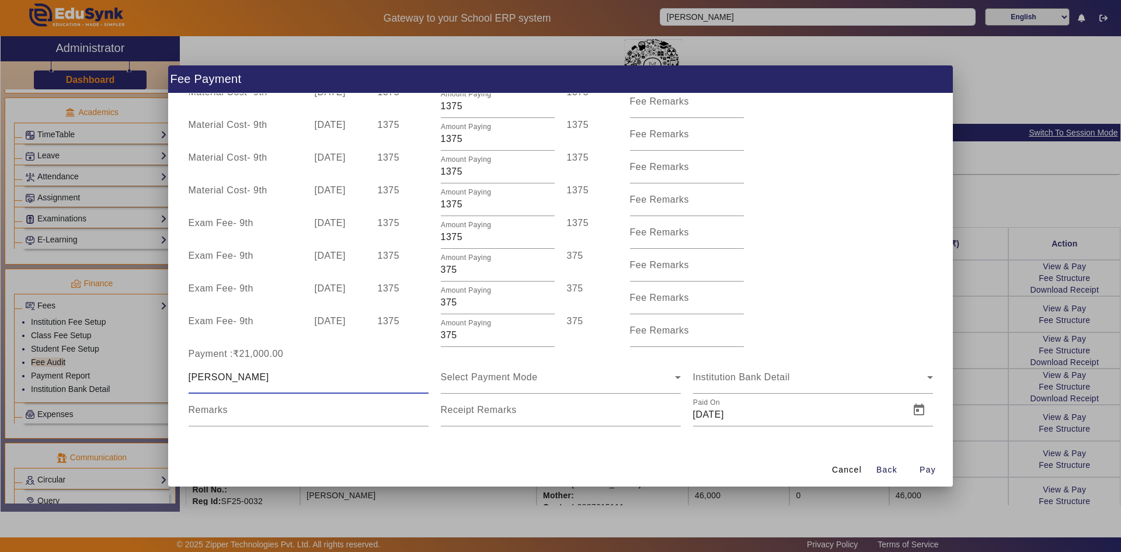
scroll to position [242, 0]
type input "Dipesh Wadhwani"
click at [473, 380] on span "Select Payment Mode" at bounding box center [489, 377] width 97 height 10
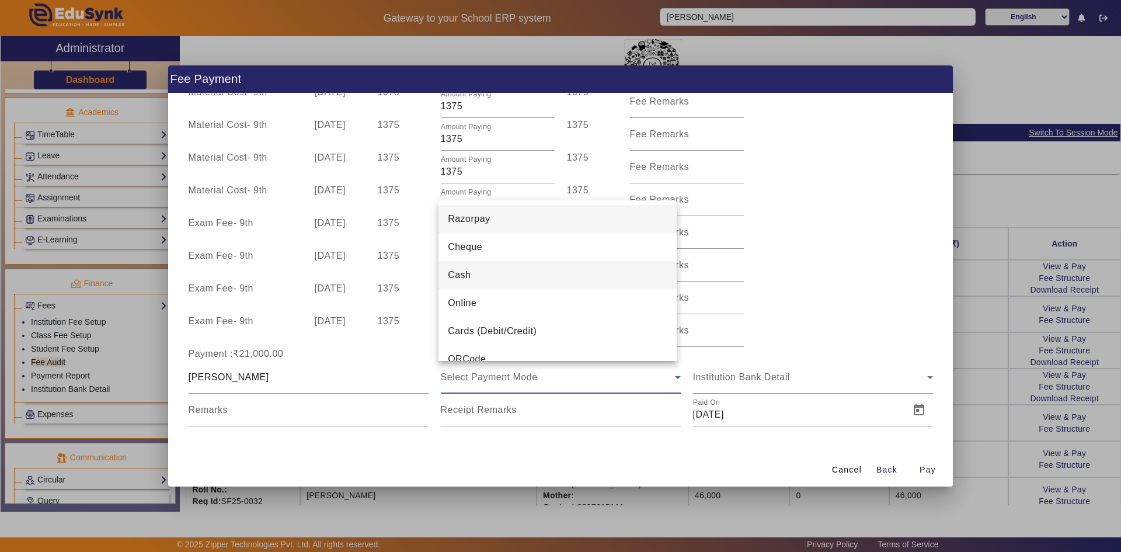
click at [483, 279] on mat-option "Cash" at bounding box center [557, 275] width 238 height 28
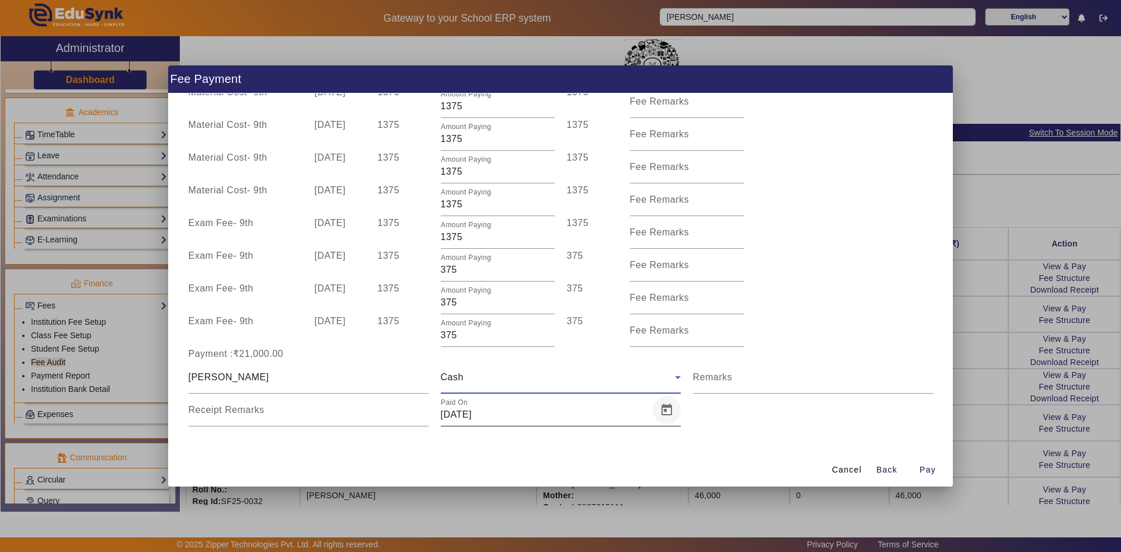
click at [661, 404] on span "Open calendar" at bounding box center [667, 410] width 28 height 28
click at [573, 213] on span "Previous month" at bounding box center [573, 211] width 23 height 23
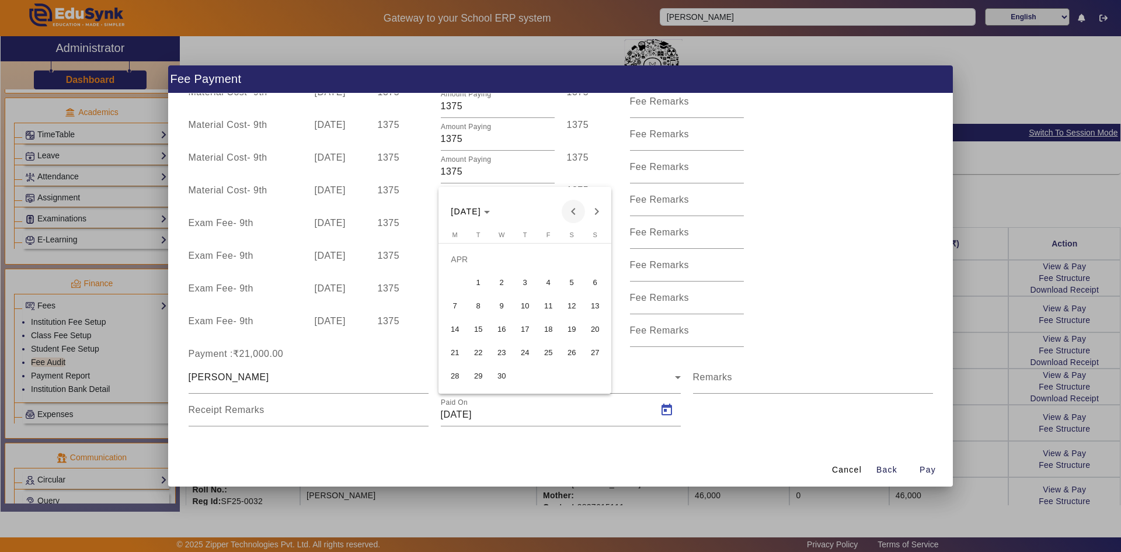
click at [573, 213] on span "Previous month" at bounding box center [573, 211] width 23 height 23
click at [594, 210] on span "Next month" at bounding box center [596, 211] width 23 height 23
click at [595, 334] on span "20" at bounding box center [594, 329] width 21 height 21
type input "20/04/2025"
click at [925, 470] on span "Pay" at bounding box center [927, 470] width 16 height 12
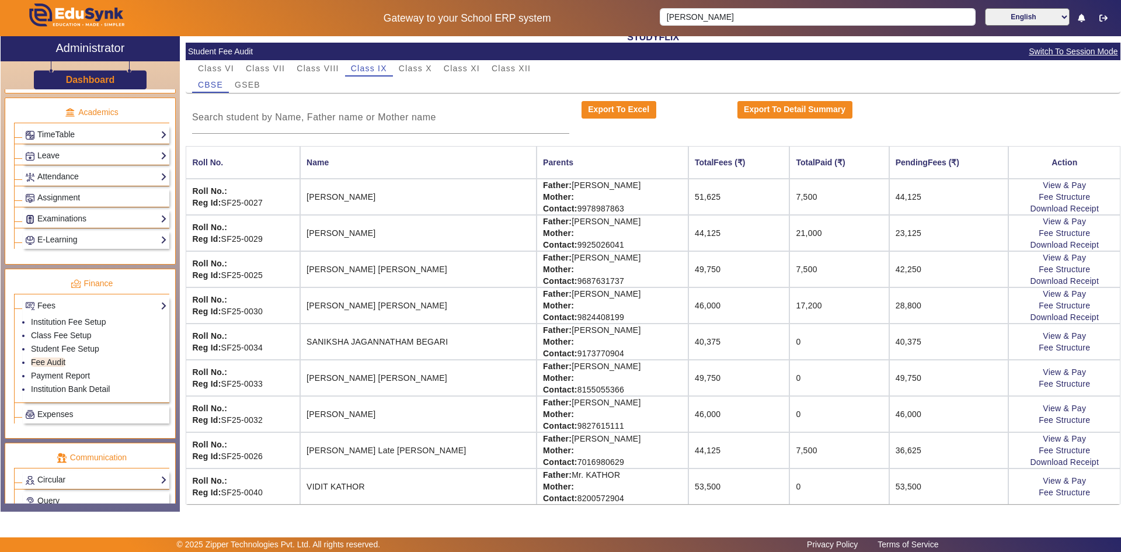
scroll to position [88, 0]
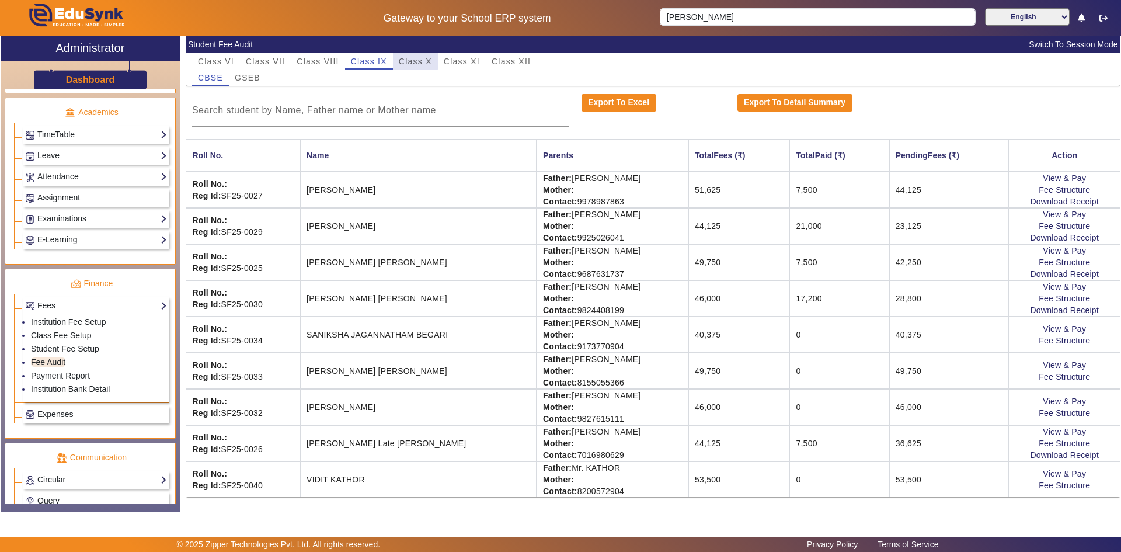
click at [413, 60] on span "Class X" at bounding box center [415, 61] width 33 height 8
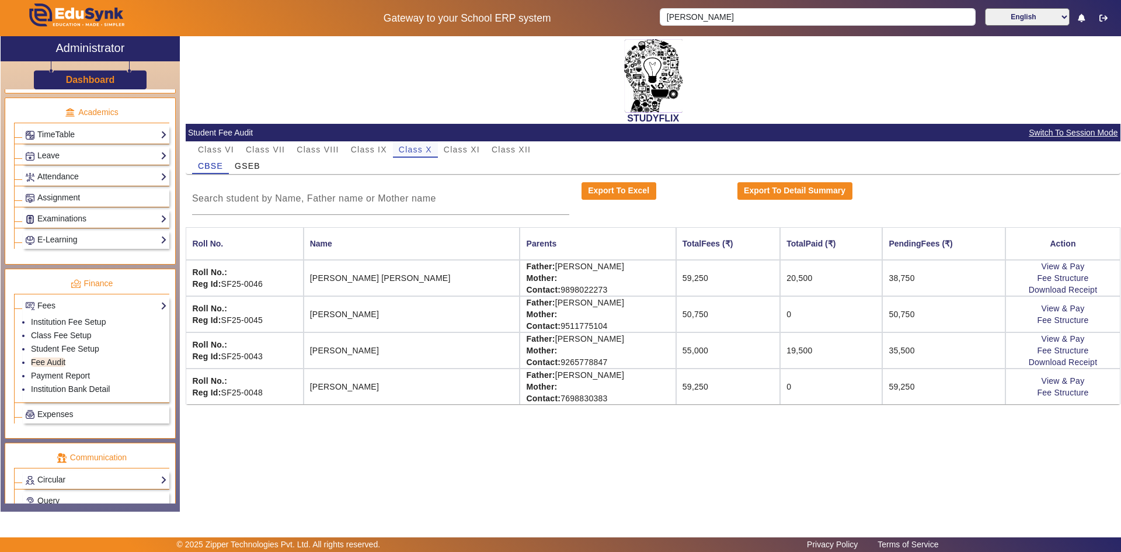
scroll to position [0, 0]
click at [1057, 308] on link "View & Pay" at bounding box center [1062, 308] width 43 height 9
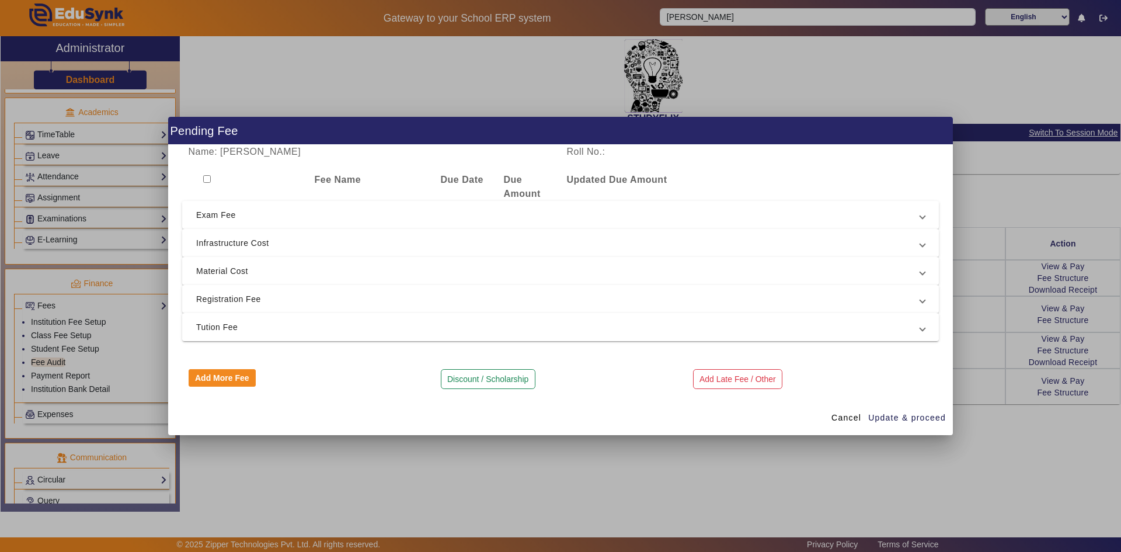
click at [206, 176] on input "checkbox" at bounding box center [207, 179] width 8 height 8
checkbox input "true"
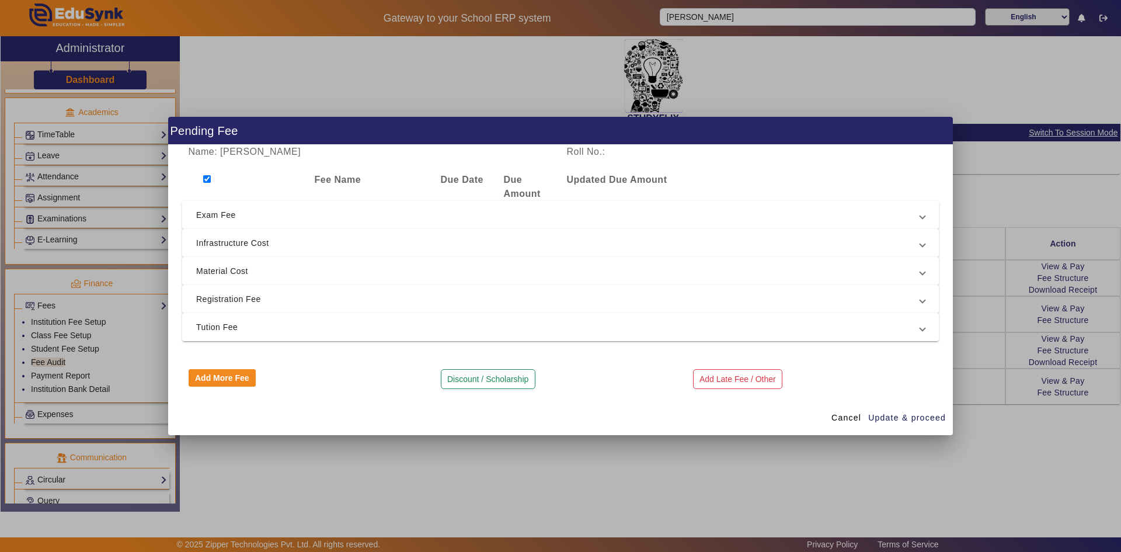
checkbox input "true"
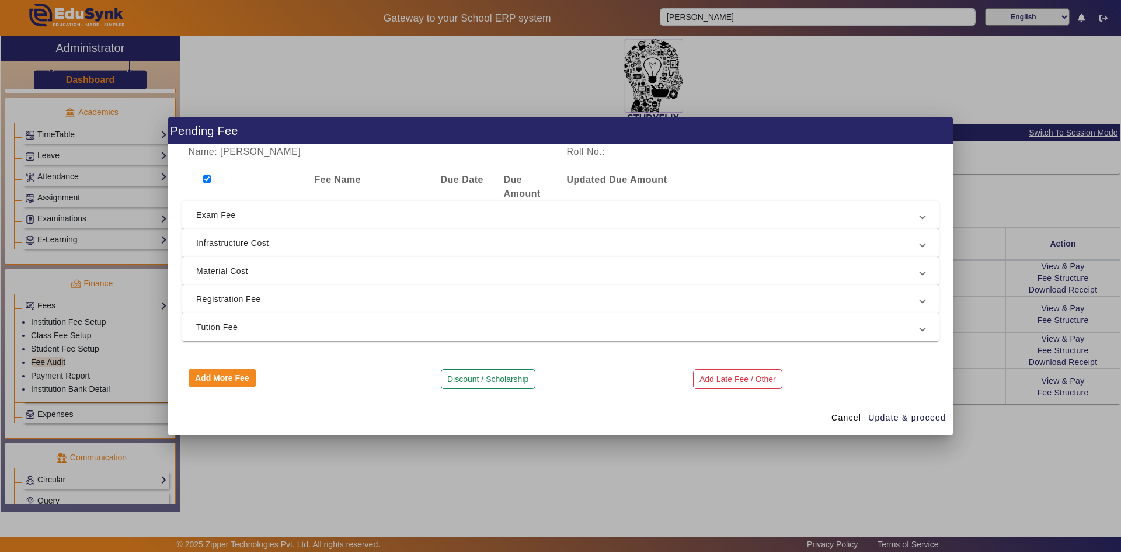
checkbox input "true"
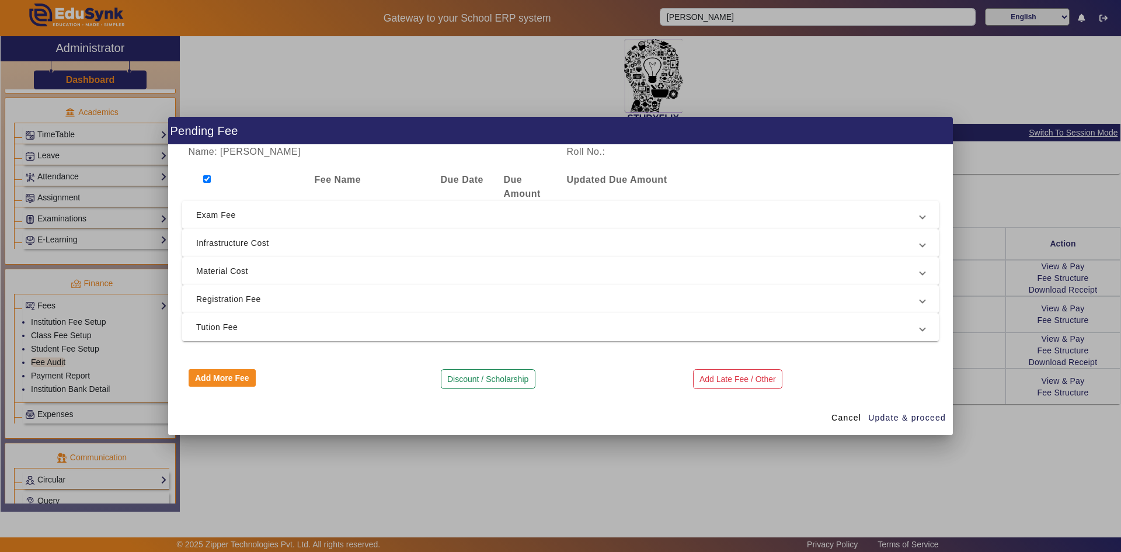
checkbox input "true"
click at [213, 216] on span "Exam Fee" at bounding box center [558, 215] width 724 height 14
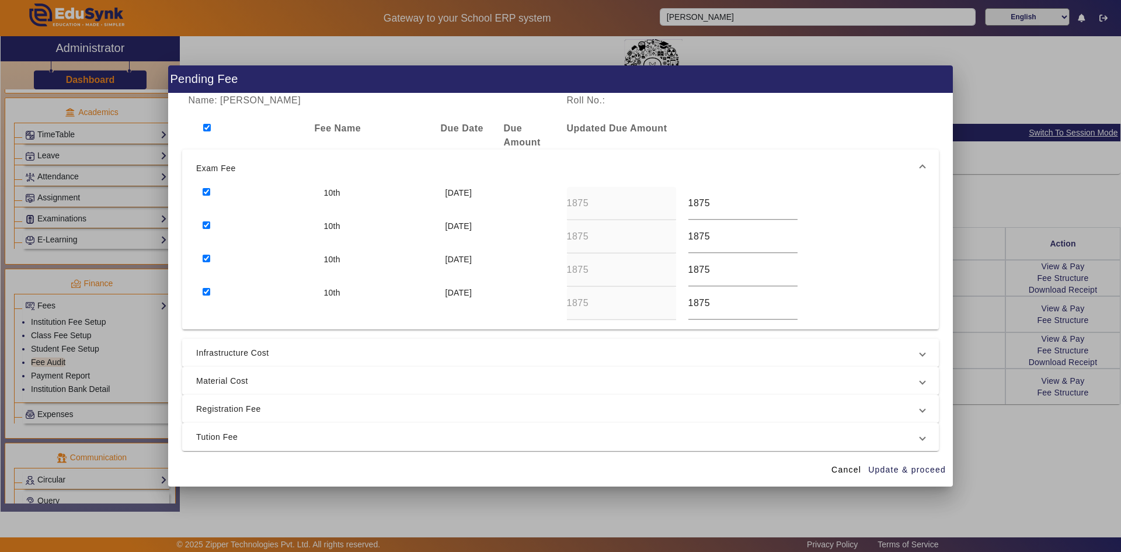
click at [229, 351] on span "Infrastructure Cost" at bounding box center [558, 353] width 724 height 14
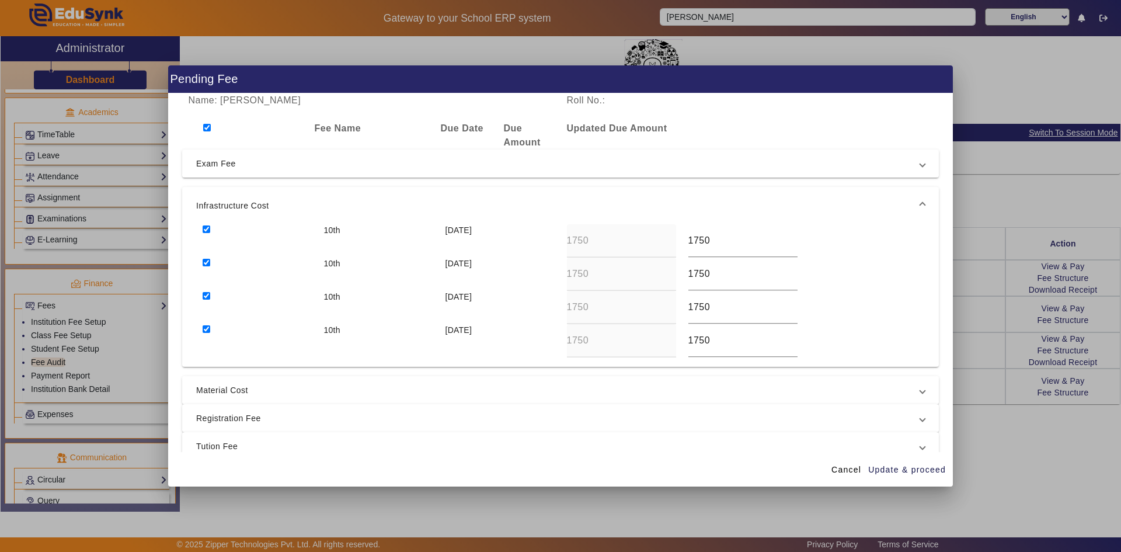
click at [228, 389] on span "Material Cost" at bounding box center [558, 390] width 724 height 14
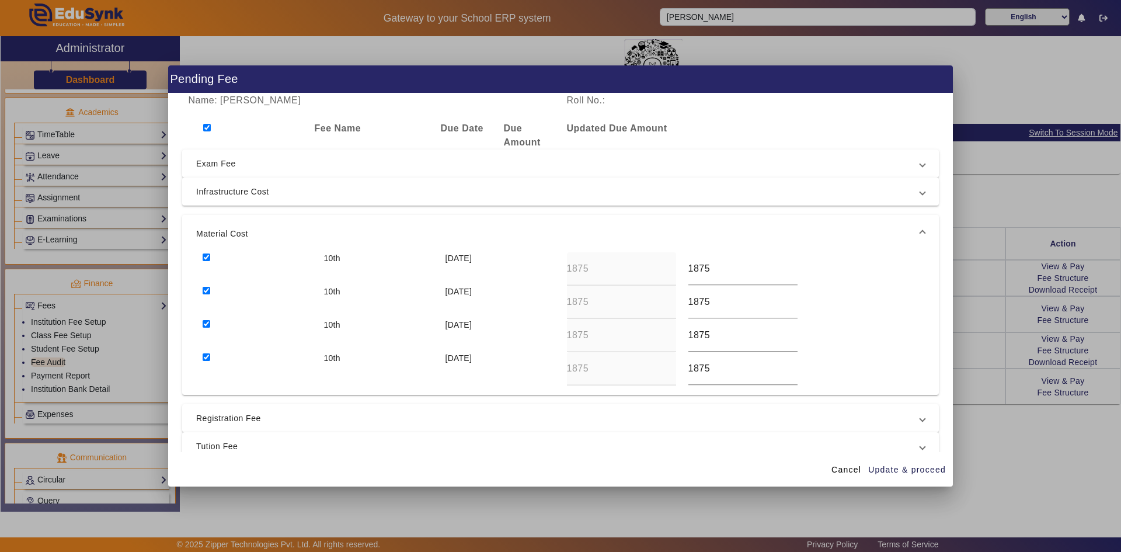
scroll to position [67, 0]
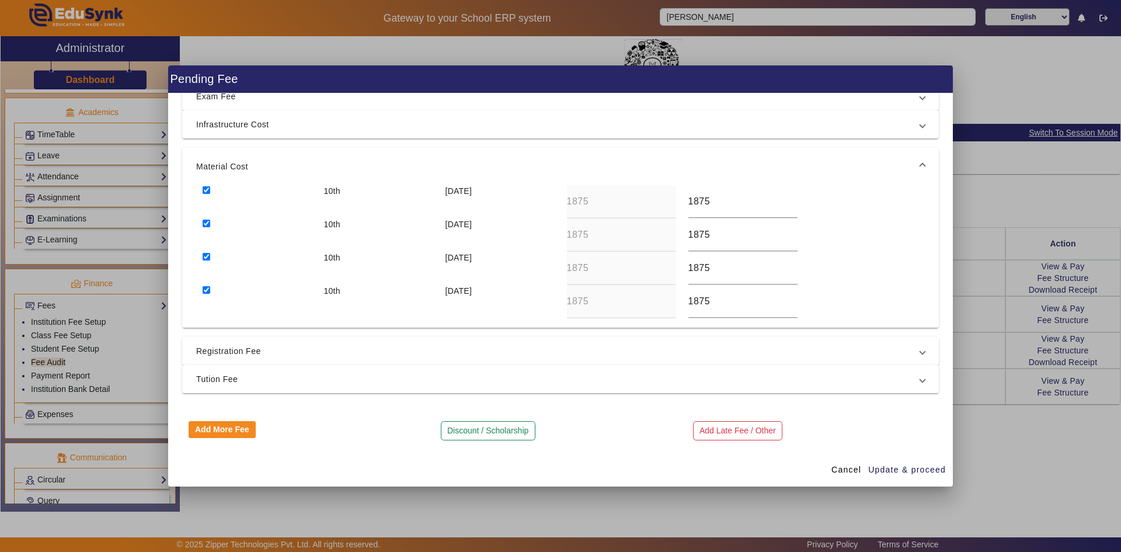
click at [244, 353] on span "Registration Fee" at bounding box center [558, 351] width 724 height 14
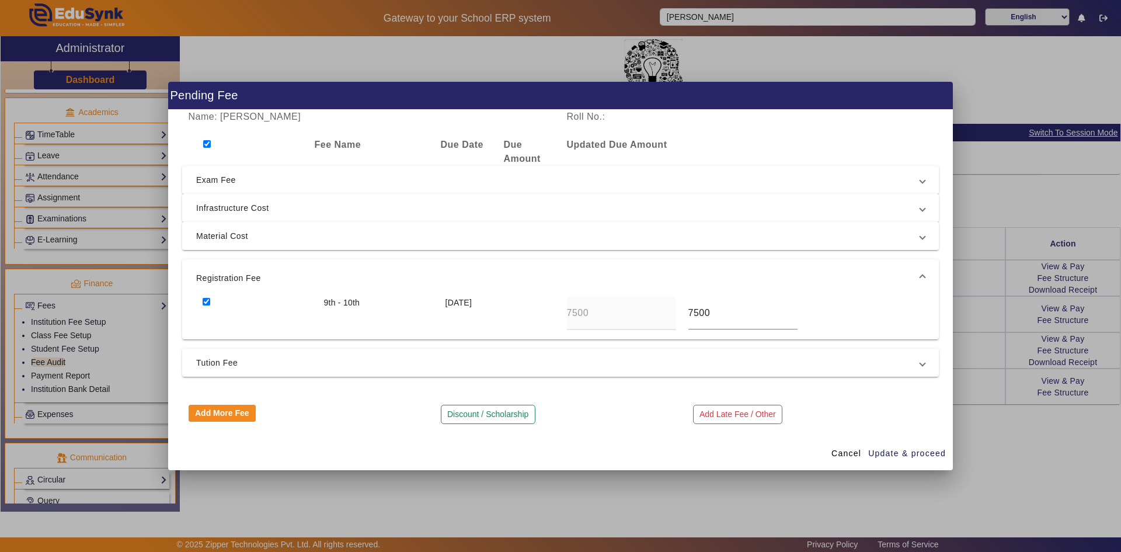
click at [238, 232] on span "Material Cost" at bounding box center [558, 236] width 724 height 14
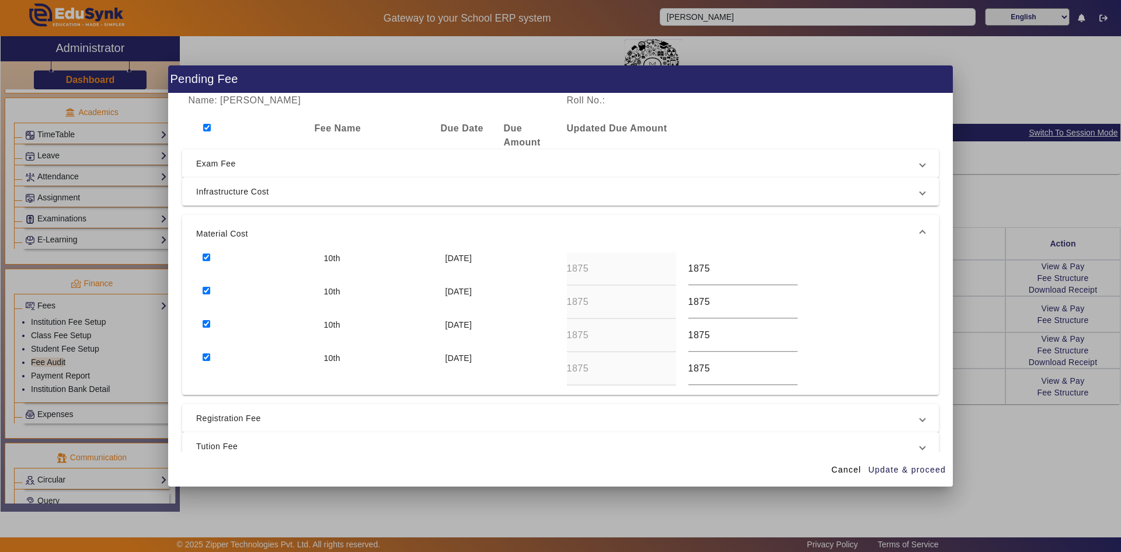
click at [207, 259] on input "checkbox" at bounding box center [207, 257] width 8 height 8
click at [208, 255] on input "checkbox" at bounding box center [207, 257] width 8 height 8
checkbox input "true"
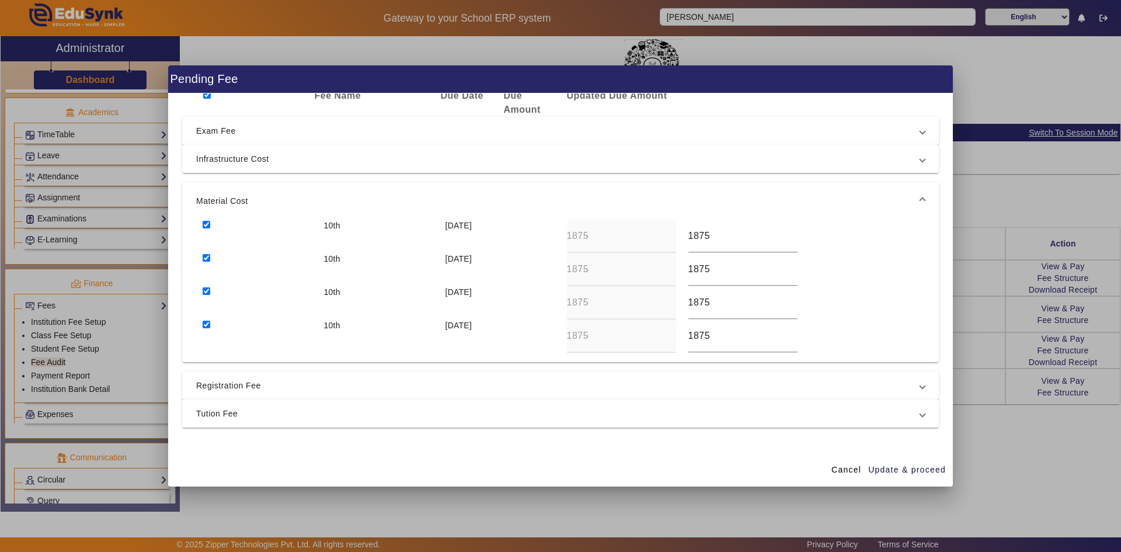
scroll to position [67, 0]
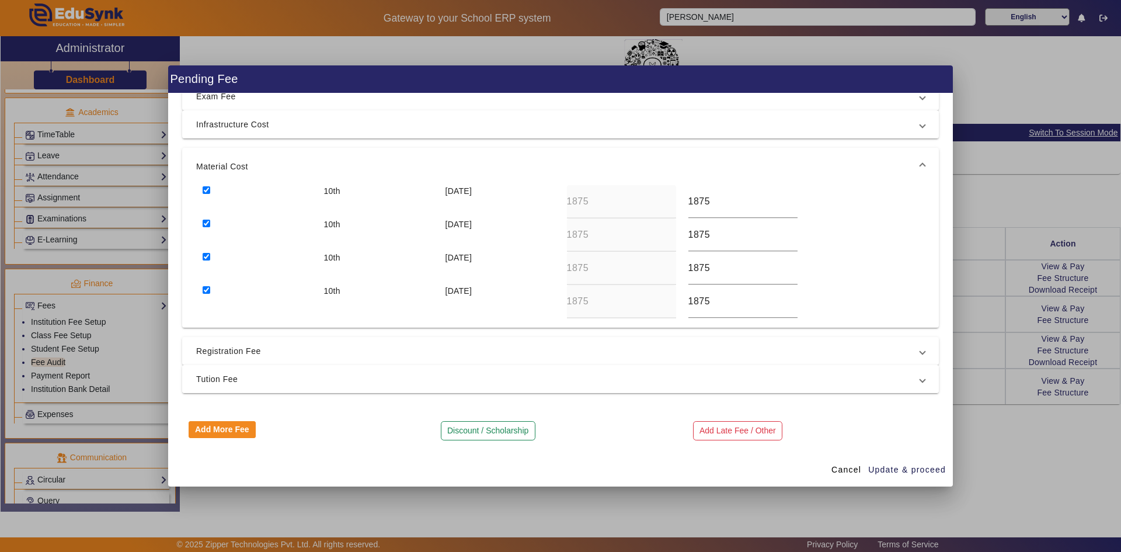
click at [217, 378] on span "Tution Fee" at bounding box center [558, 379] width 724 height 14
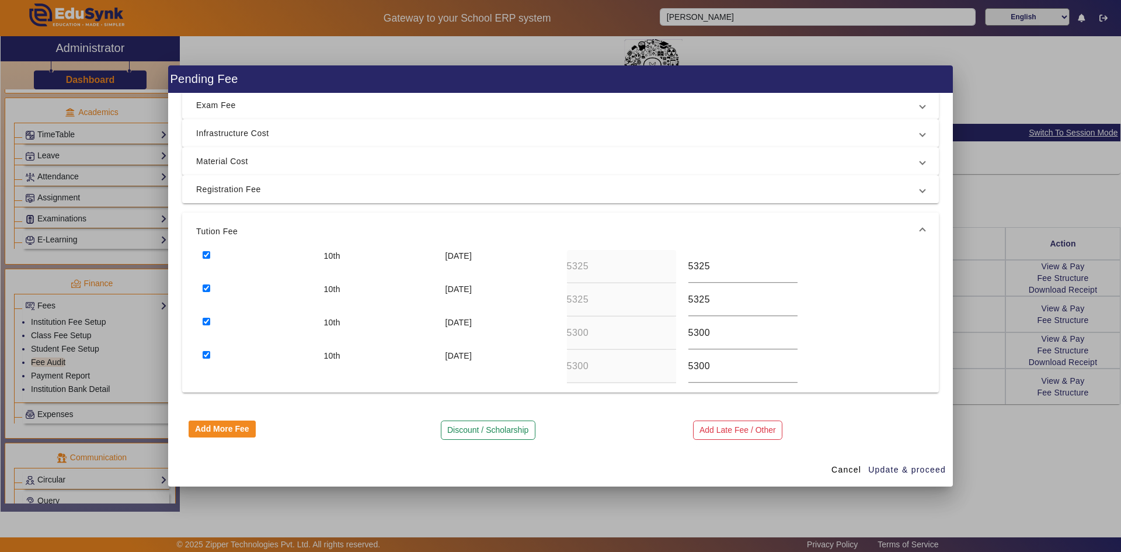
scroll to position [58, 0]
click at [205, 353] on input "checkbox" at bounding box center [207, 355] width 8 height 8
checkbox input "false"
click at [207, 321] on input "checkbox" at bounding box center [207, 322] width 8 height 8
checkbox input "false"
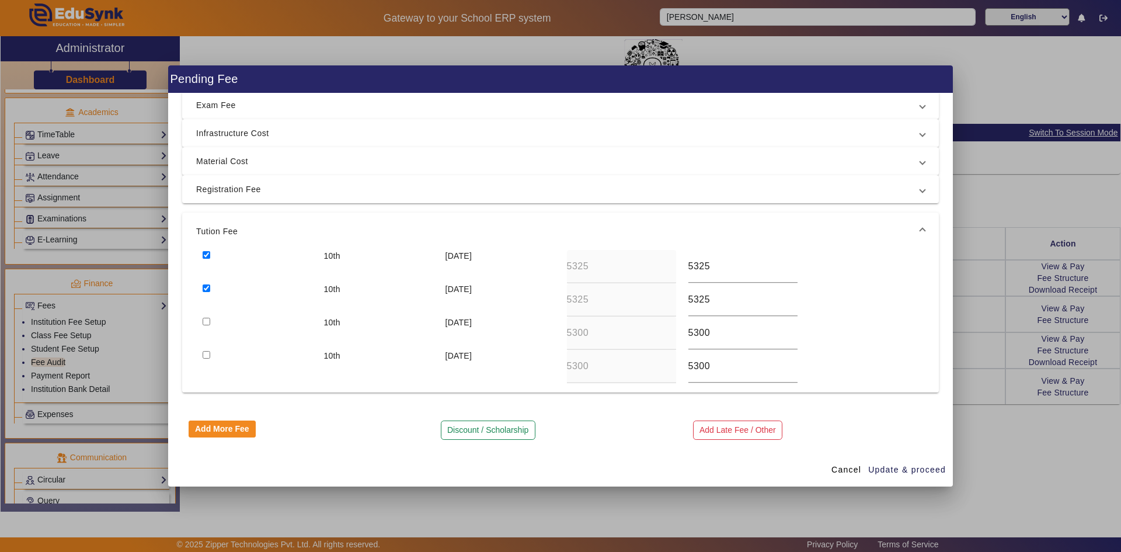
click at [207, 292] on div at bounding box center [256, 299] width 121 height 33
click at [209, 288] on input "checkbox" at bounding box center [207, 288] width 8 height 8
checkbox input "false"
click at [208, 255] on input "checkbox" at bounding box center [207, 255] width 8 height 8
checkbox input "false"
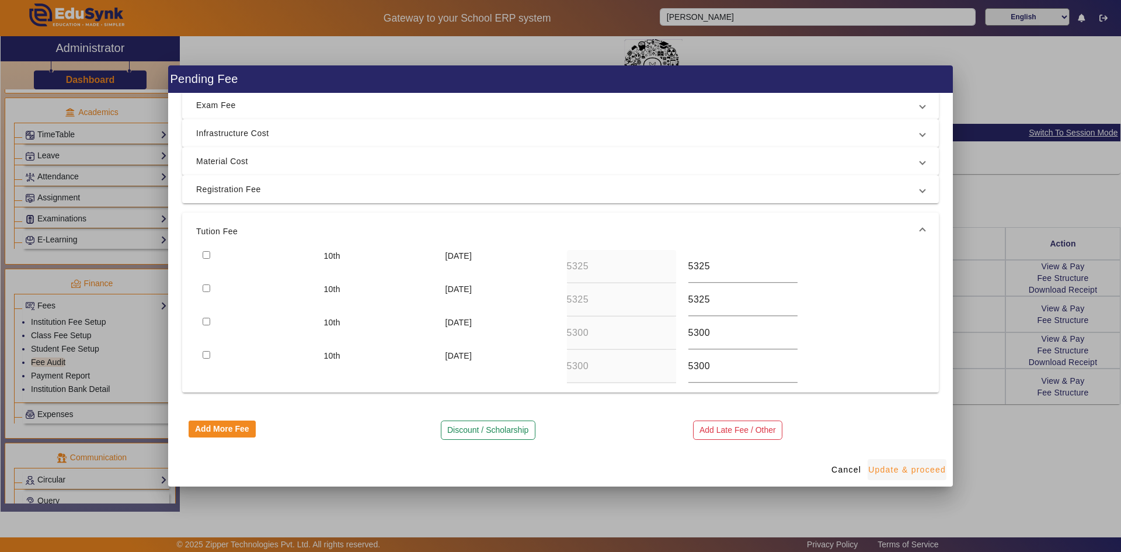
click at [908, 469] on span "Update & proceed" at bounding box center [907, 470] width 78 height 12
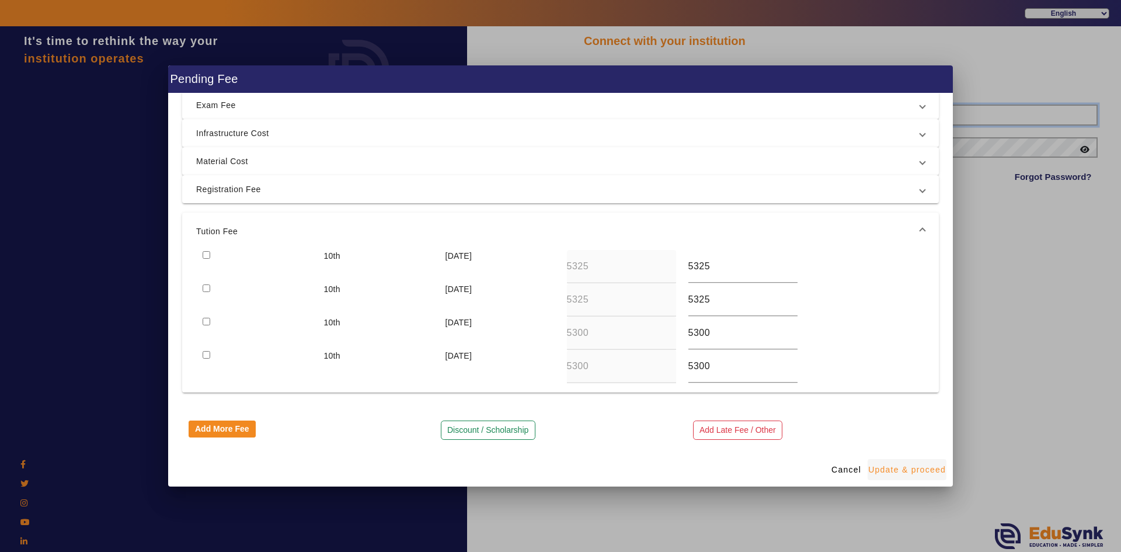
type input "6354922771"
click at [1099, 379] on div at bounding box center [560, 276] width 1121 height 552
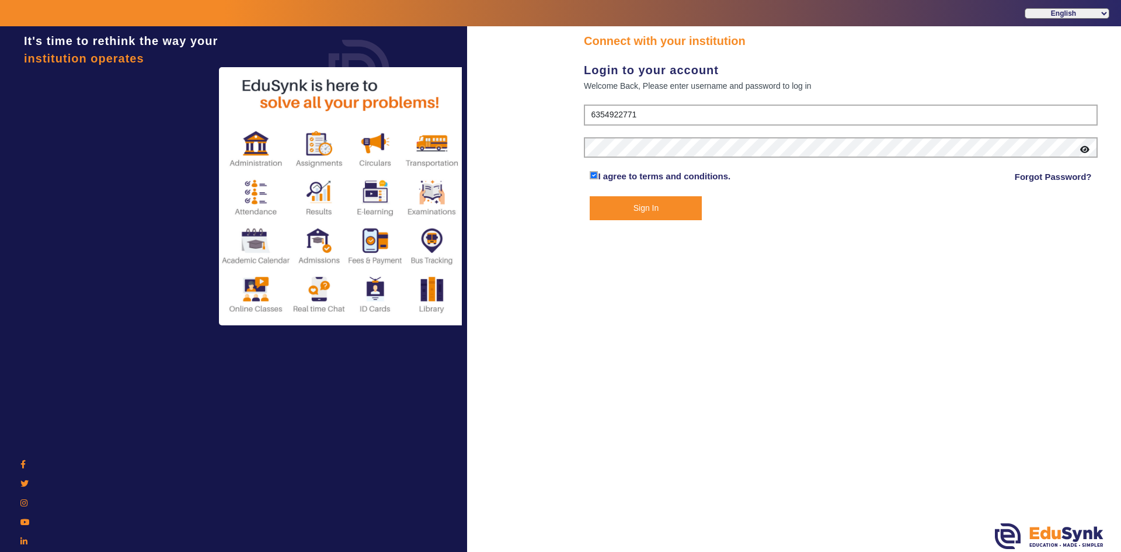
click at [664, 207] on button "Sign In" at bounding box center [646, 208] width 112 height 24
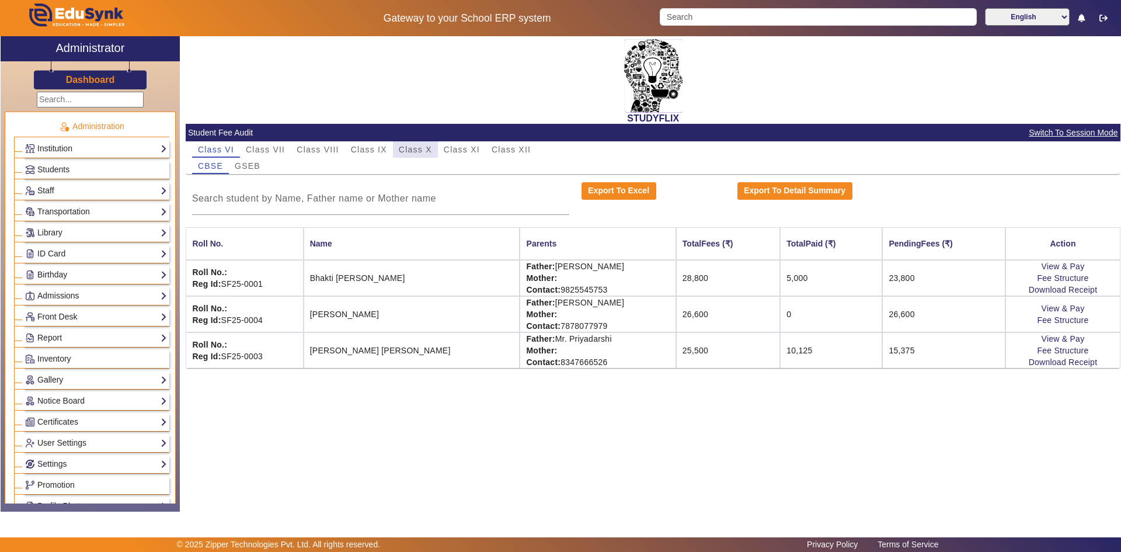
click at [410, 149] on span "Class X" at bounding box center [415, 149] width 33 height 8
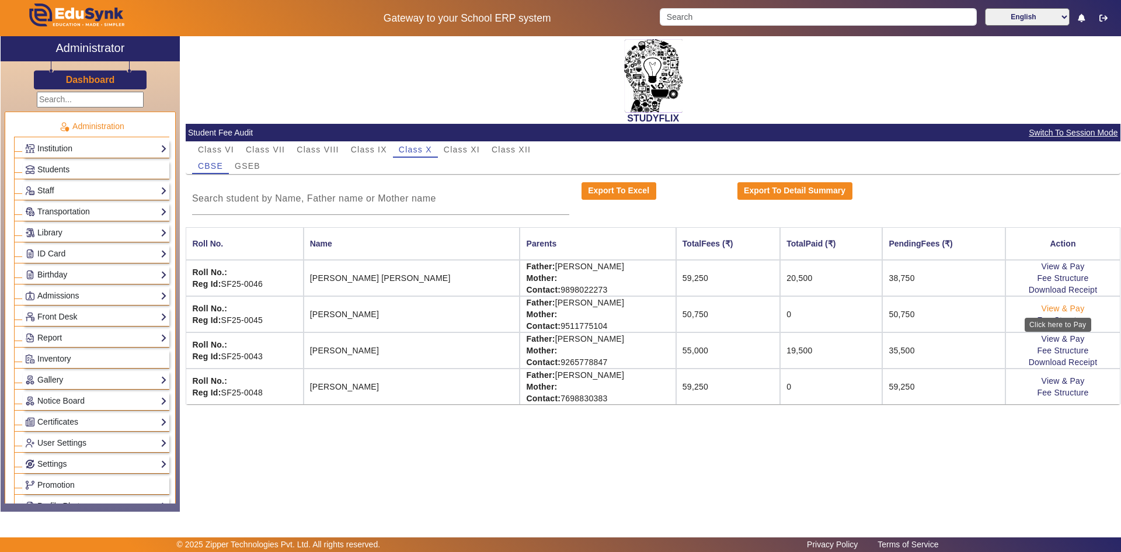
click at [1047, 306] on link "View & Pay" at bounding box center [1062, 308] width 43 height 9
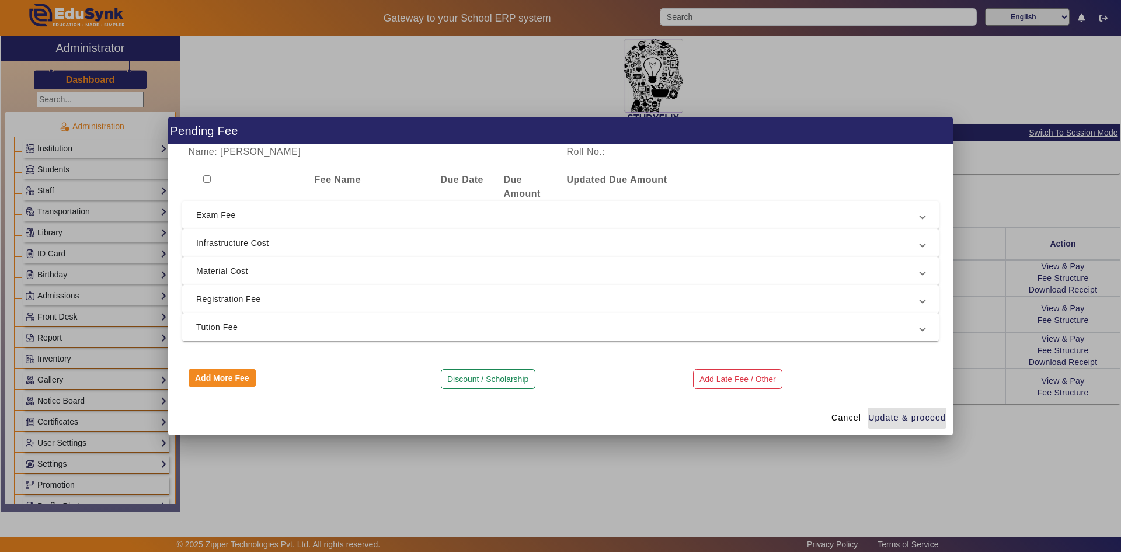
click at [207, 179] on input "checkbox" at bounding box center [207, 179] width 8 height 8
checkbox input "true"
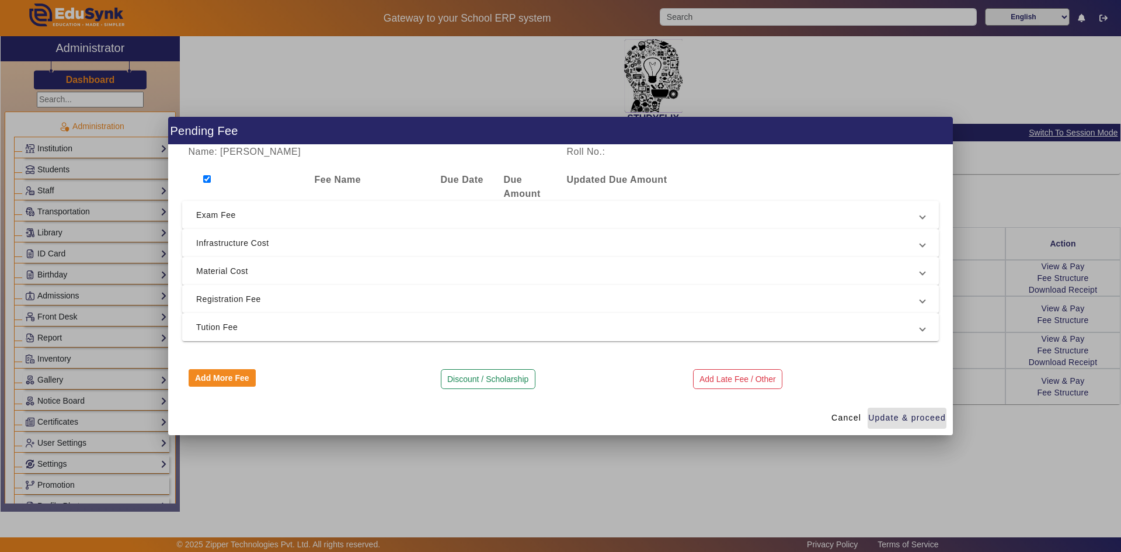
checkbox input "true"
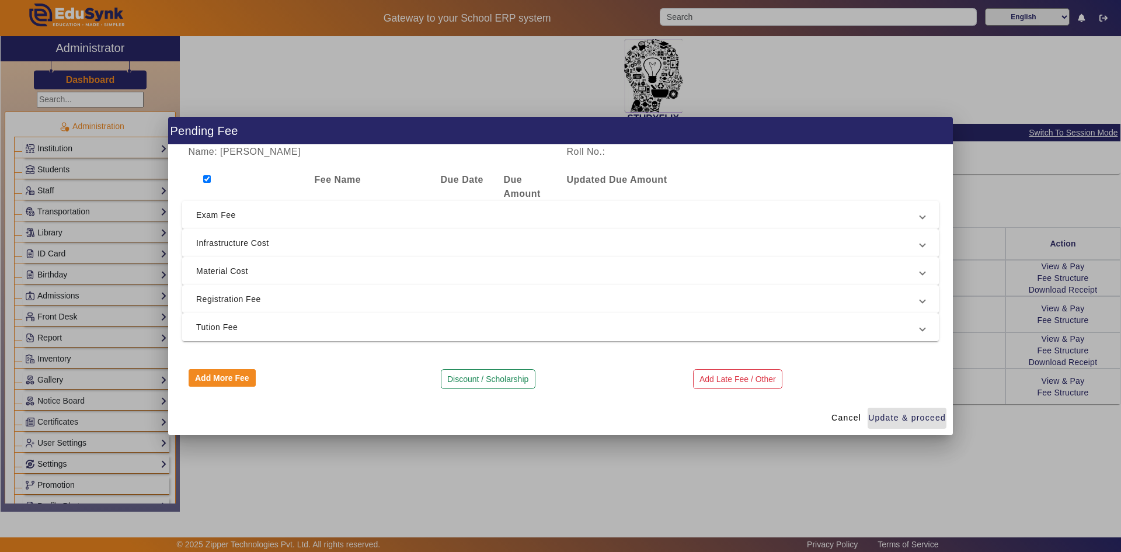
checkbox input "true"
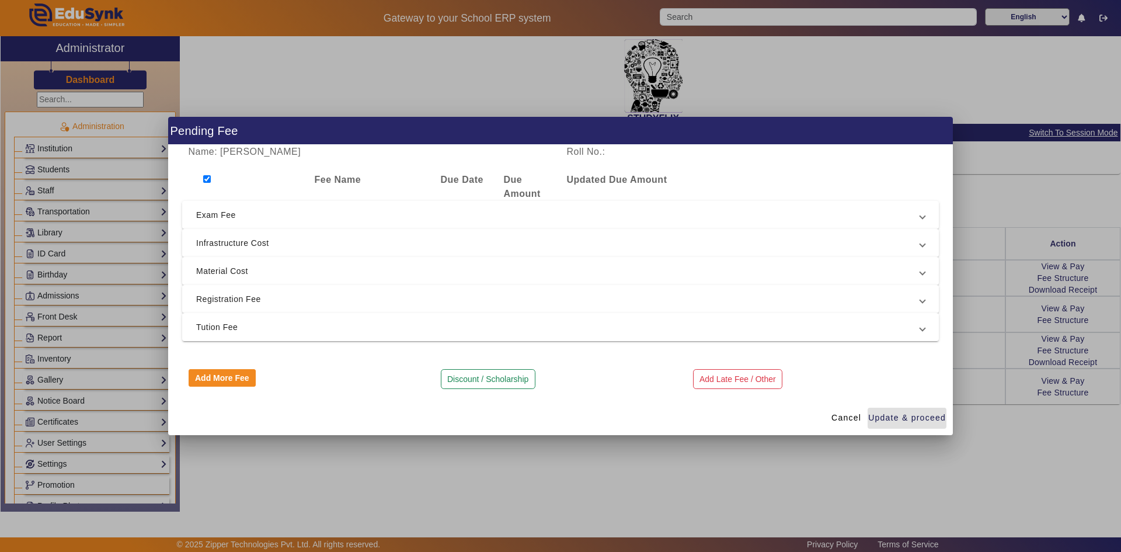
checkbox input "true"
click at [205, 179] on input "checkbox" at bounding box center [207, 179] width 8 height 8
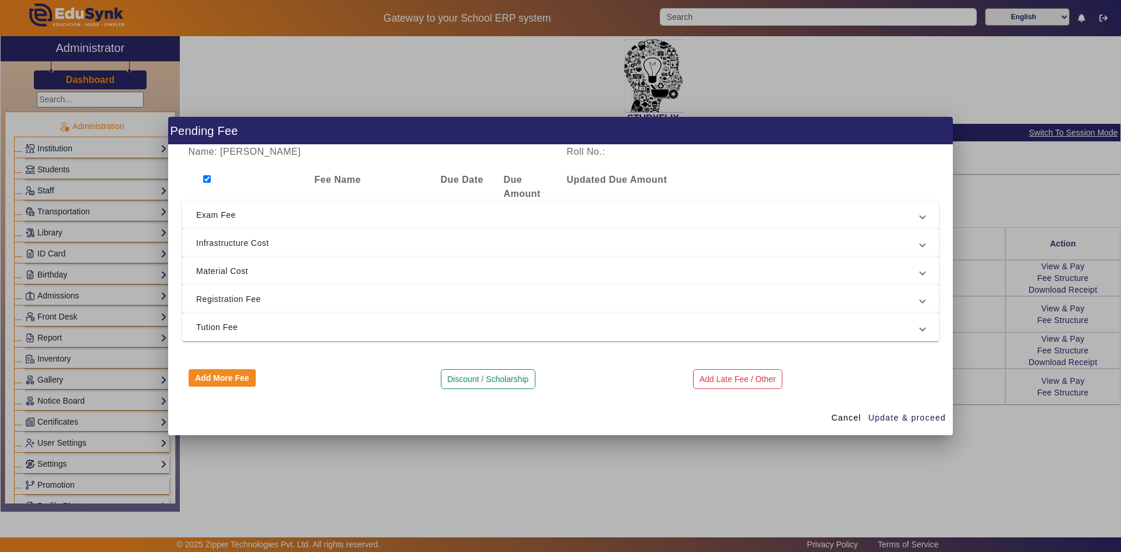
checkbox input "false"
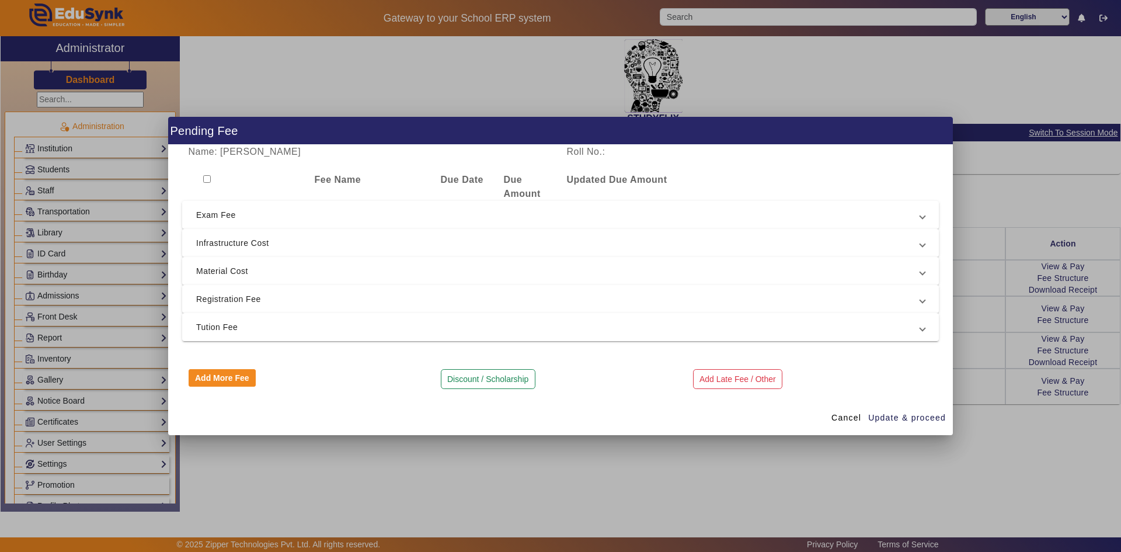
checkbox input "false"
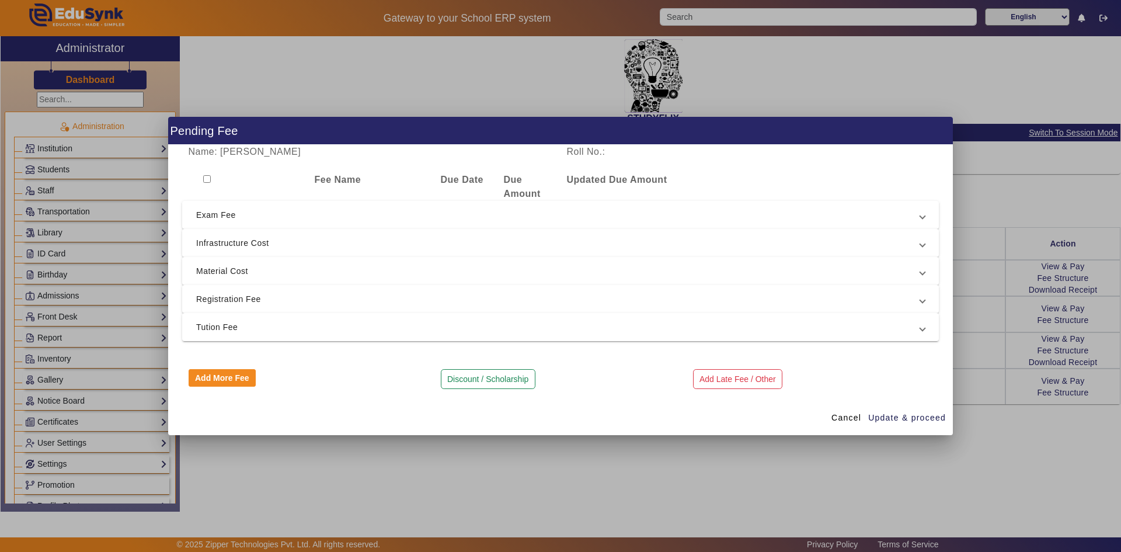
checkbox input "false"
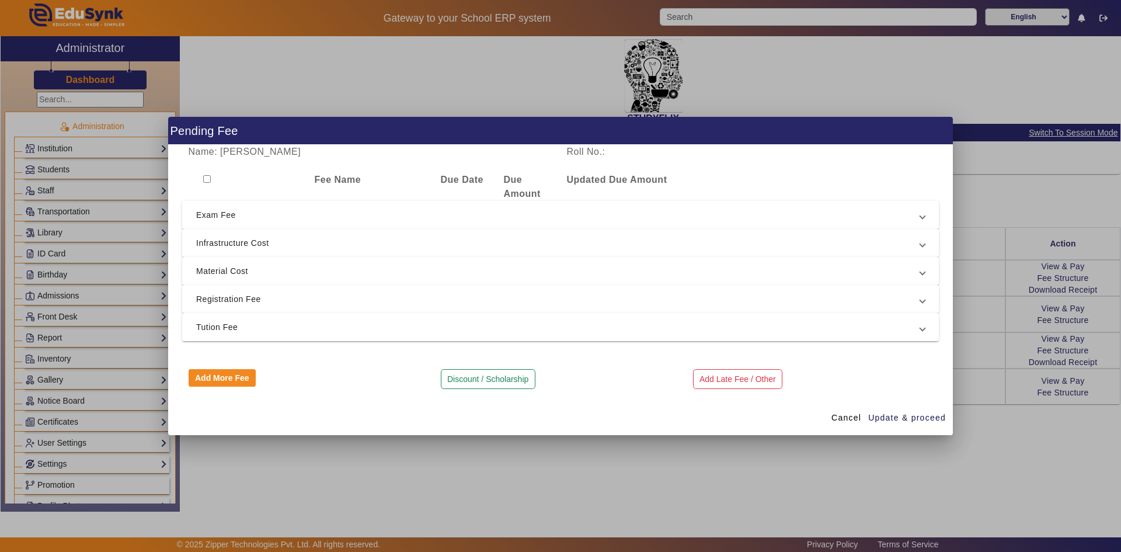
checkbox input "false"
click at [232, 301] on span "Registration Fee" at bounding box center [558, 299] width 724 height 14
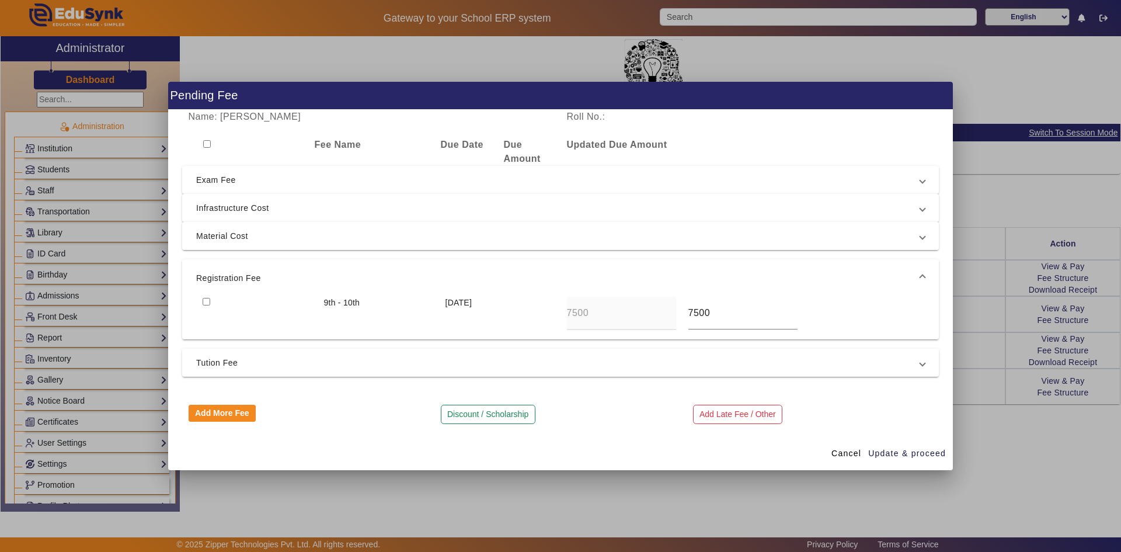
click at [232, 242] on span "Material Cost" at bounding box center [558, 236] width 724 height 14
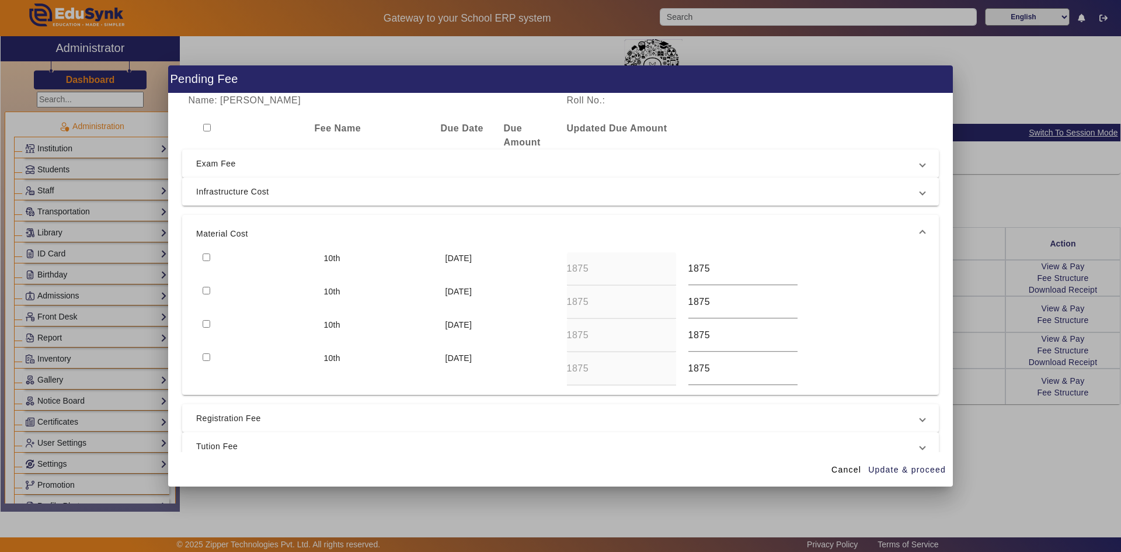
click at [204, 262] on div at bounding box center [256, 268] width 121 height 33
click at [204, 257] on input "checkbox" at bounding box center [207, 257] width 8 height 8
checkbox input "true"
click at [205, 291] on input "checkbox" at bounding box center [207, 291] width 8 height 8
checkbox input "true"
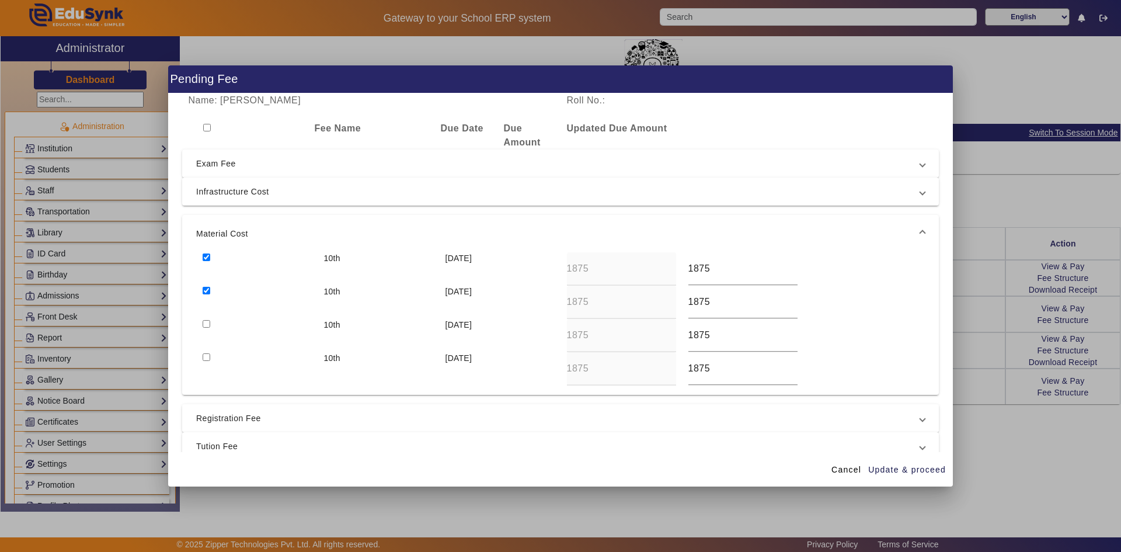
click at [208, 417] on span "Registration Fee" at bounding box center [558, 418] width 724 height 14
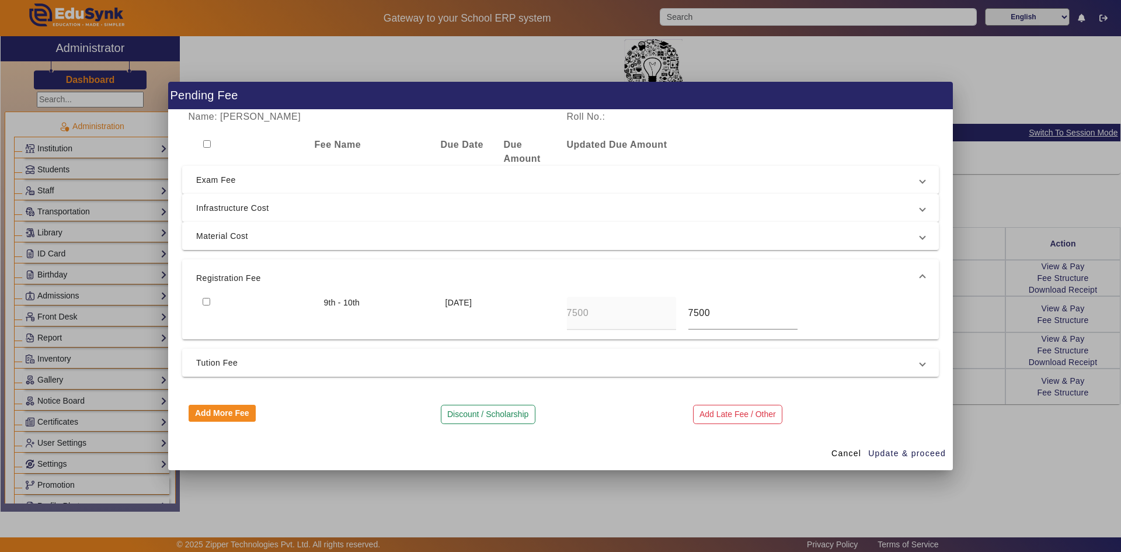
click at [208, 299] on input "checkbox" at bounding box center [207, 302] width 8 height 8
checkbox input "true"
click at [894, 454] on span "Update & proceed" at bounding box center [907, 453] width 78 height 12
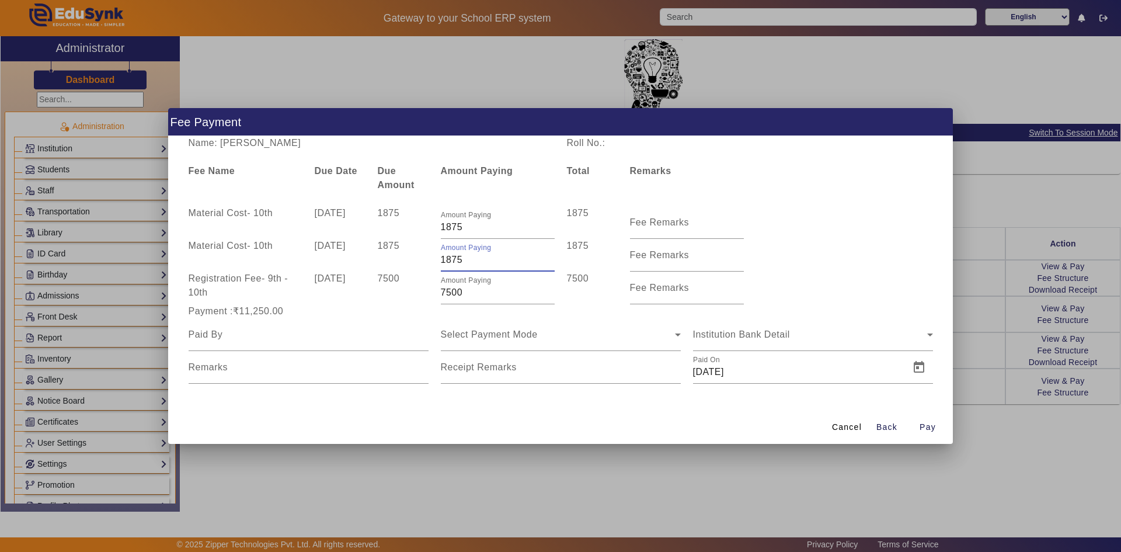
drag, startPoint x: 447, startPoint y: 261, endPoint x: 461, endPoint y: 260, distance: 14.0
click at [461, 260] on input "1875" at bounding box center [498, 260] width 114 height 14
type input "1000"
click at [825, 266] on div "Material Cost - 10th 10 Jul 2025 1875 Amount Paying 1000 1000 Fee Remarks" at bounding box center [560, 255] width 757 height 33
drag, startPoint x: 445, startPoint y: 226, endPoint x: 488, endPoint y: 226, distance: 42.6
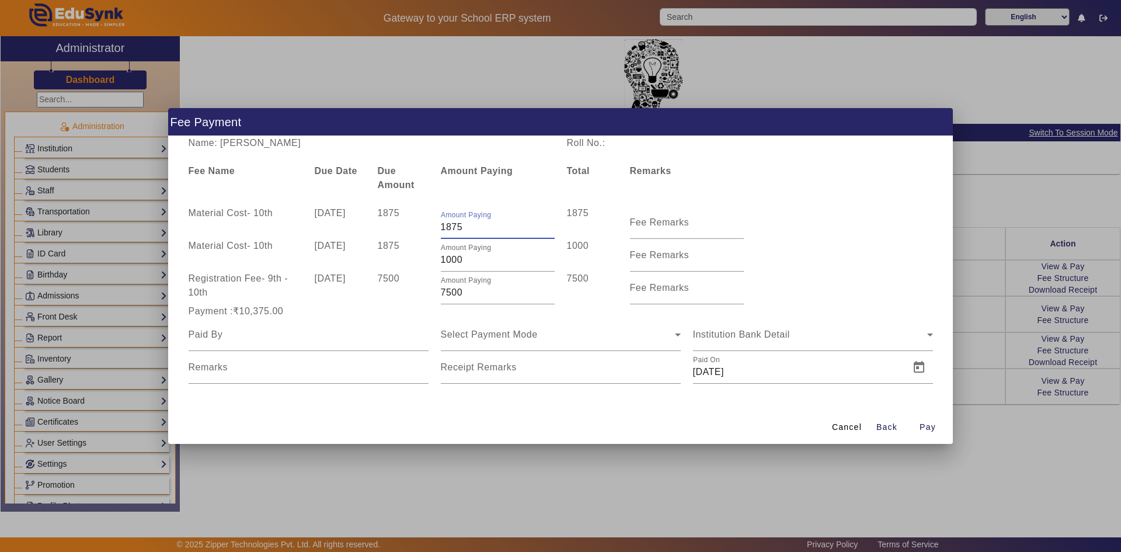
click at [488, 226] on input "1875" at bounding box center [498, 227] width 114 height 14
type input "1500"
click at [835, 248] on div "Material Cost - 10th 10 Jul 2025 1875 Amount Paying 1000 1000 Fee Remarks" at bounding box center [560, 255] width 757 height 33
click at [286, 342] on div at bounding box center [309, 334] width 240 height 33
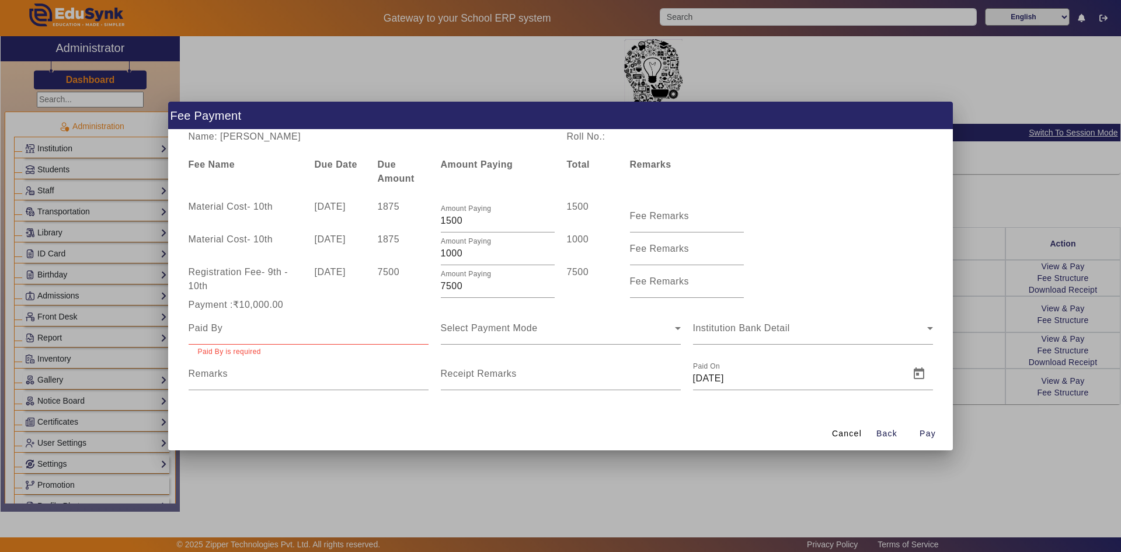
drag, startPoint x: 221, startPoint y: 143, endPoint x: 322, endPoint y: 133, distance: 101.5
click at [322, 133] on div "Name: Jheel Mahesh Panchal" at bounding box center [371, 137] width 378 height 14
copy div "[PERSON_NAME]"
click at [273, 331] on input at bounding box center [309, 328] width 240 height 14
paste input "Jheel Mahesh Panchal"
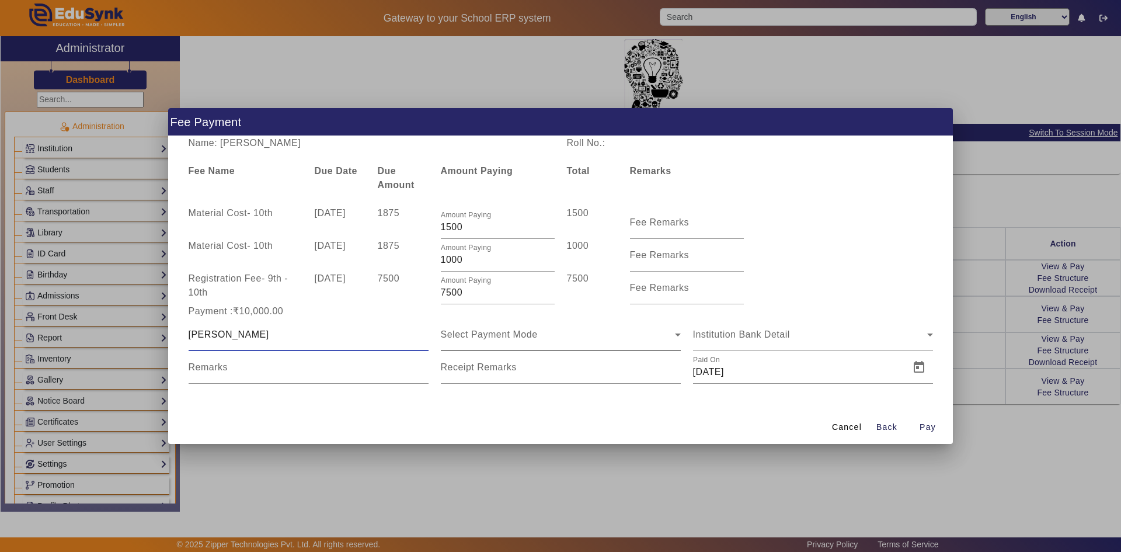
type input "Jheel Mahesh Panchal"
click at [544, 332] on div "Select Payment Mode" at bounding box center [558, 335] width 234 height 14
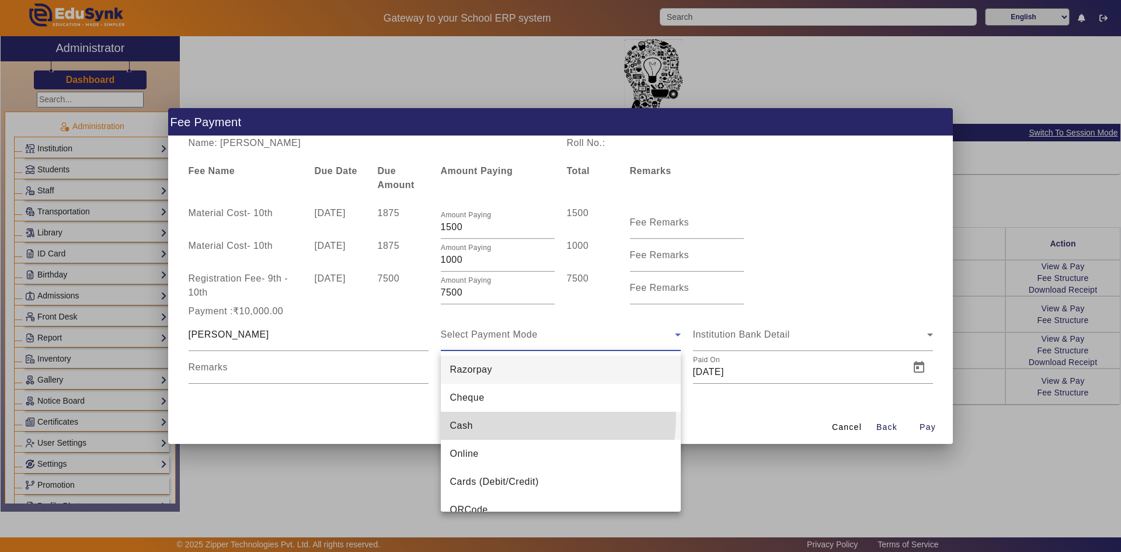
click at [501, 416] on mat-option "Cash" at bounding box center [561, 426] width 240 height 28
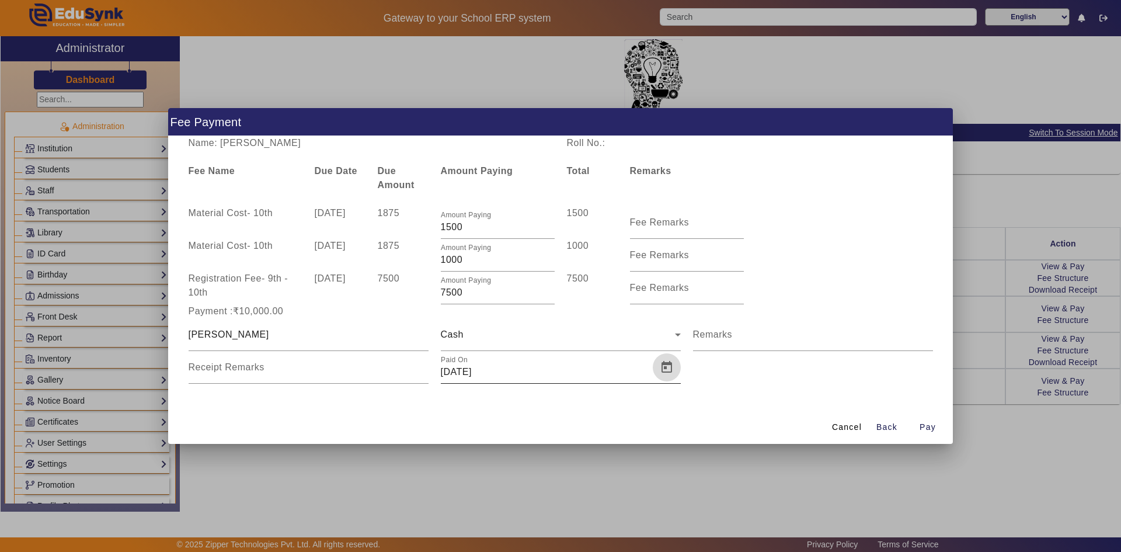
click at [668, 367] on span "Open calendar" at bounding box center [667, 367] width 28 height 28
click at [573, 170] on span "Previous month" at bounding box center [574, 168] width 23 height 23
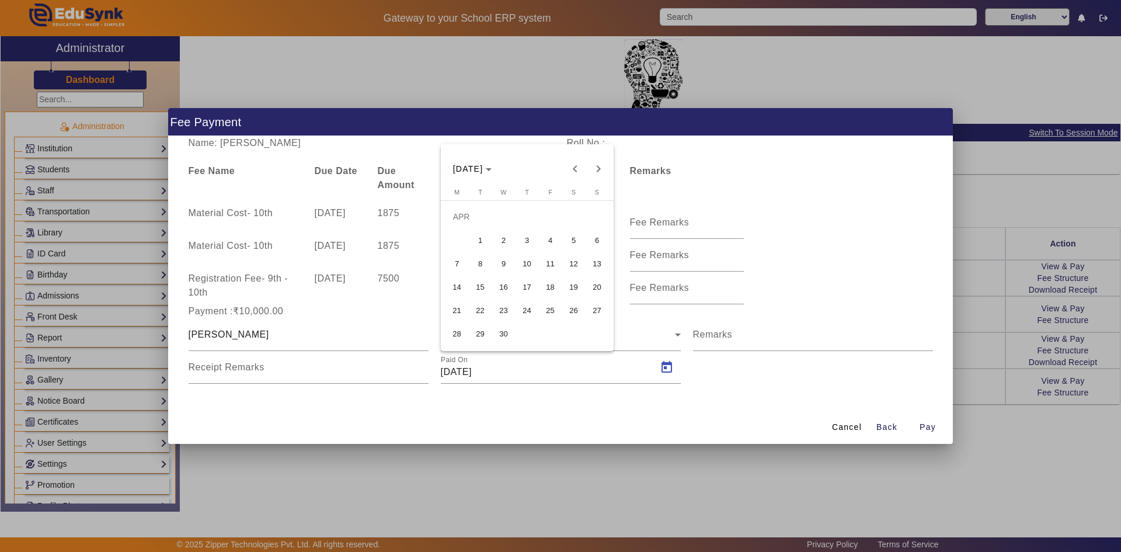
click at [485, 307] on span "22" at bounding box center [480, 309] width 21 height 21
type input "22/04/2025"
click at [924, 424] on span "Pay" at bounding box center [927, 427] width 16 height 12
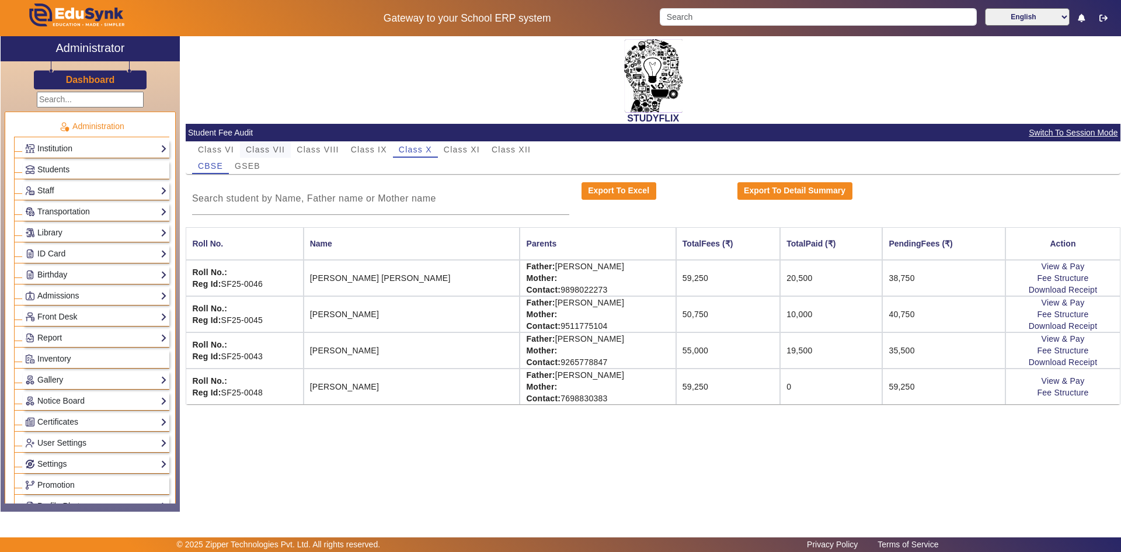
click at [250, 157] on span "Class VII" at bounding box center [265, 149] width 39 height 16
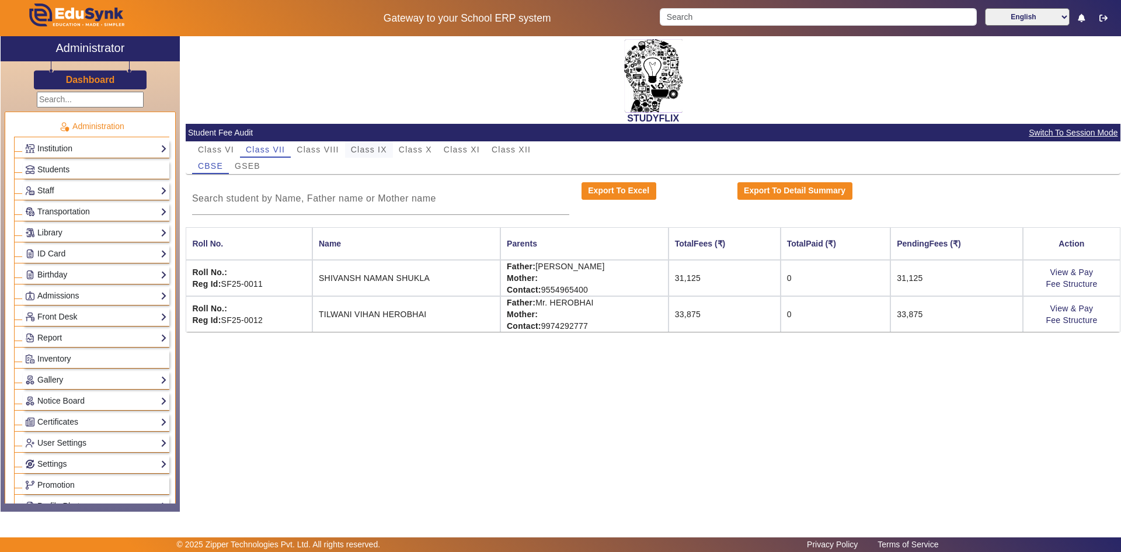
click at [378, 145] on span "Class IX" at bounding box center [369, 149] width 36 height 8
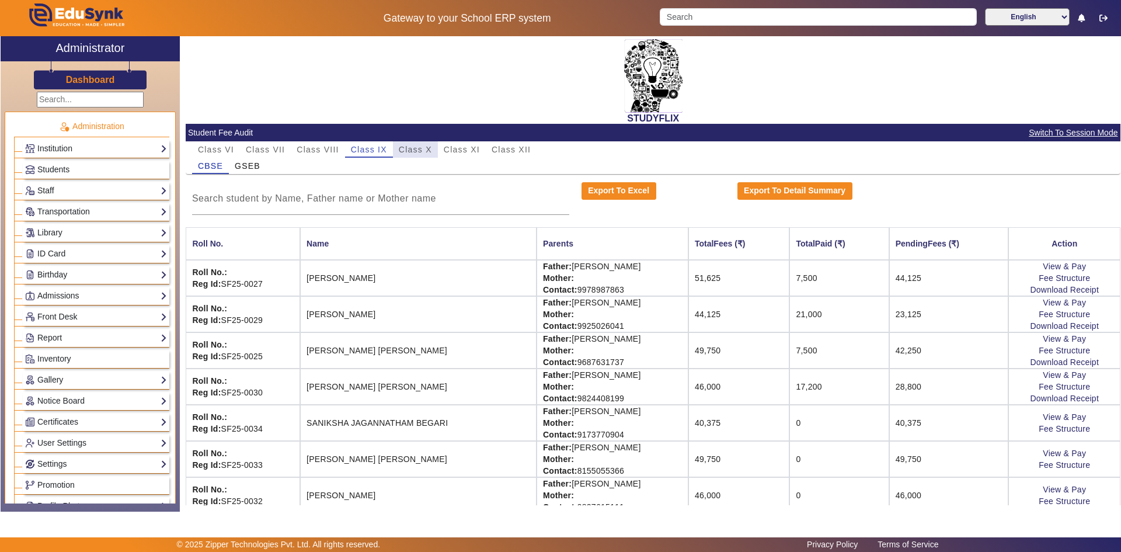
click at [432, 152] on div "Class X" at bounding box center [415, 149] width 45 height 16
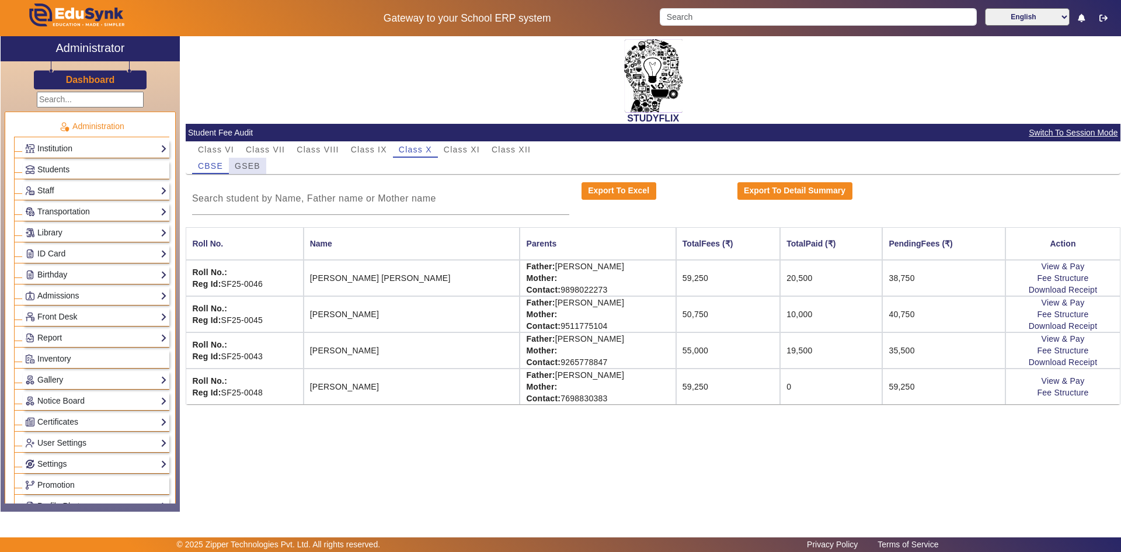
click at [250, 165] on span "GSEB" at bounding box center [248, 166] width 26 height 8
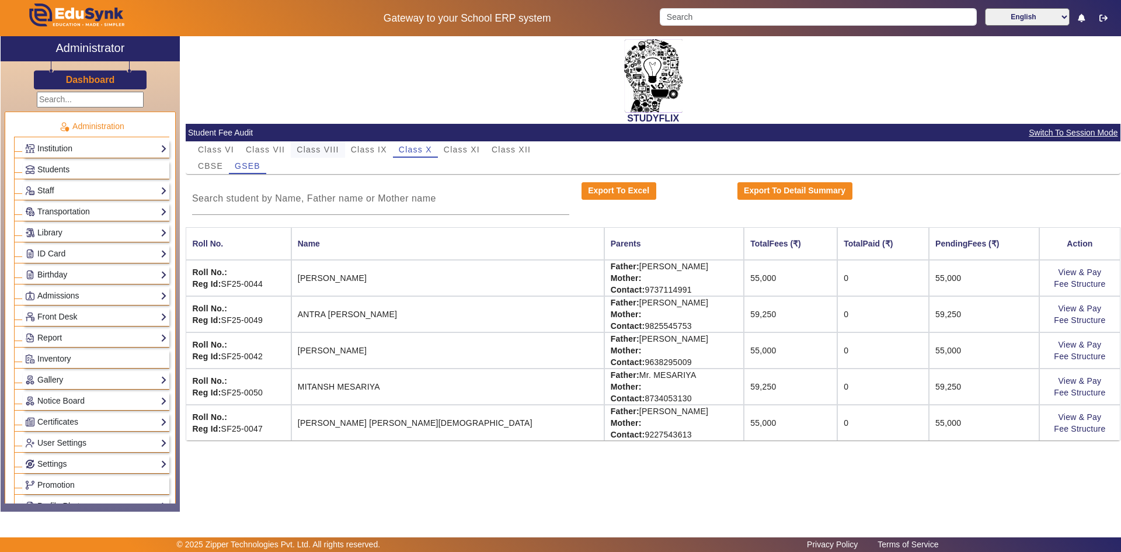
click at [319, 147] on span "Class VIII" at bounding box center [318, 149] width 42 height 8
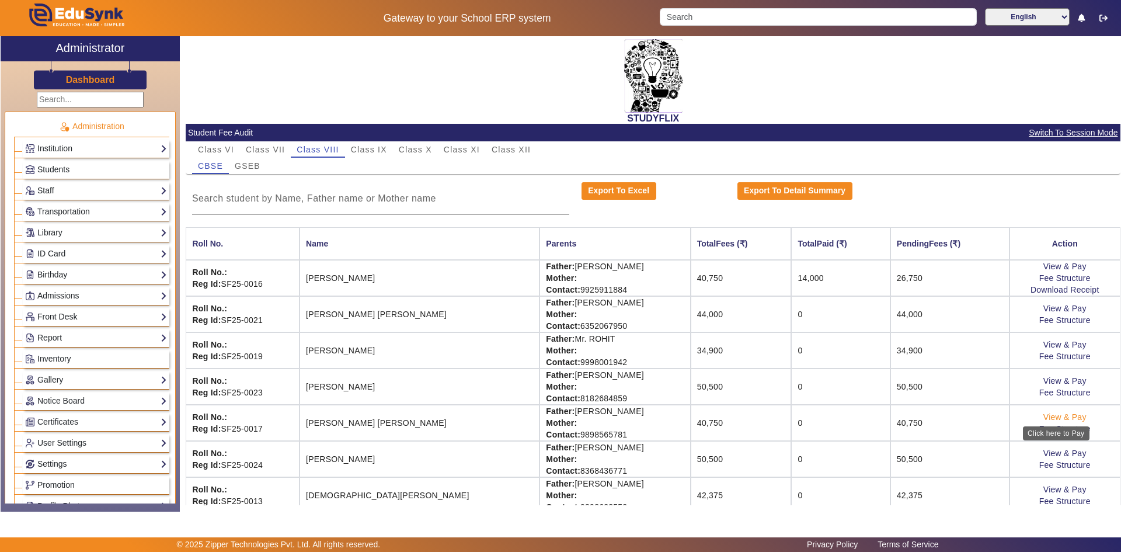
click at [1048, 415] on link "View & Pay" at bounding box center [1064, 416] width 43 height 9
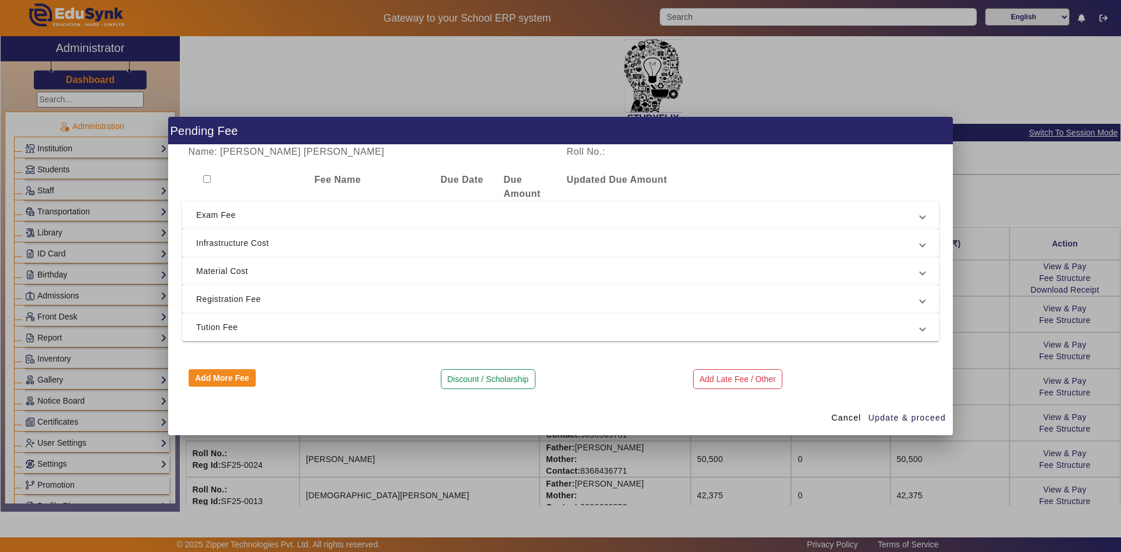
click at [207, 178] on input "checkbox" at bounding box center [207, 179] width 8 height 8
checkbox input "true"
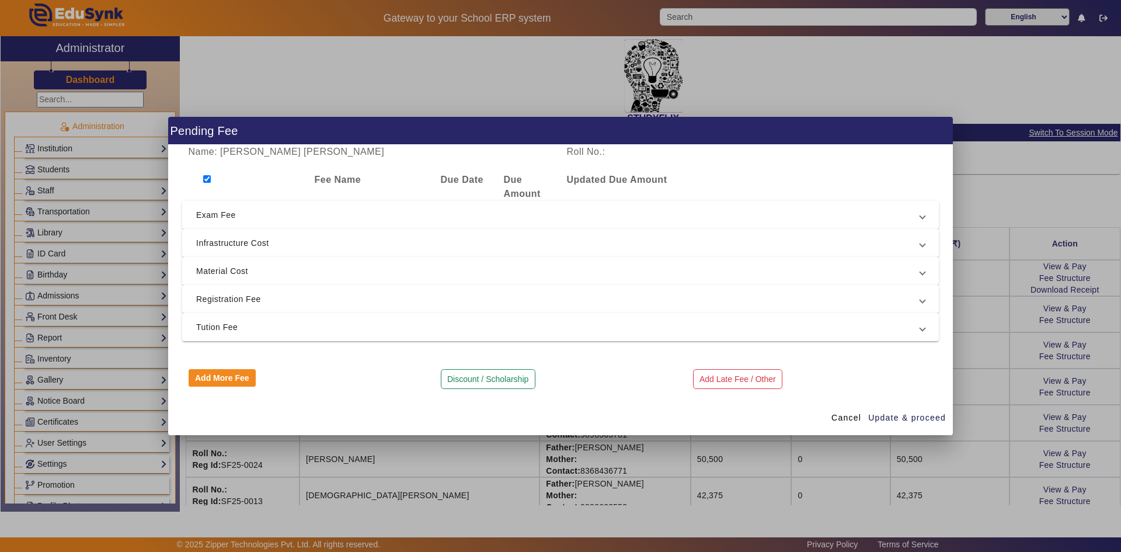
checkbox input "true"
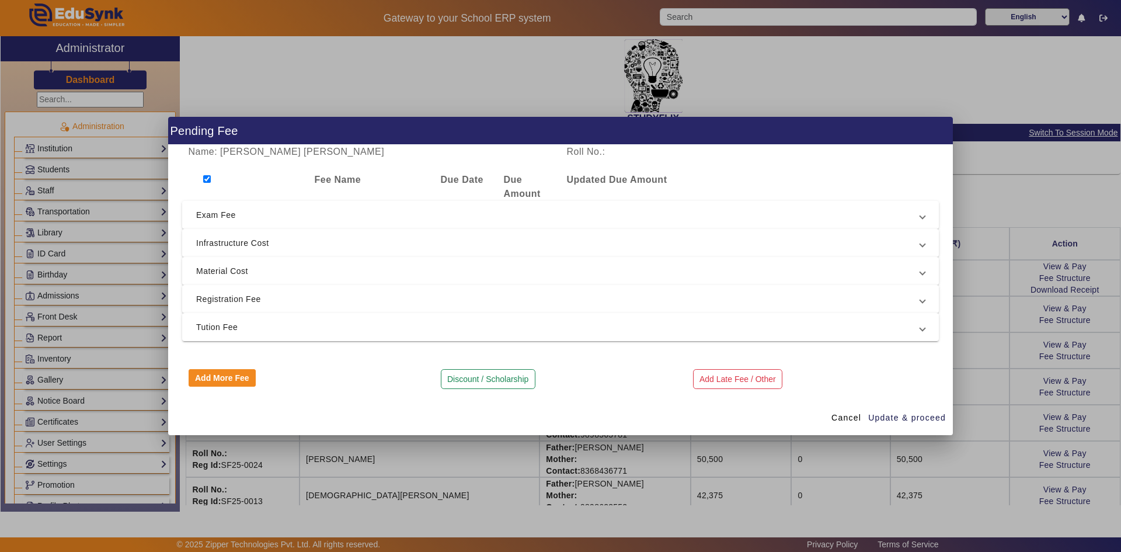
checkbox input "true"
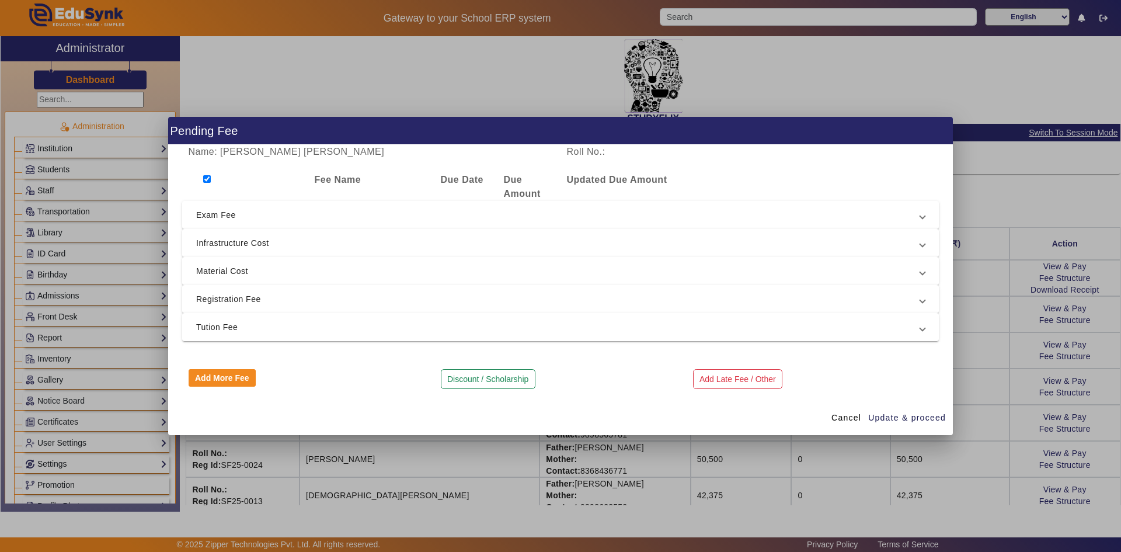
checkbox input "true"
click at [212, 211] on span "Exam Fee" at bounding box center [558, 215] width 724 height 14
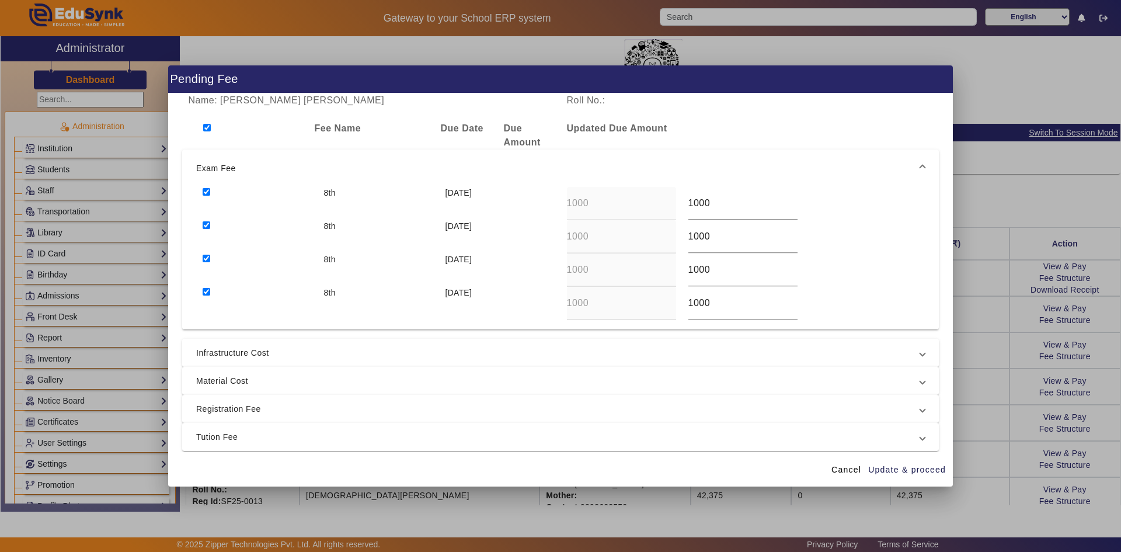
click at [276, 358] on span "Infrastructure Cost" at bounding box center [558, 353] width 724 height 14
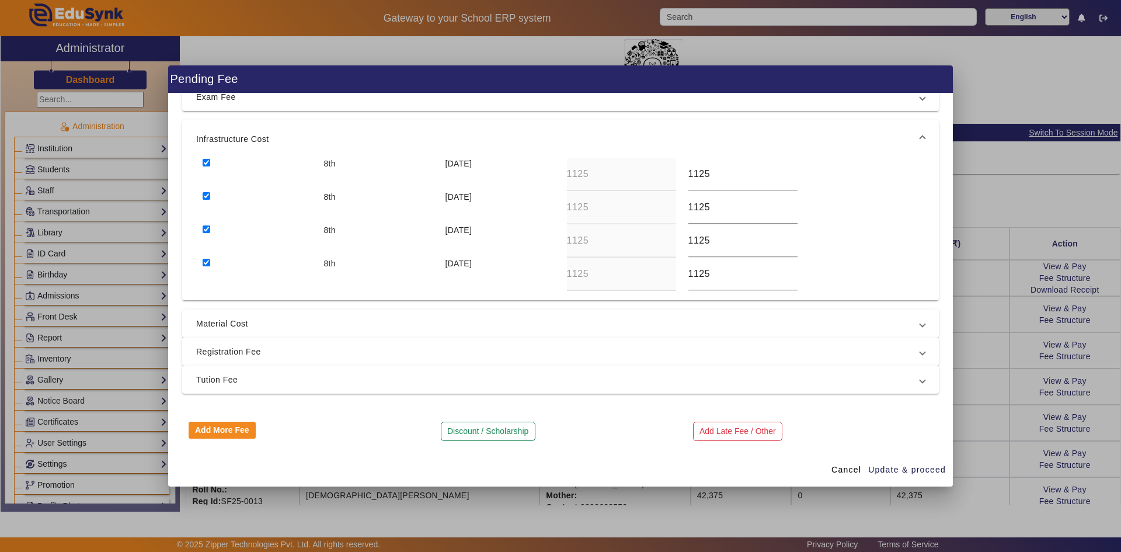
scroll to position [67, 0]
click at [306, 328] on span "Material Cost" at bounding box center [558, 323] width 724 height 14
click at [224, 351] on span "Registration Fee" at bounding box center [558, 351] width 724 height 14
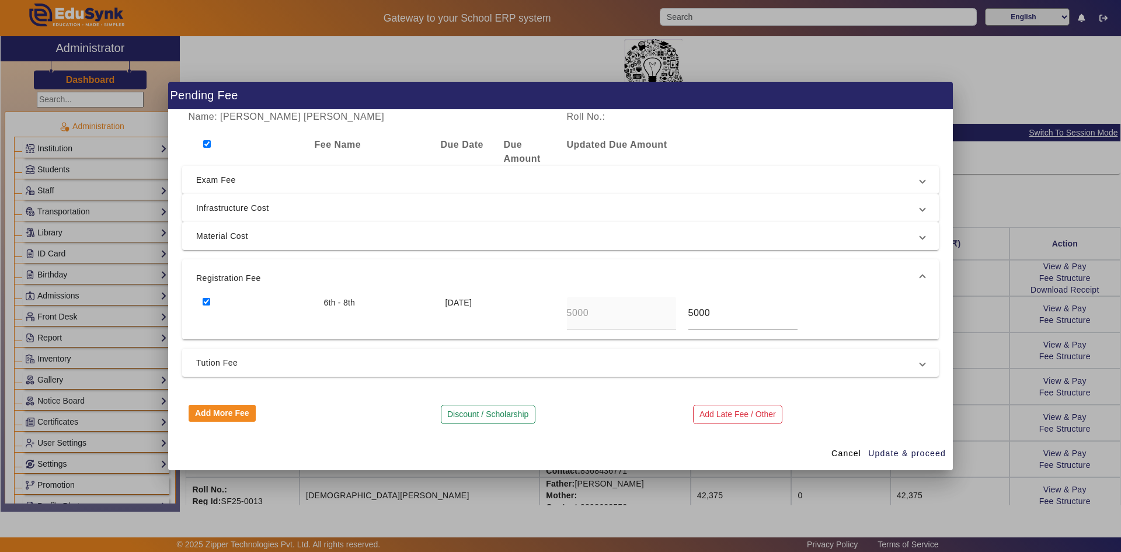
click at [208, 300] on input "checkbox" at bounding box center [207, 302] width 8 height 8
checkbox input "false"
click at [222, 360] on span "Tution Fee" at bounding box center [558, 363] width 724 height 14
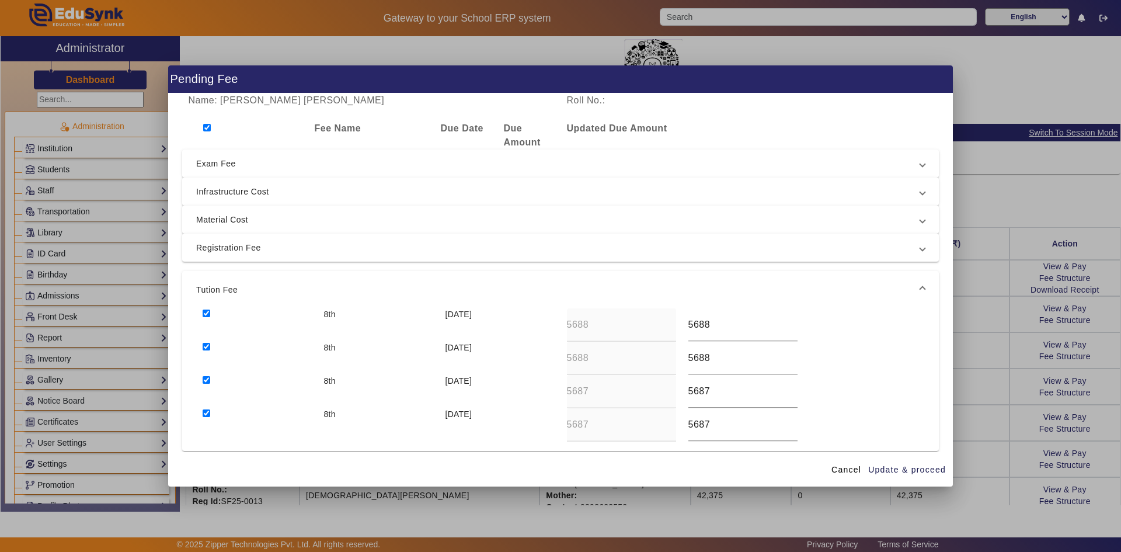
click at [209, 412] on input "checkbox" at bounding box center [207, 413] width 8 height 8
checkbox input "false"
click at [207, 379] on input "checkbox" at bounding box center [207, 380] width 8 height 8
checkbox input "false"
click at [206, 347] on input "checkbox" at bounding box center [207, 347] width 8 height 8
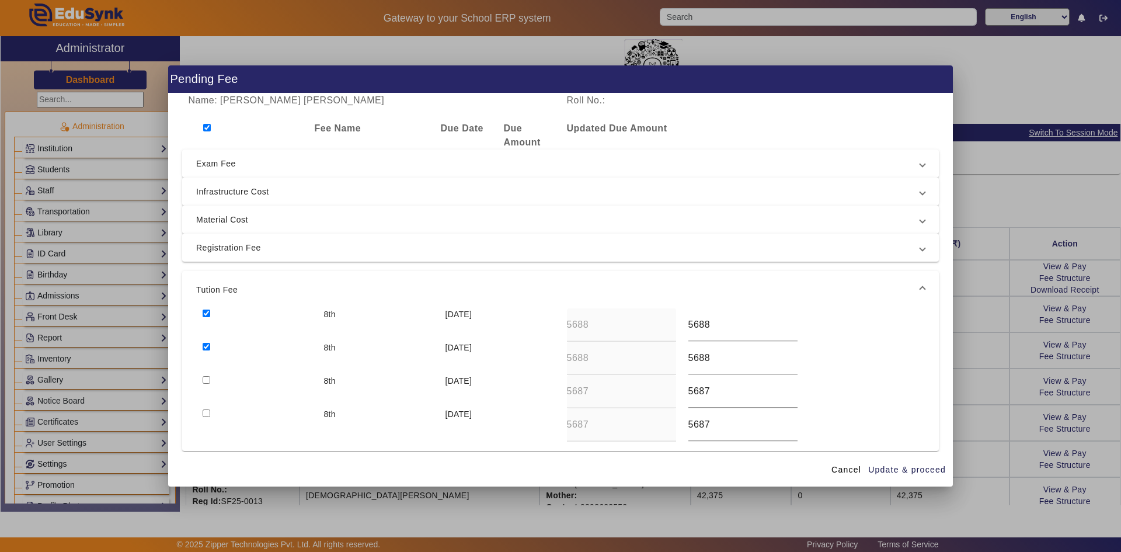
checkbox input "false"
click at [210, 312] on input "checkbox" at bounding box center [207, 313] width 8 height 8
checkbox input "false"
click at [928, 472] on span "Update & proceed" at bounding box center [907, 470] width 78 height 12
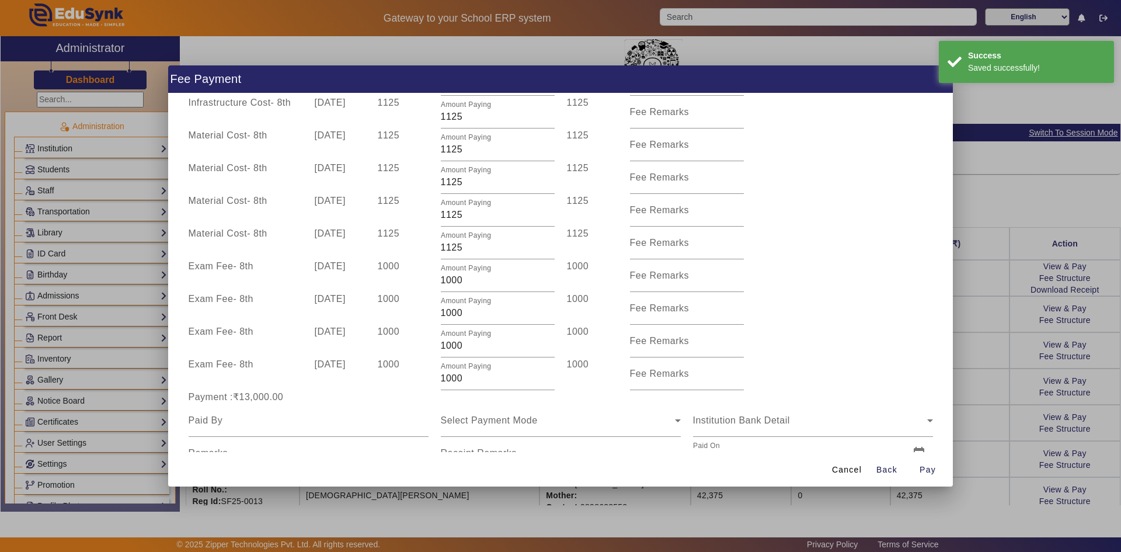
scroll to position [209, 0]
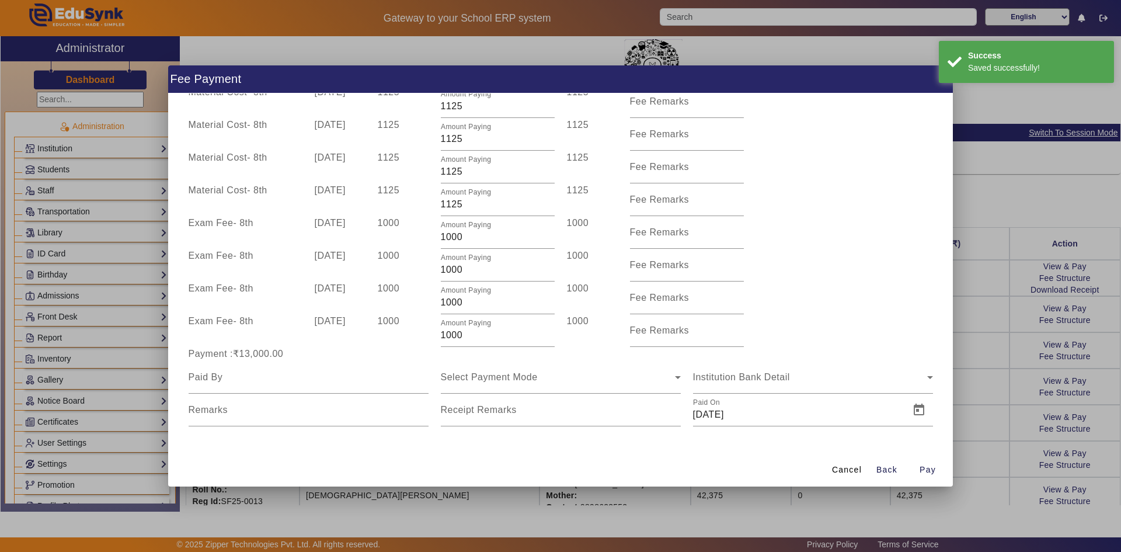
drag, startPoint x: 243, startPoint y: 355, endPoint x: 283, endPoint y: 358, distance: 39.8
click at [283, 358] on div "Payment :₹13,000.00" at bounding box center [308, 354] width 252 height 14
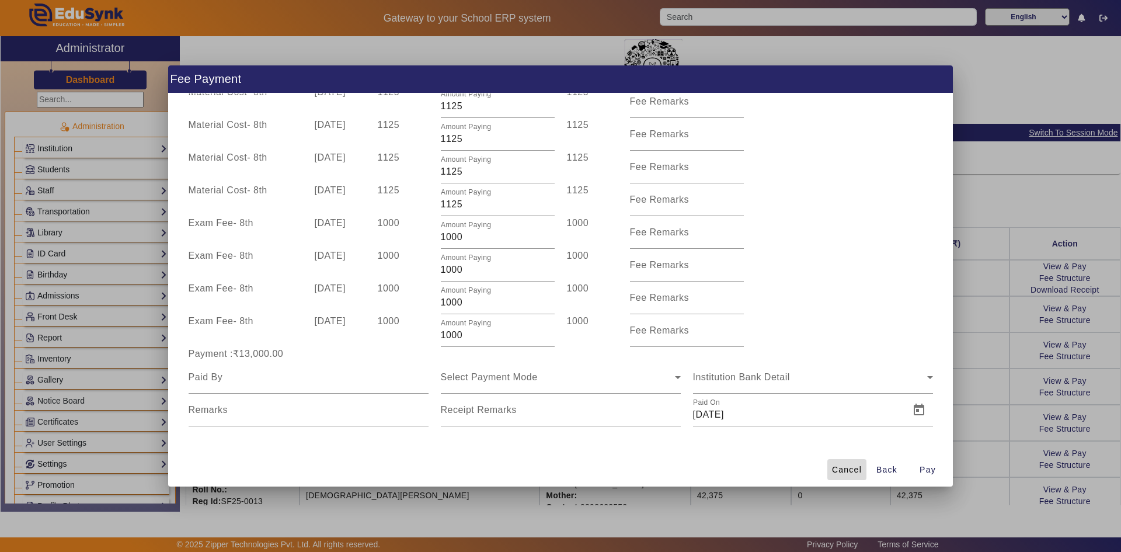
click at [854, 465] on span "Cancel" at bounding box center [847, 470] width 30 height 12
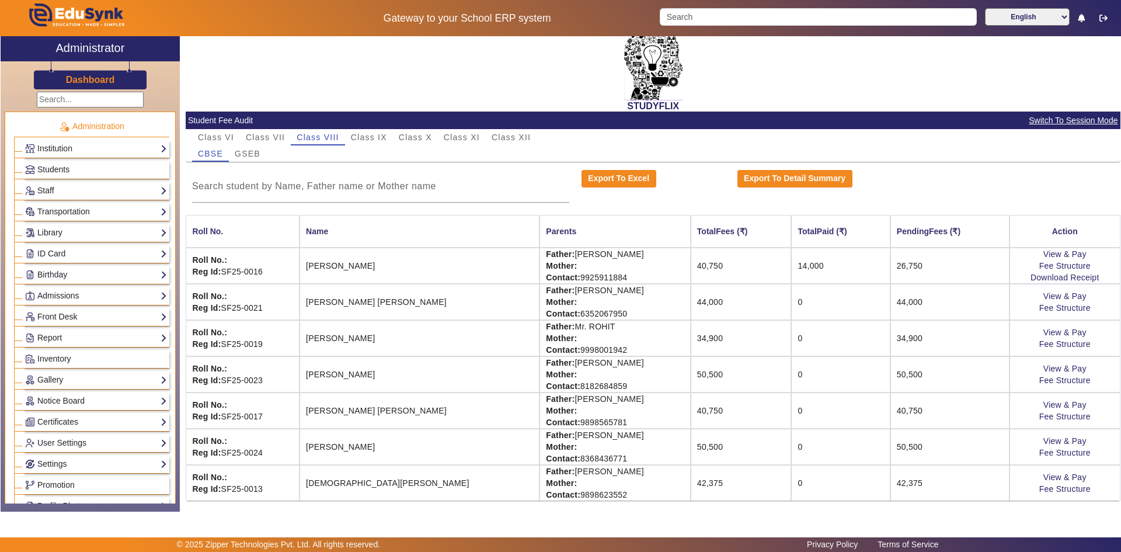
scroll to position [16, 0]
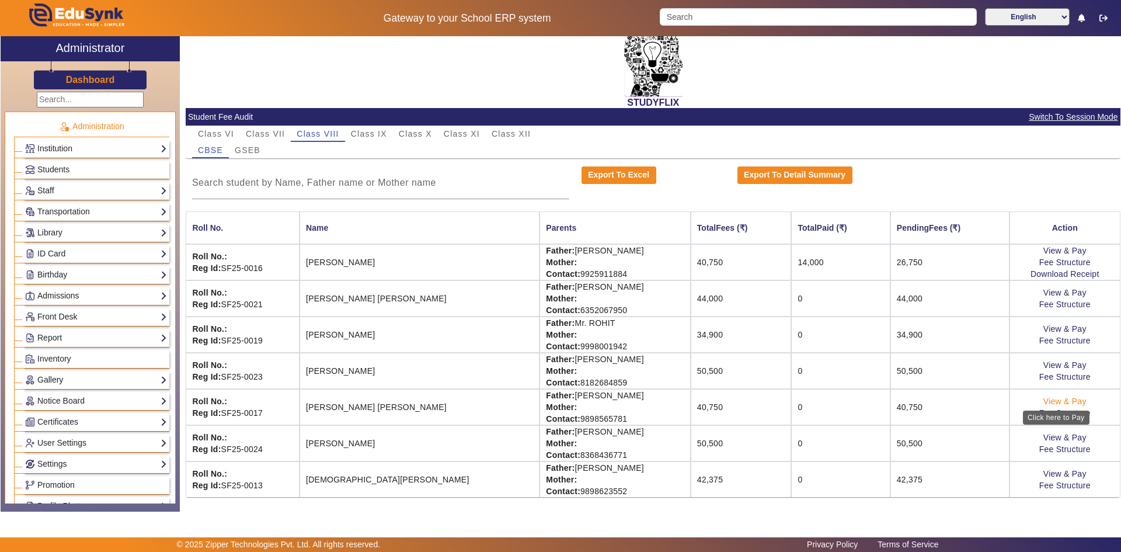
click at [1047, 399] on link "View & Pay" at bounding box center [1064, 400] width 43 height 9
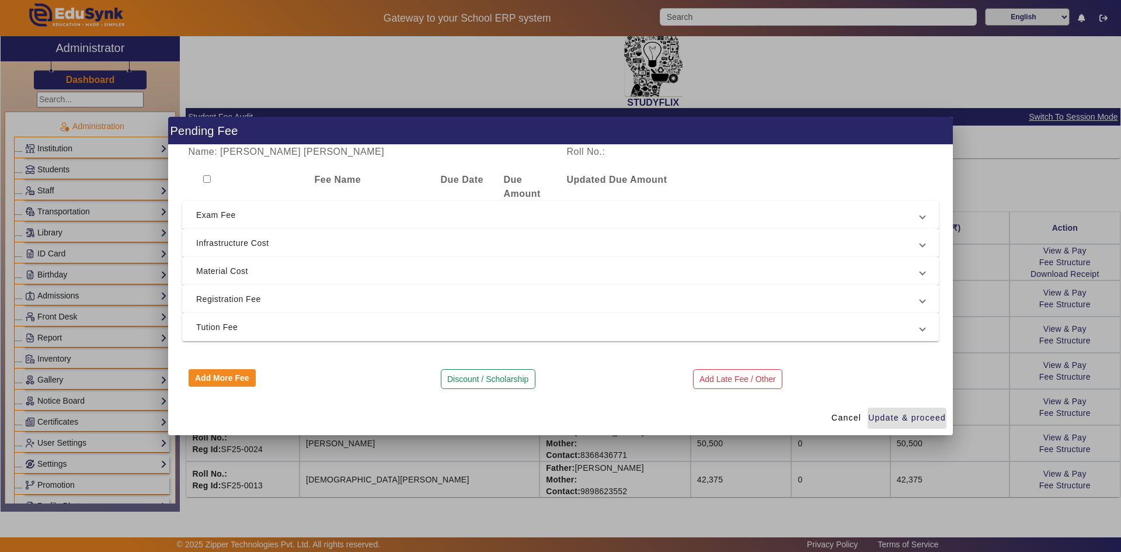
click at [204, 177] on input "checkbox" at bounding box center [207, 179] width 8 height 8
checkbox input "true"
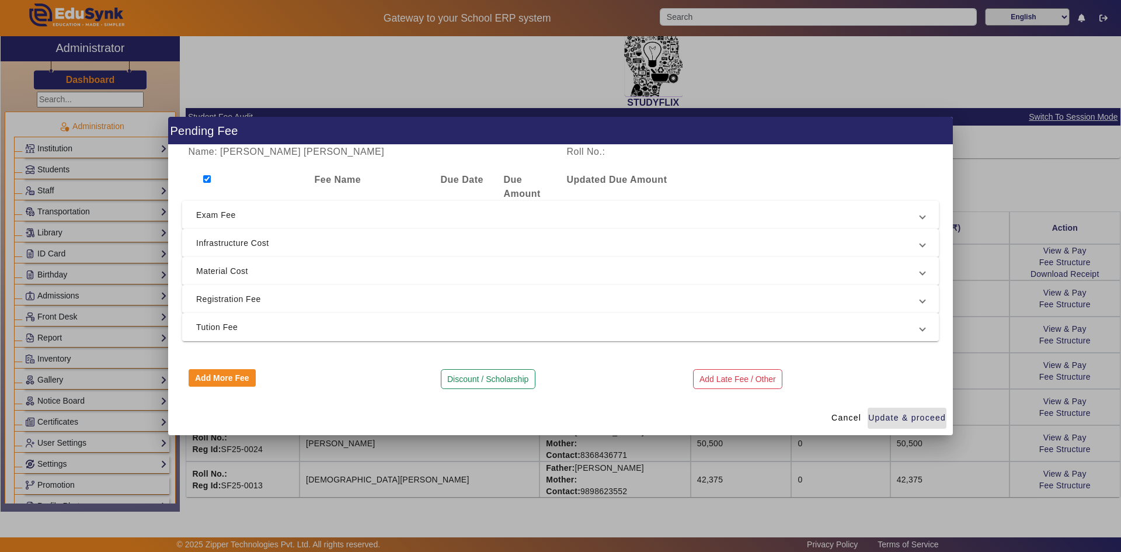
checkbox input "true"
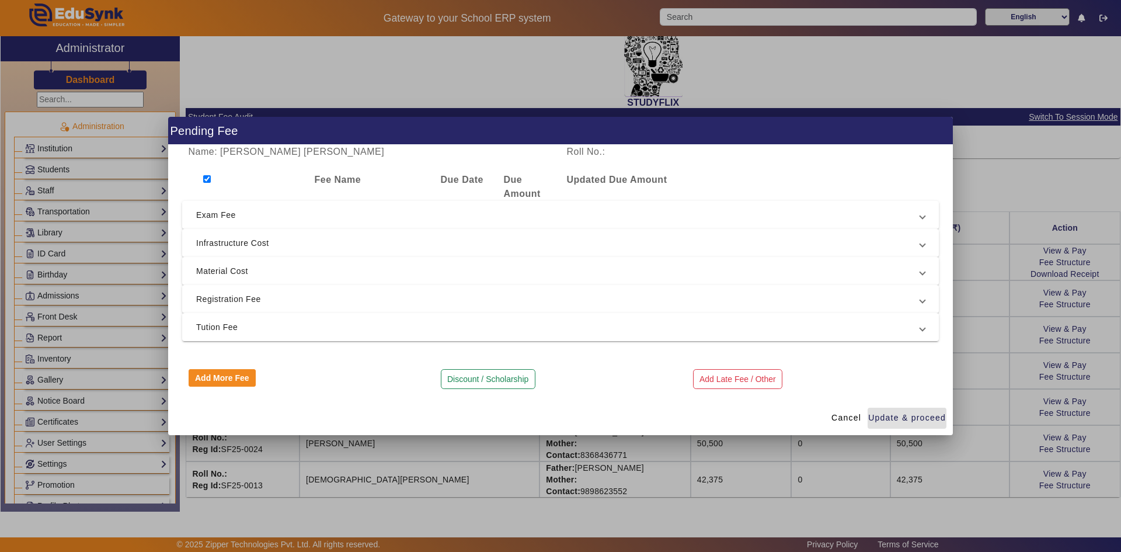
checkbox input "true"
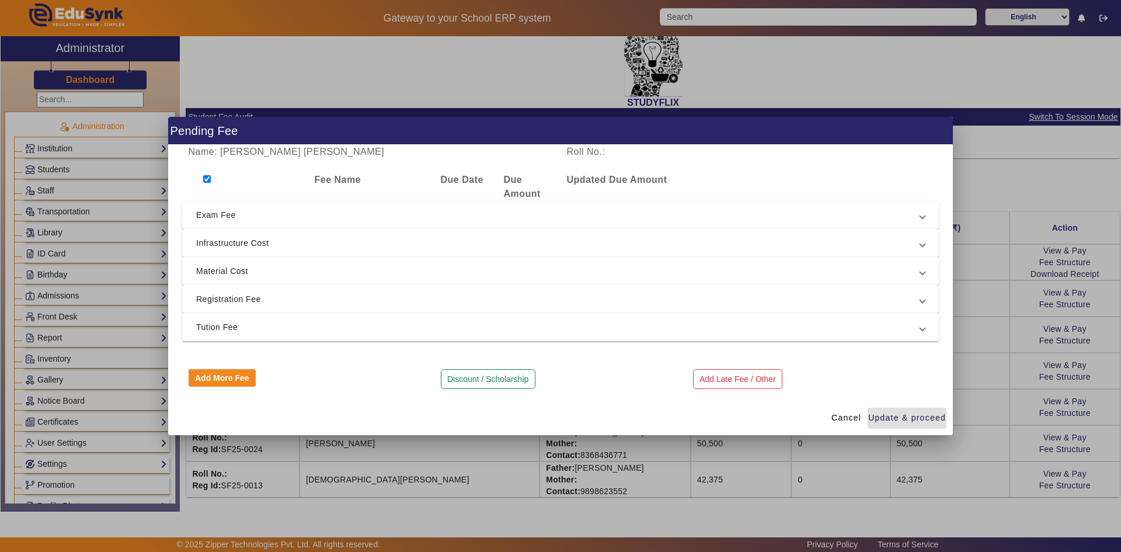
checkbox input "true"
click at [221, 216] on span "Exam Fee" at bounding box center [558, 215] width 724 height 14
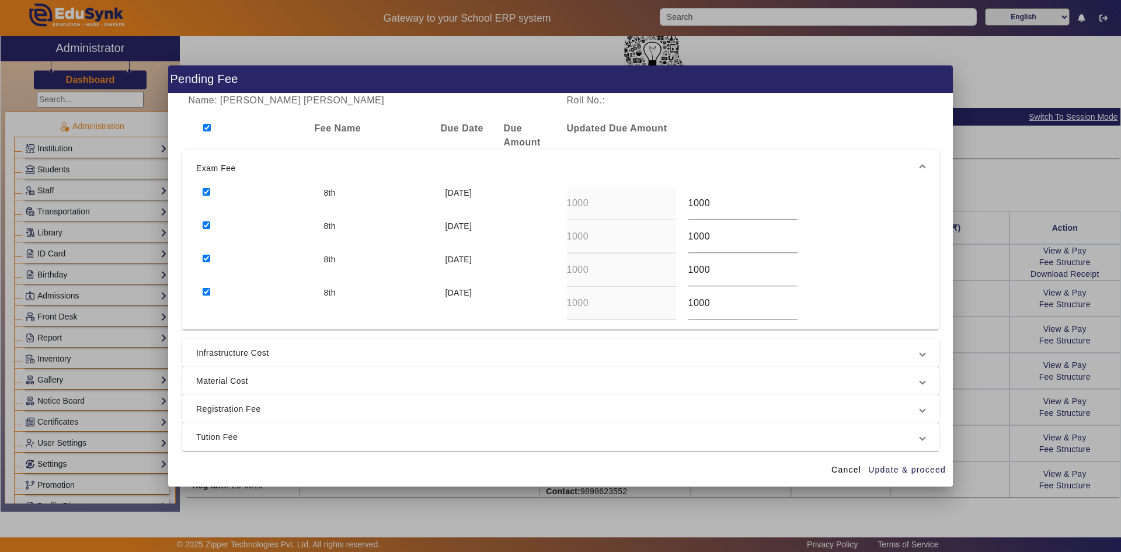
click at [206, 127] on input "checkbox" at bounding box center [207, 128] width 8 height 8
checkbox input "false"
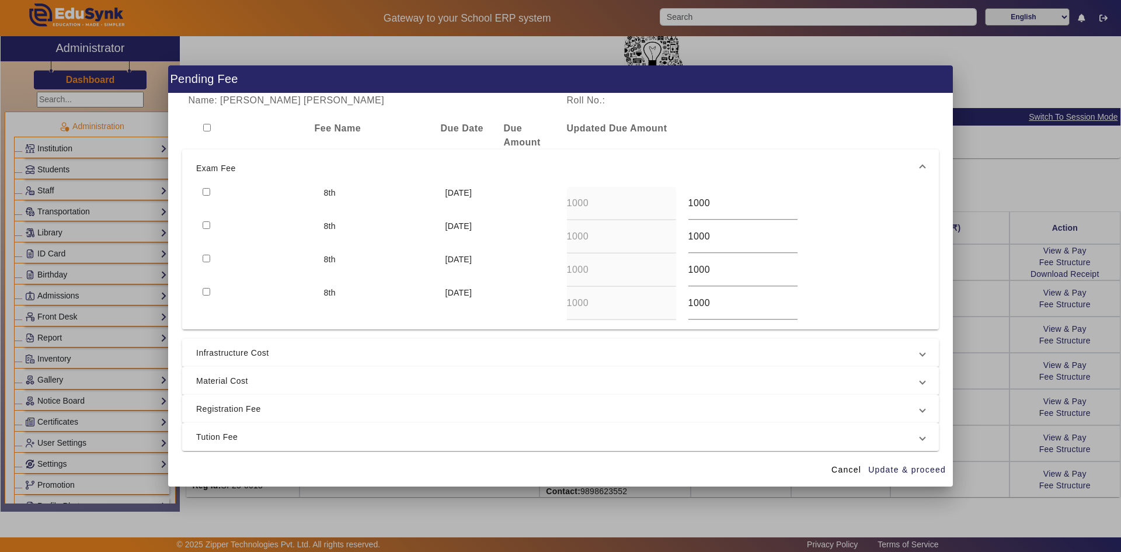
checkbox input "false"
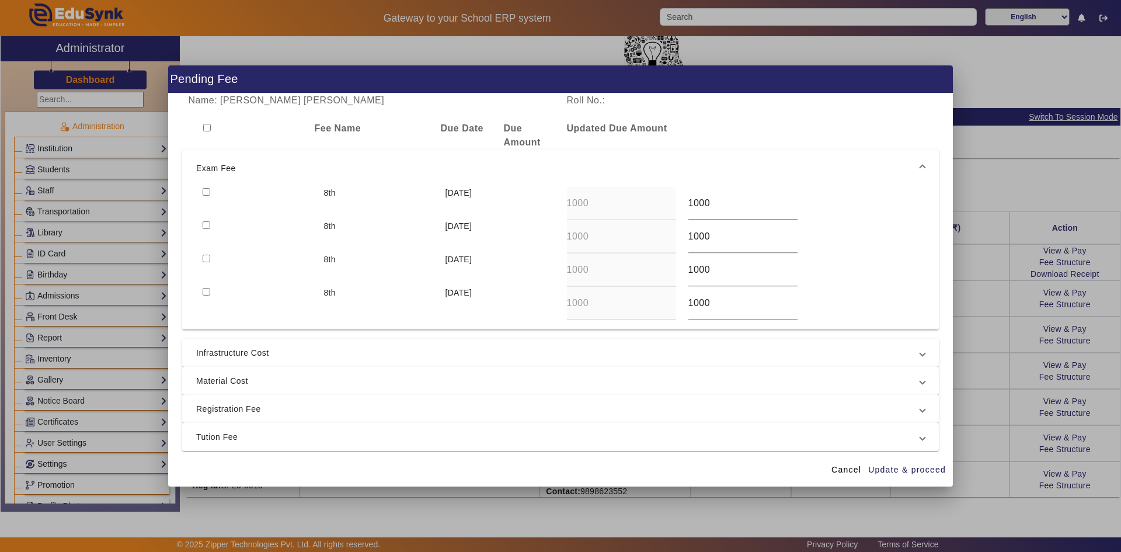
checkbox input "false"
click at [206, 127] on input "checkbox" at bounding box center [207, 128] width 8 height 8
click at [214, 435] on span "Tution Fee" at bounding box center [558, 437] width 724 height 14
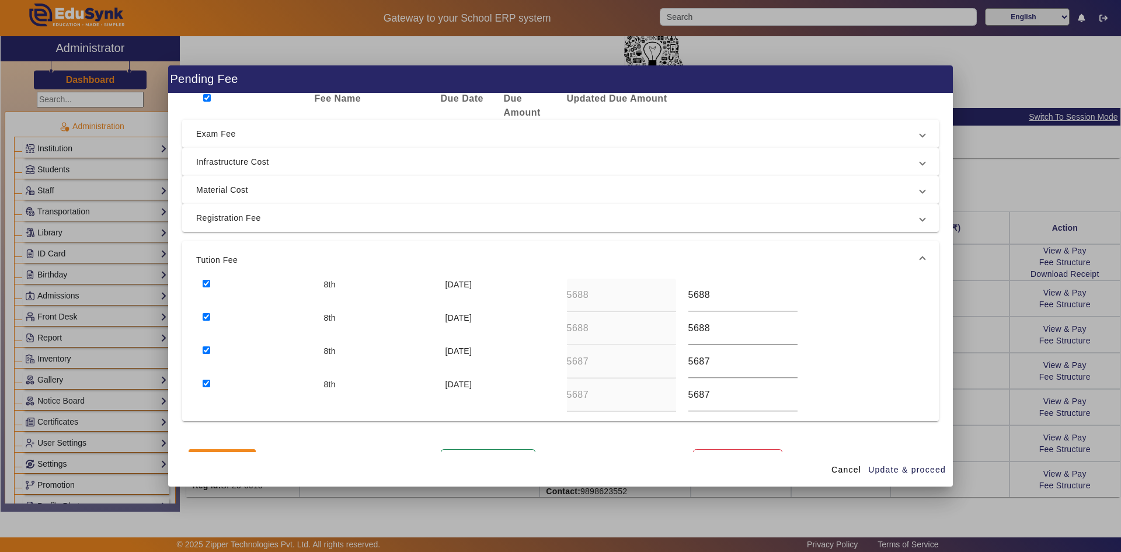
scroll to position [58, 0]
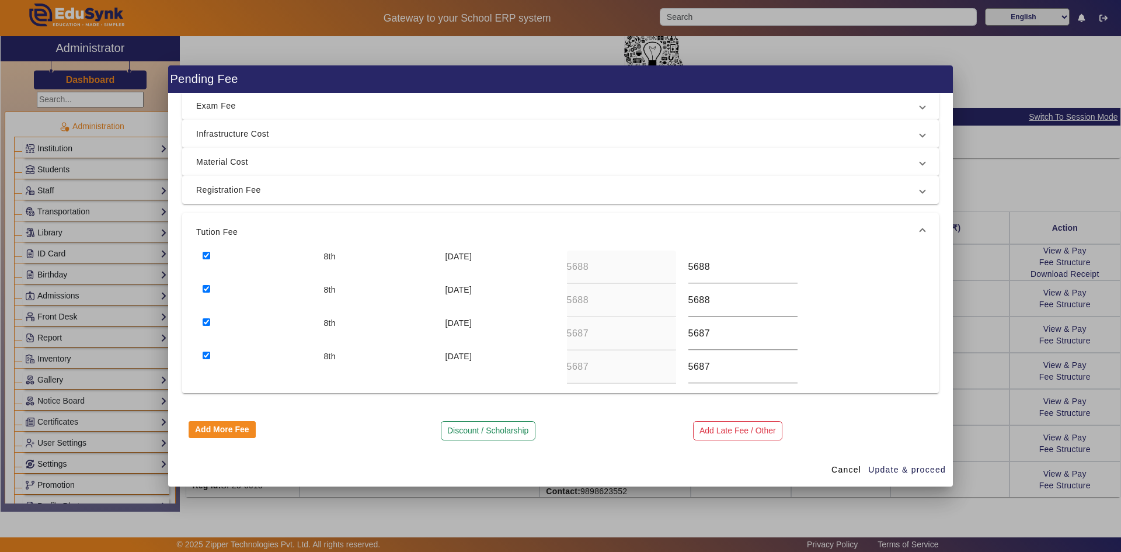
click at [205, 252] on input "checkbox" at bounding box center [207, 256] width 8 height 8
click at [207, 292] on input "checkbox" at bounding box center [207, 289] width 8 height 8
click at [206, 321] on input "checkbox" at bounding box center [207, 322] width 8 height 8
click at [204, 354] on input "checkbox" at bounding box center [207, 355] width 8 height 8
click at [896, 476] on span "button" at bounding box center [907, 469] width 79 height 28
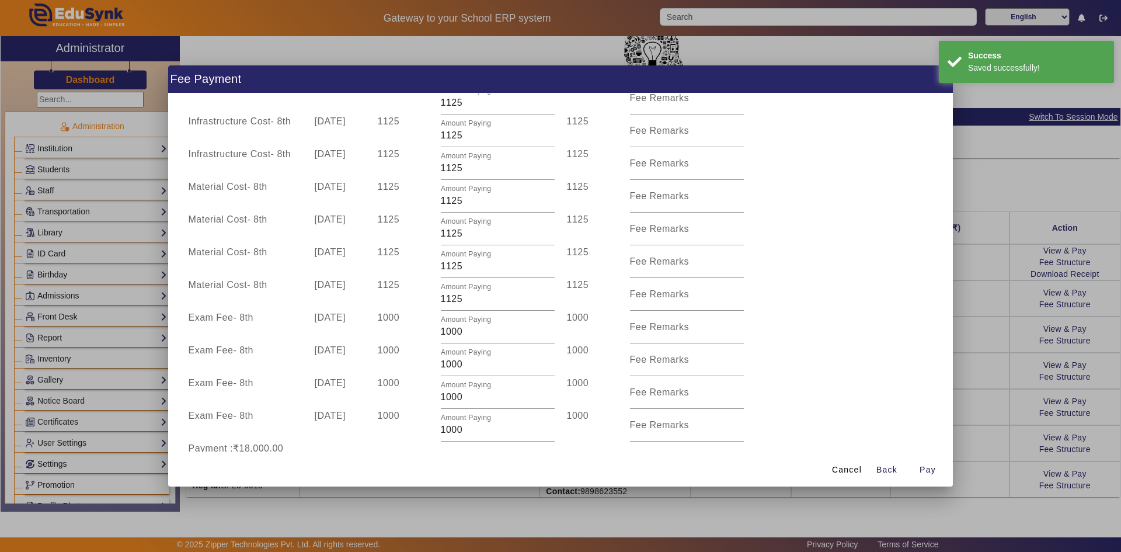
scroll to position [242, 0]
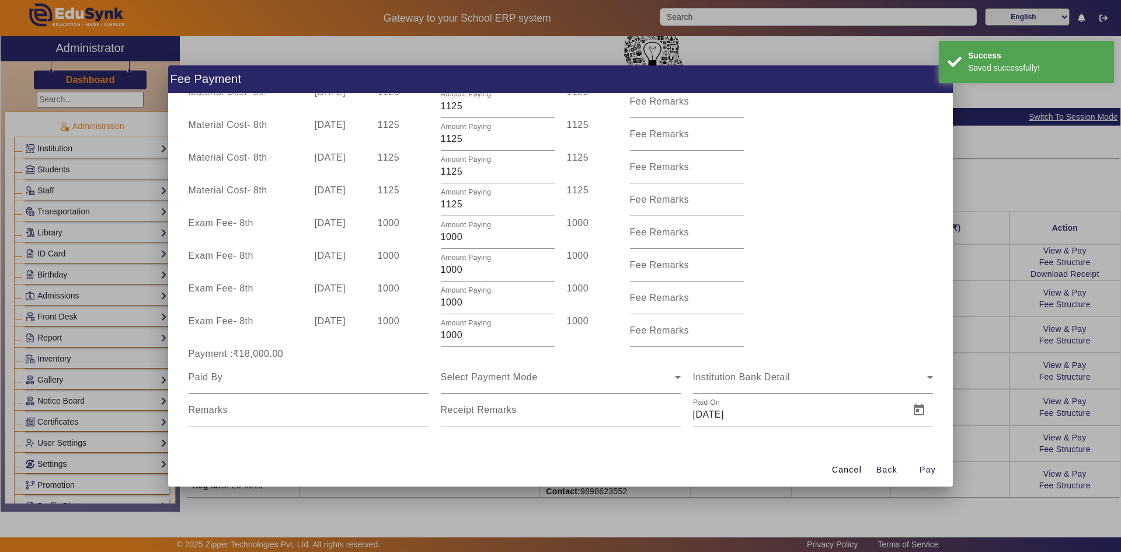
drag, startPoint x: 242, startPoint y: 356, endPoint x: 269, endPoint y: 356, distance: 26.9
click at [269, 356] on div "Payment :₹18,000.00" at bounding box center [308, 354] width 252 height 14
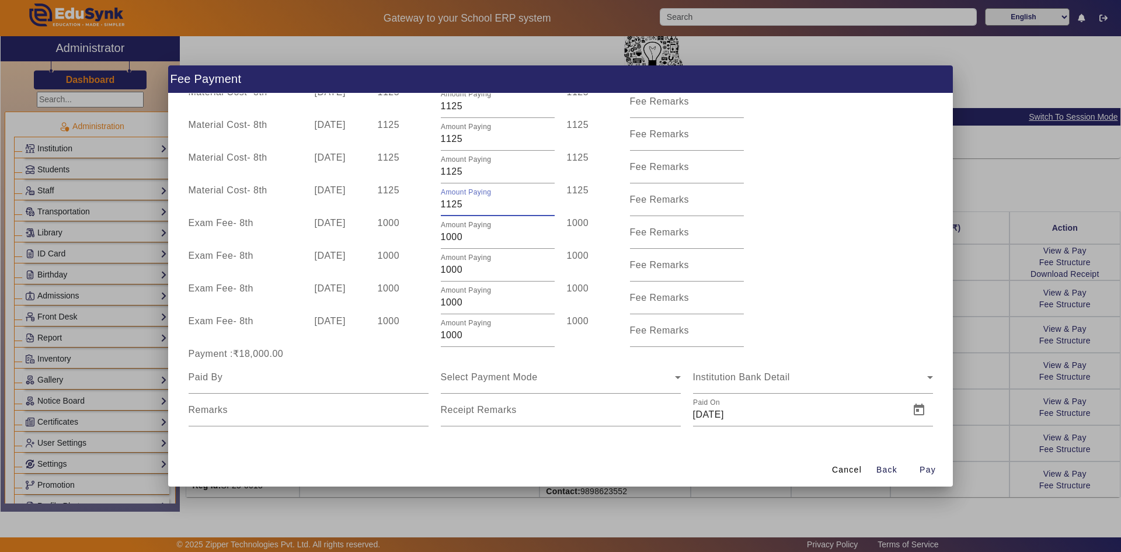
drag, startPoint x: 439, startPoint y: 204, endPoint x: 462, endPoint y: 204, distance: 23.4
click at [462, 204] on input "1125" at bounding box center [498, 204] width 114 height 14
drag, startPoint x: 440, startPoint y: 173, endPoint x: 476, endPoint y: 173, distance: 36.2
click at [476, 173] on input "1125" at bounding box center [498, 172] width 114 height 14
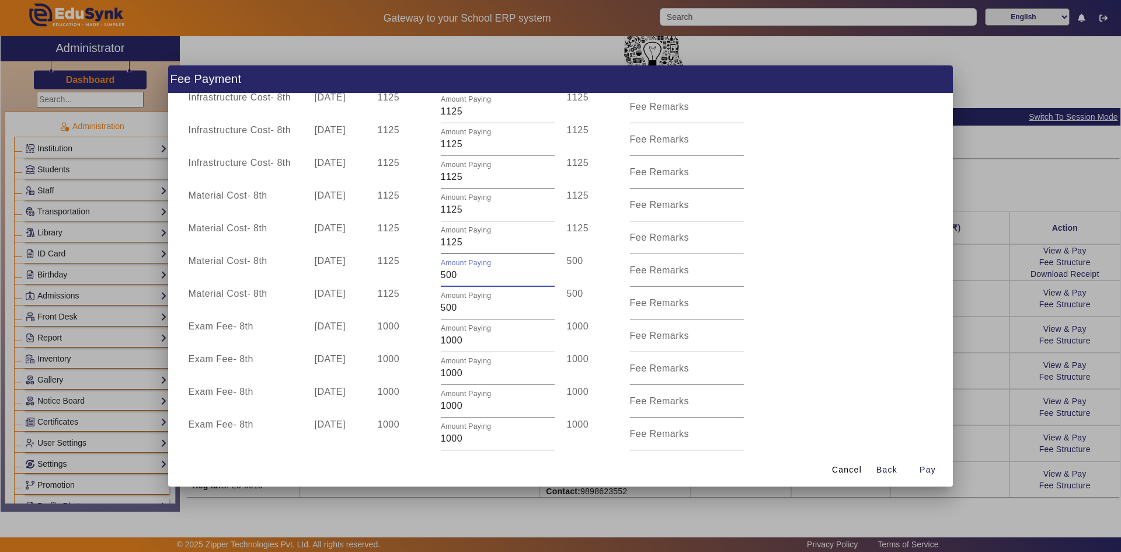
scroll to position [125, 0]
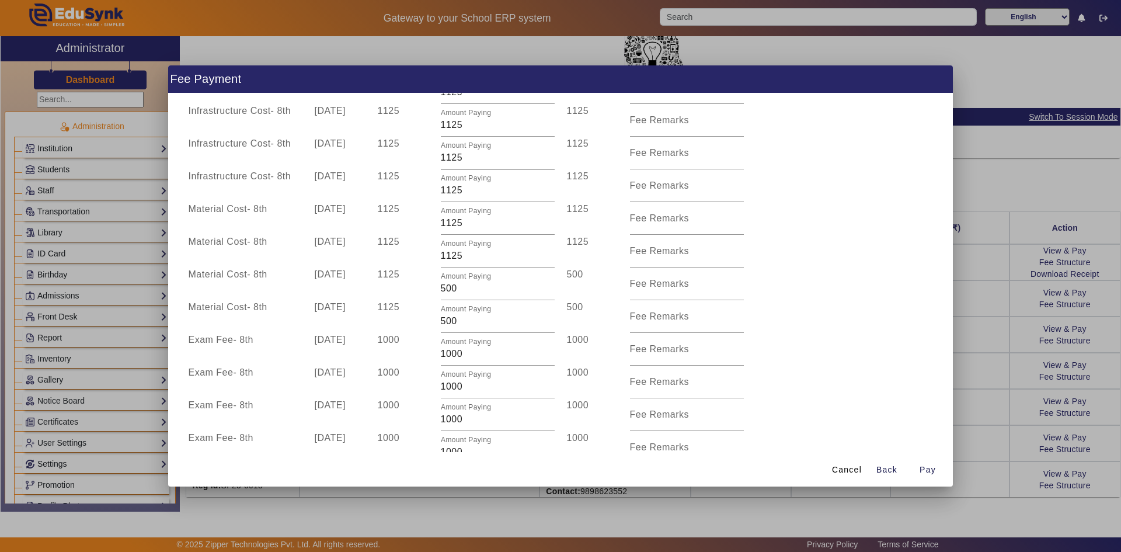
drag, startPoint x: 438, startPoint y: 157, endPoint x: 465, endPoint y: 159, distance: 27.0
click at [465, 159] on div "Amount Paying 1125" at bounding box center [497, 153] width 126 height 33
drag, startPoint x: 464, startPoint y: 160, endPoint x: 438, endPoint y: 160, distance: 25.1
click at [441, 160] on input "1125" at bounding box center [498, 158] width 114 height 14
drag, startPoint x: 471, startPoint y: 190, endPoint x: 418, endPoint y: 191, distance: 53.2
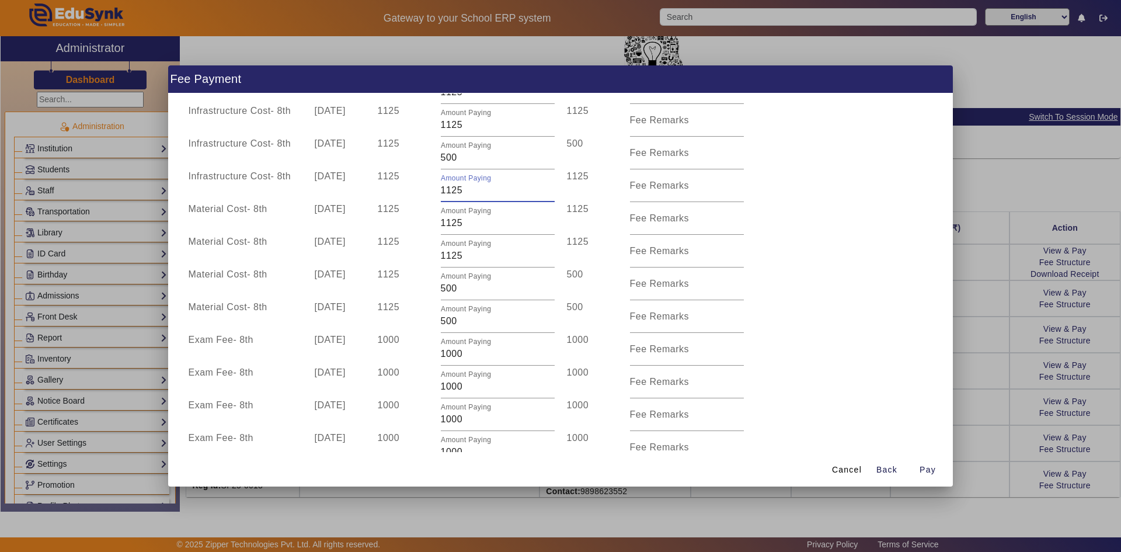
click at [419, 191] on div "Infrastructure Cost - 8th 10 Dec 2025 1125 Amount Paying 1125 1125 Fee Remarks" at bounding box center [560, 185] width 757 height 33
drag, startPoint x: 467, startPoint y: 222, endPoint x: 427, endPoint y: 223, distance: 39.7
click at [427, 223] on div "Material Cost - 8th 10 Apr 2025 1125 Amount Paying 1125 1125 Fee Remarks" at bounding box center [560, 218] width 757 height 33
drag, startPoint x: 454, startPoint y: 261, endPoint x: 405, endPoint y: 261, distance: 49.0
click at [407, 261] on div "Material Cost - 8th 10 Jul 2025 1125 Amount Paying 1125 1125 Fee Remarks" at bounding box center [560, 251] width 757 height 33
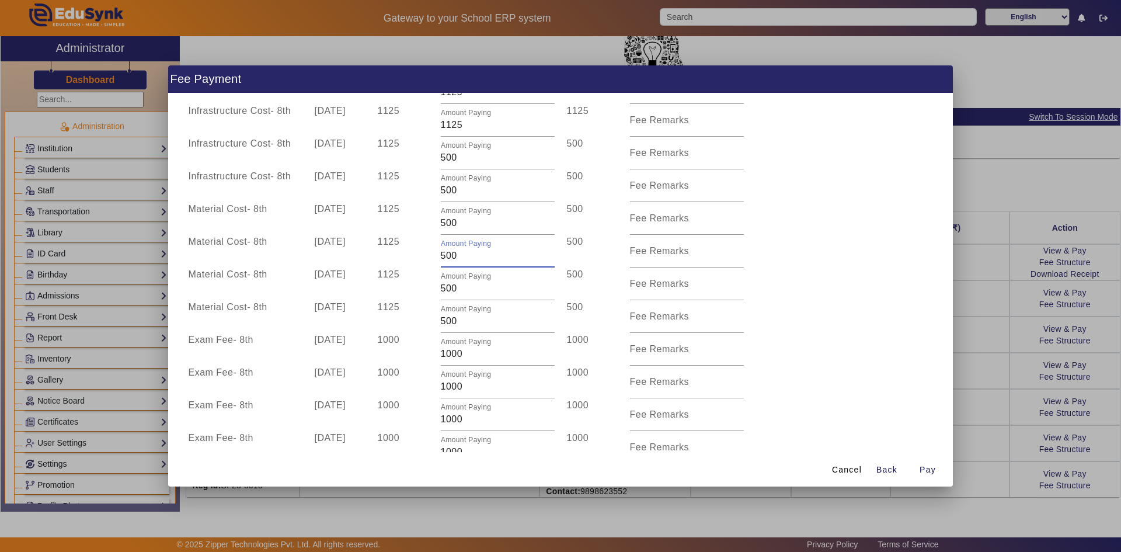
click at [816, 277] on div "Material Cost - 8th 10 Oct 2025 1125 Amount Paying 500 500 Fee Remarks" at bounding box center [560, 283] width 757 height 33
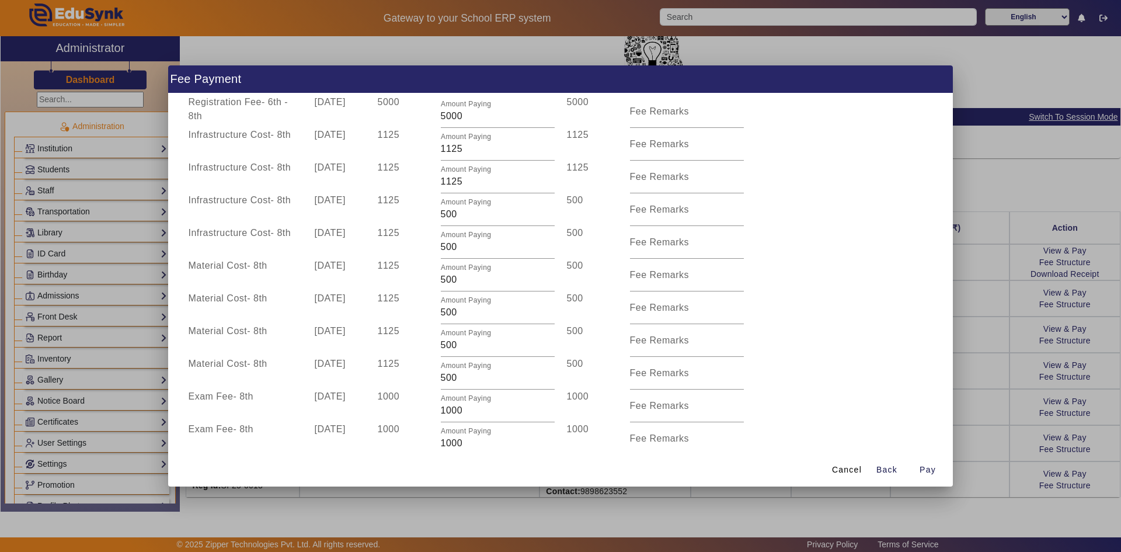
scroll to position [0, 0]
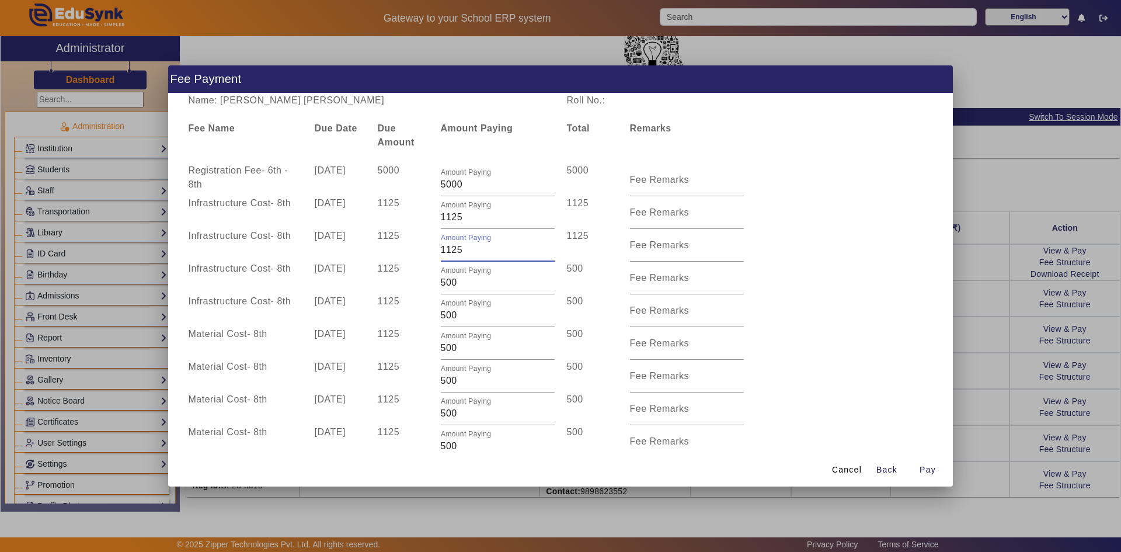
drag, startPoint x: 439, startPoint y: 250, endPoint x: 479, endPoint y: 253, distance: 39.8
click at [479, 253] on input "1125" at bounding box center [498, 250] width 114 height 14
click at [789, 311] on div "Infrastructure Cost - 8th 10 Dec 2025 1125 Amount Paying 500 500 Fee Remarks" at bounding box center [560, 310] width 757 height 33
drag, startPoint x: 448, startPoint y: 217, endPoint x: 461, endPoint y: 218, distance: 12.9
click at [461, 218] on input "1125" at bounding box center [498, 217] width 114 height 14
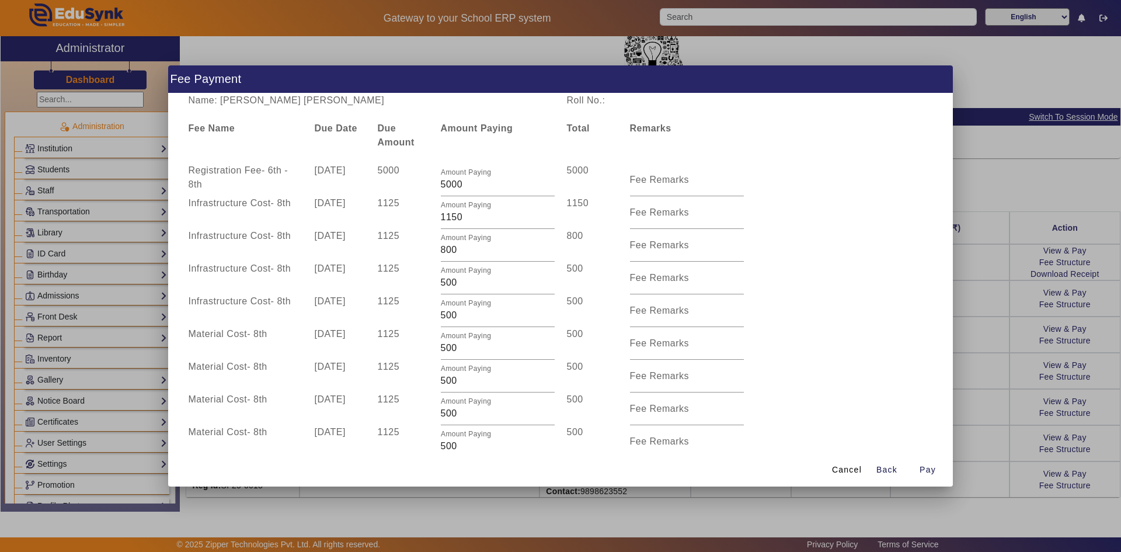
click at [792, 313] on div "Infrastructure Cost - 8th 10 Dec 2025 1125 Amount Paying 500 500 Fee Remarks" at bounding box center [560, 310] width 757 height 33
drag, startPoint x: 259, startPoint y: 102, endPoint x: 327, endPoint y: 103, distance: 67.7
click at [327, 103] on div "Name: Saumya Nikhil Bhansali" at bounding box center [371, 100] width 378 height 14
copy div "Nikhil Bhansali"
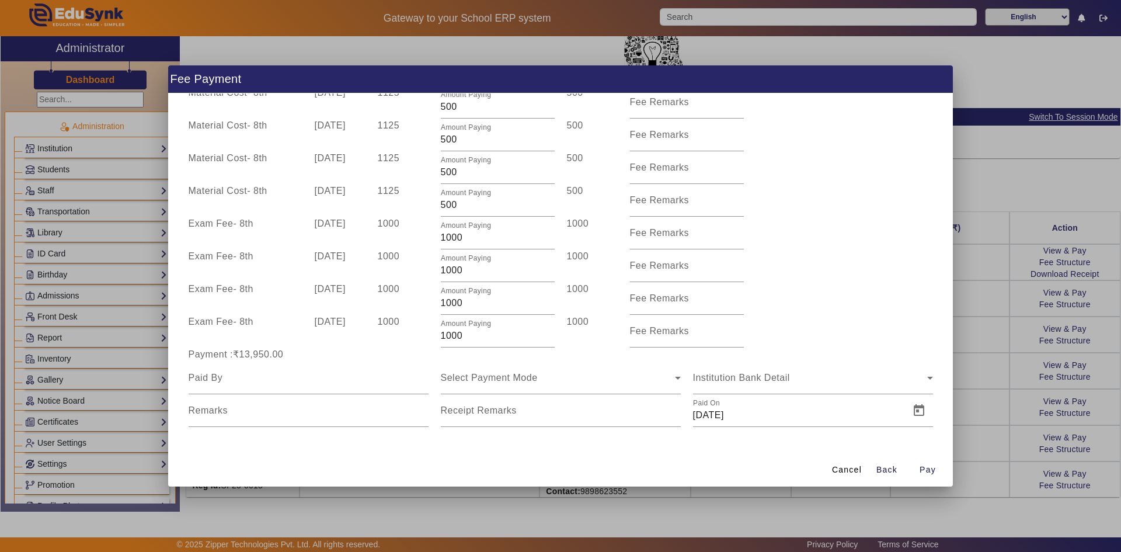
scroll to position [242, 0]
click at [230, 382] on input at bounding box center [309, 377] width 240 height 14
paste input "Nikhil Bhansali"
click at [495, 375] on span "Select Payment Mode" at bounding box center [489, 377] width 97 height 10
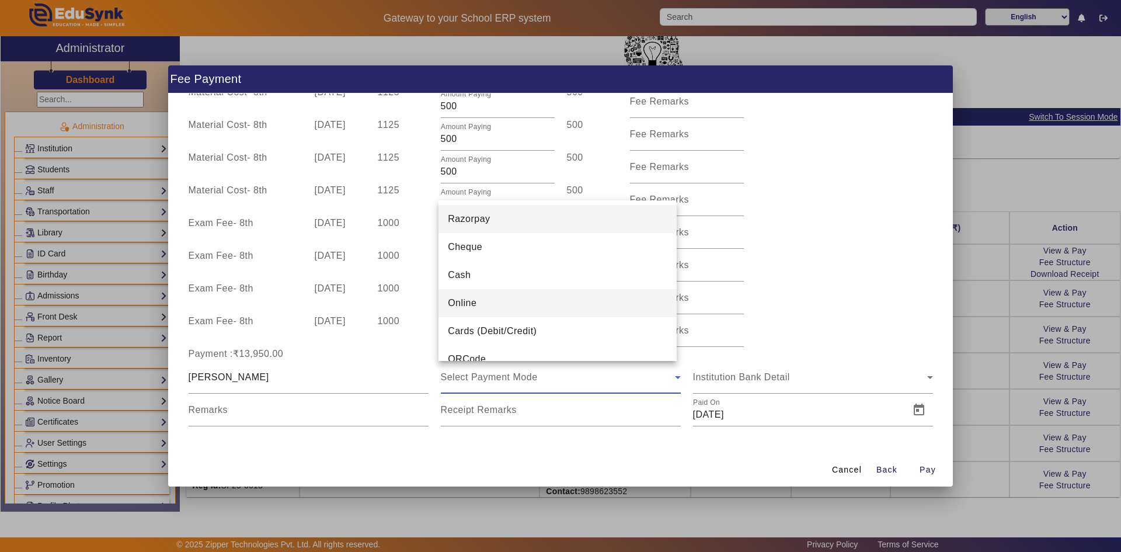
click at [496, 308] on mat-option "Online" at bounding box center [557, 303] width 238 height 28
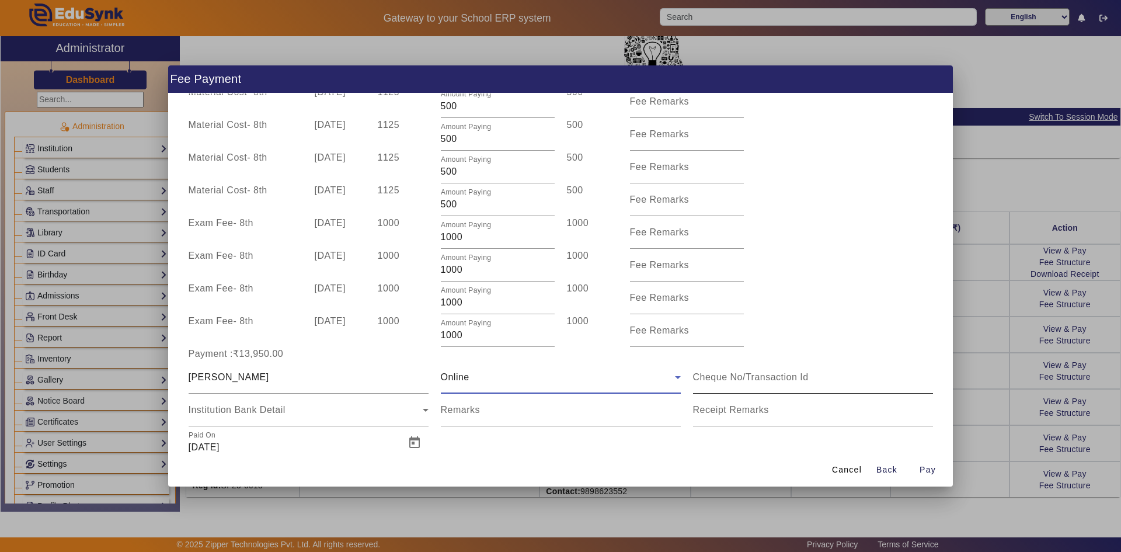
click at [734, 375] on input at bounding box center [813, 377] width 240 height 14
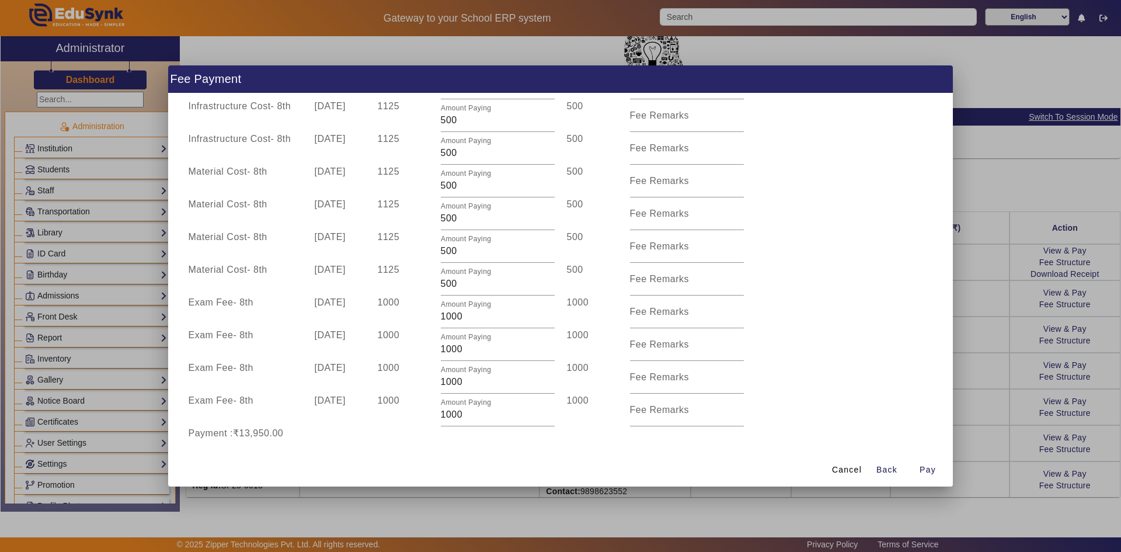
scroll to position [125, 0]
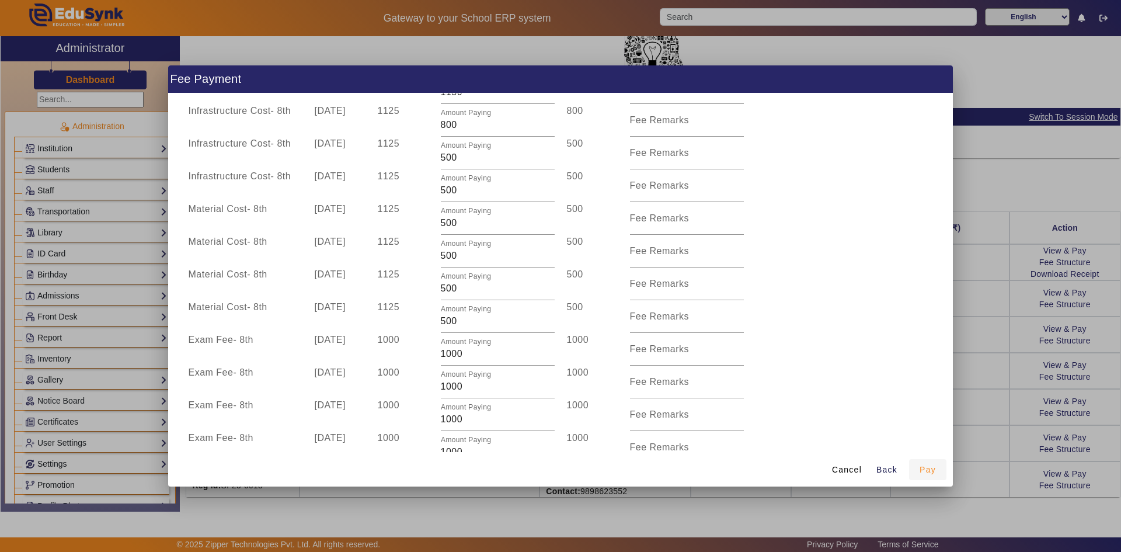
click at [926, 471] on span "Pay" at bounding box center [927, 470] width 16 height 12
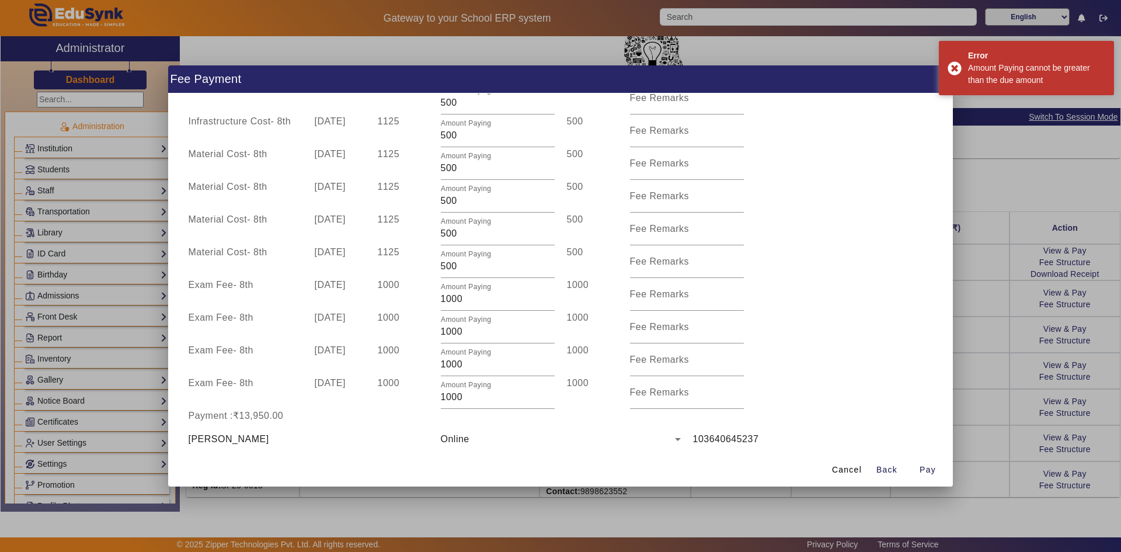
scroll to position [274, 0]
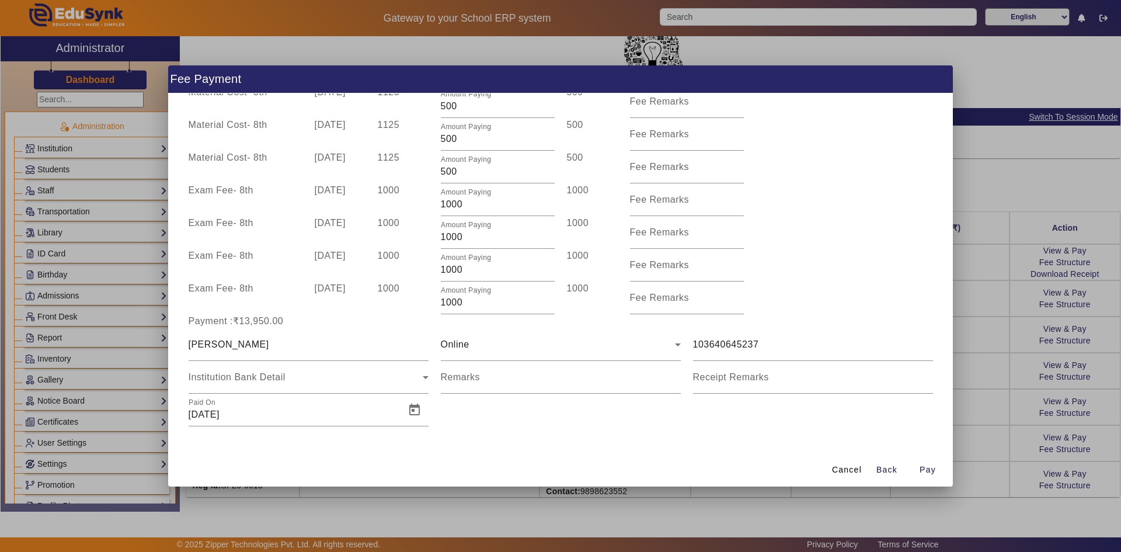
click at [1001, 405] on div at bounding box center [560, 276] width 1121 height 552
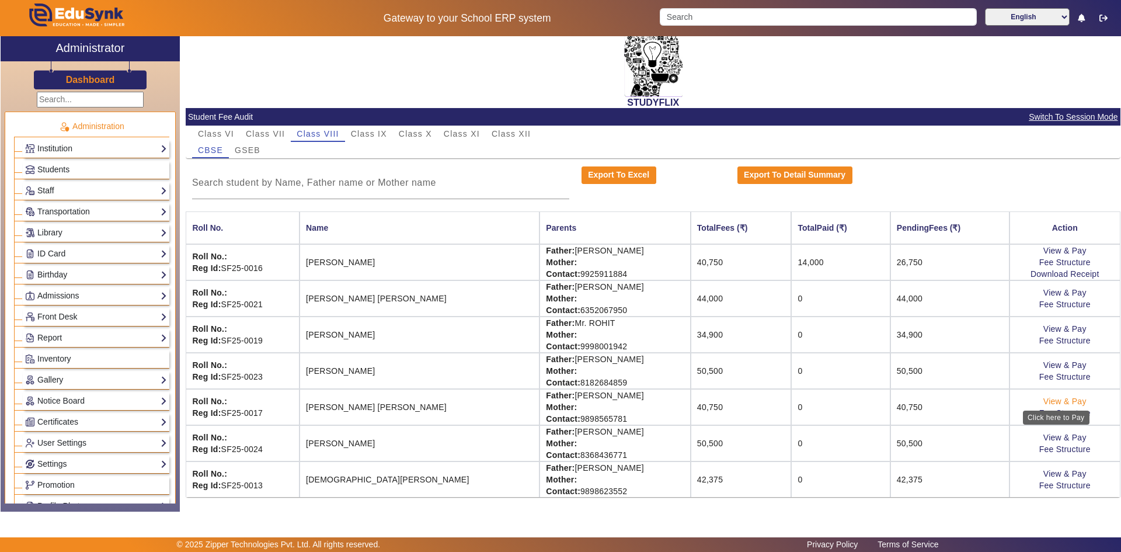
click at [1050, 399] on link "View & Pay" at bounding box center [1064, 400] width 43 height 9
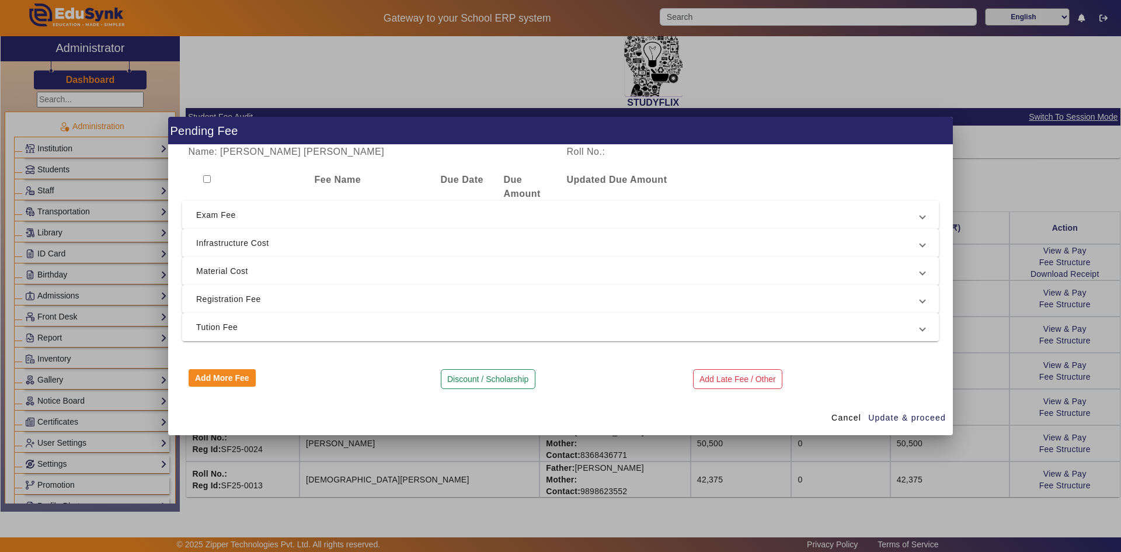
click at [207, 176] on input "checkbox" at bounding box center [207, 179] width 8 height 8
click at [228, 332] on span "Tution Fee" at bounding box center [558, 327] width 724 height 14
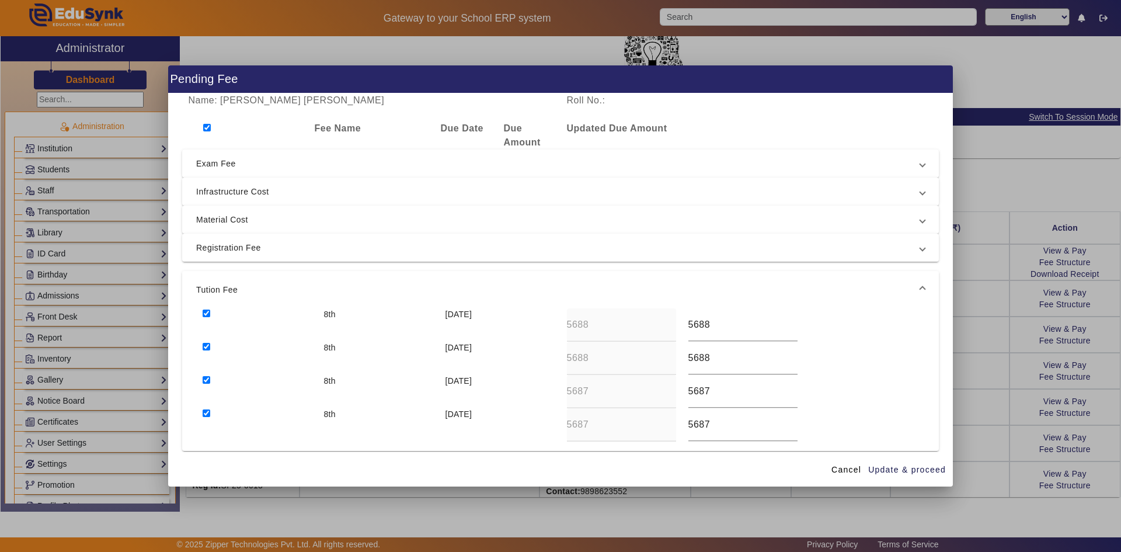
scroll to position [58, 0]
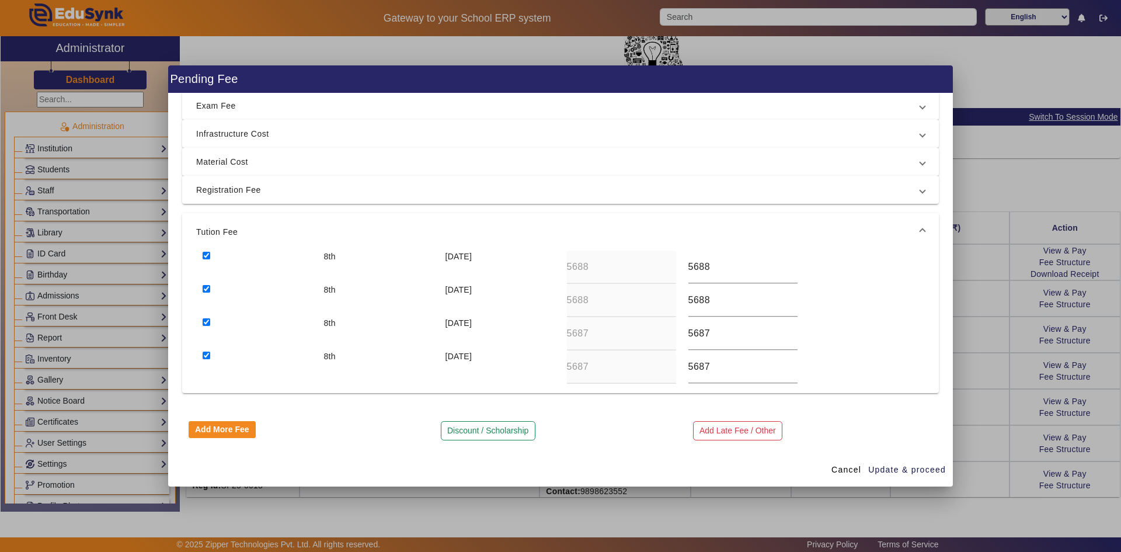
click at [208, 353] on input "checkbox" at bounding box center [207, 355] width 8 height 8
click at [207, 322] on input "checkbox" at bounding box center [207, 322] width 8 height 8
click at [218, 196] on span "Registration Fee" at bounding box center [558, 190] width 724 height 14
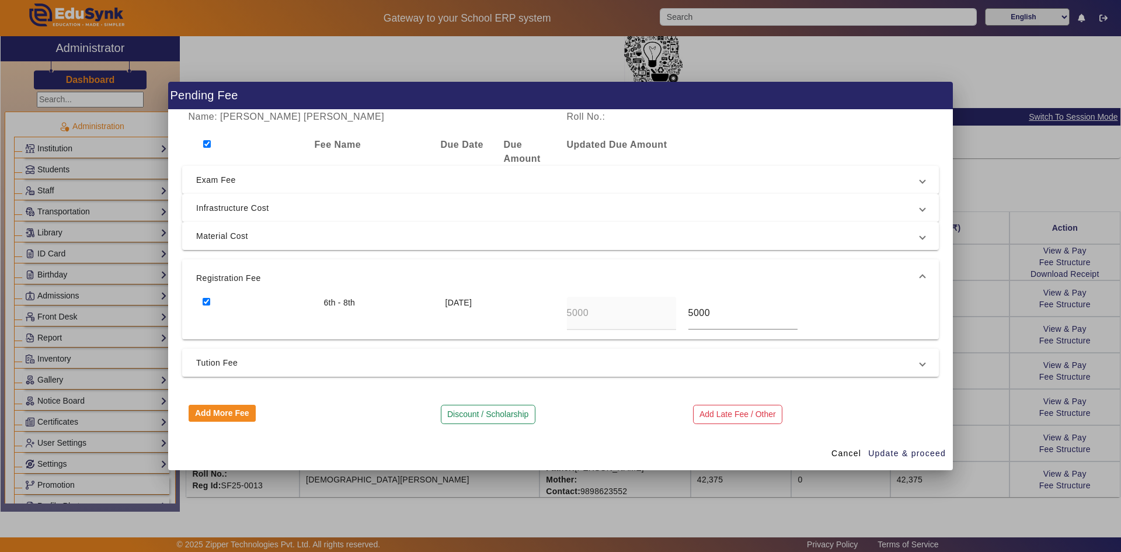
click at [218, 196] on mat-expansion-panel-header "Infrastructure Cost" at bounding box center [560, 208] width 757 height 28
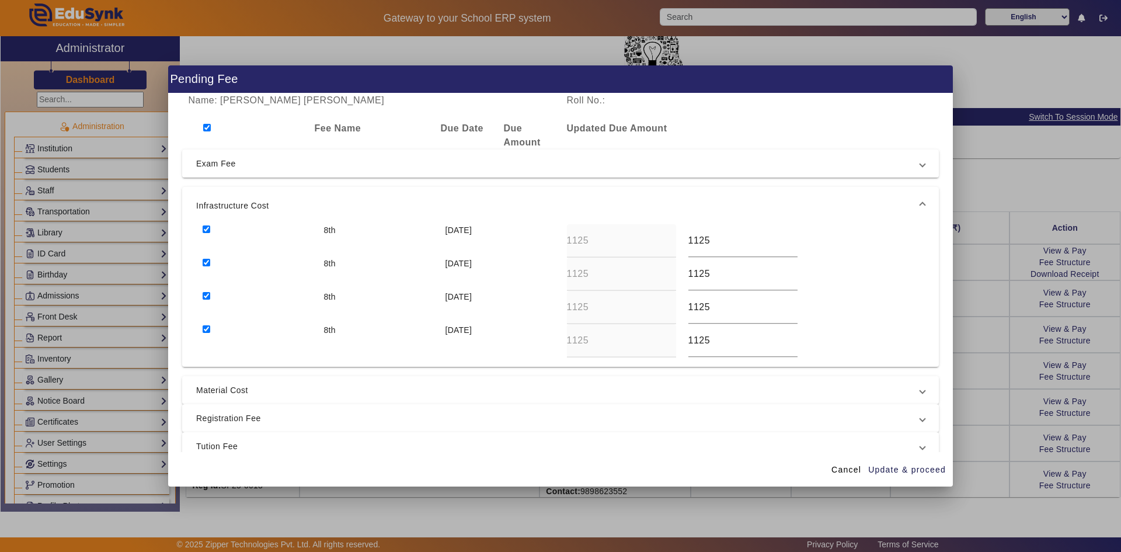
click at [205, 127] on input "checkbox" at bounding box center [207, 128] width 8 height 8
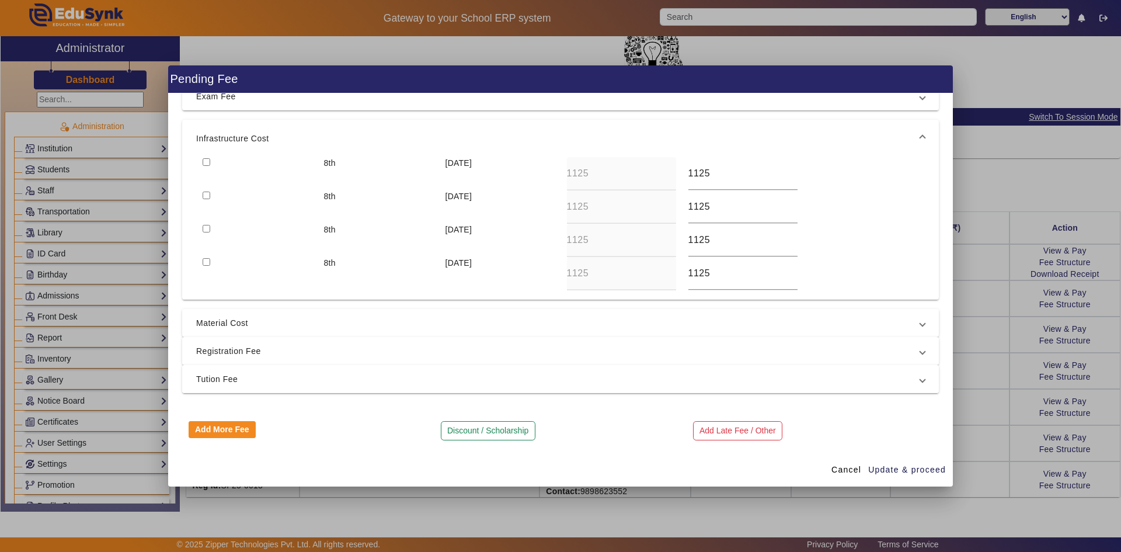
click at [216, 382] on span "Tution Fee" at bounding box center [558, 379] width 724 height 14
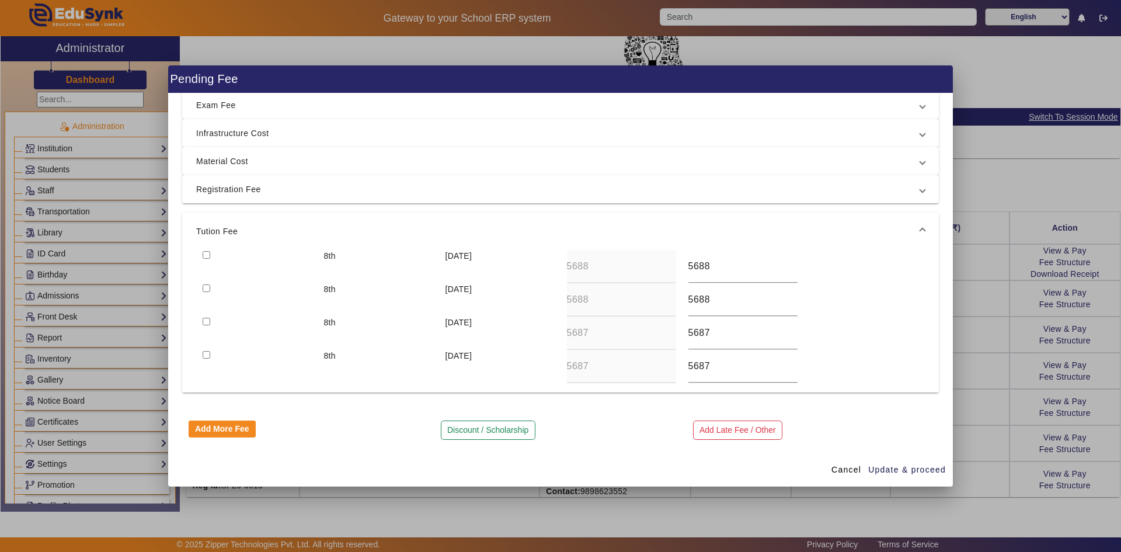
scroll to position [58, 0]
click at [204, 255] on input "checkbox" at bounding box center [207, 255] width 8 height 8
click at [205, 286] on input "checkbox" at bounding box center [207, 288] width 8 height 8
click at [205, 316] on div at bounding box center [256, 332] width 121 height 33
click at [201, 319] on div at bounding box center [256, 332] width 121 height 33
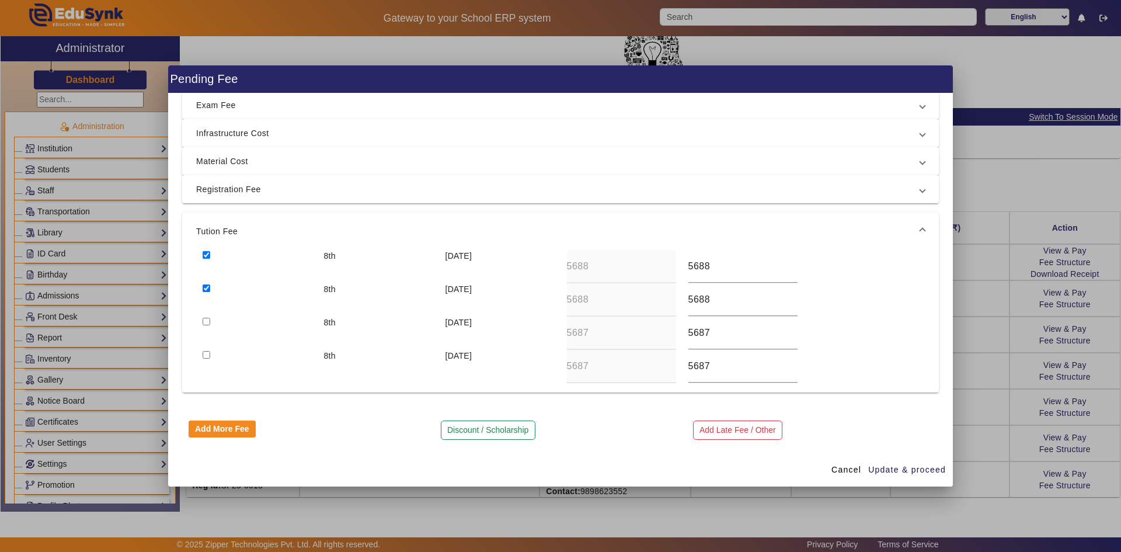
click at [204, 322] on input "checkbox" at bounding box center [207, 322] width 8 height 8
click at [904, 471] on span "Update & proceed" at bounding box center [907, 470] width 78 height 12
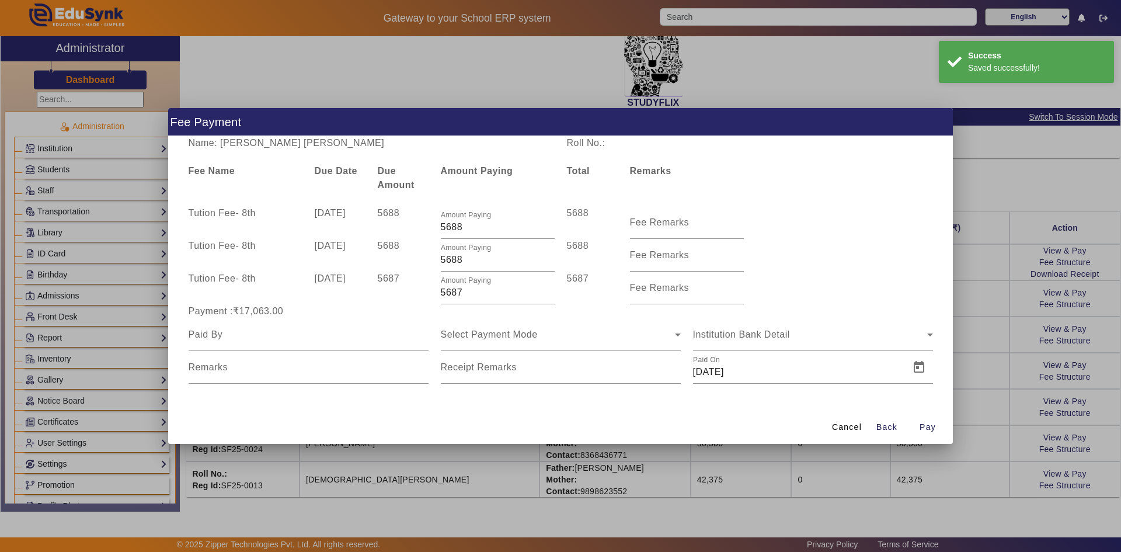
scroll to position [0, 0]
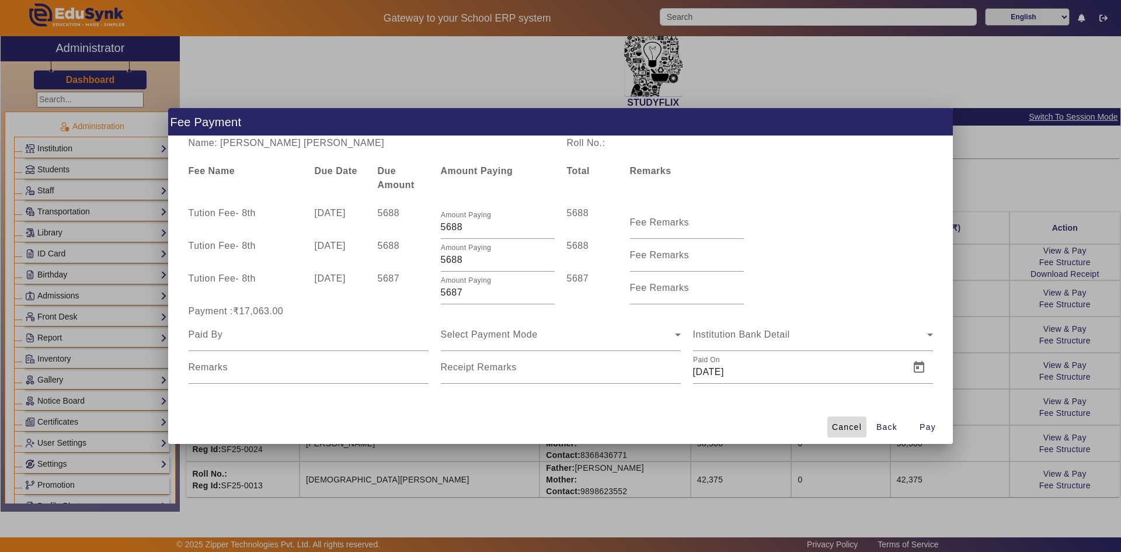
click at [849, 434] on span at bounding box center [846, 427] width 39 height 28
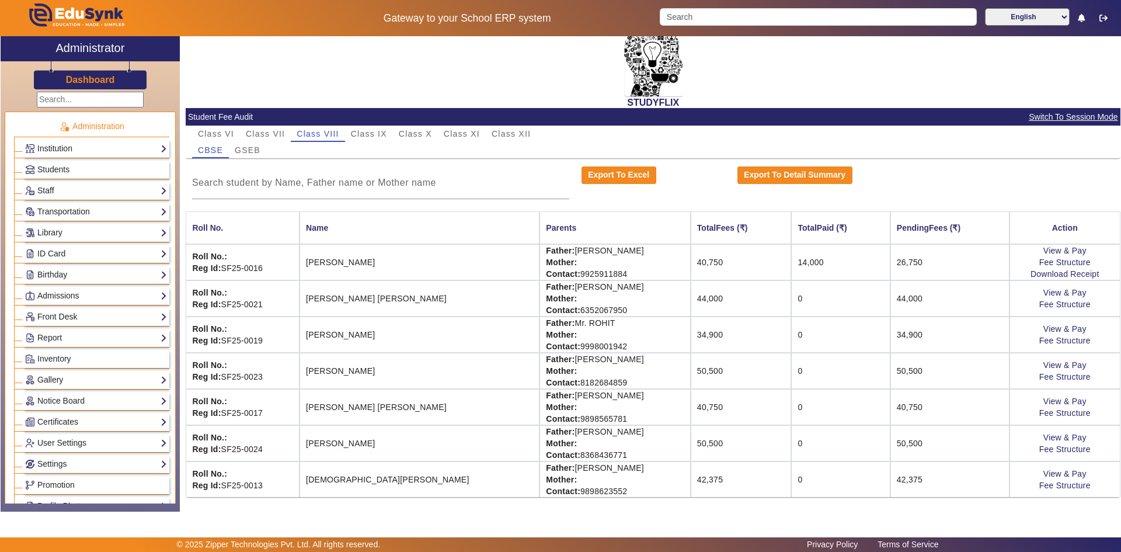
click at [875, 166] on div "Export To Detail Summary" at bounding box center [848, 182] width 234 height 33
click at [254, 150] on span "GSEB" at bounding box center [248, 150] width 26 height 8
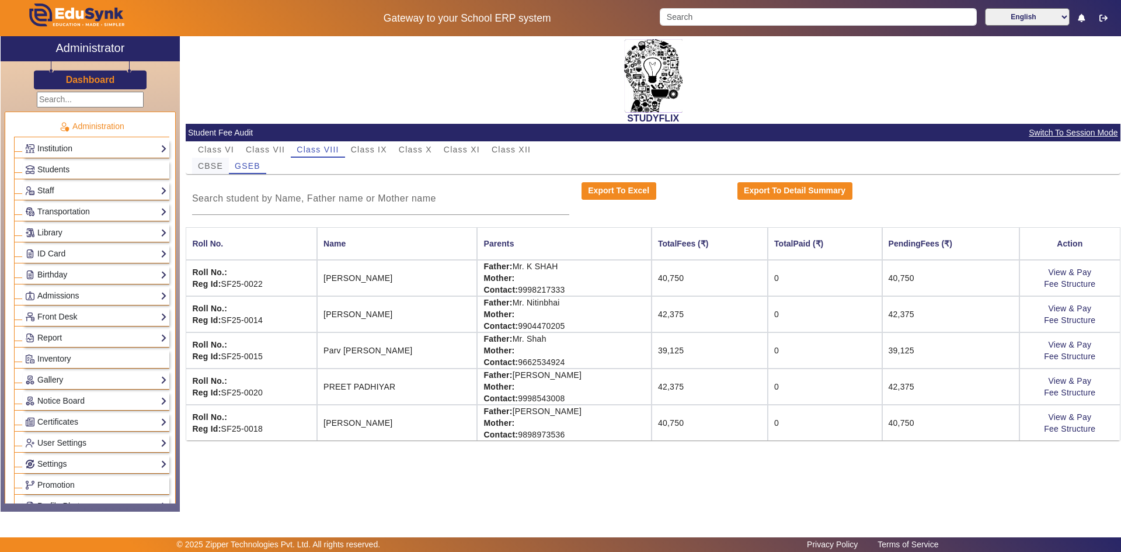
click at [211, 162] on span "CBSE" at bounding box center [210, 166] width 25 height 8
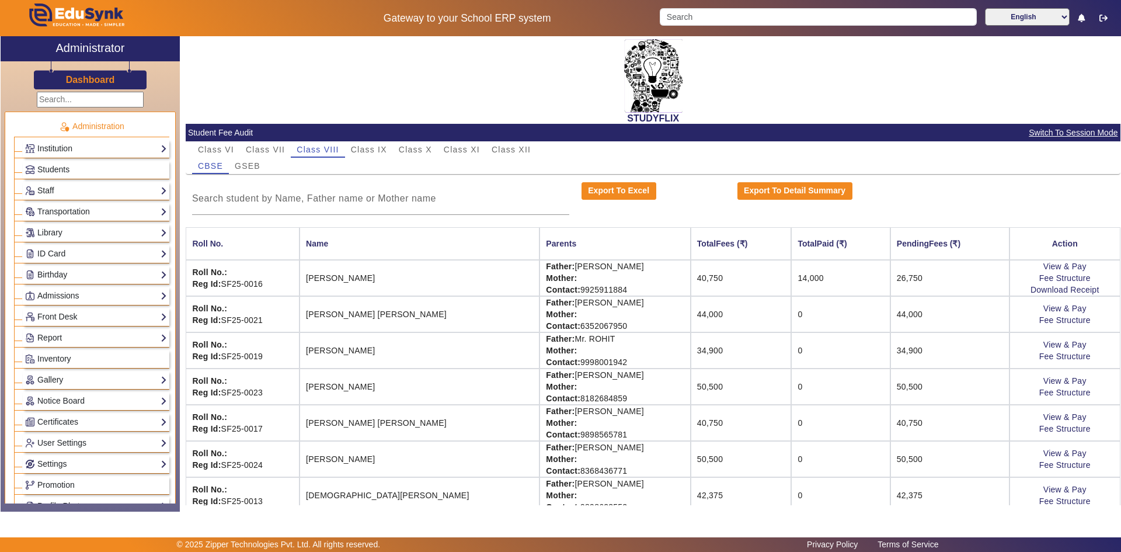
click at [791, 423] on td "0" at bounding box center [840, 423] width 99 height 36
click at [1046, 416] on link "View & Pay" at bounding box center [1064, 416] width 43 height 9
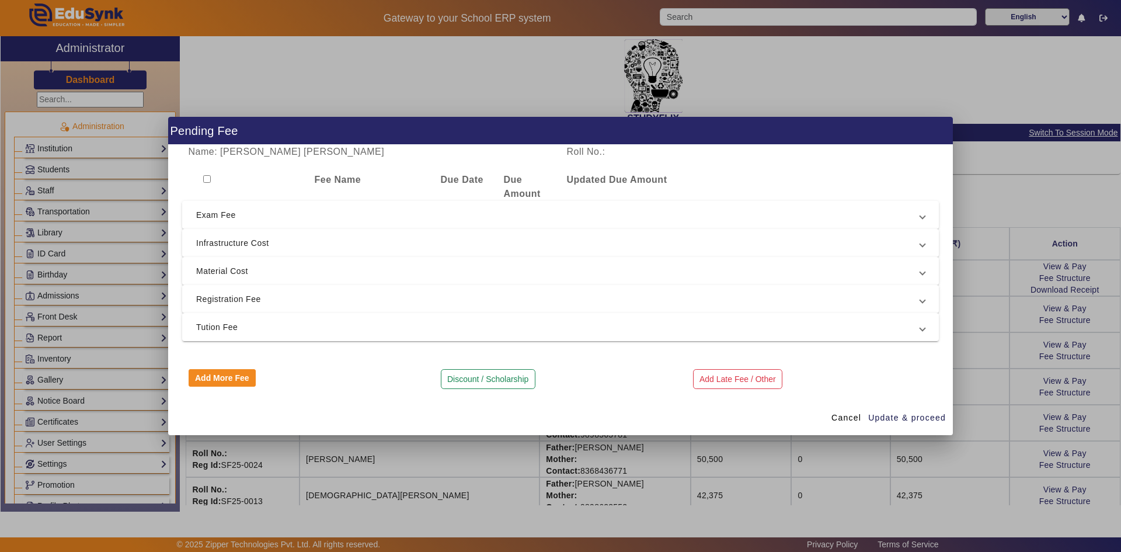
click at [206, 177] on input "checkbox" at bounding box center [207, 179] width 8 height 8
click at [232, 320] on span "Tution Fee" at bounding box center [558, 327] width 724 height 14
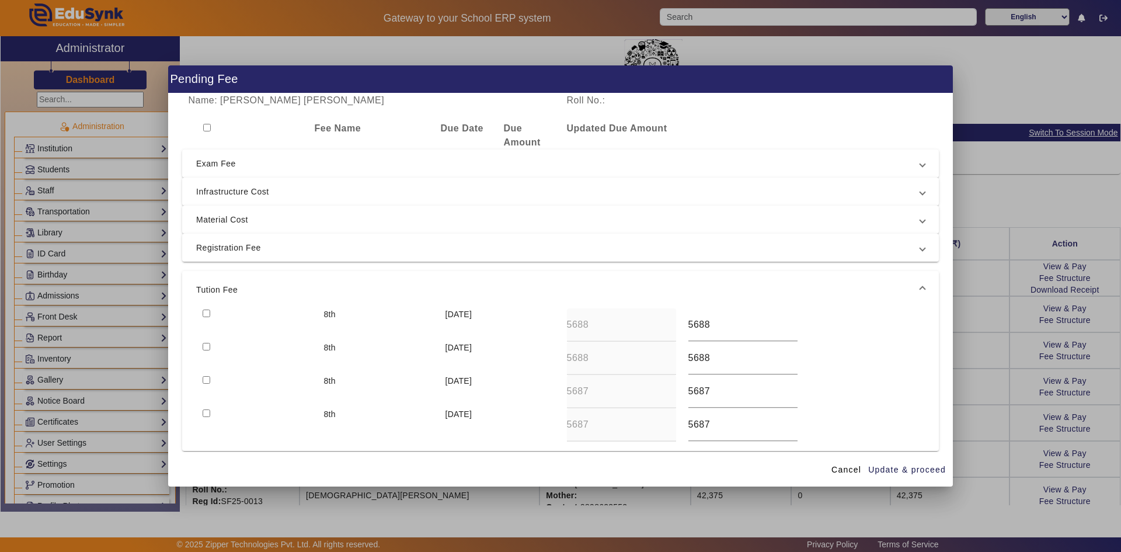
click at [203, 312] on input "checkbox" at bounding box center [207, 313] width 8 height 8
click at [205, 347] on input "checkbox" at bounding box center [207, 347] width 8 height 8
click at [205, 379] on input "checkbox" at bounding box center [207, 380] width 8 height 8
click at [898, 472] on span "Update & proceed" at bounding box center [907, 470] width 78 height 12
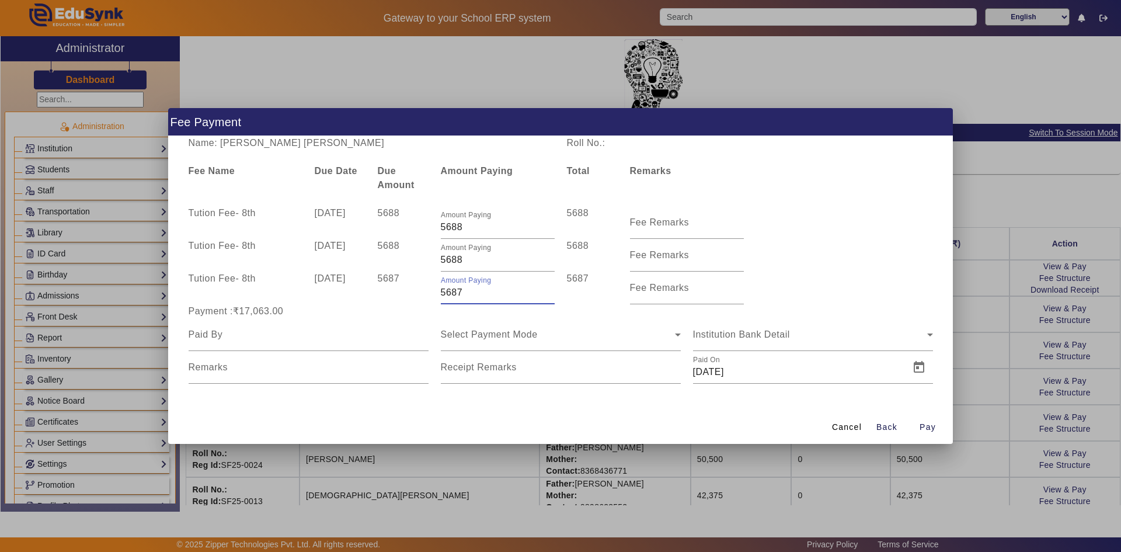
drag, startPoint x: 447, startPoint y: 294, endPoint x: 469, endPoint y: 295, distance: 22.2
click at [469, 295] on input "5687" at bounding box center [498, 292] width 114 height 14
drag, startPoint x: 447, startPoint y: 259, endPoint x: 479, endPoint y: 258, distance: 32.7
click at [479, 258] on input "5688" at bounding box center [498, 260] width 114 height 14
drag, startPoint x: 445, startPoint y: 229, endPoint x: 483, endPoint y: 229, distance: 37.9
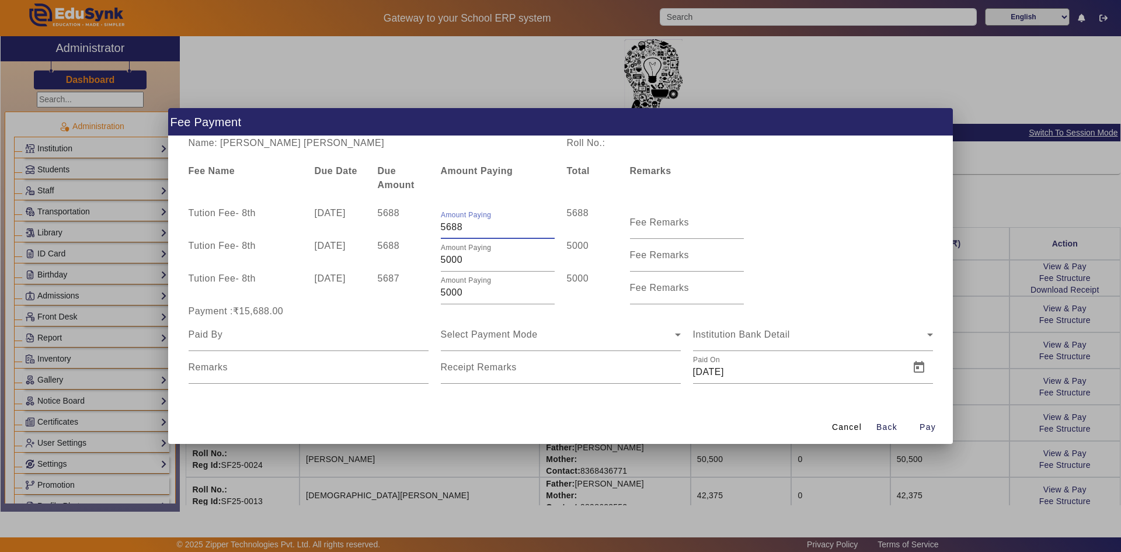
click at [483, 229] on input "5688" at bounding box center [498, 227] width 114 height 14
click at [775, 292] on div "Tution Fee - 8th 10 Oct 2025 5687 Amount Paying 5000 5000 Fee Remarks" at bounding box center [560, 287] width 757 height 33
drag, startPoint x: 440, startPoint y: 259, endPoint x: 447, endPoint y: 259, distance: 6.4
click at [447, 259] on input "5000" at bounding box center [498, 260] width 114 height 14
click at [781, 218] on div "Tution Fee - 8th 10 Apr 2025 5688 Amount Paying 5000 5000 Fee Remarks" at bounding box center [560, 222] width 757 height 33
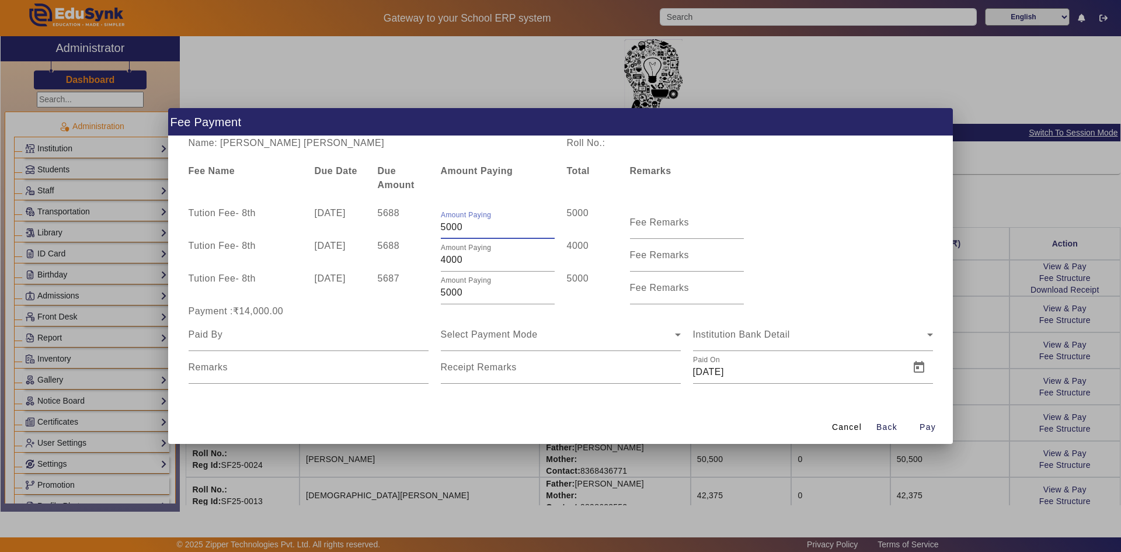
drag, startPoint x: 441, startPoint y: 229, endPoint x: 472, endPoint y: 229, distance: 30.9
click at [472, 229] on input "5000" at bounding box center [498, 227] width 114 height 14
click at [893, 244] on div "Tution Fee - 8th 10 Jul 2025 5688 Amount Paying 4000 4000 Fee Remarks" at bounding box center [560, 255] width 757 height 33
click at [267, 338] on input at bounding box center [309, 335] width 240 height 14
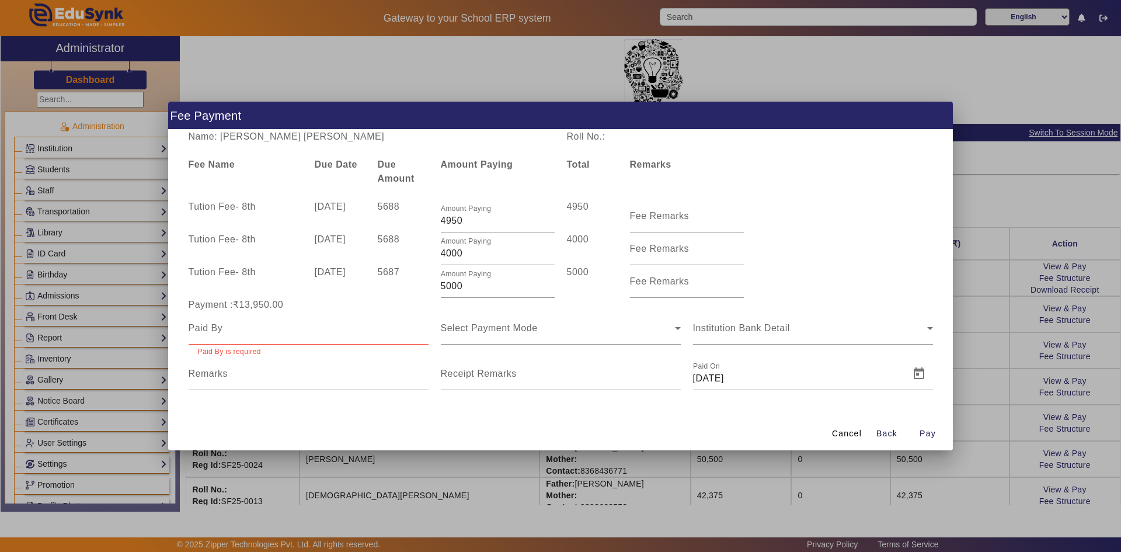
drag, startPoint x: 257, startPoint y: 147, endPoint x: 302, endPoint y: 146, distance: 44.4
click at [302, 146] on div "Name: Saumya Nikhil Bhansali Roll No.: Fee Name Due Date Due Amount Amount Payi…" at bounding box center [560, 273] width 785 height 286
drag, startPoint x: 261, startPoint y: 137, endPoint x: 335, endPoint y: 147, distance: 74.1
click at [335, 147] on div "Name: Saumya Nikhil Bhansali Roll No.: Fee Name Due Date Due Amount Amount Payi…" at bounding box center [560, 273] width 785 height 286
copy div "Name: Saumya"
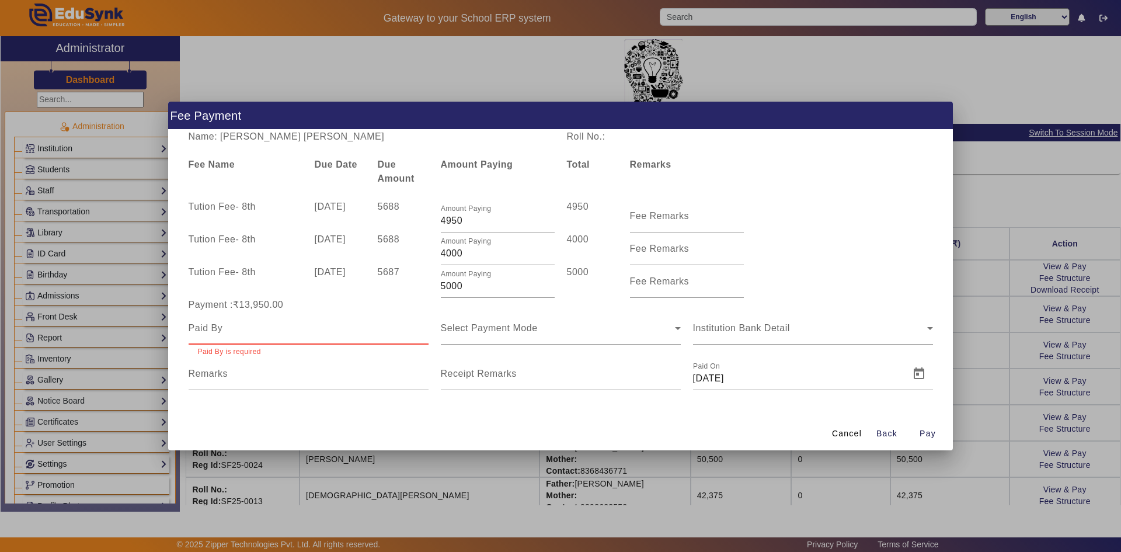
click at [238, 331] on input at bounding box center [309, 328] width 240 height 14
paste input "Nikhil Bhansali Roll No.:"
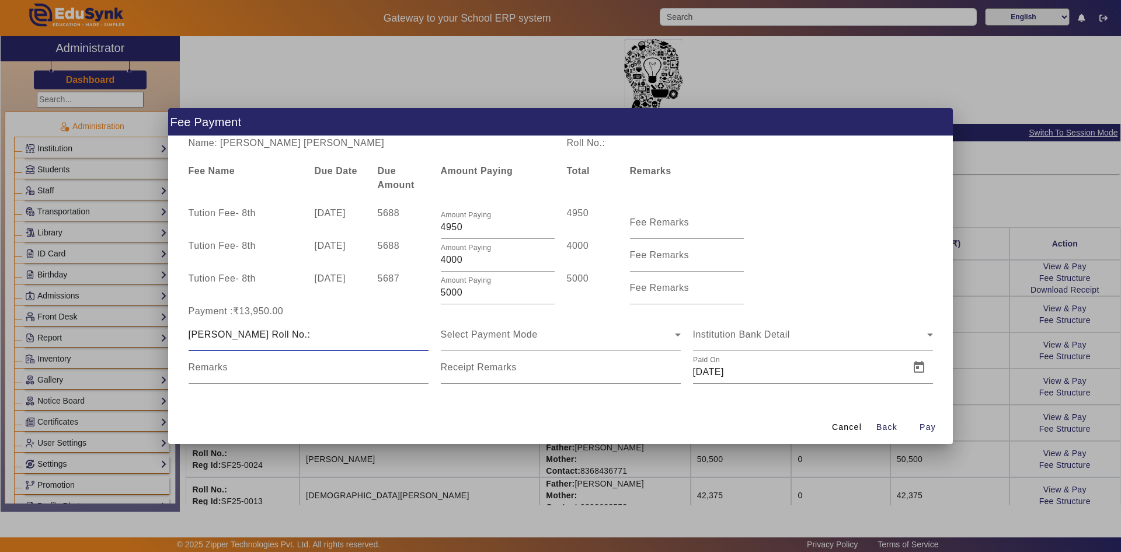
drag, startPoint x: 259, startPoint y: 330, endPoint x: 325, endPoint y: 335, distance: 66.1
click at [325, 335] on input "Nikhil Bhansali Roll No.:" at bounding box center [309, 335] width 240 height 14
click at [463, 327] on div "Select Payment Mode" at bounding box center [561, 334] width 240 height 33
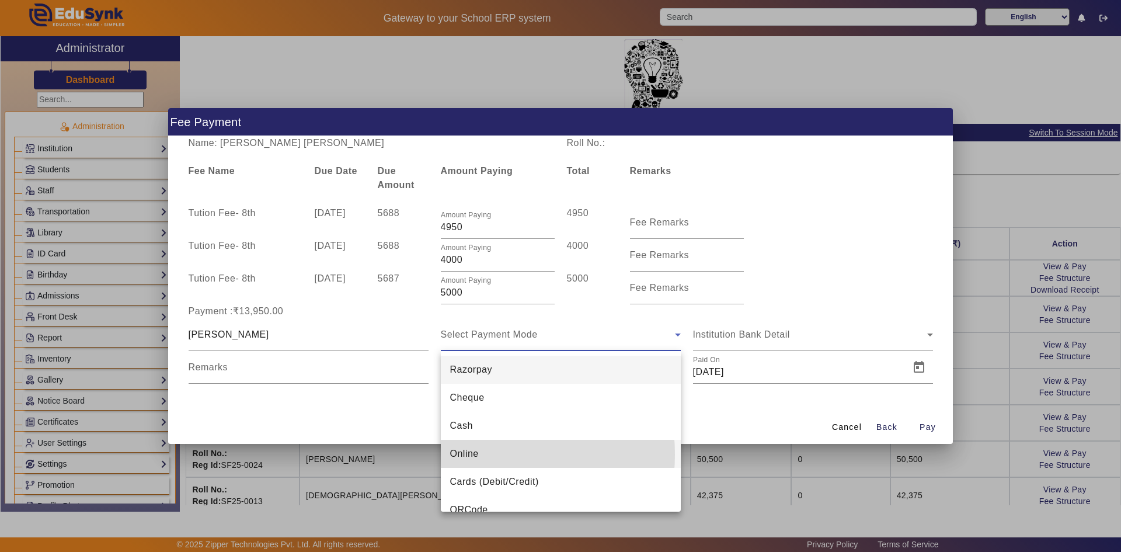
click at [472, 454] on span "Online" at bounding box center [464, 454] width 29 height 14
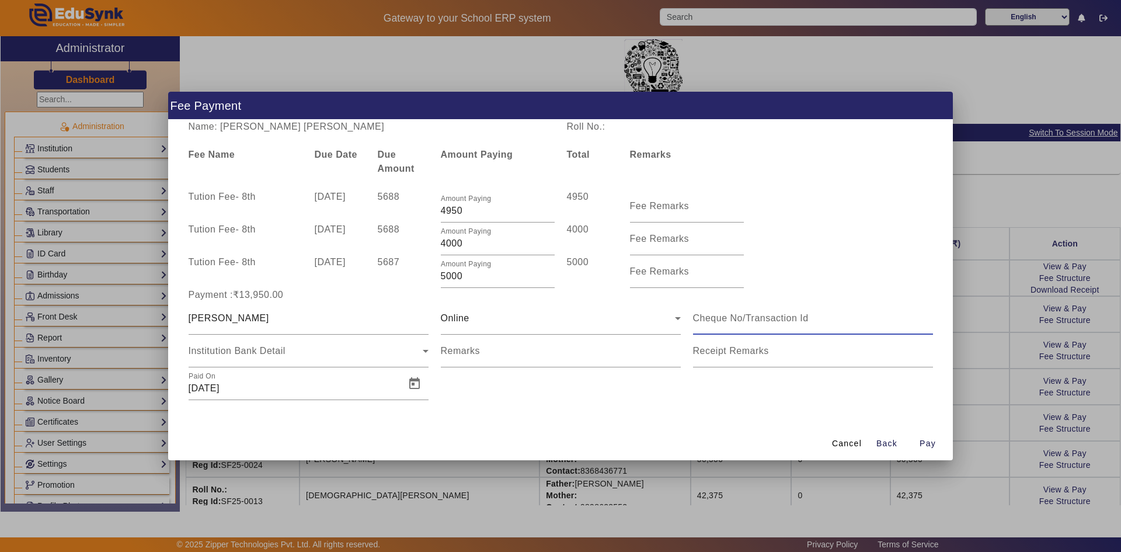
click at [739, 322] on input at bounding box center [813, 318] width 240 height 14
click at [413, 389] on span "Open calendar" at bounding box center [414, 384] width 28 height 28
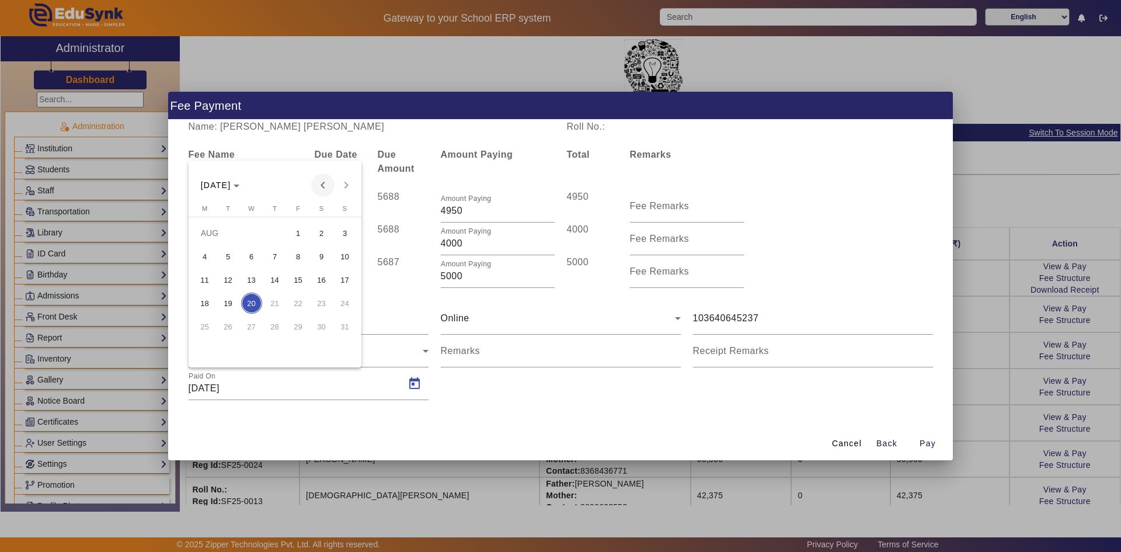
click at [321, 186] on span "Previous month" at bounding box center [322, 184] width 23 height 23
click at [321, 185] on span "Previous month" at bounding box center [322, 184] width 23 height 23
click at [253, 323] on span "23" at bounding box center [251, 326] width 21 height 21
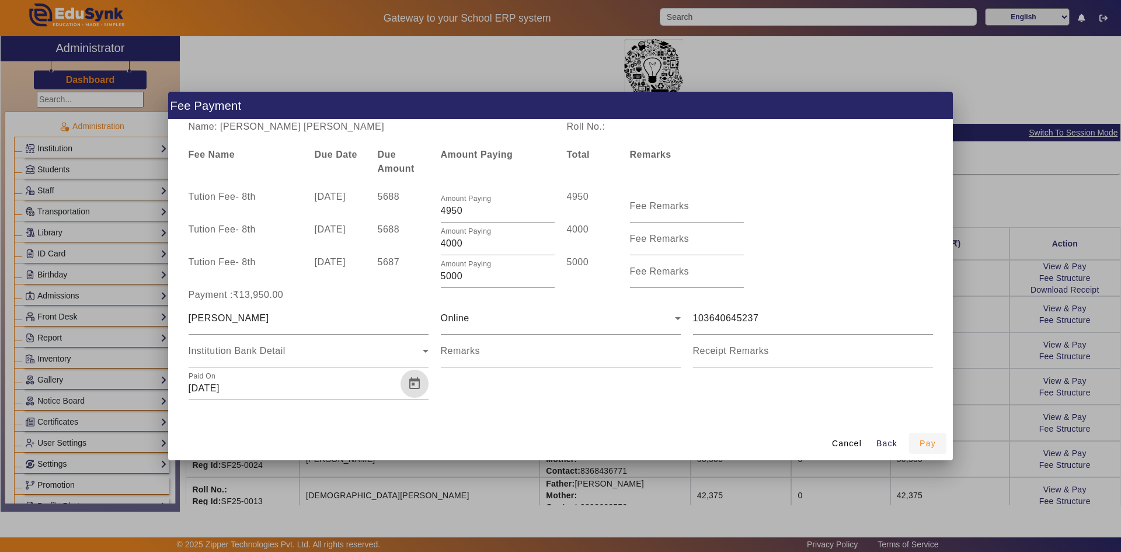
click at [917, 443] on span "button" at bounding box center [927, 443] width 37 height 28
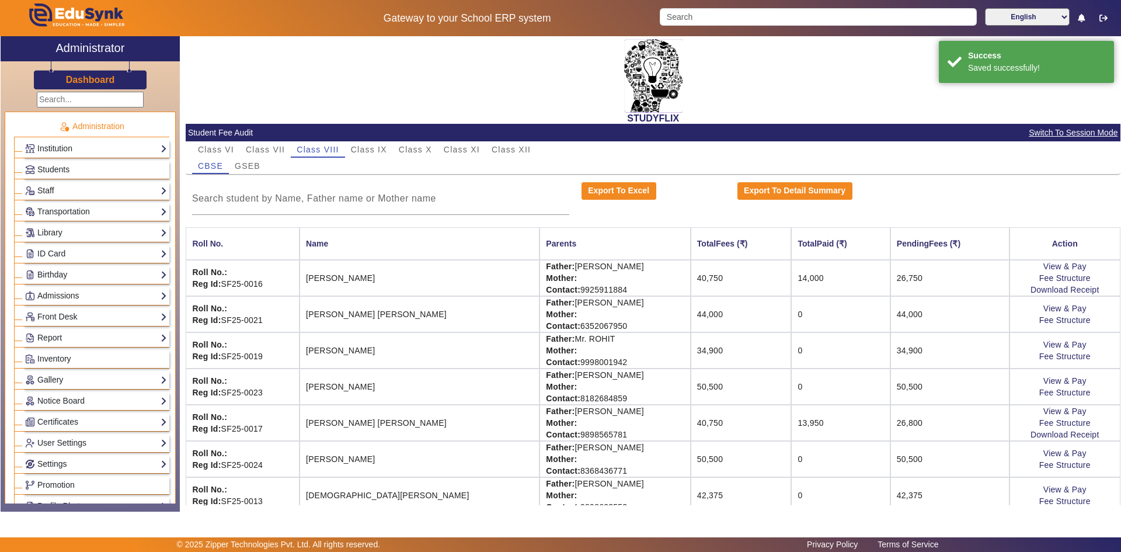
scroll to position [16, 0]
